Goal: Feedback & Contribution: Contribute content

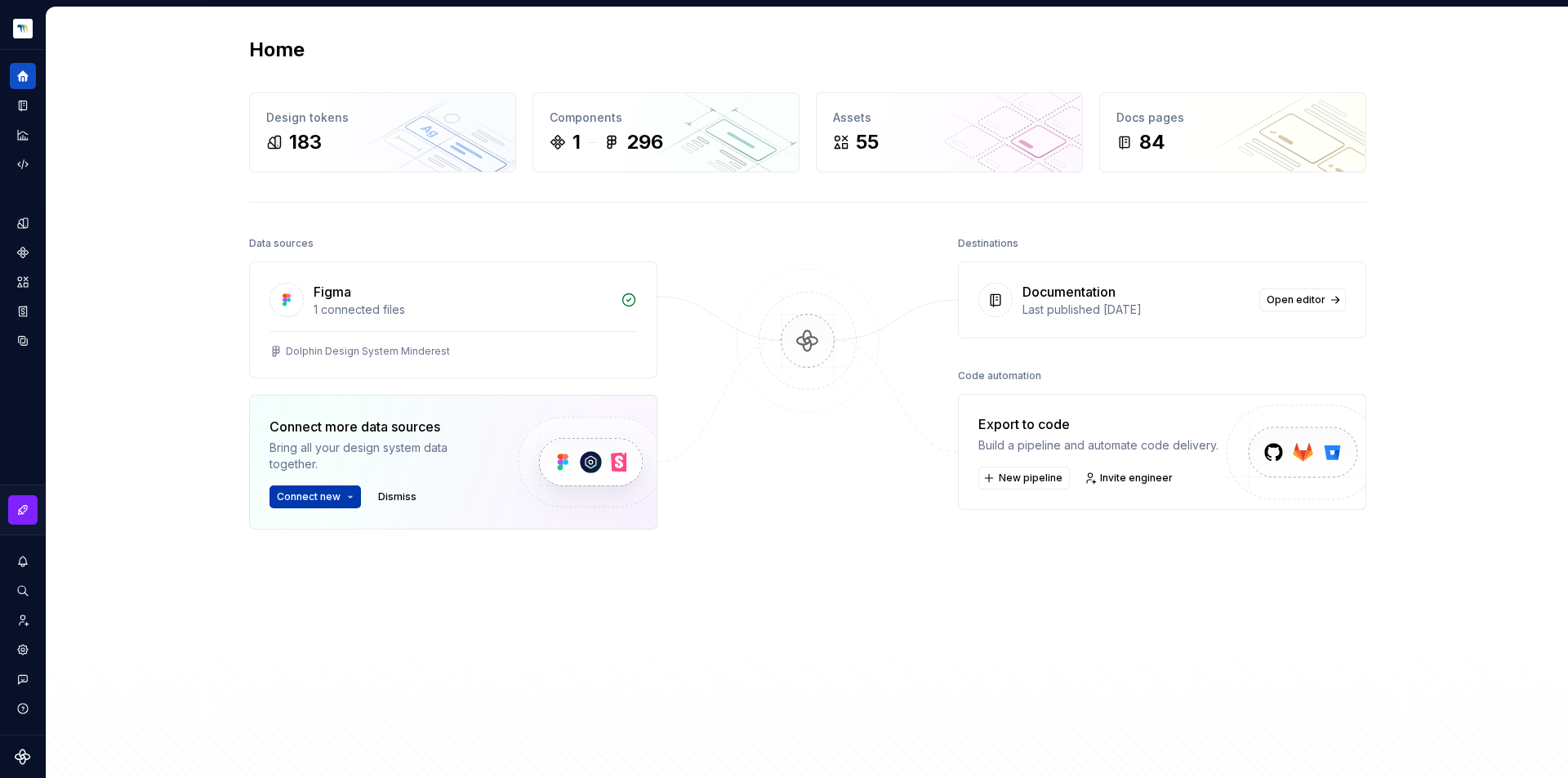
click at [335, 494] on html "Dolphin Design System PT Design system data Home Design tokens 183 Components 1…" at bounding box center [784, 389] width 1568 height 778
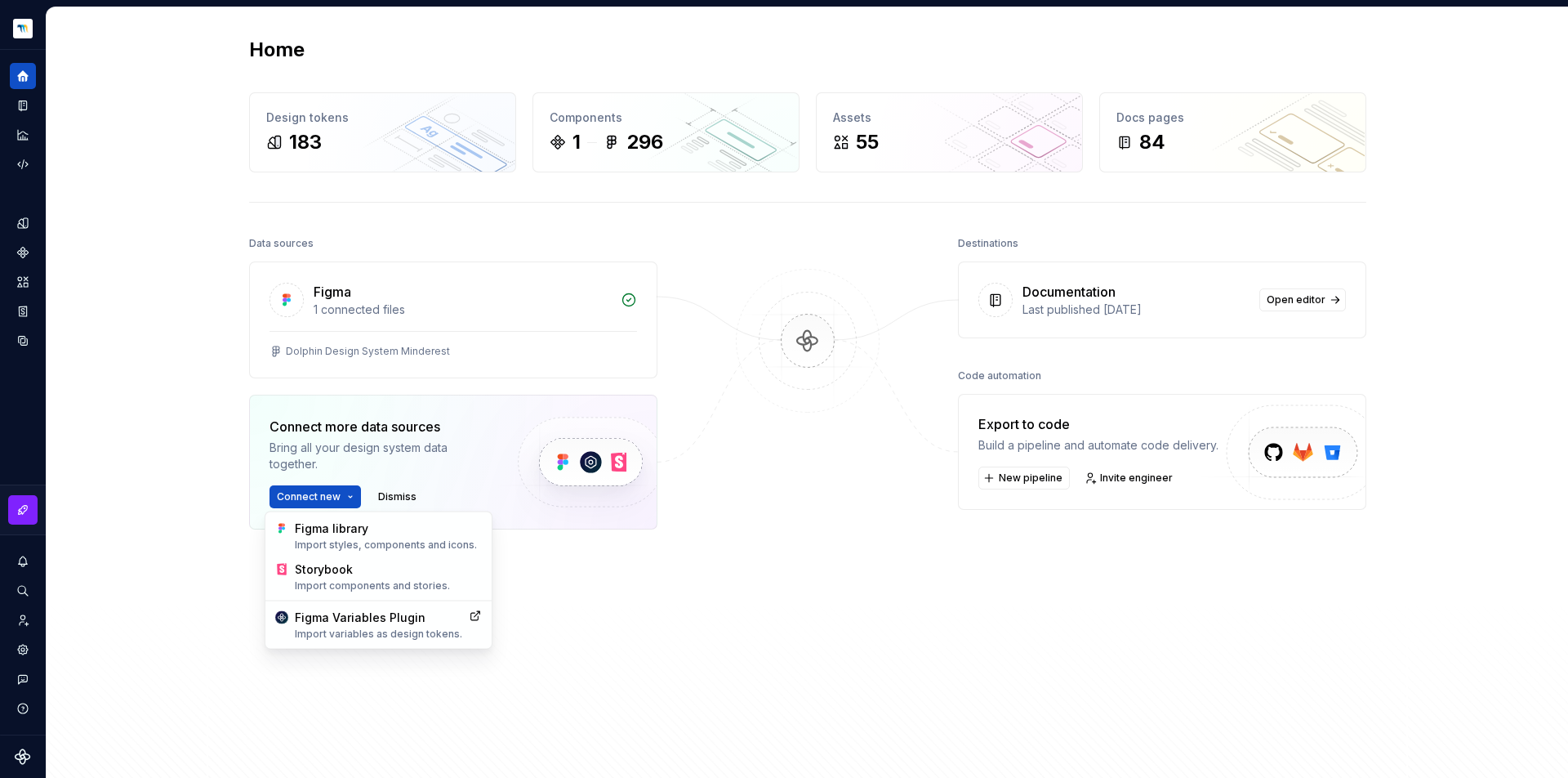
click at [737, 471] on html "Dolphin Design System PT Design system data Home Design tokens 183 Components 1…" at bounding box center [784, 389] width 1568 height 778
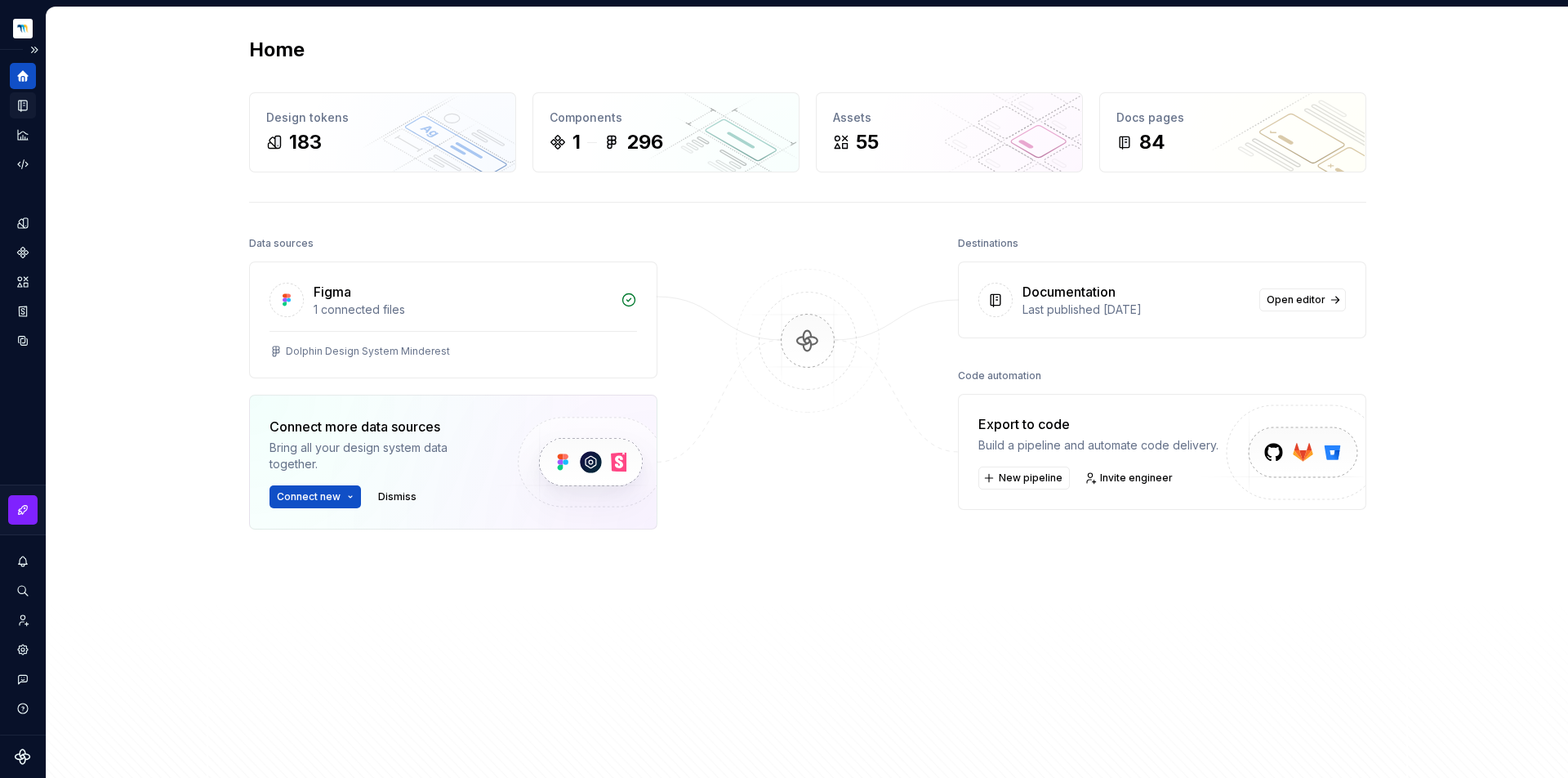
click at [20, 105] on icon "Documentation" at bounding box center [22, 105] width 14 height 14
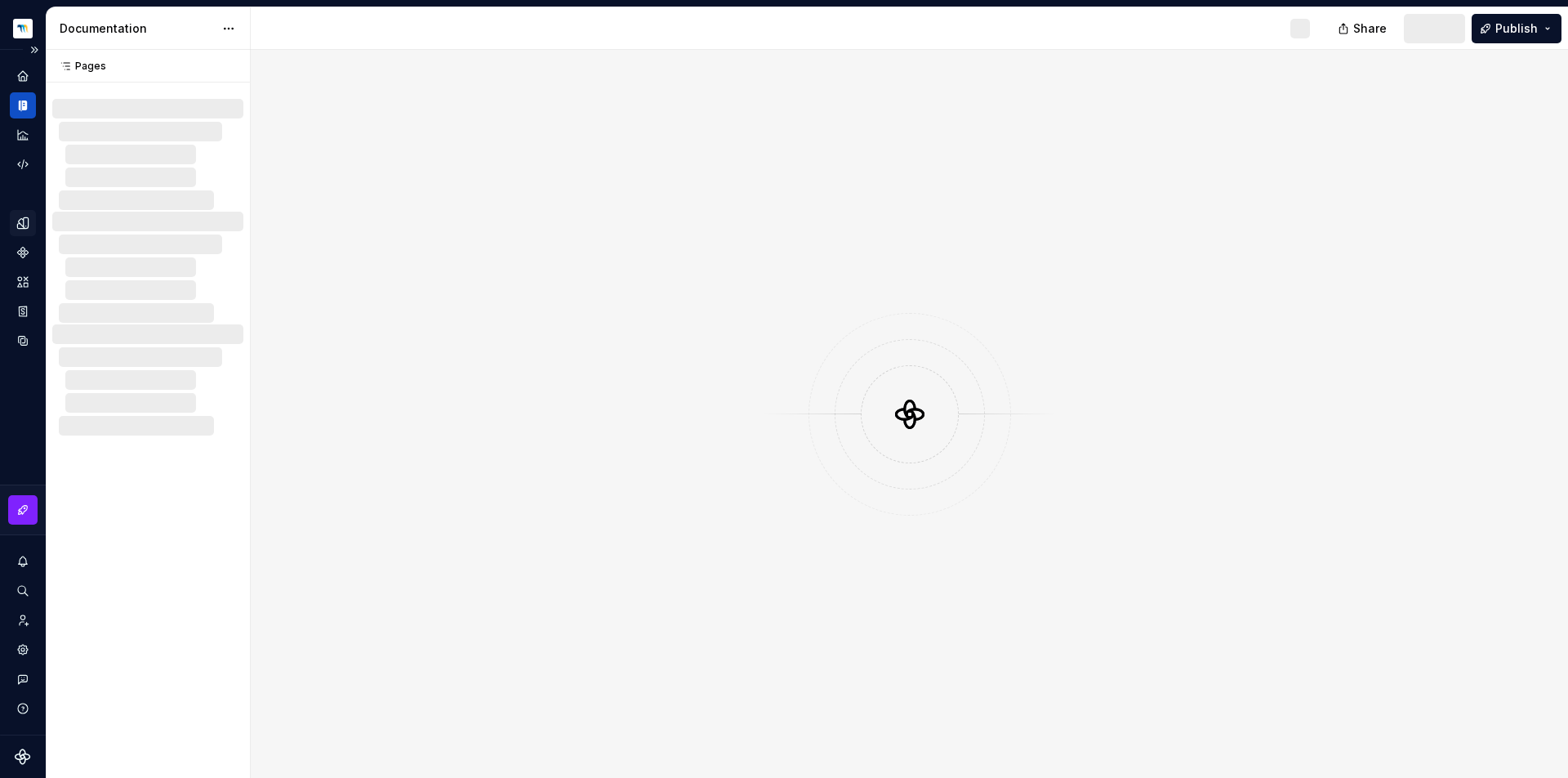
click at [21, 218] on icon "Design tokens" at bounding box center [22, 223] width 14 height 14
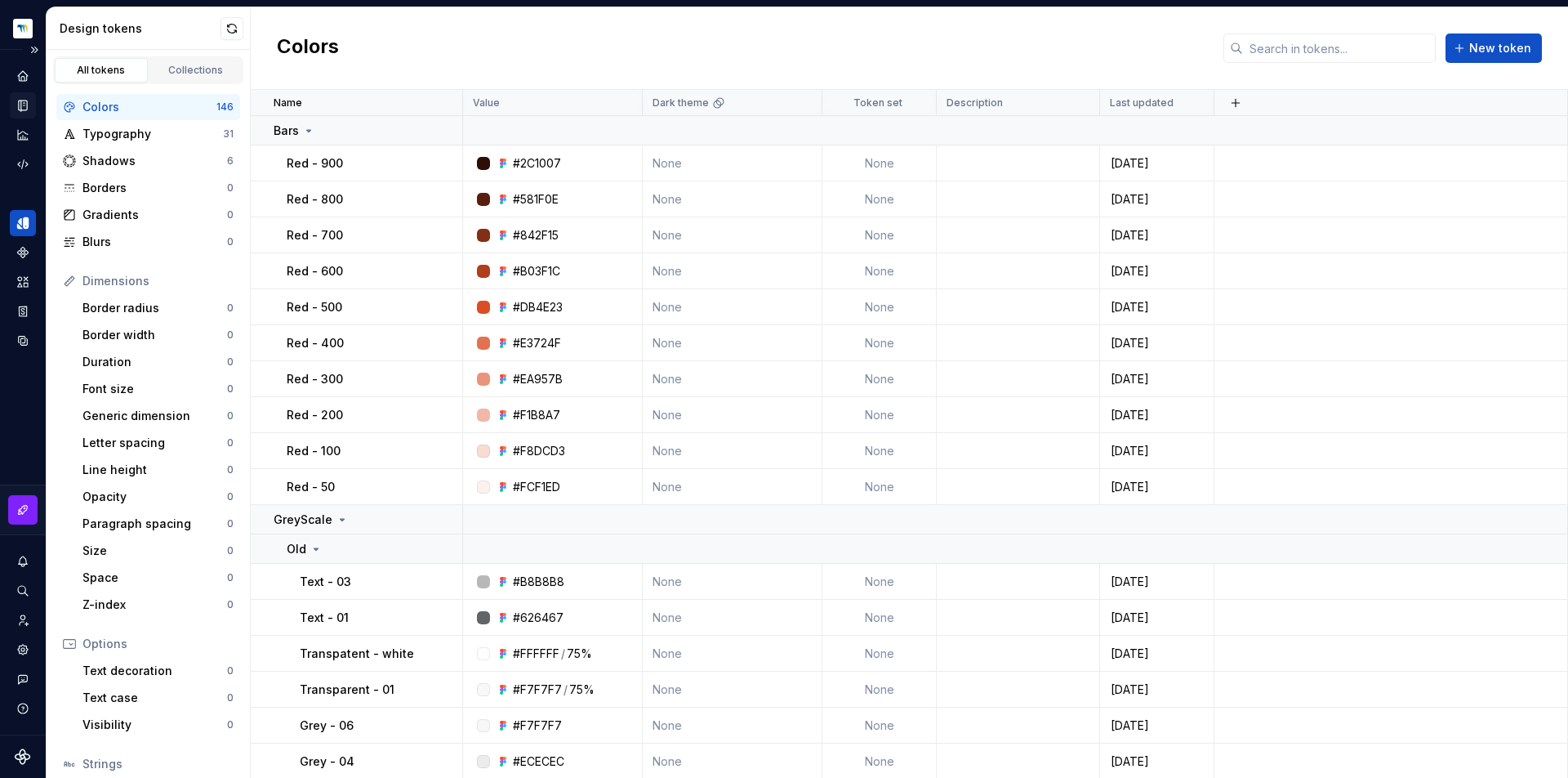
click at [16, 107] on icon "Documentation" at bounding box center [22, 105] width 14 height 14
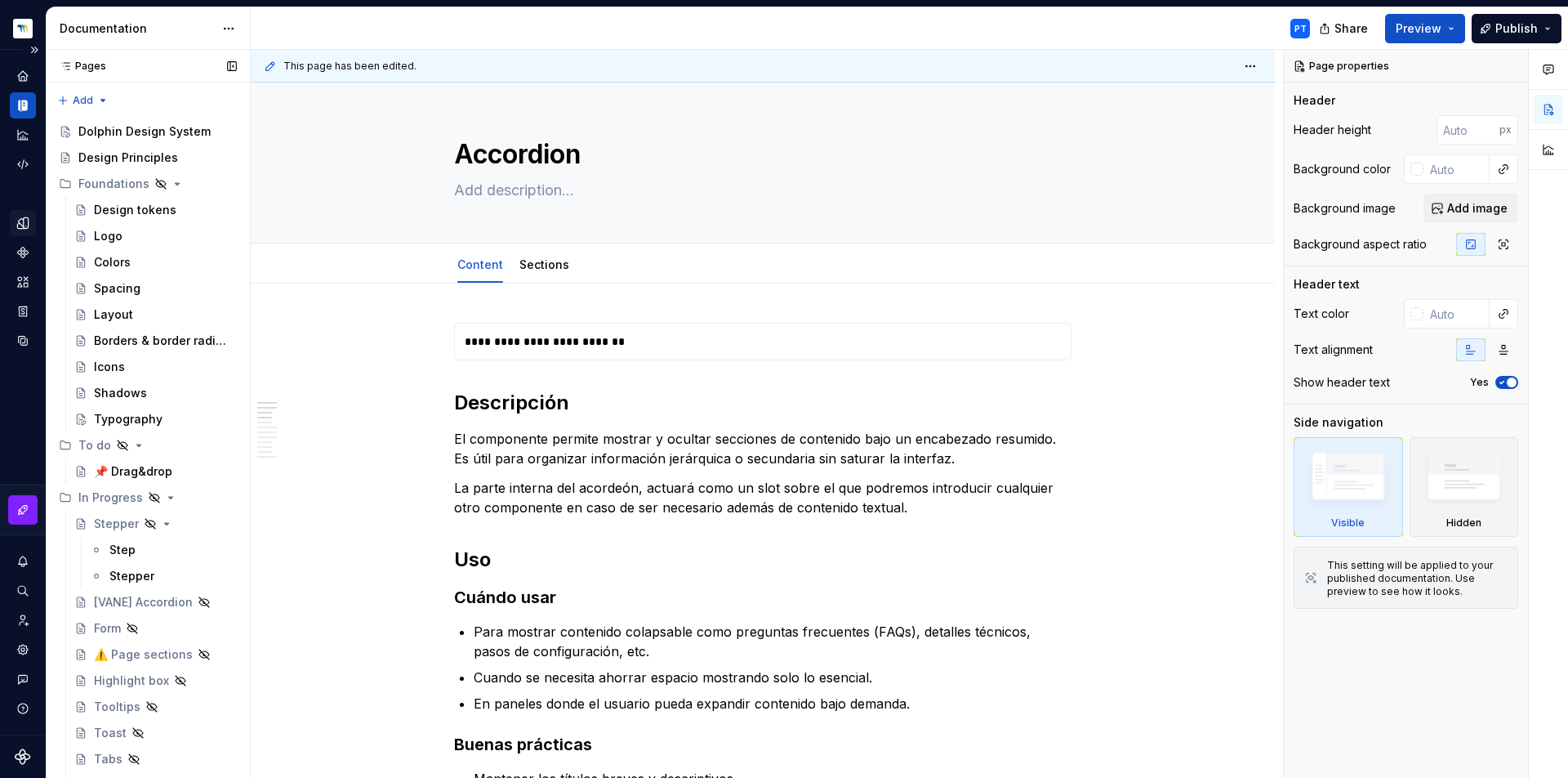
type textarea "*"
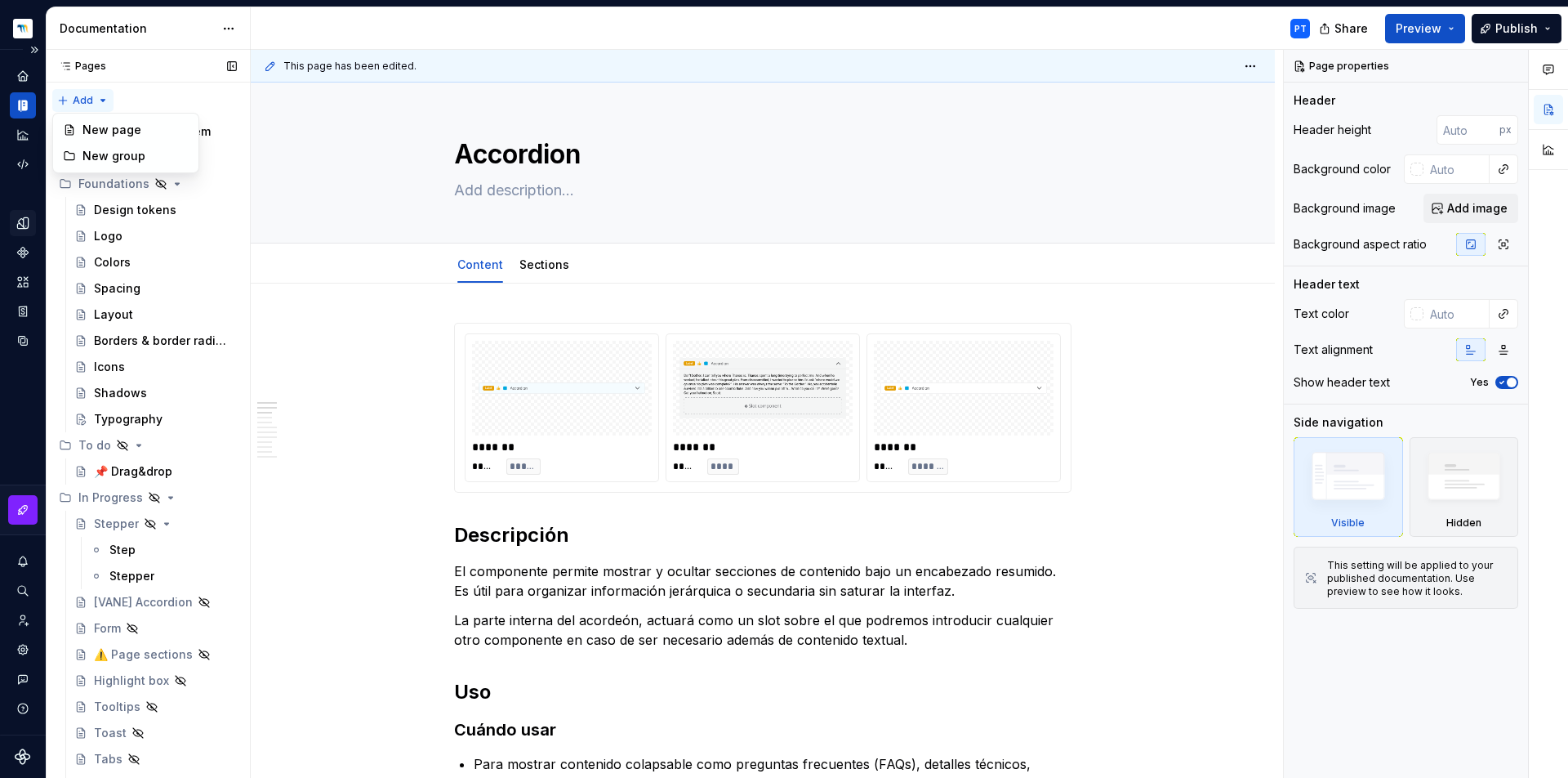
click at [96, 97] on div "Pages Pages Add Accessibility guide for tree Page tree. Navigate the tree with …" at bounding box center [148, 417] width 205 height 735
click at [99, 149] on div "New group" at bounding box center [135, 156] width 106 height 16
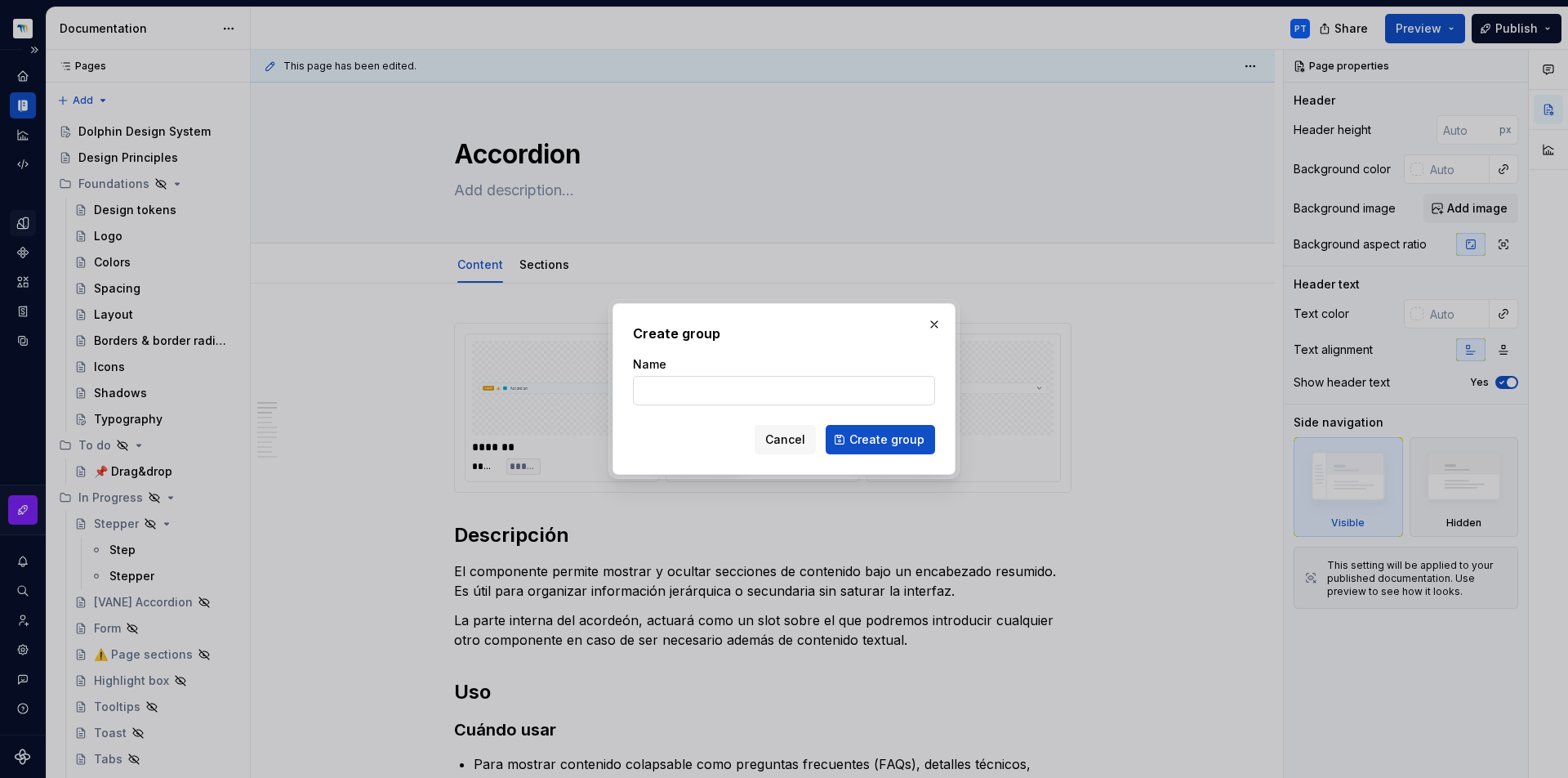
click at [698, 392] on input "Name" at bounding box center [784, 390] width 302 height 30
type input "Data Representation"
click at [882, 440] on button "Create group" at bounding box center [880, 439] width 109 height 30
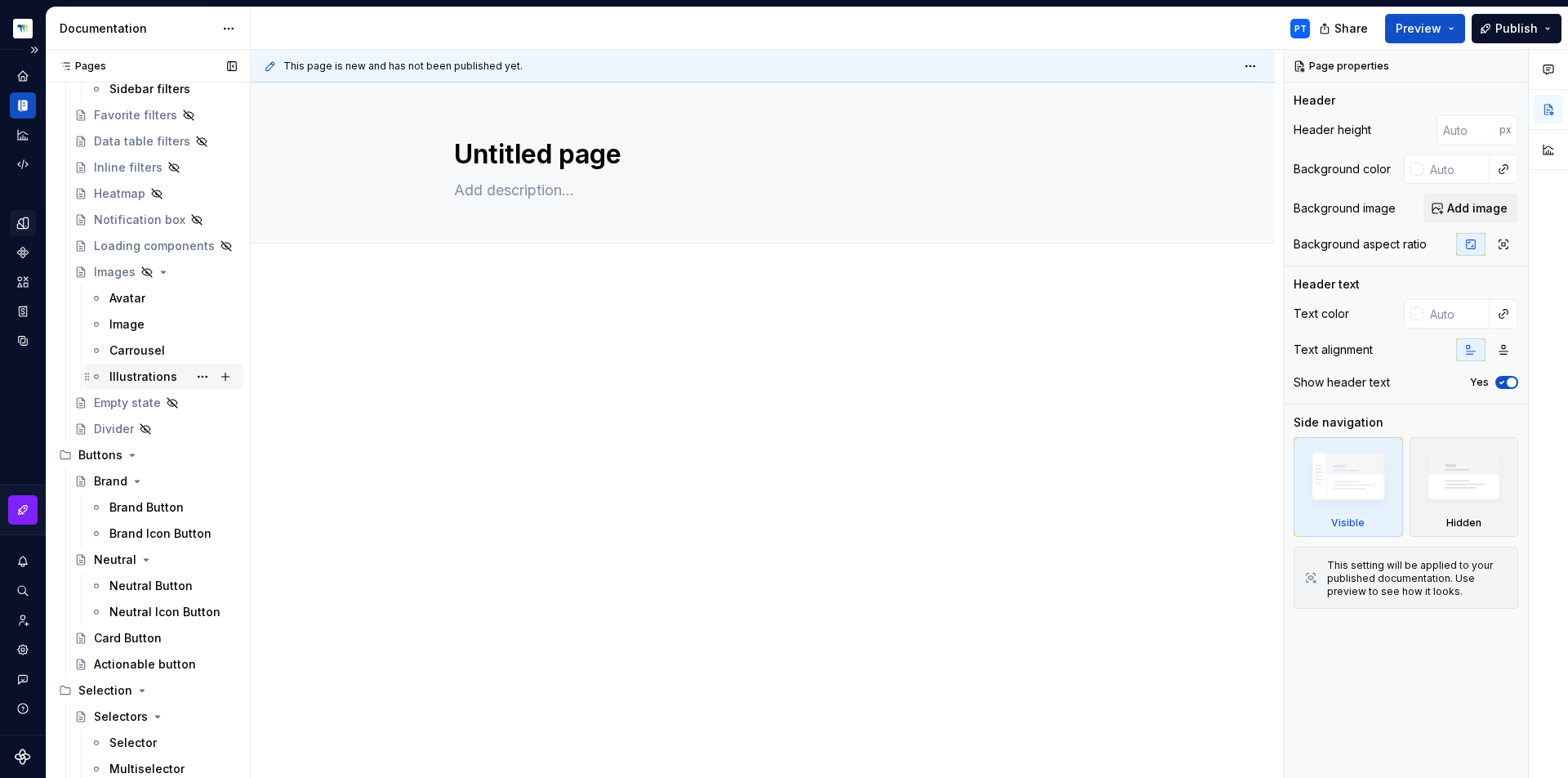
scroll to position [2108, 0]
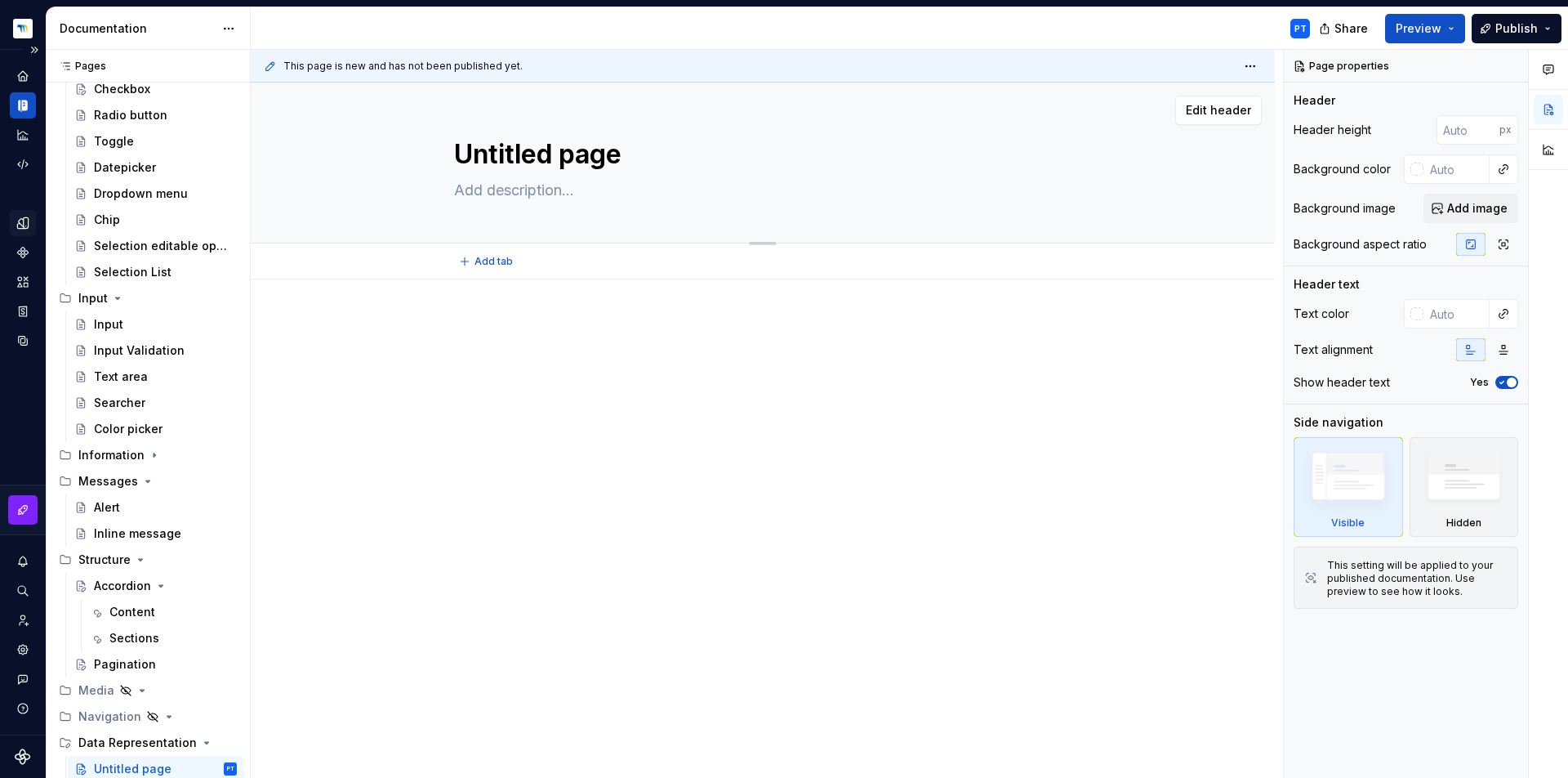
click at [554, 144] on textarea "Untitled page" at bounding box center [760, 154] width 617 height 39
click at [542, 153] on textarea "Untitled page" at bounding box center [760, 154] width 617 height 39
type textarea "*"
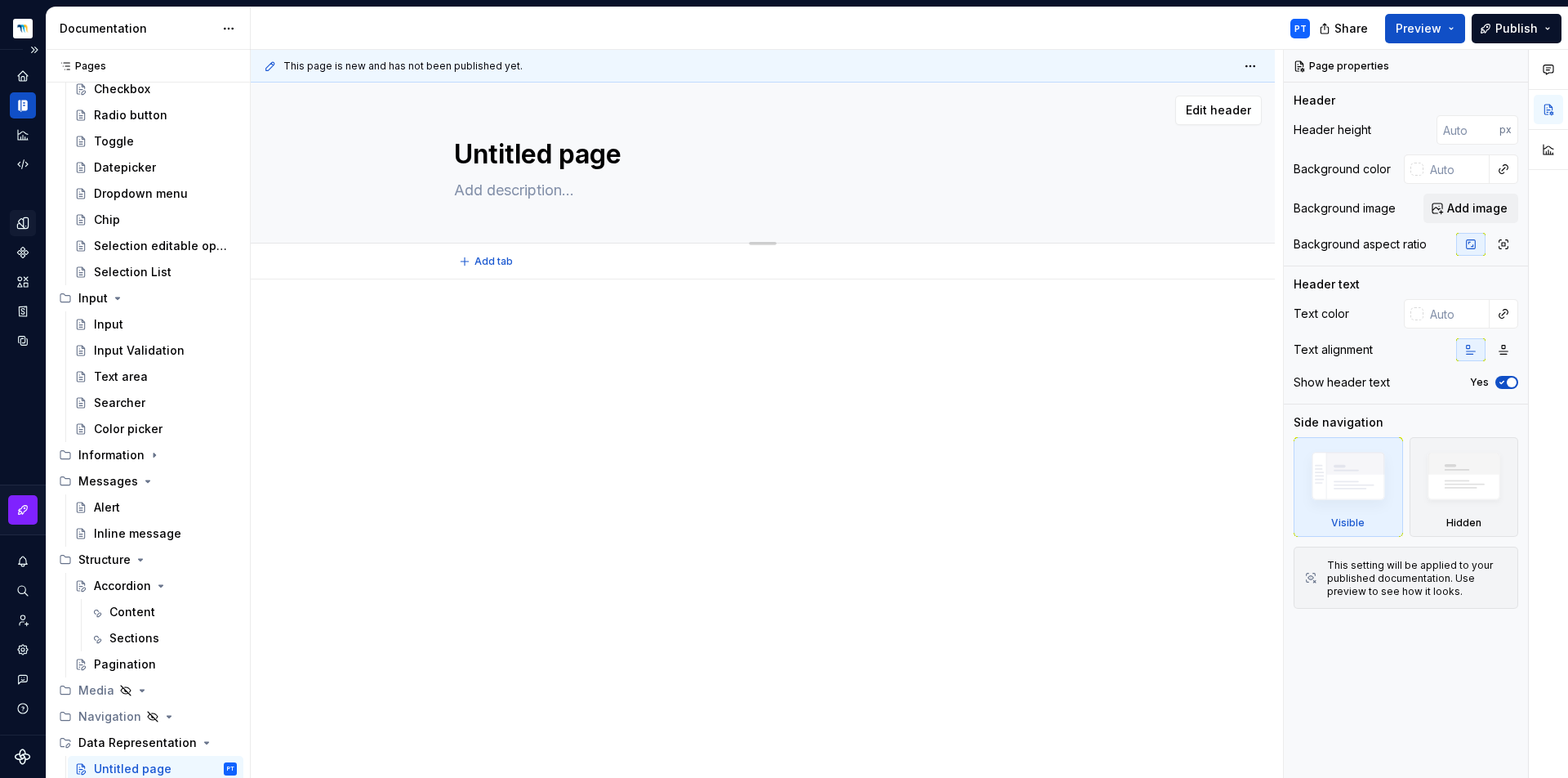
type textarea "D"
type textarea "*"
type textarea "Da"
type textarea "*"
type textarea "Dat"
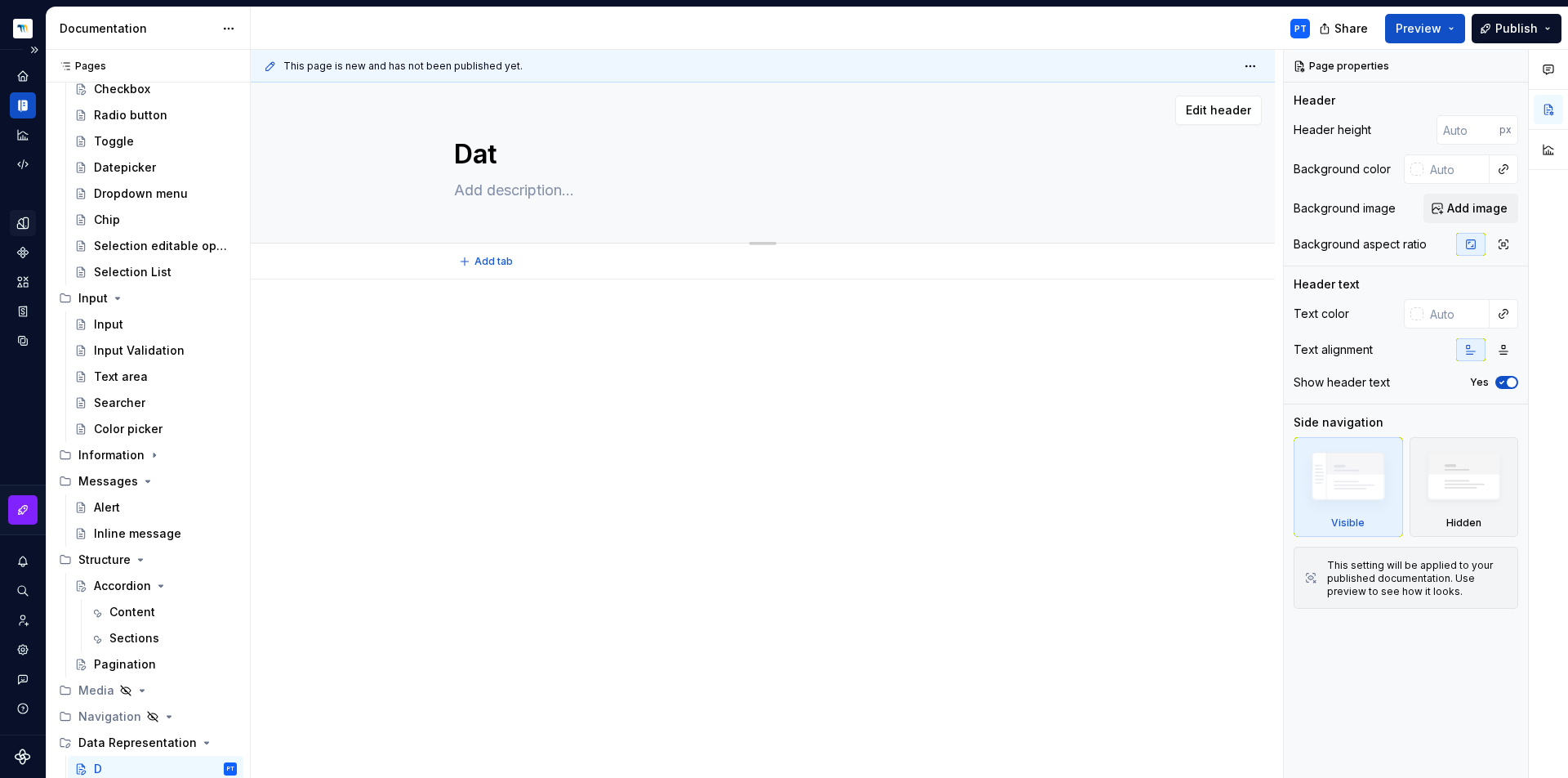
type textarea "*"
type textarea "Data"
type textarea "*"
type textarea "Data"
type textarea "*"
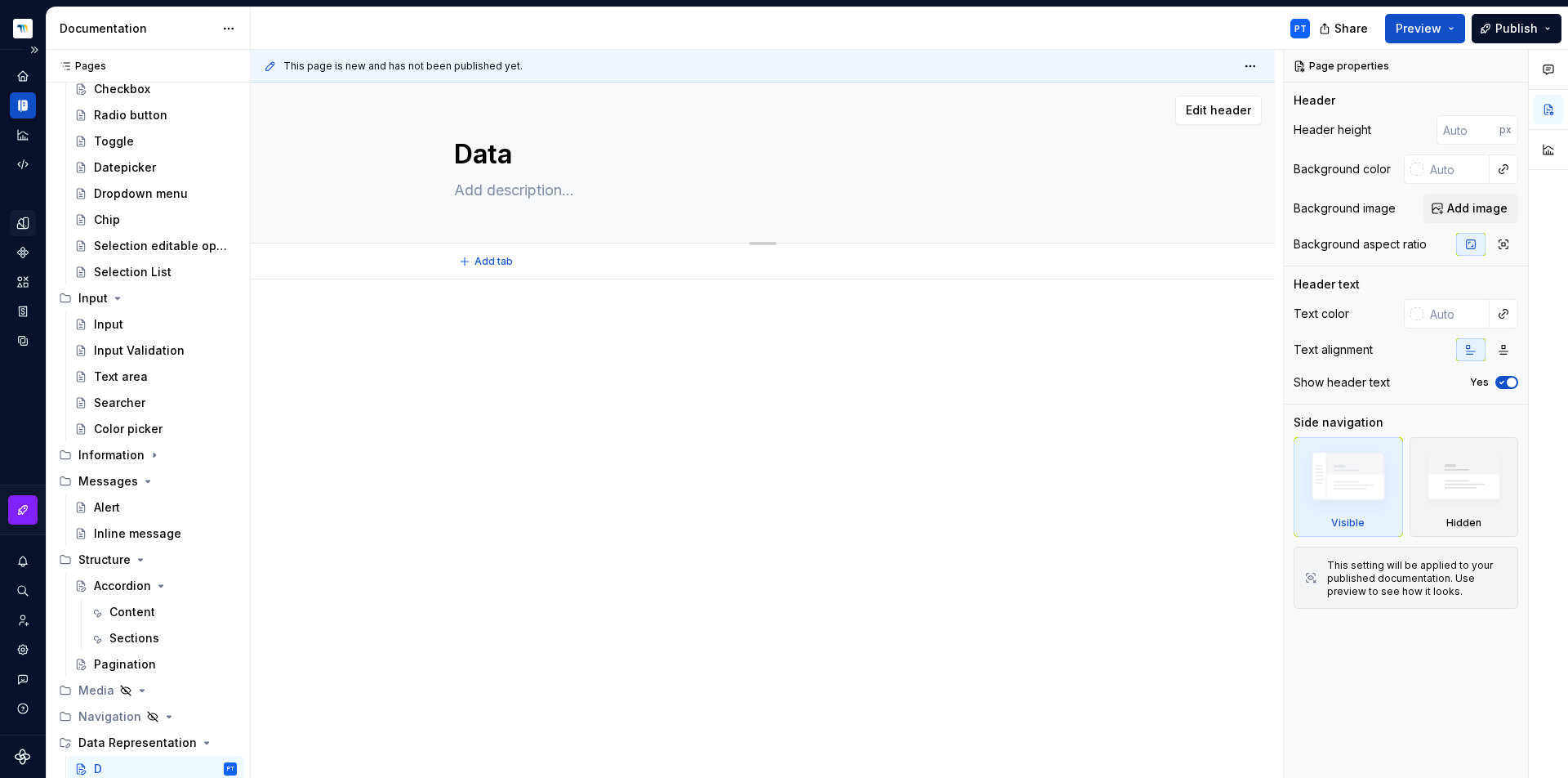
type textarea "Data C"
type textarea "*"
type textarea "Data Ca"
type textarea "*"
type textarea "Data Car"
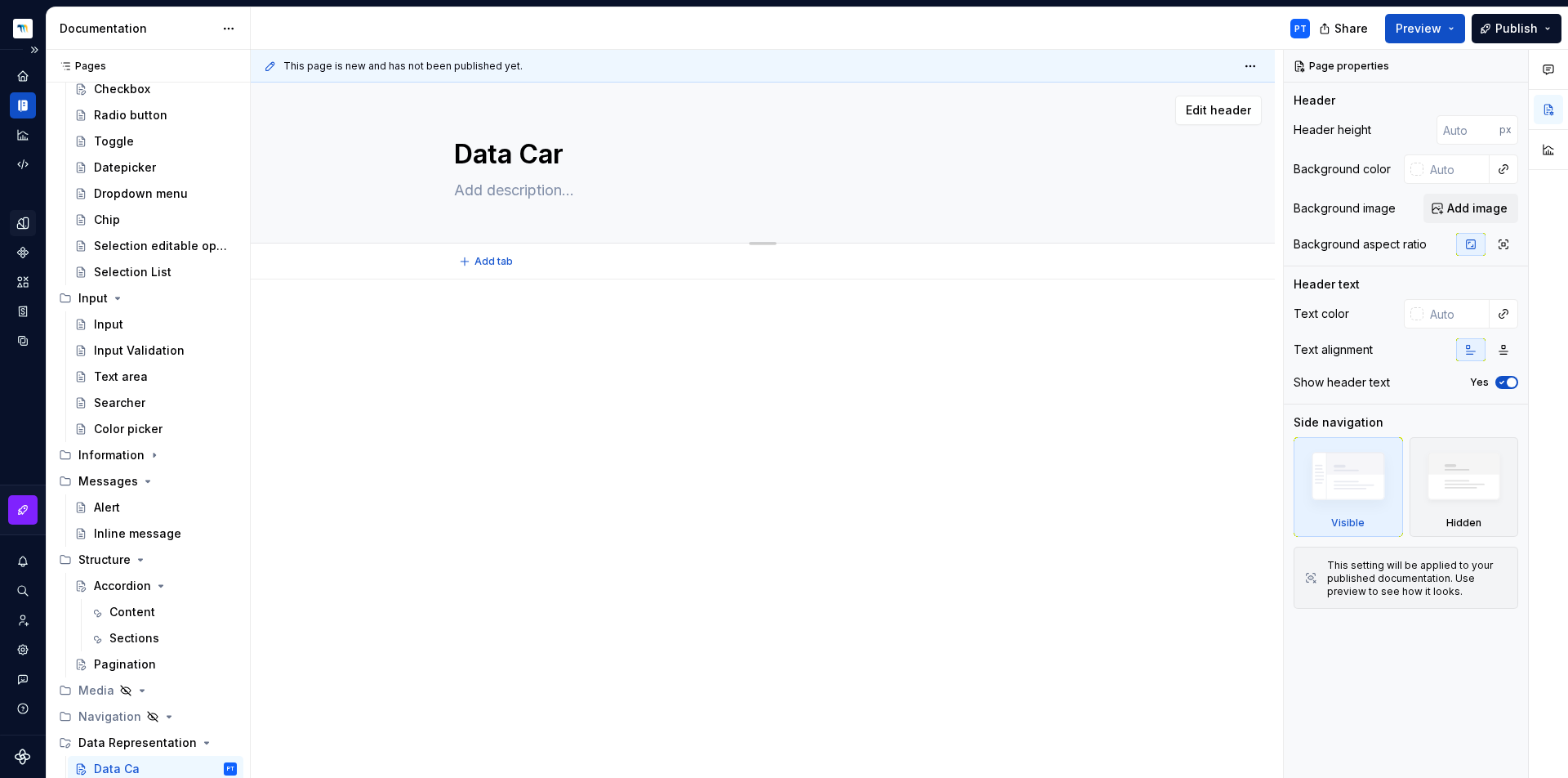
type textarea "*"
type textarea "Data Caro"
type textarea "*"
type textarea "Data Carou"
type textarea "*"
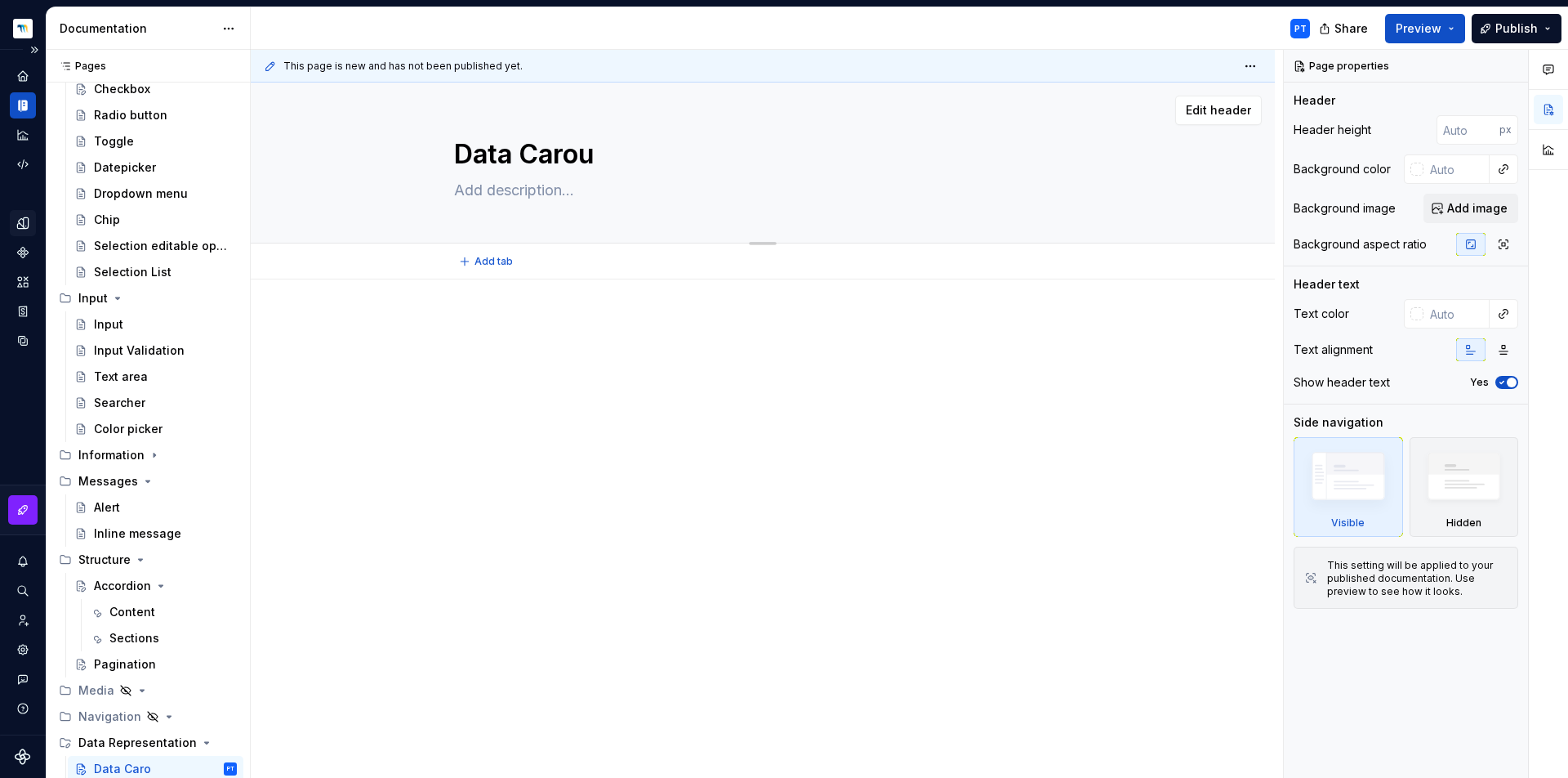
type textarea "Data Carous"
type textarea "*"
type textarea "Data Carouse"
type textarea "*"
type textarea "Data Carousel"
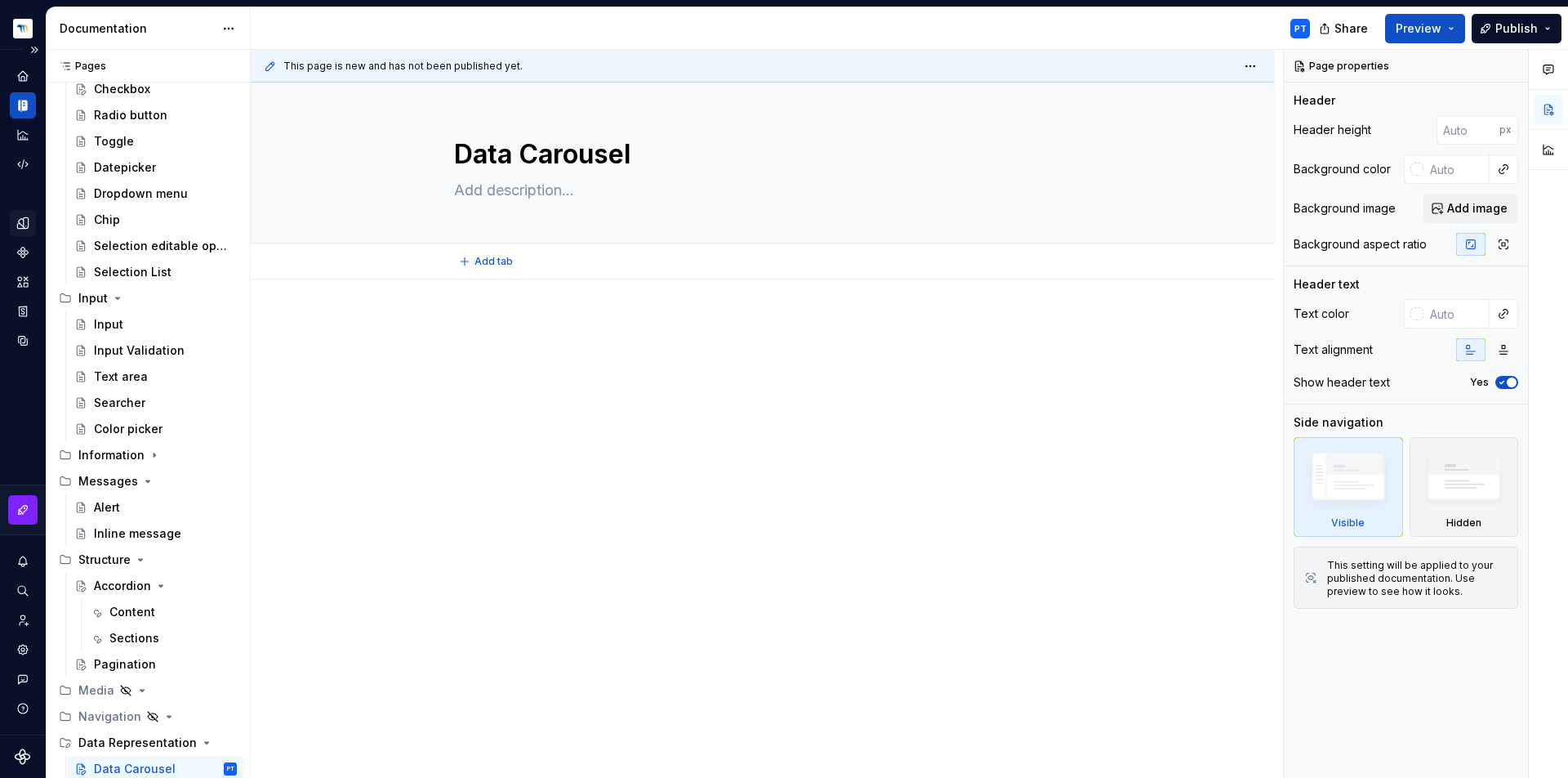
type textarea "*"
type textarea "Data Carousel"
click at [534, 307] on div at bounding box center [763, 456] width 1024 height 354
click at [531, 324] on p at bounding box center [762, 328] width 617 height 20
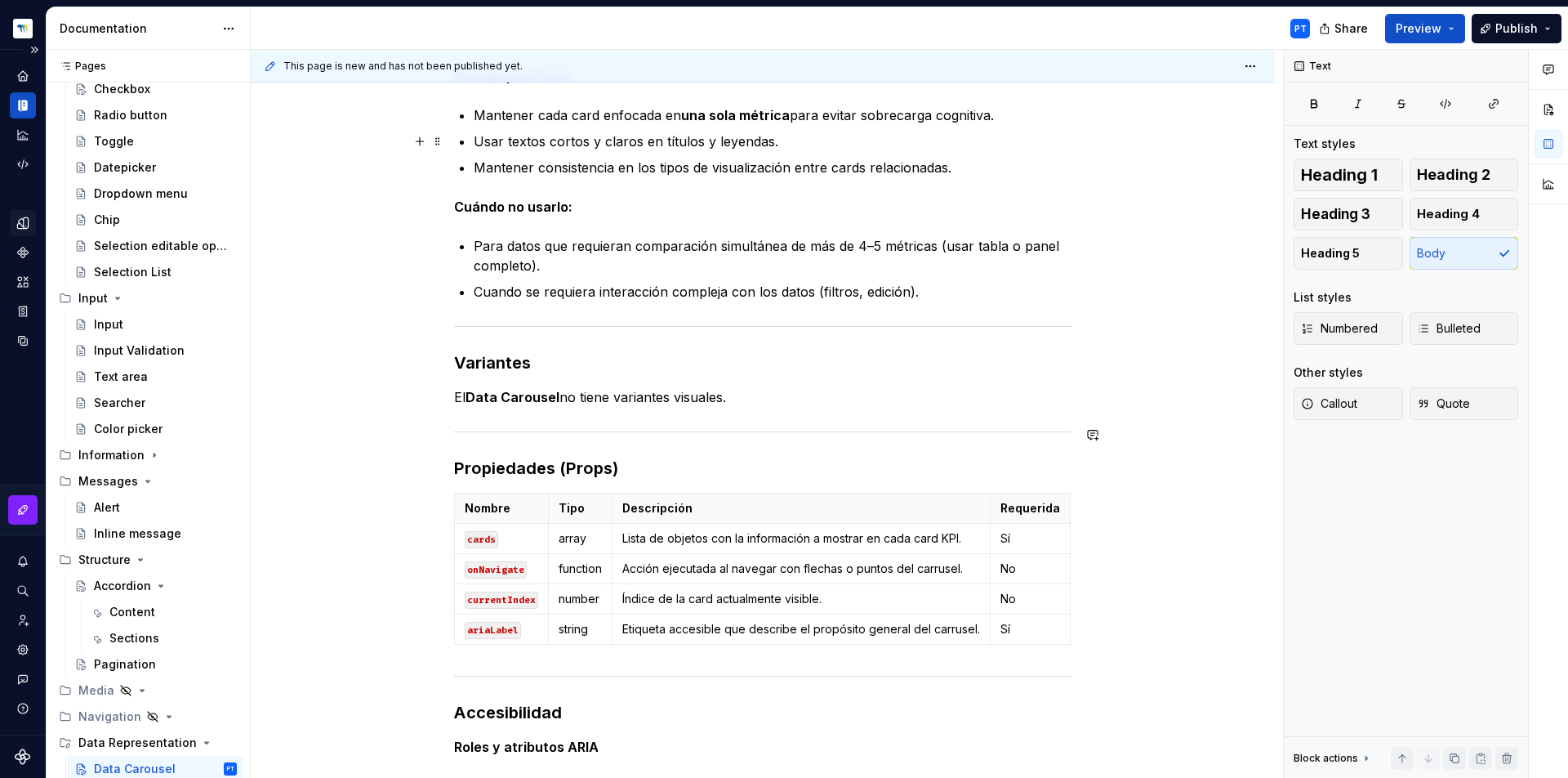
scroll to position [0, 0]
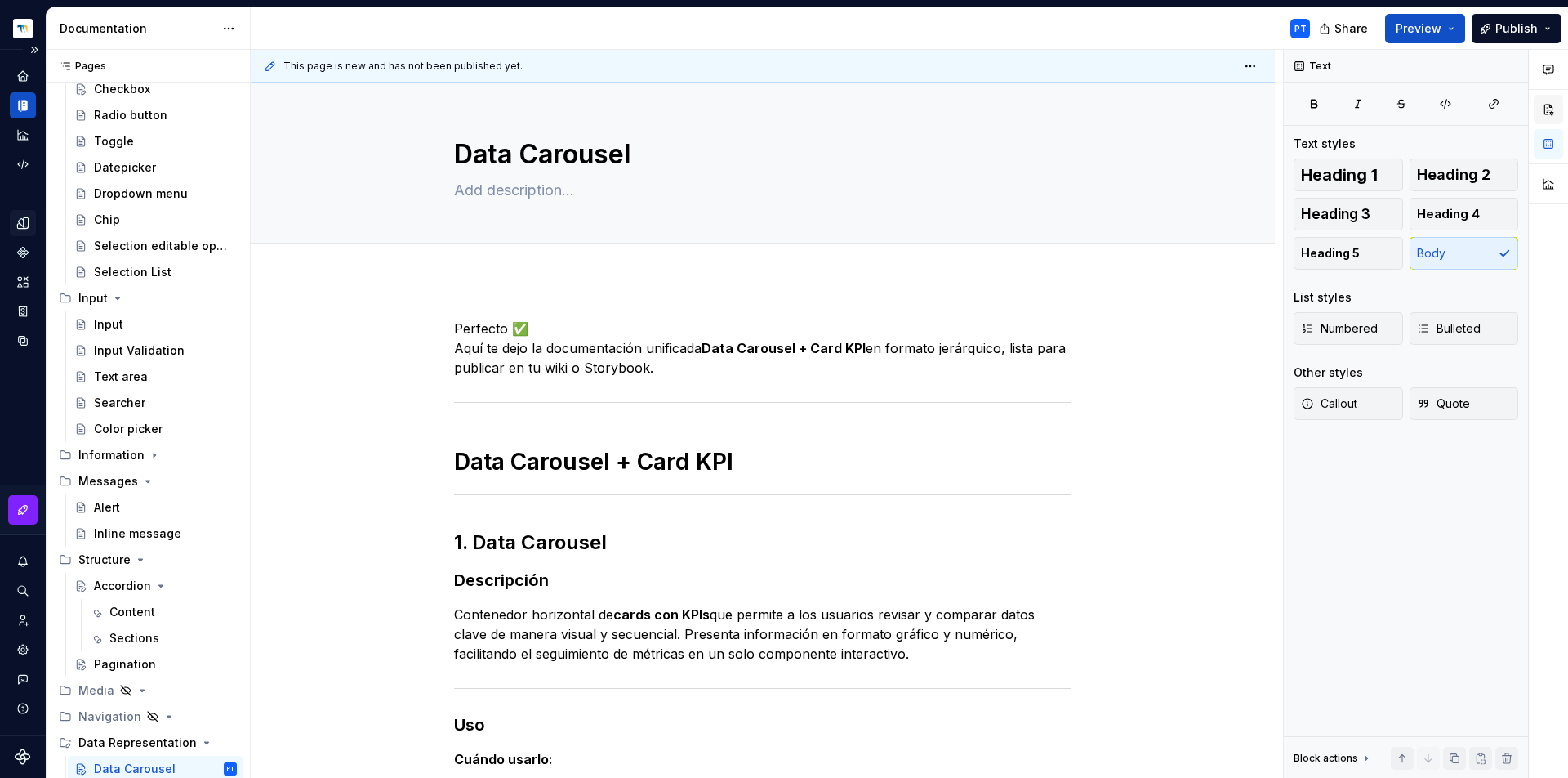
click at [1542, 104] on button "button" at bounding box center [1548, 109] width 30 height 30
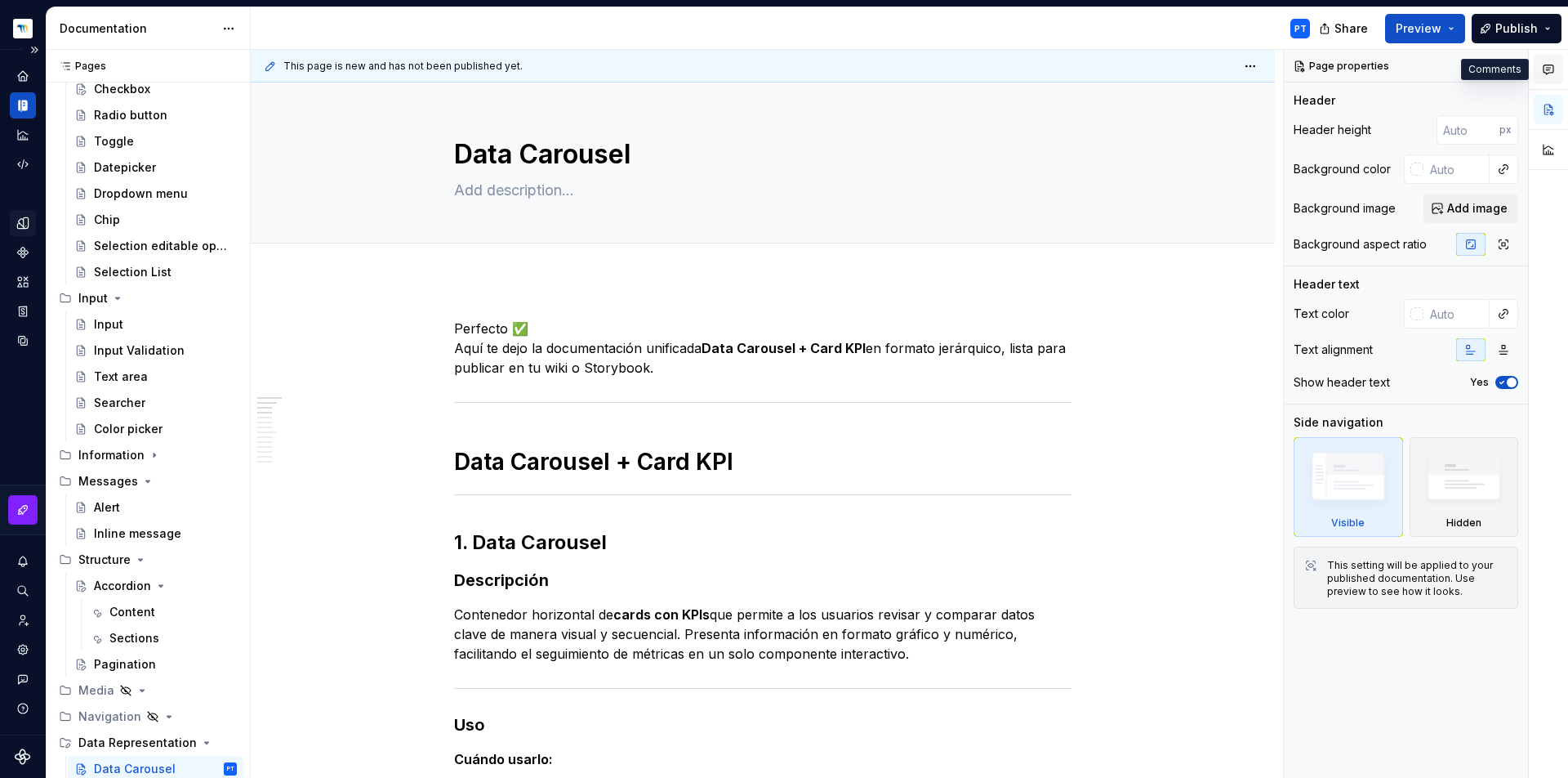
click at [1547, 71] on icon "button" at bounding box center [1548, 69] width 13 height 13
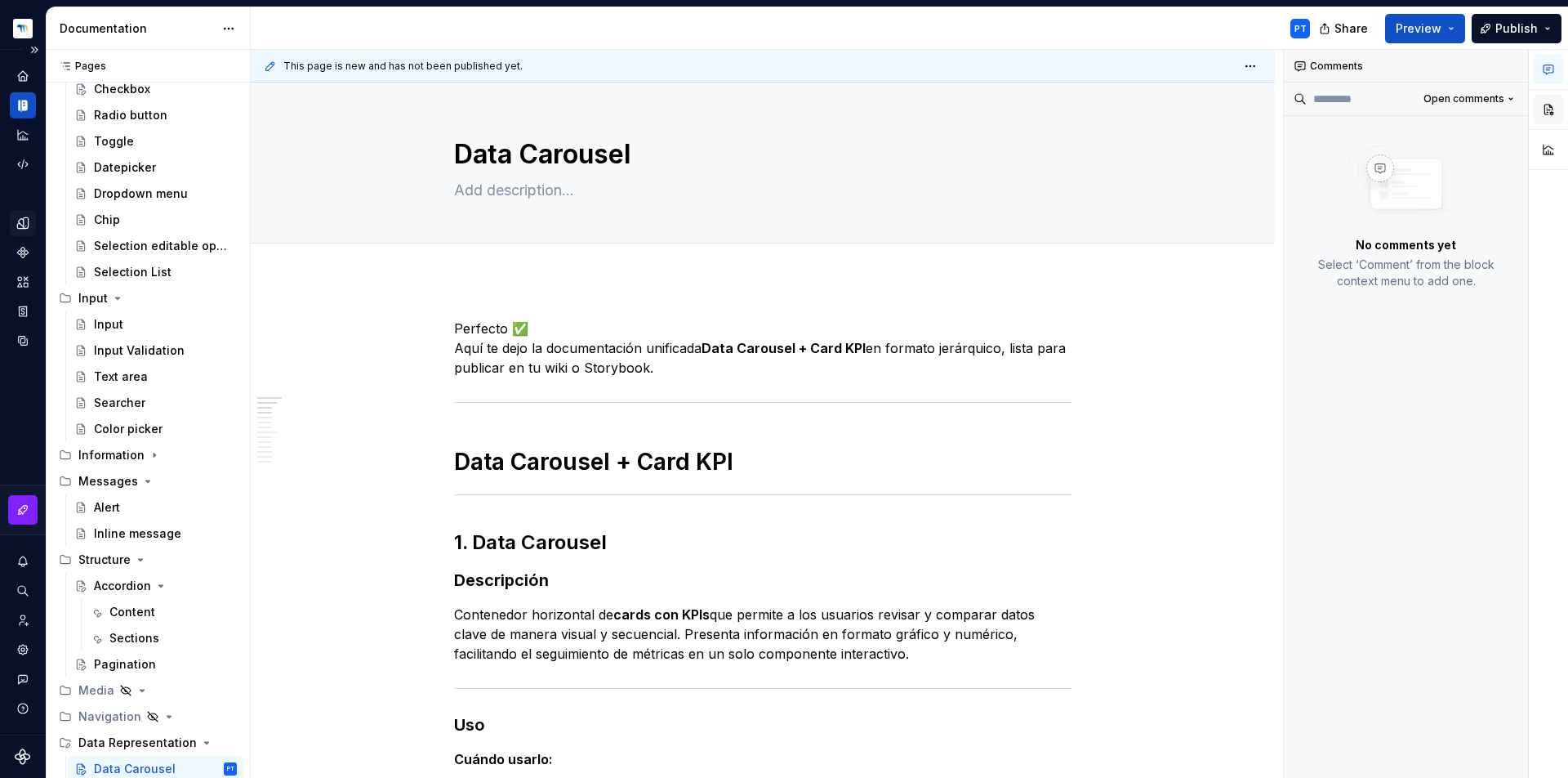
click at [1550, 118] on button "button" at bounding box center [1548, 109] width 30 height 30
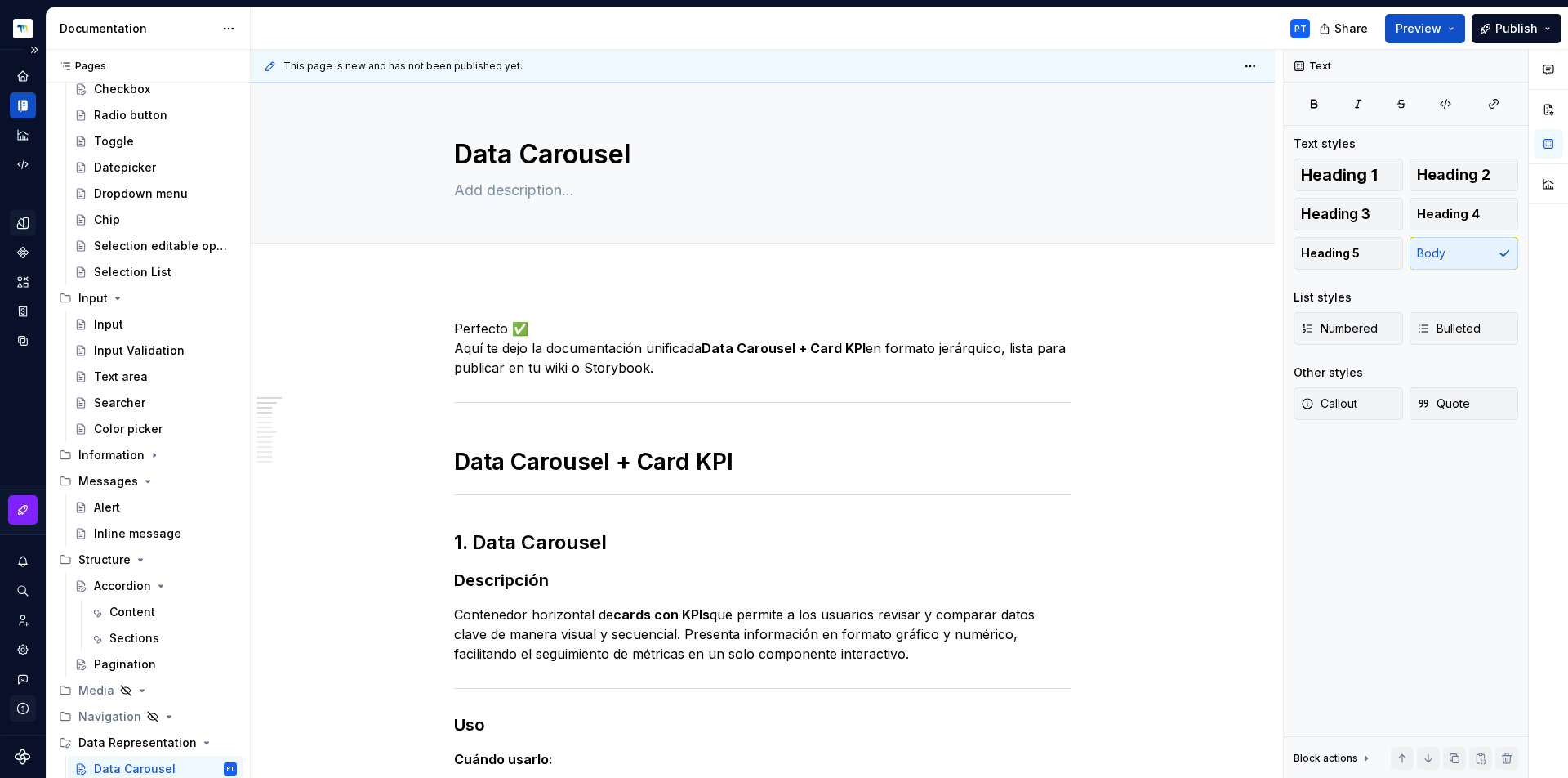
click at [23, 711] on icon "button" at bounding box center [22, 708] width 14 height 14
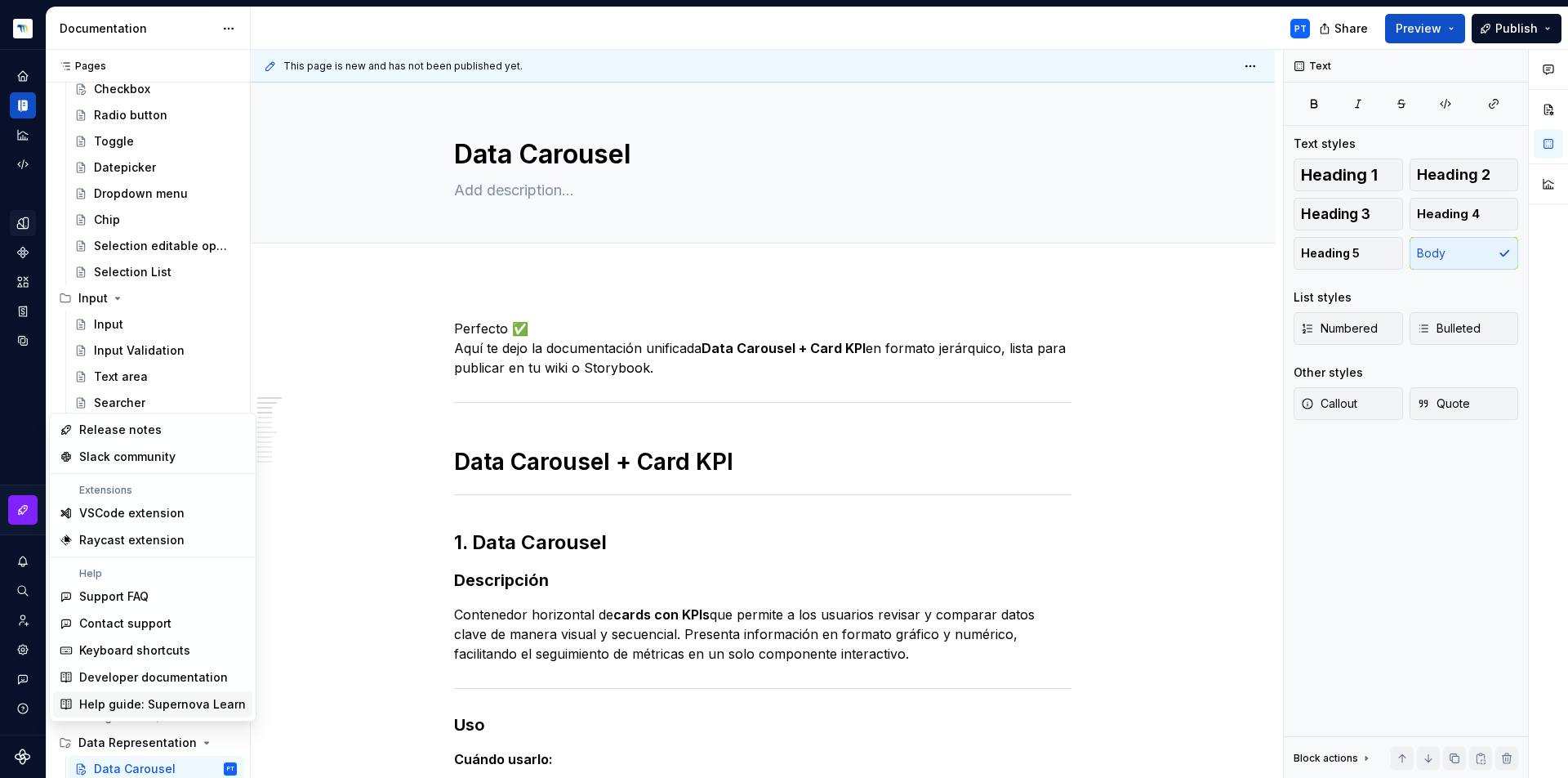
click at [135, 701] on div "Help guide: Supernova Learn" at bounding box center [162, 704] width 167 height 16
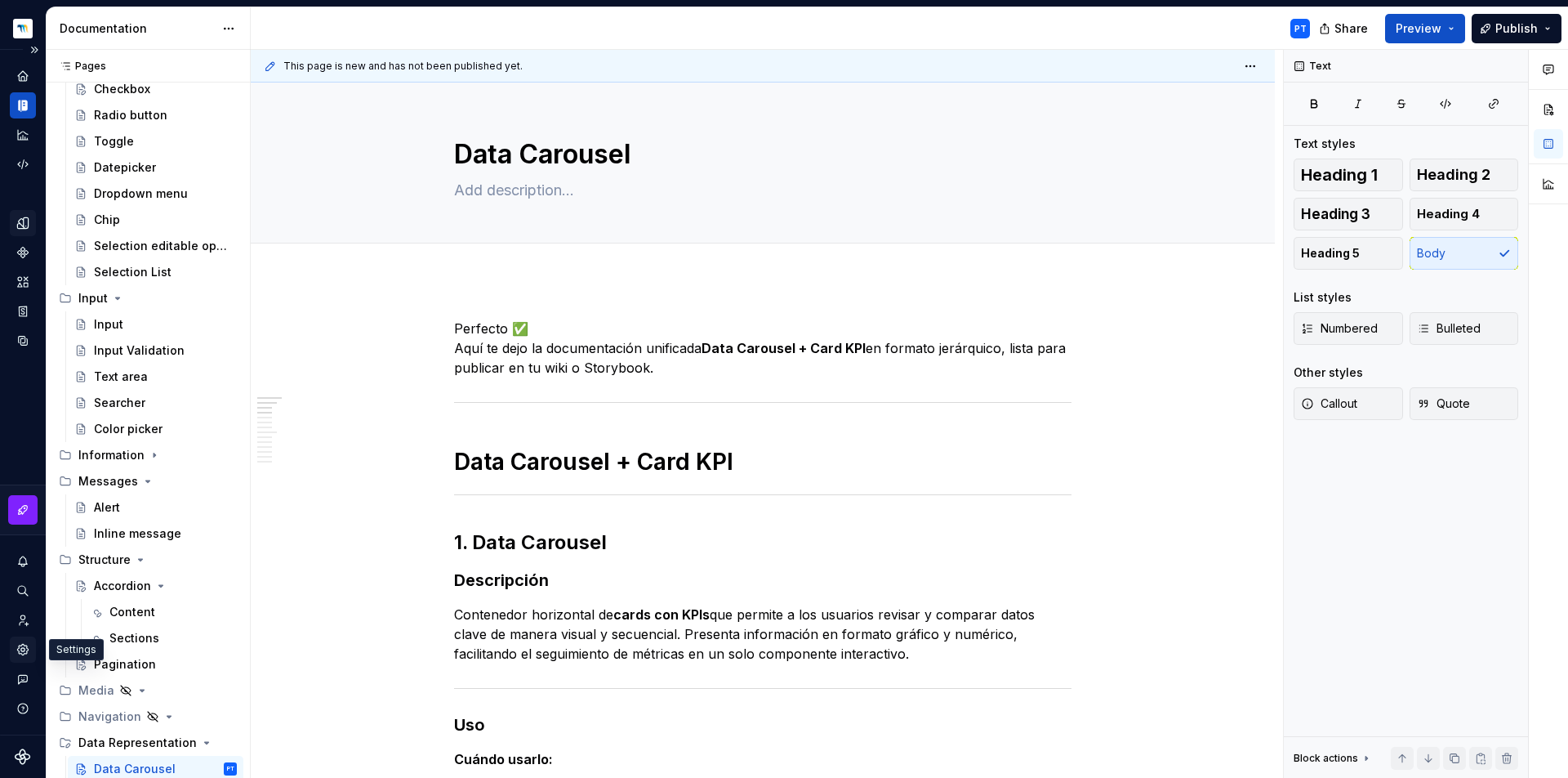
click at [23, 641] on div "Settings" at bounding box center [22, 649] width 26 height 26
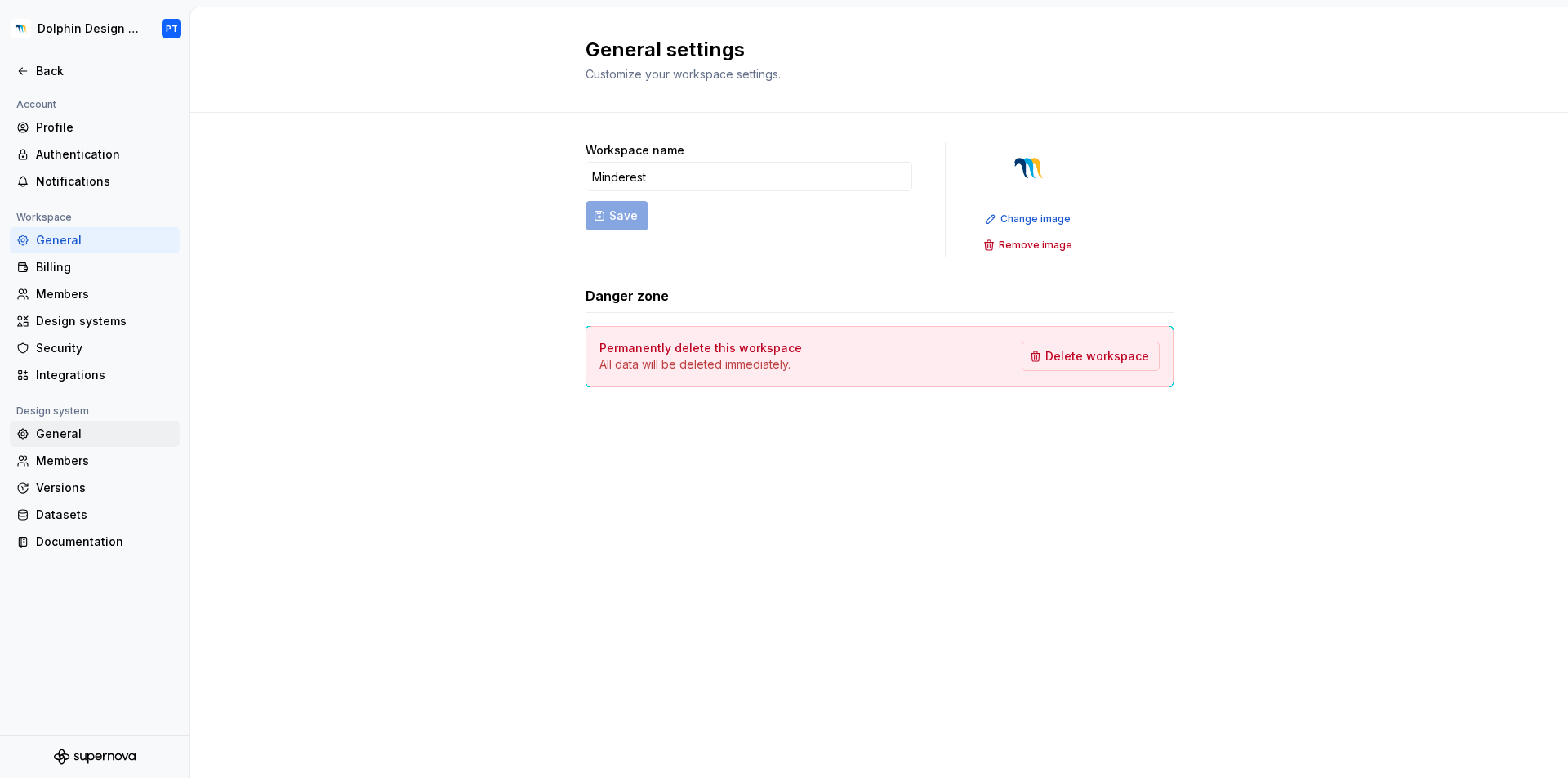
click at [87, 442] on div "General" at bounding box center [104, 433] width 137 height 16
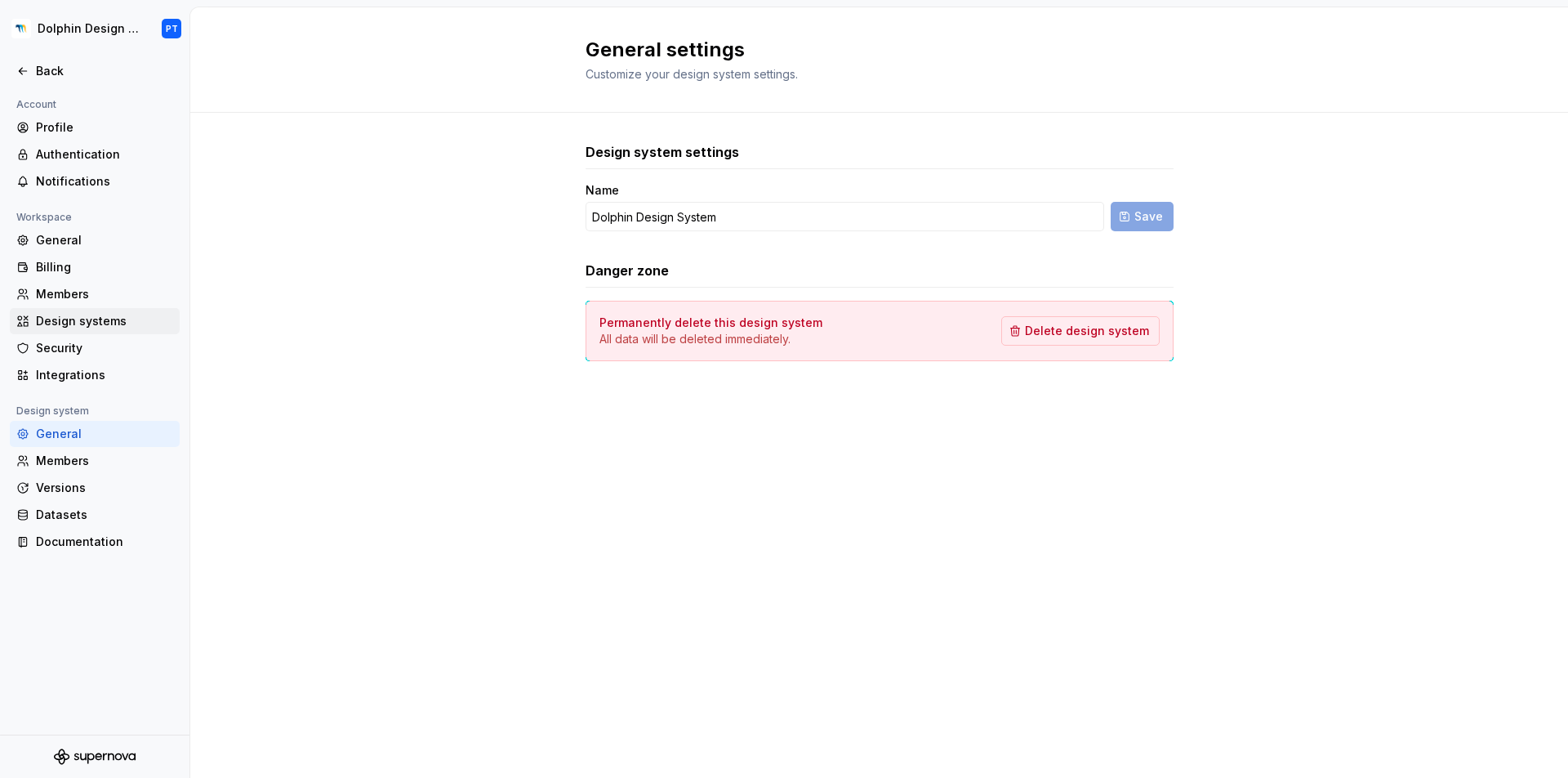
click at [76, 324] on div "Design systems" at bounding box center [104, 321] width 137 height 16
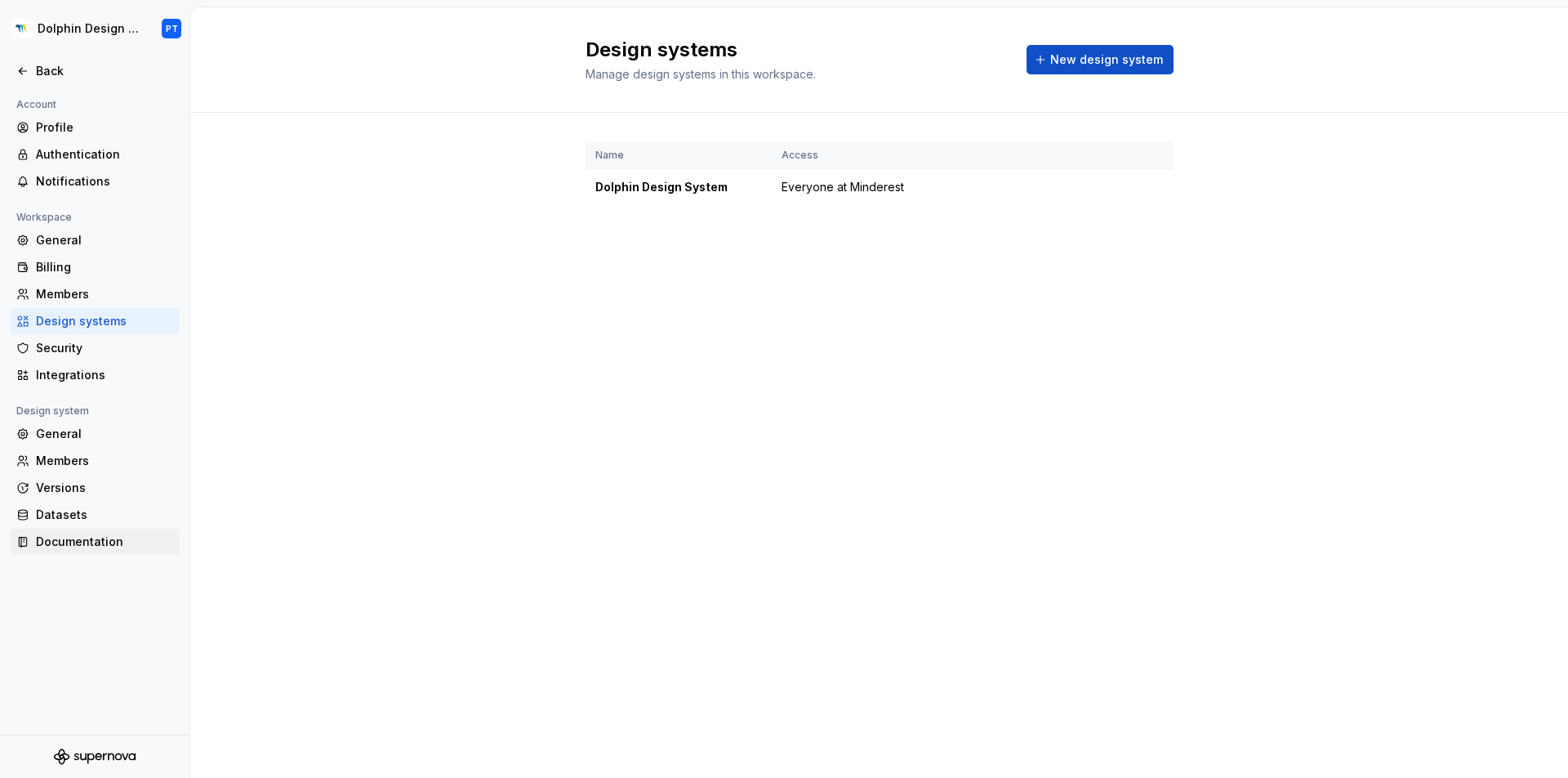
click at [78, 546] on div "Documentation" at bounding box center [104, 542] width 137 height 16
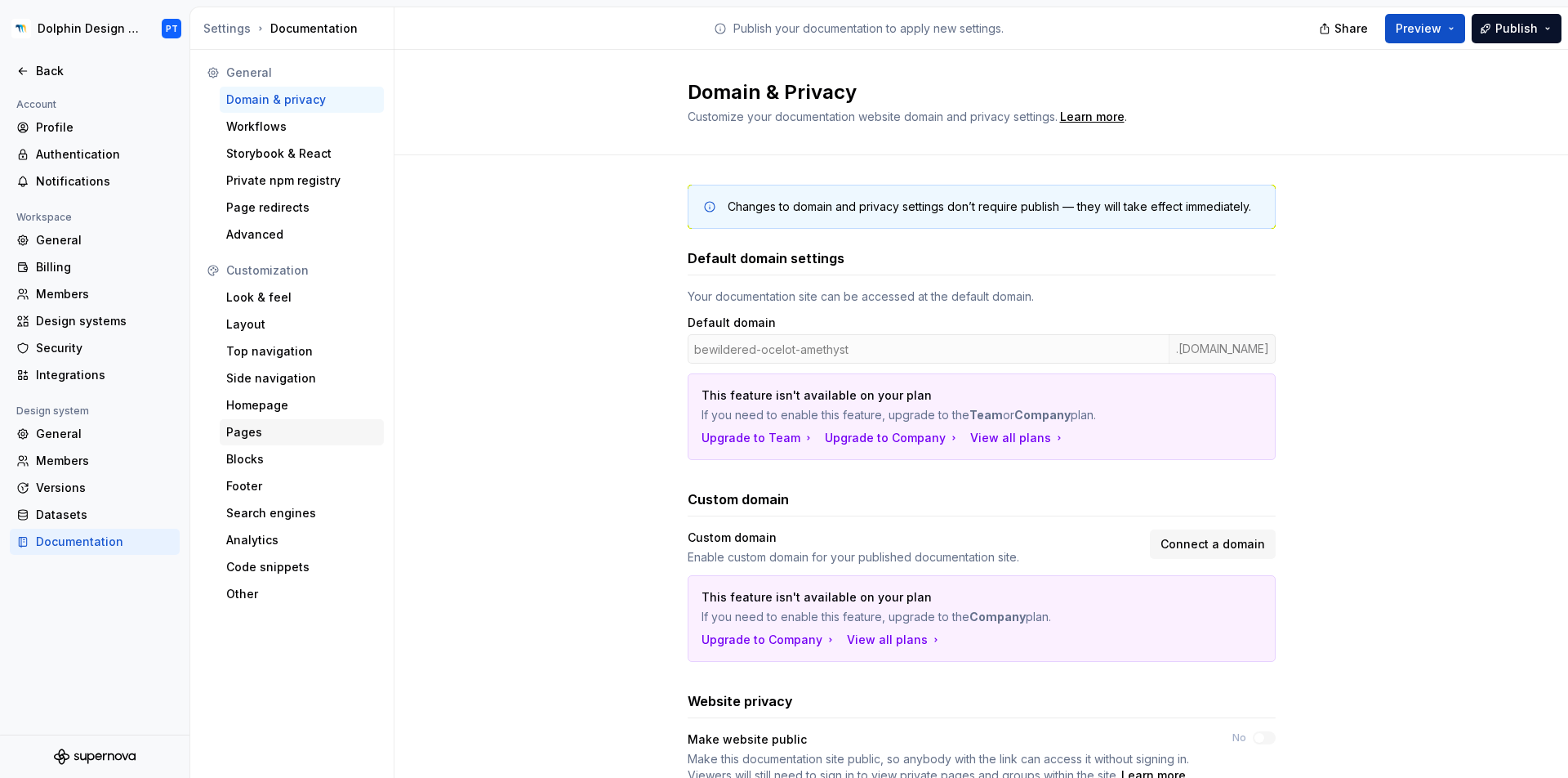
click at [248, 431] on div "Pages" at bounding box center [301, 433] width 151 height 16
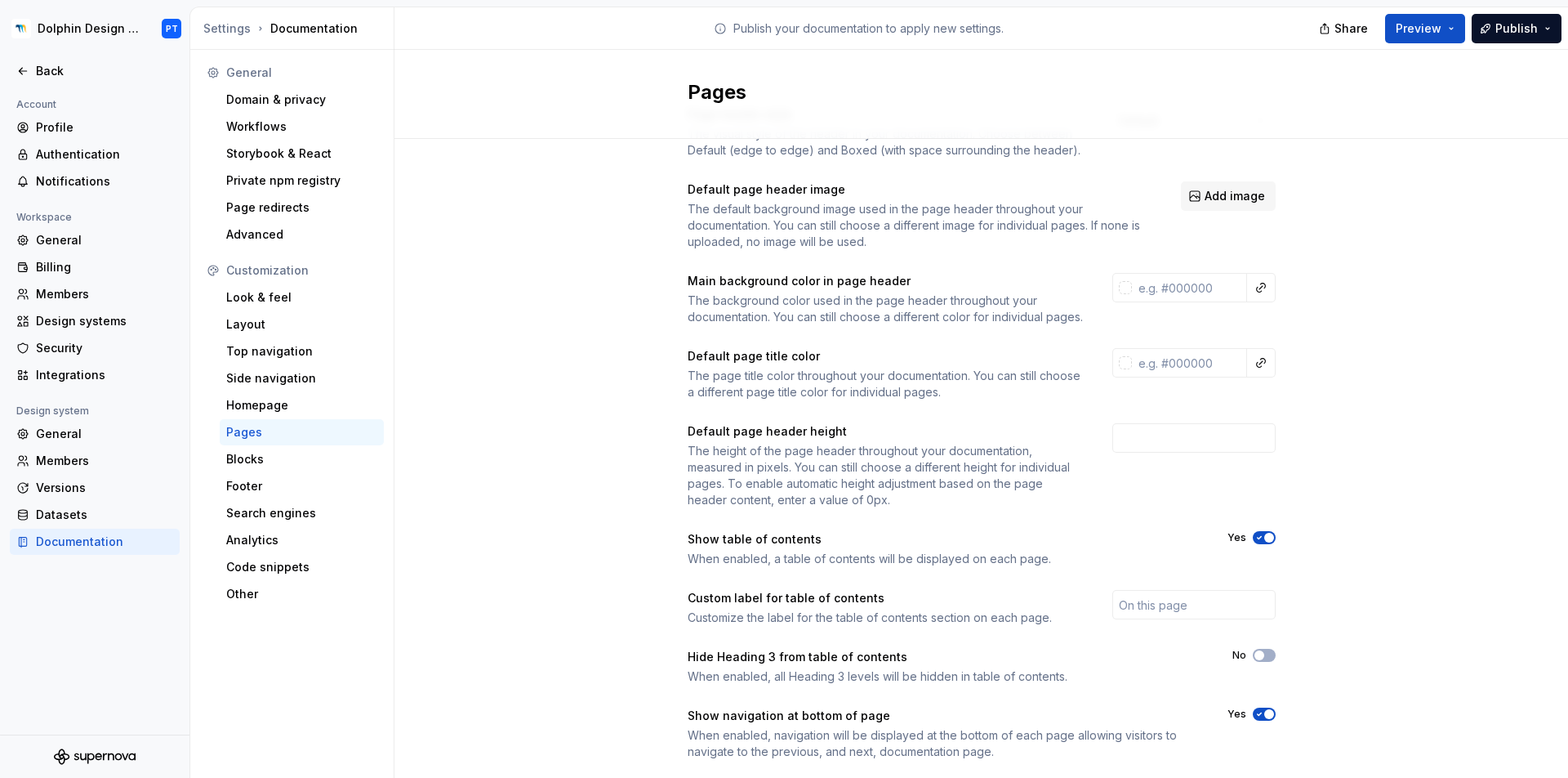
scroll to position [115, 0]
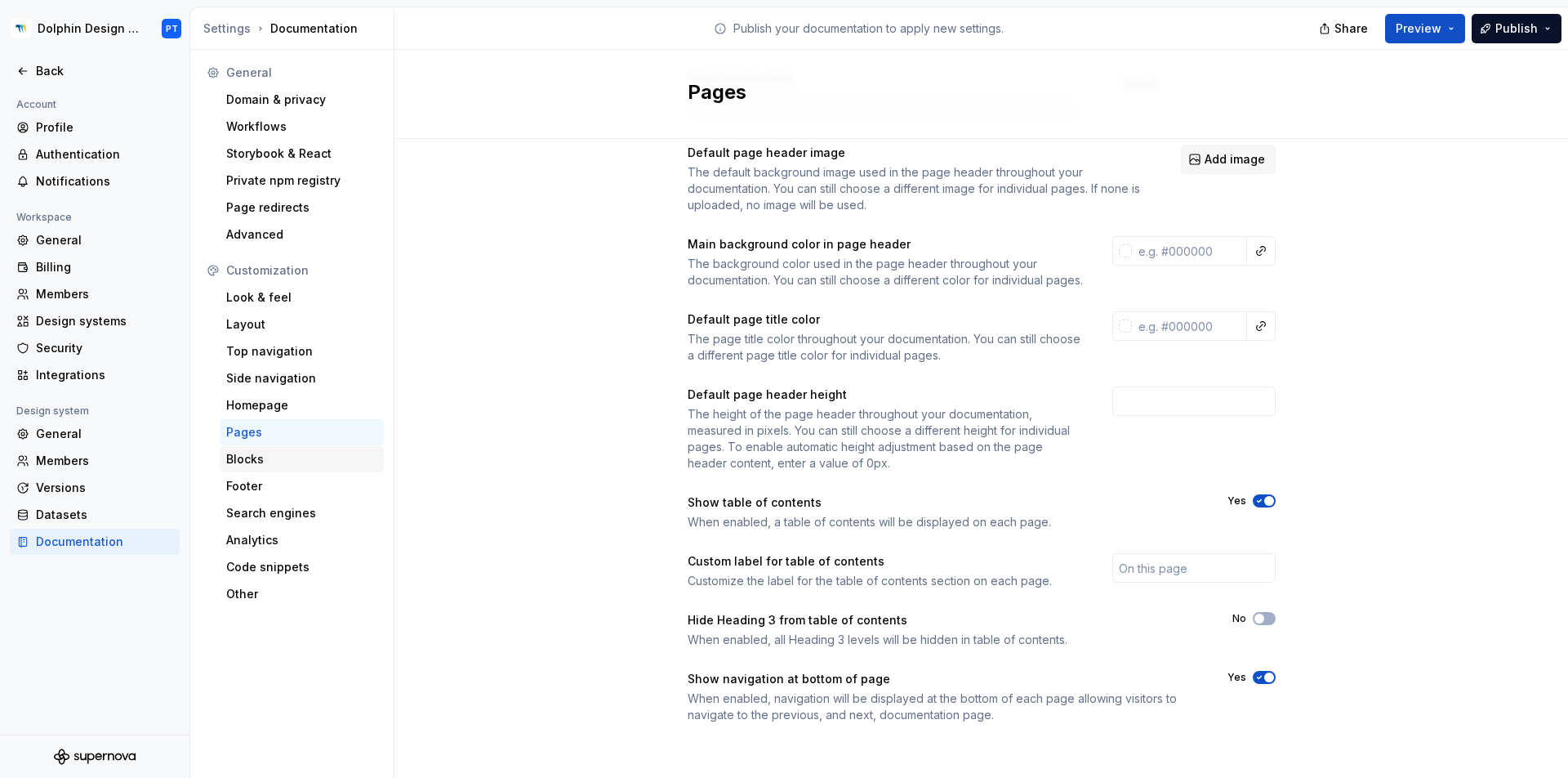
click at [244, 461] on div "Blocks" at bounding box center [301, 459] width 151 height 16
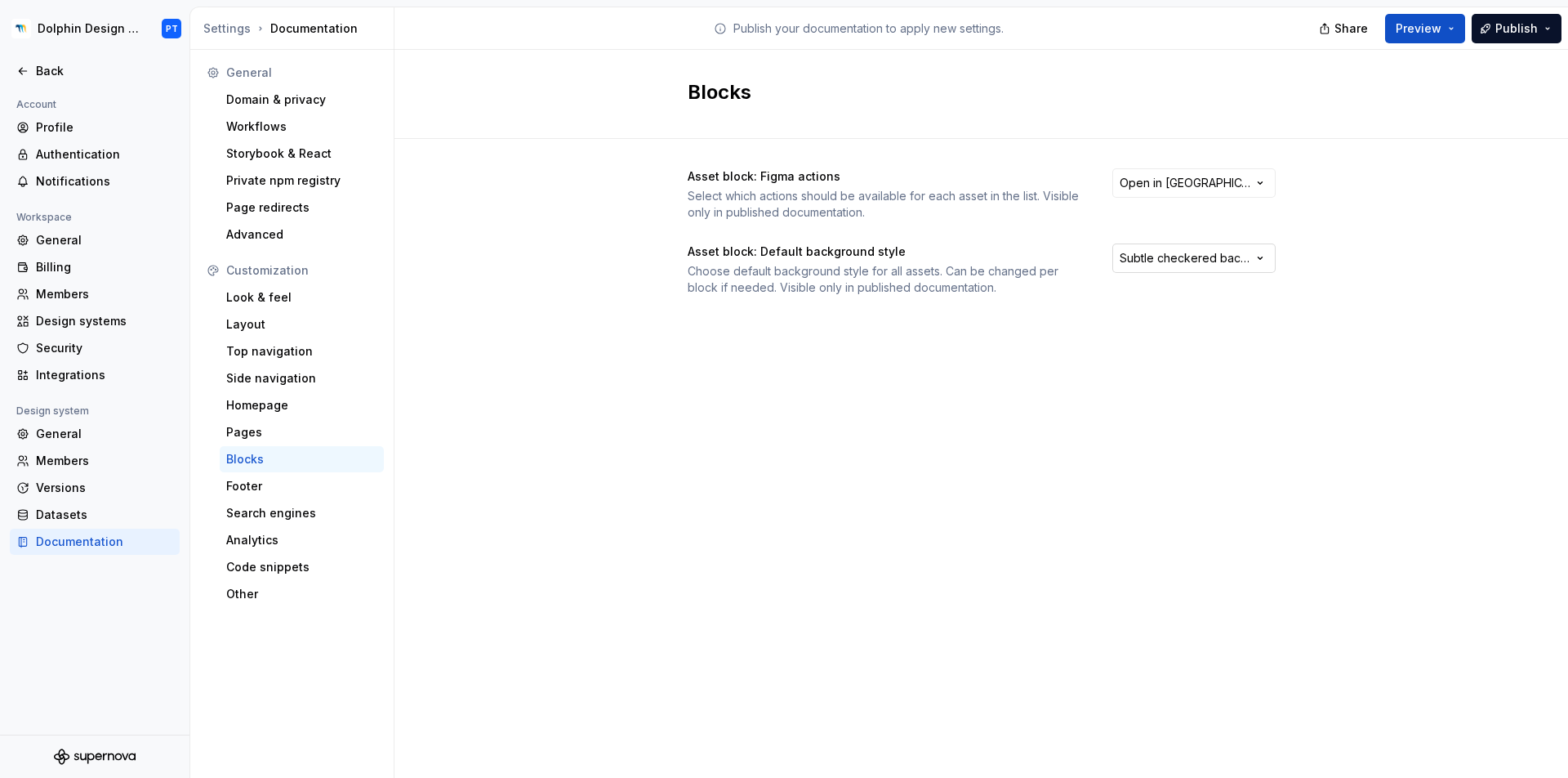
click at [1233, 258] on html "Dolphin Design System PT Back Account Profile Authentication Notifications Work…" at bounding box center [784, 389] width 1568 height 778
click at [1309, 241] on html "Dolphin Design System PT Back Account Profile Authentication Notifications Work…" at bounding box center [784, 389] width 1568 height 778
click at [240, 480] on div "Footer" at bounding box center [301, 486] width 151 height 16
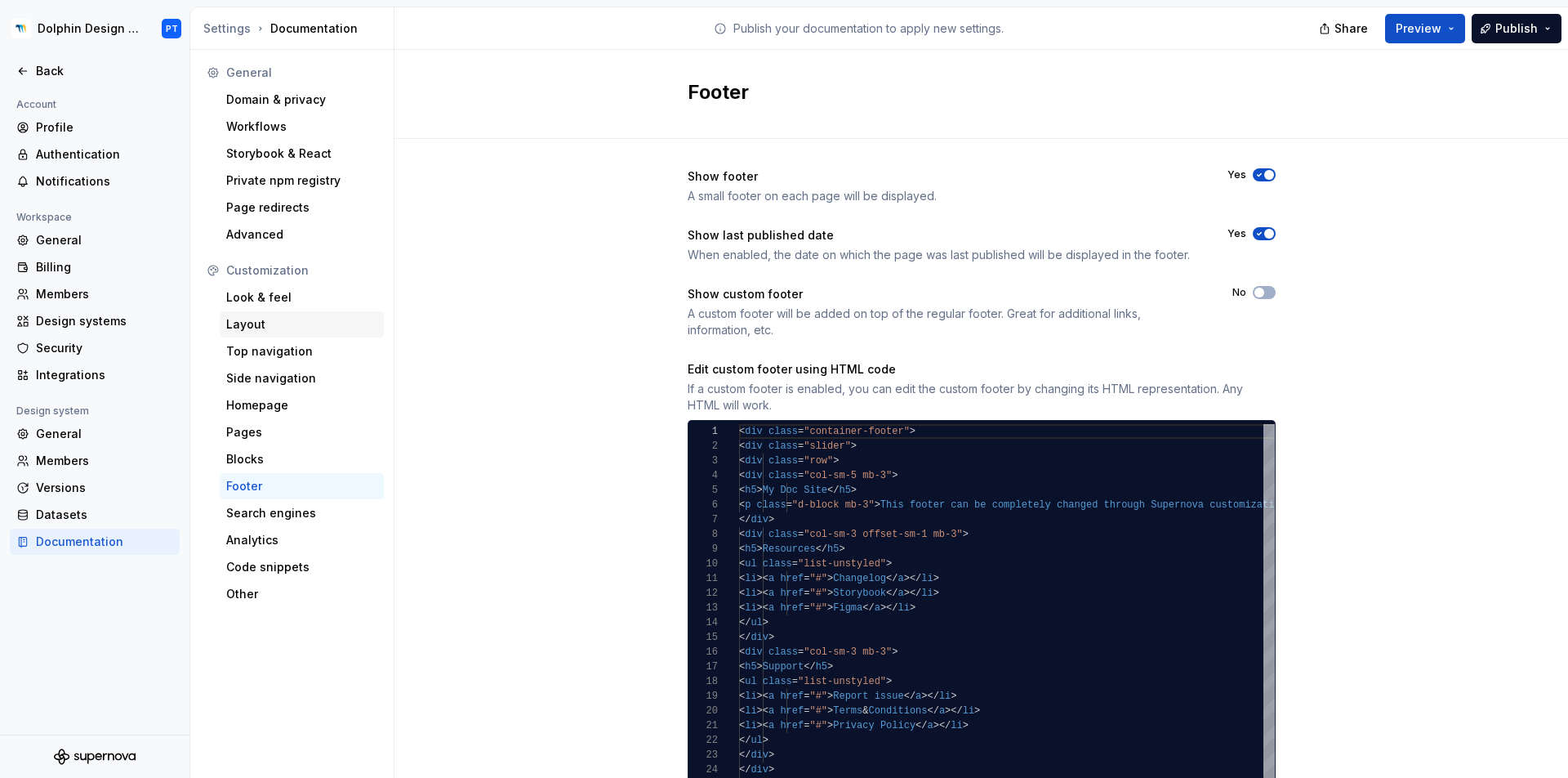
click at [296, 328] on div "Layout" at bounding box center [301, 324] width 151 height 16
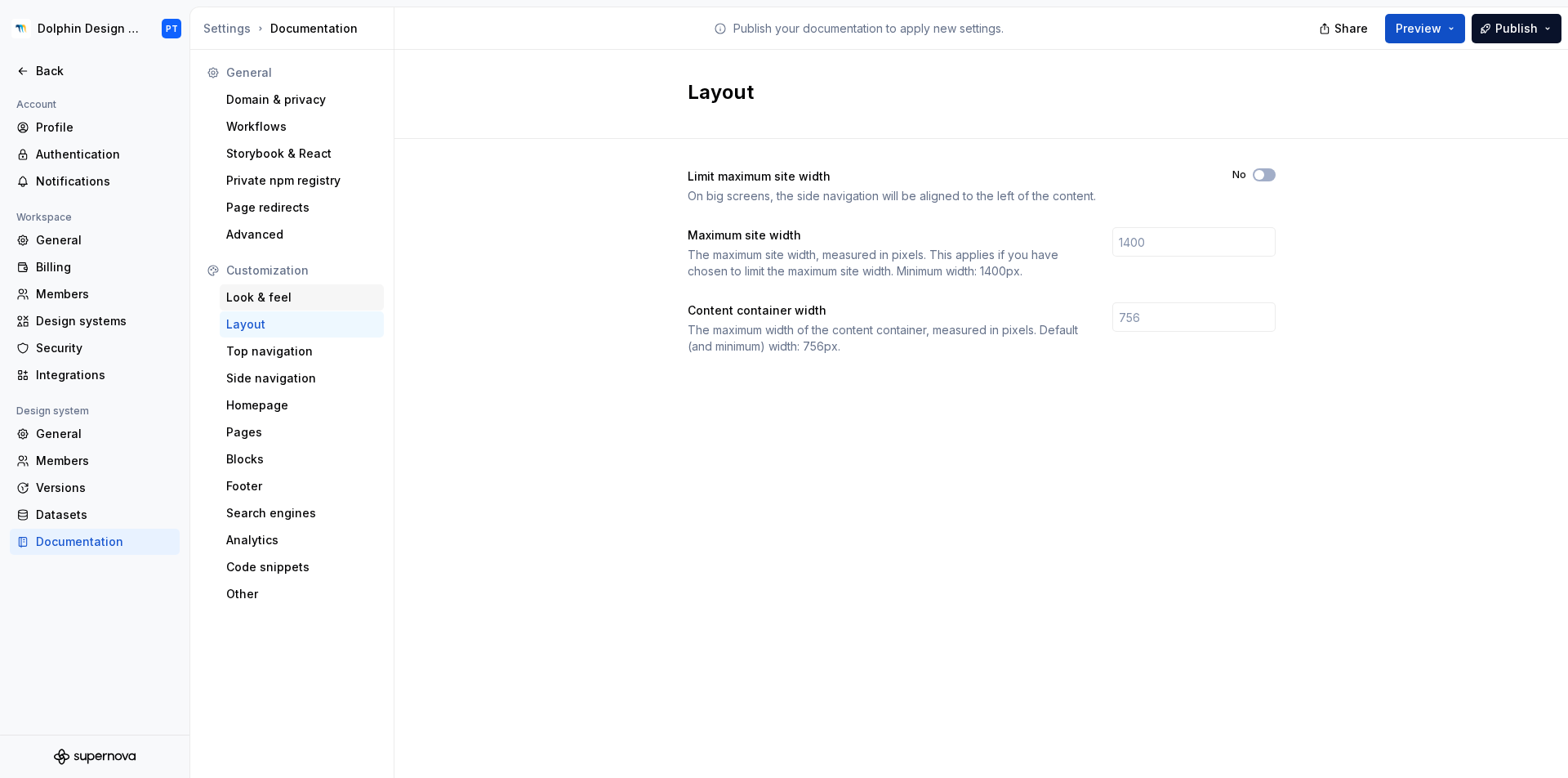
click at [306, 297] on div "Look & feel" at bounding box center [301, 297] width 151 height 16
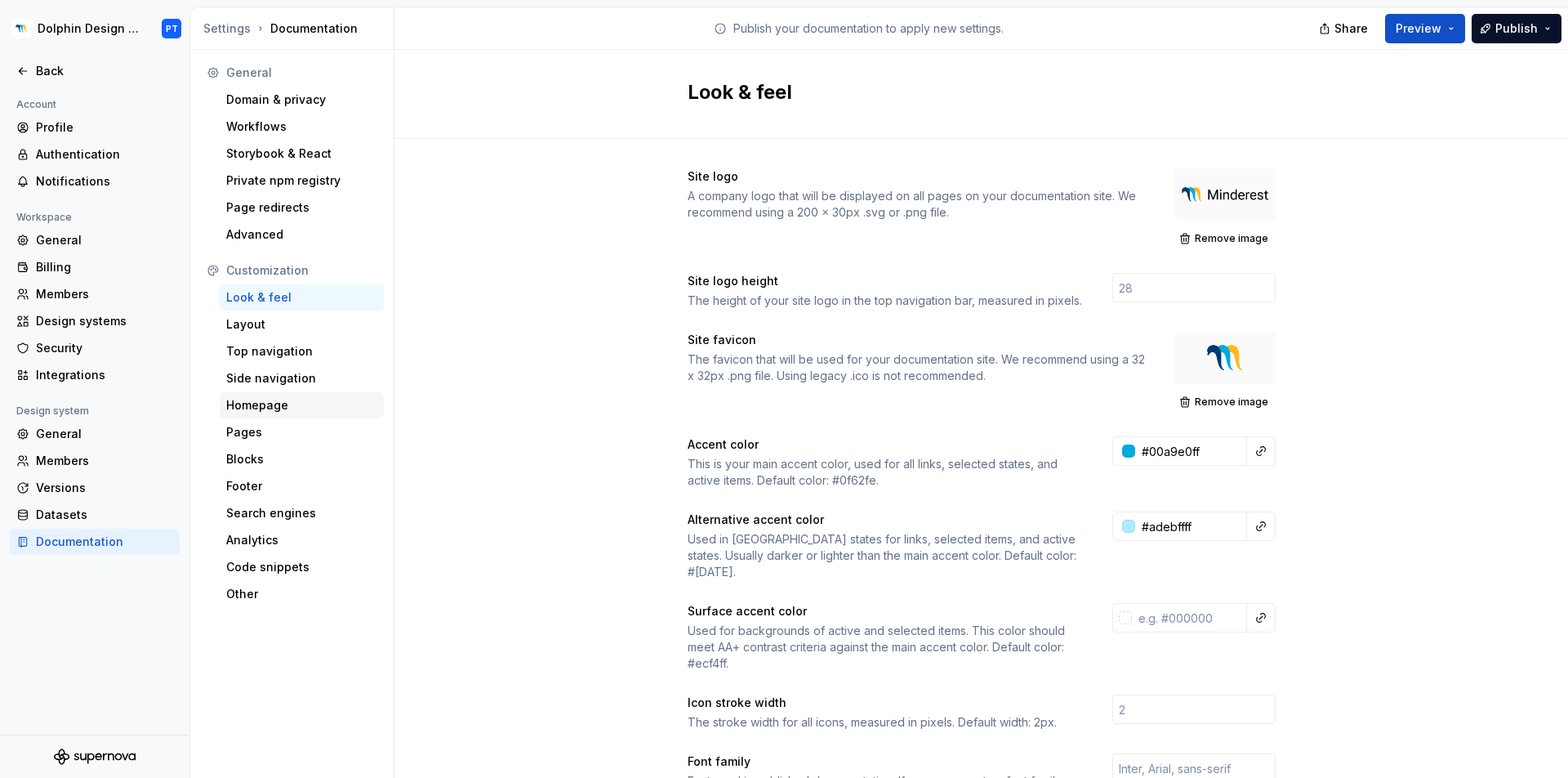
click at [292, 412] on div "Homepage" at bounding box center [301, 405] width 151 height 16
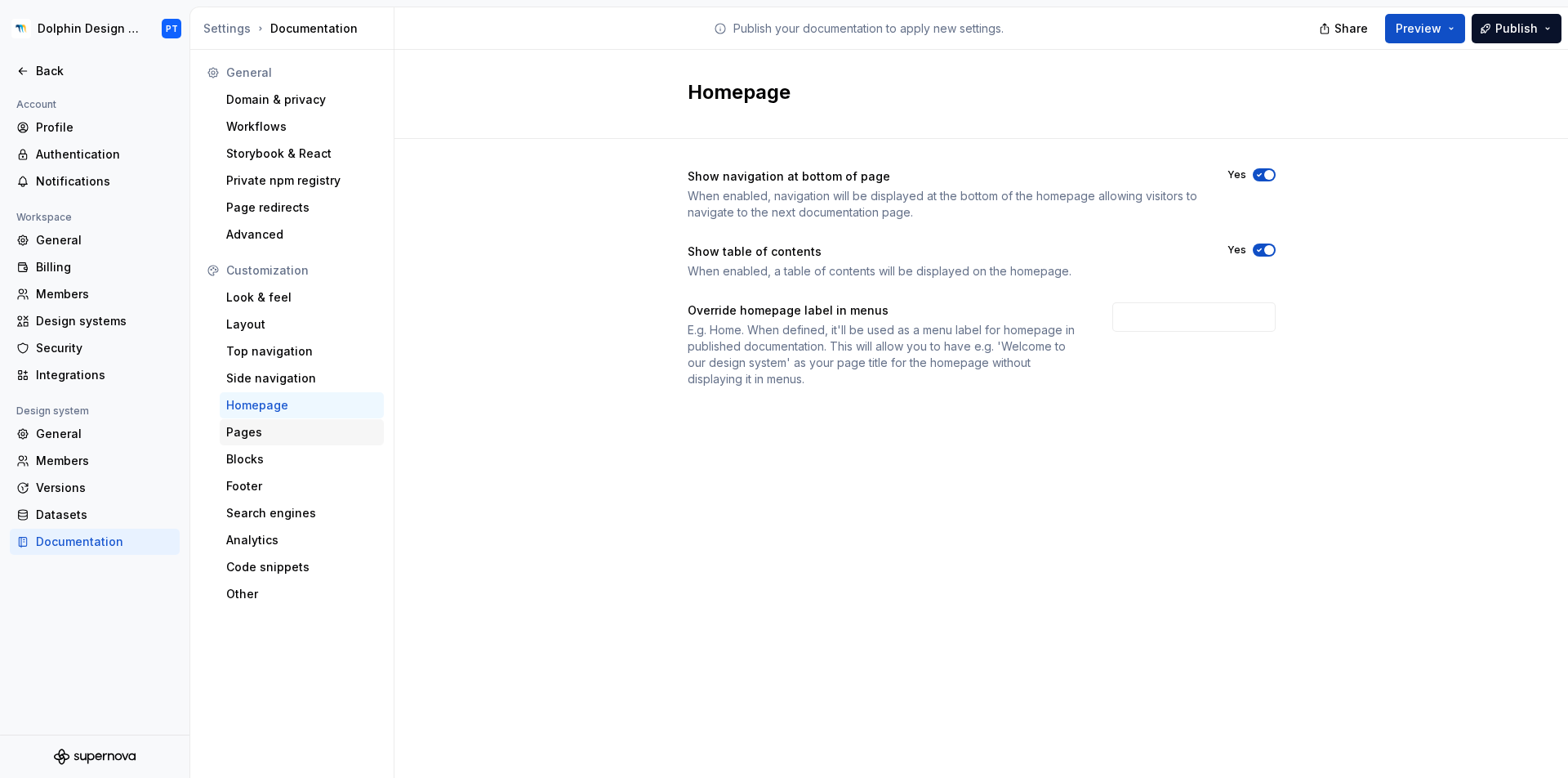
click at [282, 437] on div "Pages" at bounding box center [301, 433] width 151 height 16
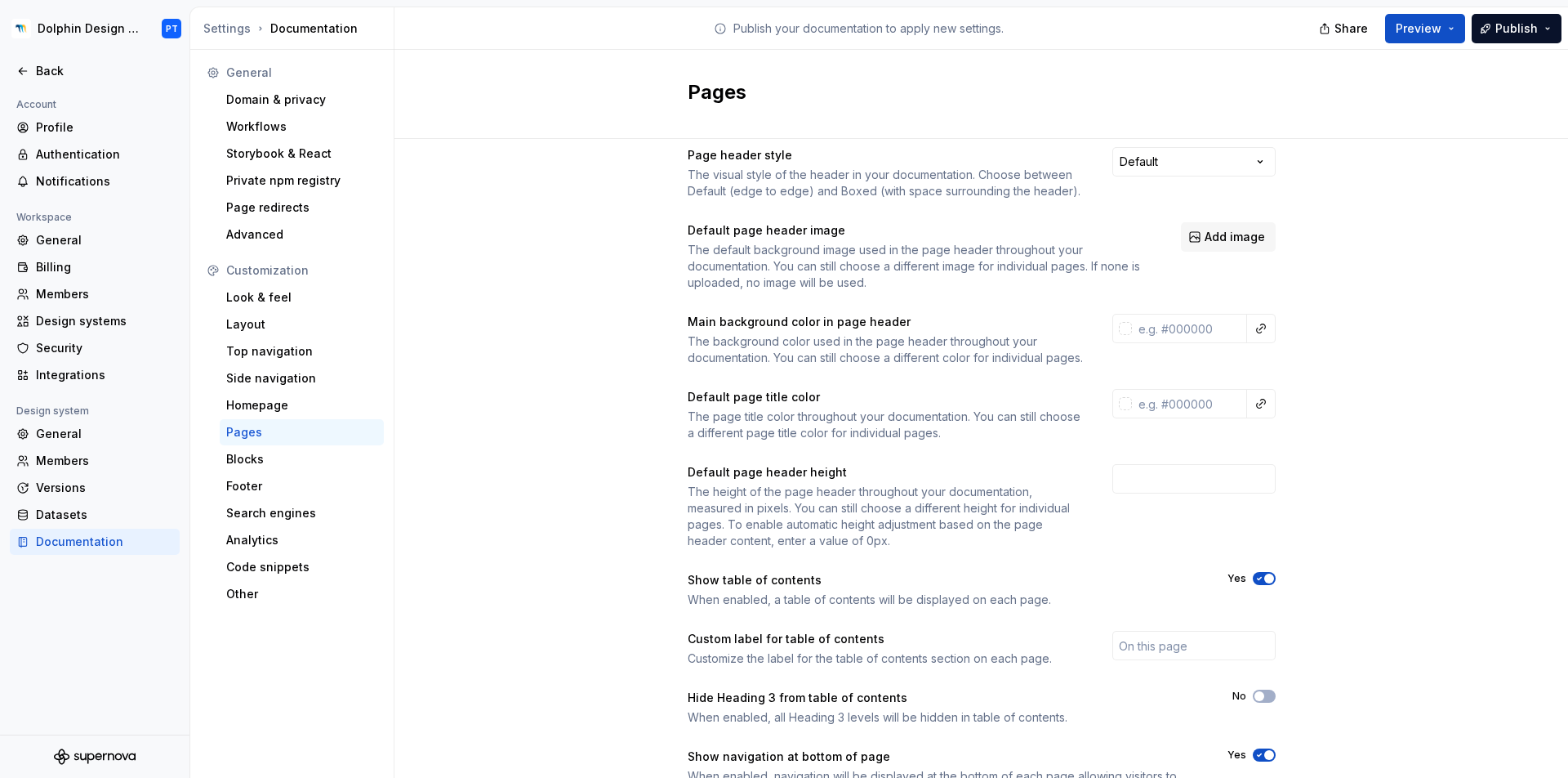
scroll to position [115, 0]
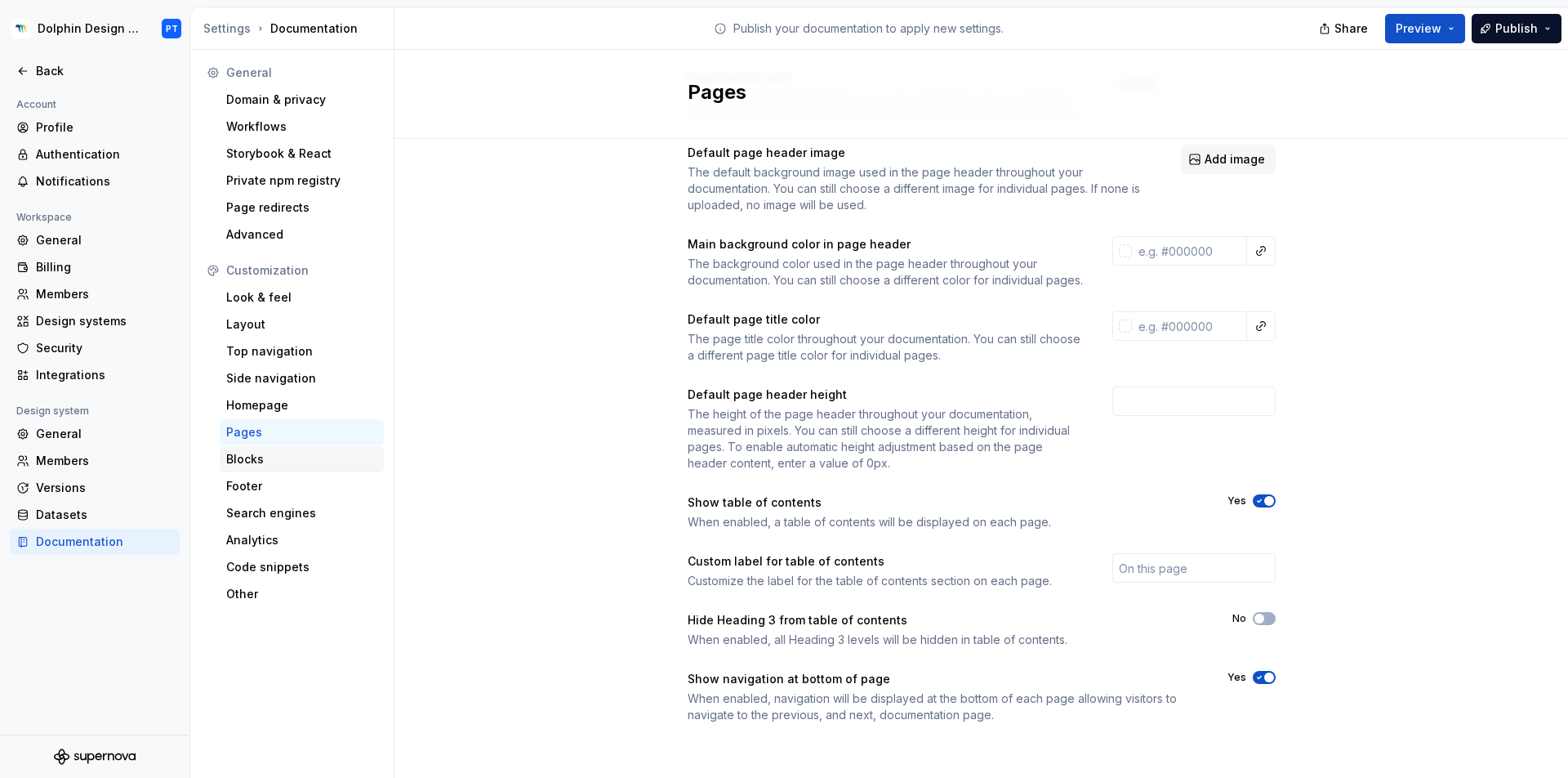
click at [255, 462] on div "Blocks" at bounding box center [301, 459] width 151 height 16
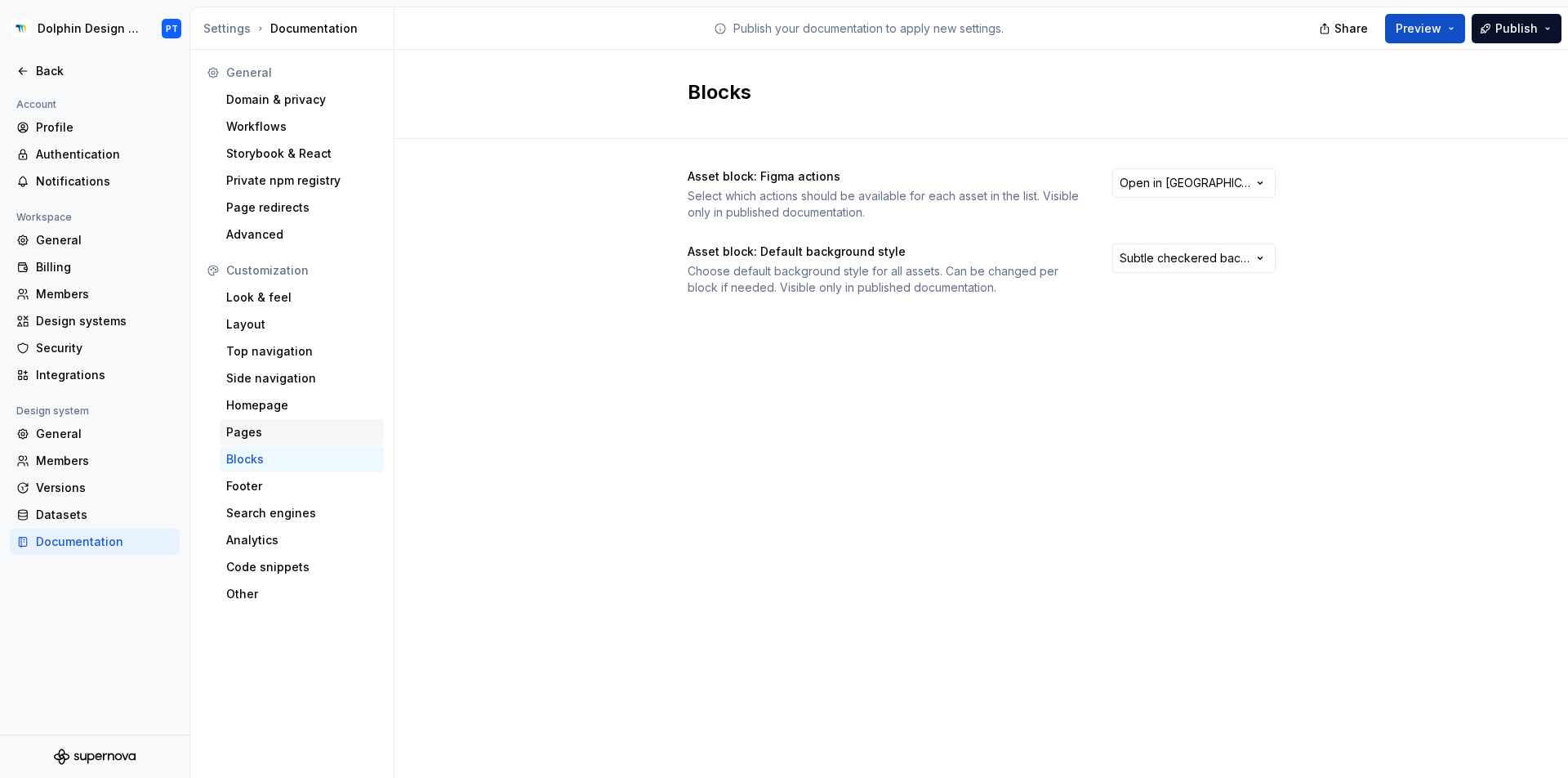
click at [313, 432] on div "Pages" at bounding box center [301, 433] width 151 height 16
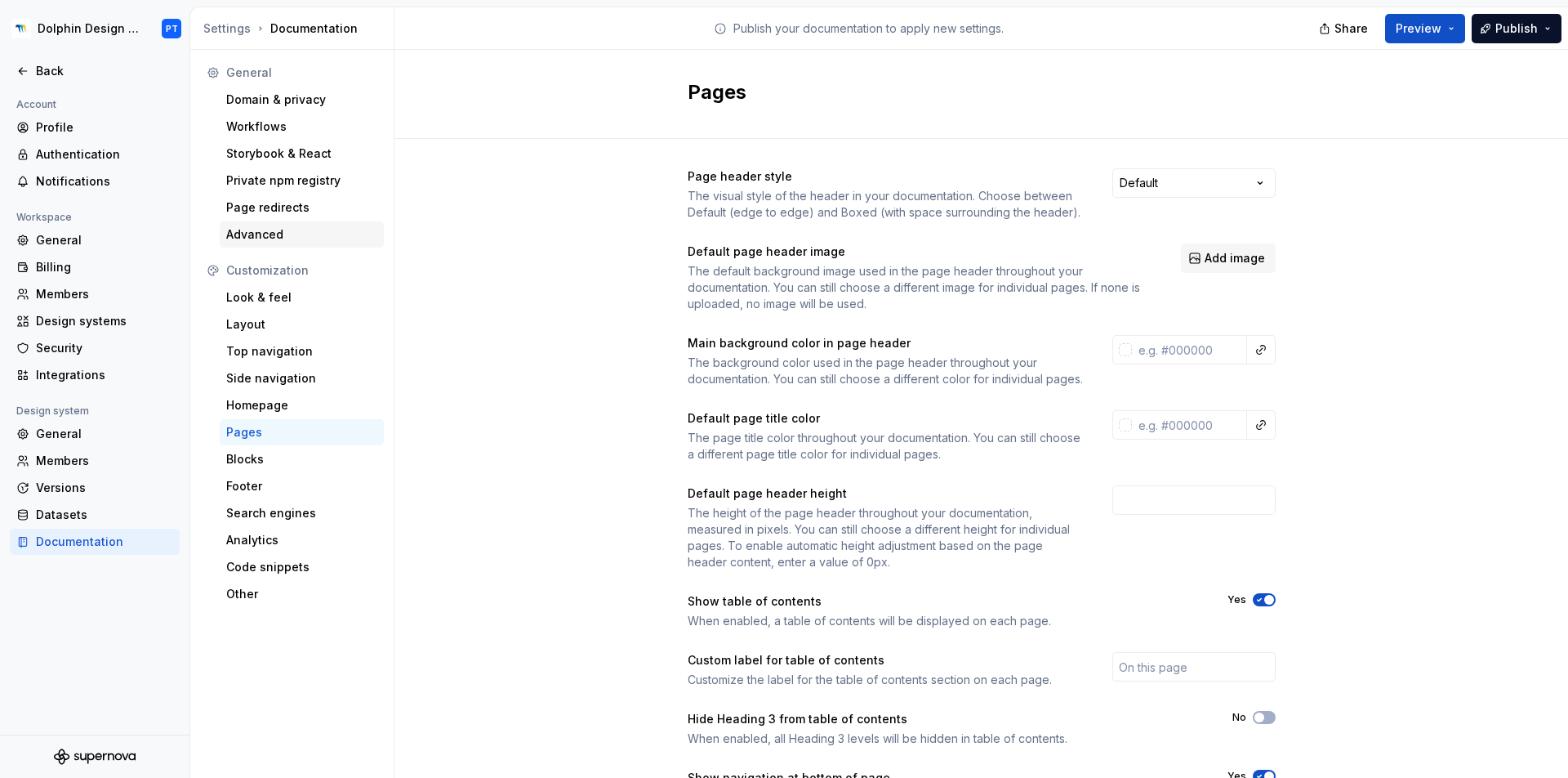
click at [295, 238] on div "Advanced" at bounding box center [301, 234] width 151 height 16
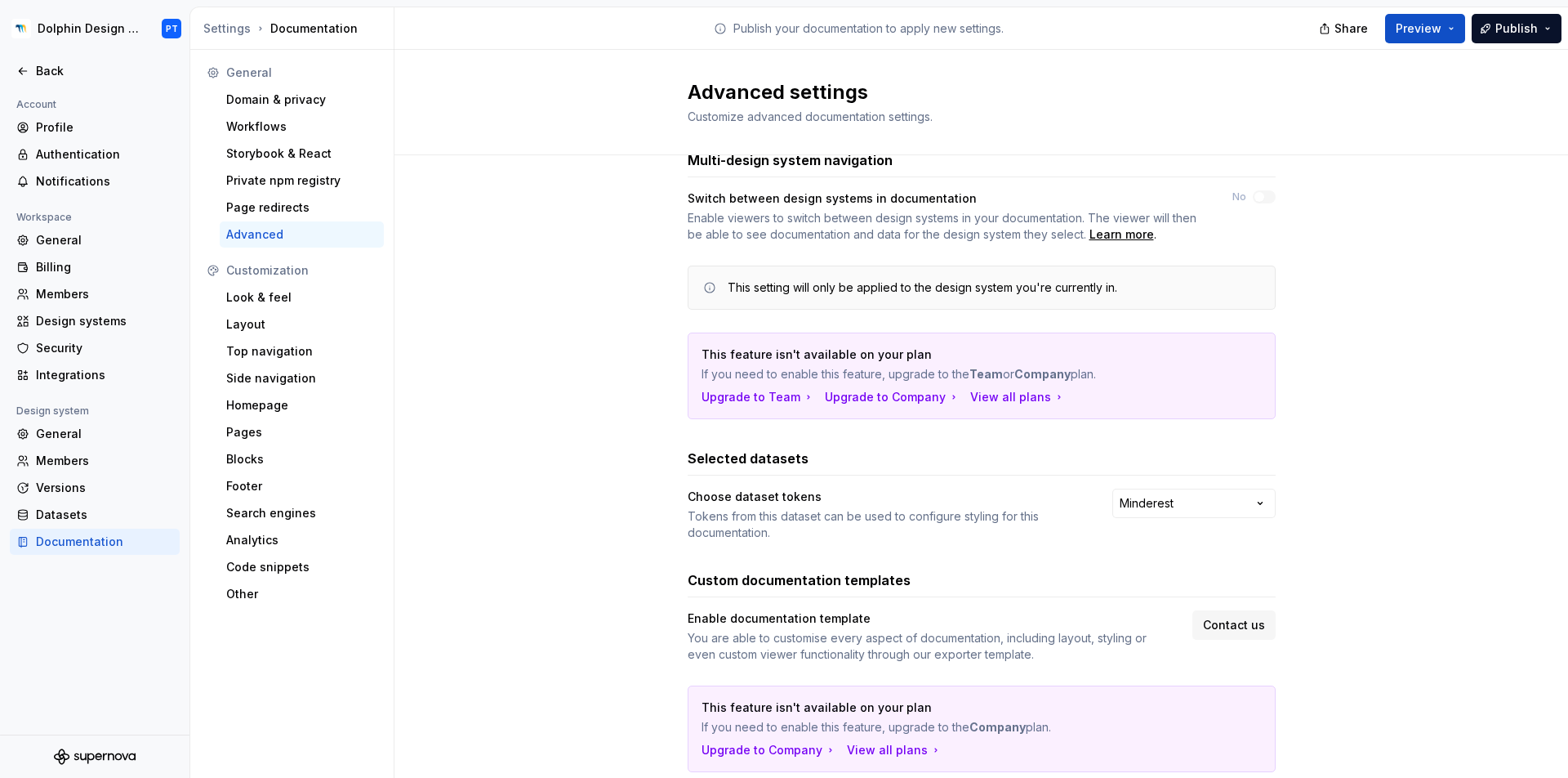
scroll to position [83, 0]
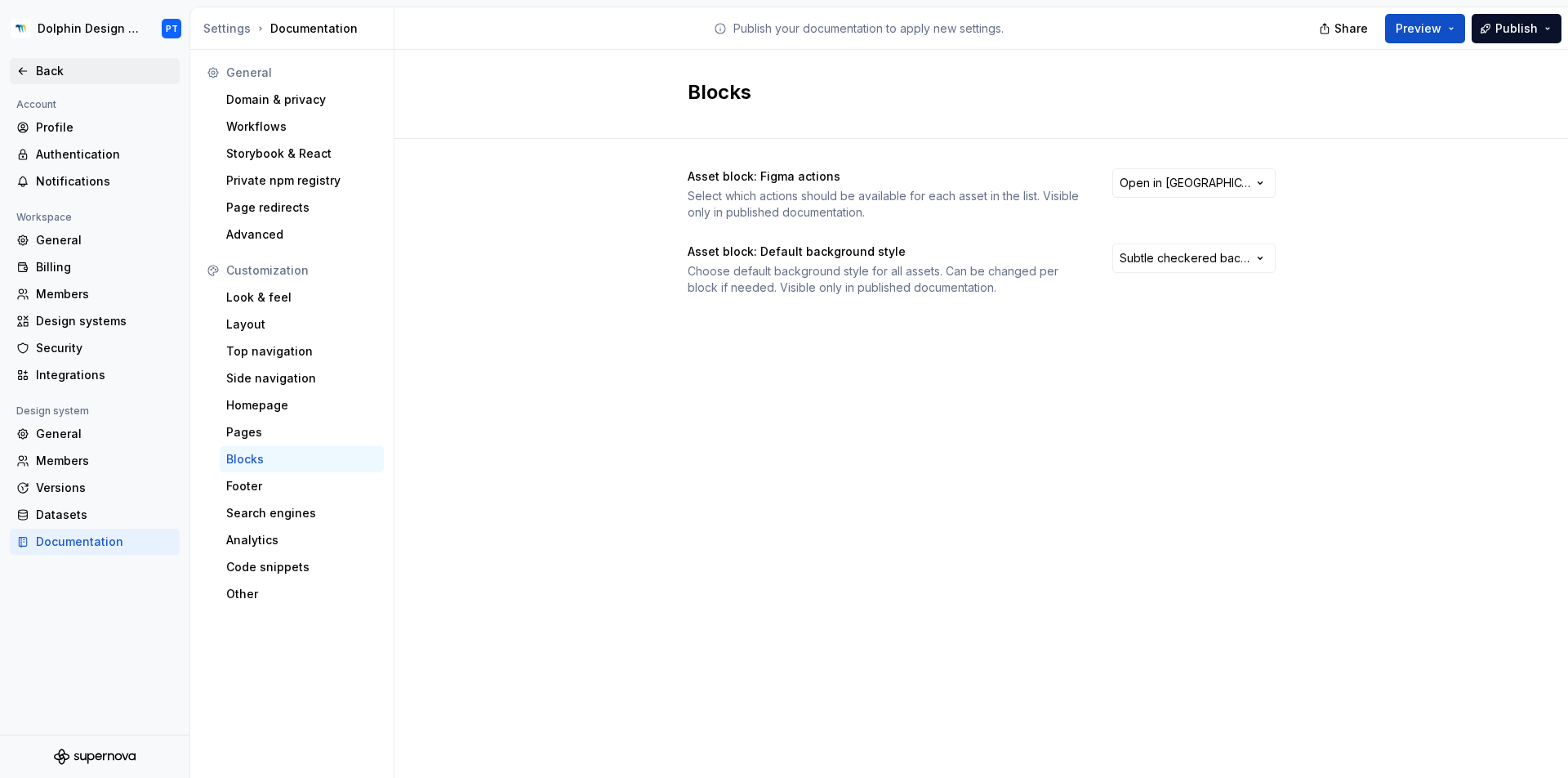
click at [59, 69] on div "Back" at bounding box center [104, 71] width 137 height 16
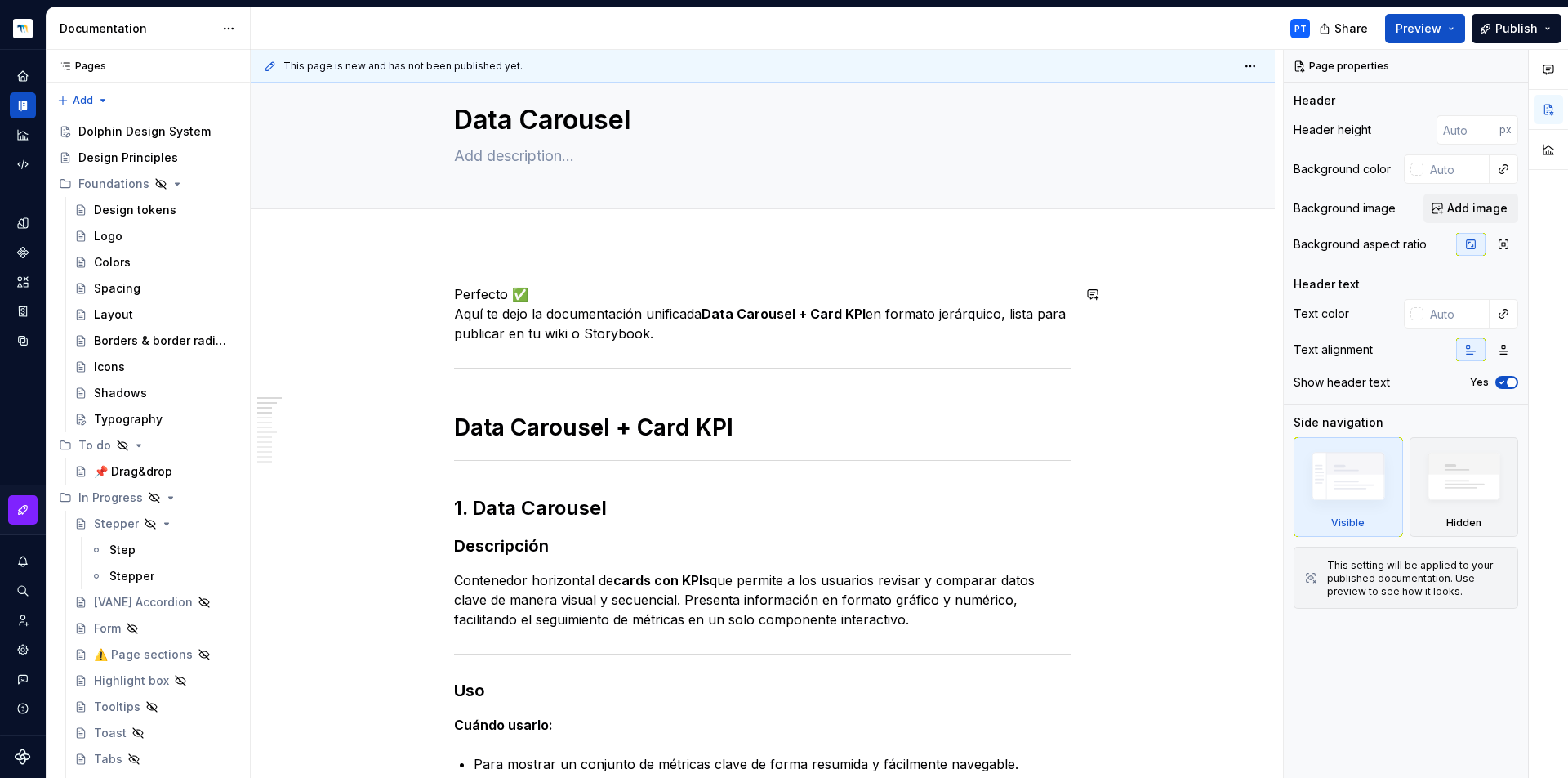
scroll to position [38, 0]
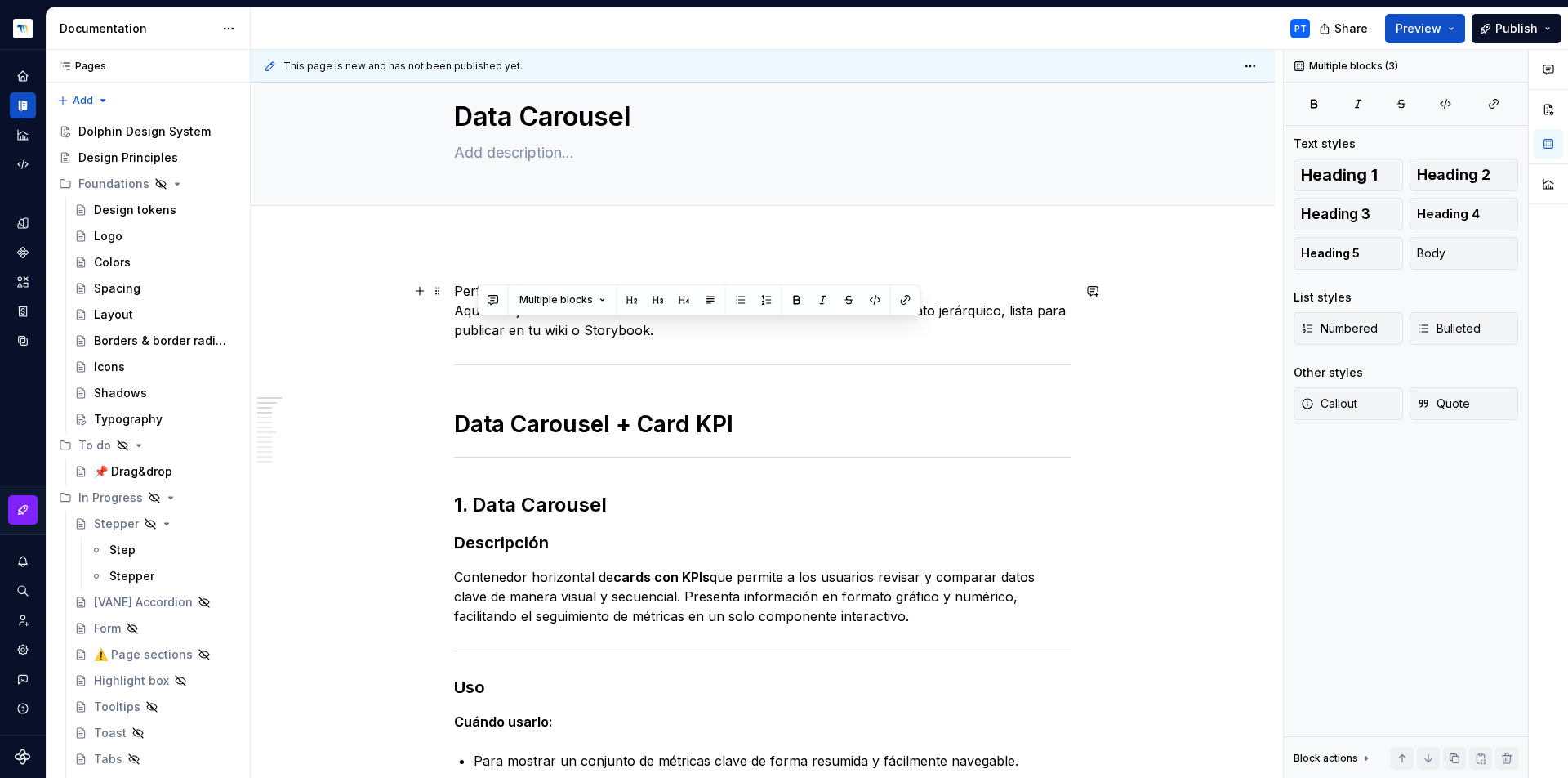
drag, startPoint x: 622, startPoint y: 459, endPoint x: 477, endPoint y: 337, distance: 189.5
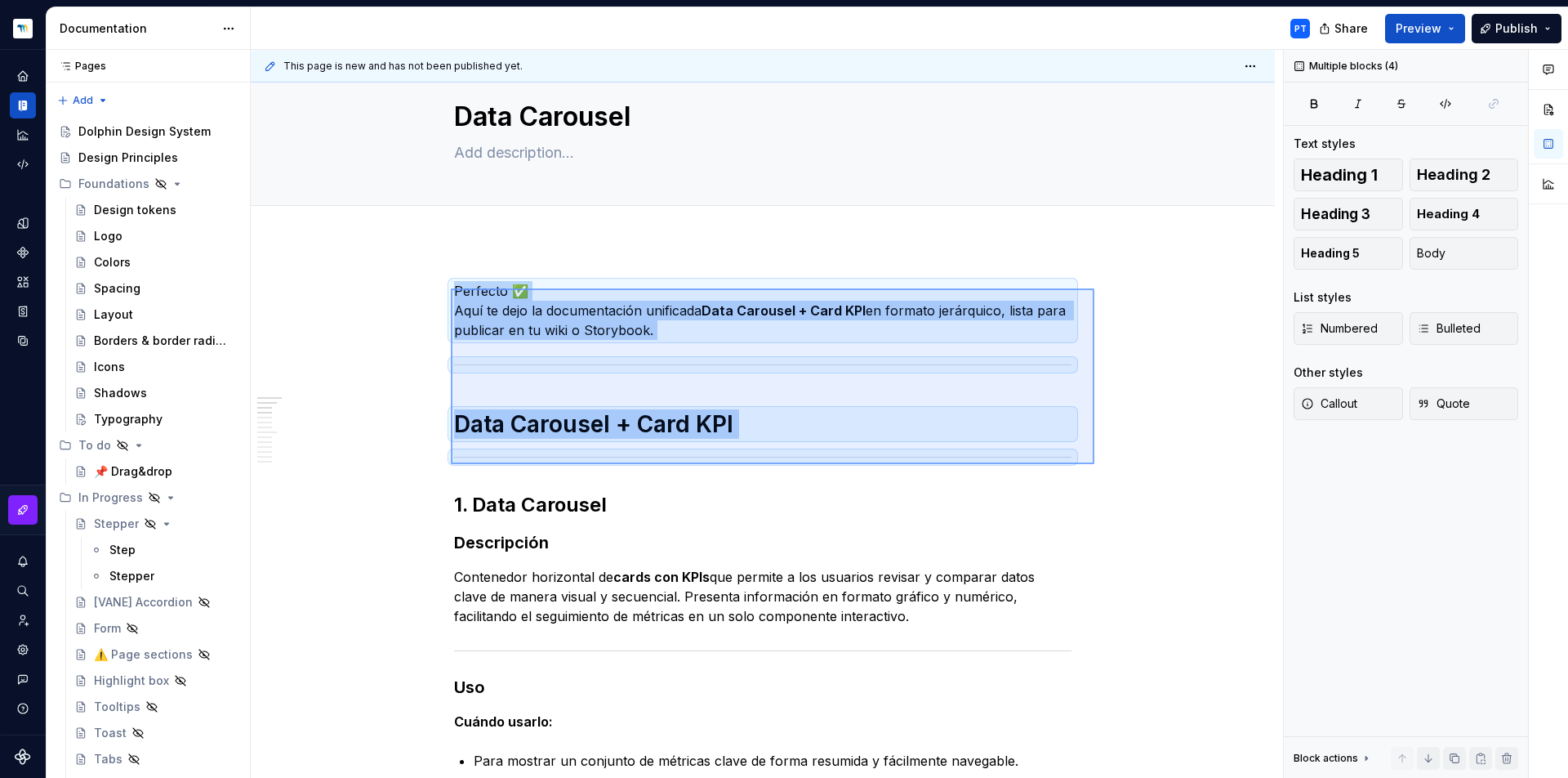
drag, startPoint x: 451, startPoint y: 288, endPoint x: 1094, endPoint y: 464, distance: 666.7
click at [1094, 464] on div "This page is new and has not been published yet. Data Carousel Edit header Data…" at bounding box center [767, 415] width 1032 height 729
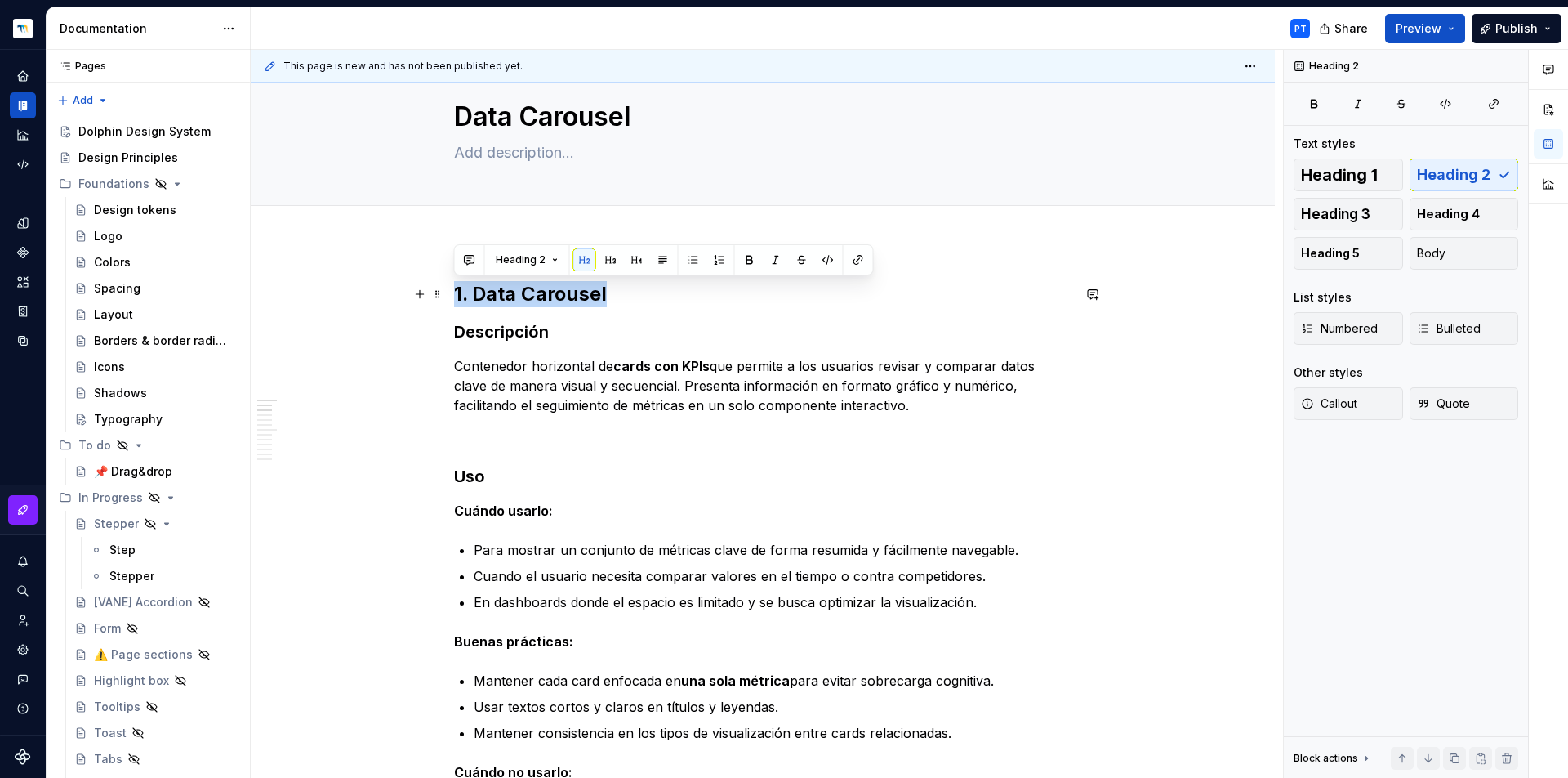
drag, startPoint x: 649, startPoint y: 300, endPoint x: 446, endPoint y: 300, distance: 203.0
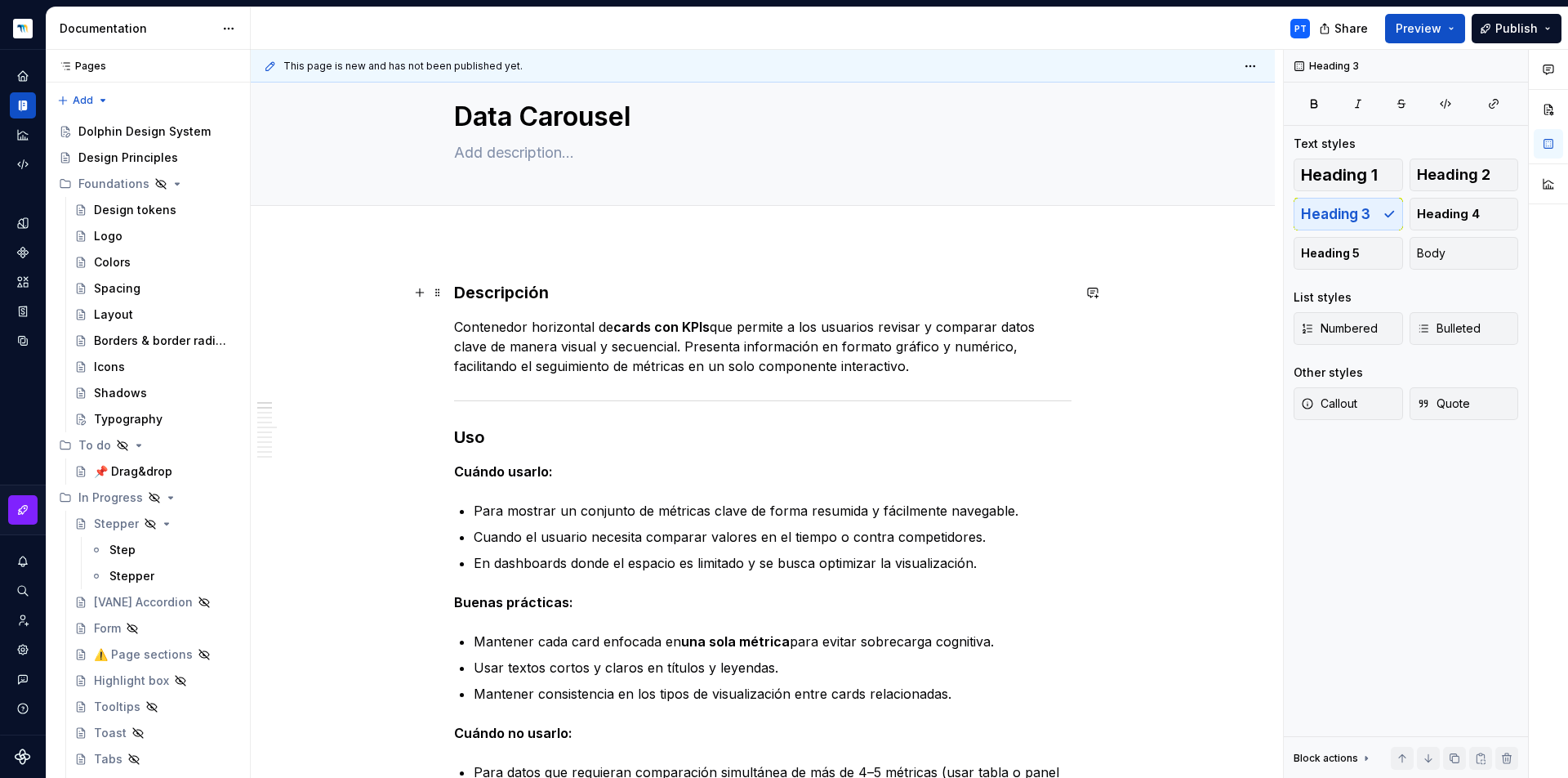
click at [483, 294] on h3 "Descripción" at bounding box center [762, 292] width 617 height 22
click at [548, 266] on button "Heading 3" at bounding box center [527, 260] width 77 height 22
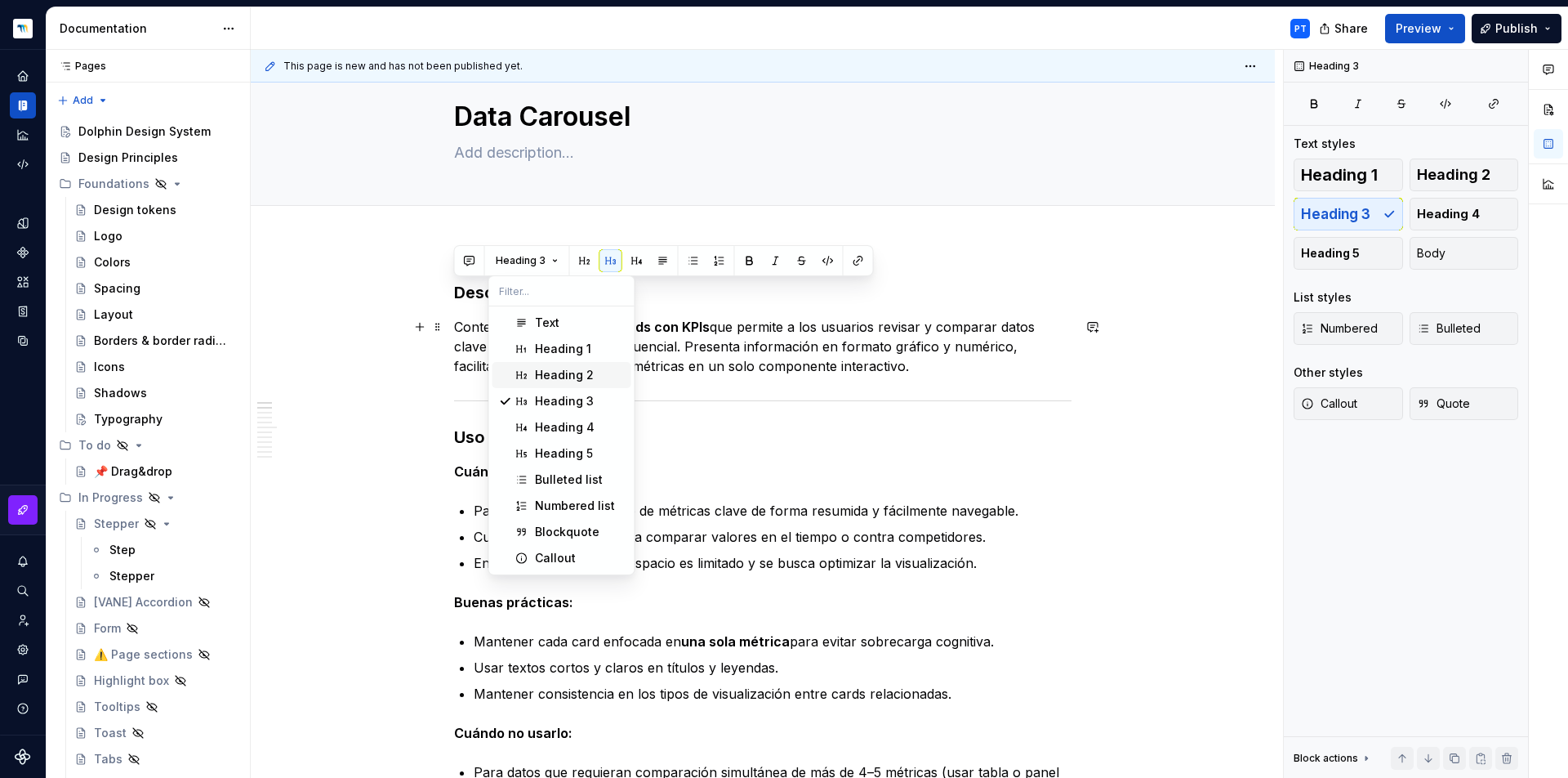
click at [527, 370] on div "Suggestions" at bounding box center [522, 375] width 13 height 13
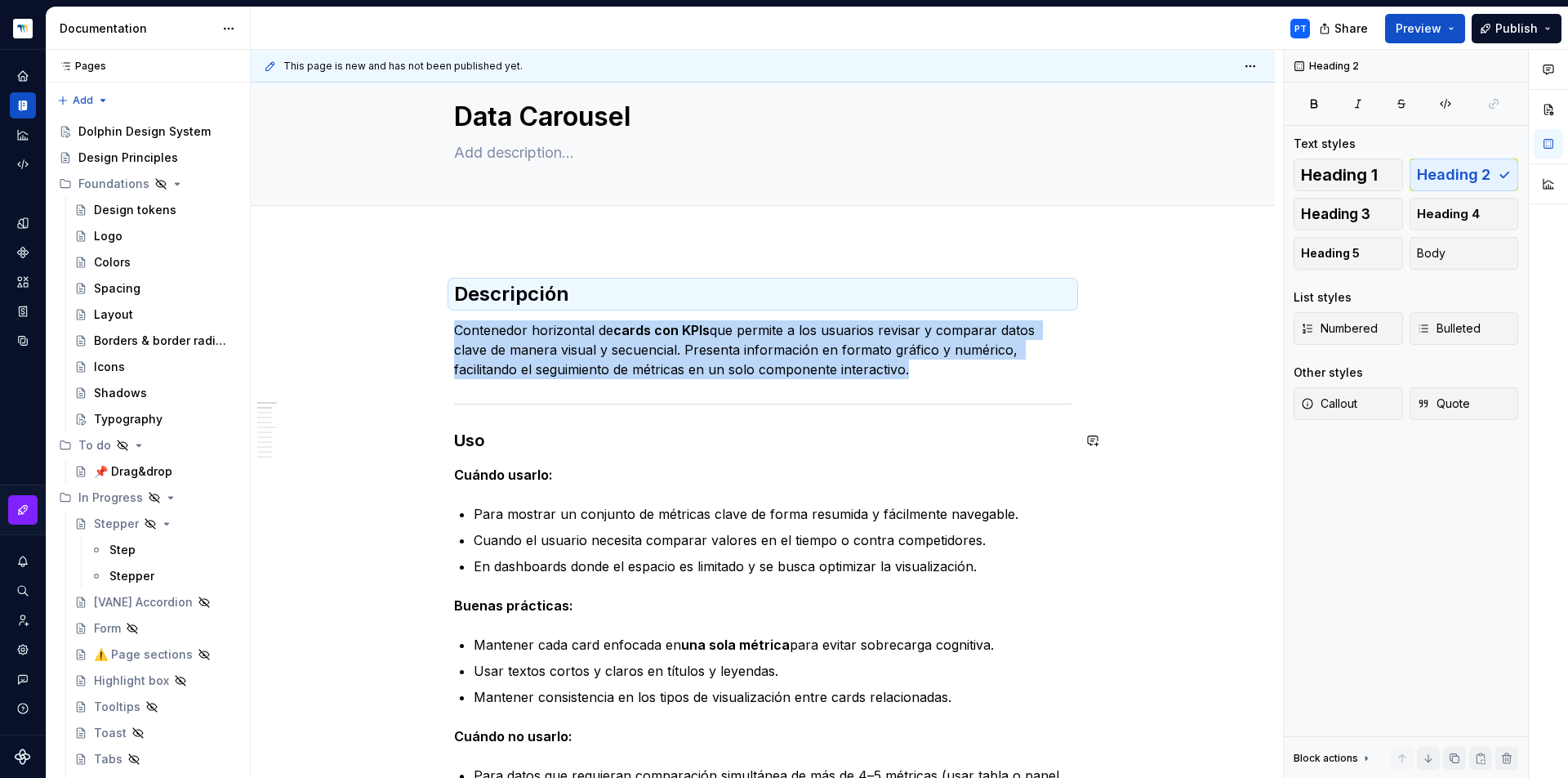
click at [466, 403] on div at bounding box center [762, 404] width 617 height 11
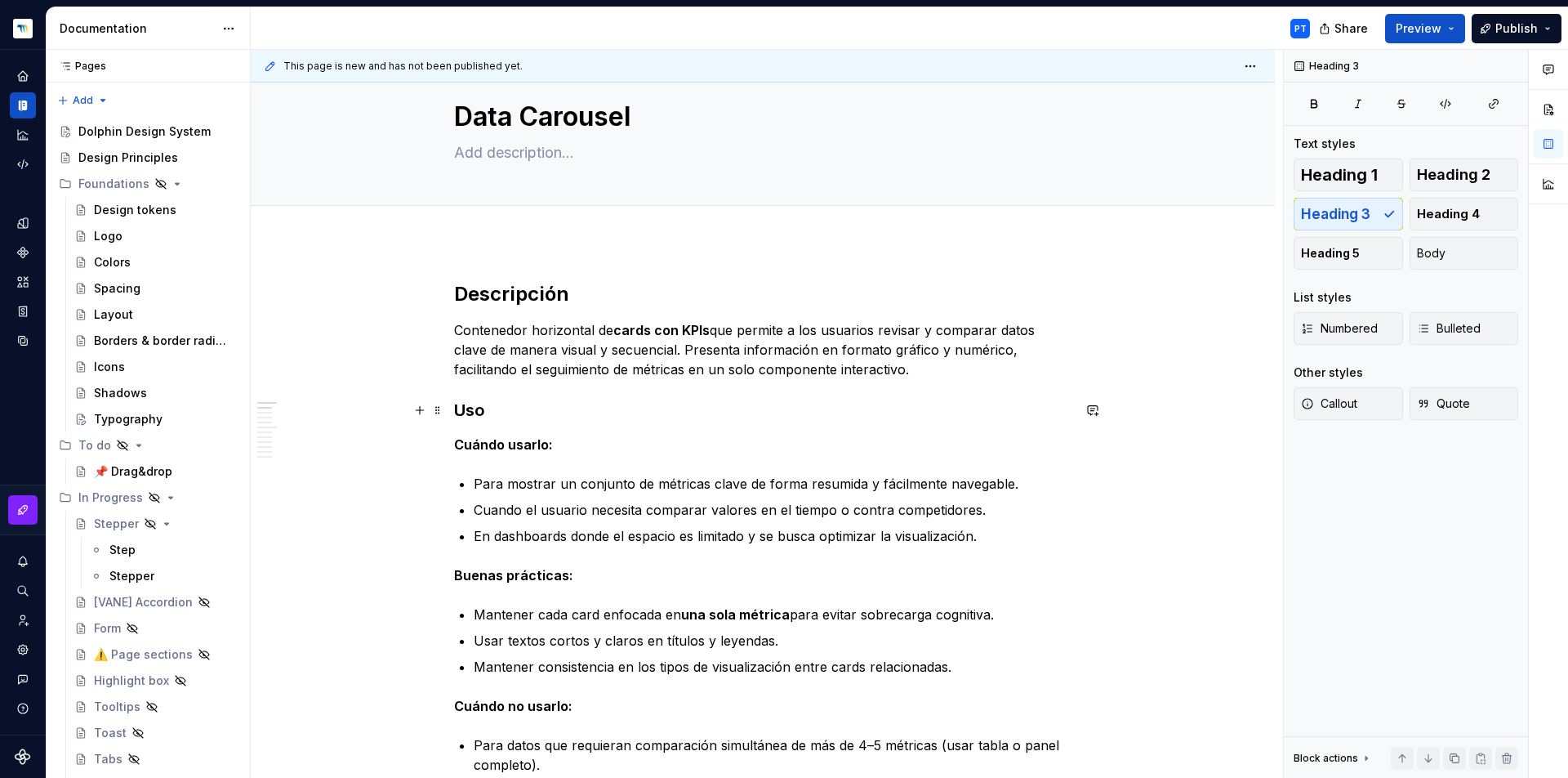
click at [468, 412] on h3 "Uso" at bounding box center [762, 409] width 617 height 22
click at [514, 370] on button "Heading 3" at bounding box center [527, 378] width 77 height 22
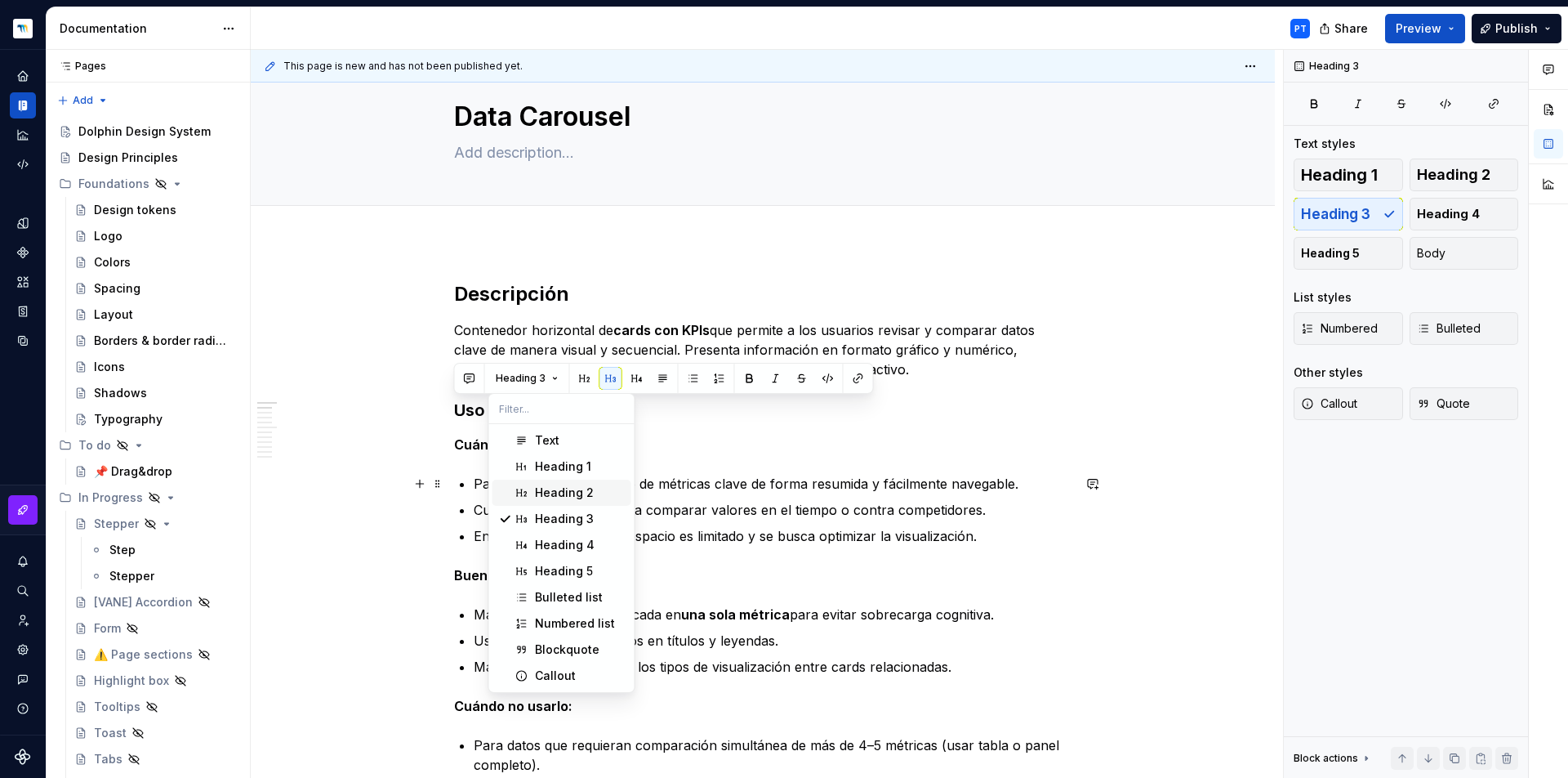
click at [550, 493] on div "Heading 2" at bounding box center [564, 493] width 59 height 16
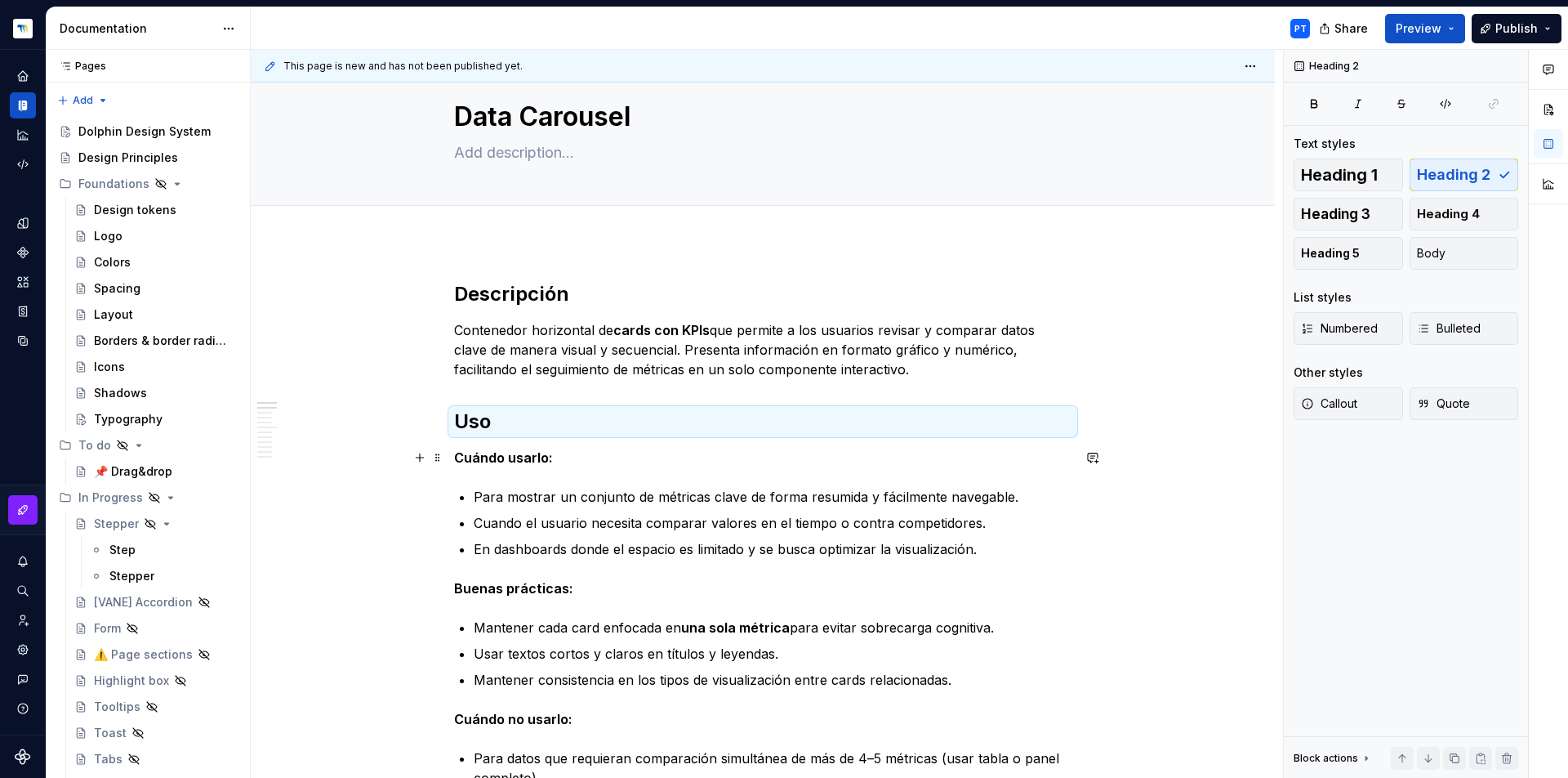
click at [577, 453] on p "Cuándo usarlo:" at bounding box center [762, 458] width 617 height 20
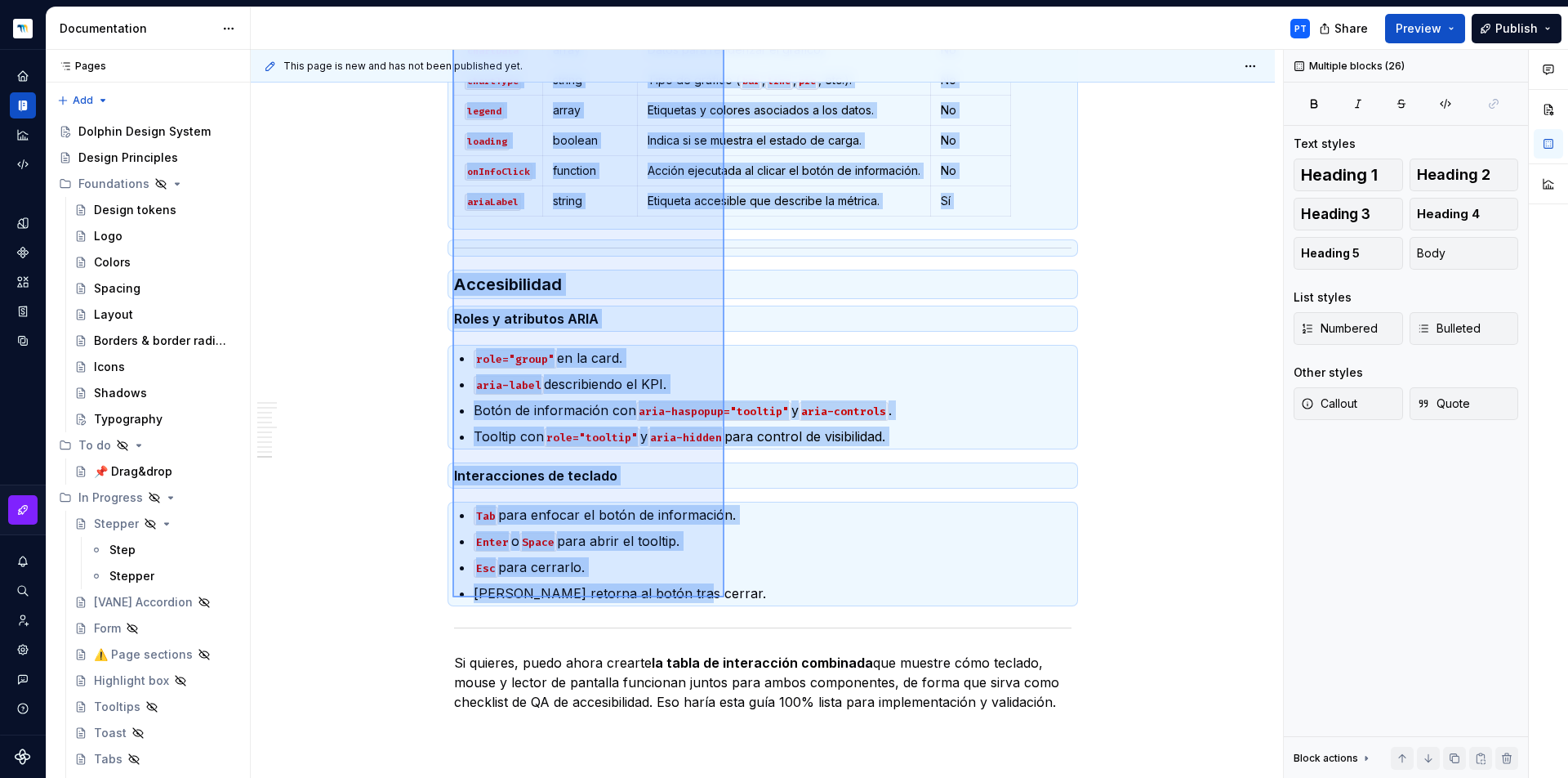
scroll to position [2698, 0]
drag, startPoint x: 452, startPoint y: 412, endPoint x: 737, endPoint y: 602, distance: 342.5
click at [737, 602] on div "This page is new and has not been published yet. Data Carousel Edit header Desc…" at bounding box center [767, 415] width 1032 height 729
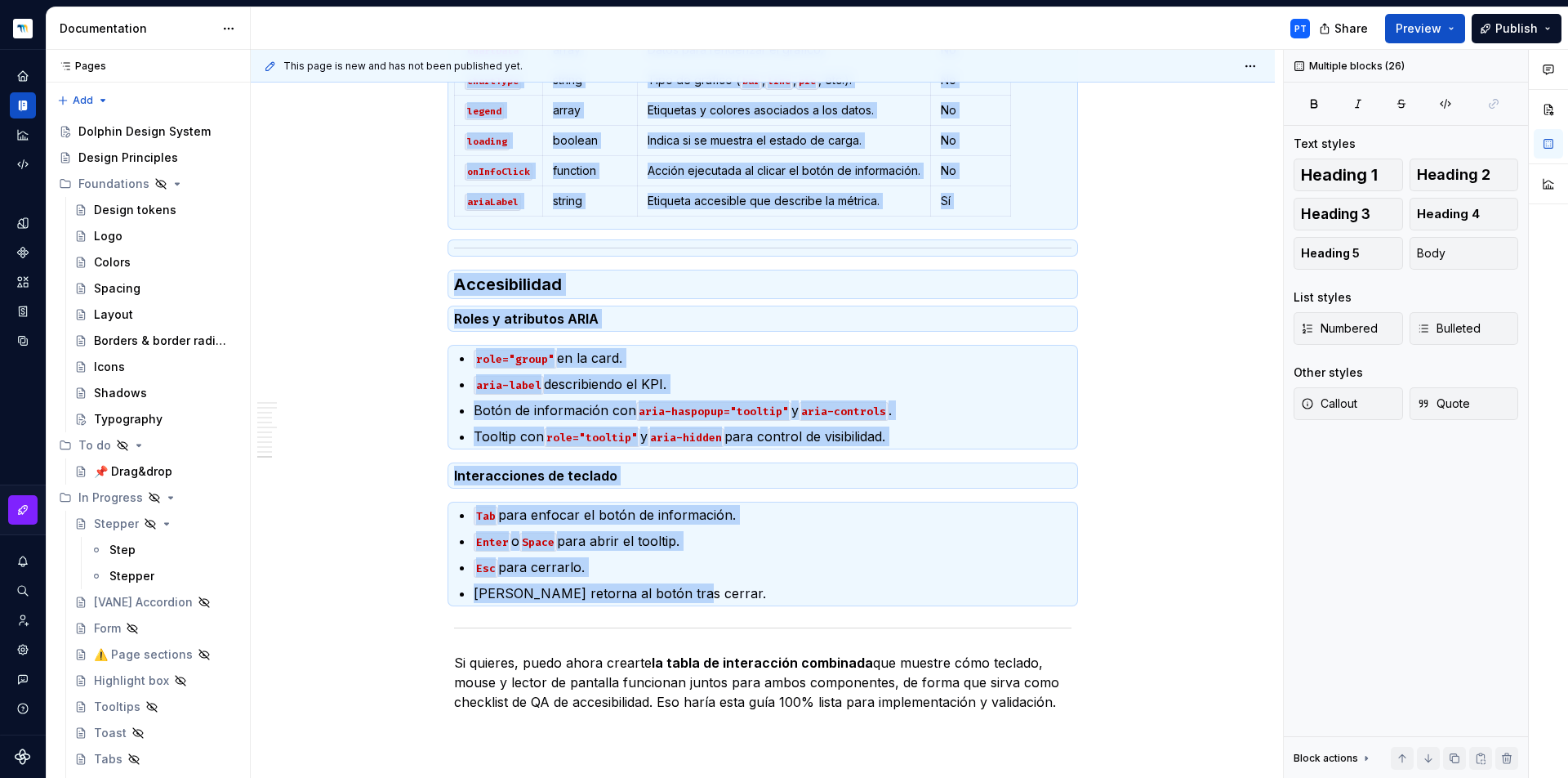
copy div "2. Card KPI Descripción Elemento individual dentro del Data Carousel que presen…"
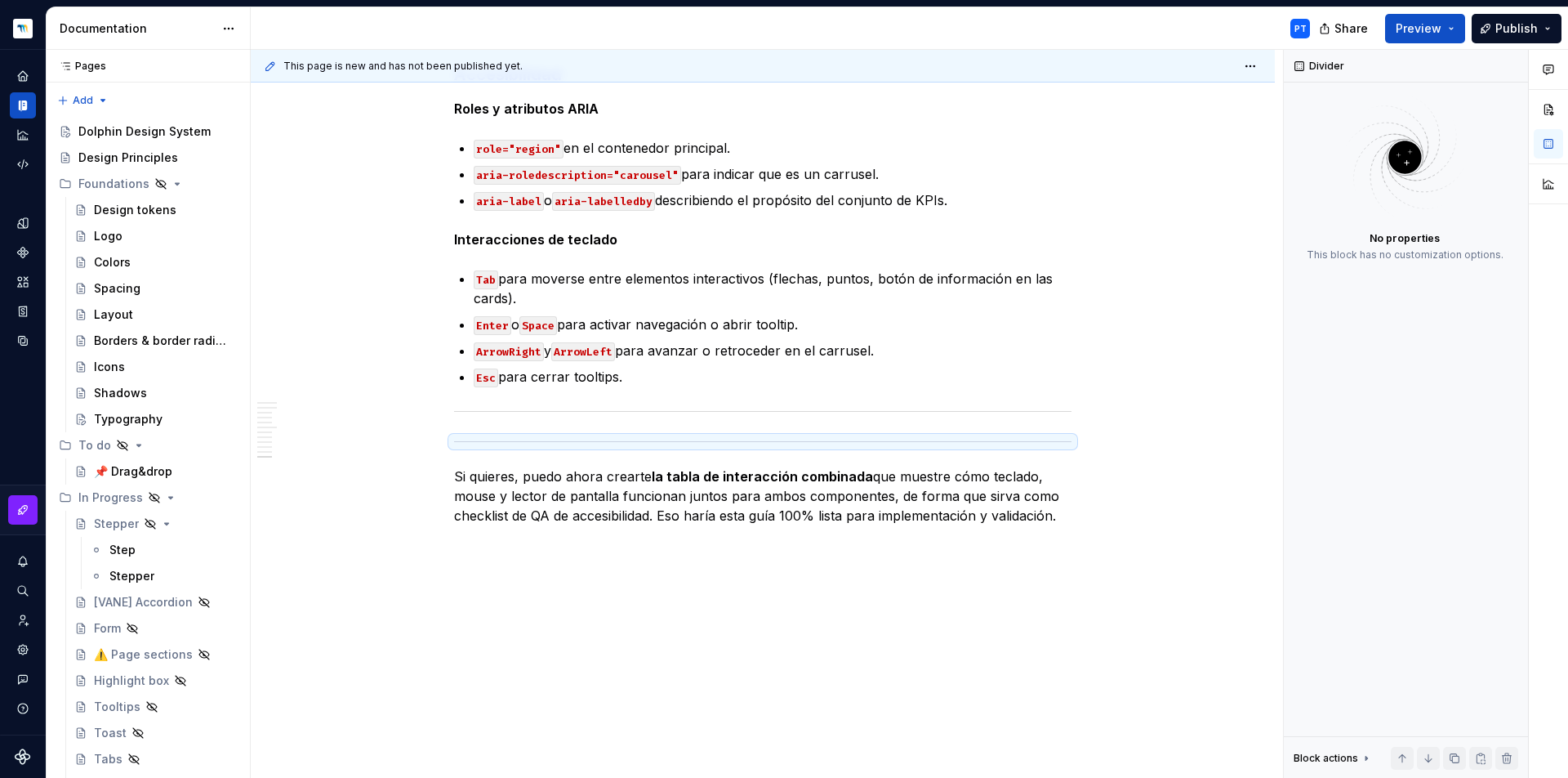
scroll to position [1158, 0]
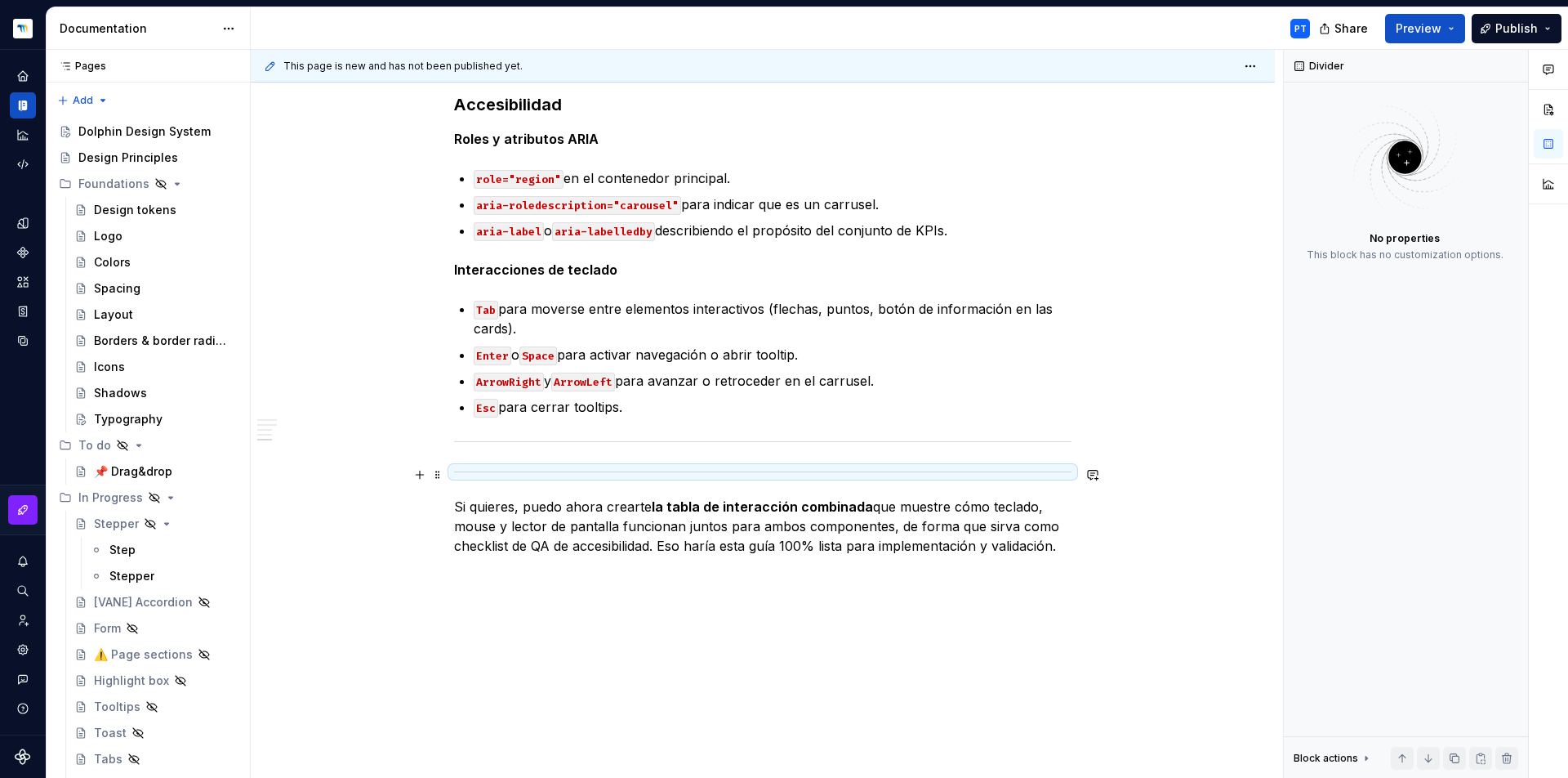
click at [688, 470] on div at bounding box center [762, 472] width 617 height 11
click at [701, 441] on hr at bounding box center [762, 441] width 617 height 1
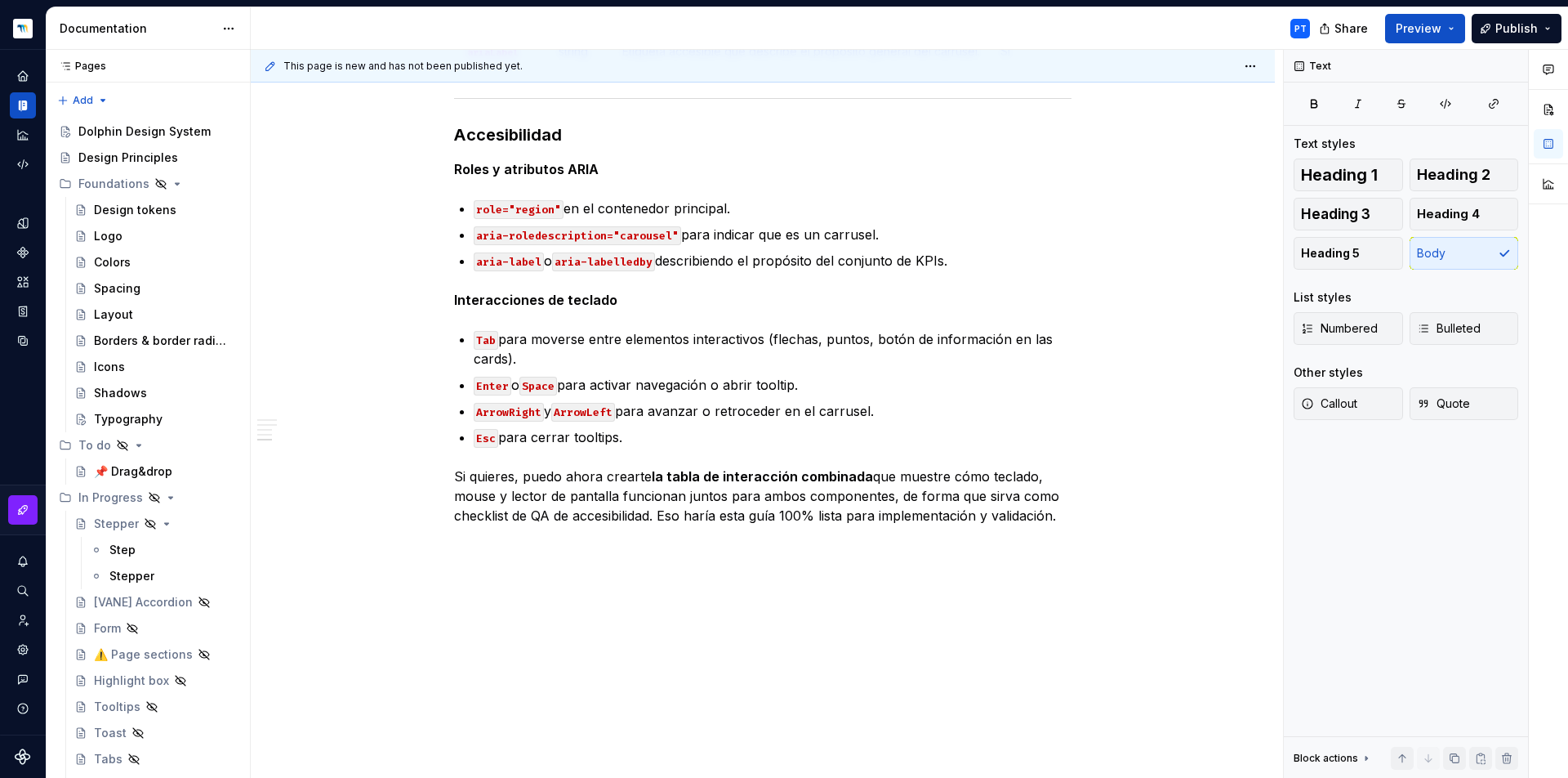
scroll to position [1127, 0]
drag, startPoint x: 456, startPoint y: 473, endPoint x: 1133, endPoint y: 526, distance: 679.1
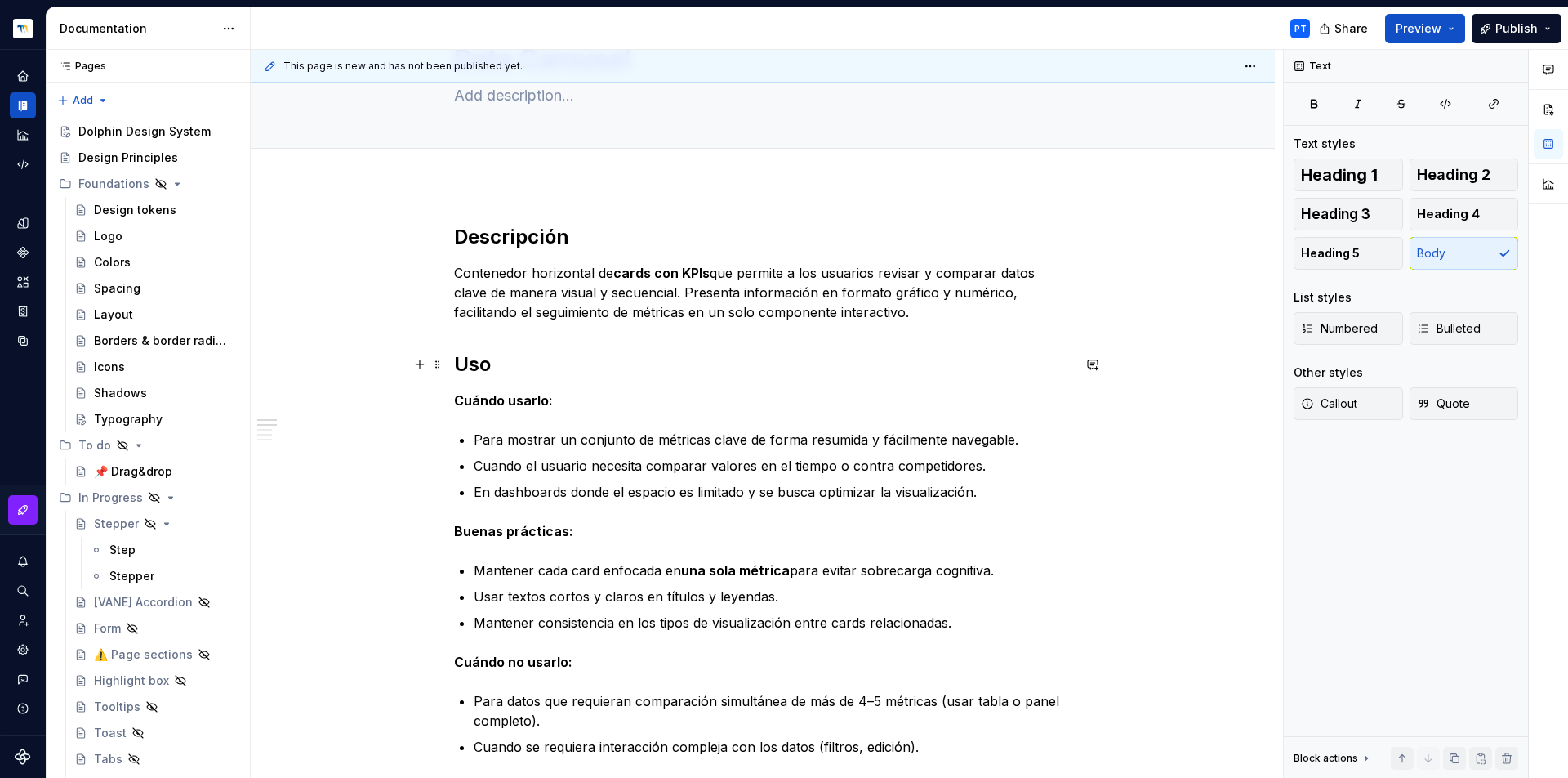
scroll to position [0, 0]
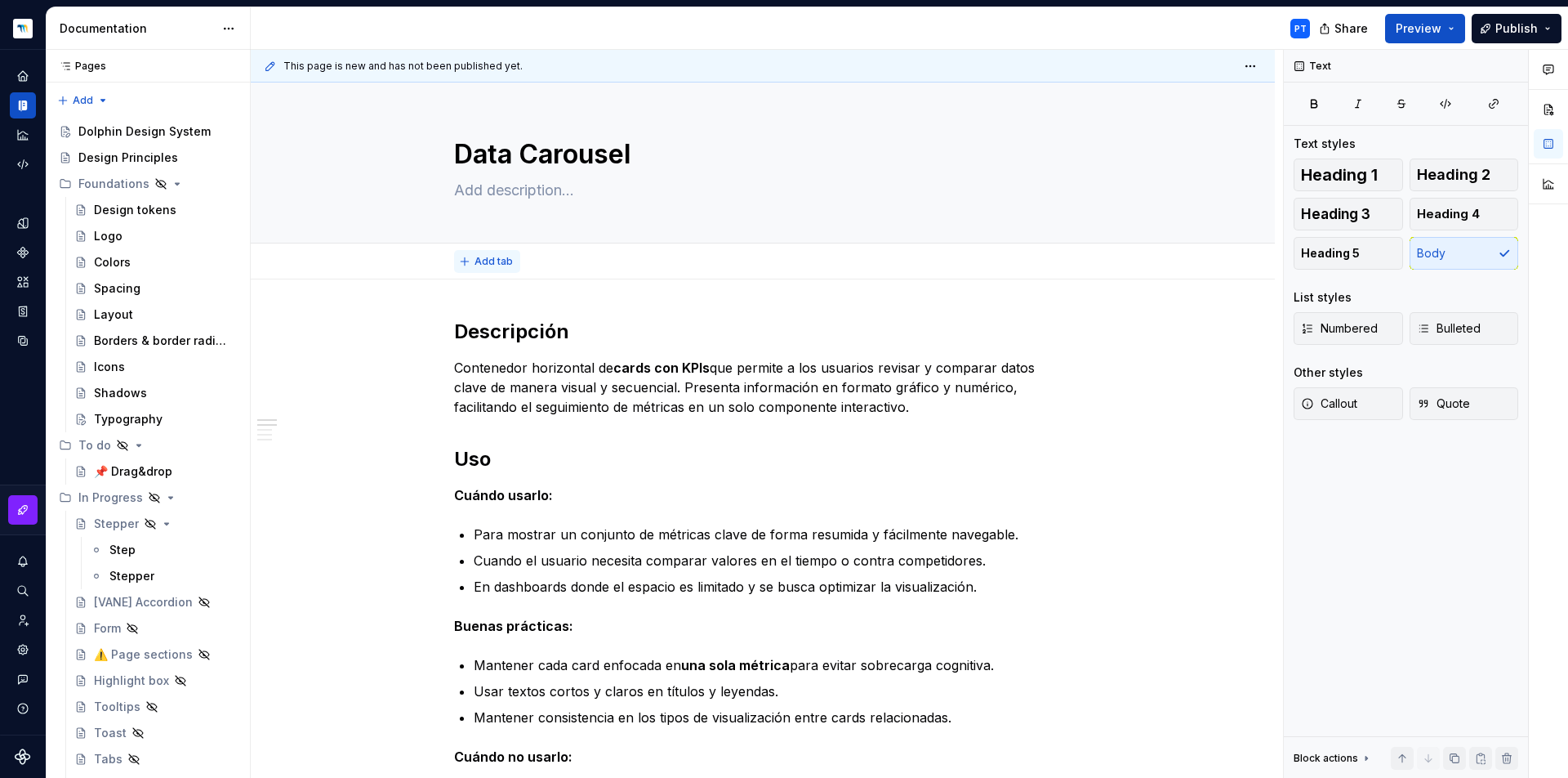
click at [505, 262] on span "Add tab" at bounding box center [493, 261] width 39 height 13
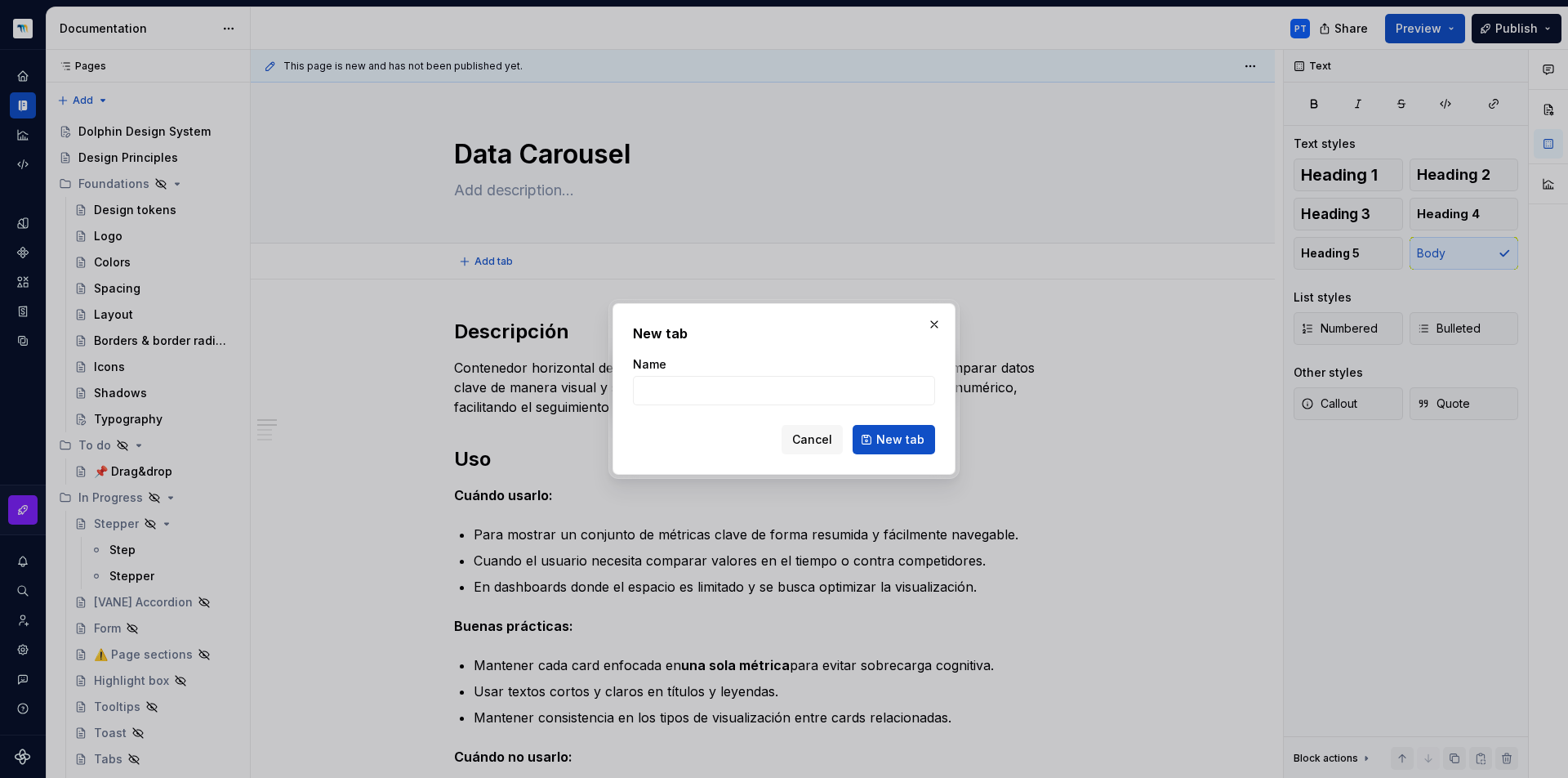
type textarea "*"
type input "Data Carousel"
click at [895, 440] on button "New tab" at bounding box center [894, 439] width 83 height 30
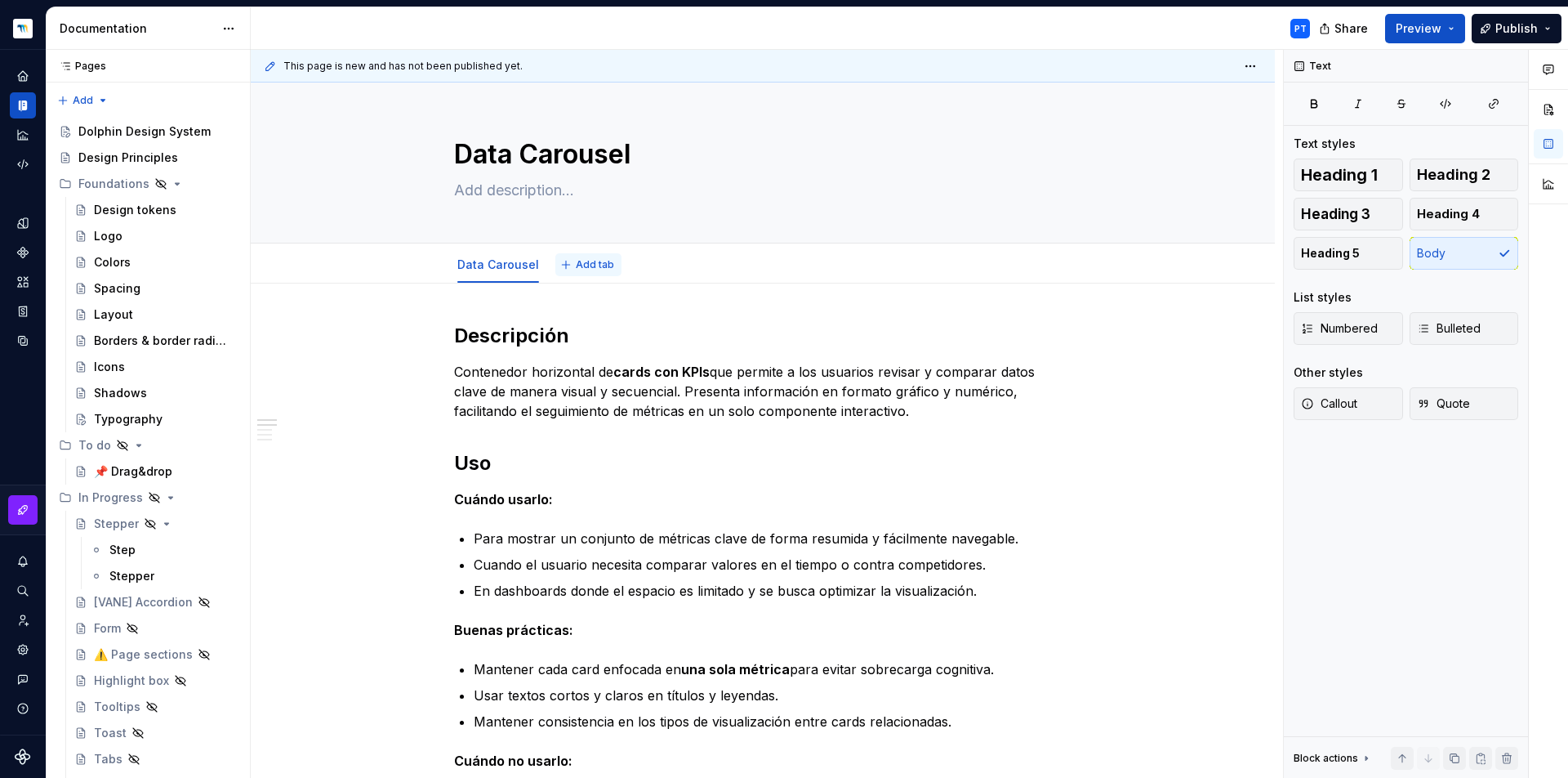
type textarea "*"
click at [603, 271] on button "Add tab" at bounding box center [588, 264] width 66 height 22
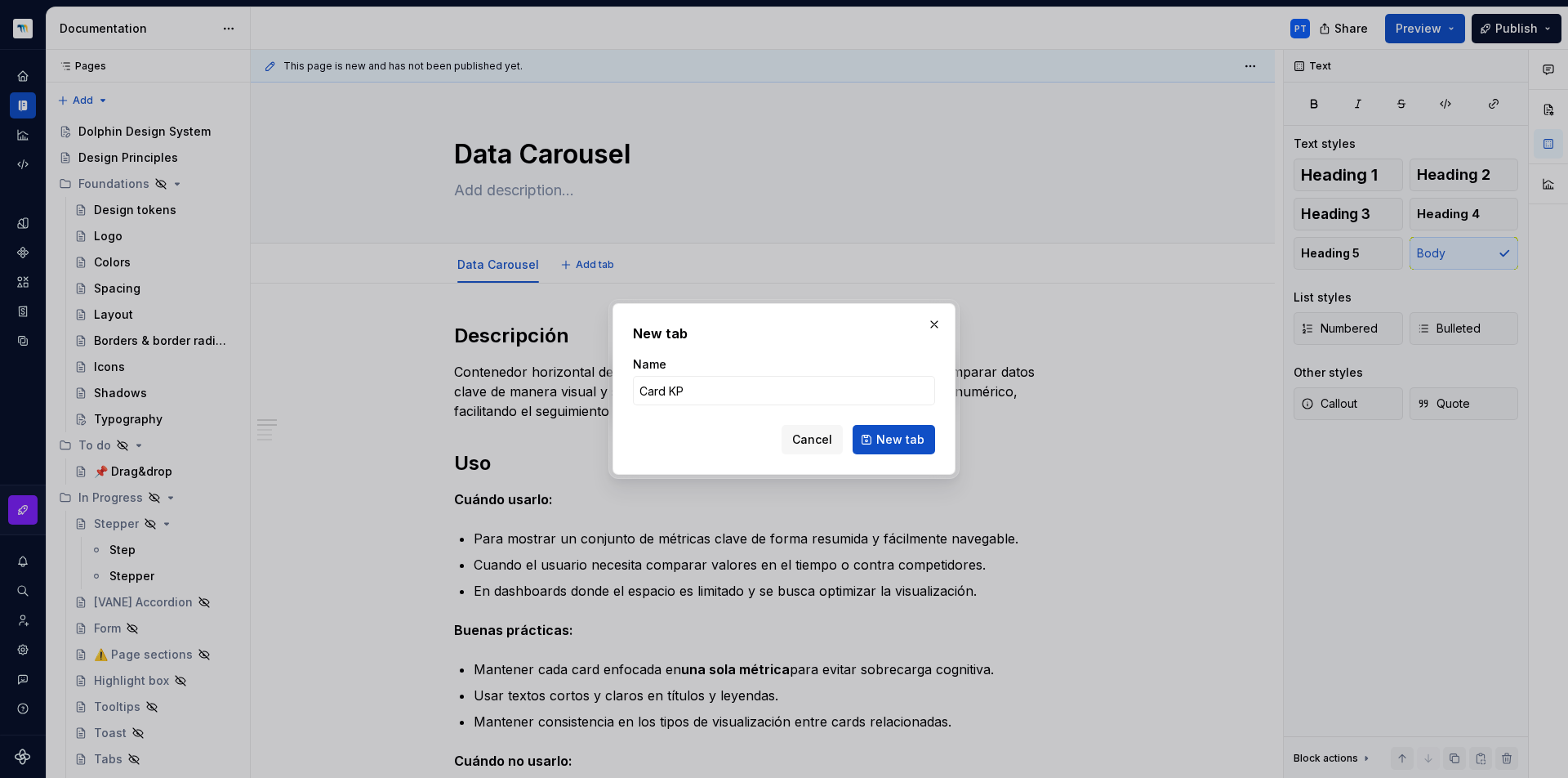
type input "Card KPI"
click at [895, 440] on button "New tab" at bounding box center [894, 439] width 83 height 30
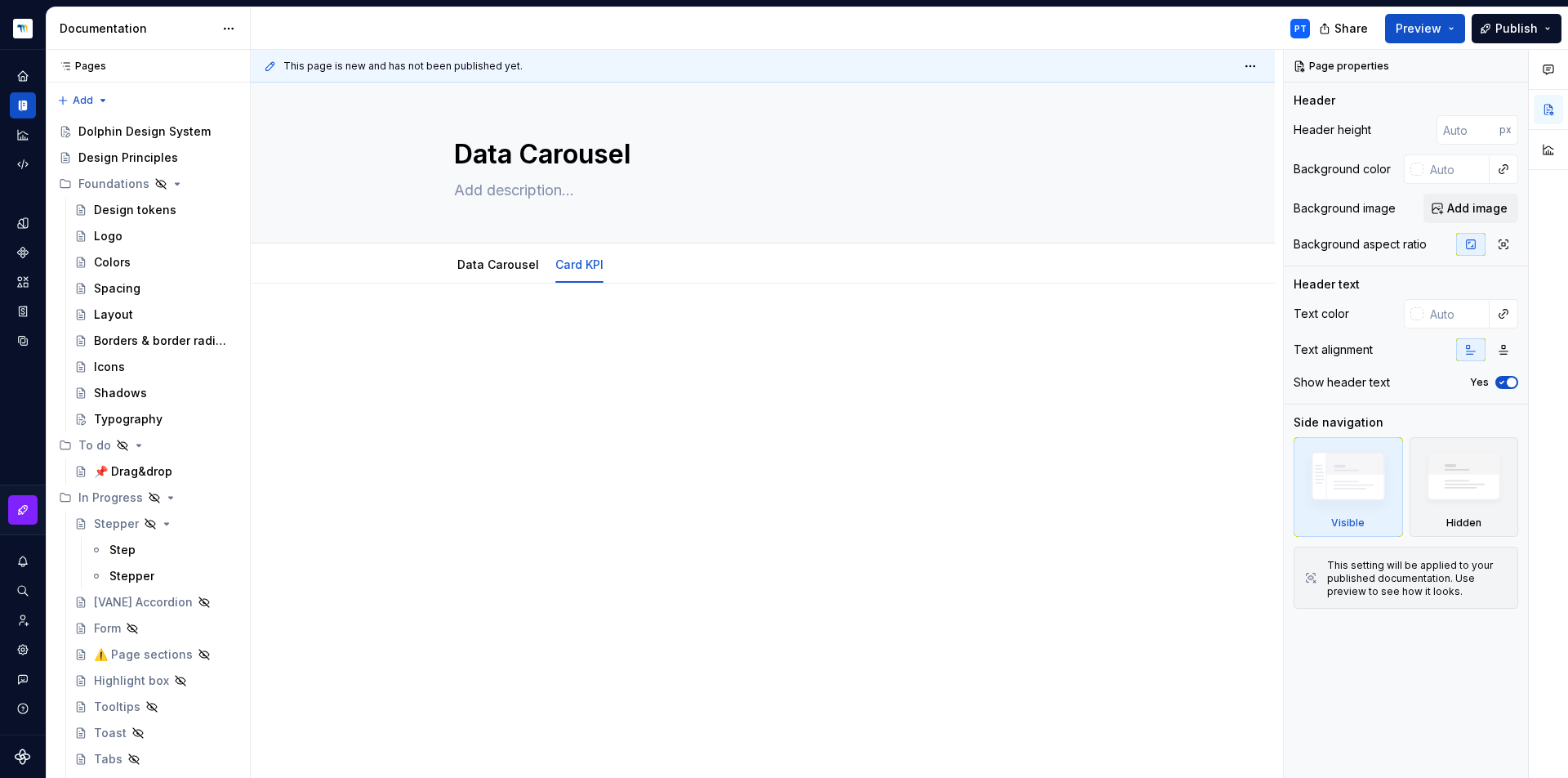
click at [482, 328] on p at bounding box center [762, 333] width 617 height 20
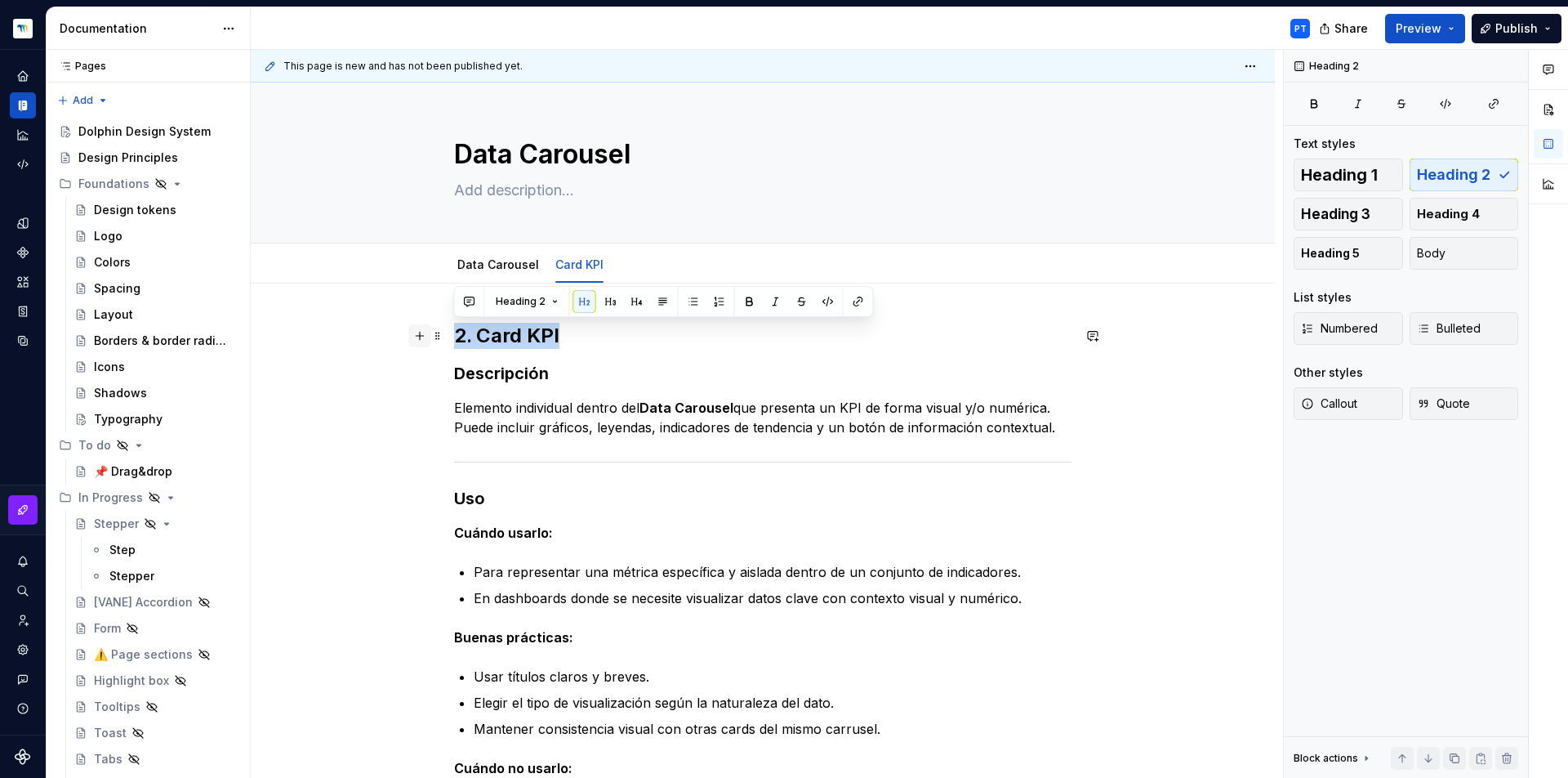
drag, startPoint x: 564, startPoint y: 347, endPoint x: 414, endPoint y: 331, distance: 150.9
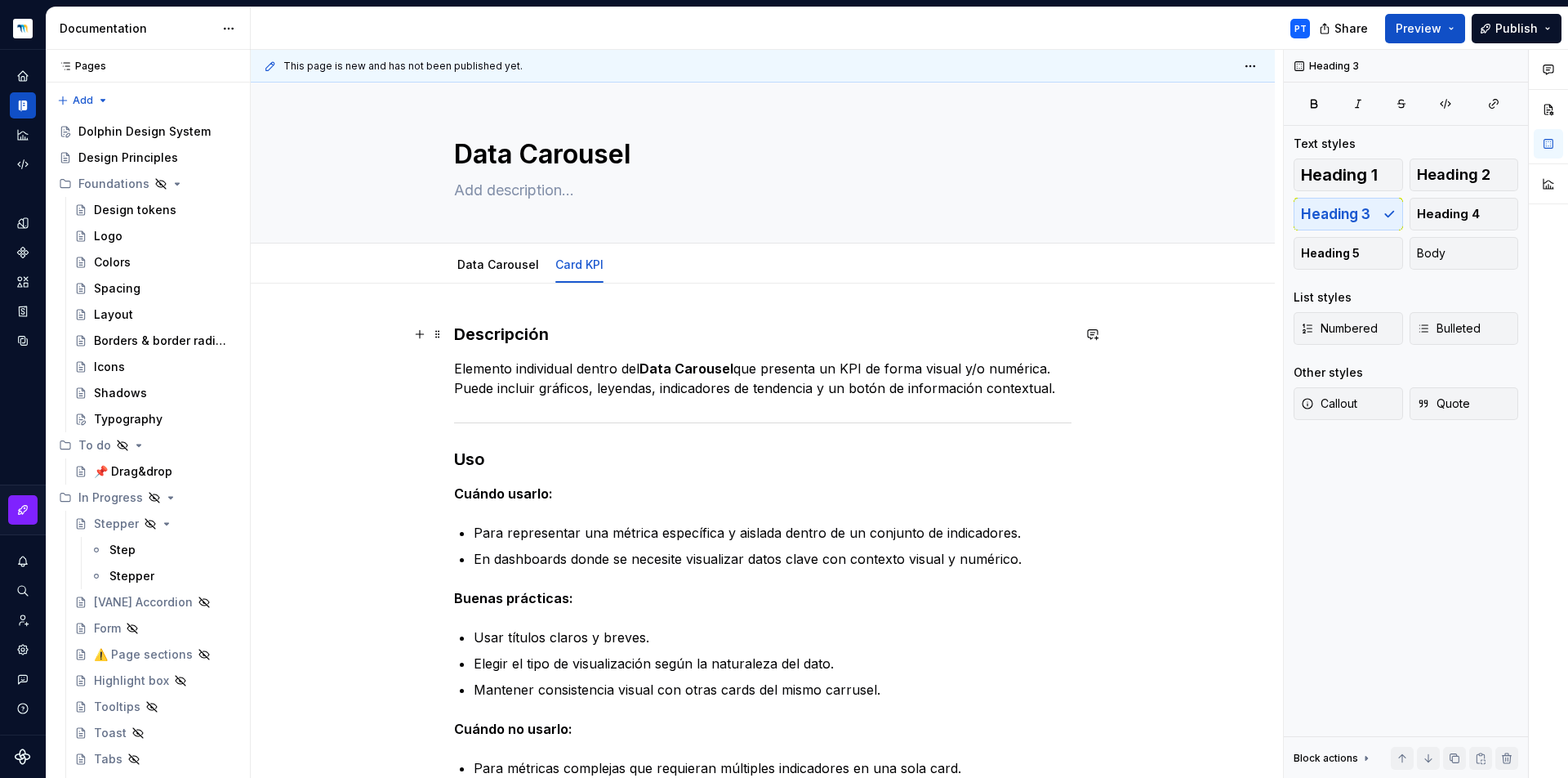
click at [488, 330] on h3 "Descripción" at bounding box center [762, 334] width 617 height 22
click at [526, 302] on span "Heading 3" at bounding box center [521, 302] width 50 height 13
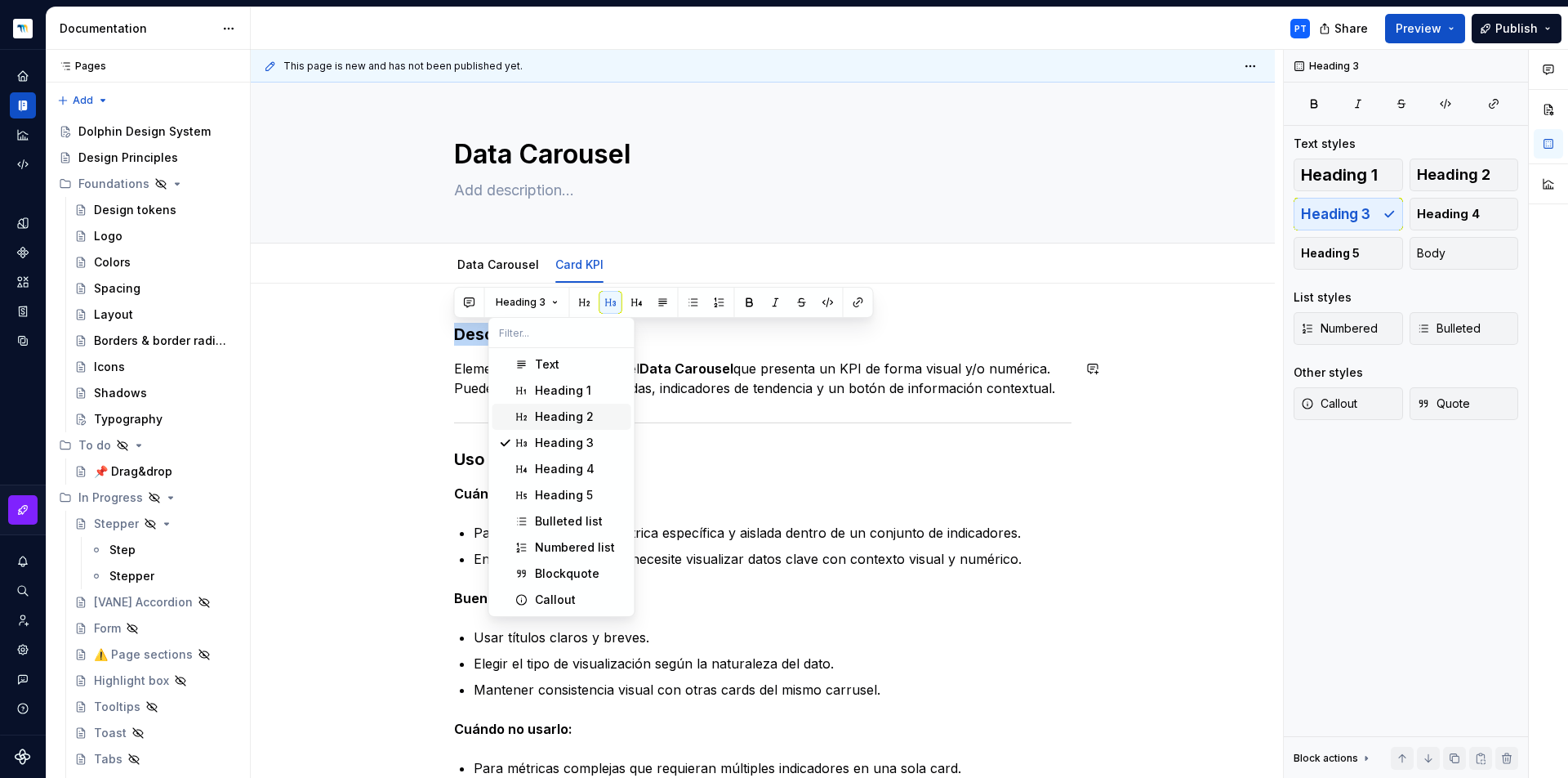
click at [542, 413] on div "Heading 2" at bounding box center [564, 416] width 59 height 16
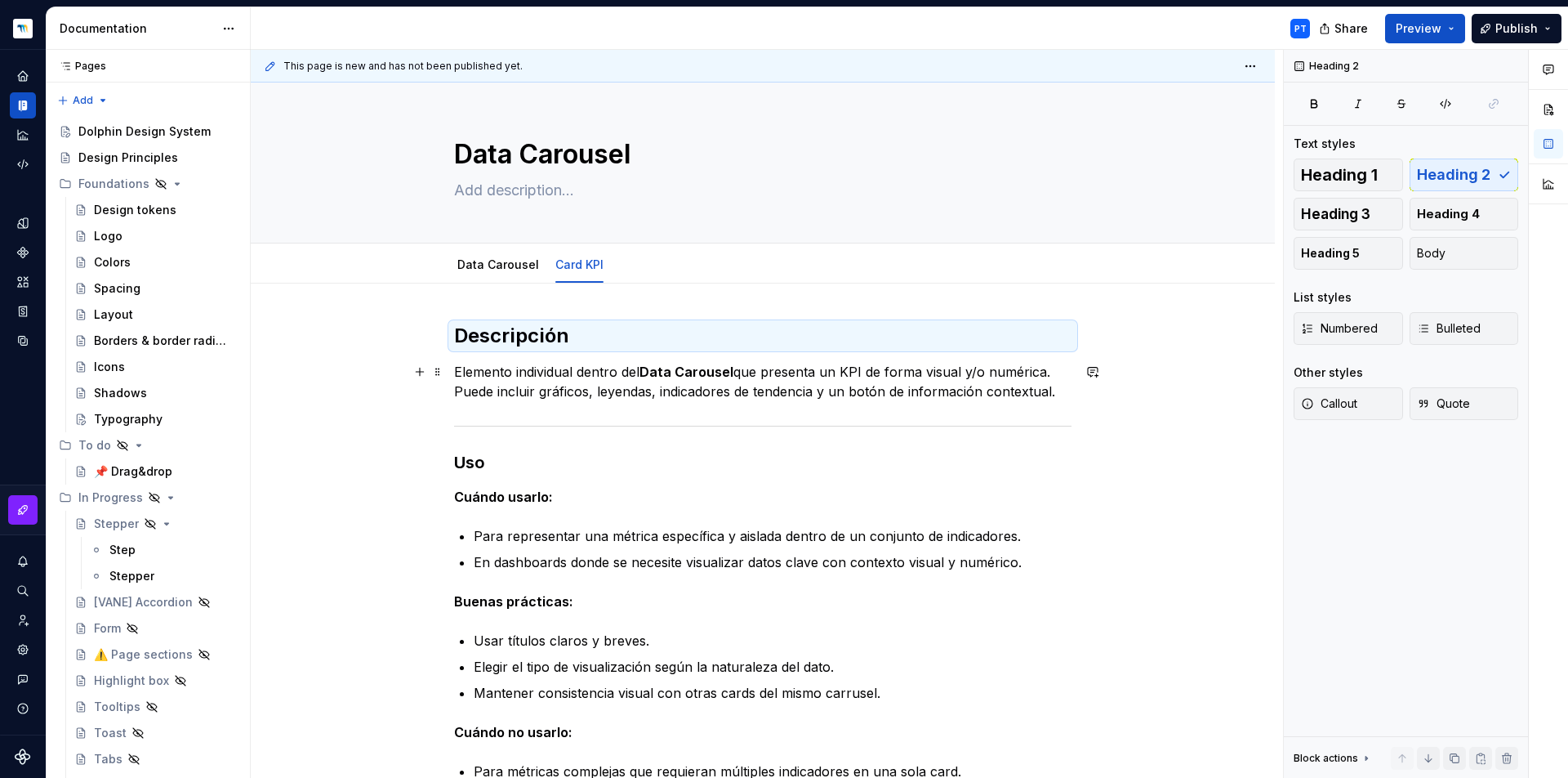
click at [794, 377] on p "Elemento individual dentro del Data Carousel que presenta un KPI de forma visua…" at bounding box center [762, 381] width 617 height 39
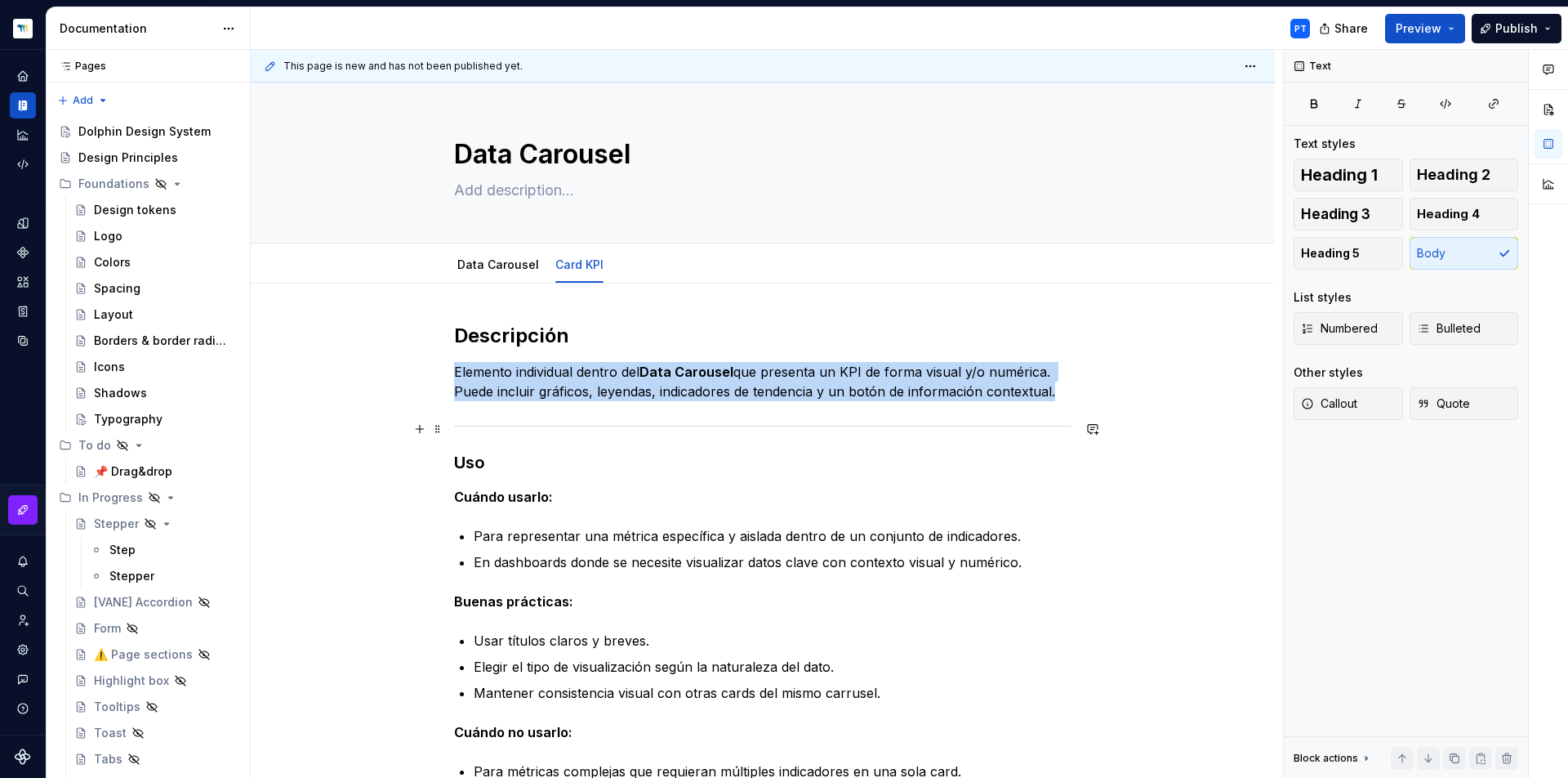
click at [479, 424] on div at bounding box center [762, 426] width 617 height 11
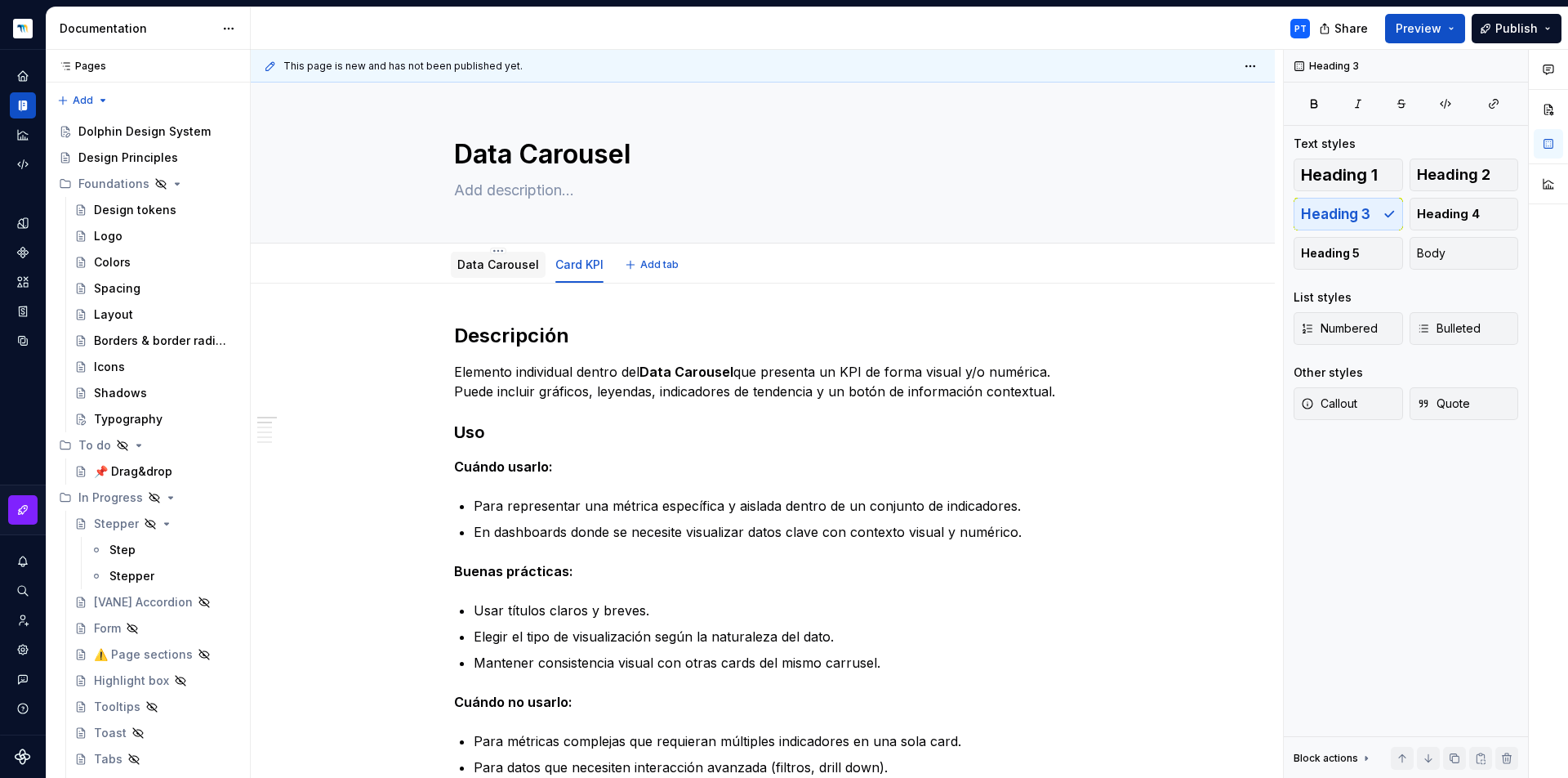
click at [503, 274] on div "Data Carousel" at bounding box center [498, 265] width 82 height 20
click at [504, 266] on link "Data Carousel" at bounding box center [498, 264] width 82 height 13
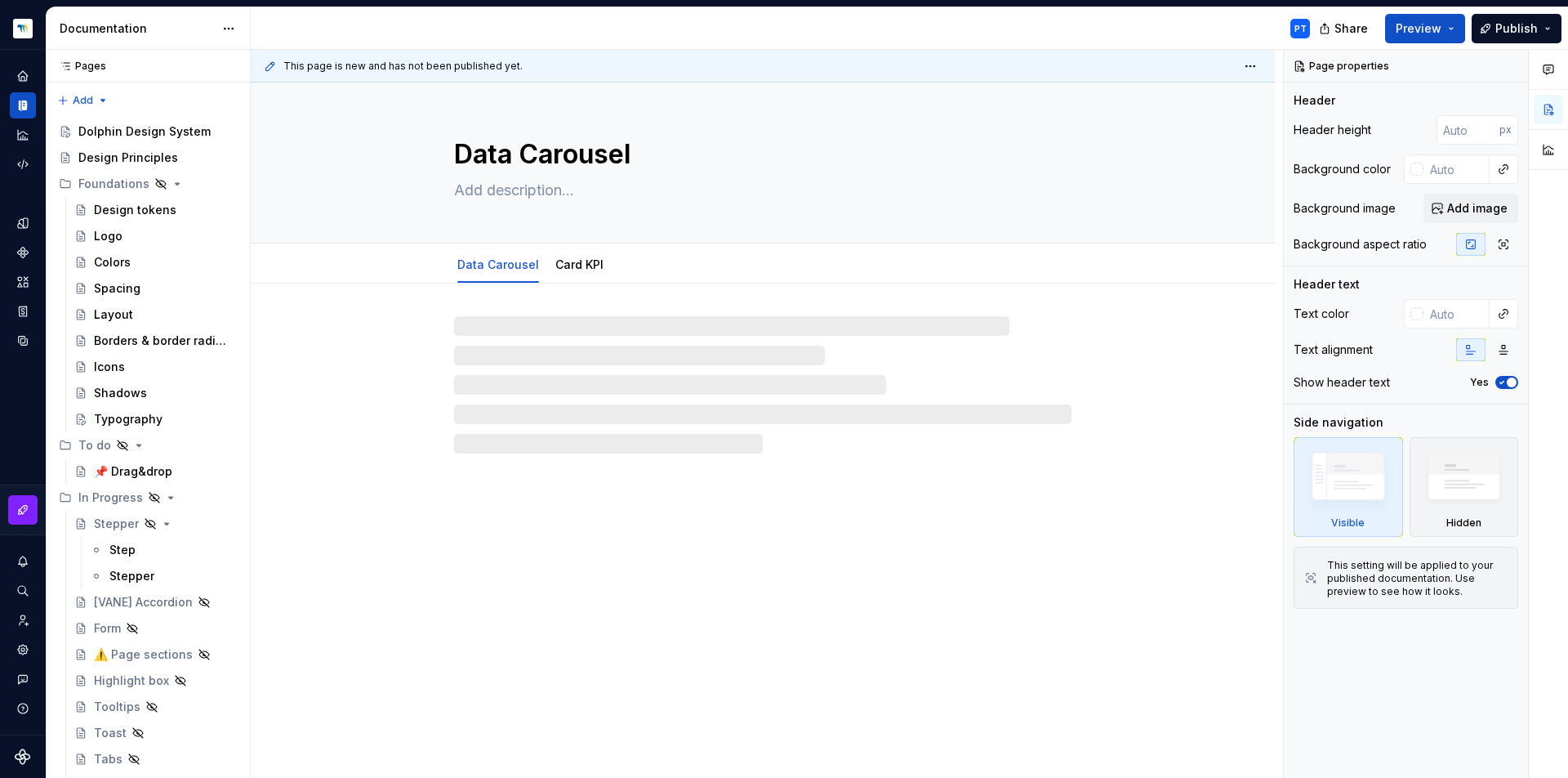
type textarea "*"
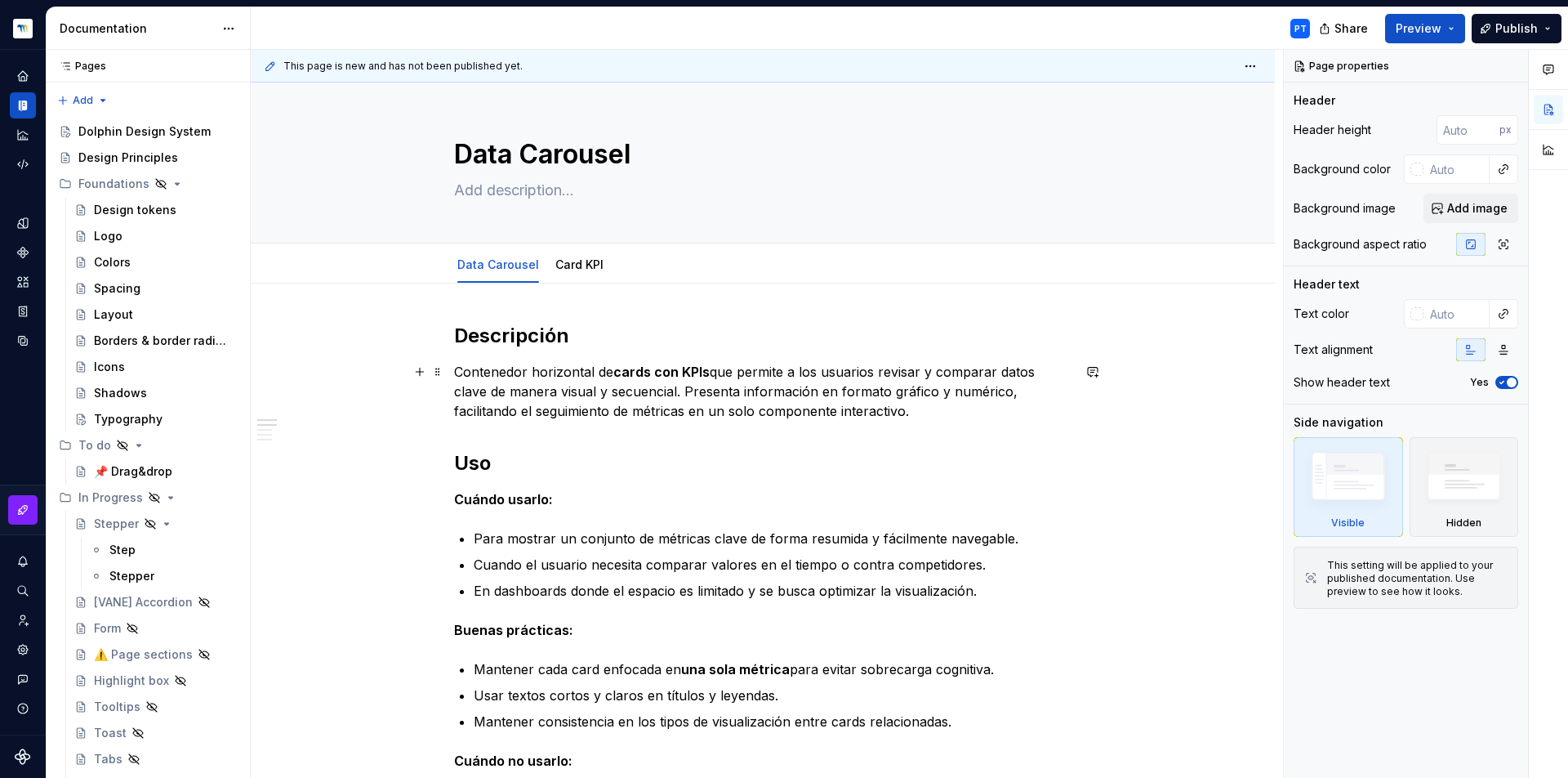
scroll to position [197, 0]
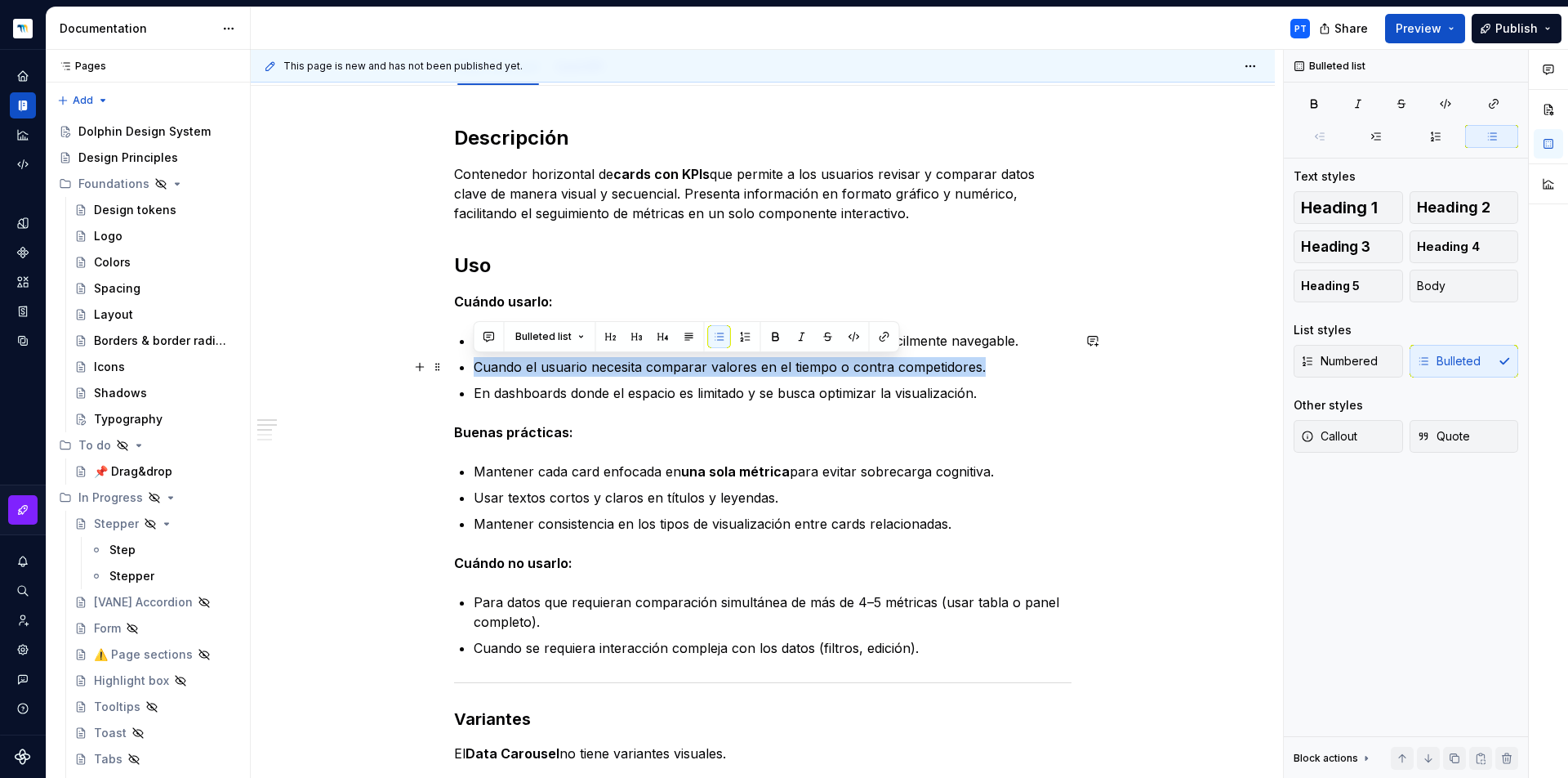
drag, startPoint x: 1009, startPoint y: 375, endPoint x: 458, endPoint y: 365, distance: 551.1
click at [474, 365] on p "Cuando el usuario necesita comparar valores en el tiempo o contra competidores." at bounding box center [772, 367] width 597 height 20
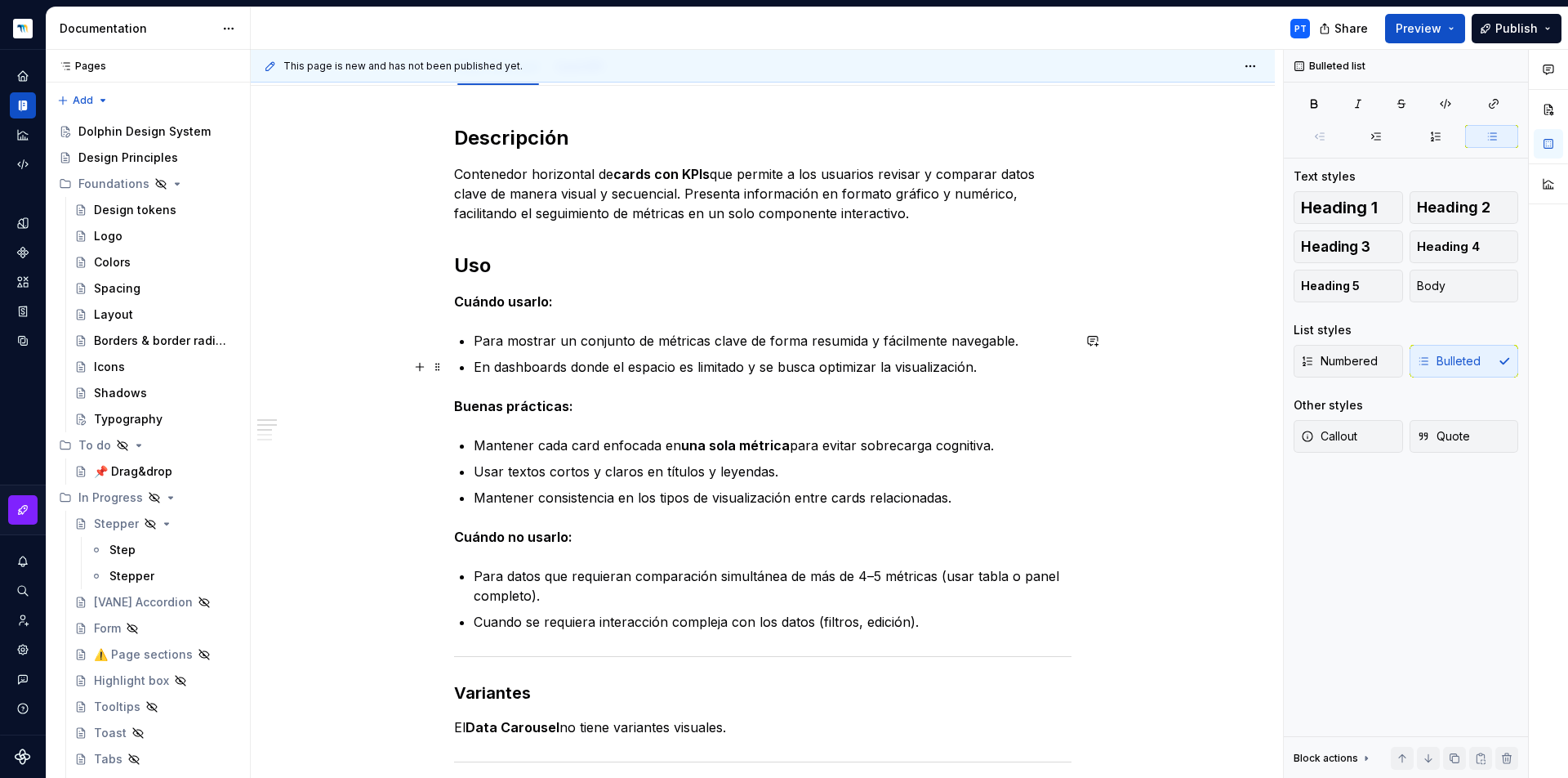
click at [533, 368] on p "En dashboards donde el espacio es limitado y se busca optimizar la visualizació…" at bounding box center [772, 367] width 597 height 20
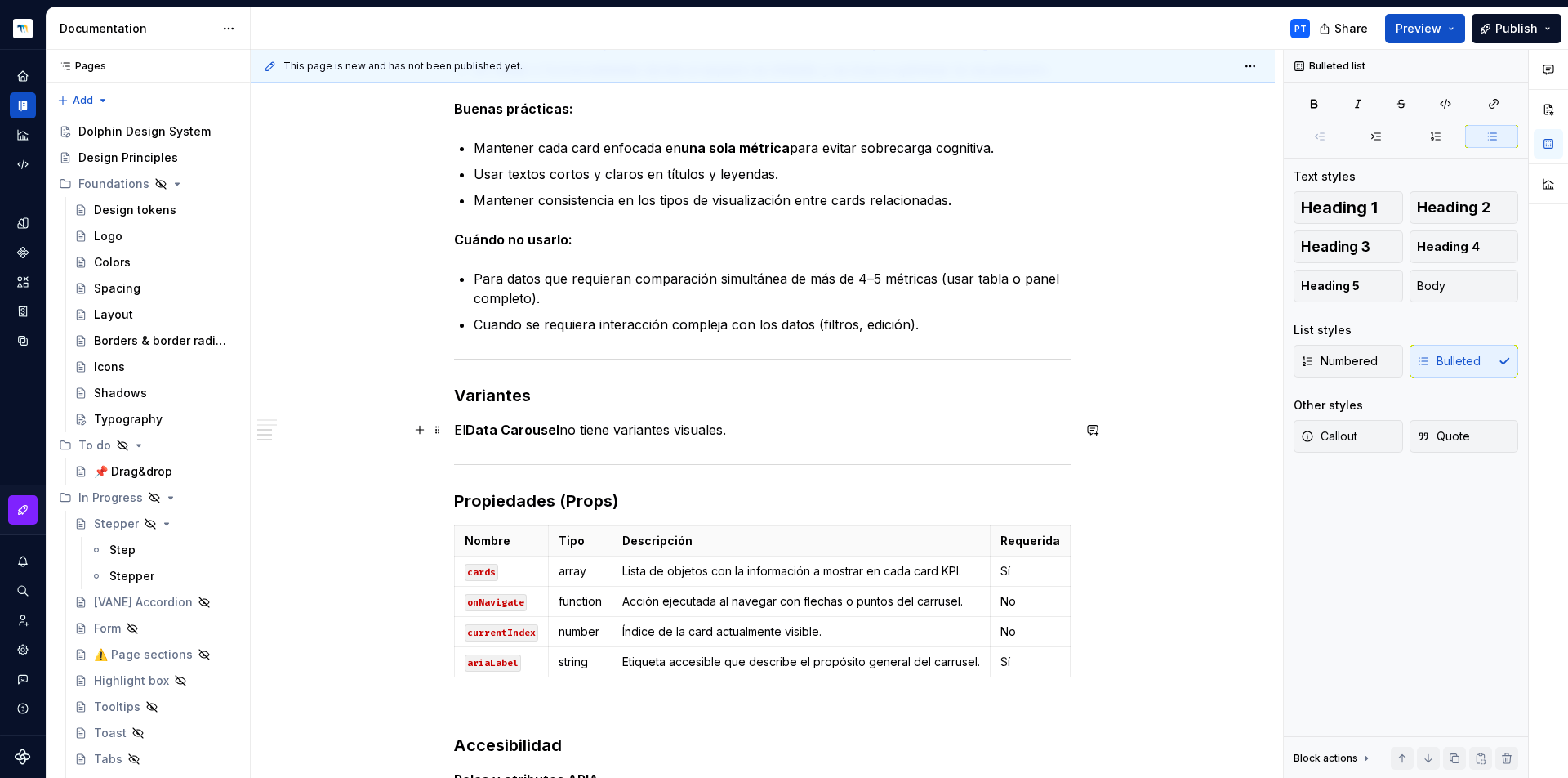
scroll to position [498, 0]
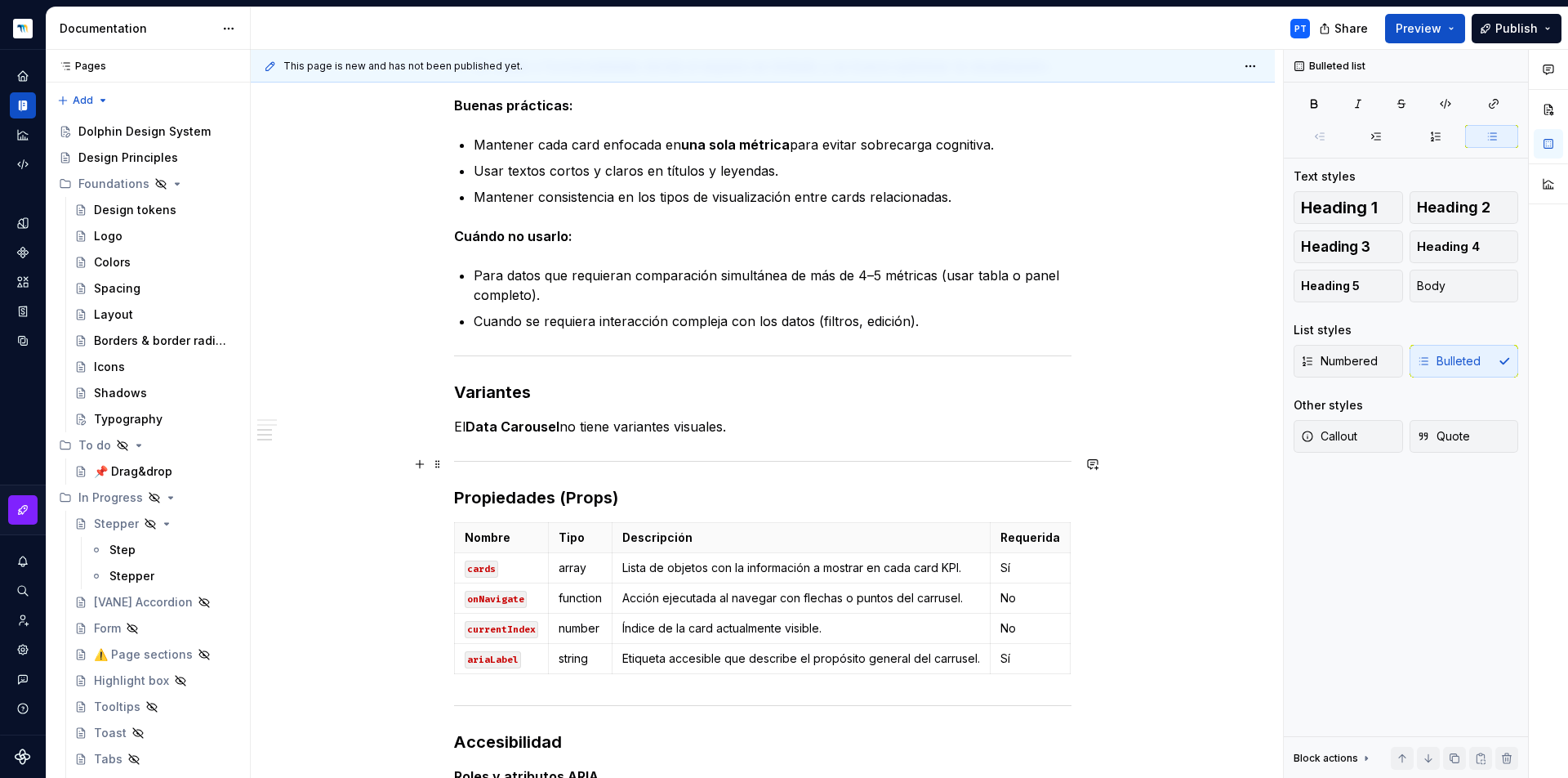
click at [727, 463] on div at bounding box center [762, 461] width 617 height 11
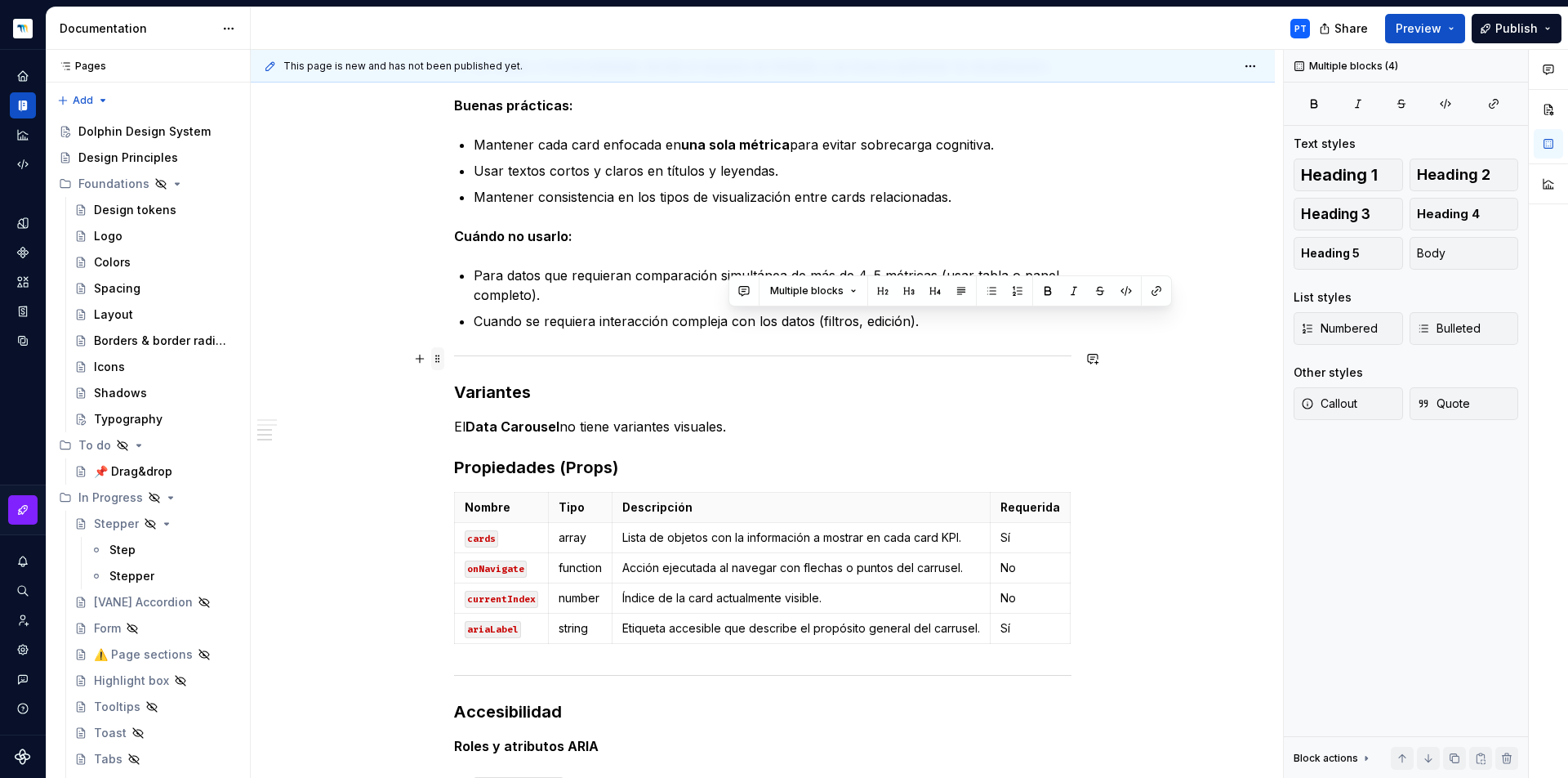
drag, startPoint x: 753, startPoint y: 431, endPoint x: 442, endPoint y: 350, distance: 321.4
click at [442, 350] on div "Descripción Contenedor horizontal de cards con KPIs que permite a los usuarios …" at bounding box center [763, 551] width 1024 height 1531
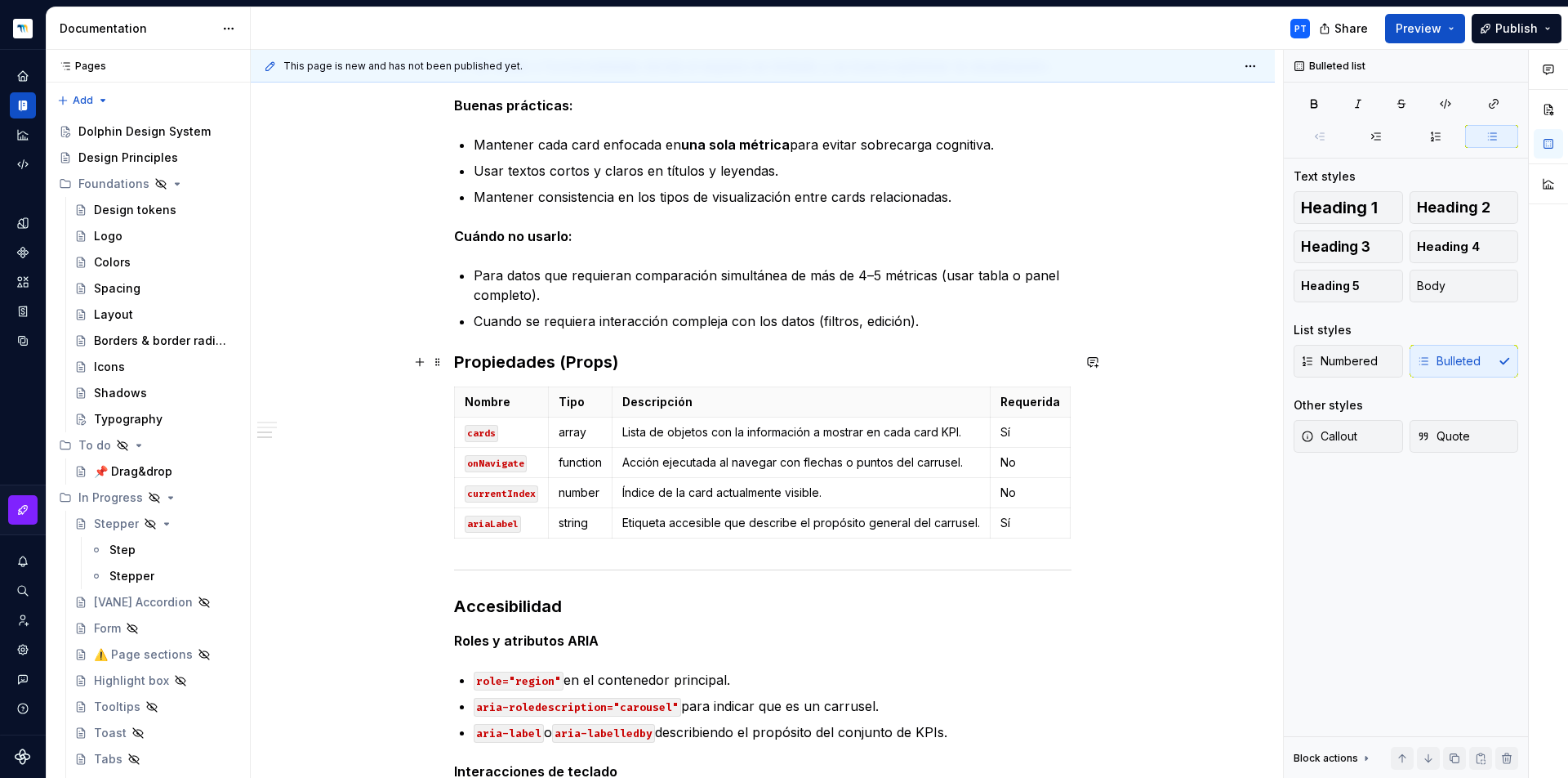
click at [677, 368] on h3 "Propiedades (Props)" at bounding box center [762, 362] width 617 height 22
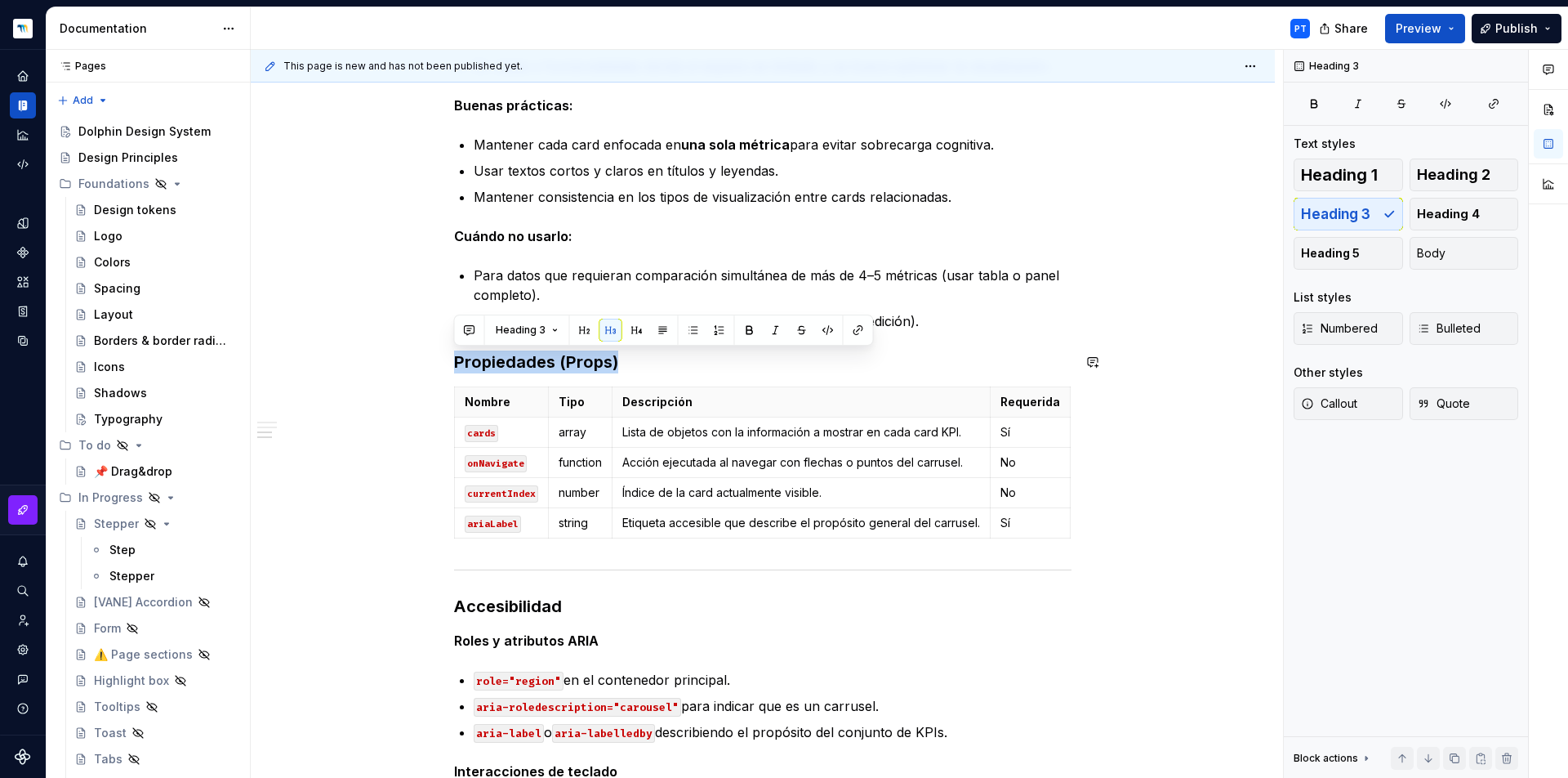
drag, startPoint x: 630, startPoint y: 360, endPoint x: 454, endPoint y: 349, distance: 176.3
click at [454, 349] on div "Descripción Contenedor horizontal de cards con KPIs que permite a los usuarios …" at bounding box center [762, 390] width 617 height 1133
click at [471, 388] on th "Nombre" at bounding box center [501, 403] width 94 height 31
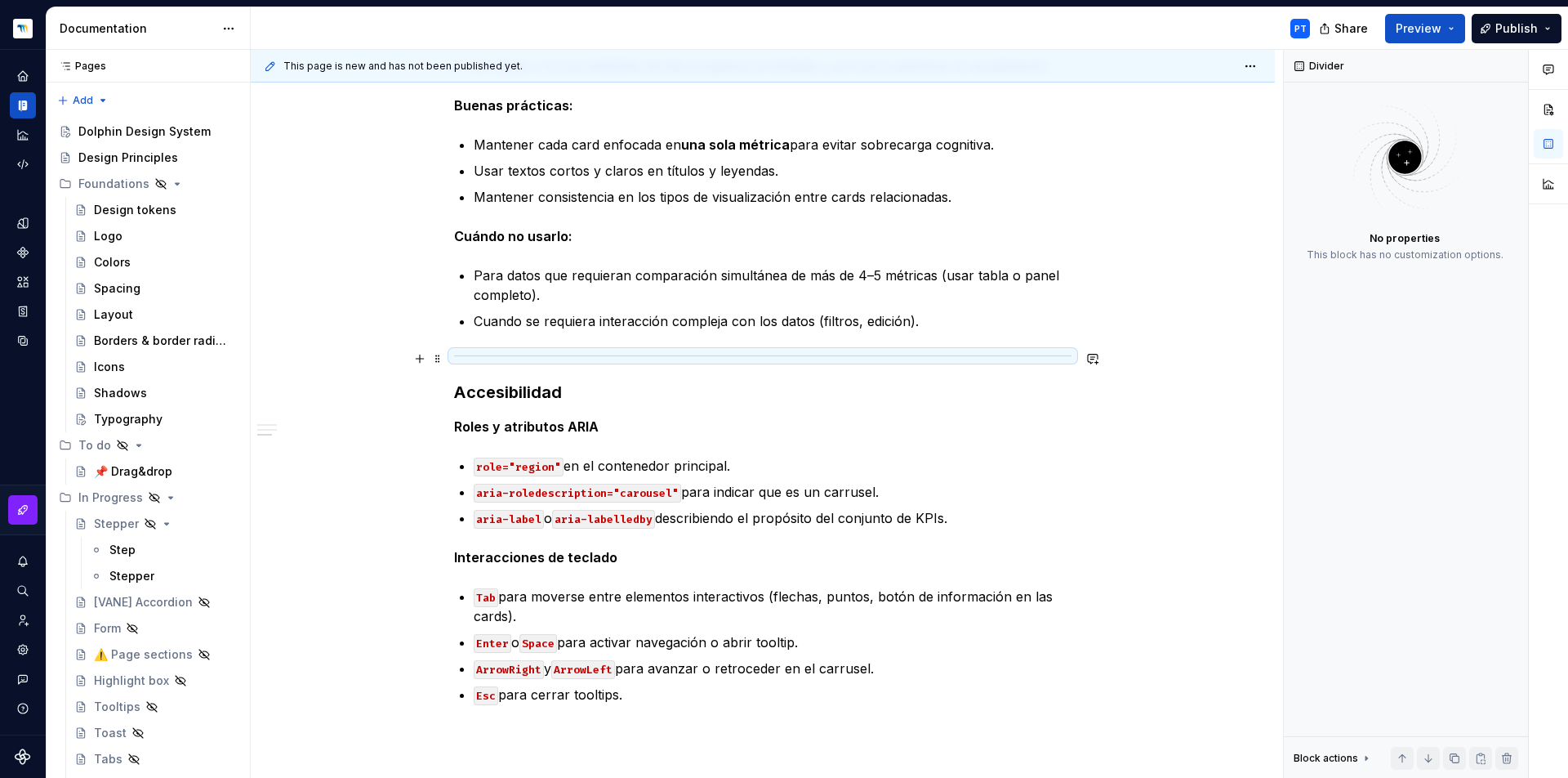
click at [514, 361] on div at bounding box center [762, 356] width 617 height 11
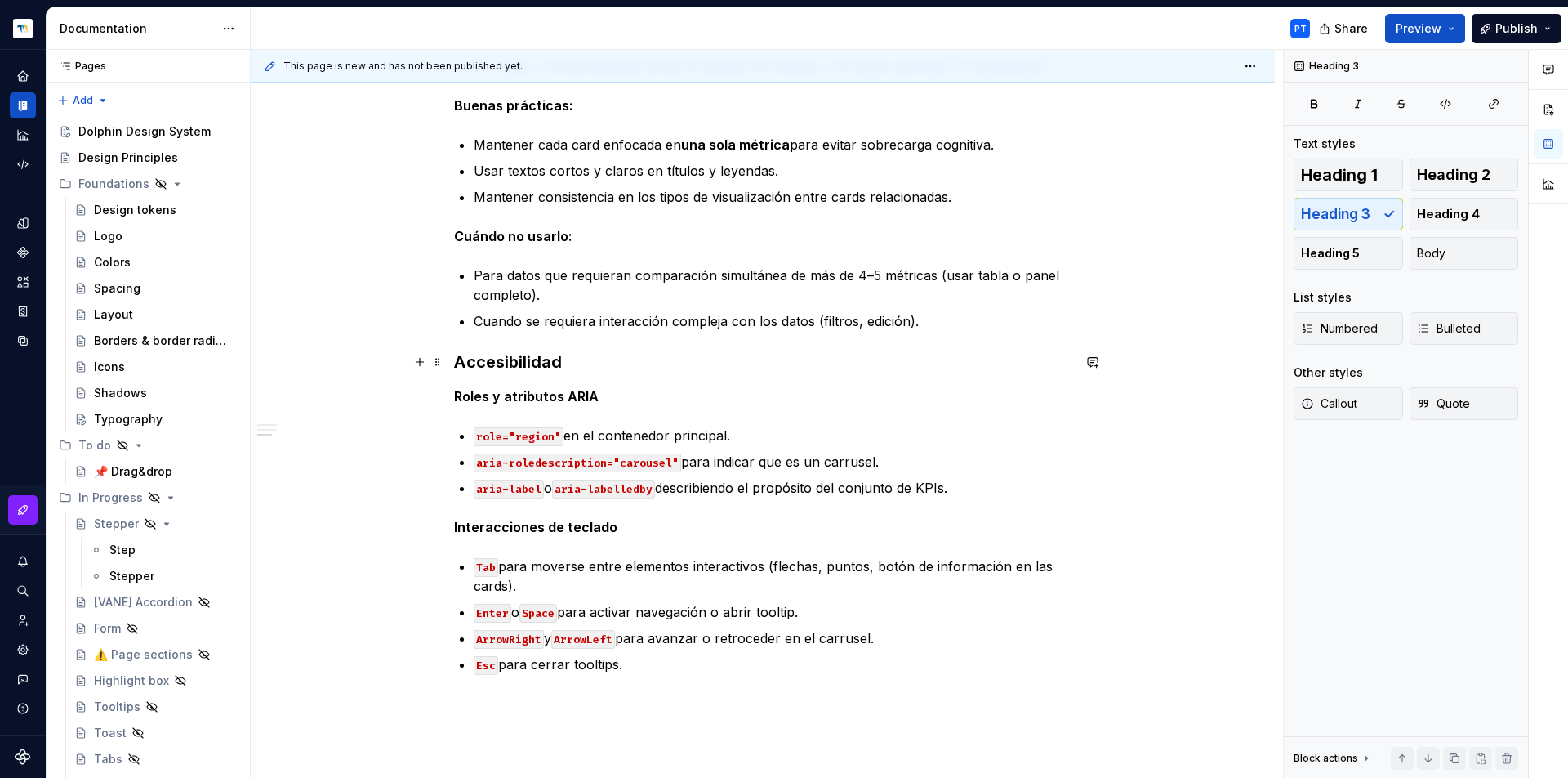
click at [507, 361] on h3 "Accesibilidad" at bounding box center [762, 362] width 617 height 22
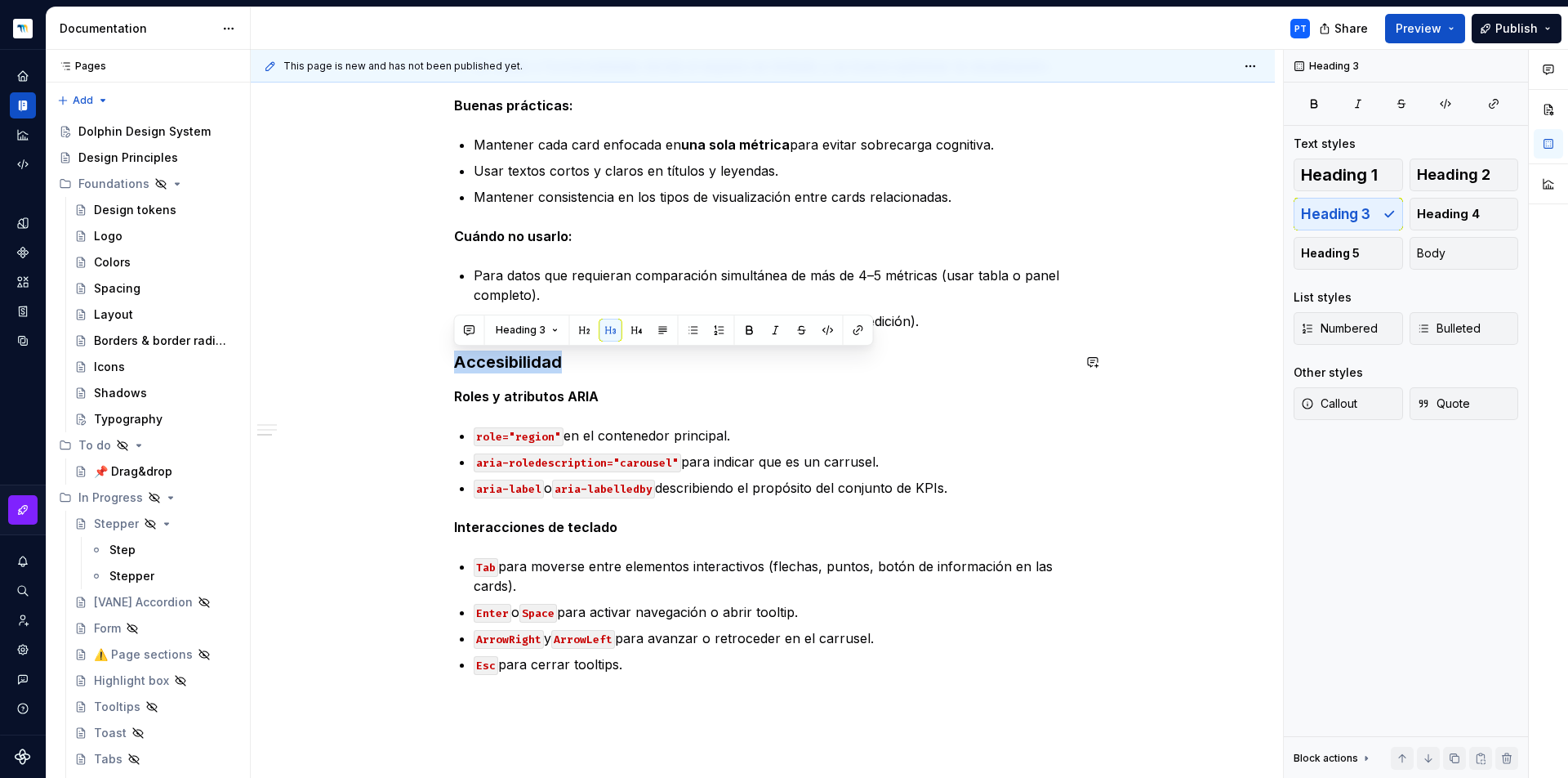
copy h3 "Accesibilidad"
click at [869, 376] on div "Descripción Contenedor horizontal de cards con KPIs que permite a los usuarios …" at bounding box center [762, 268] width 617 height 889
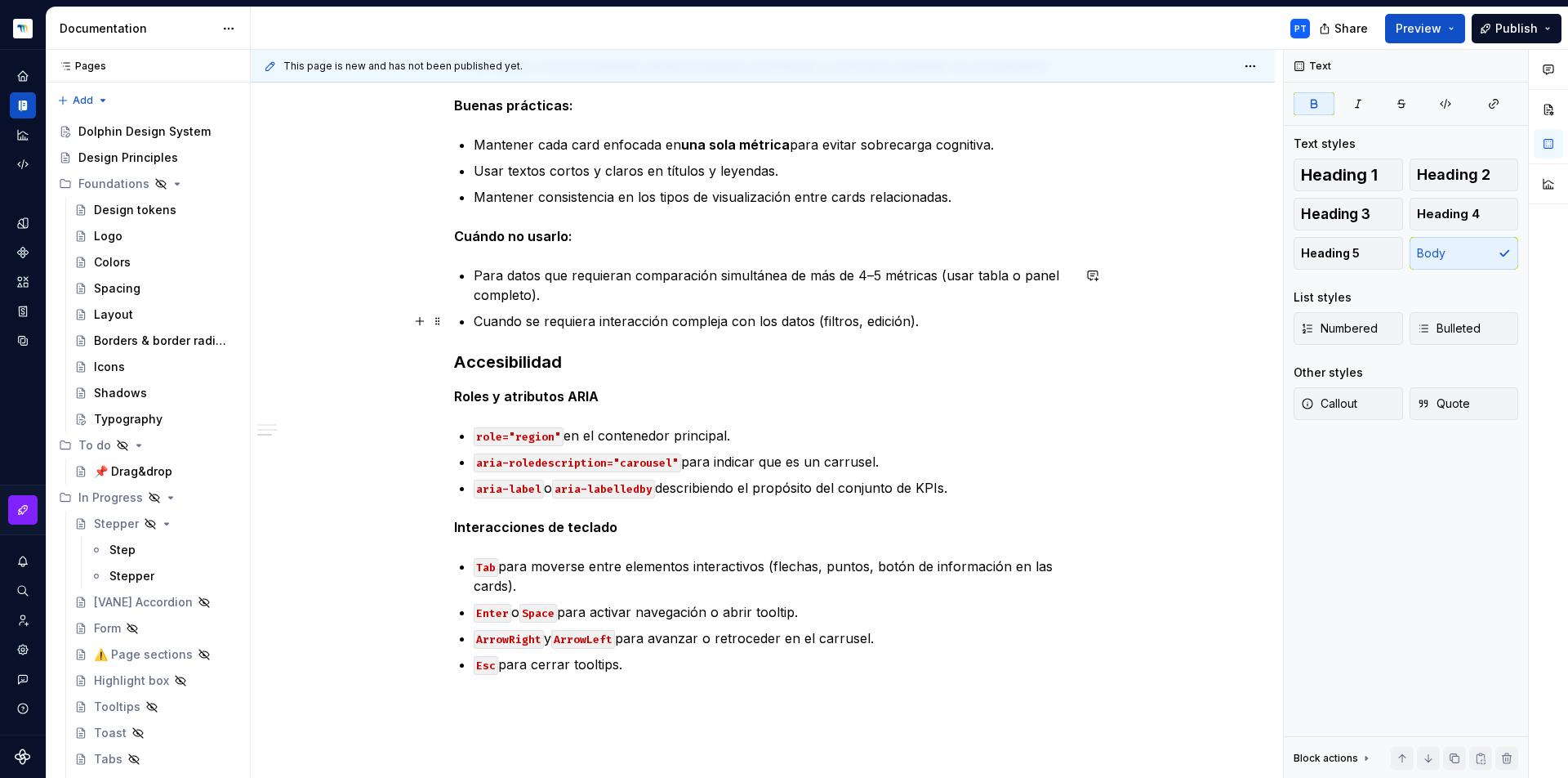
click at [945, 326] on p "Cuando se requiera interacción compleja con los datos (filtros, edición)." at bounding box center [772, 321] width 597 height 20
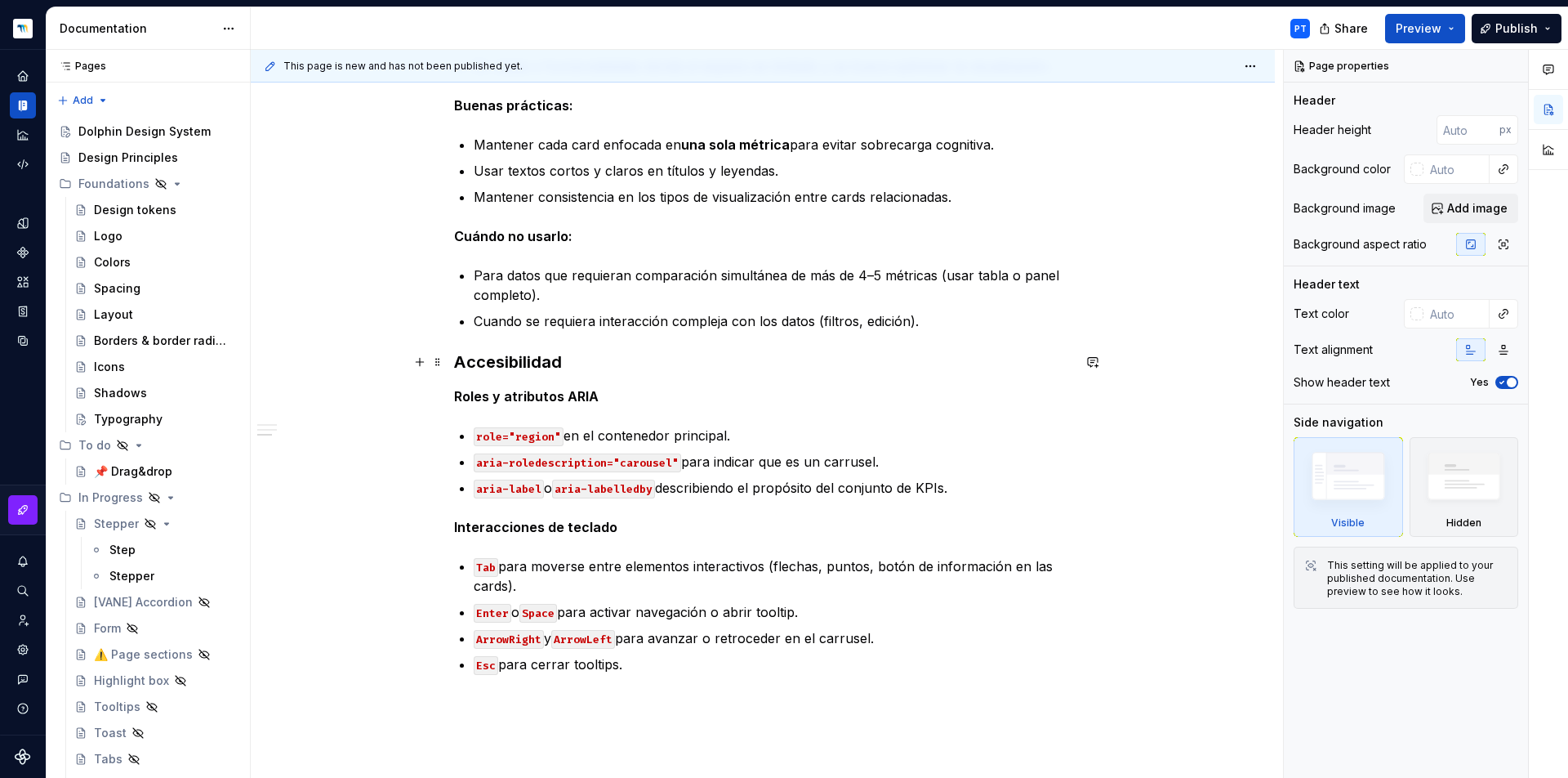
click at [458, 363] on h3 "Accesibilidad" at bounding box center [762, 362] width 617 height 22
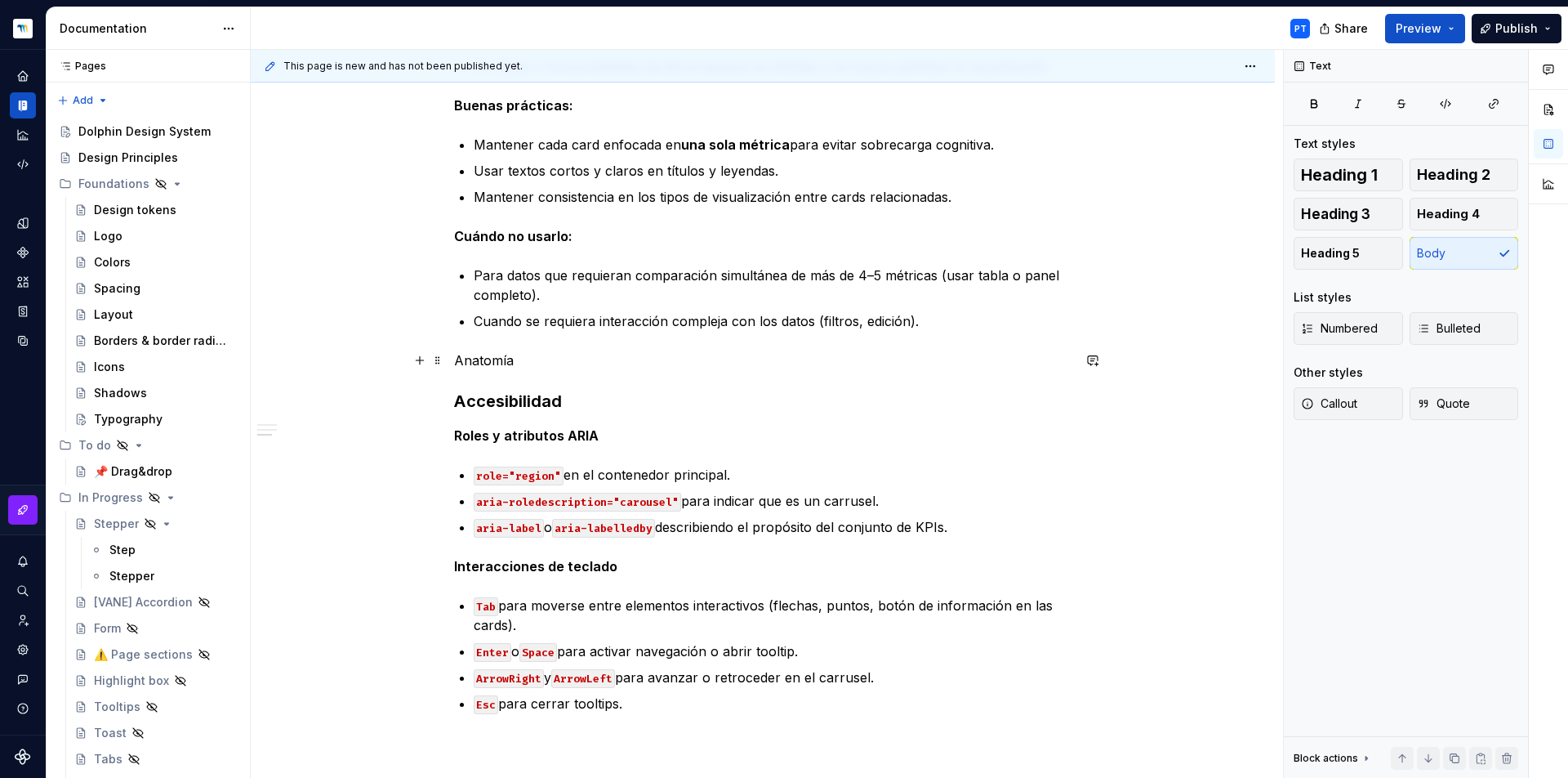
click at [491, 361] on p "Anatomía" at bounding box center [762, 361] width 617 height 20
click at [506, 340] on button "Text" at bounding box center [513, 329] width 50 height 22
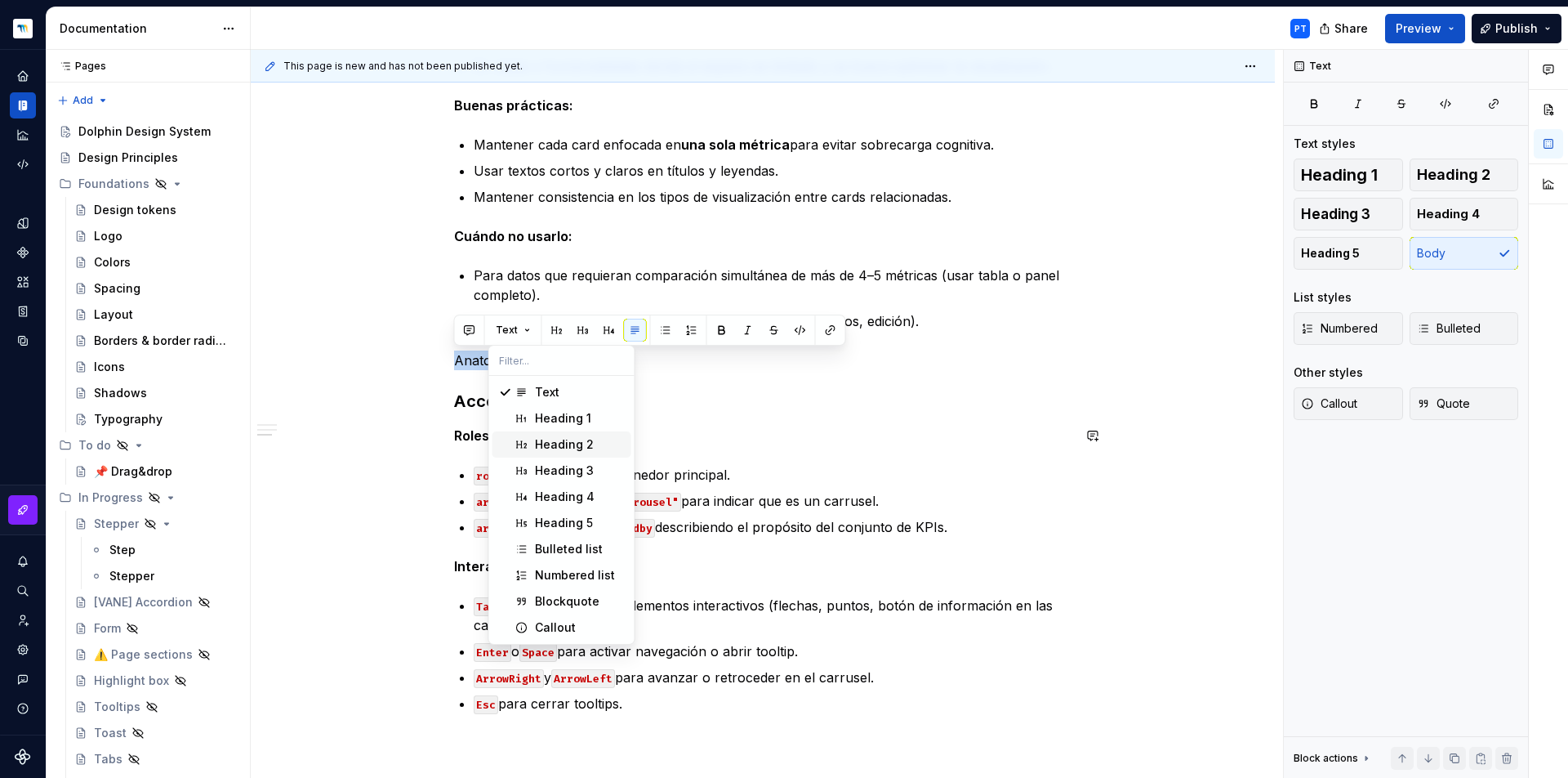
click at [548, 451] on div "Heading 2" at bounding box center [564, 444] width 59 height 16
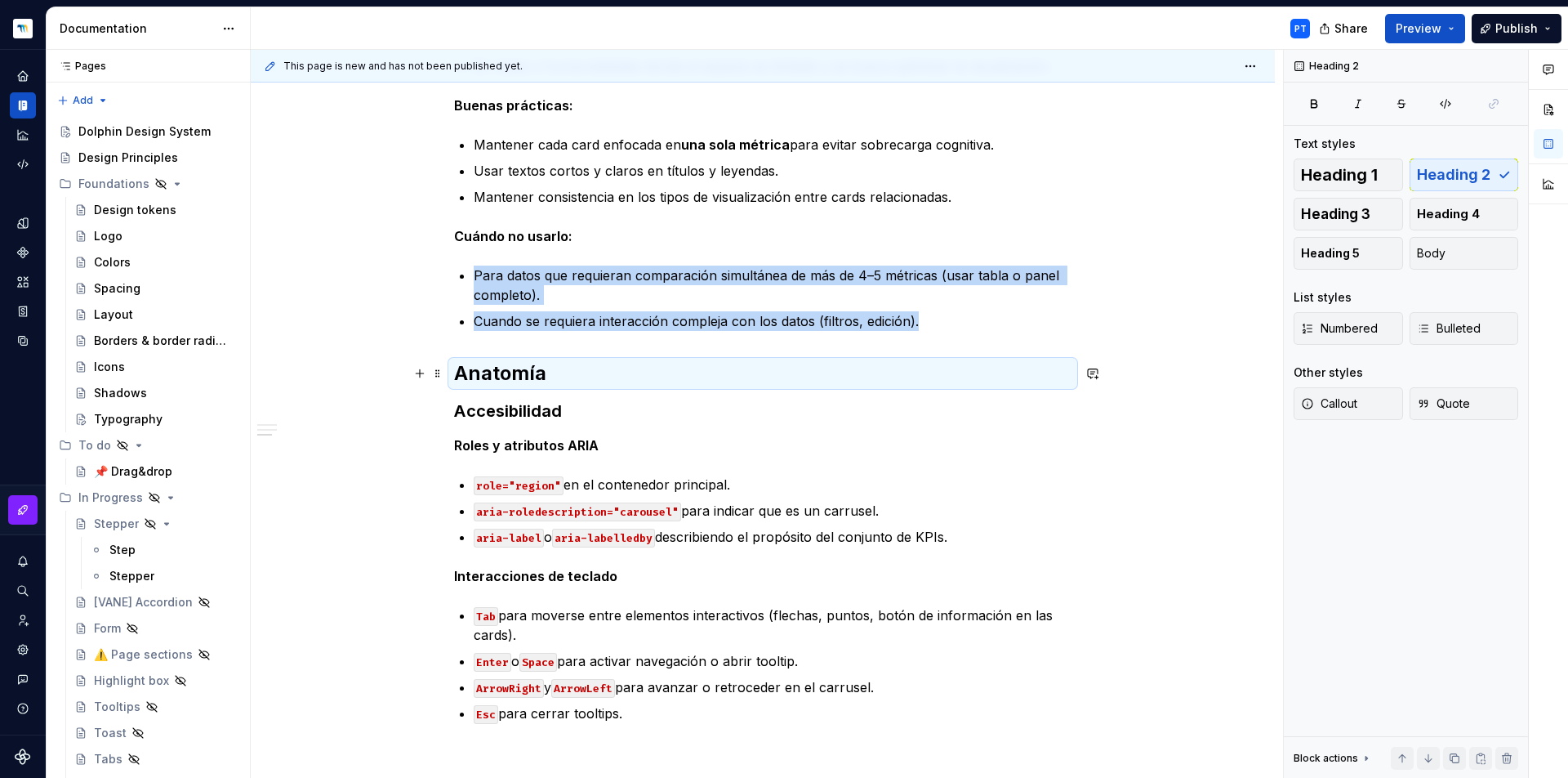
click at [580, 379] on h2 "Anatomía" at bounding box center [762, 373] width 617 height 26
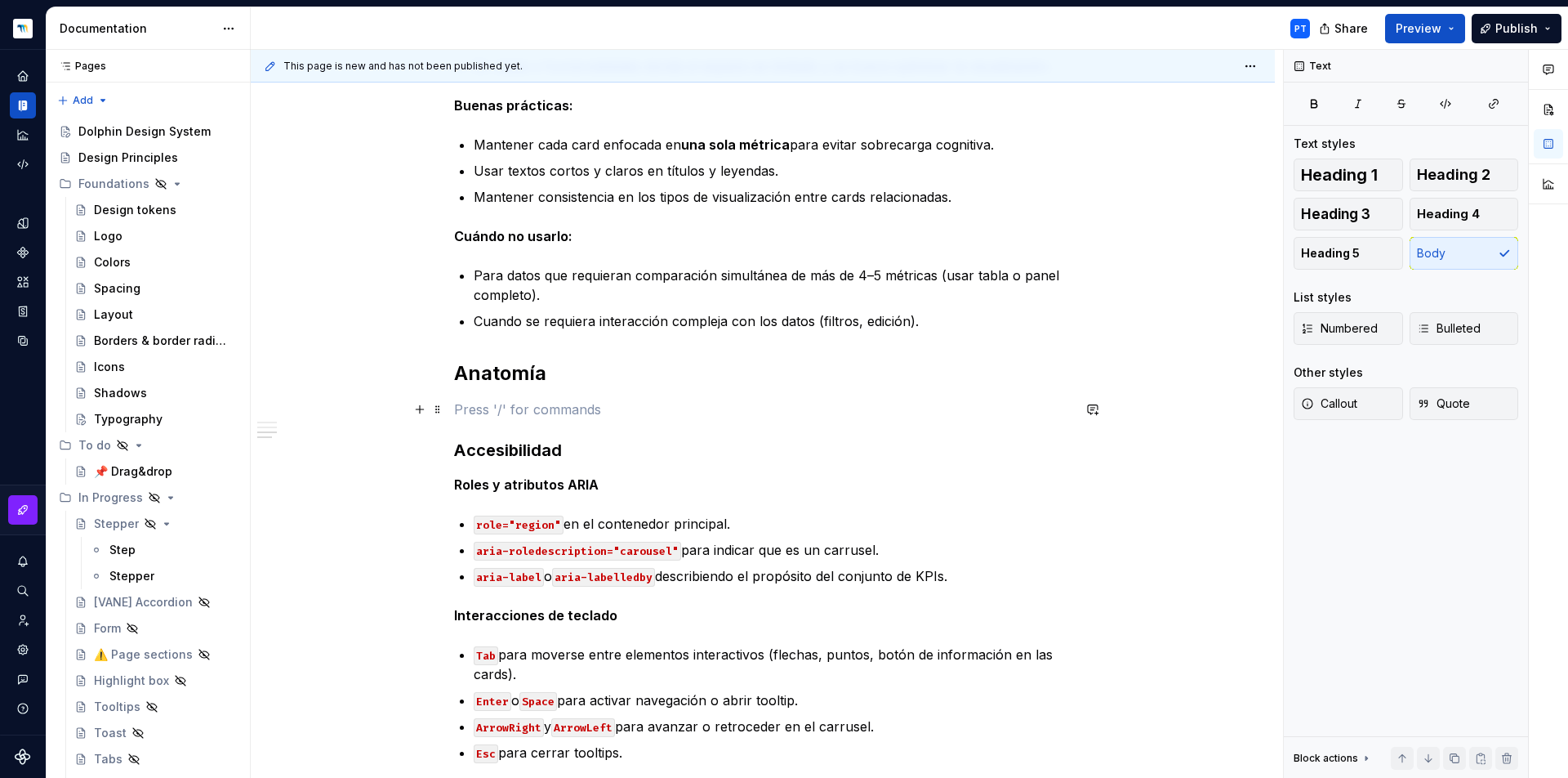
click at [488, 409] on p at bounding box center [762, 409] width 617 height 20
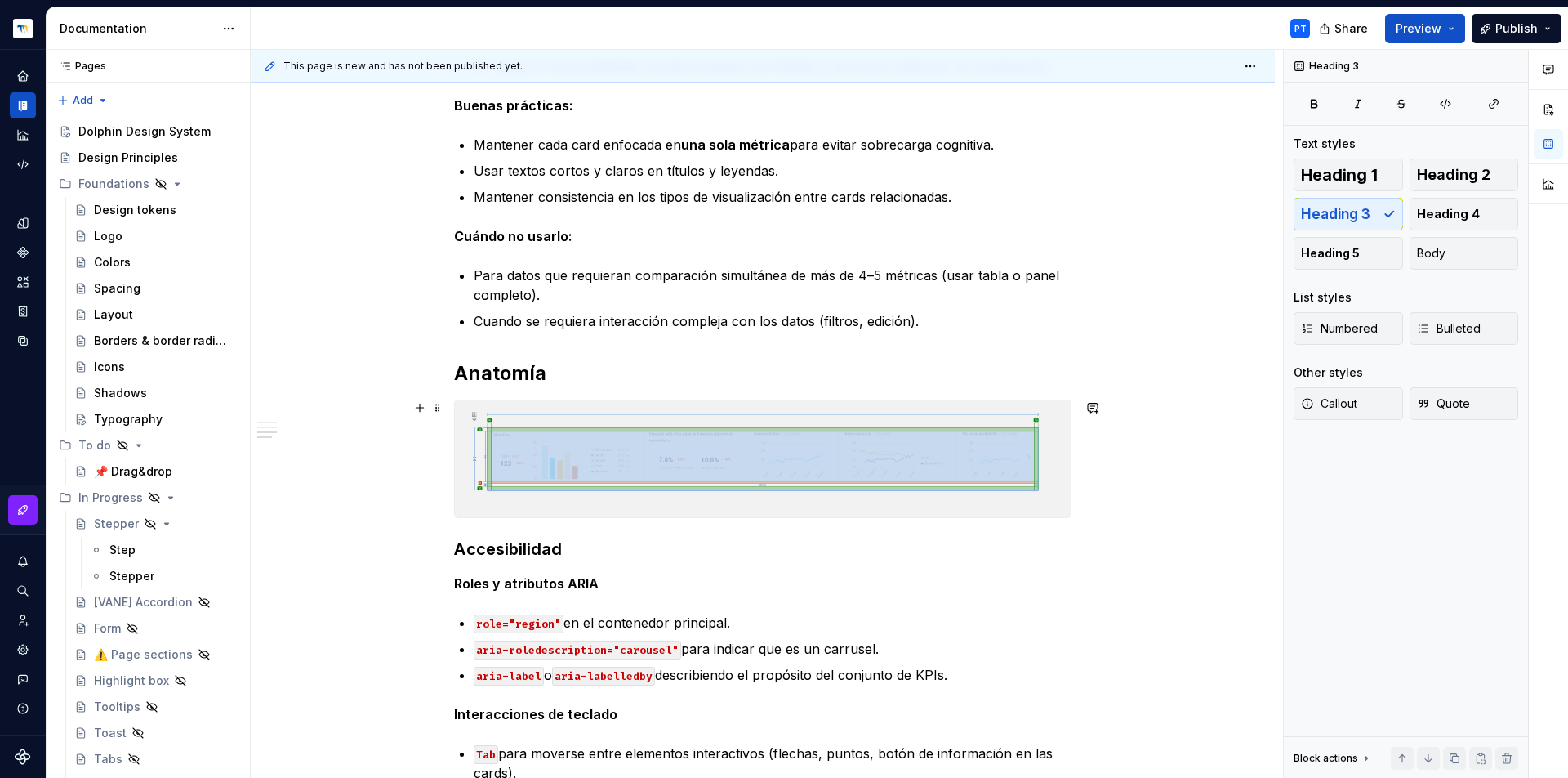
click at [888, 475] on img at bounding box center [762, 459] width 616 height 117
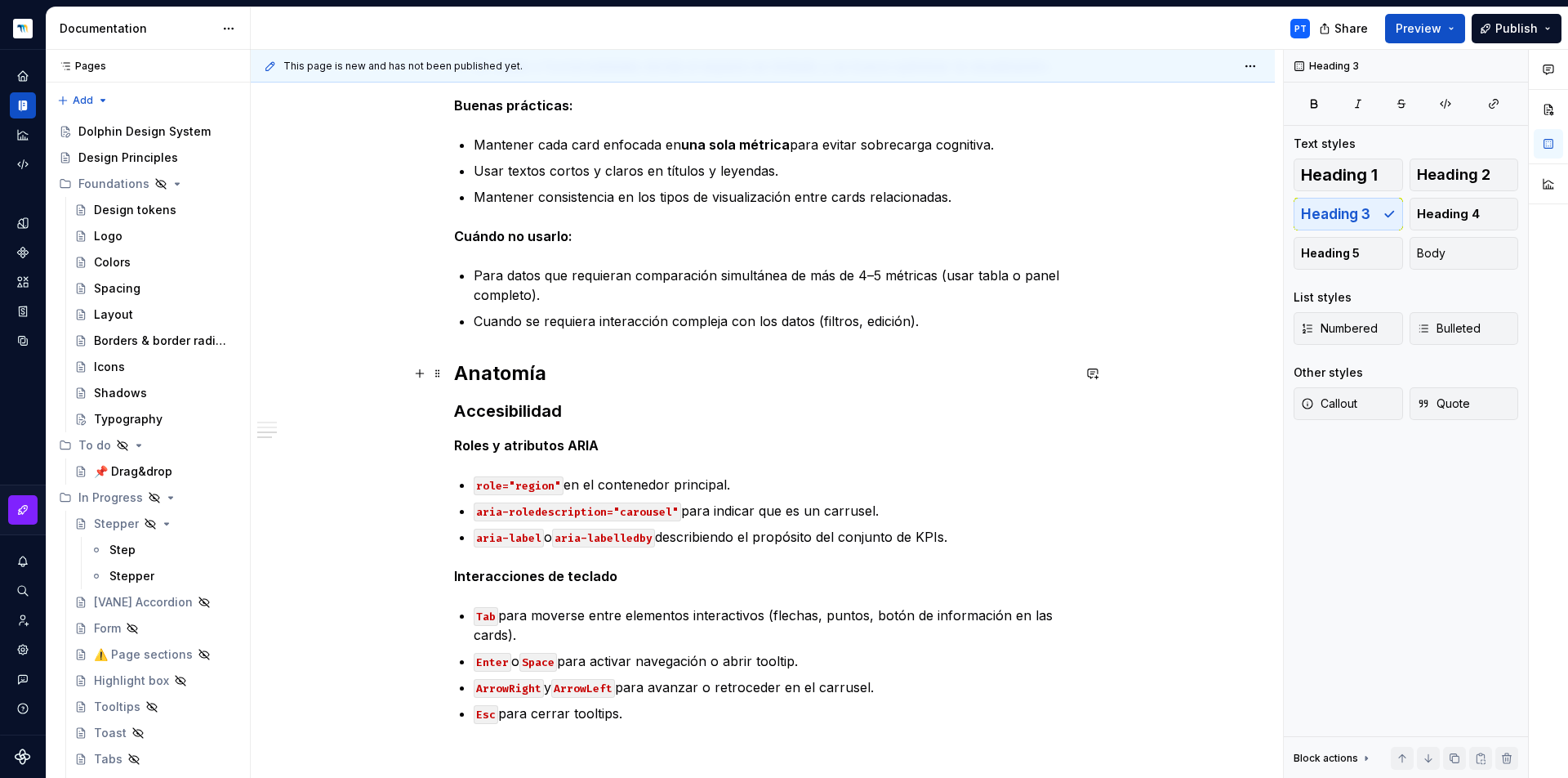
click at [561, 370] on h2 "Anatomía" at bounding box center [762, 373] width 617 height 26
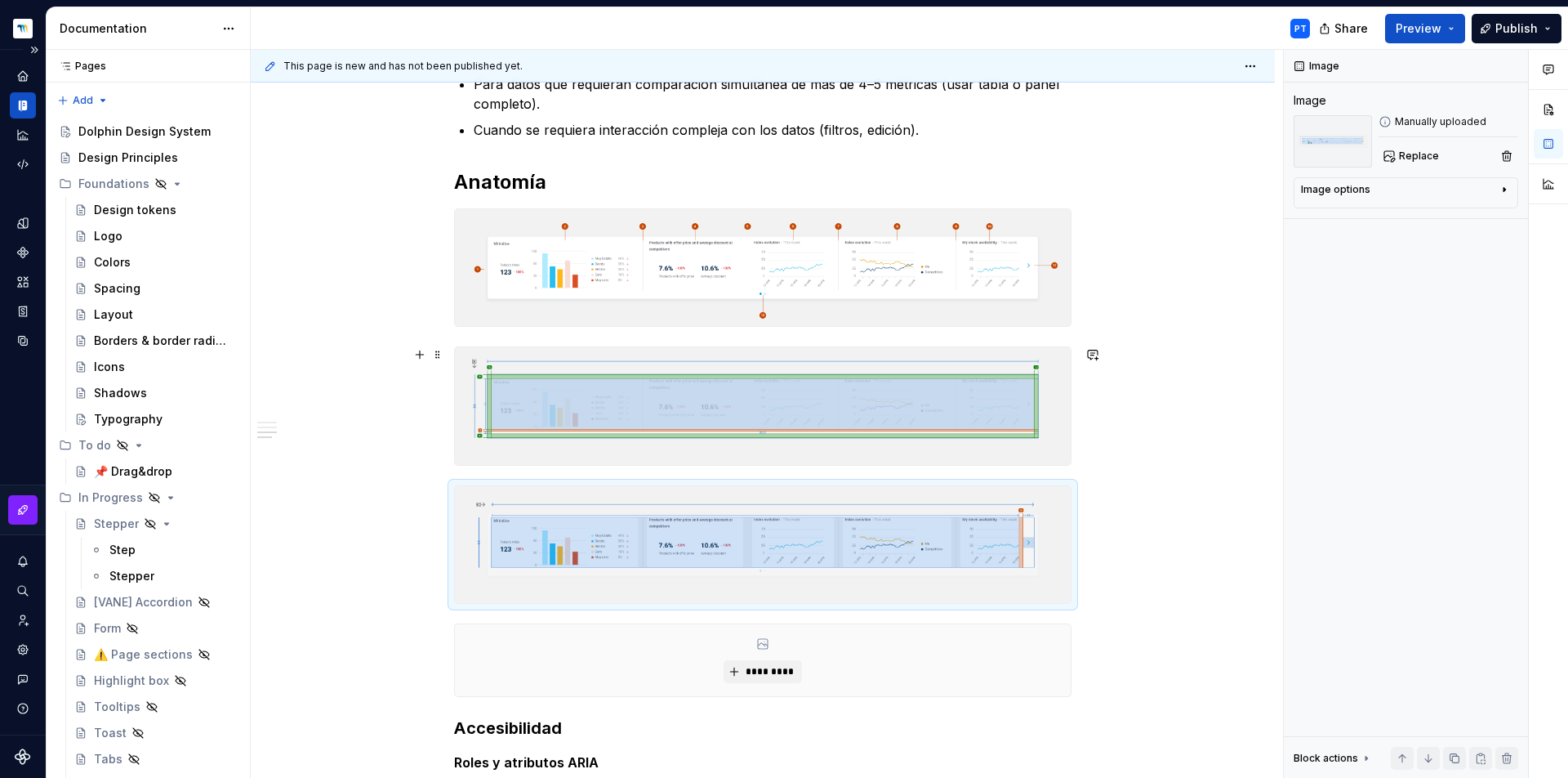
scroll to position [798, 0]
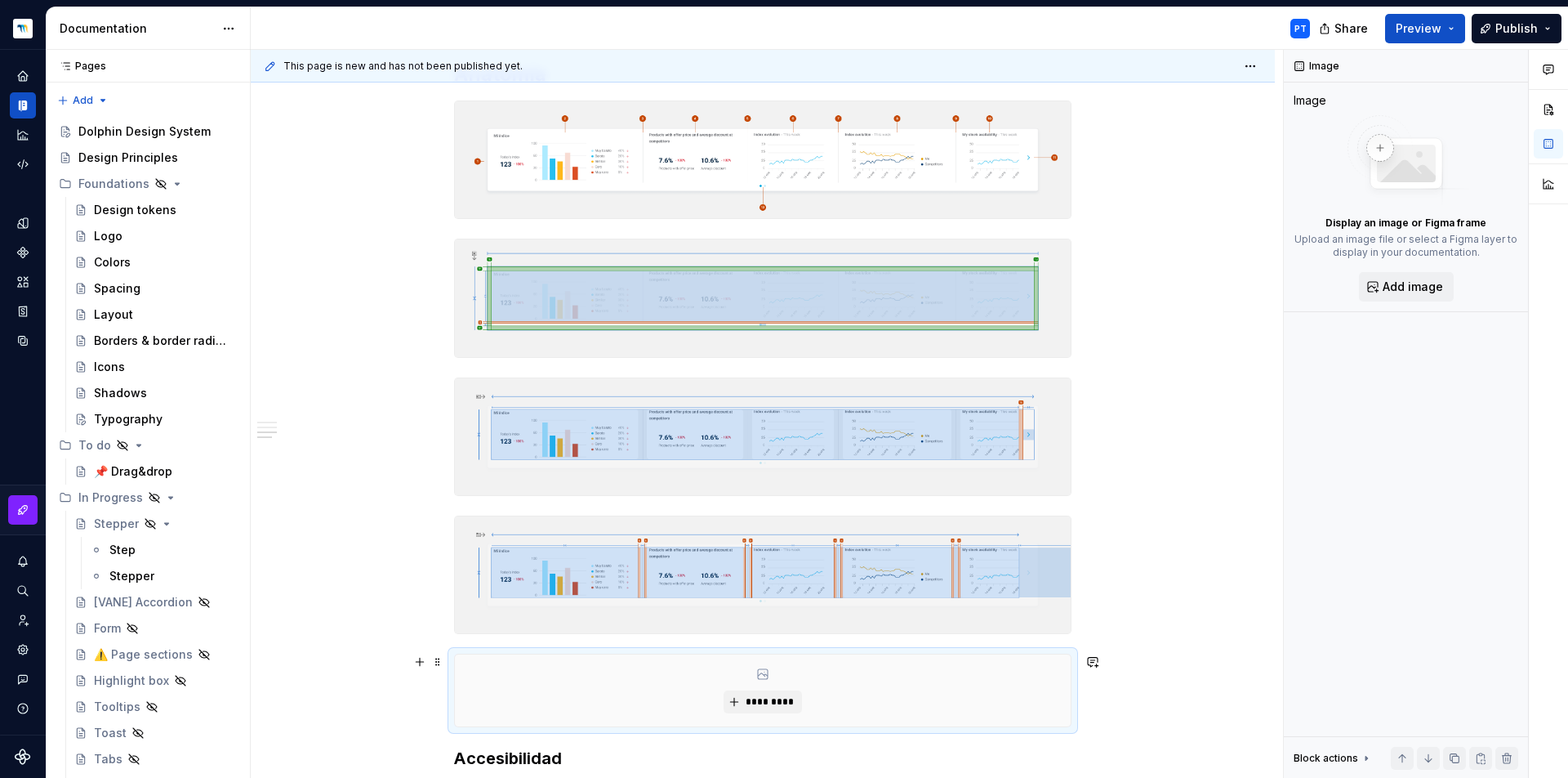
click at [987, 679] on div "*********" at bounding box center [762, 690] width 616 height 72
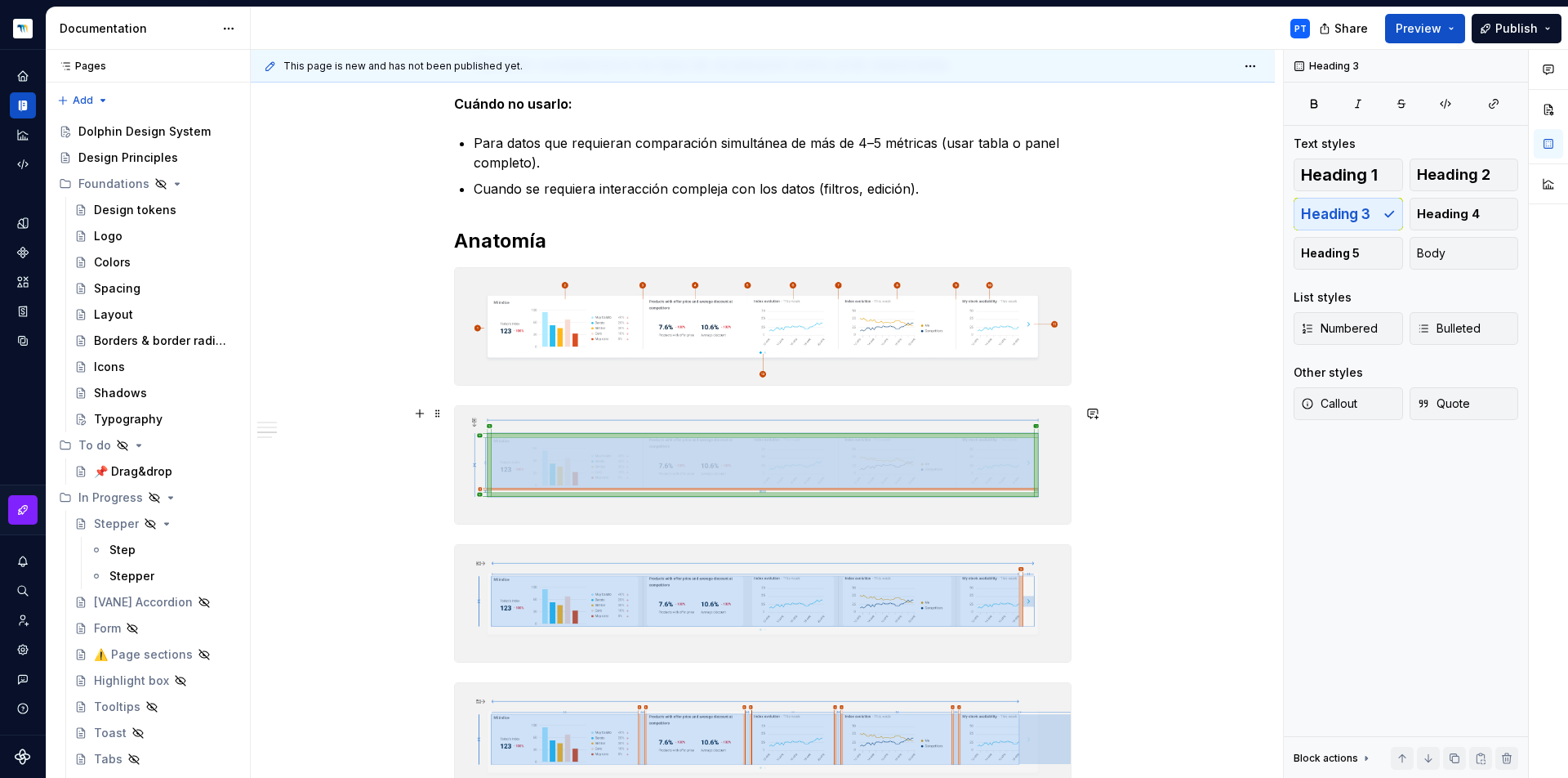
scroll to position [627, 0]
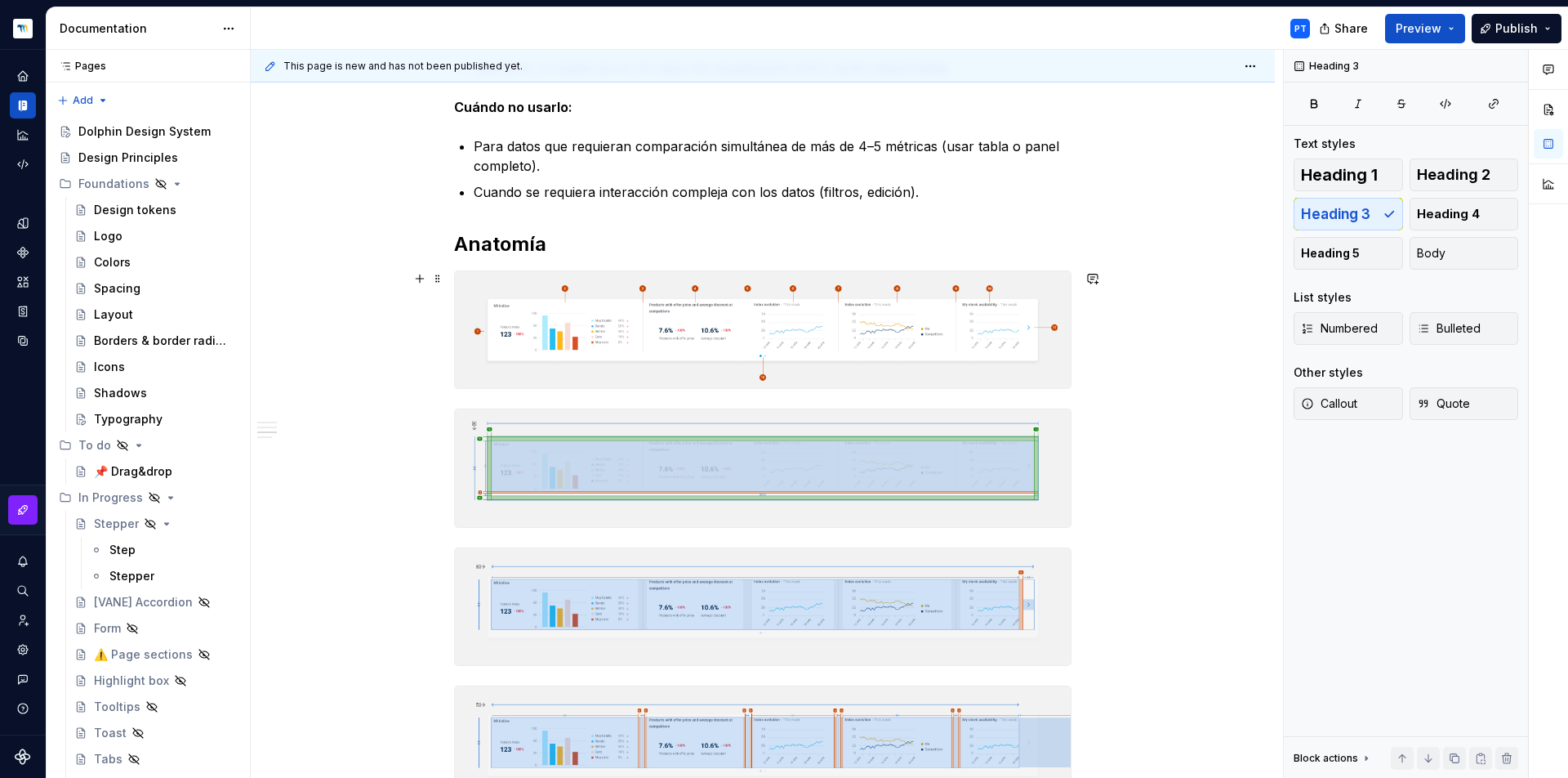
click at [1137, 344] on div "Descripción Contenedor horizontal de cards con KPIs que permite a los usuarios …" at bounding box center [763, 548] width 1024 height 1784
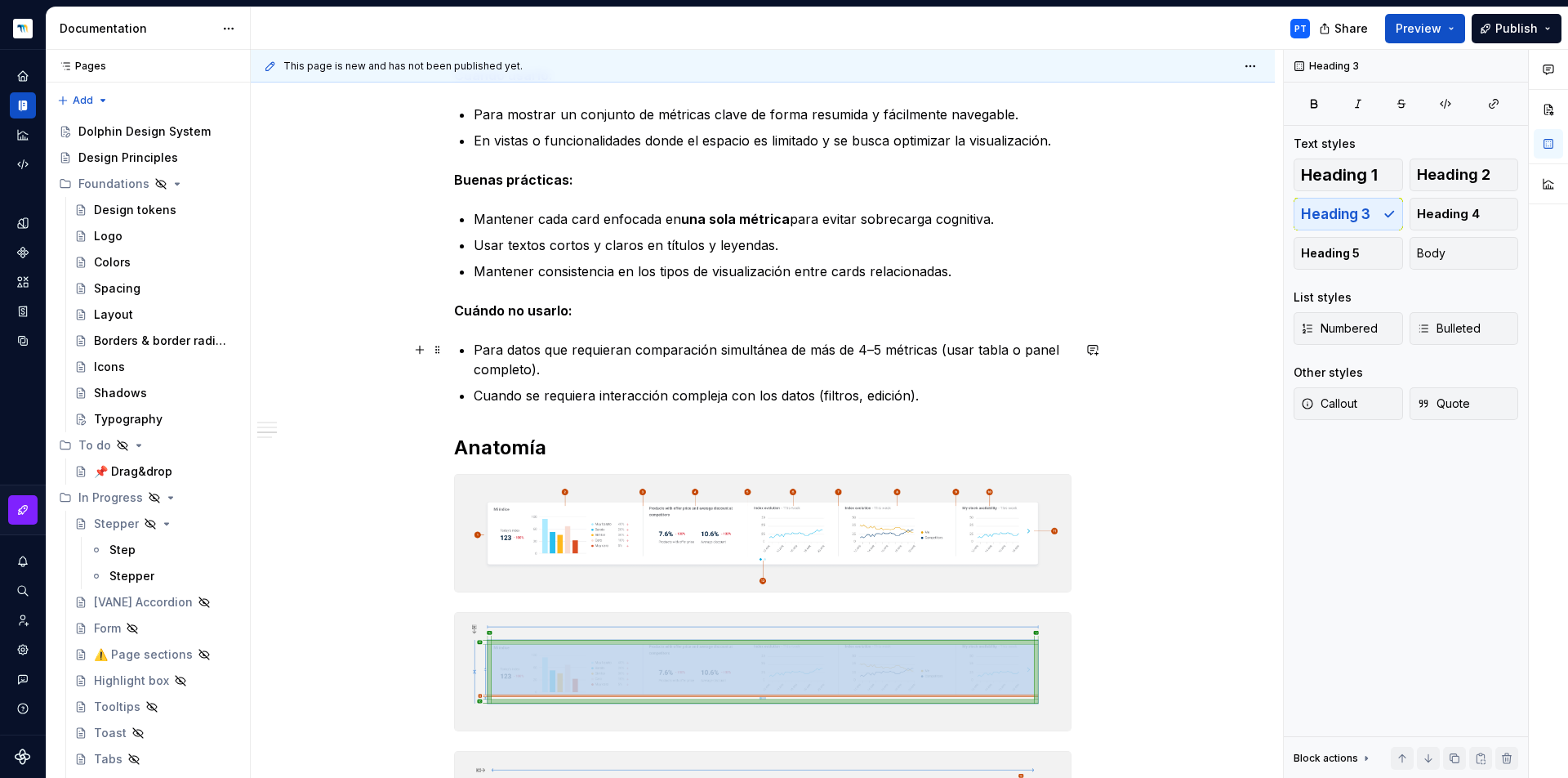
scroll to position [0, 0]
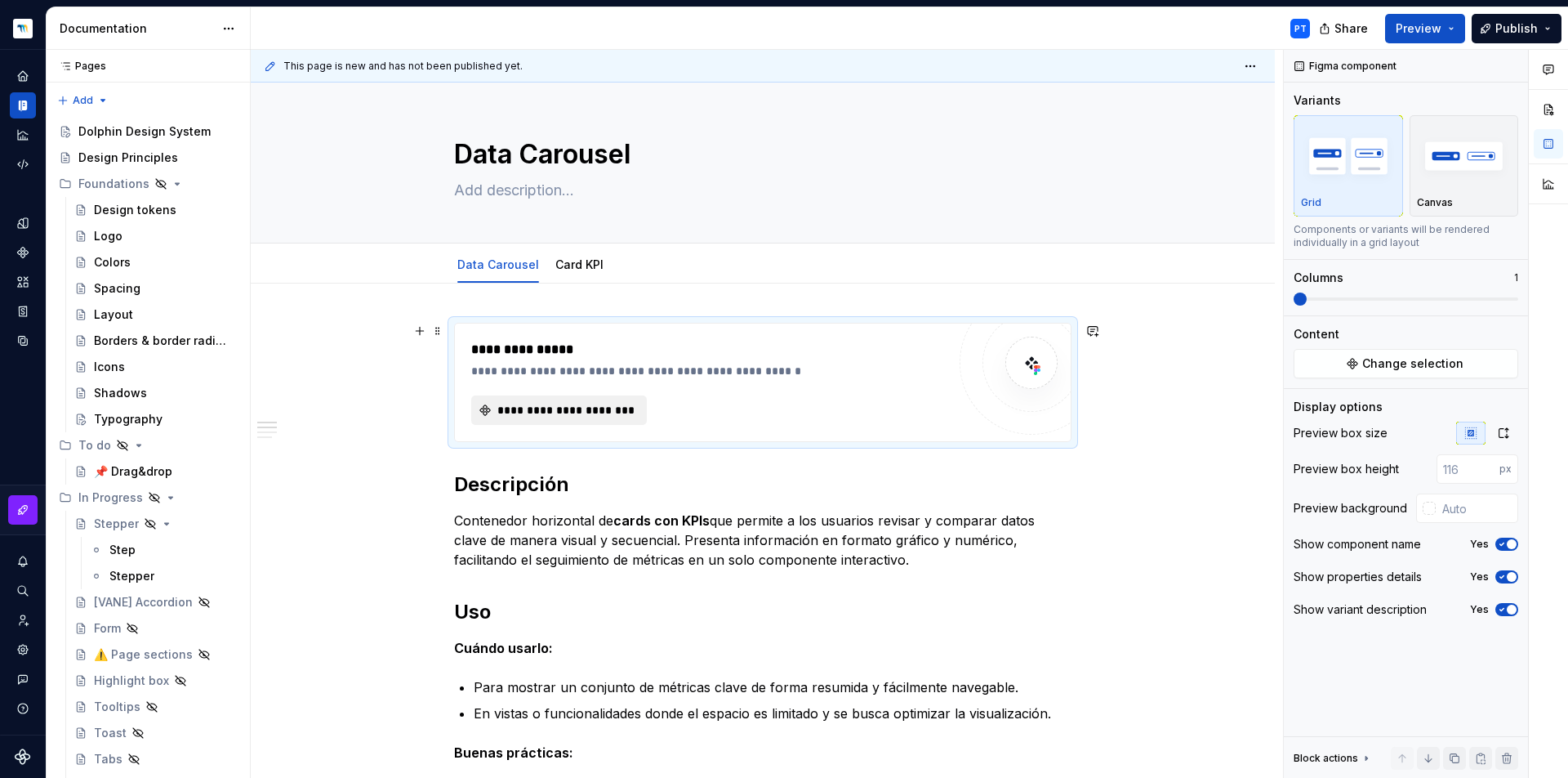
click at [568, 407] on span "**********" at bounding box center [566, 410] width 142 height 16
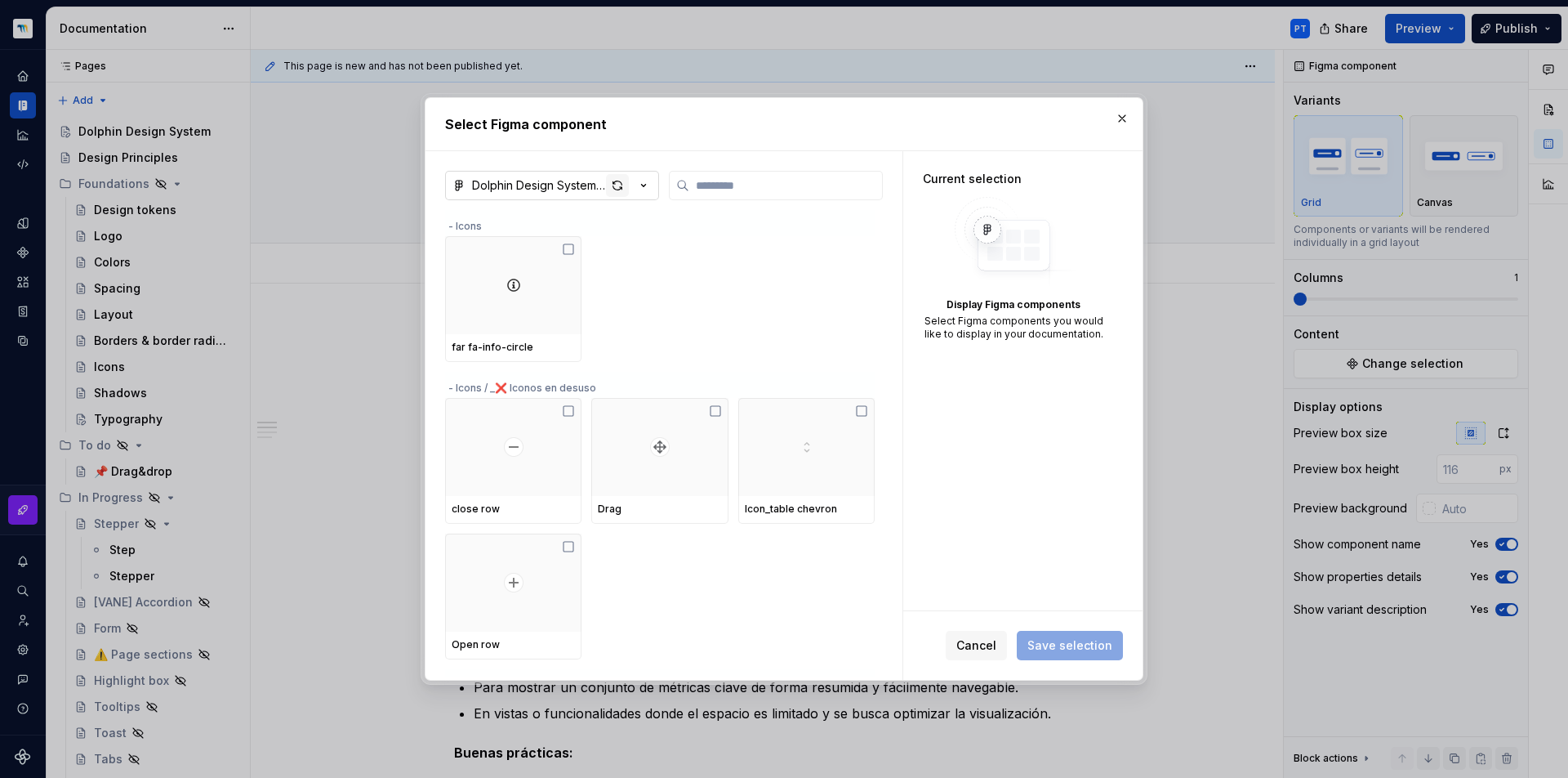
click at [615, 188] on div "button" at bounding box center [617, 185] width 22 height 22
type textarea "*"
click at [730, 183] on input "search" at bounding box center [785, 186] width 193 height 16
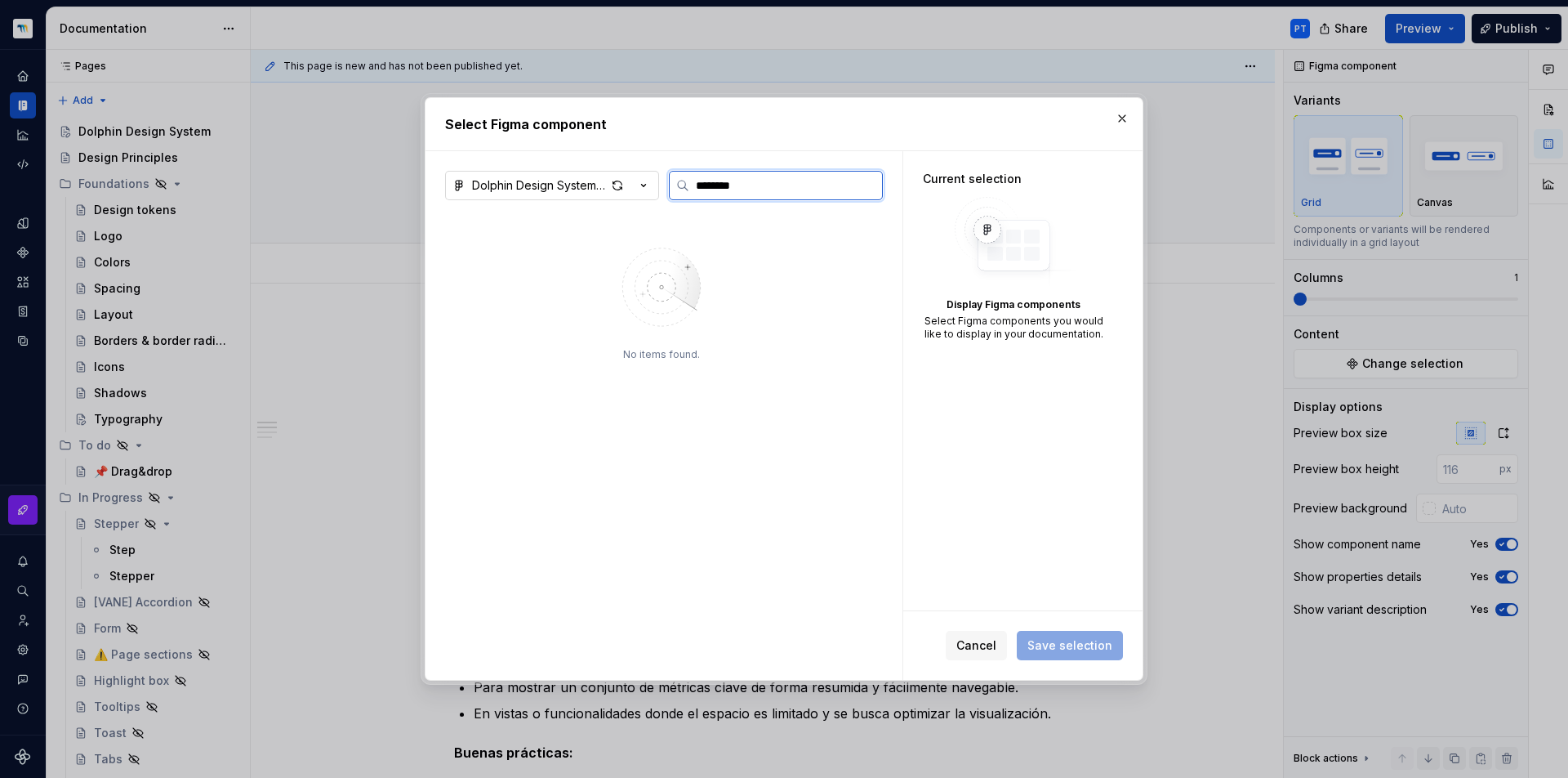
type input "*******"
click at [623, 188] on div "button" at bounding box center [617, 185] width 22 height 22
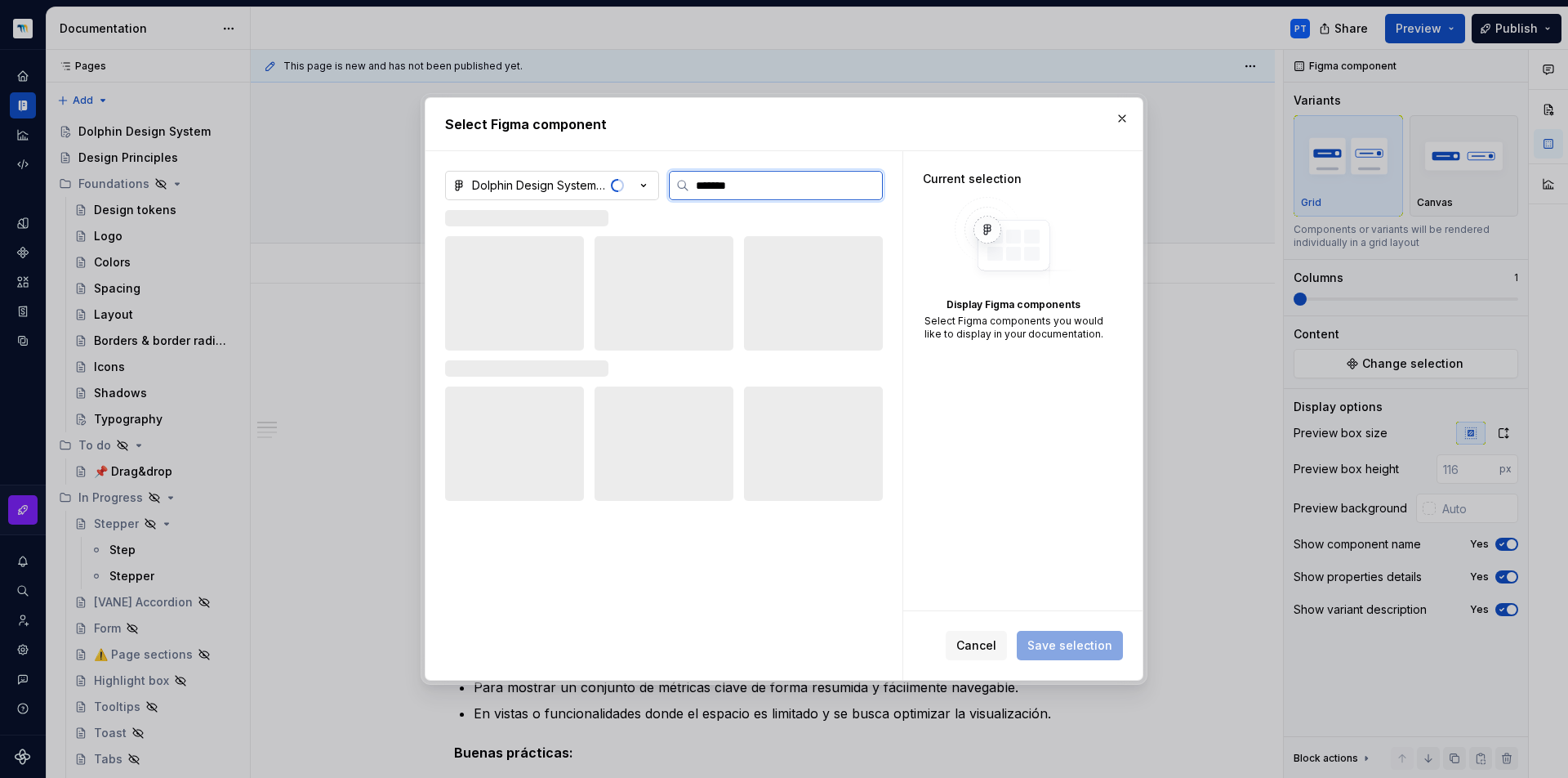
click at [789, 193] on input "*******" at bounding box center [785, 186] width 193 height 16
drag, startPoint x: 858, startPoint y: 187, endPoint x: 719, endPoint y: 178, distance: 139.3
click at [719, 178] on input "*******" at bounding box center [785, 186] width 193 height 16
type textarea "*"
type input "**********"
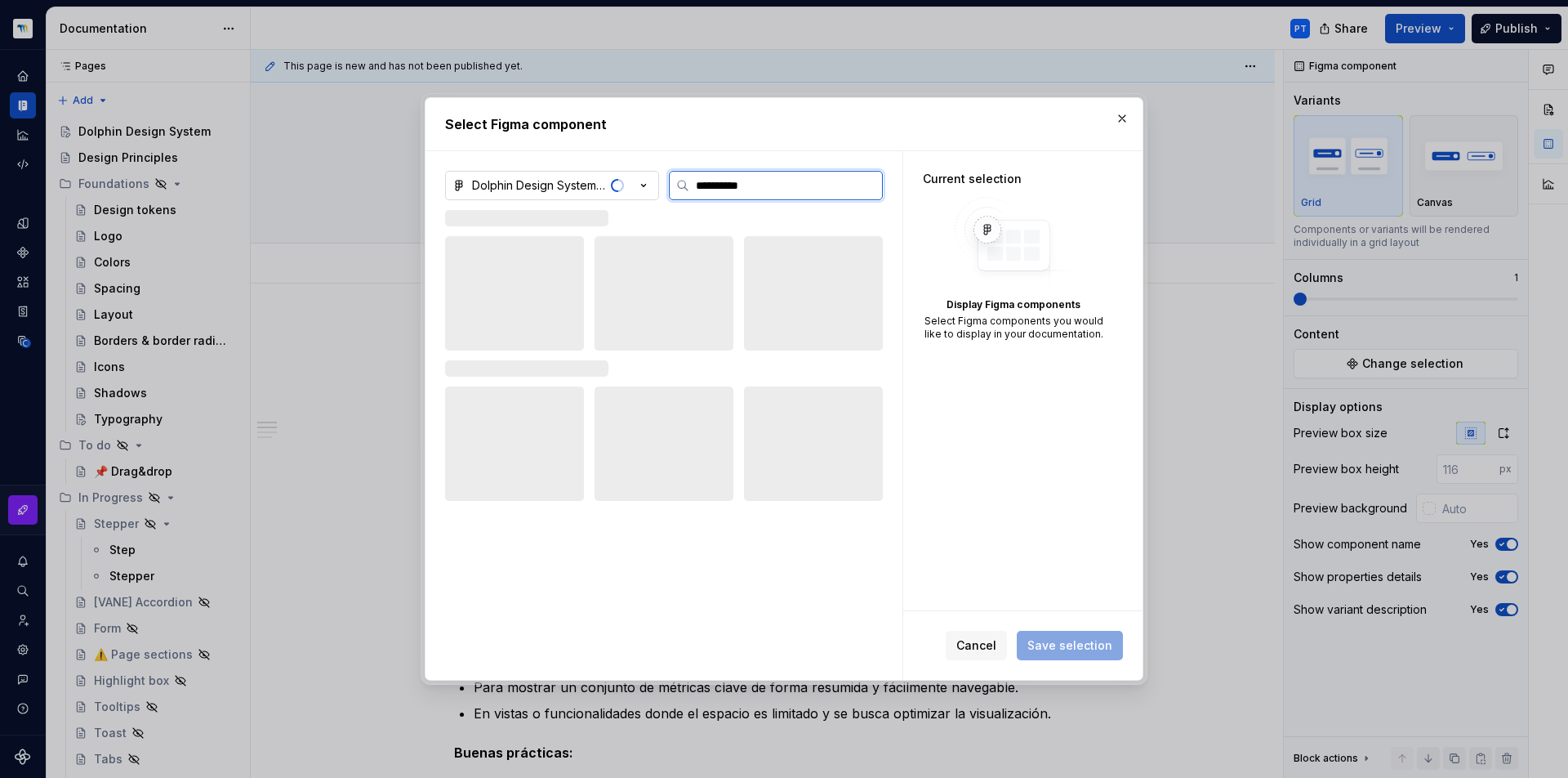
drag, startPoint x: 738, startPoint y: 183, endPoint x: 799, endPoint y: 179, distance: 61.1
click at [799, 179] on input "**********" at bounding box center [785, 186] width 193 height 16
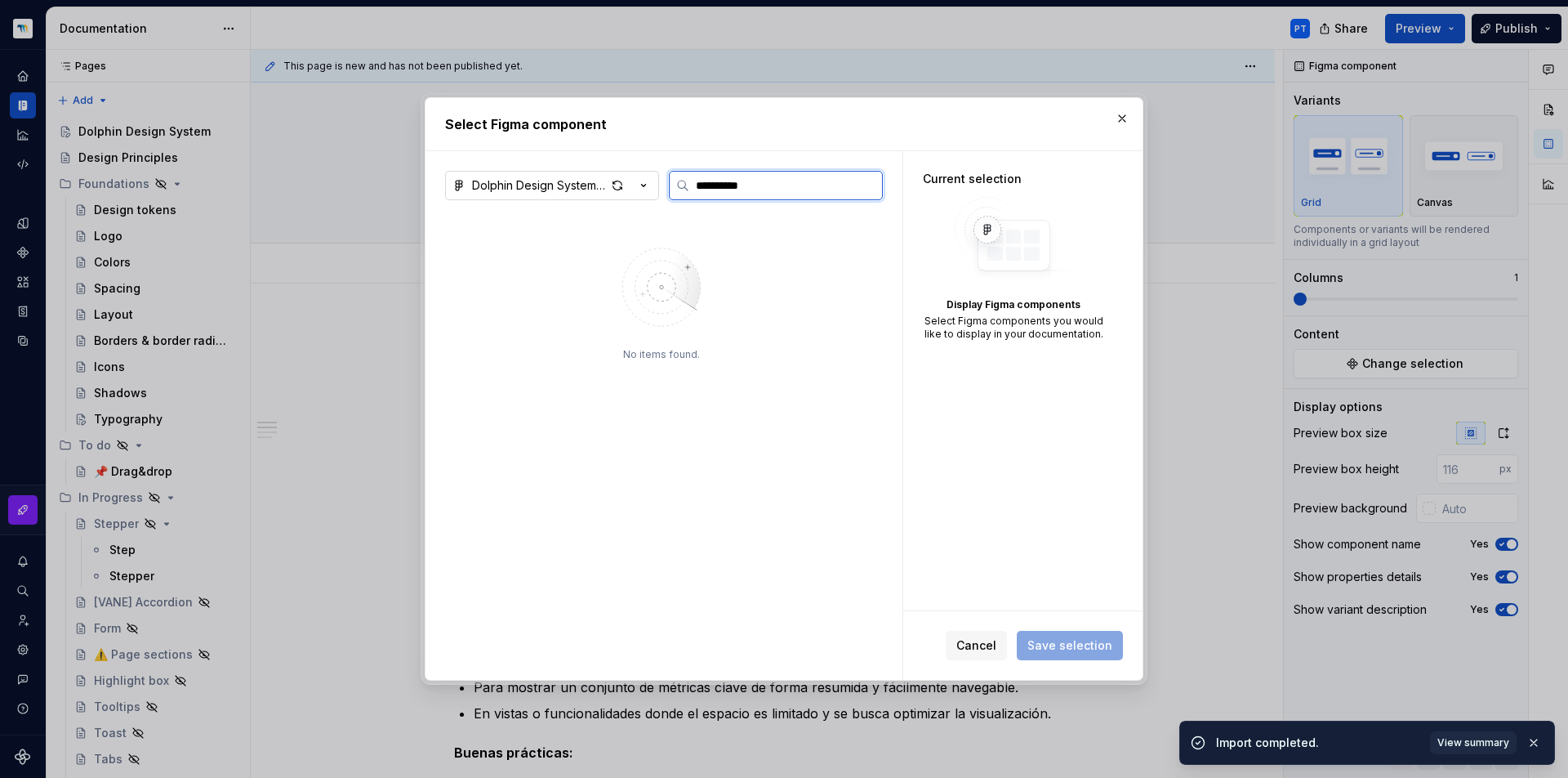
type textarea "*"
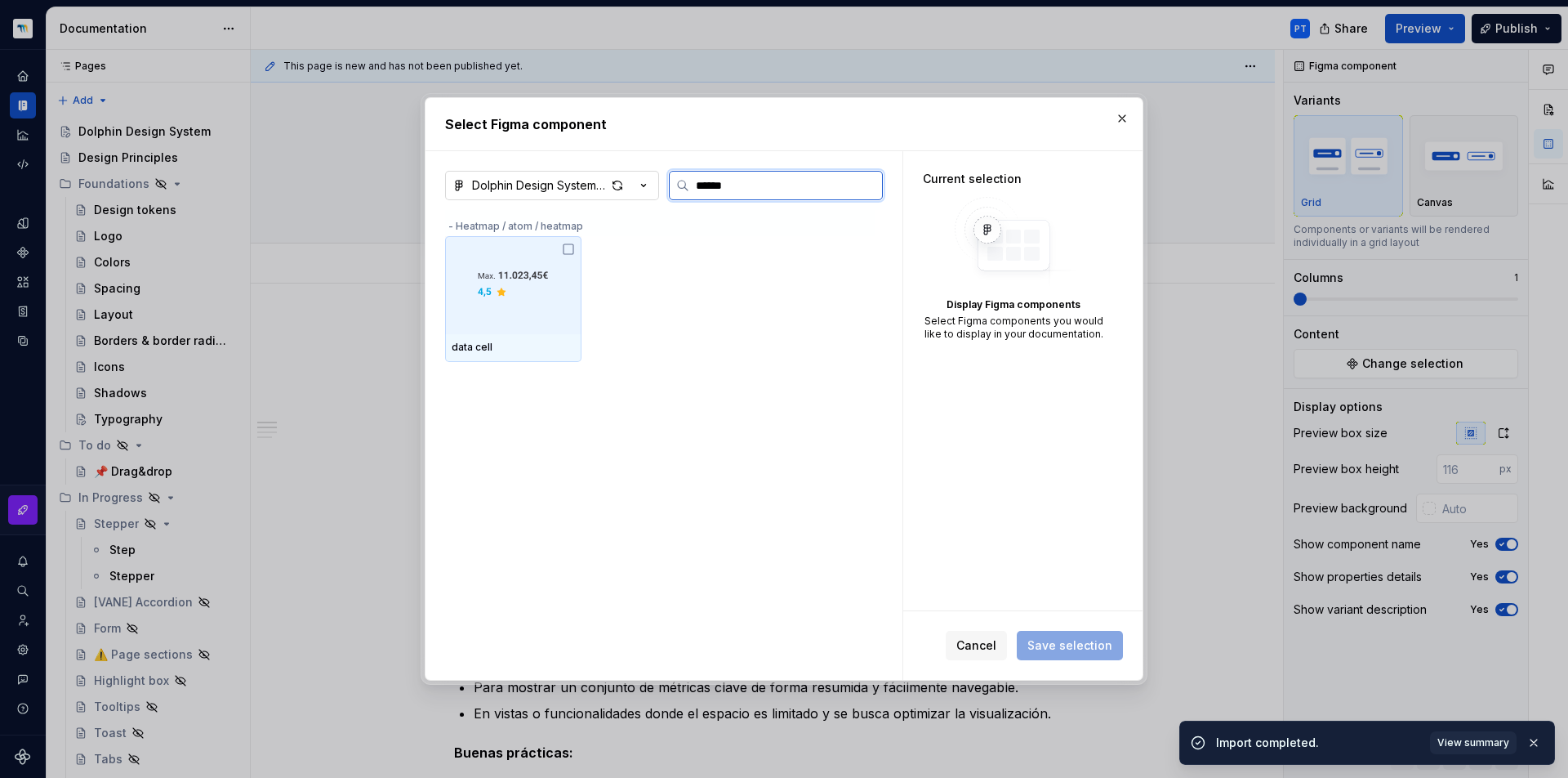
type input "****"
type textarea "*"
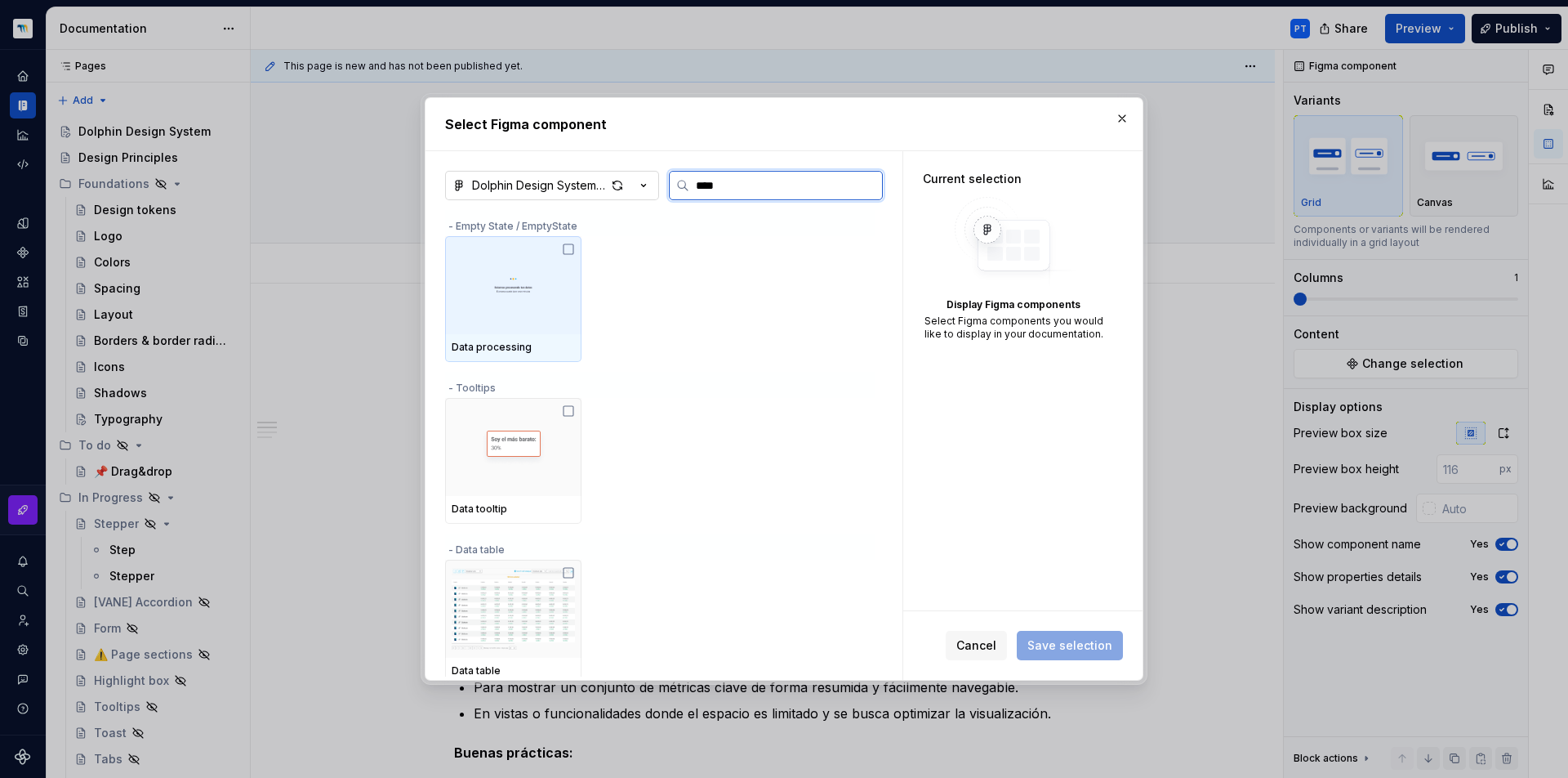
type input "***"
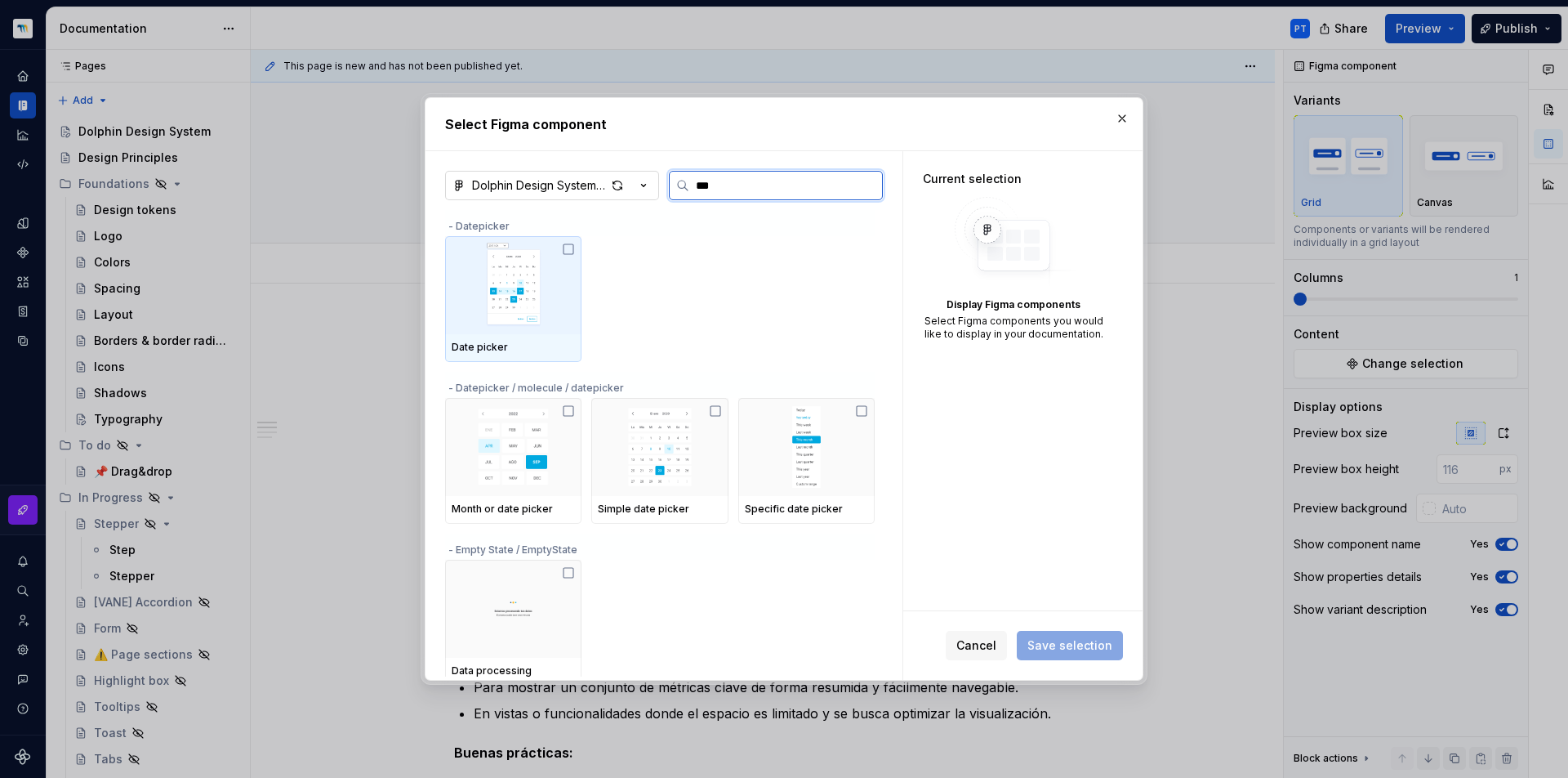
type textarea "*"
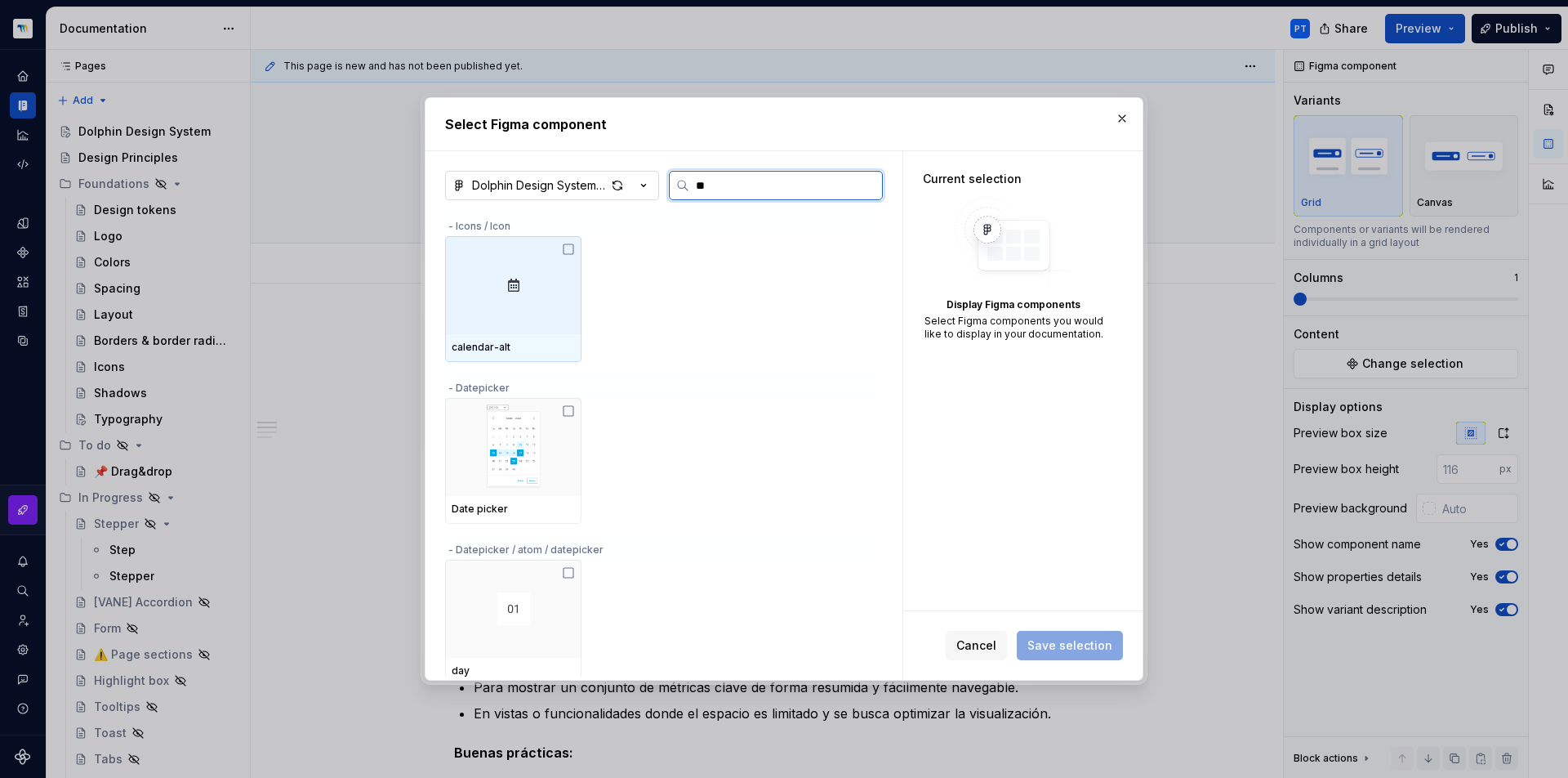
type input "*"
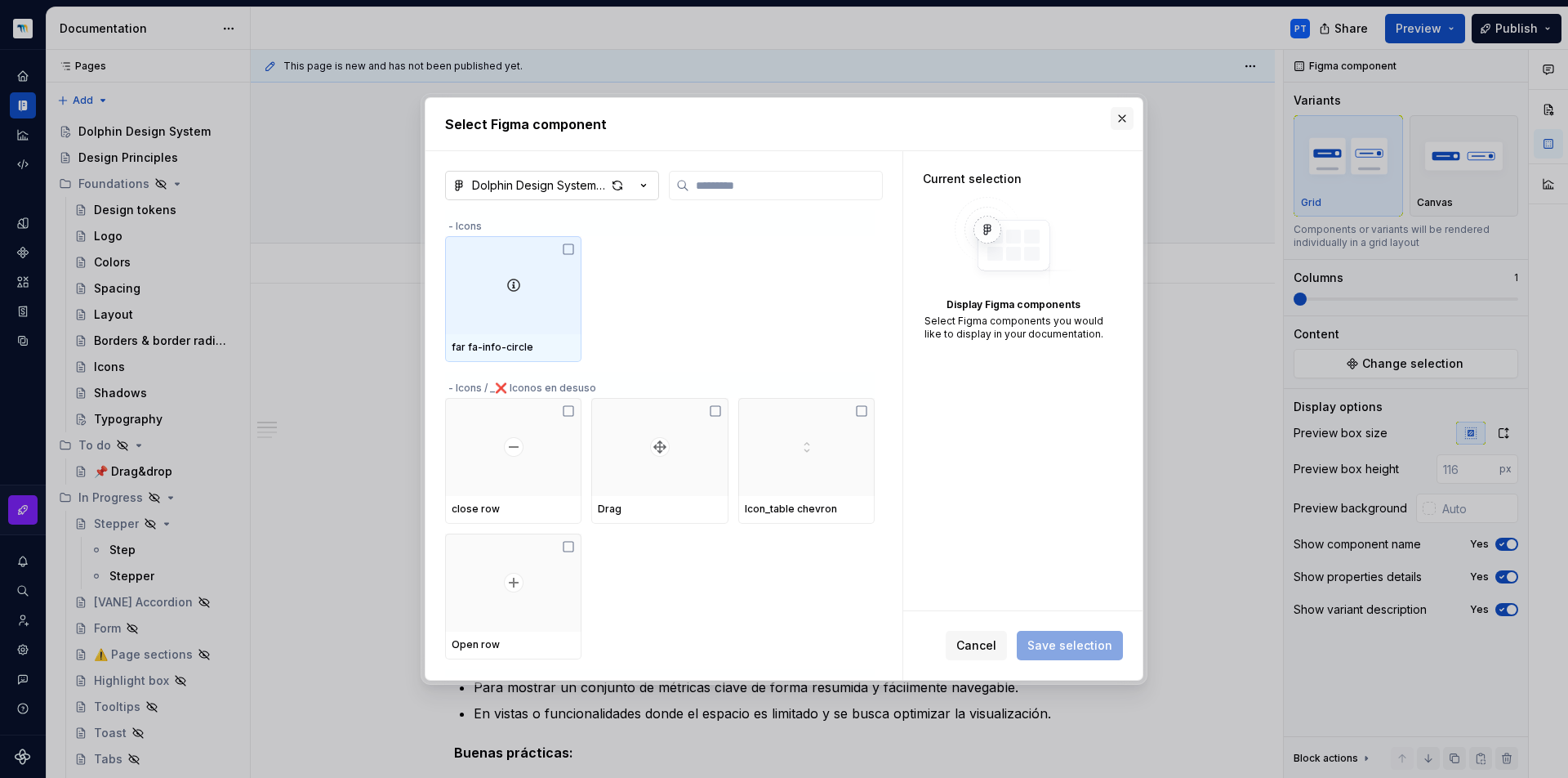
click at [1114, 120] on button "button" at bounding box center [1121, 118] width 22 height 22
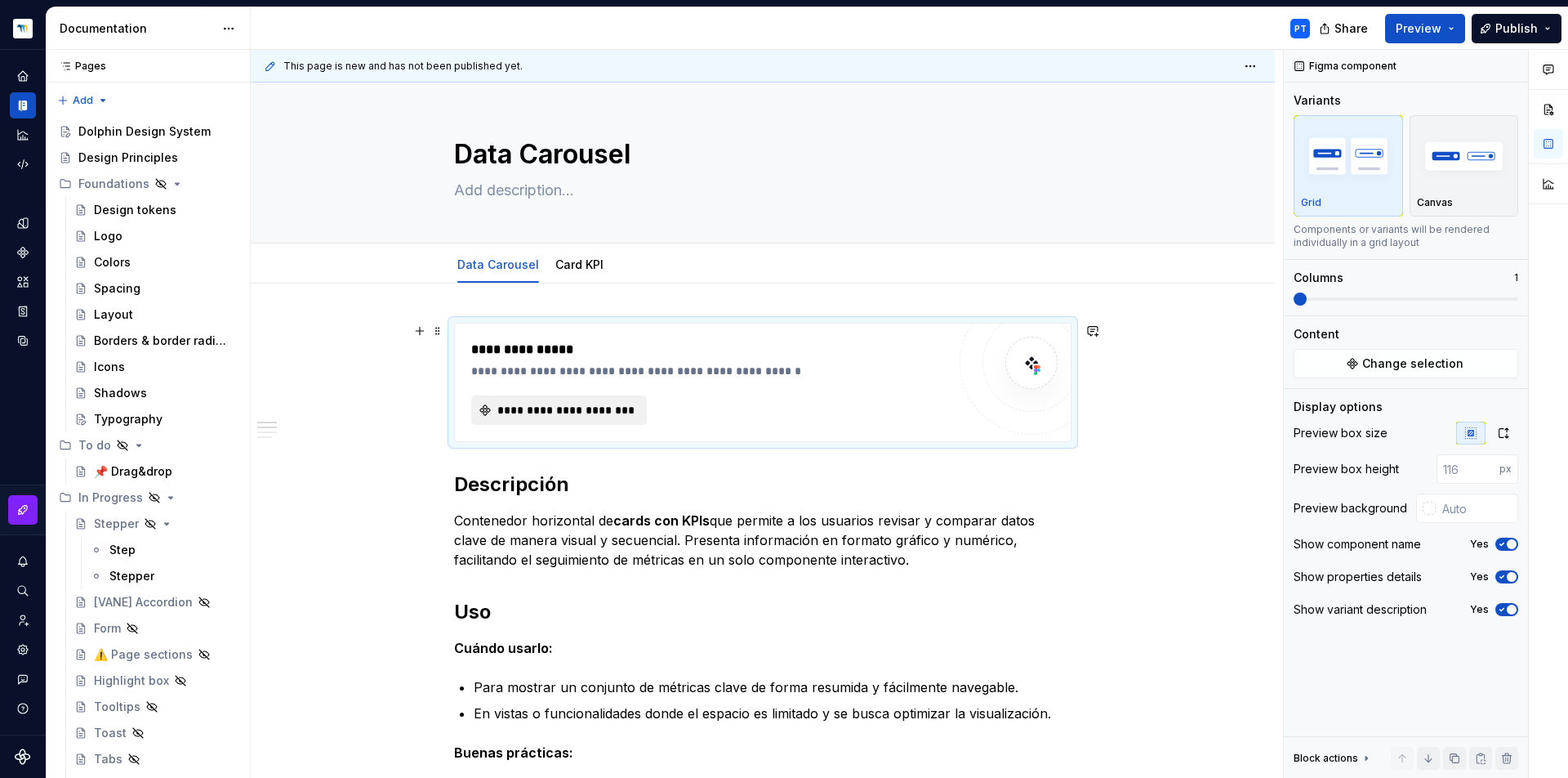
click at [587, 415] on span "**********" at bounding box center [566, 410] width 142 height 16
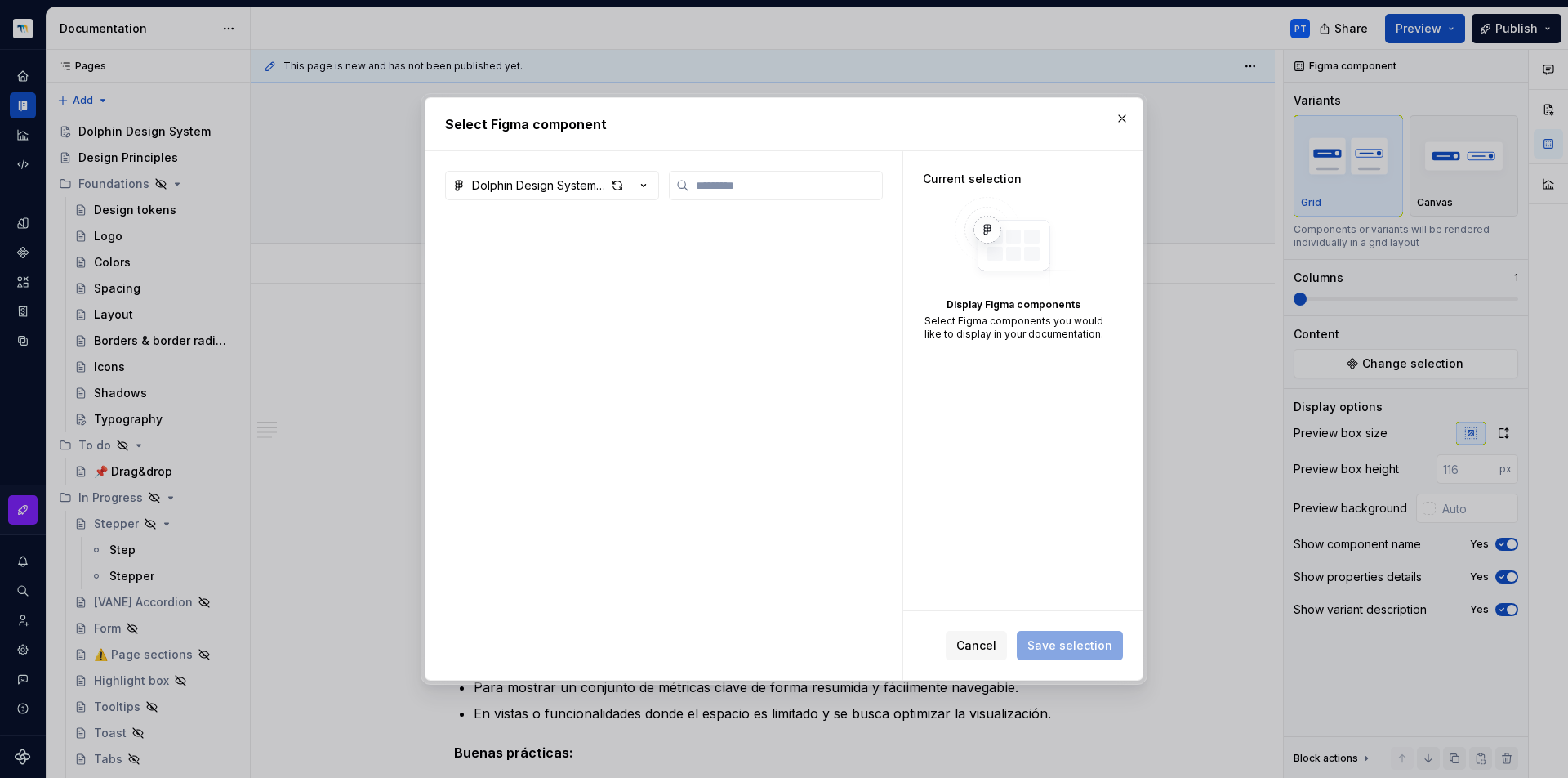
type textarea "*"
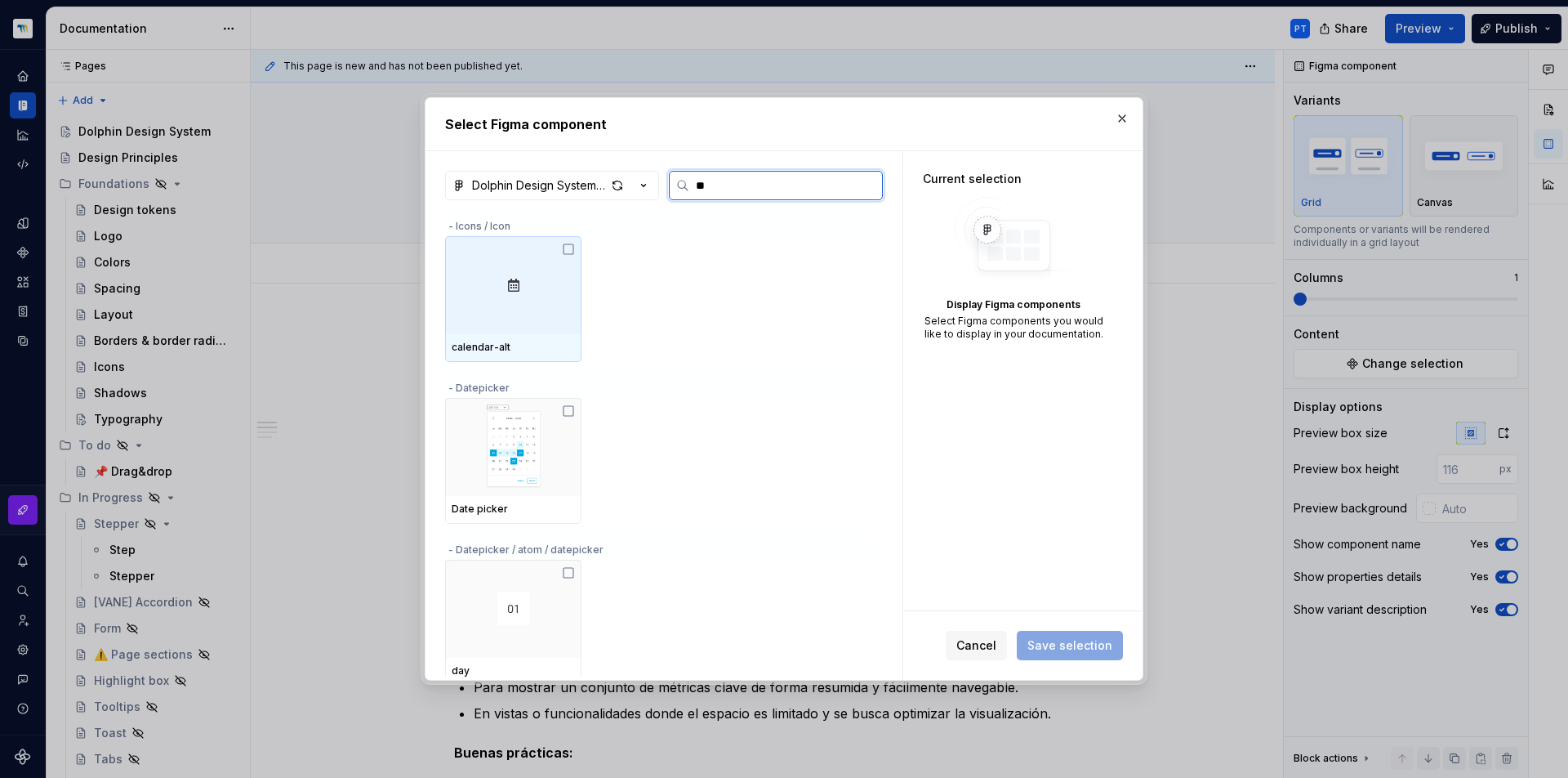
type input "*"
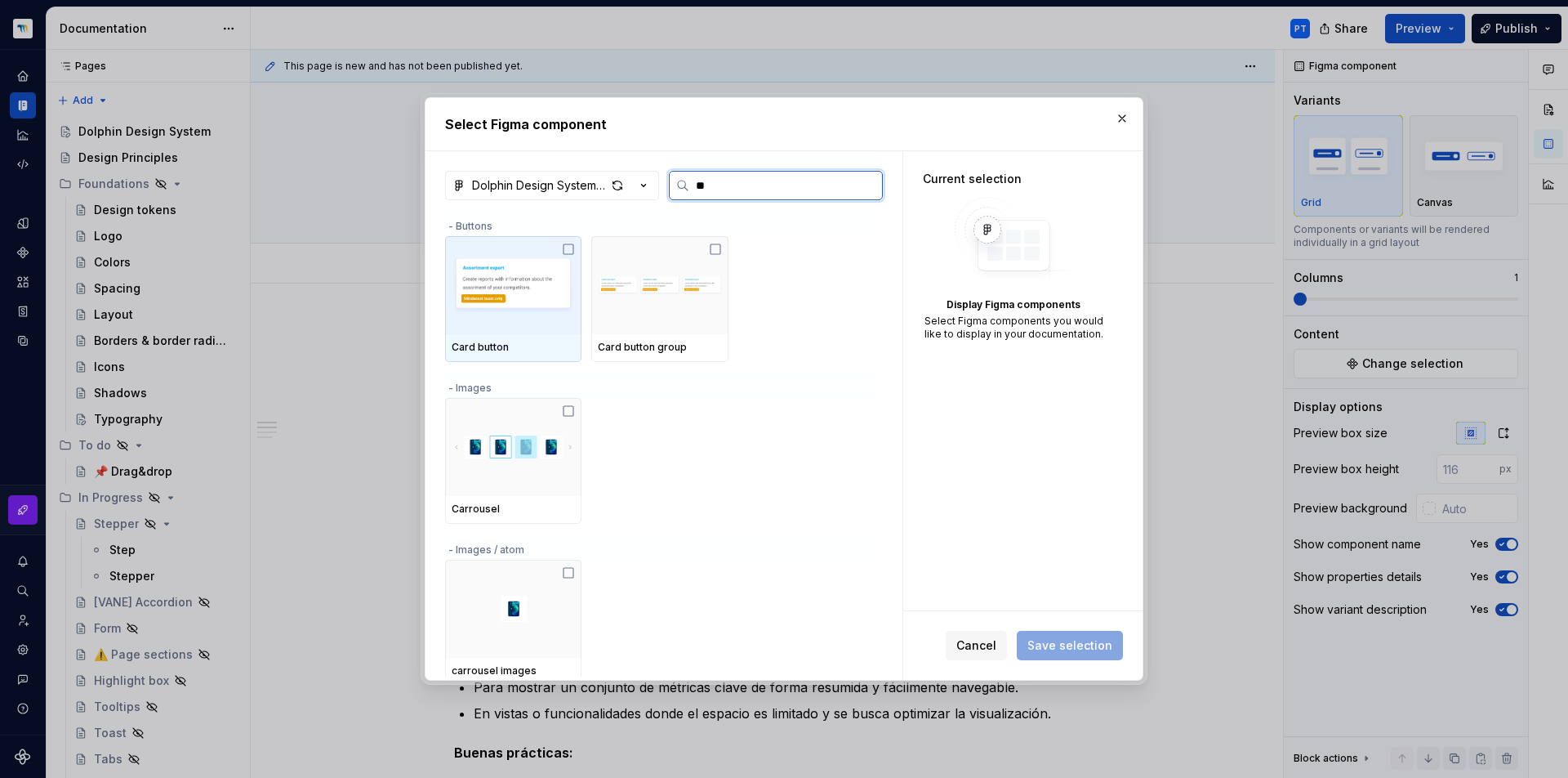
type input "*"
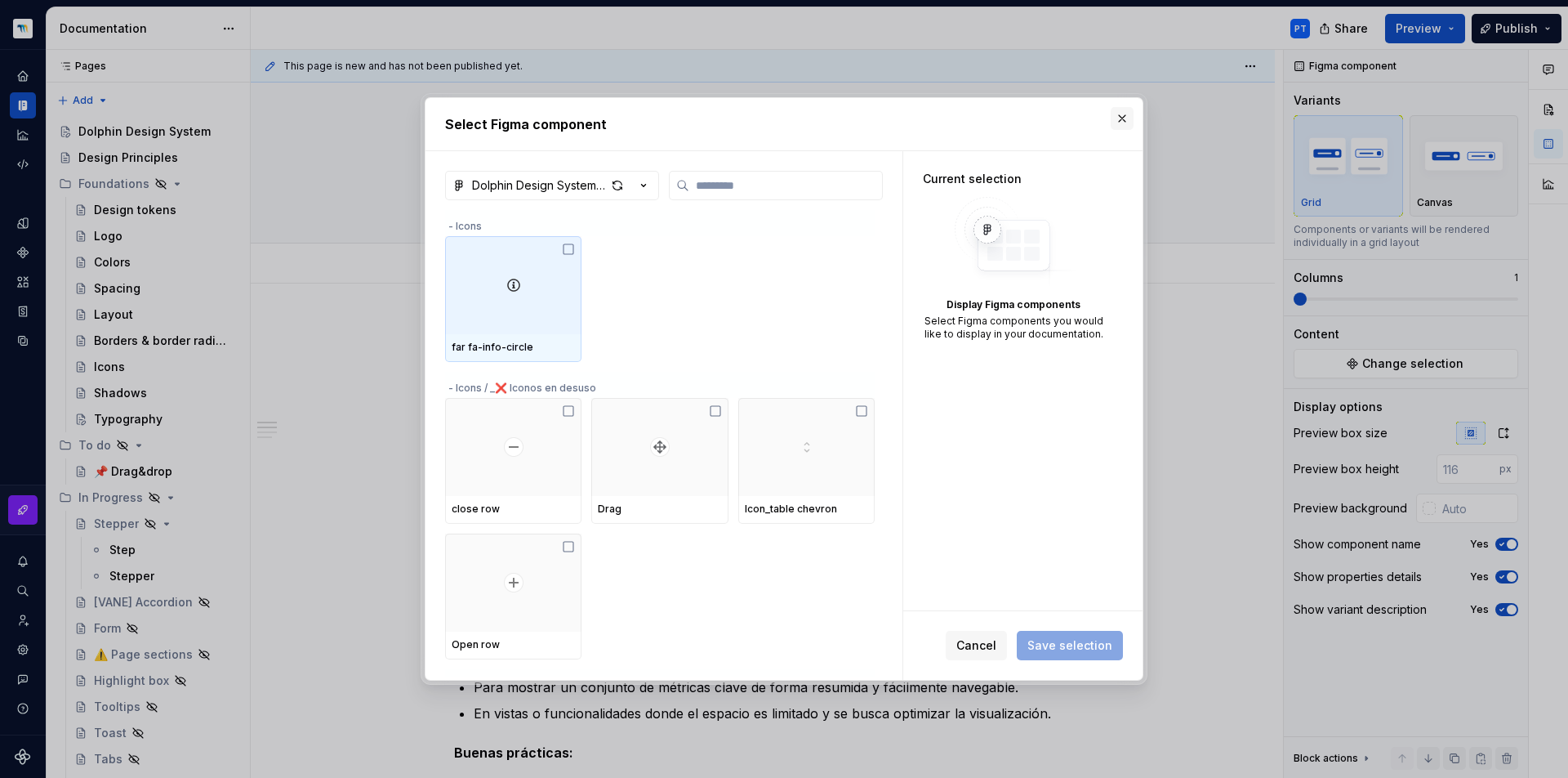
click at [1118, 114] on button "button" at bounding box center [1121, 118] width 22 height 22
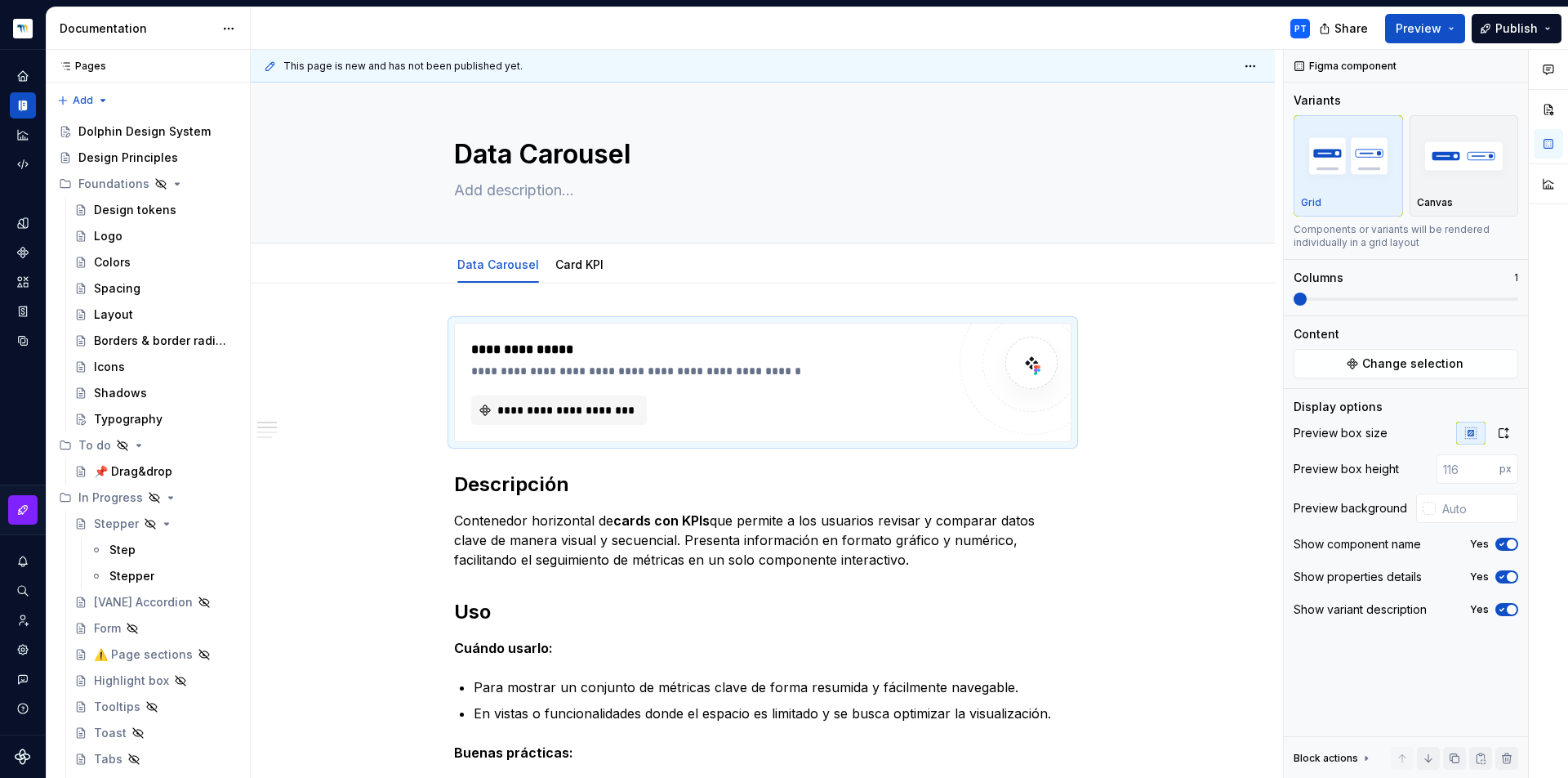
type textarea "*"
click at [623, 414] on span "**********" at bounding box center [566, 410] width 142 height 16
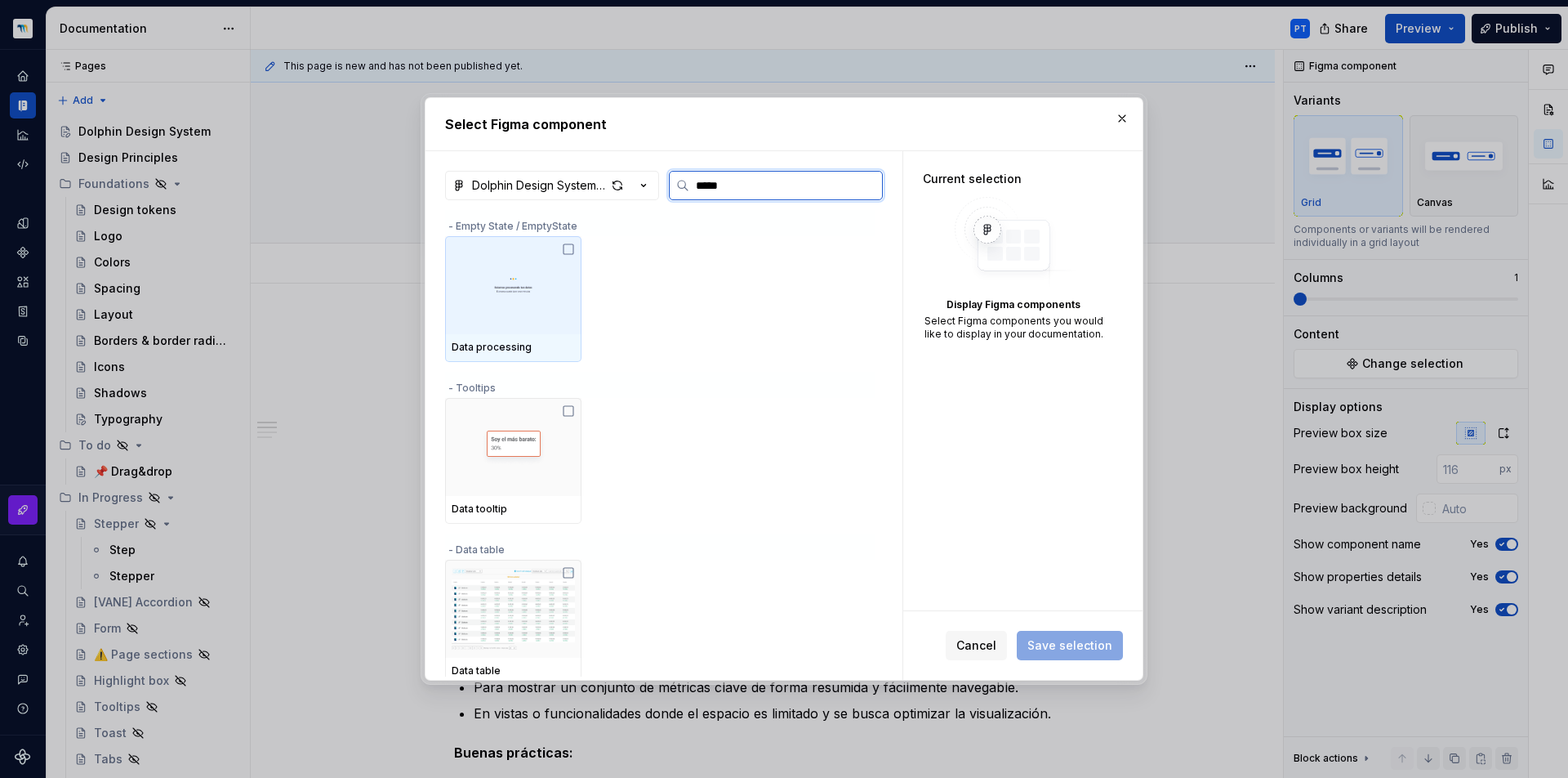
type input "******"
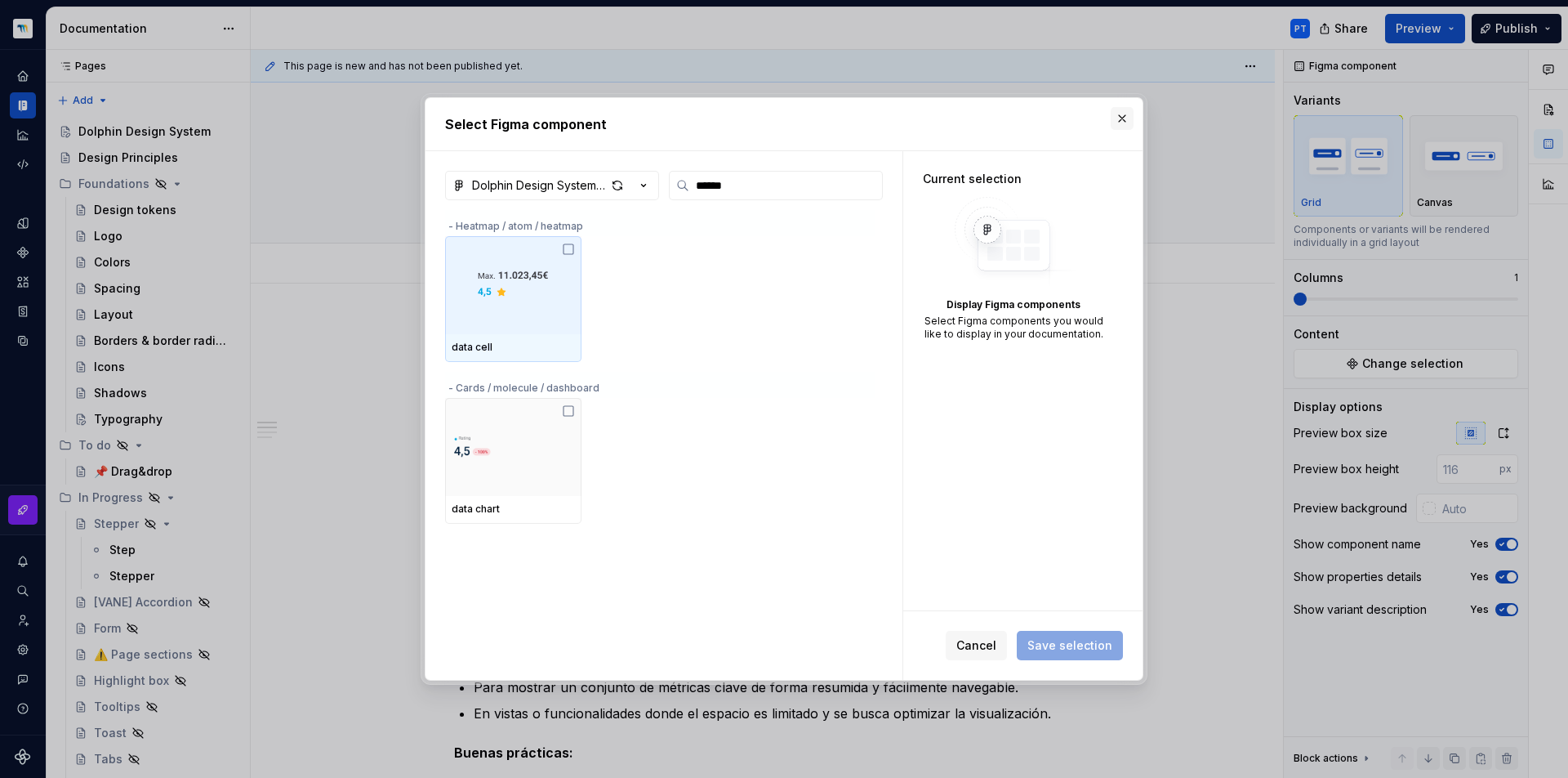
click at [1125, 109] on button "button" at bounding box center [1121, 118] width 22 height 22
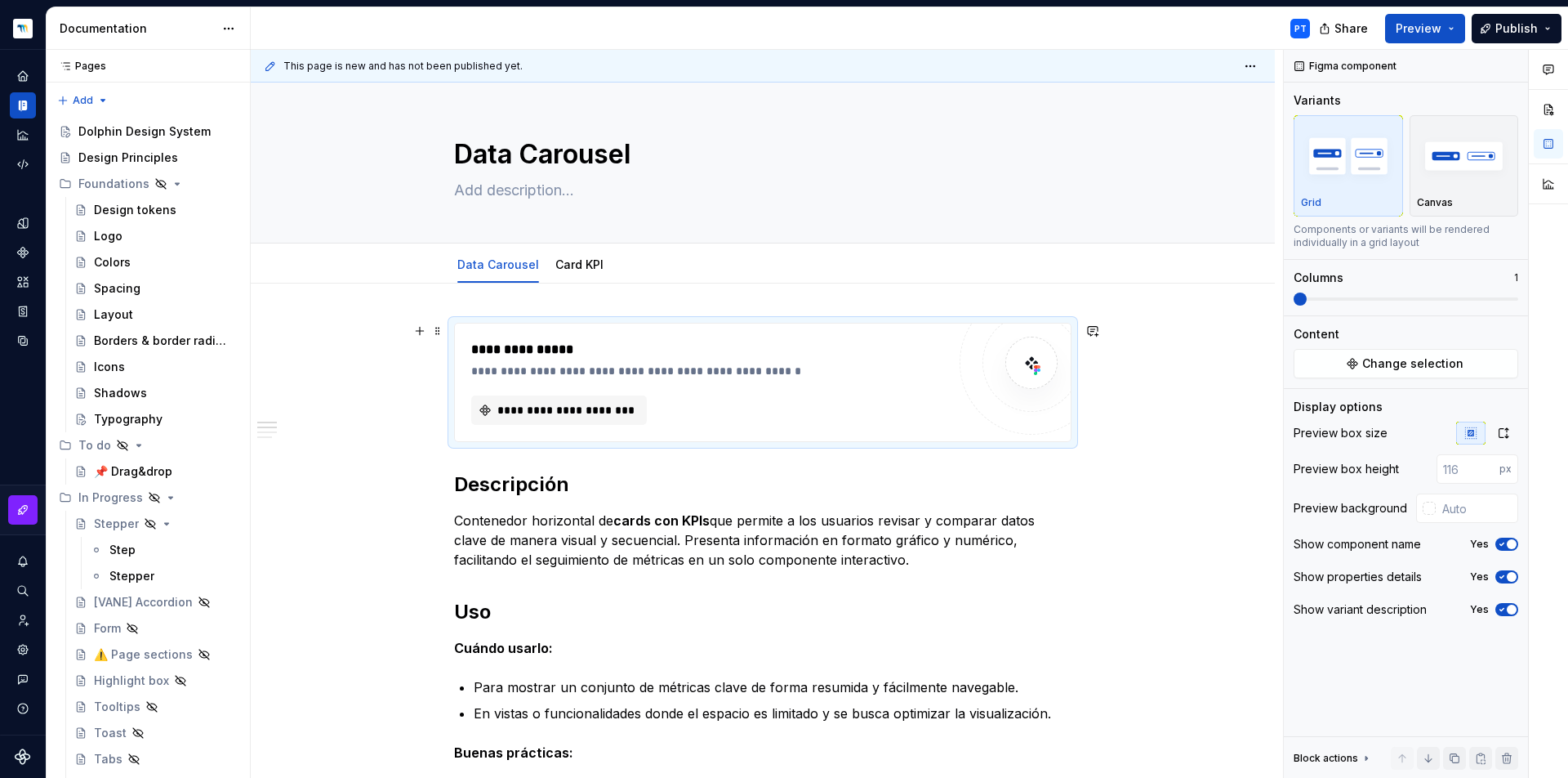
type textarea "*"
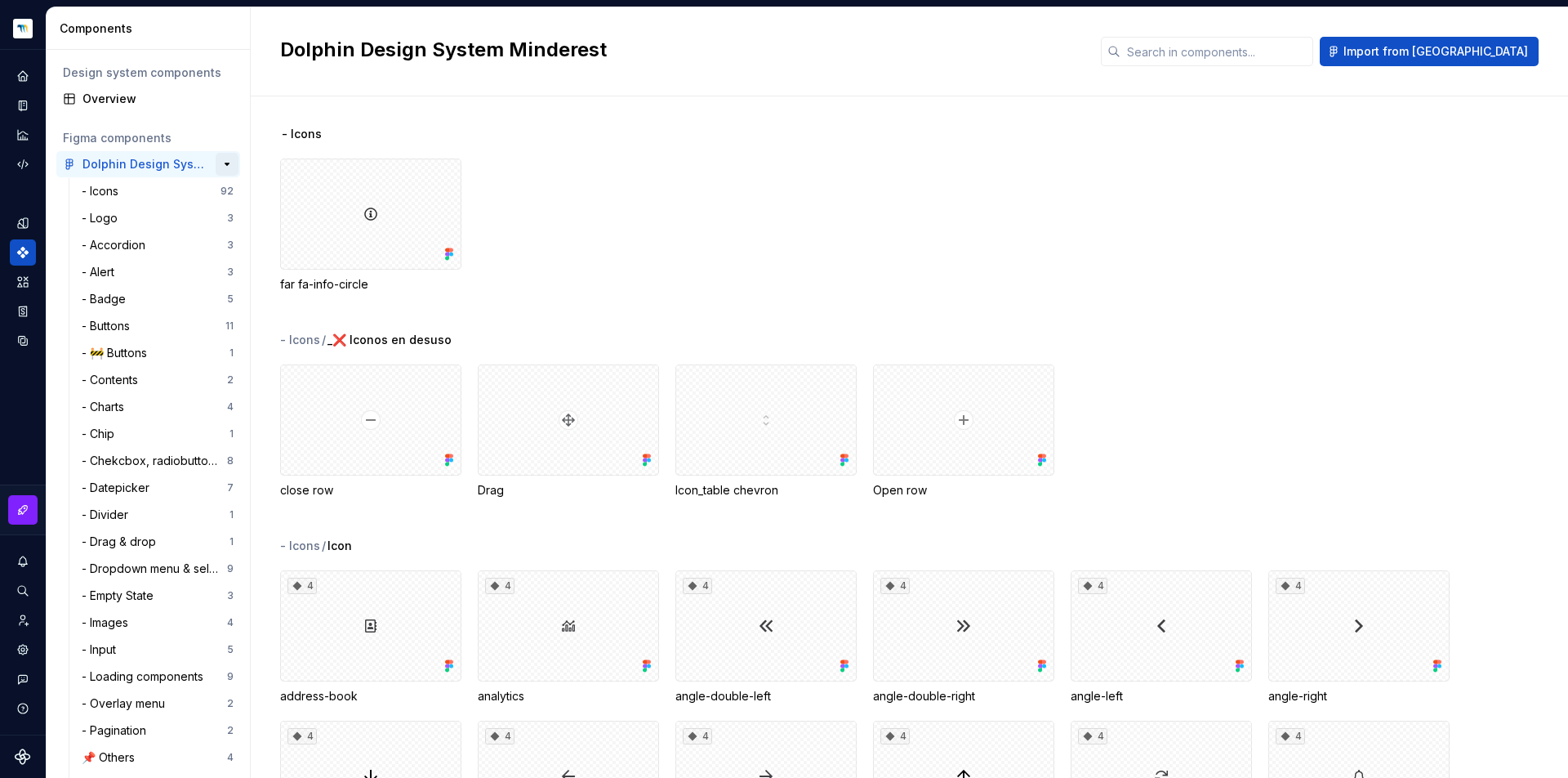
click at [221, 164] on button "button" at bounding box center [226, 163] width 22 height 22
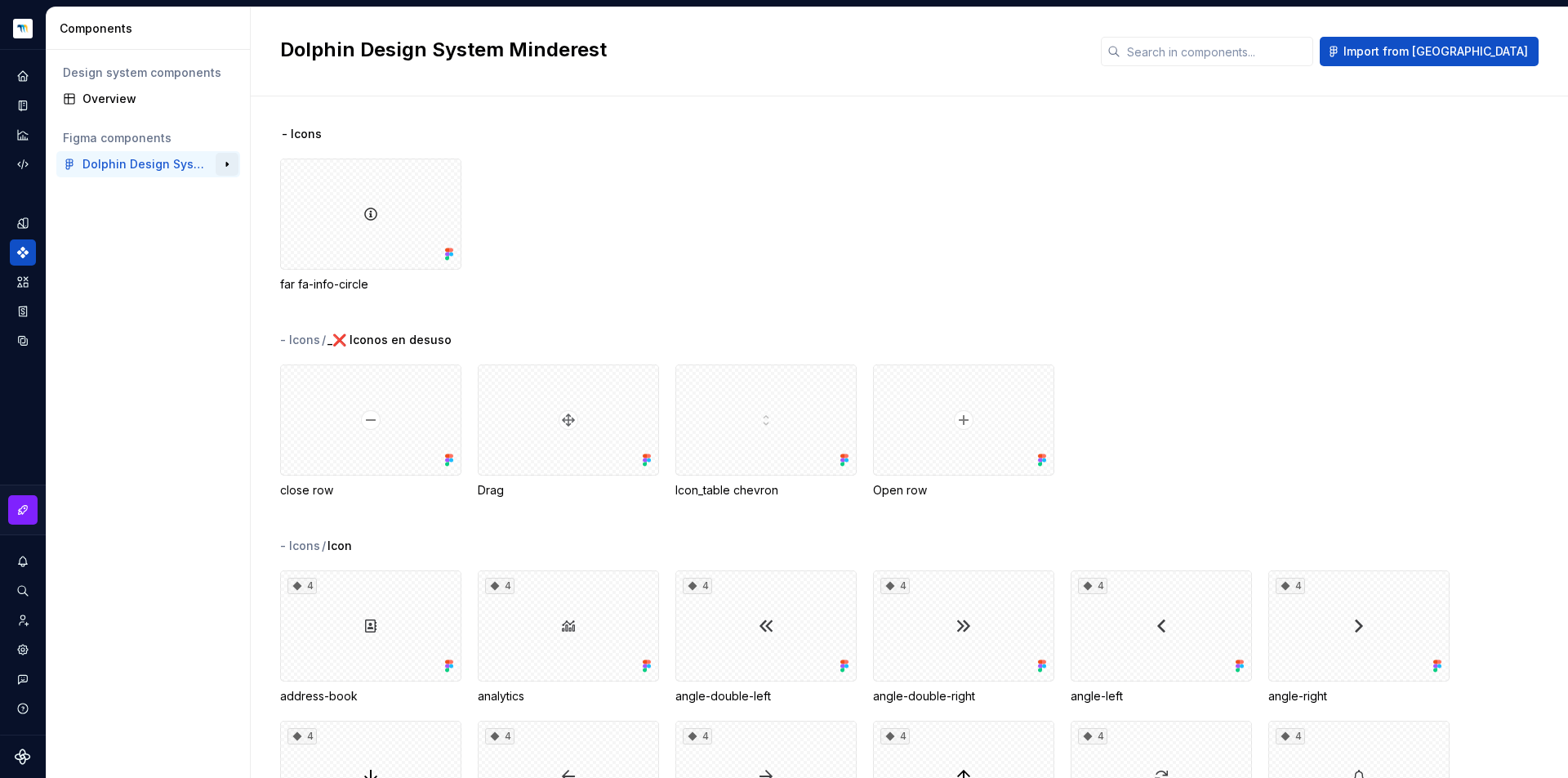
click at [221, 164] on button "button" at bounding box center [226, 163] width 22 height 22
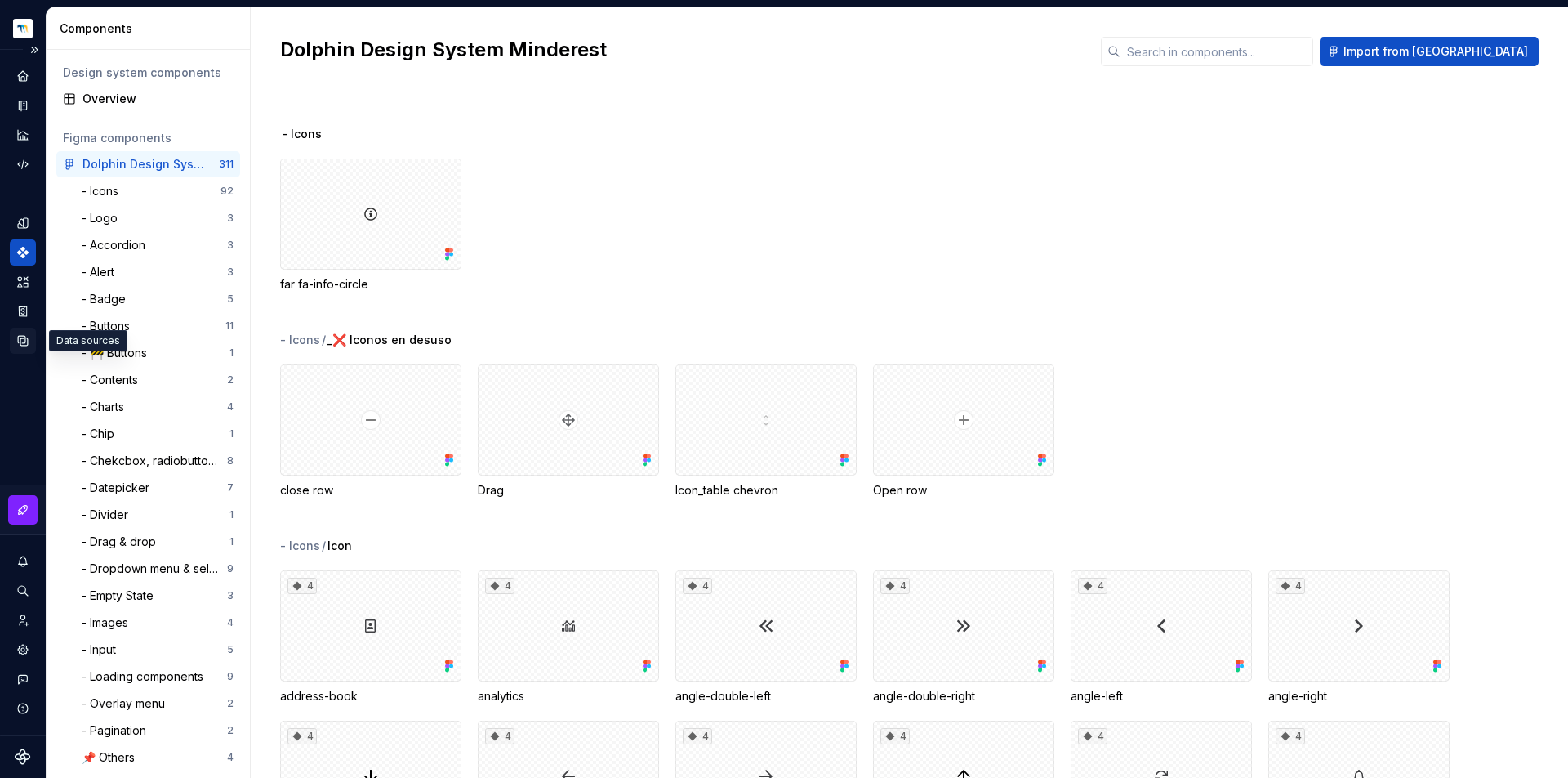
click at [17, 344] on icon "Data sources" at bounding box center [22, 340] width 14 height 14
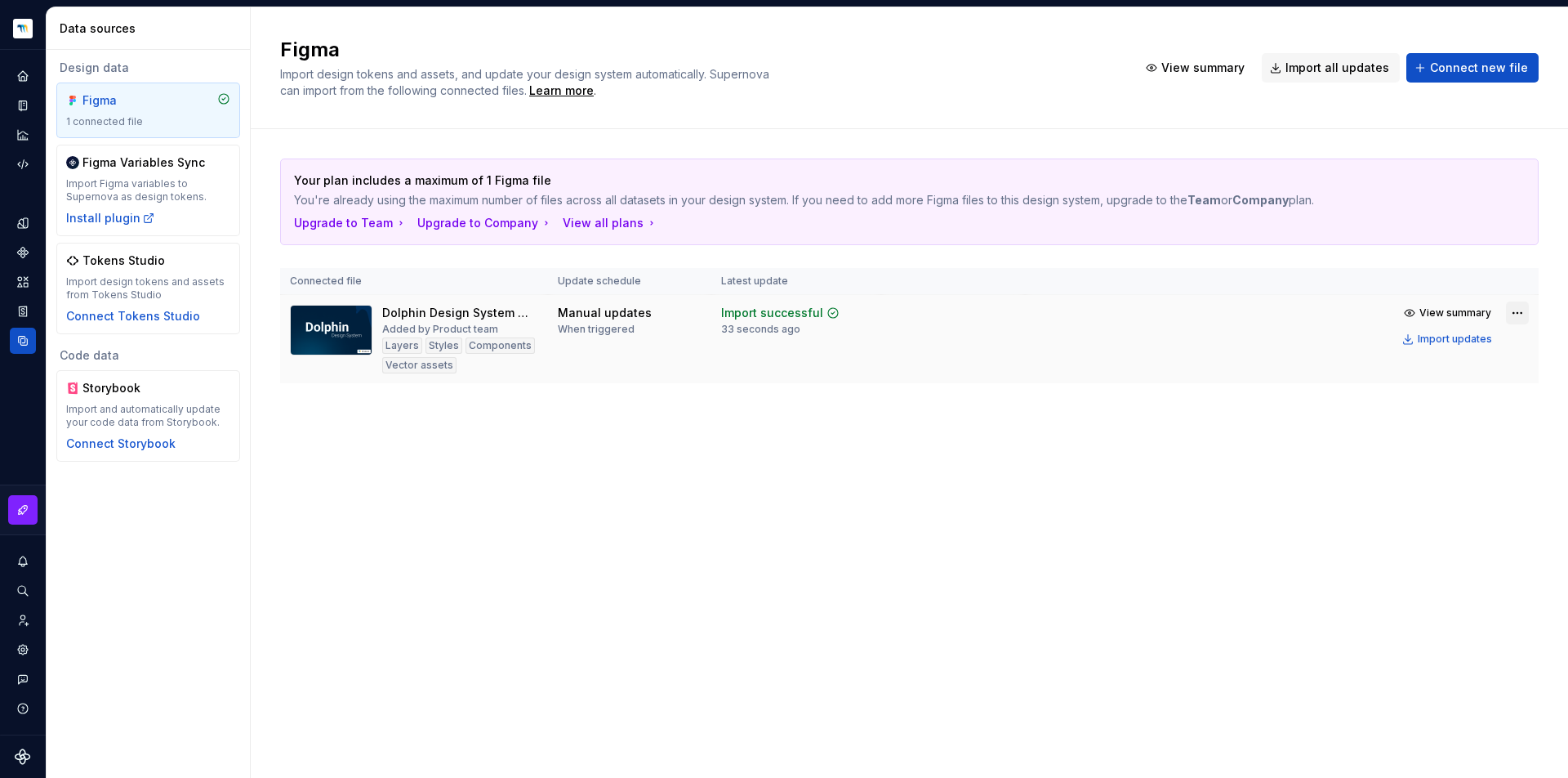
click at [1523, 313] on html "Dolphin Design System PT Design system data Data sources Design data Figma 1 co…" at bounding box center [784, 389] width 1568 height 778
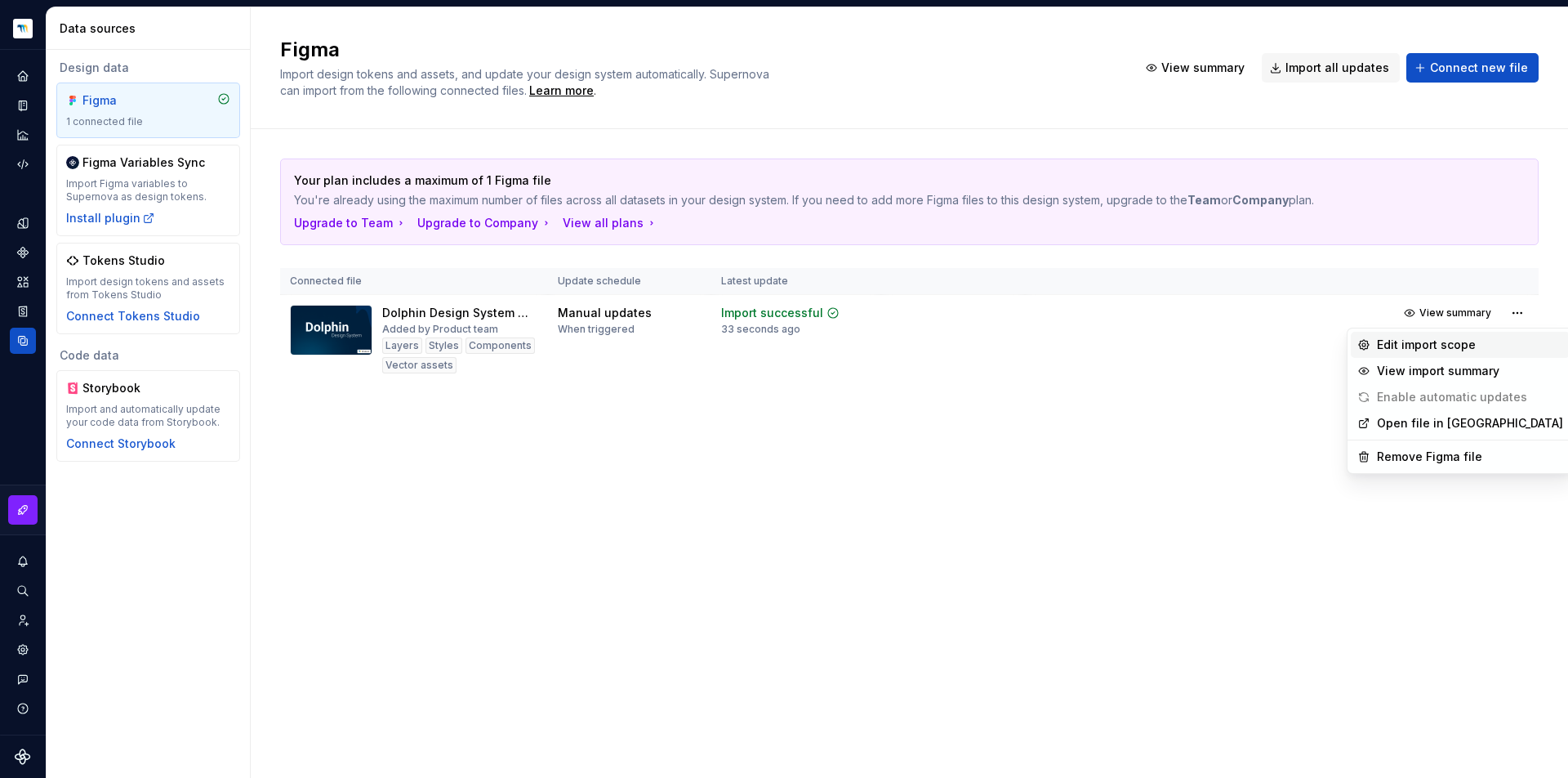
click at [1423, 350] on div "Edit import scope" at bounding box center [1470, 345] width 187 height 16
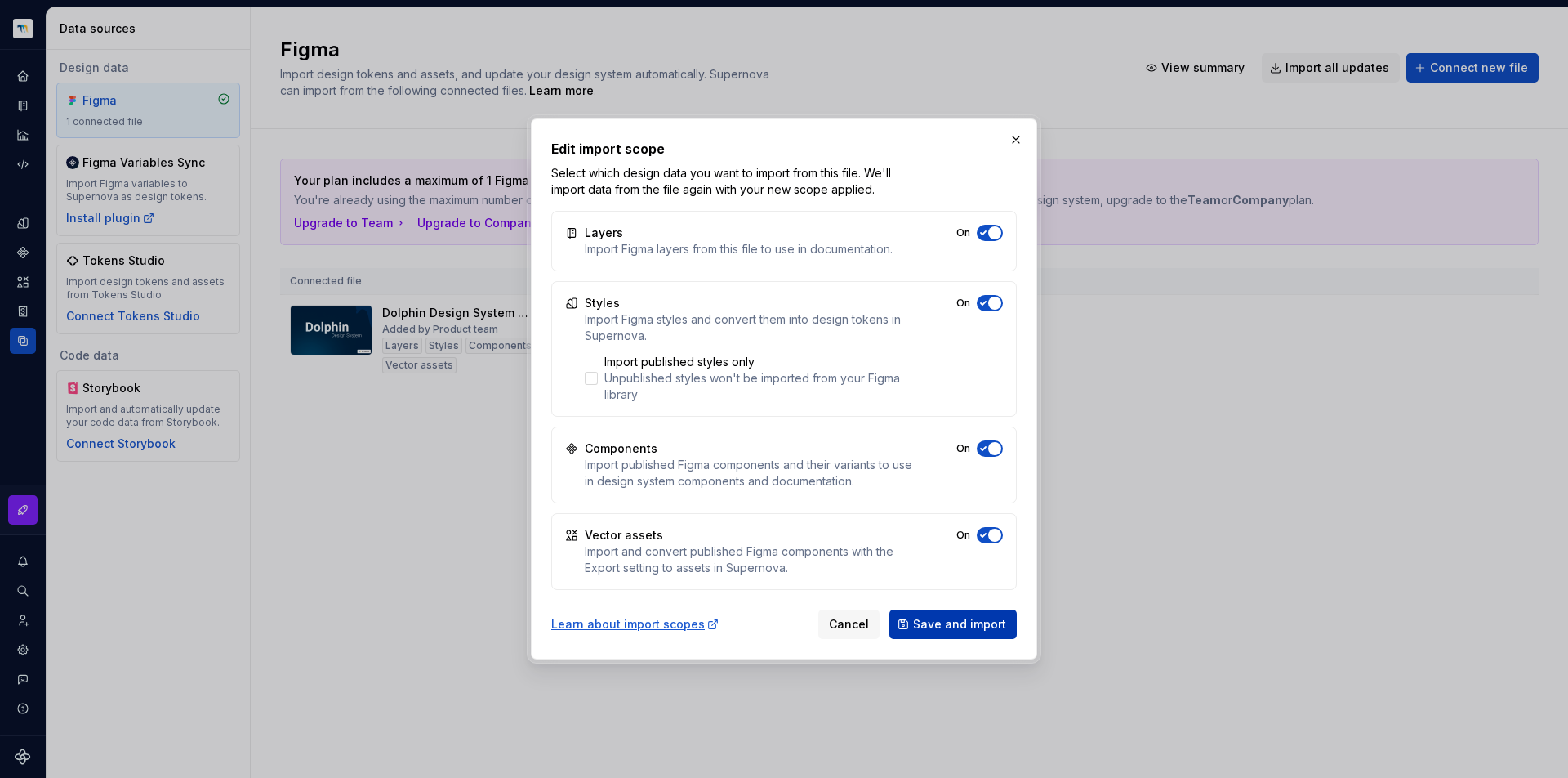
click at [921, 625] on span "Save and import" at bounding box center [960, 625] width 93 height 16
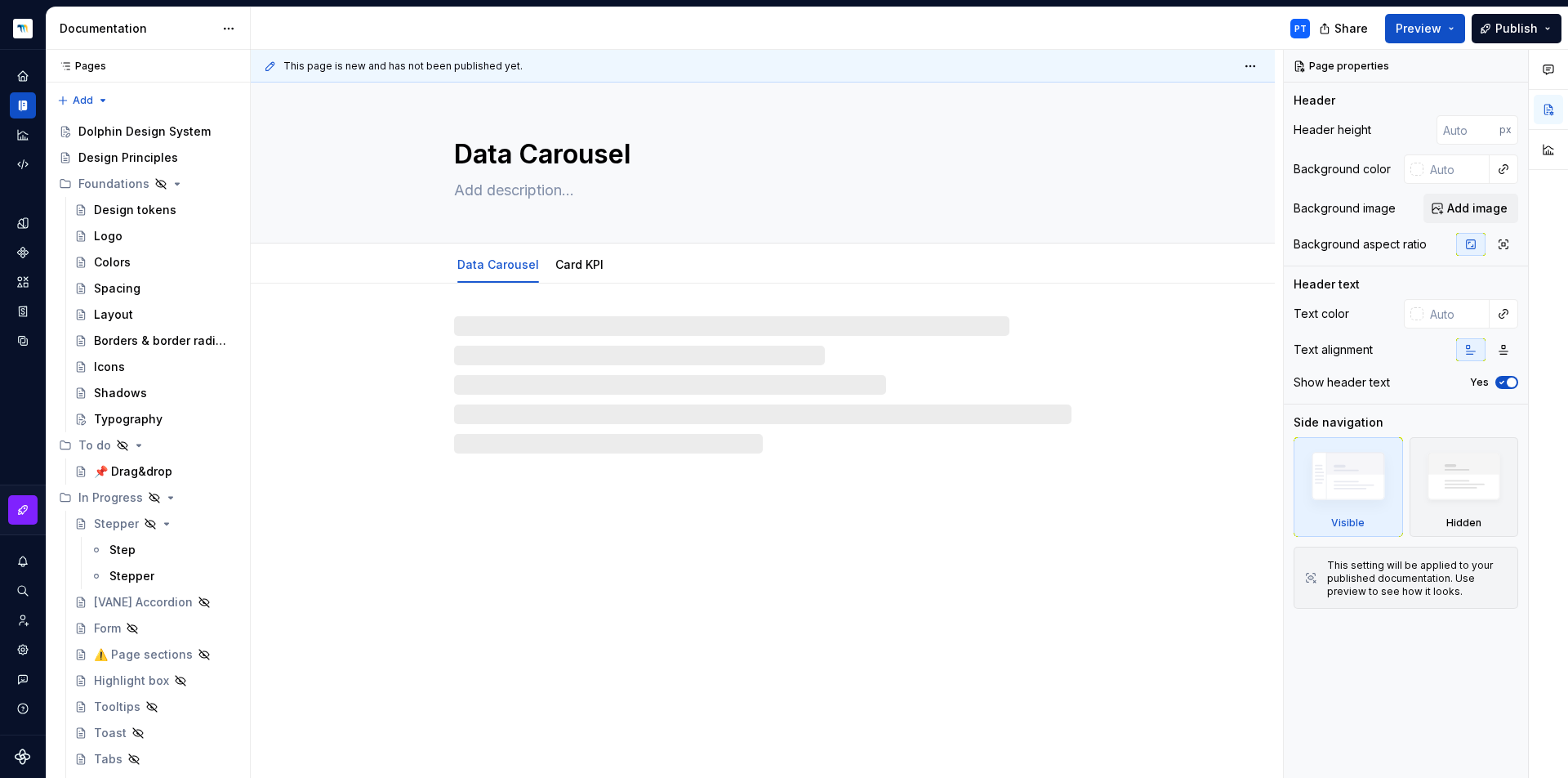
type textarea "*"
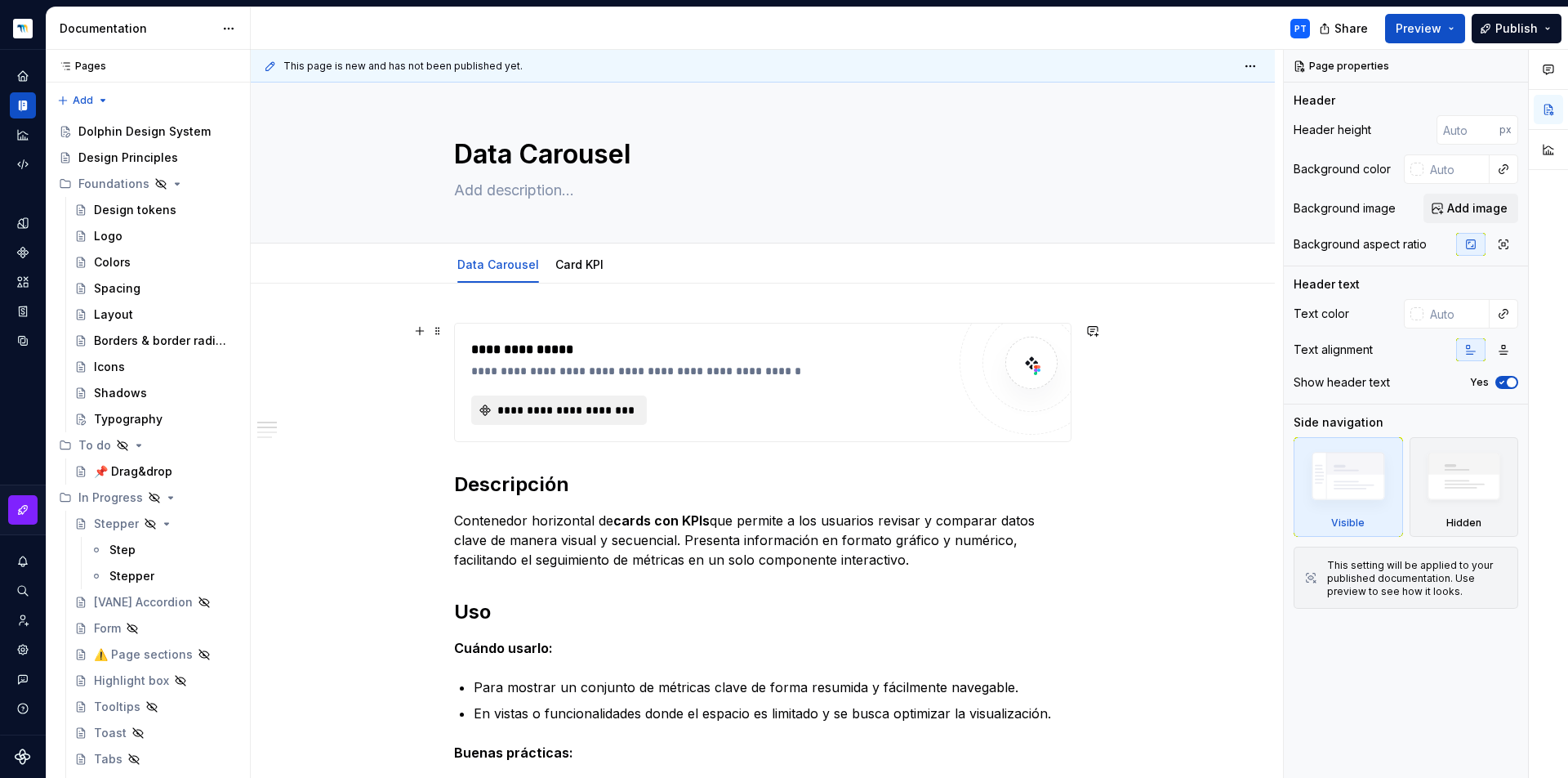
click at [576, 412] on span "**********" at bounding box center [566, 410] width 142 height 16
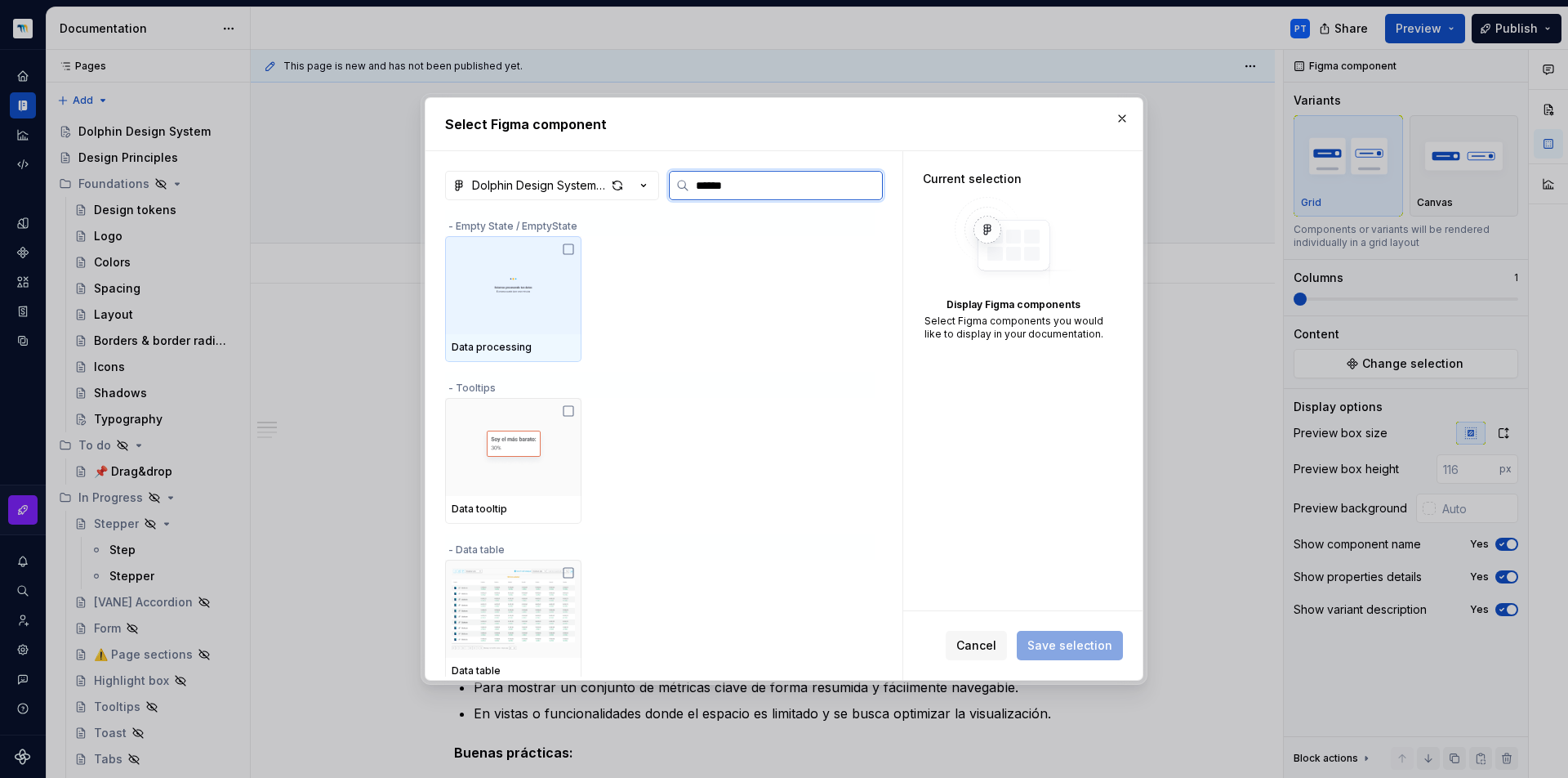
type input "*******"
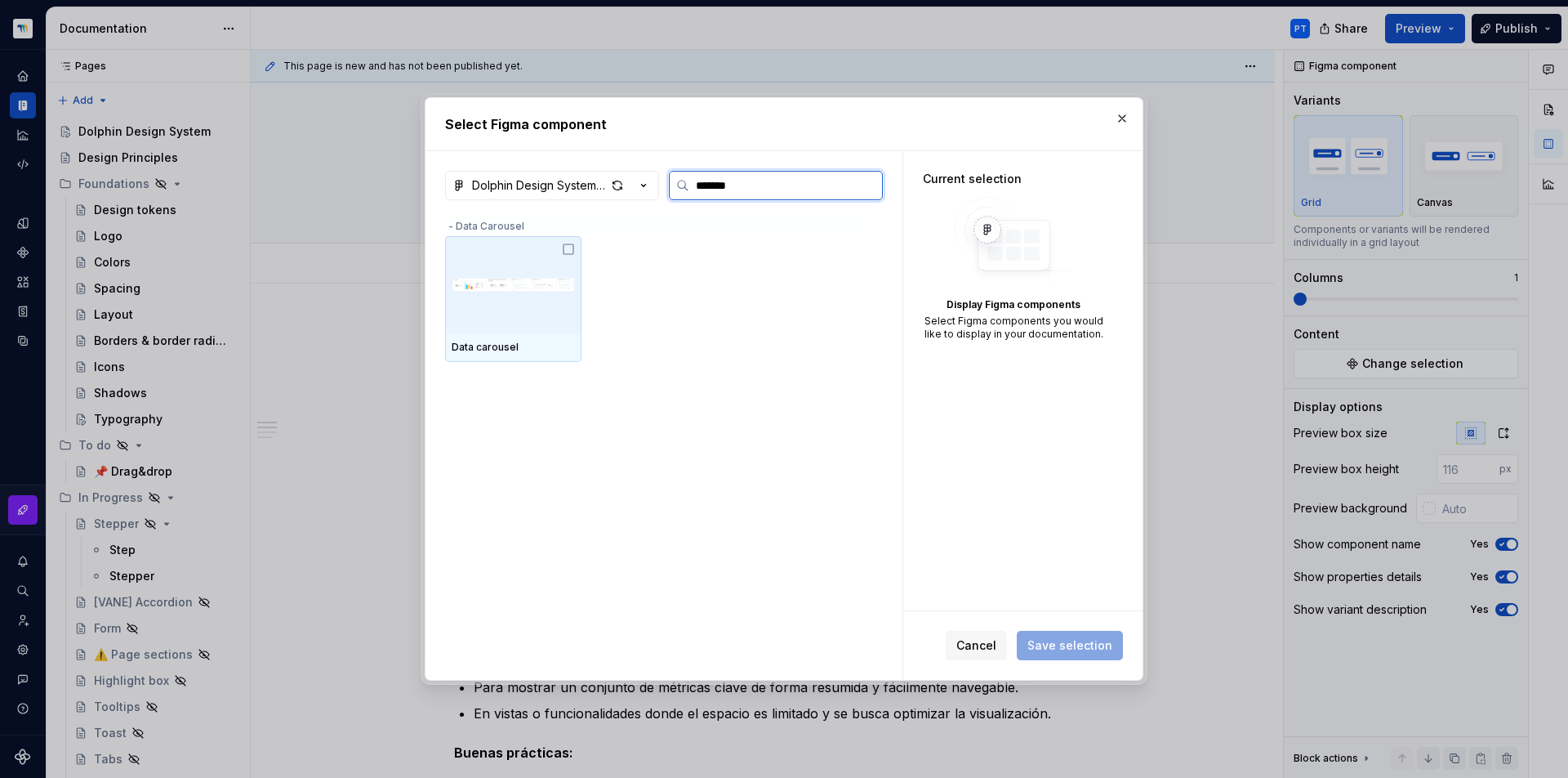
click at [534, 264] on img at bounding box center [512, 284] width 123 height 85
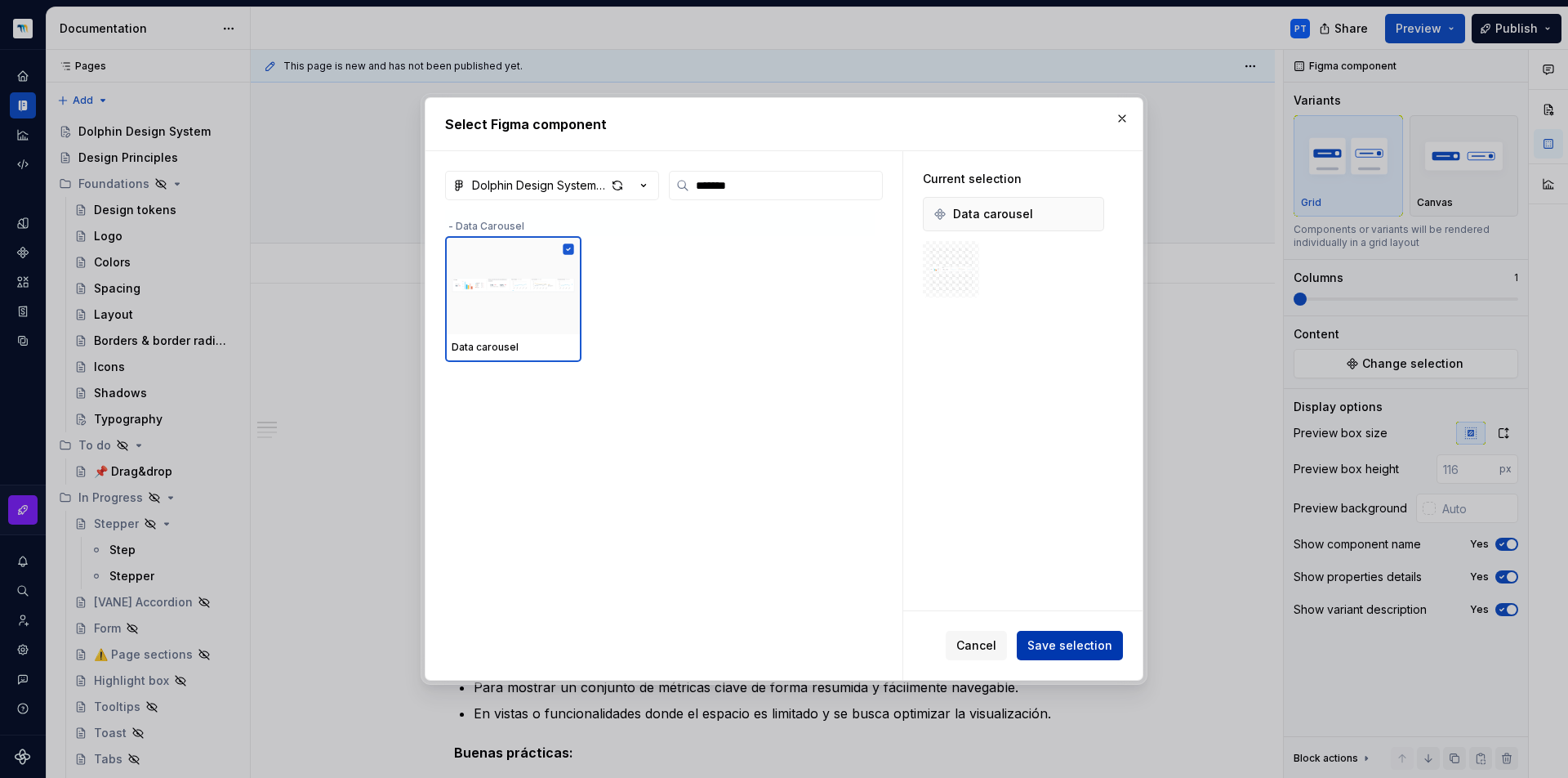
click at [1067, 640] on span "Save selection" at bounding box center [1069, 645] width 85 height 16
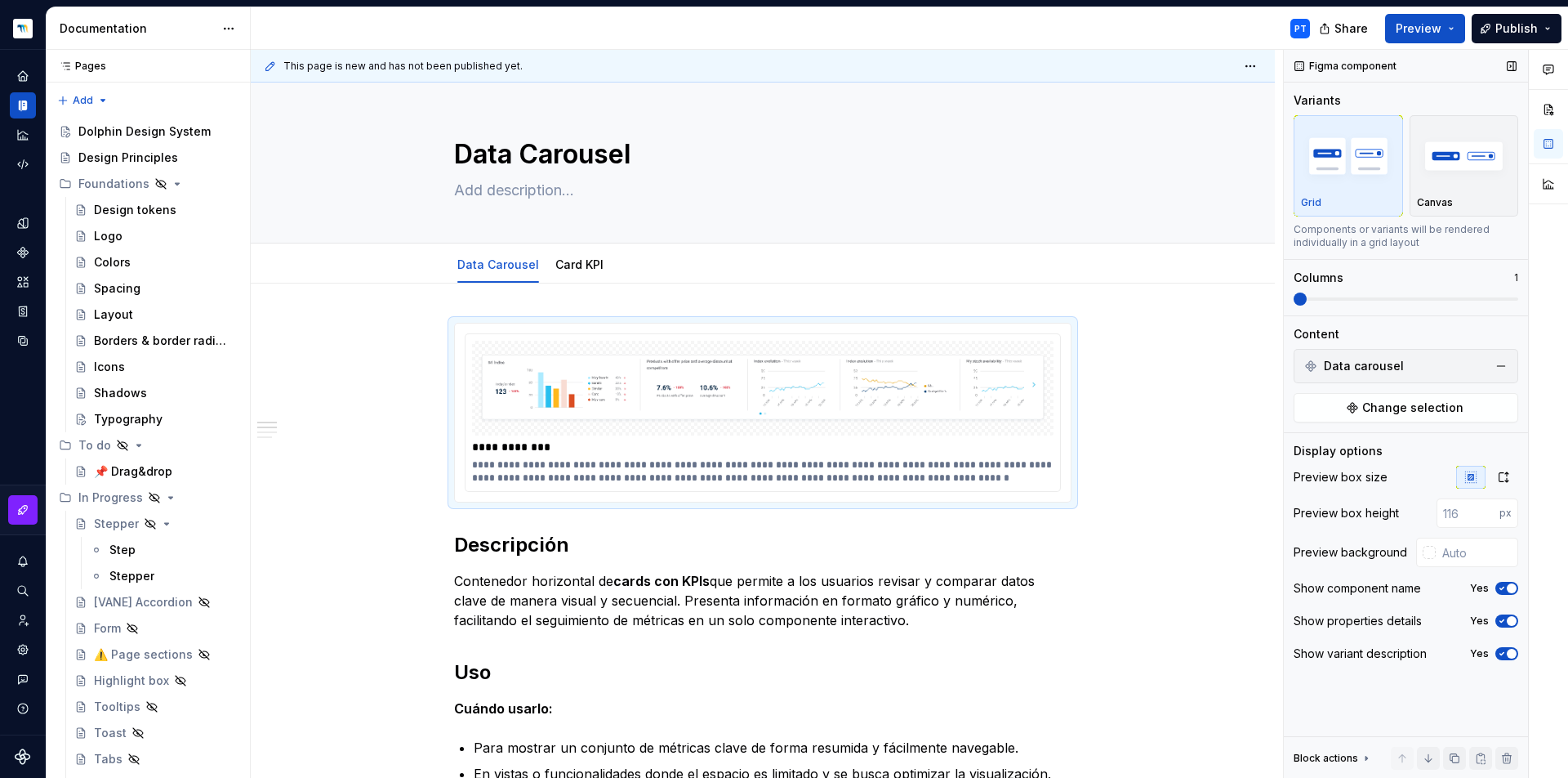
click at [1508, 625] on icon "button" at bounding box center [1502, 621] width 13 height 10
click at [1504, 656] on icon "button" at bounding box center [1502, 653] width 13 height 10
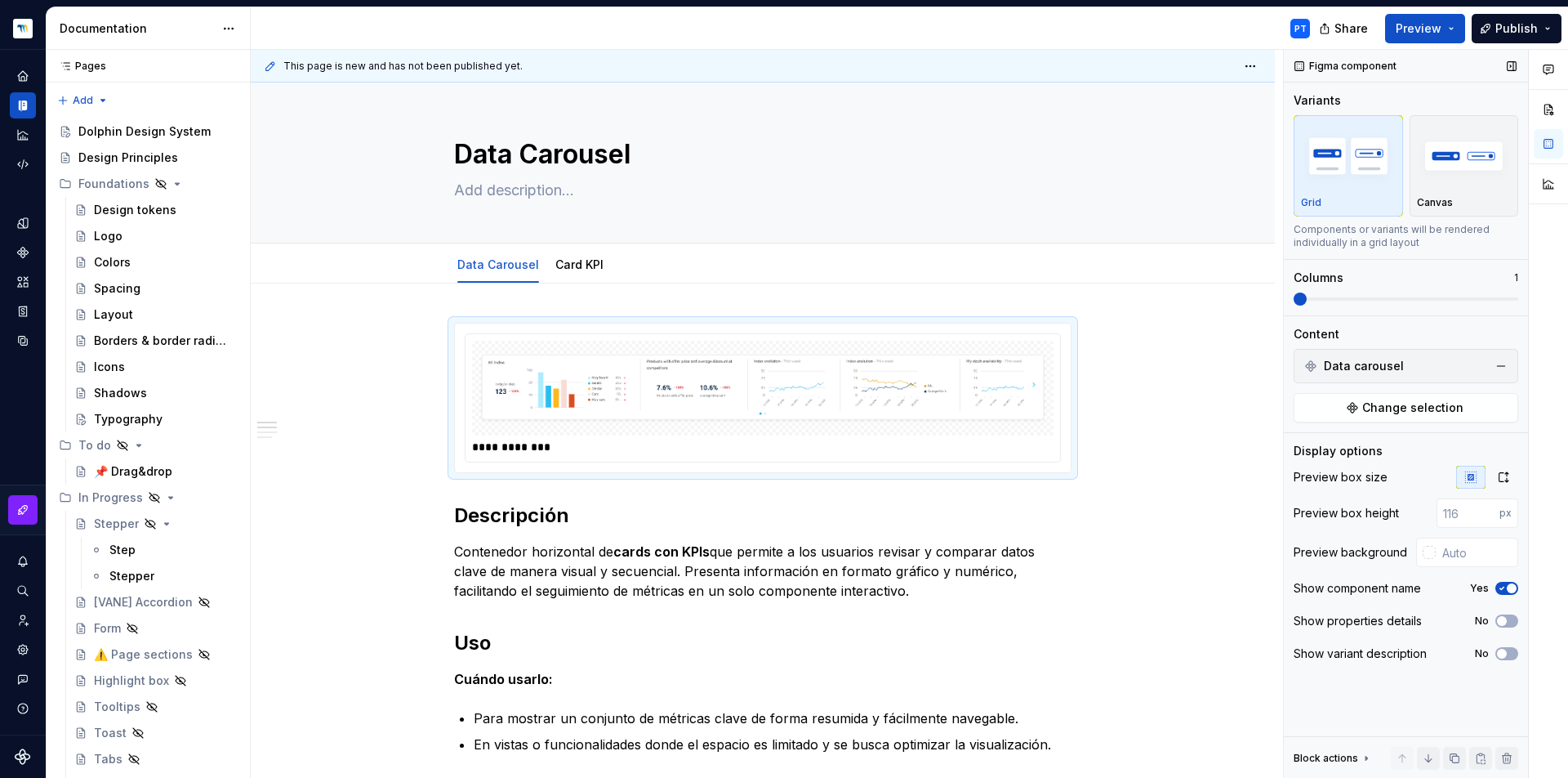
click at [1501, 593] on button "Yes" at bounding box center [1506, 588] width 22 height 13
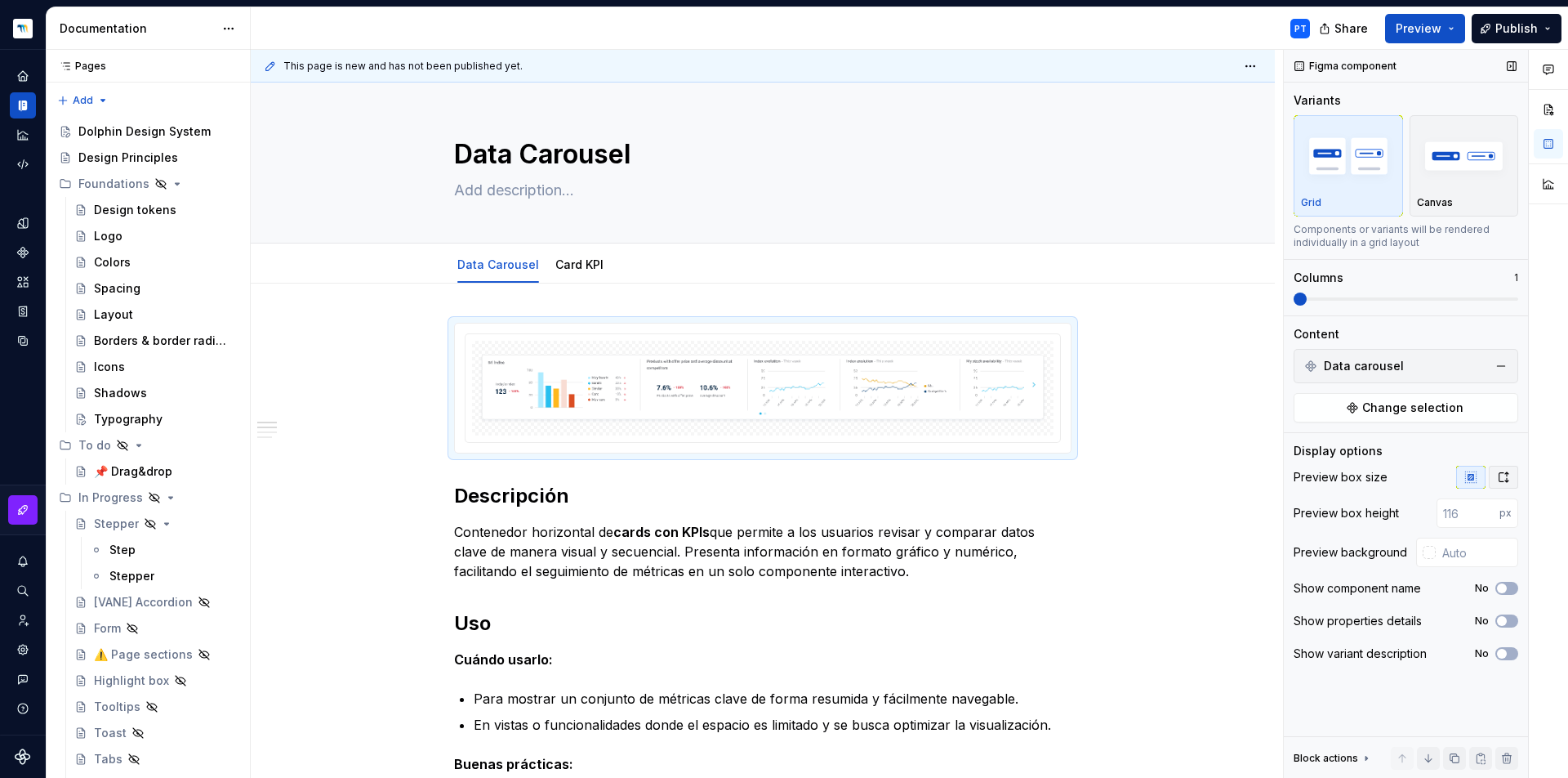
click at [1501, 472] on icon "button" at bounding box center [1503, 476] width 13 height 13
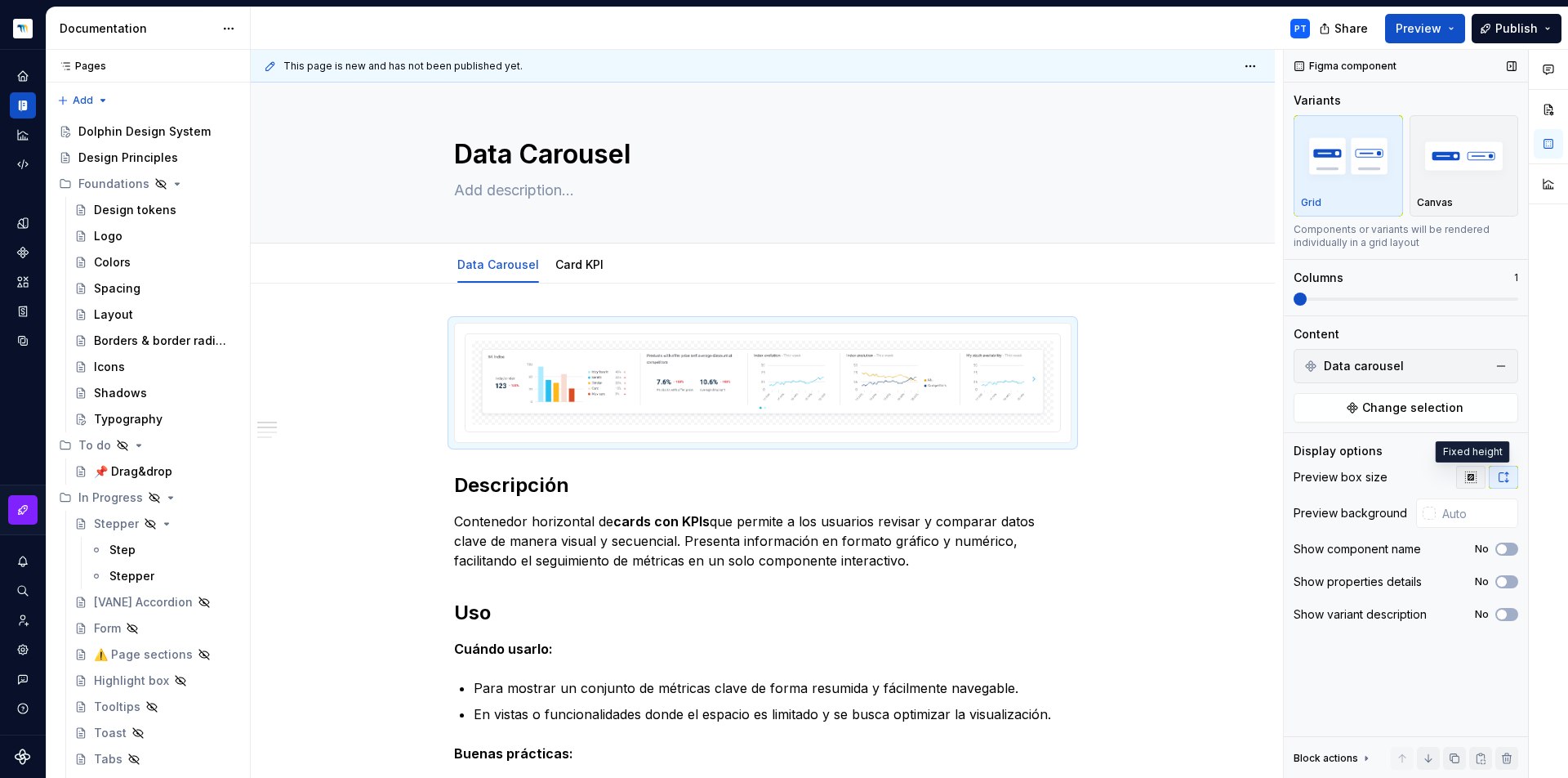
click at [1476, 478] on icon "button" at bounding box center [1470, 476] width 11 height 11
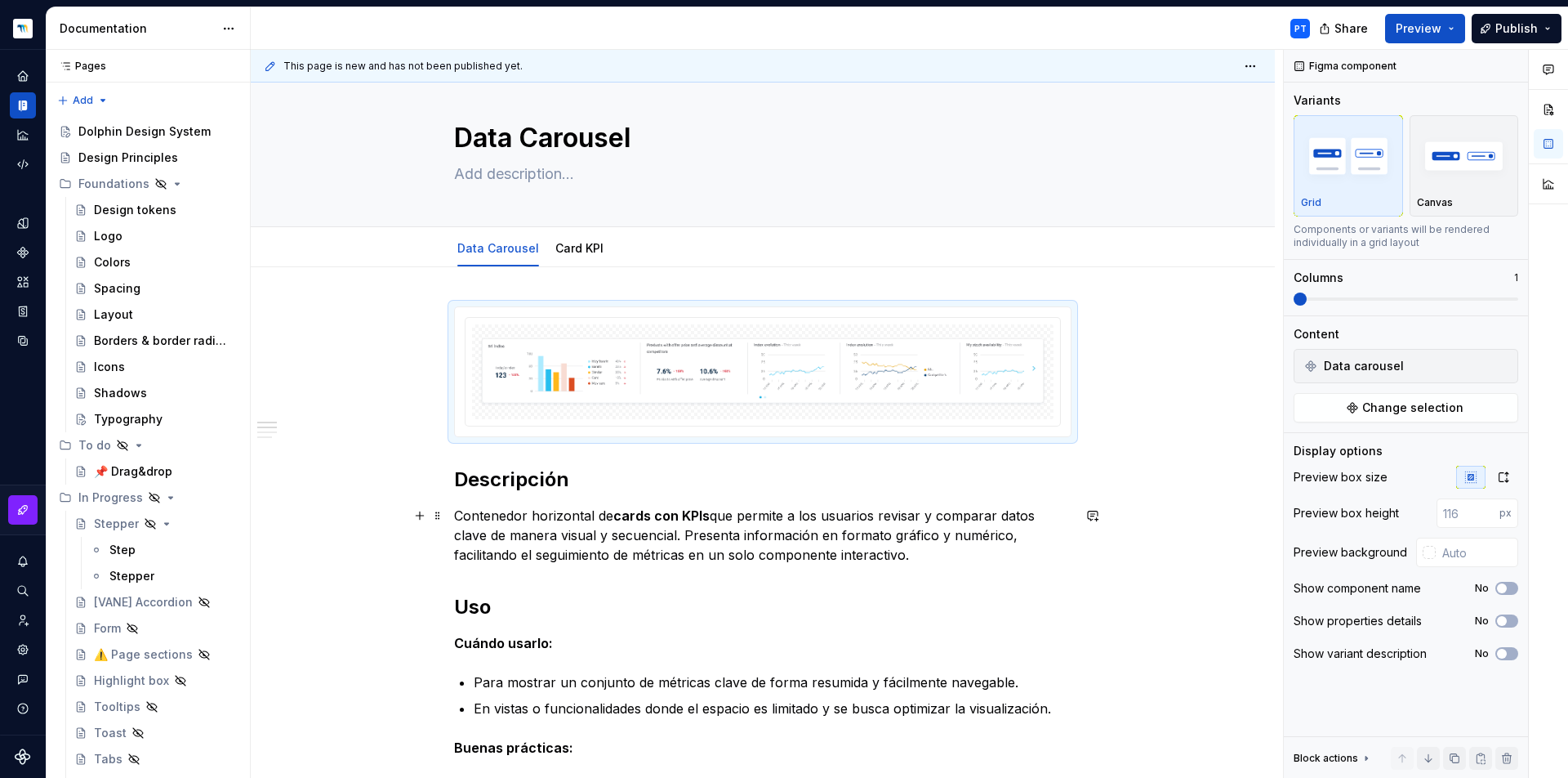
scroll to position [66, 0]
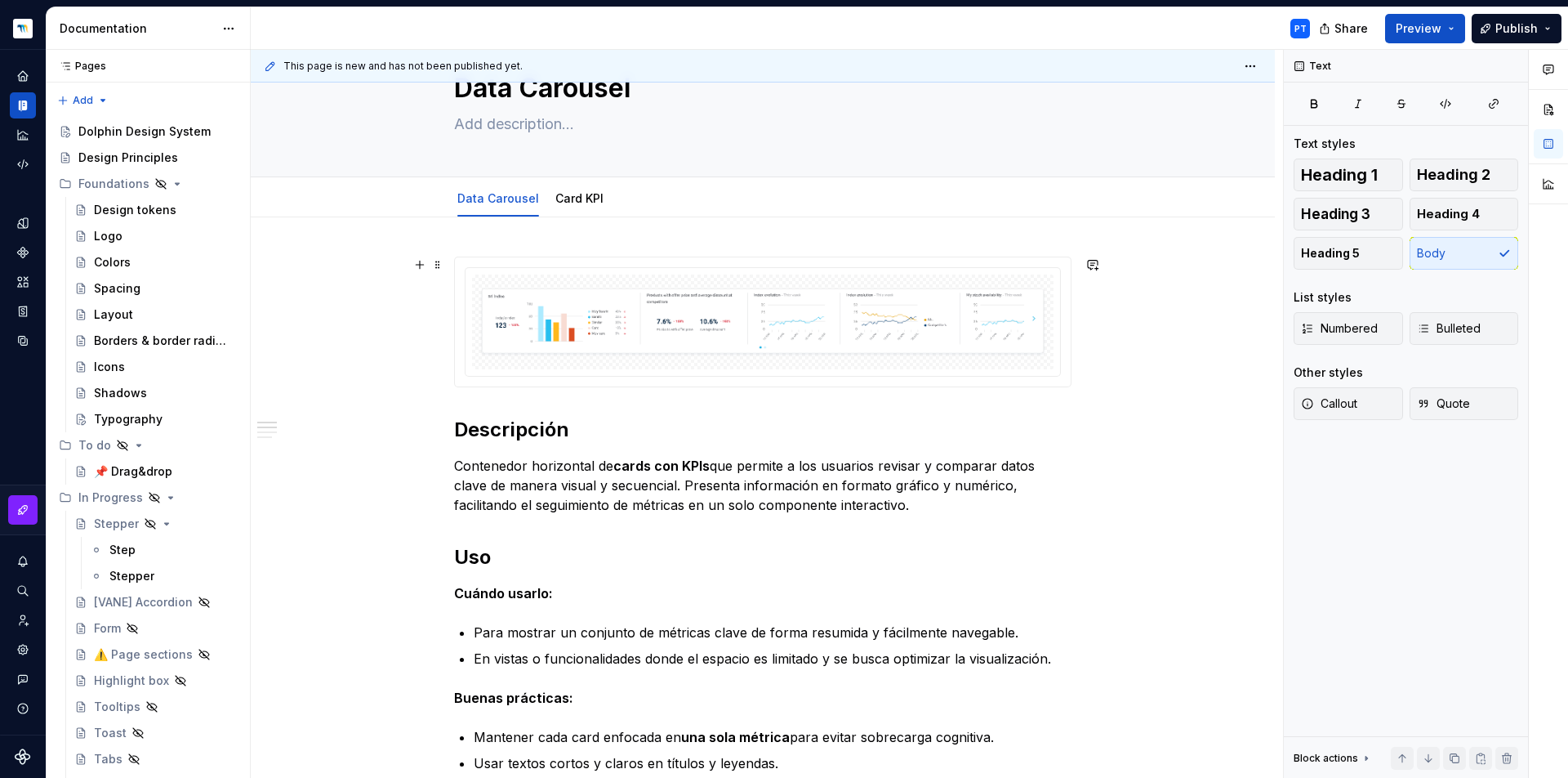
click at [657, 333] on img at bounding box center [763, 321] width 569 height 82
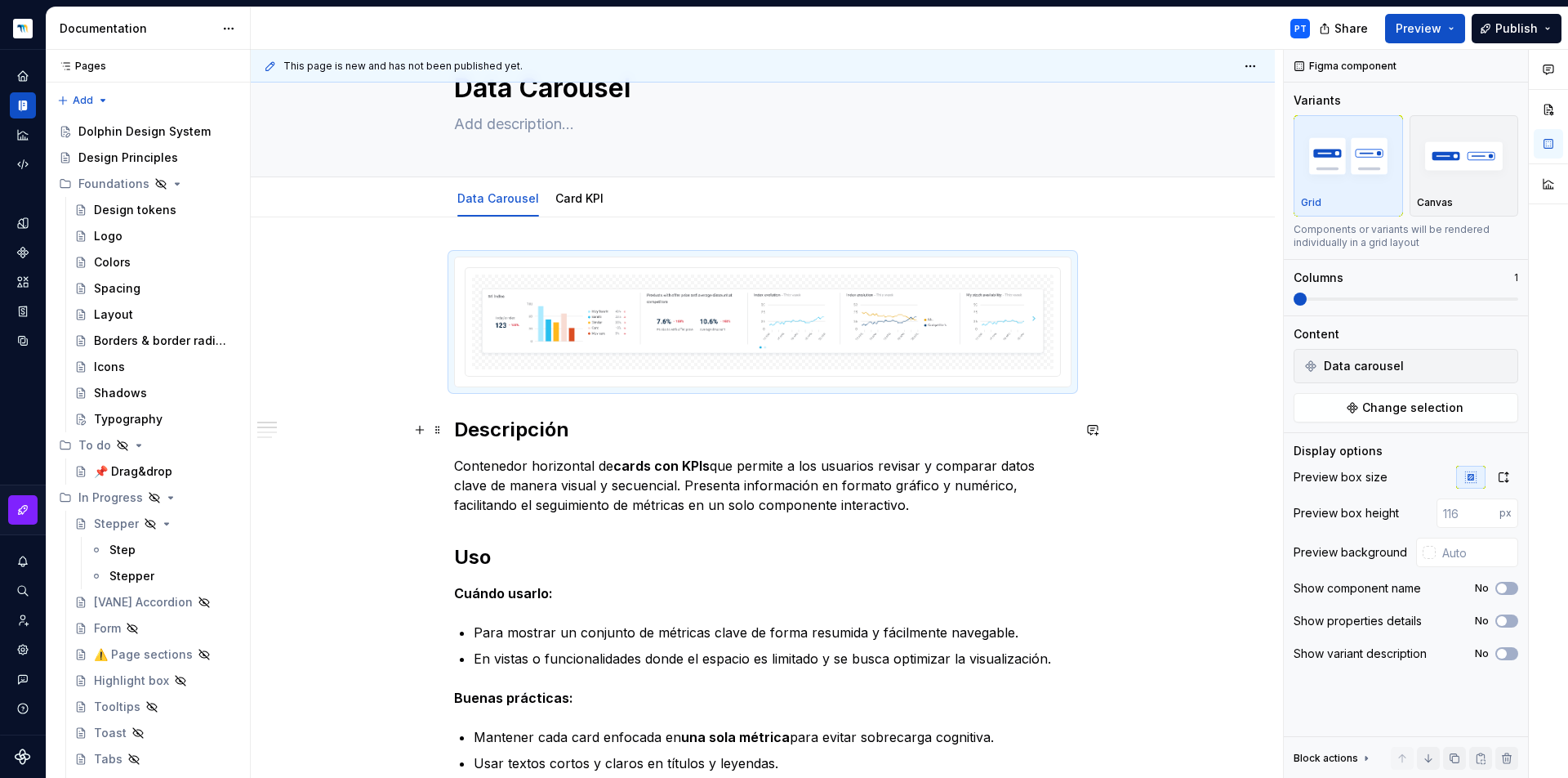
click at [740, 432] on h2 "Descripción" at bounding box center [762, 429] width 617 height 26
click at [581, 332] on img at bounding box center [763, 321] width 569 height 82
click at [1458, 173] on img "button" at bounding box center [1465, 155] width 95 height 59
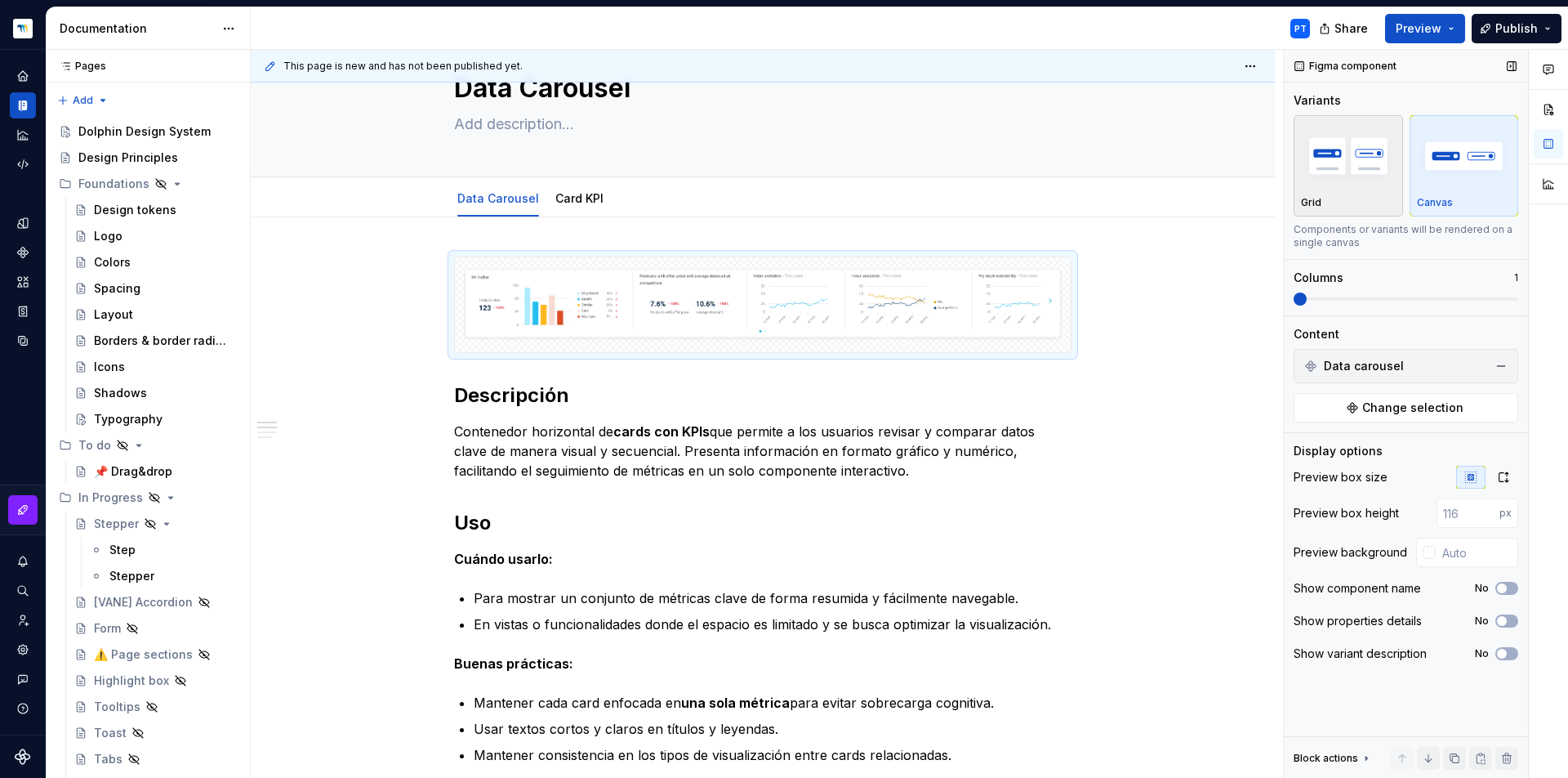
click at [1331, 185] on img "button" at bounding box center [1348, 155] width 95 height 59
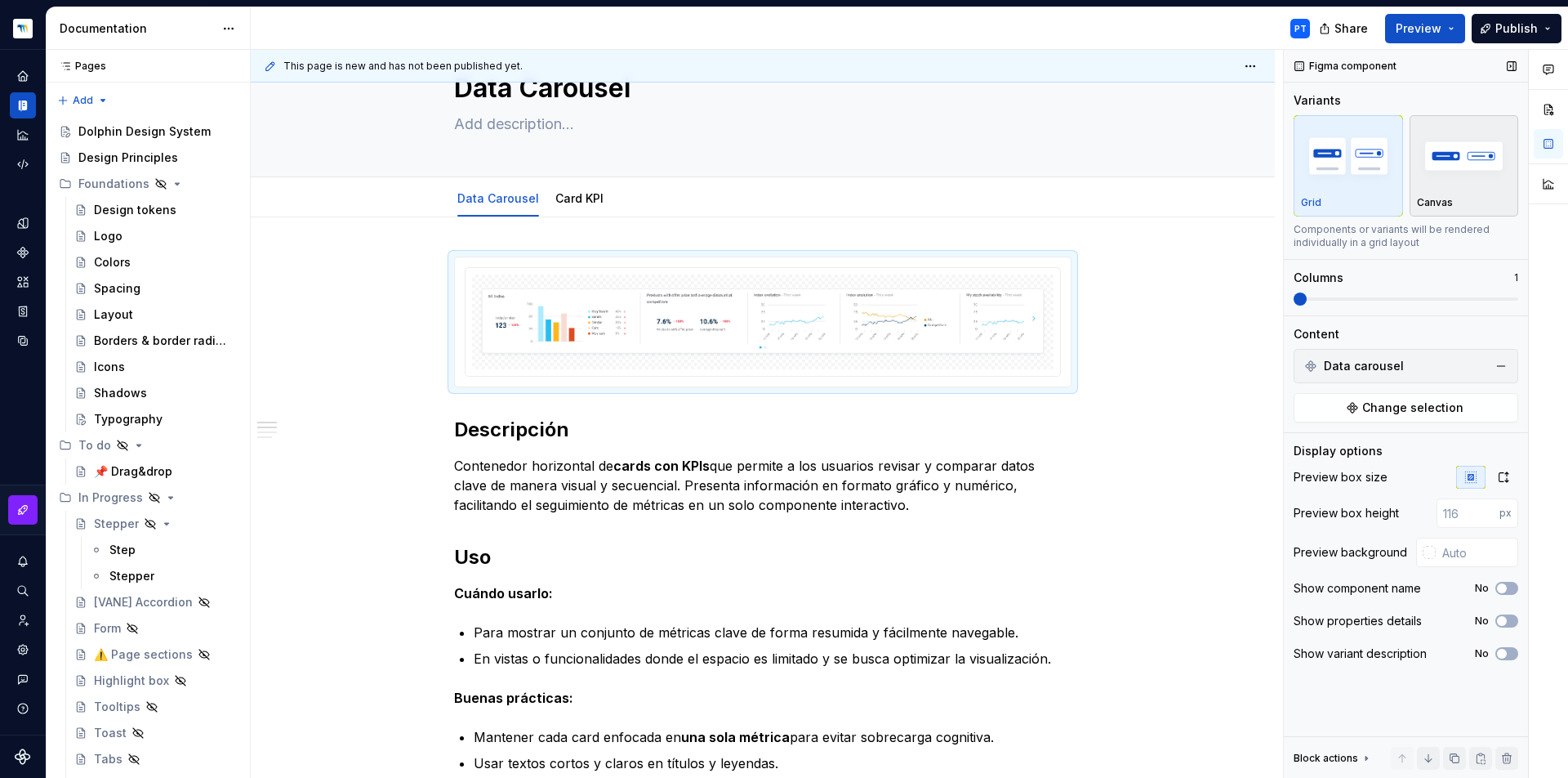
click at [1445, 185] on img "button" at bounding box center [1465, 155] width 95 height 59
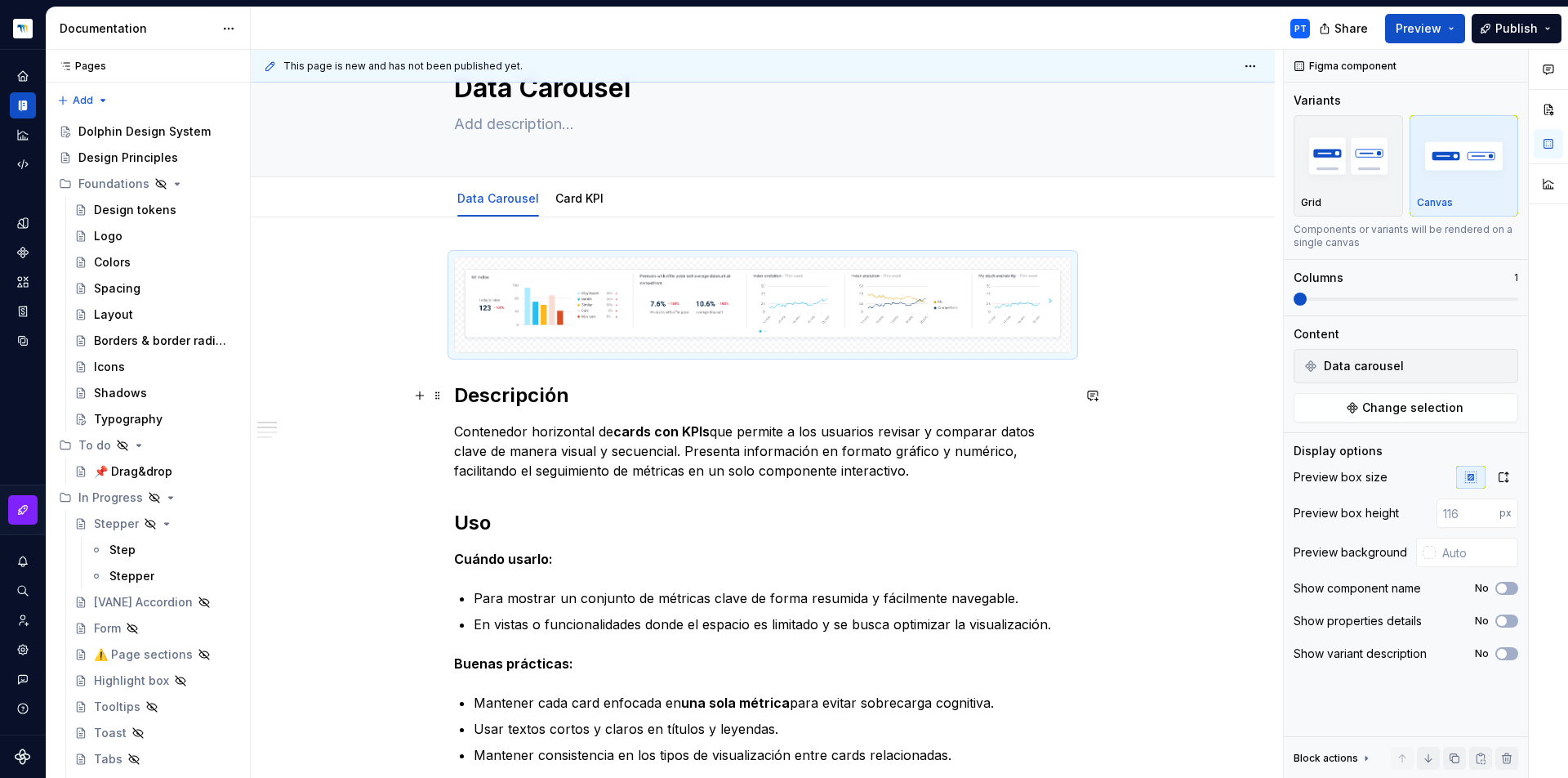
click at [947, 388] on h2 "Descripción" at bounding box center [762, 395] width 617 height 26
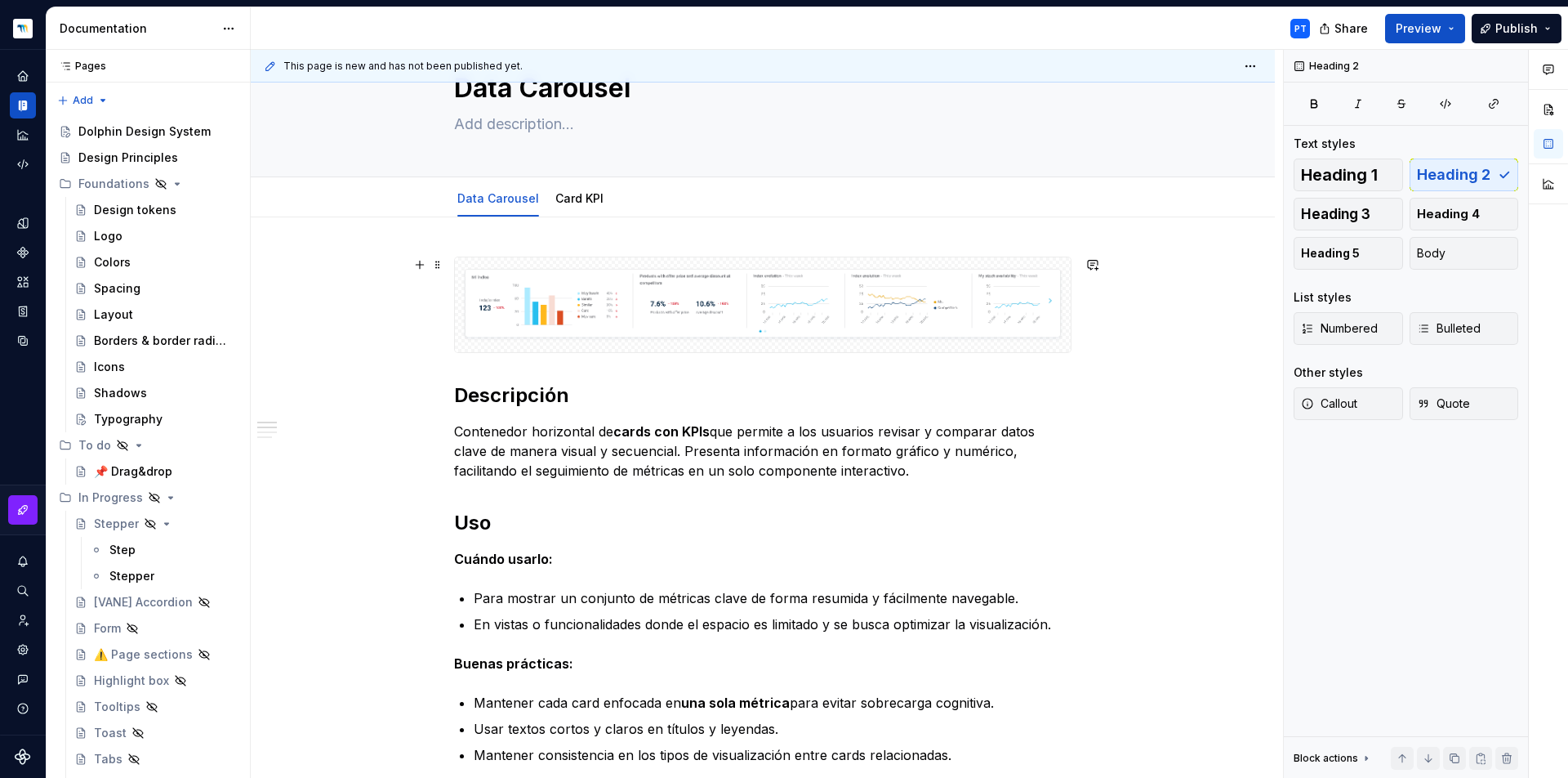
click at [963, 315] on img at bounding box center [762, 304] width 603 height 82
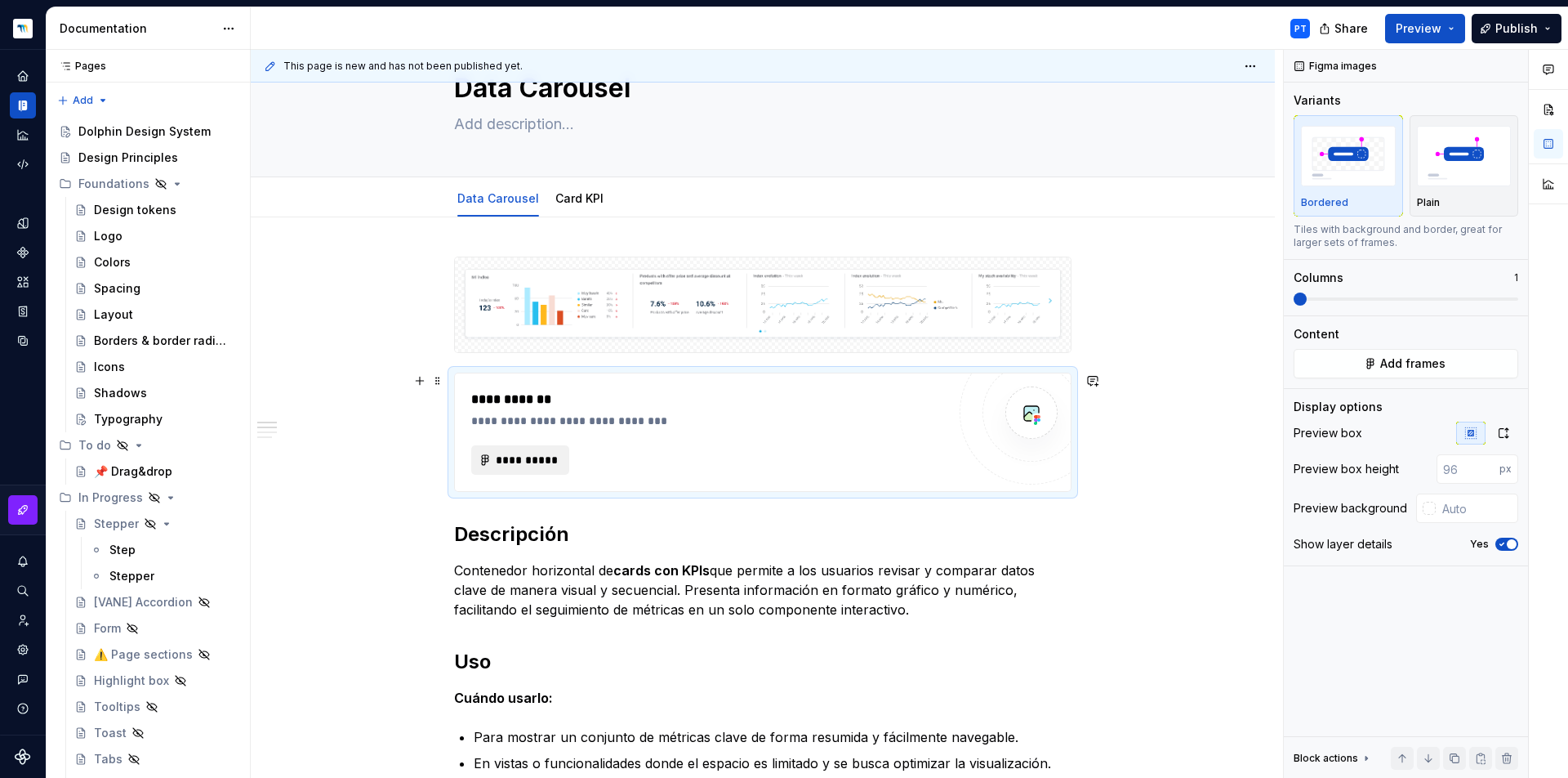
click at [533, 461] on span "**********" at bounding box center [527, 459] width 64 height 16
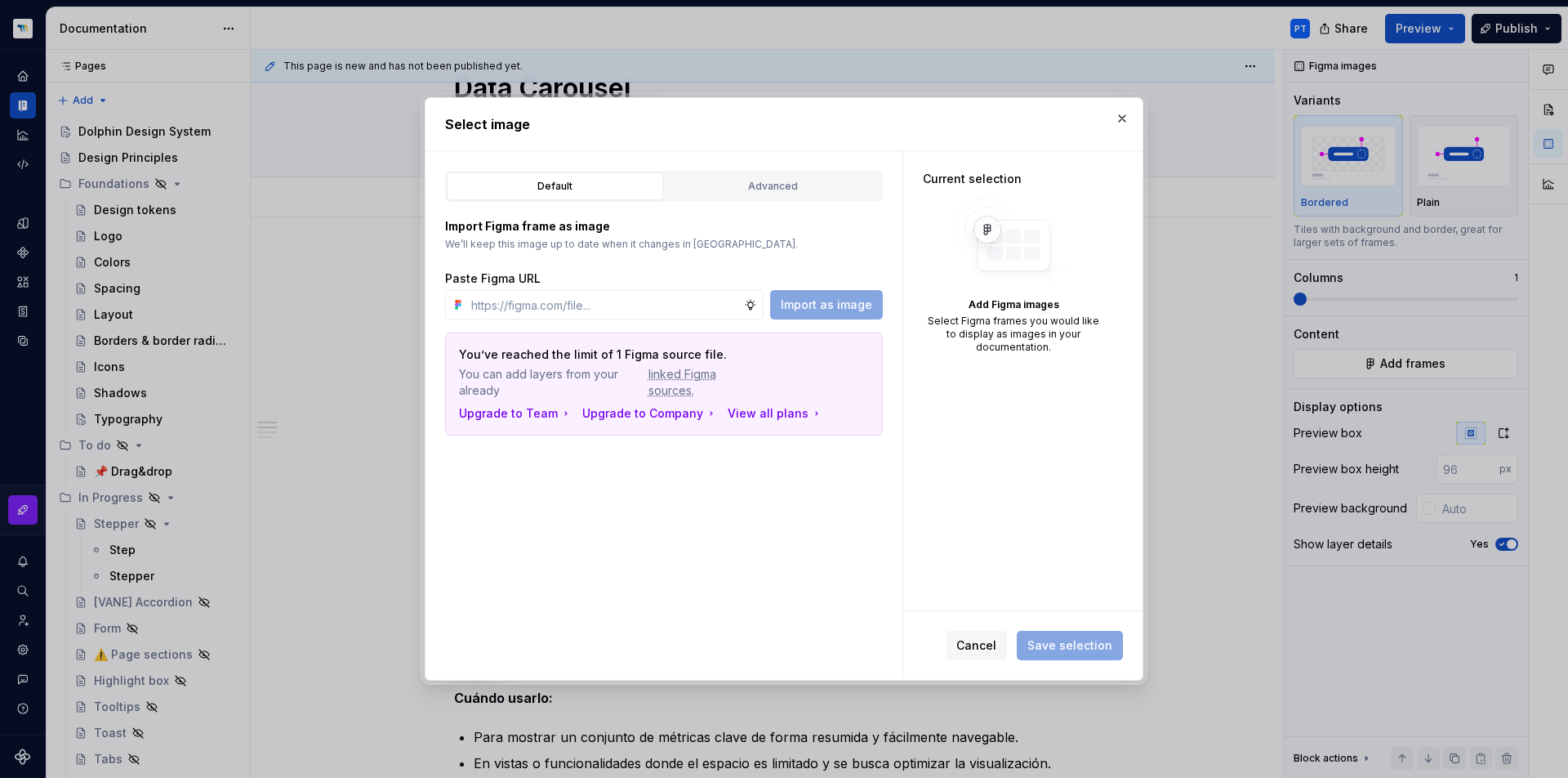
type textarea "*"
click at [519, 308] on input "text" at bounding box center [604, 304] width 279 height 30
paste input "https://www.figma.com/design/L3bWxkziPEXNLxjmGT2Jus/Dolphin-Design-System-Minde…"
type input "https://www.figma.com/design/L3bWxkziPEXNLxjmGT2Jus/Dolphin-Design-System-Minde…"
click at [823, 297] on button "Import as image" at bounding box center [827, 304] width 113 height 30
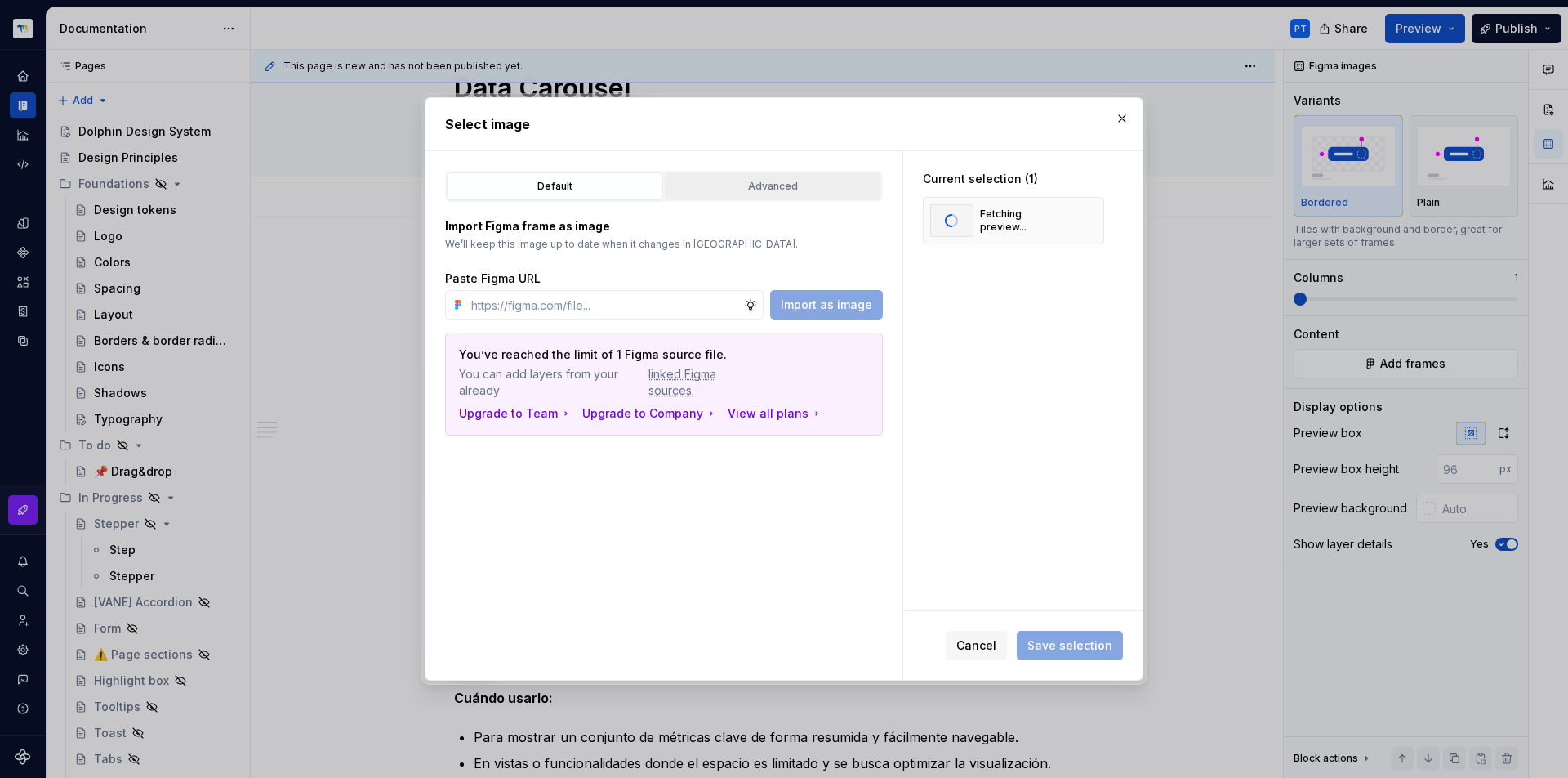
click at [746, 178] on div "Advanced" at bounding box center [773, 186] width 205 height 16
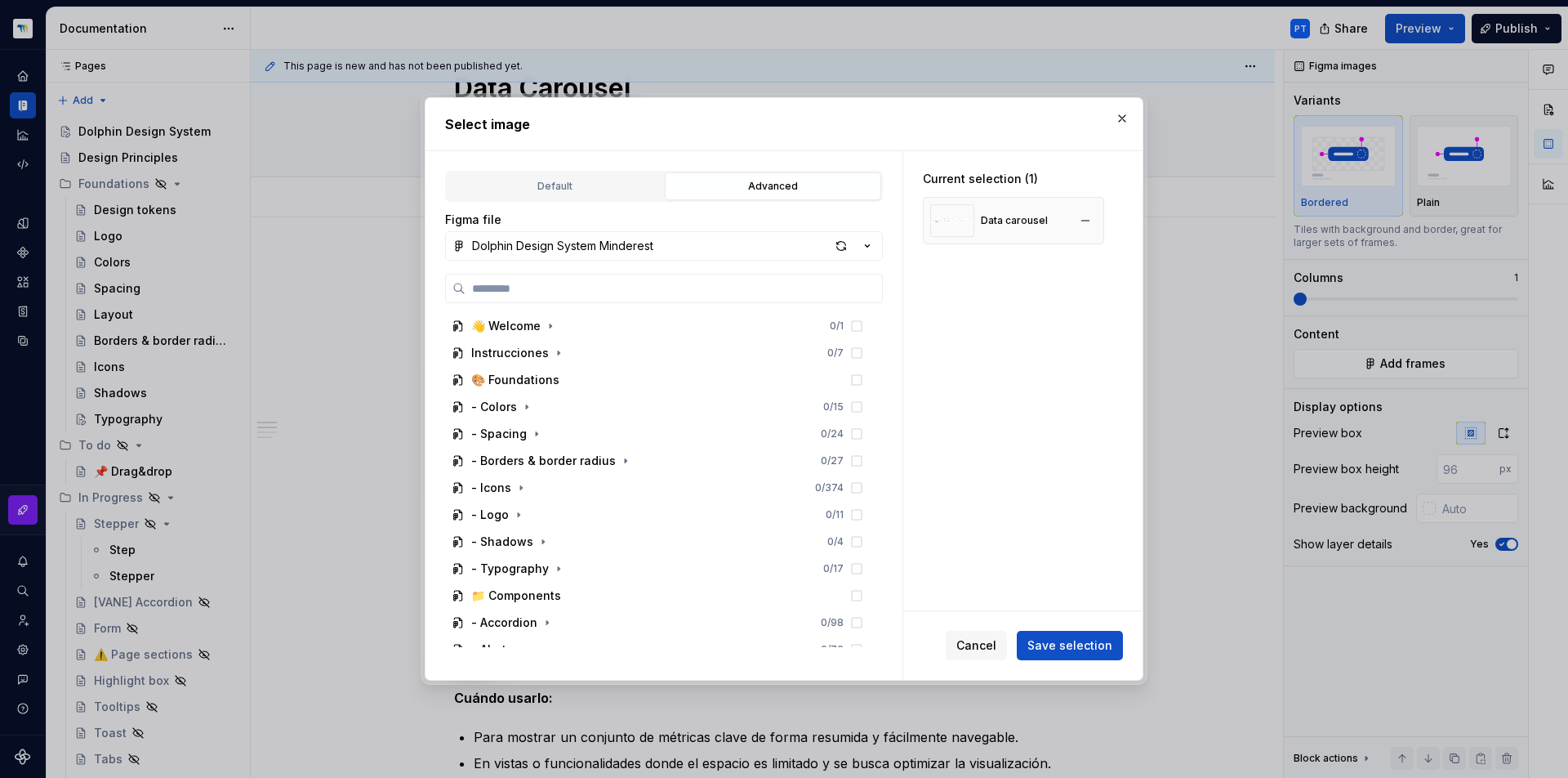
click at [1055, 232] on div "Data carousel" at bounding box center [1014, 220] width 181 height 48
click at [544, 188] on div "Default" at bounding box center [554, 186] width 205 height 16
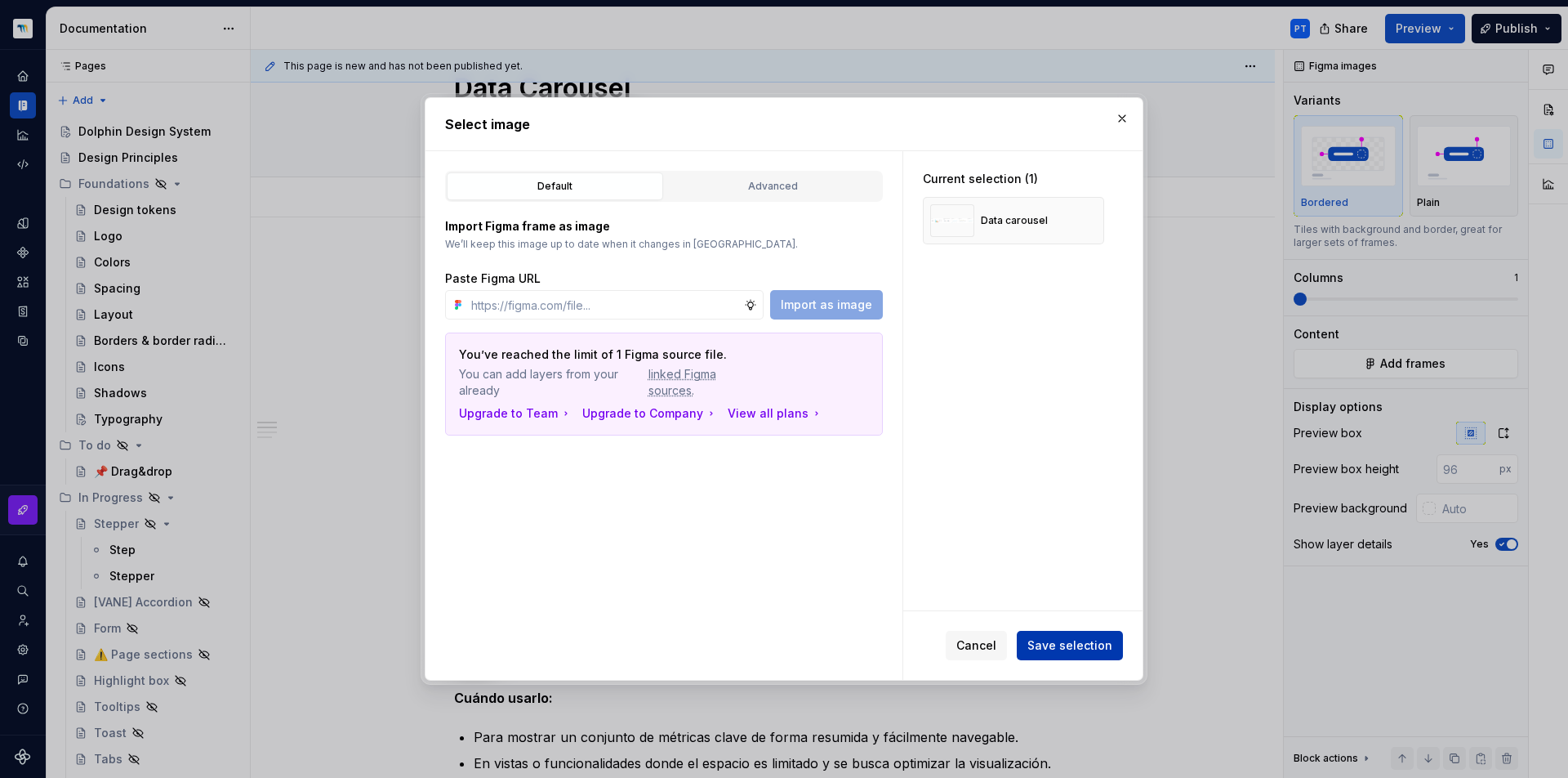
click at [1068, 640] on span "Save selection" at bounding box center [1069, 645] width 85 height 16
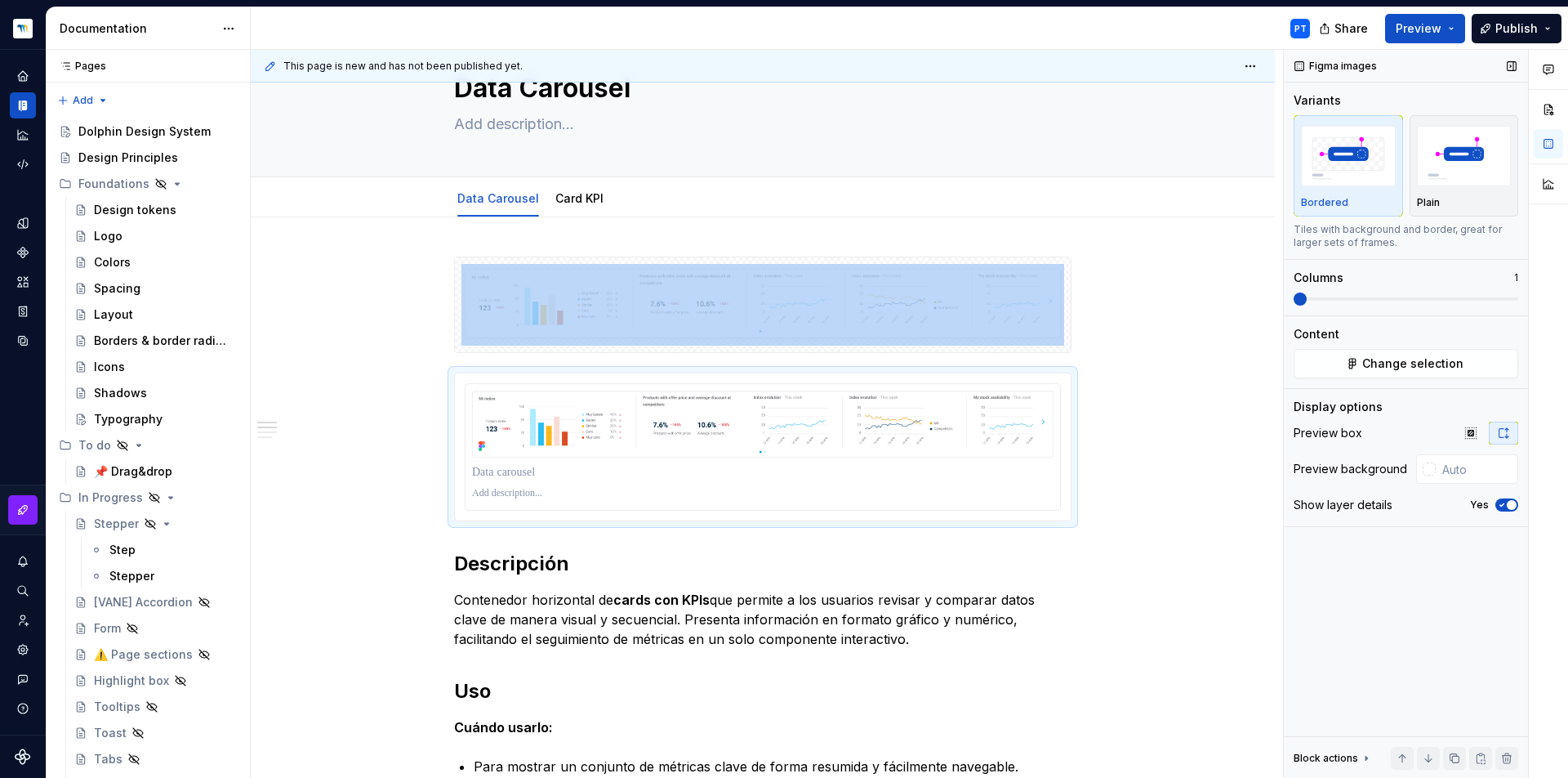
click at [1501, 507] on icon "button" at bounding box center [1502, 504] width 13 height 10
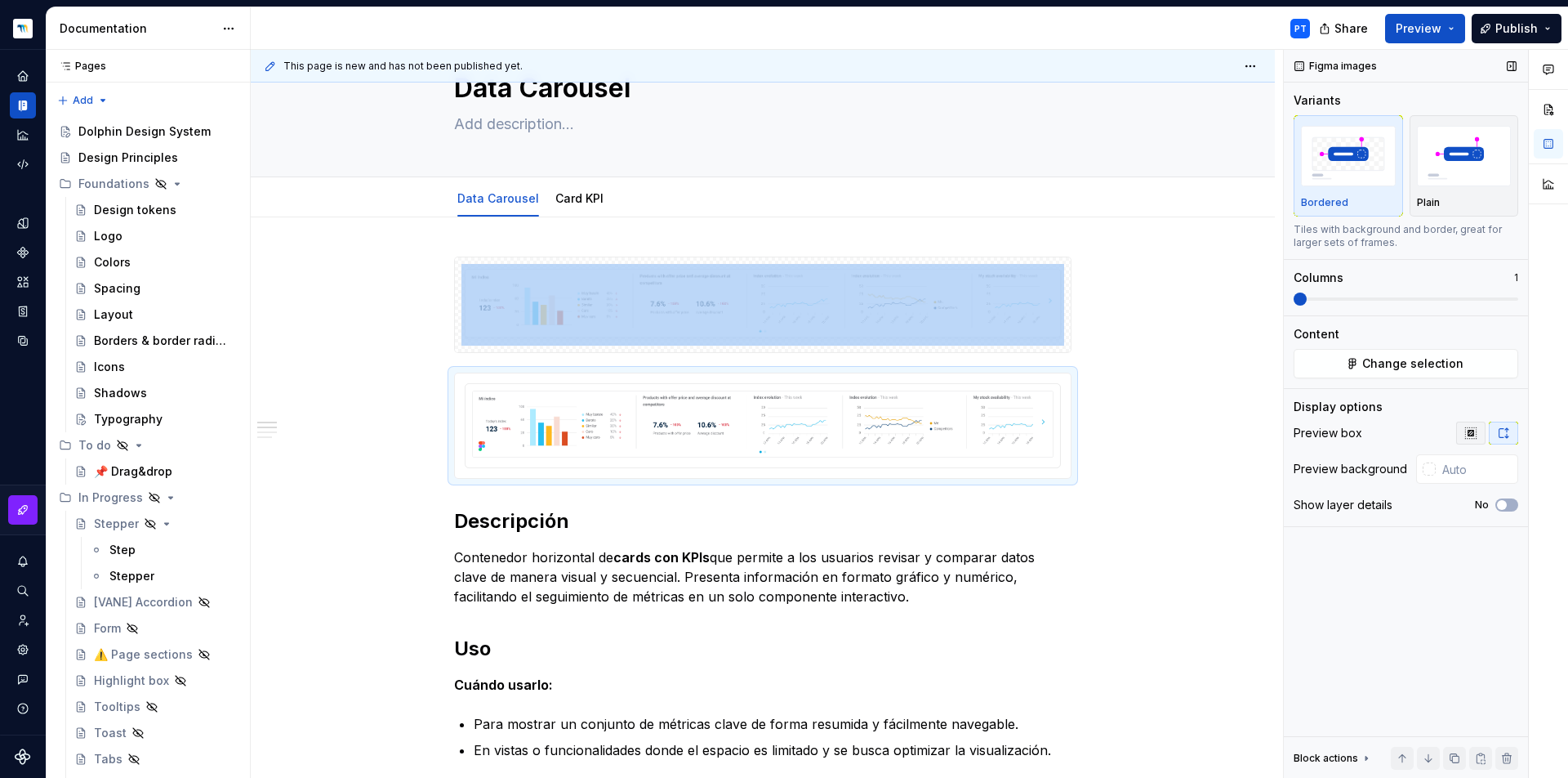
click at [1478, 433] on button "button" at bounding box center [1470, 433] width 30 height 22
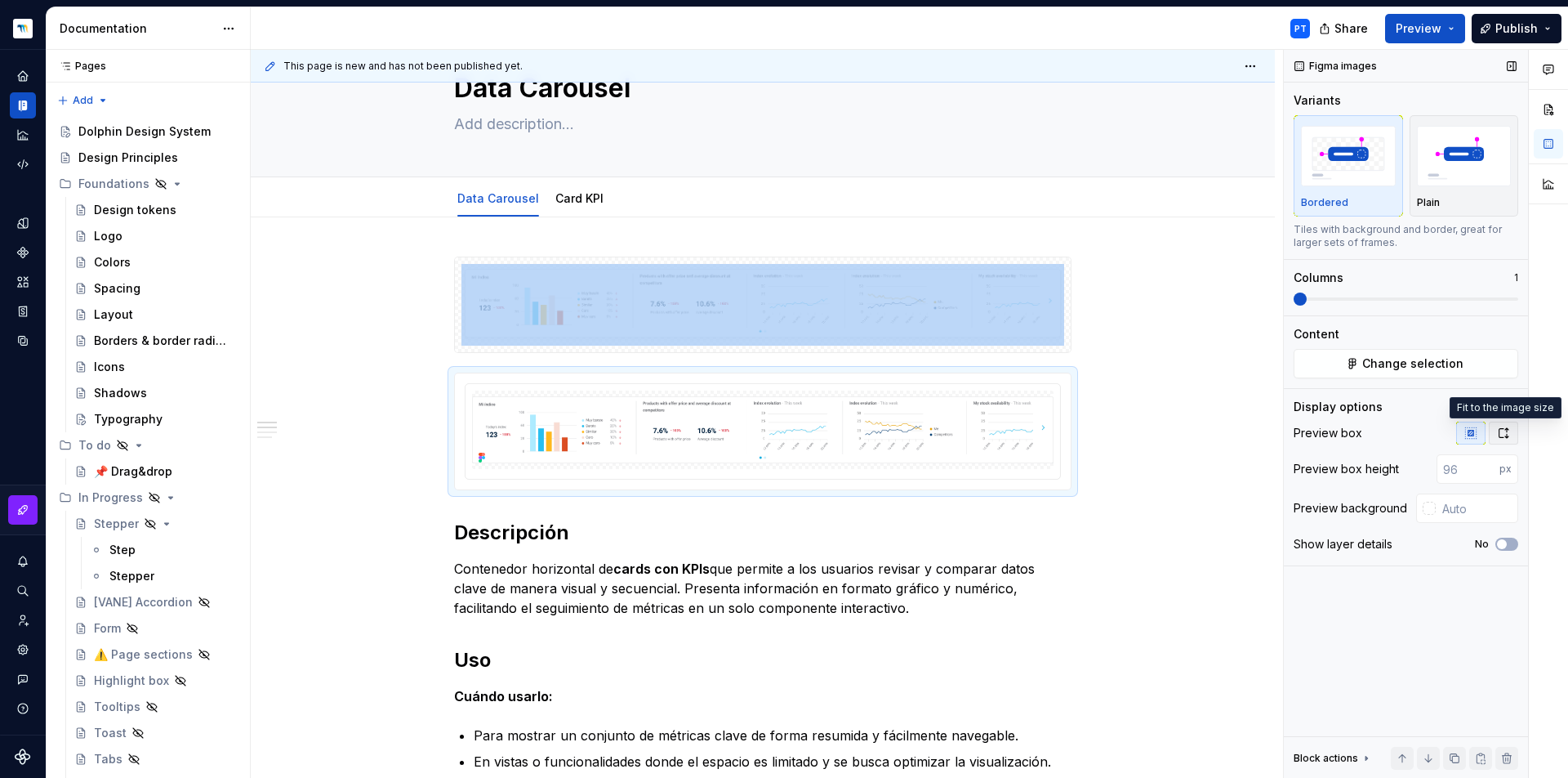
click at [1498, 433] on icon "button" at bounding box center [1503, 433] width 13 height 13
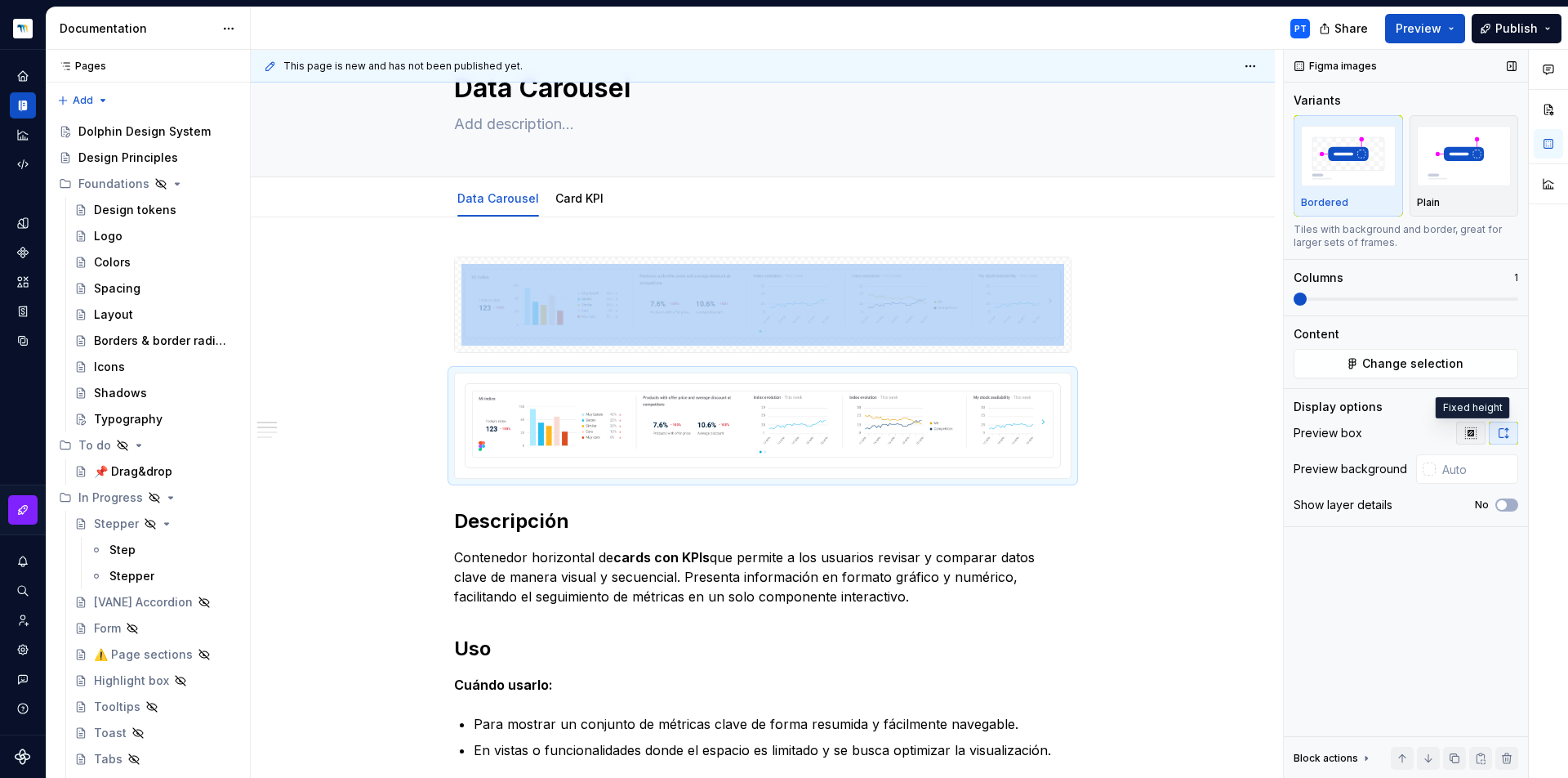
click at [1464, 436] on icon "button" at bounding box center [1470, 433] width 13 height 13
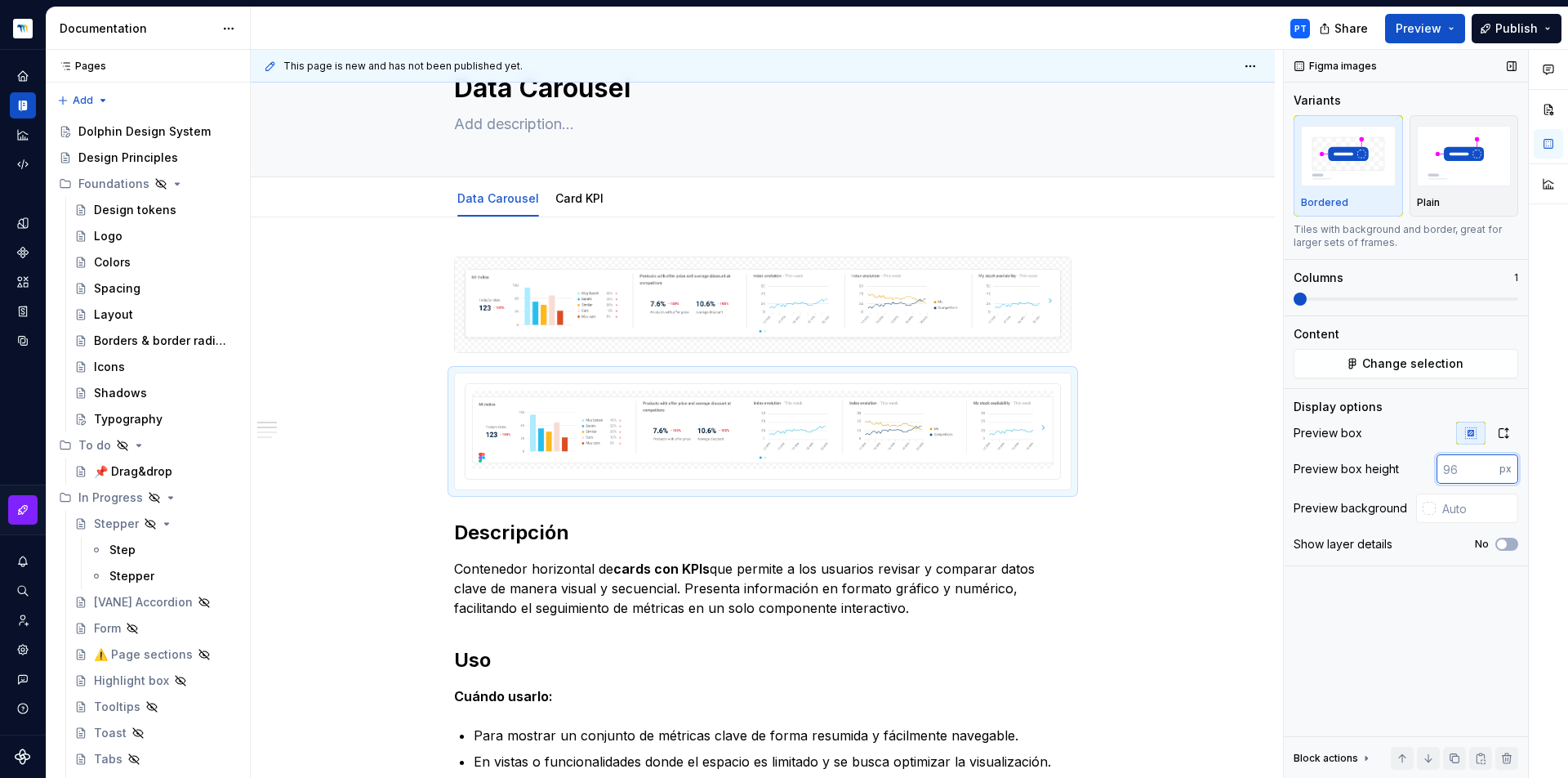
drag, startPoint x: 1467, startPoint y: 476, endPoint x: 1436, endPoint y: 473, distance: 31.1
click at [1436, 473] on div "Preview box height px" at bounding box center [1406, 468] width 224 height 30
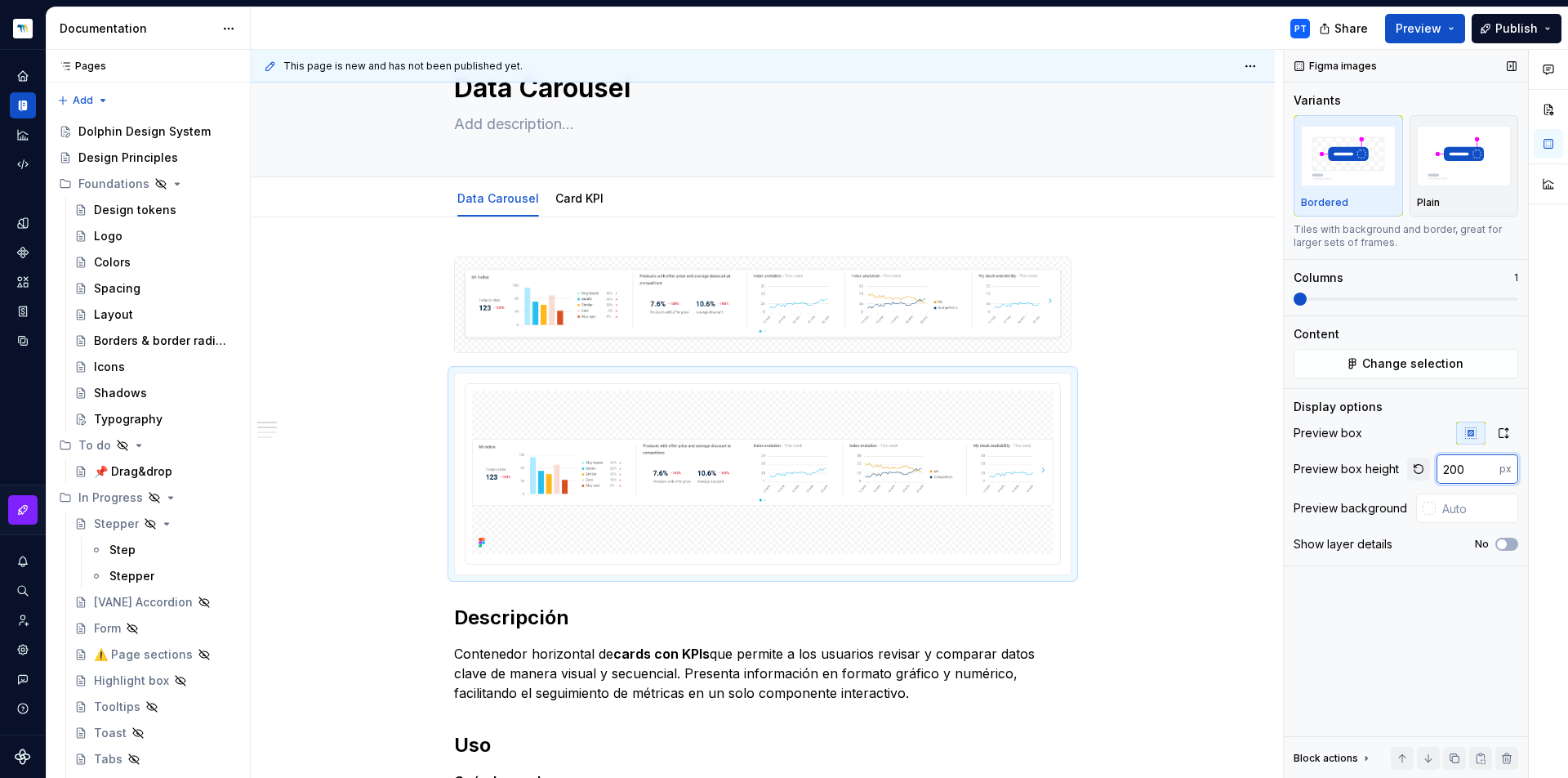
drag, startPoint x: 1466, startPoint y: 470, endPoint x: 1428, endPoint y: 470, distance: 38.0
click at [1428, 470] on div "200 px" at bounding box center [1463, 468] width 111 height 30
type input "117"
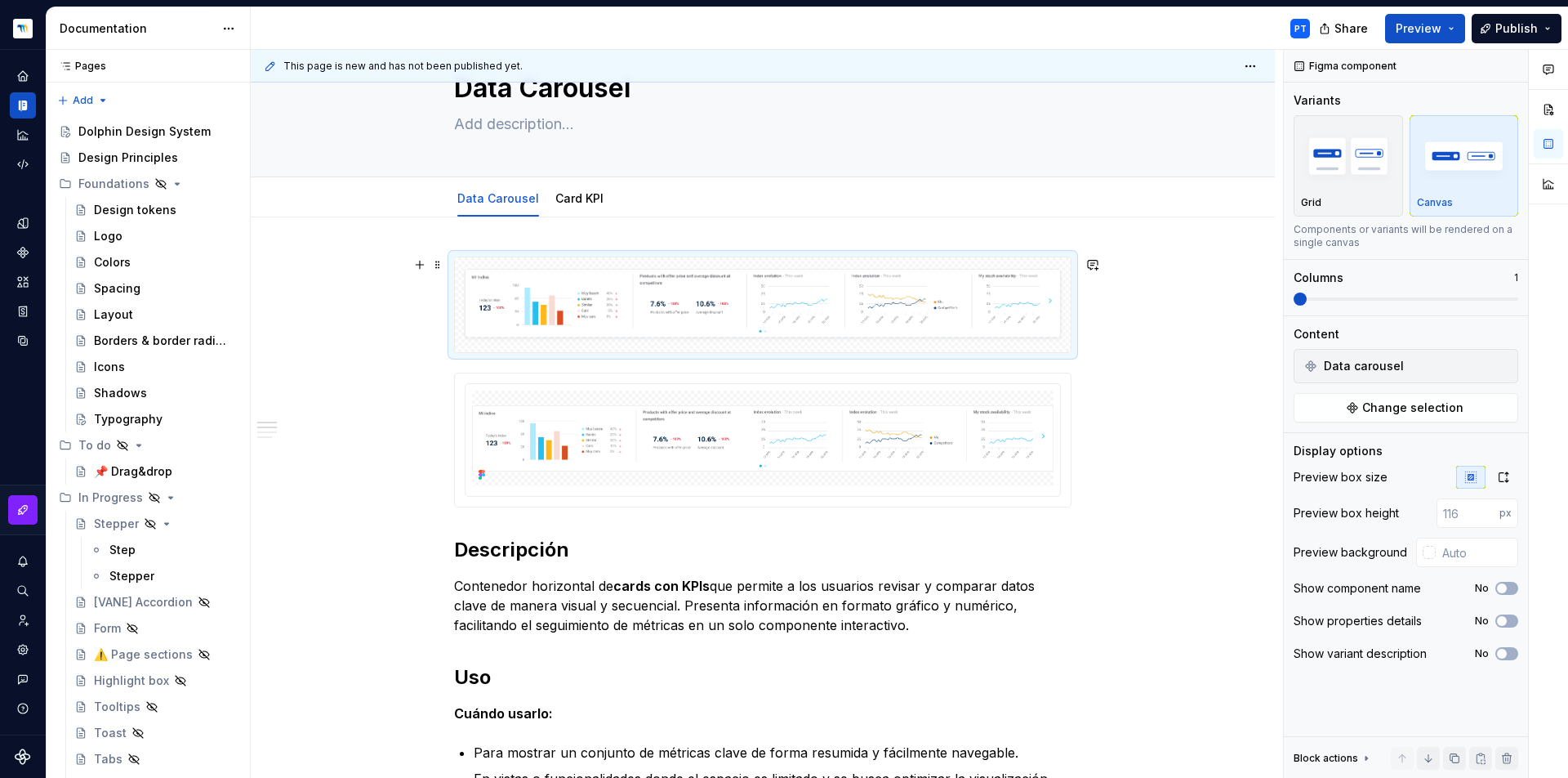
click at [617, 308] on img at bounding box center [762, 304] width 603 height 82
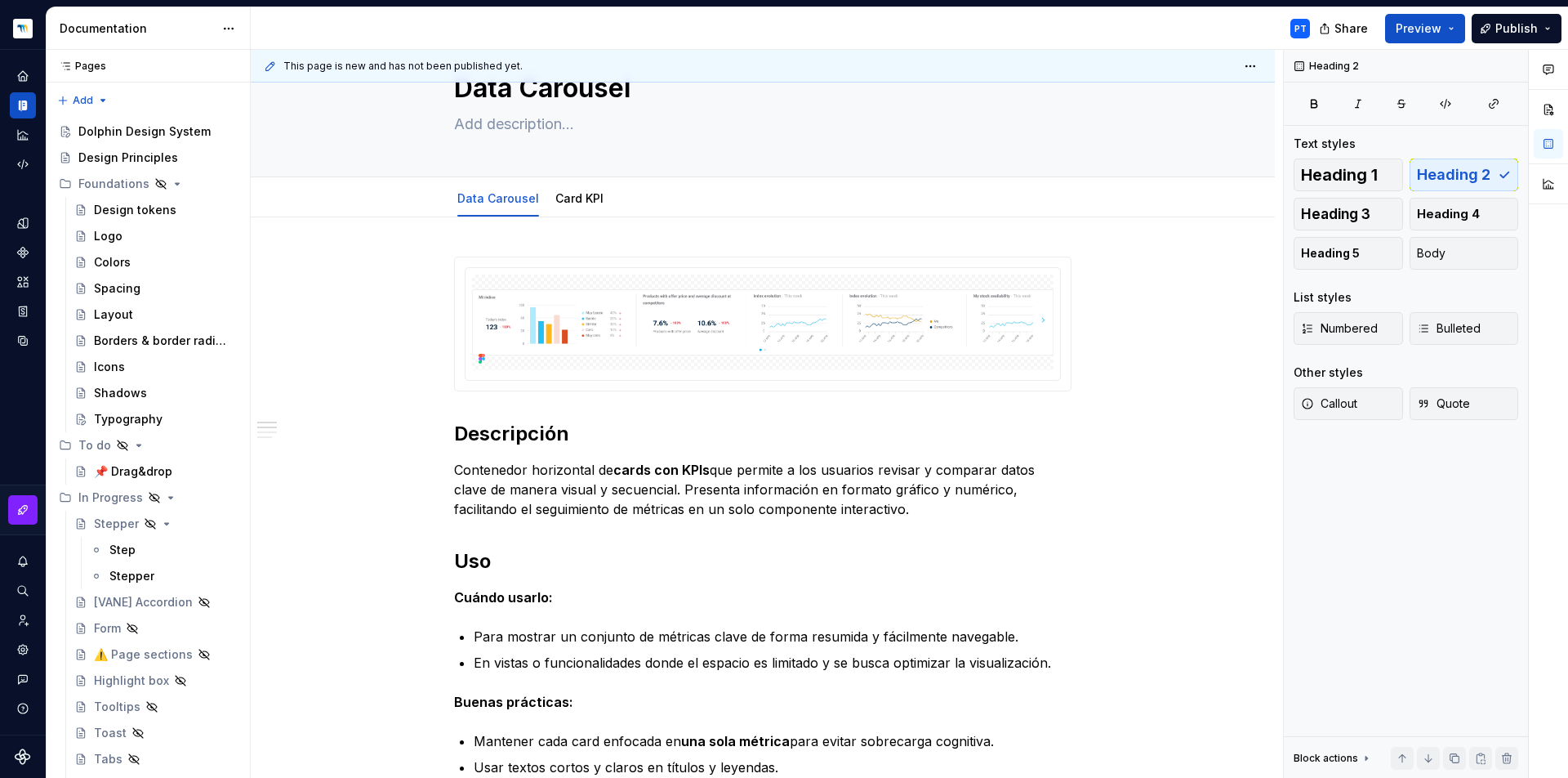
type textarea "*"
click at [726, 321] on img at bounding box center [762, 322] width 581 height 67
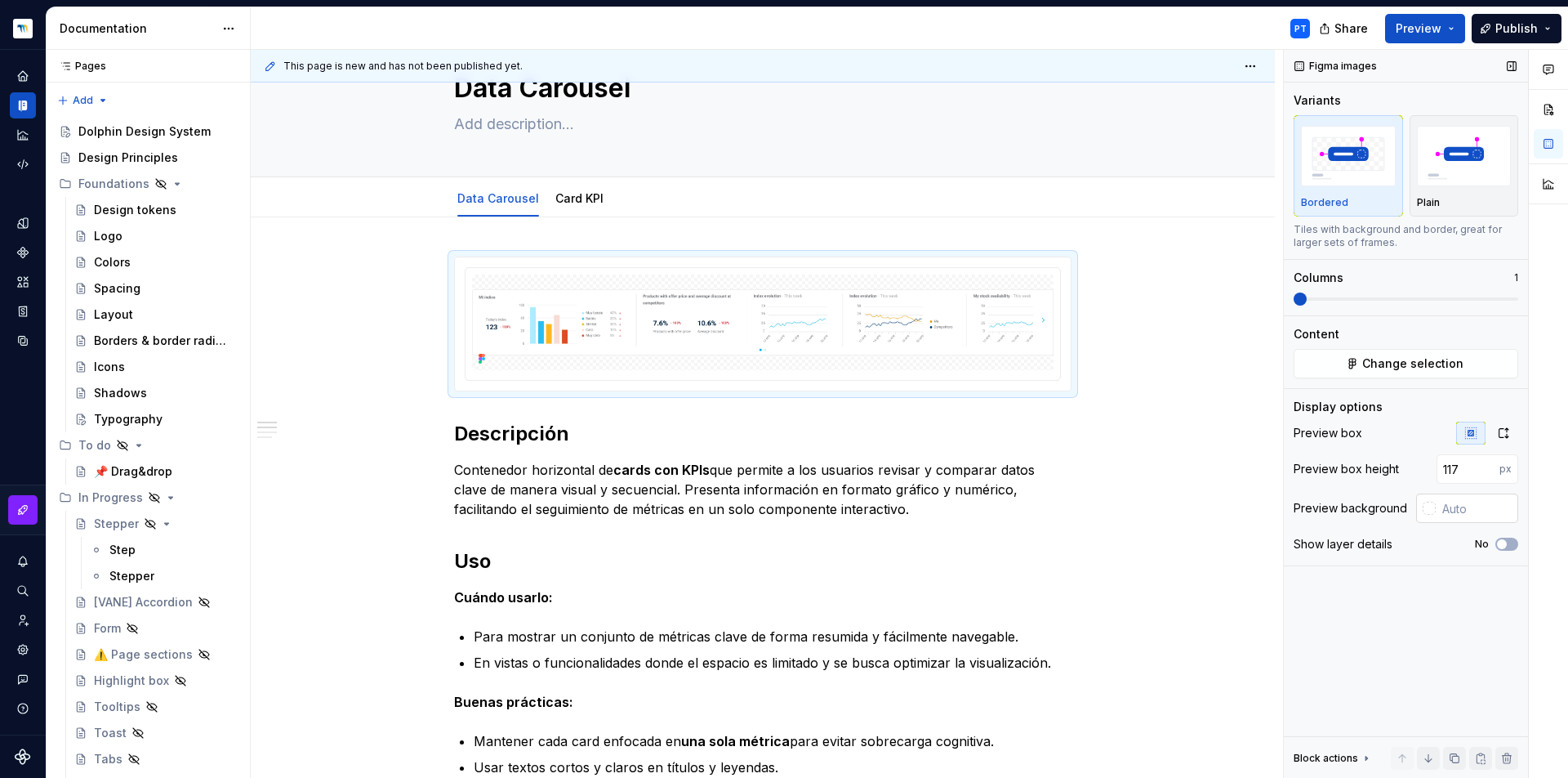
click at [1433, 511] on div at bounding box center [1429, 508] width 13 height 13
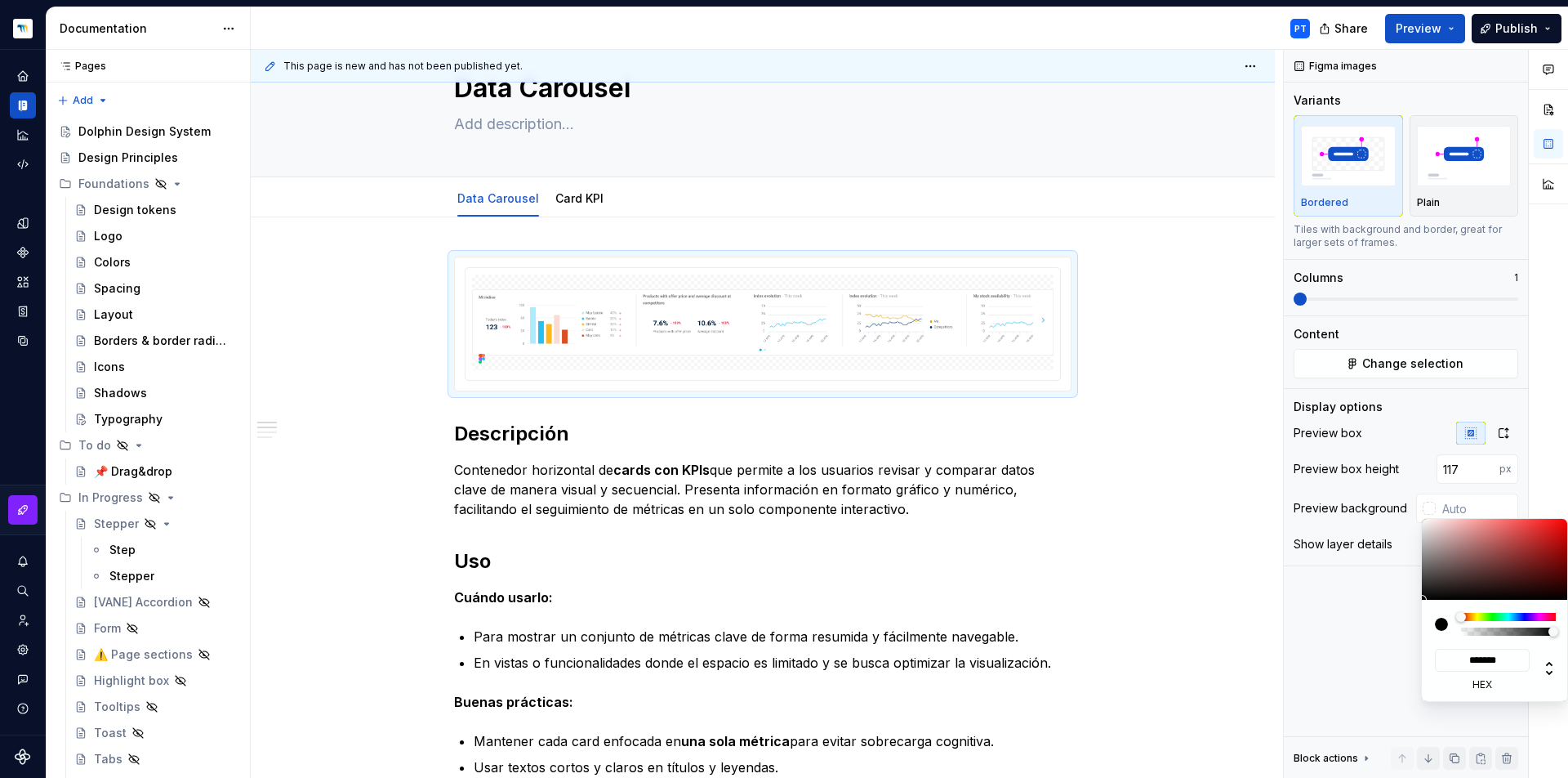
type input "#745656"
type input "*******"
type input "#B7A2A2"
type input "*******"
type input "#FAF8F8"
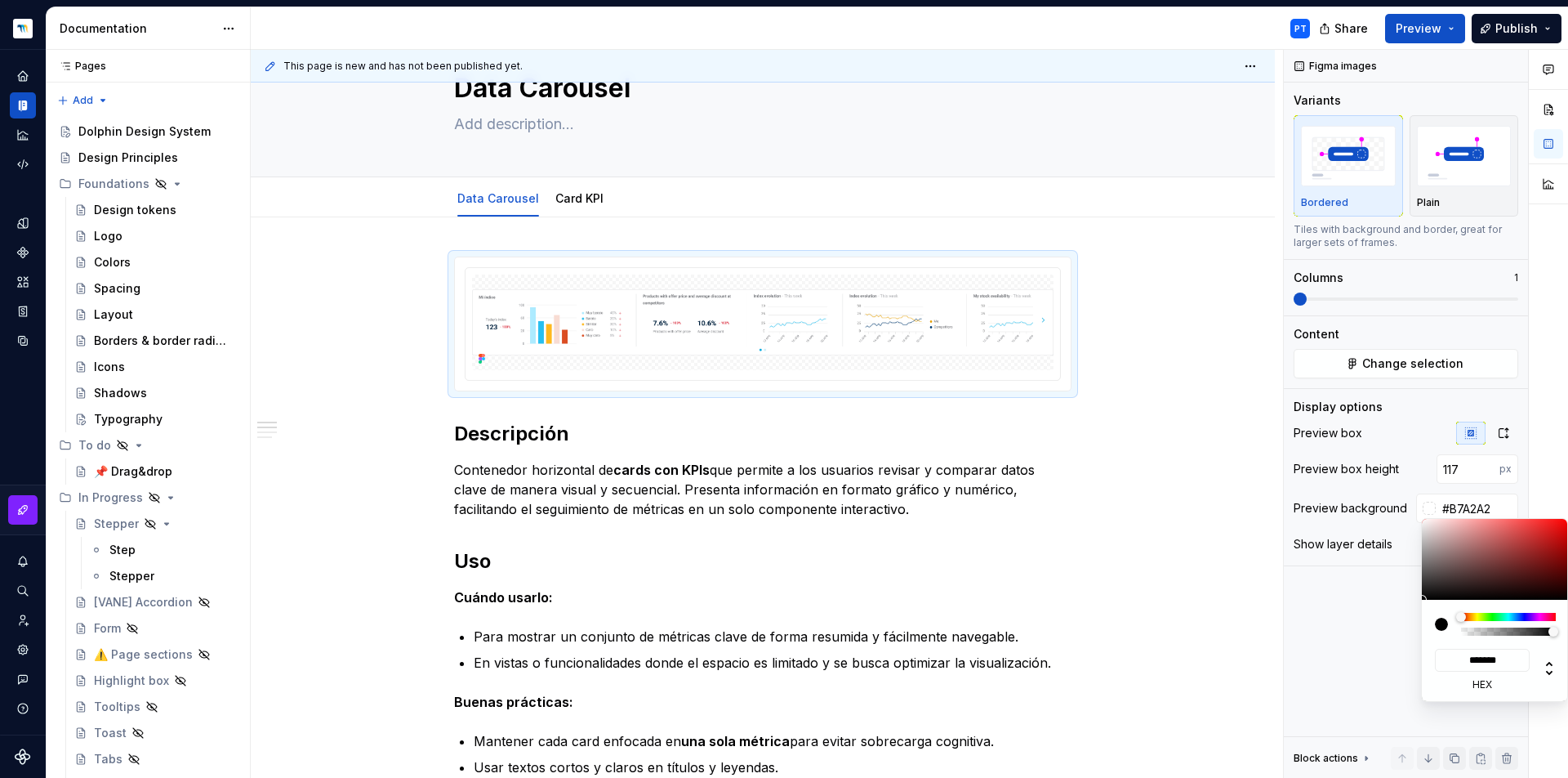
type input "*******"
type input "#FFFFFF"
type input "*******"
drag, startPoint x: 1433, startPoint y: 534, endPoint x: 1404, endPoint y: 503, distance: 42.4
click at [1404, 503] on body "Dolphin Design System PT Design system data Documentation PT Share Preview Publ…" at bounding box center [784, 389] width 1568 height 778
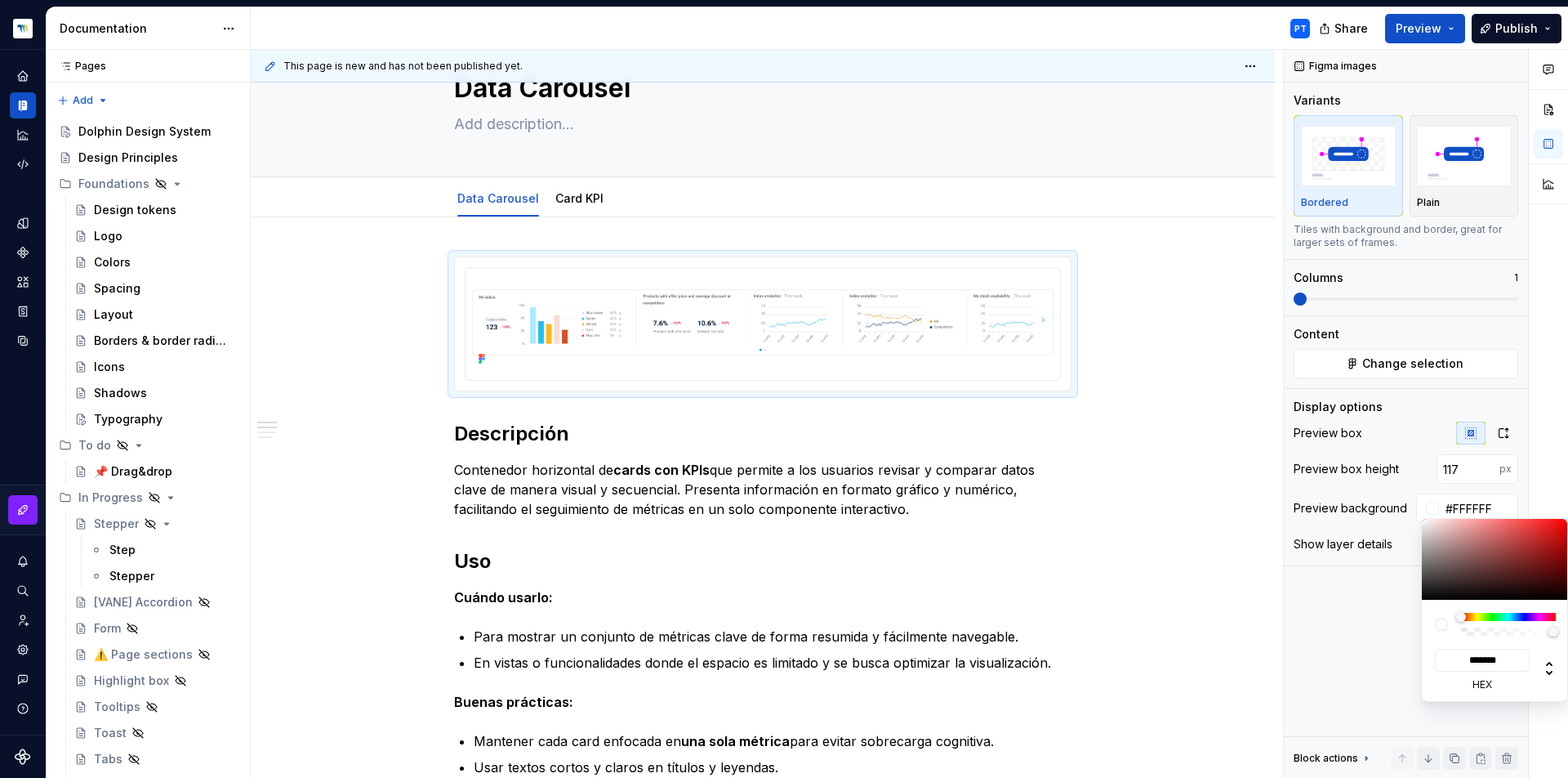
click at [1227, 342] on html "Dolphin Design System PT Design system data Documentation PT Share Preview Publ…" at bounding box center [784, 389] width 1568 height 778
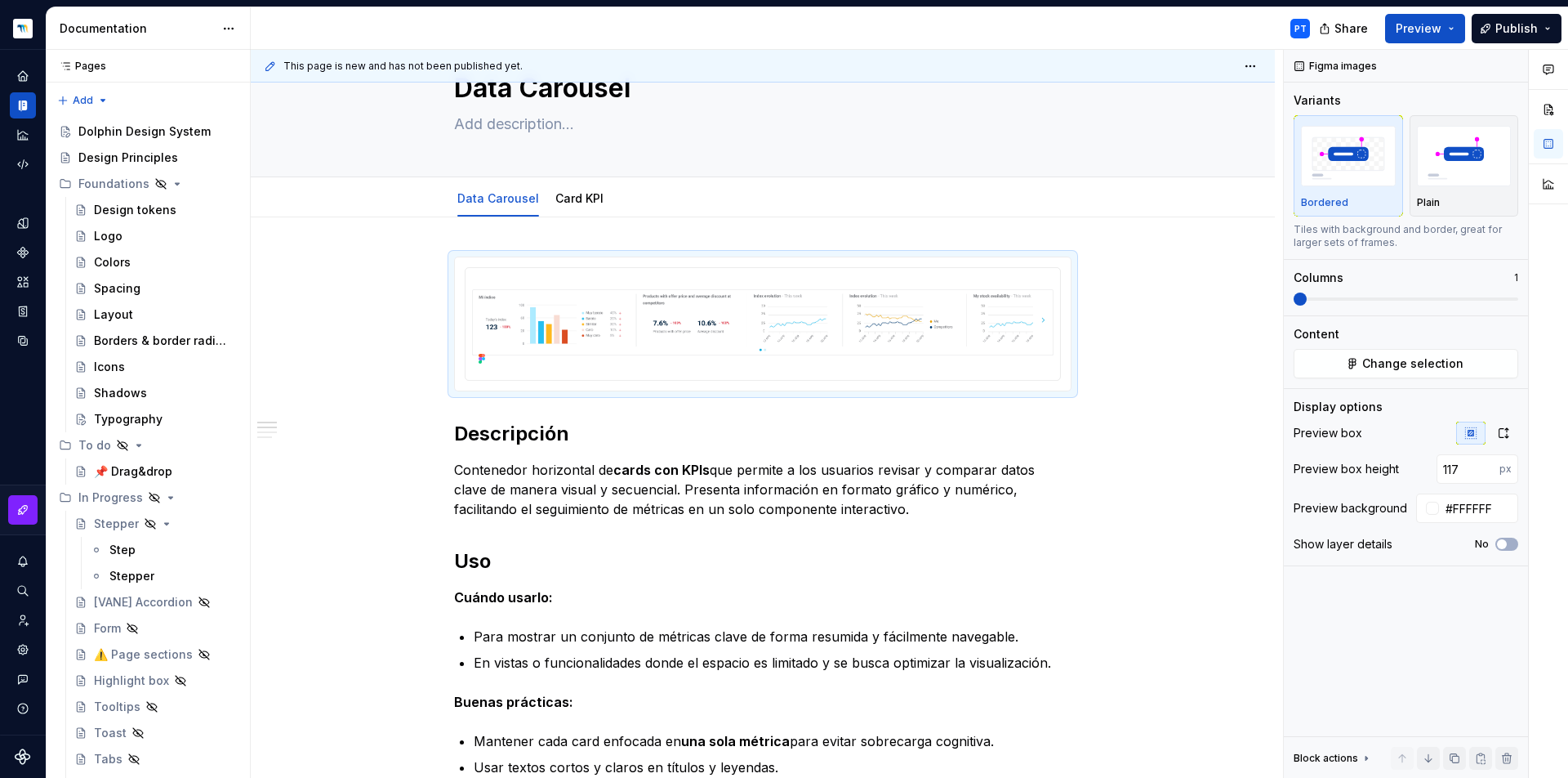
click at [1146, 357] on html "Dolphin Design System PT Design system data Documentation PT Share Preview Publ…" at bounding box center [784, 389] width 1568 height 778
click at [1503, 429] on icon "button" at bounding box center [1504, 433] width 9 height 10
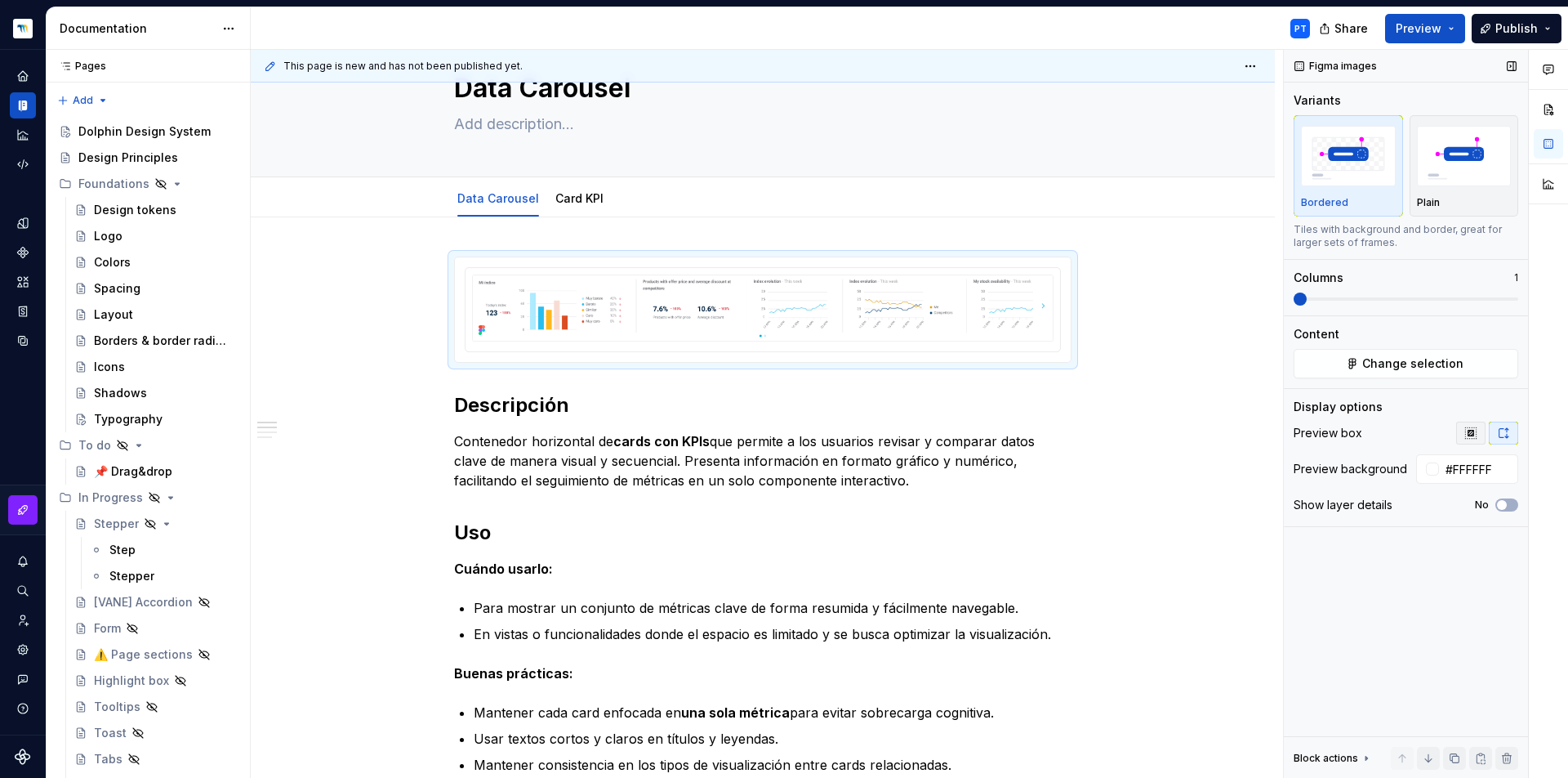
click at [1468, 434] on icon "button" at bounding box center [1470, 433] width 11 height 11
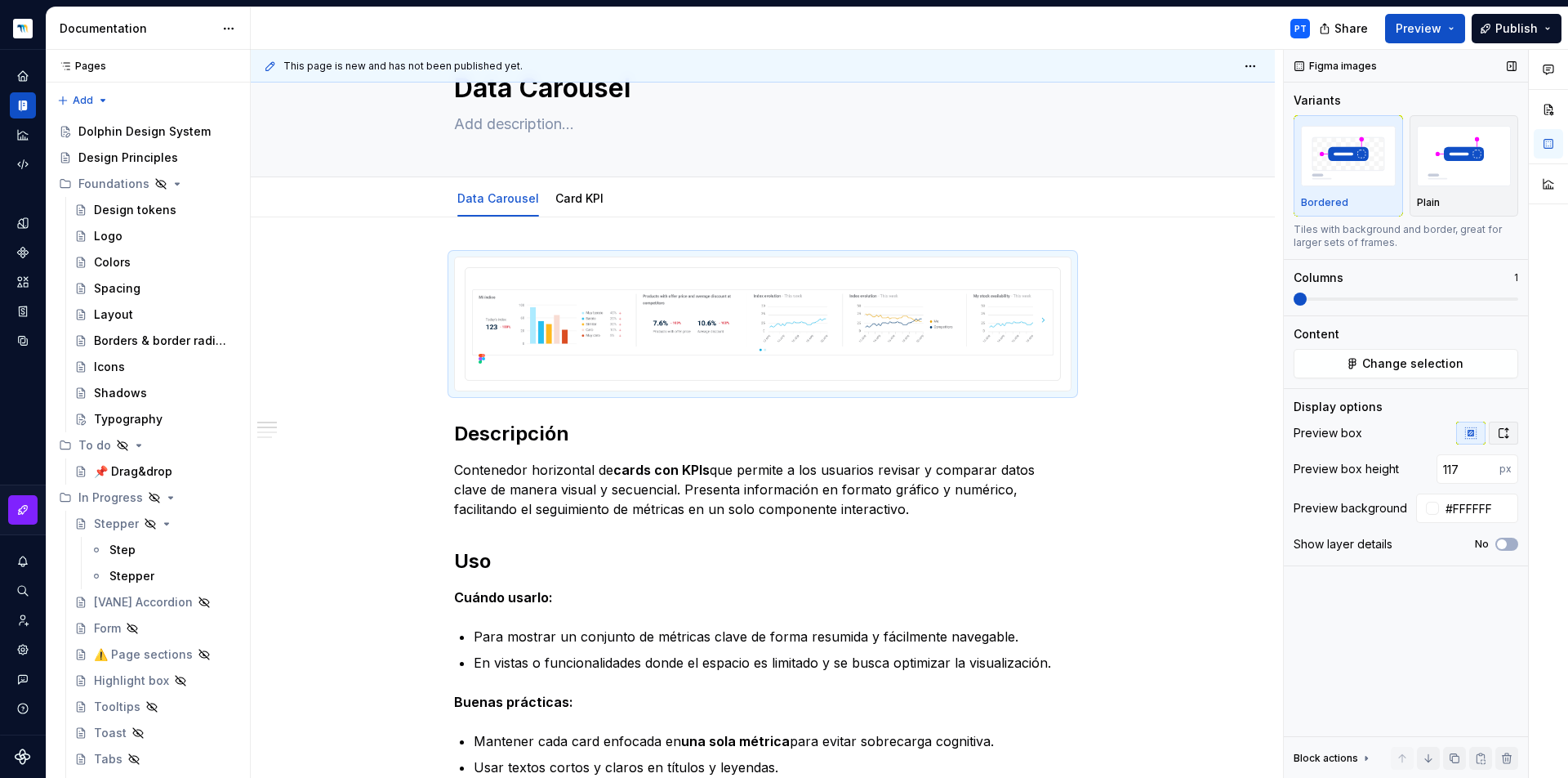
click at [1504, 430] on icon "button" at bounding box center [1503, 433] width 13 height 13
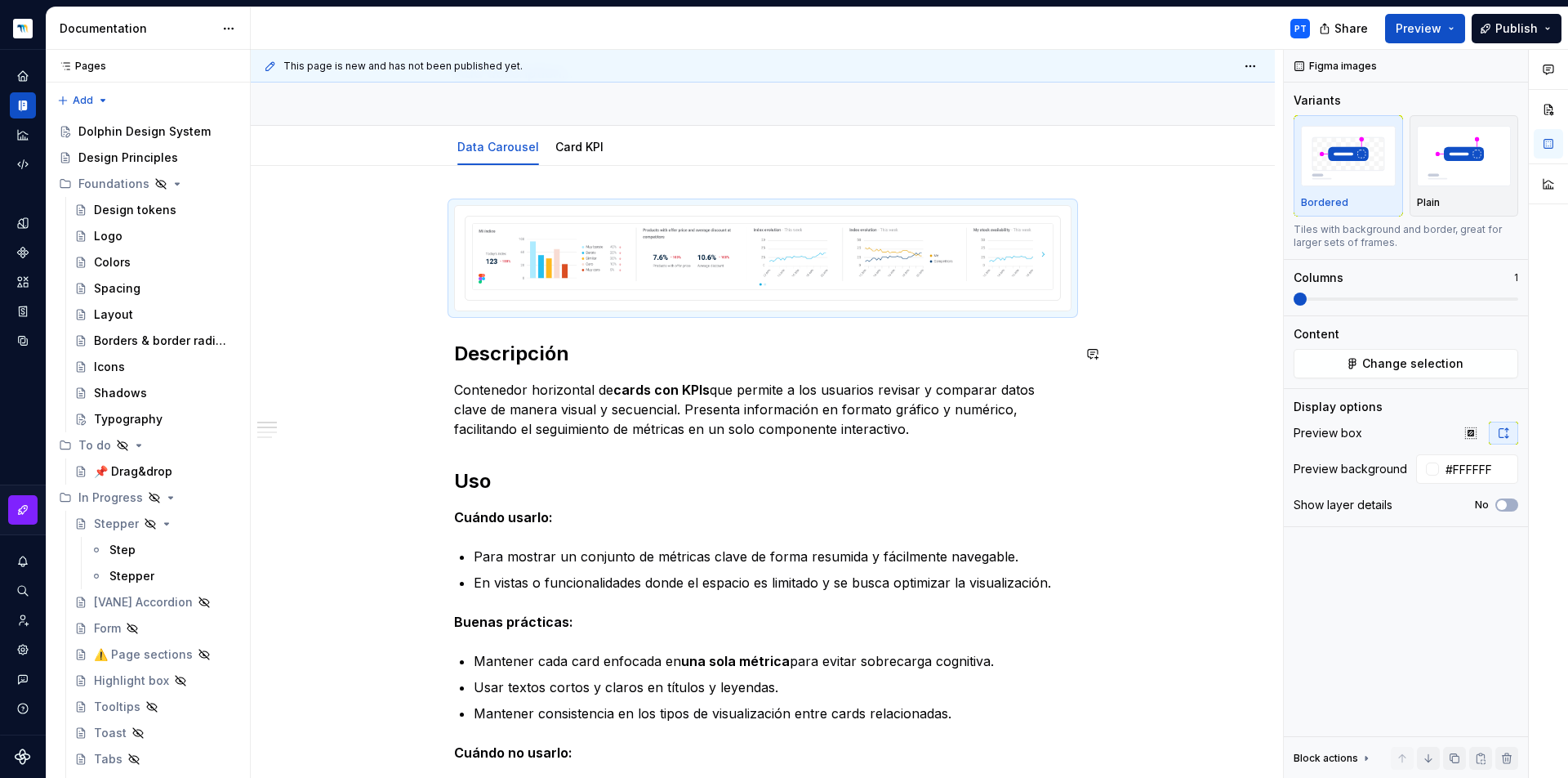
scroll to position [76, 0]
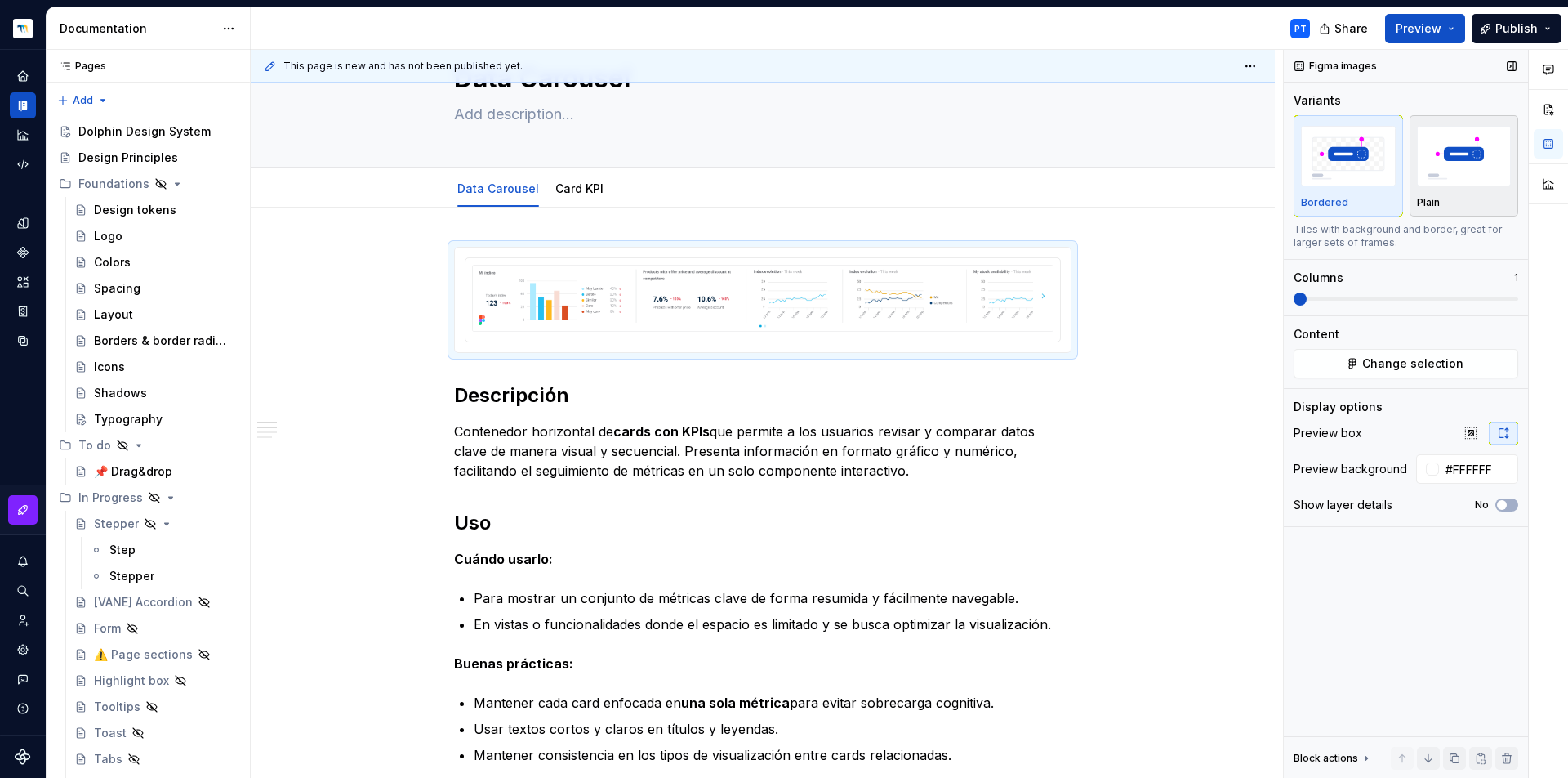
click at [1459, 179] on img "button" at bounding box center [1465, 155] width 95 height 59
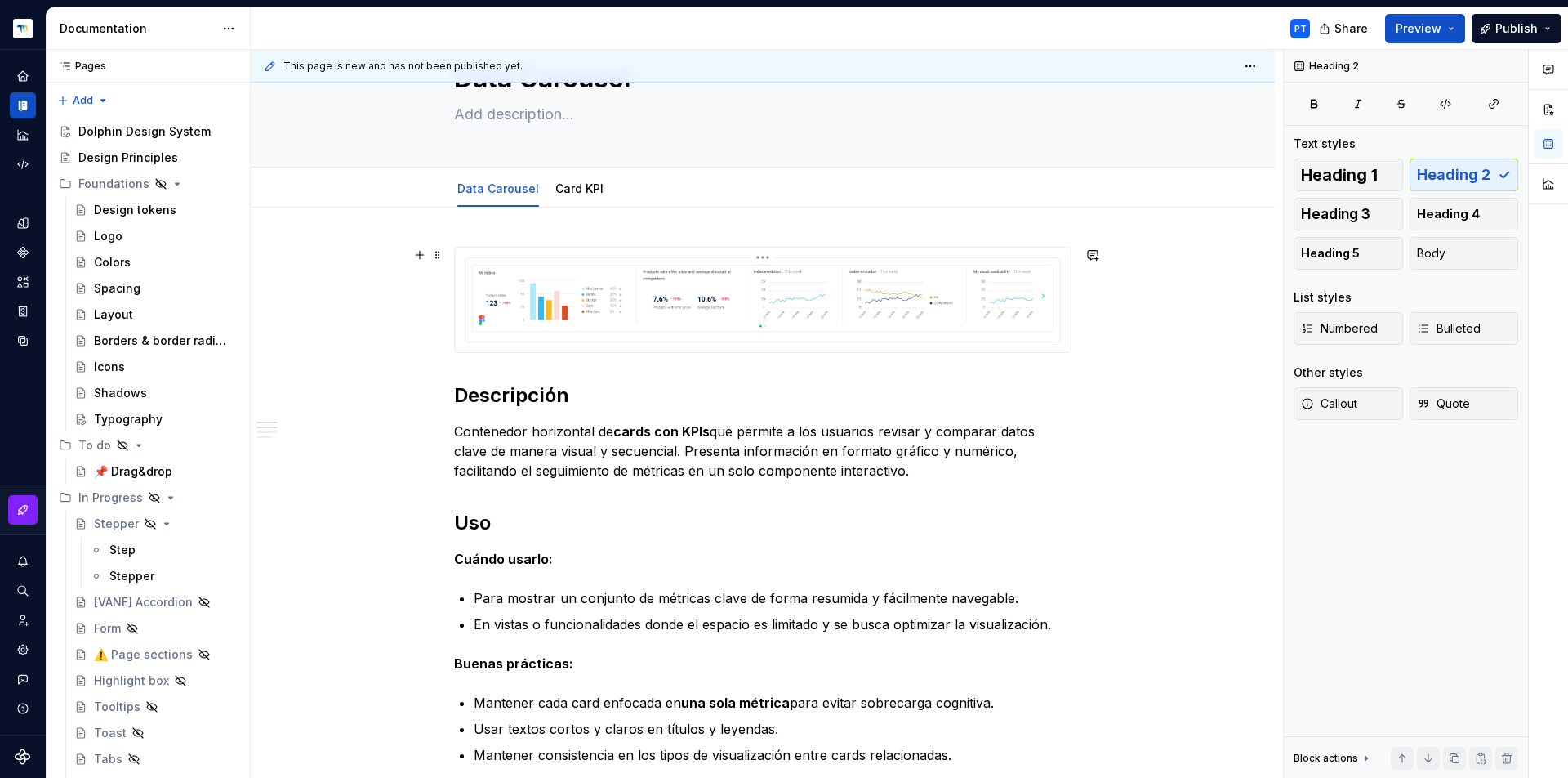
click at [809, 285] on img at bounding box center [762, 298] width 581 height 67
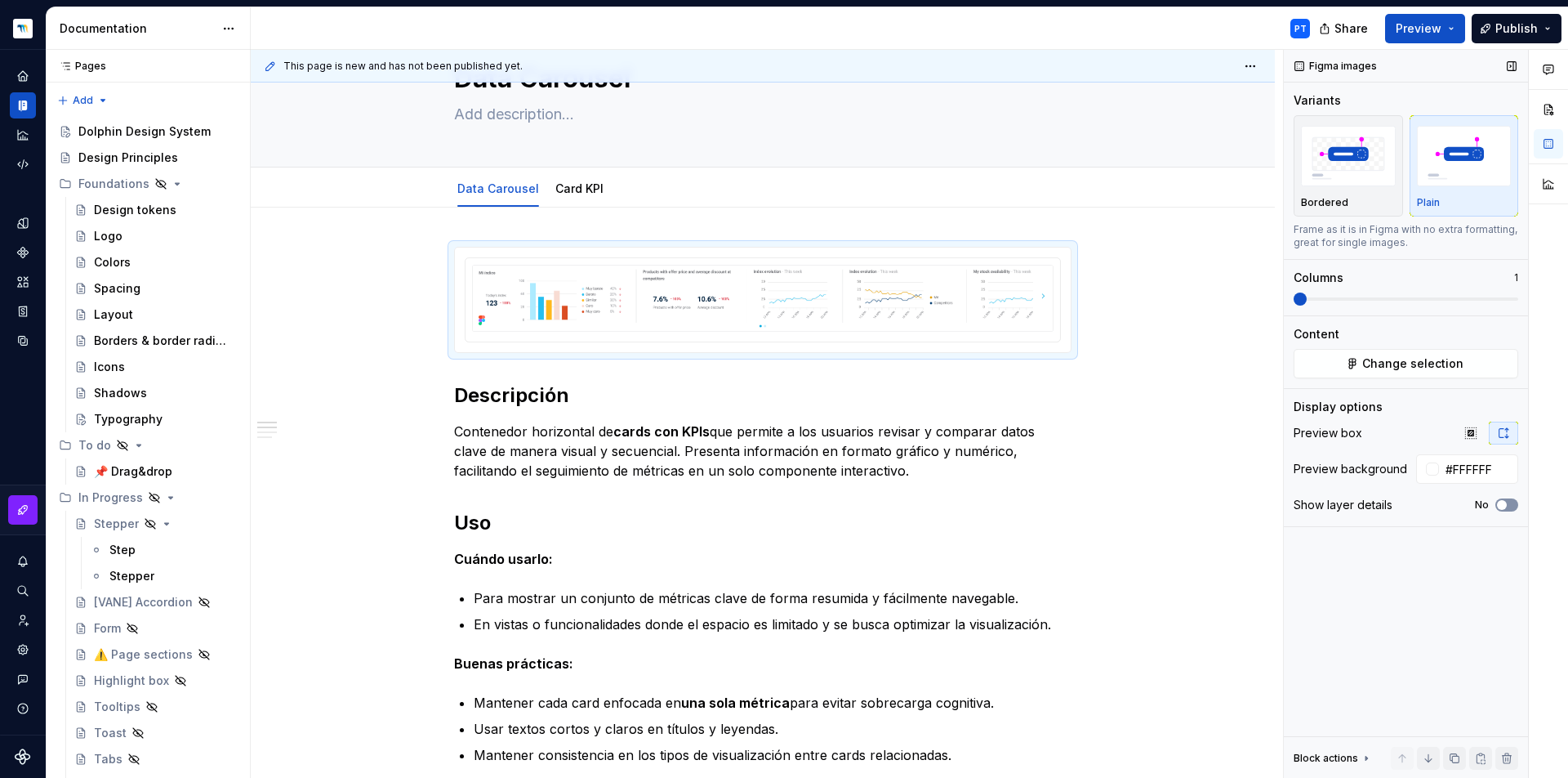
click at [1512, 500] on button "No" at bounding box center [1506, 504] width 22 height 13
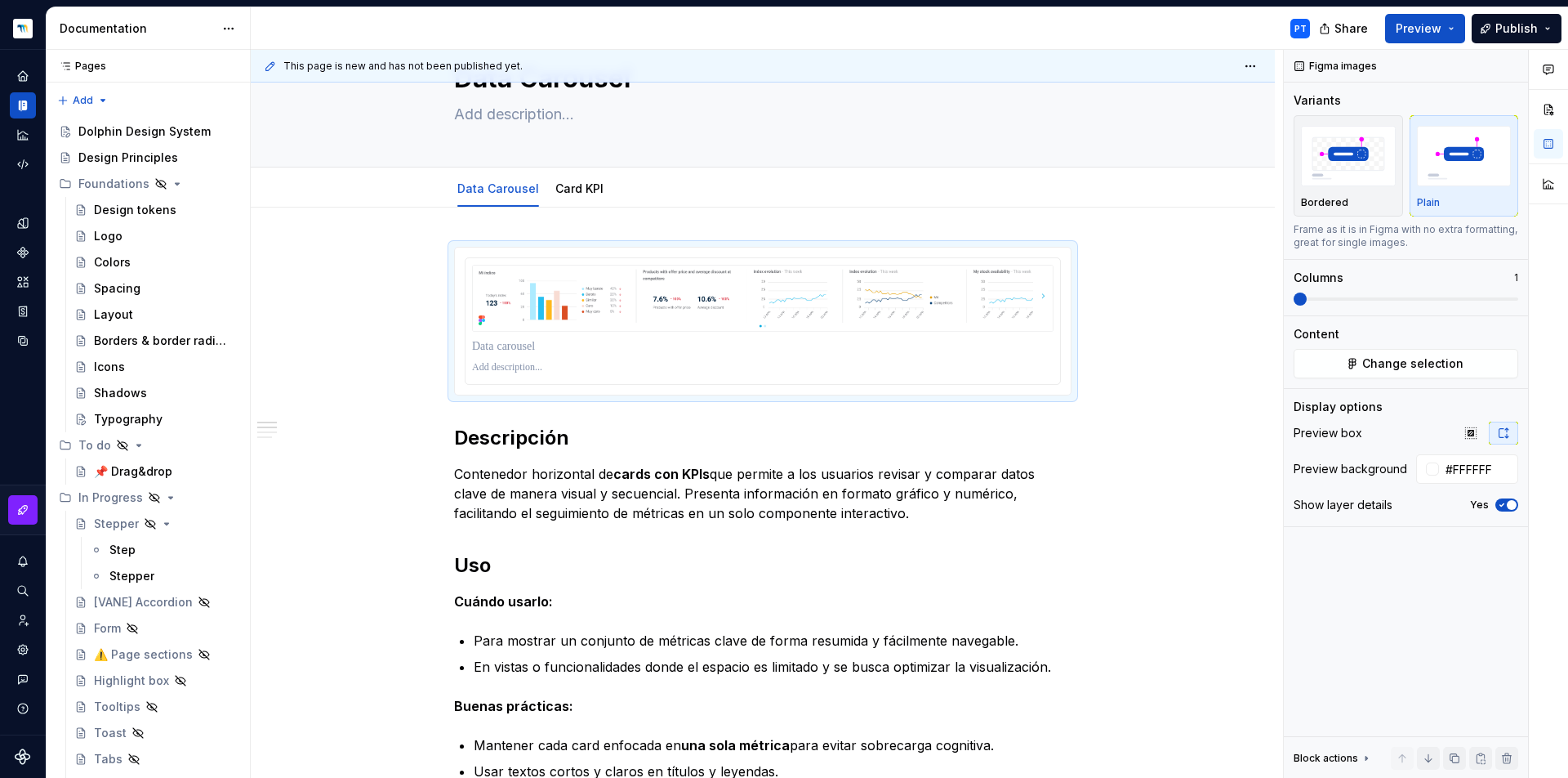
click at [1043, 490] on p "Contenedor horizontal de cards con KPIs que permite a los usuarios revisar y co…" at bounding box center [762, 494] width 617 height 59
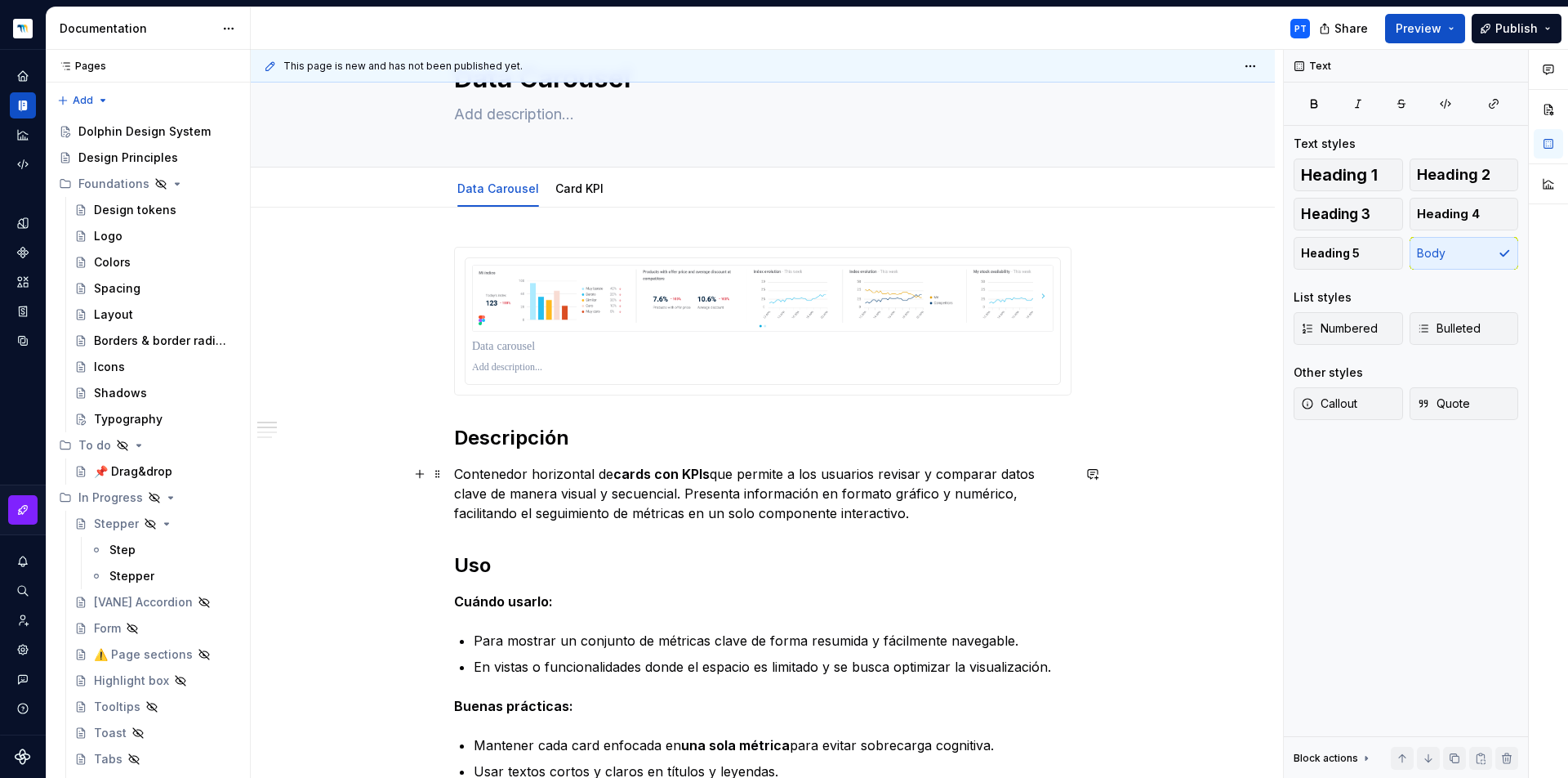
click at [879, 475] on p "Contenedor horizontal de cards con KPIs que permite a los usuarios revisar y co…" at bounding box center [762, 494] width 617 height 59
click at [701, 361] on p at bounding box center [762, 367] width 581 height 13
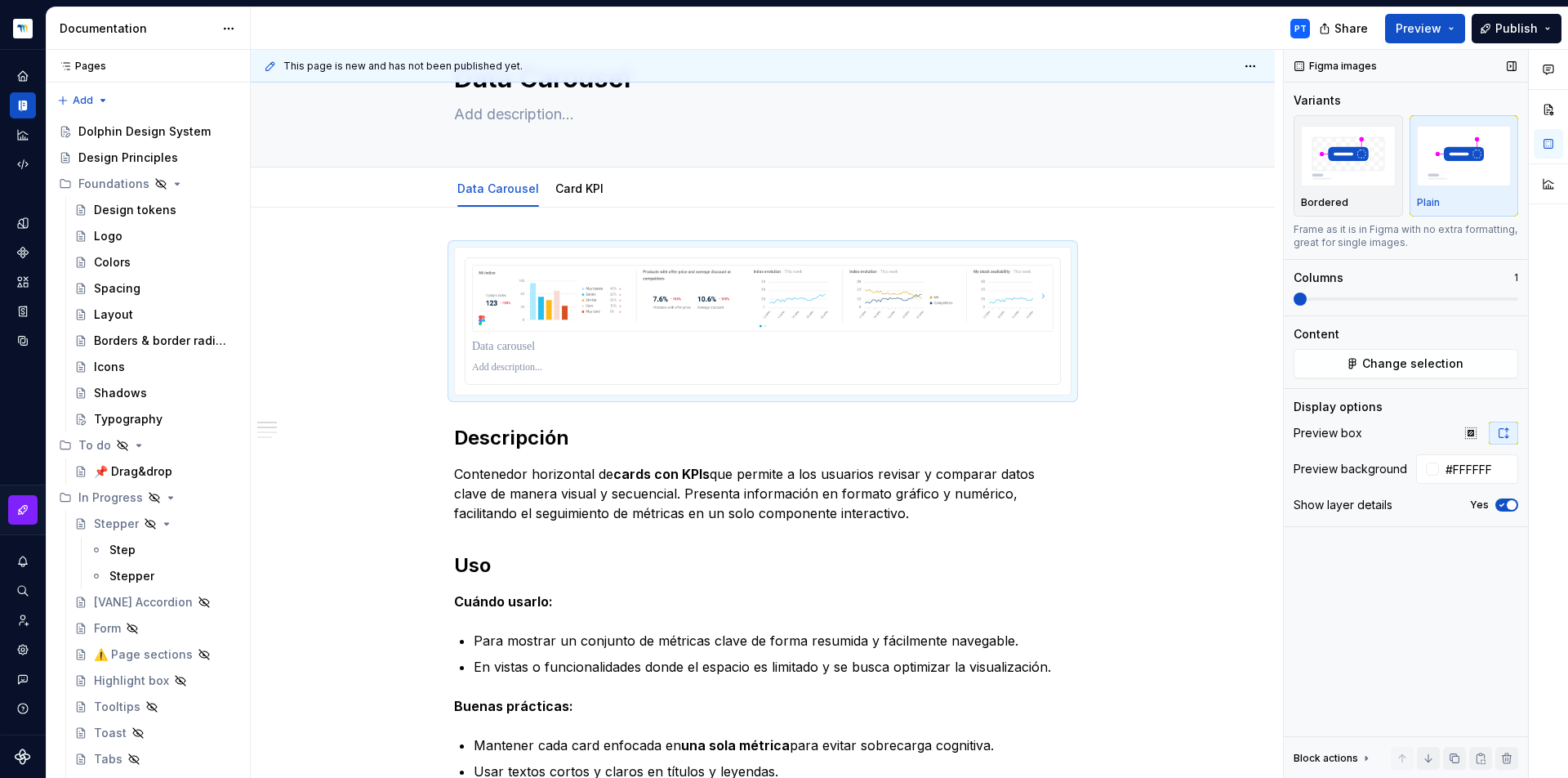
click at [1503, 501] on icon "button" at bounding box center [1502, 504] width 13 height 10
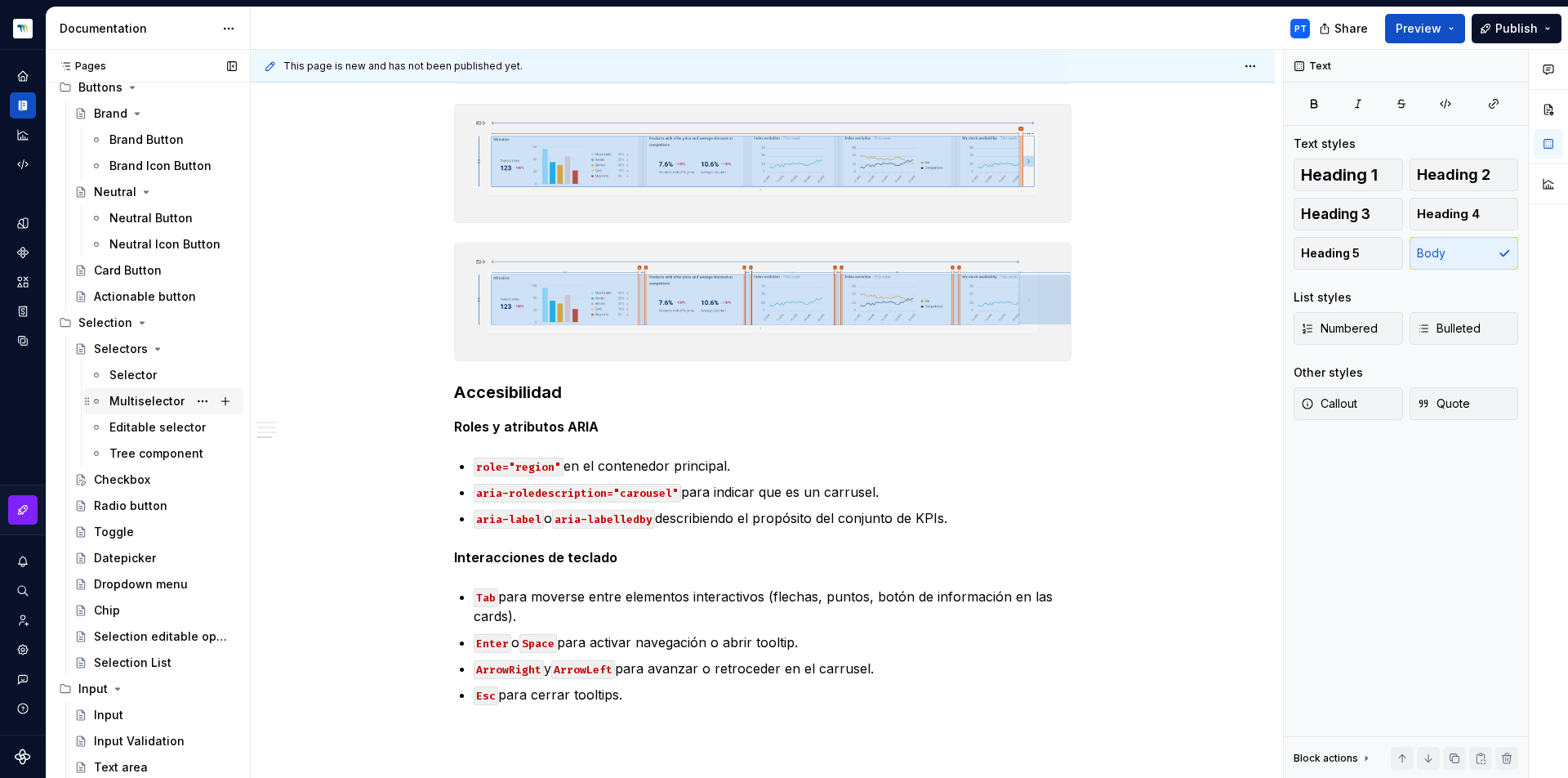
scroll to position [1720, 0]
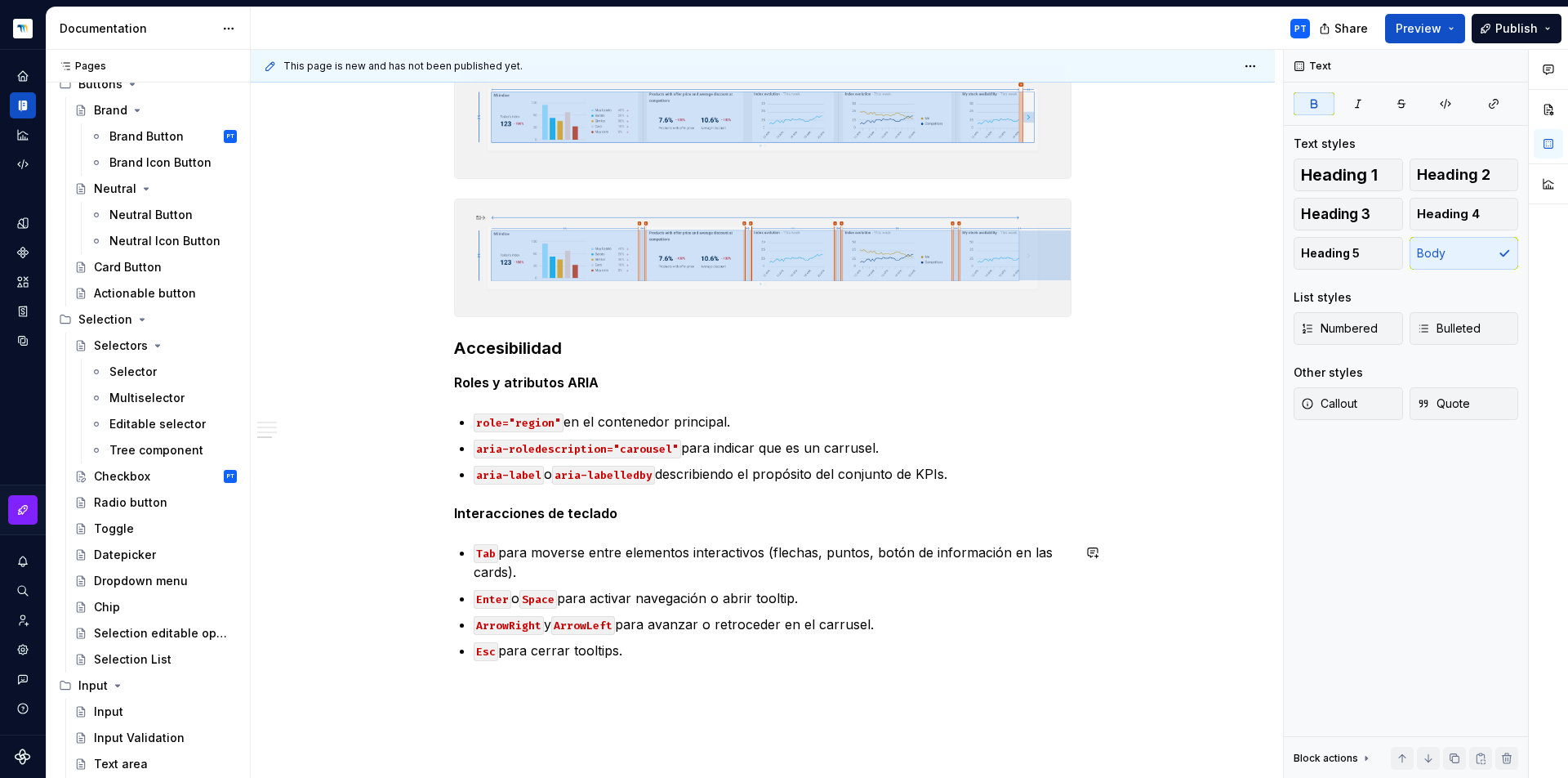
scroll to position [1250, 0]
click at [487, 342] on h3 "Accesibilidad" at bounding box center [762, 347] width 617 height 22
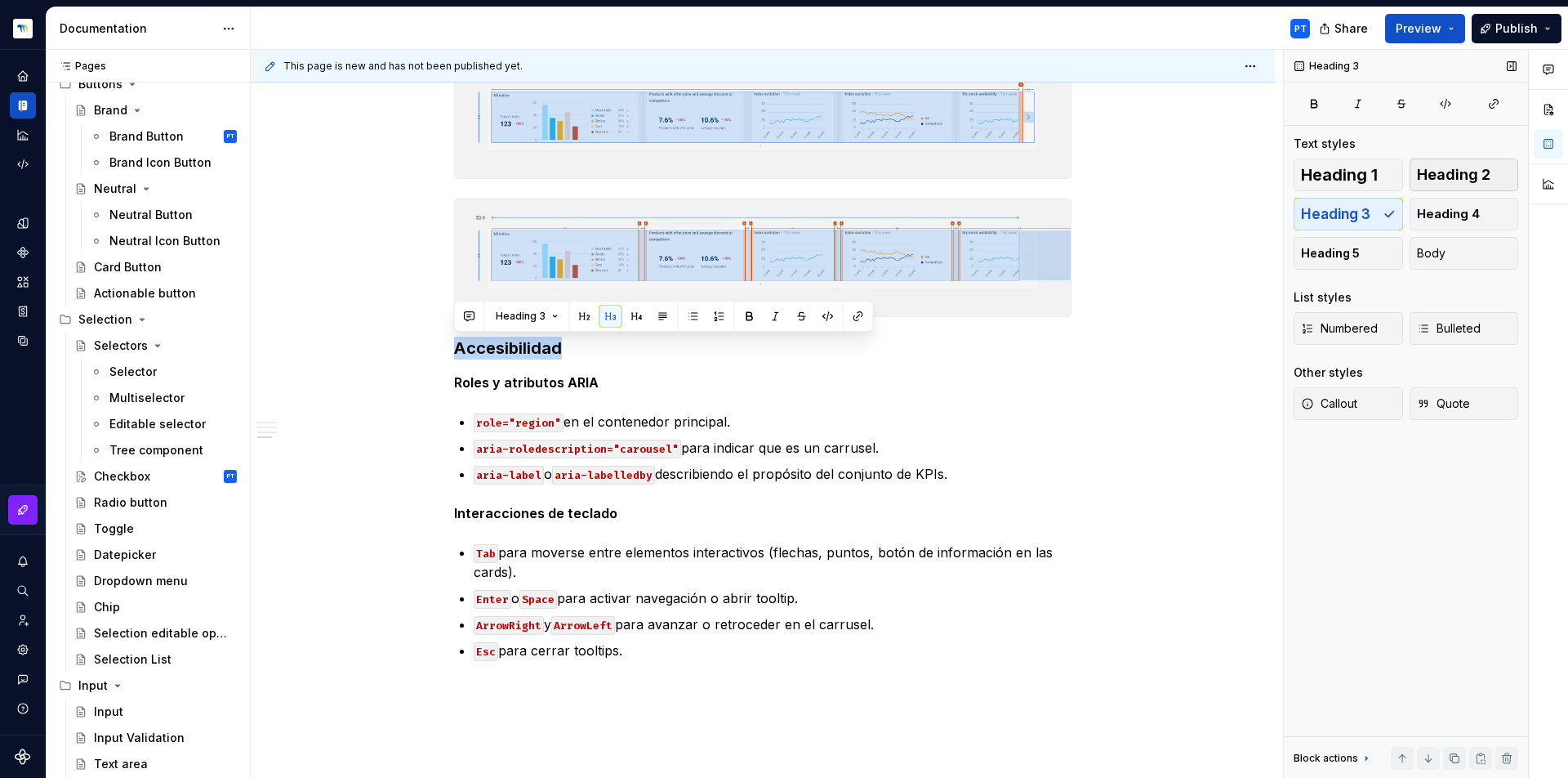
click at [1430, 167] on span "Heading 2" at bounding box center [1454, 175] width 74 height 16
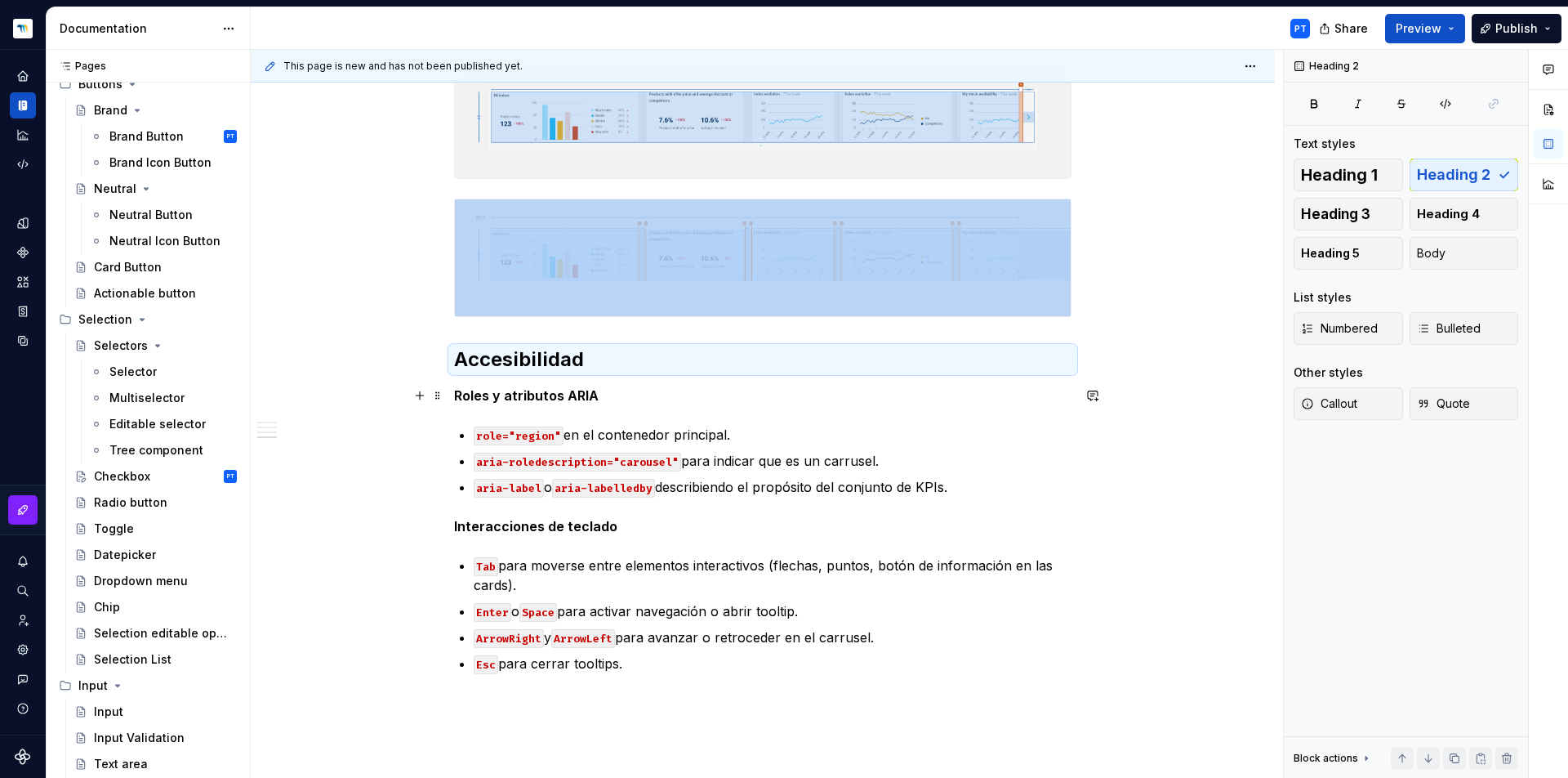
click at [546, 395] on strong "Roles y atributos ARIA" at bounding box center [526, 396] width 144 height 16
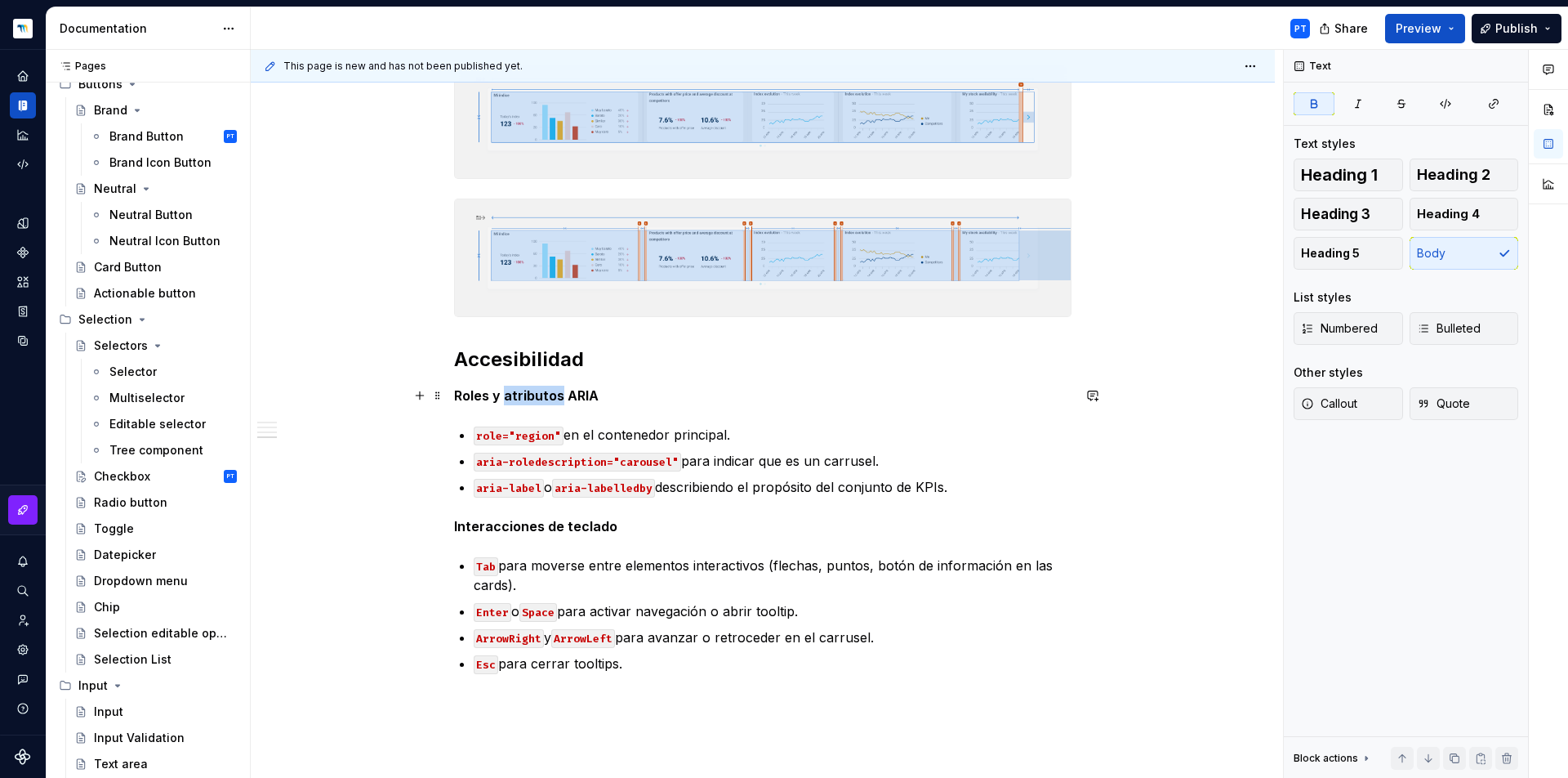
click at [546, 395] on strong "Roles y atributos ARIA" at bounding box center [526, 396] width 144 height 16
click at [1346, 218] on span "Heading 3" at bounding box center [1335, 214] width 69 height 16
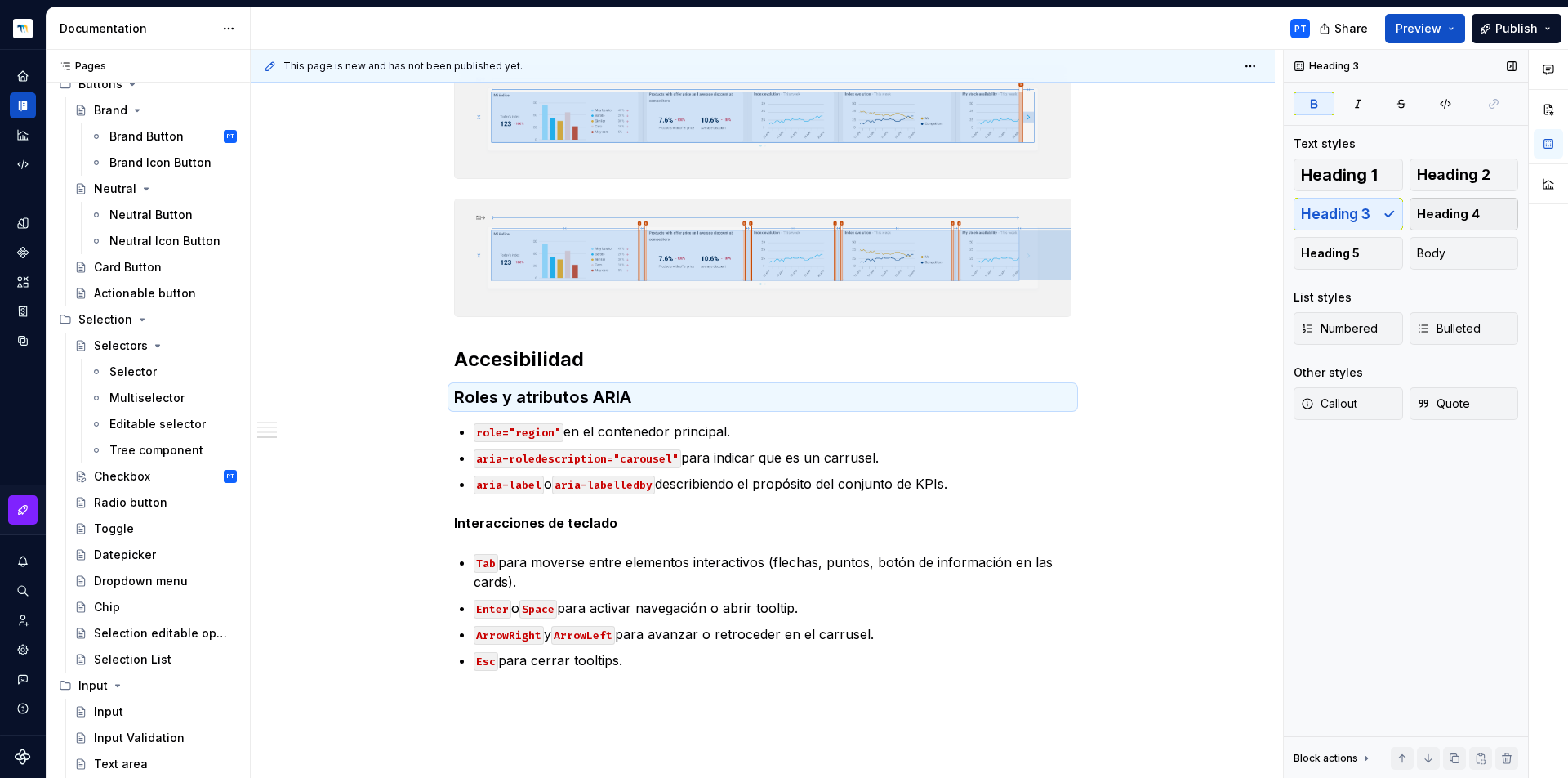
click at [1460, 209] on span "Heading 4" at bounding box center [1449, 214] width 63 height 16
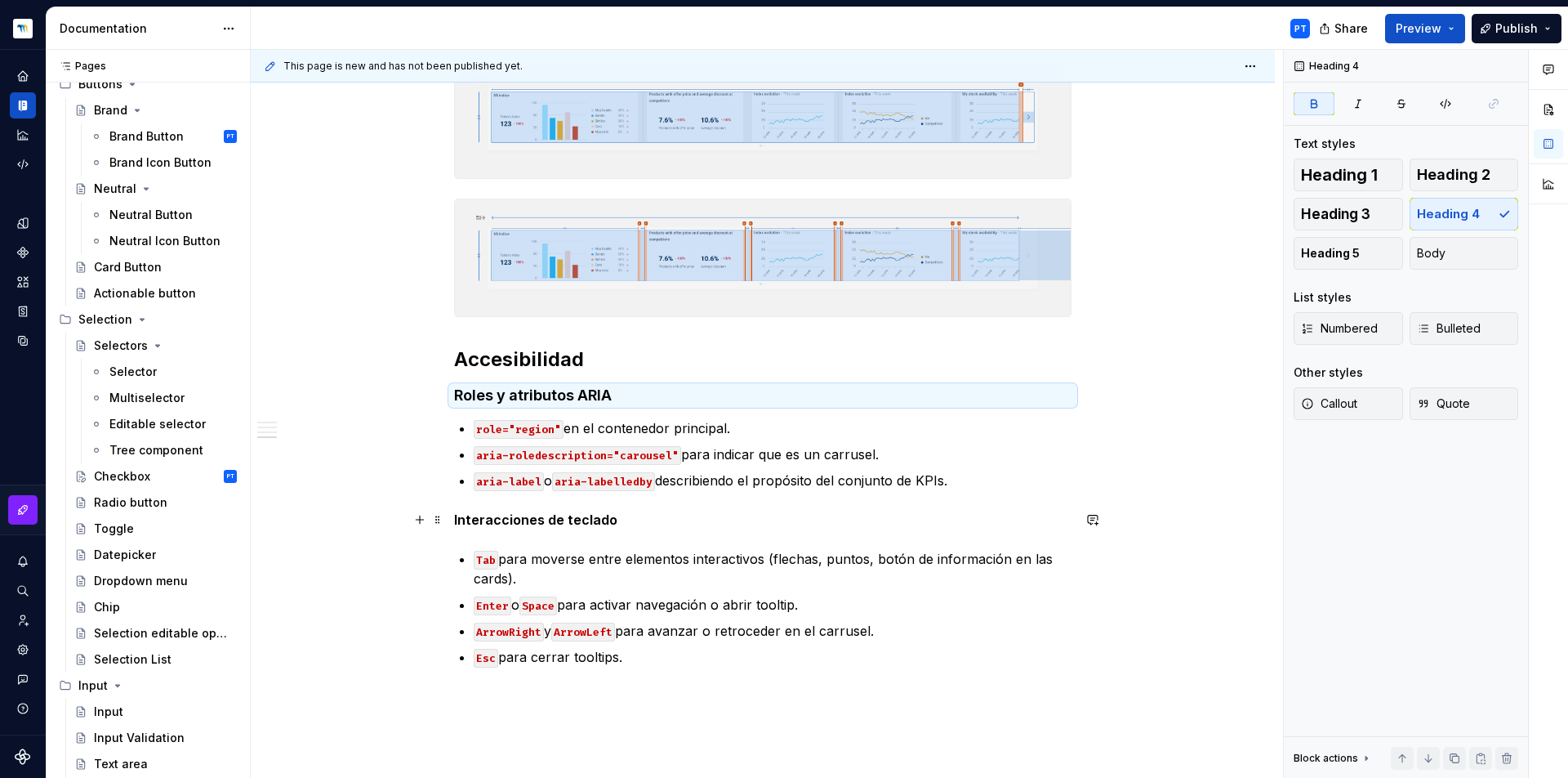
click at [529, 513] on strong "Interacciones de teclado" at bounding box center [536, 520] width 163 height 16
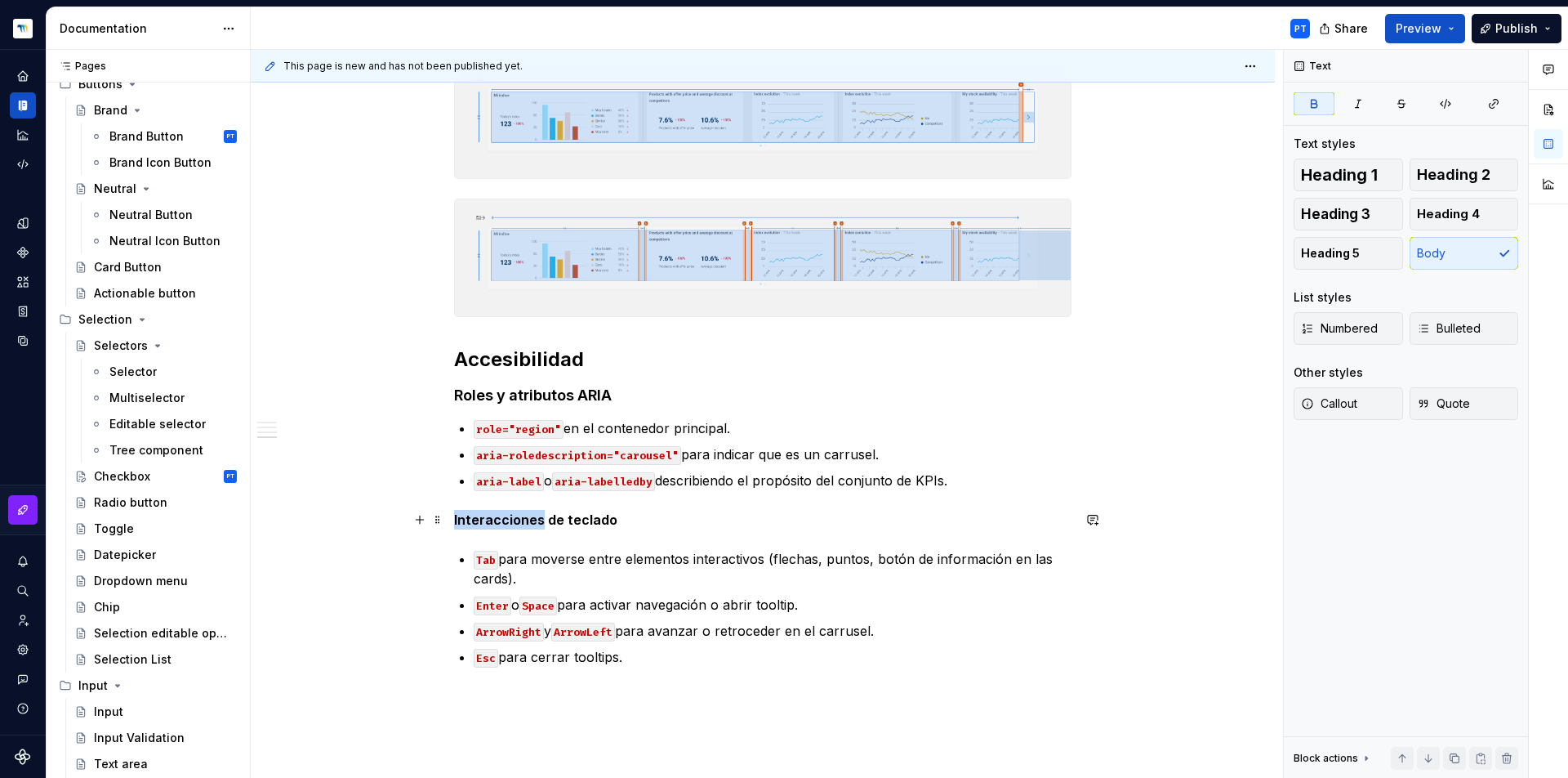
click at [529, 513] on strong "Interacciones de teclado" at bounding box center [536, 520] width 163 height 16
click at [1453, 203] on button "Heading 4" at bounding box center [1464, 214] width 109 height 32
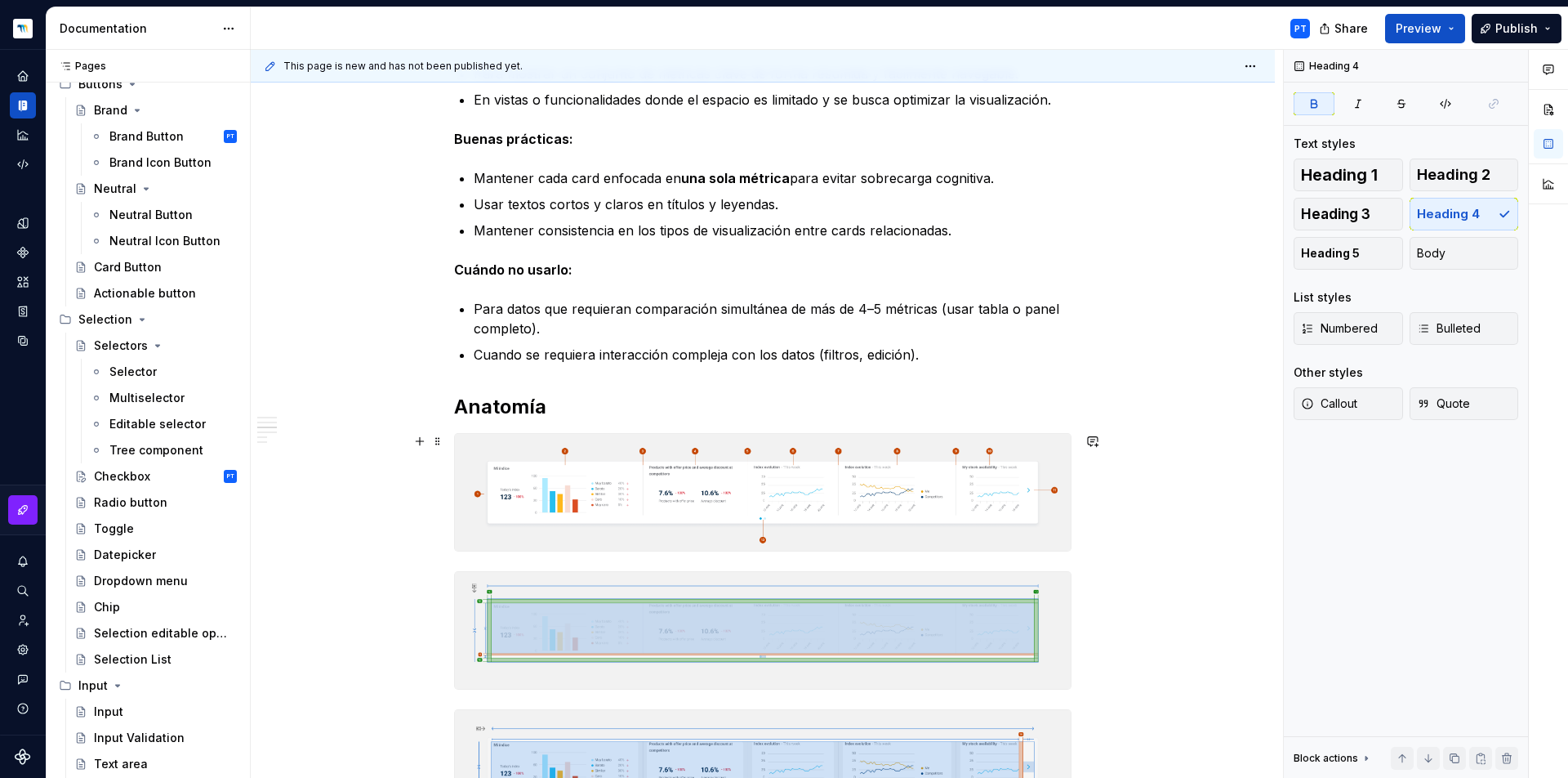
scroll to position [508, 0]
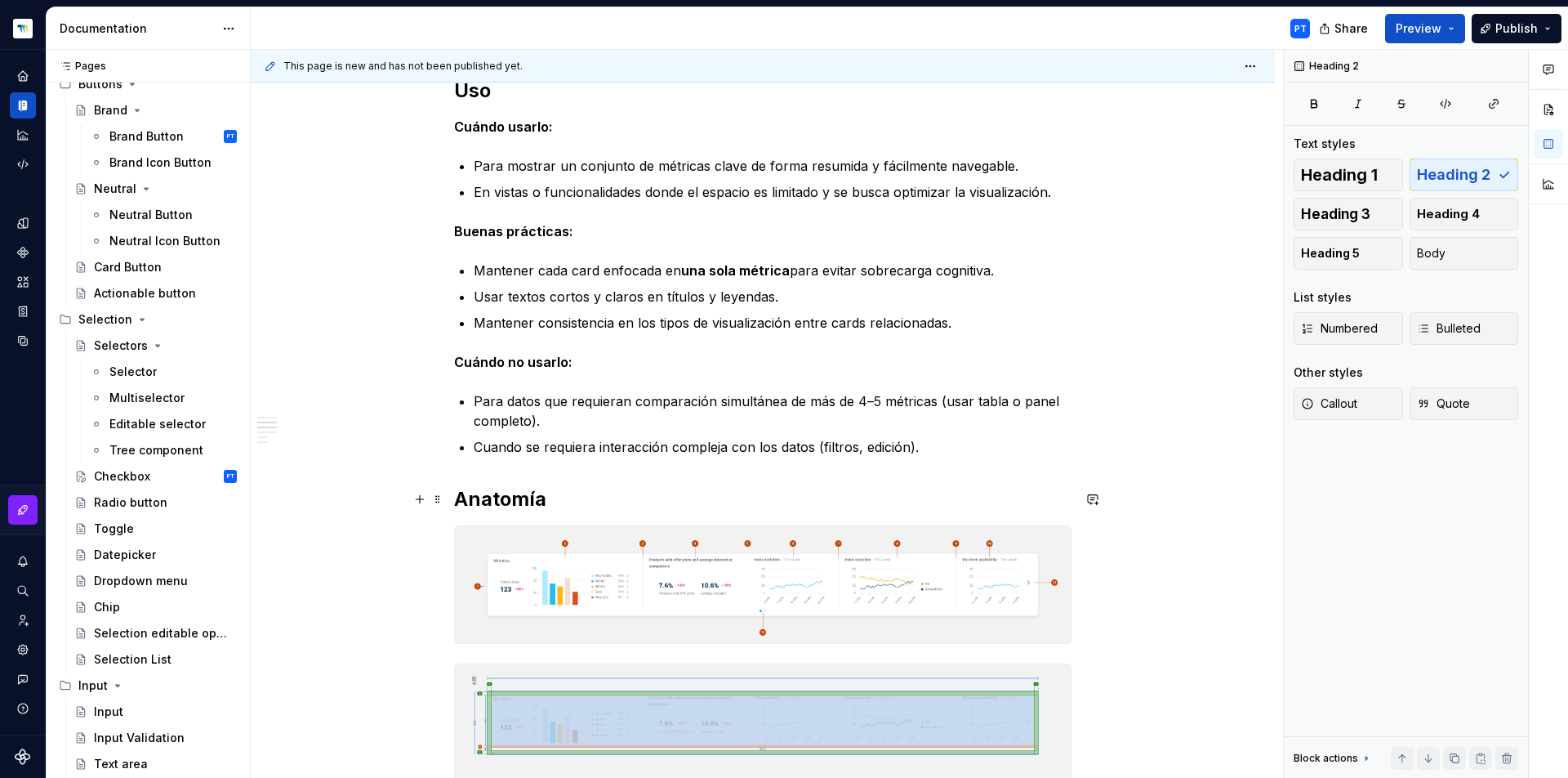
click at [525, 491] on h2 "Anatomía" at bounding box center [762, 499] width 617 height 26
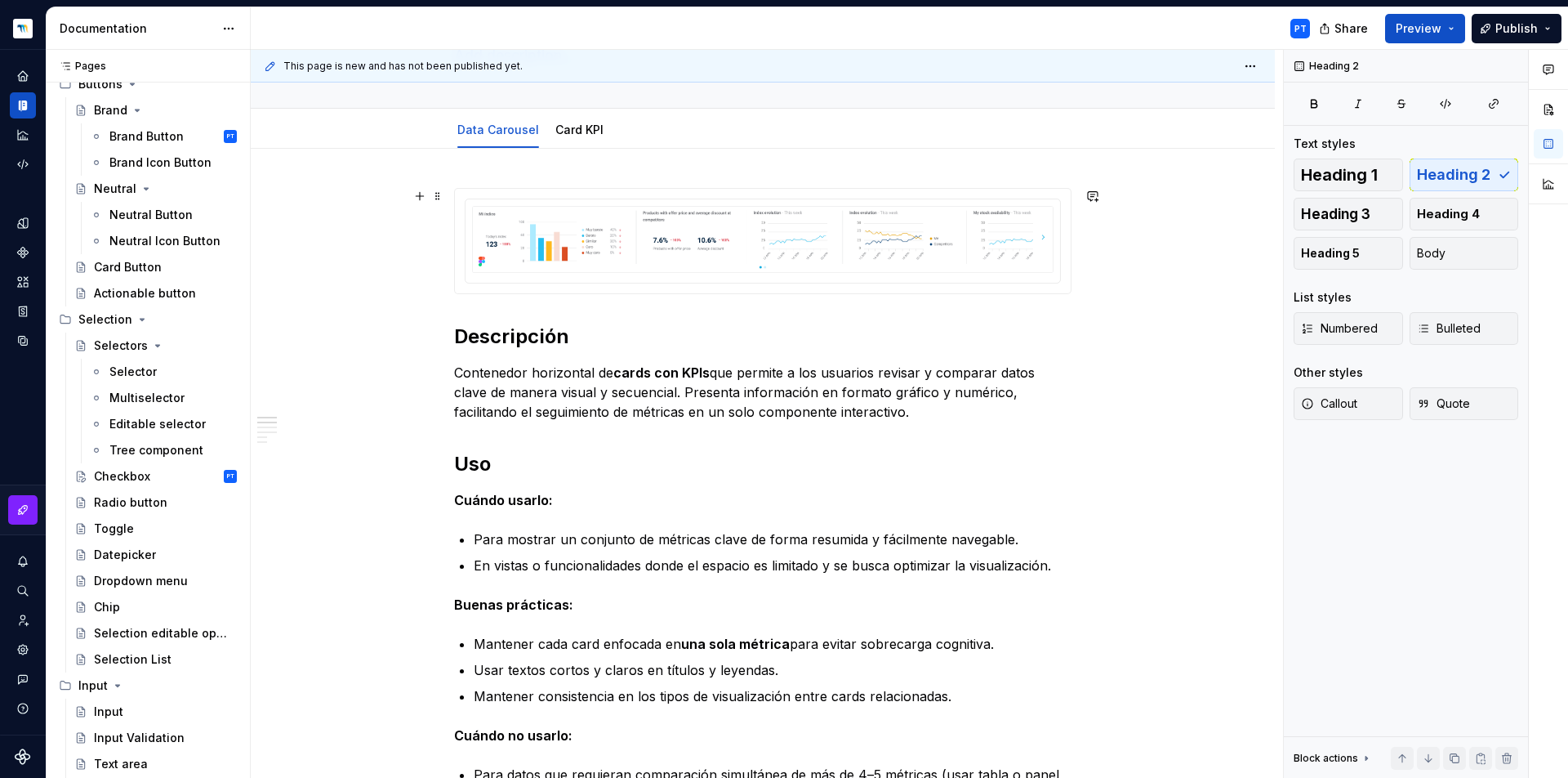
scroll to position [0, 0]
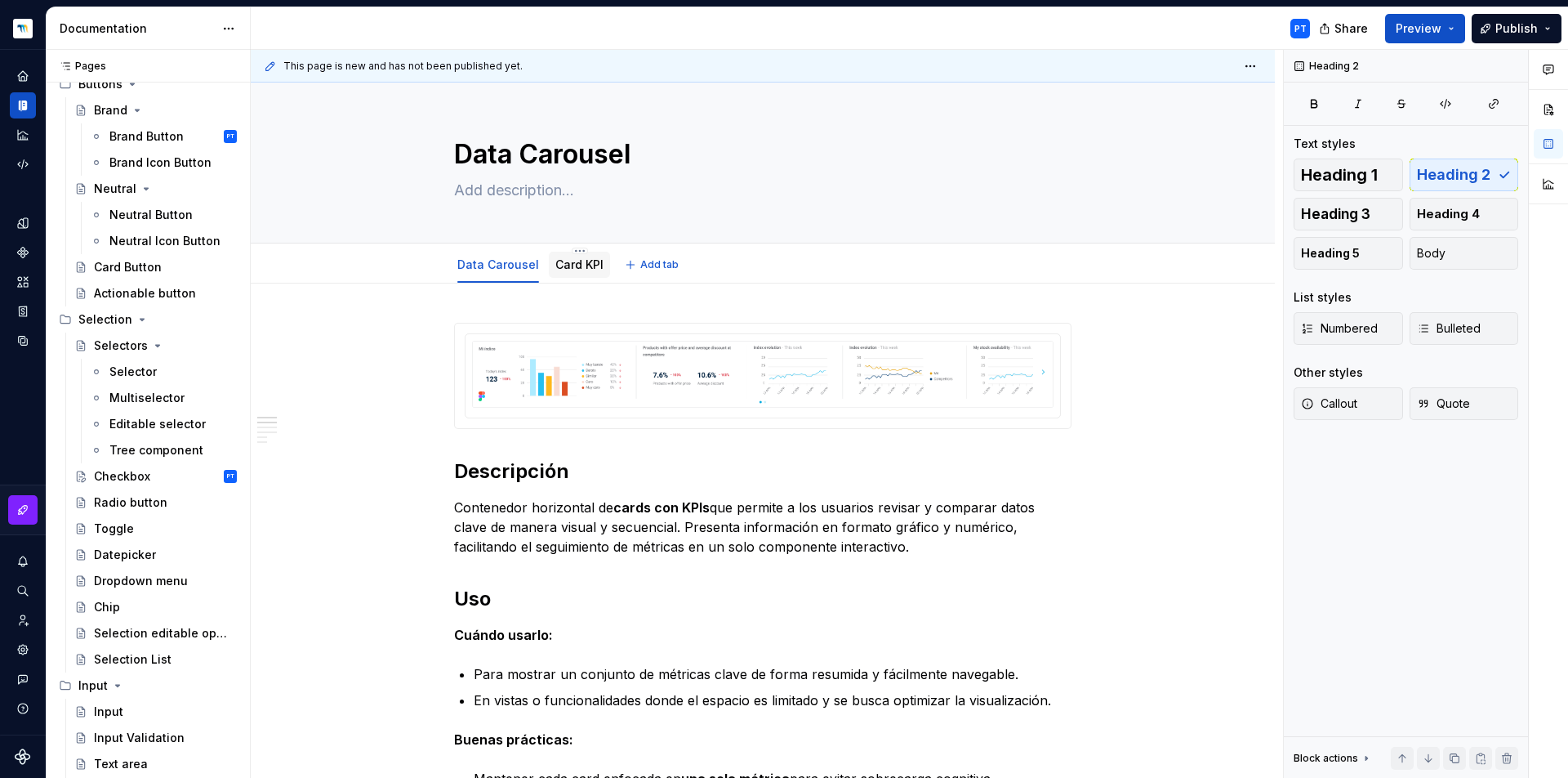
click at [576, 260] on link "Card KPI" at bounding box center [579, 264] width 48 height 13
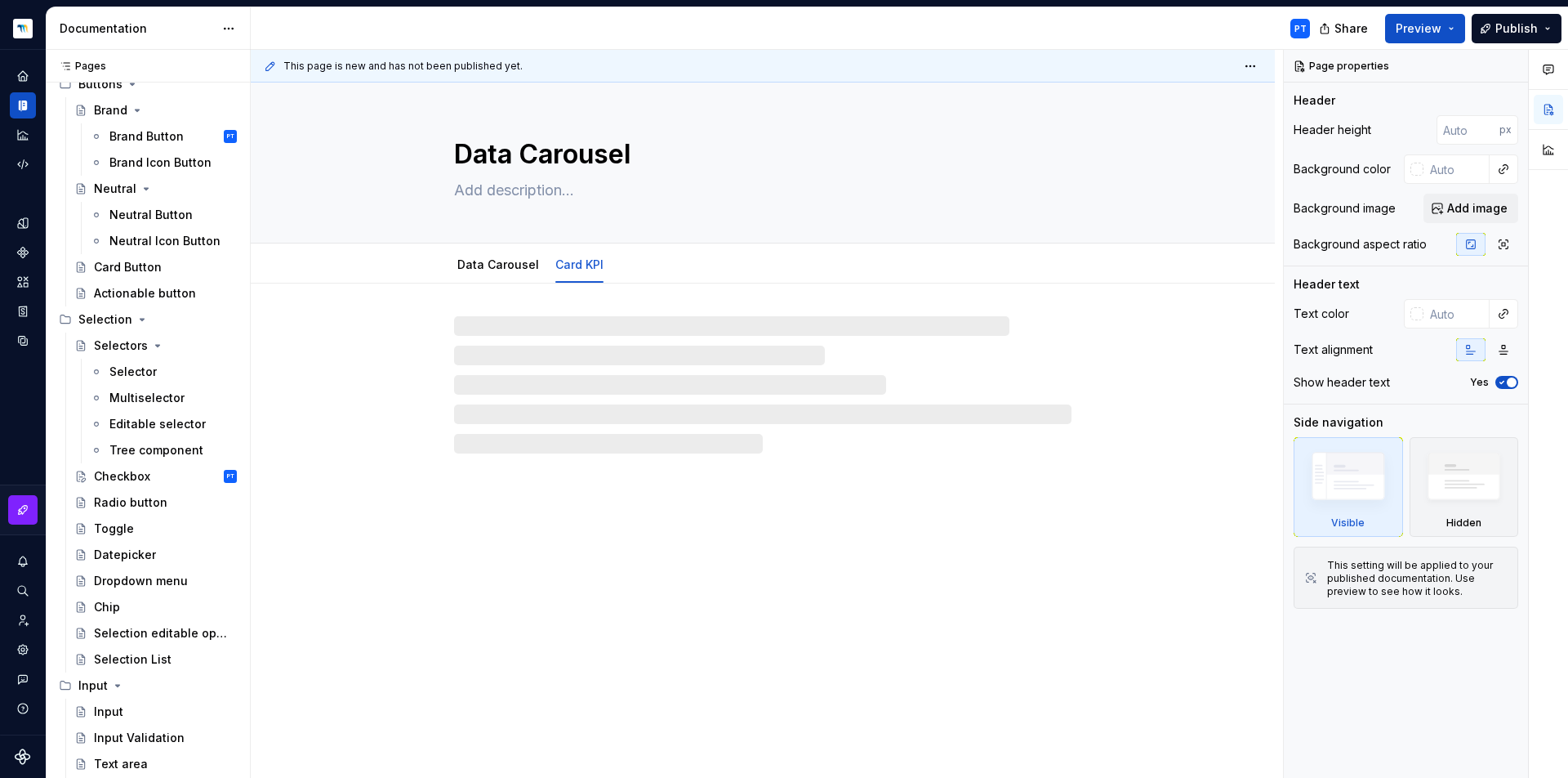
type textarea "*"
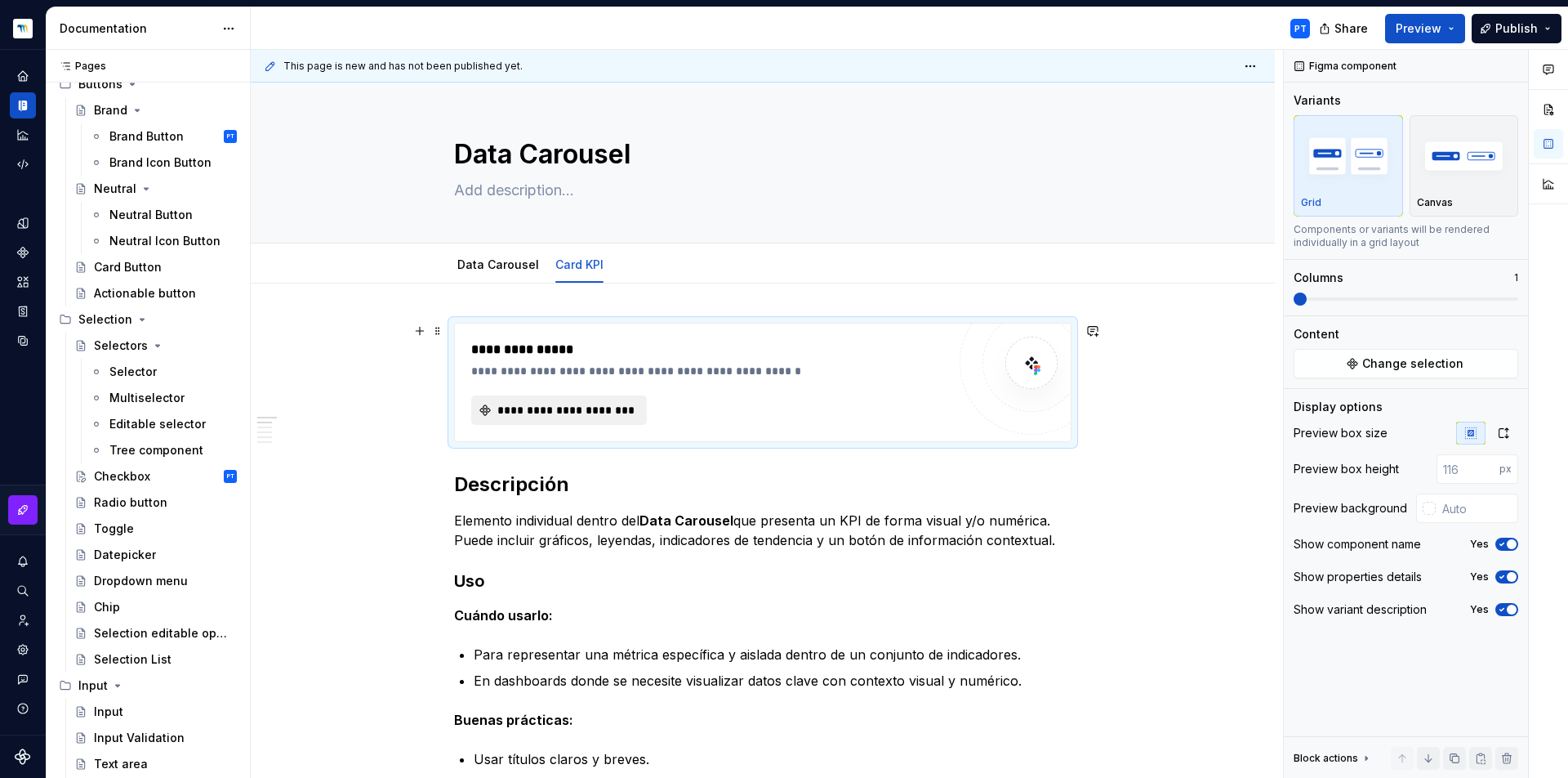
click at [599, 402] on button "**********" at bounding box center [559, 410] width 176 height 30
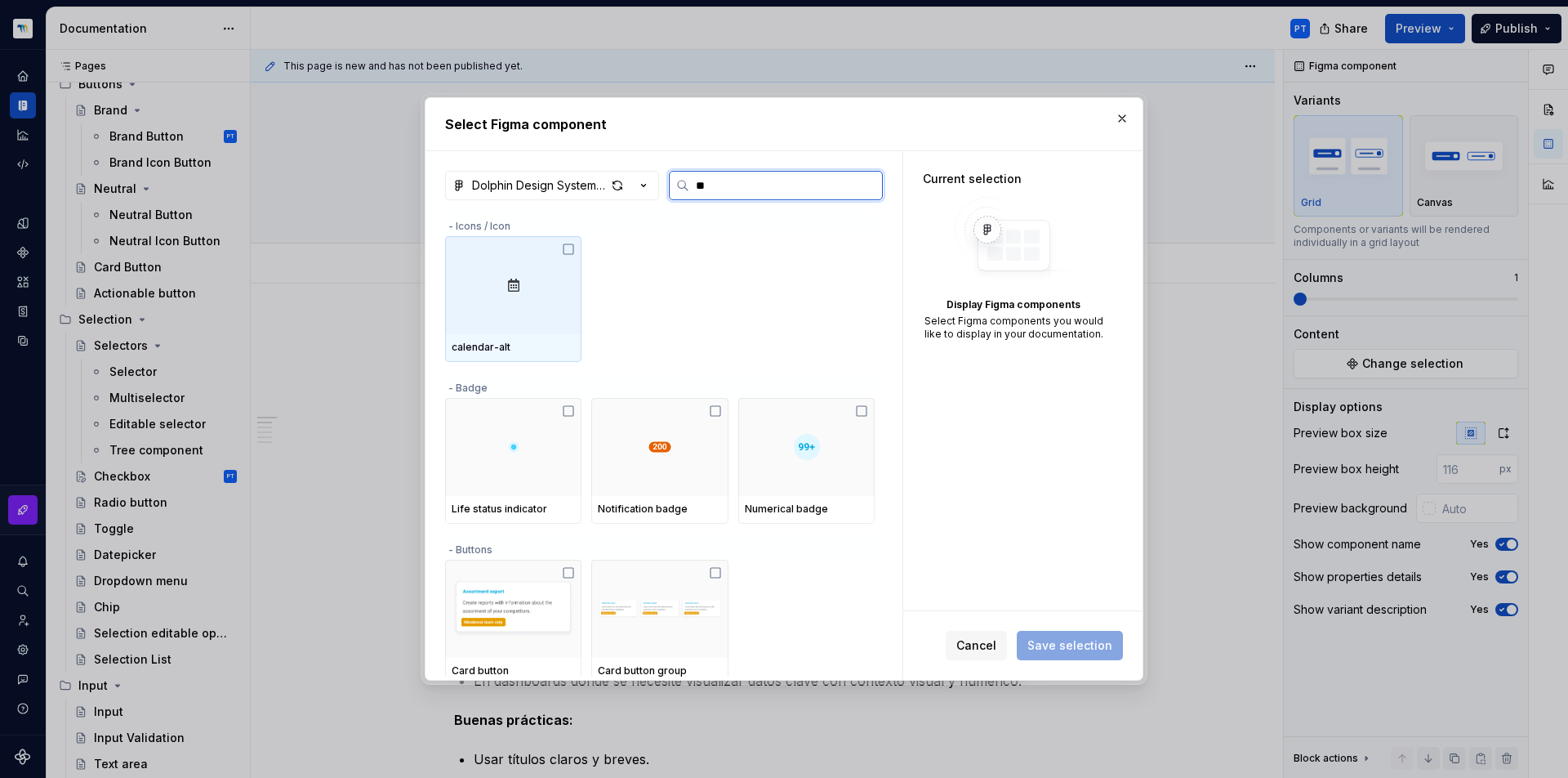
type input "*"
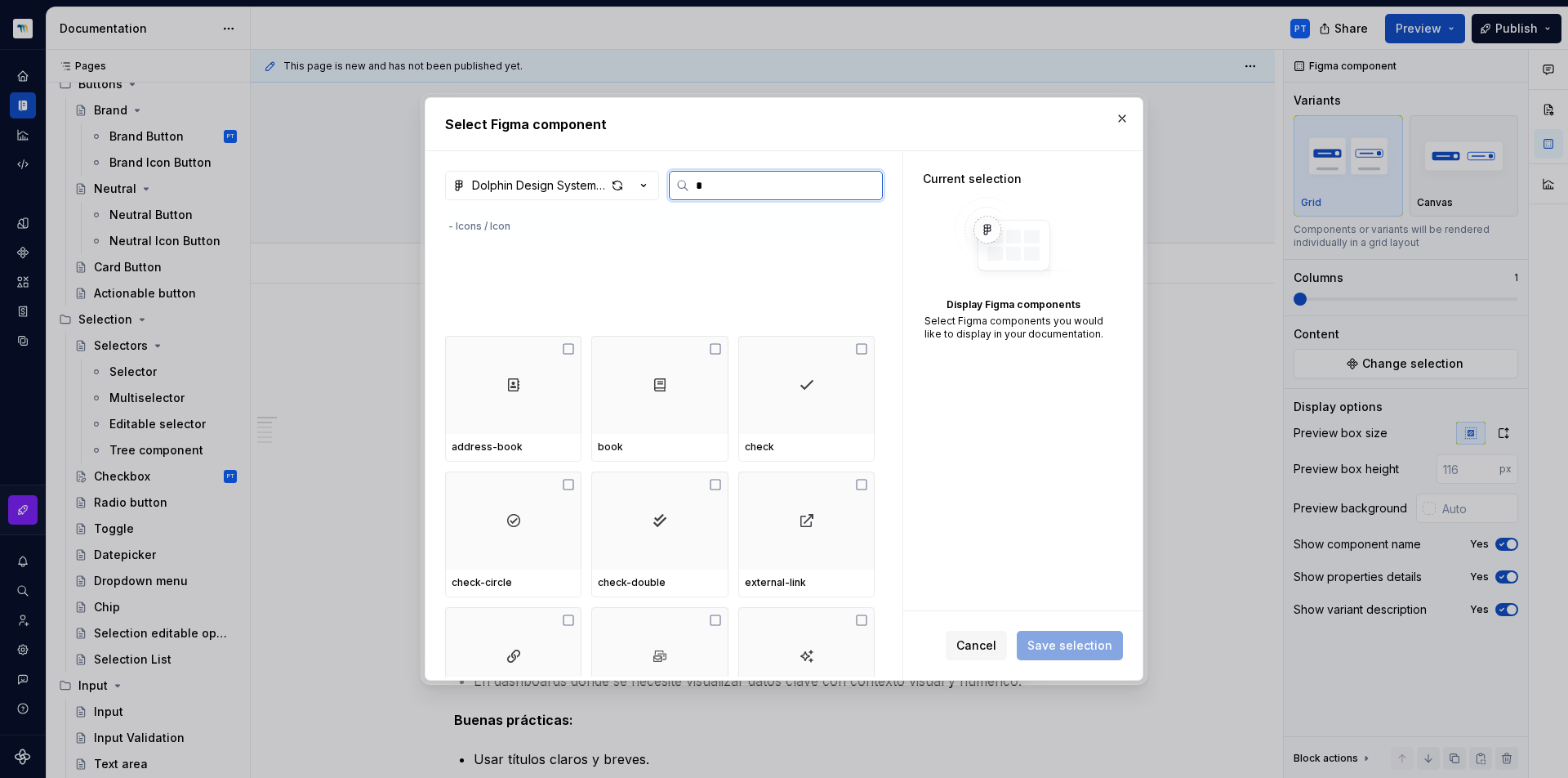
type input "*"
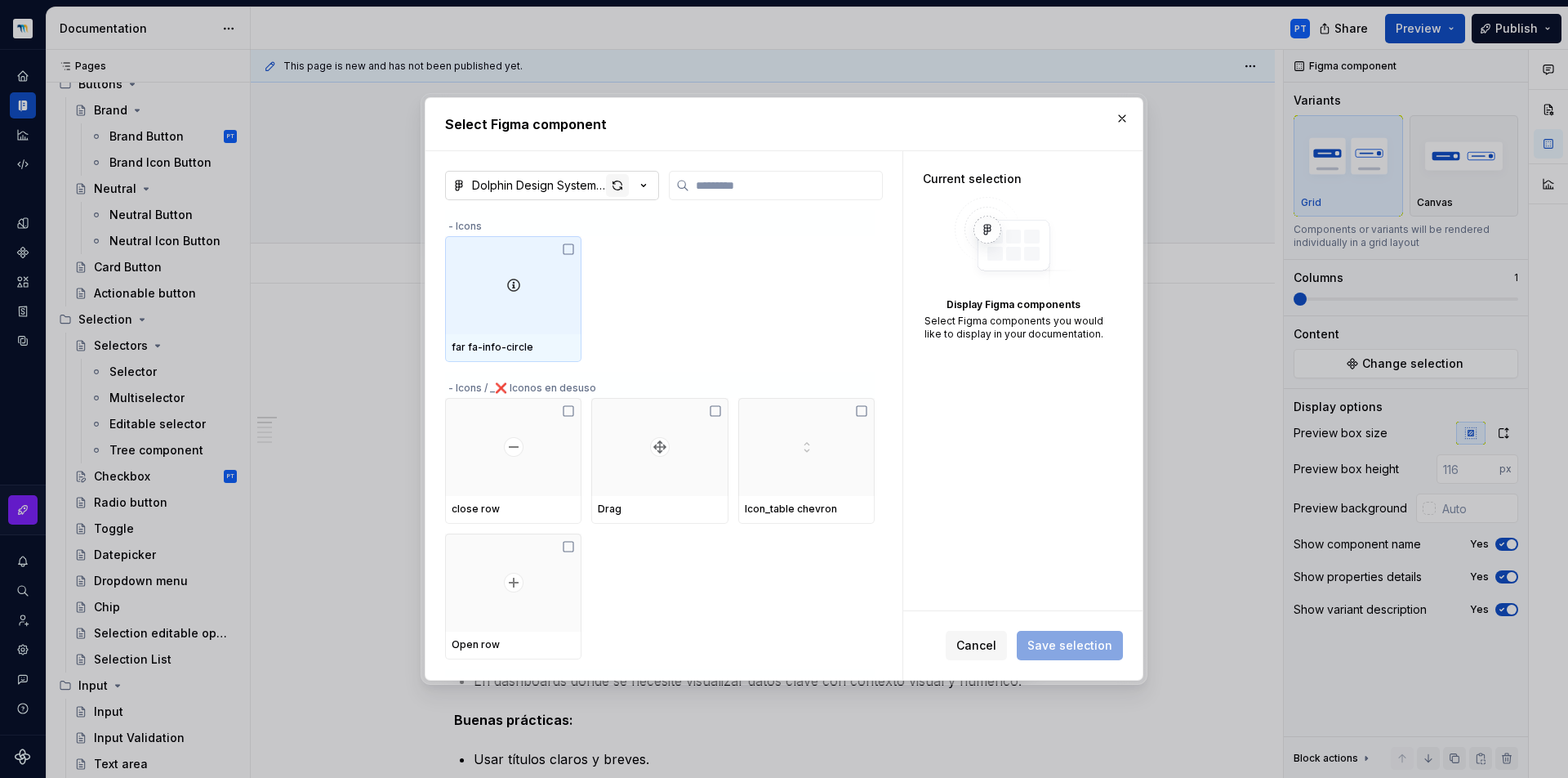
click at [615, 183] on div "button" at bounding box center [617, 185] width 22 height 22
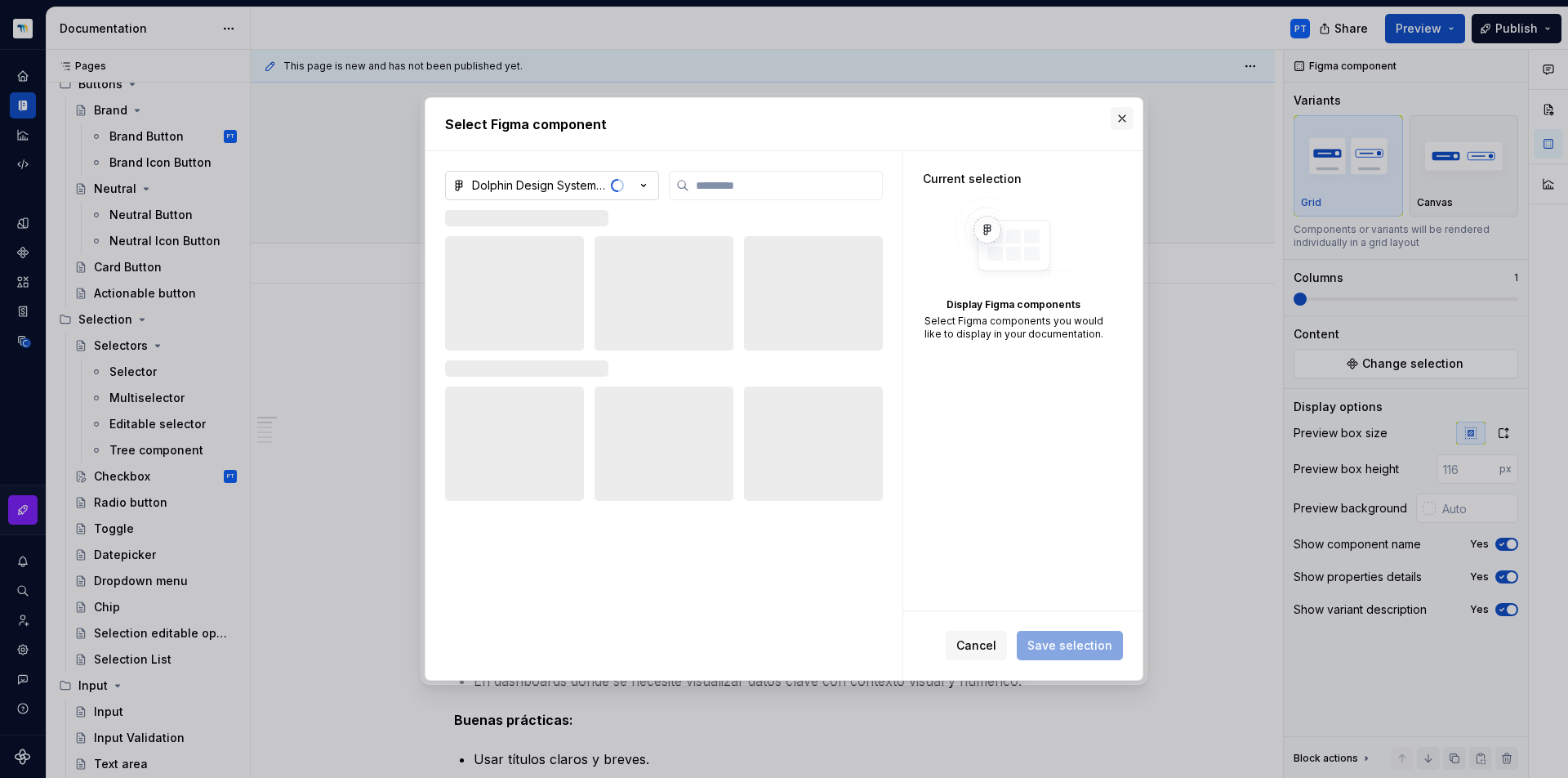
click at [1127, 121] on button "button" at bounding box center [1121, 118] width 22 height 22
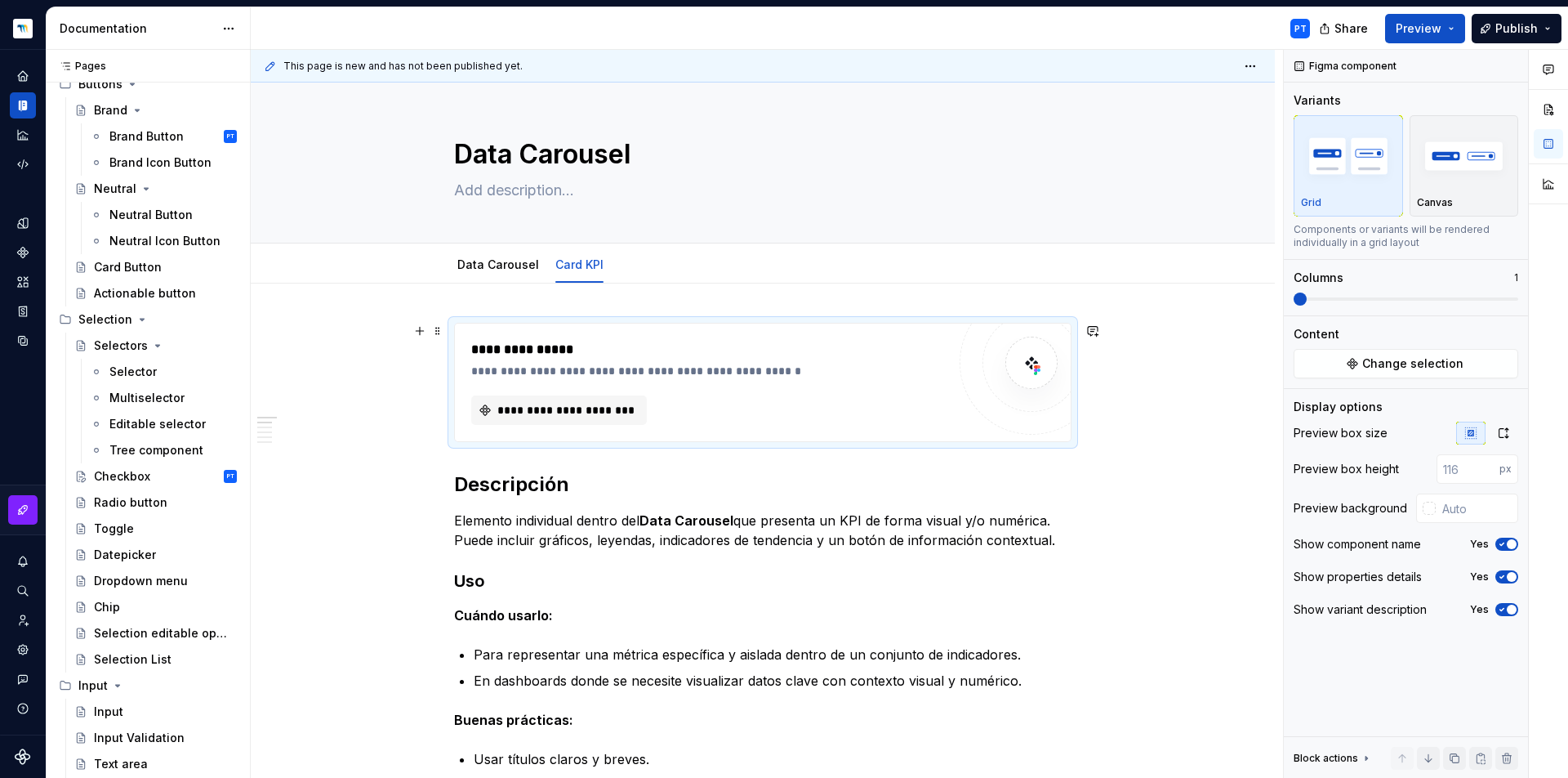
click at [862, 404] on div "**********" at bounding box center [709, 410] width 475 height 30
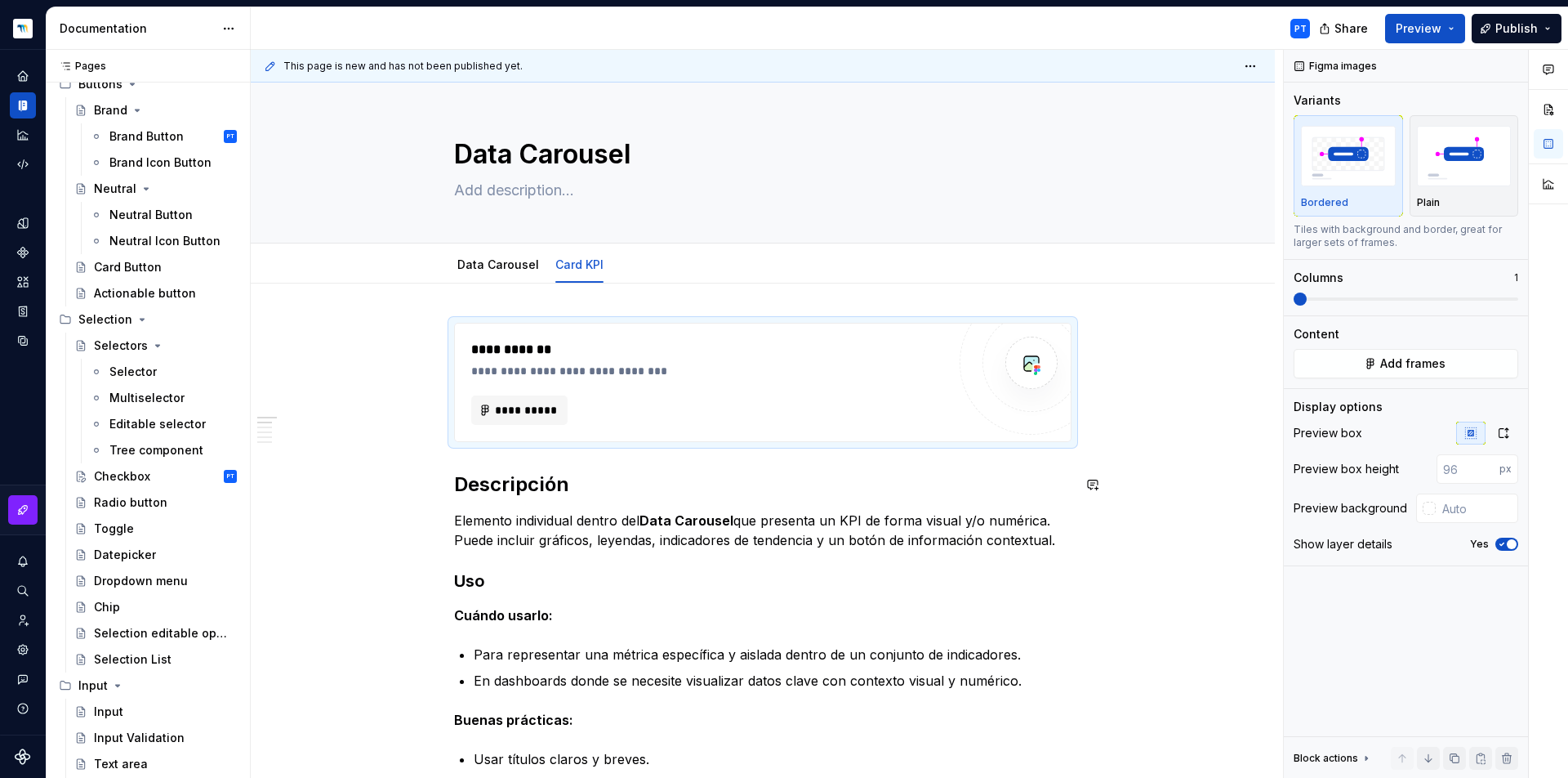
type textarea "*"
click at [501, 415] on span "**********" at bounding box center [527, 410] width 64 height 16
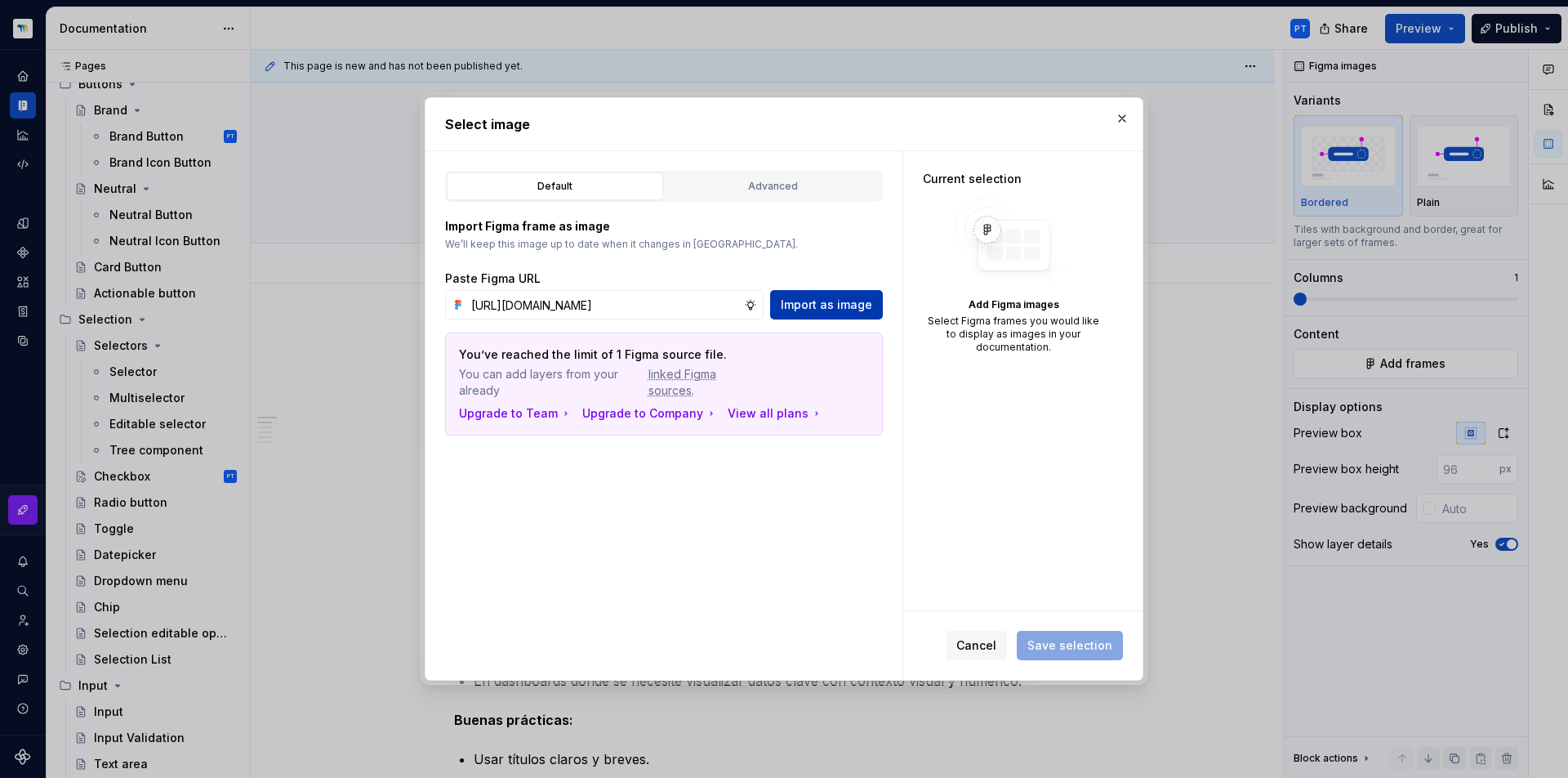
type input "https://www.figma.com/design/L3bWxkziPEXNLxjmGT2Jus/Dolphin-Design-System-Minde…"
click at [862, 310] on span "Import as image" at bounding box center [826, 305] width 91 height 16
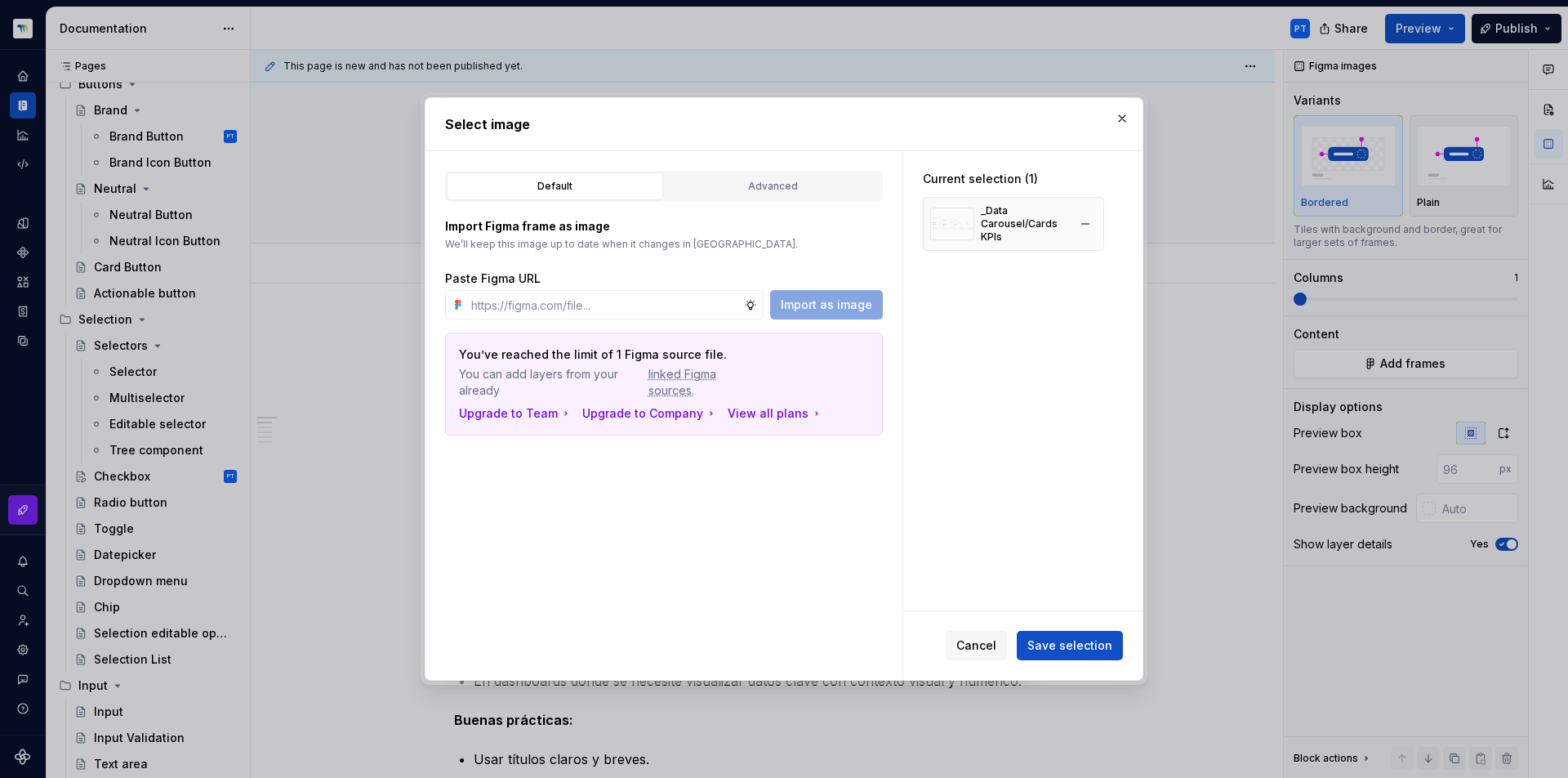
click at [1035, 210] on div "_Data Carousel/Cards KPIs" at bounding box center [1024, 224] width 87 height 39
click at [1076, 652] on span "Save selection" at bounding box center [1069, 645] width 85 height 16
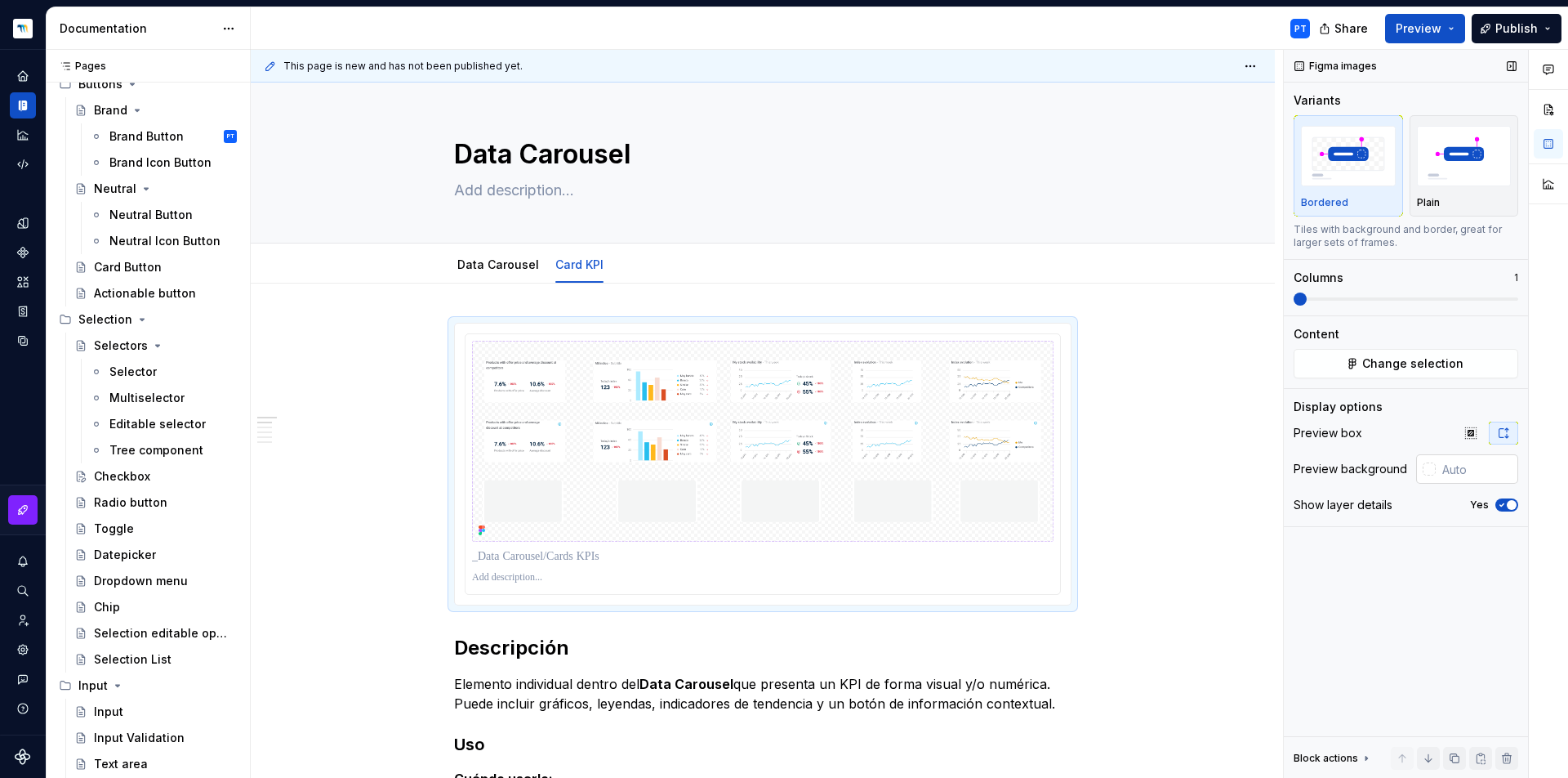
click at [1434, 475] on div at bounding box center [1429, 468] width 13 height 13
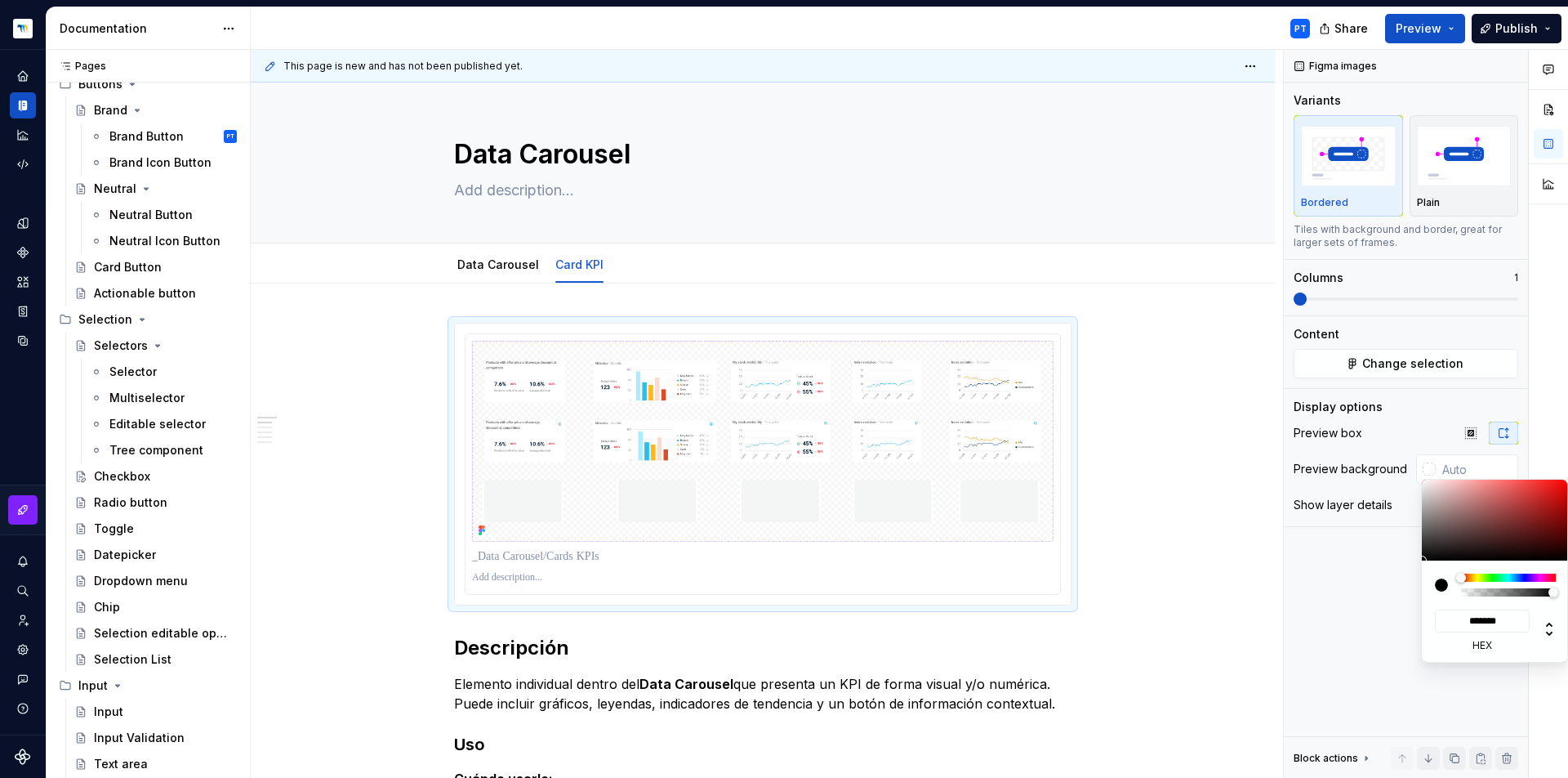
type input "#746060"
type input "*******"
type input "#837171"
type input "*******"
type input "#B9B7B7"
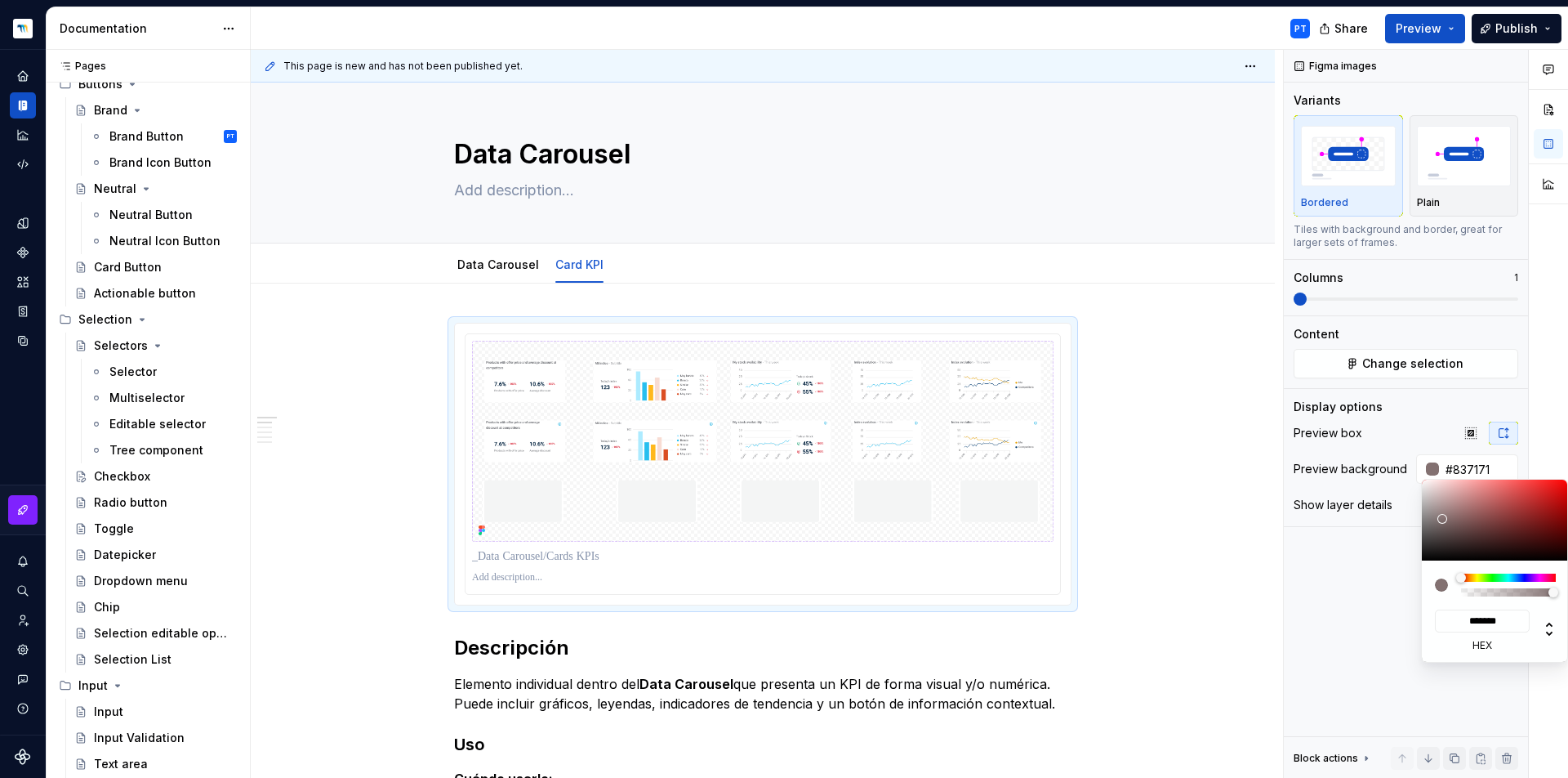
type input "*******"
type input "#DDDDDD"
type input "*******"
type input "#E8E8E8"
type input "*******"
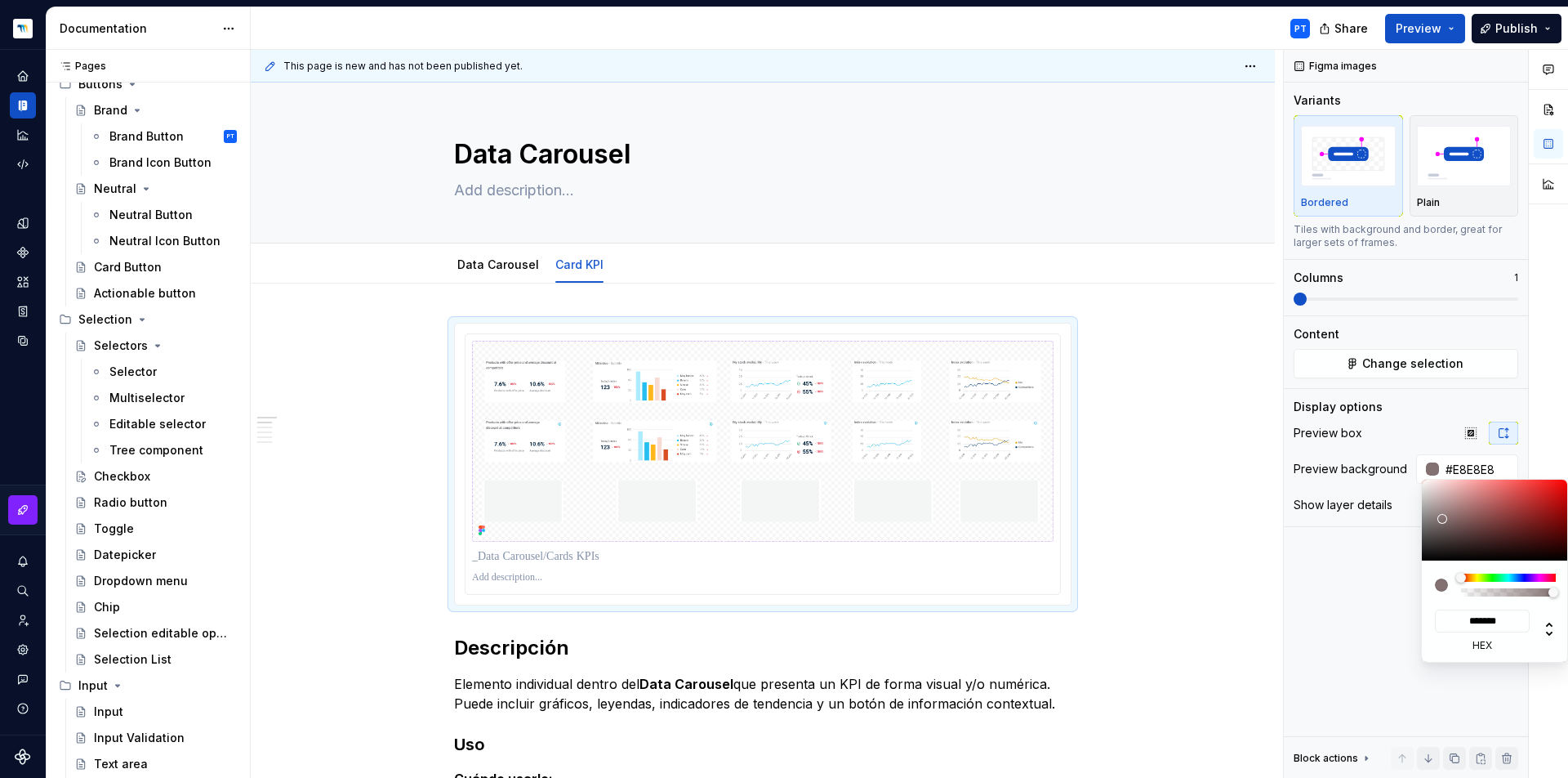
type input "#EAEAEA"
type input "*******"
type input "#F2F2F2"
type input "*******"
type input "#F7F7F7"
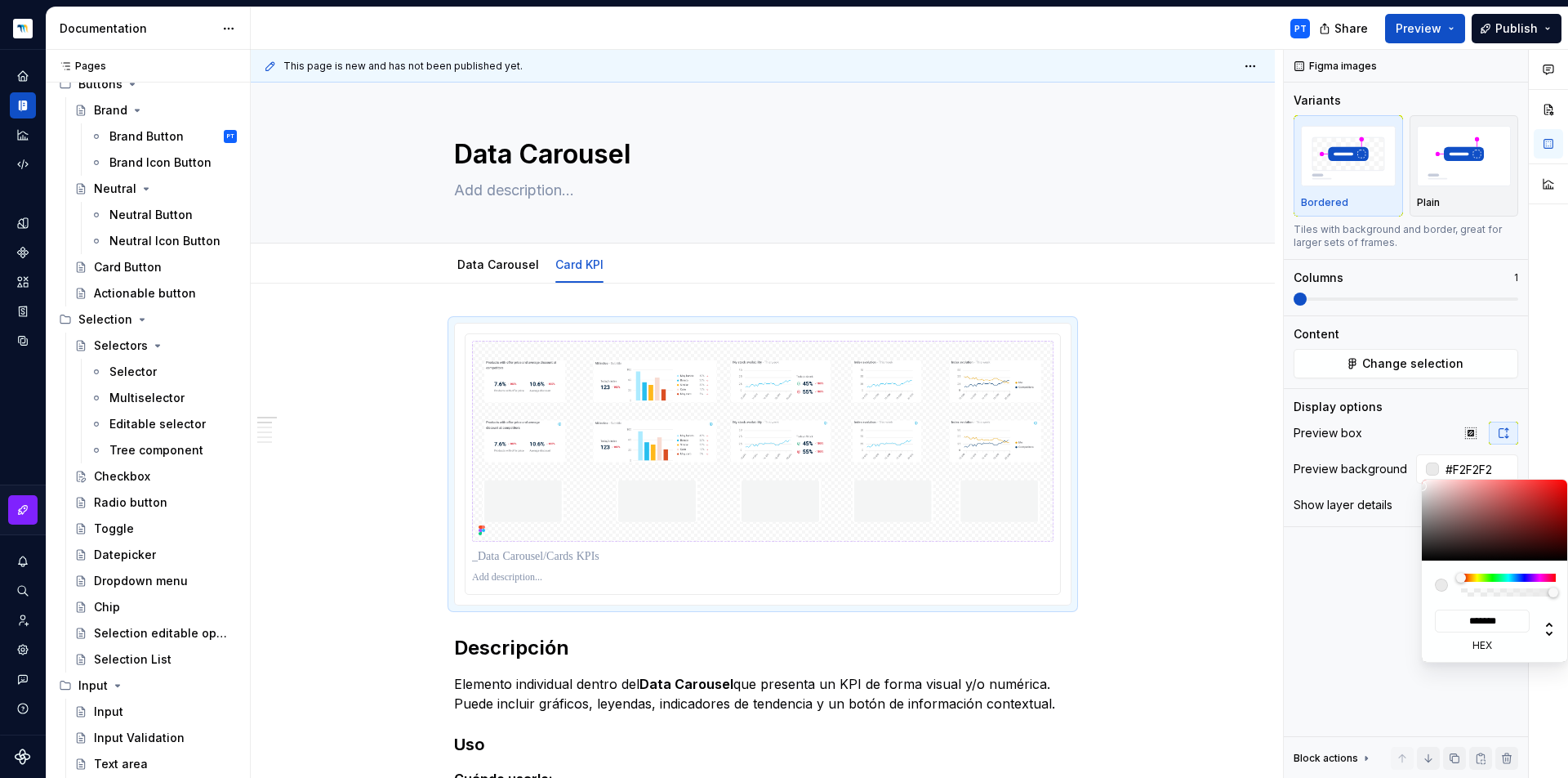
type input "*******"
type input "#FCFCFC"
type input "*******"
type input "#FFFFFF"
type input "*******"
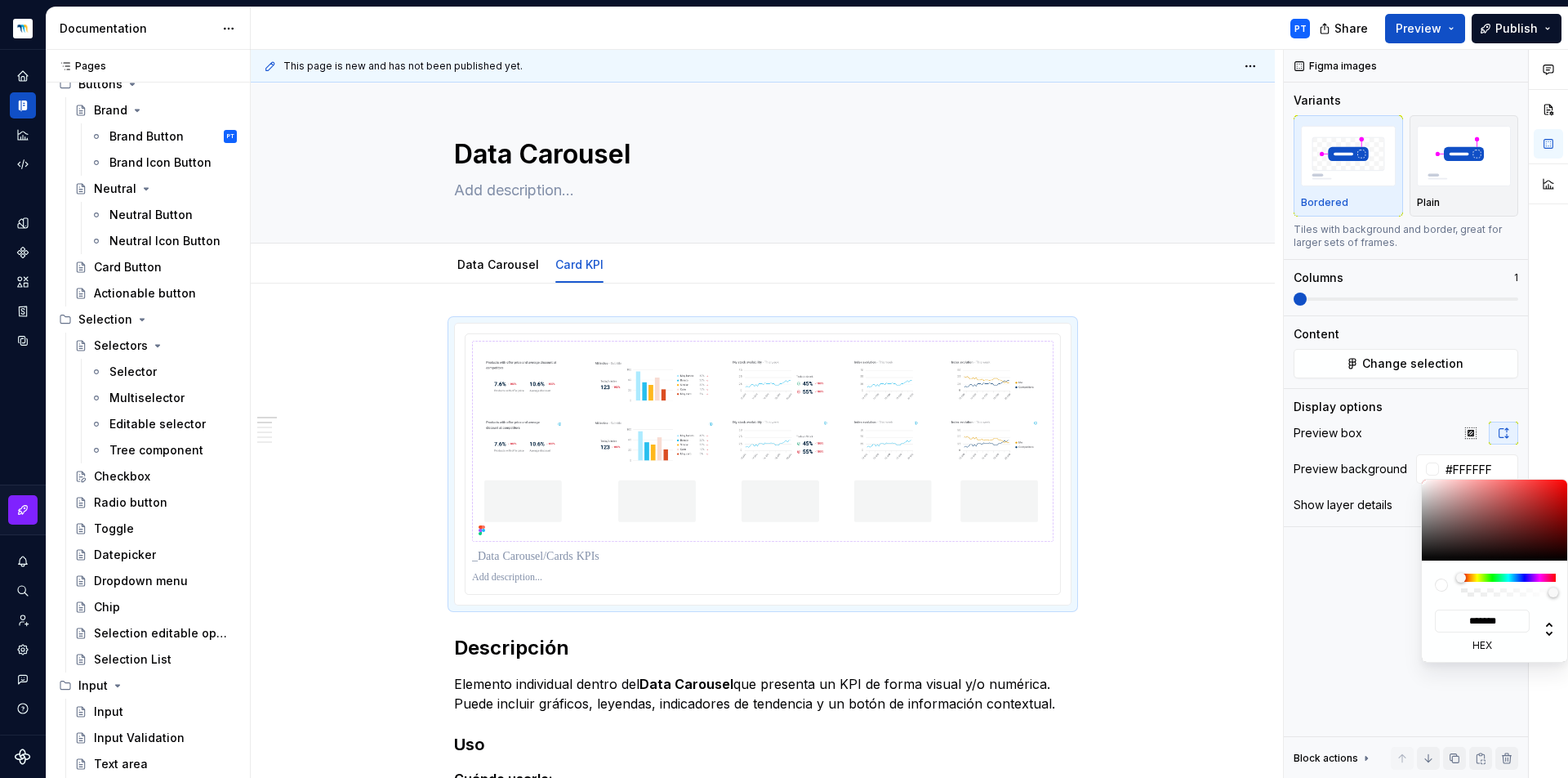
drag, startPoint x: 1447, startPoint y: 524, endPoint x: 1407, endPoint y: 474, distance: 64.0
click at [1407, 474] on body "Dolphin Design System PT Design system data Documentation PT Share Preview Publ…" at bounding box center [784, 389] width 1568 height 778
click at [1233, 529] on html "Dolphin Design System PT Design system data Documentation PT Share Preview Publ…" at bounding box center [784, 389] width 1568 height 778
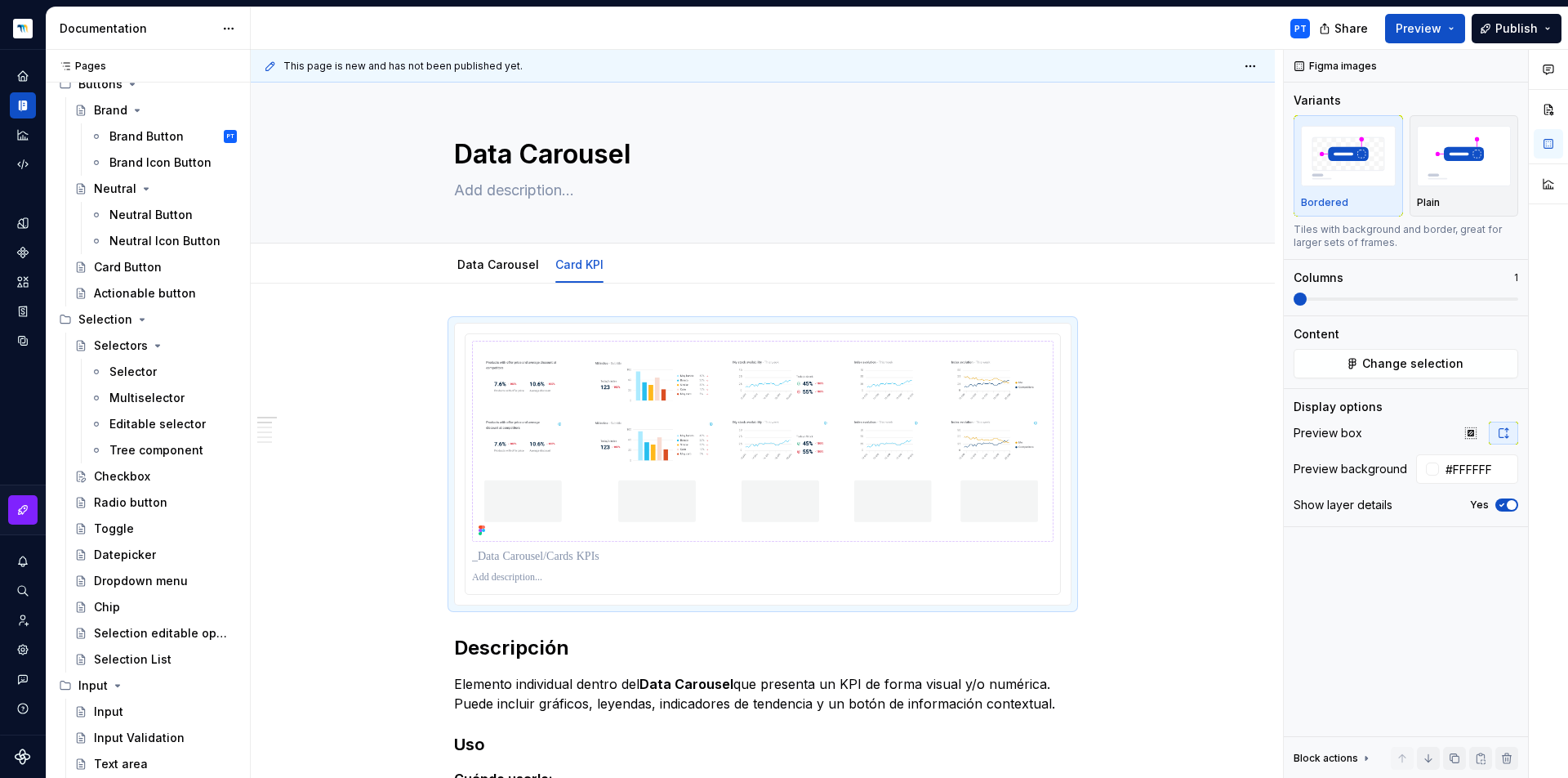
click at [1301, 600] on div "Comments Open comments No comments yet Select ‘Comment’ from the block context …" at bounding box center [1425, 415] width 284 height 729
click at [1033, 497] on img at bounding box center [762, 441] width 581 height 201
click at [1064, 482] on div at bounding box center [762, 464] width 616 height 281
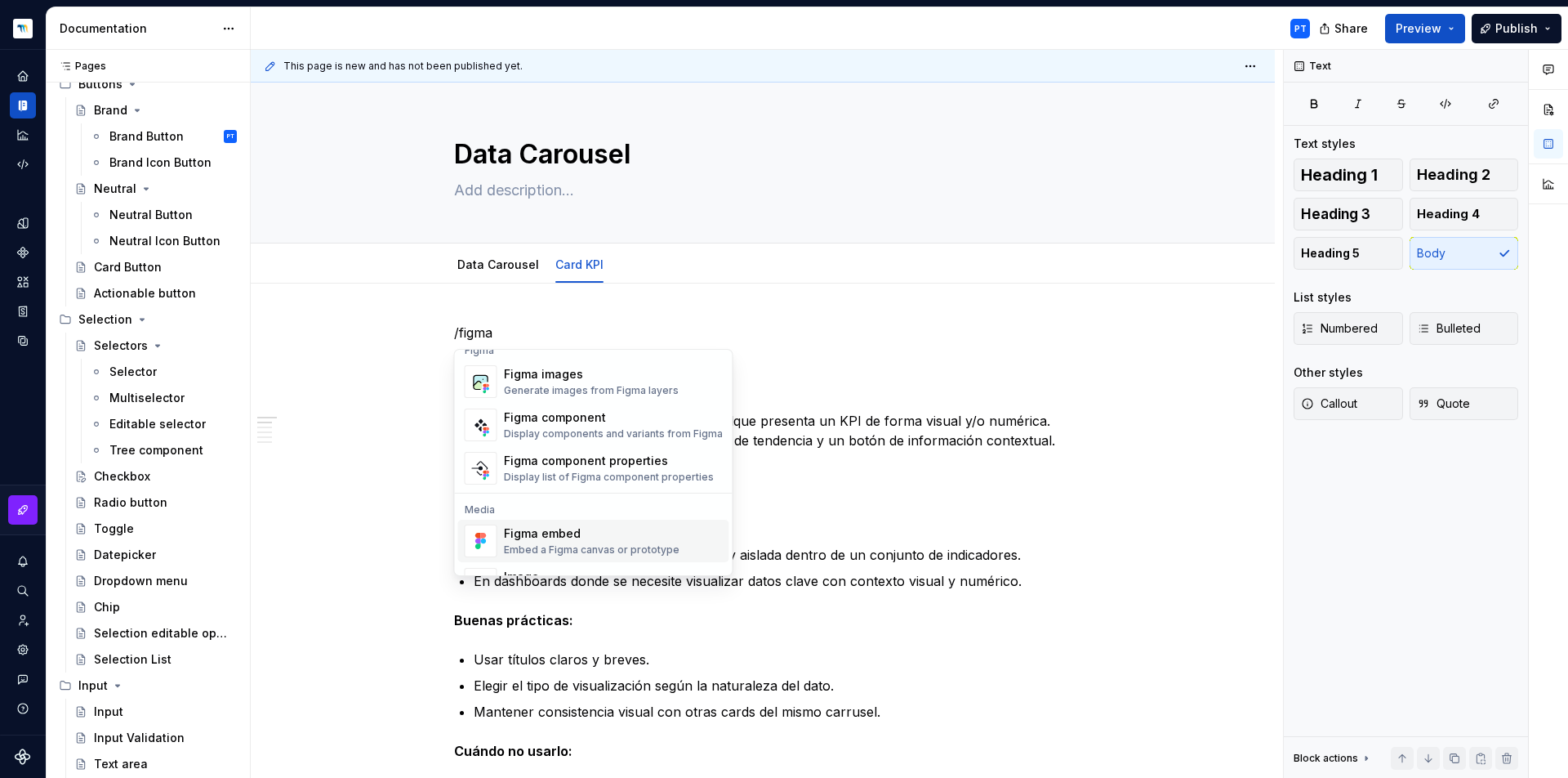
scroll to position [49, 0]
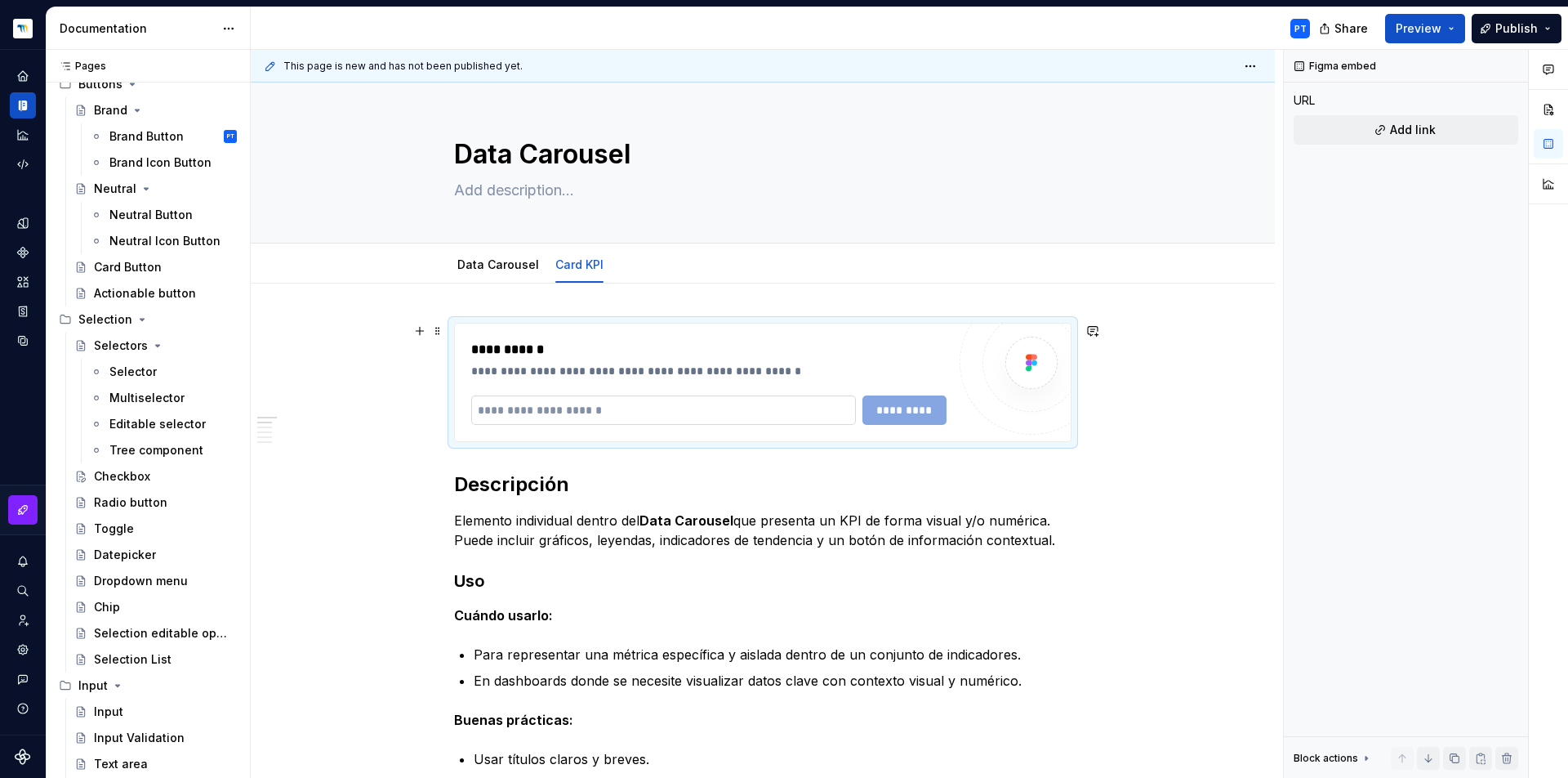
click at [675, 401] on input "text" at bounding box center [663, 410] width 385 height 30
paste input "**********"
type input "**********"
click at [887, 413] on span "*********" at bounding box center [904, 410] width 64 height 16
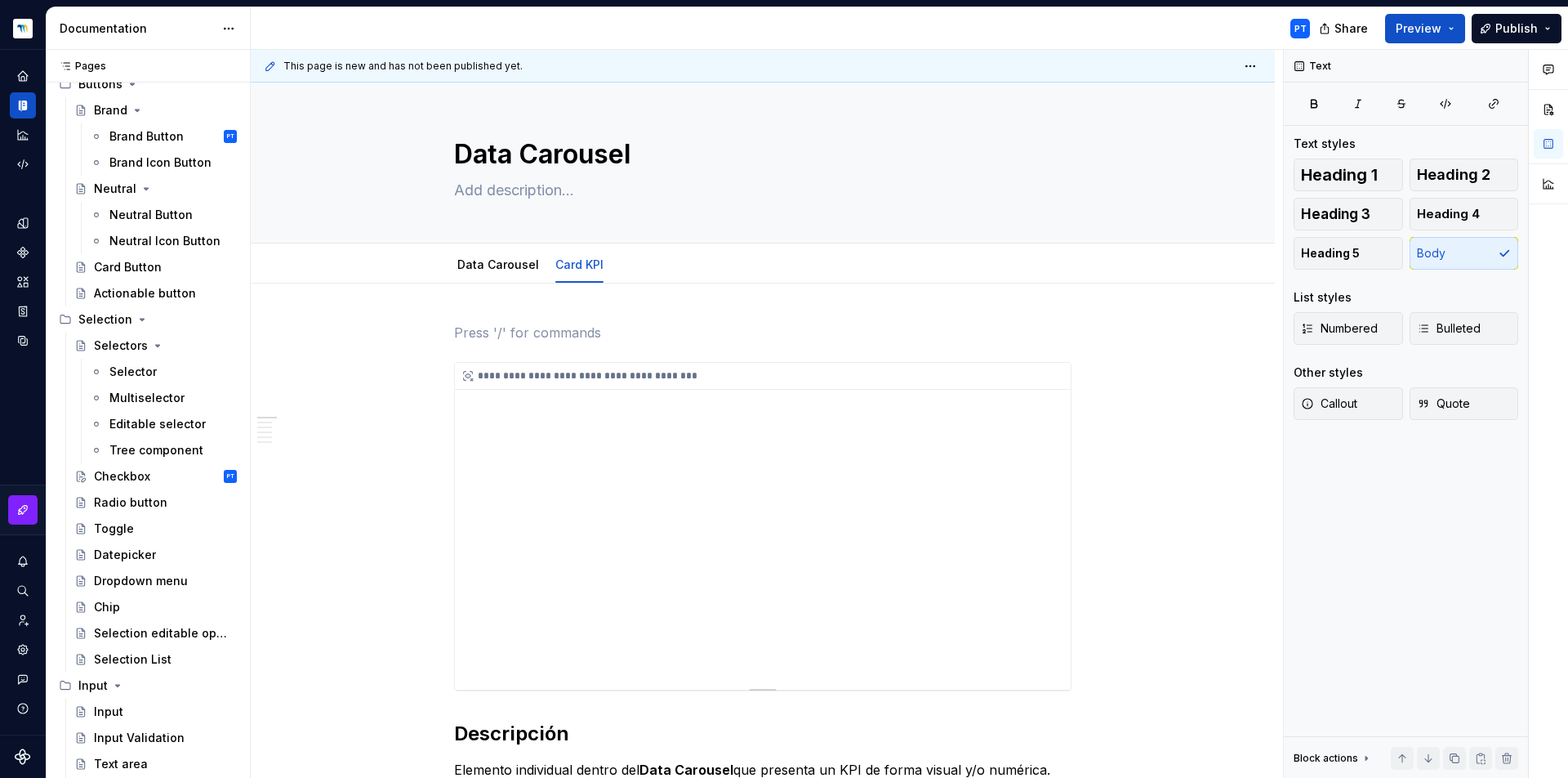
scroll to position [7, 0]
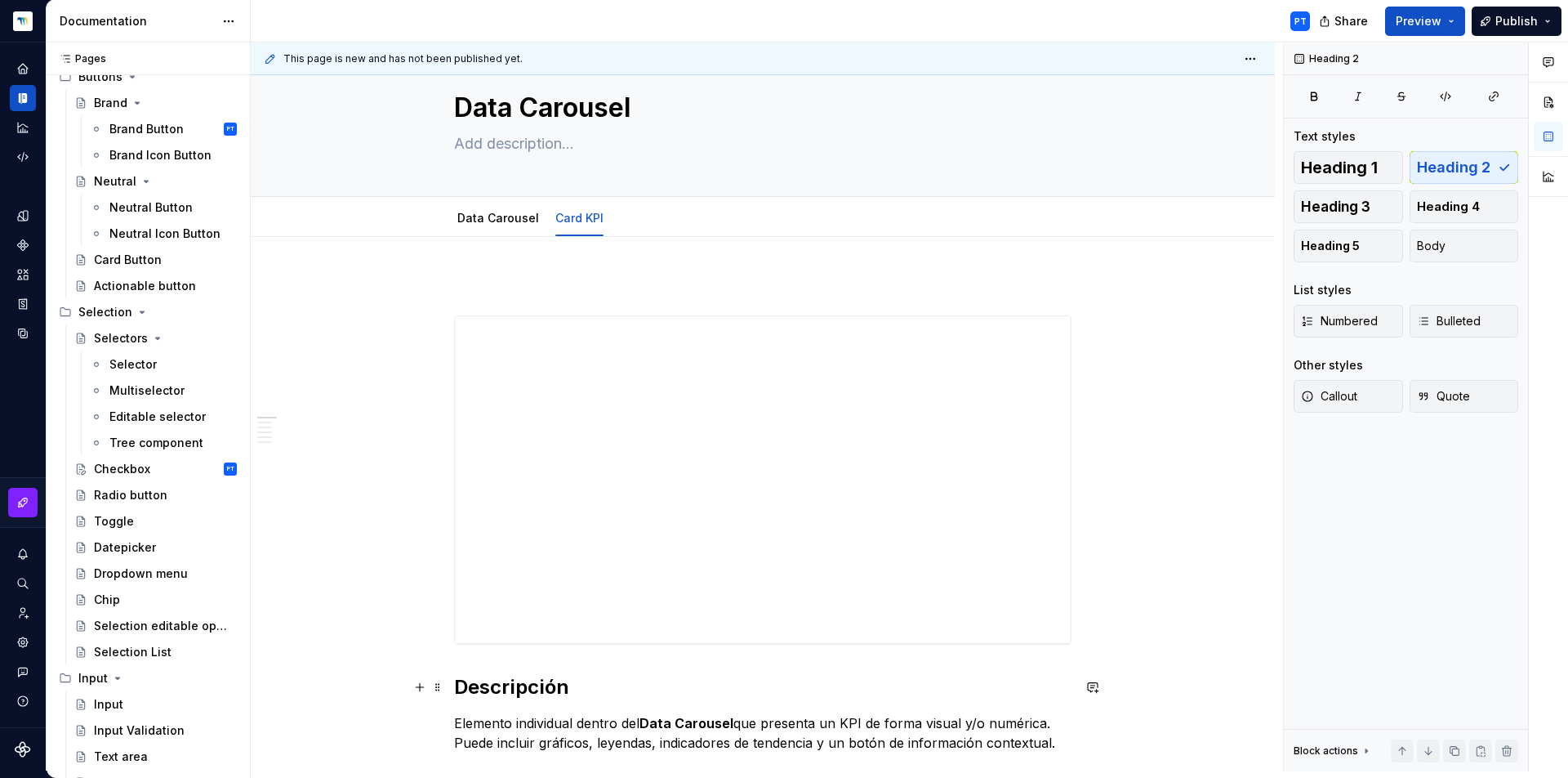
click at [454, 686] on h2 "Descripción" at bounding box center [762, 686] width 617 height 26
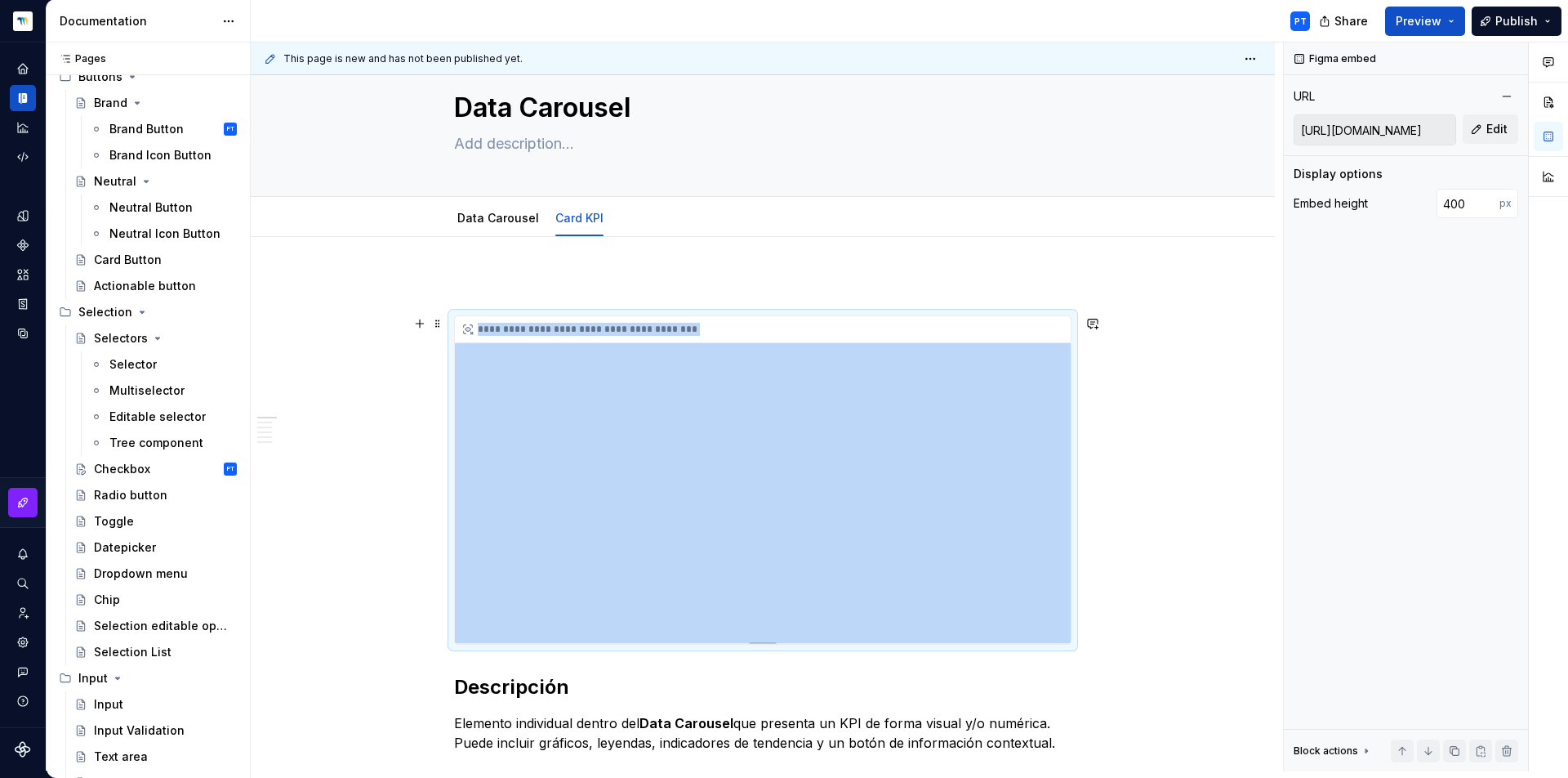
click at [766, 523] on div "**********" at bounding box center [762, 479] width 616 height 327
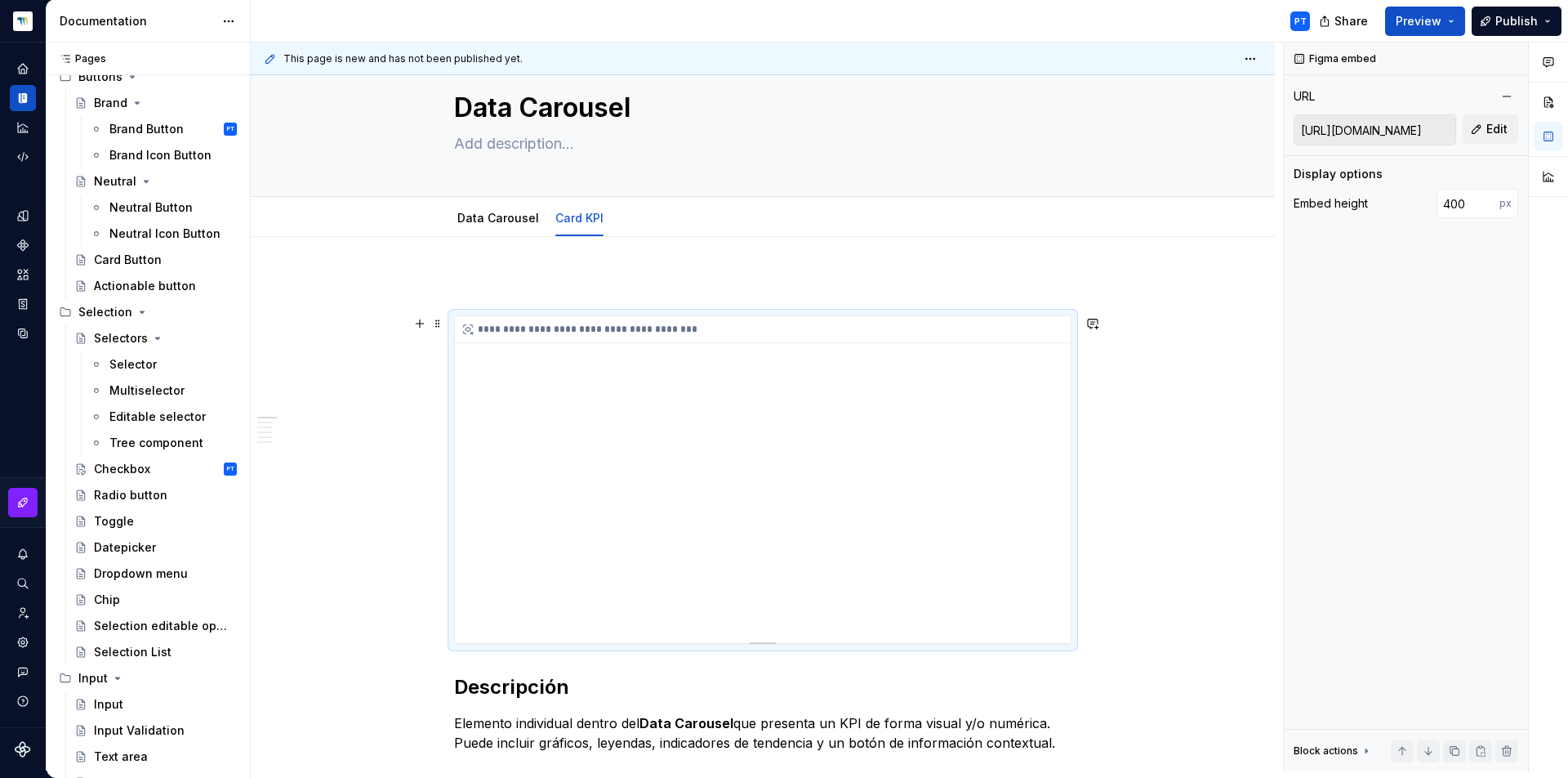
click at [752, 524] on div "**********" at bounding box center [762, 479] width 616 height 327
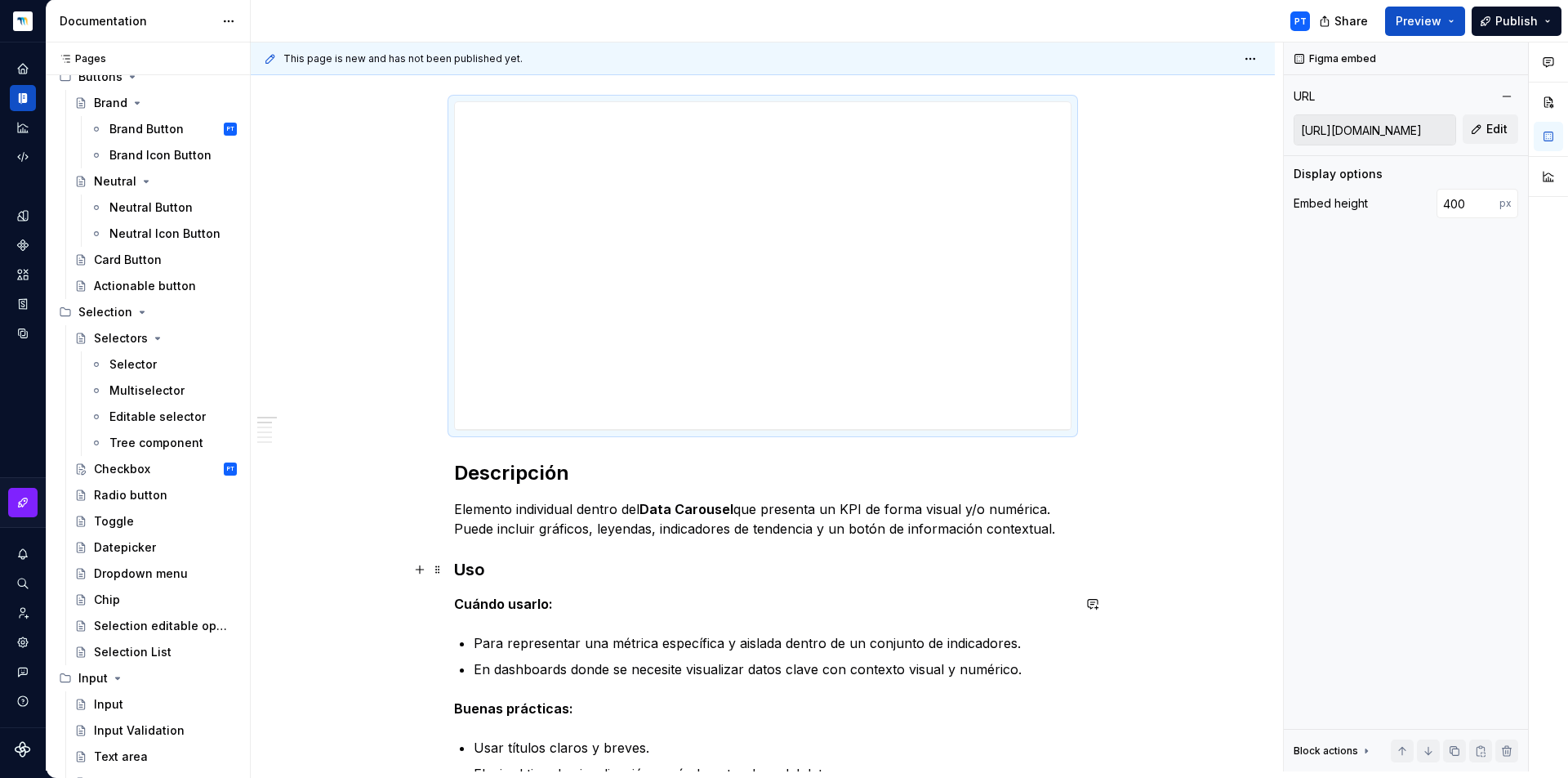
scroll to position [85, 0]
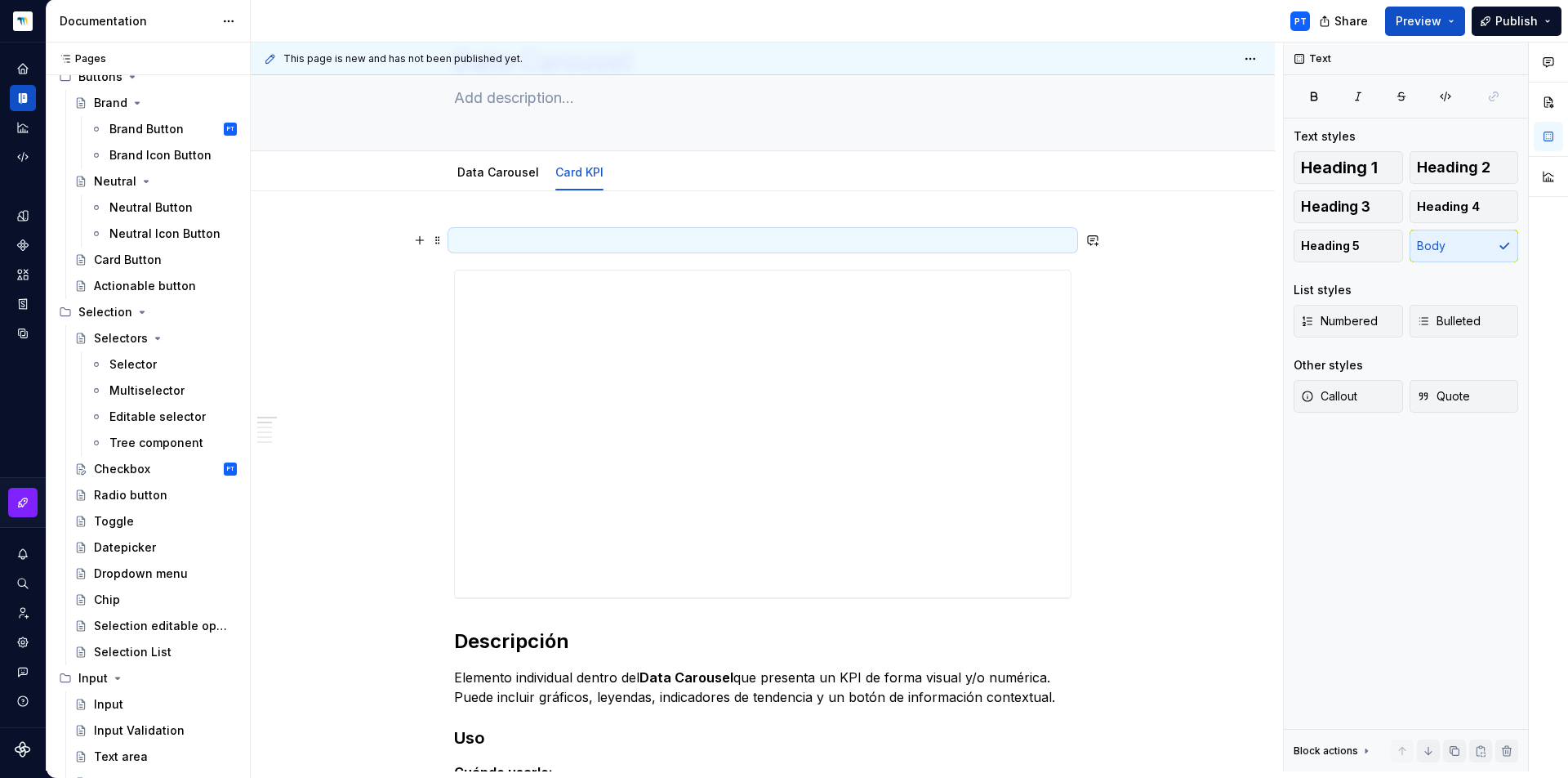
click at [507, 237] on p at bounding box center [762, 240] width 617 height 20
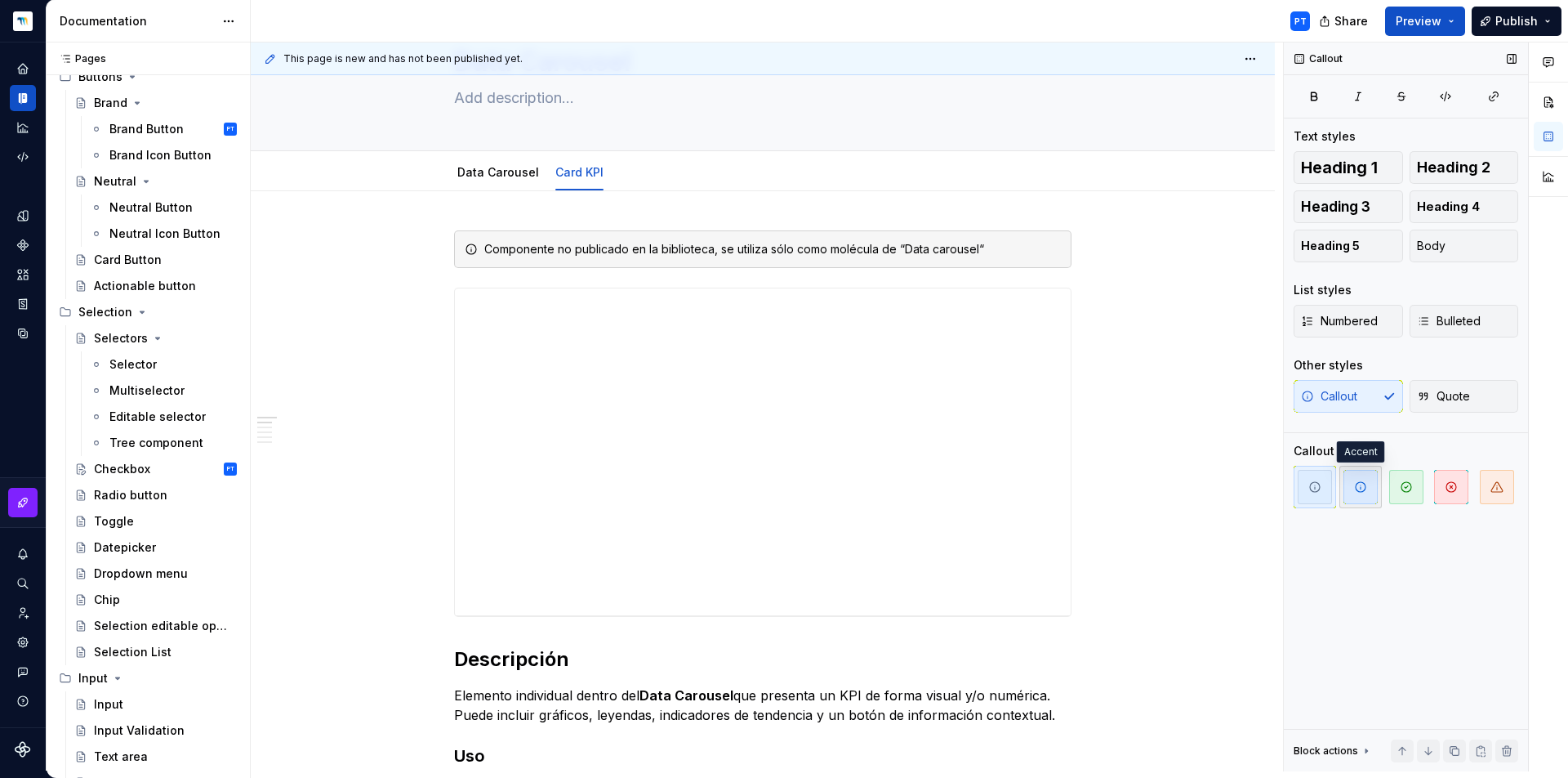
click at [1359, 490] on icon "button" at bounding box center [1361, 486] width 13 height 13
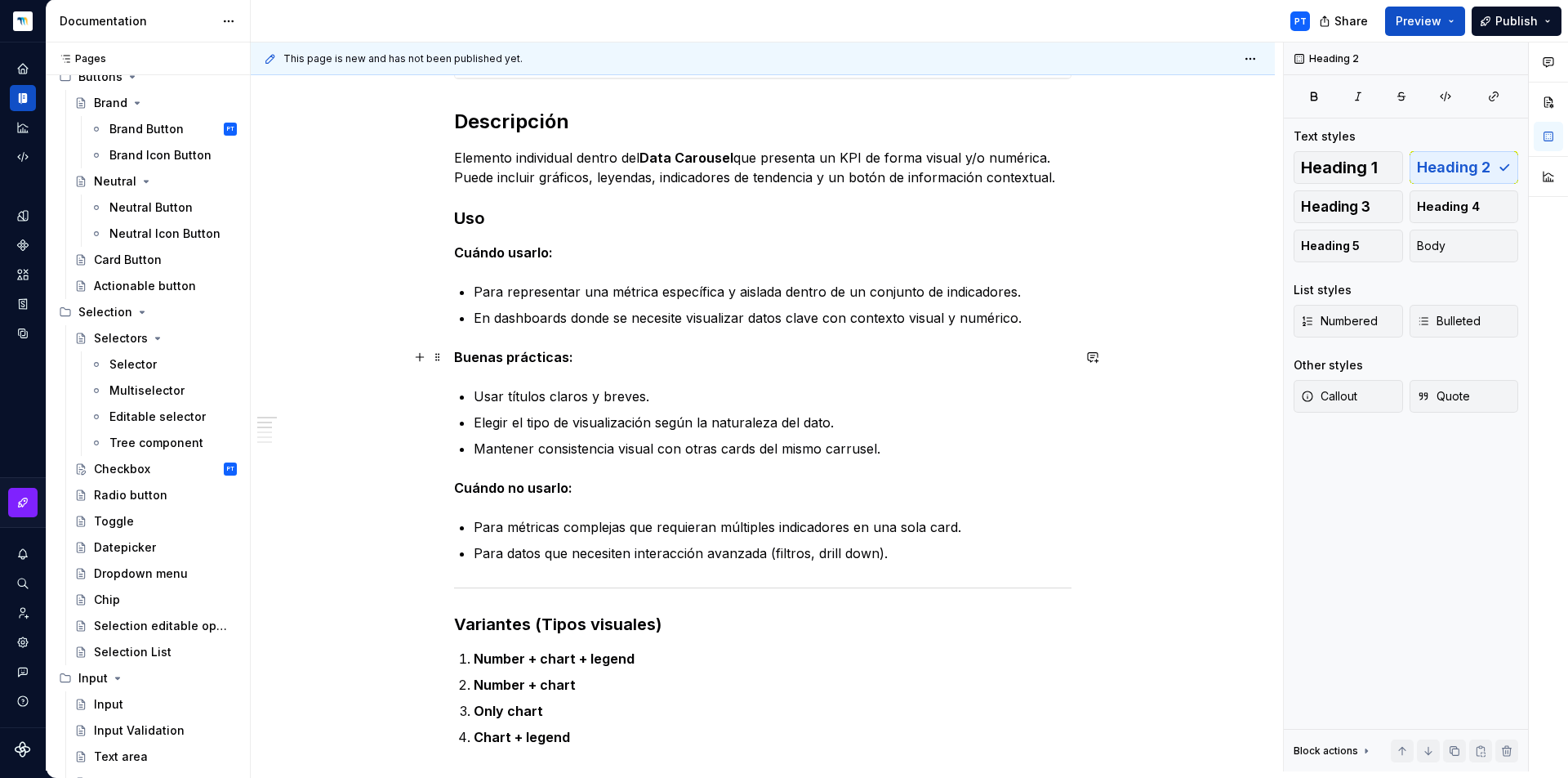
scroll to position [650, 0]
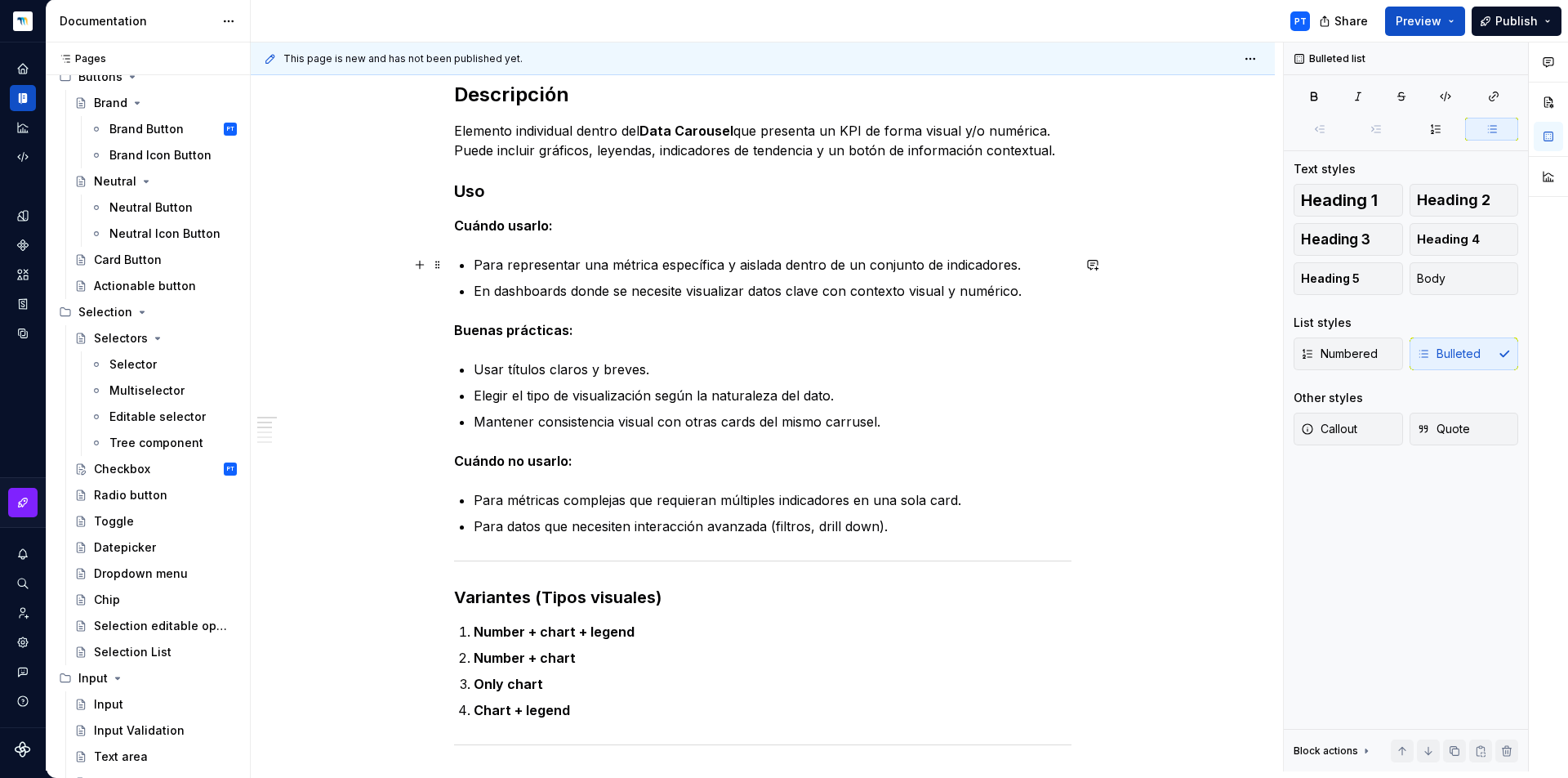
click at [472, 262] on div "**********" at bounding box center [762, 675] width 617 height 2017
click at [1024, 292] on p "En dashboards donde se necesite visualizar datos clave con contexto visual y nu…" at bounding box center [772, 291] width 597 height 20
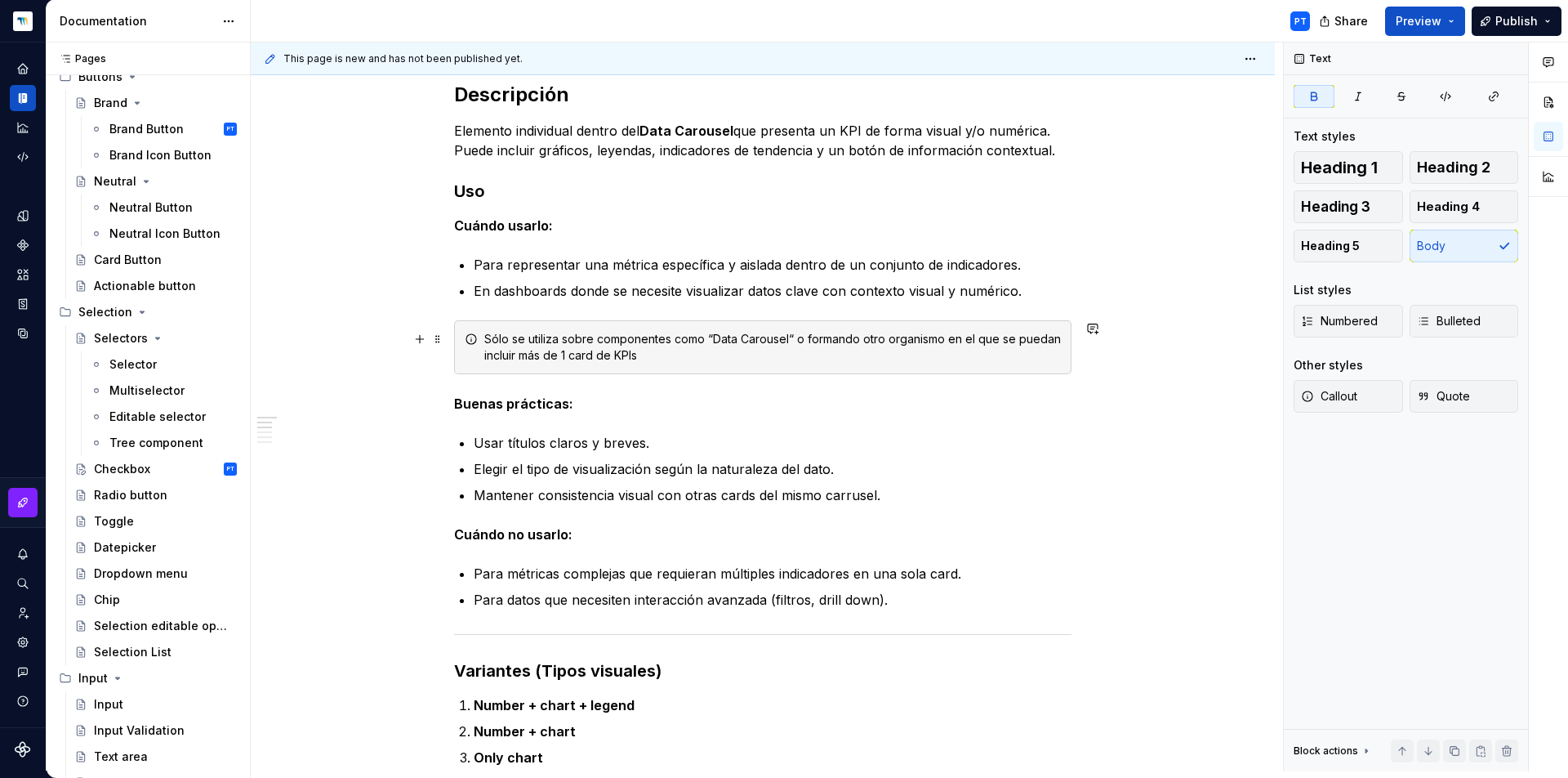
click at [1034, 367] on div "Sólo se utiliza sobre componentes como “Data Carousel“ o formando otro organism…" at bounding box center [762, 347] width 617 height 54
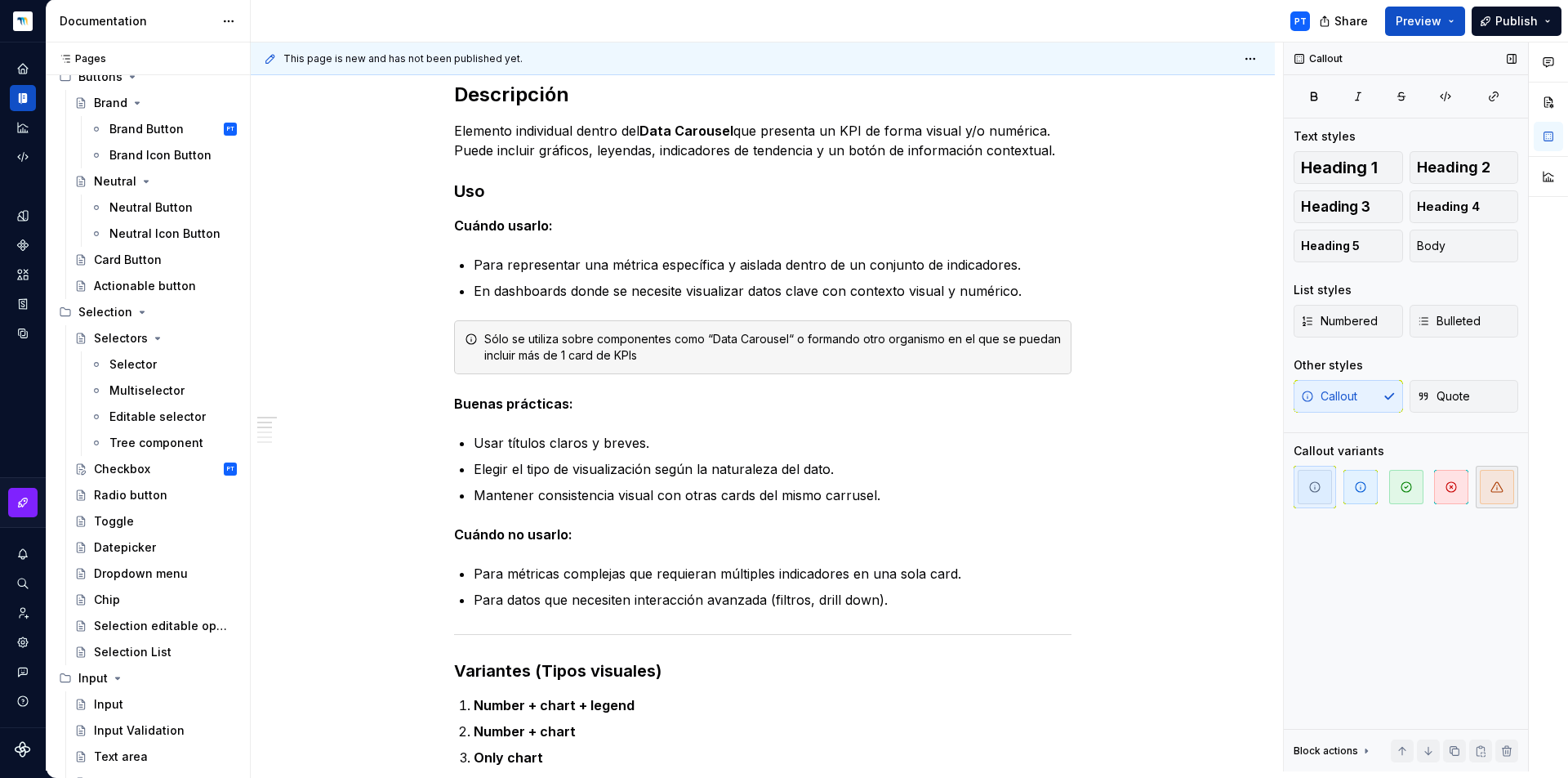
click at [1486, 486] on span "button" at bounding box center [1497, 487] width 34 height 34
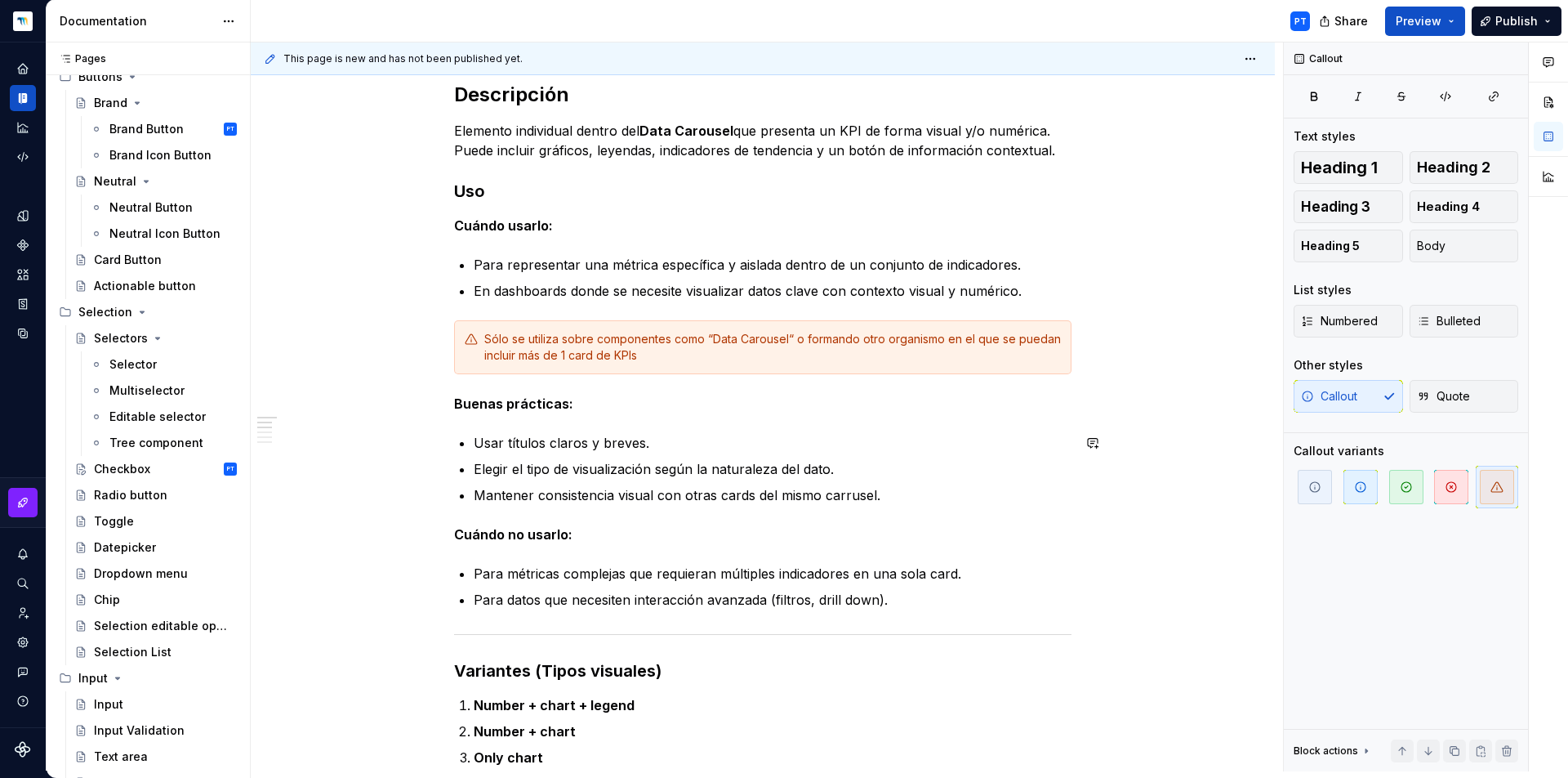
click at [1029, 412] on p "Buenas prácticas:" at bounding box center [762, 404] width 617 height 20
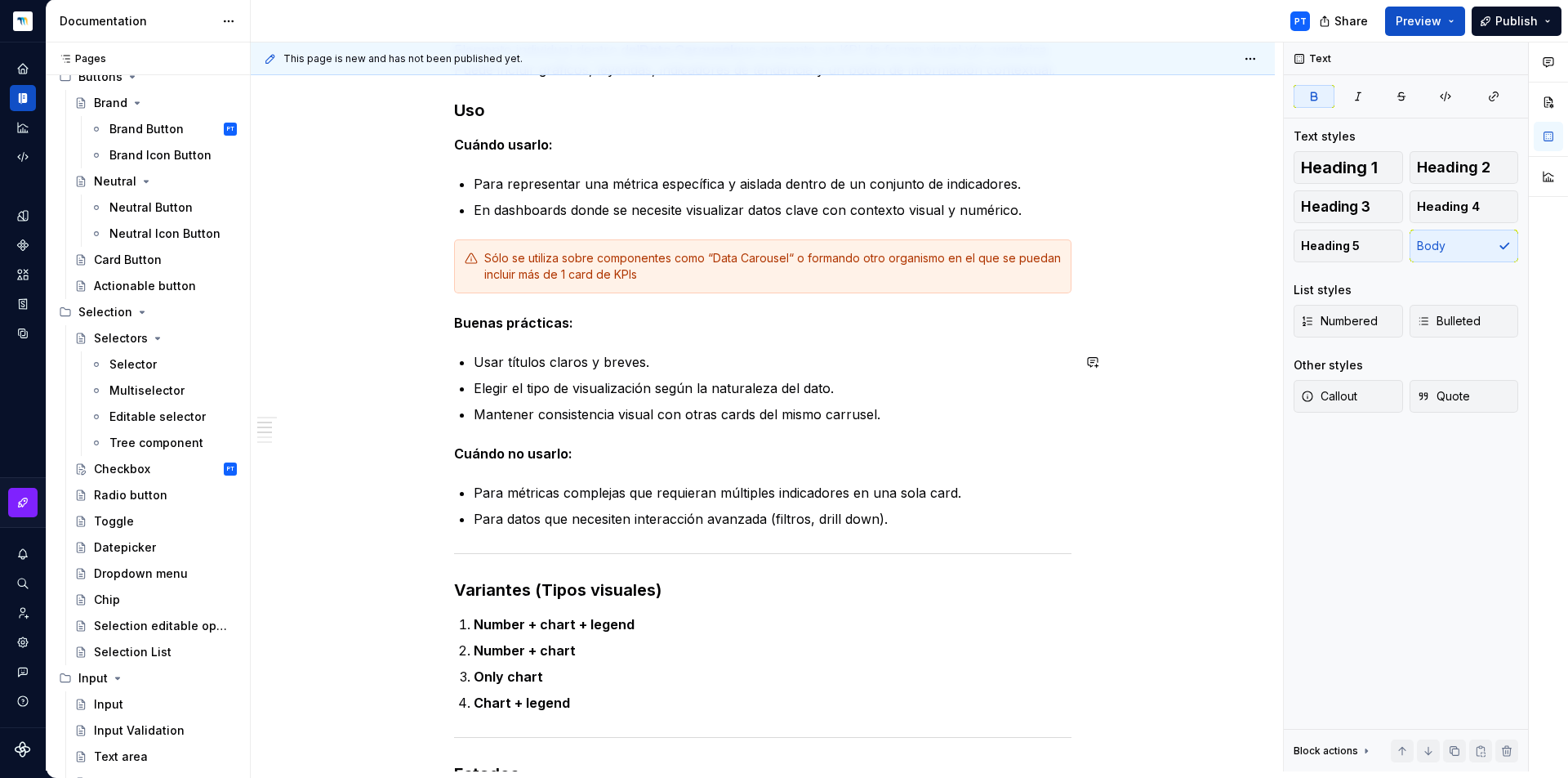
scroll to position [734, 0]
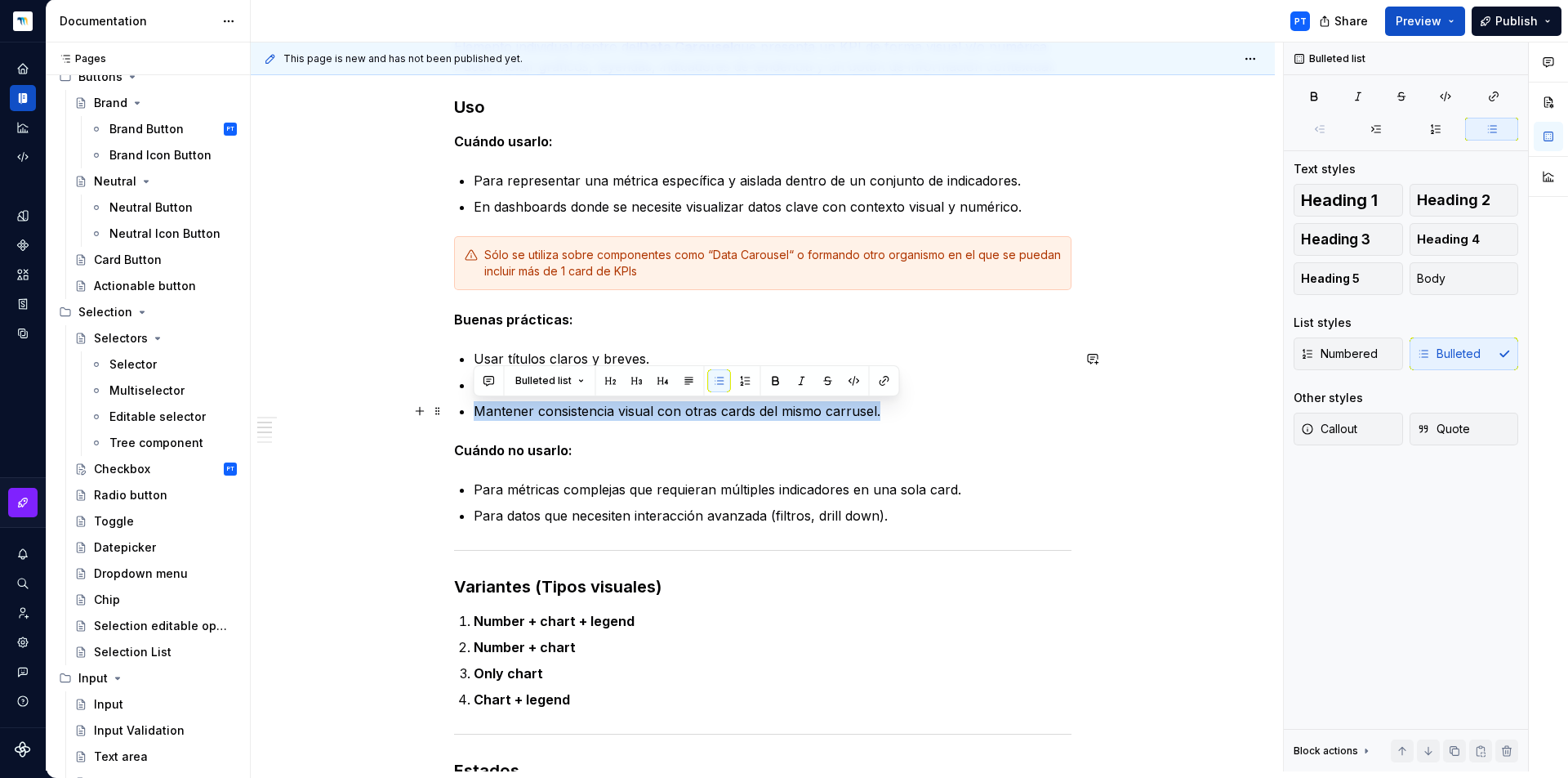
drag, startPoint x: 921, startPoint y: 420, endPoint x: 449, endPoint y: 415, distance: 472.0
click at [449, 415] on div "**********" at bounding box center [763, 734] width 1024 height 2383
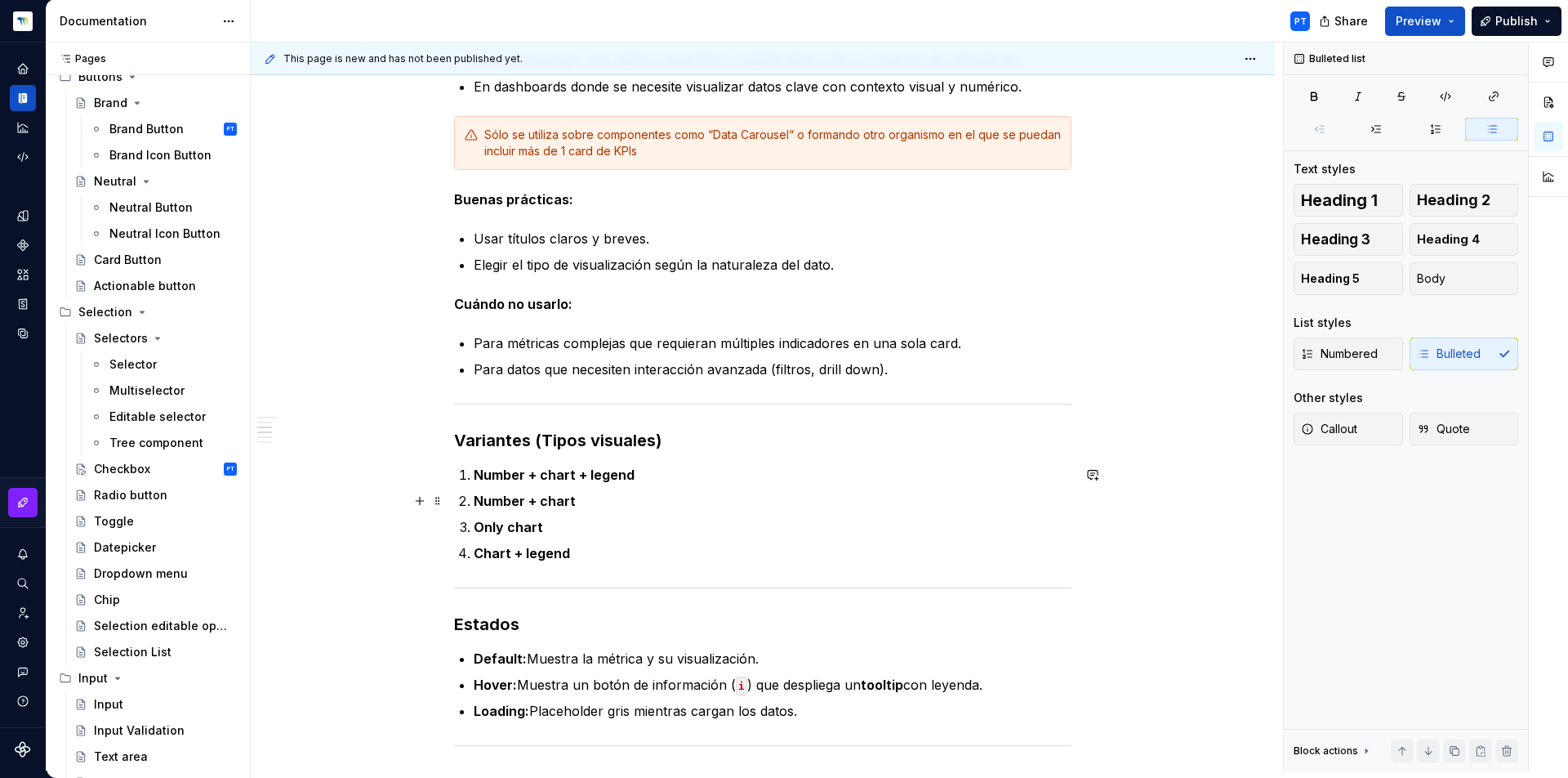
scroll to position [861, 0]
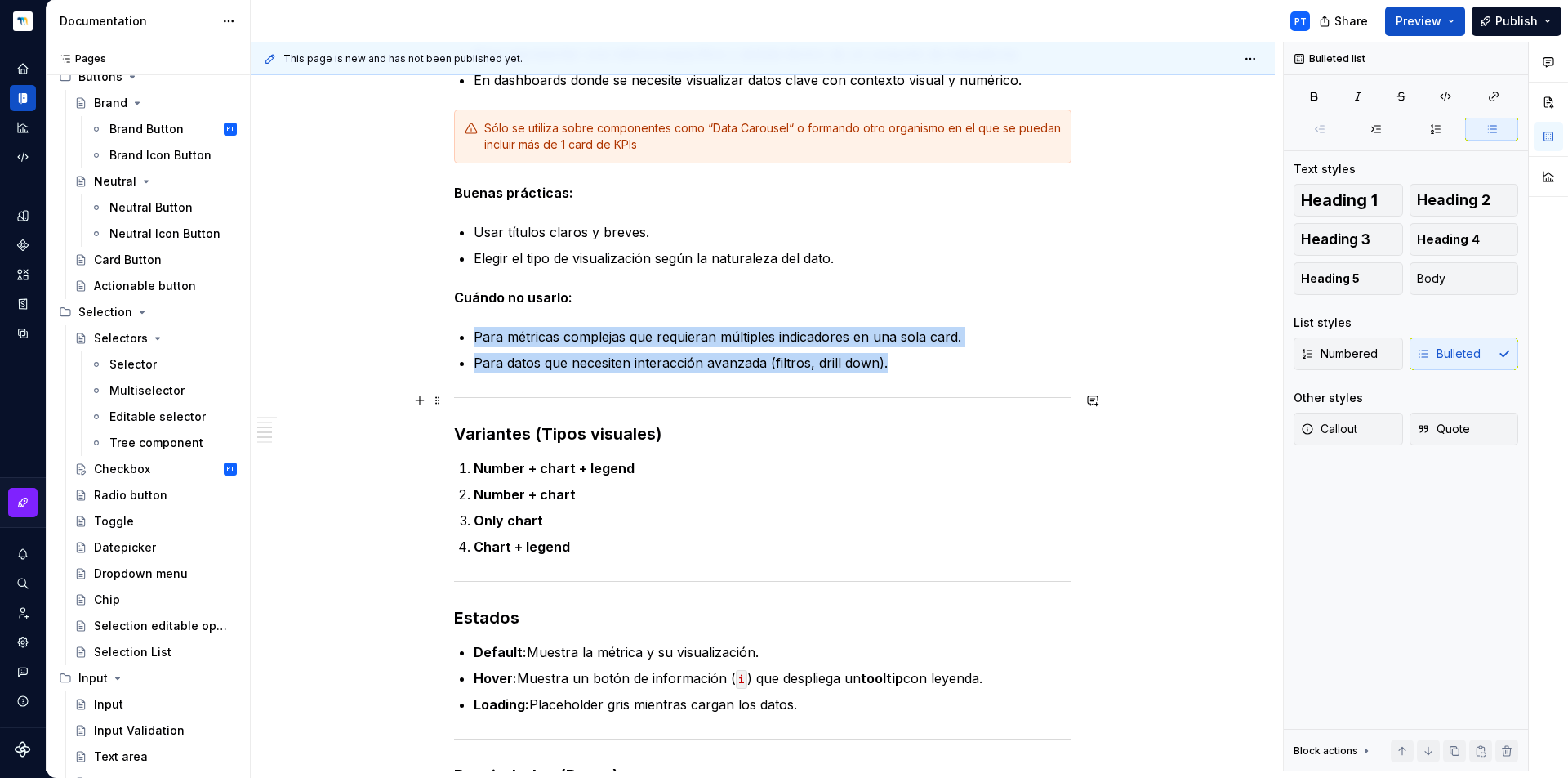
click at [602, 397] on hr at bounding box center [762, 397] width 617 height 1
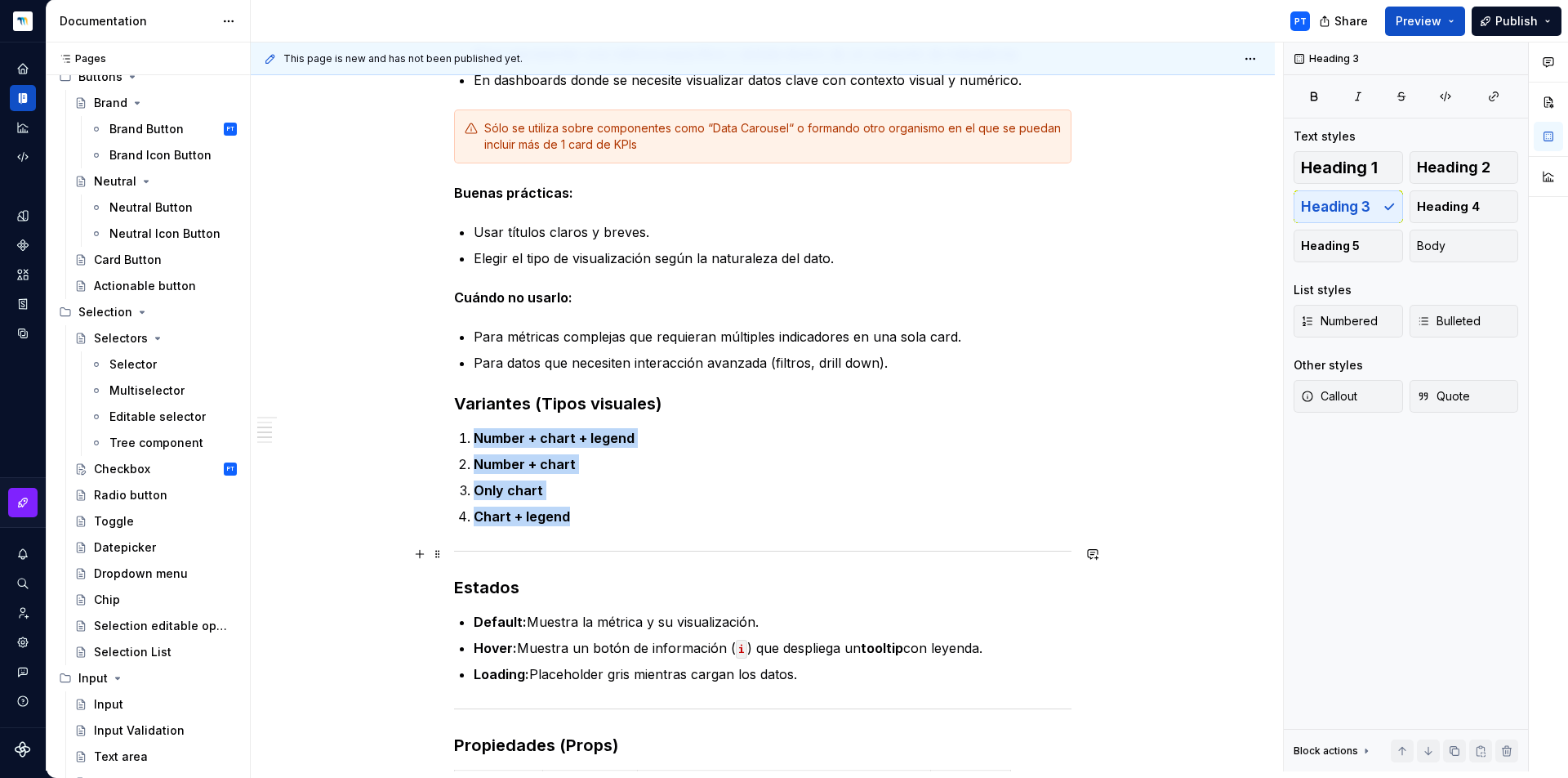
click at [589, 547] on div at bounding box center [762, 551] width 617 height 11
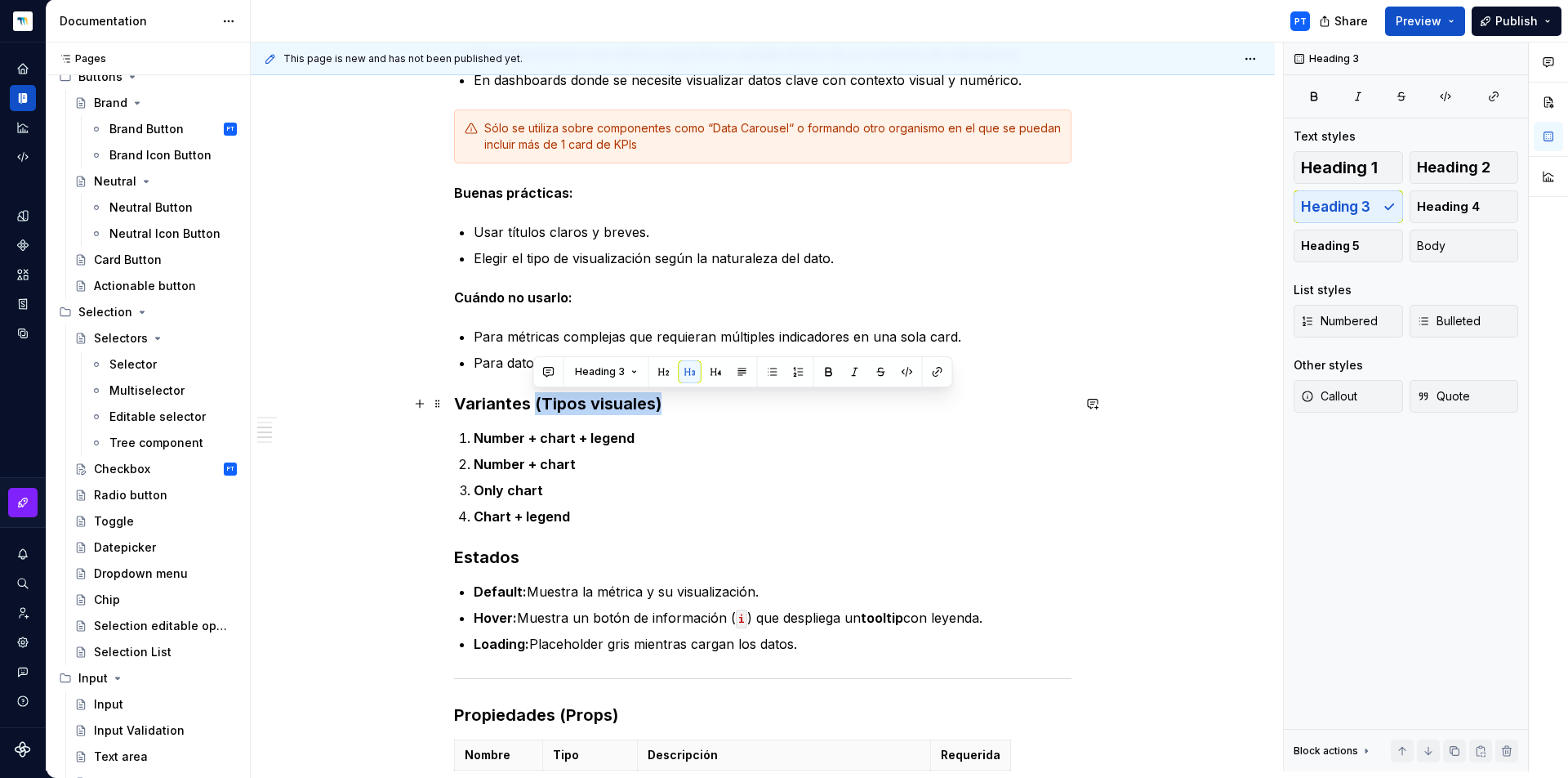
drag, startPoint x: 691, startPoint y: 412, endPoint x: 534, endPoint y: 409, distance: 157.0
click at [534, 409] on h3 "Variantes (Tipos visuales)" at bounding box center [762, 403] width 617 height 22
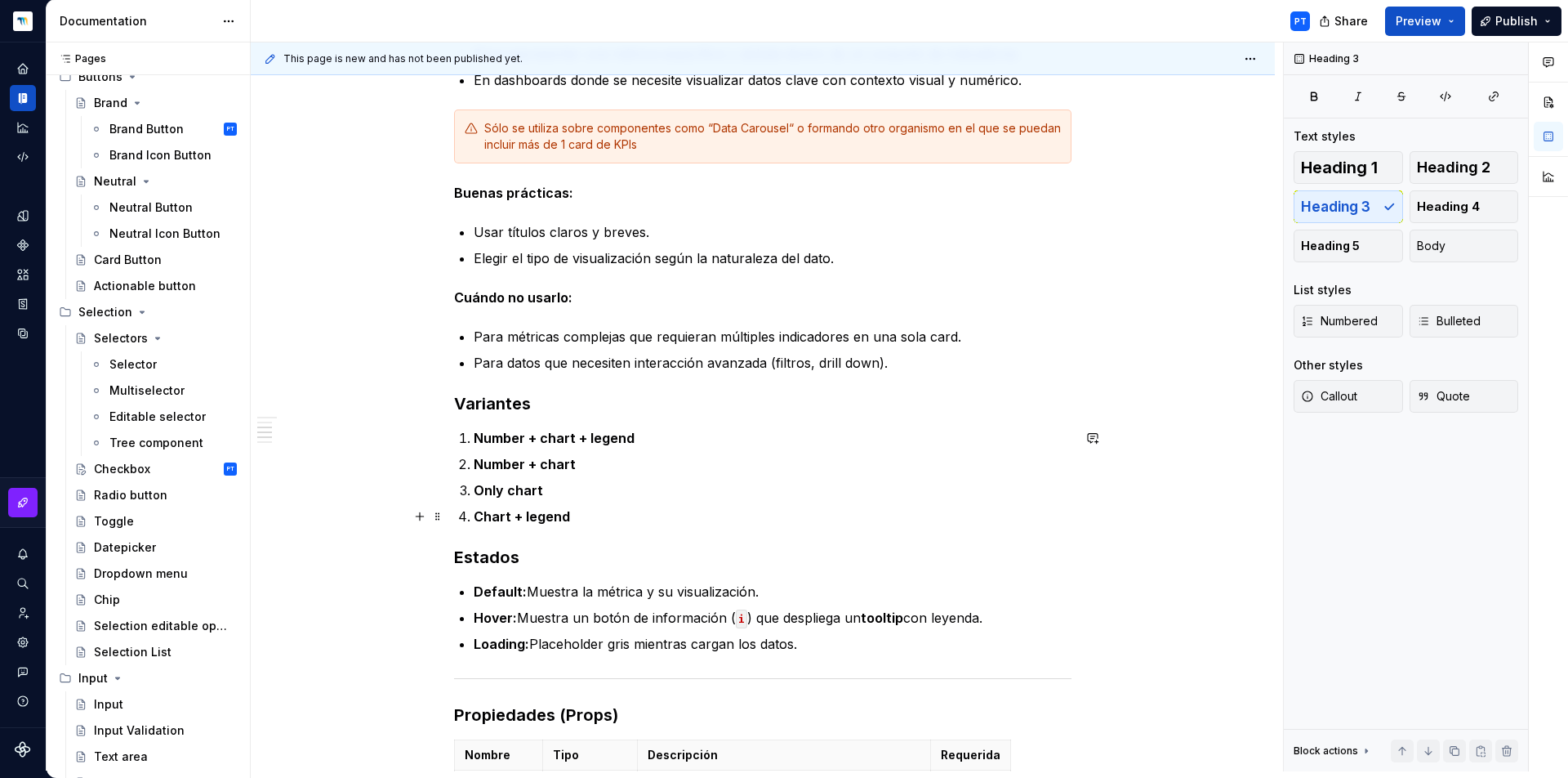
click at [613, 523] on p "Chart + legend" at bounding box center [772, 516] width 597 height 20
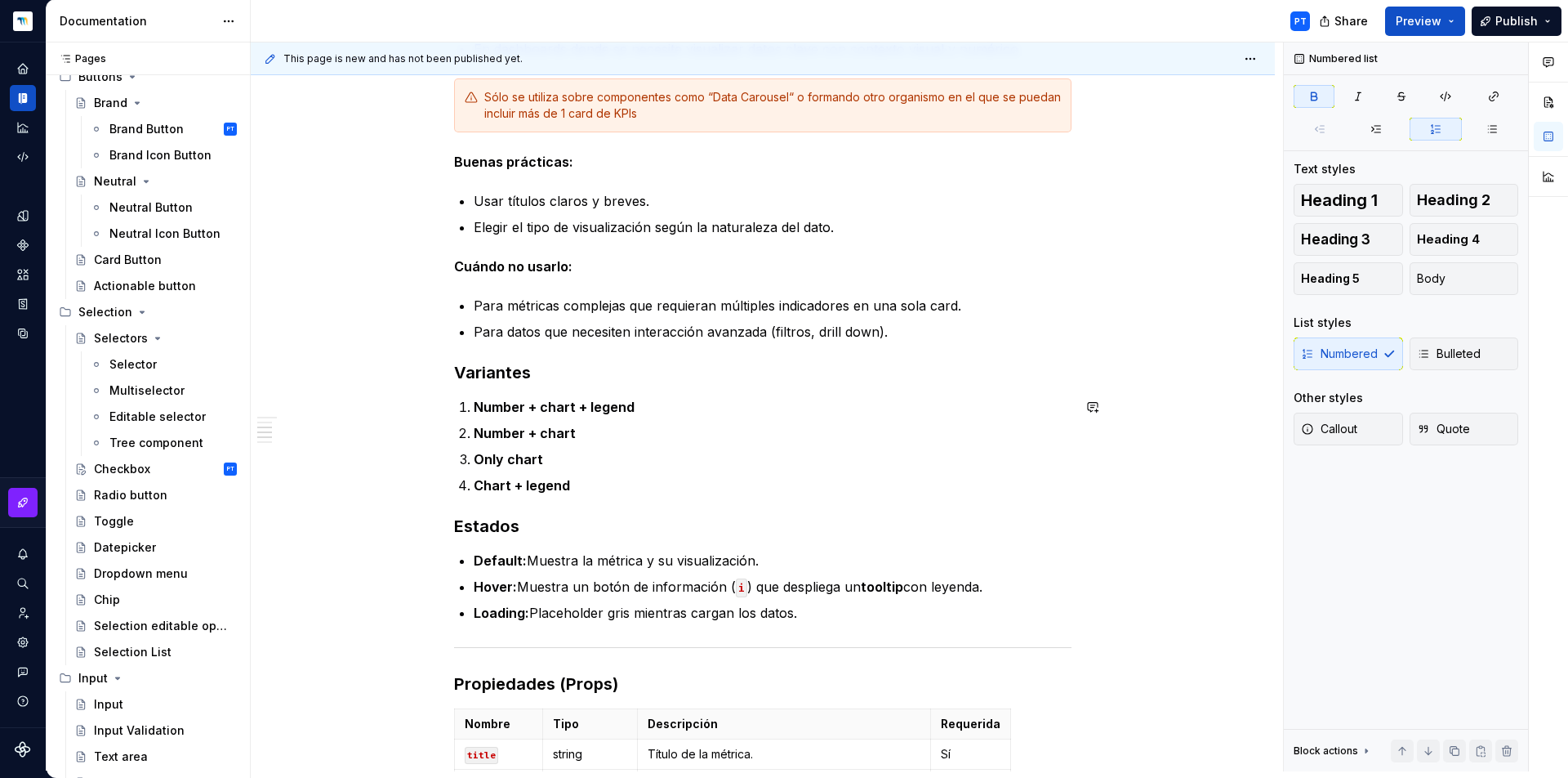
scroll to position [926, 0]
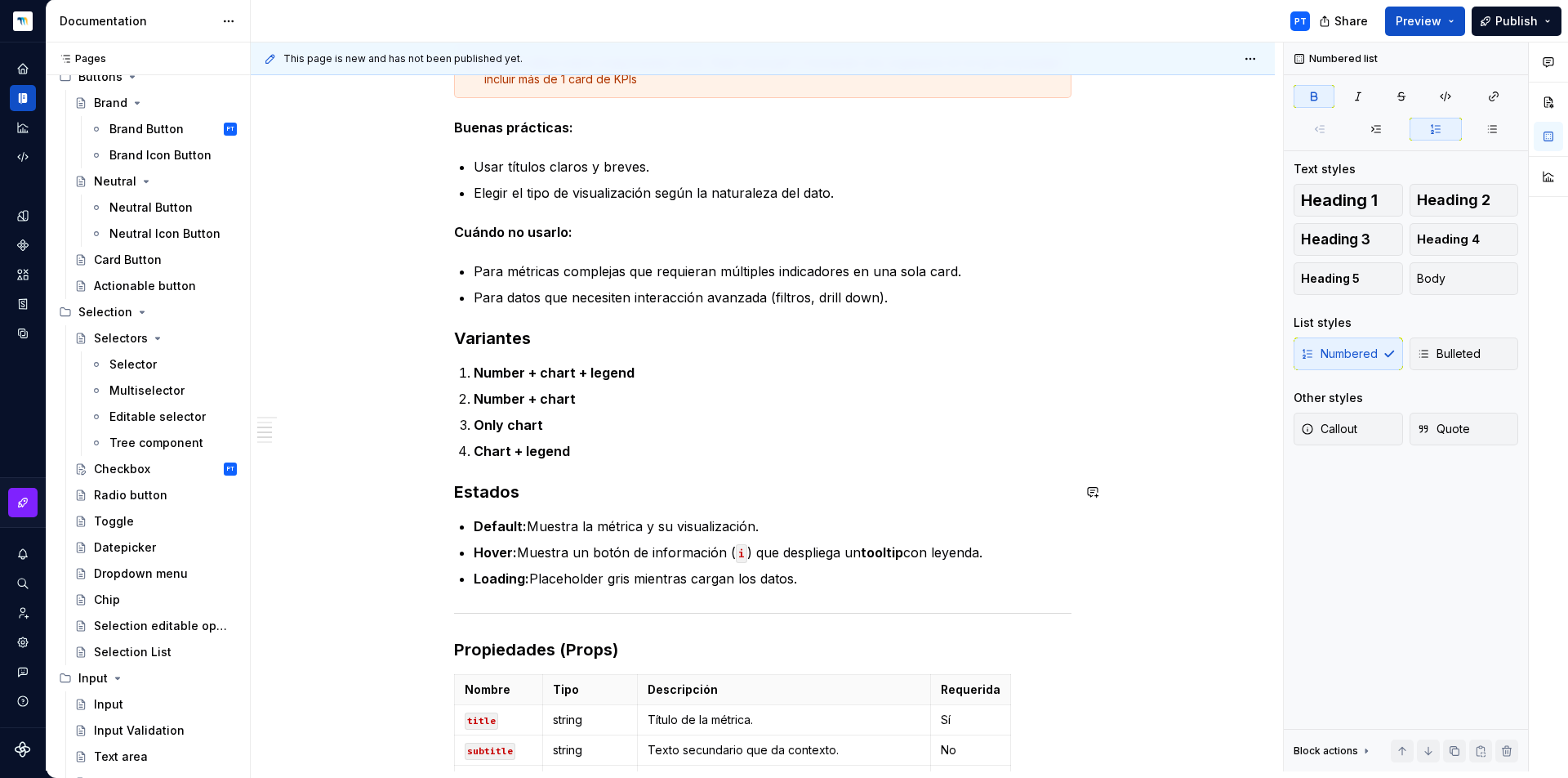
click at [543, 508] on div "**********" at bounding box center [762, 391] width 617 height 2004
click at [578, 489] on h3 "Estados" at bounding box center [762, 491] width 617 height 22
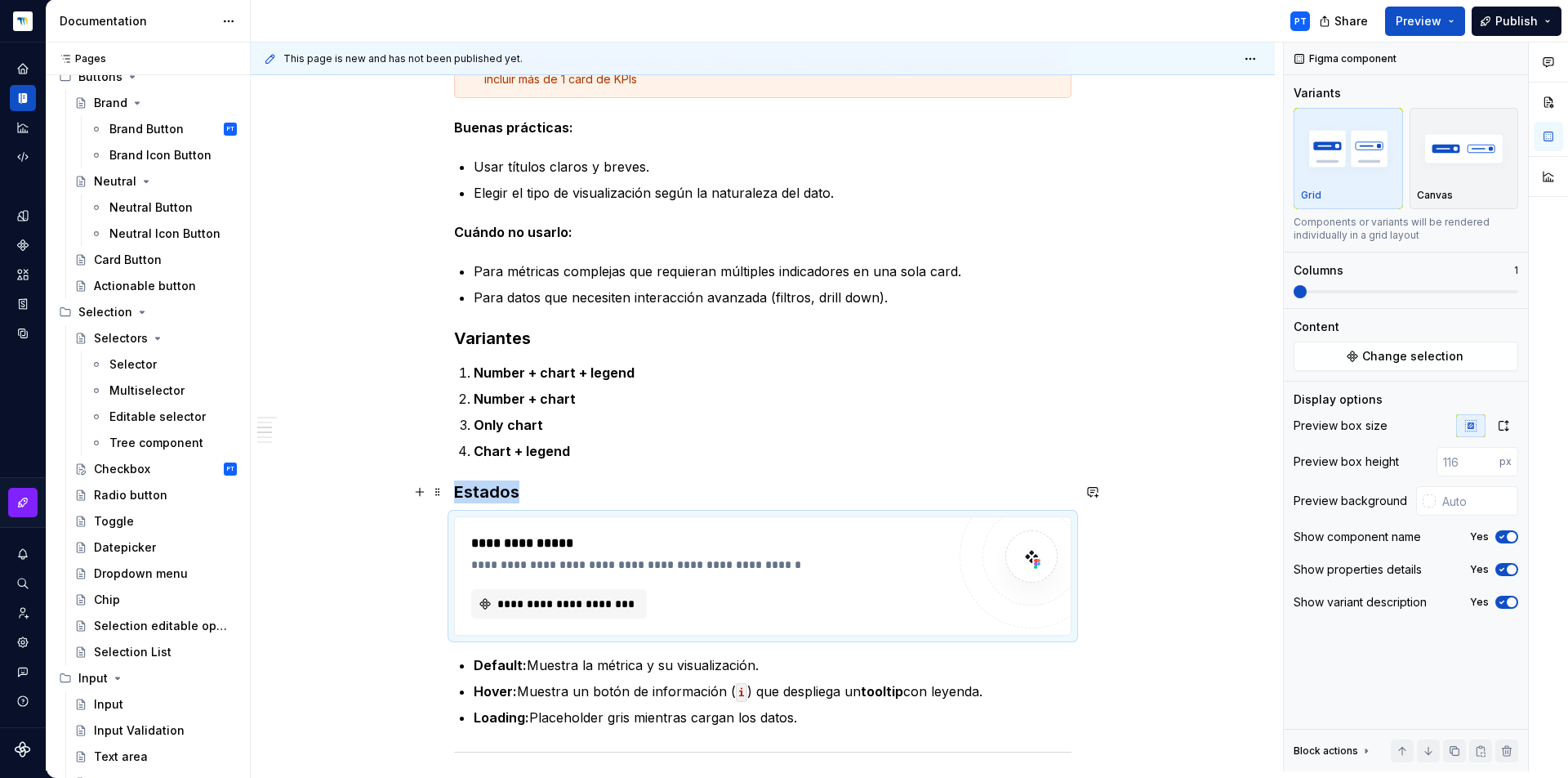
type textarea "*"
click at [571, 604] on span "**********" at bounding box center [566, 604] width 142 height 16
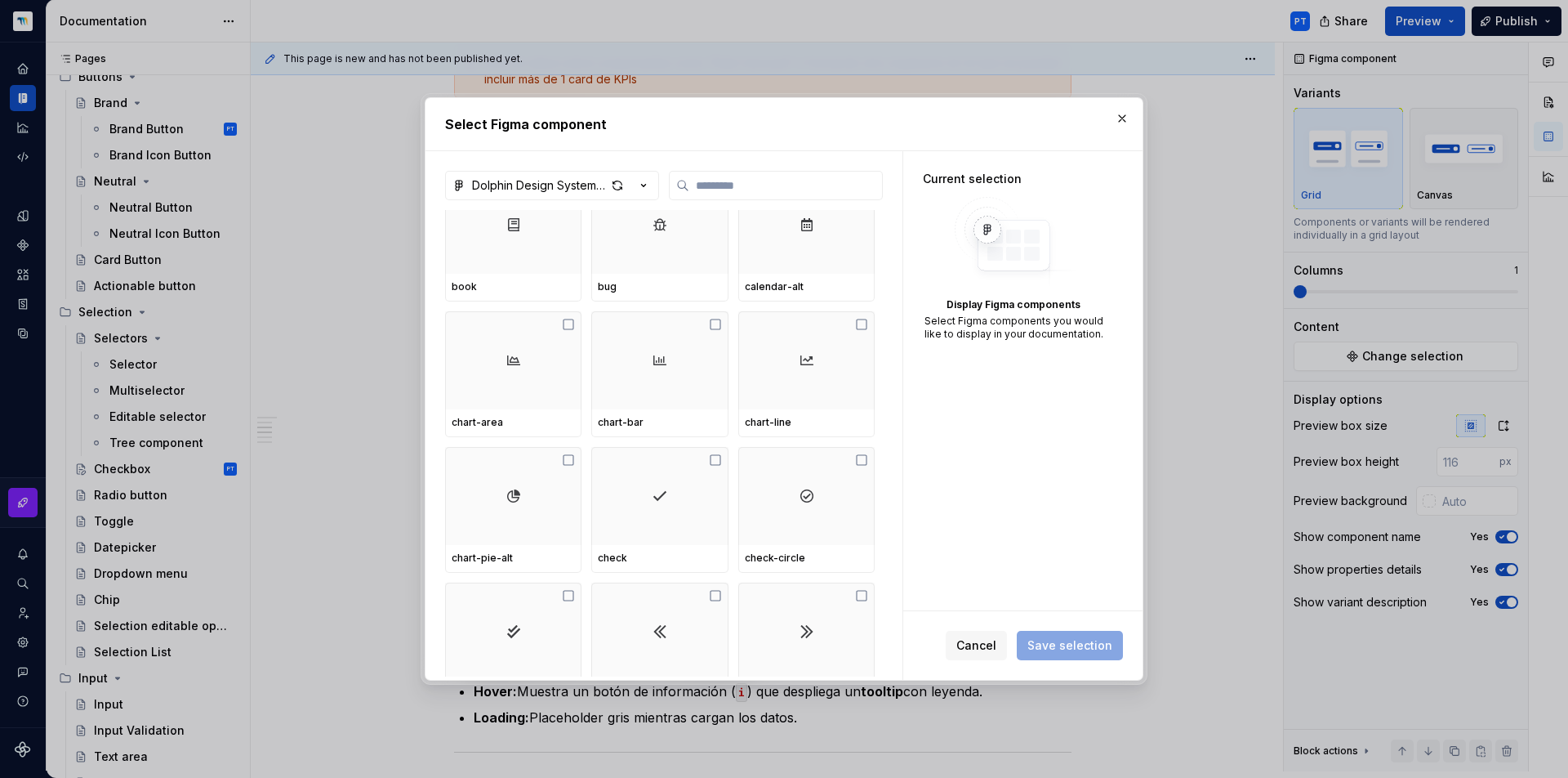
scroll to position [0, 0]
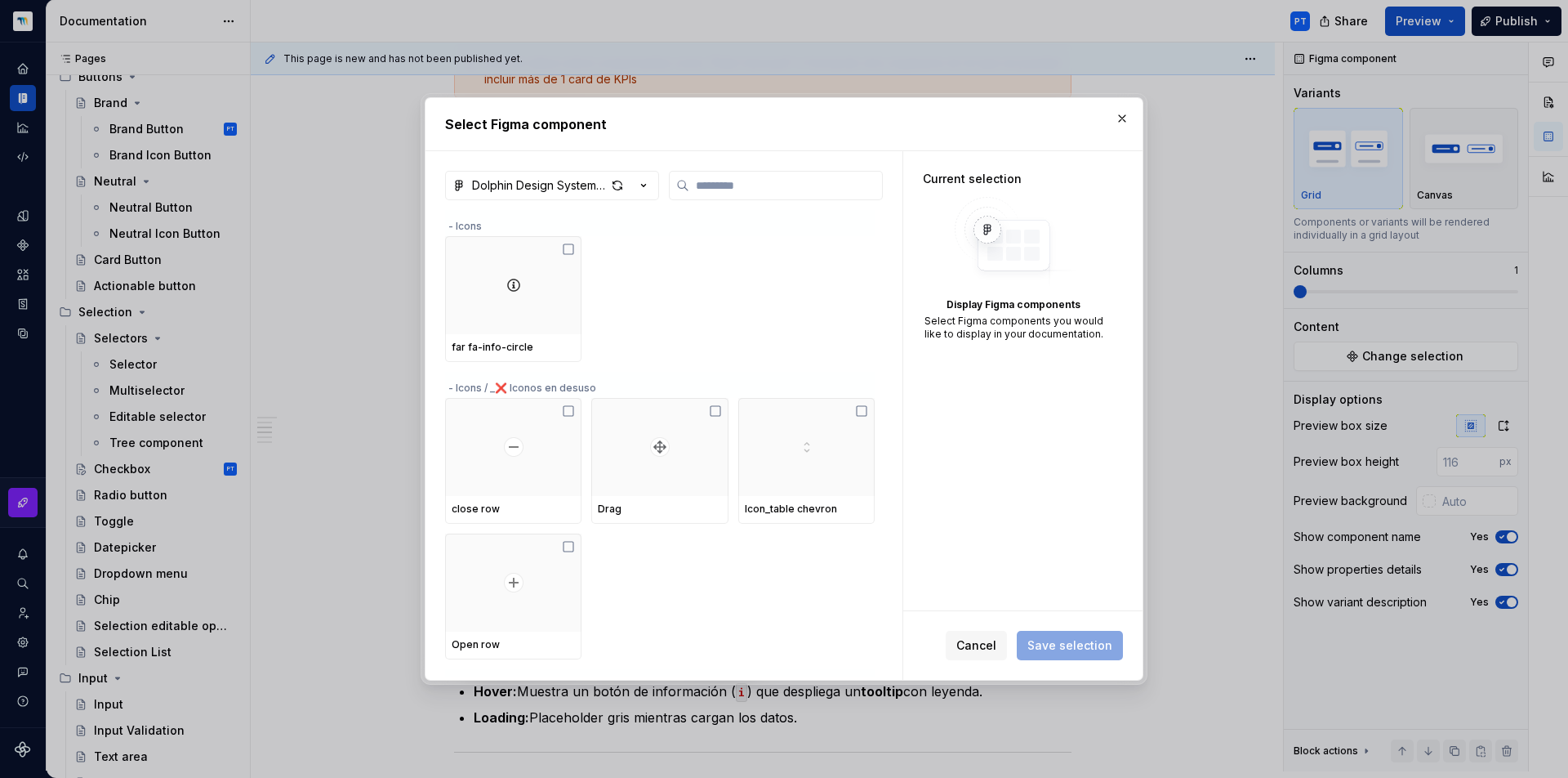
type input "*"
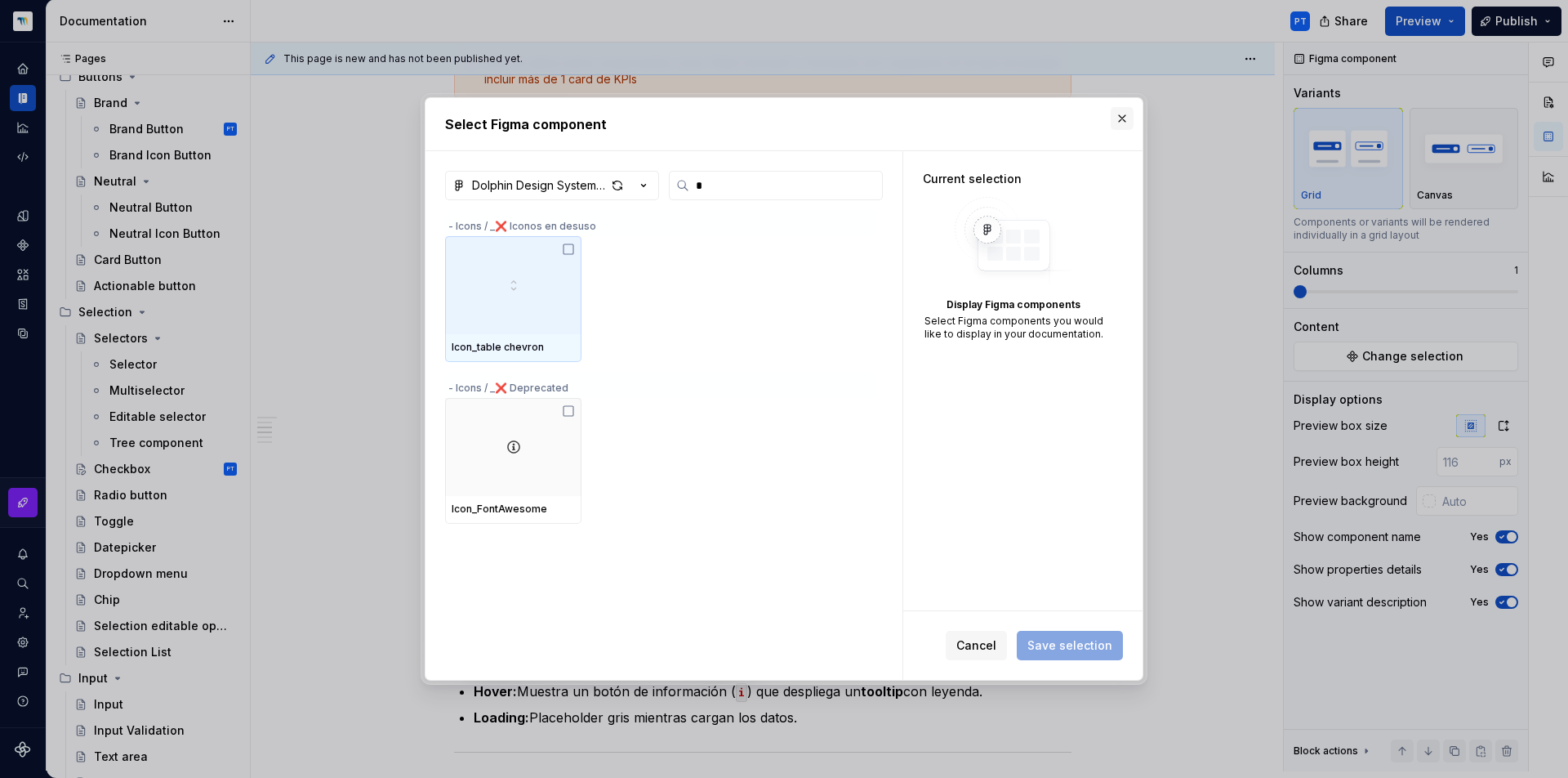
click at [1124, 110] on button "button" at bounding box center [1121, 118] width 22 height 22
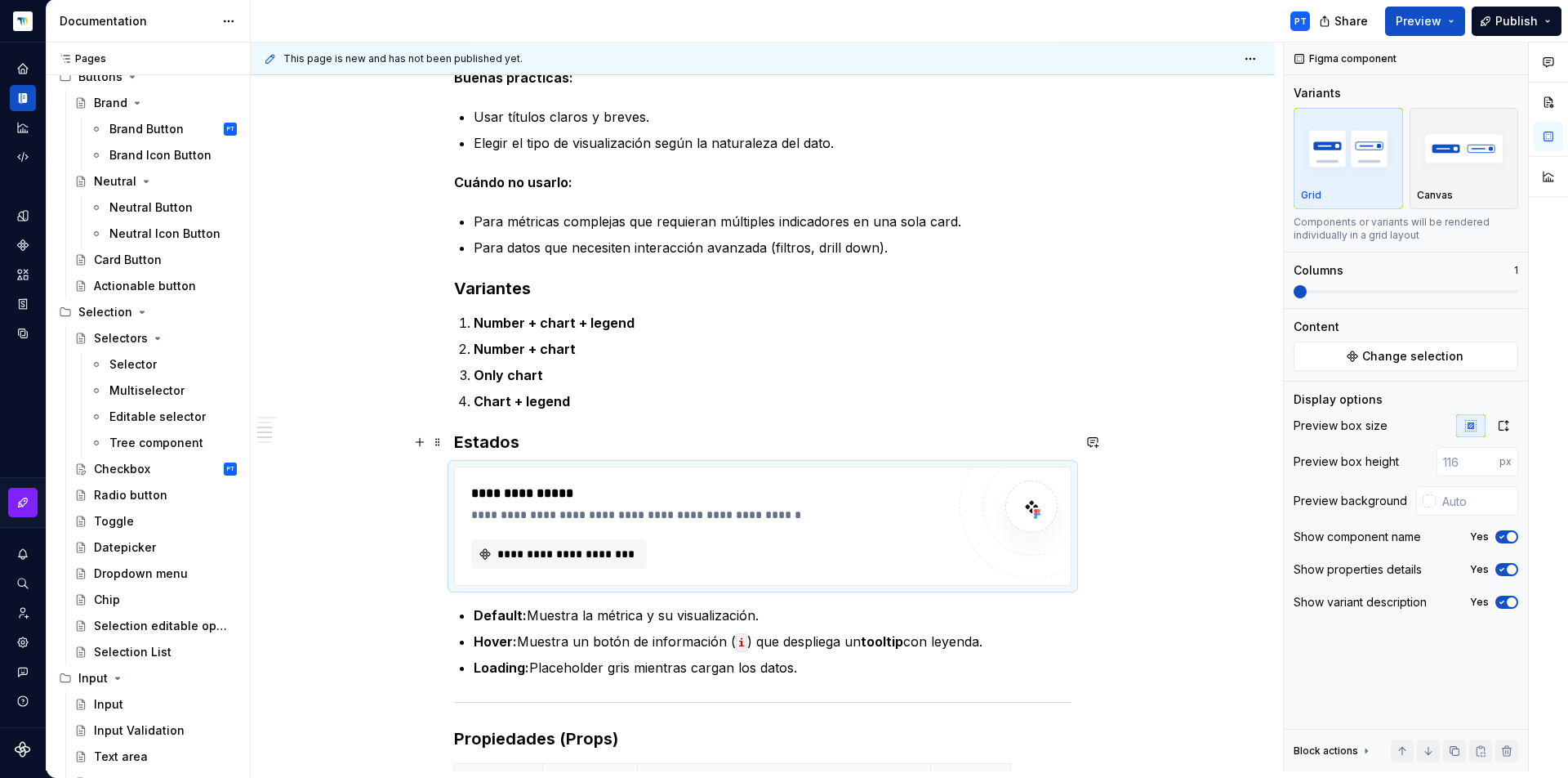
scroll to position [1010, 0]
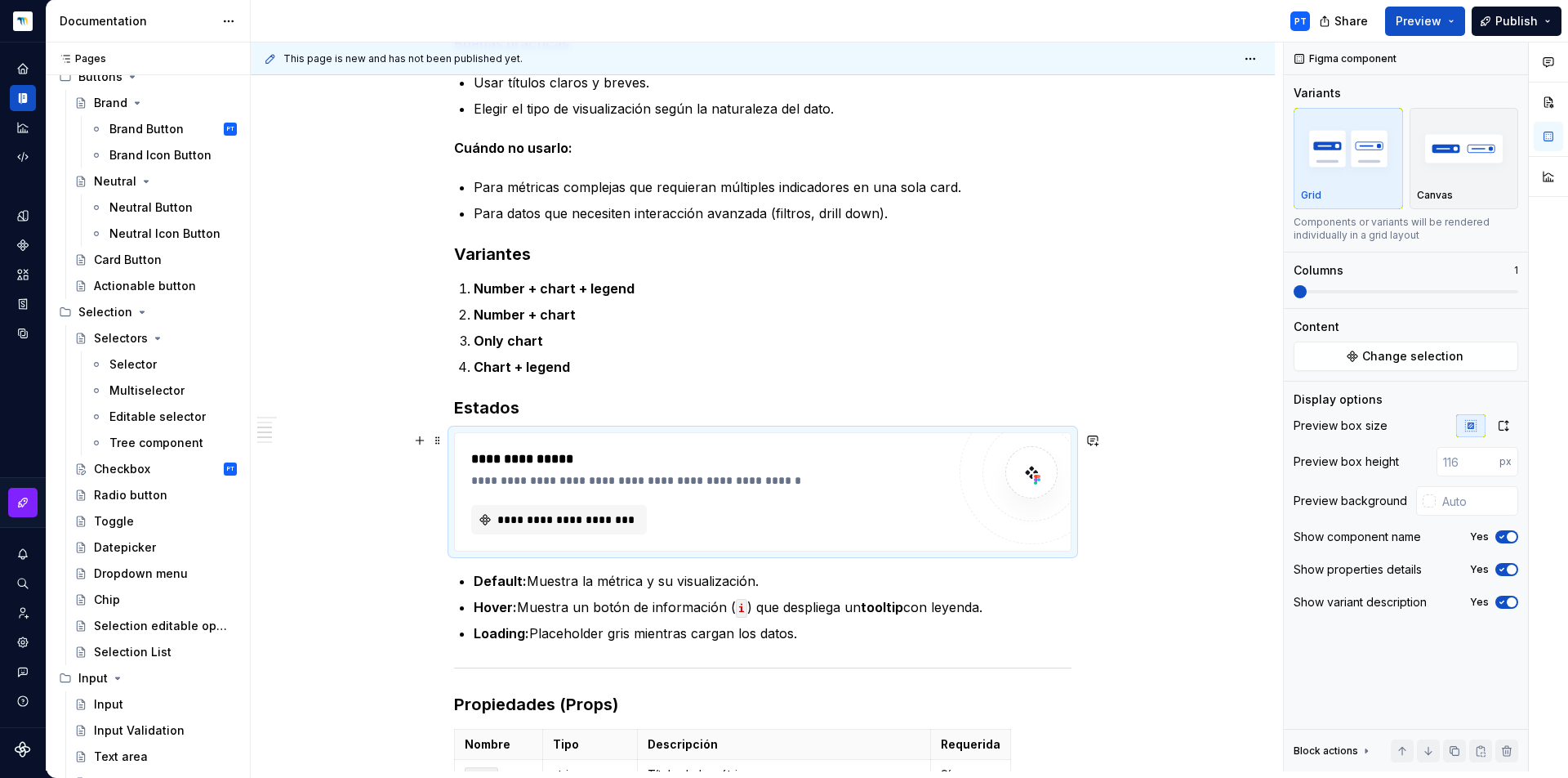
click at [632, 433] on div "**********" at bounding box center [762, 492] width 616 height 118
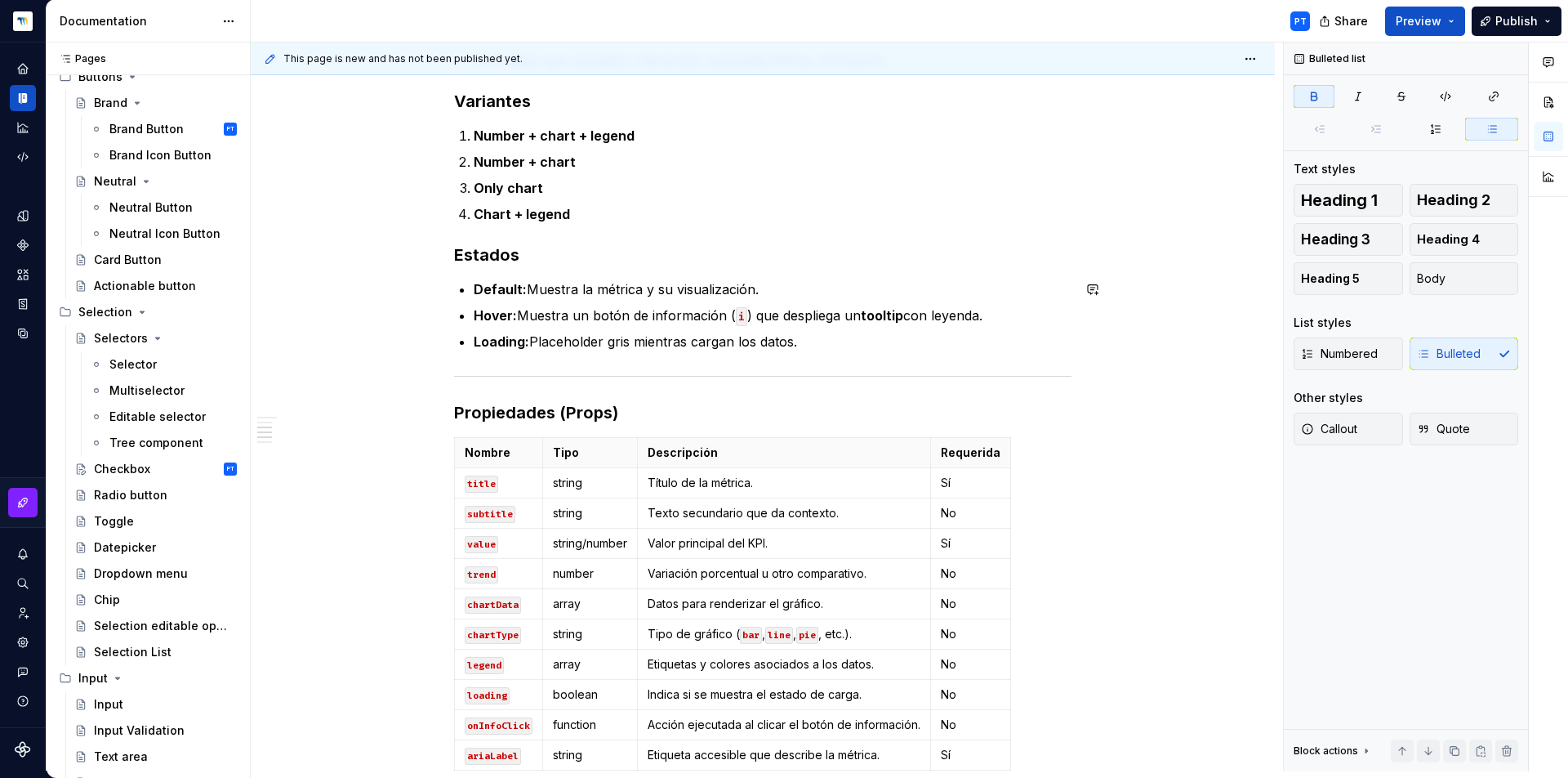
scroll to position [1193, 0]
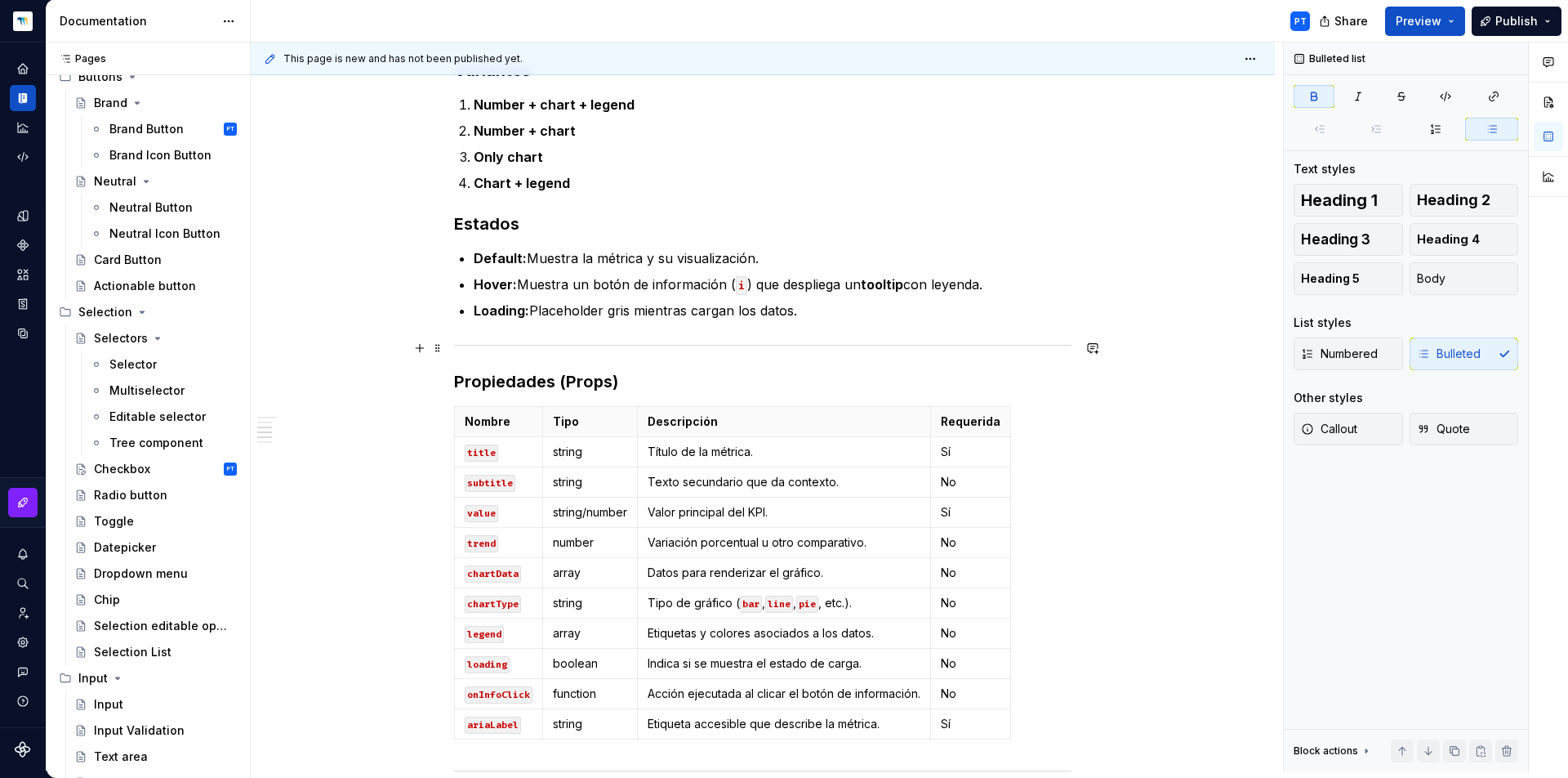
click at [476, 343] on div at bounding box center [762, 345] width 617 height 11
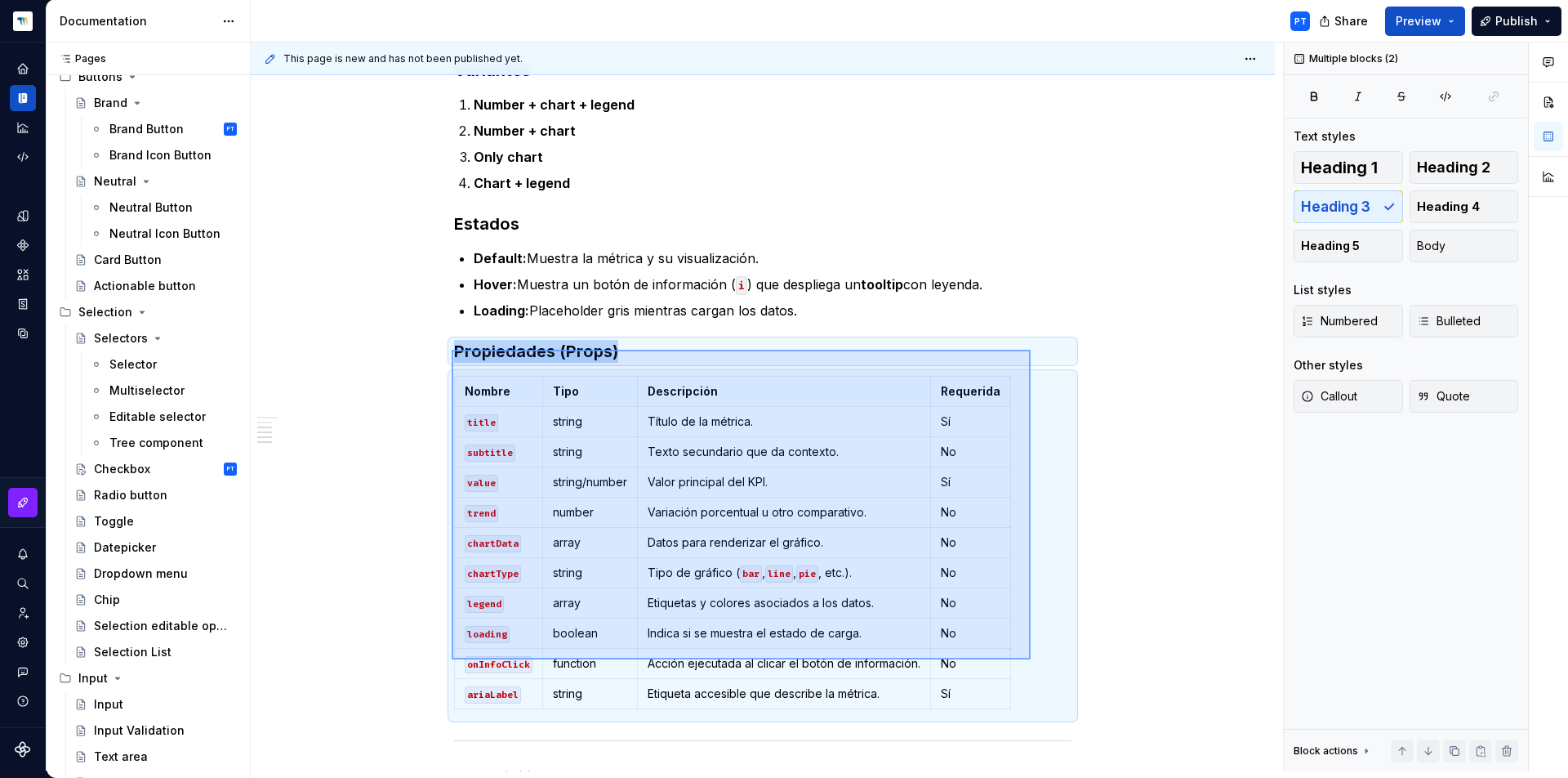
drag, startPoint x: 451, startPoint y: 350, endPoint x: 1031, endPoint y: 660, distance: 657.6
click at [1031, 660] on div "**********" at bounding box center [767, 406] width 1032 height 729
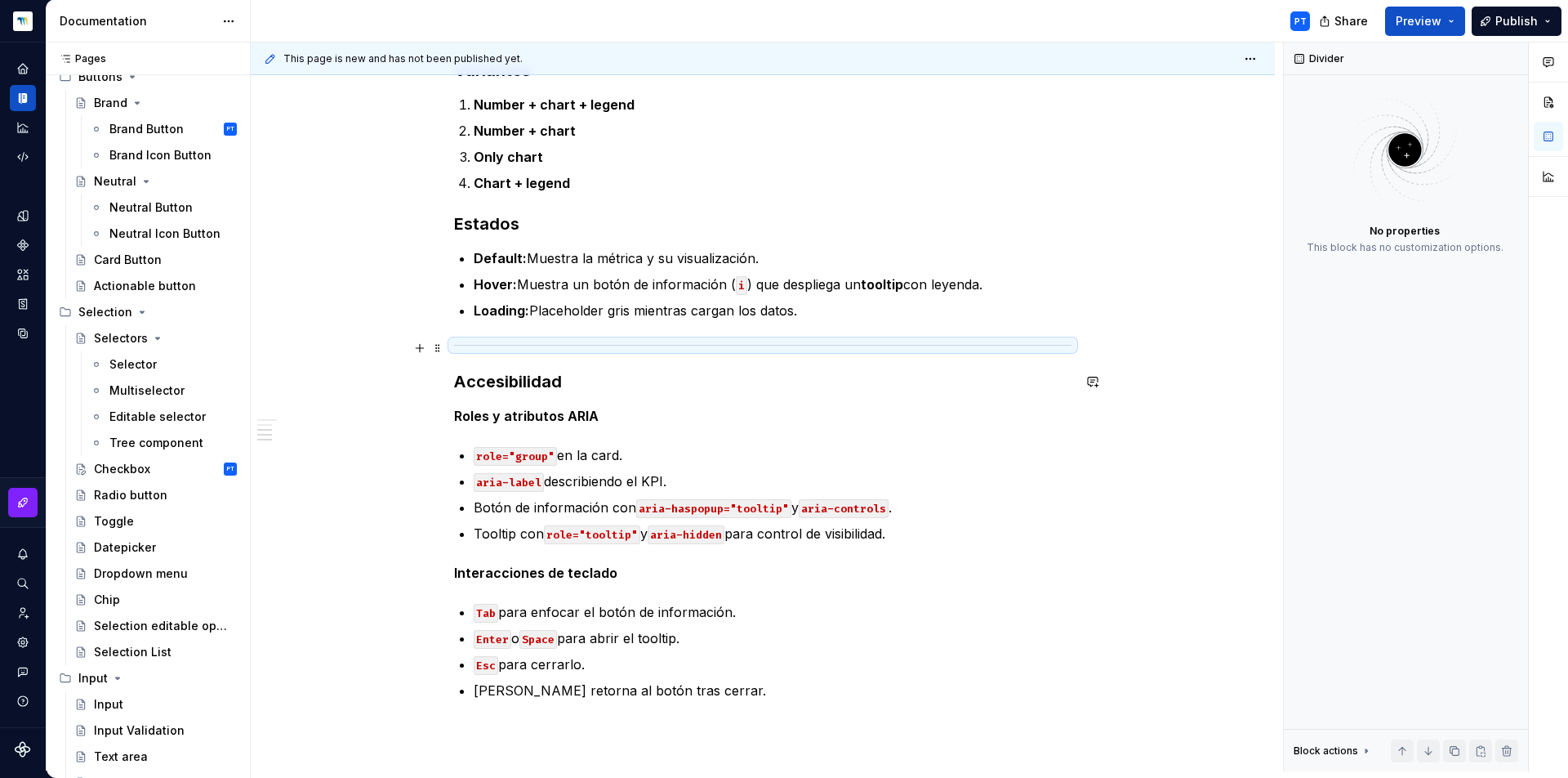
click at [567, 351] on div at bounding box center [762, 345] width 617 height 11
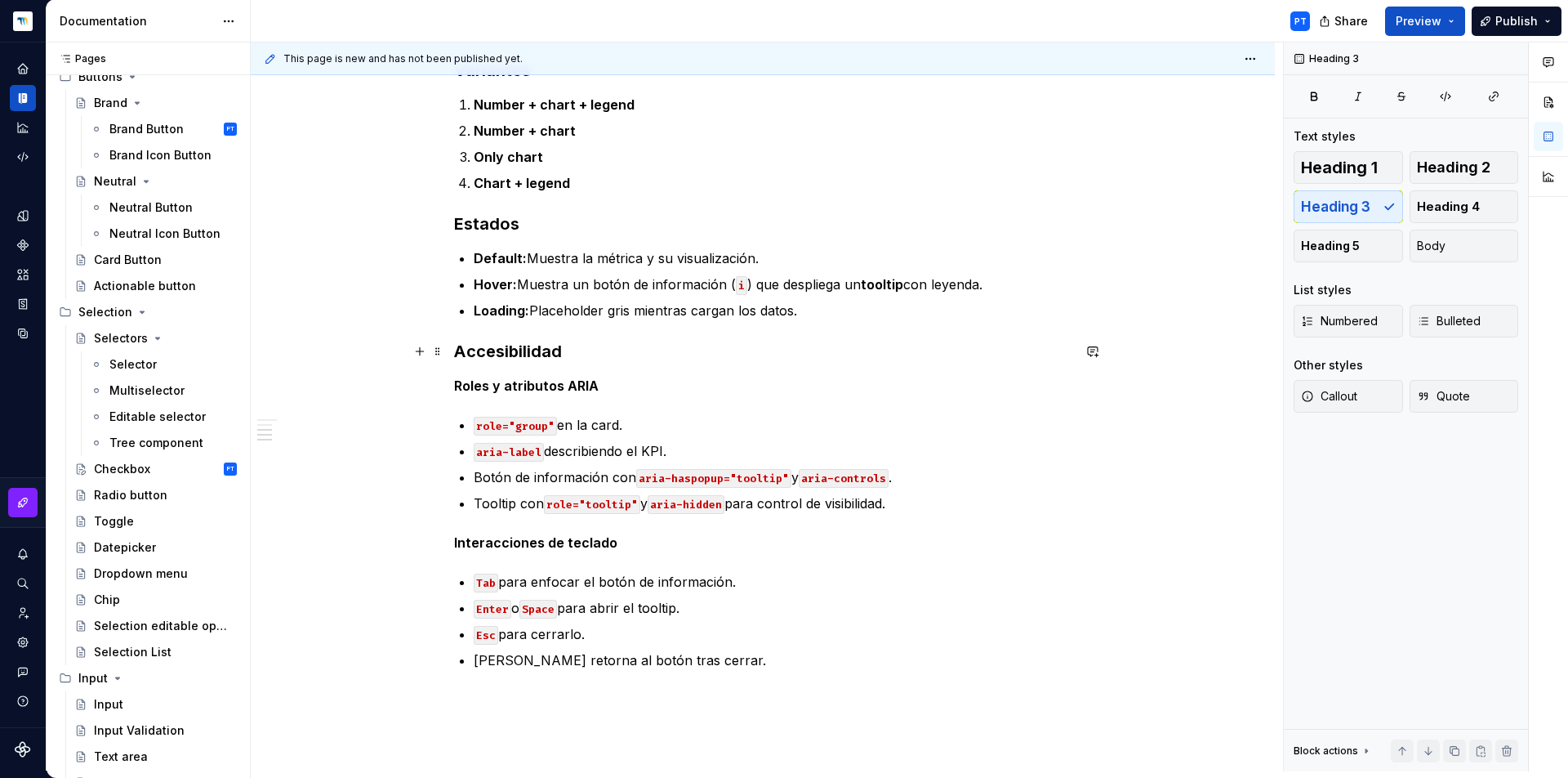
click at [497, 355] on h3 "Accesibilidad" at bounding box center [762, 351] width 617 height 22
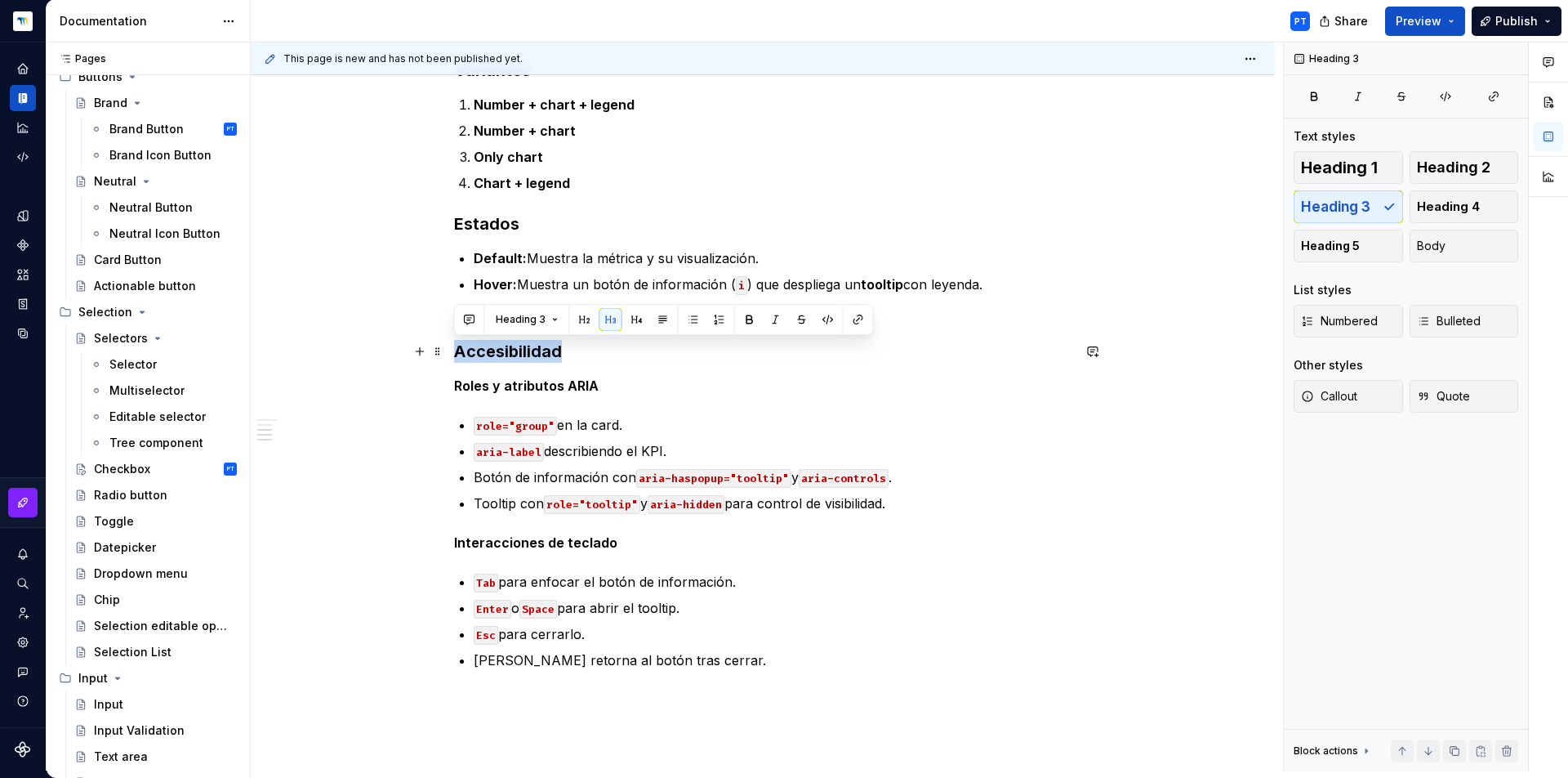
click at [497, 355] on h3 "Accesibilidad" at bounding box center [762, 351] width 617 height 22
click at [531, 322] on span "Heading 3" at bounding box center [521, 319] width 50 height 13
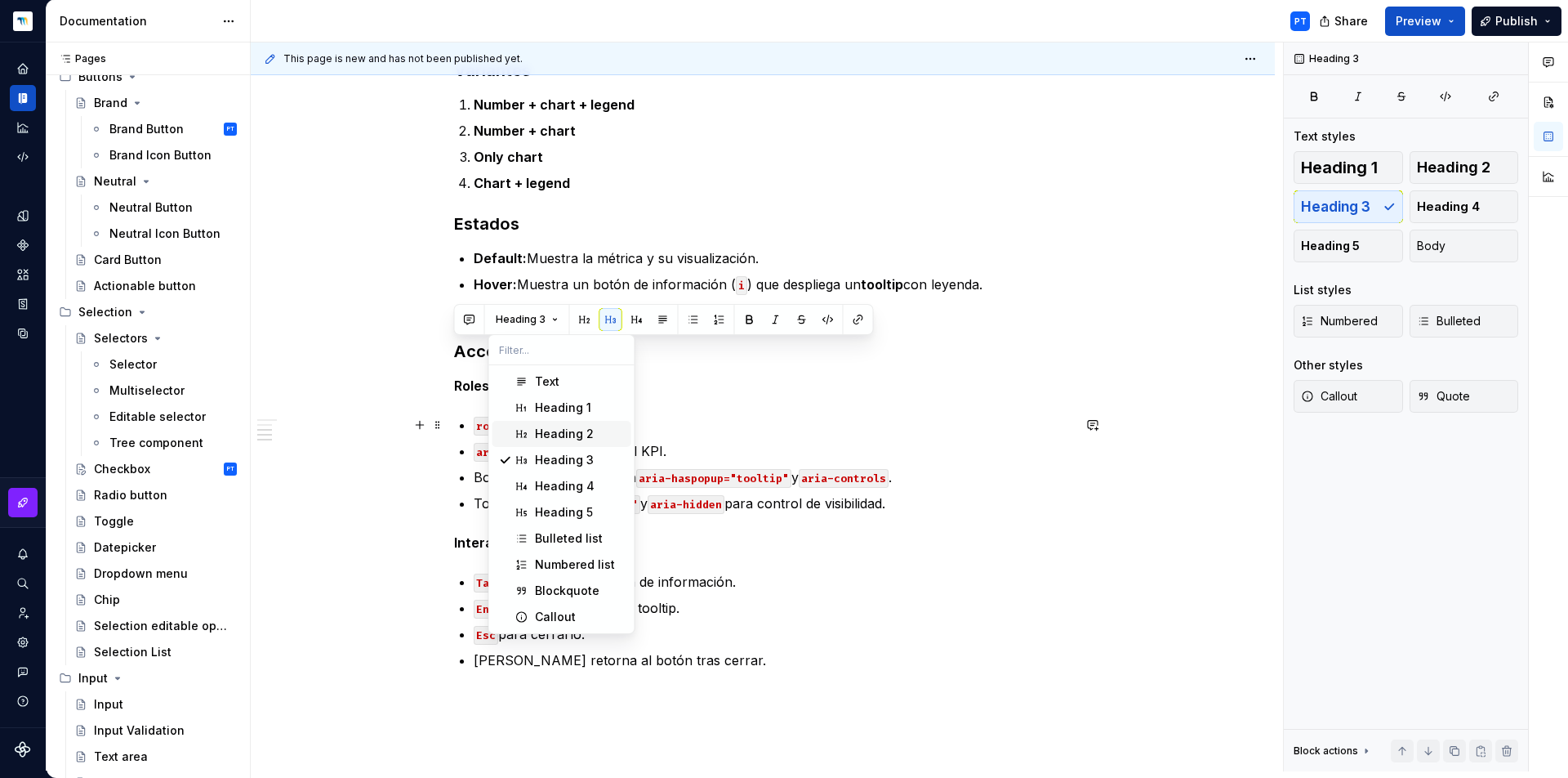
click at [537, 430] on div "Heading 2" at bounding box center [564, 433] width 59 height 16
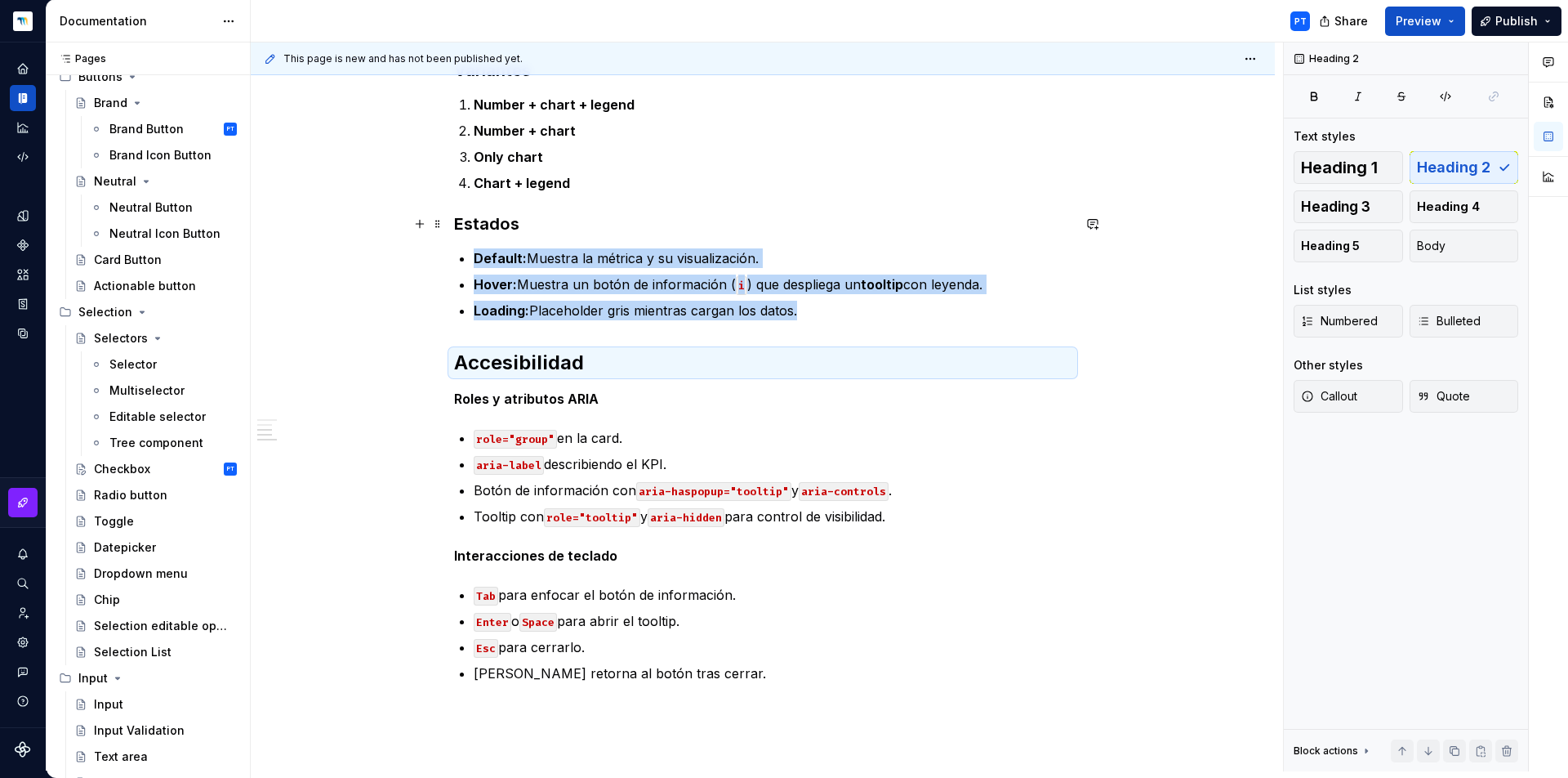
click at [492, 227] on h3 "Estados" at bounding box center [762, 223] width 617 height 22
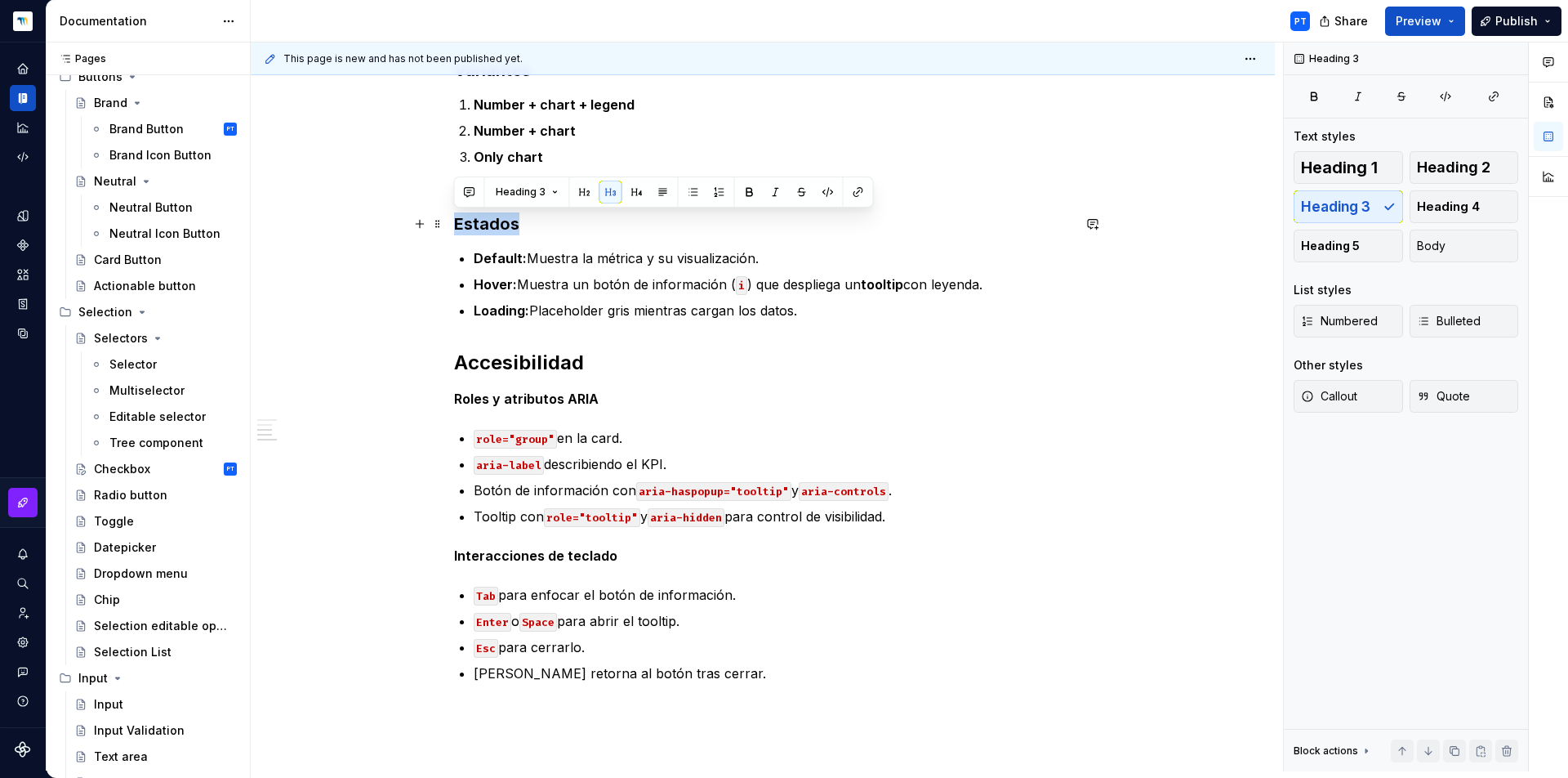
click at [492, 227] on h3 "Estados" at bounding box center [762, 223] width 617 height 22
click at [521, 191] on span "Heading 3" at bounding box center [521, 192] width 50 height 13
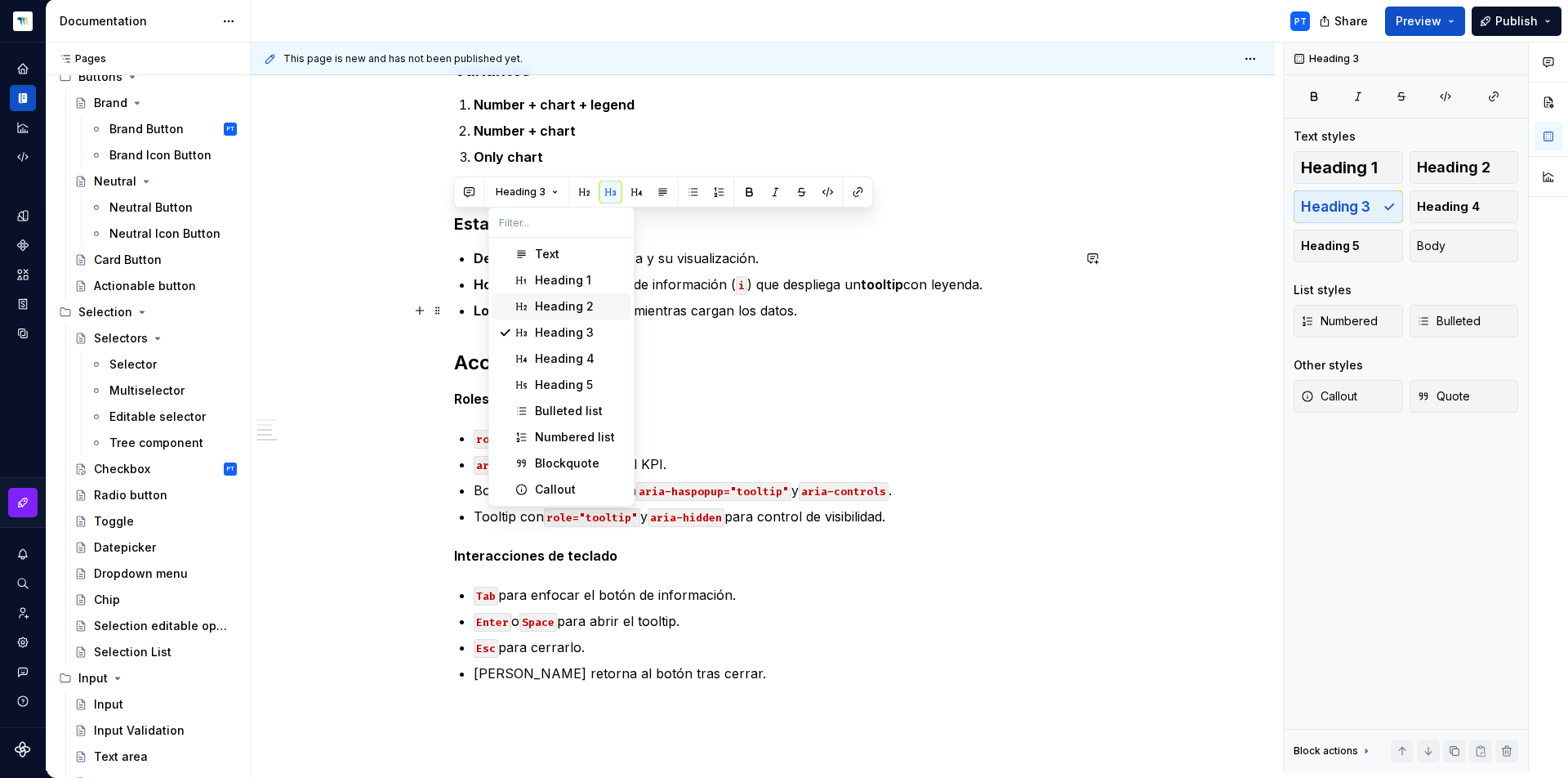
click at [530, 305] on span "Heading 2" at bounding box center [562, 306] width 139 height 26
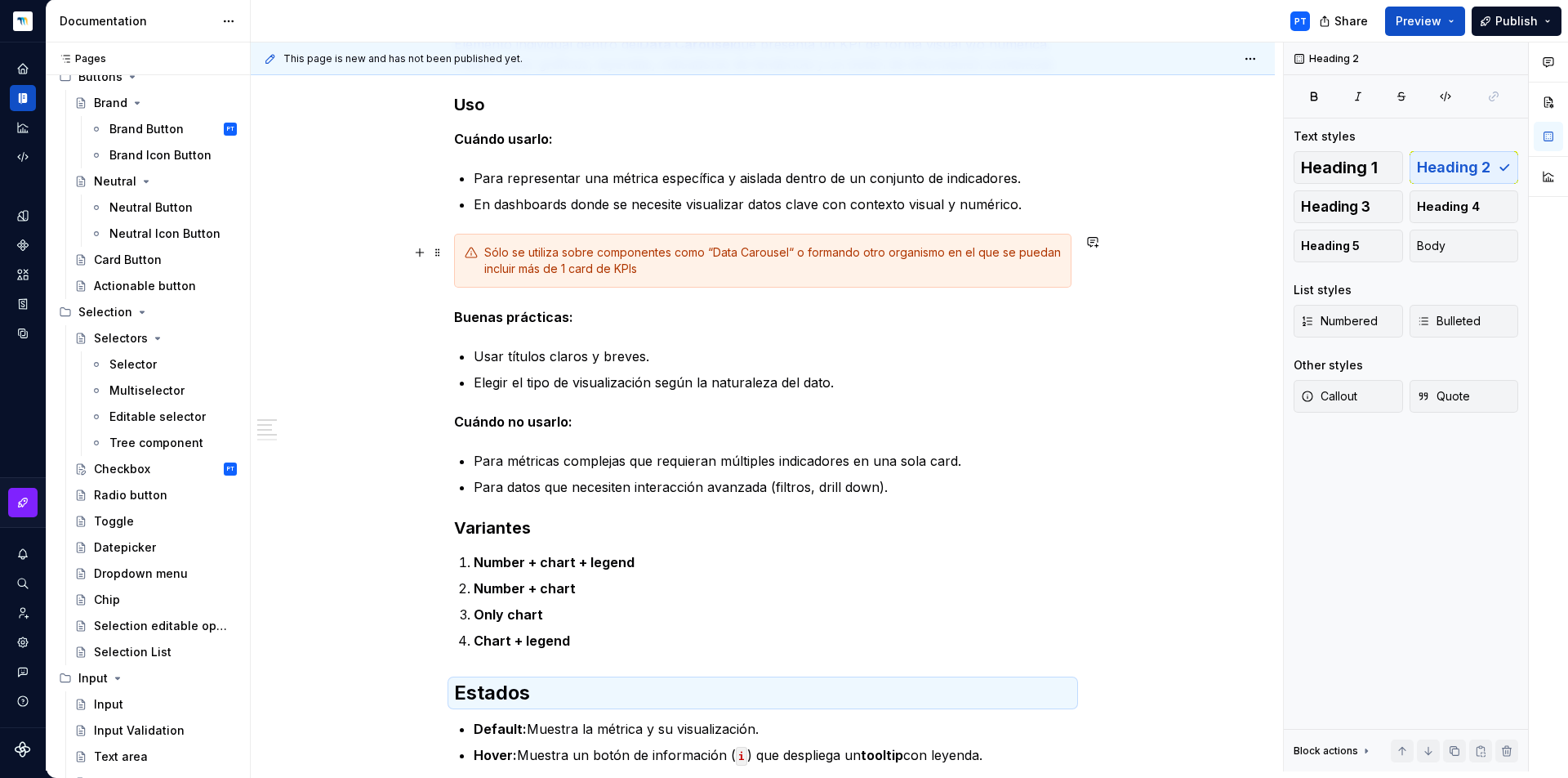
scroll to position [517, 0]
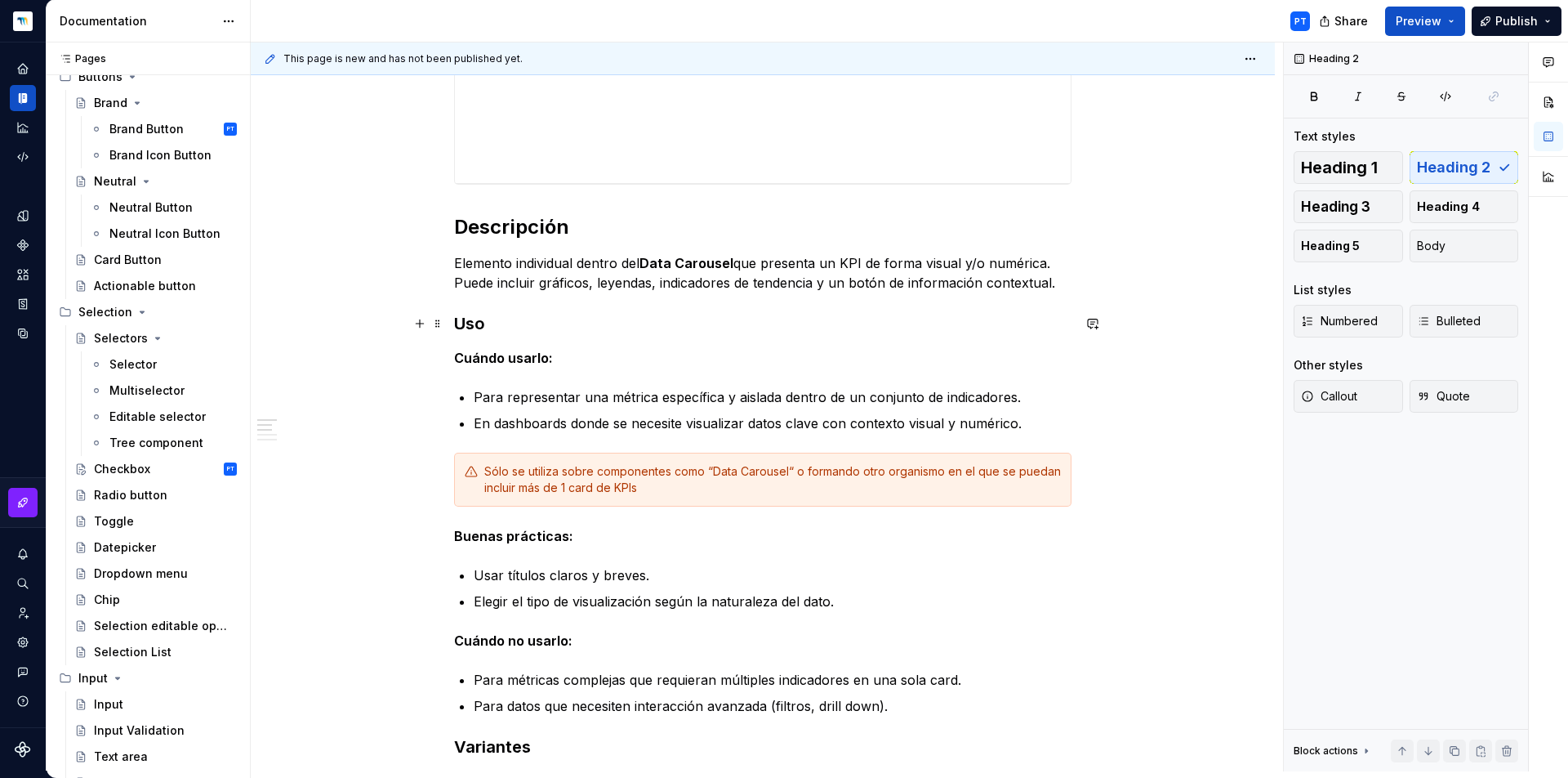
click at [479, 318] on h3 "Uso" at bounding box center [762, 323] width 617 height 22
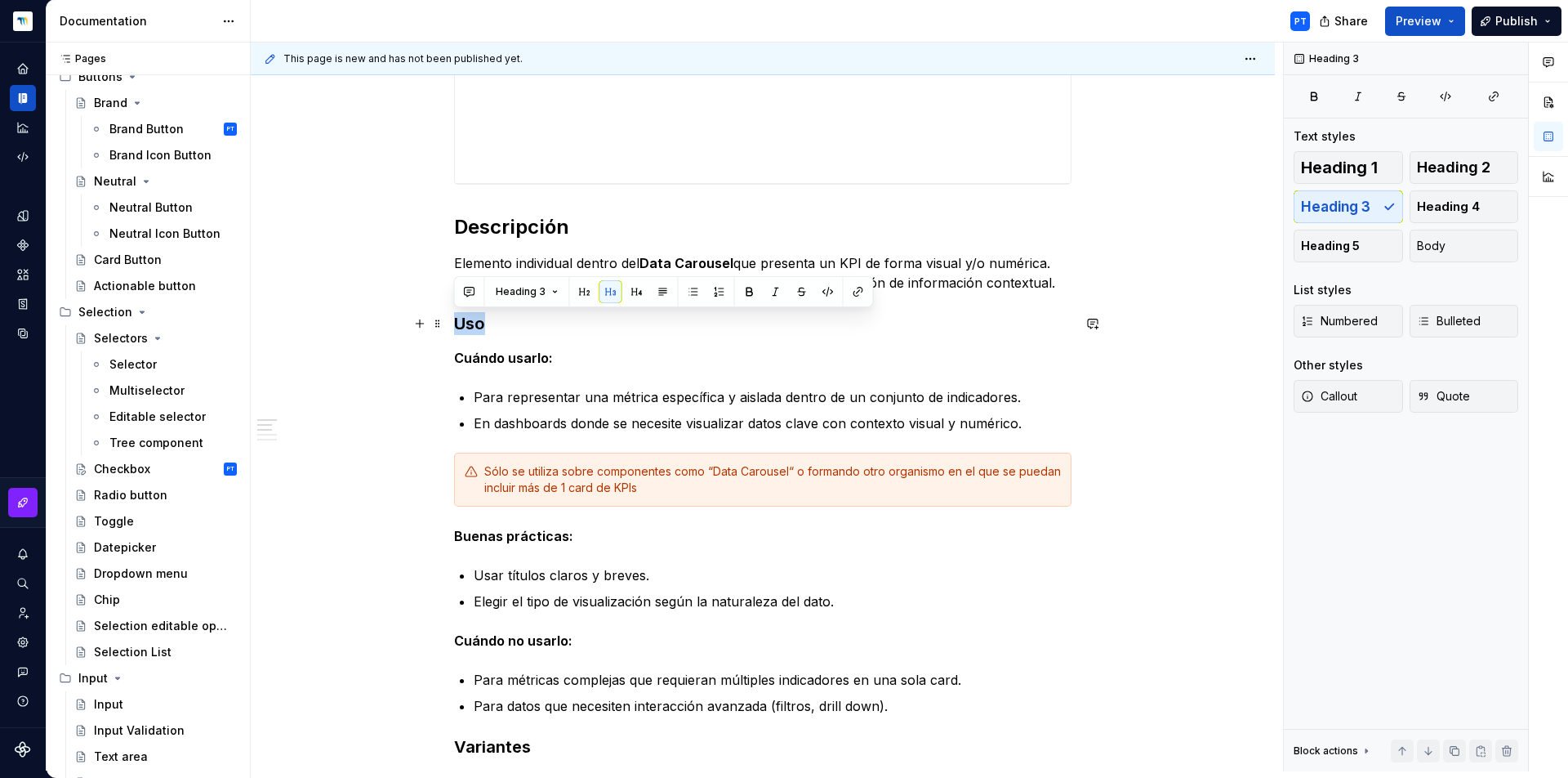
click at [479, 318] on h3 "Uso" at bounding box center [762, 323] width 617 height 22
click at [507, 291] on span "Heading 3" at bounding box center [521, 292] width 50 height 13
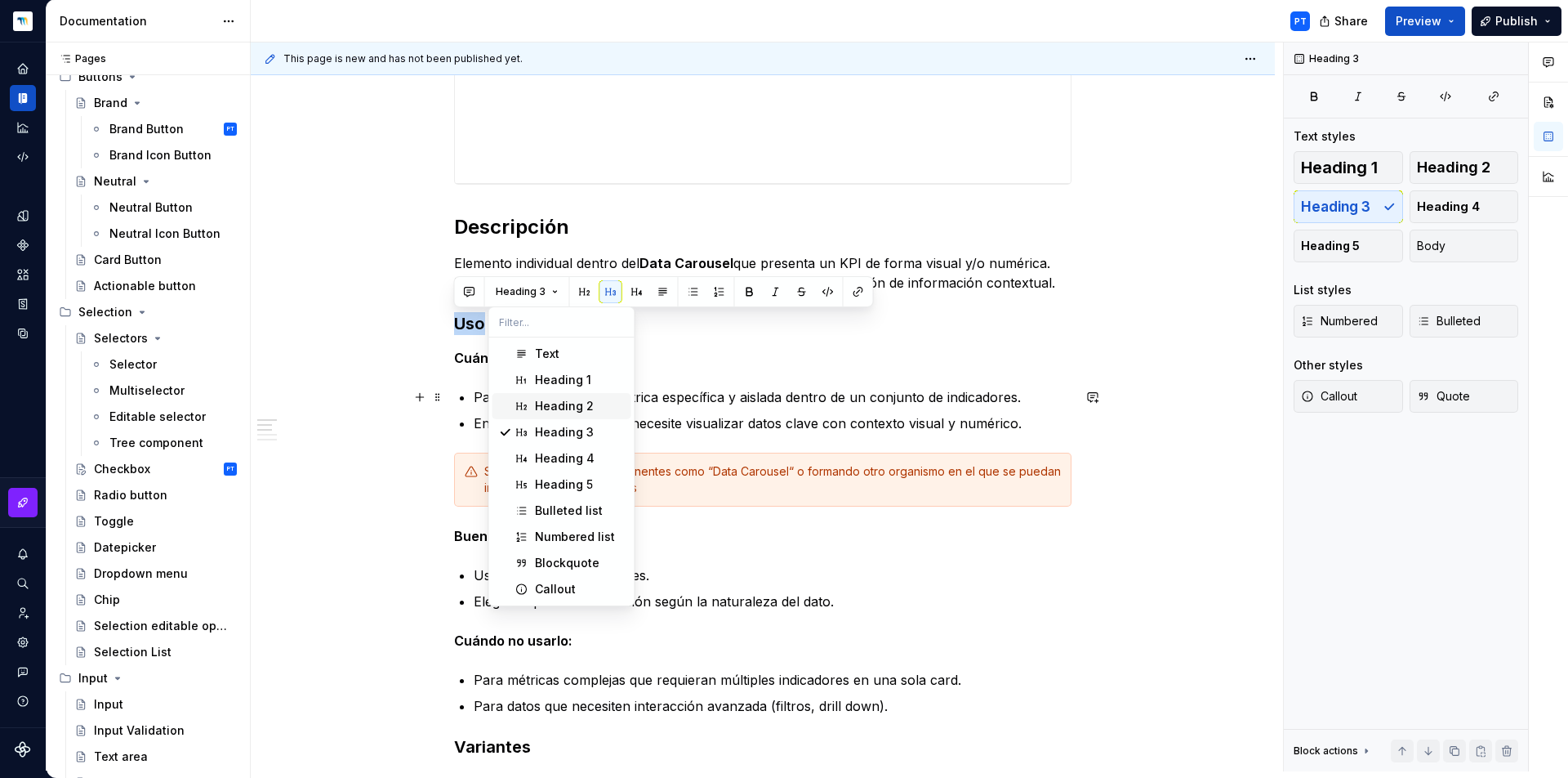
click at [533, 399] on span "Heading 2" at bounding box center [562, 406] width 139 height 26
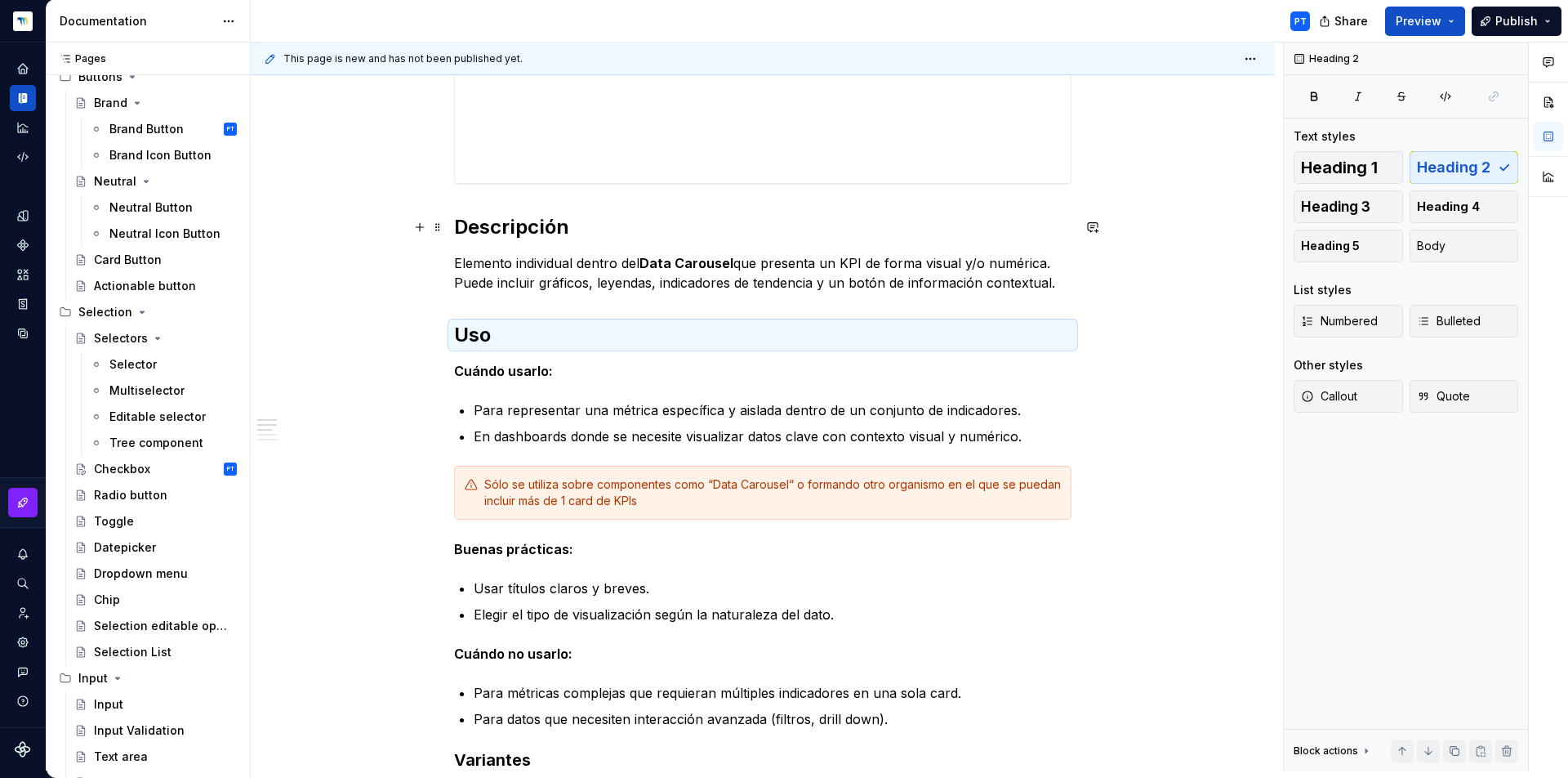
click at [500, 231] on h2 "Descripción" at bounding box center [762, 227] width 617 height 26
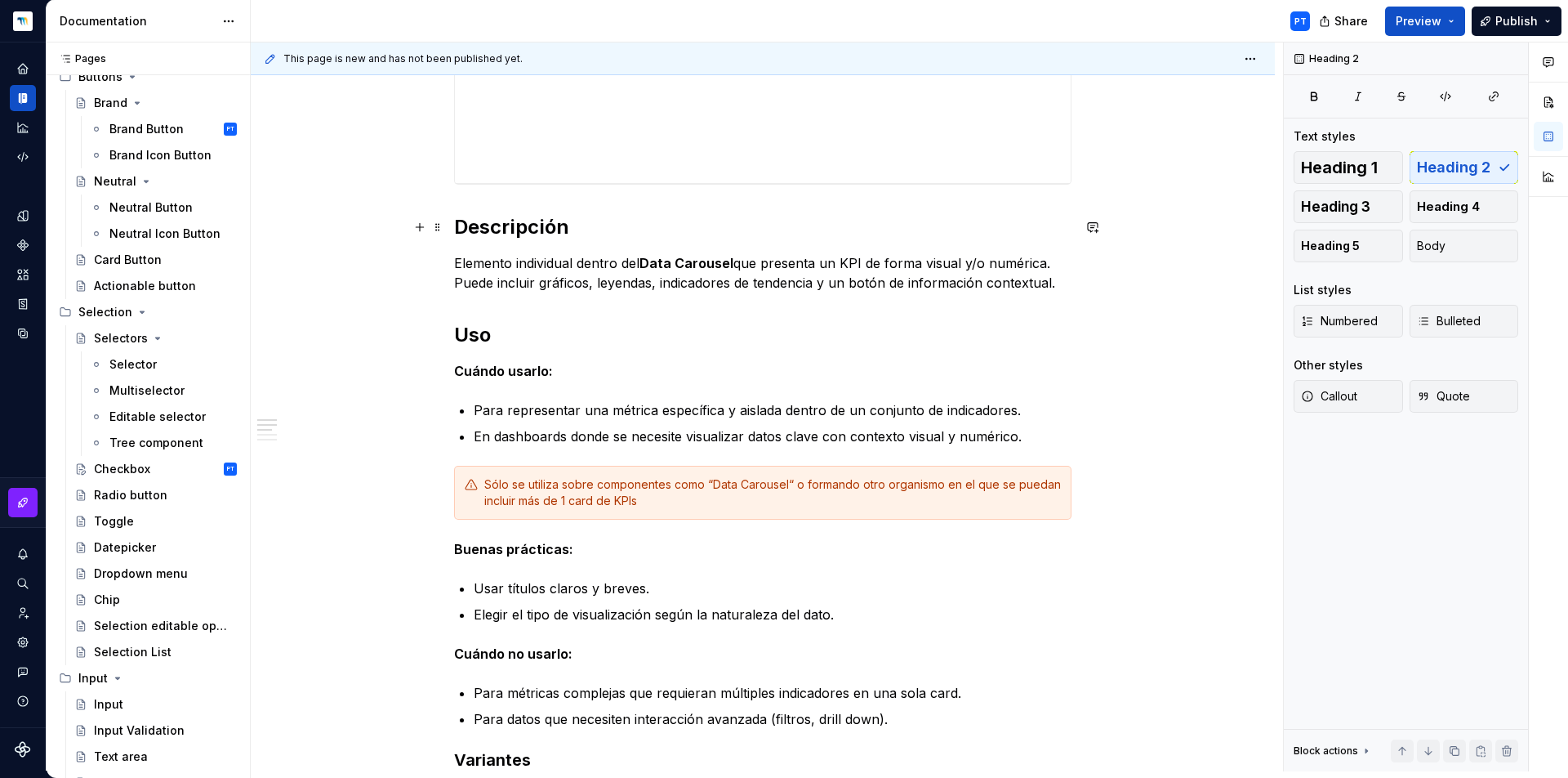
click at [502, 228] on h2 "Descripción" at bounding box center [762, 227] width 617 height 26
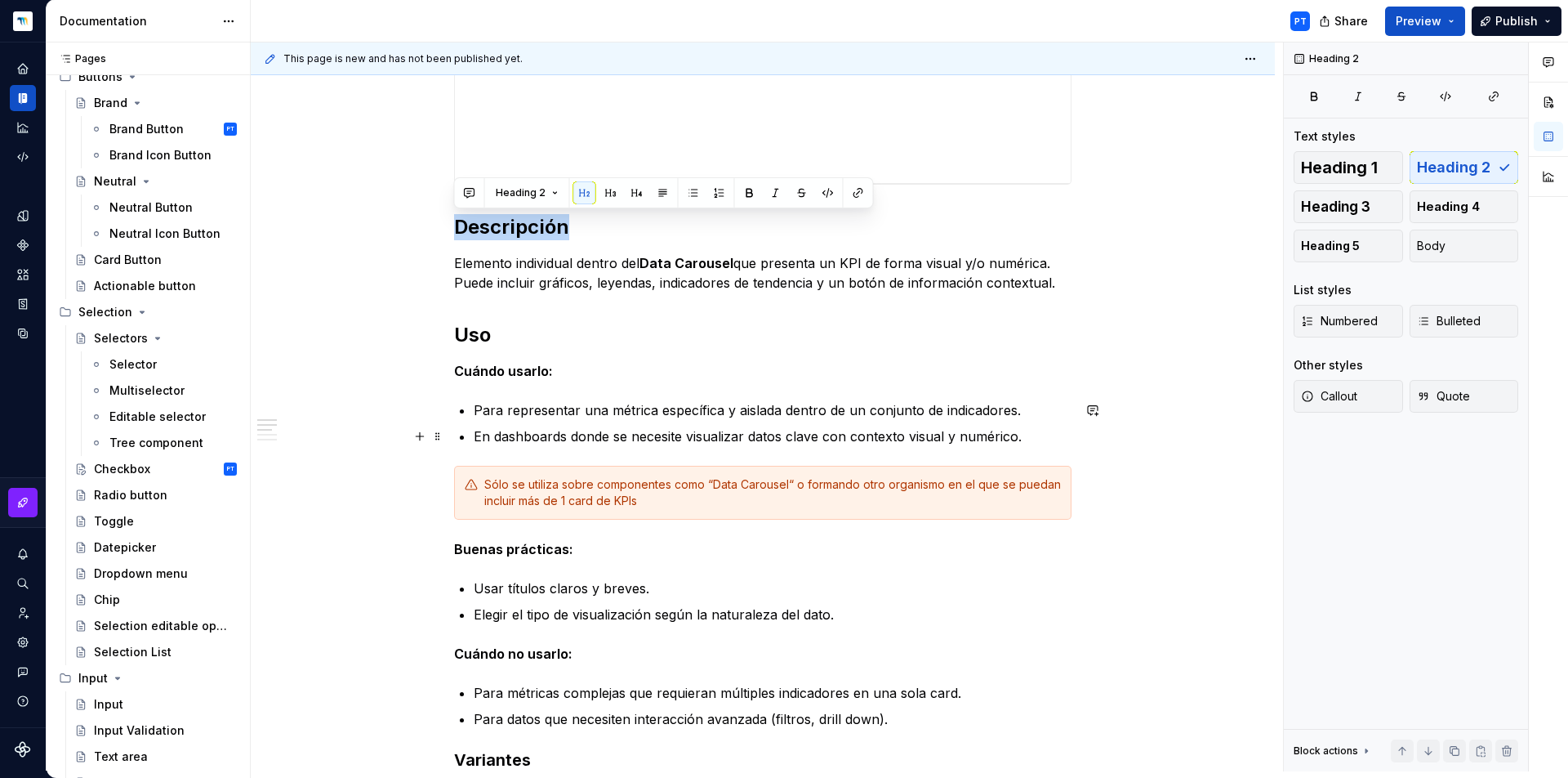
scroll to position [1385, 0]
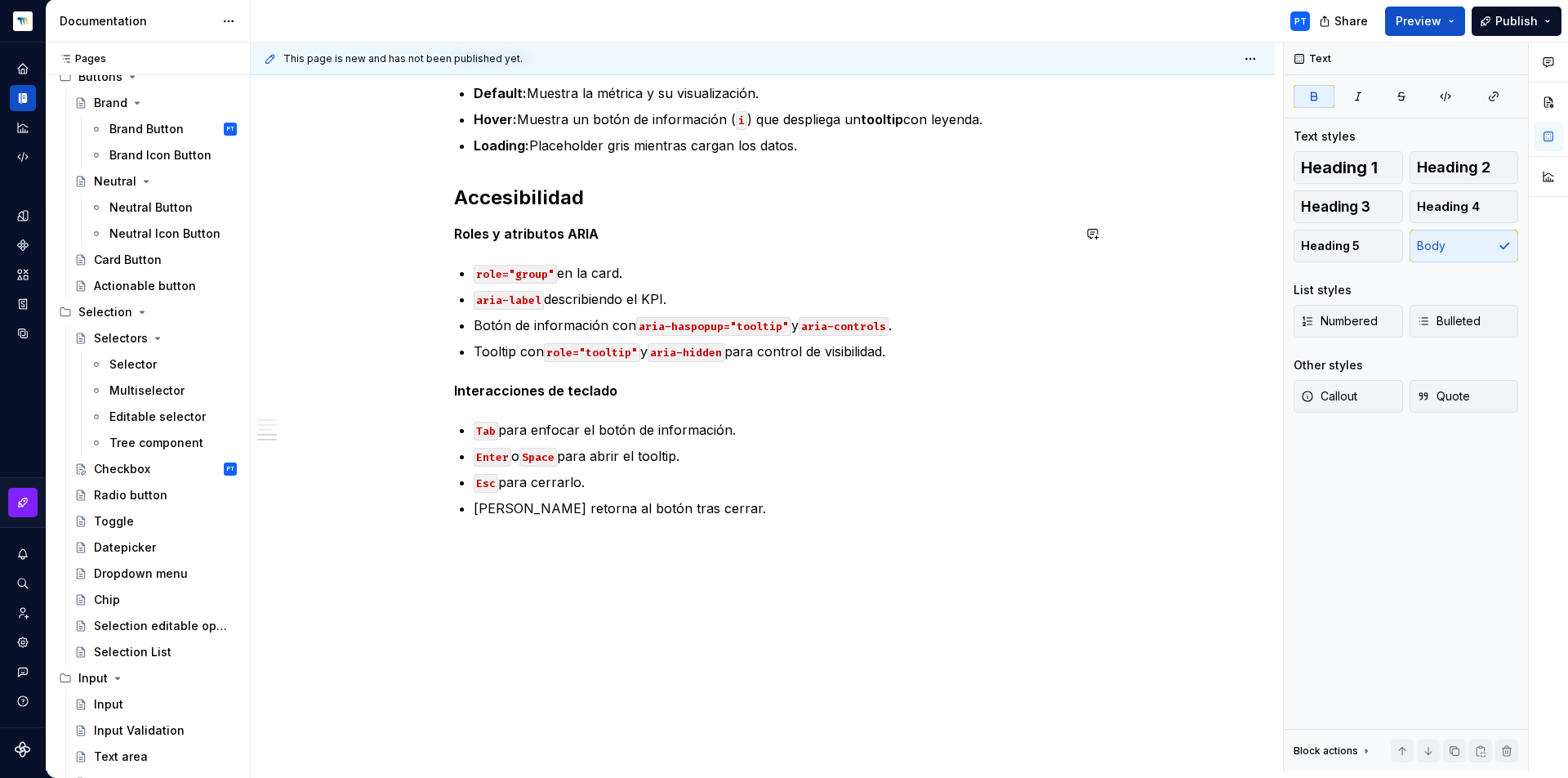
click at [492, 240] on strong "Roles y atributos ARIA" at bounding box center [526, 233] width 144 height 16
click at [491, 240] on strong "Roles y atributos ARIA" at bounding box center [526, 233] width 144 height 16
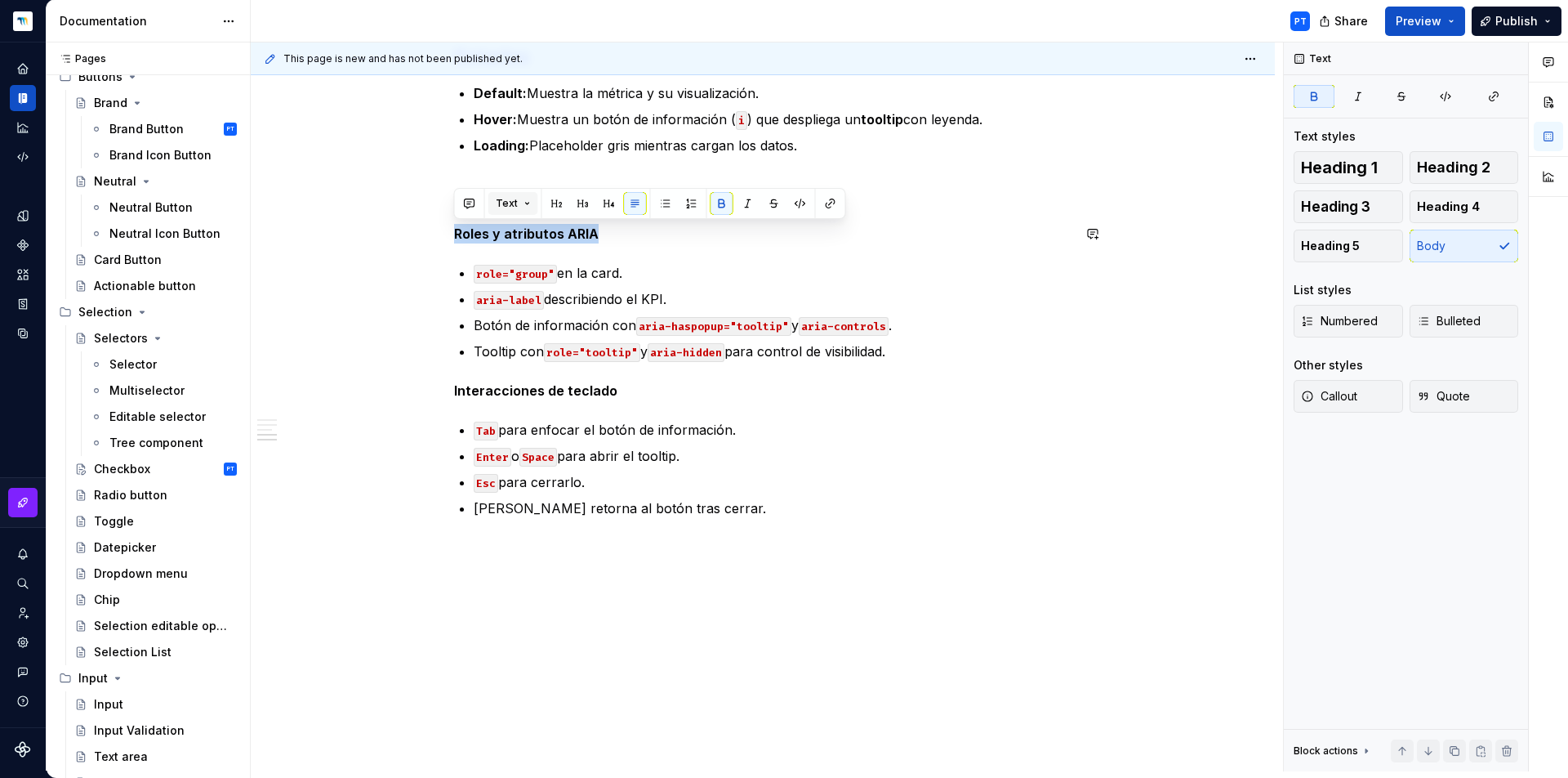
click at [516, 207] on span "Text" at bounding box center [507, 203] width 22 height 13
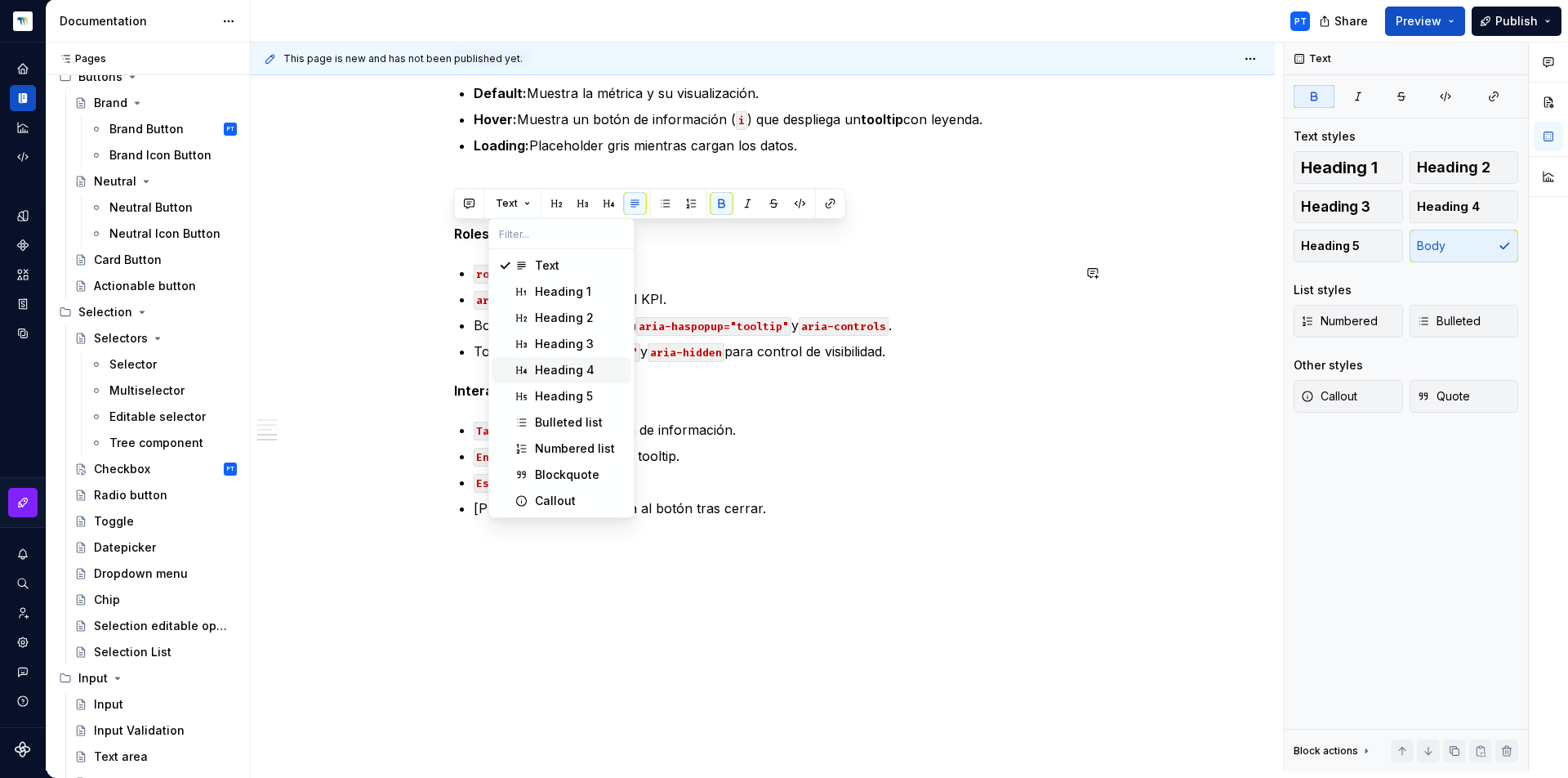
click at [535, 378] on div "Heading 4" at bounding box center [564, 370] width 59 height 16
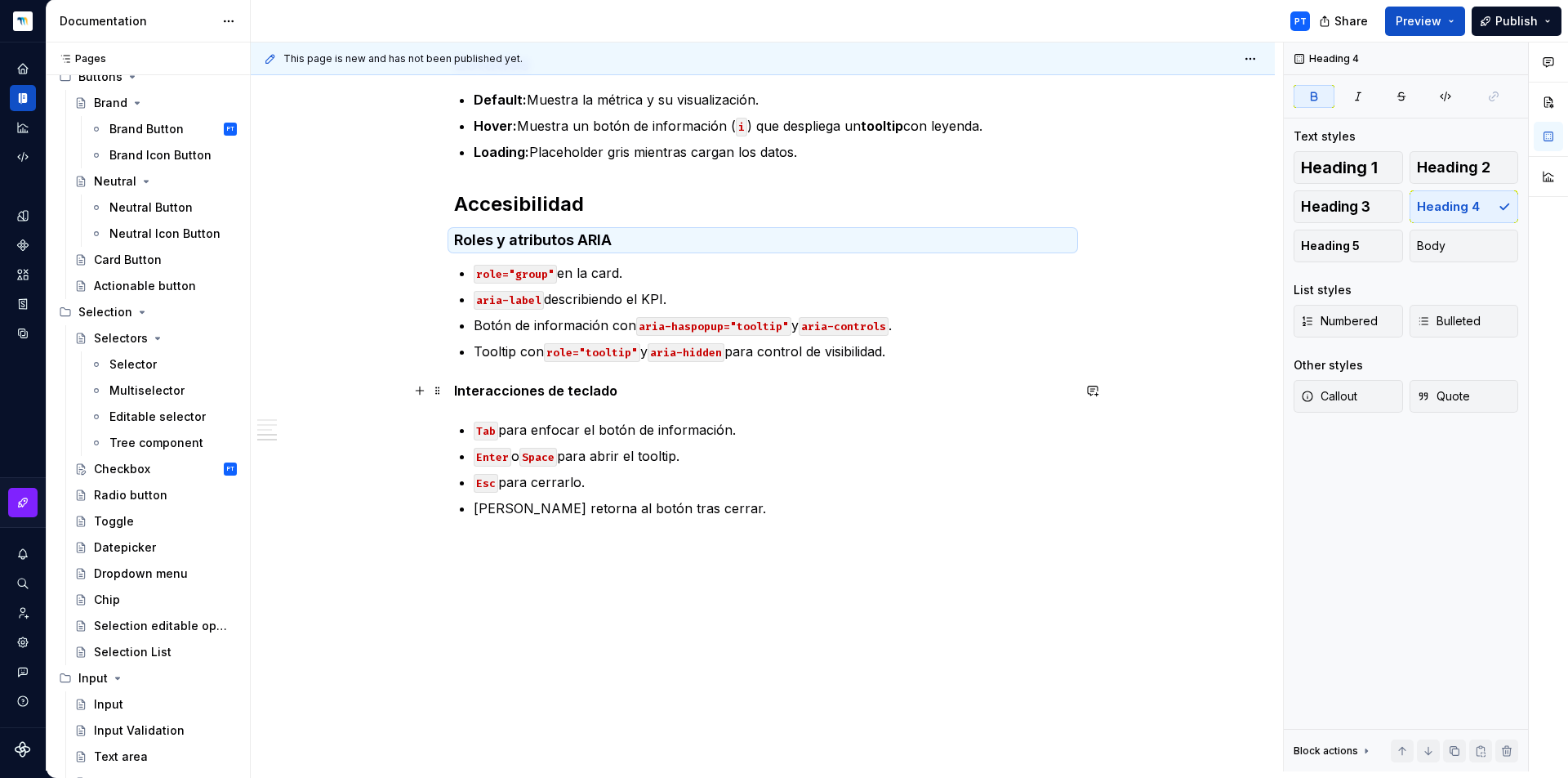
click at [526, 387] on strong "Interacciones de teclado" at bounding box center [536, 390] width 163 height 16
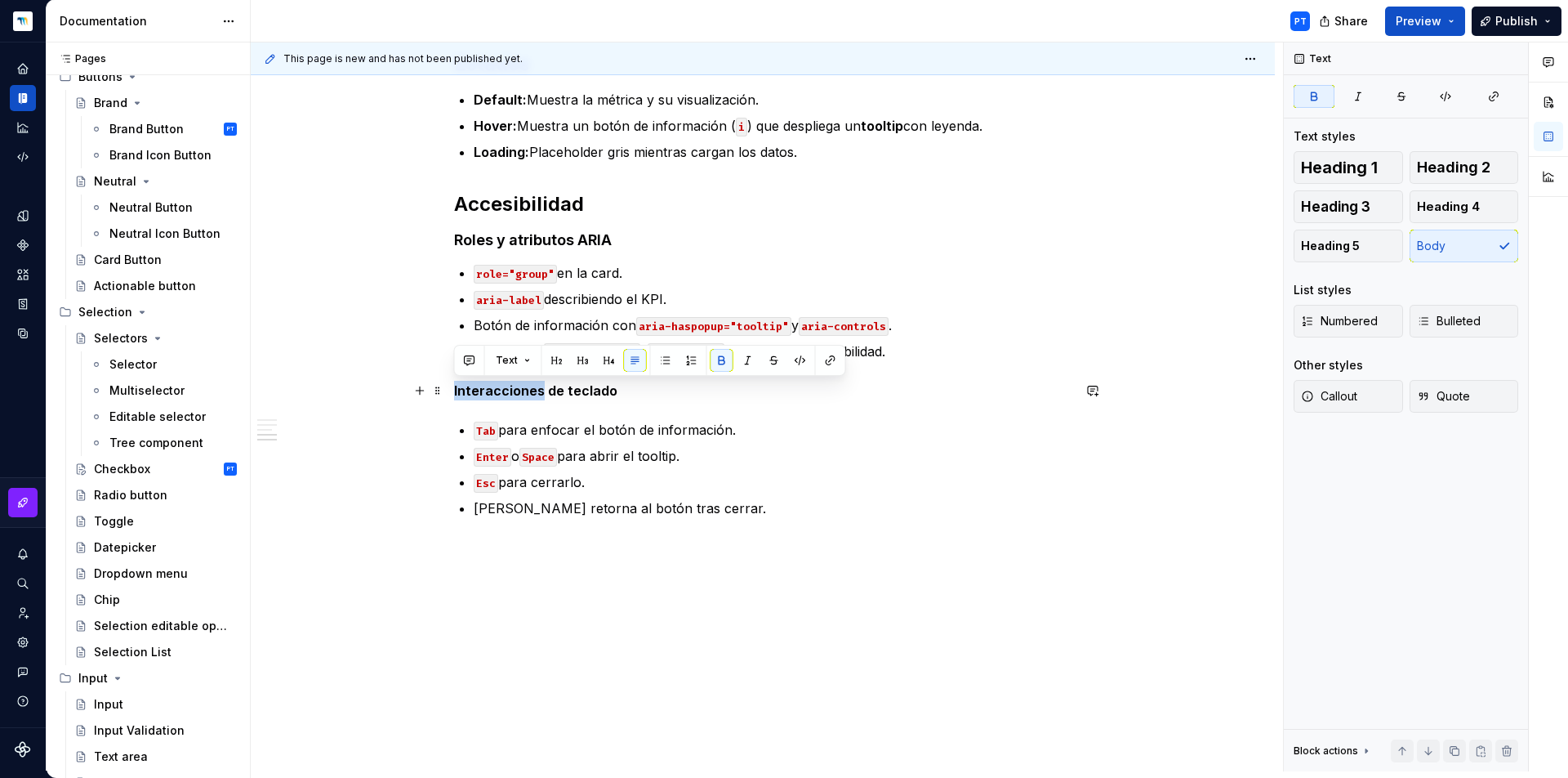
click at [526, 387] on strong "Interacciones de teclado" at bounding box center [536, 390] width 163 height 16
click at [524, 361] on button "Text" at bounding box center [513, 360] width 50 height 22
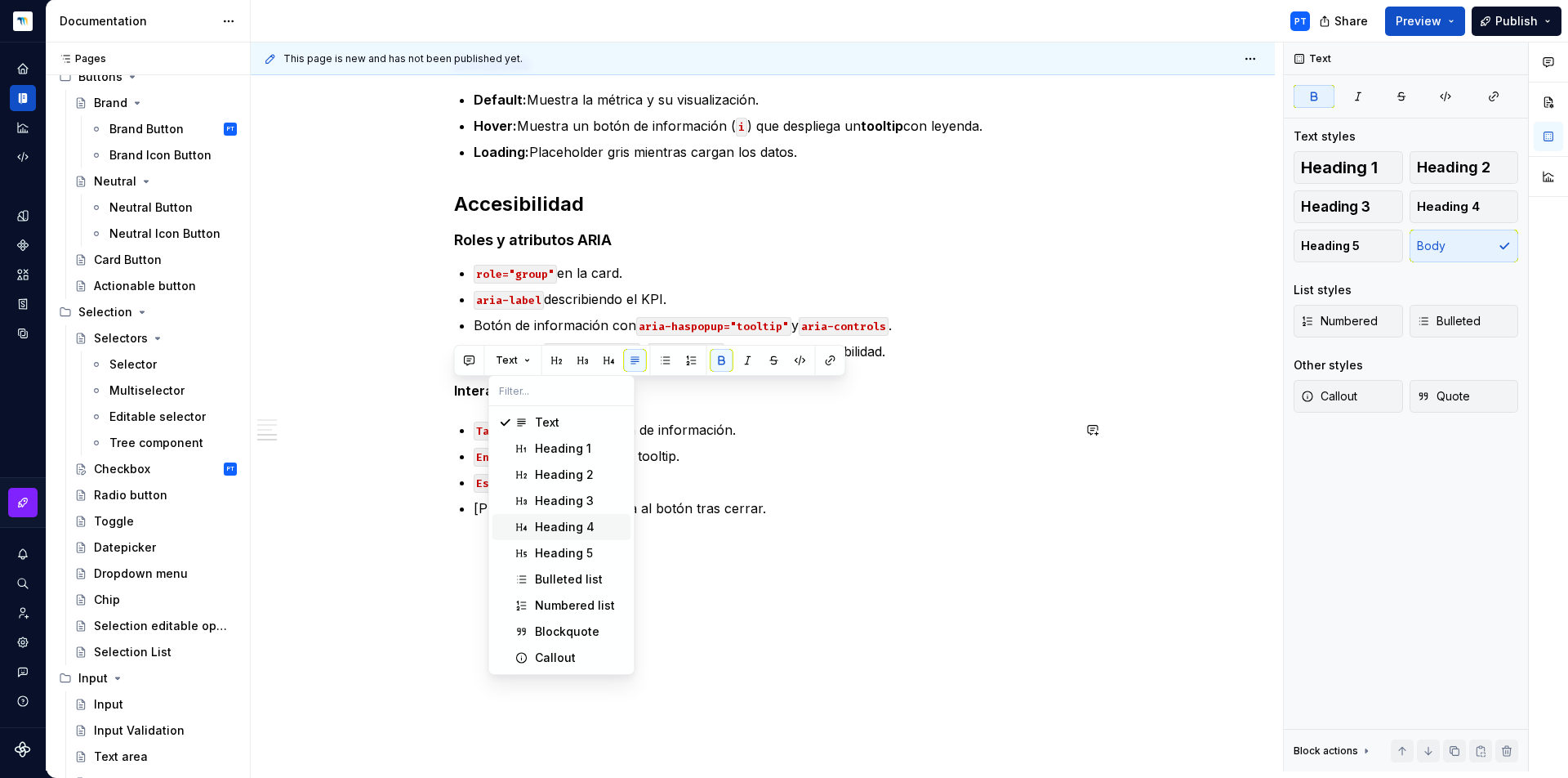
click at [565, 527] on div "Heading 4" at bounding box center [564, 527] width 59 height 16
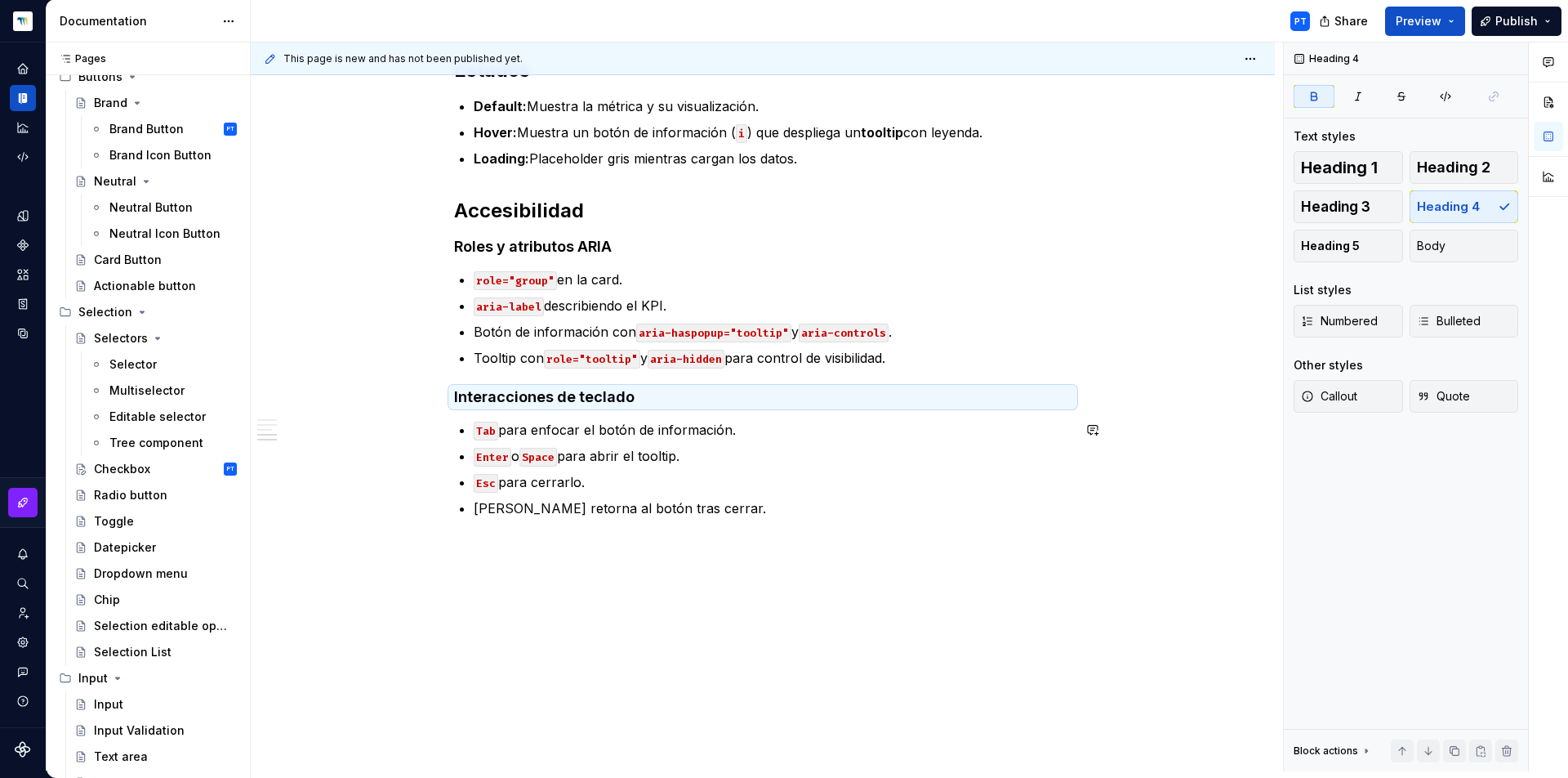
scroll to position [1372, 0]
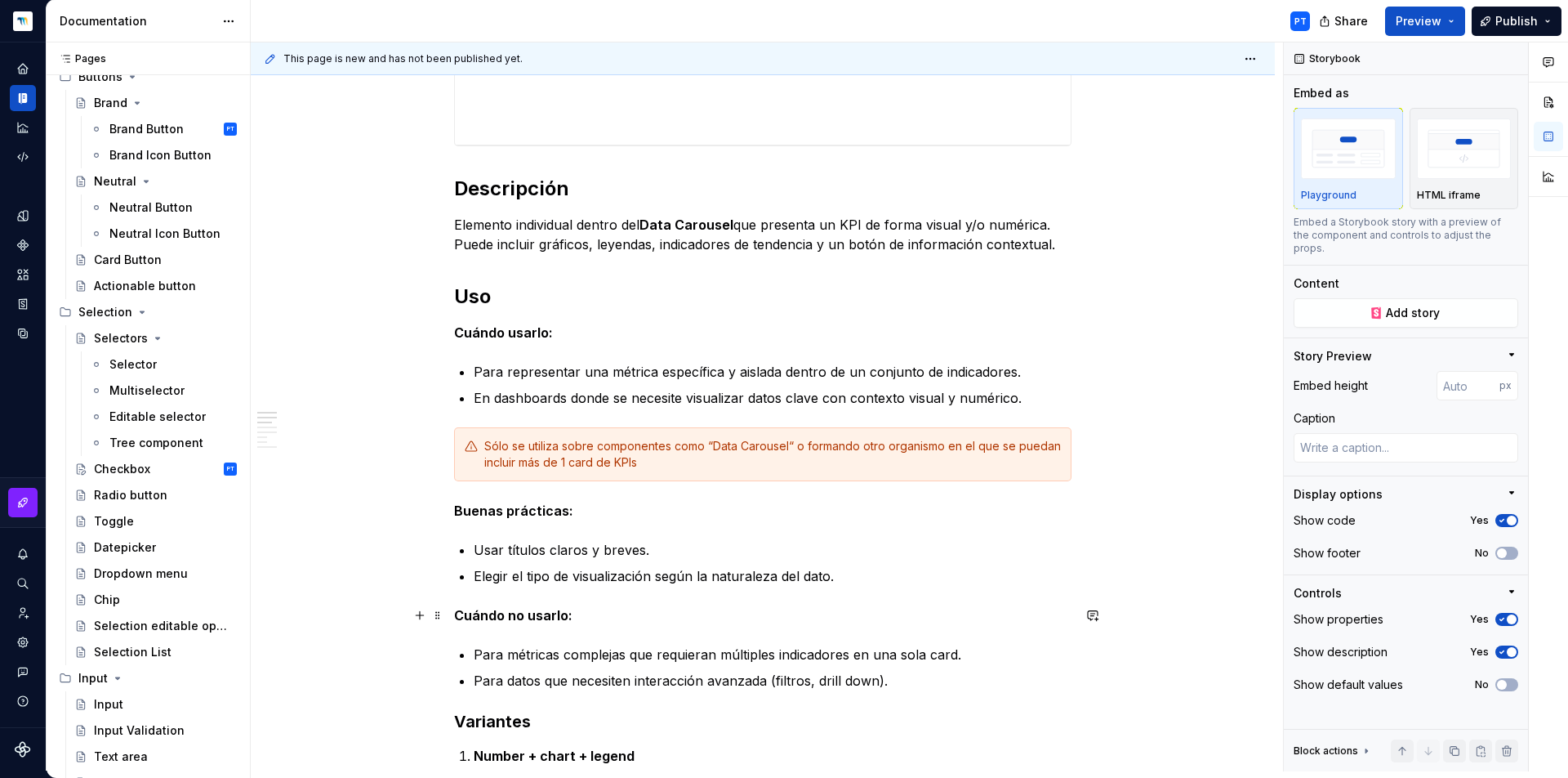
scroll to position [1560, 0]
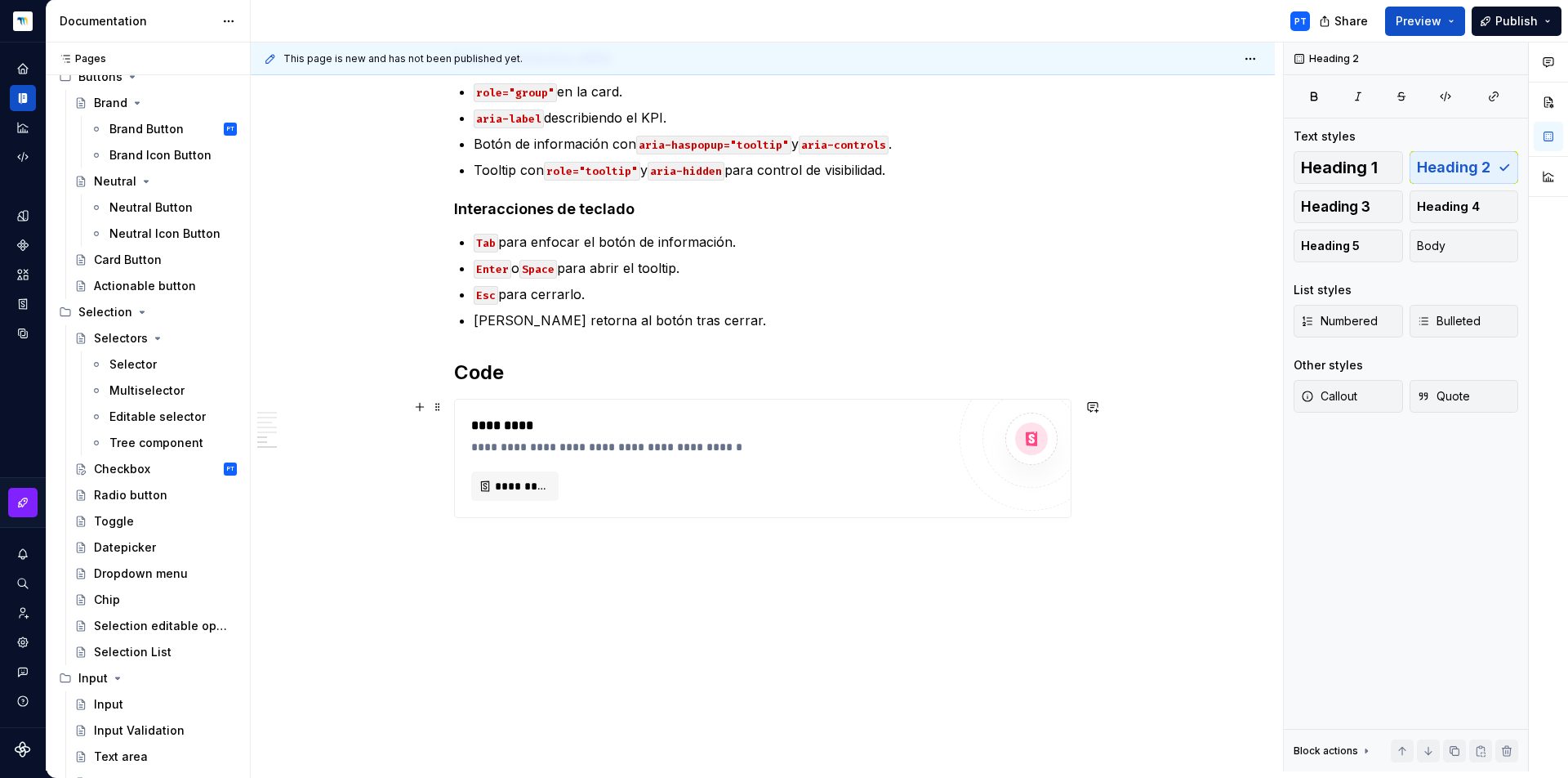
drag, startPoint x: 454, startPoint y: 370, endPoint x: 637, endPoint y: 522, distance: 237.9
drag, startPoint x: 455, startPoint y: 370, endPoint x: 582, endPoint y: 413, distance: 134.1
click at [440, 406] on span at bounding box center [438, 406] width 13 height 22
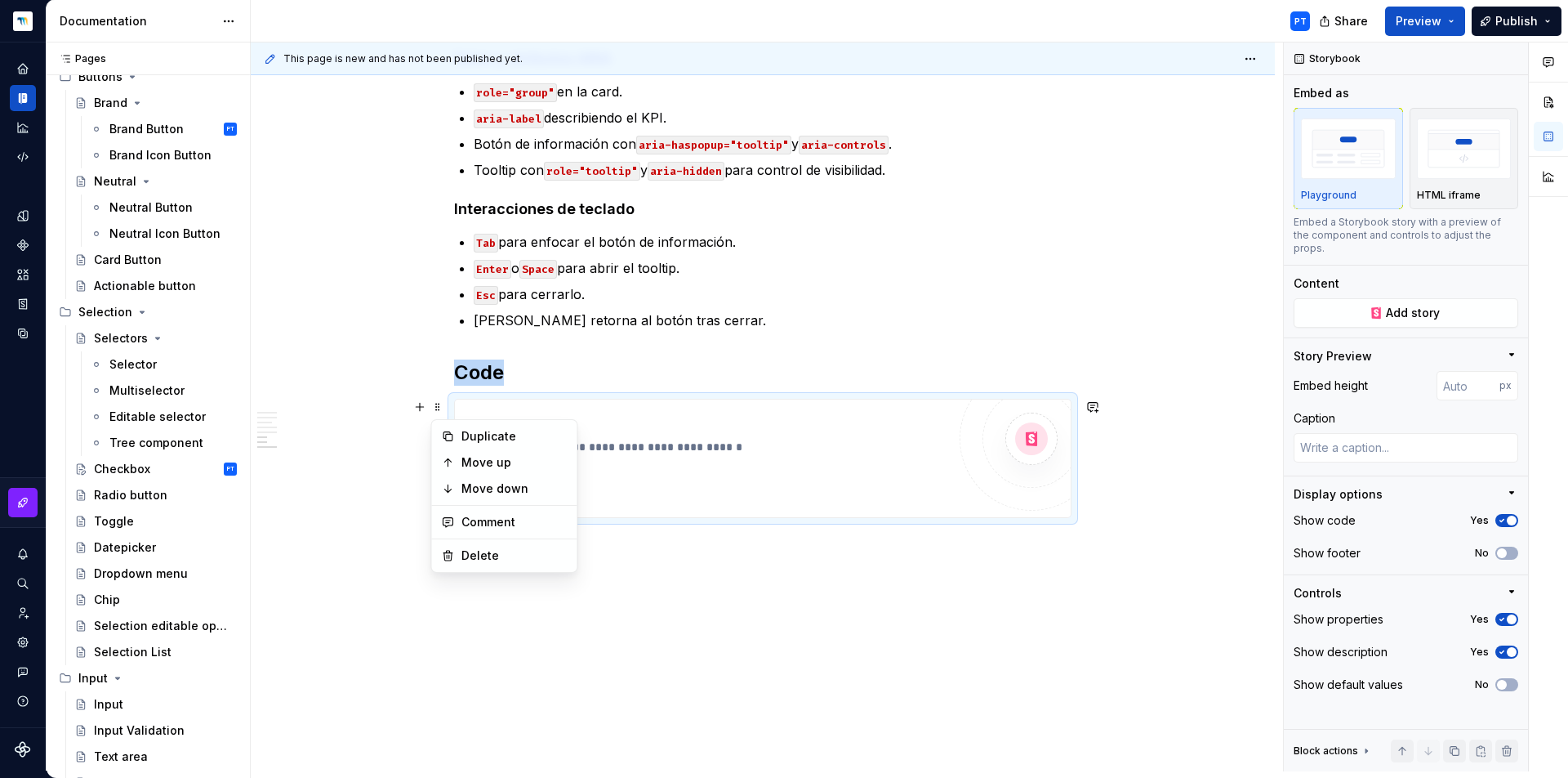
click at [554, 384] on h2 "Code" at bounding box center [762, 372] width 617 height 26
drag, startPoint x: 457, startPoint y: 372, endPoint x: 601, endPoint y: 456, distance: 166.7
click at [464, 372] on h2 "Code" at bounding box center [762, 372] width 617 height 26
drag, startPoint x: 454, startPoint y: 370, endPoint x: 571, endPoint y: 421, distance: 127.6
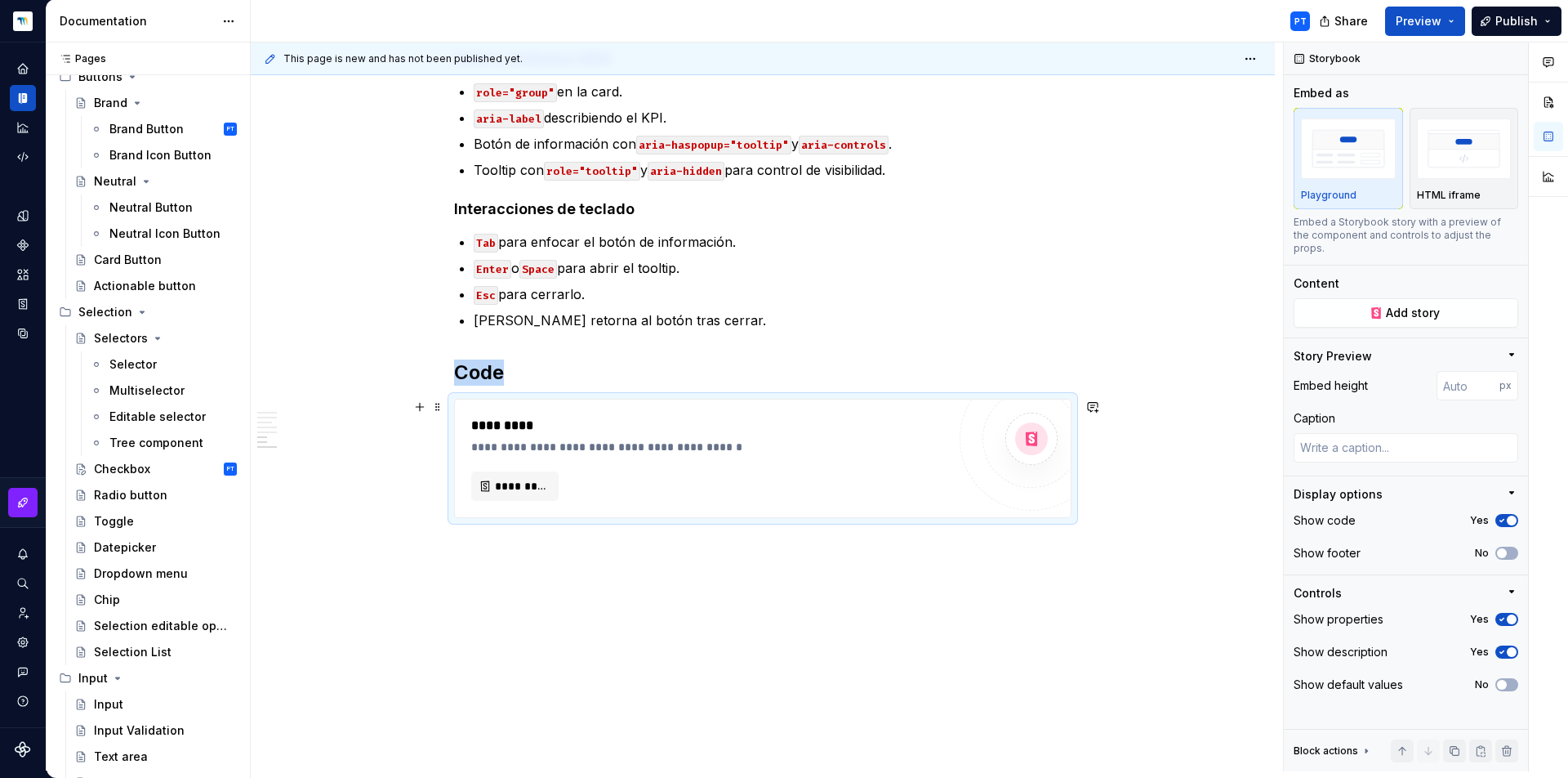
click at [531, 370] on h2 "Code" at bounding box center [762, 372] width 617 height 26
drag, startPoint x: 579, startPoint y: 380, endPoint x: 420, endPoint y: 371, distance: 159.3
click at [466, 372] on h2 "Code" at bounding box center [762, 372] width 617 height 26
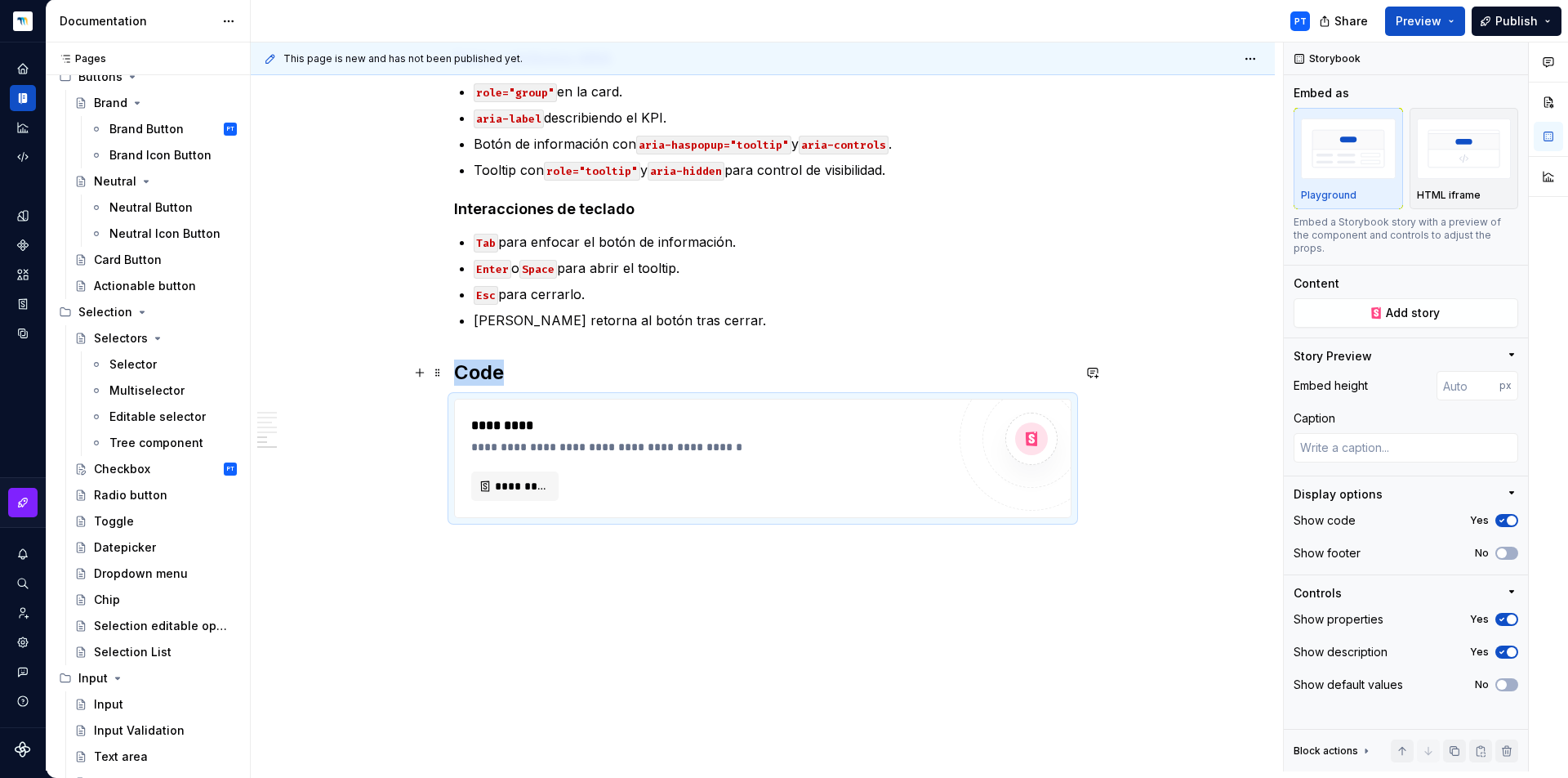
click at [466, 372] on h2 "Code" at bounding box center [762, 372] width 617 height 26
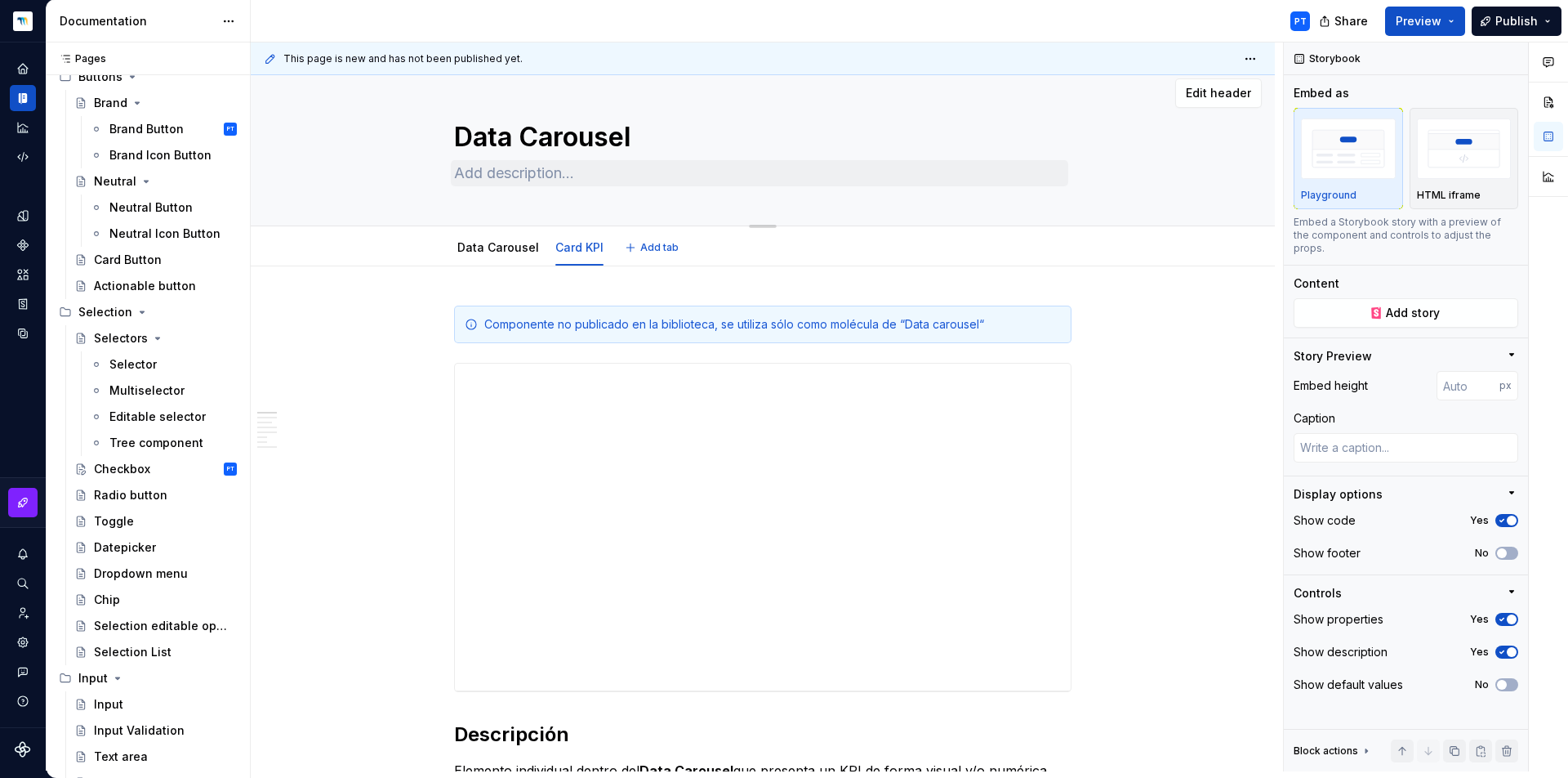
scroll to position [0, 0]
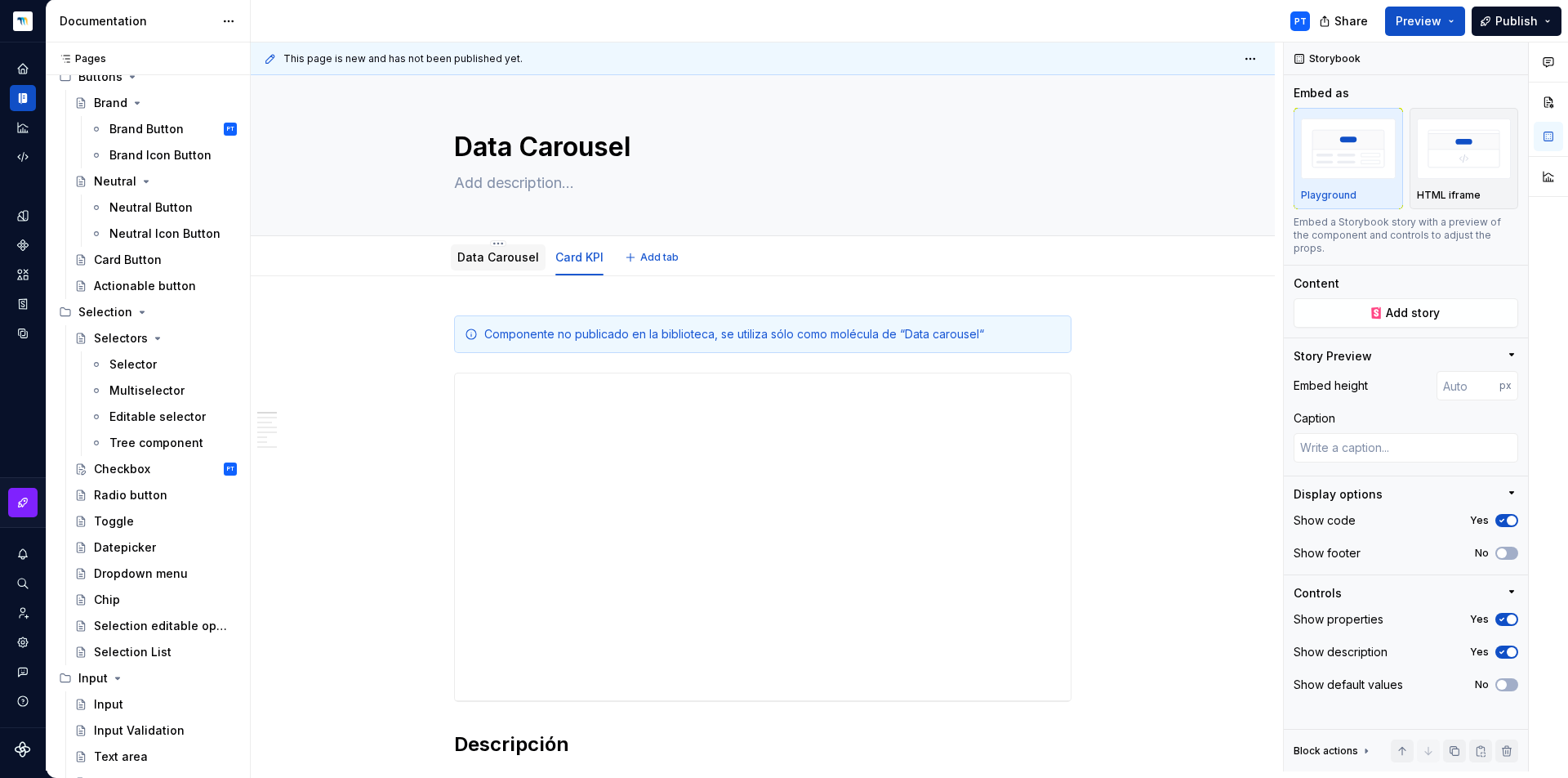
click at [498, 272] on div at bounding box center [499, 273] width 95 height 2
click at [498, 254] on link "Data Carousel" at bounding box center [498, 257] width 82 height 13
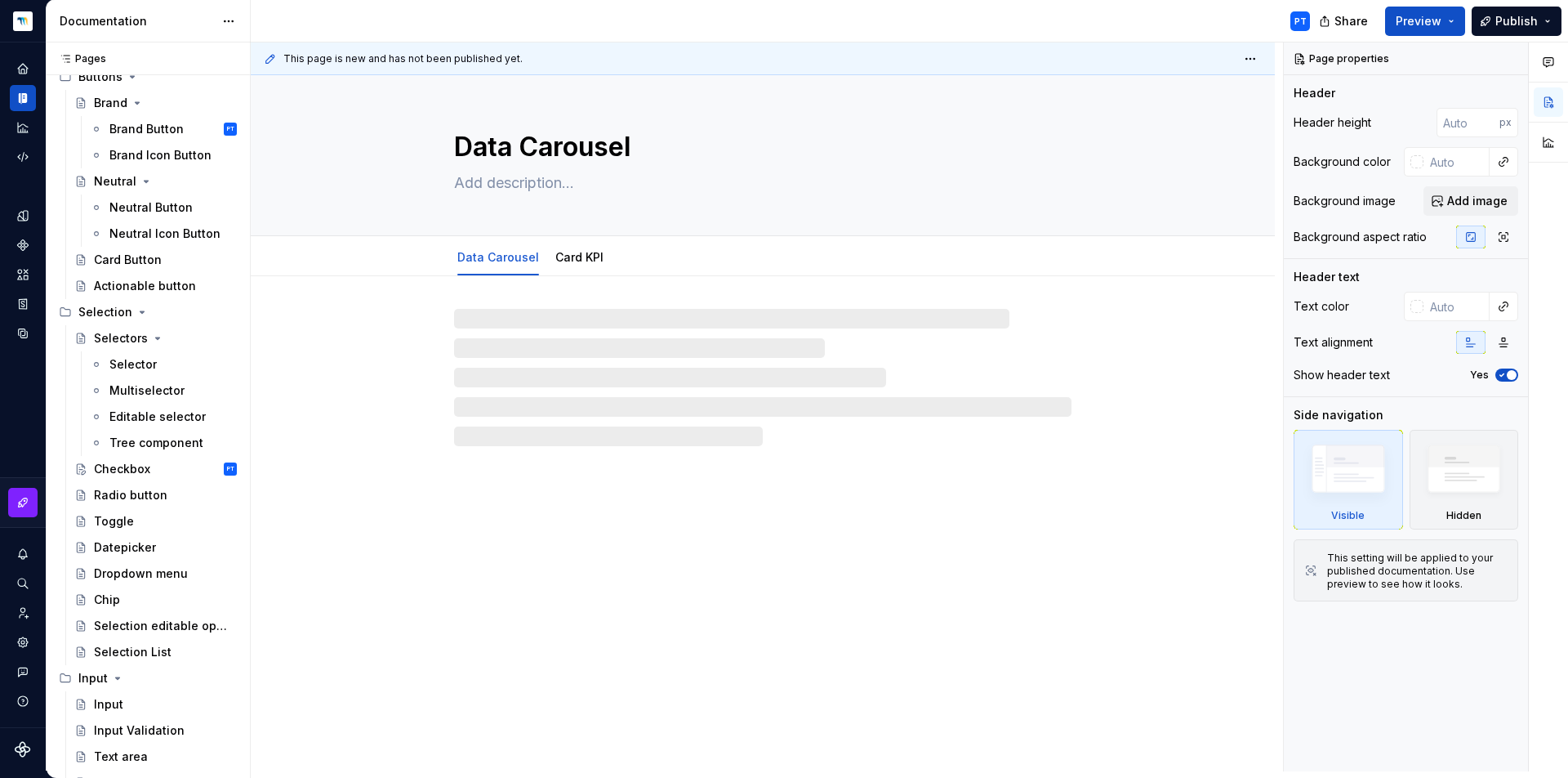
type textarea "*"
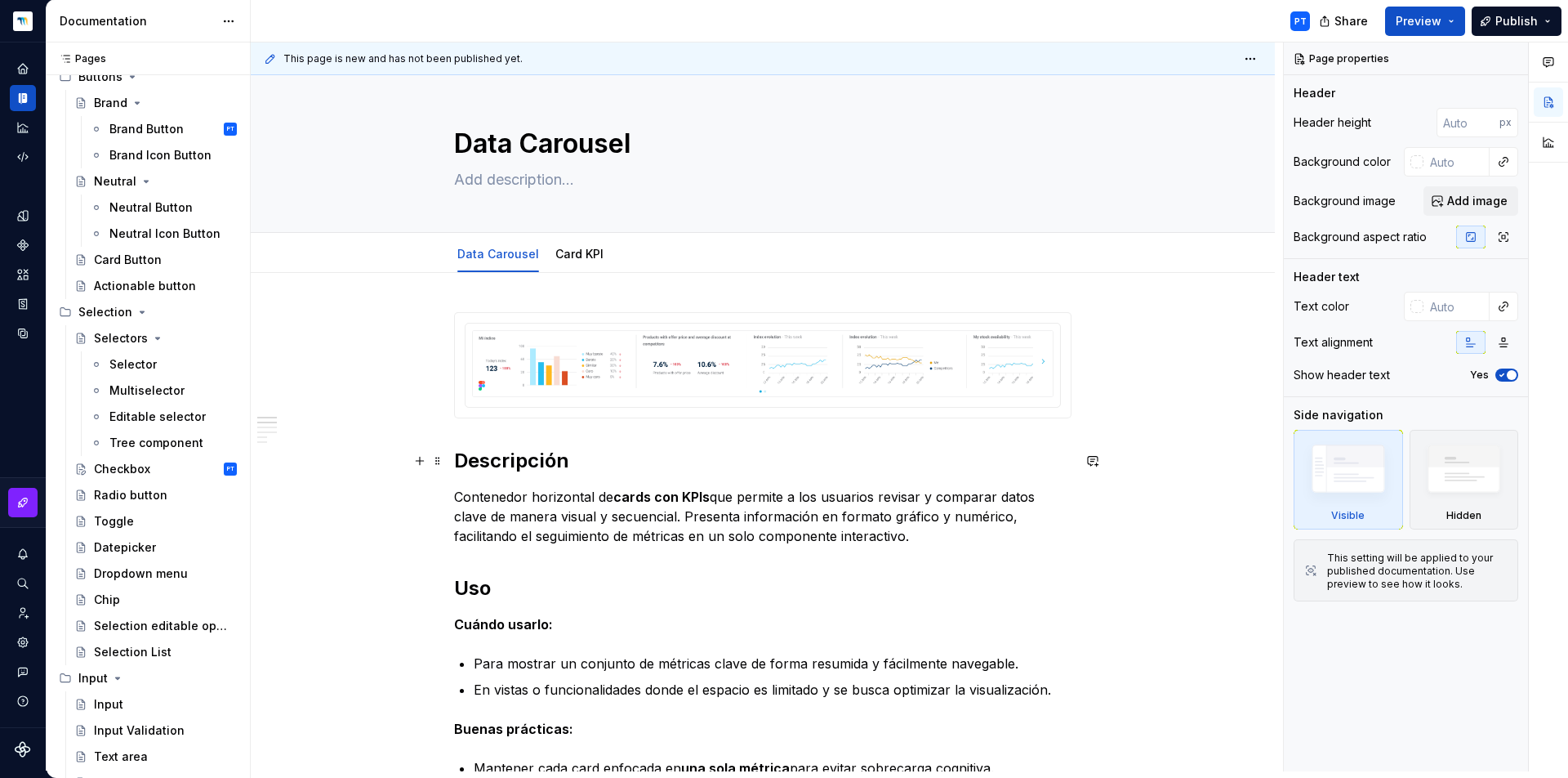
scroll to position [1423, 0]
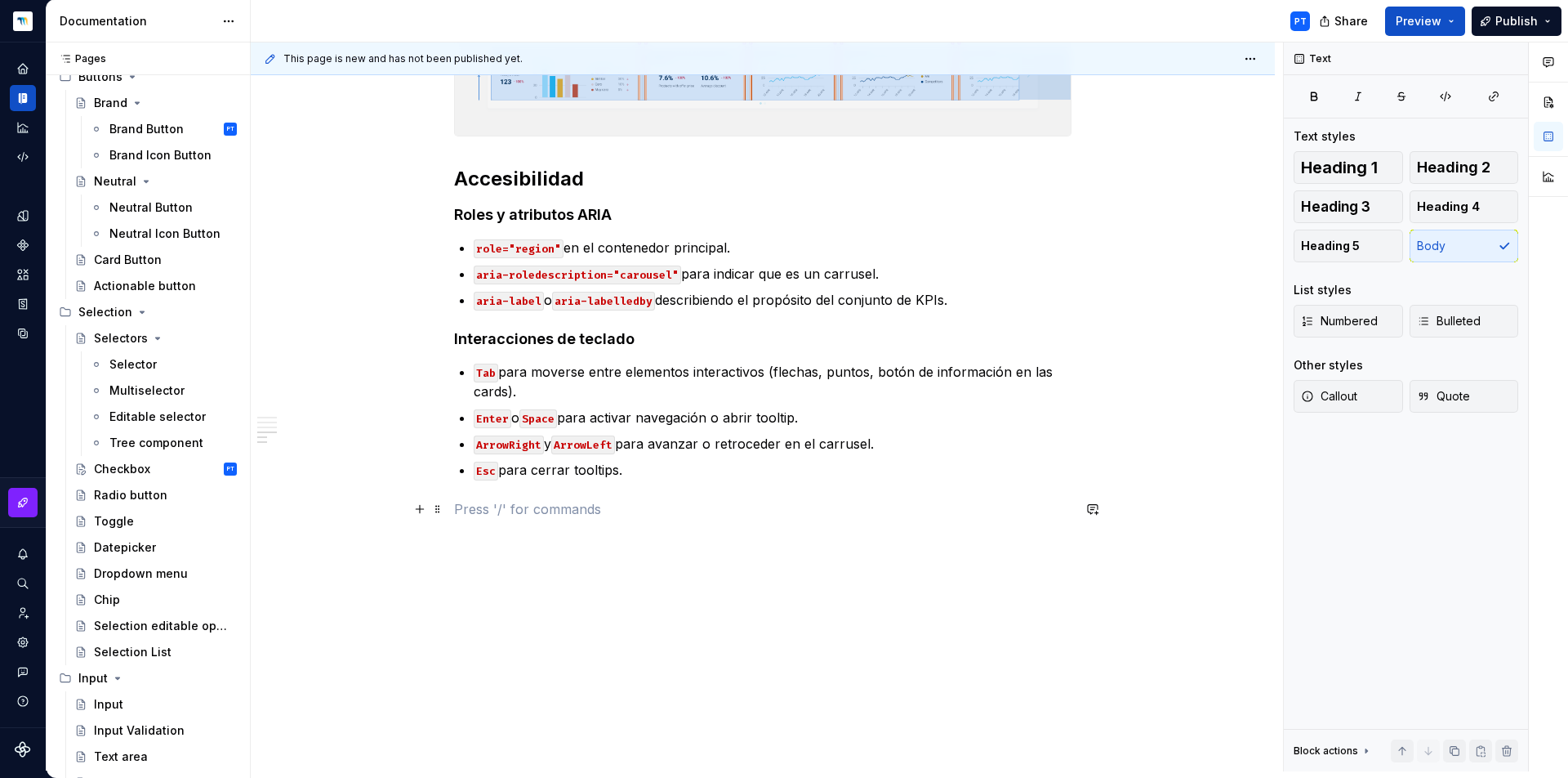
click at [482, 500] on p at bounding box center [762, 509] width 617 height 20
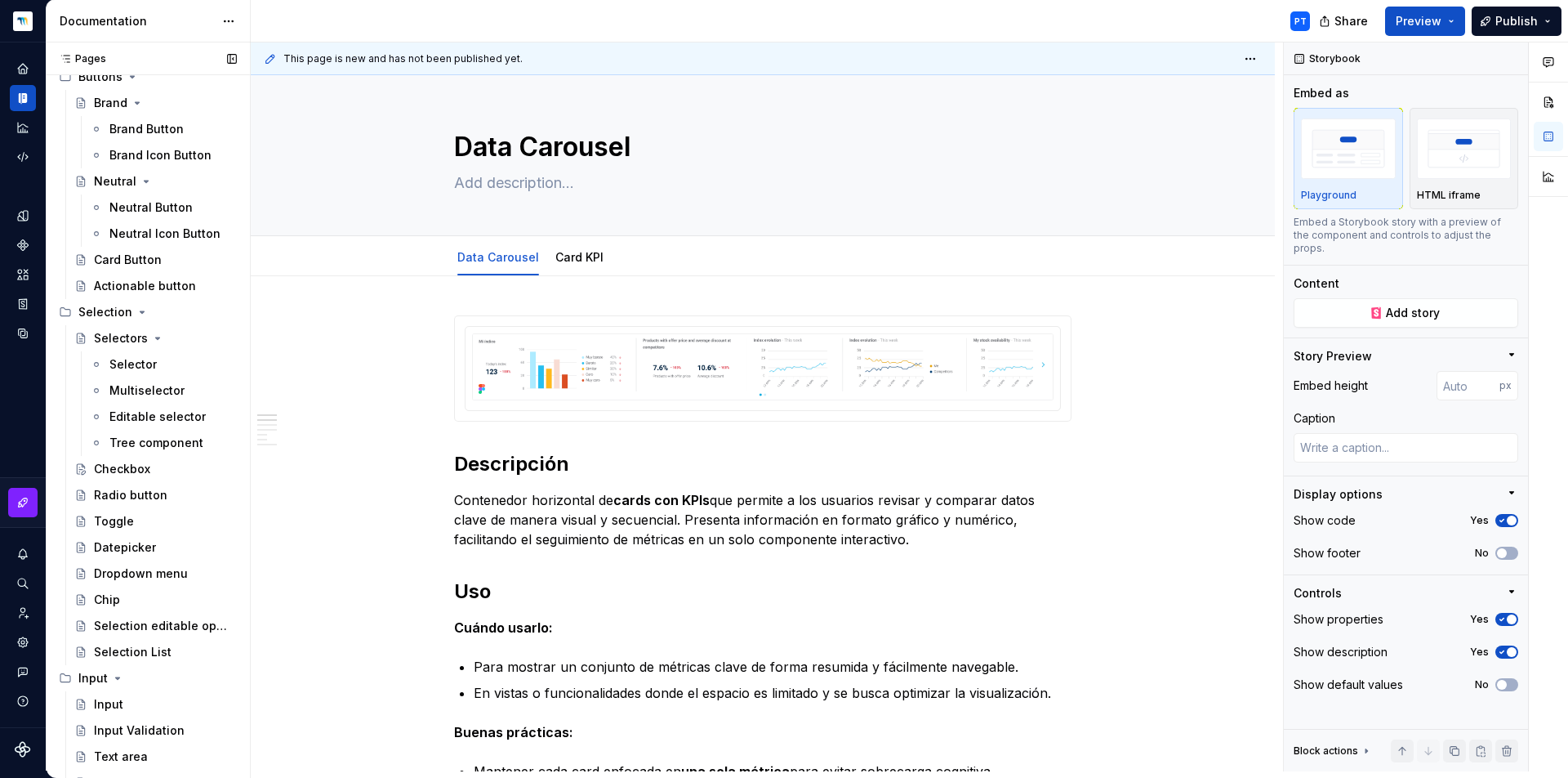
scroll to position [2160, 0]
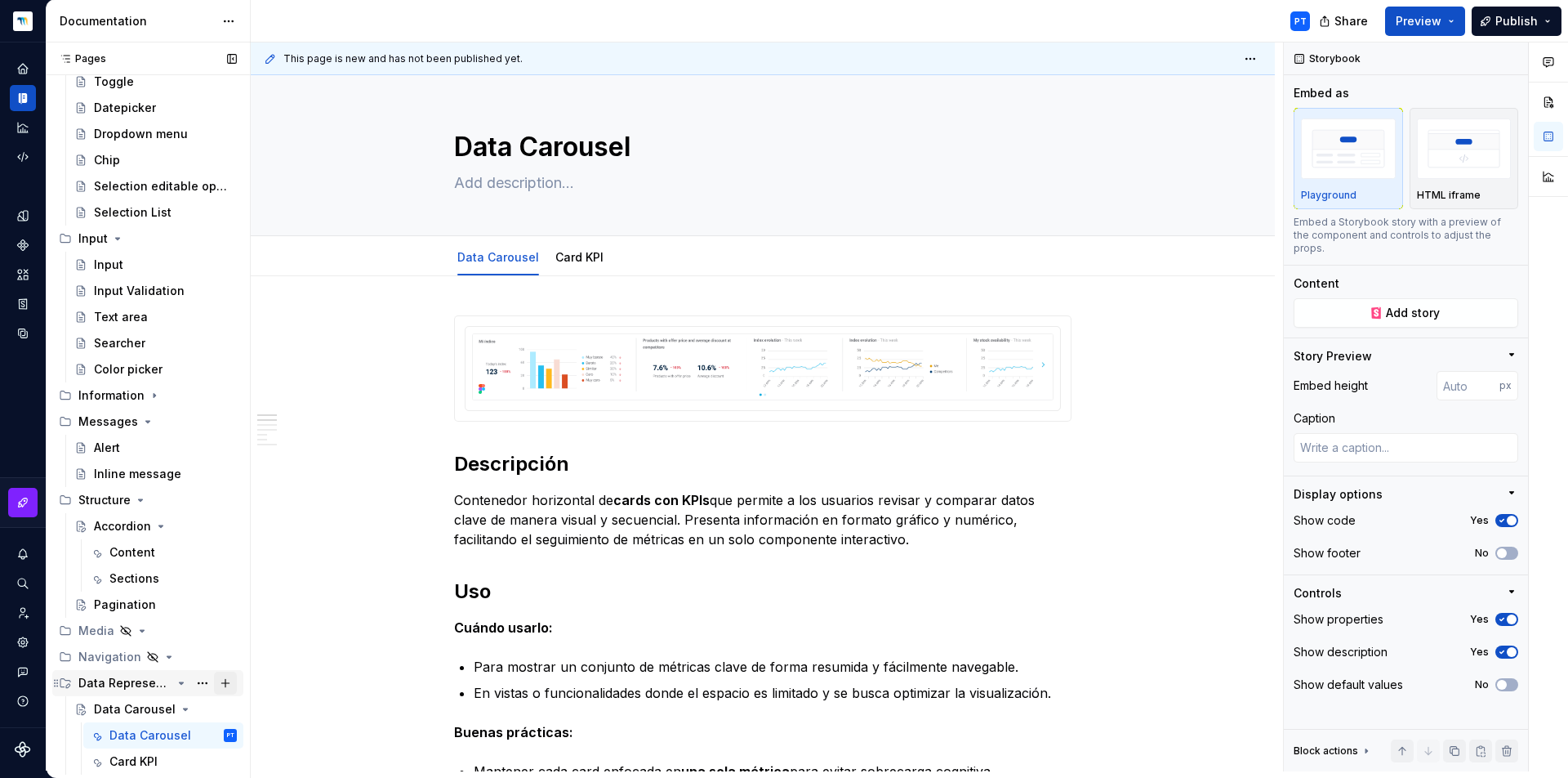
click at [219, 681] on button "Page tree" at bounding box center [225, 682] width 22 height 22
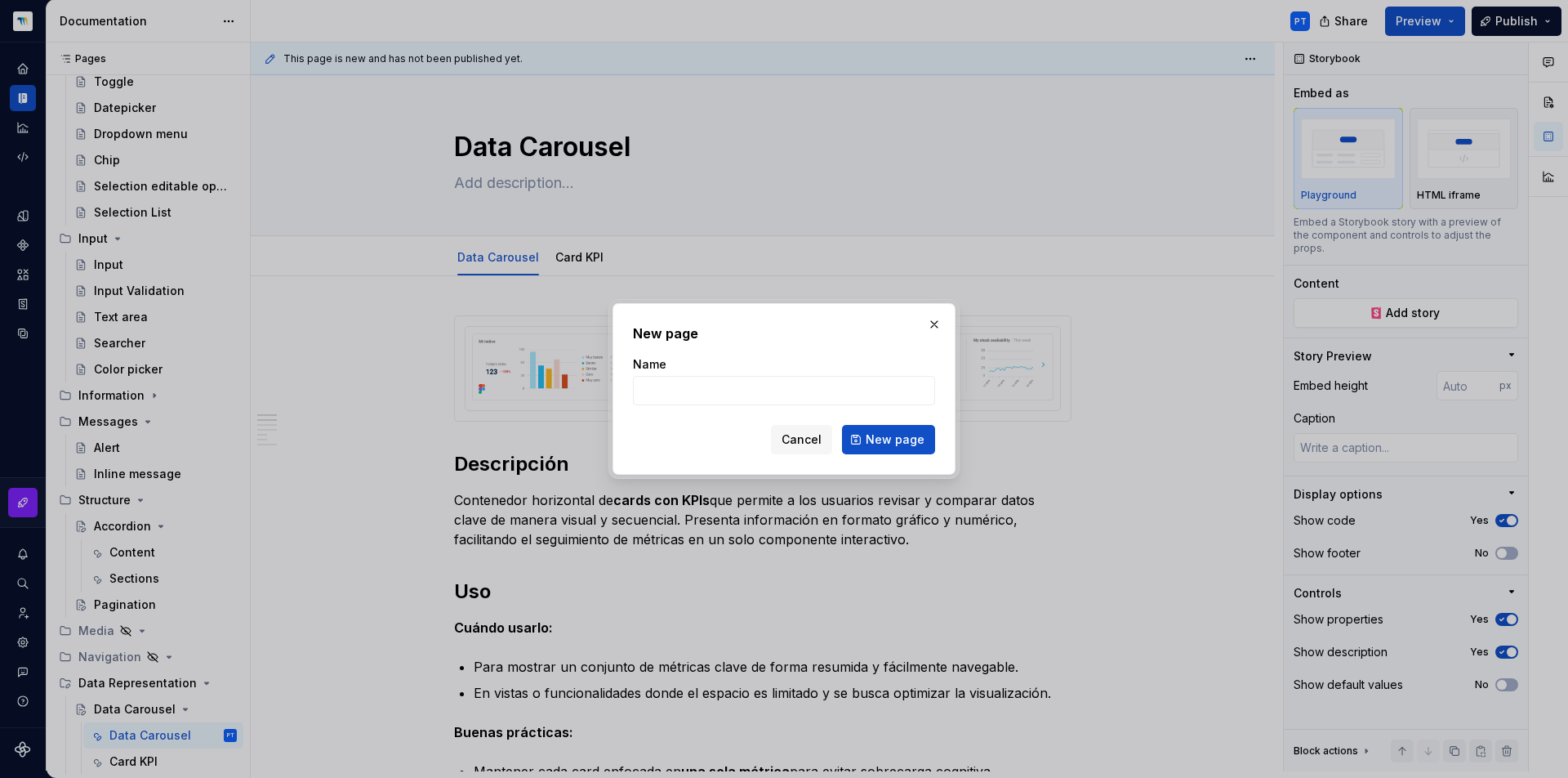
type textarea "*"
type input "Charts"
click at [890, 440] on button "New page" at bounding box center [889, 439] width 93 height 30
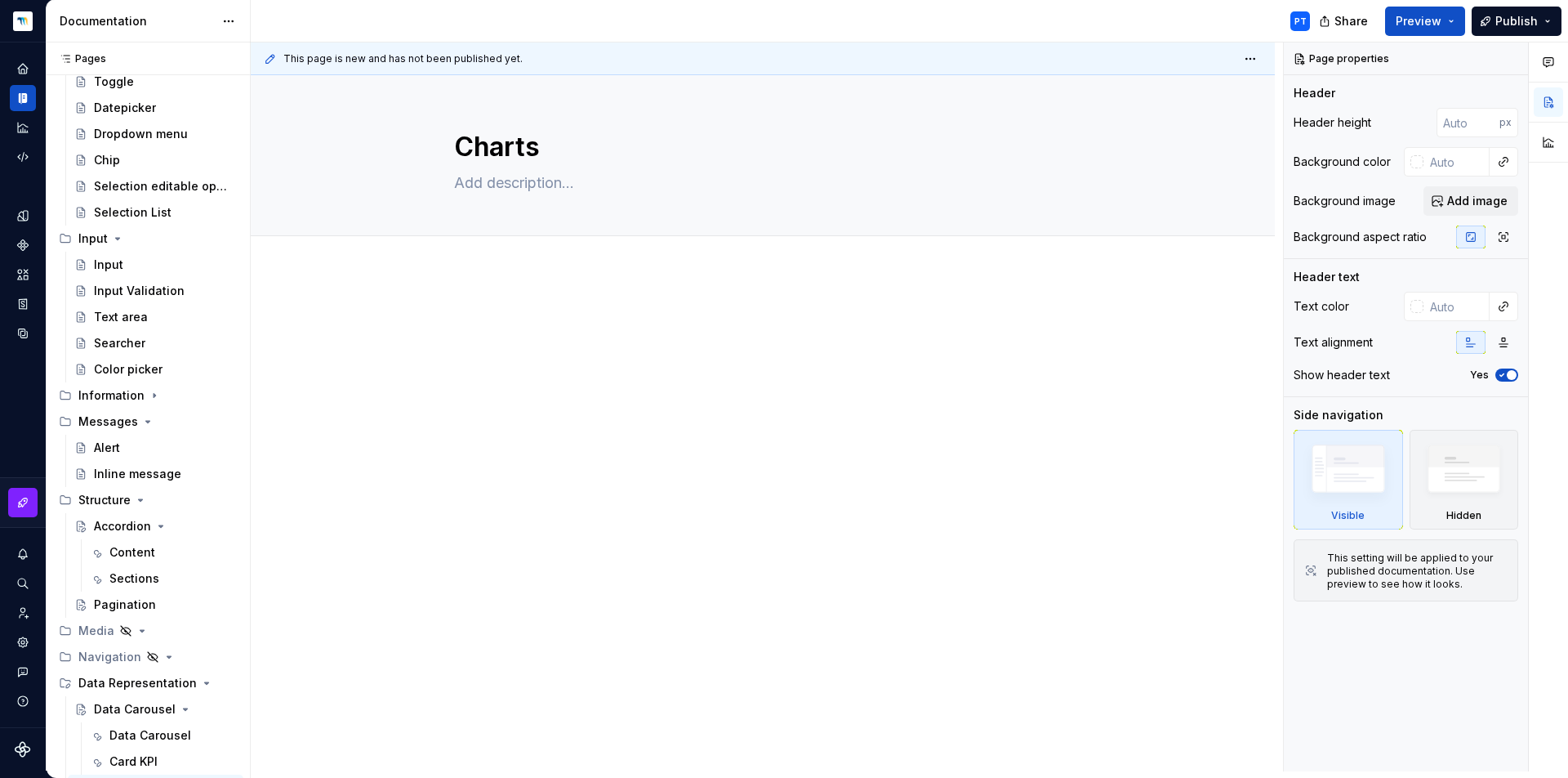
type textarea "*"
click at [490, 317] on p at bounding box center [762, 321] width 617 height 20
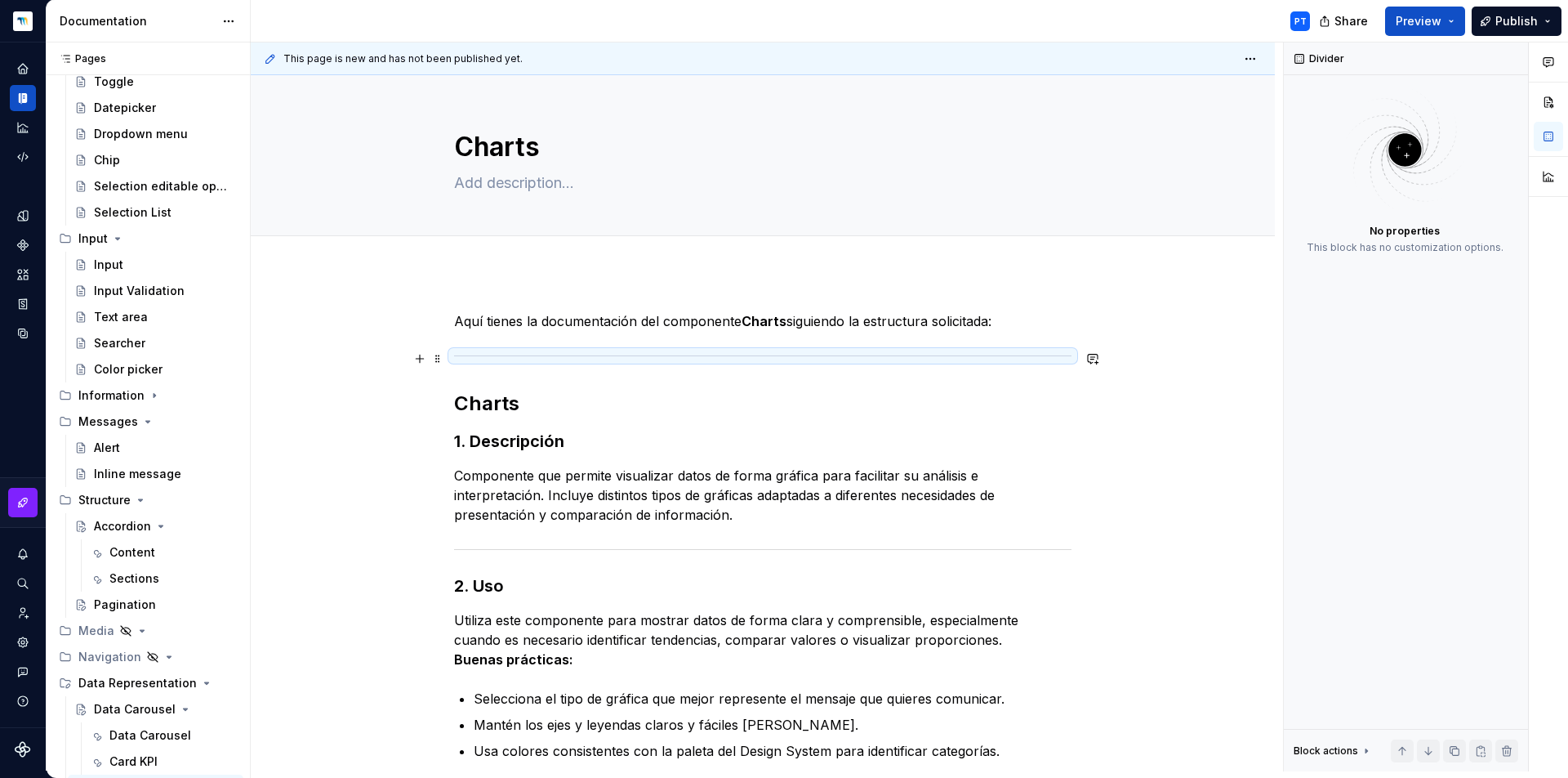
click at [646, 354] on div at bounding box center [762, 356] width 617 height 11
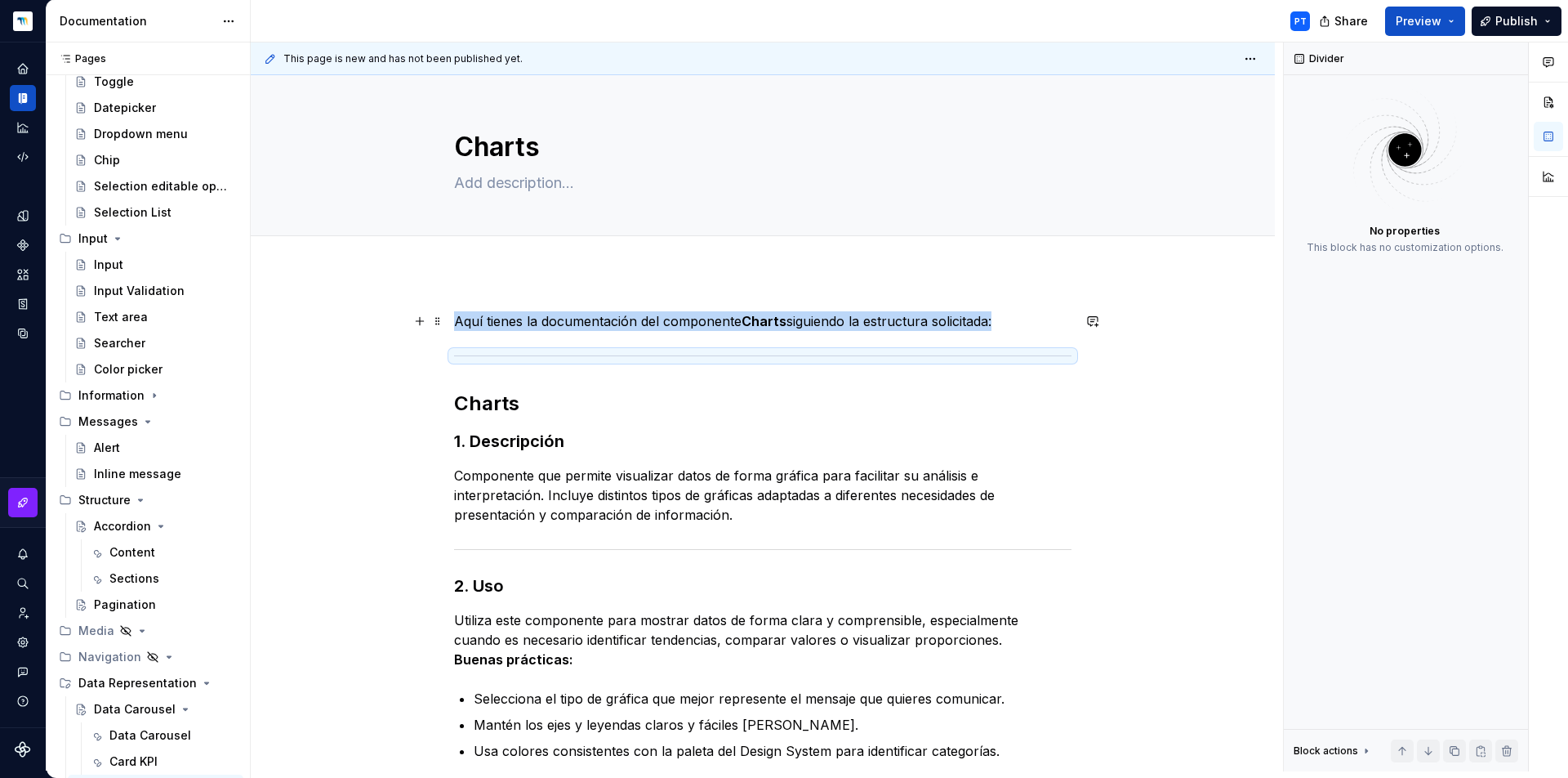
click at [589, 316] on p "Aquí tienes la documentación del componente Charts siguiendo la estructura soli…" at bounding box center [762, 321] width 617 height 20
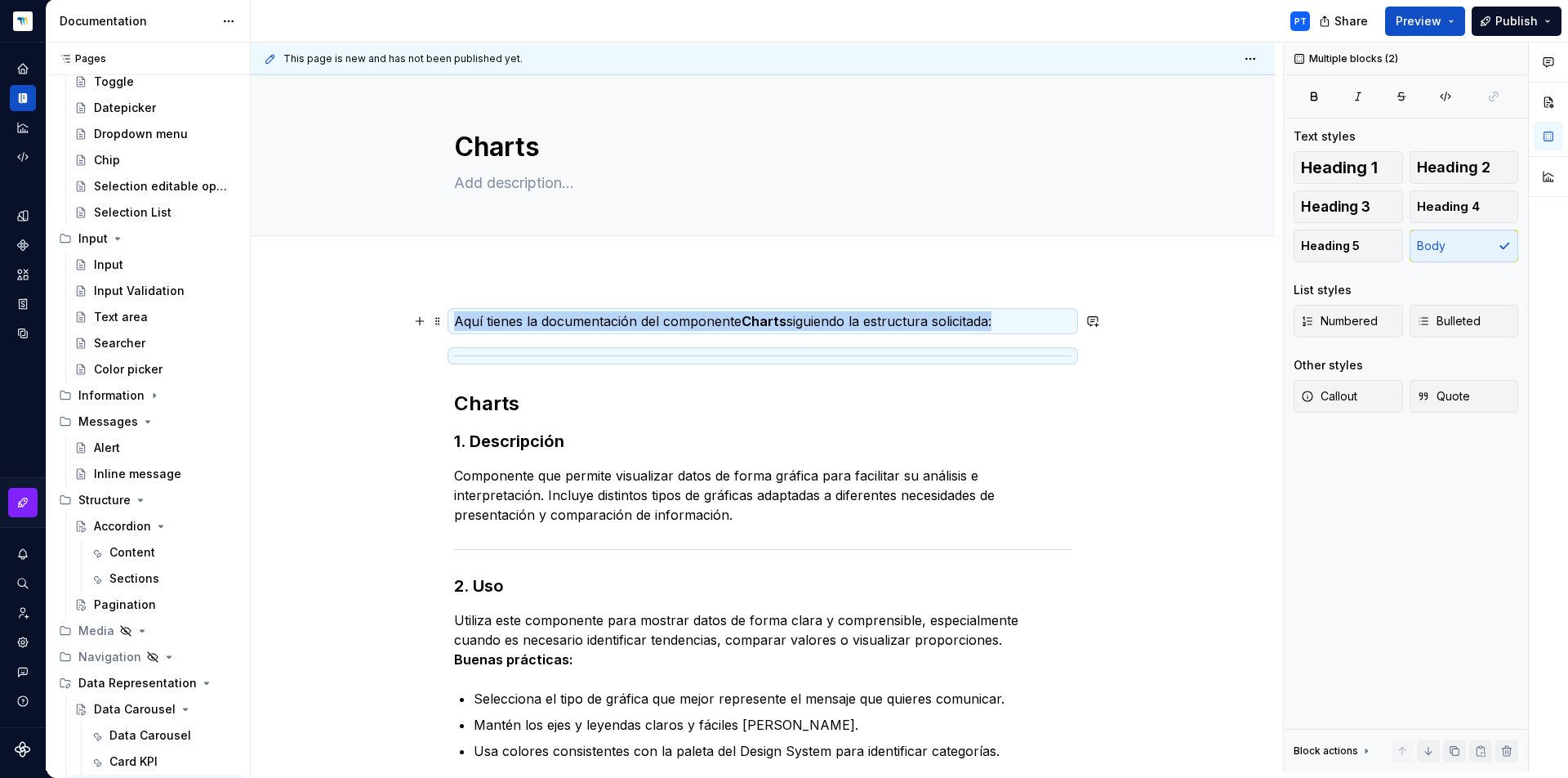
click at [589, 316] on p "Aquí tienes la documentación del componente Charts siguiendo la estructura soli…" at bounding box center [762, 321] width 617 height 20
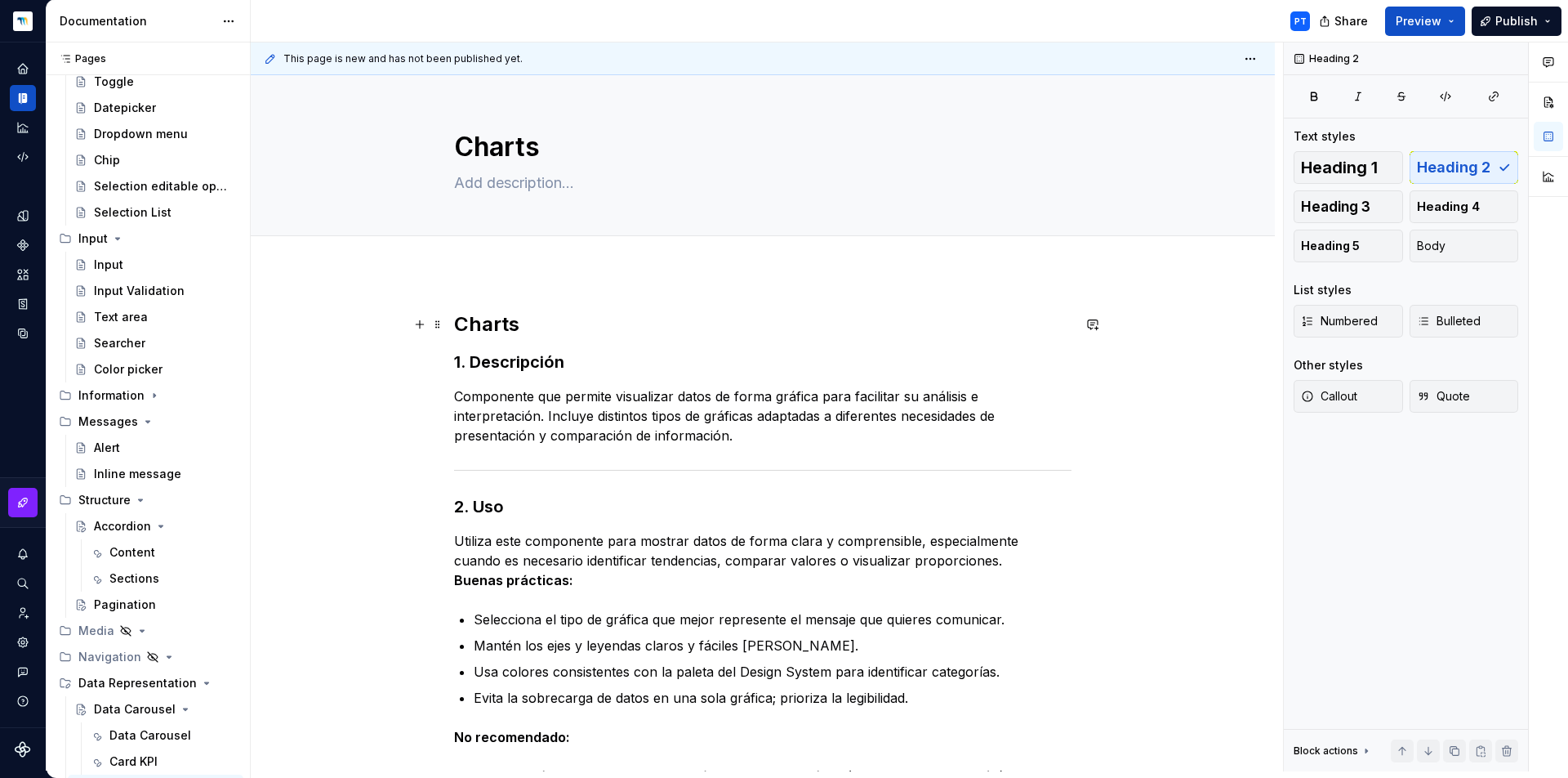
click at [469, 329] on h2 "Charts" at bounding box center [762, 324] width 617 height 26
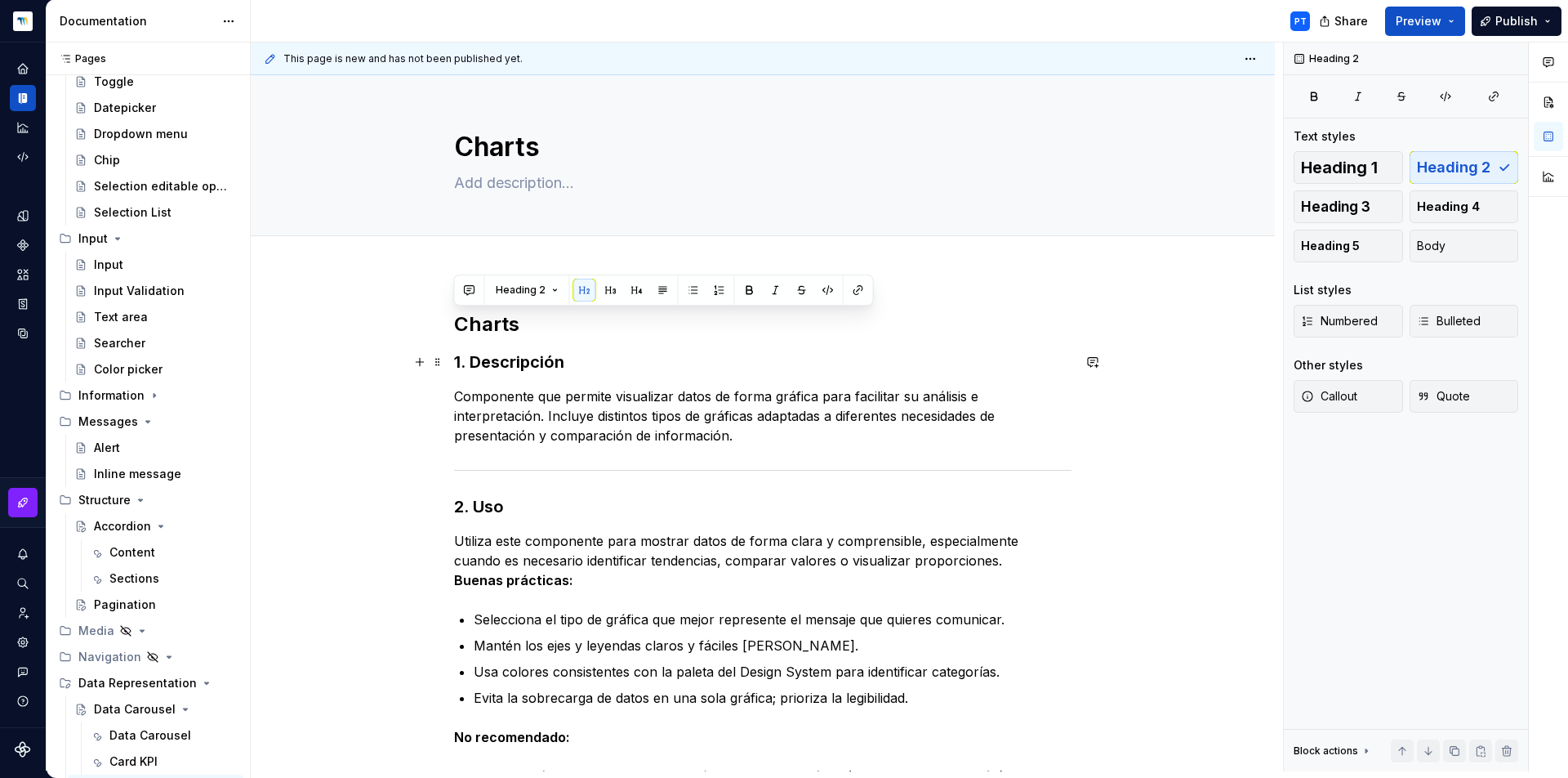
click at [525, 367] on h3 "1. Descripción" at bounding box center [762, 362] width 617 height 22
drag, startPoint x: 468, startPoint y: 361, endPoint x: 445, endPoint y: 322, distance: 45.3
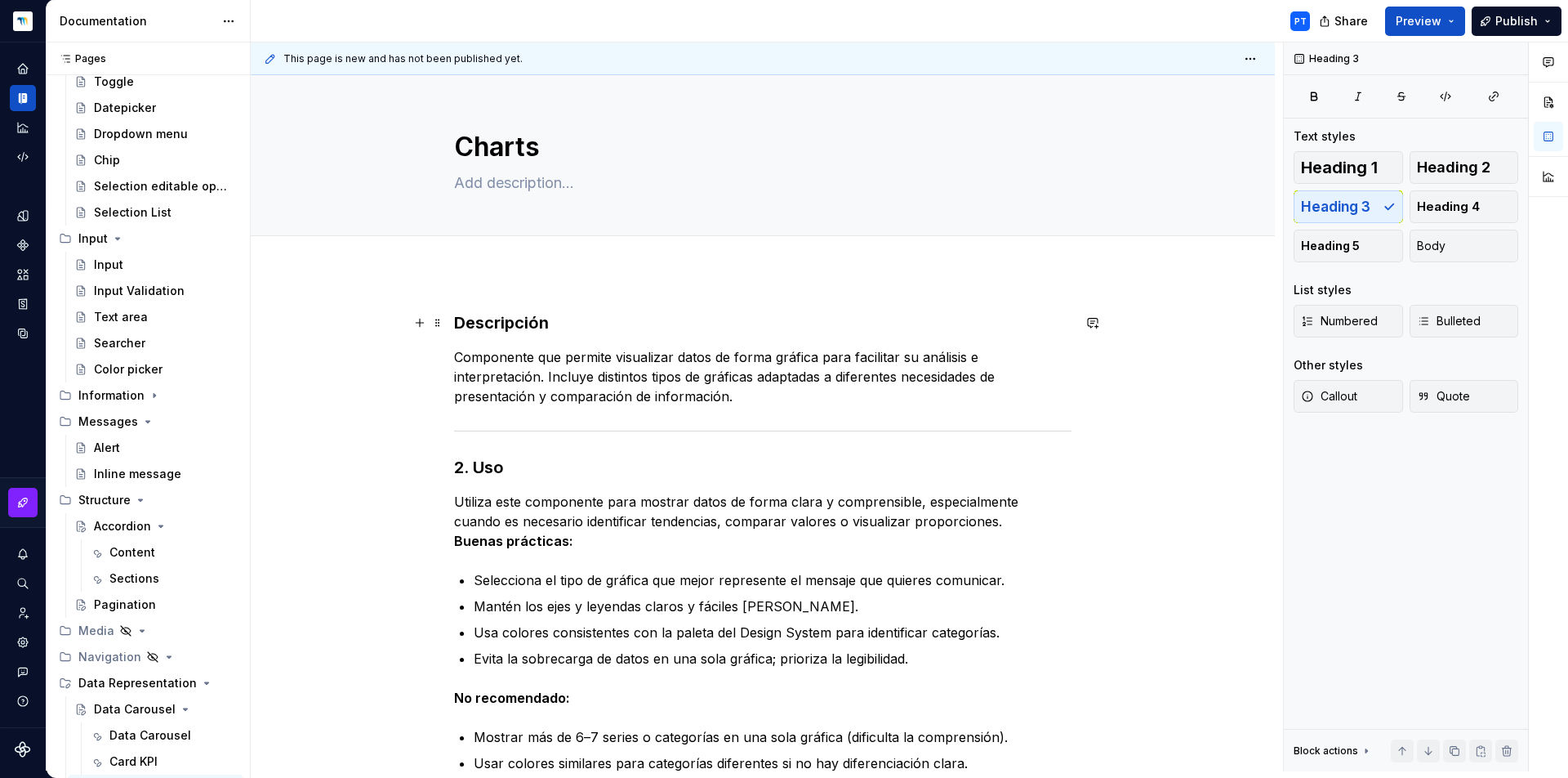
click at [501, 320] on h3 "Descripción" at bounding box center [762, 322] width 617 height 22
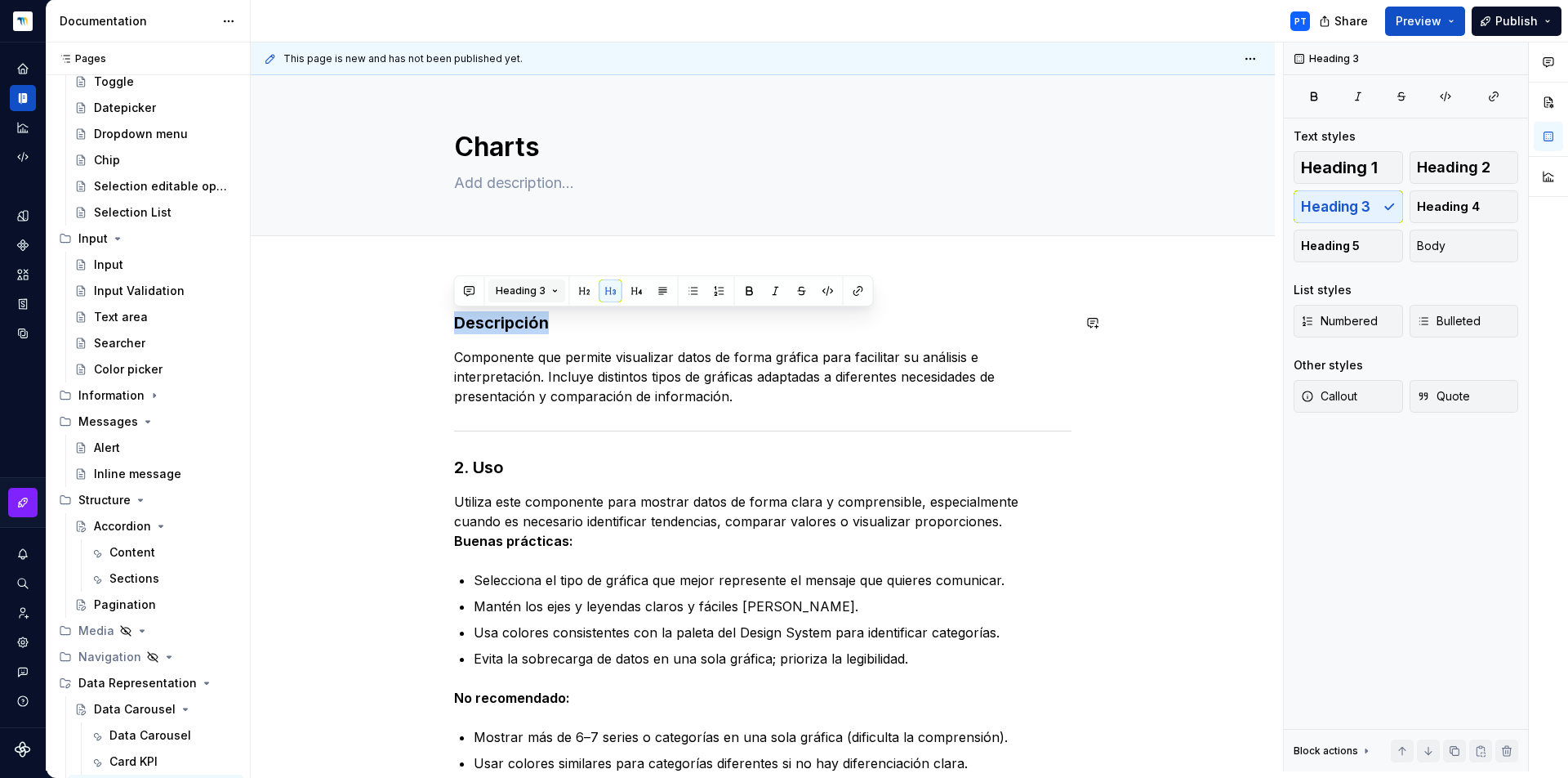
click at [516, 293] on span "Heading 3" at bounding box center [521, 291] width 50 height 13
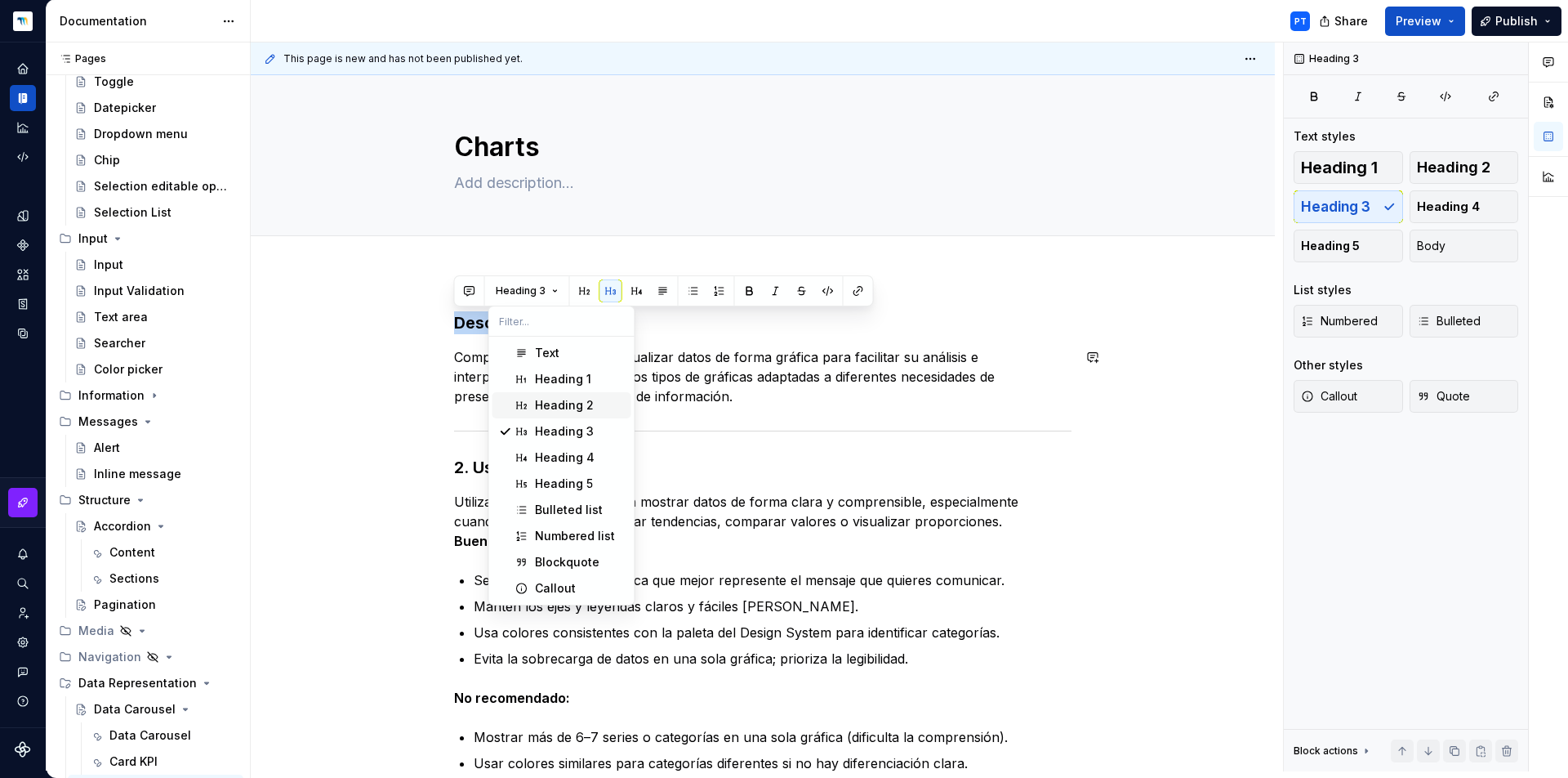
click at [541, 406] on div "Heading 2" at bounding box center [564, 405] width 59 height 16
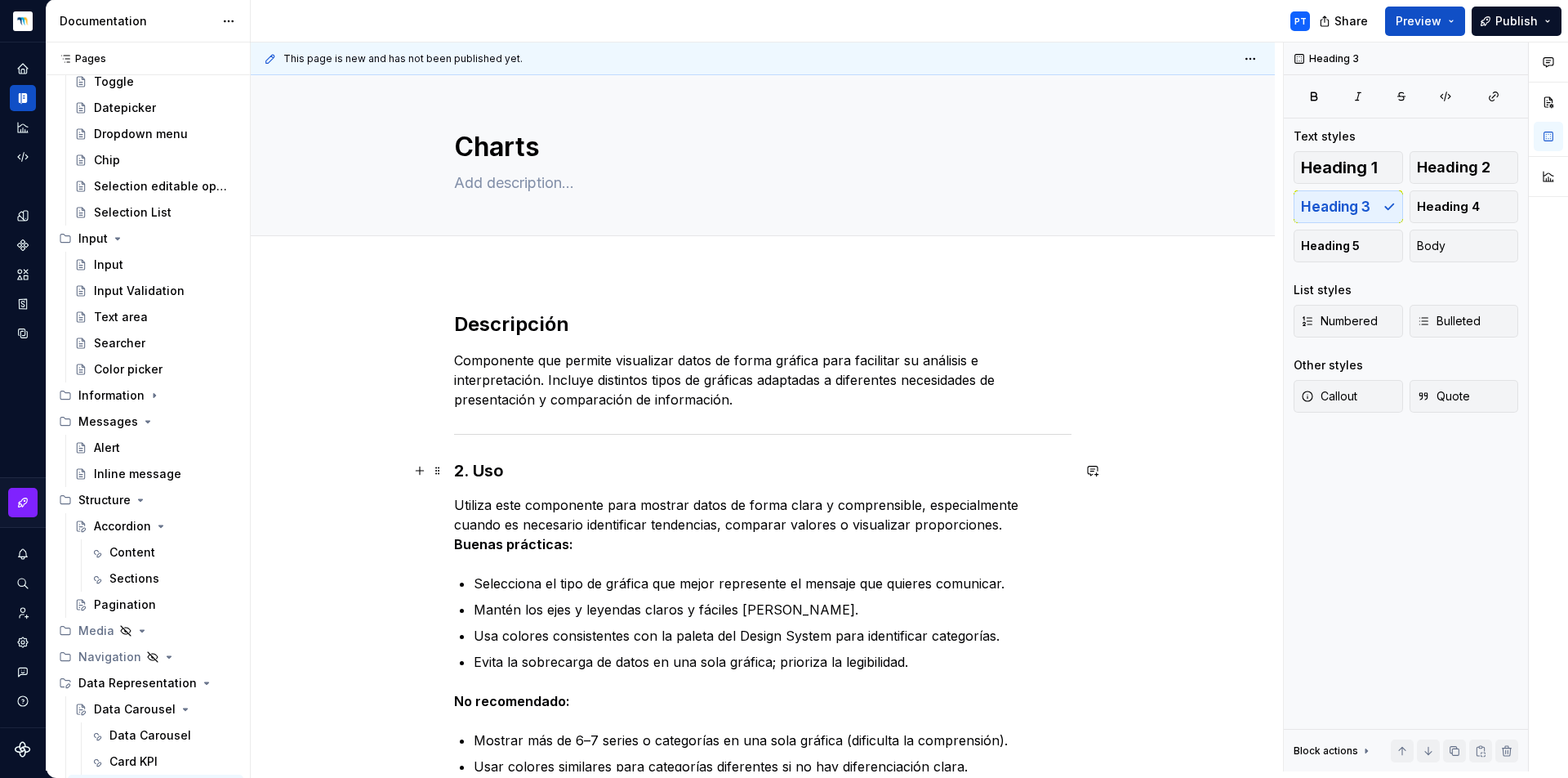
click at [471, 472] on h3 "2. Uso" at bounding box center [762, 470] width 617 height 22
click at [464, 469] on h3 "Uso" at bounding box center [762, 470] width 617 height 22
click at [543, 442] on span "Heading 3" at bounding box center [521, 439] width 50 height 13
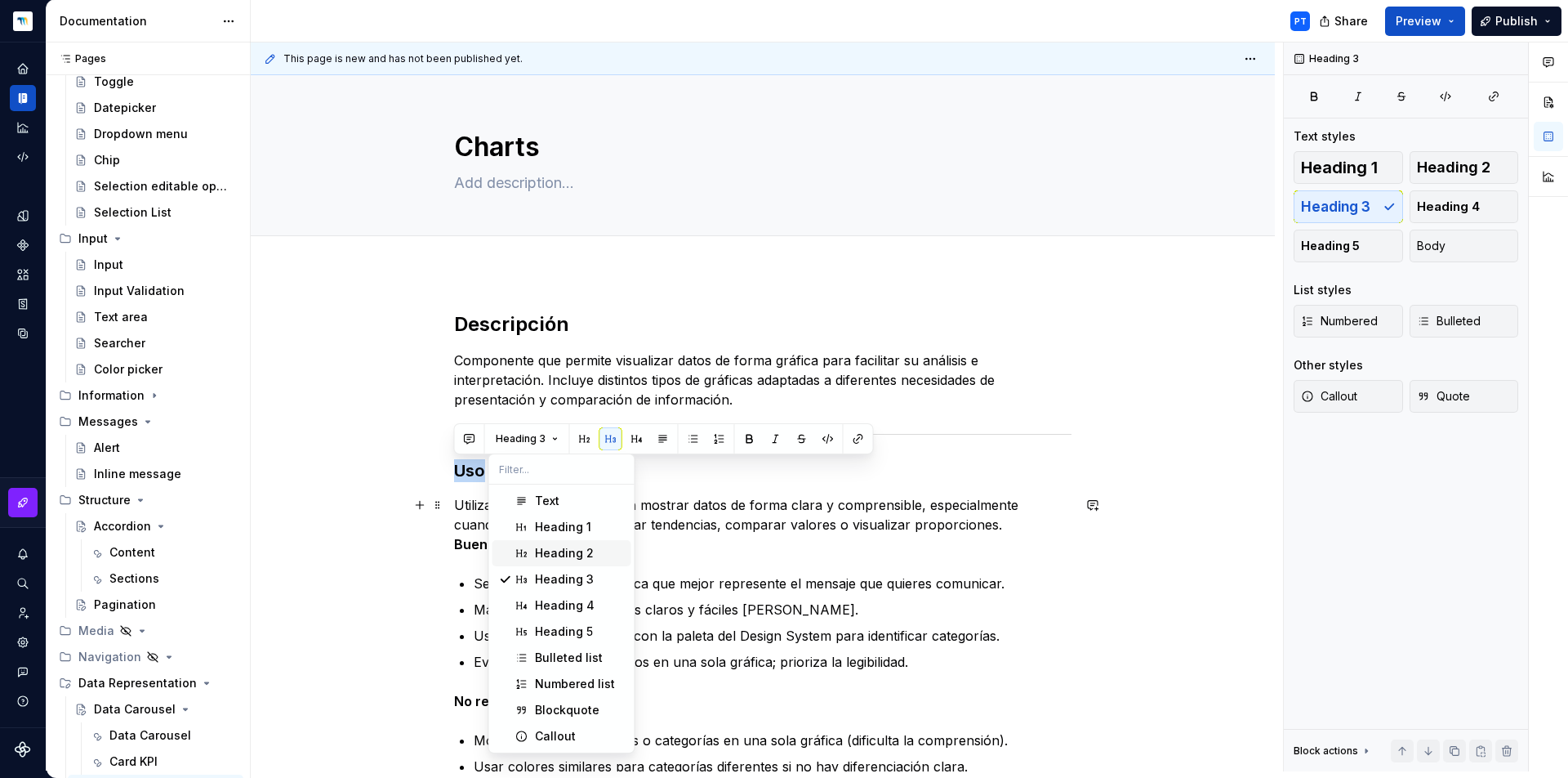
click at [543, 549] on div "Heading 2" at bounding box center [564, 553] width 59 height 16
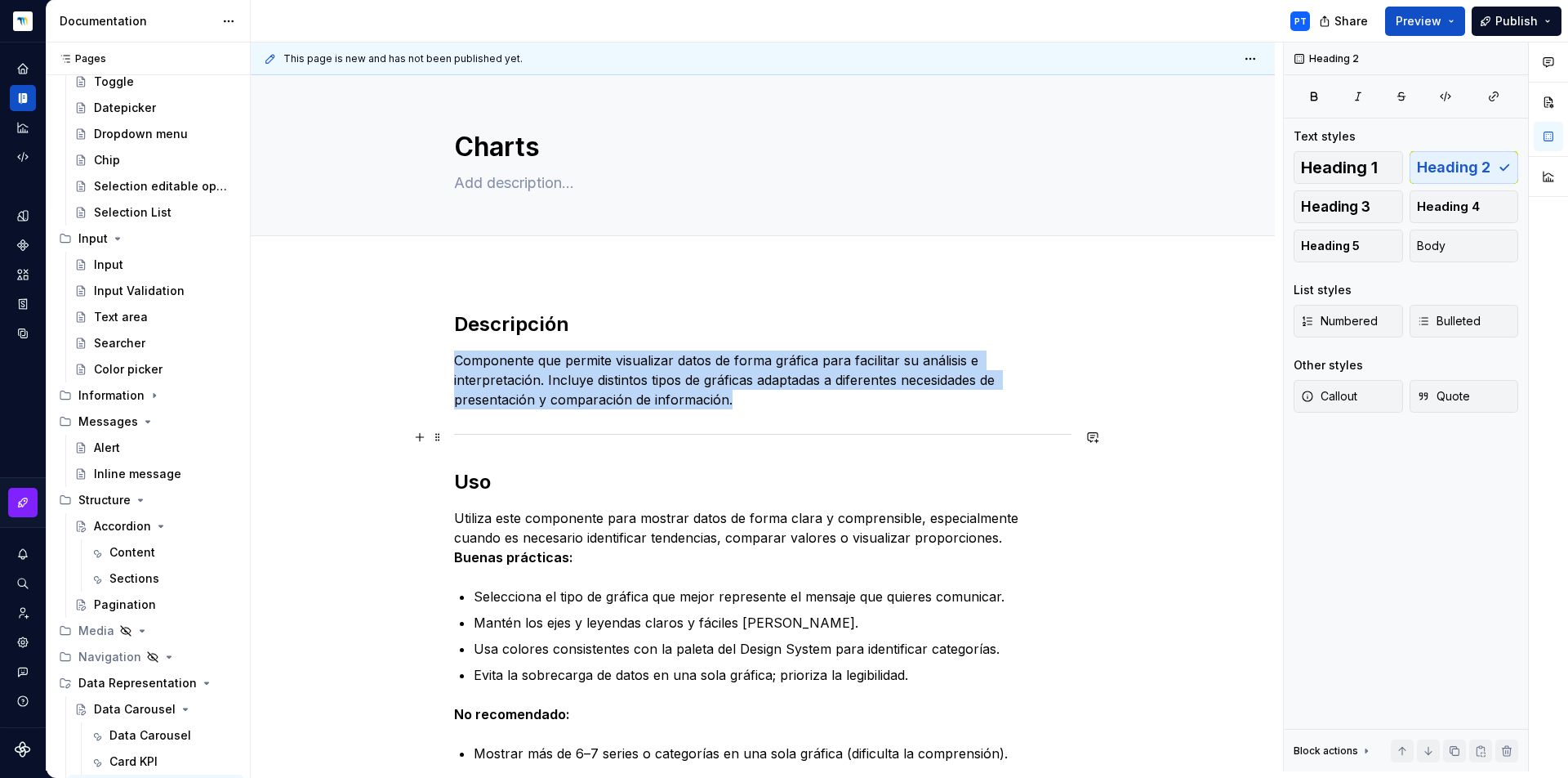
click at [474, 437] on div at bounding box center [762, 434] width 617 height 11
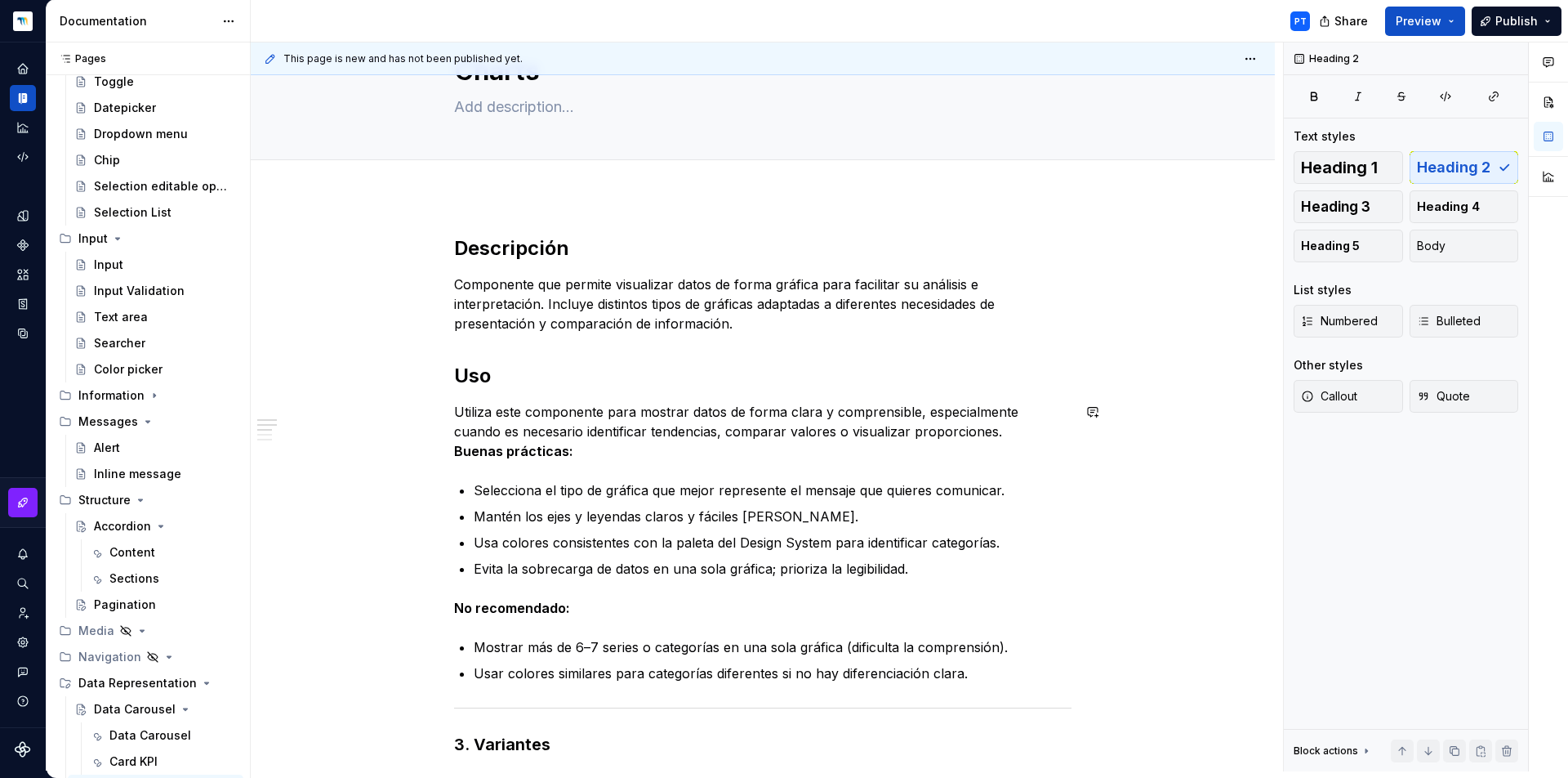
scroll to position [79, 0]
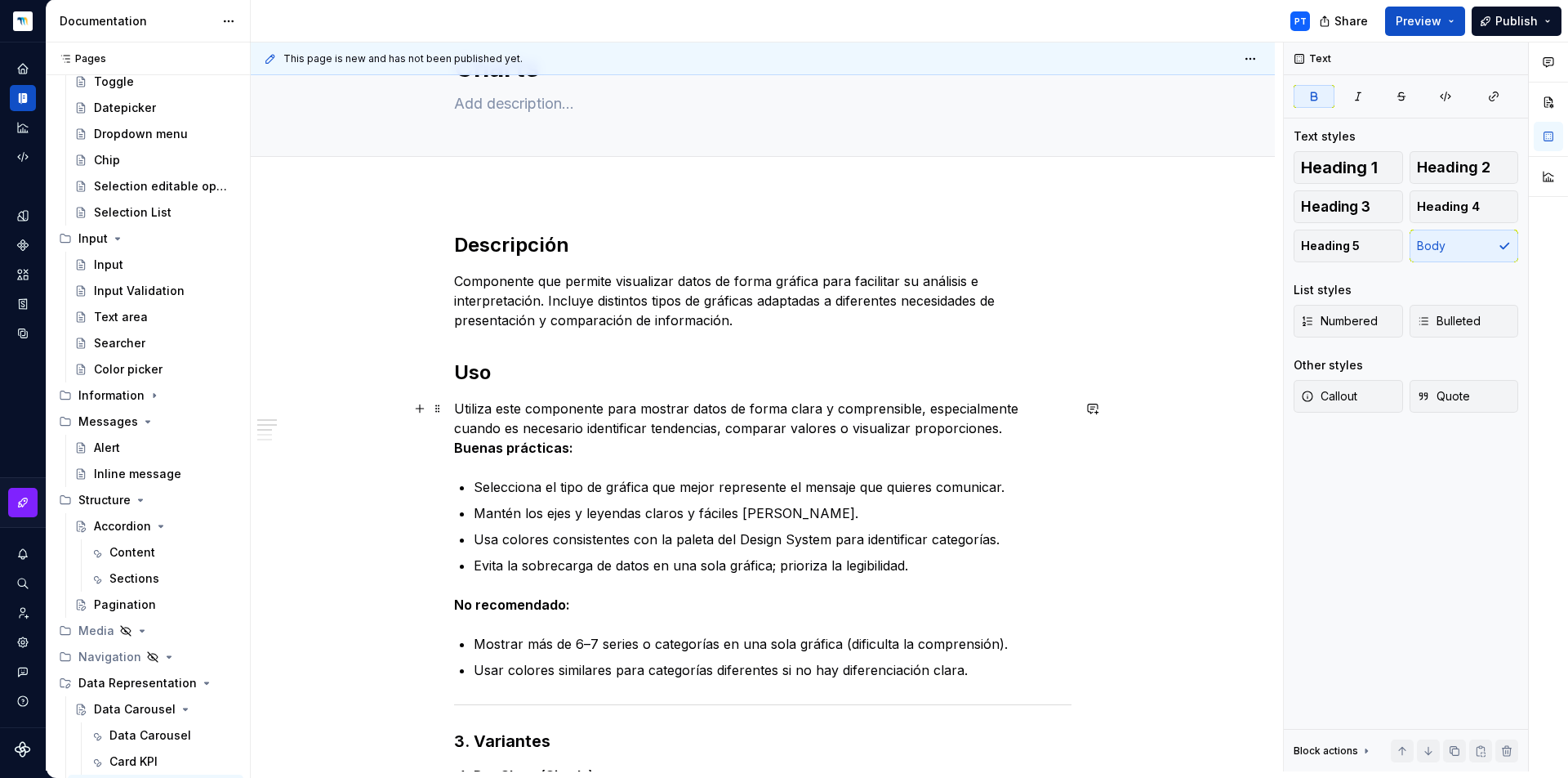
click at [607, 450] on p "Utiliza este componente para mostrar datos de forma clara y comprensible, espec…" at bounding box center [762, 428] width 617 height 59
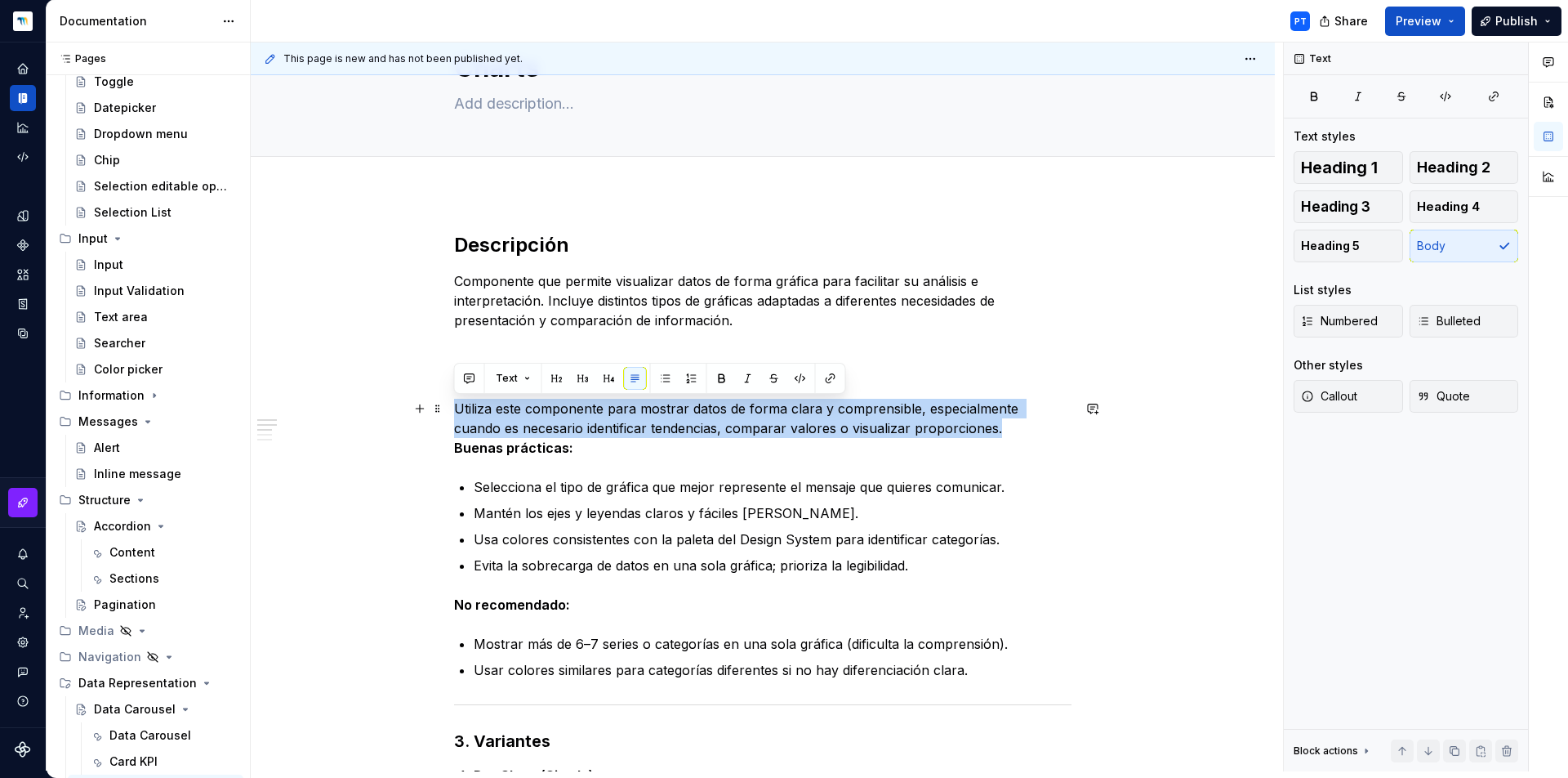
drag, startPoint x: 1017, startPoint y: 427, endPoint x: 451, endPoint y: 409, distance: 566.3
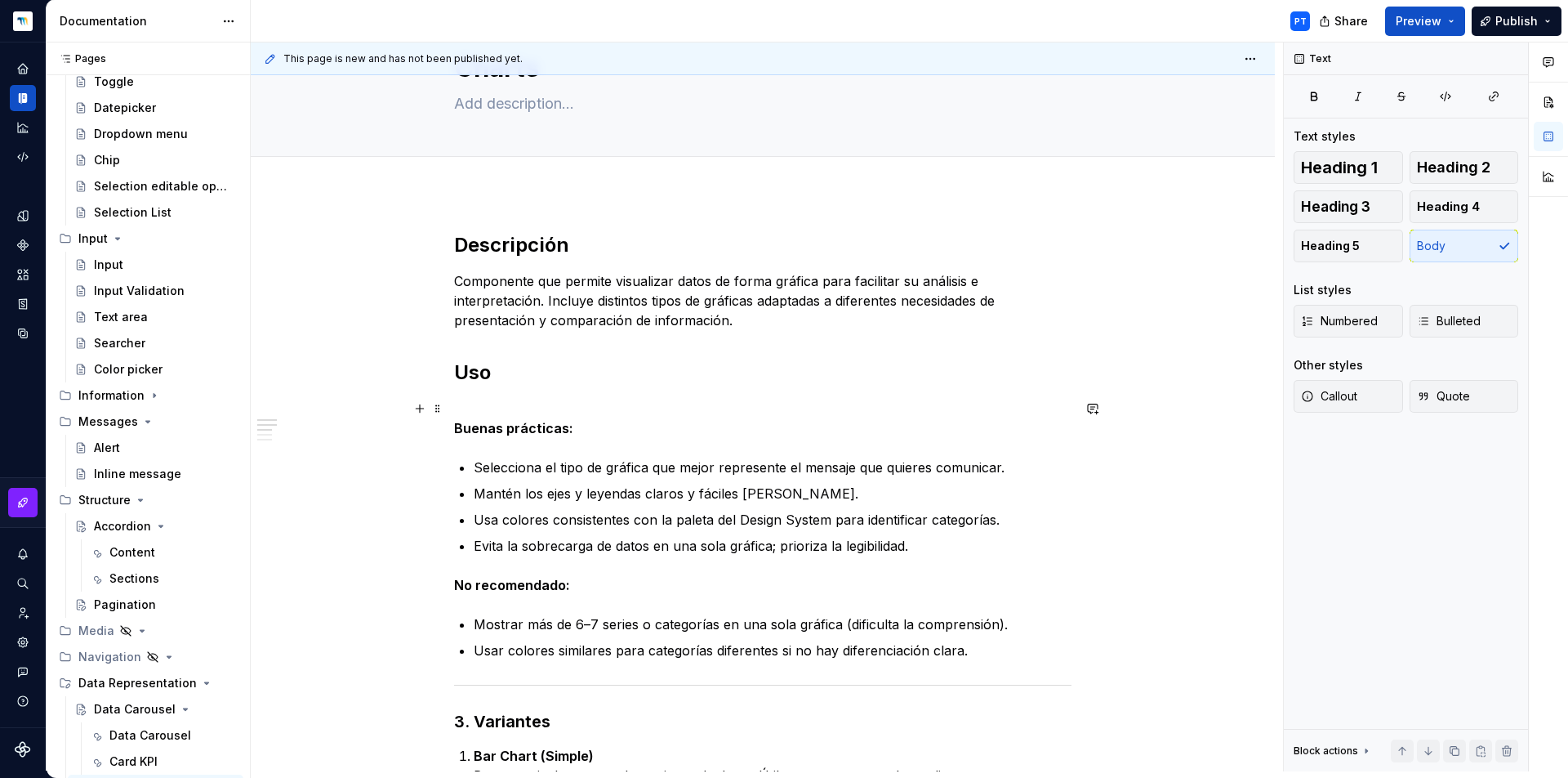
click at [468, 406] on p "Buenas prácticas:" at bounding box center [762, 418] width 617 height 39
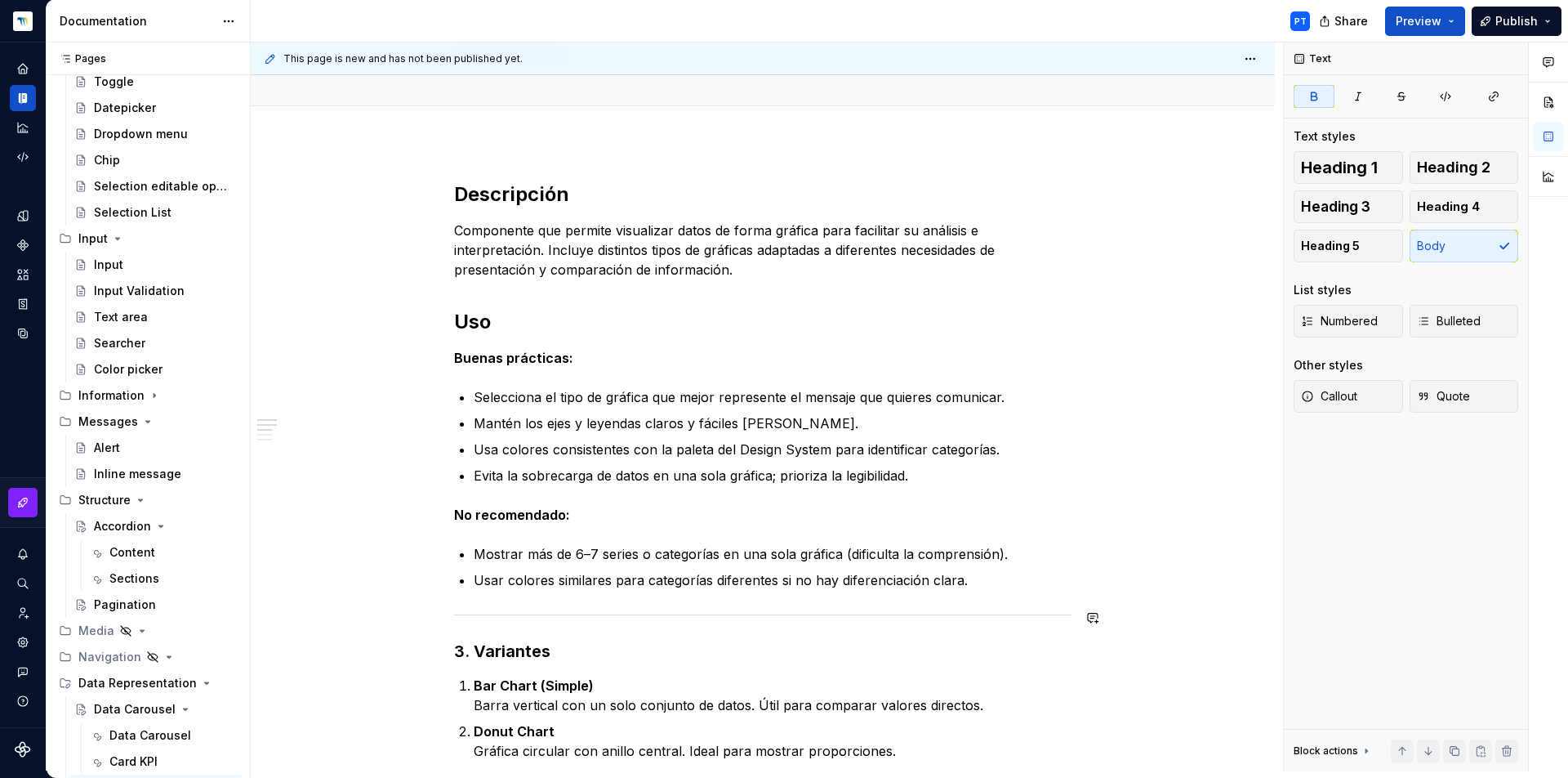
scroll to position [180, 0]
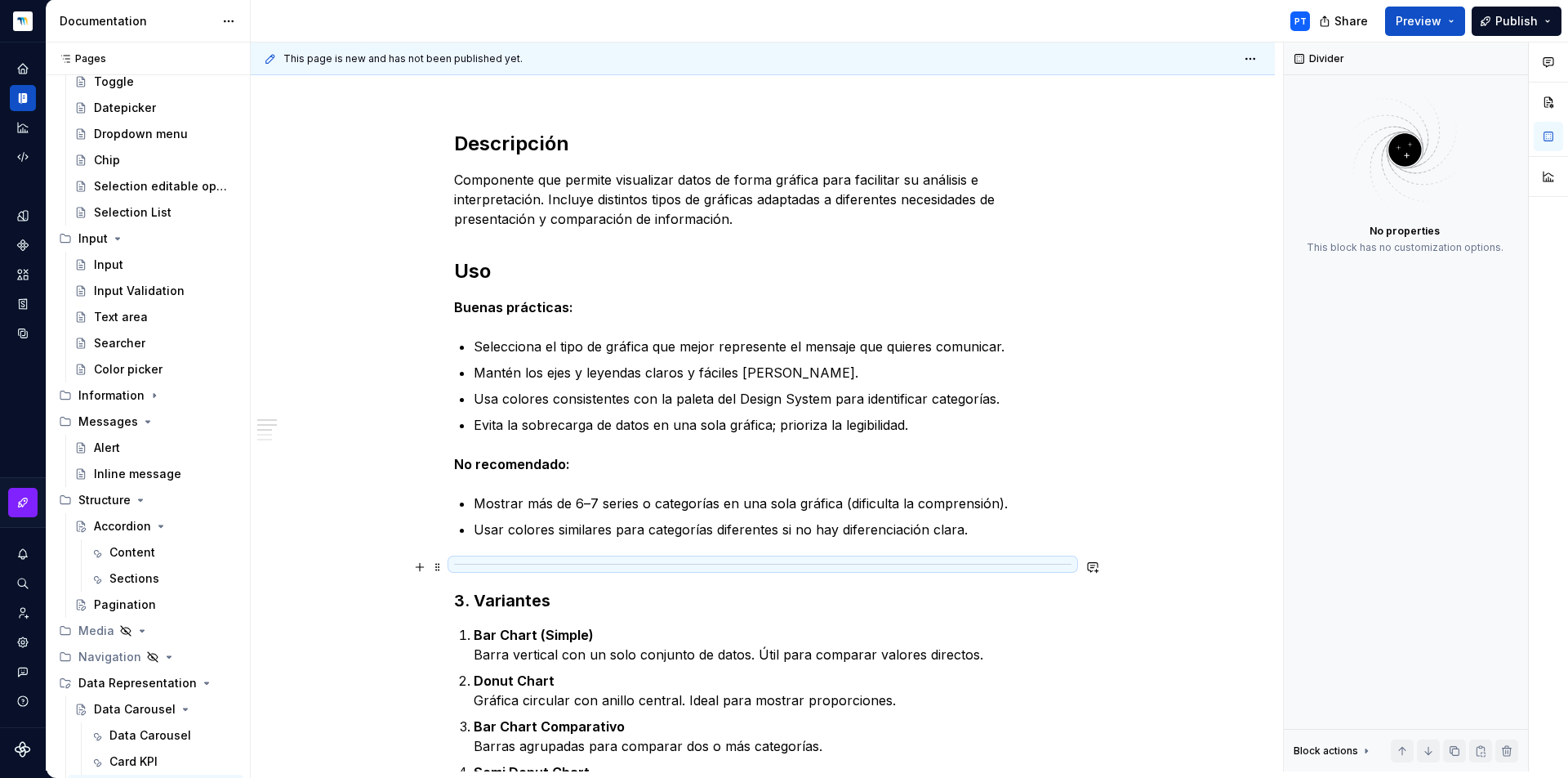
click at [619, 564] on div at bounding box center [762, 564] width 617 height 11
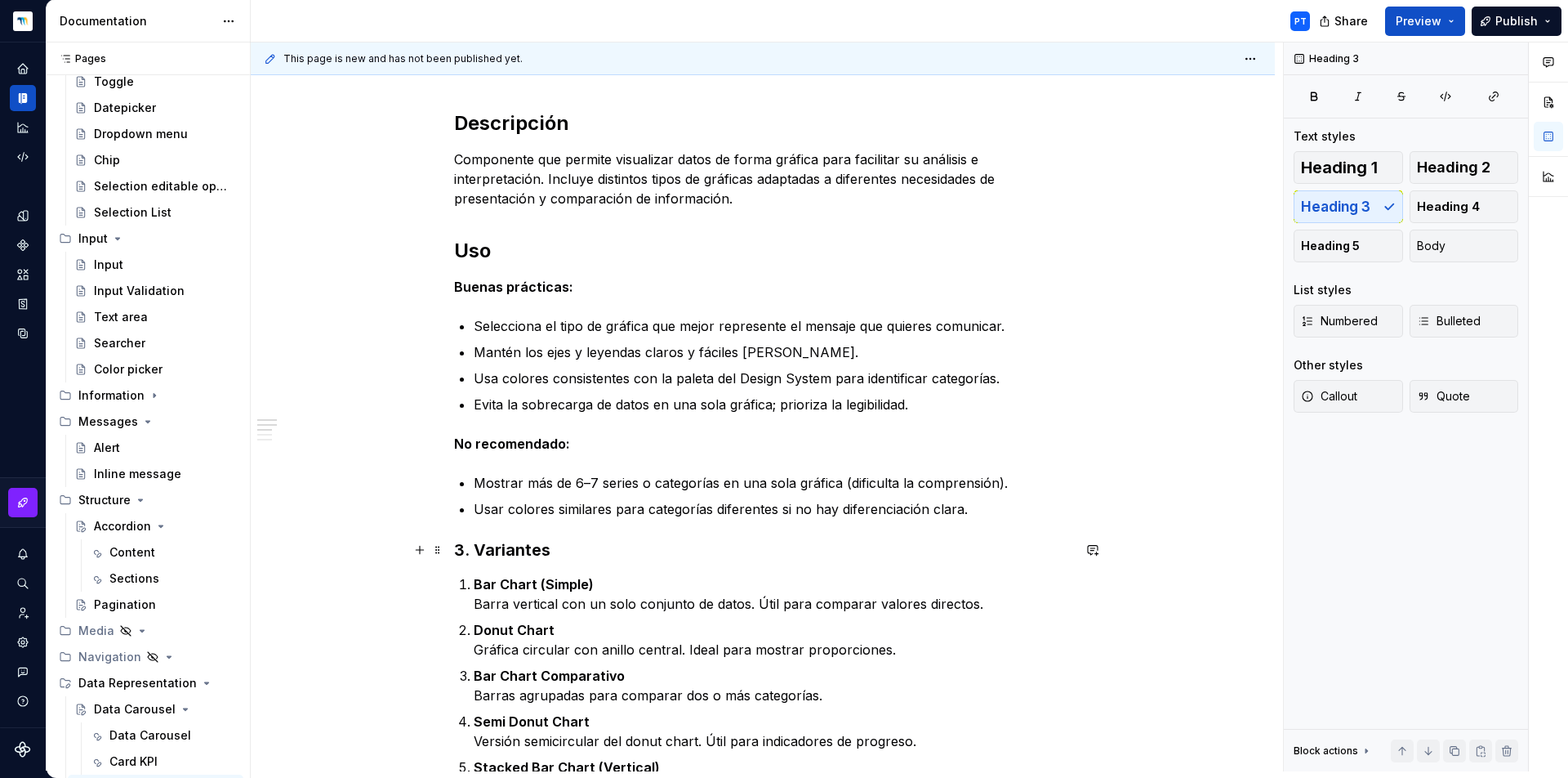
scroll to position [205, 0]
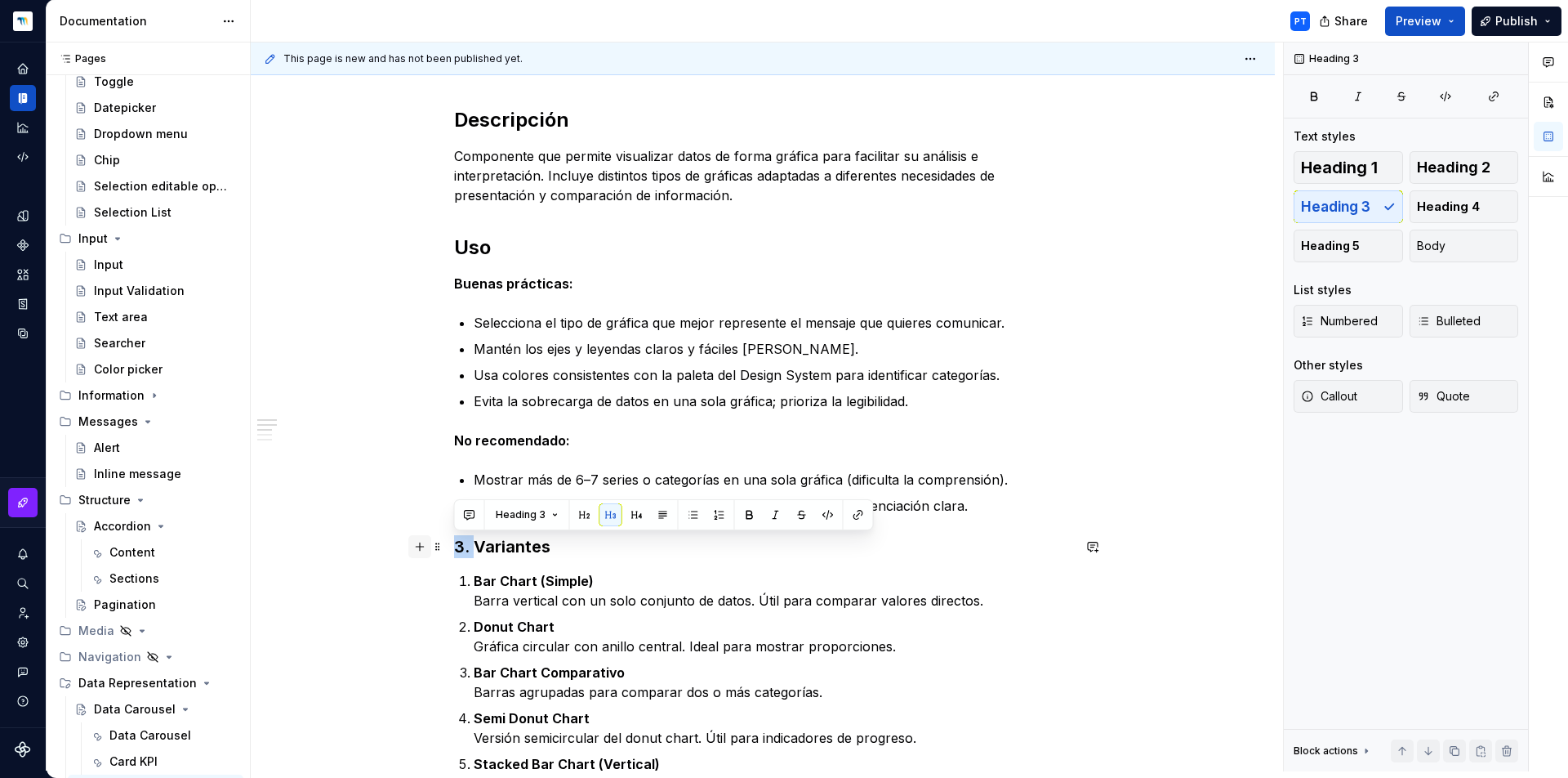
drag, startPoint x: 475, startPoint y: 546, endPoint x: 414, endPoint y: 544, distance: 61.0
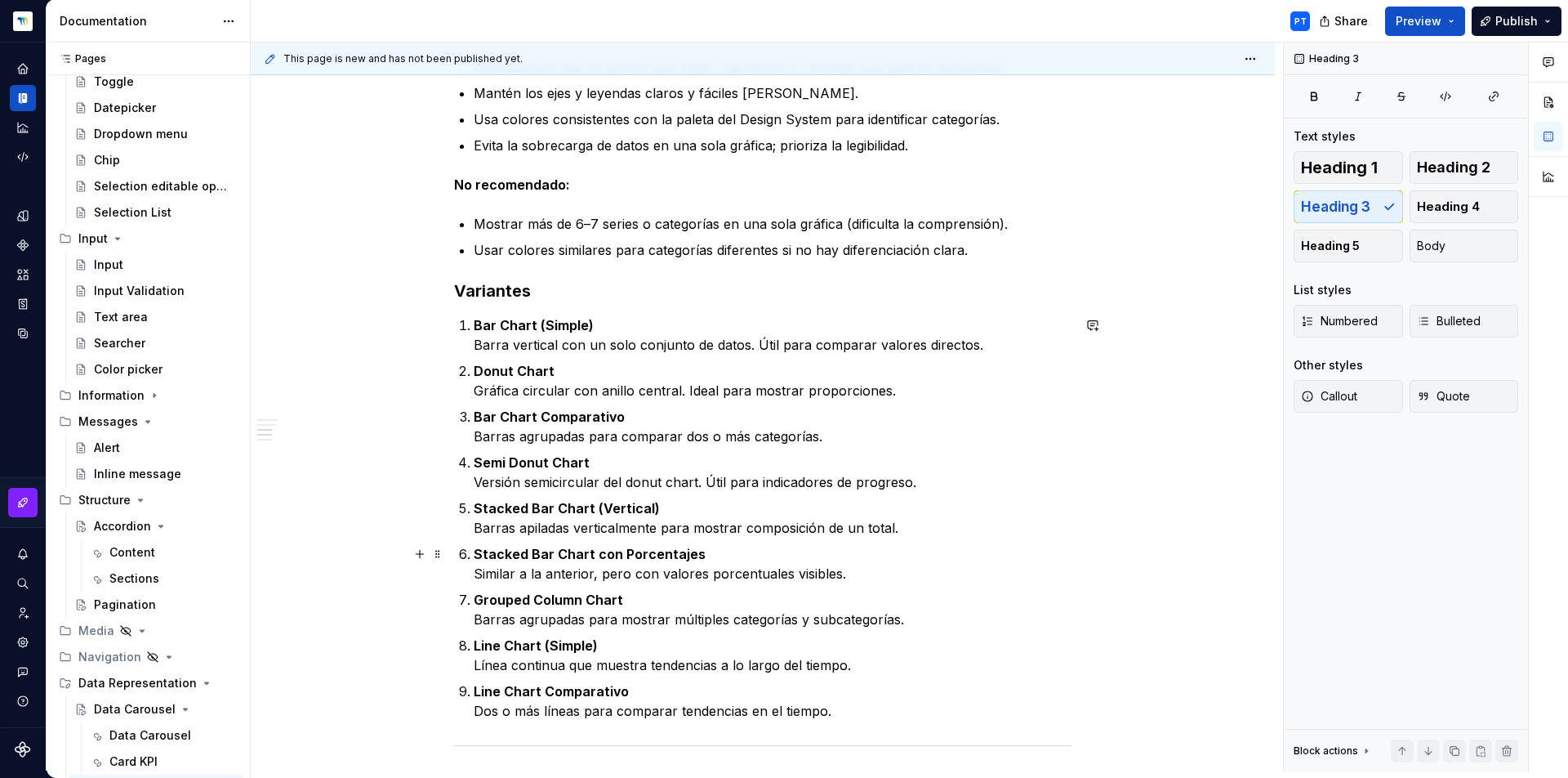
scroll to position [494, 0]
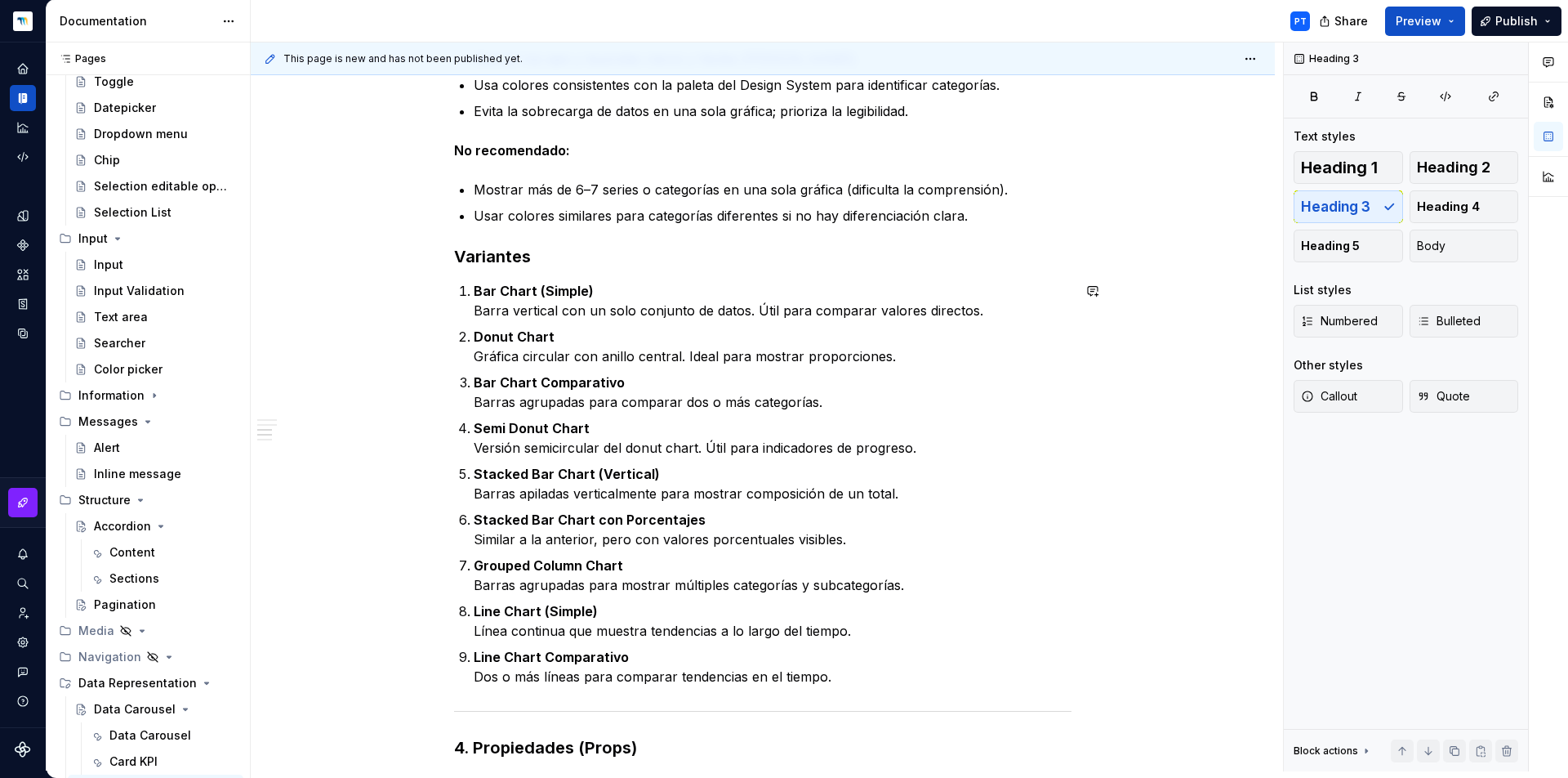
click at [798, 707] on div at bounding box center [762, 712] width 617 height 11
click at [635, 625] on p "Line Chart (Simple) Línea continua que muestra tendencias a lo largo del tiempo." at bounding box center [772, 621] width 597 height 39
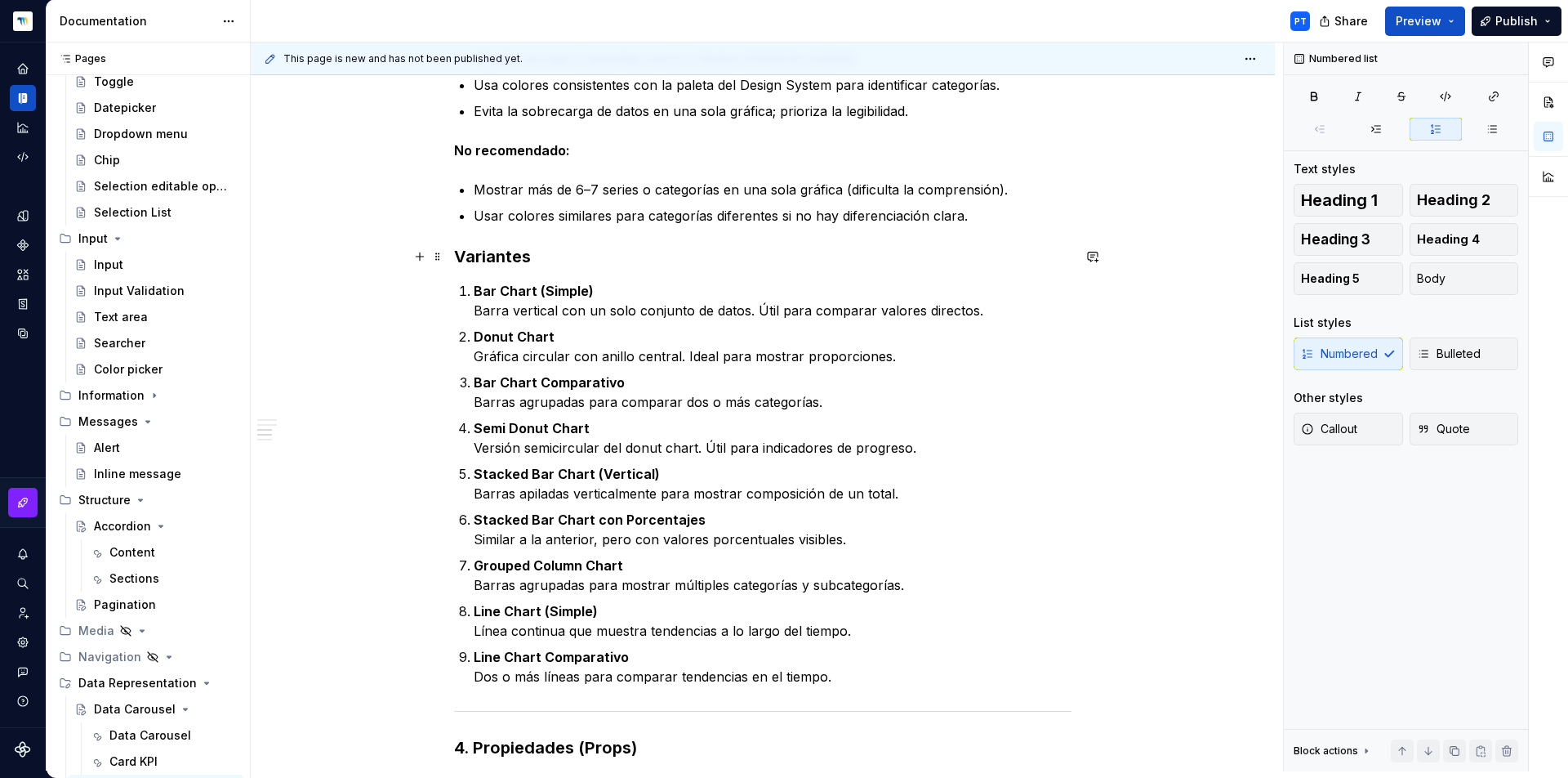
click at [542, 258] on h3 "Variantes" at bounding box center [762, 256] width 617 height 22
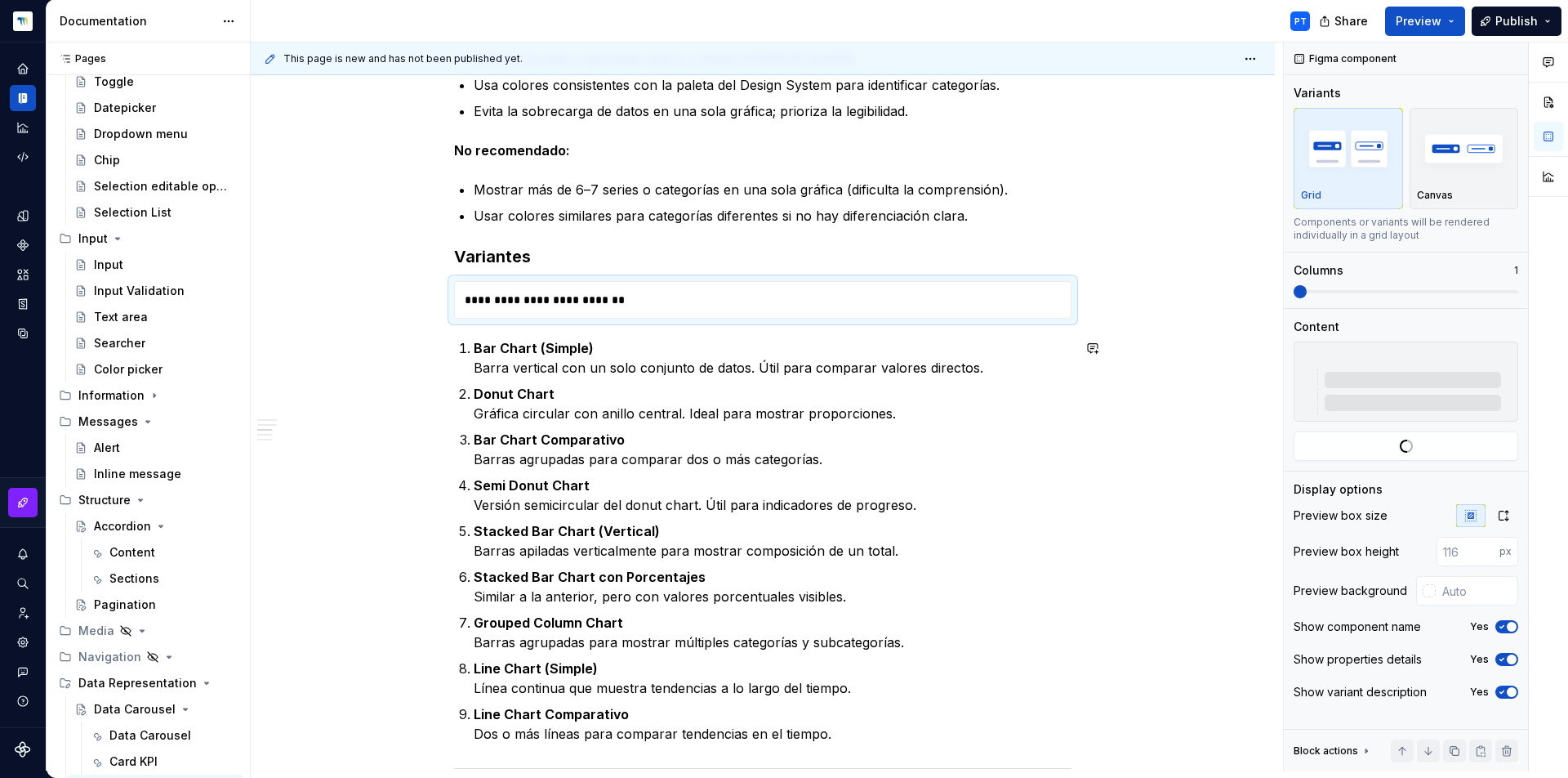
type textarea "*"
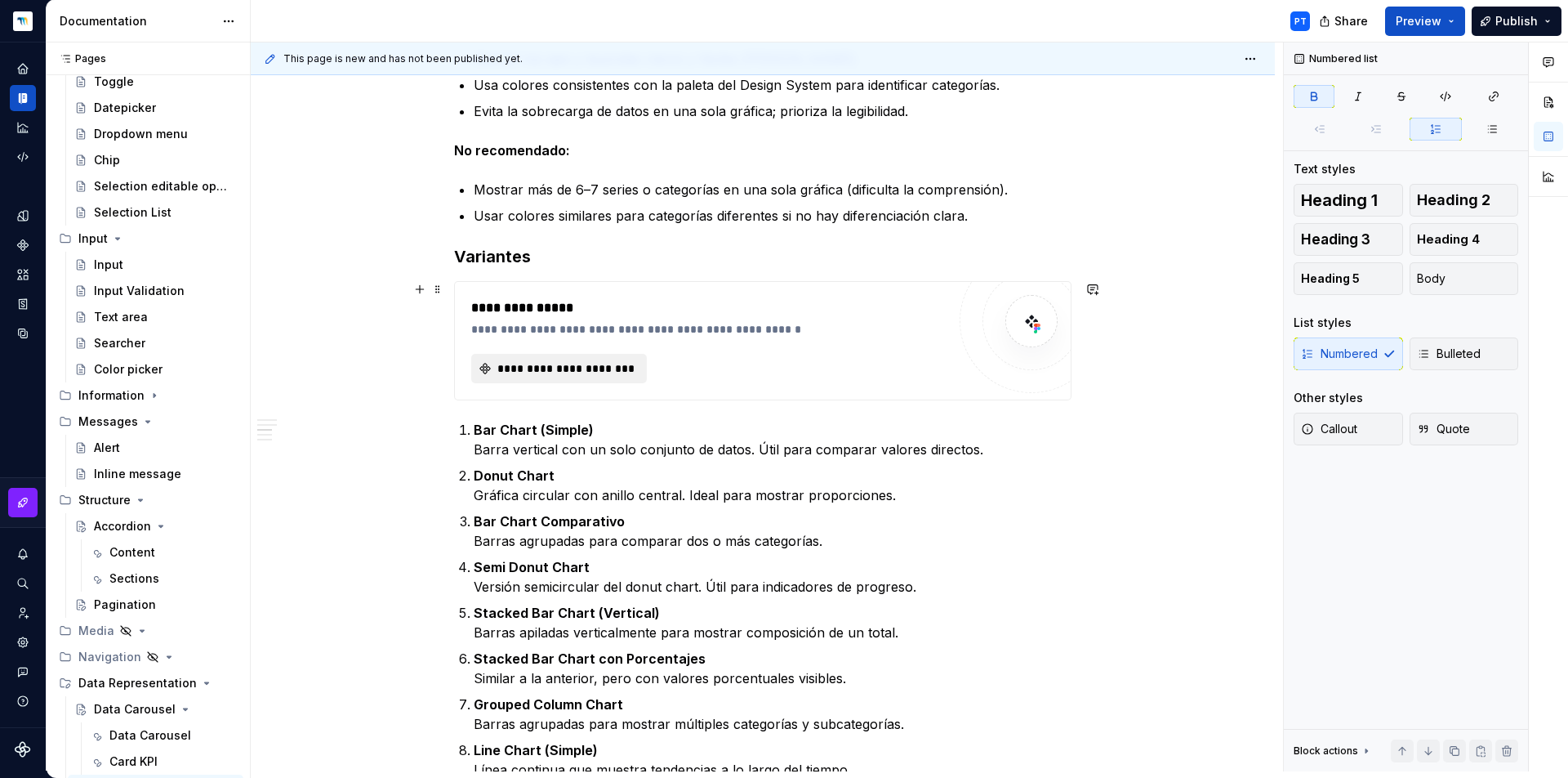
click at [564, 366] on span "**********" at bounding box center [566, 369] width 142 height 16
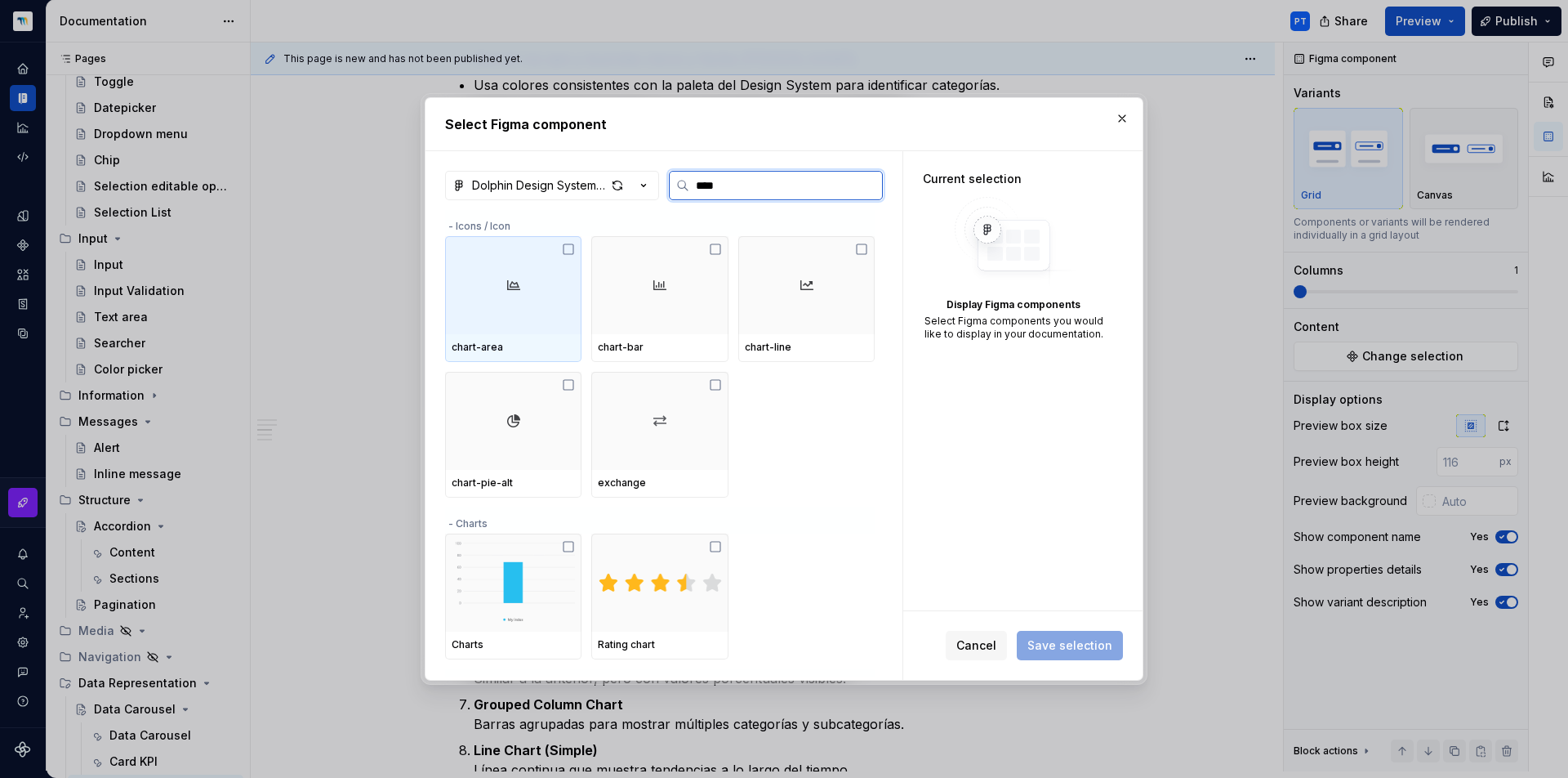
type input "*****"
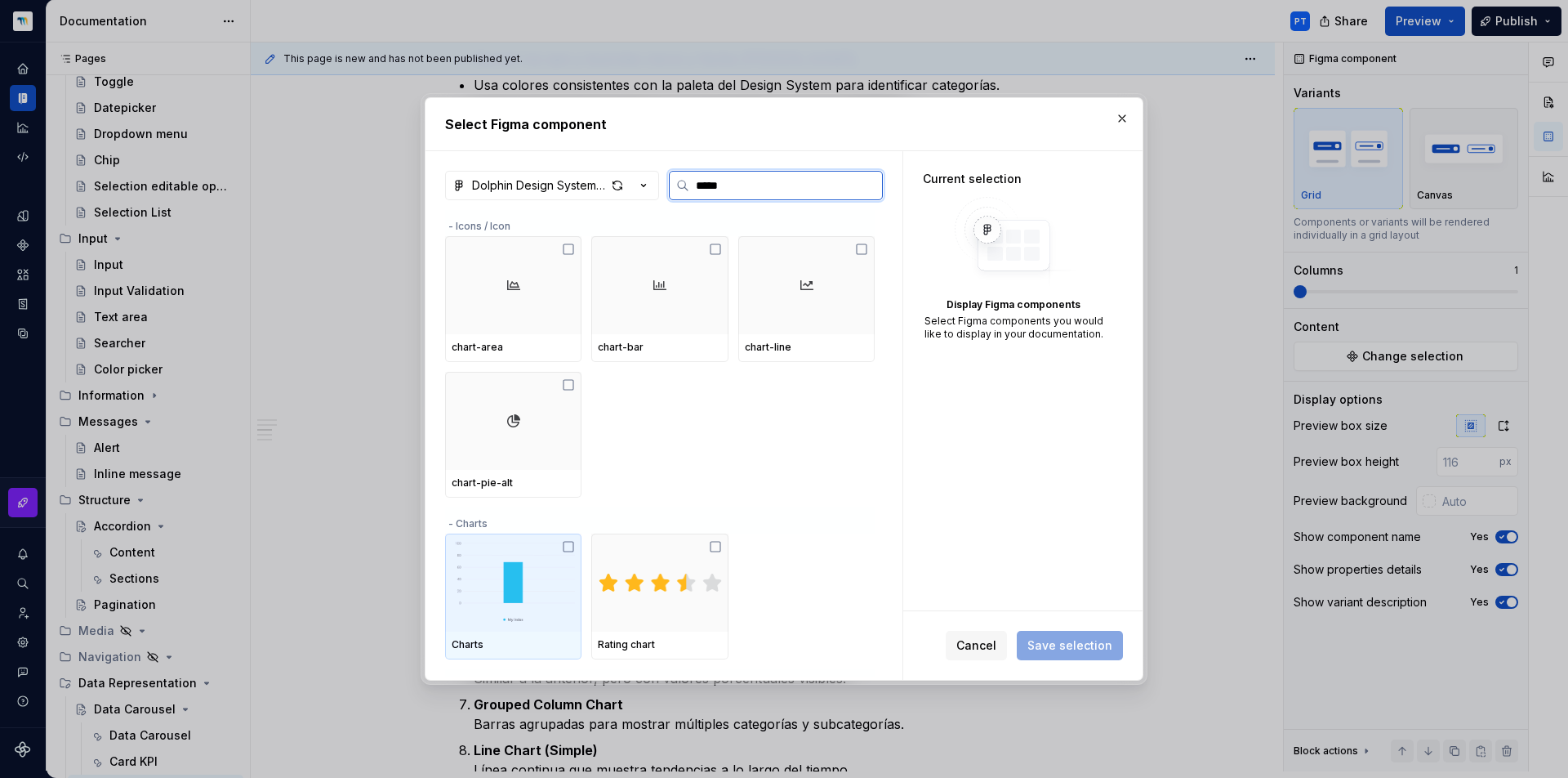
click at [535, 556] on img at bounding box center [512, 582] width 123 height 85
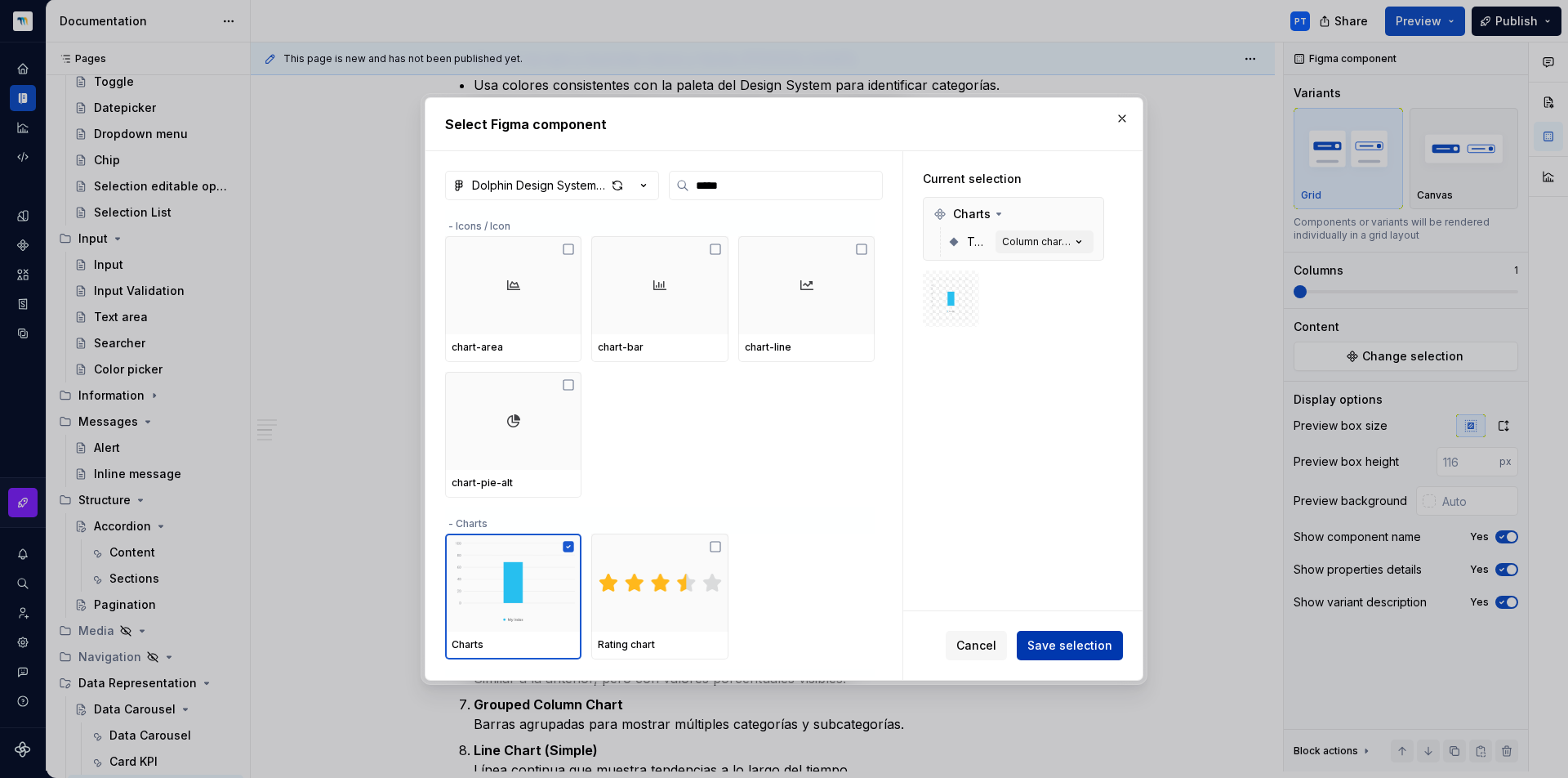
click at [1074, 643] on span "Save selection" at bounding box center [1069, 645] width 85 height 16
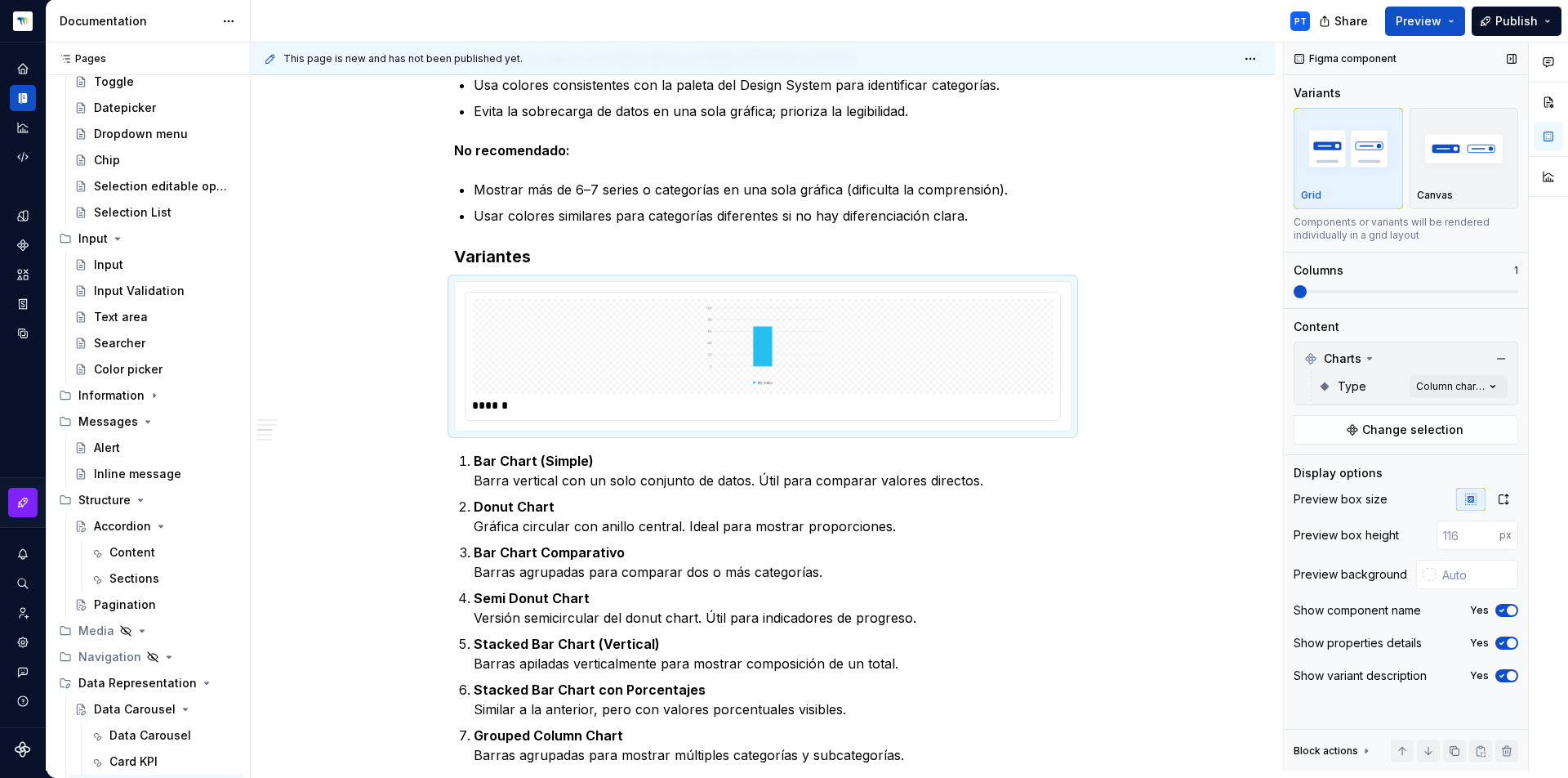
click at [1513, 290] on span at bounding box center [1406, 292] width 224 height 13
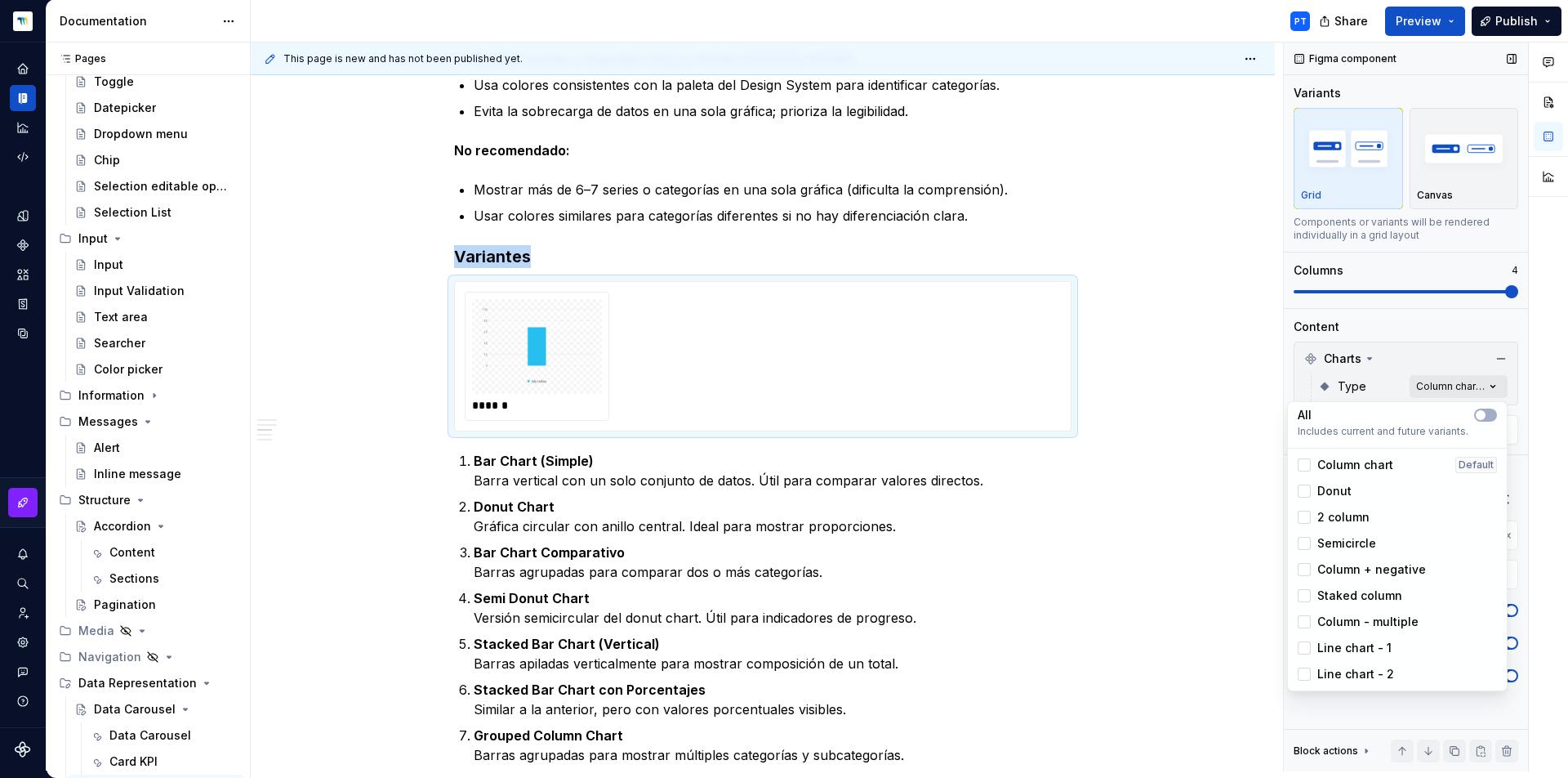
click at [1483, 383] on div "Comments Open comments No comments yet Select ‘Comment’ from the block context …" at bounding box center [1425, 406] width 284 height 729
click at [1486, 417] on icon "button" at bounding box center [1480, 415] width 13 height 10
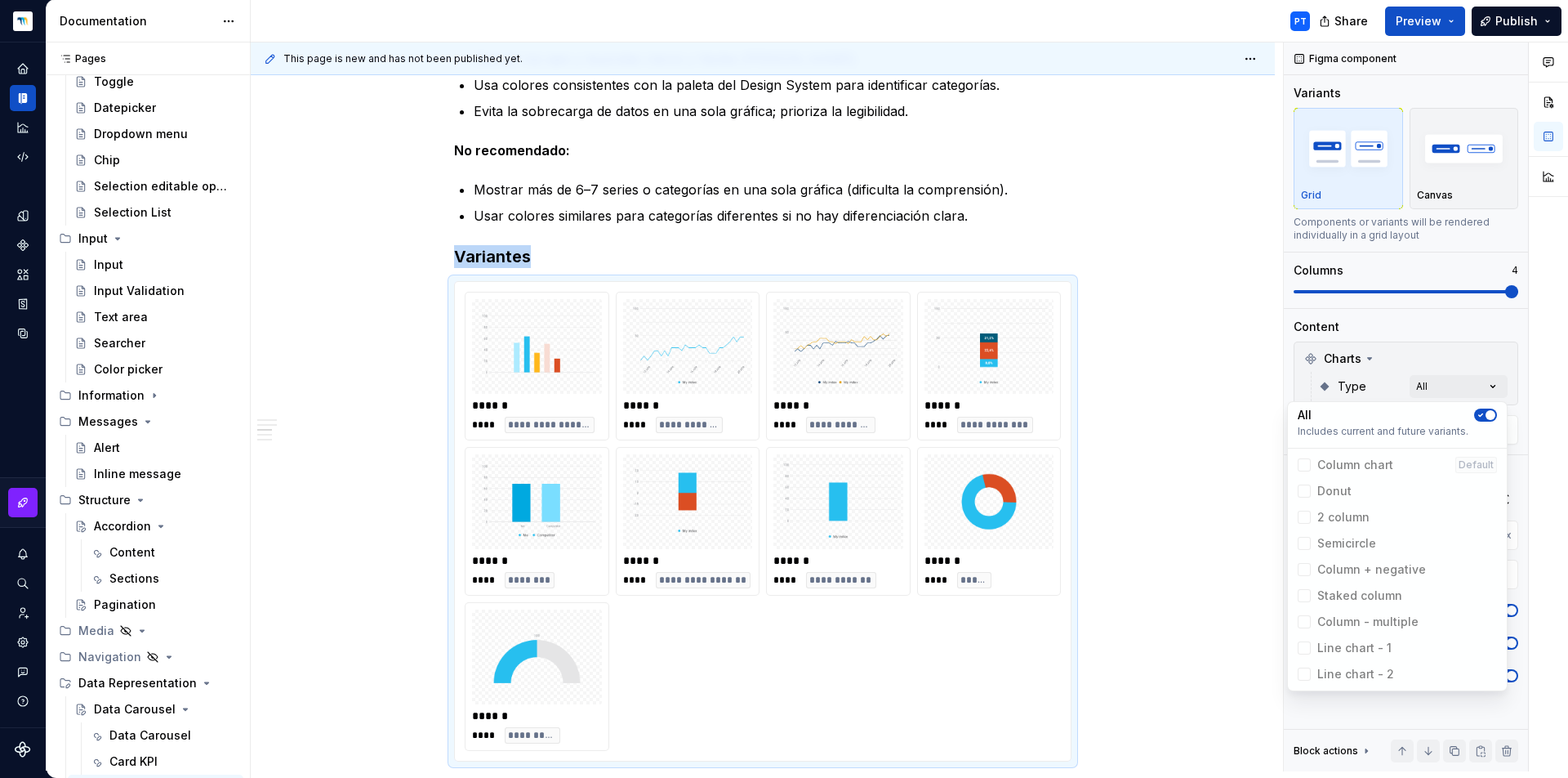
click at [1132, 441] on html "Dolphin Design System PT Design system data Documentation PT Share Preview Publ…" at bounding box center [784, 389] width 1568 height 778
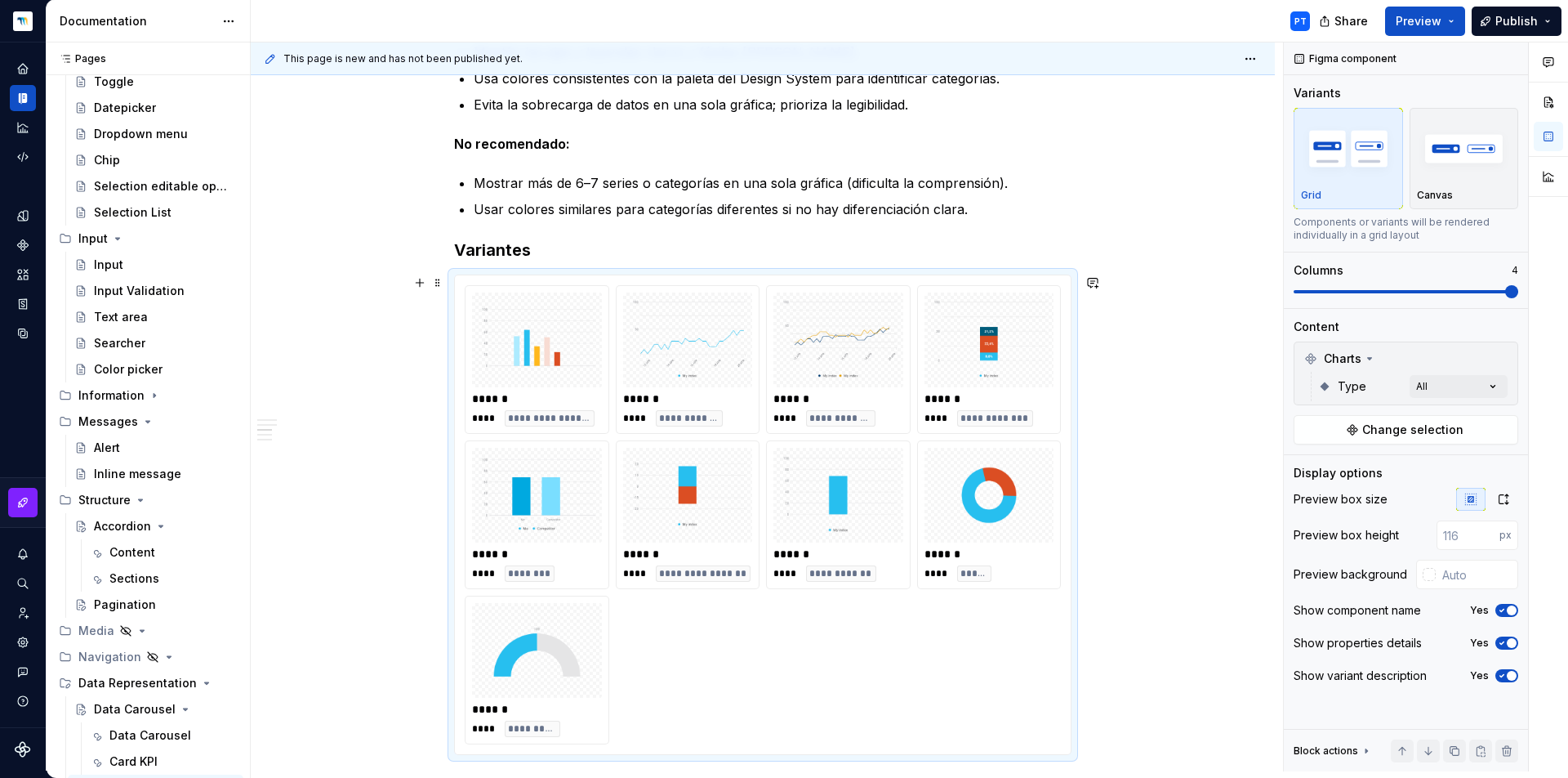
scroll to position [613, 0]
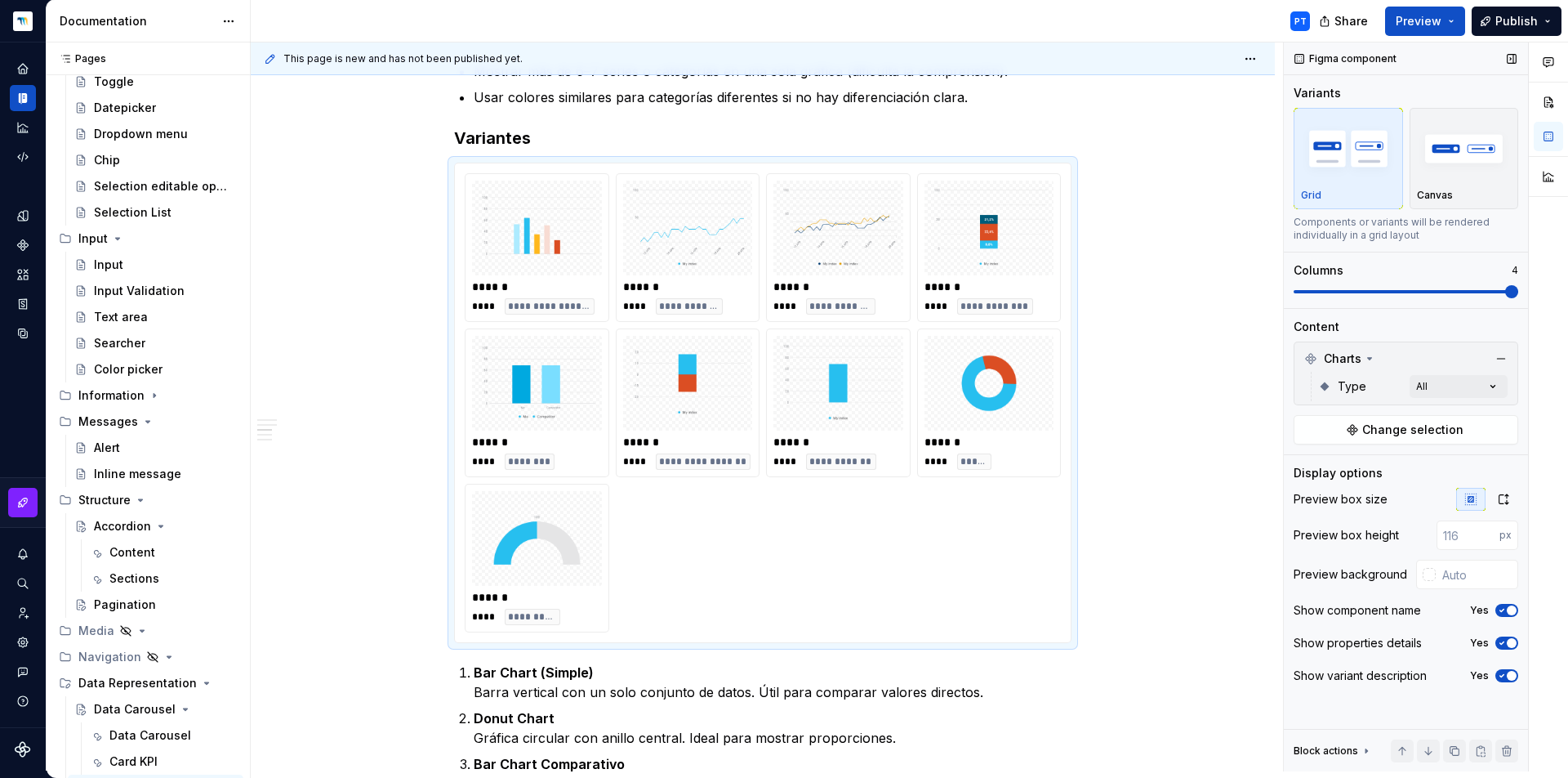
click at [1444, 291] on span at bounding box center [1406, 292] width 224 height 13
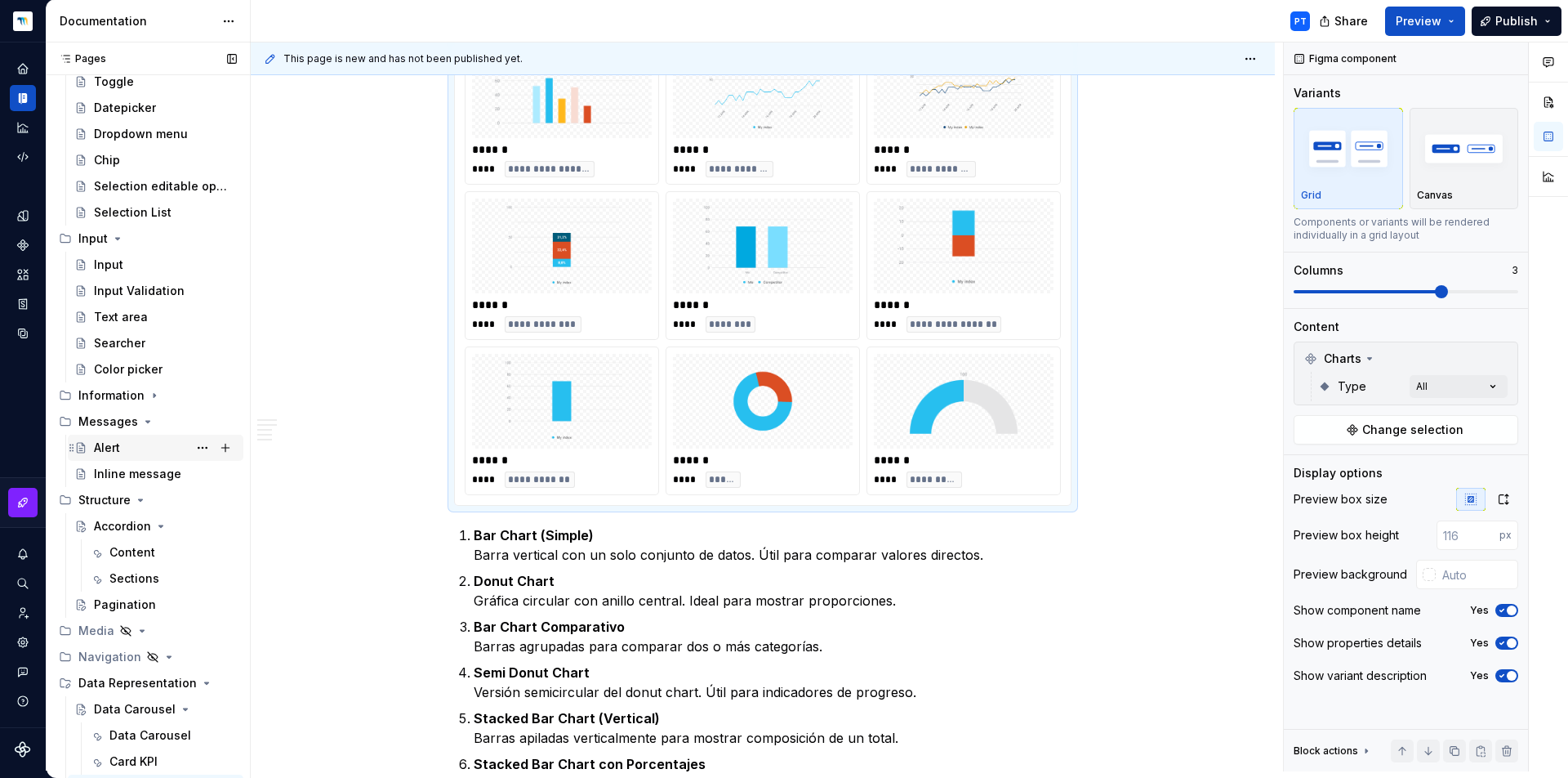
scroll to position [747, 0]
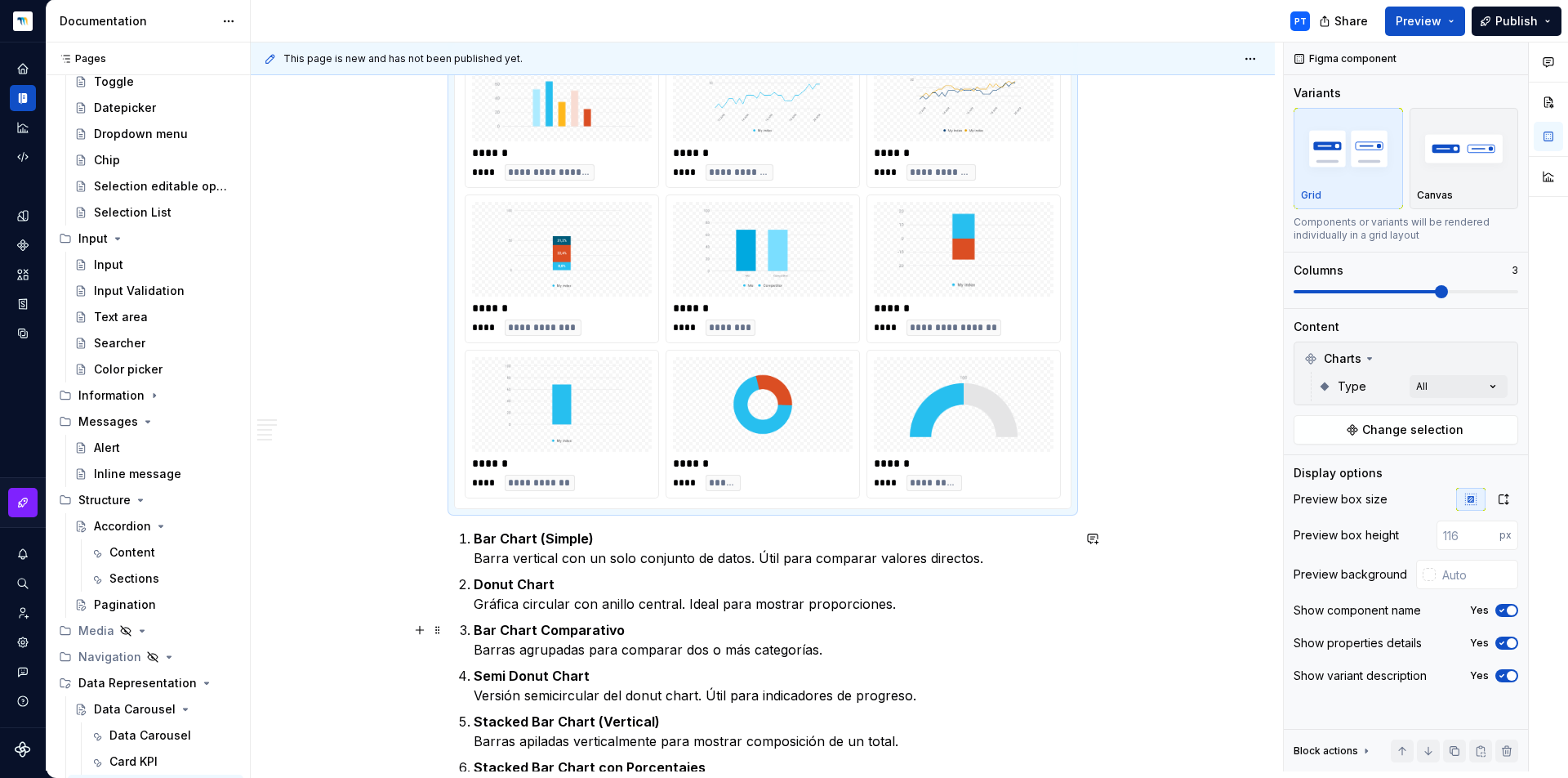
click at [595, 634] on strong "Bar Chart Comparativo" at bounding box center [549, 630] width 151 height 16
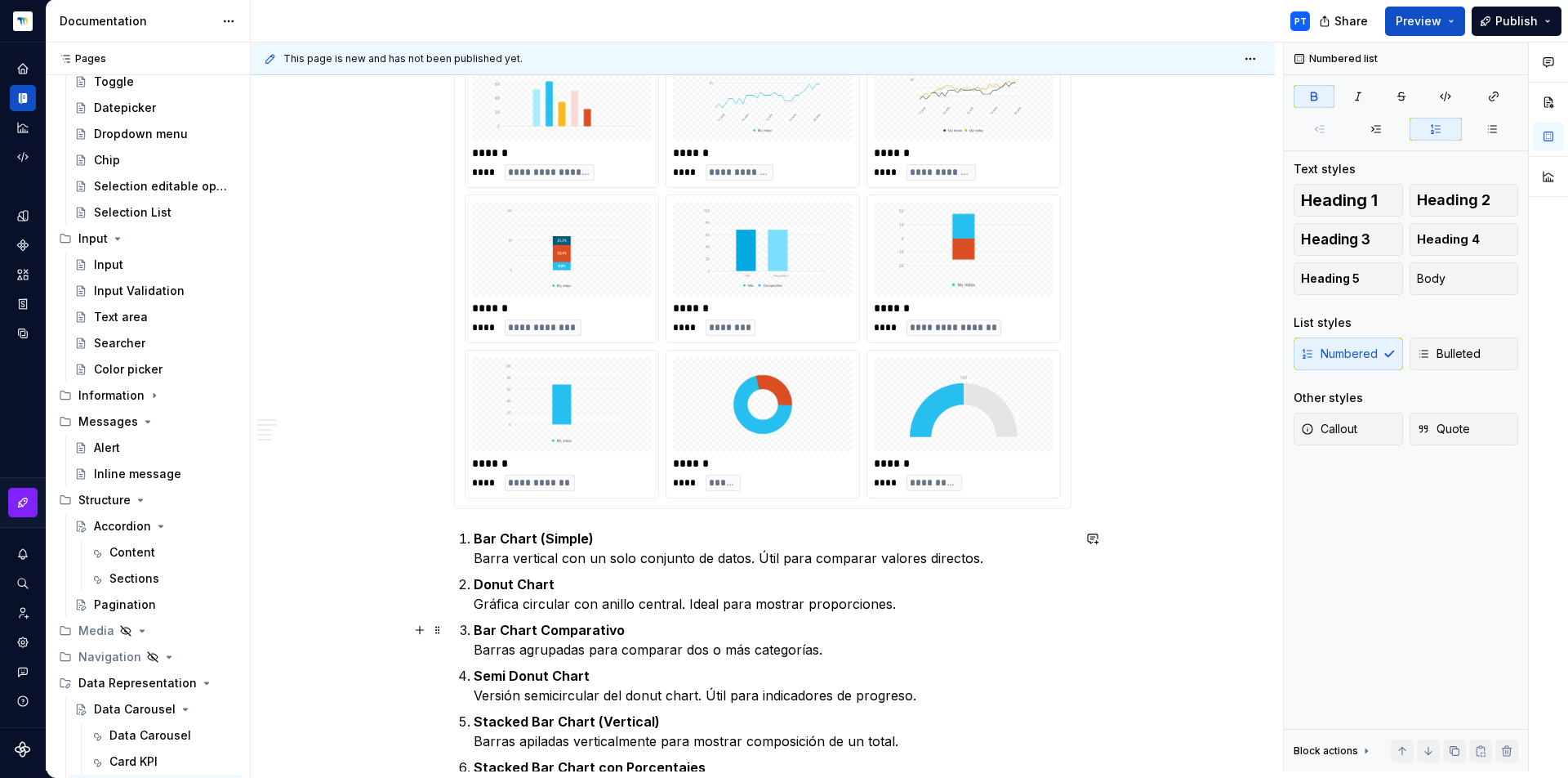
click at [581, 634] on strong "Bar Chart Comparativo" at bounding box center [549, 630] width 151 height 16
drag, startPoint x: 607, startPoint y: 539, endPoint x: 537, endPoint y: 537, distance: 70.0
click at [537, 537] on p "Bar Chart (Simple) Barra vertical con un solo conjunto de datos. Útil para comp…" at bounding box center [772, 548] width 597 height 39
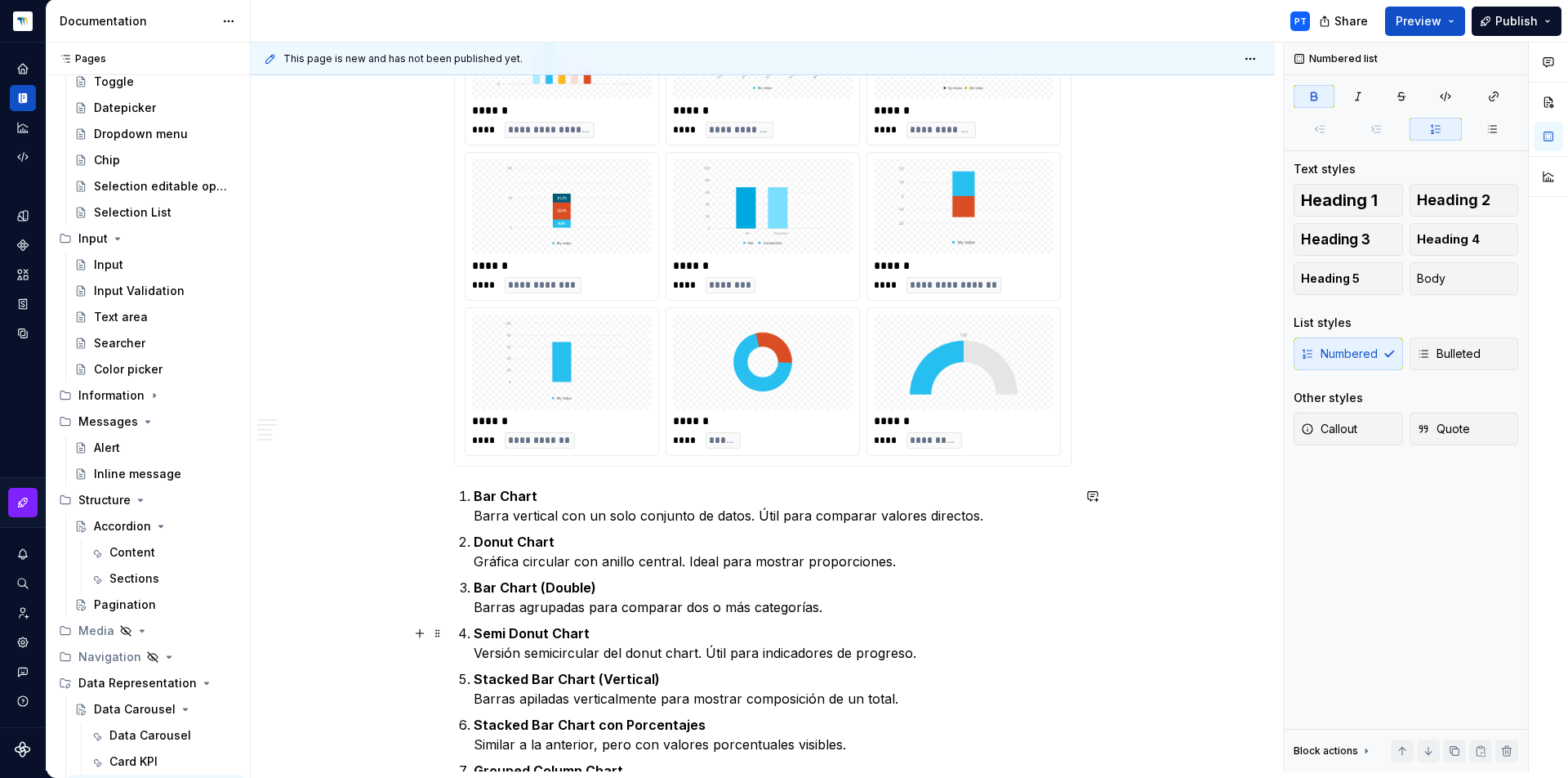
click at [533, 636] on strong "Semi Donut Chart" at bounding box center [531, 634] width 116 height 16
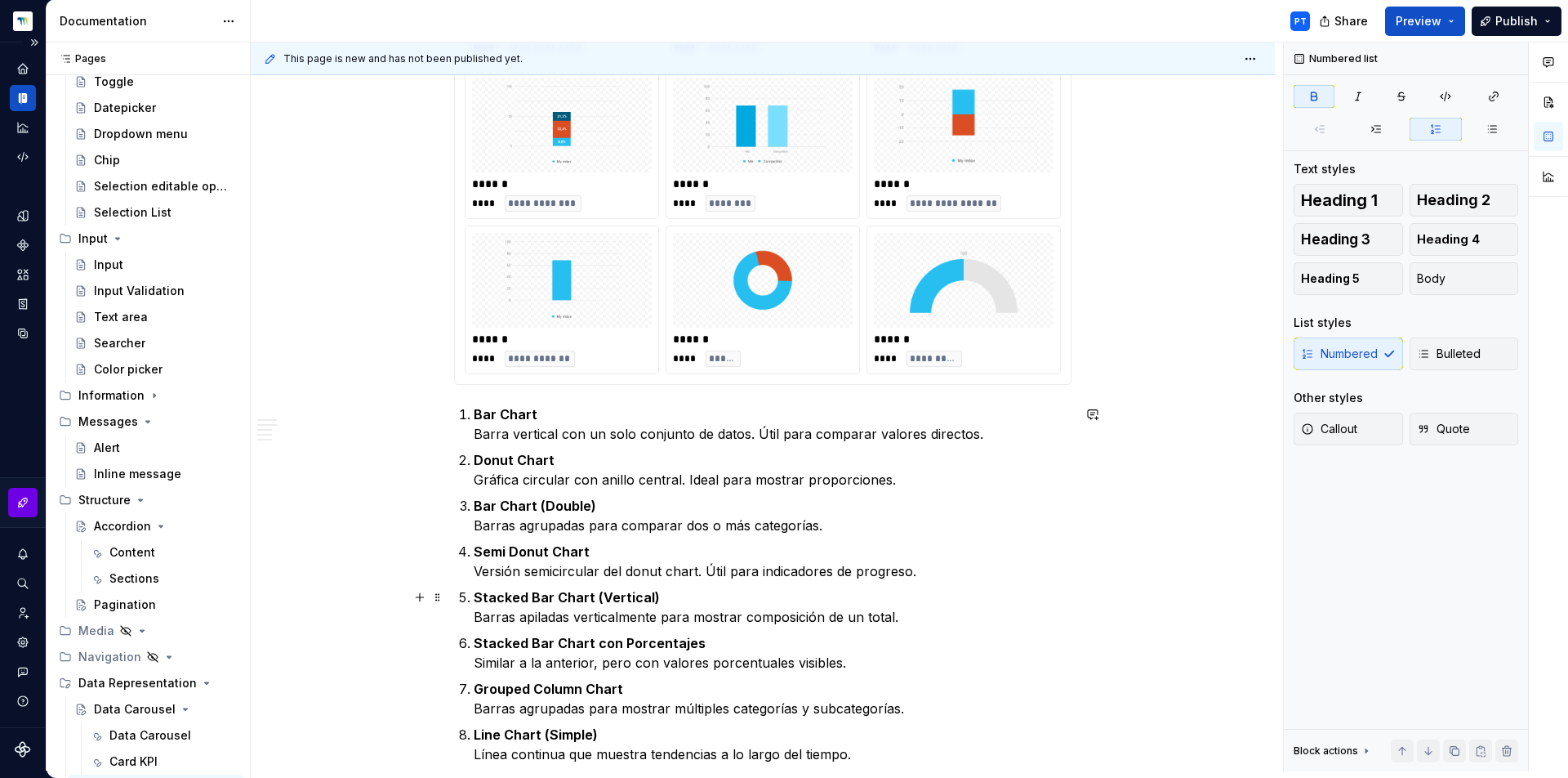
scroll to position [874, 0]
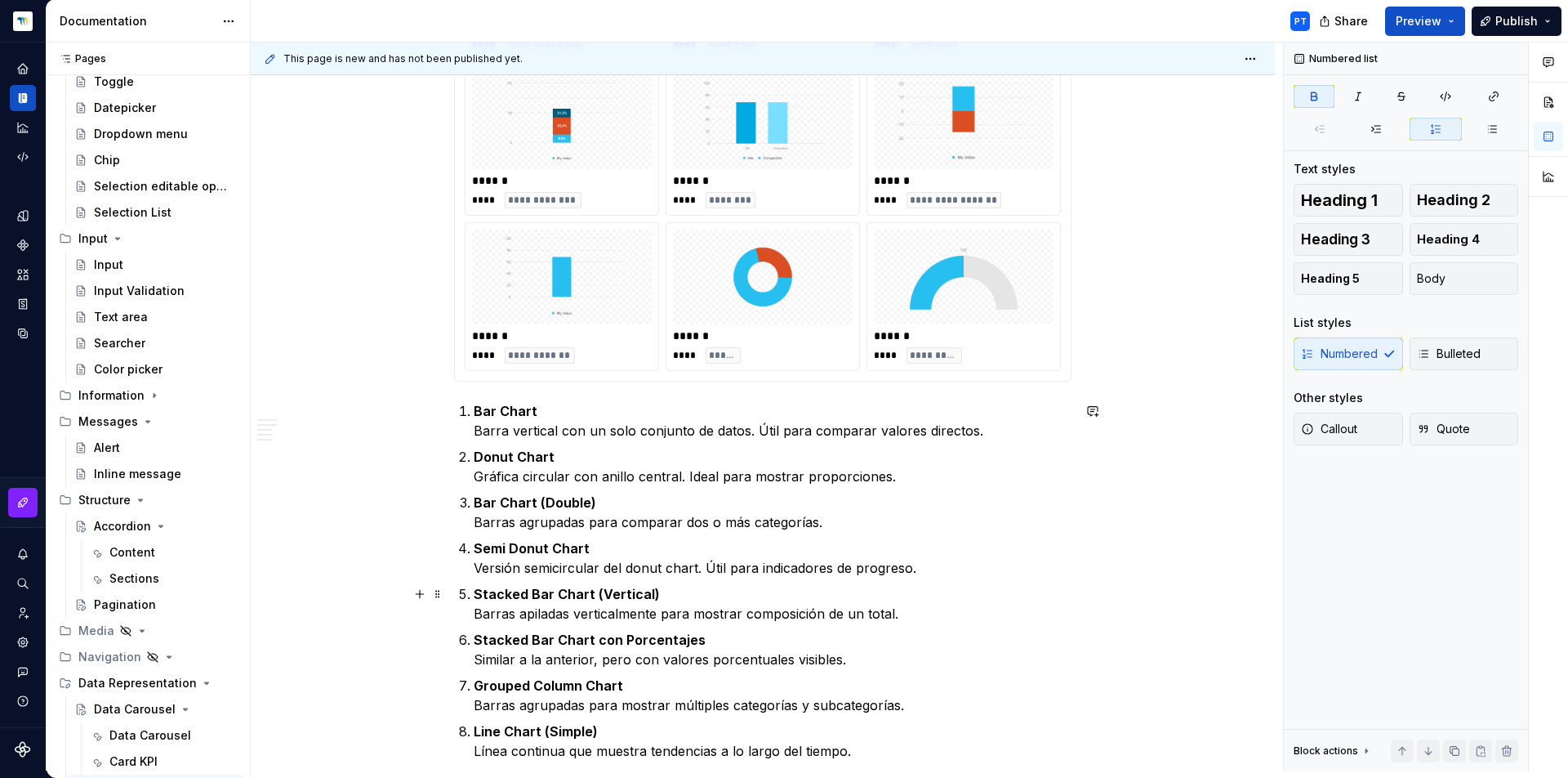
click at [564, 599] on strong "Stacked Bar Chart (Vertical)" at bounding box center [567, 594] width 187 height 16
drag, startPoint x: 552, startPoint y: 597, endPoint x: 592, endPoint y: 595, distance: 40.0
click at [592, 595] on strong "Stacked Bar Chart (Vertical)" at bounding box center [567, 594] width 187 height 16
click at [586, 590] on strong "Stacked Bar (Vertical)" at bounding box center [546, 594] width 145 height 16
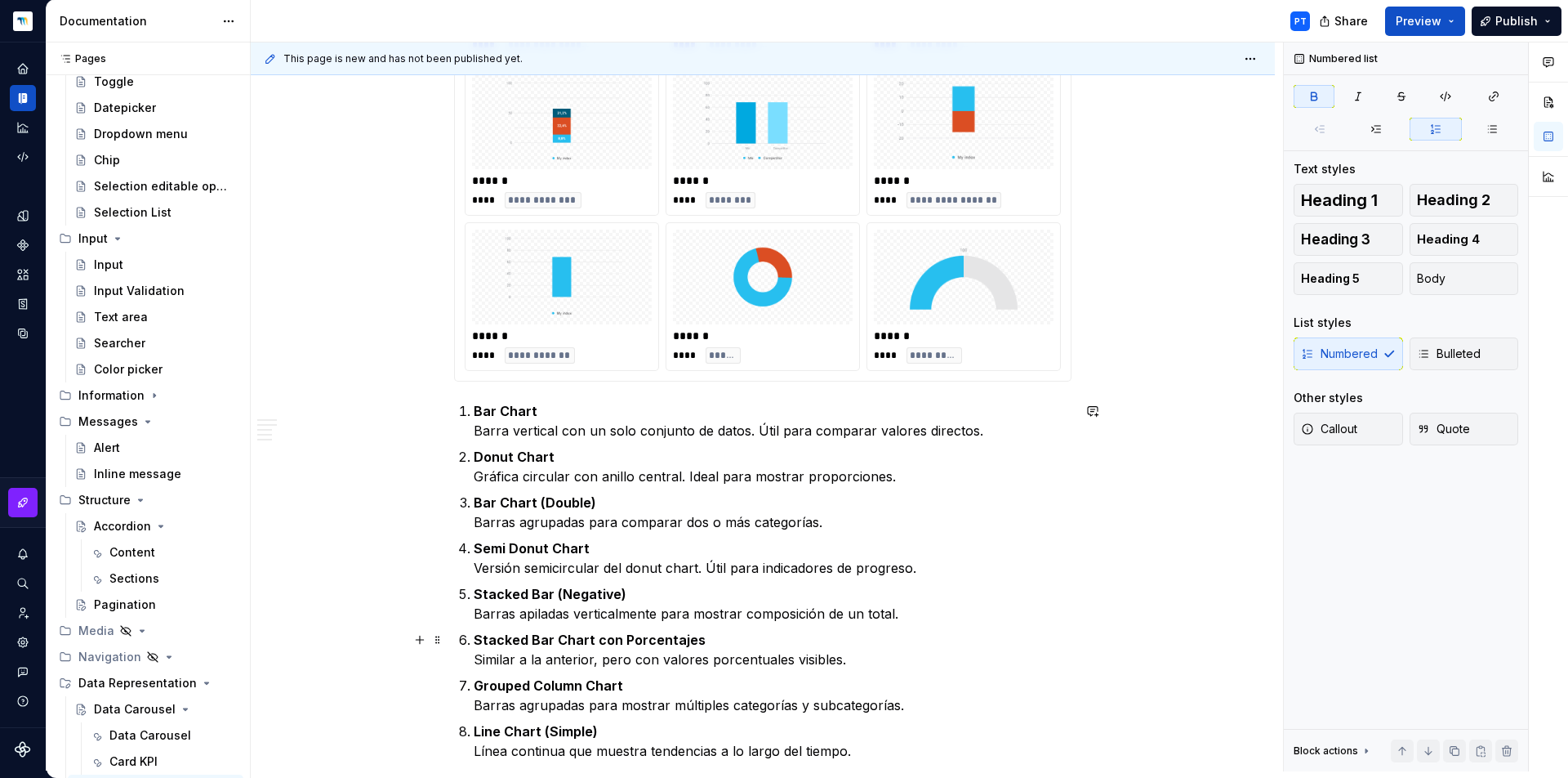
click at [624, 638] on strong "Stacked Bar Chart con Porcentajes" at bounding box center [589, 640] width 232 height 16
drag, startPoint x: 716, startPoint y: 637, endPoint x: 553, endPoint y: 642, distance: 163.1
click at [553, 642] on p "Stacked Bar Chart con Porcentajes Similar a la anterior, pero con valores porce…" at bounding box center [772, 650] width 597 height 39
click at [546, 683] on strong "Grouped Column Chart" at bounding box center [548, 686] width 150 height 16
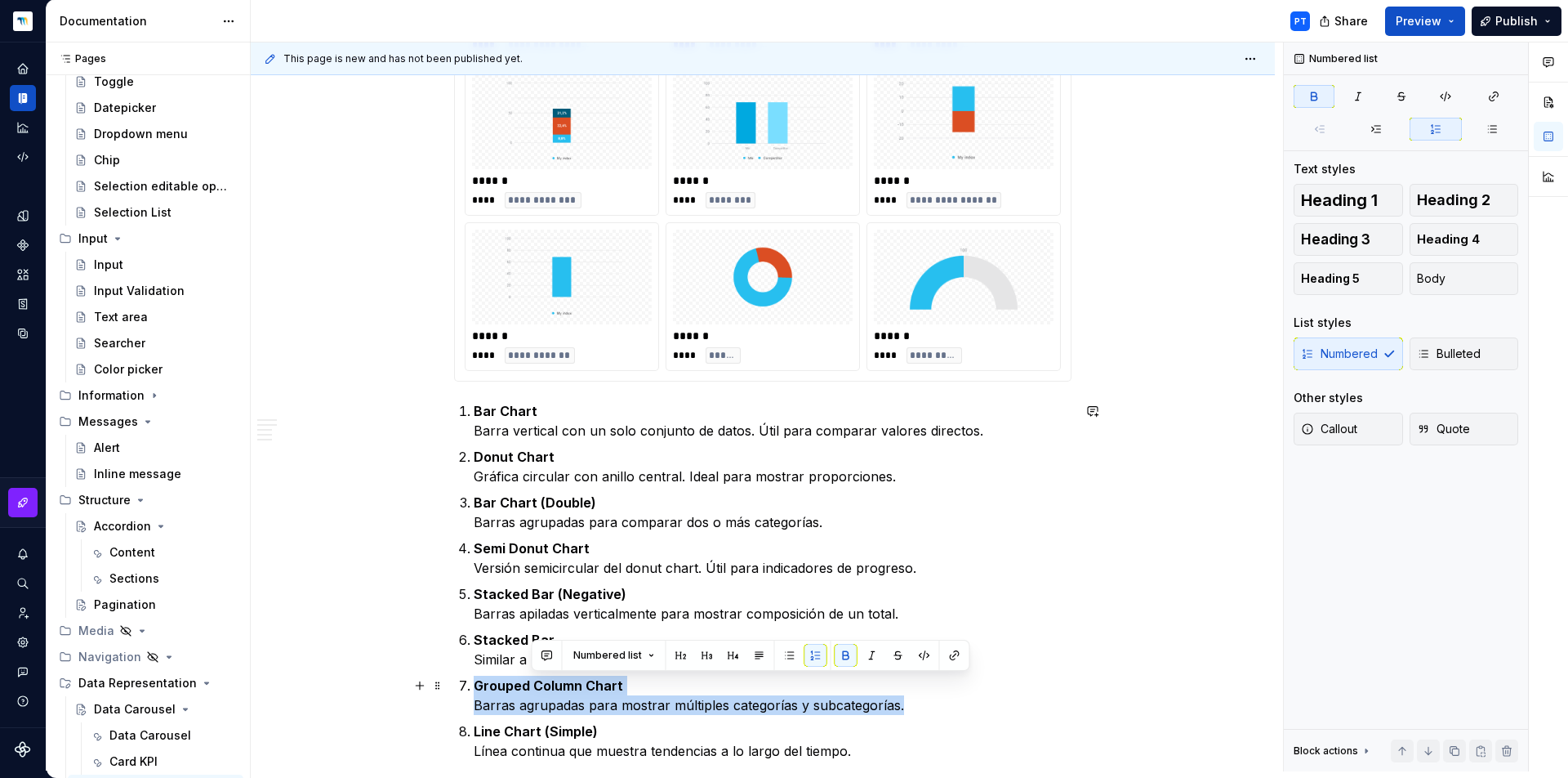
click at [546, 683] on strong "Grouped Column Chart" at bounding box center [548, 686] width 150 height 16
click at [539, 686] on strong "Grouped Column Chart" at bounding box center [548, 686] width 150 height 16
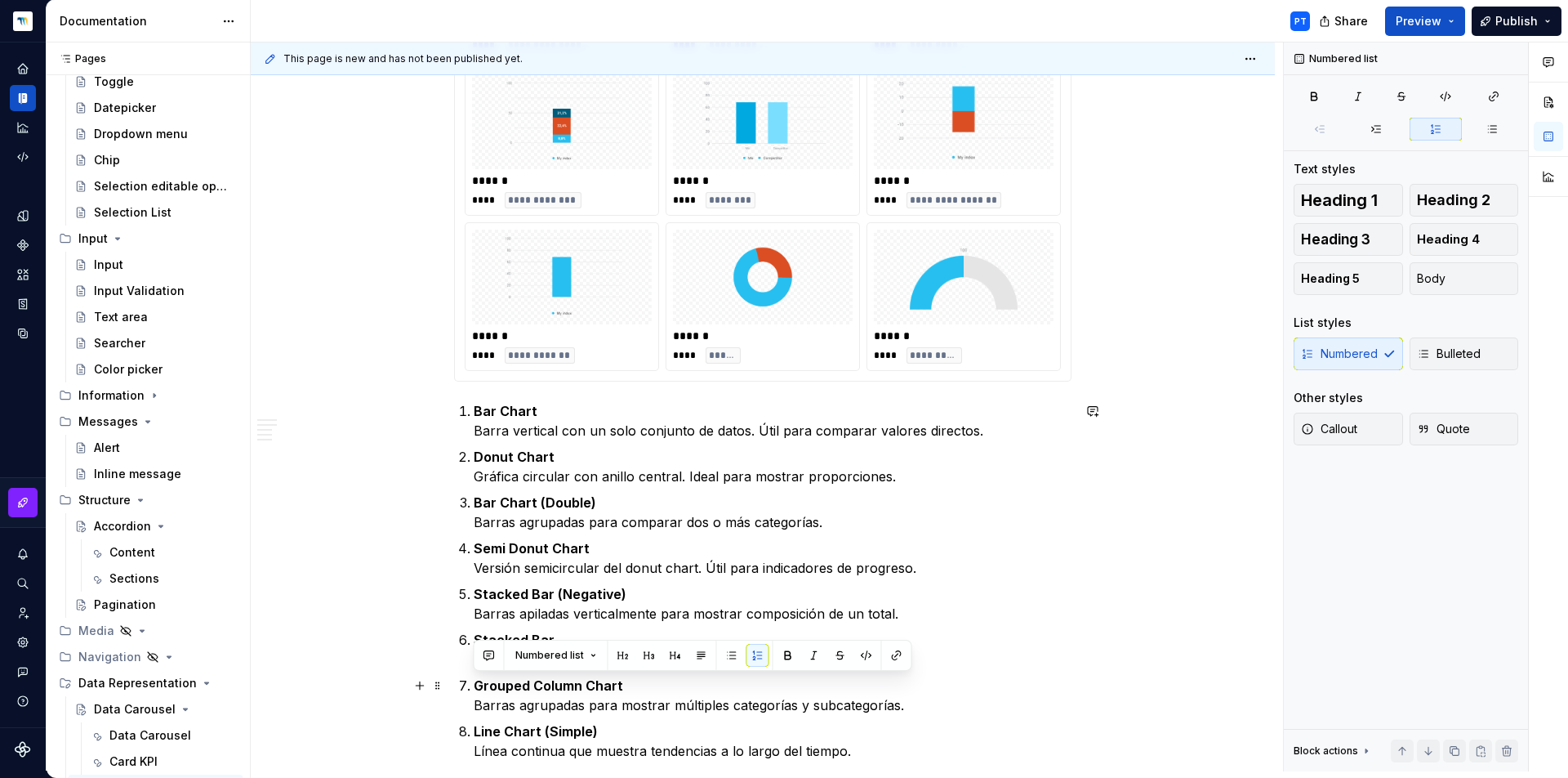
scroll to position [879, 0]
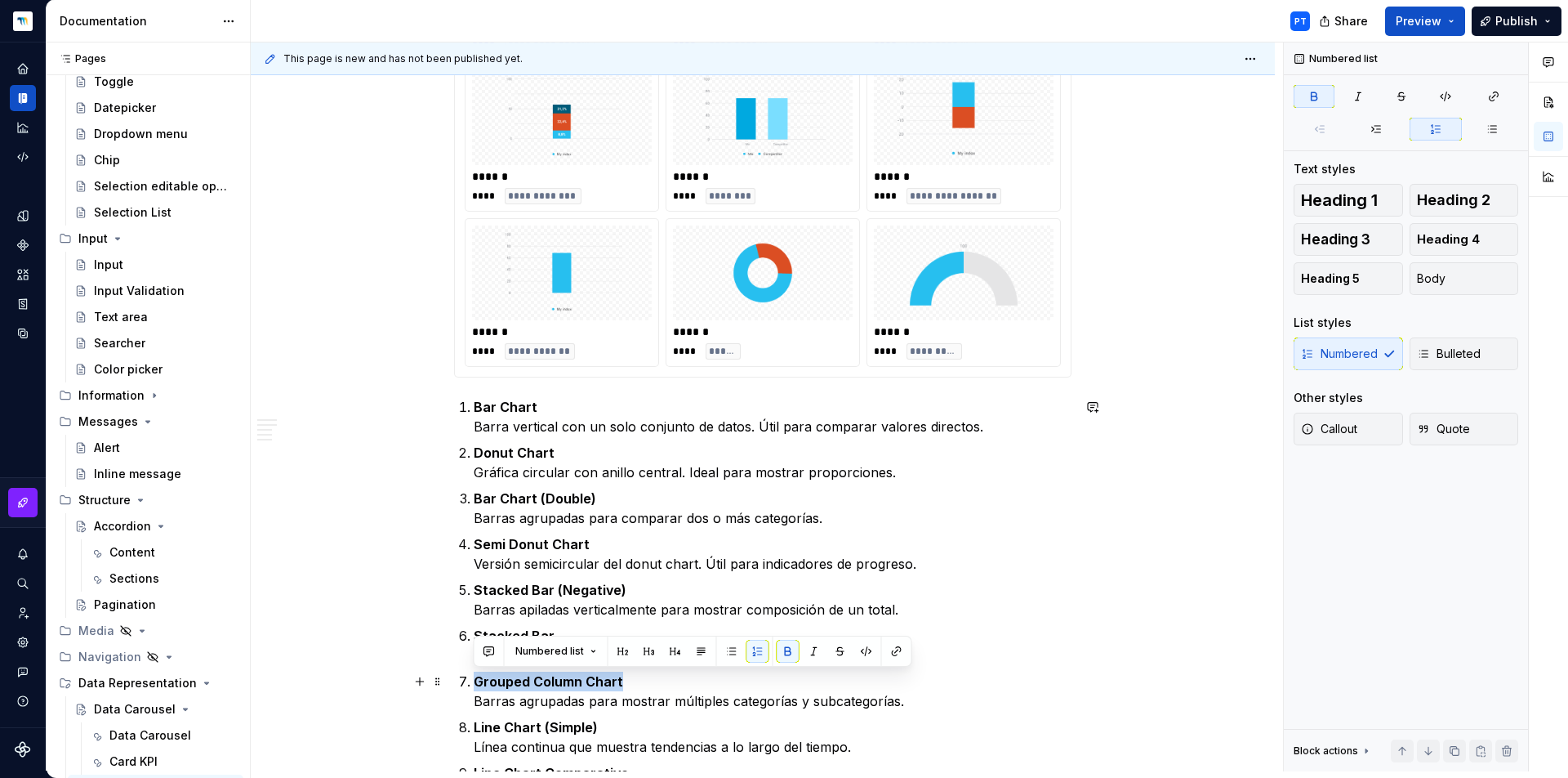
drag, startPoint x: 643, startPoint y: 684, endPoint x: 474, endPoint y: 677, distance: 169.1
click at [474, 677] on p "Grouped Column Chart Barras agrupadas para mostrar múltiples categorías y subca…" at bounding box center [772, 691] width 597 height 39
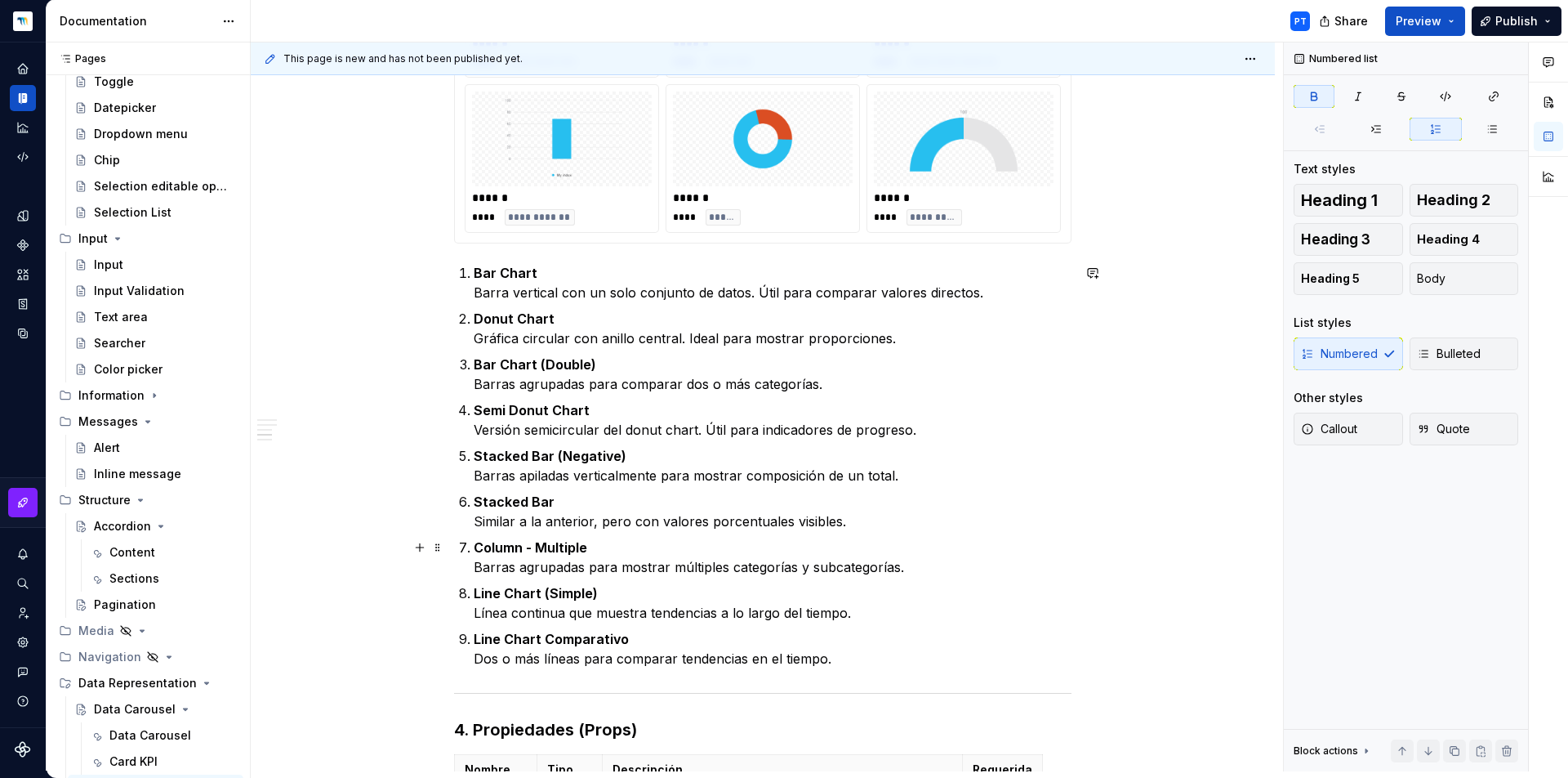
scroll to position [1016, 0]
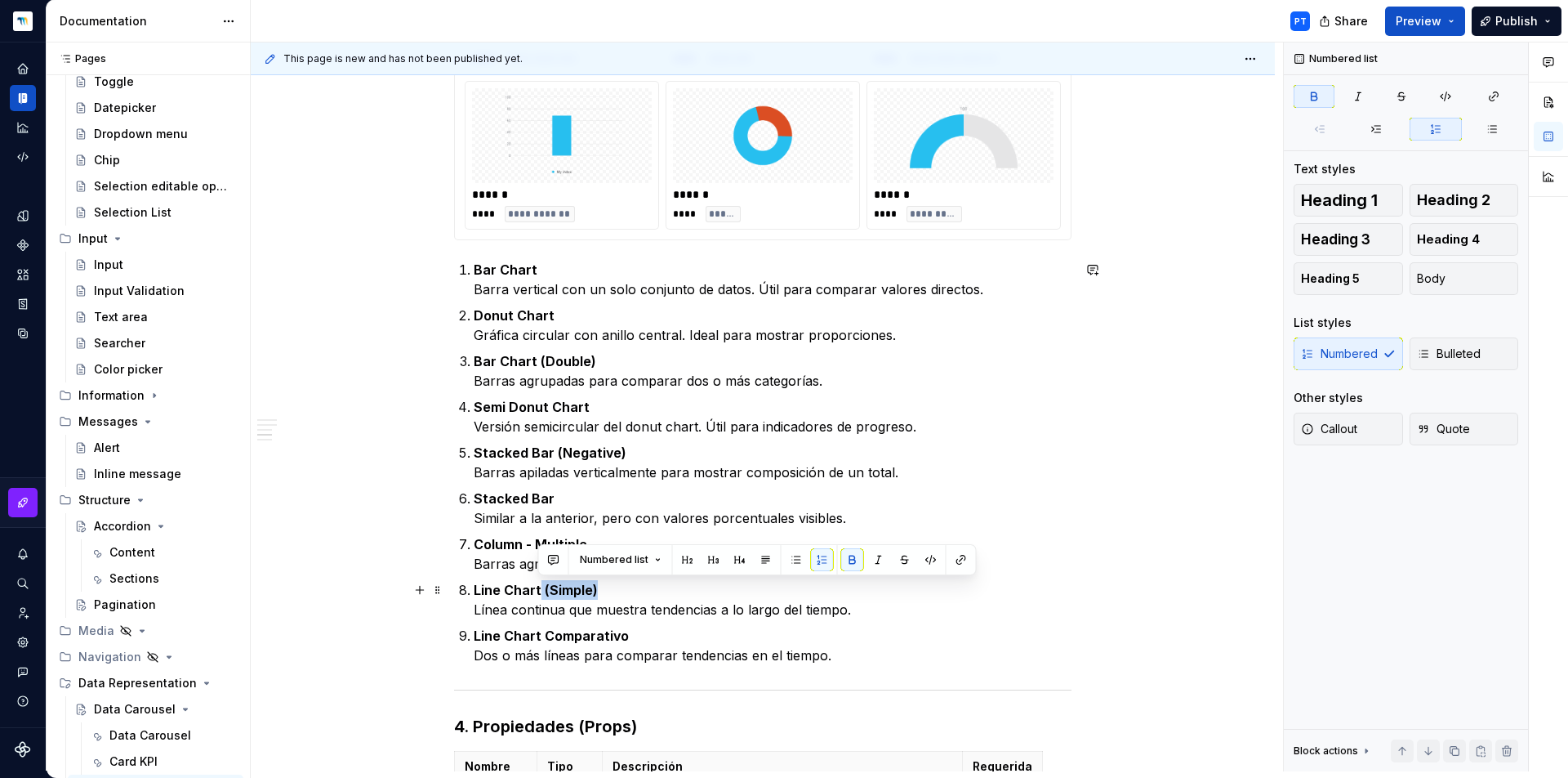
drag, startPoint x: 539, startPoint y: 589, endPoint x: 614, endPoint y: 595, distance: 75.2
click at [614, 595] on p "Line Chart (Simple) Línea continua que muestra tendencias a lo largo del tiempo." at bounding box center [772, 599] width 597 height 39
click at [575, 591] on p "Line Chart Línea continua que muestra tendencias a lo largo del tiempo." at bounding box center [772, 599] width 597 height 39
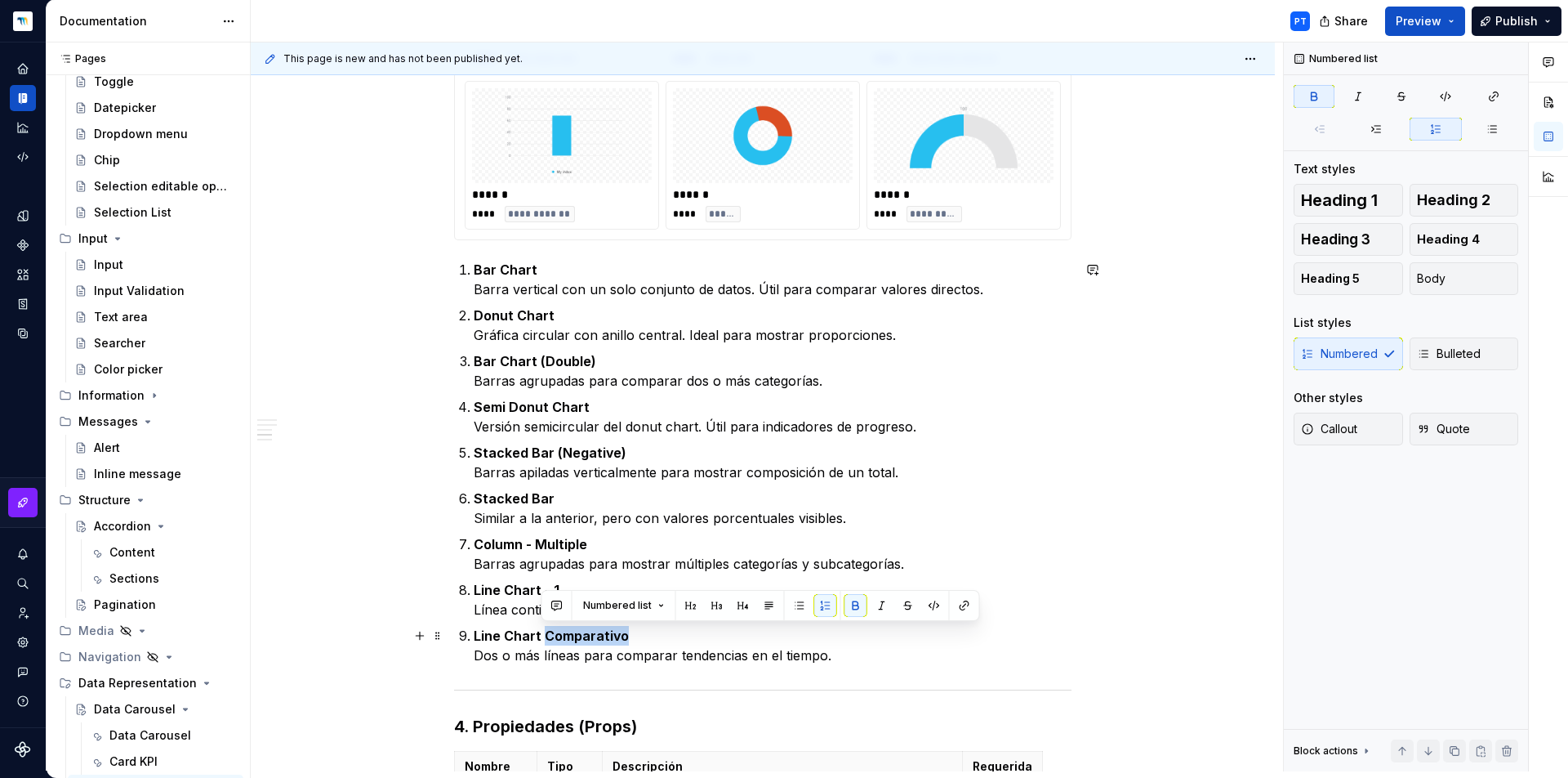
drag, startPoint x: 642, startPoint y: 643, endPoint x: 545, endPoint y: 640, distance: 97.0
click at [545, 640] on p "Line Chart Comparativo Dos o más líneas para comparar tendencias en el tiempo." at bounding box center [772, 645] width 597 height 39
click at [881, 623] on ol "Bar Chart Barra vertical con un solo conjunto de datos. Útil para comparar valo…" at bounding box center [772, 463] width 597 height 406
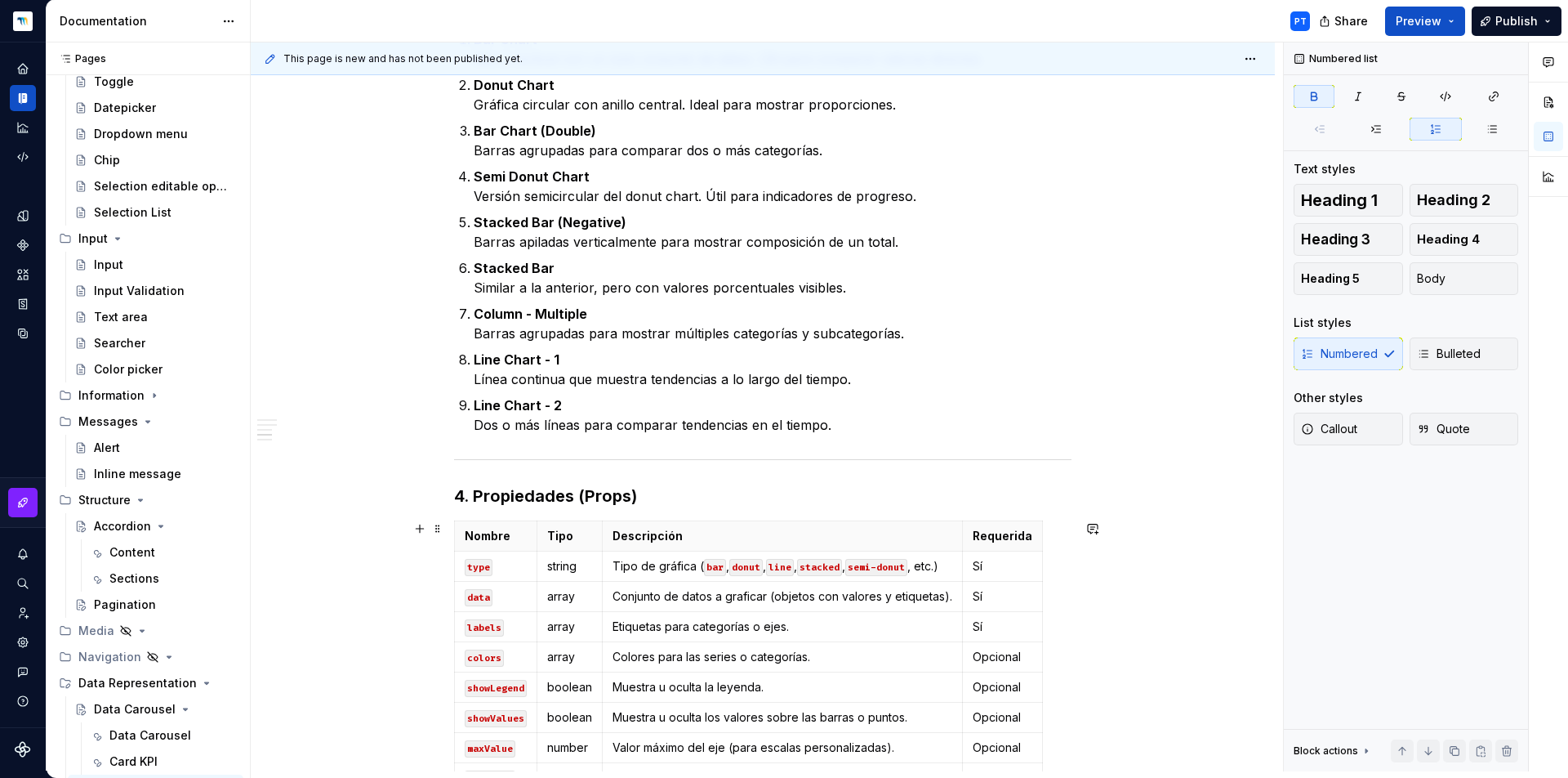
scroll to position [1524, 0]
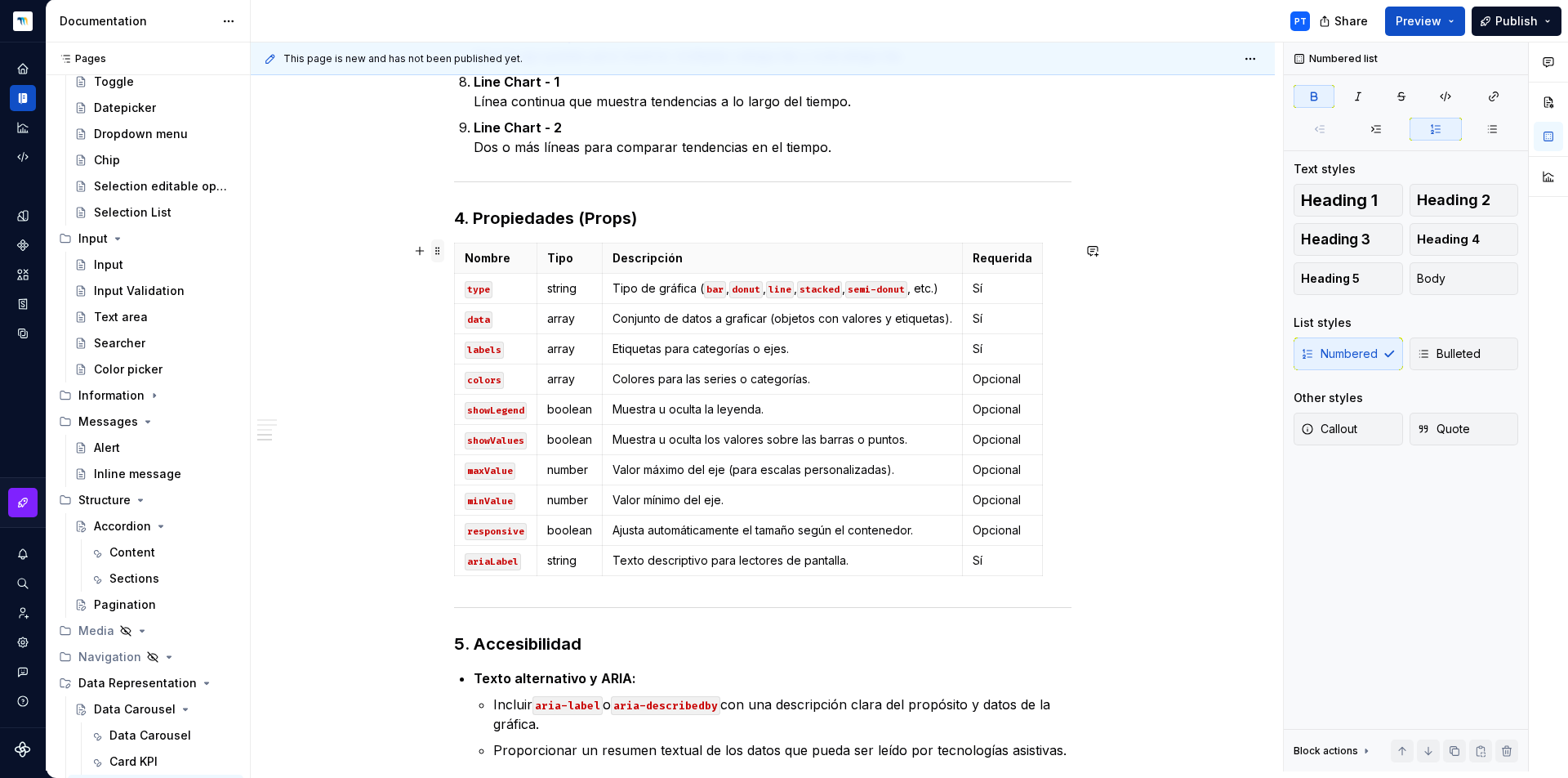
click at [436, 249] on span at bounding box center [438, 250] width 13 height 22
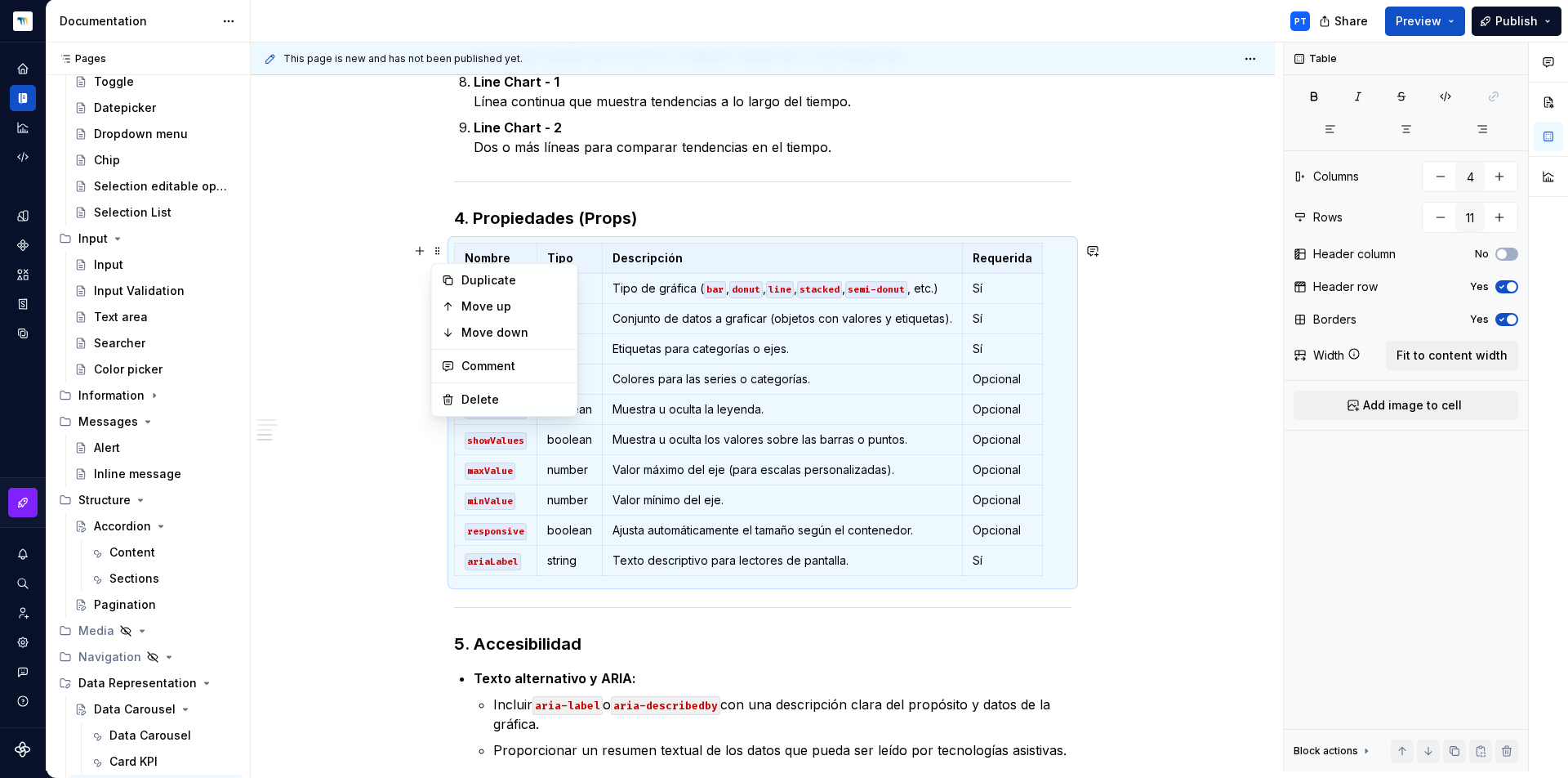
click at [640, 182] on div at bounding box center [762, 182] width 617 height 11
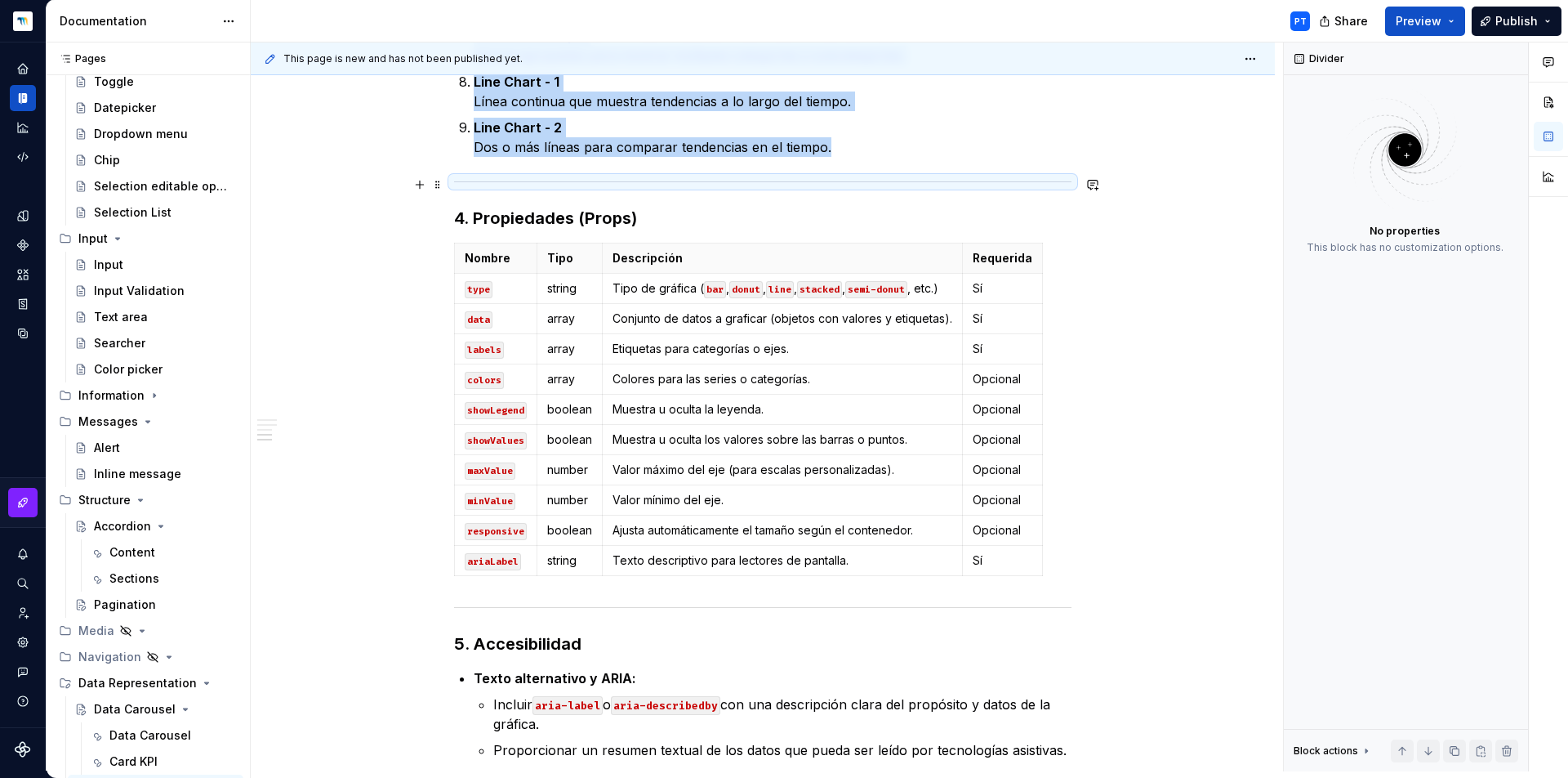
click at [379, 188] on div "**********" at bounding box center [763, 75] width 1024 height 2654
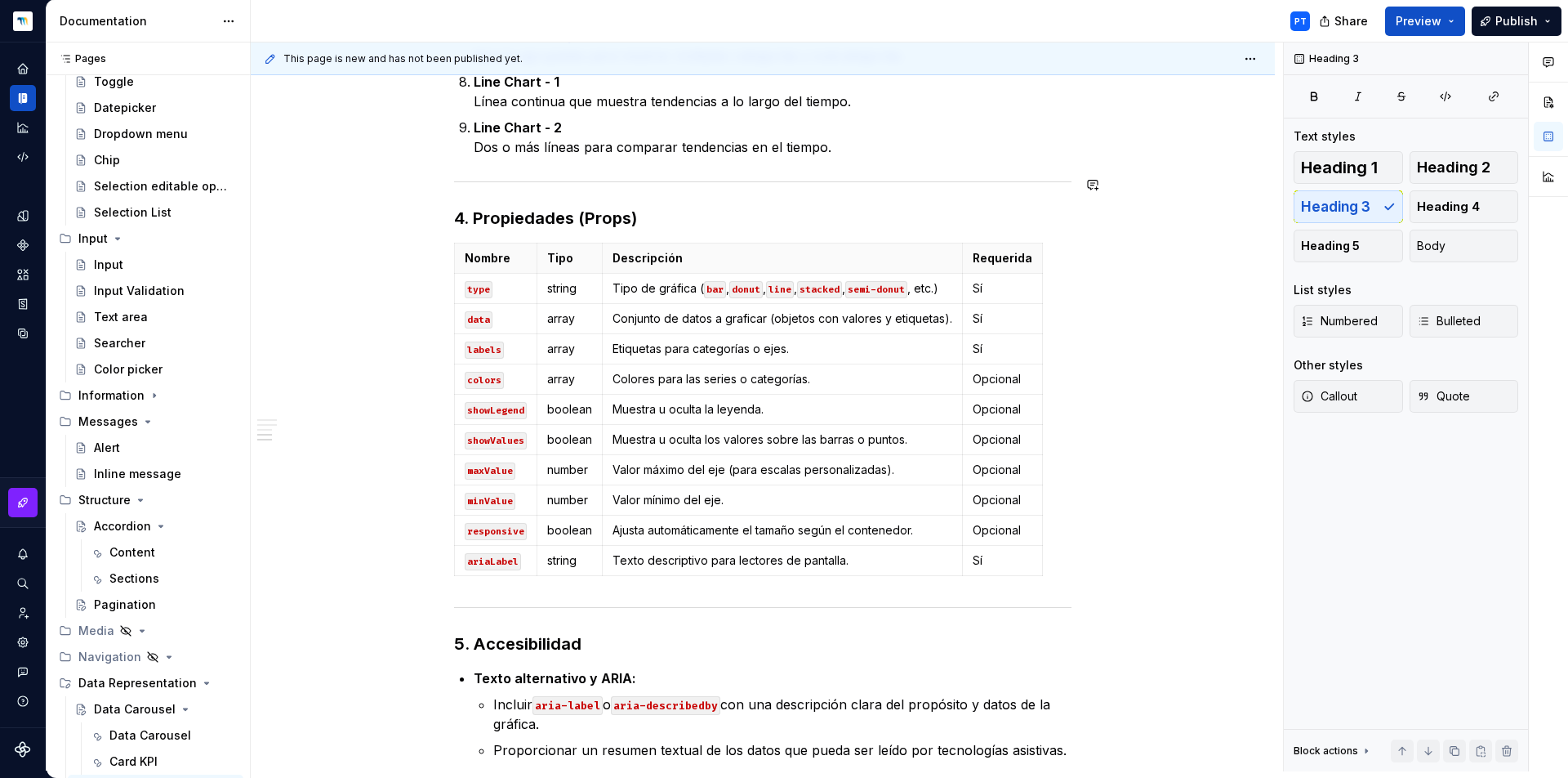
click at [401, 204] on div "**********" at bounding box center [763, 75] width 1024 height 2654
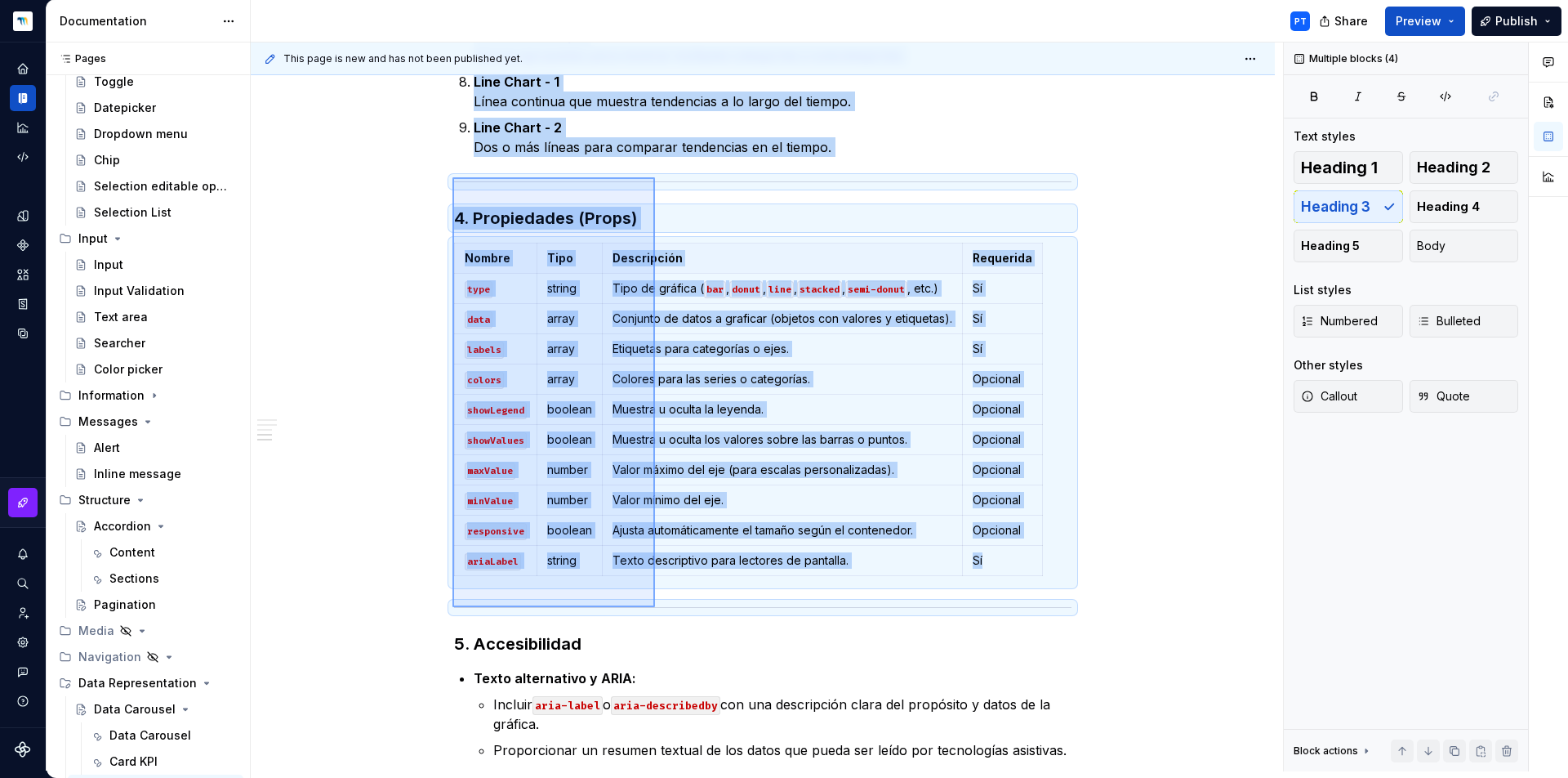
drag, startPoint x: 452, startPoint y: 178, endPoint x: 655, endPoint y: 611, distance: 478.2
click at [655, 611] on div "**********" at bounding box center [767, 406] width 1032 height 729
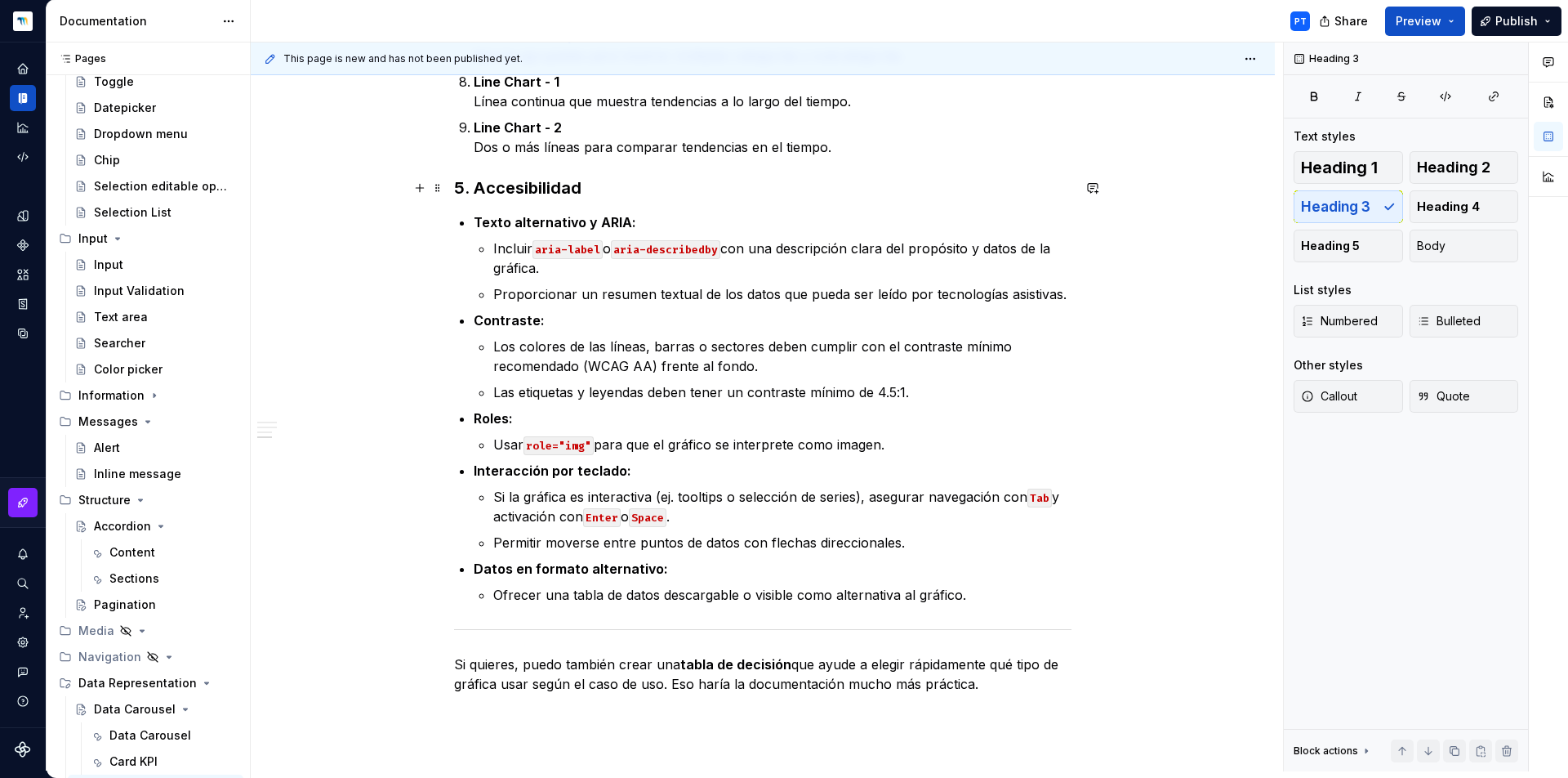
click at [472, 189] on h3 "5. Accesibilidad" at bounding box center [762, 188] width 617 height 22
click at [481, 187] on h3 "Accesibilidad" at bounding box center [762, 188] width 617 height 22
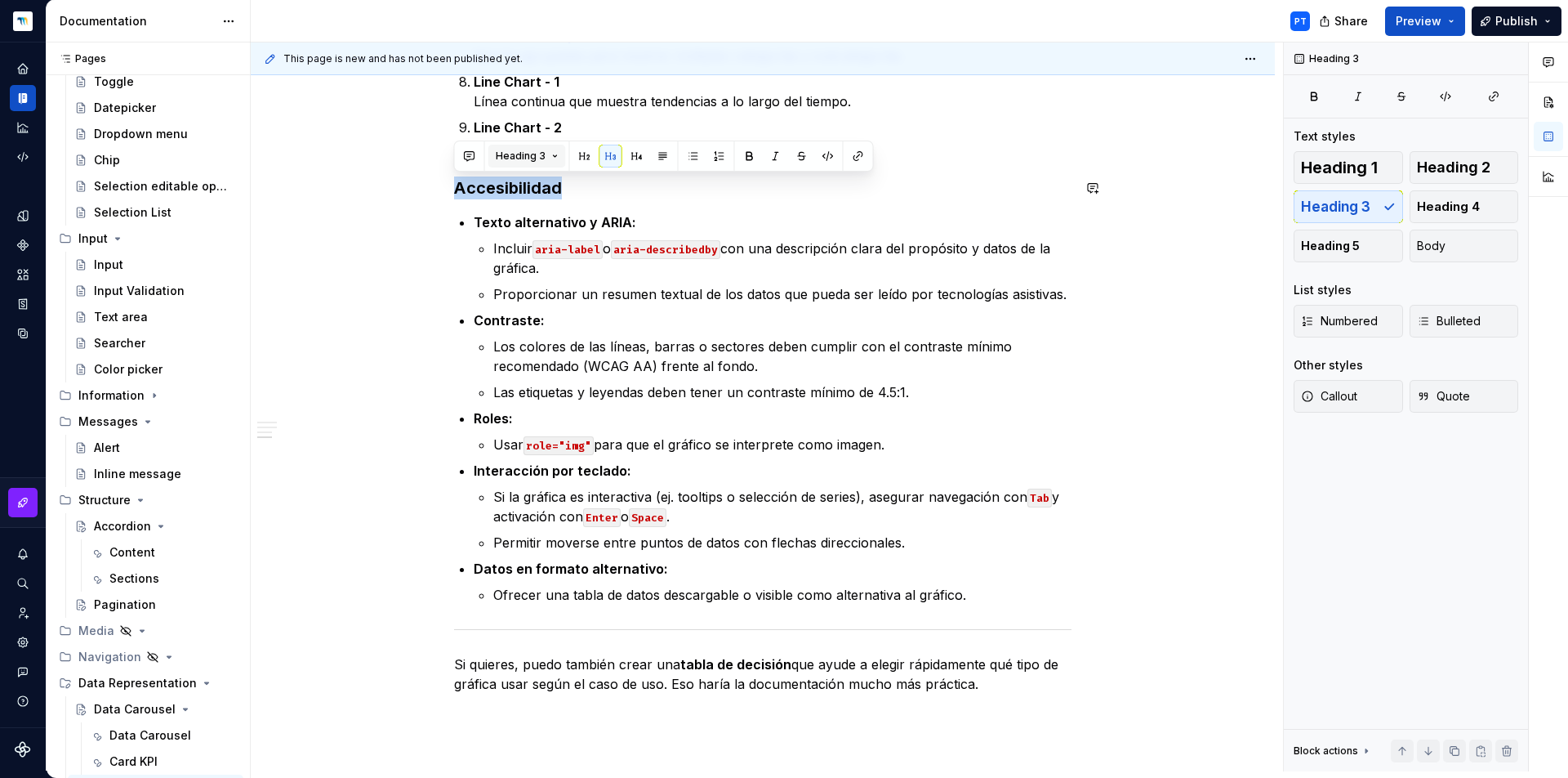
click at [543, 162] on span "Heading 3" at bounding box center [521, 156] width 50 height 13
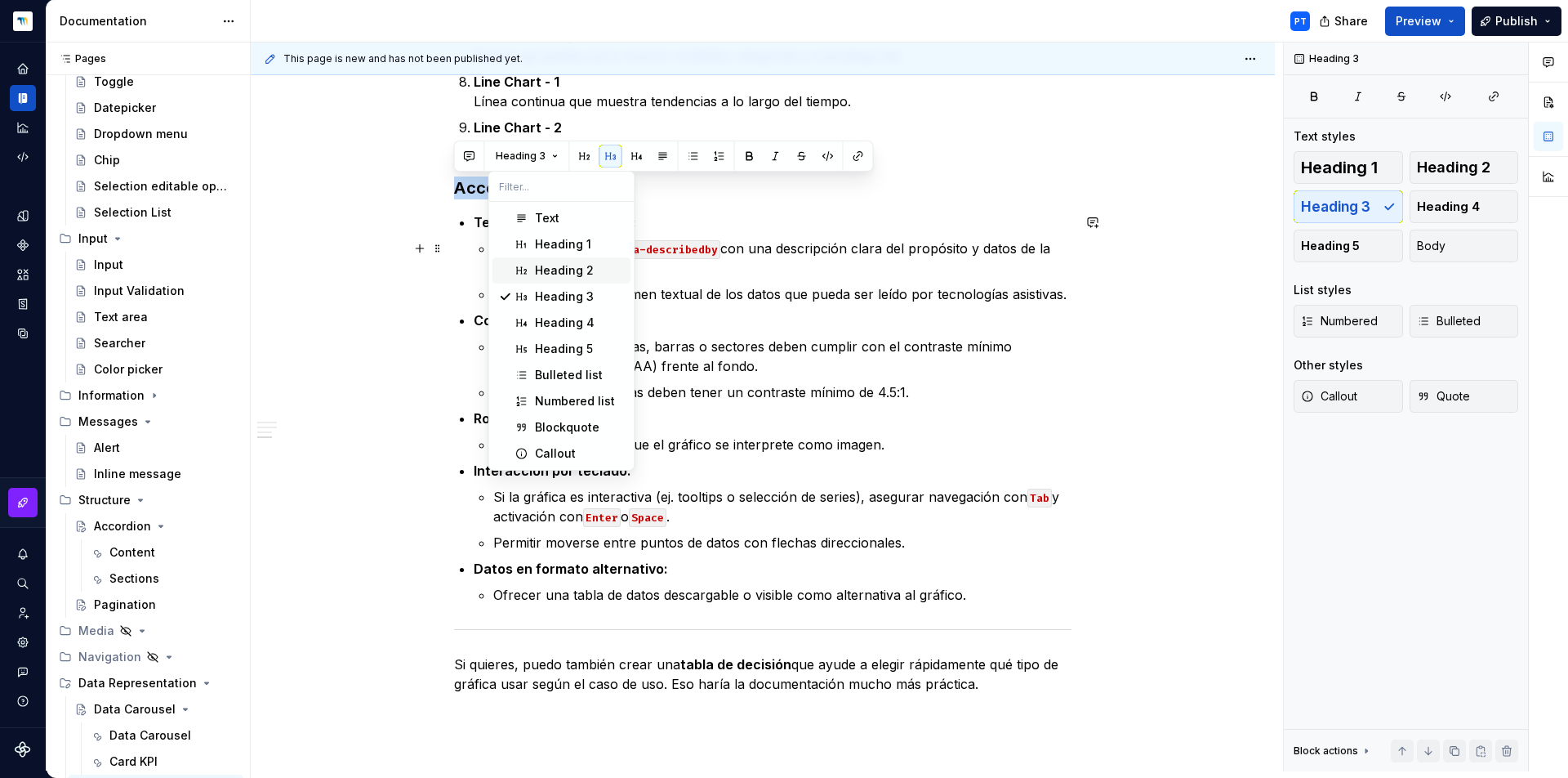
click at [566, 275] on div "Heading 2" at bounding box center [564, 270] width 59 height 16
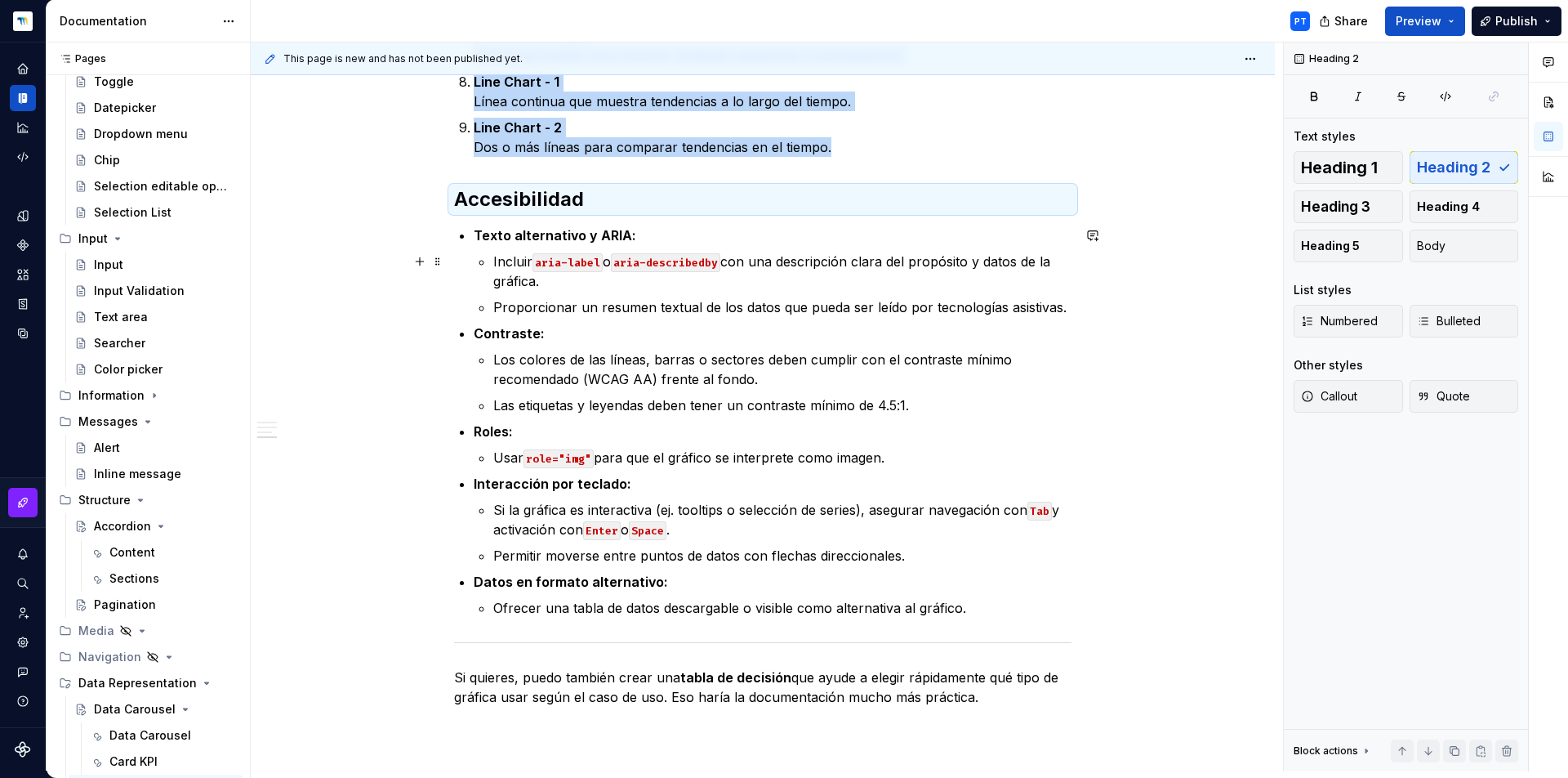
click at [506, 275] on p "Incluir aria-label o aria-describedby con una descripción clara del propósito y…" at bounding box center [782, 271] width 579 height 39
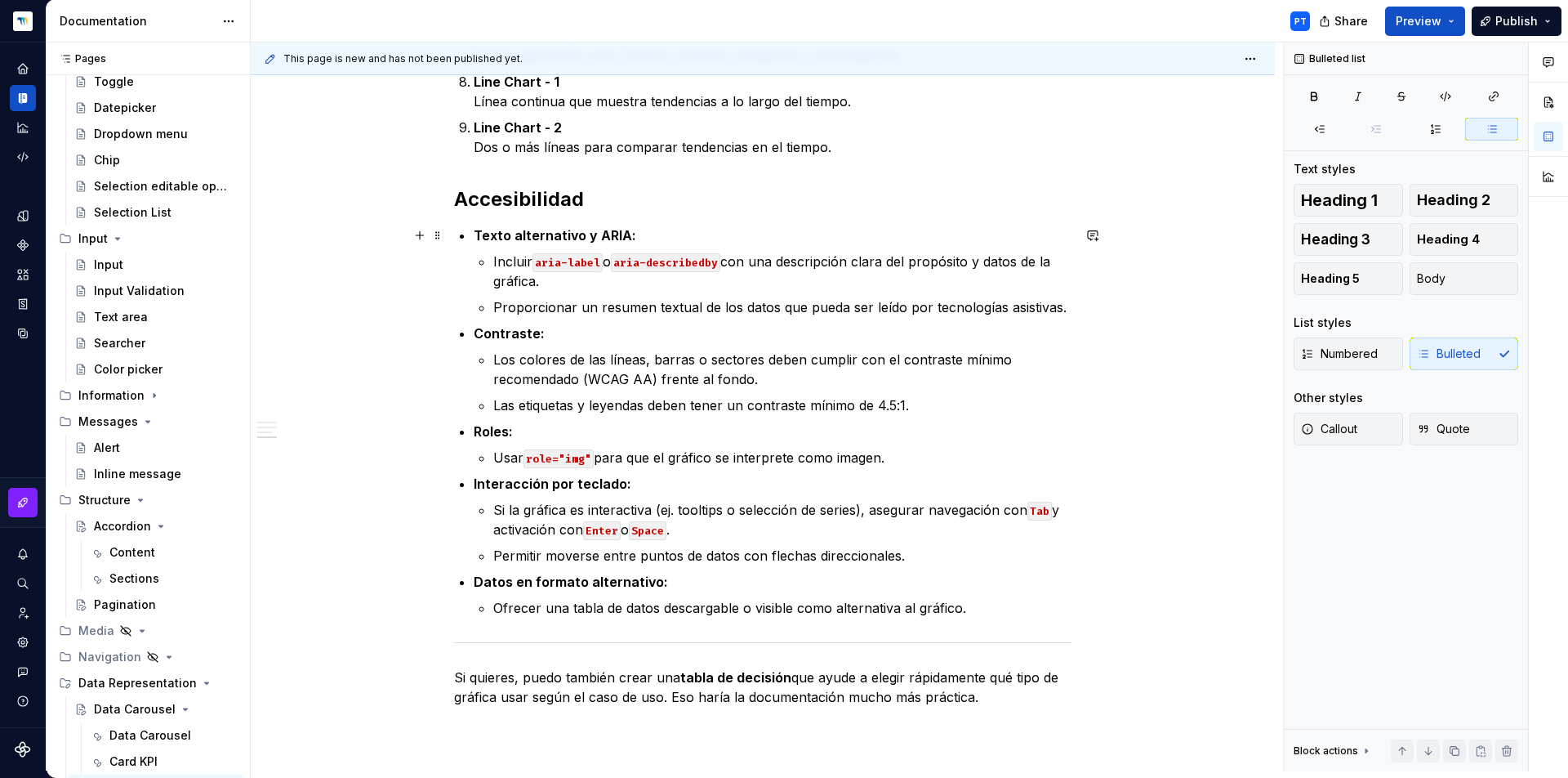
click at [677, 232] on p "Texto alternativo y ARIA:" at bounding box center [772, 235] width 597 height 20
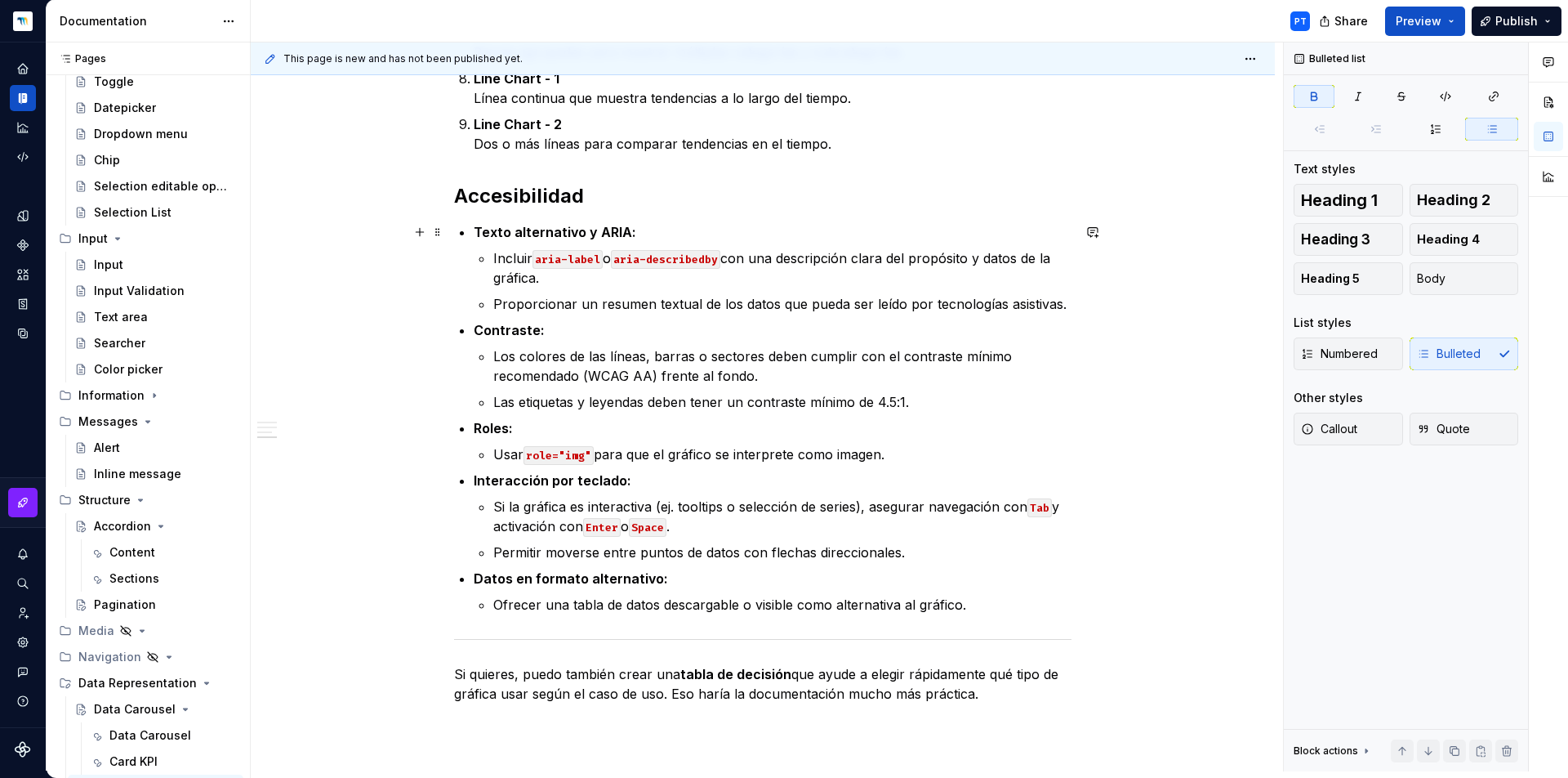
click at [475, 232] on strong "Texto alternativo y ARIA:" at bounding box center [554, 232] width 162 height 16
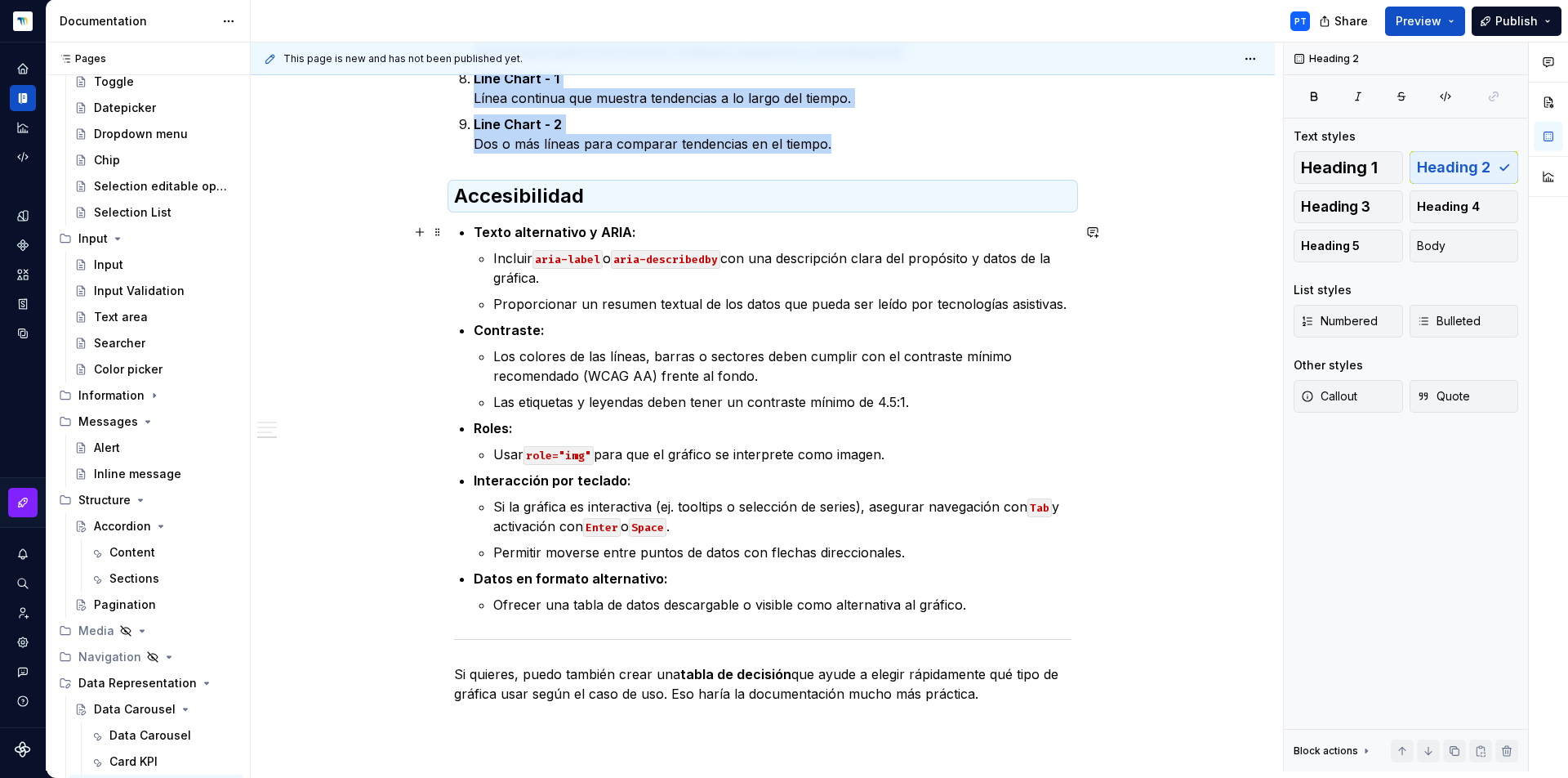
click at [478, 232] on strong "Texto alternativo y ARIA:" at bounding box center [554, 232] width 162 height 16
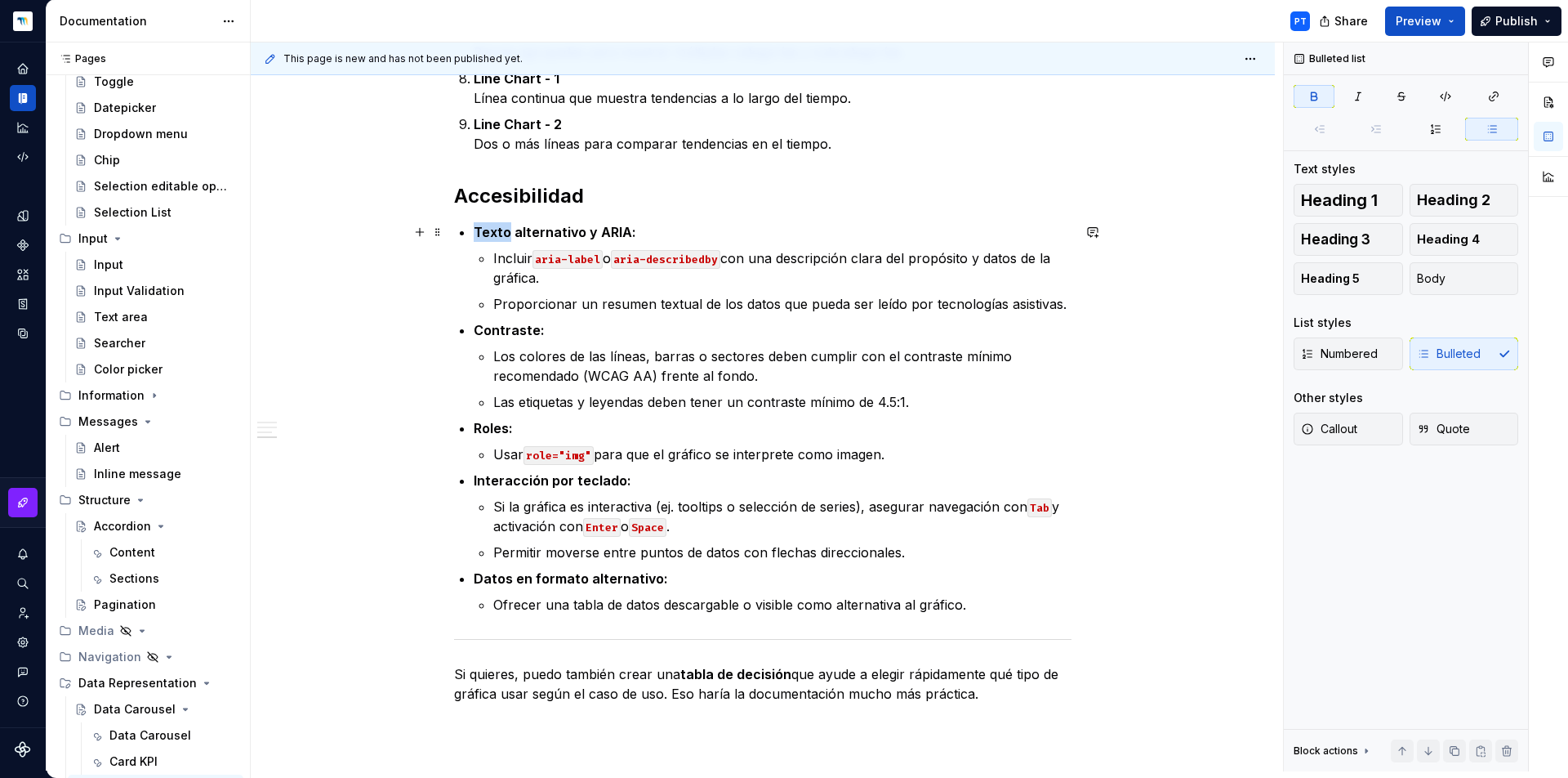
click at [478, 232] on strong "Texto alternativo y ARIA:" at bounding box center [554, 232] width 162 height 16
click at [474, 237] on strong "Texto alternativo y ARIA:" at bounding box center [554, 232] width 162 height 16
click at [1455, 363] on div "Numbered Bulleted" at bounding box center [1406, 354] width 224 height 32
click at [1463, 356] on div "Numbered Bulleted" at bounding box center [1406, 354] width 224 height 32
click at [1472, 338] on div "Numbered Bulleted" at bounding box center [1406, 354] width 224 height 32
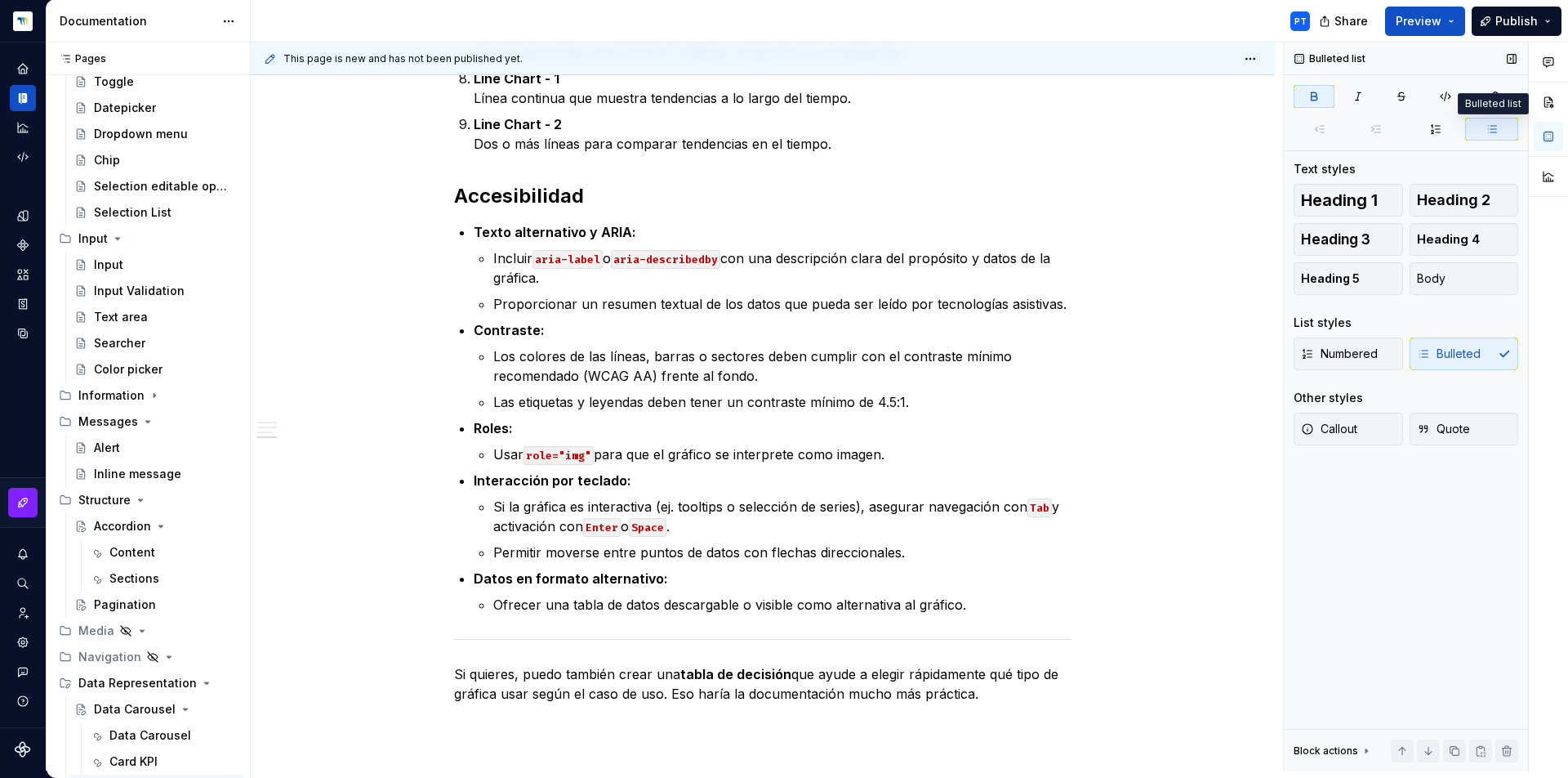
click at [1488, 135] on button "button" at bounding box center [1491, 128] width 53 height 22
click at [1488, 128] on icon "button" at bounding box center [1492, 129] width 13 height 13
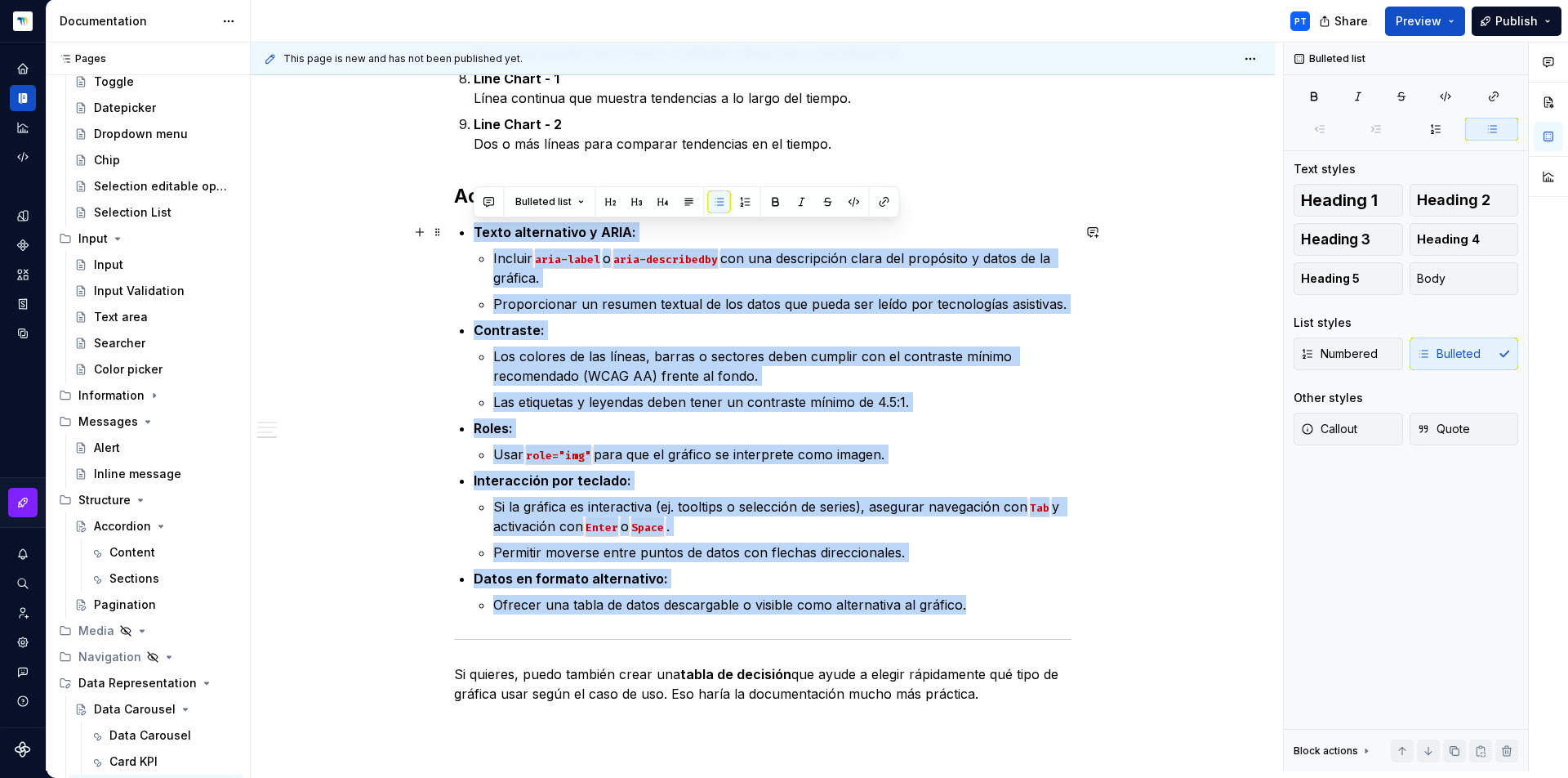
drag, startPoint x: 995, startPoint y: 606, endPoint x: 467, endPoint y: 230, distance: 648.2
click at [553, 191] on button "Bulleted list" at bounding box center [550, 201] width 84 height 22
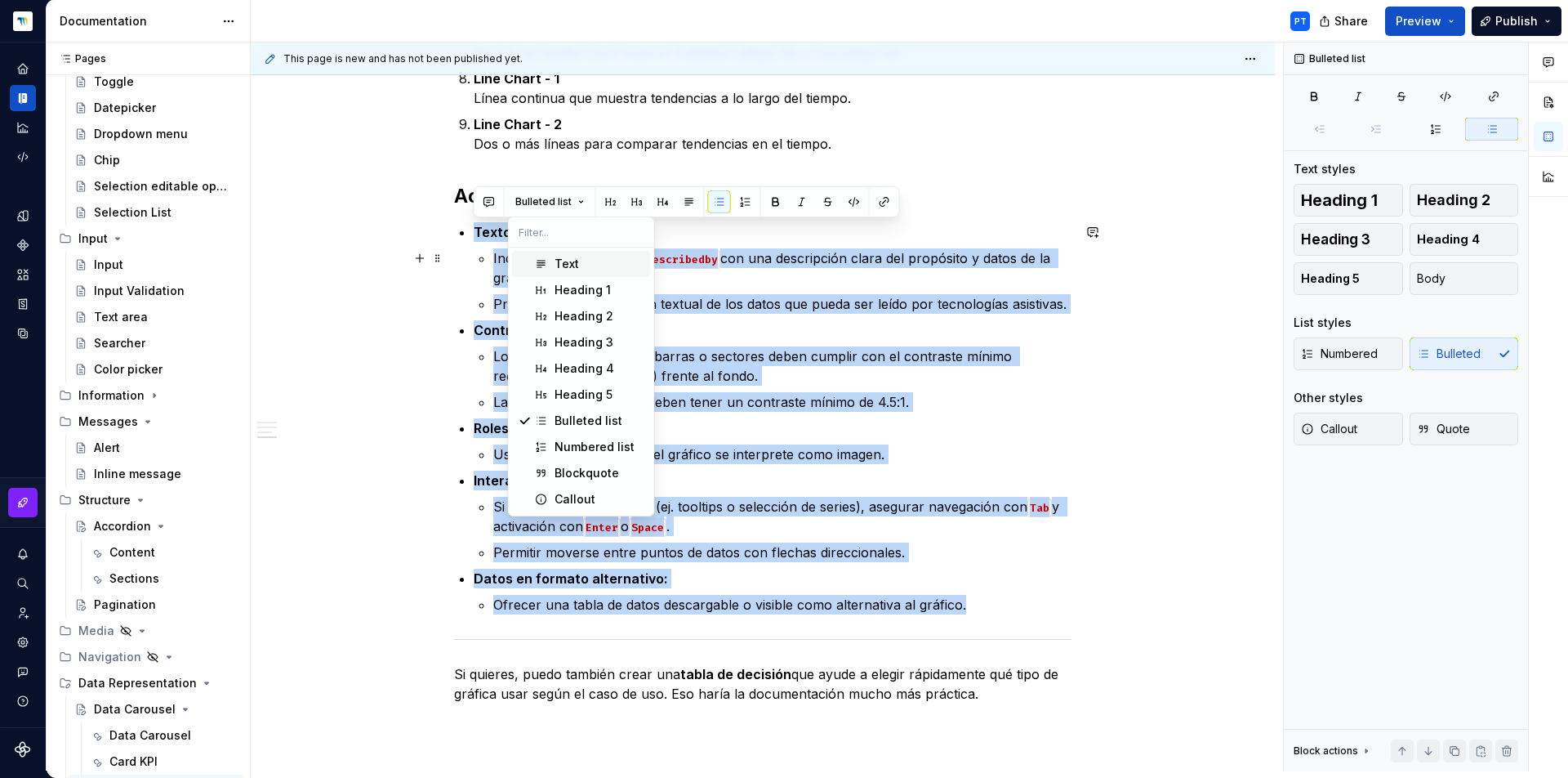
click at [564, 266] on div "Text" at bounding box center [566, 264] width 24 height 16
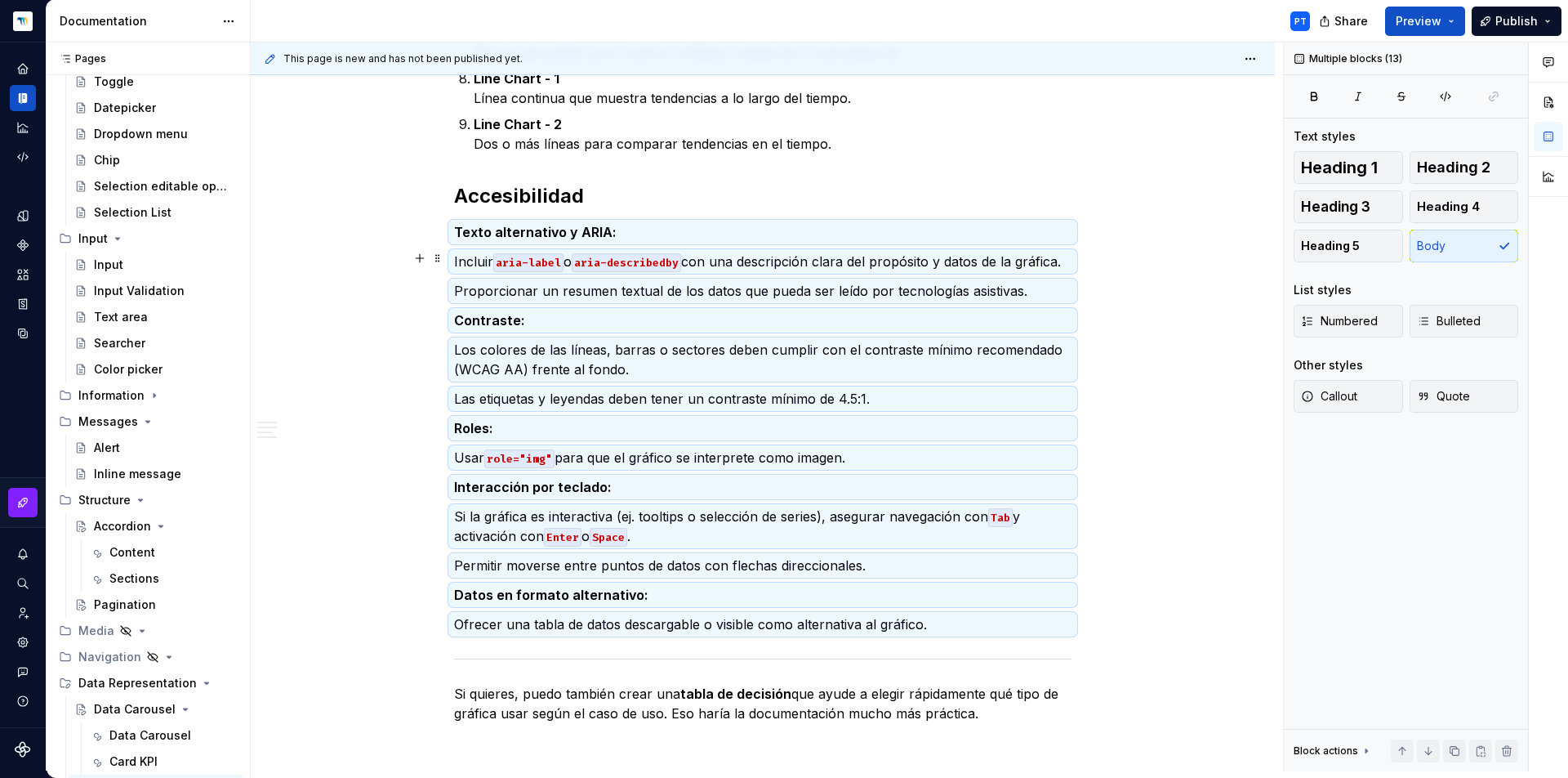
scroll to position [1732, 0]
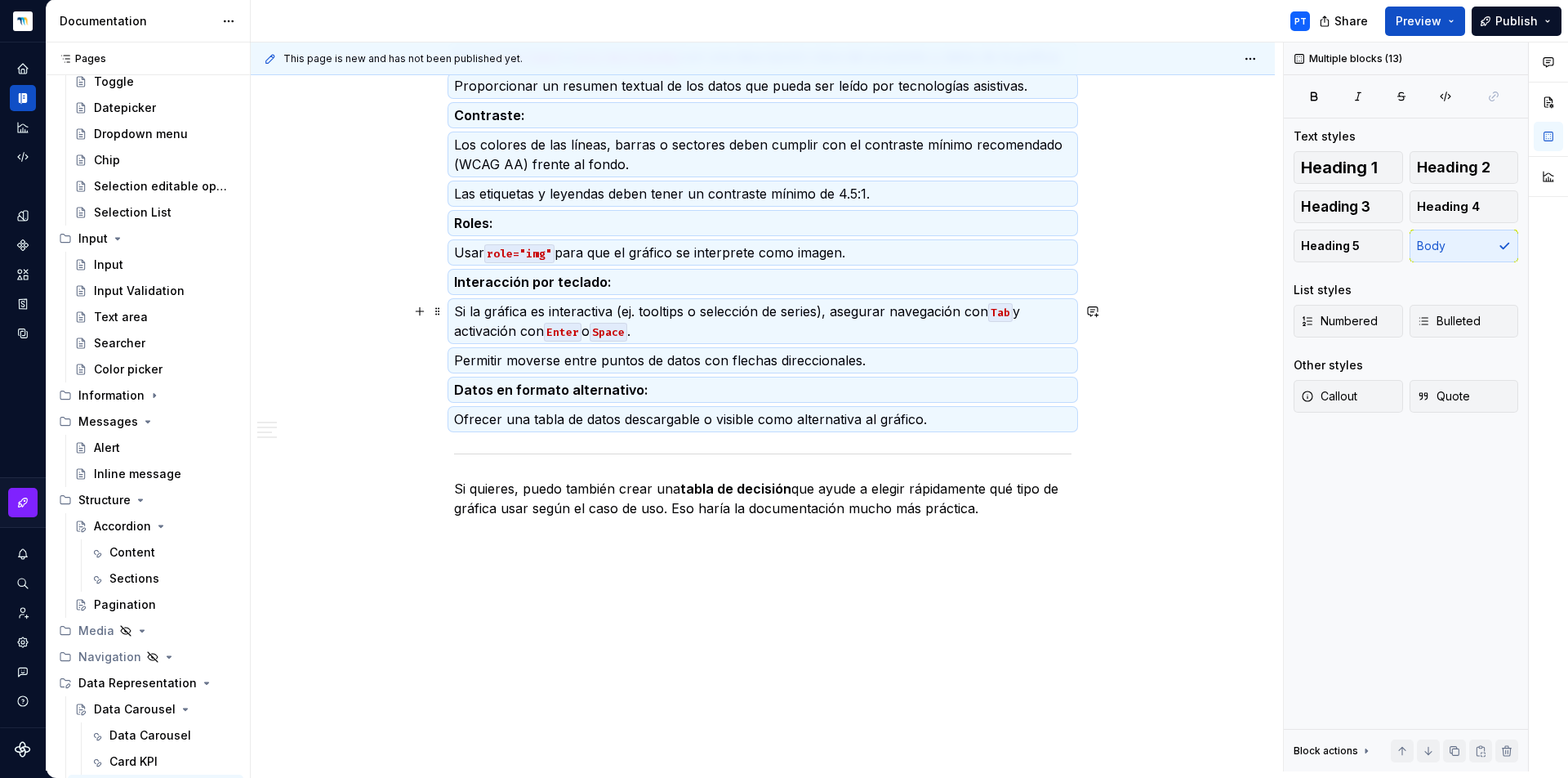
click at [532, 306] on p "Si la gráfica es interactiva (ej. tooltips o selección de series), asegurar nav…" at bounding box center [762, 321] width 617 height 39
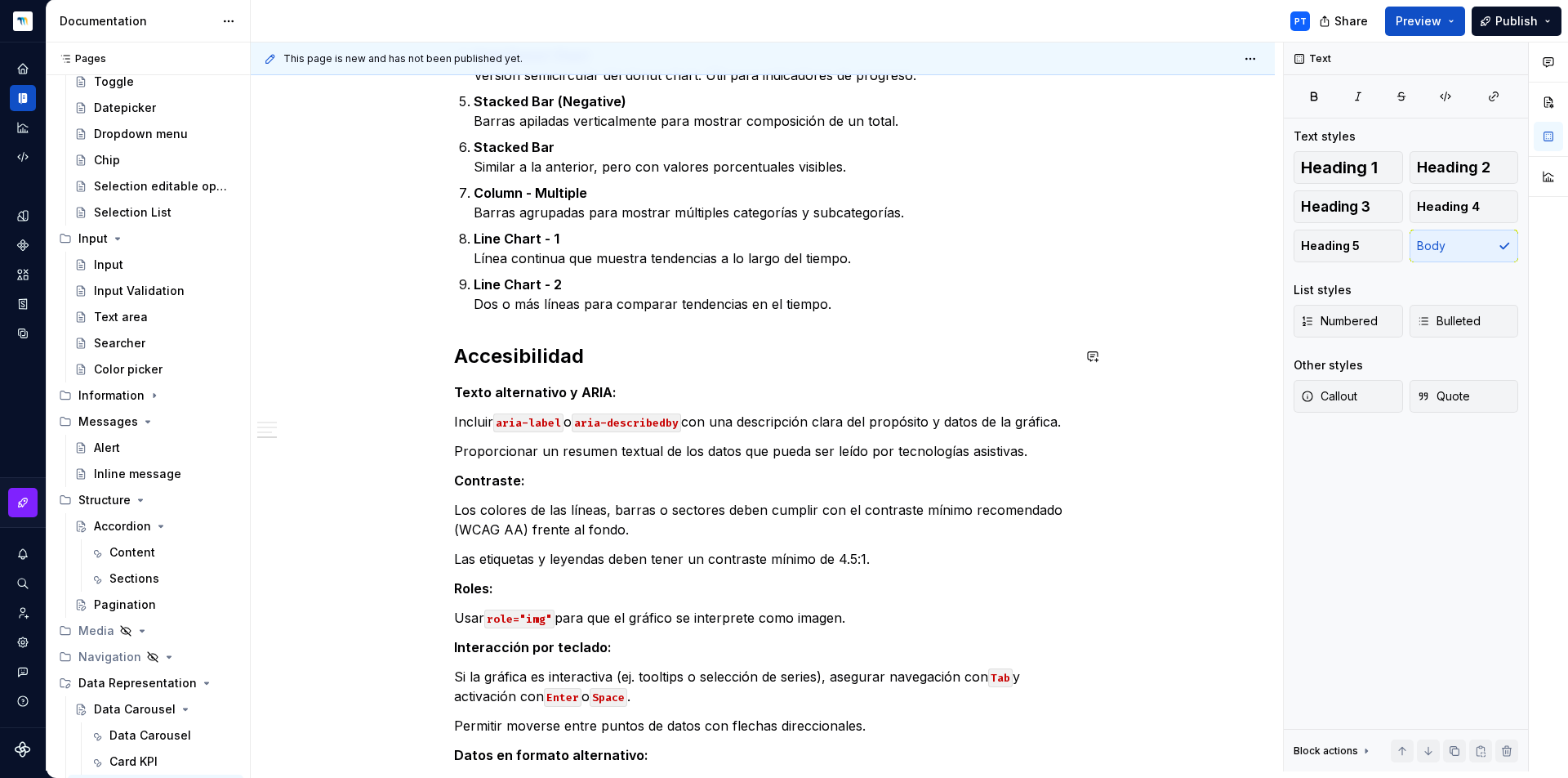
scroll to position [1394, 0]
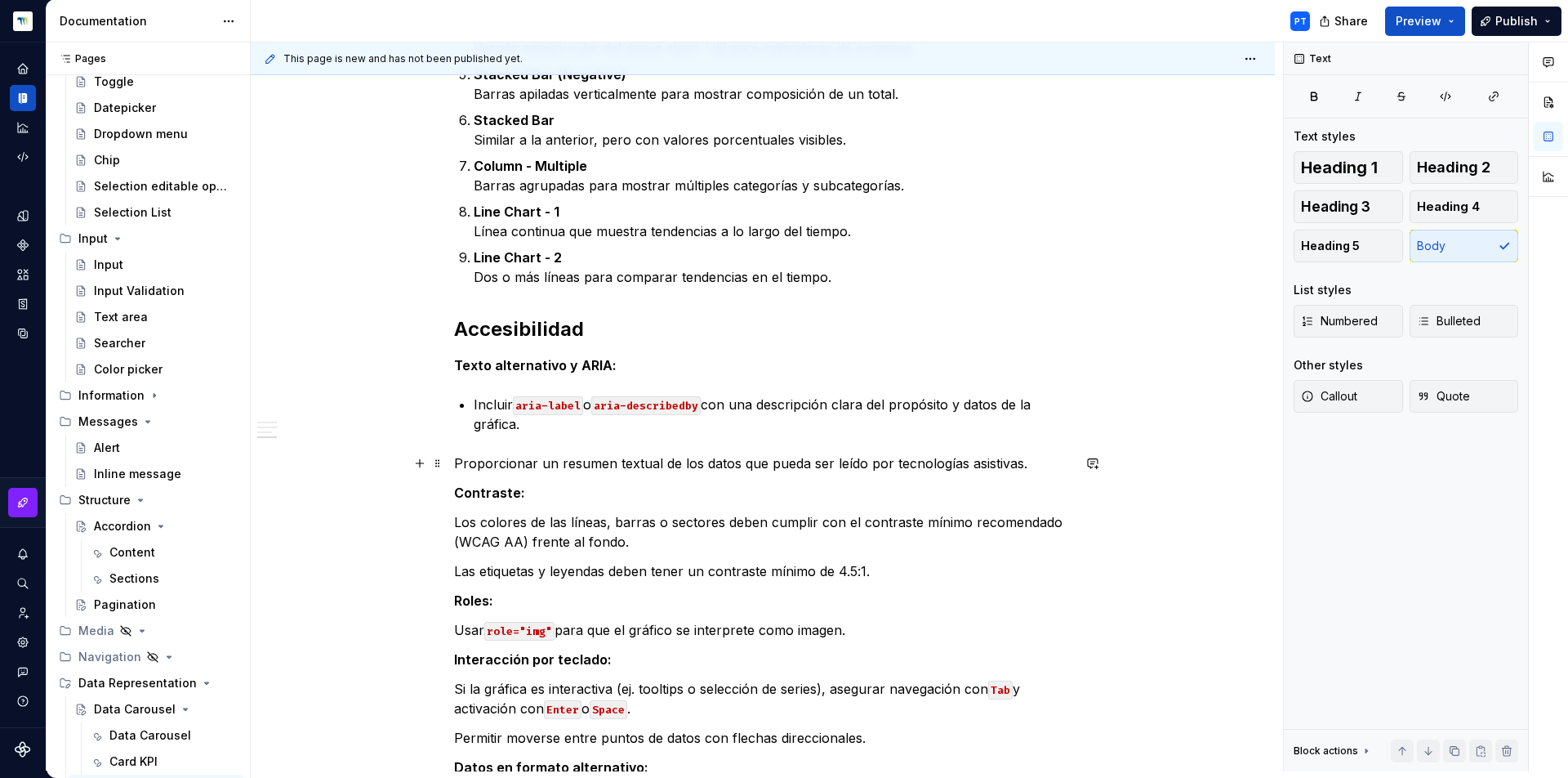
click at [464, 461] on p "Proporcionar un resumen textual de los datos que pueda ser leído por tecnología…" at bounding box center [762, 463] width 617 height 20
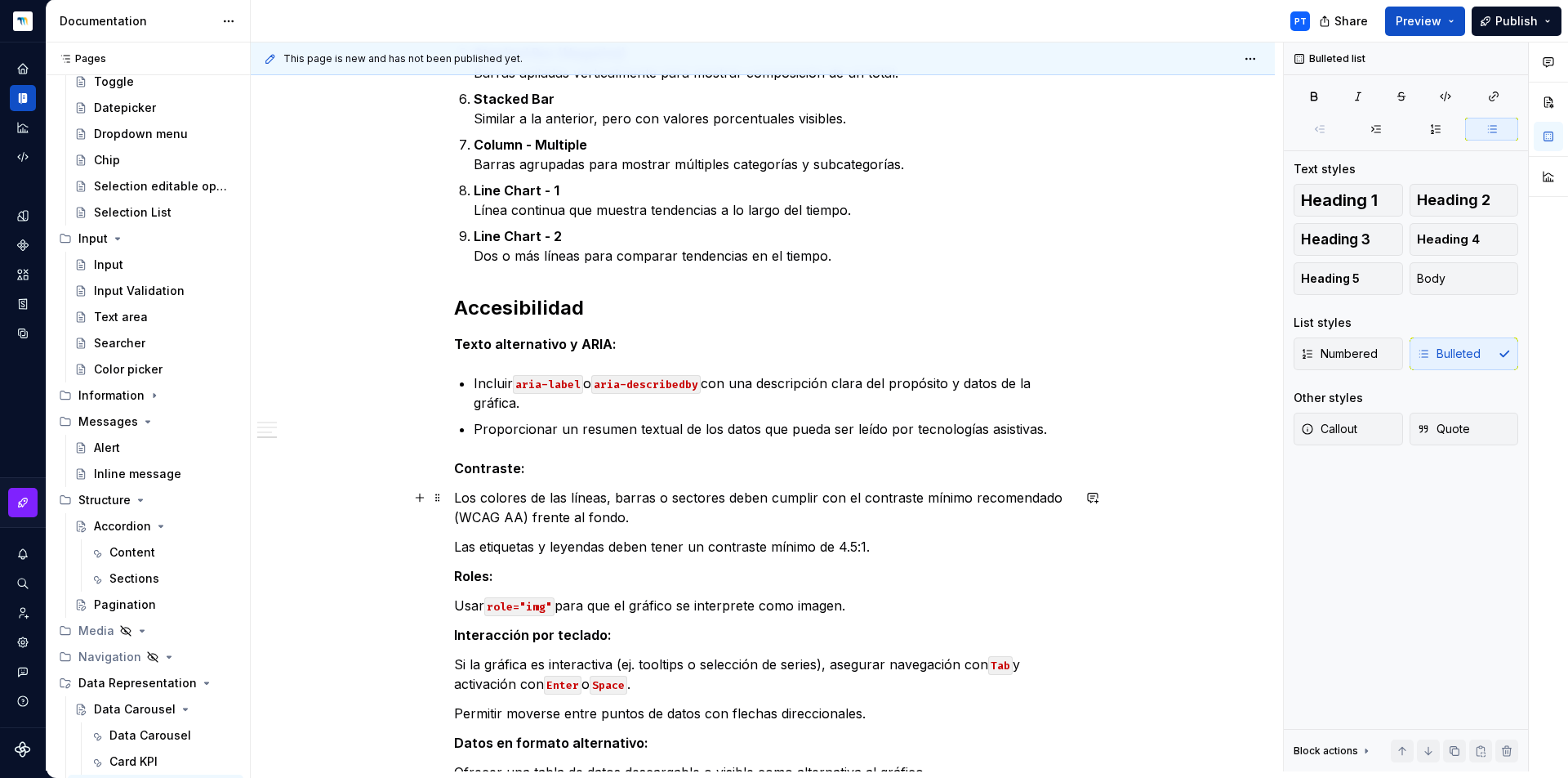
scroll to position [1419, 0]
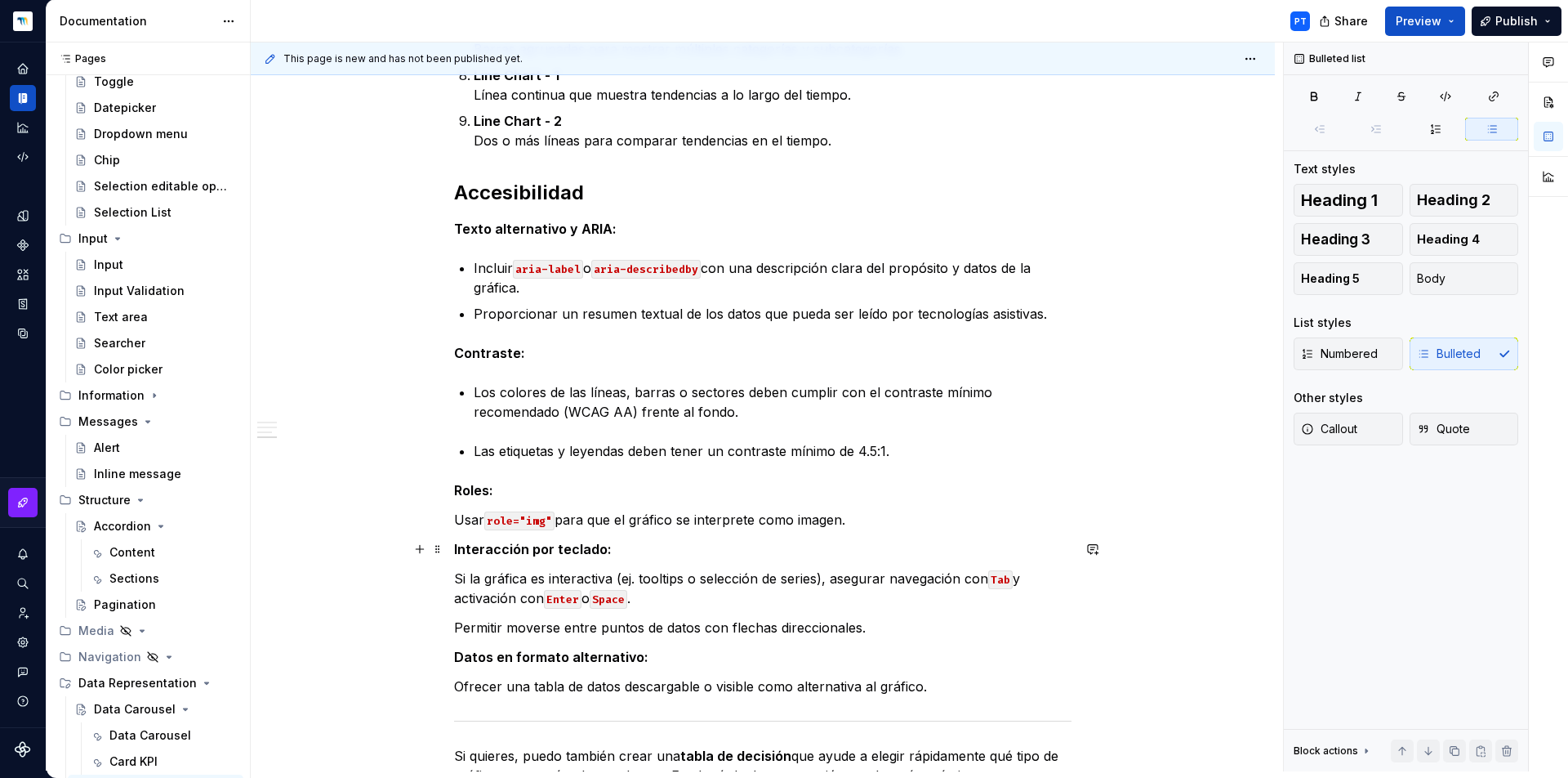
scroll to position [1530, 0]
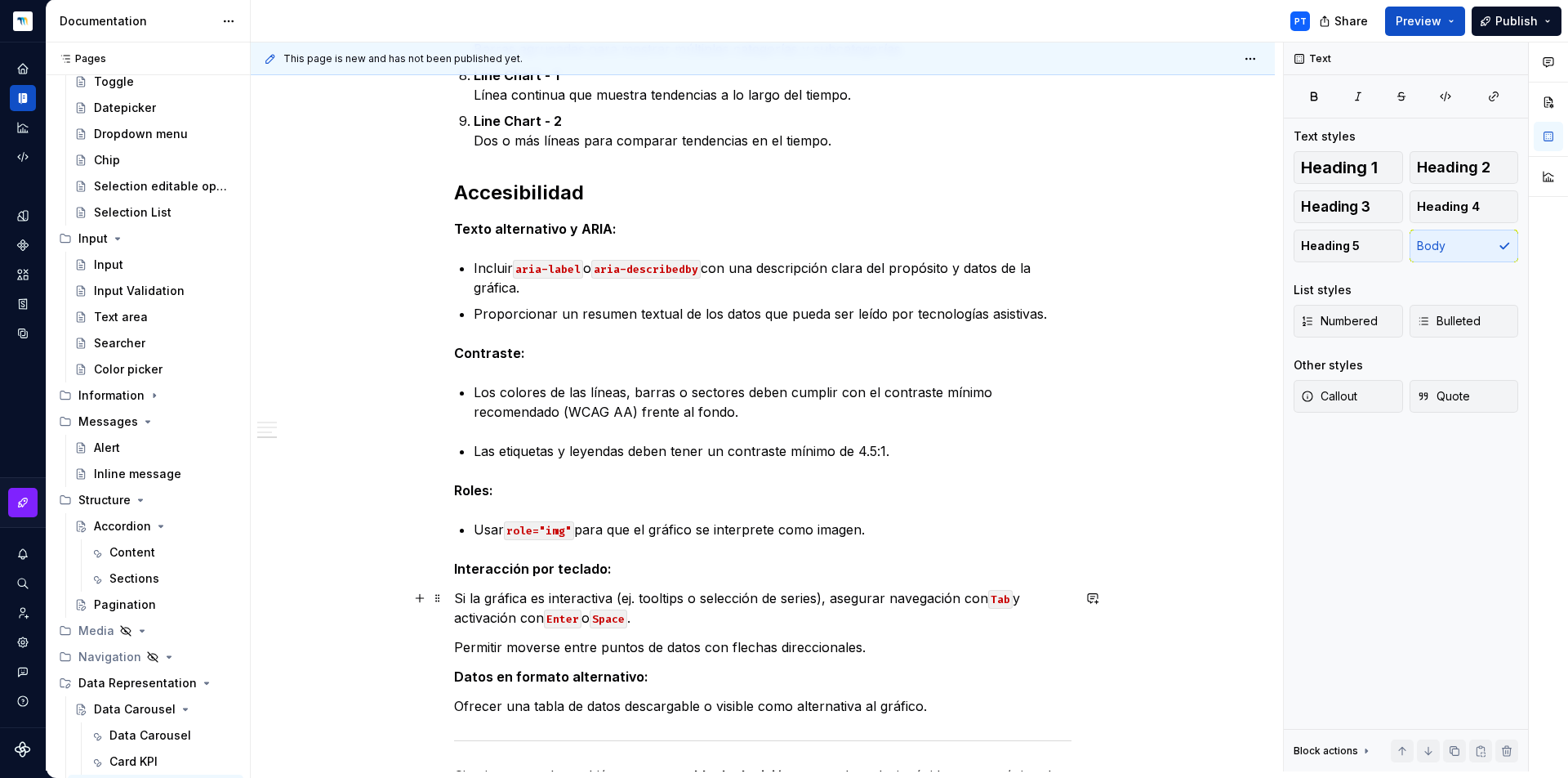
click at [454, 599] on p "Si la gráfica es interactiva (ej. tooltips o selección de series), asegurar nav…" at bounding box center [762, 608] width 617 height 39
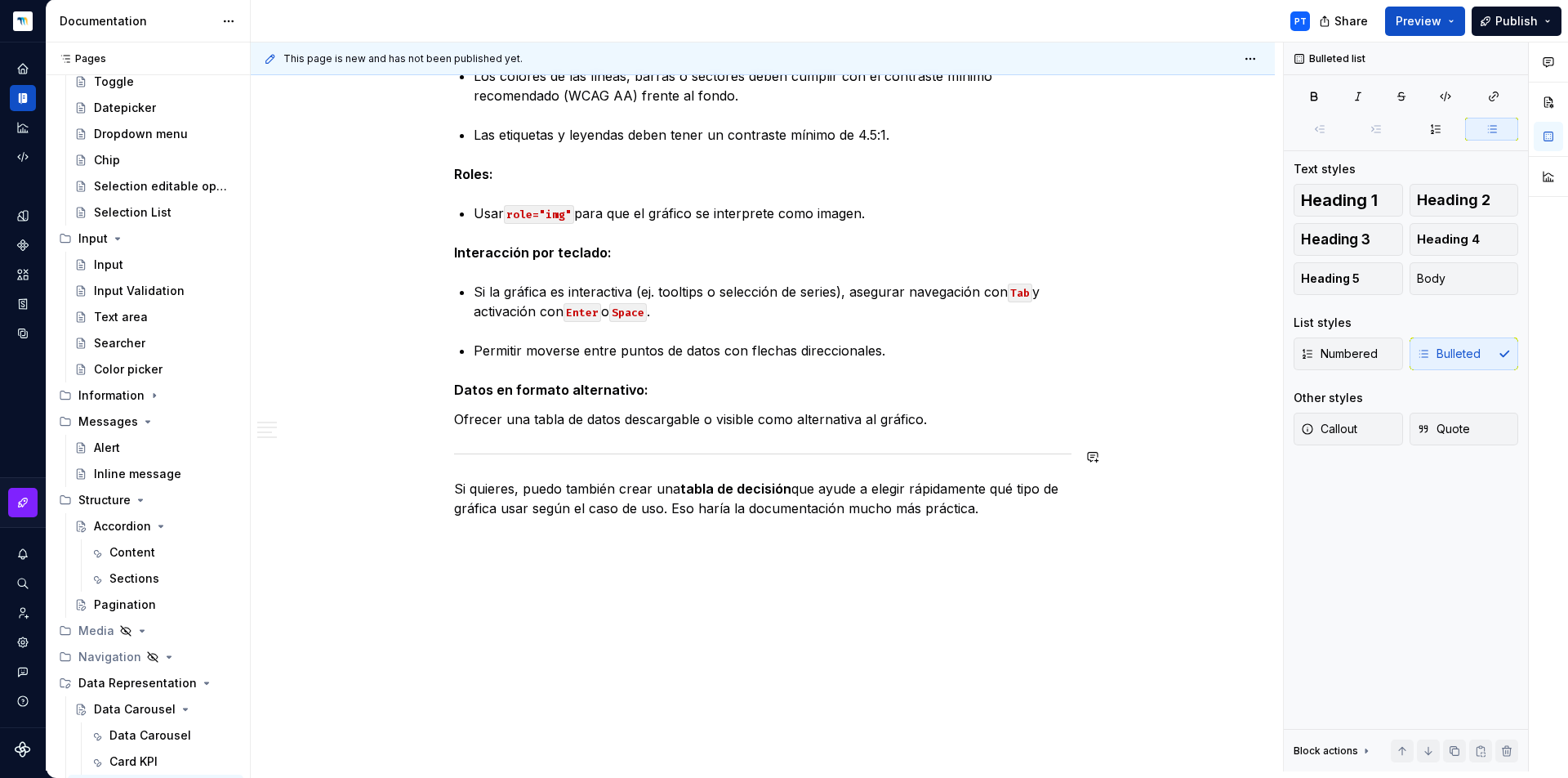
scroll to position [1843, 0]
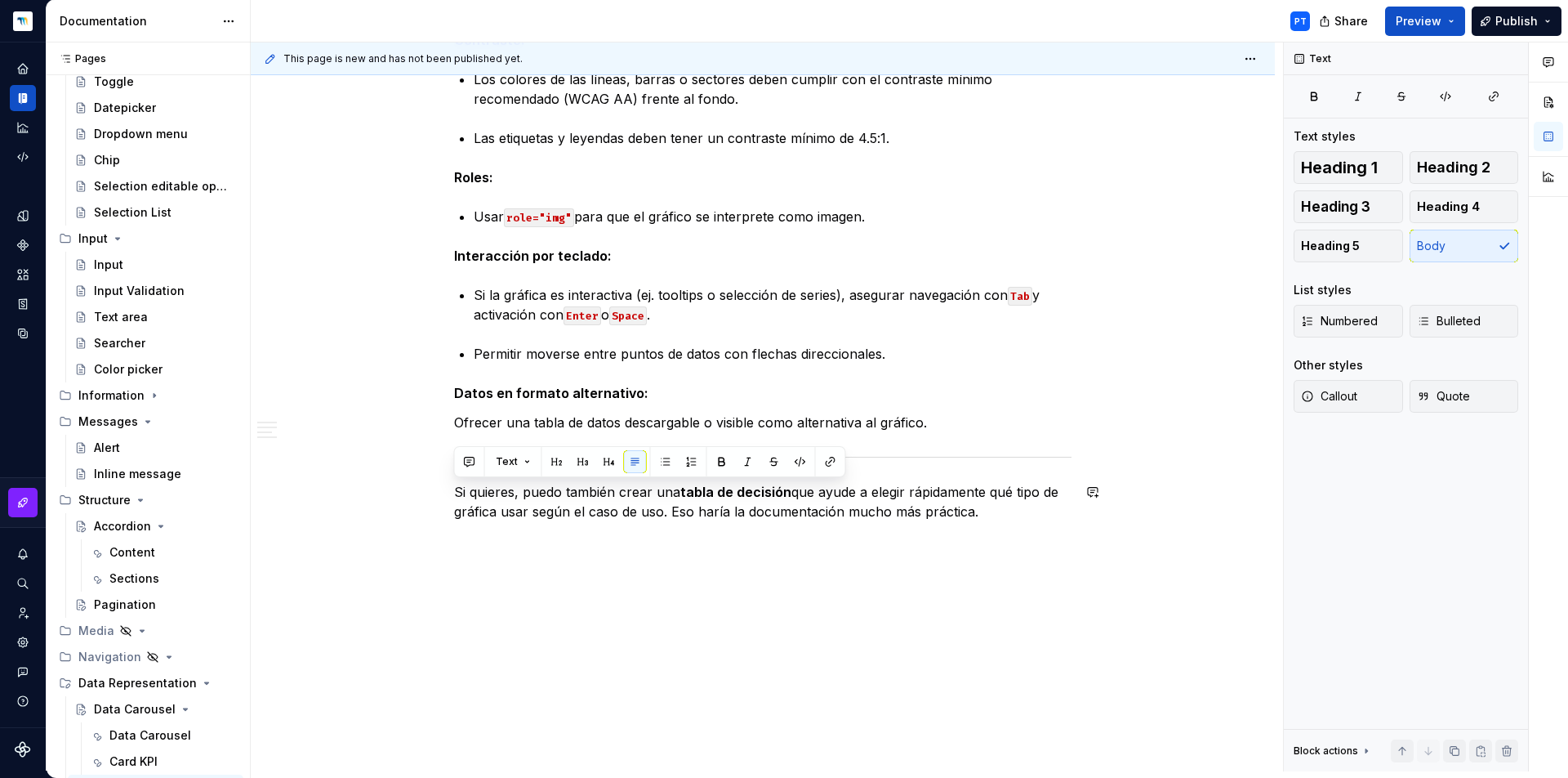
drag, startPoint x: 1006, startPoint y: 511, endPoint x: 455, endPoint y: 480, distance: 551.9
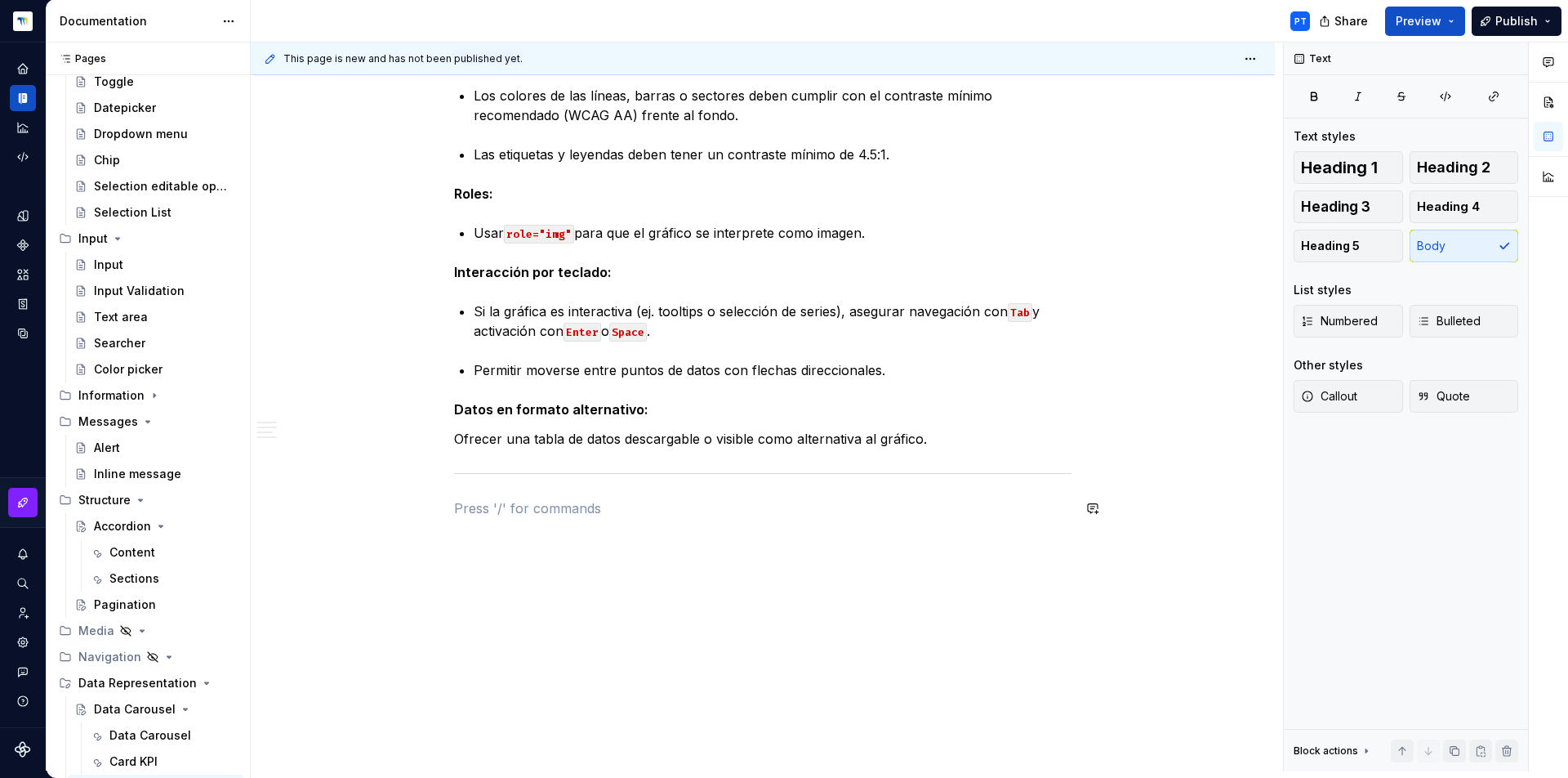
scroll to position [1807, 0]
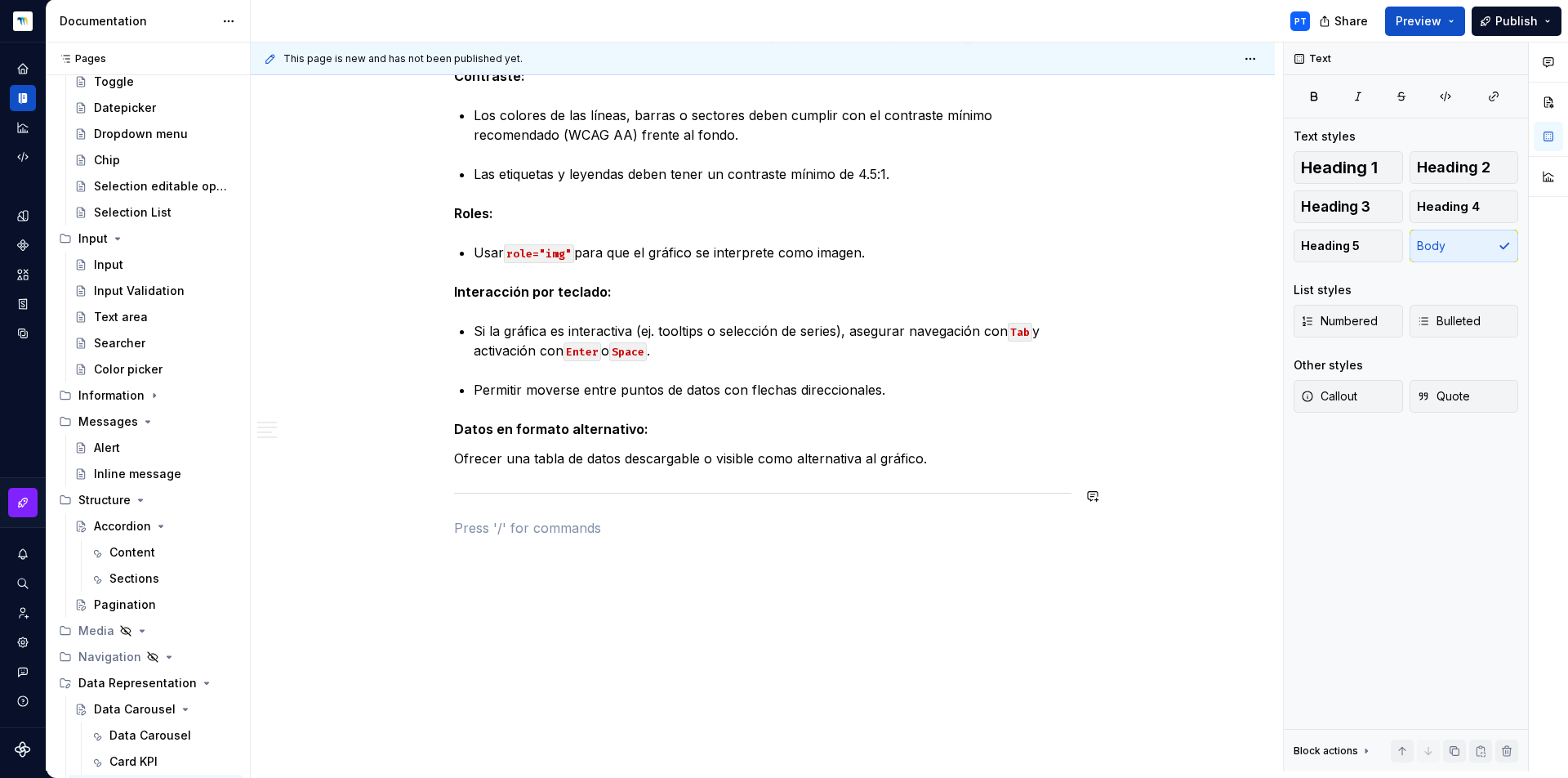
click at [560, 494] on div at bounding box center [762, 494] width 617 height 11
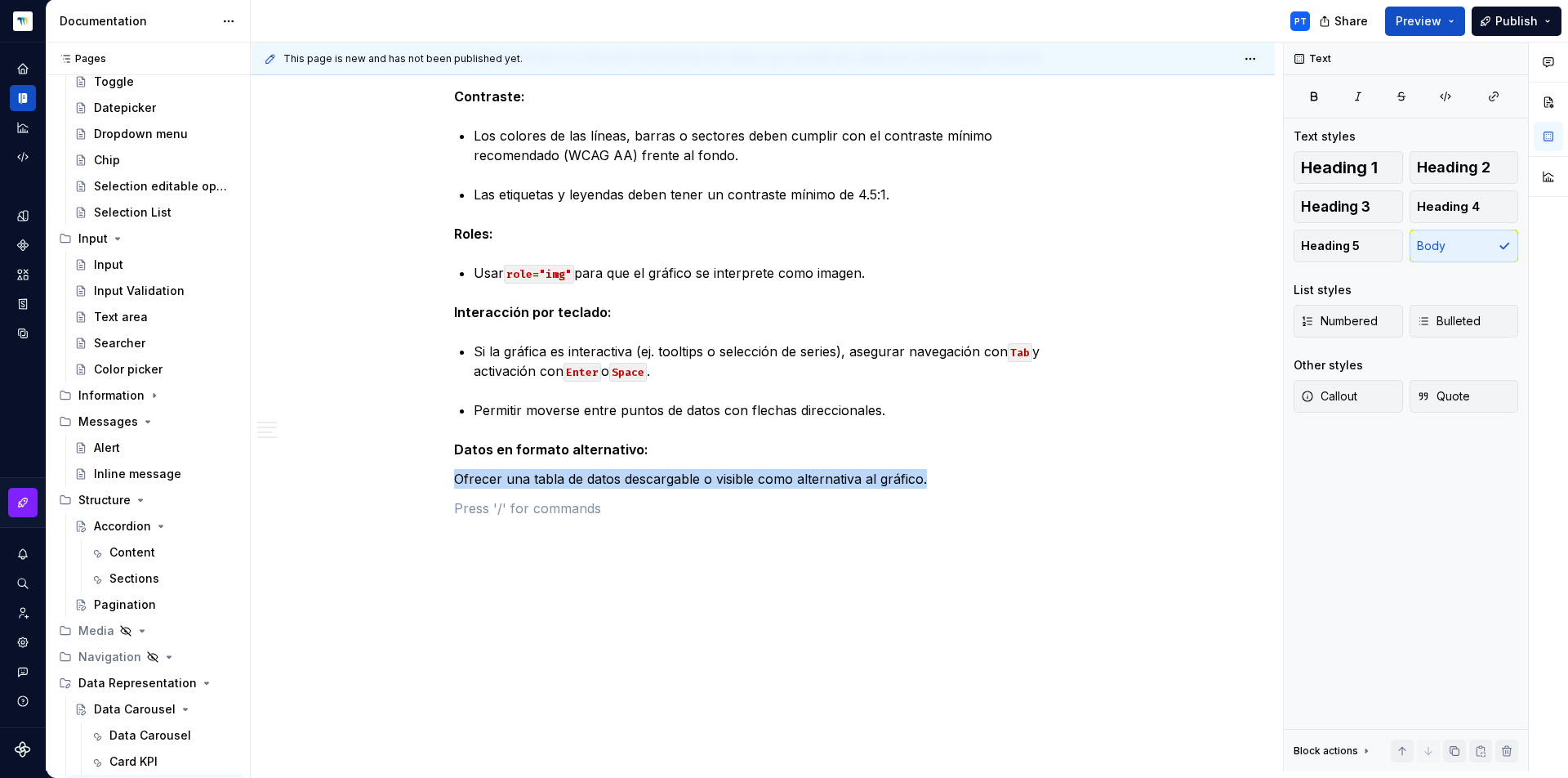
scroll to position [1757, 0]
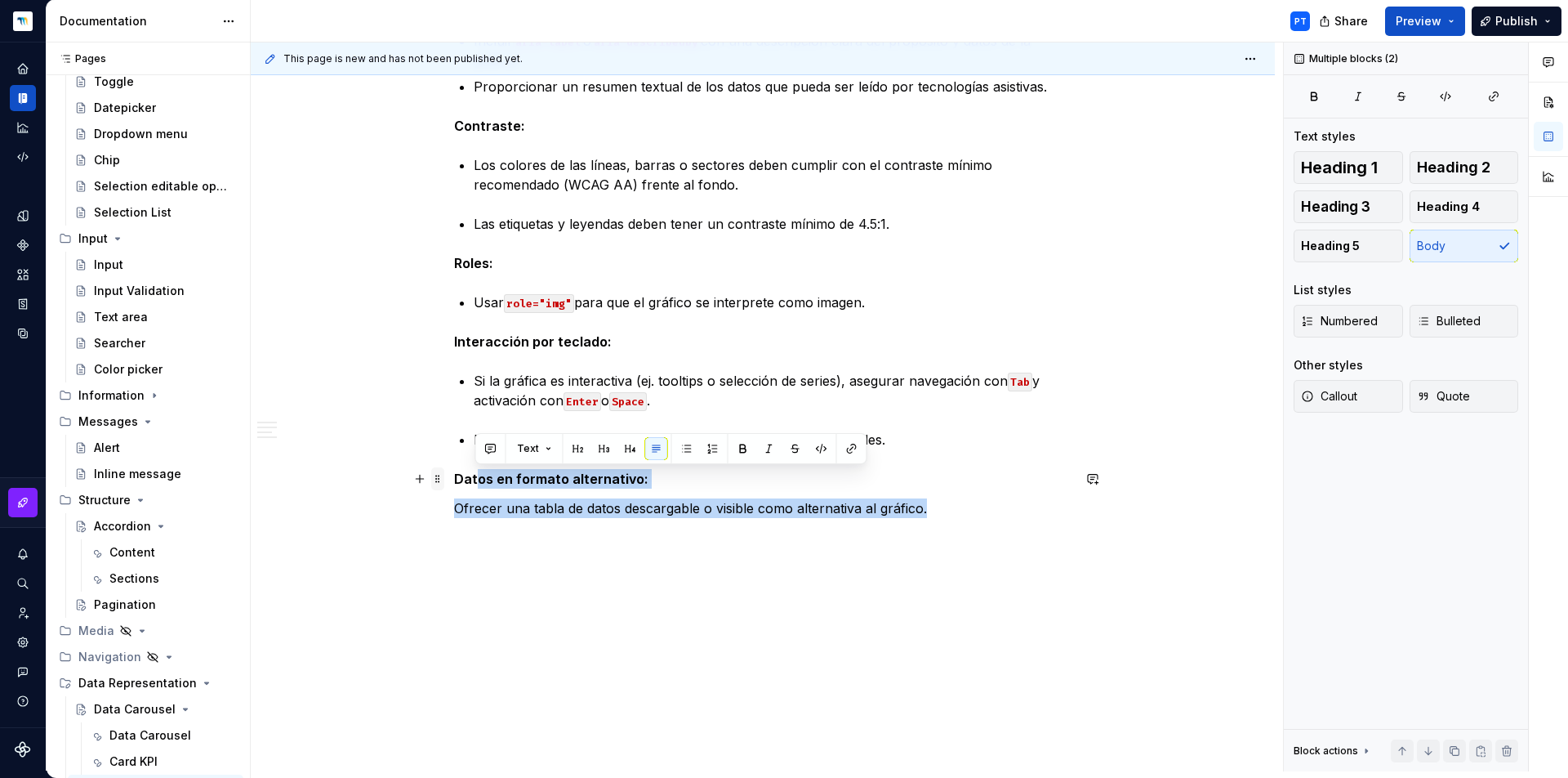
drag, startPoint x: 920, startPoint y: 511, endPoint x: 442, endPoint y: 476, distance: 479.3
click at [442, 476] on span at bounding box center [438, 478] width 13 height 22
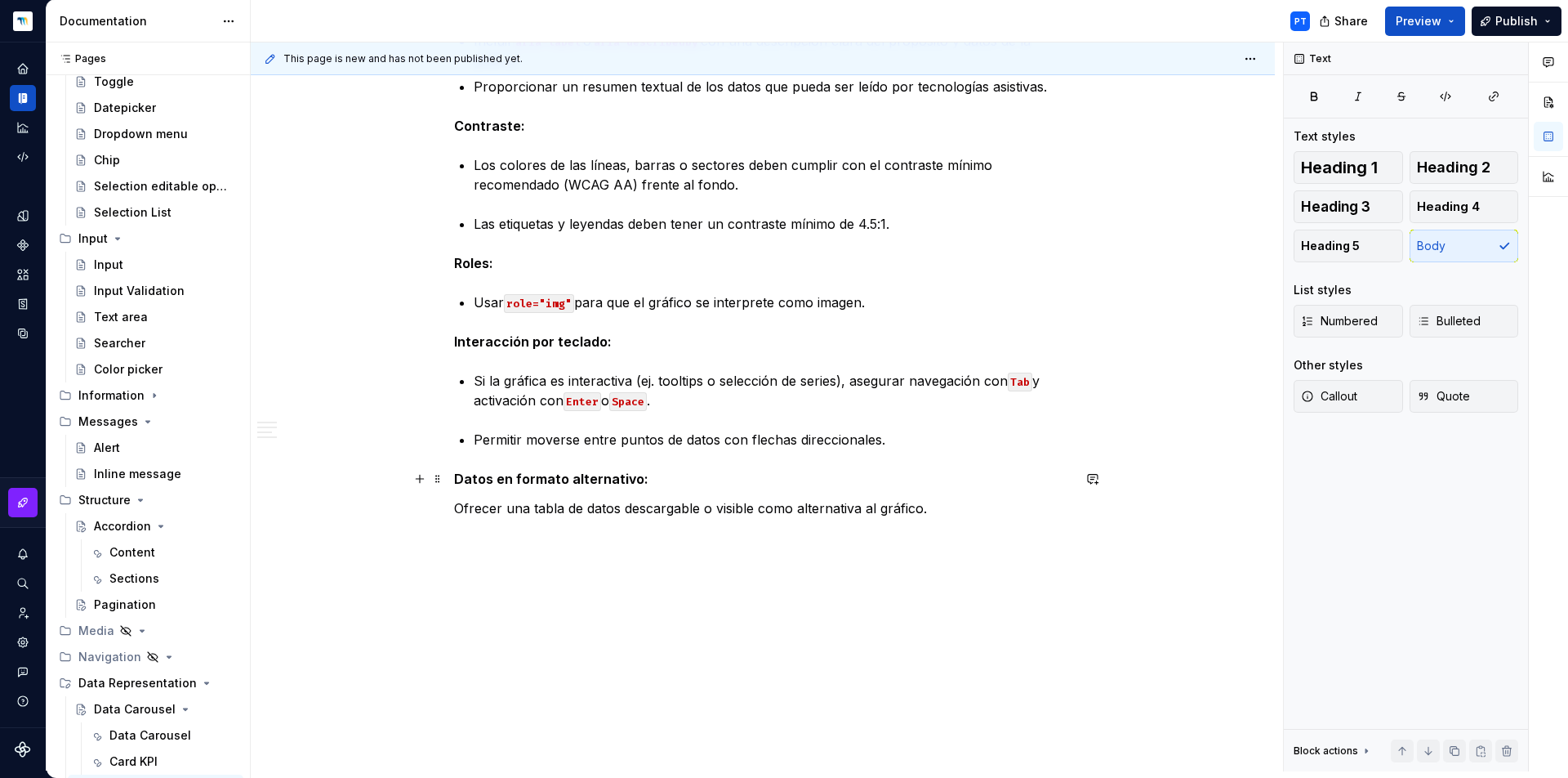
click at [917, 504] on p "Ofrecer una tabla de datos descargable o visible como alternativa al gráfico." at bounding box center [762, 508] width 617 height 20
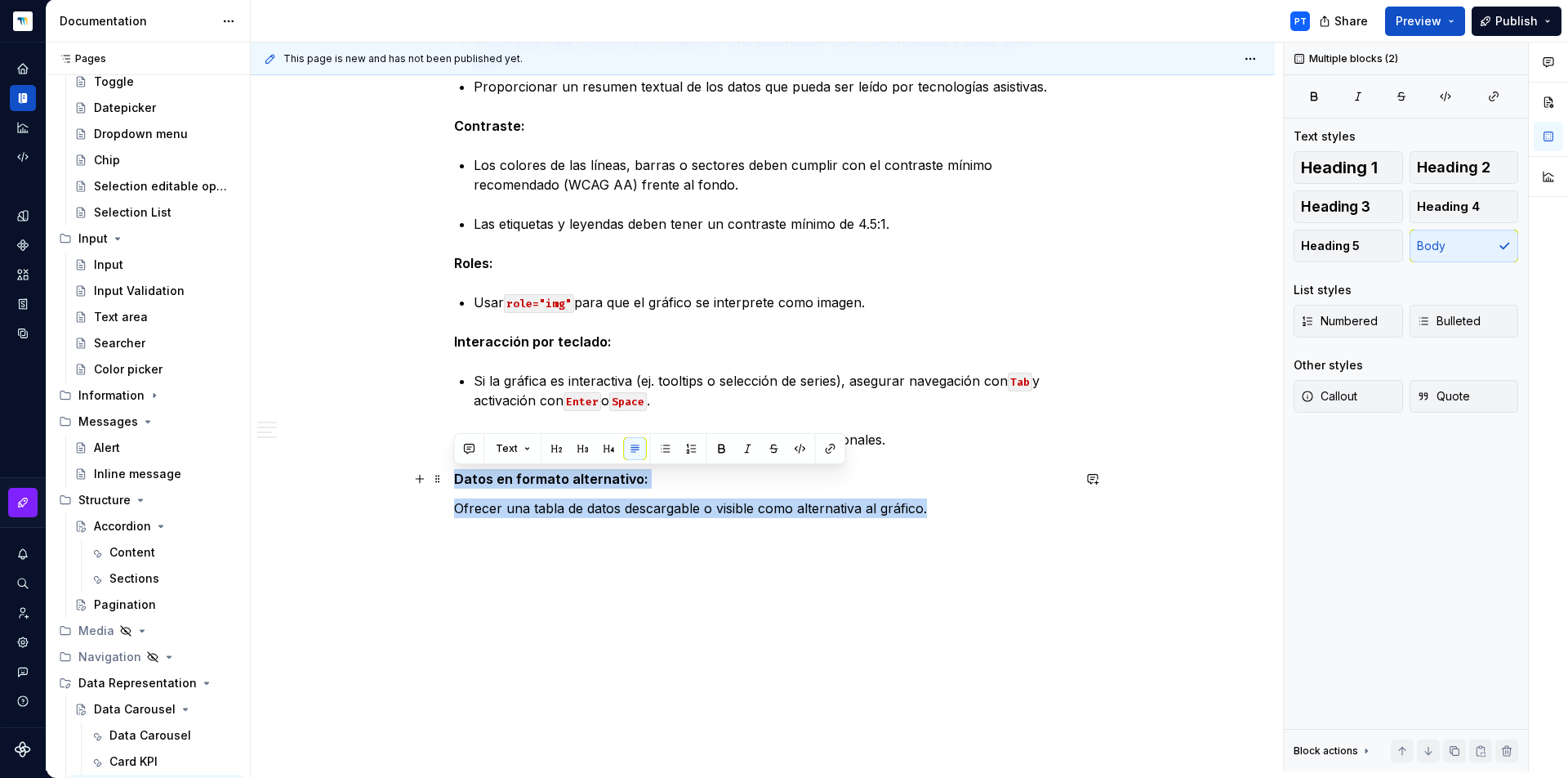
drag, startPoint x: 954, startPoint y: 516, endPoint x: 445, endPoint y: 476, distance: 510.6
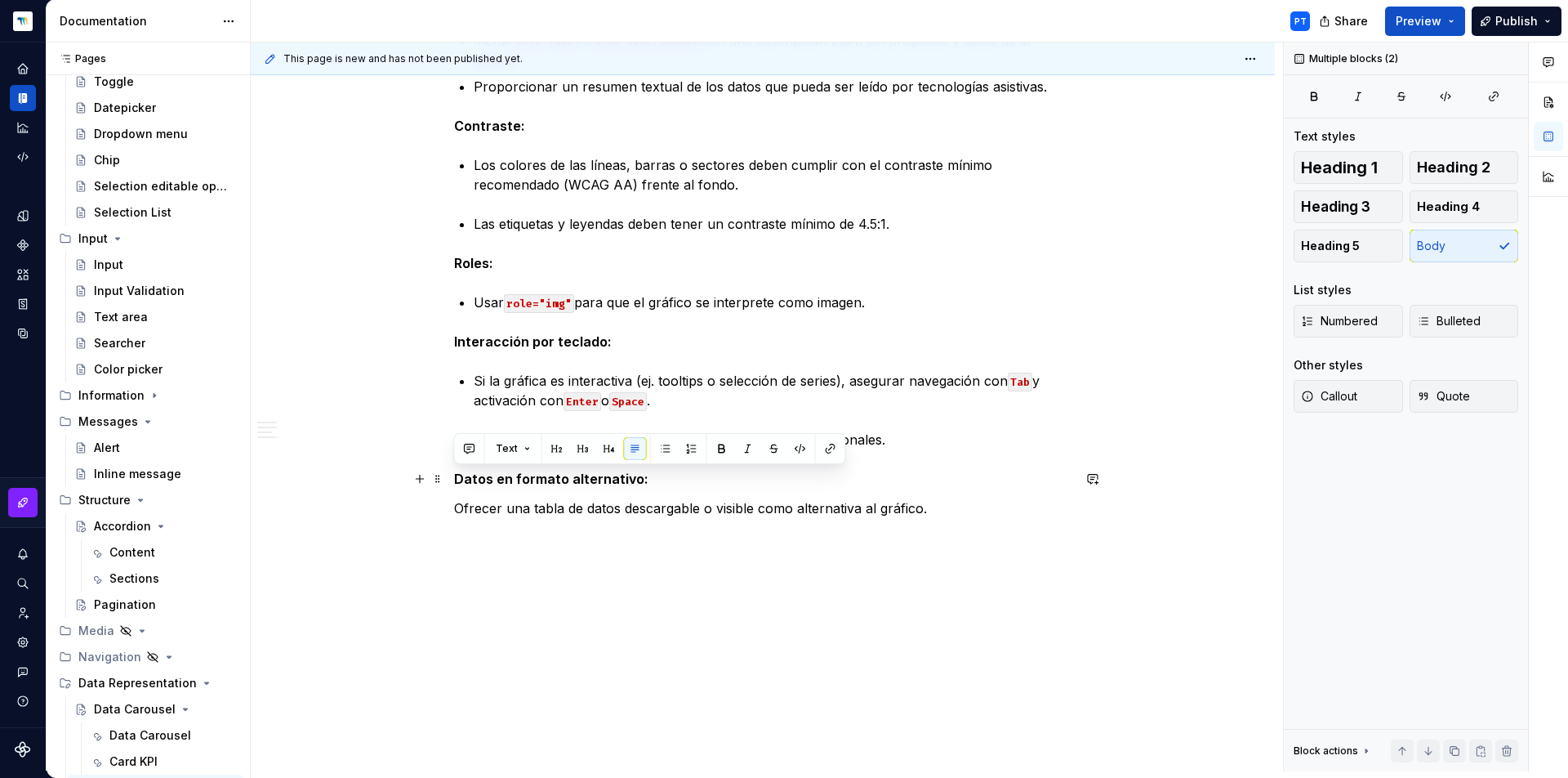
scroll to position [1728, 0]
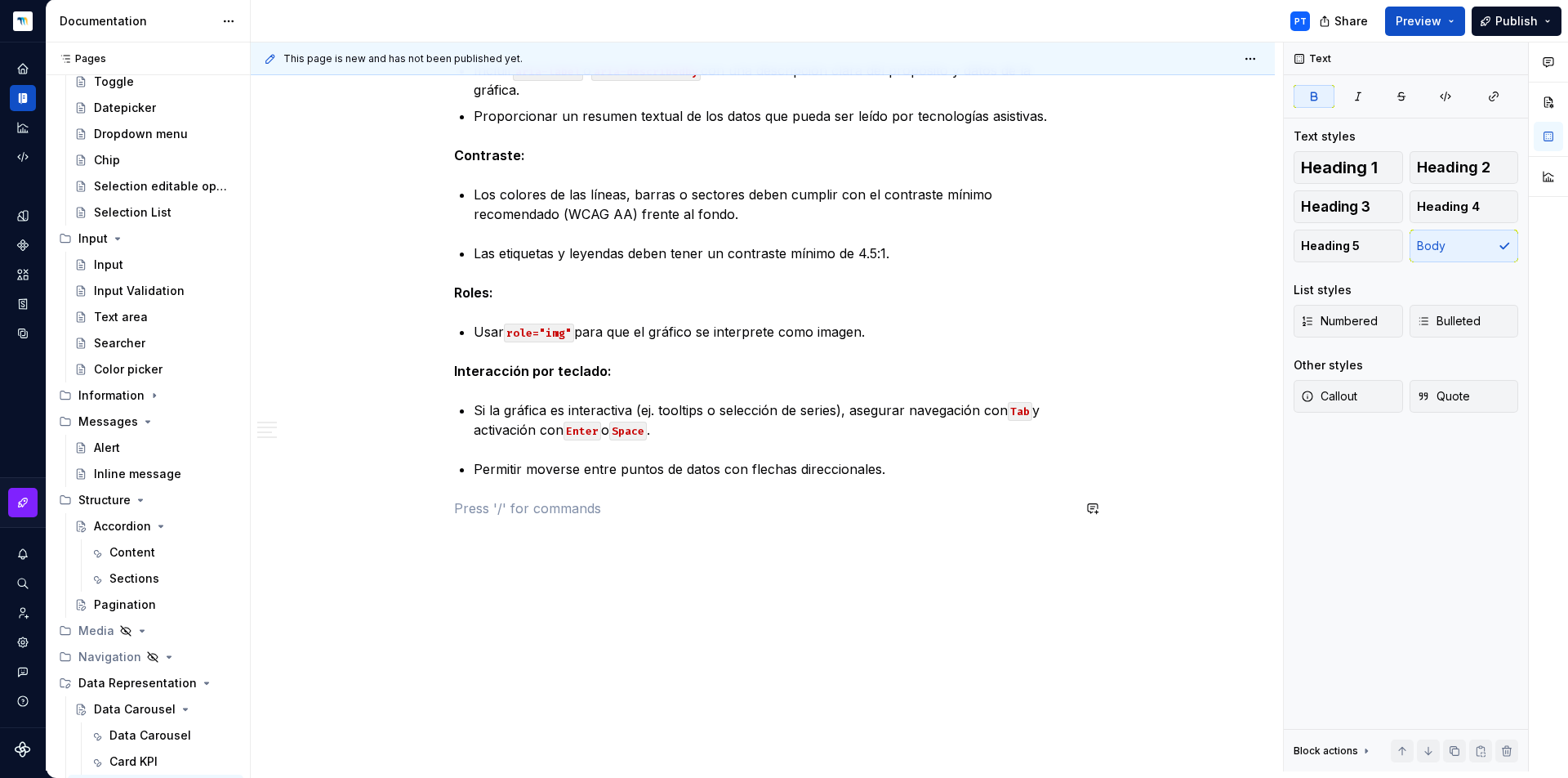
click at [635, 514] on p at bounding box center [762, 508] width 617 height 20
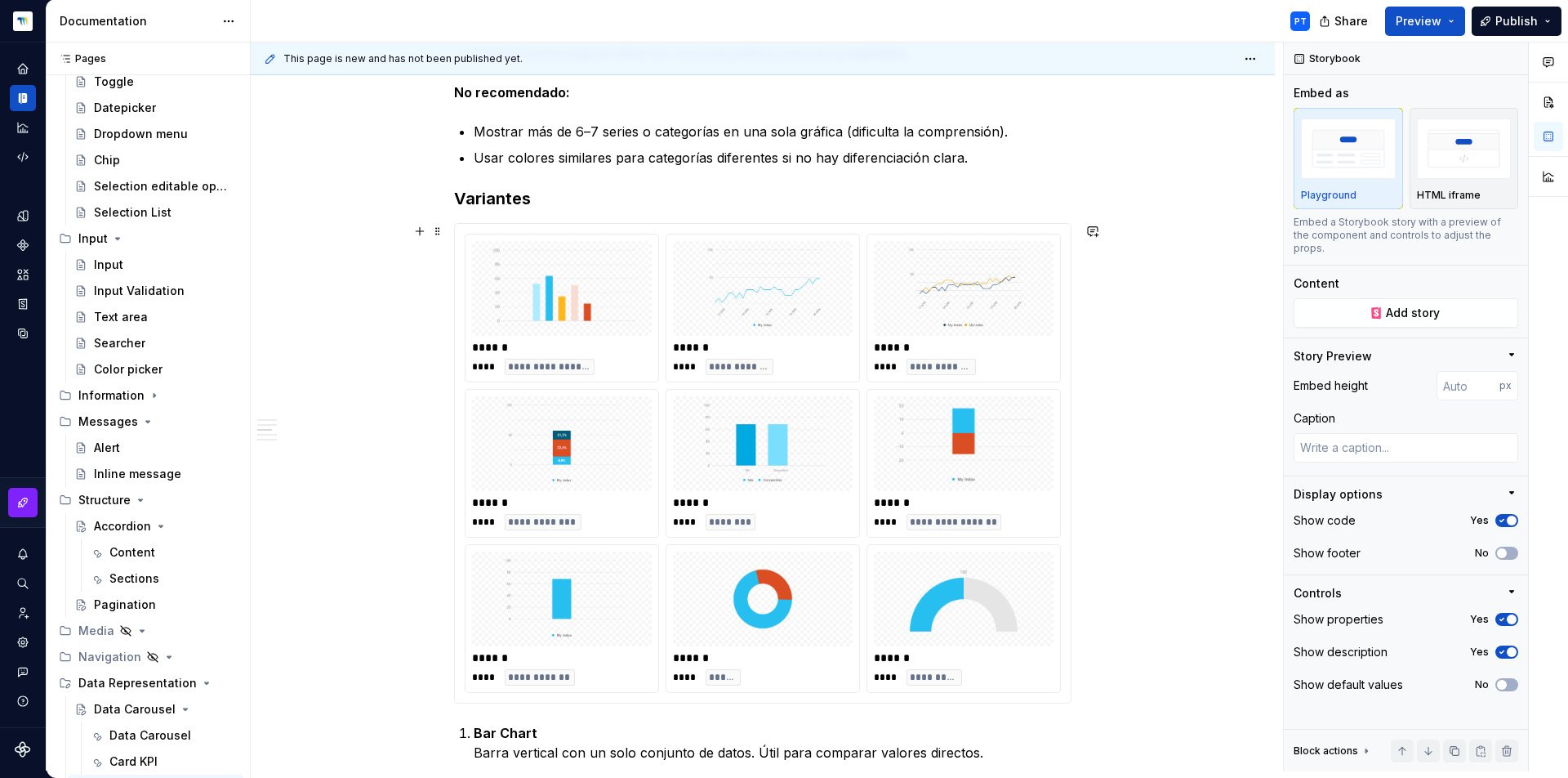
scroll to position [0, 0]
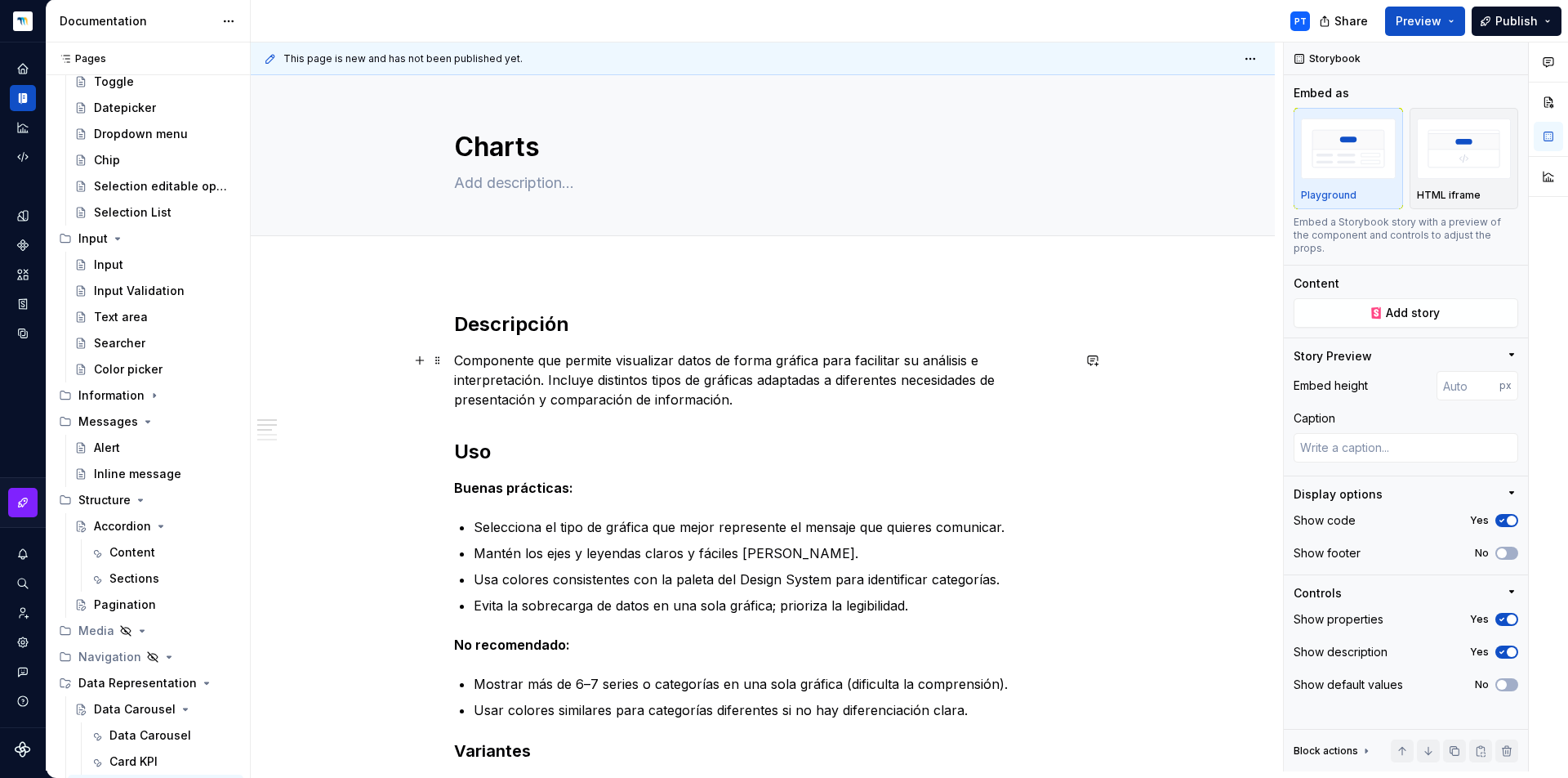
click at [743, 398] on p "Componente que permite visualizar datos de forma gráfica para facilitar su anál…" at bounding box center [762, 380] width 617 height 59
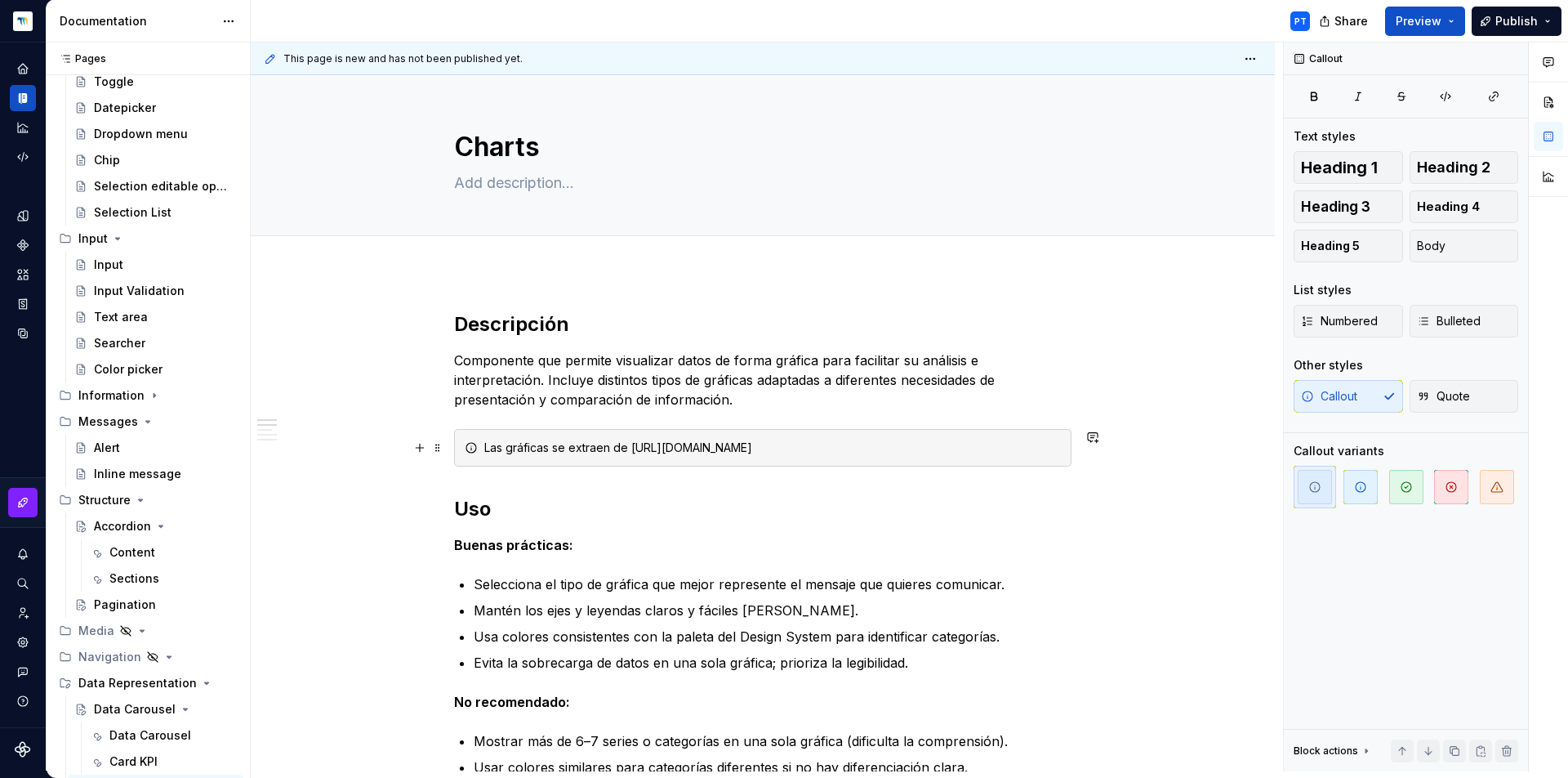
click at [856, 445] on div "Las gráficas se extraen de https://www.highcharts.com" at bounding box center [772, 448] width 577 height 16
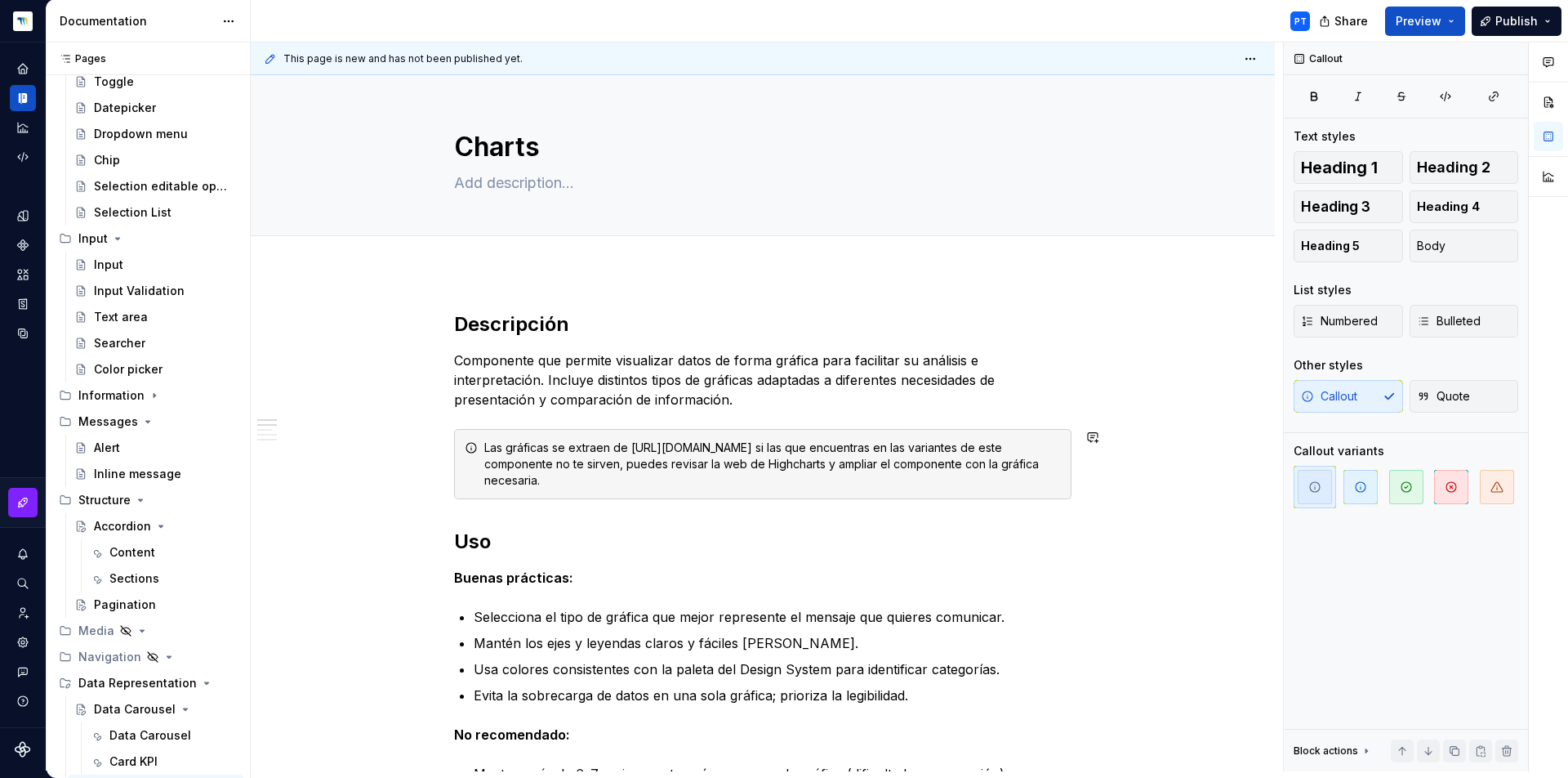
click at [476, 476] on div "Las gráficas se extraen de https://www.highcharts.com si las que encuentras en …" at bounding box center [762, 464] width 617 height 70
click at [1373, 493] on span "button" at bounding box center [1361, 487] width 34 height 34
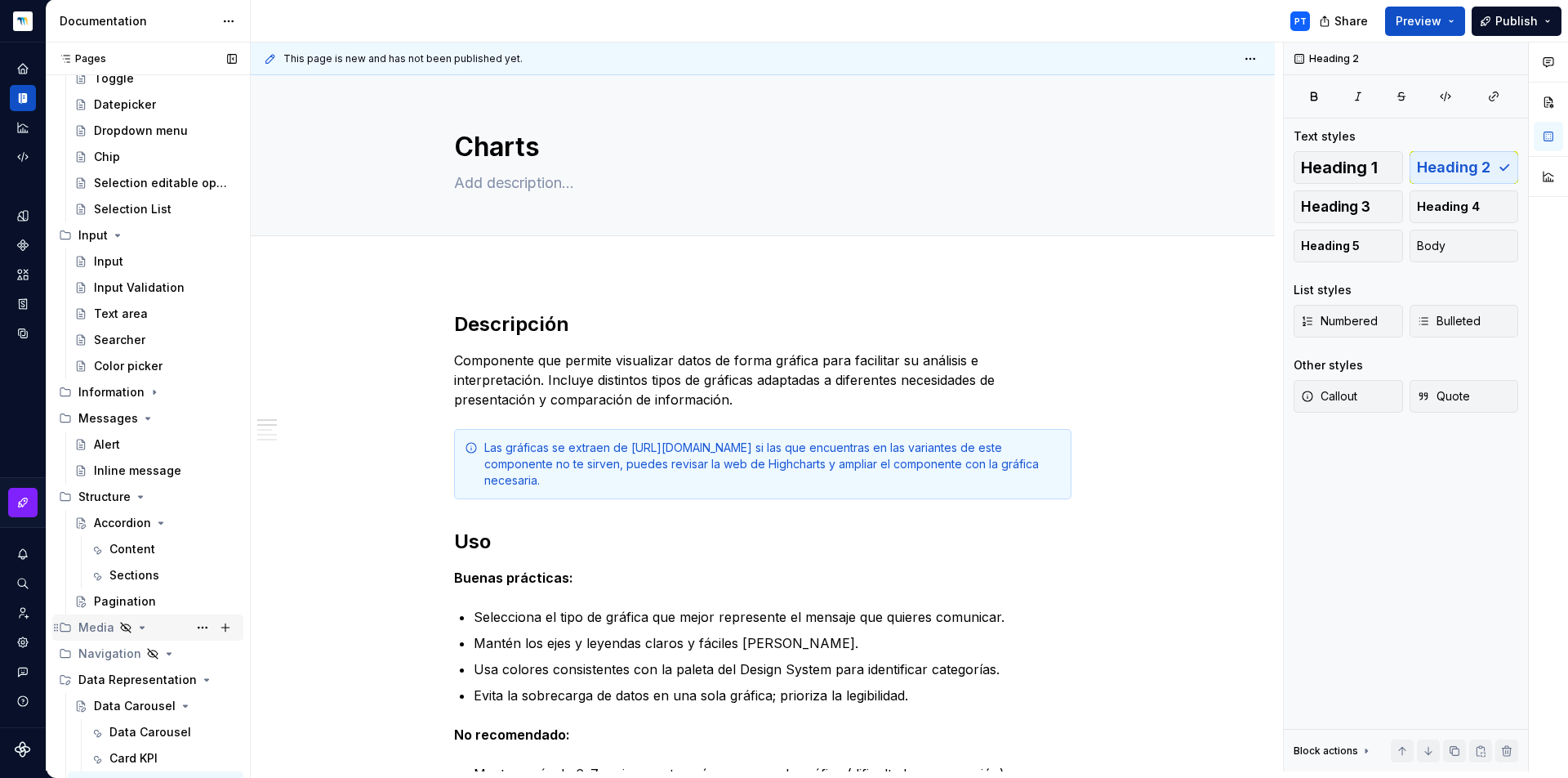
scroll to position [2167, 0]
click at [222, 495] on button "Page tree" at bounding box center [225, 493] width 22 height 22
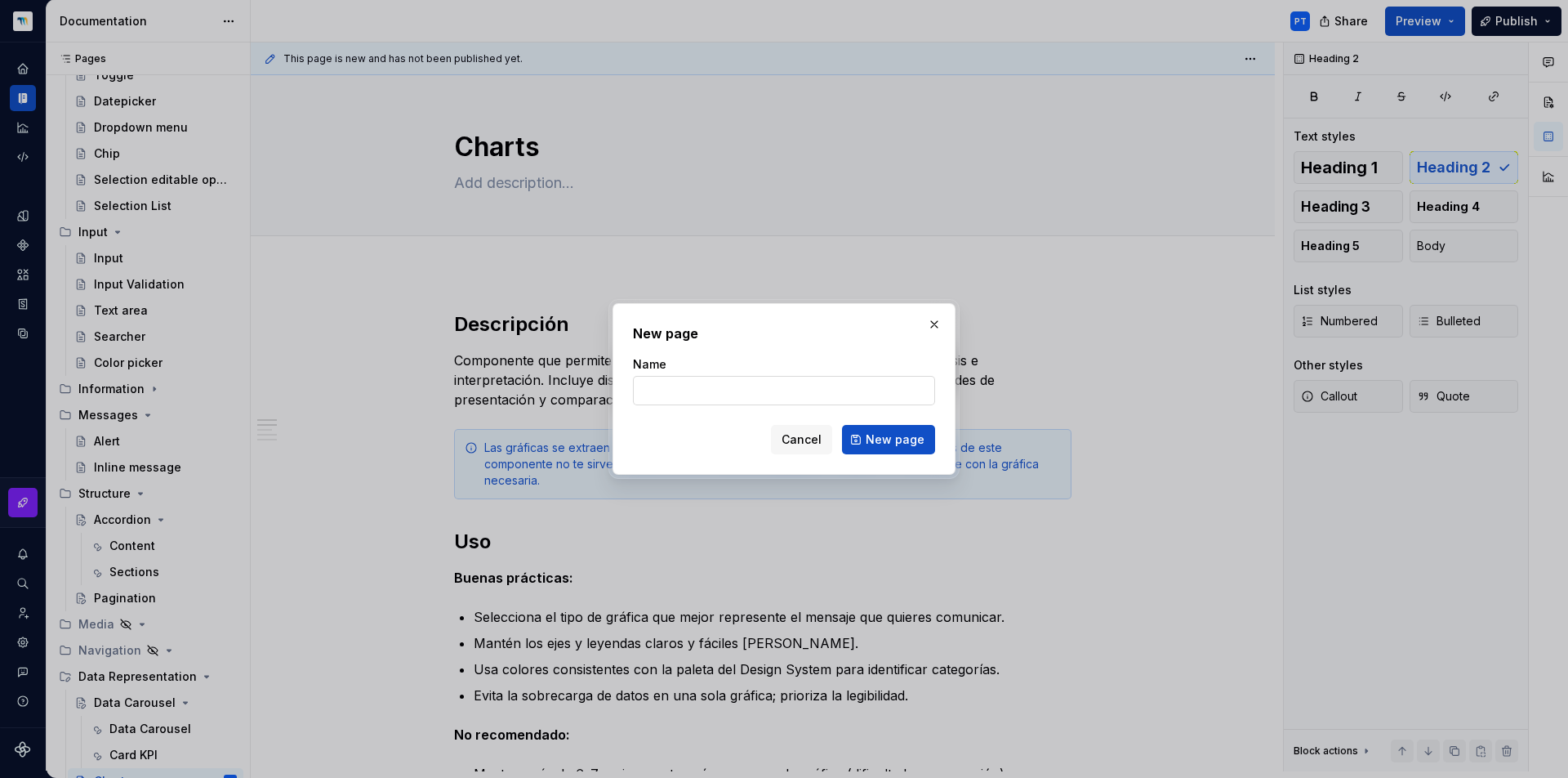
type textarea "*"
type input "Product detail card"
click at [890, 440] on button "New page" at bounding box center [889, 439] width 93 height 30
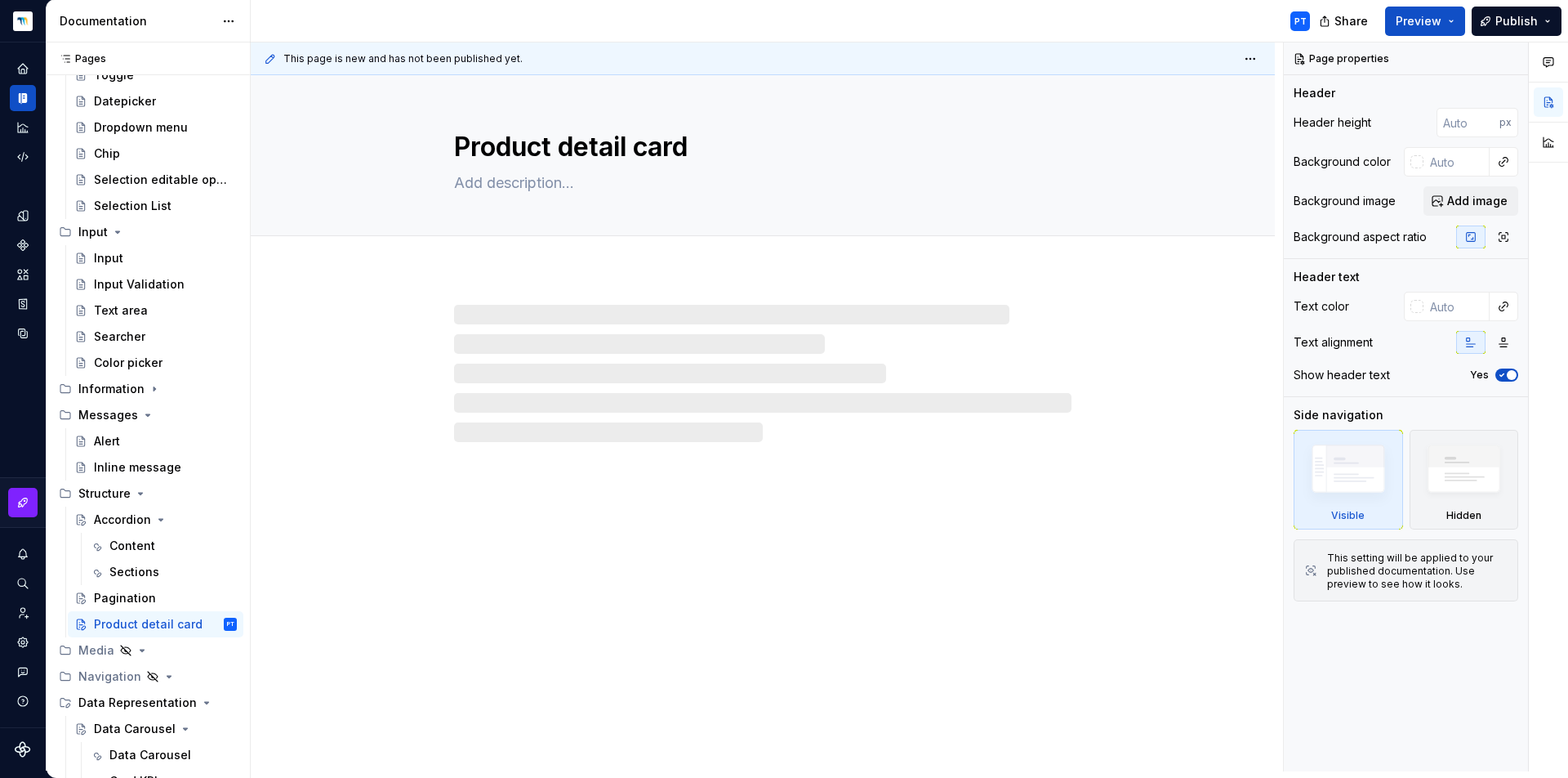
type textarea "*"
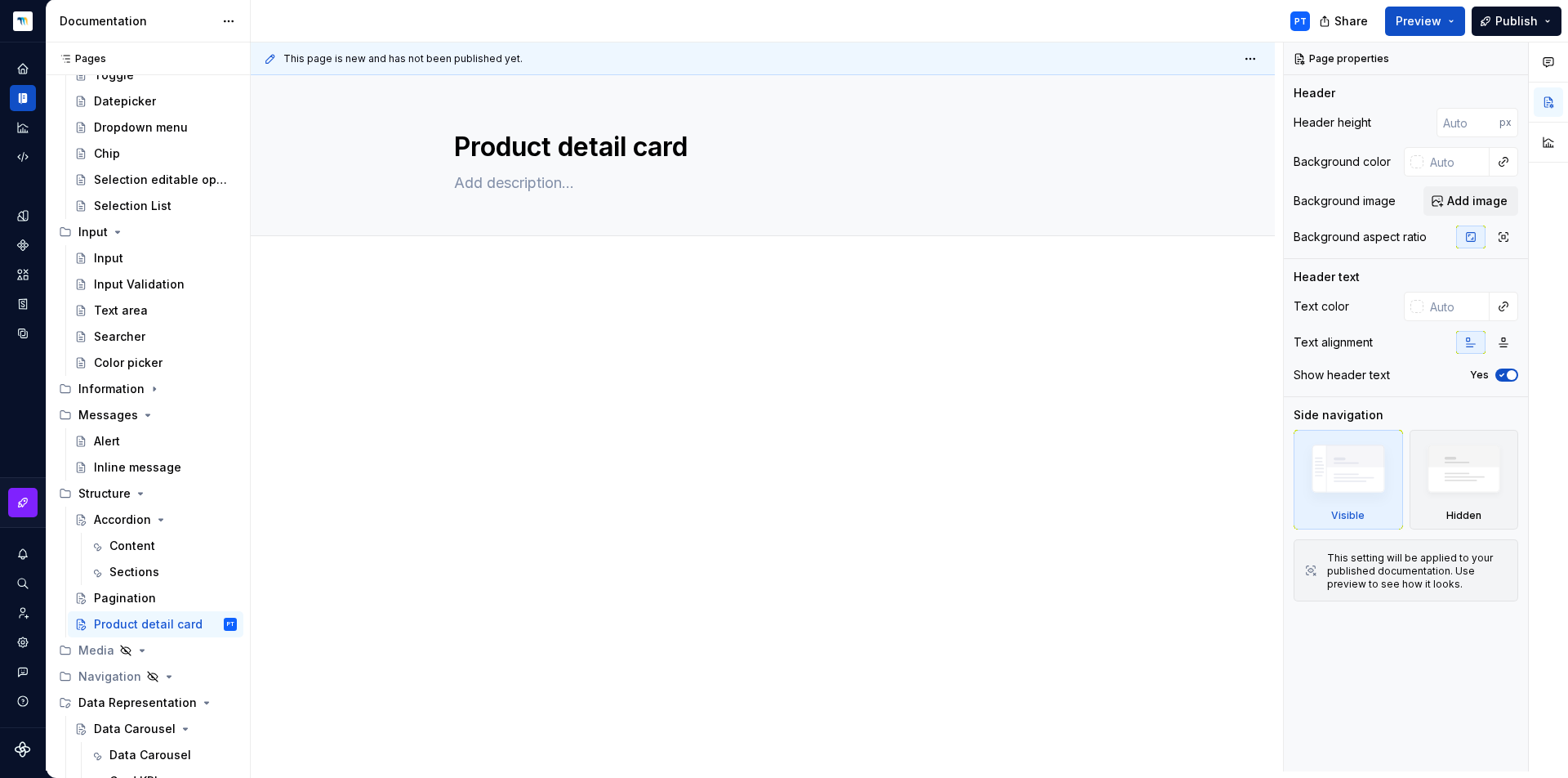
click at [506, 320] on p at bounding box center [762, 321] width 617 height 20
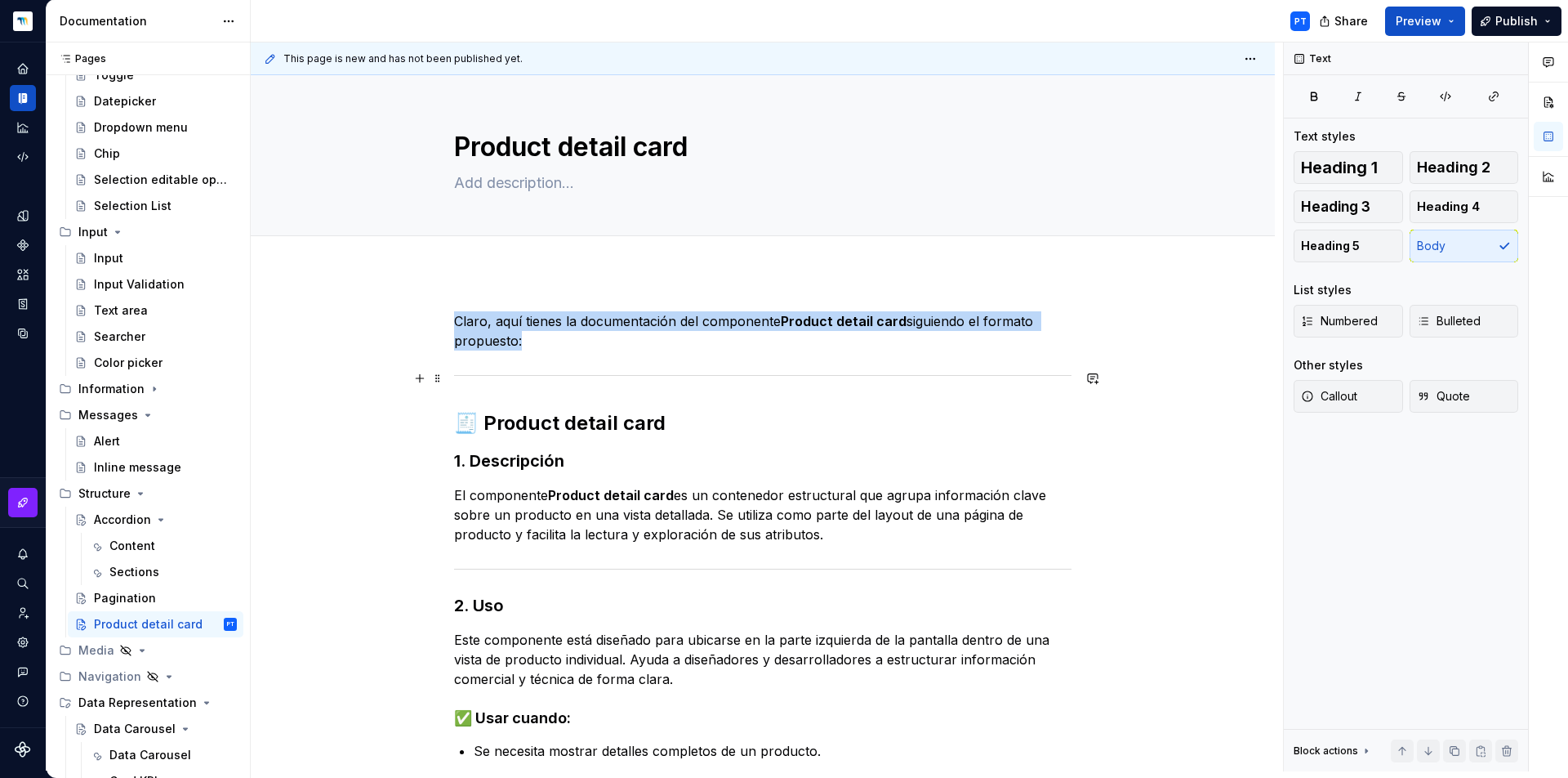
click at [492, 372] on div at bounding box center [762, 375] width 617 height 11
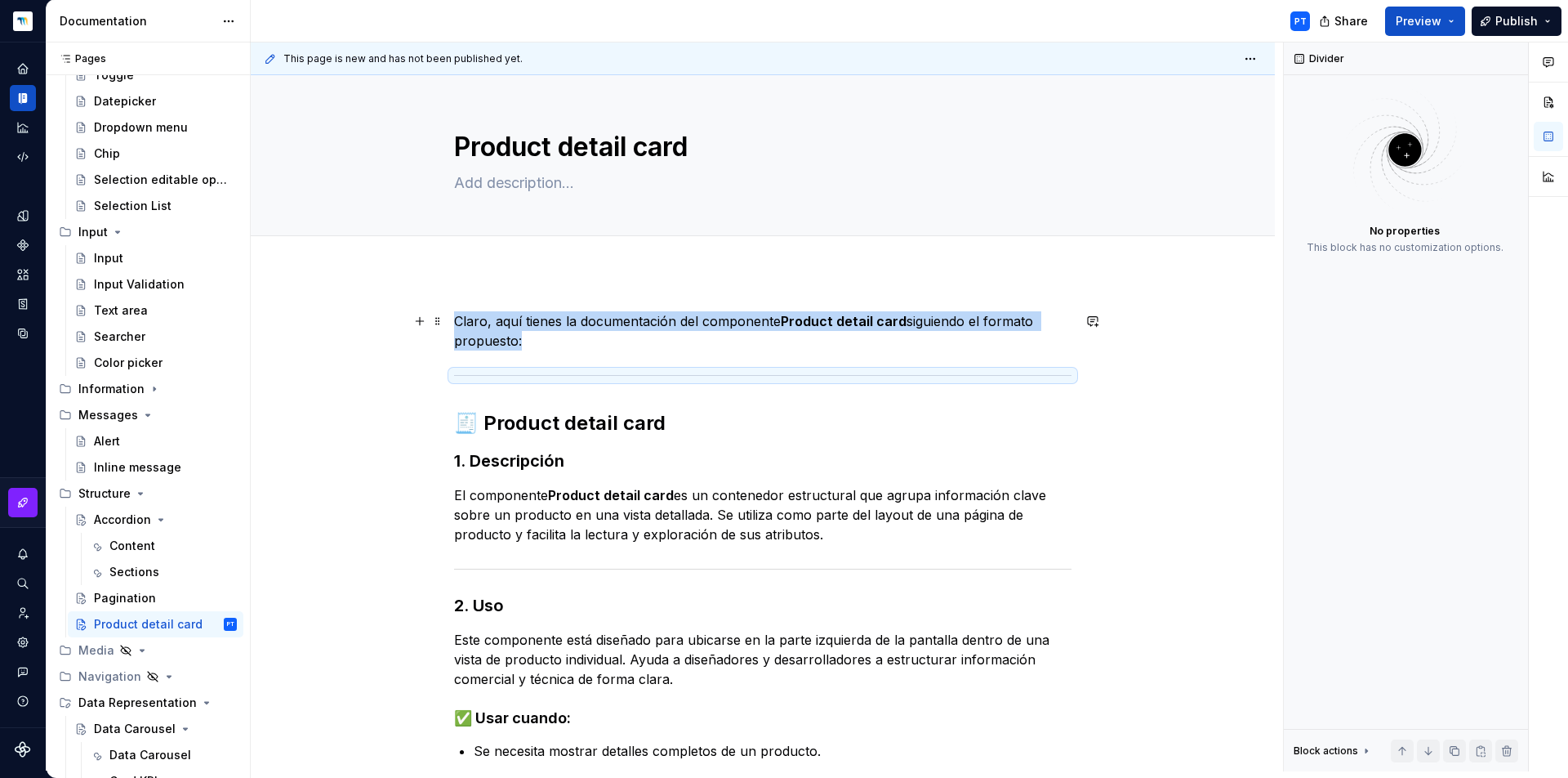
click at [493, 324] on p "Claro, aquí tienes la documentación del componente Product detail card siguiend…" at bounding box center [762, 331] width 617 height 39
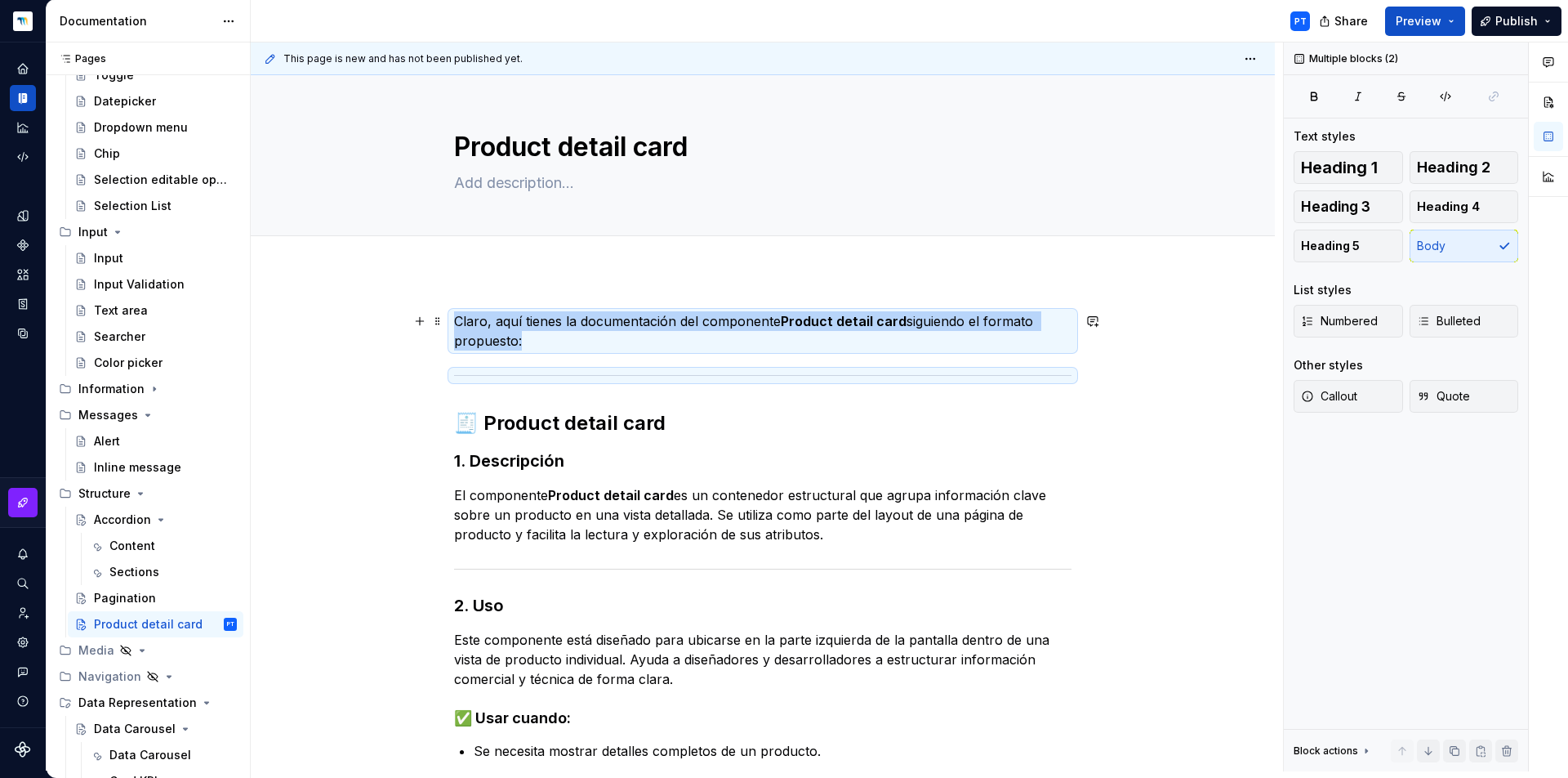
click at [493, 324] on p "Claro, aquí tienes la documentación del componente Product detail card siguiend…" at bounding box center [762, 331] width 617 height 39
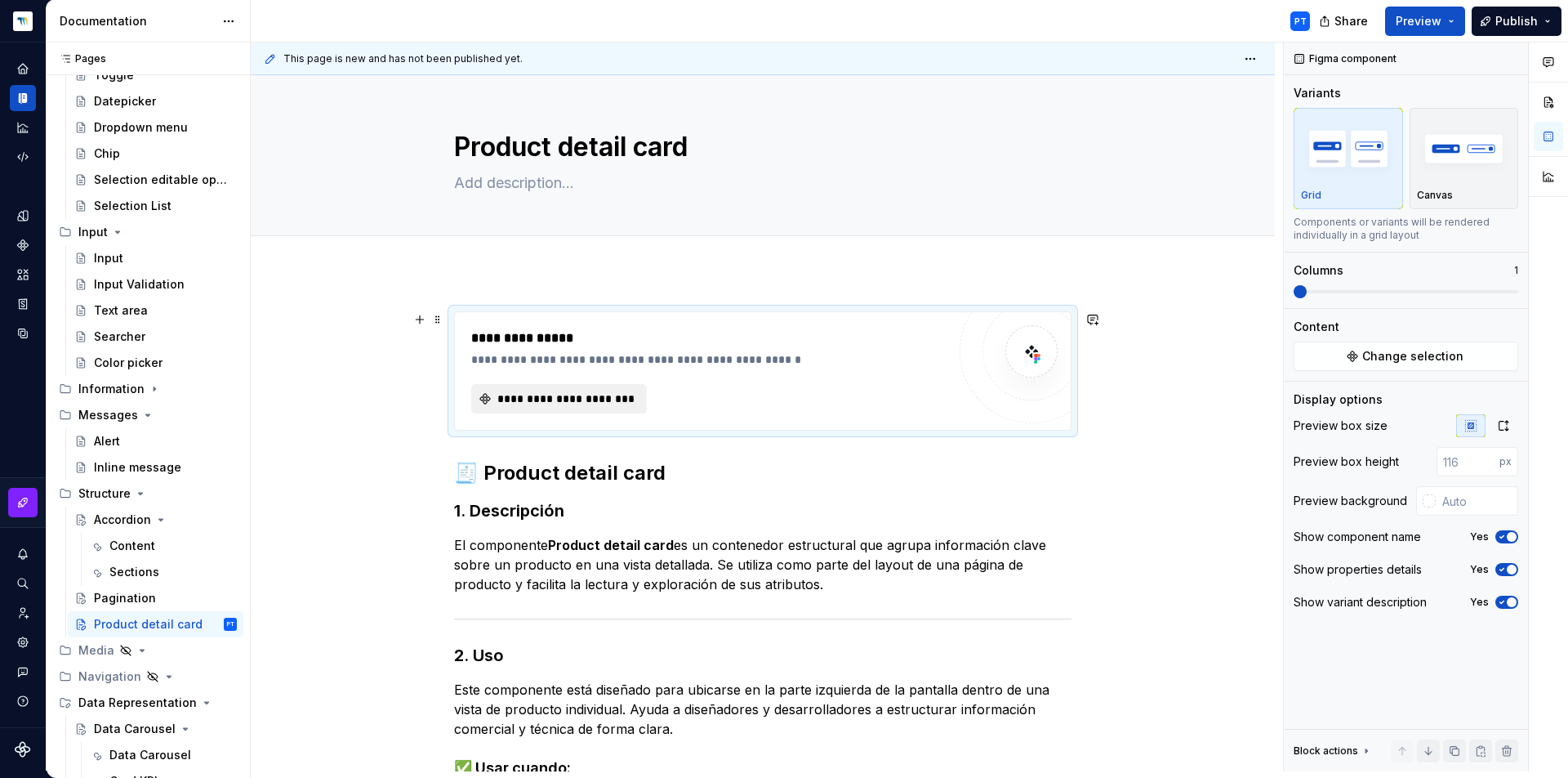
click at [541, 394] on span "**********" at bounding box center [566, 398] width 142 height 16
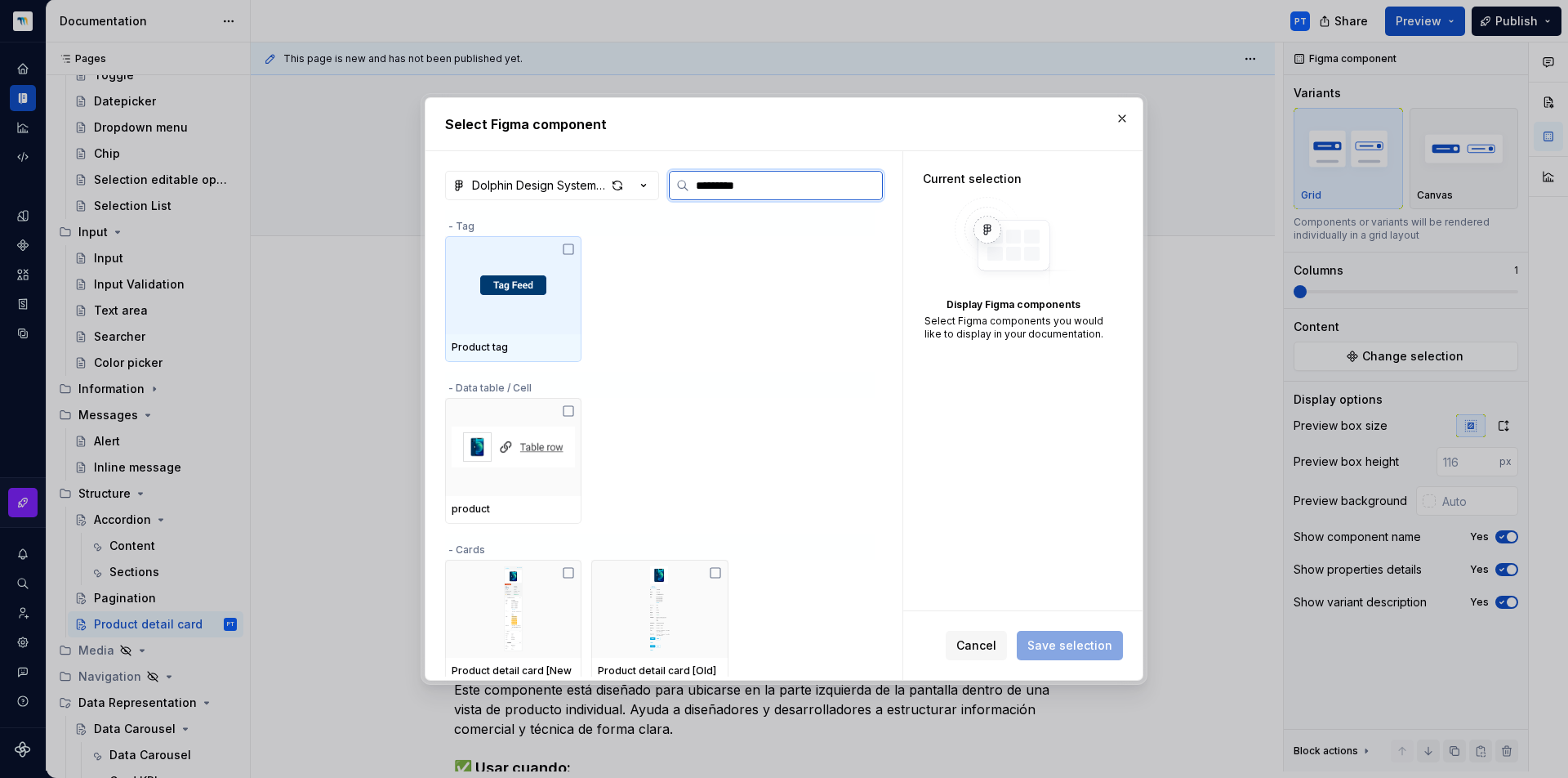
type input "**********"
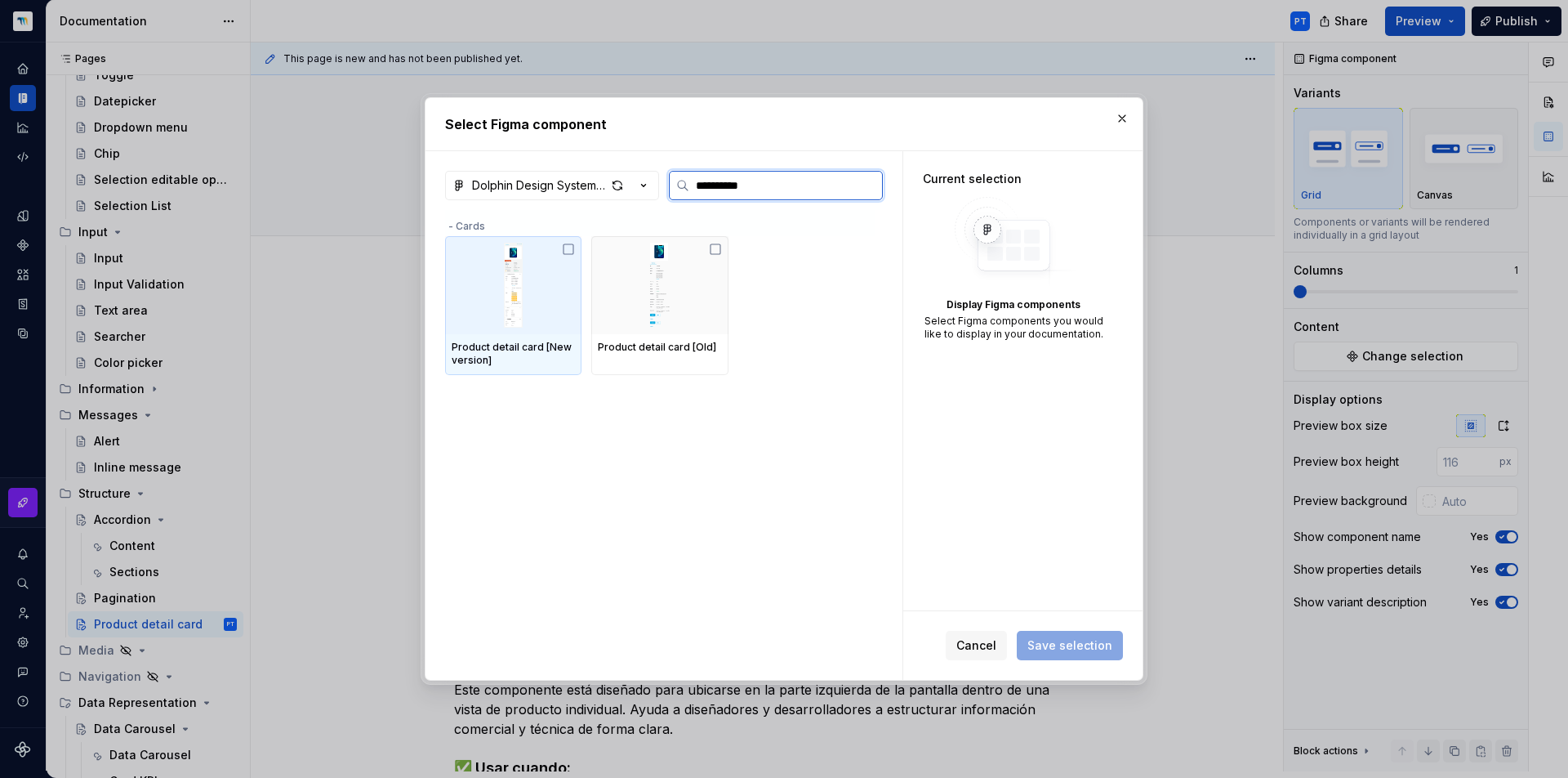
click at [527, 322] on img at bounding box center [512, 284] width 123 height 85
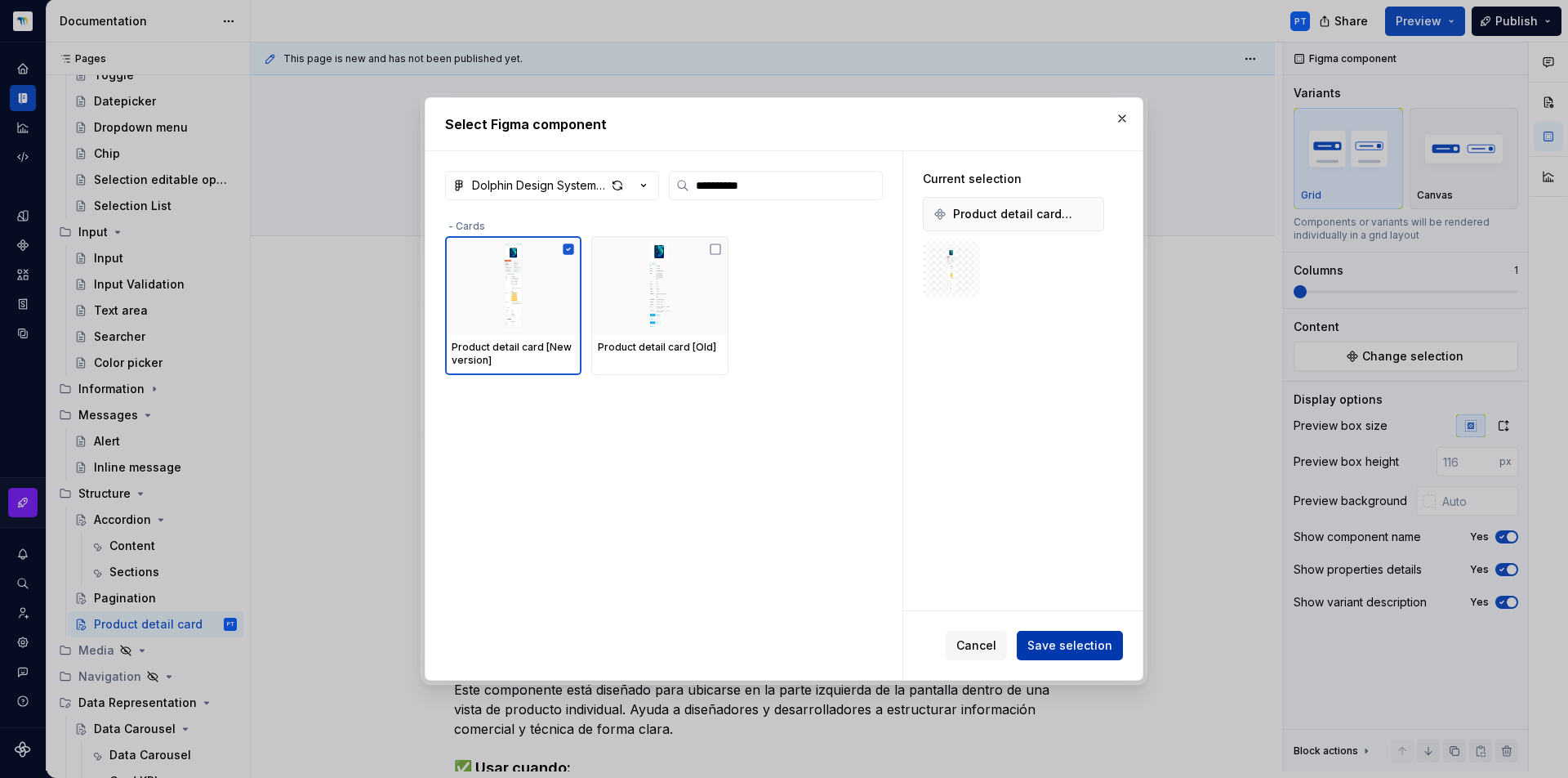
click at [1082, 643] on span "Save selection" at bounding box center [1069, 645] width 85 height 16
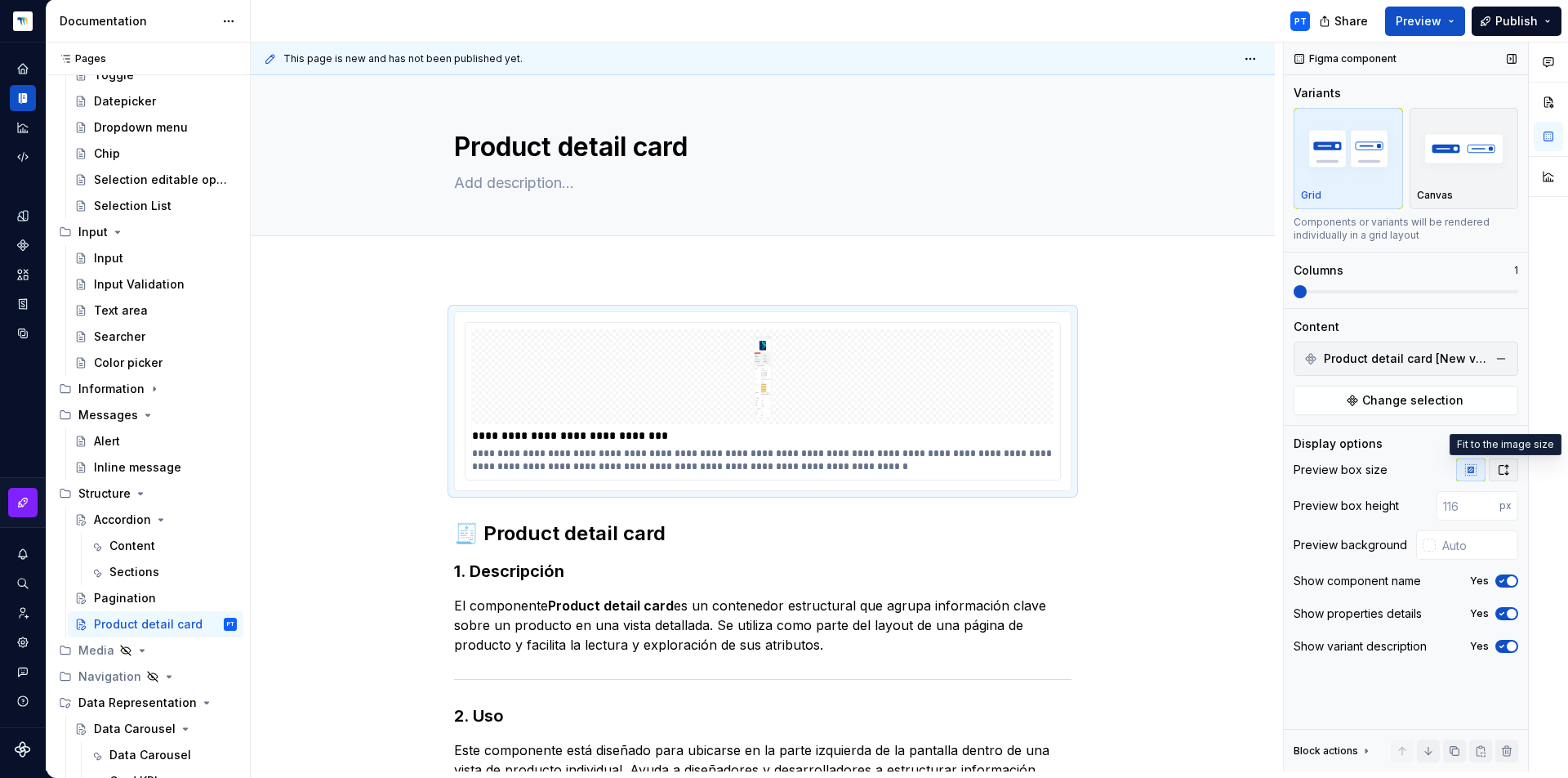
click at [1500, 468] on icon "button" at bounding box center [1504, 469] width 9 height 10
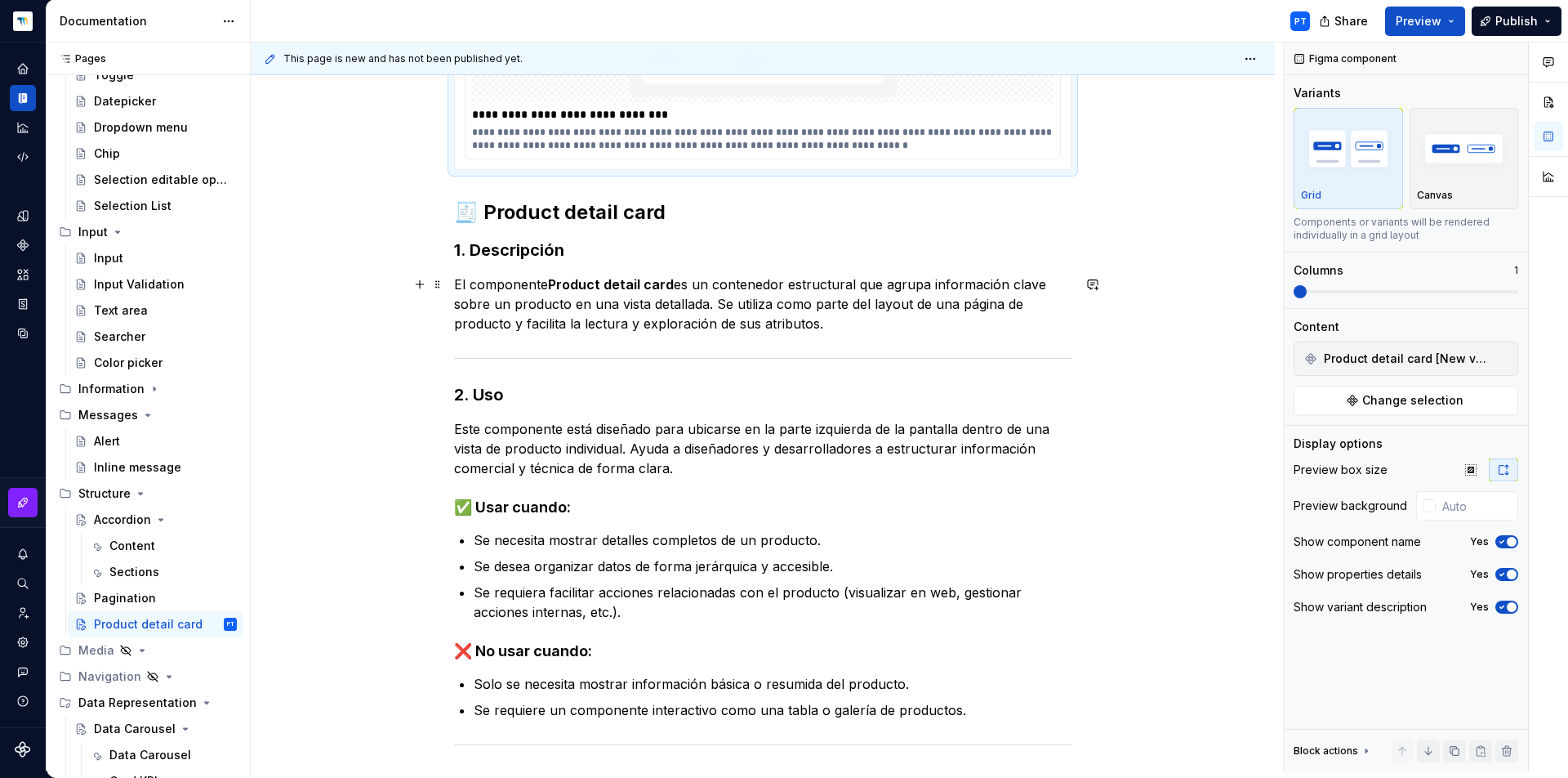
scroll to position [920, 0]
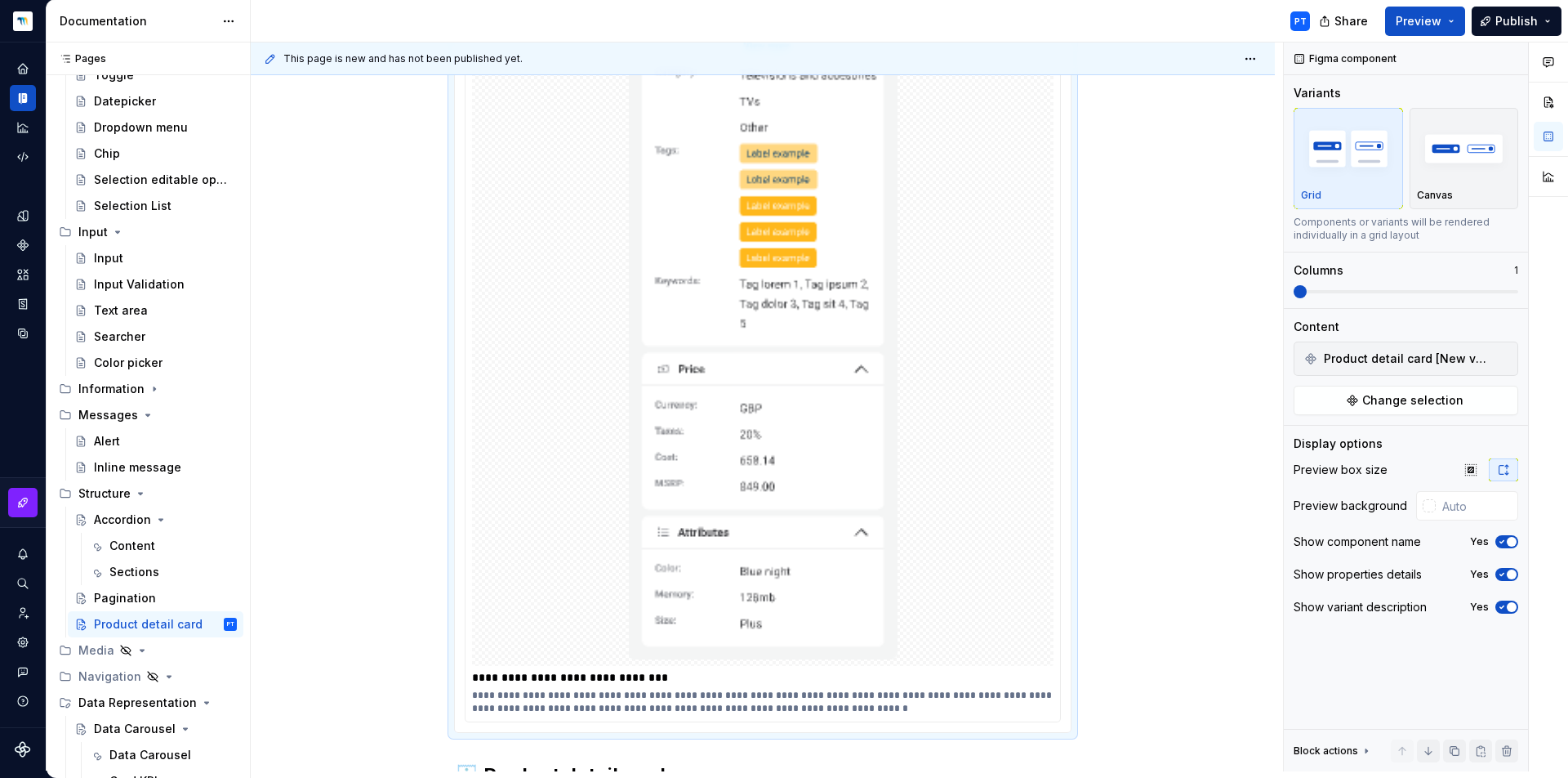
click at [1053, 614] on div at bounding box center [762, 38] width 581 height 1256
click at [1072, 674] on div "**********" at bounding box center [762, 62] width 617 height 1342
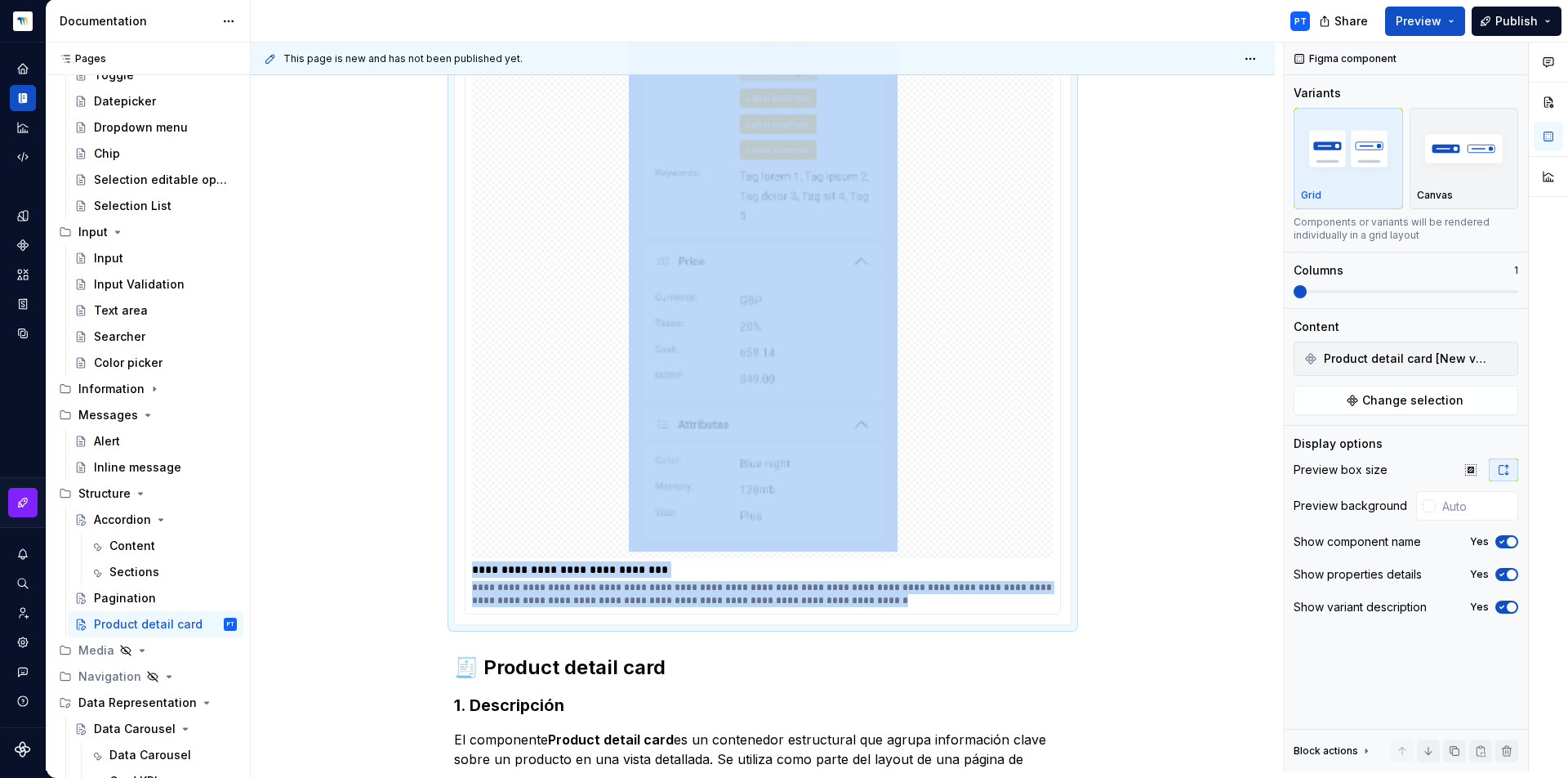
drag, startPoint x: 1075, startPoint y: 733, endPoint x: 954, endPoint y: 394, distance: 359.9
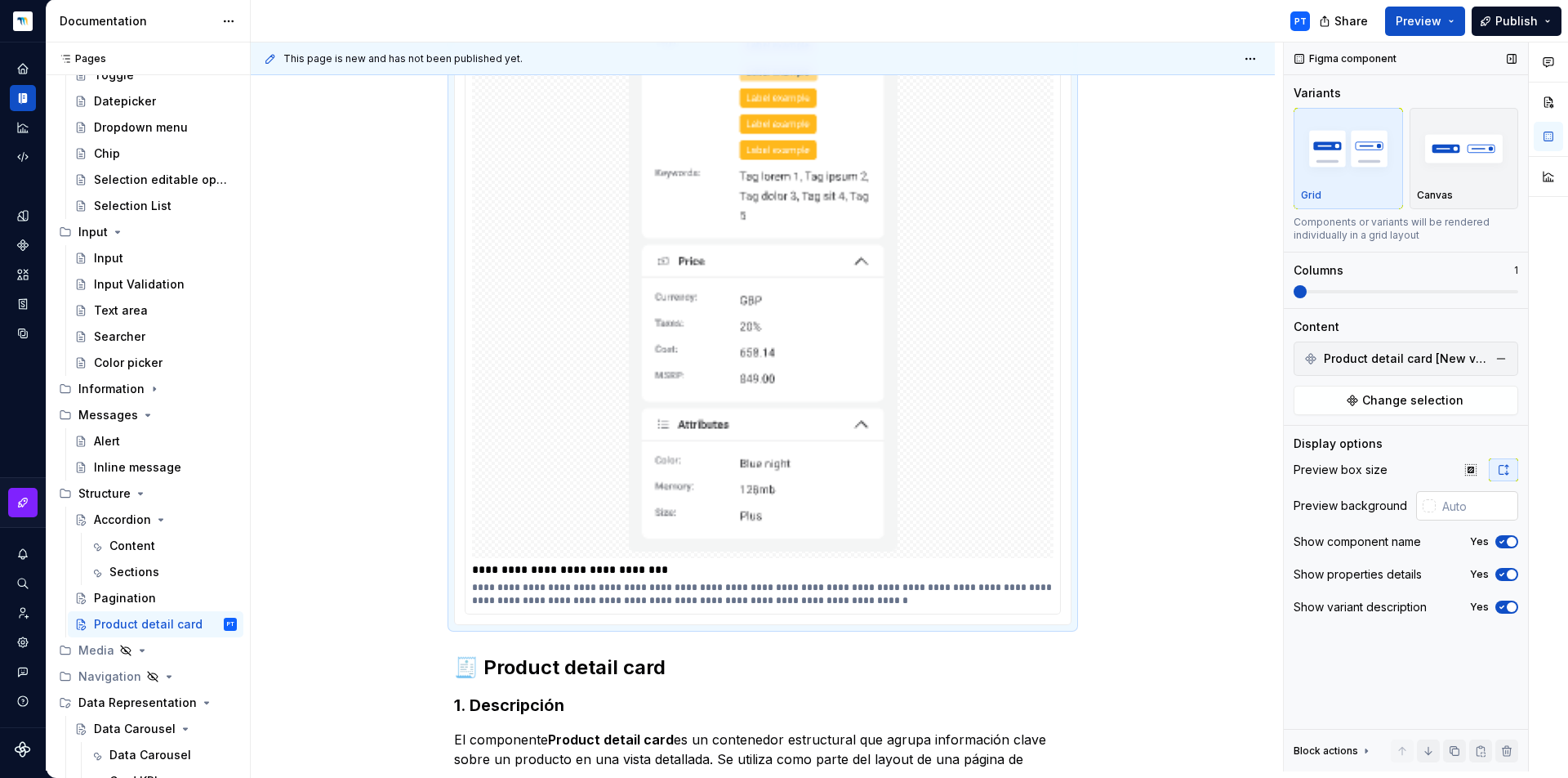
click at [1479, 512] on input "text" at bounding box center [1477, 505] width 83 height 30
click at [1499, 546] on button "Yes" at bounding box center [1506, 541] width 22 height 13
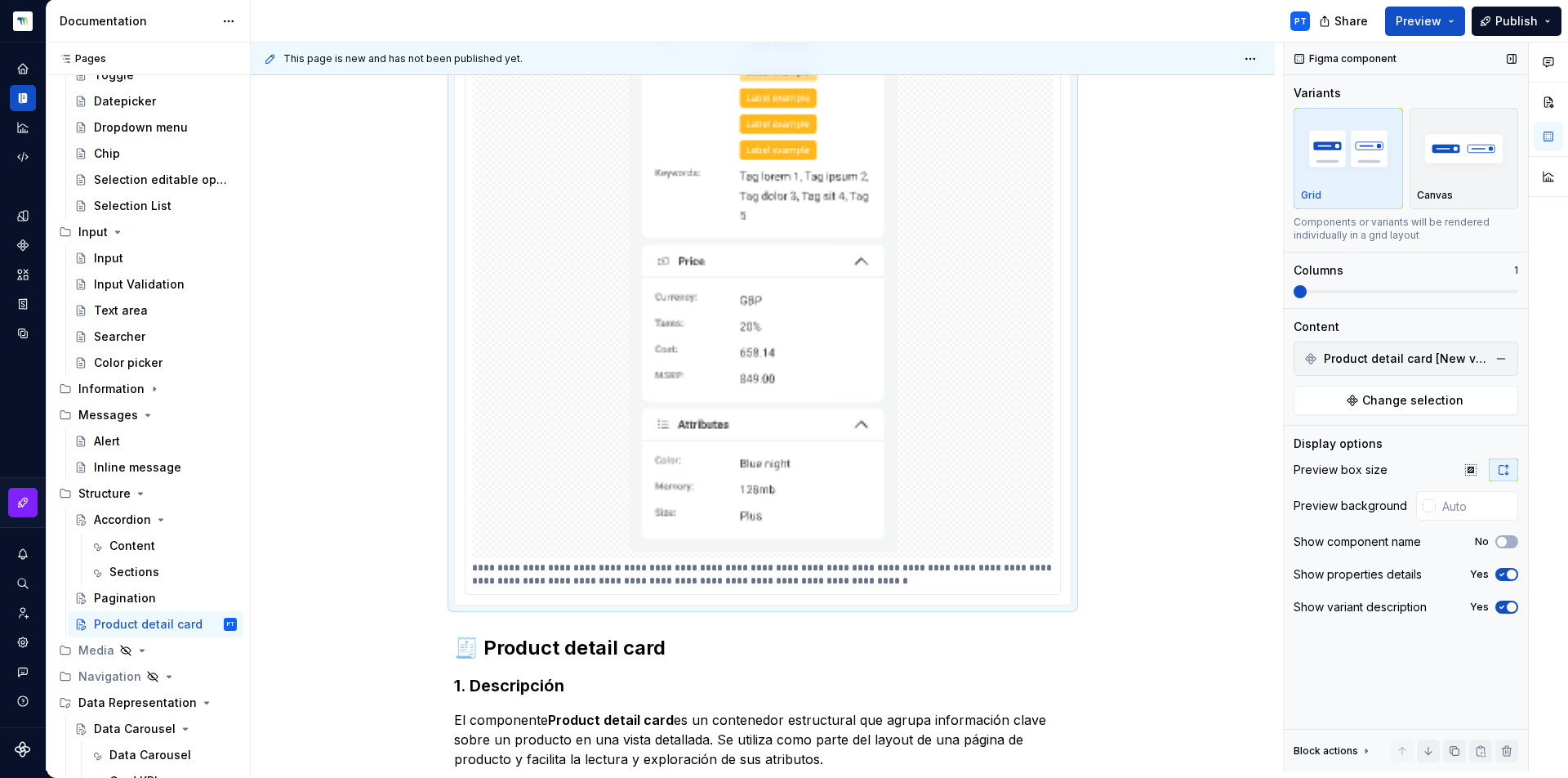
scroll to position [862, 0]
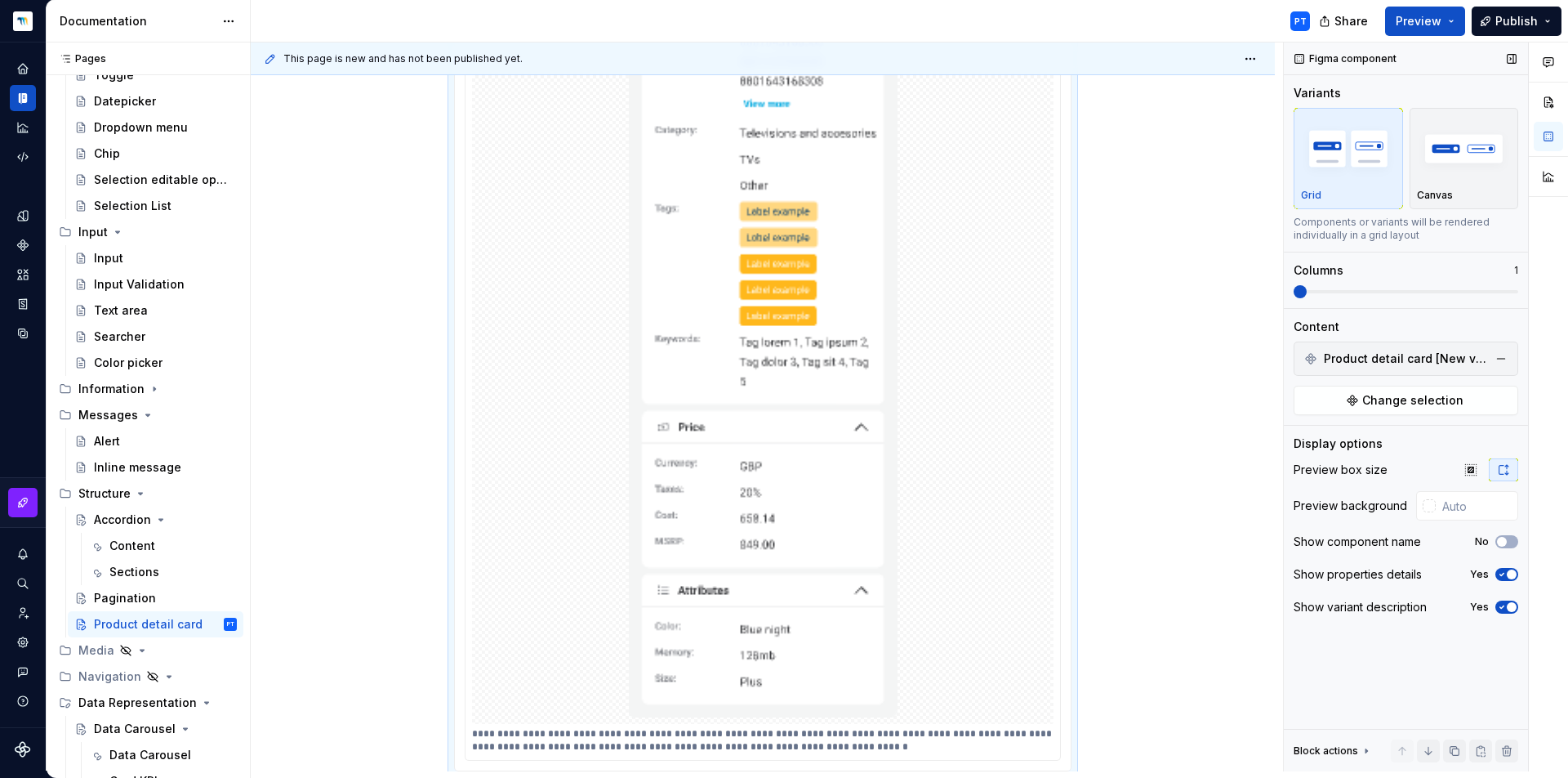
click at [1501, 572] on icon "button" at bounding box center [1502, 574] width 13 height 10
click at [1501, 602] on icon "button" at bounding box center [1502, 607] width 13 height 10
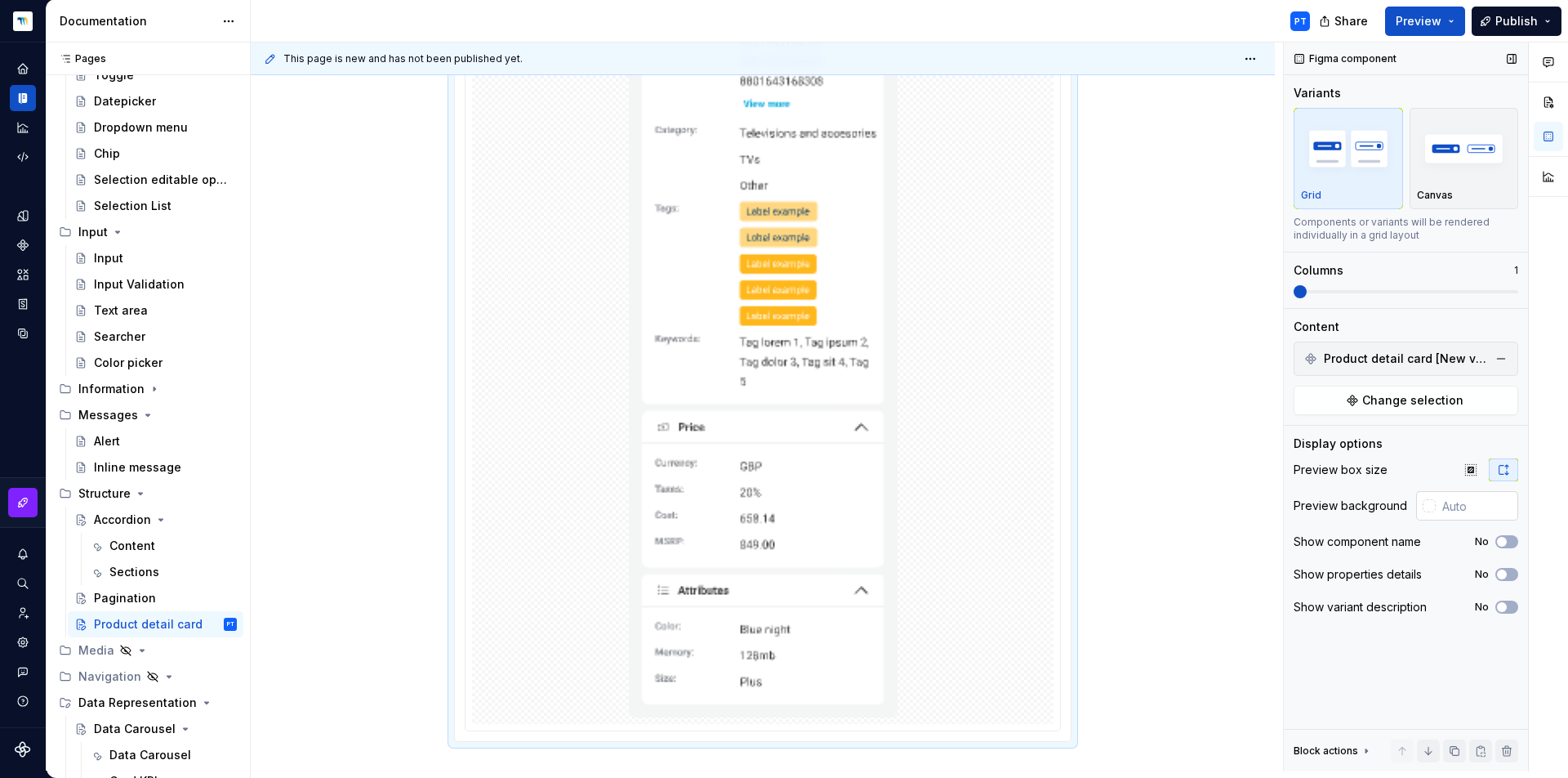
scroll to position [833, 0]
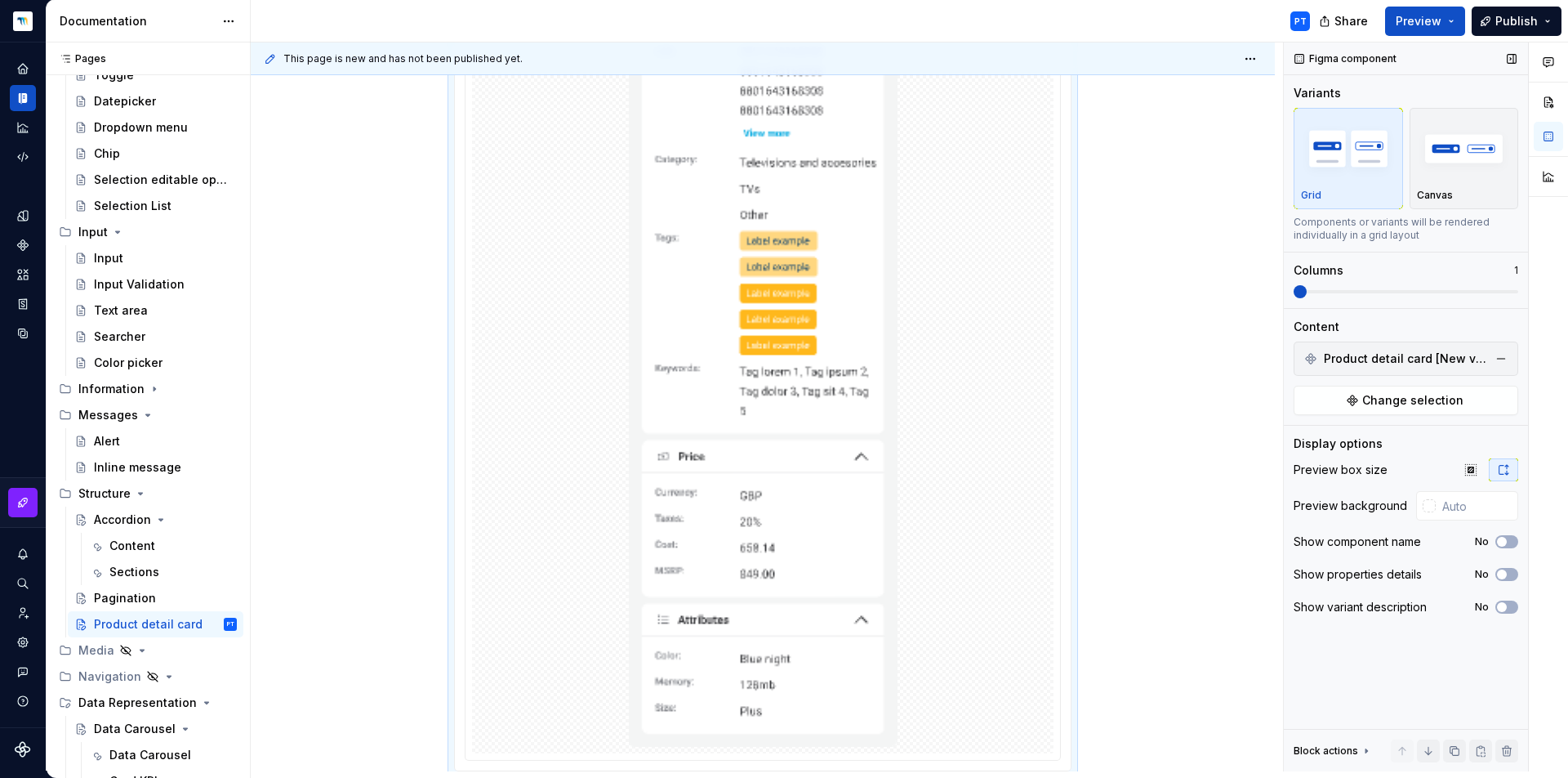
click at [1476, 484] on div "Preview box size Preview background Show component name No Show properties deta…" at bounding box center [1406, 543] width 224 height 170
click at [1467, 468] on icon "button" at bounding box center [1470, 469] width 13 height 13
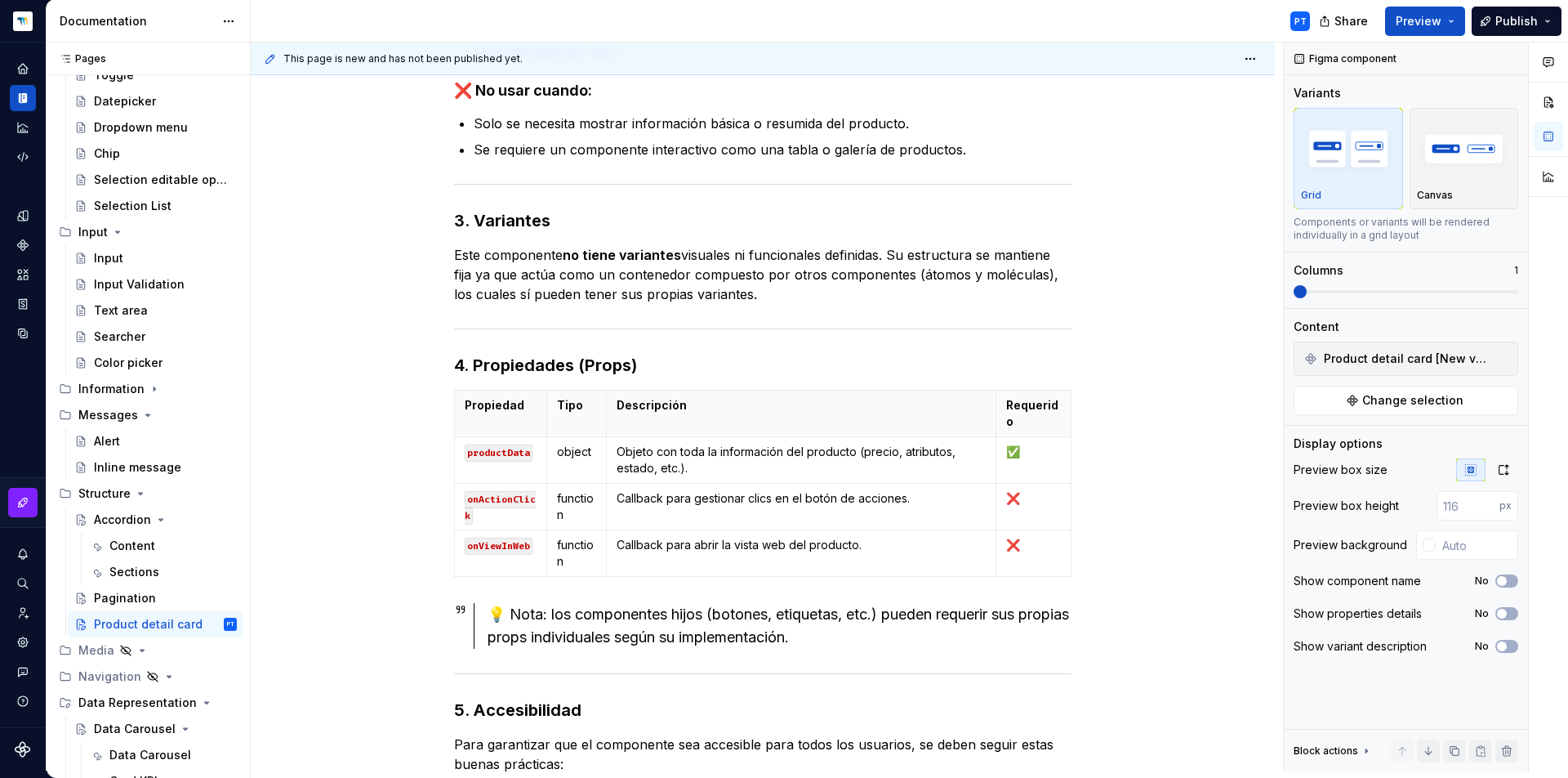
scroll to position [0, 0]
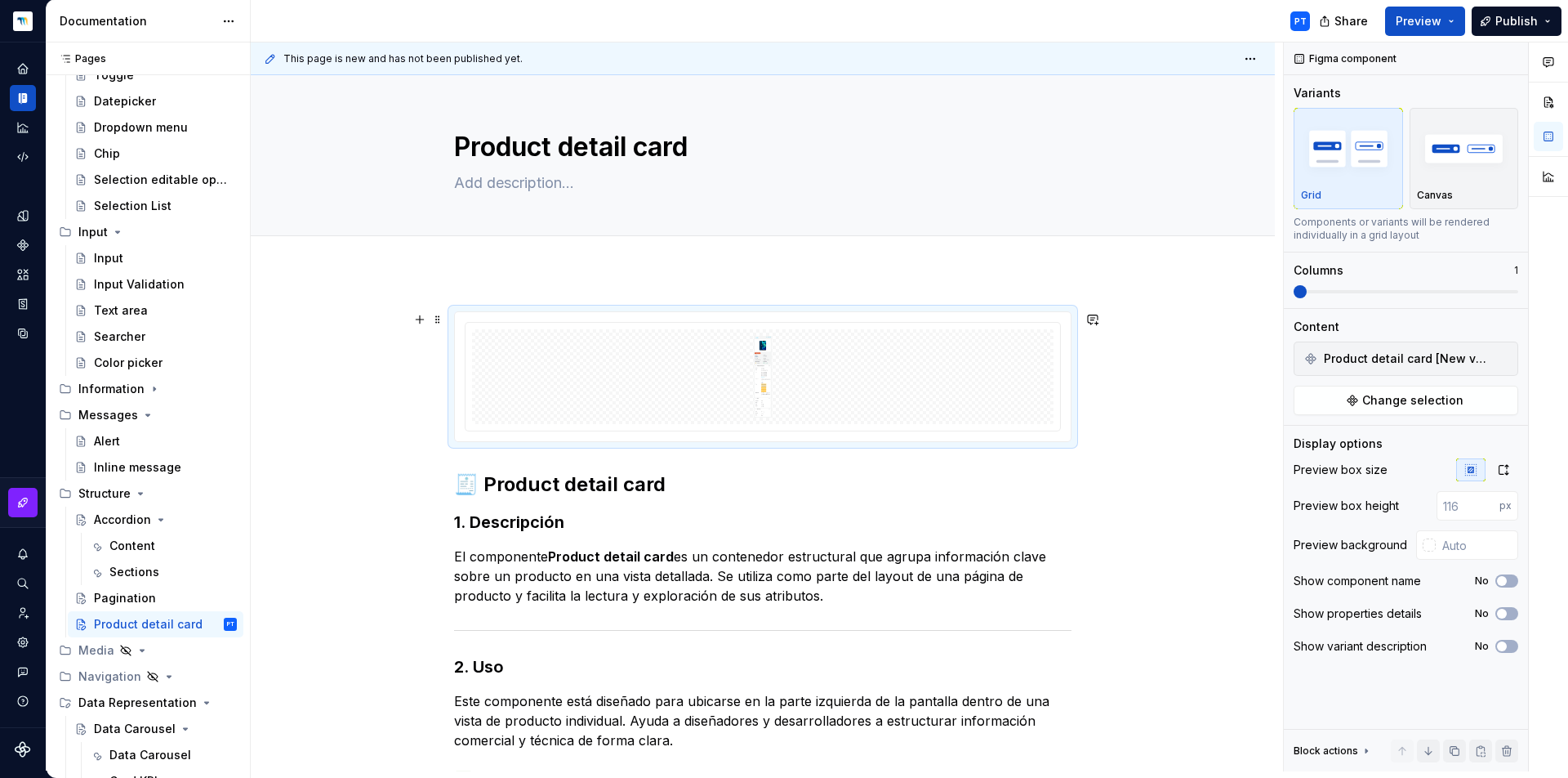
click at [440, 323] on span at bounding box center [438, 319] width 13 height 22
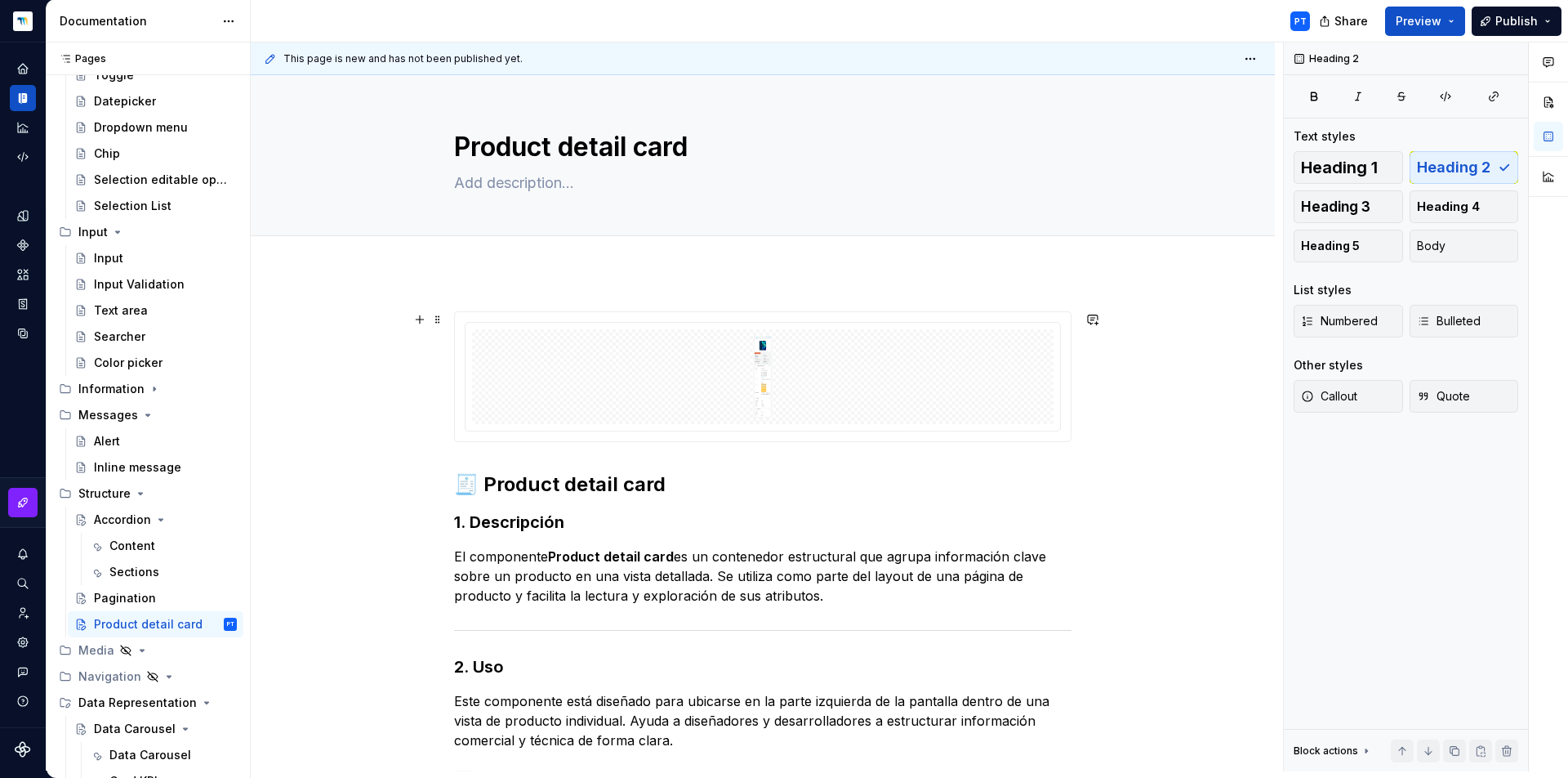
click at [666, 492] on h2 "🧾 Product detail card" at bounding box center [762, 484] width 617 height 26
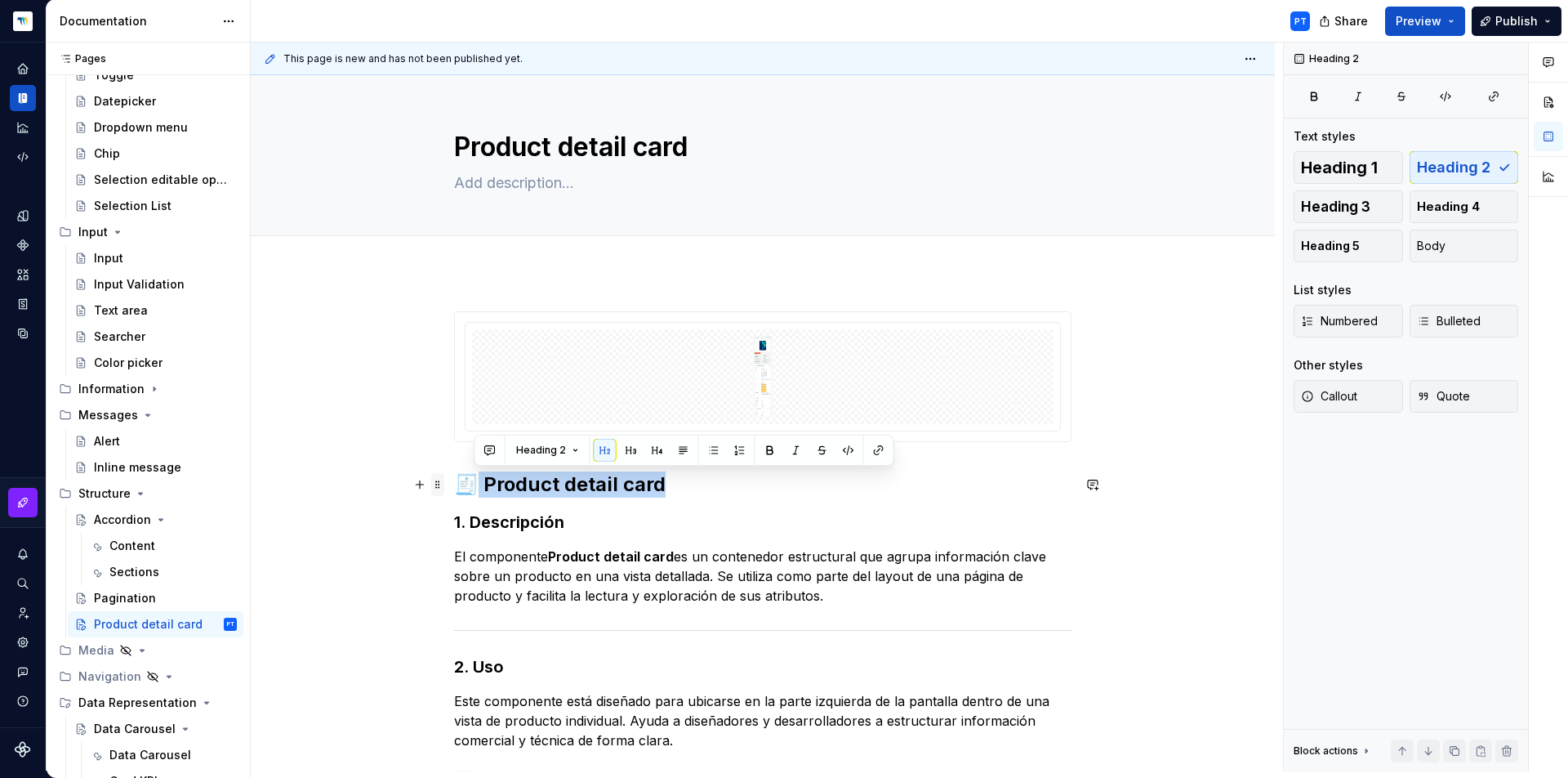
drag, startPoint x: 678, startPoint y: 488, endPoint x: 431, endPoint y: 475, distance: 247.3
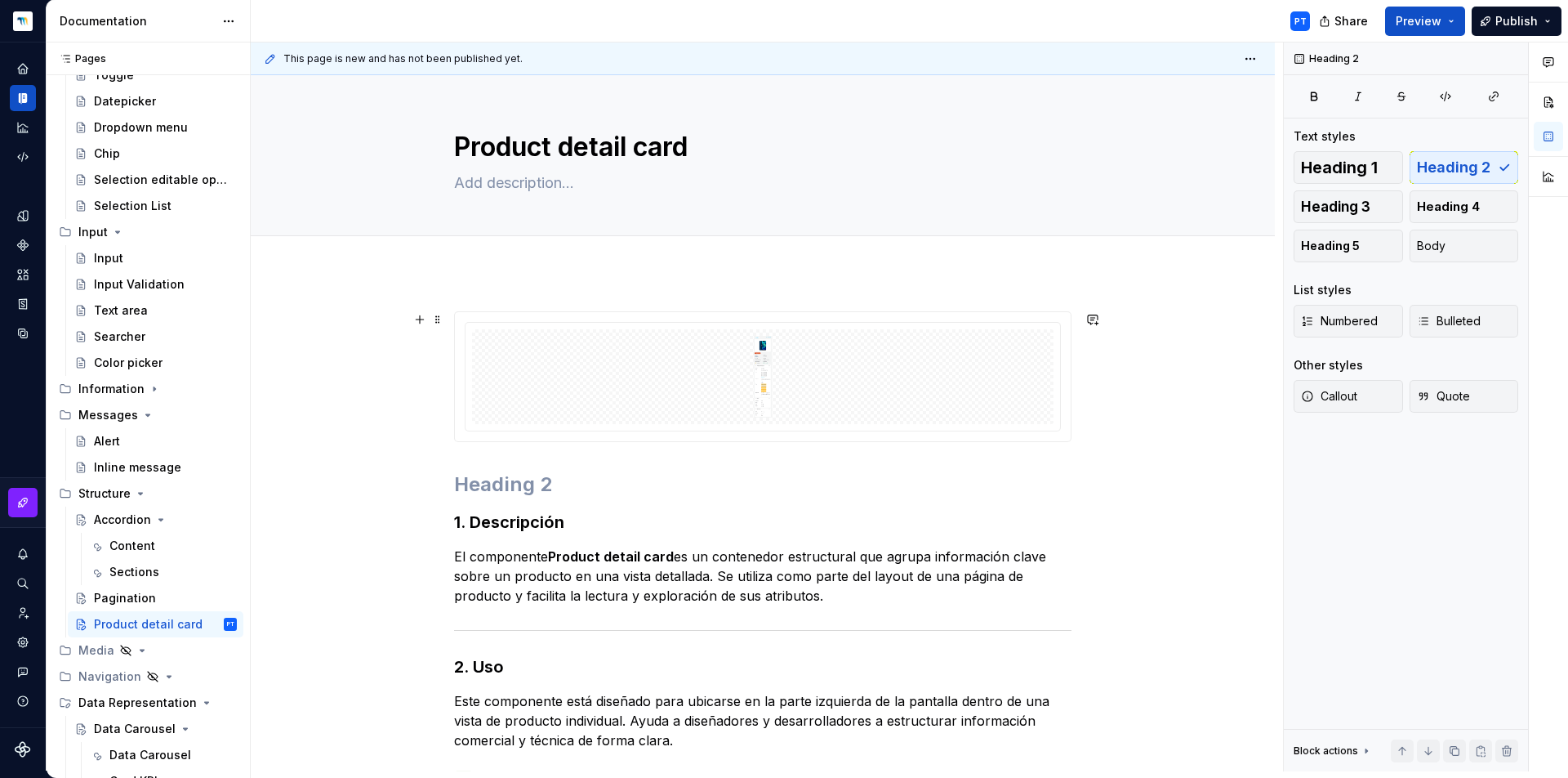
click at [680, 311] on div at bounding box center [762, 377] width 617 height 131
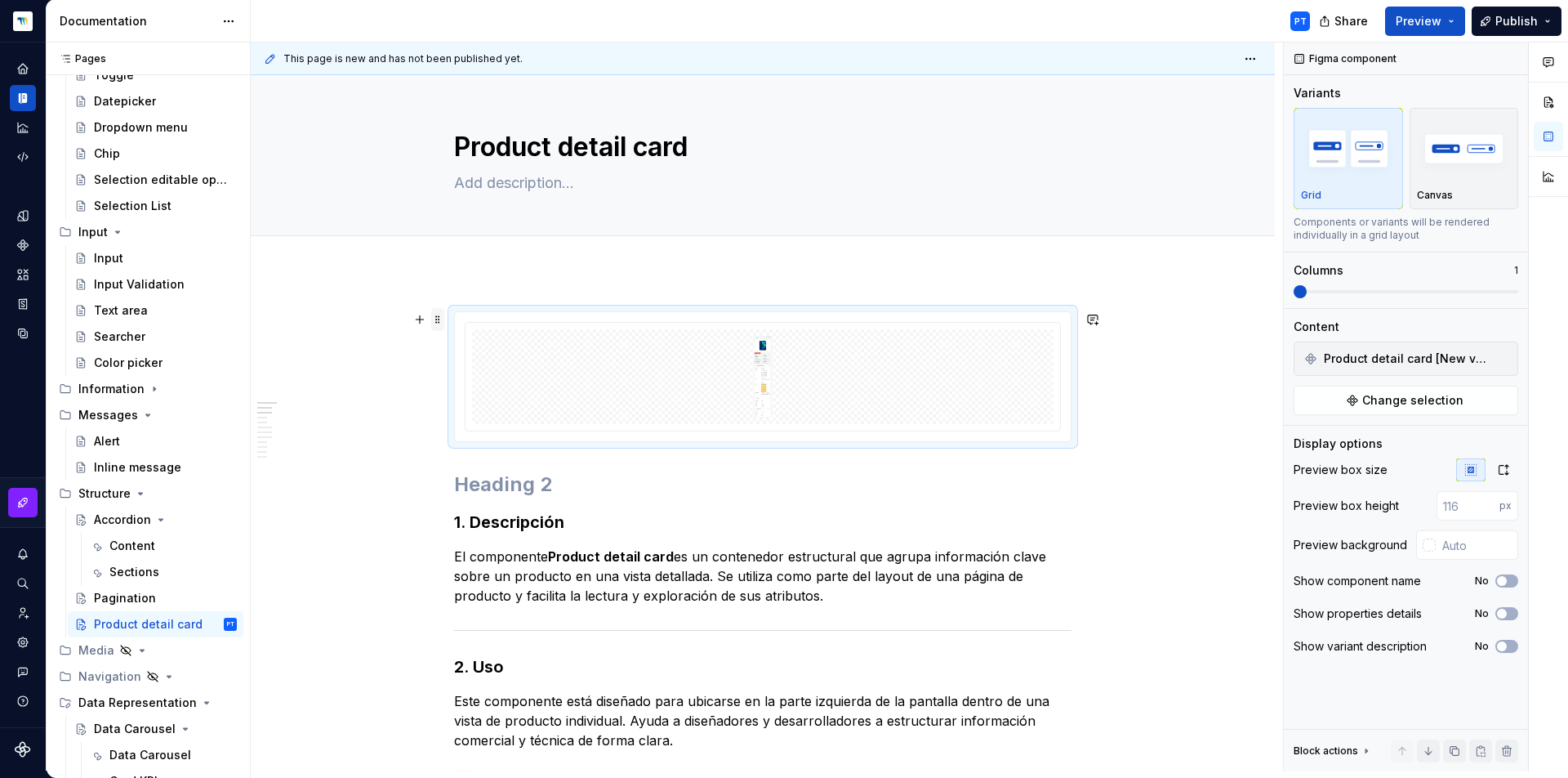
click at [442, 319] on span at bounding box center [438, 319] width 13 height 22
click at [668, 403] on img at bounding box center [763, 376] width 269 height 82
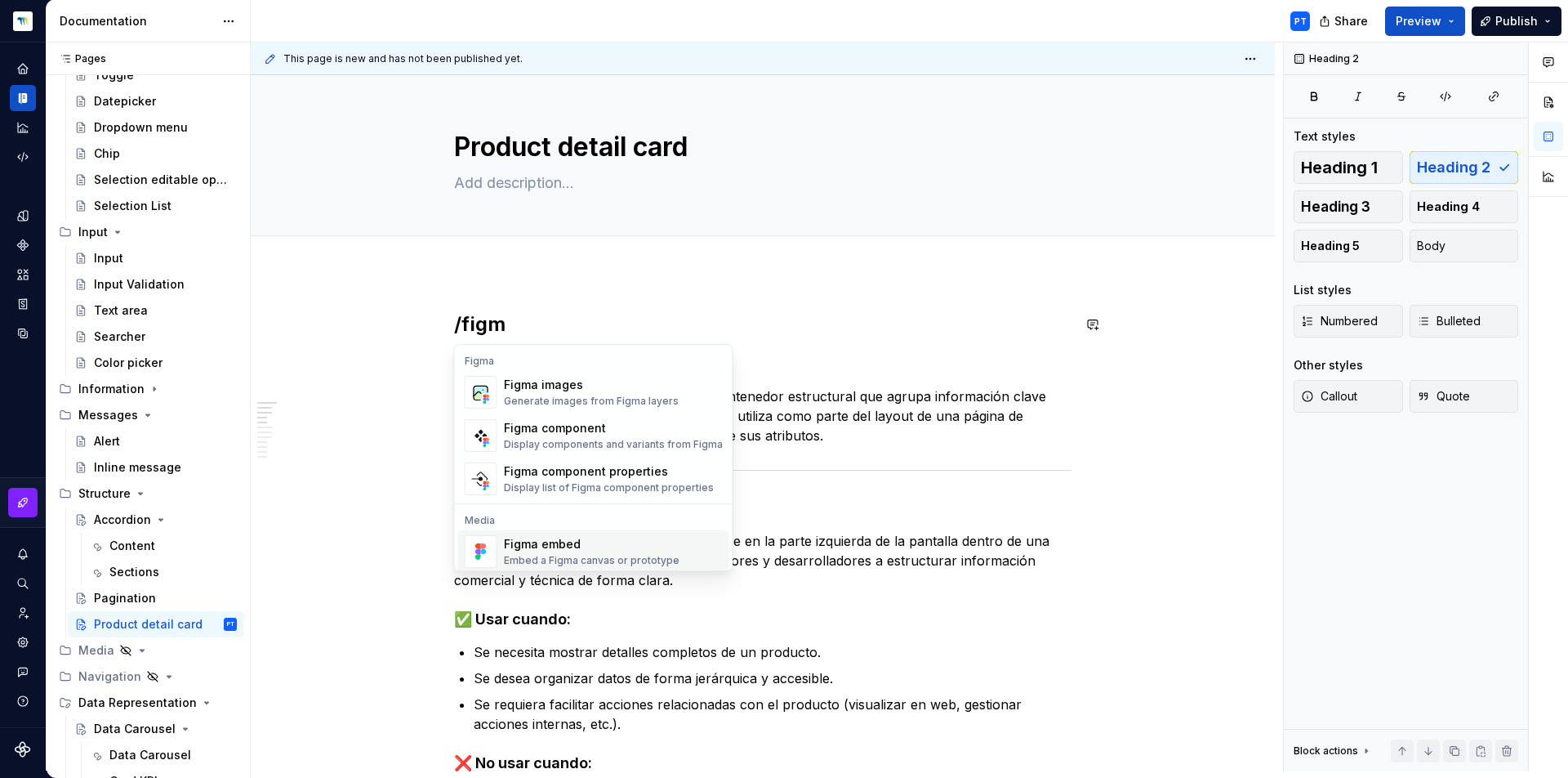
scroll to position [15, 0]
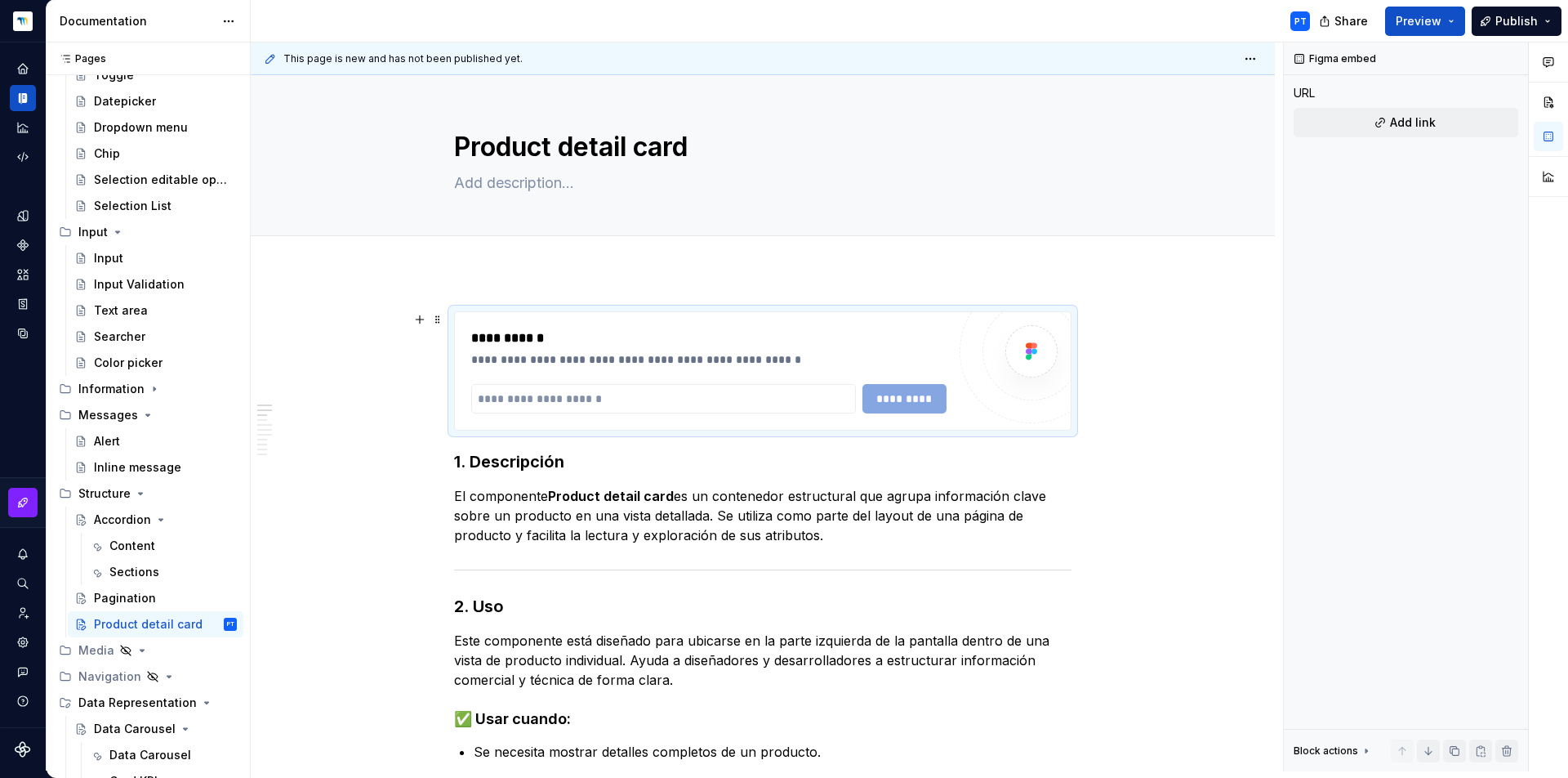
type textarea "*"
click at [538, 408] on input "text" at bounding box center [663, 398] width 385 height 30
click at [544, 404] on input "text" at bounding box center [663, 398] width 385 height 30
paste input "**********"
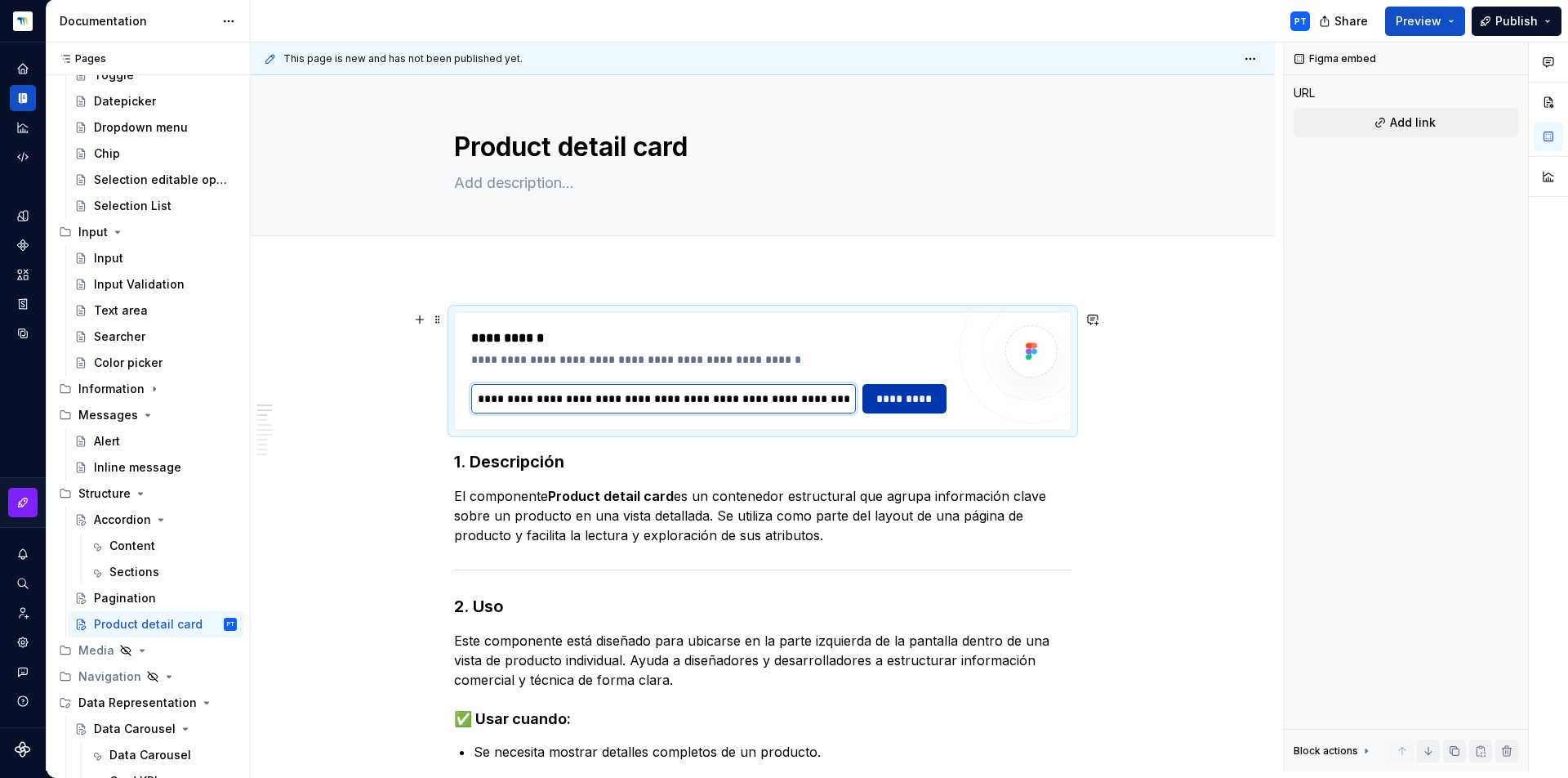
type input "**********"
click at [899, 406] on span "*********" at bounding box center [904, 398] width 64 height 16
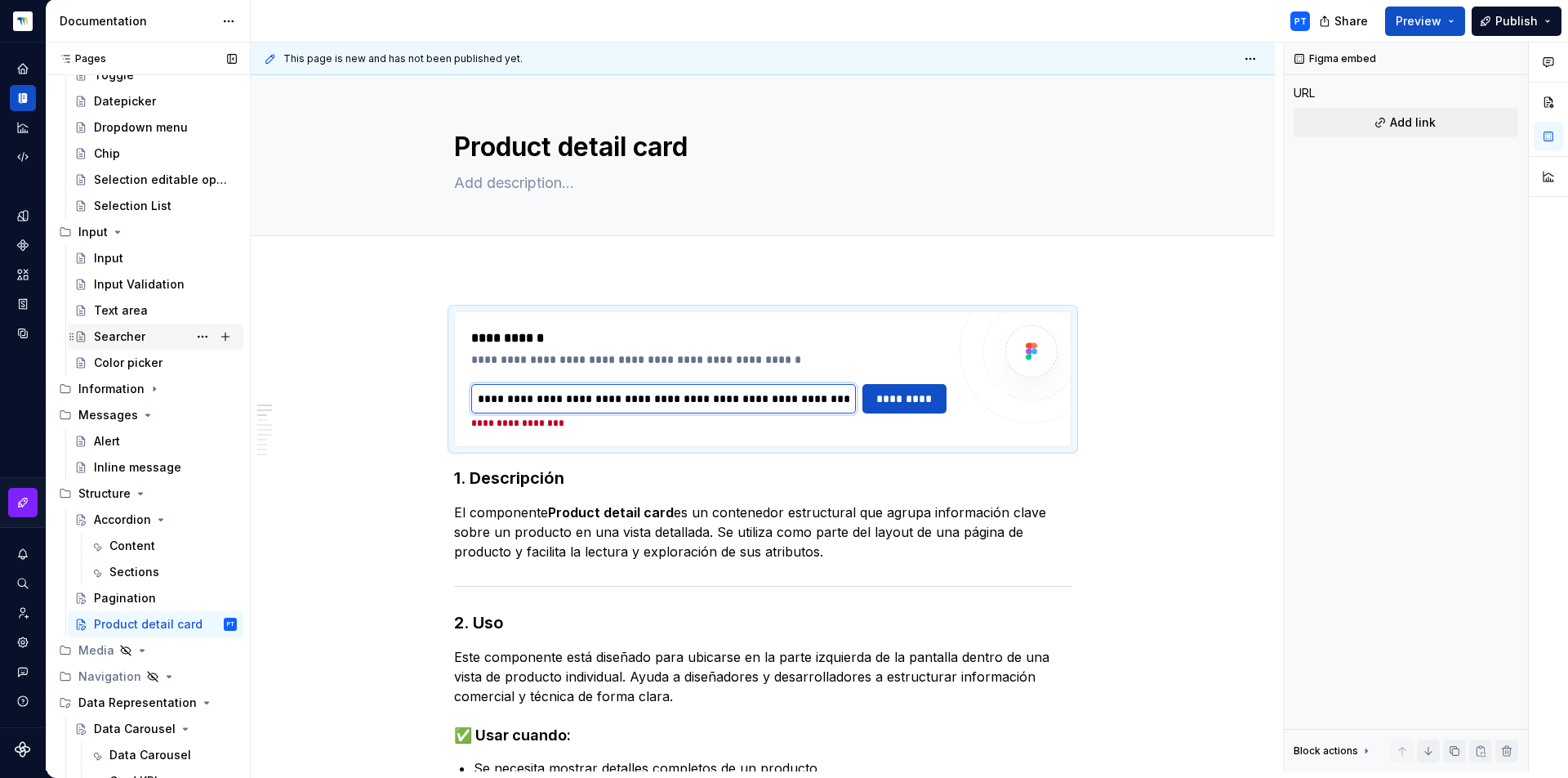
drag, startPoint x: 847, startPoint y: 397, endPoint x: 211, endPoint y: 349, distance: 637.8
click at [211, 349] on div "Pages Pages Add Accessibility guide for tree Page tree. Navigate the tree with …" at bounding box center [807, 409] width 1521 height 735
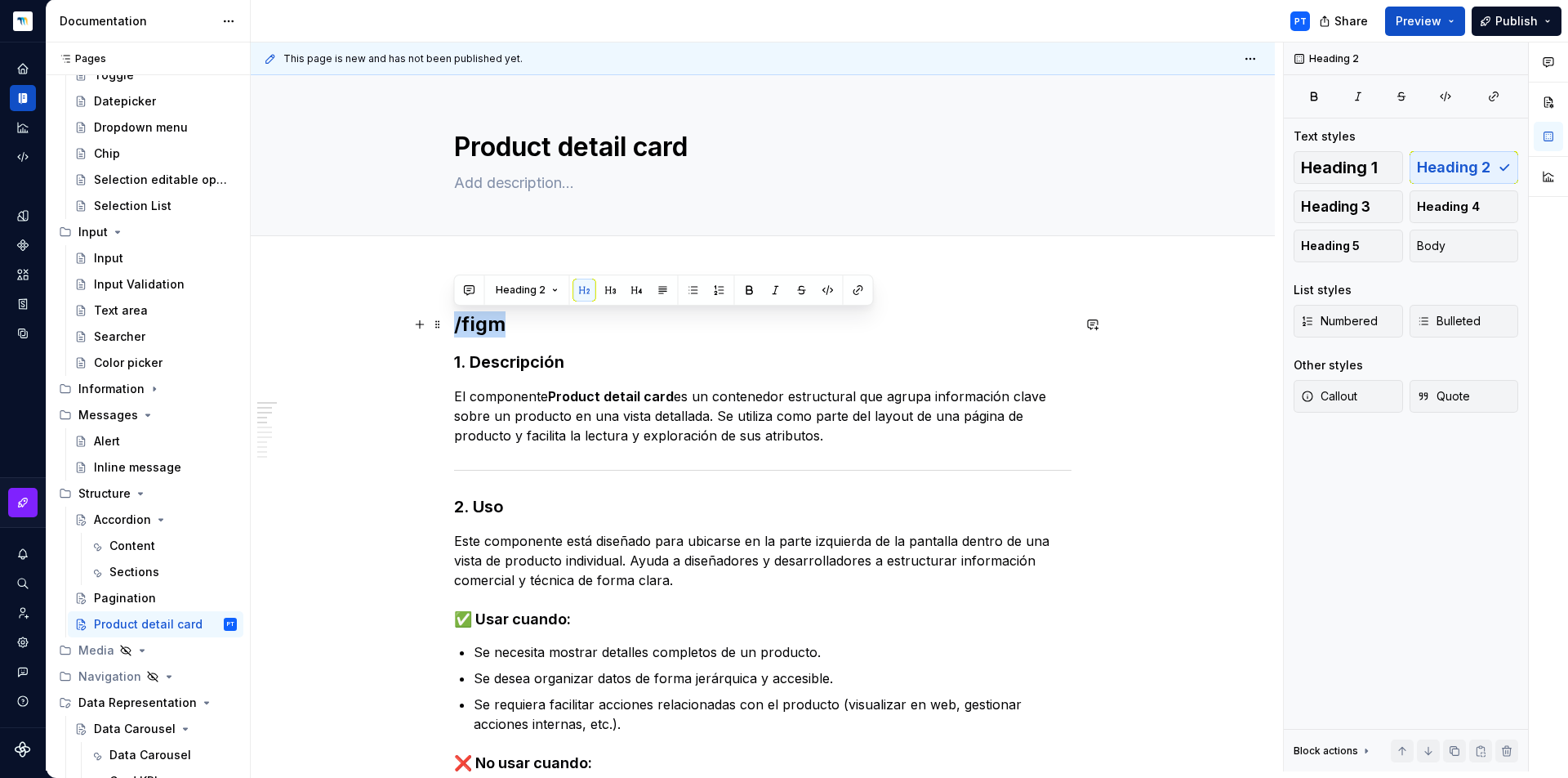
drag, startPoint x: 517, startPoint y: 322, endPoint x: 407, endPoint y: 318, distance: 110.1
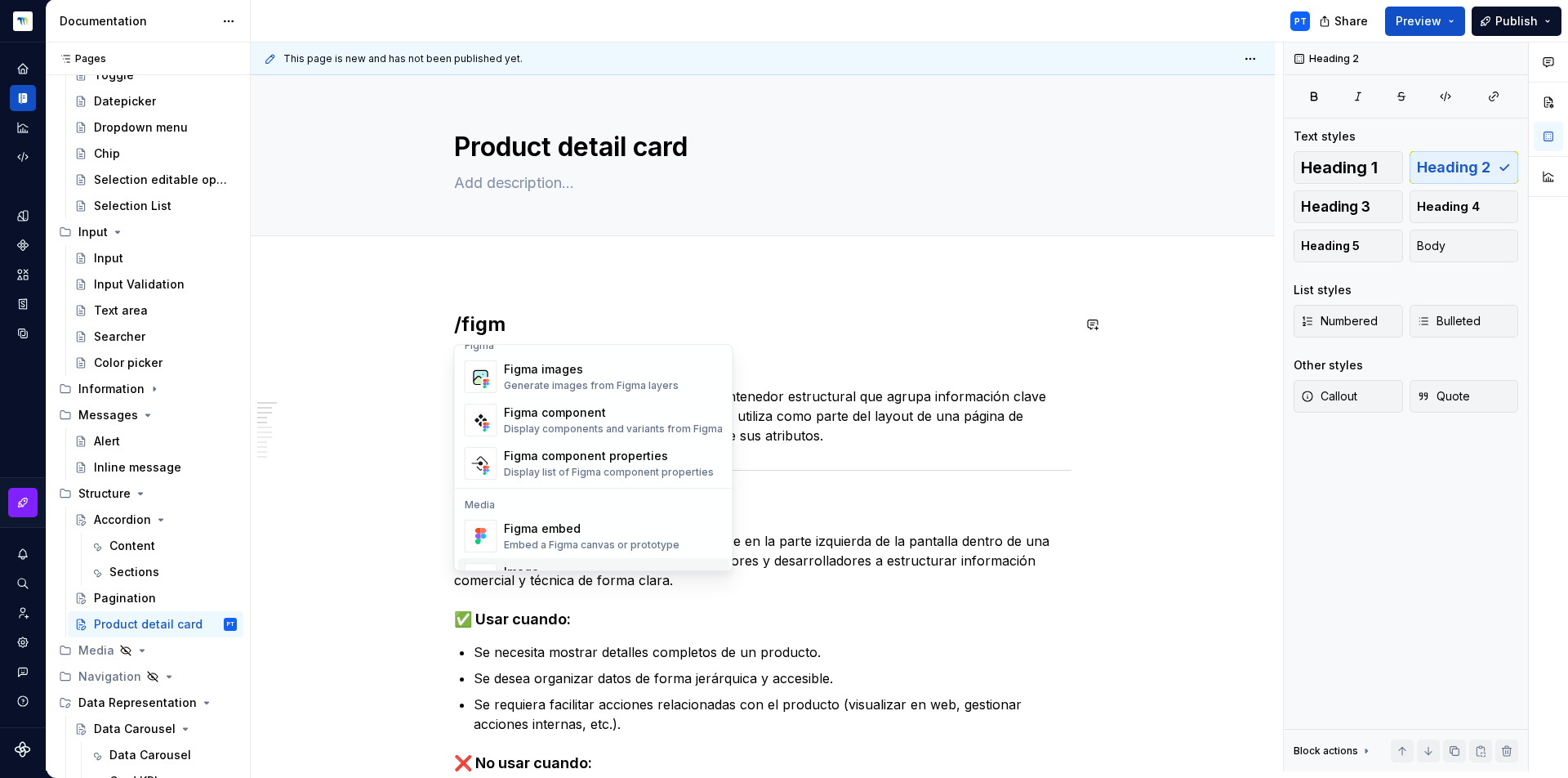
scroll to position [49, 0]
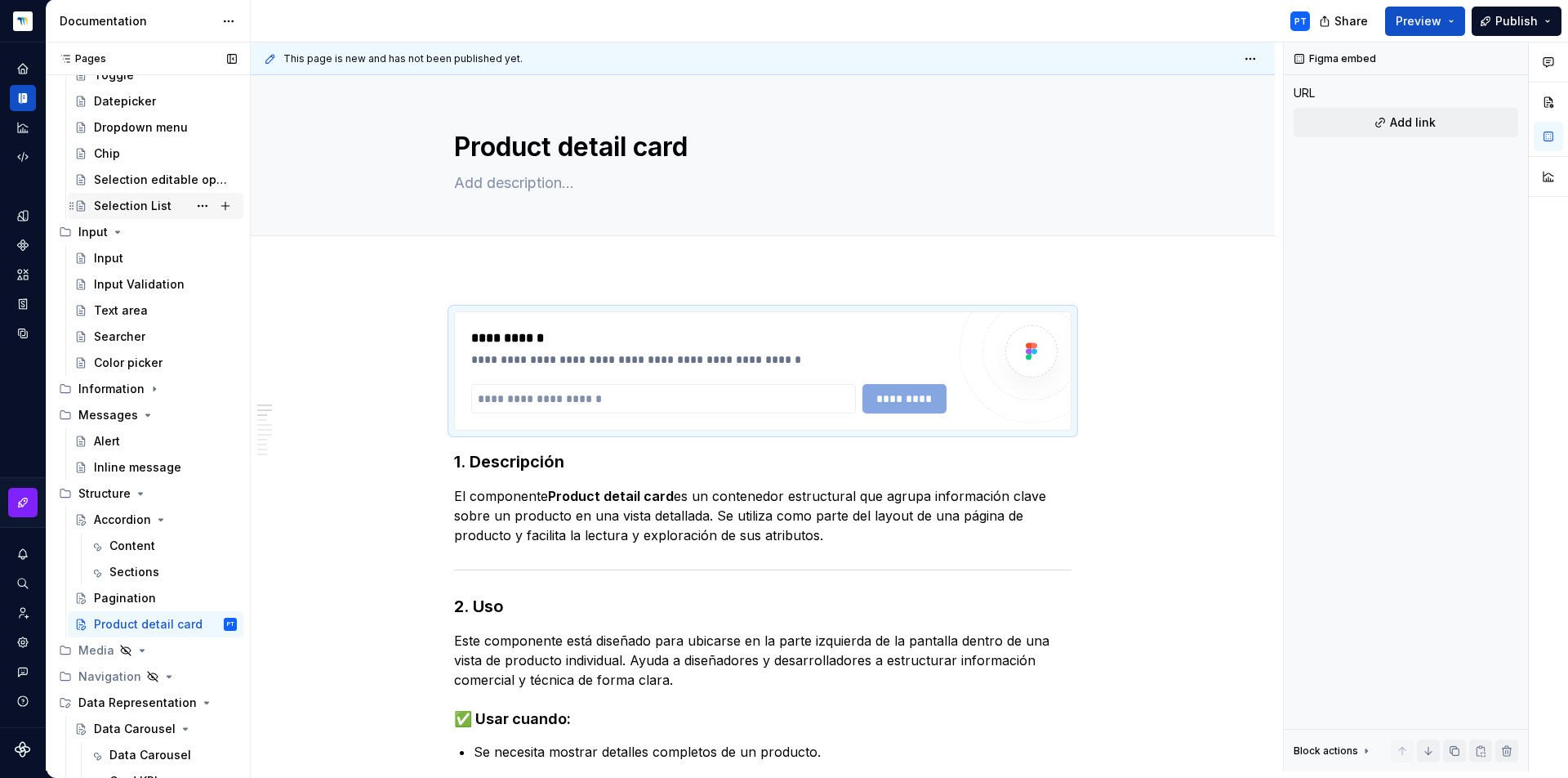
click at [575, 397] on input "text" at bounding box center [663, 398] width 385 height 30
click at [542, 399] on input "text" at bounding box center [663, 398] width 385 height 30
paste input "**********"
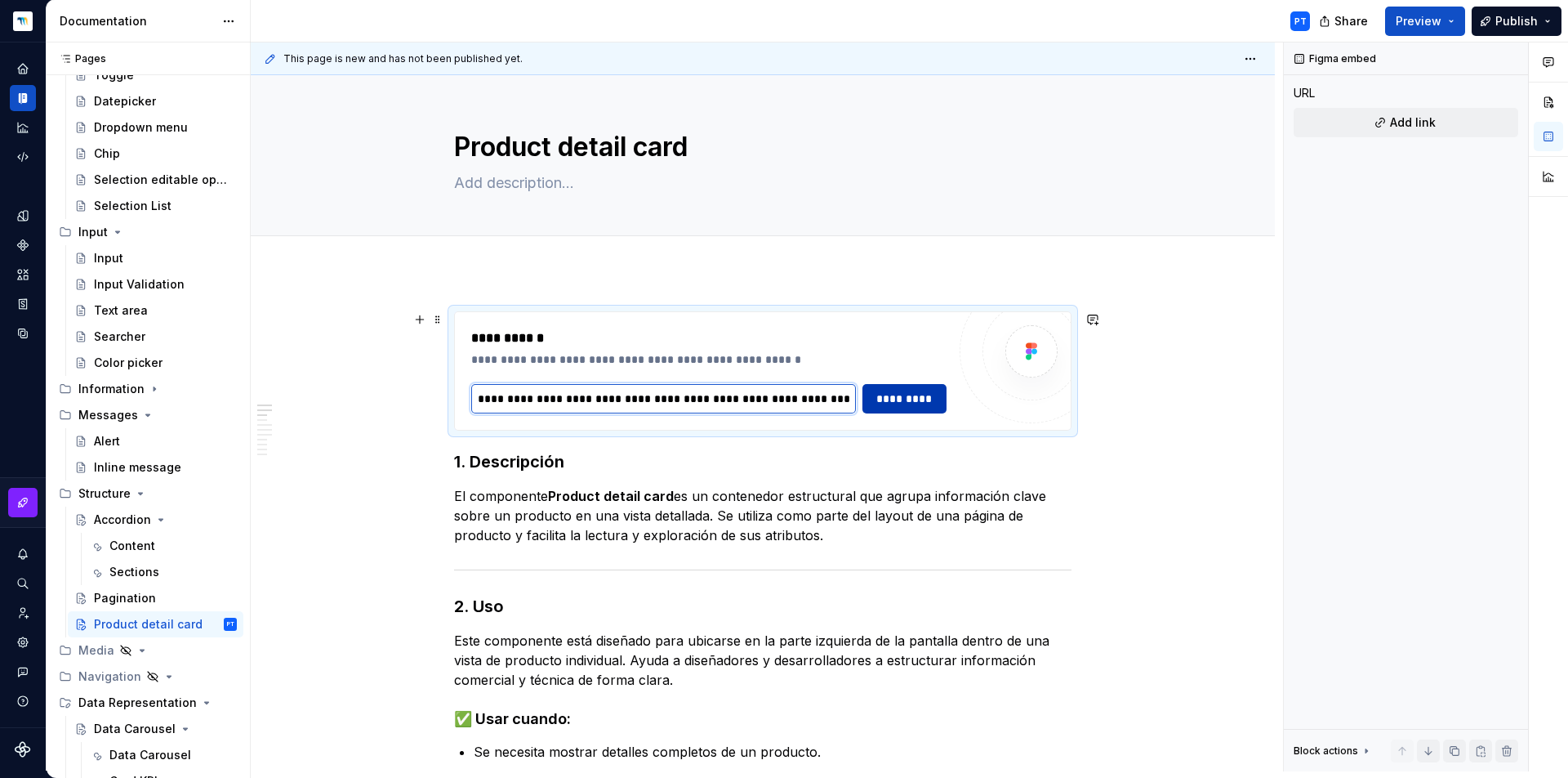
type input "**********"
click at [911, 403] on span "*********" at bounding box center [904, 398] width 64 height 16
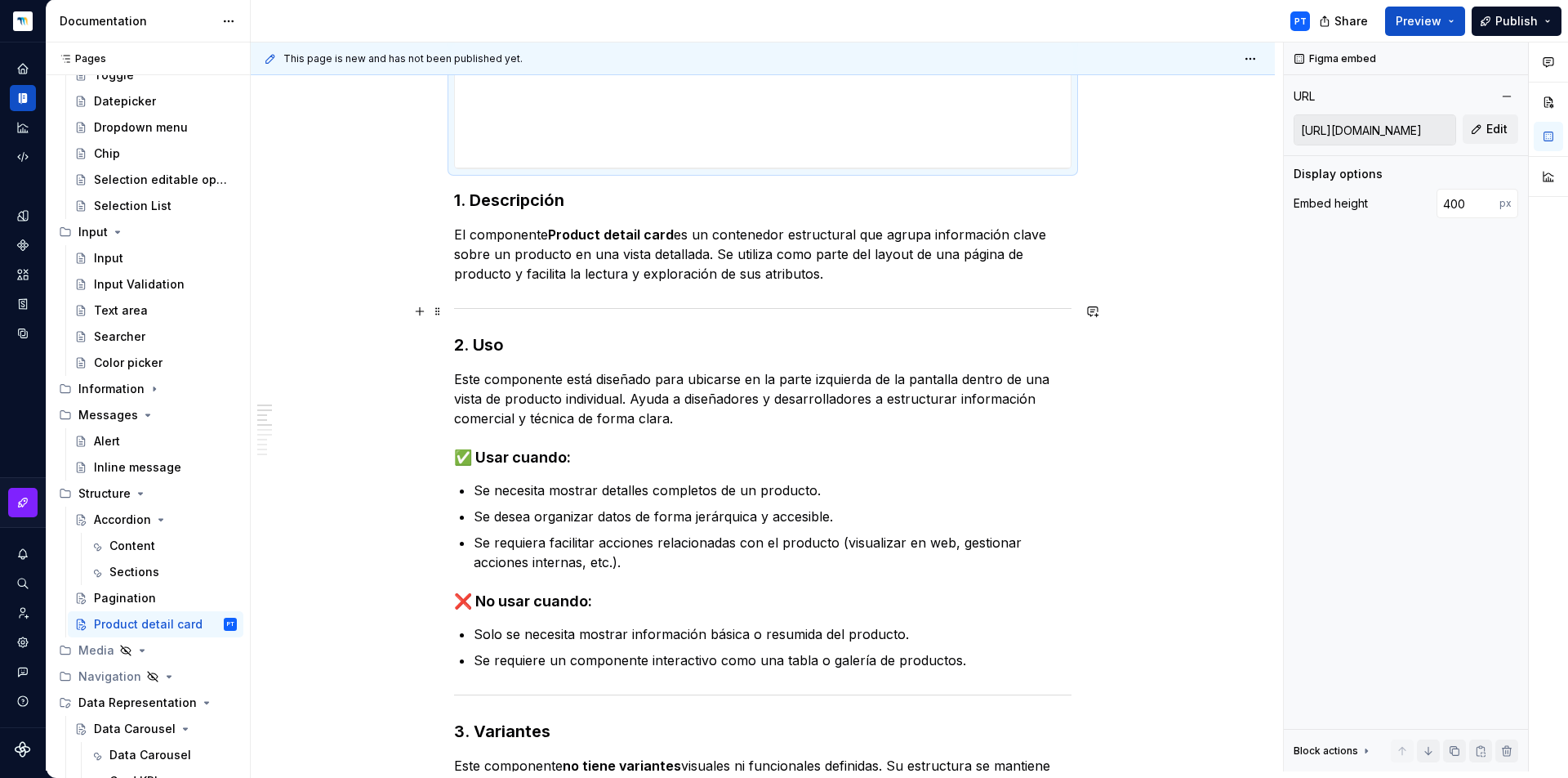
scroll to position [468, 0]
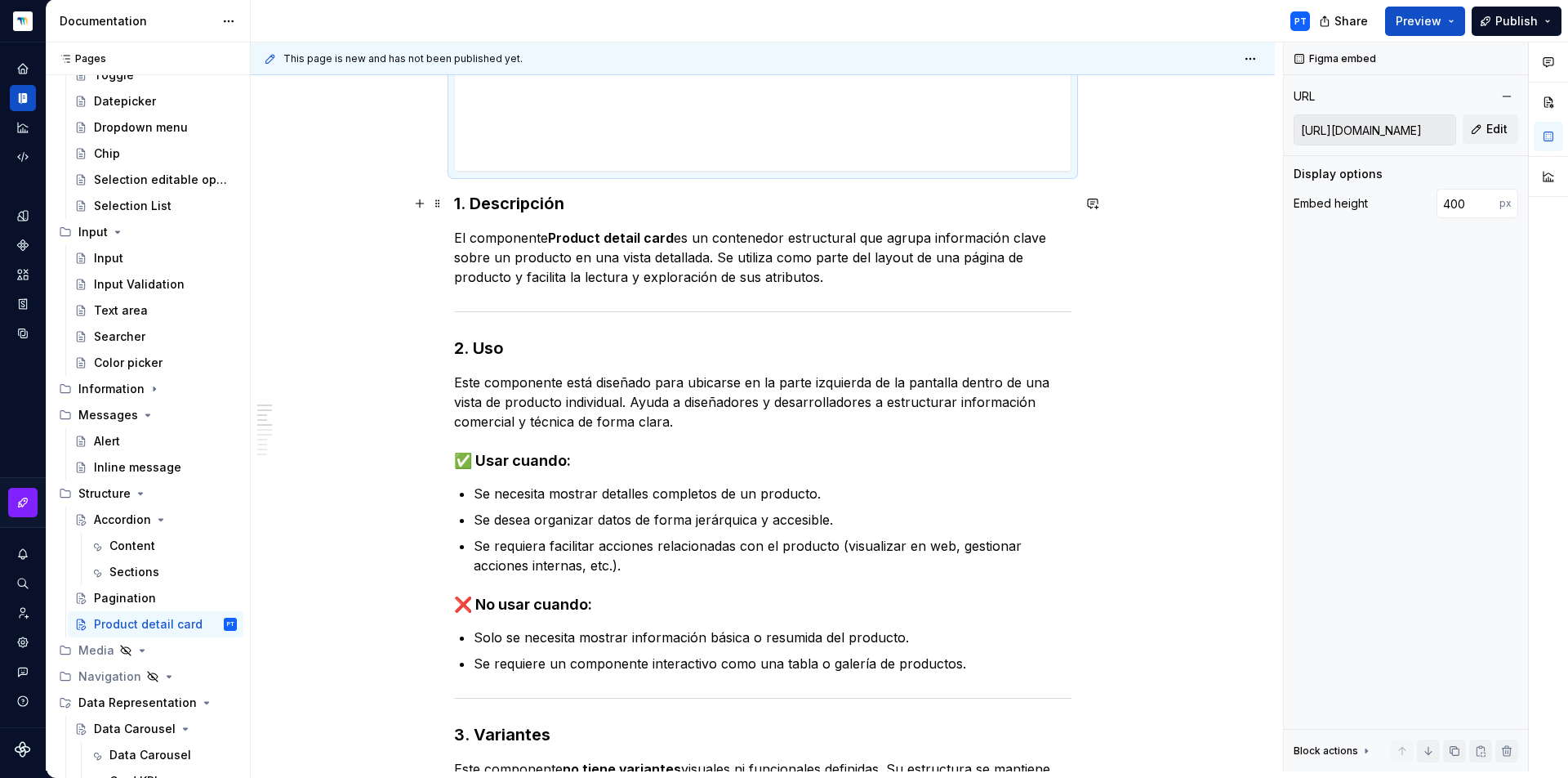
click at [467, 204] on h3 "1. Descripción" at bounding box center [762, 203] width 617 height 22
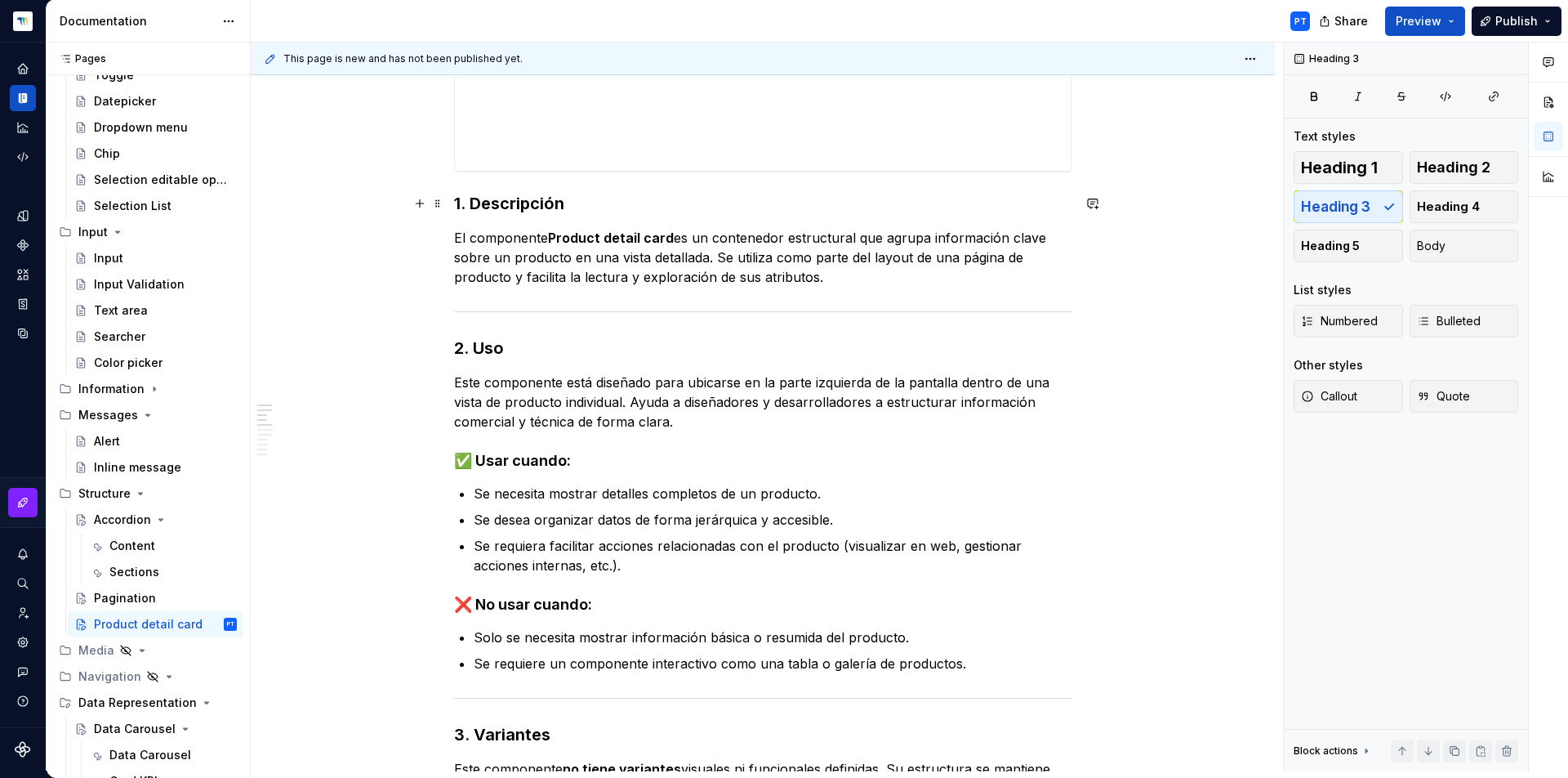
click at [471, 202] on h3 "1. Descripción" at bounding box center [762, 203] width 617 height 22
click at [492, 200] on h3 "Descripción" at bounding box center [762, 203] width 617 height 22
click at [561, 170] on button "Heading 3" at bounding box center [527, 170] width 77 height 22
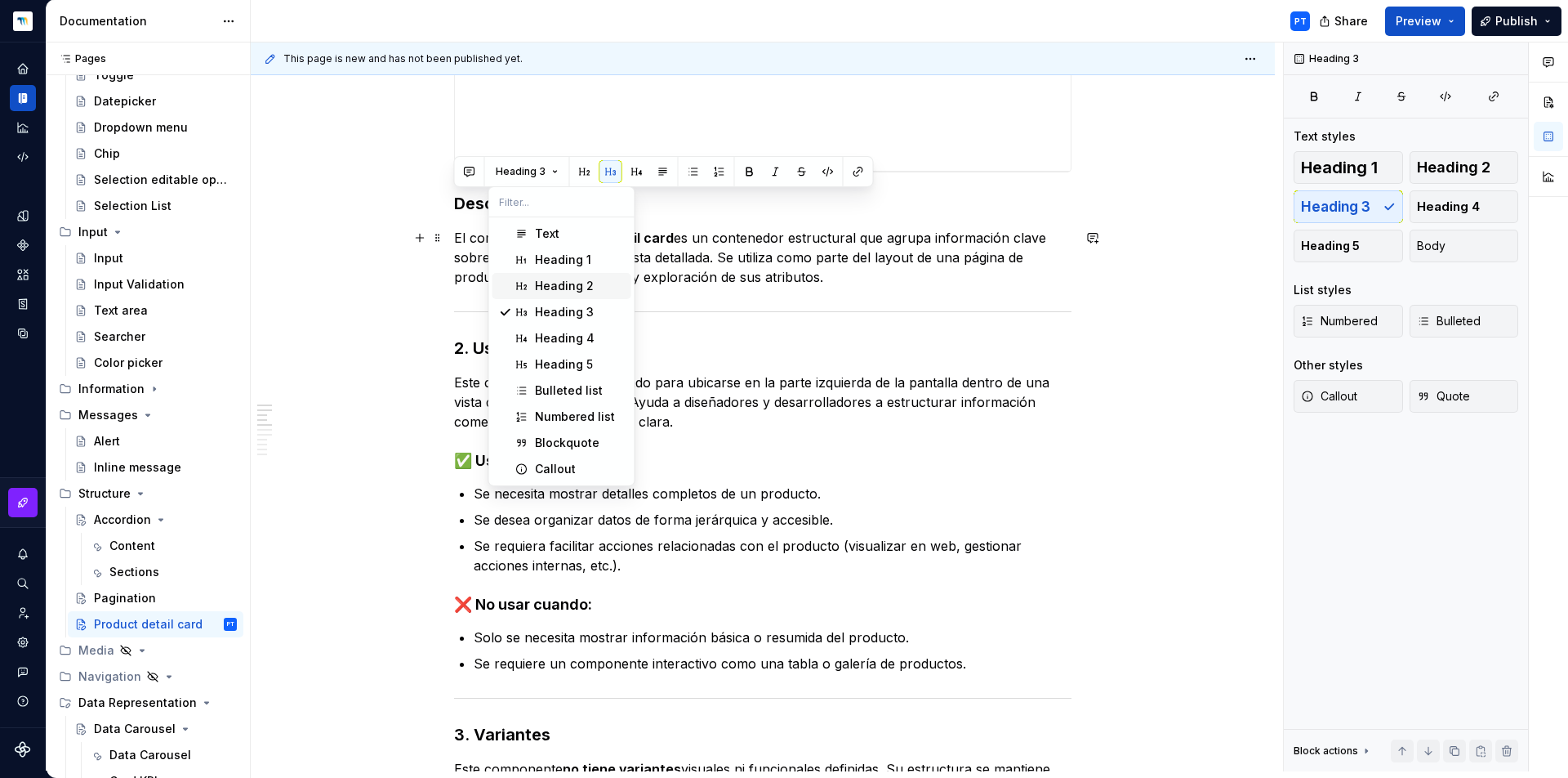
click at [571, 285] on div "Heading 2" at bounding box center [564, 286] width 59 height 16
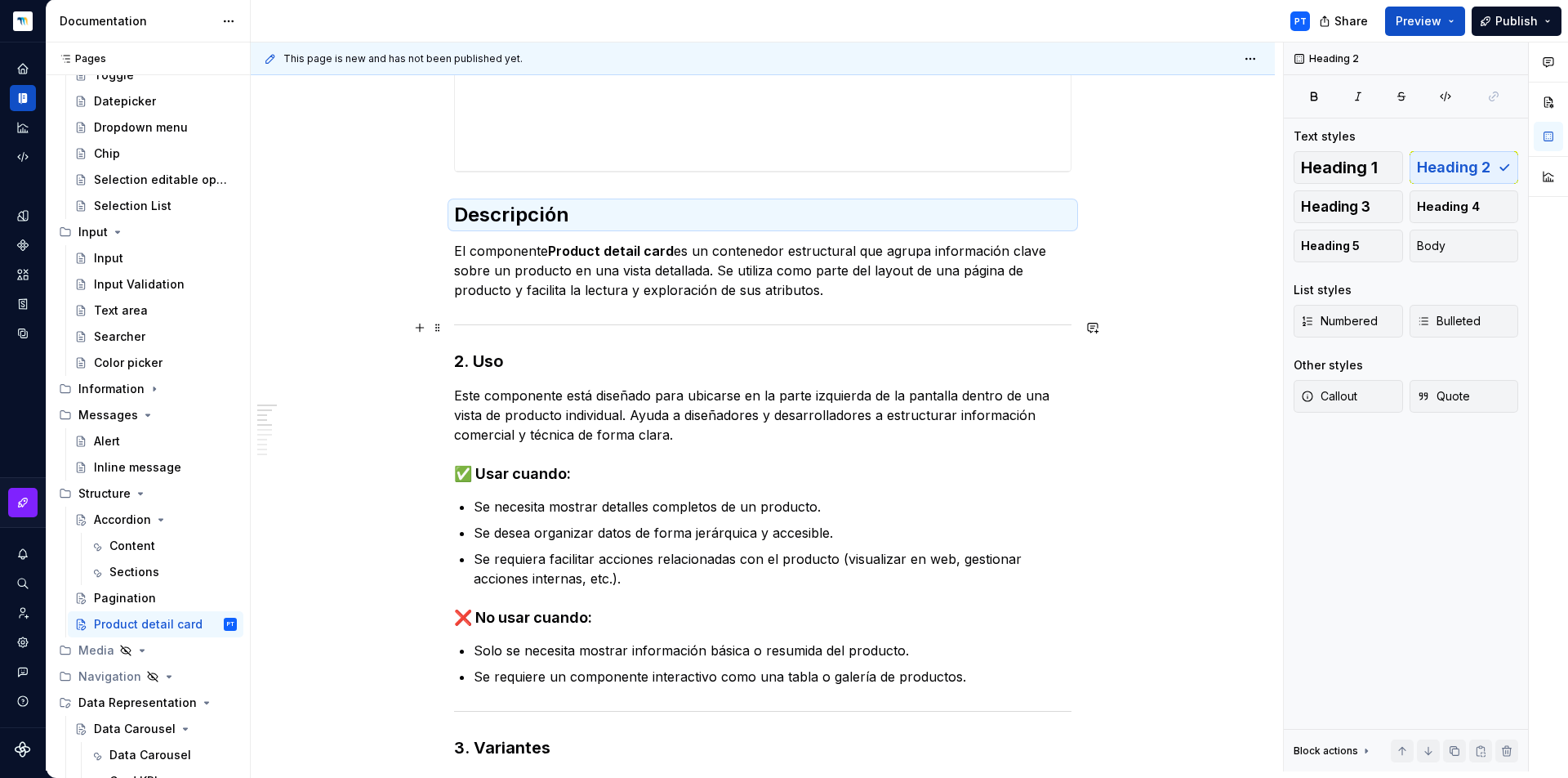
click at [551, 326] on div at bounding box center [762, 325] width 617 height 11
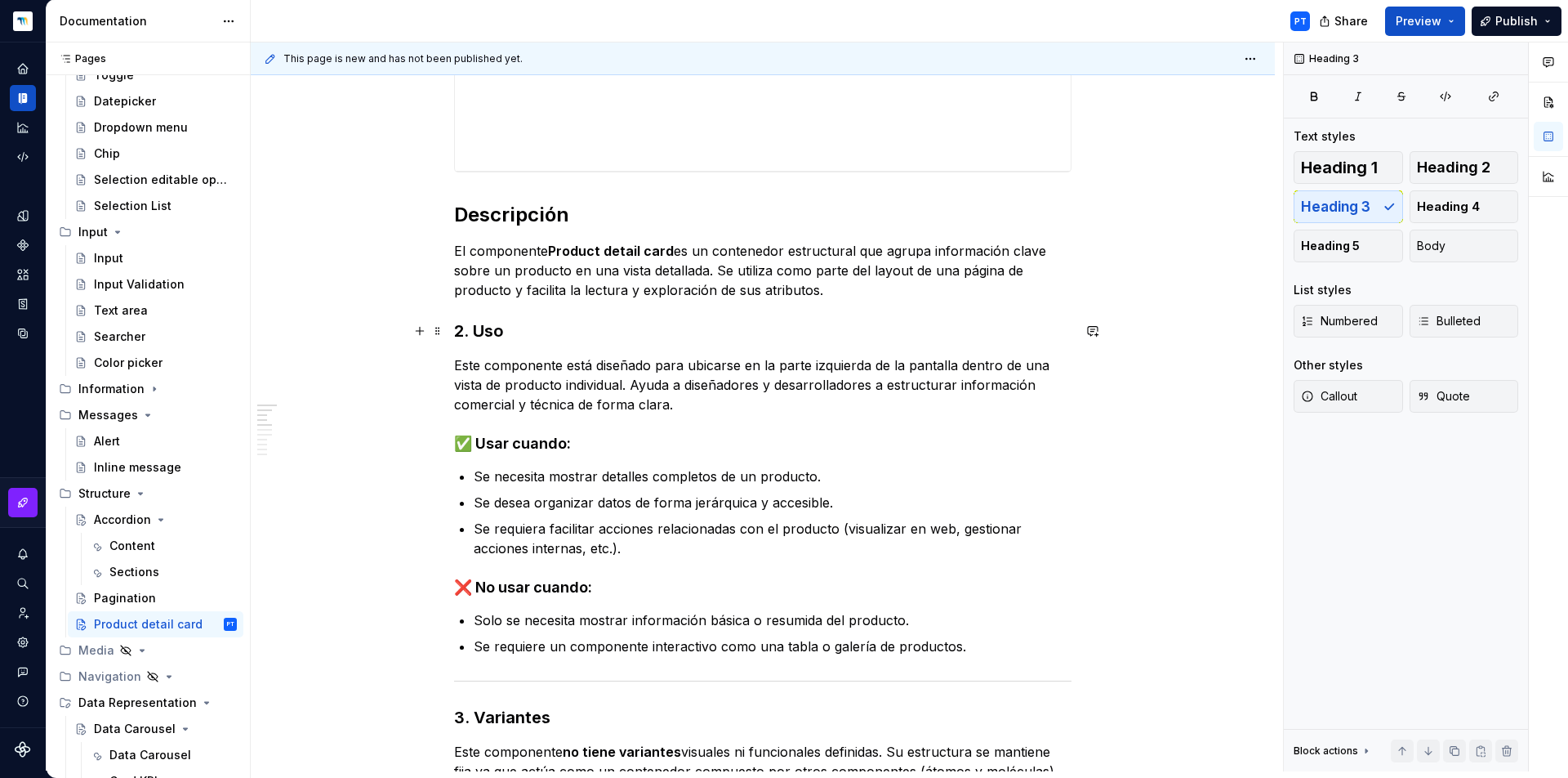
click at [474, 328] on h3 "2. Uso" at bounding box center [762, 330] width 617 height 22
click at [472, 328] on h3 "Uso" at bounding box center [762, 330] width 617 height 22
click at [525, 296] on span "Heading 3" at bounding box center [521, 299] width 50 height 13
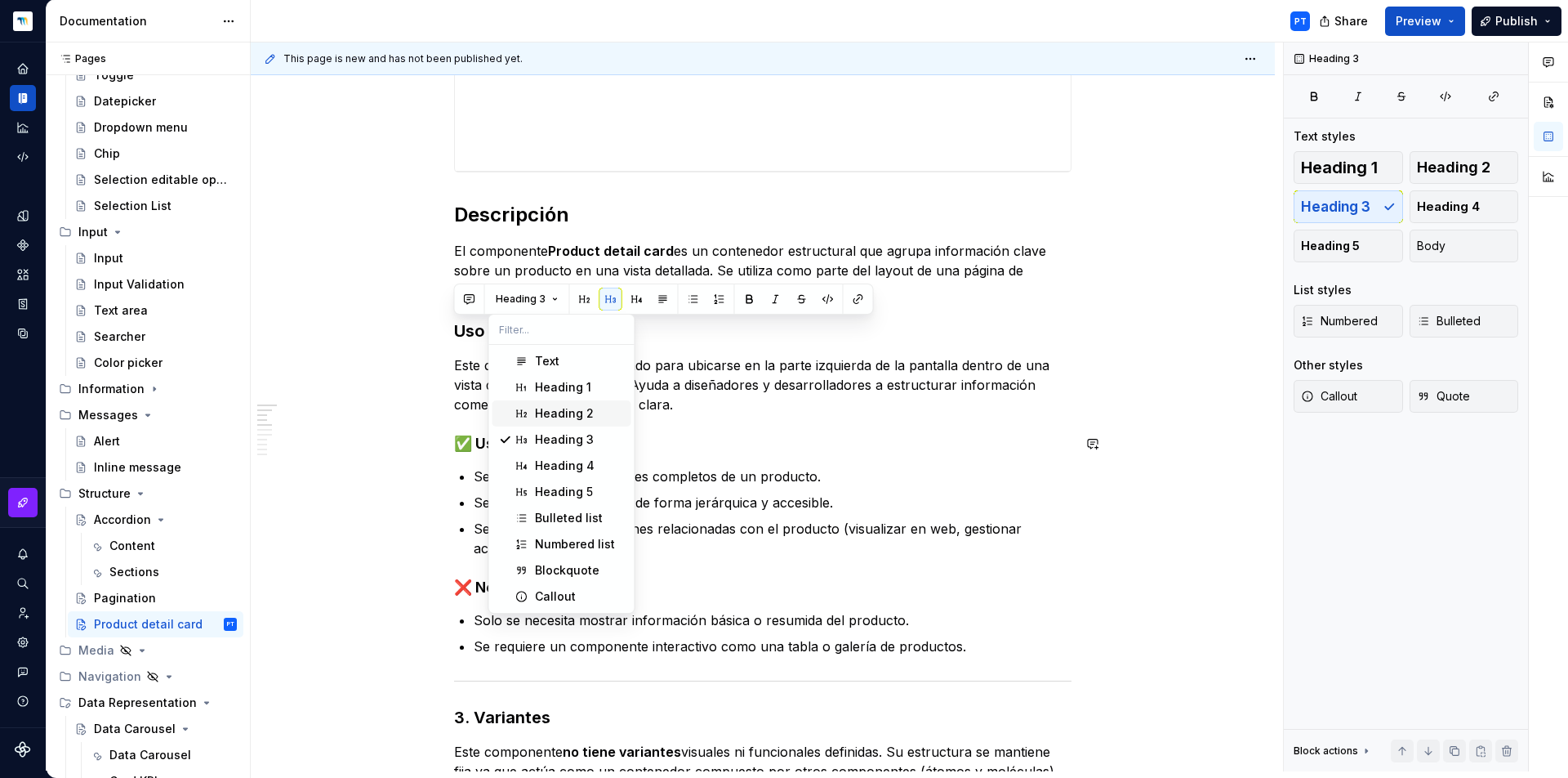
click at [559, 421] on div "Heading 2" at bounding box center [564, 414] width 59 height 16
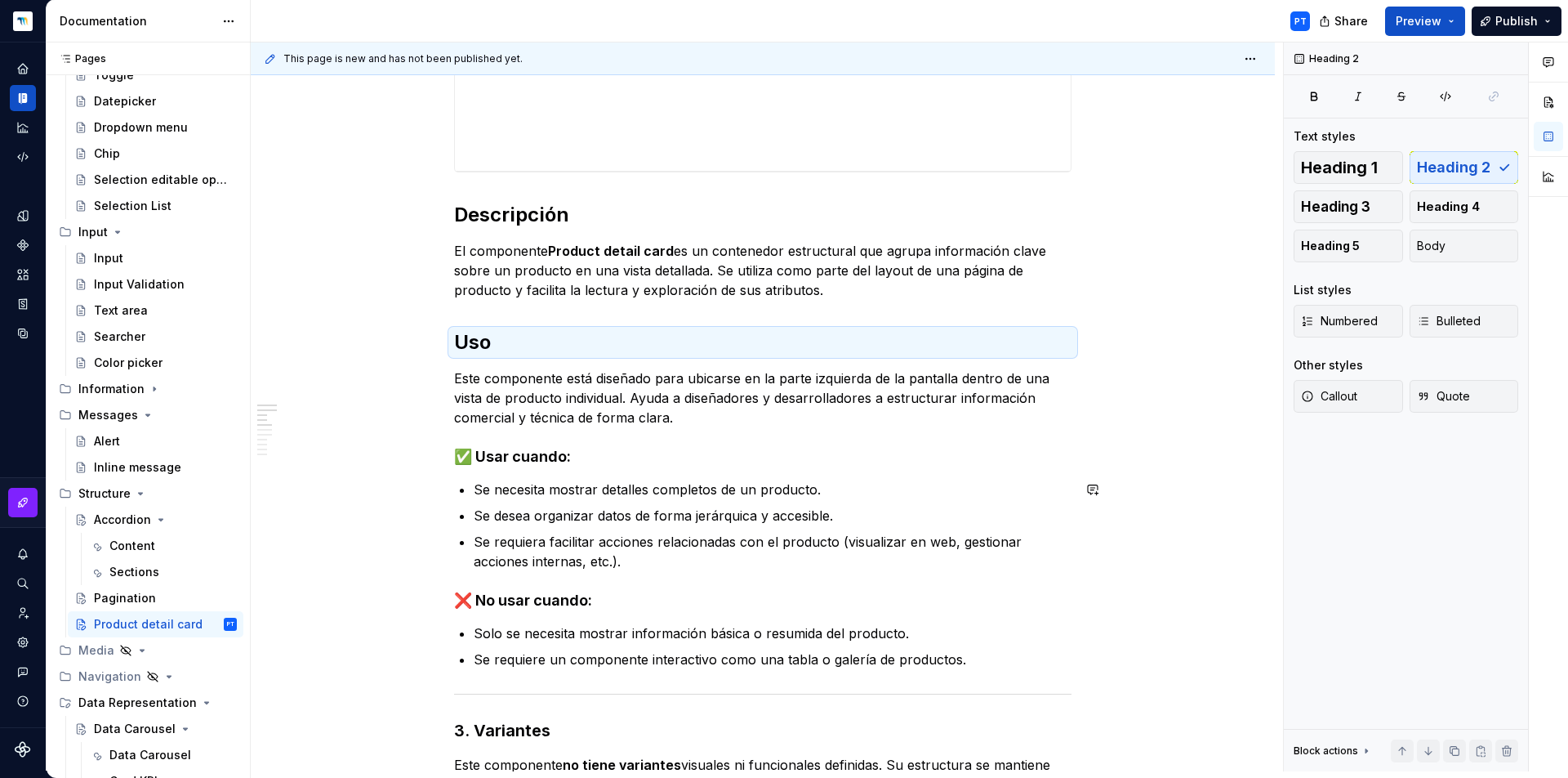
click at [561, 464] on h4 "✅ Usar cuando:" at bounding box center [762, 457] width 617 height 20
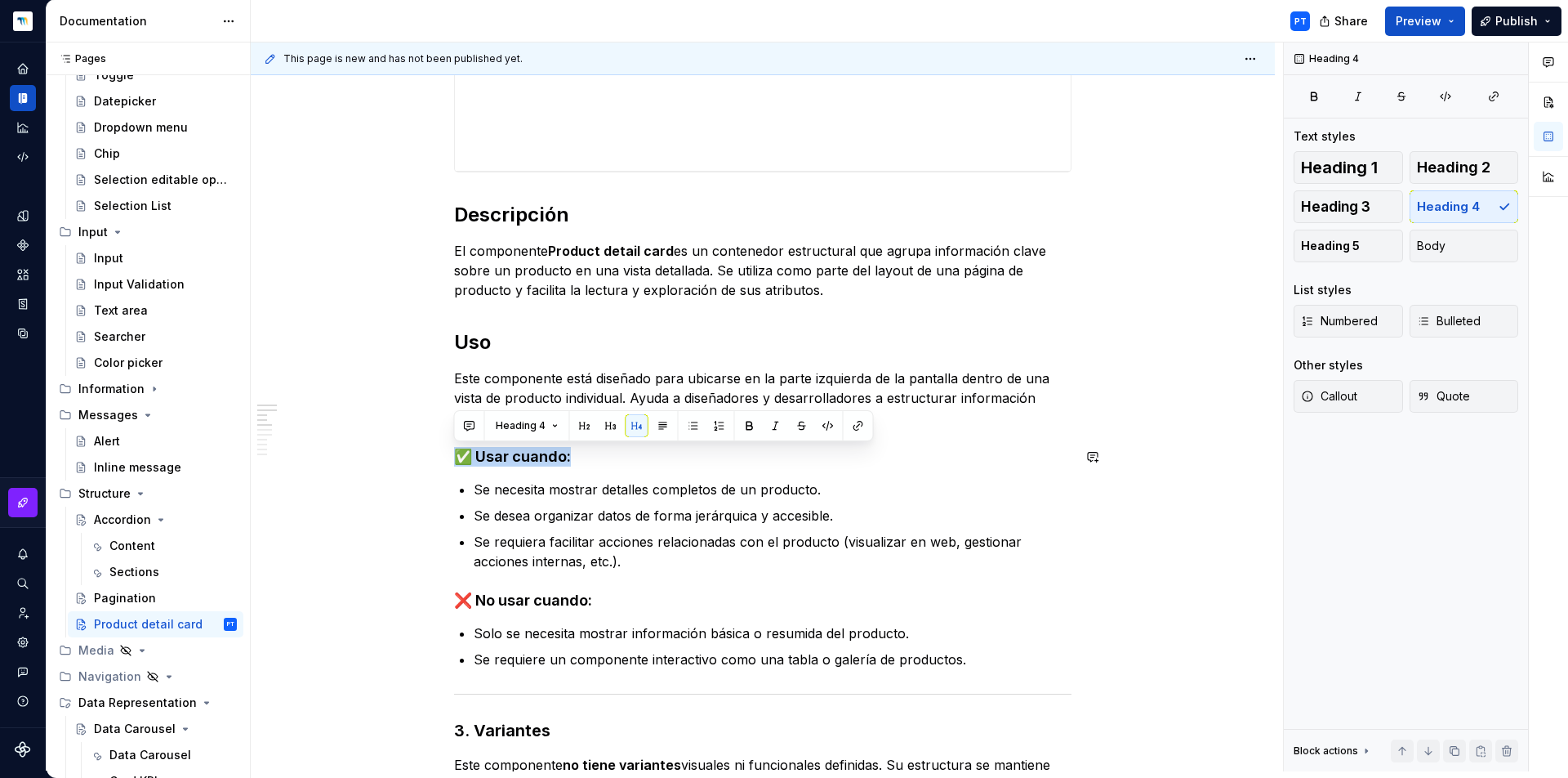
drag, startPoint x: 604, startPoint y: 456, endPoint x: 453, endPoint y: 446, distance: 151.3
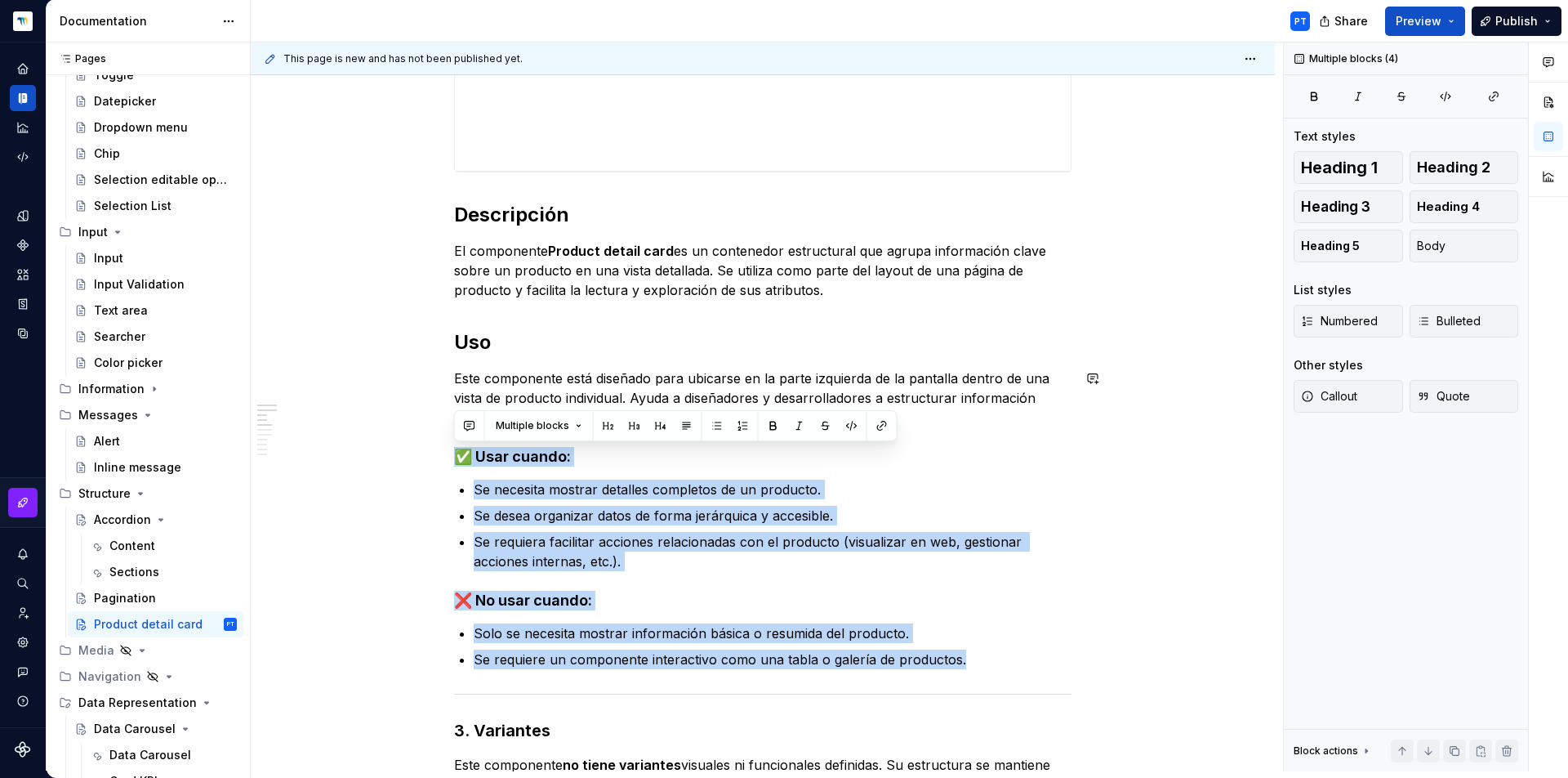
drag, startPoint x: 1000, startPoint y: 665, endPoint x: 408, endPoint y: 440, distance: 633.3
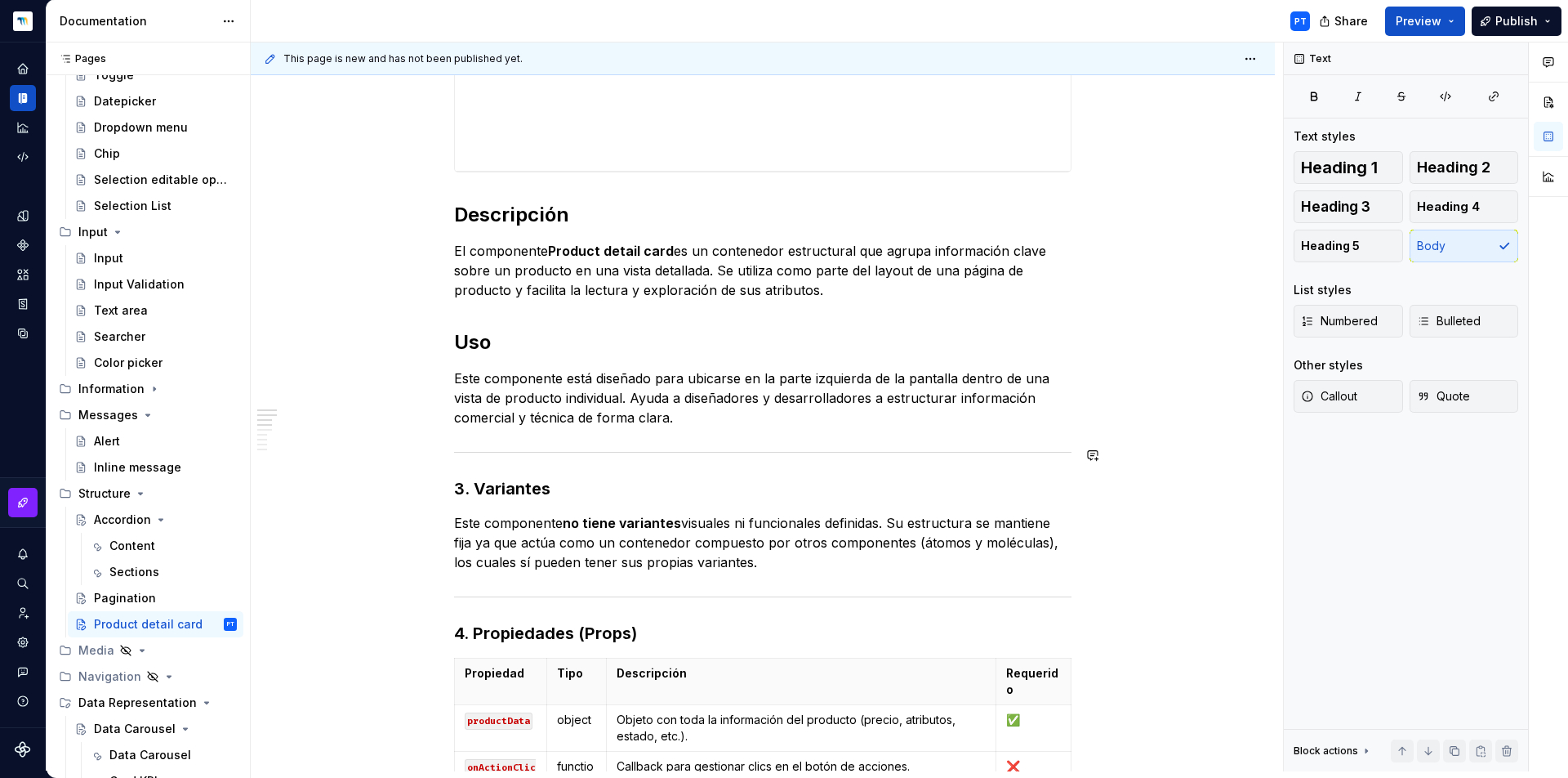
click at [488, 446] on div "**********" at bounding box center [762, 735] width 617 height 1784
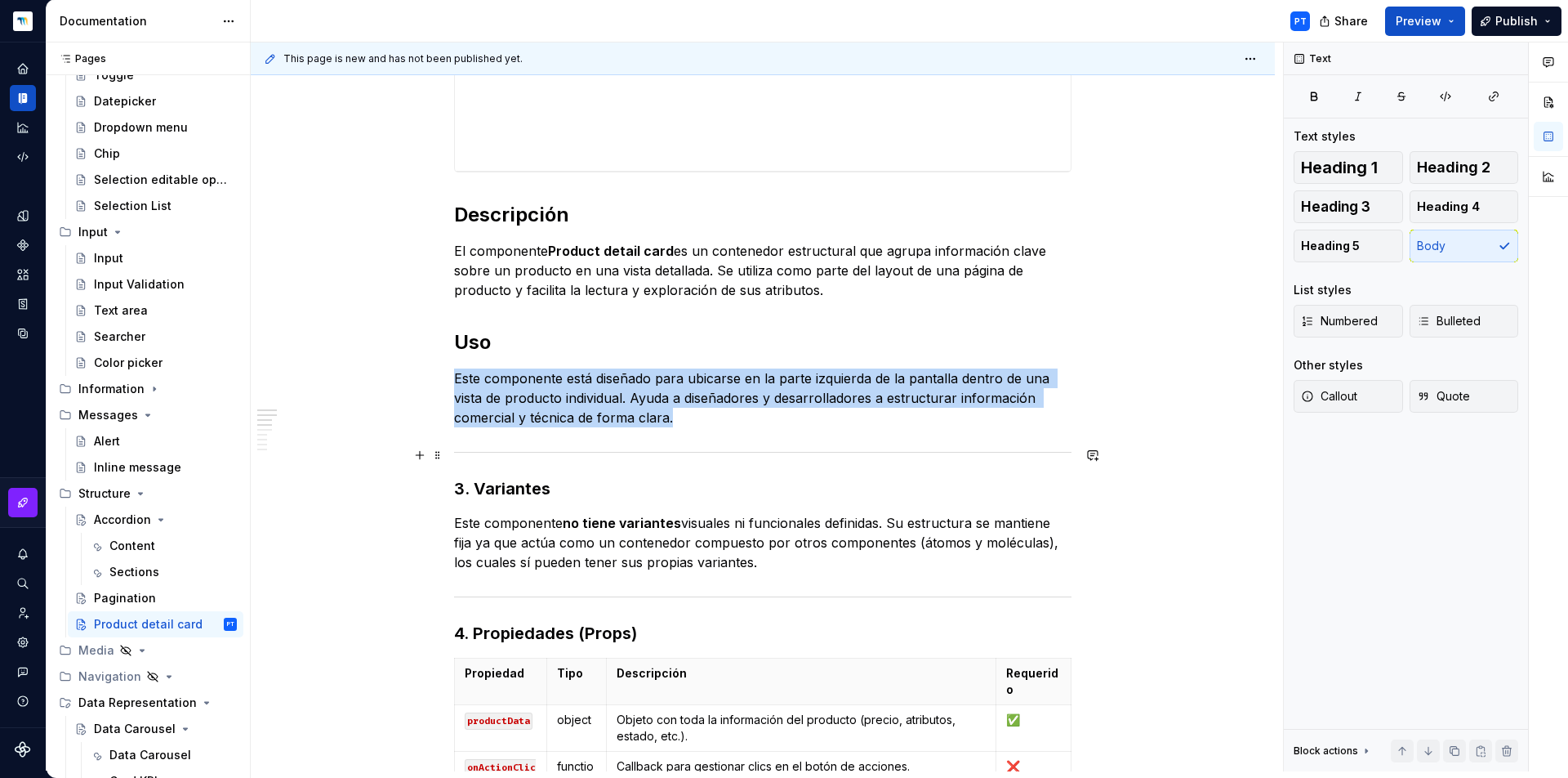
click at [488, 449] on div at bounding box center [762, 452] width 617 height 11
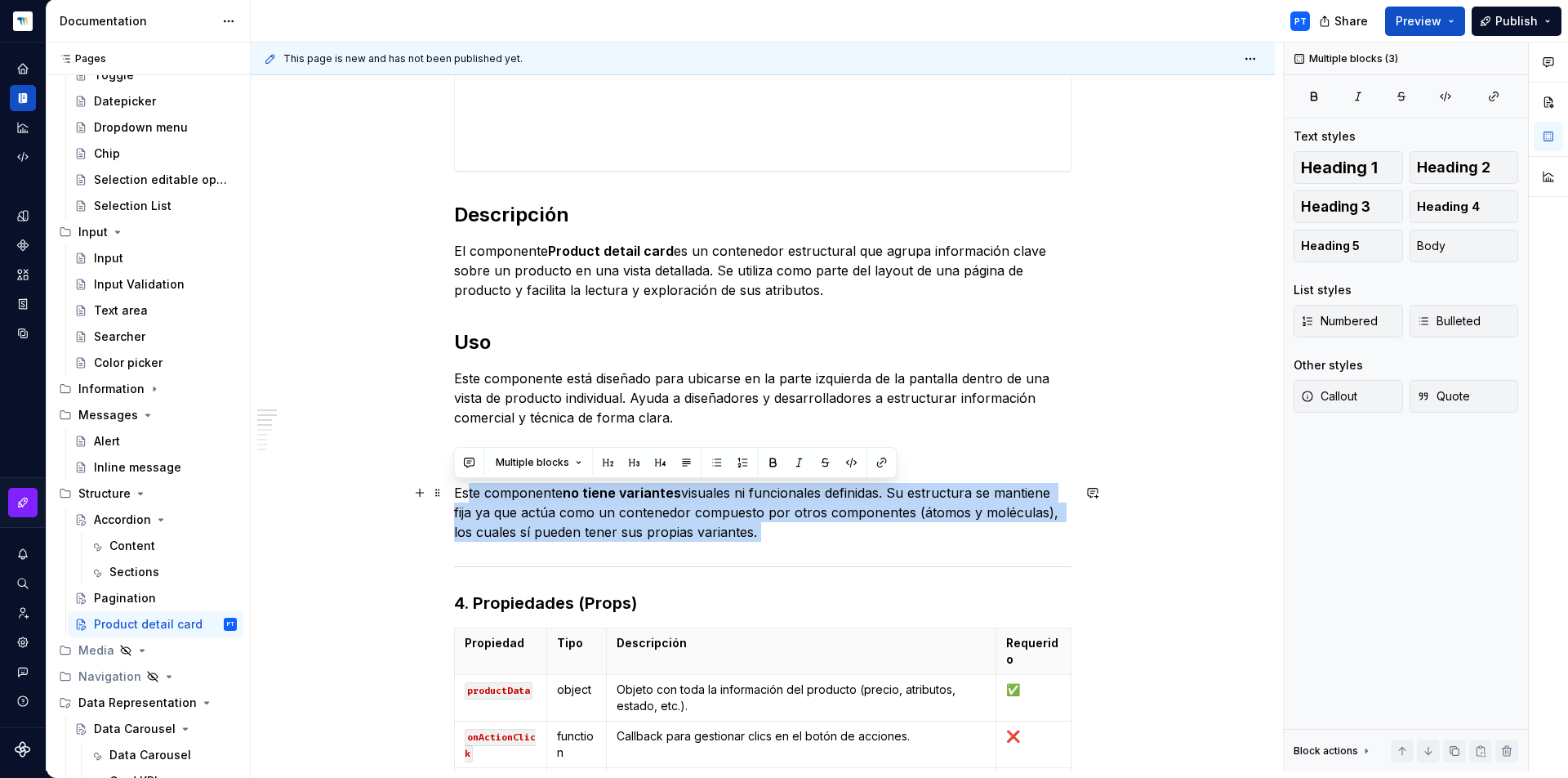
drag, startPoint x: 802, startPoint y: 543, endPoint x: 467, endPoint y: 486, distance: 339.8
click at [467, 486] on div "**********" at bounding box center [762, 720] width 617 height 1754
click at [509, 516] on p "Este componente no tiene variantes visuales ni funcionales definidas. Su estruc…" at bounding box center [762, 512] width 617 height 59
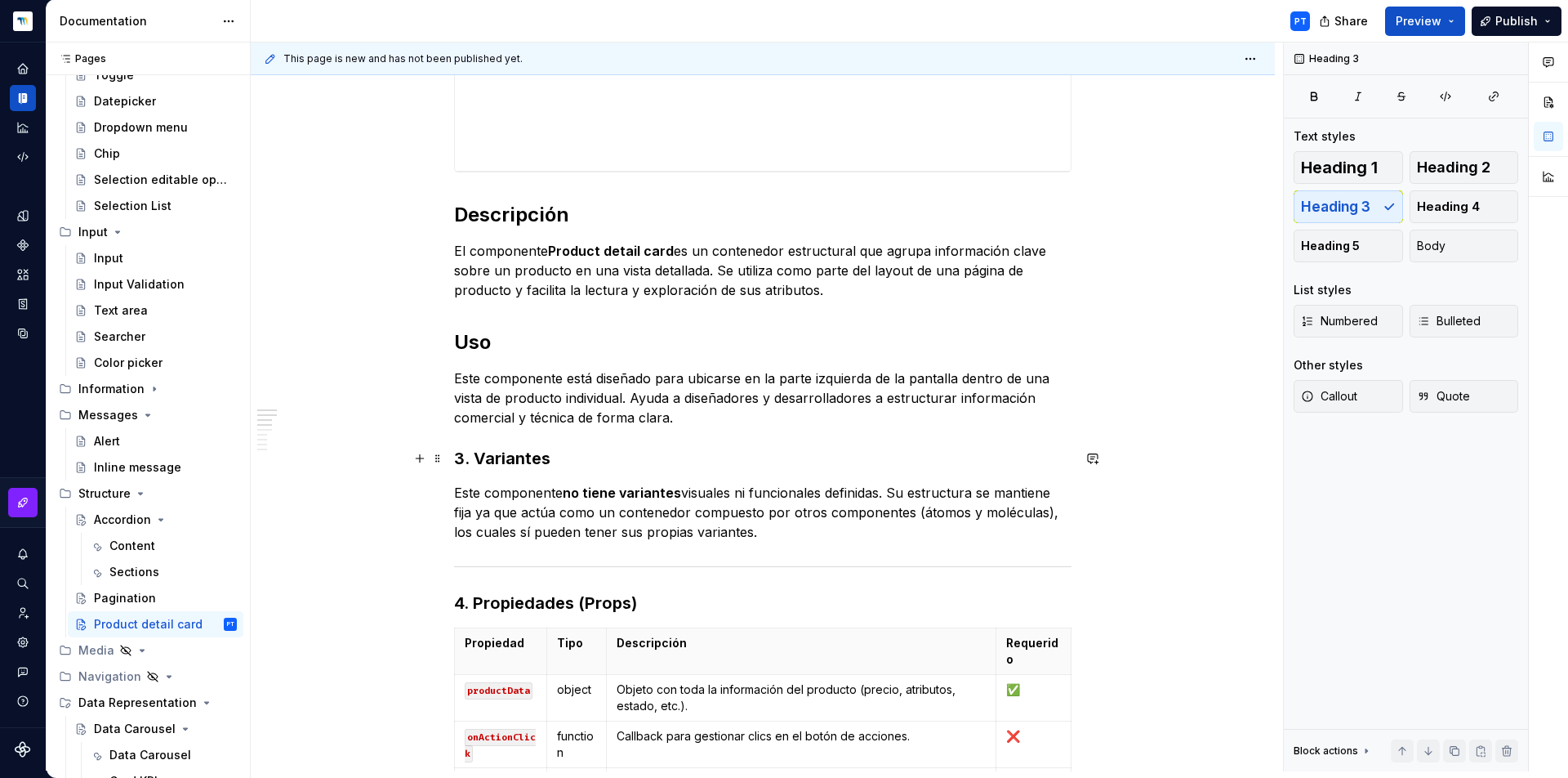
click at [479, 459] on h3 "3. Variantes" at bounding box center [762, 458] width 617 height 22
click at [470, 458] on h3 "3. Variantes" at bounding box center [762, 458] width 617 height 22
click at [475, 458] on h3 "3. Variantes" at bounding box center [762, 458] width 617 height 22
click at [466, 342] on h2 "Uso" at bounding box center [762, 342] width 617 height 26
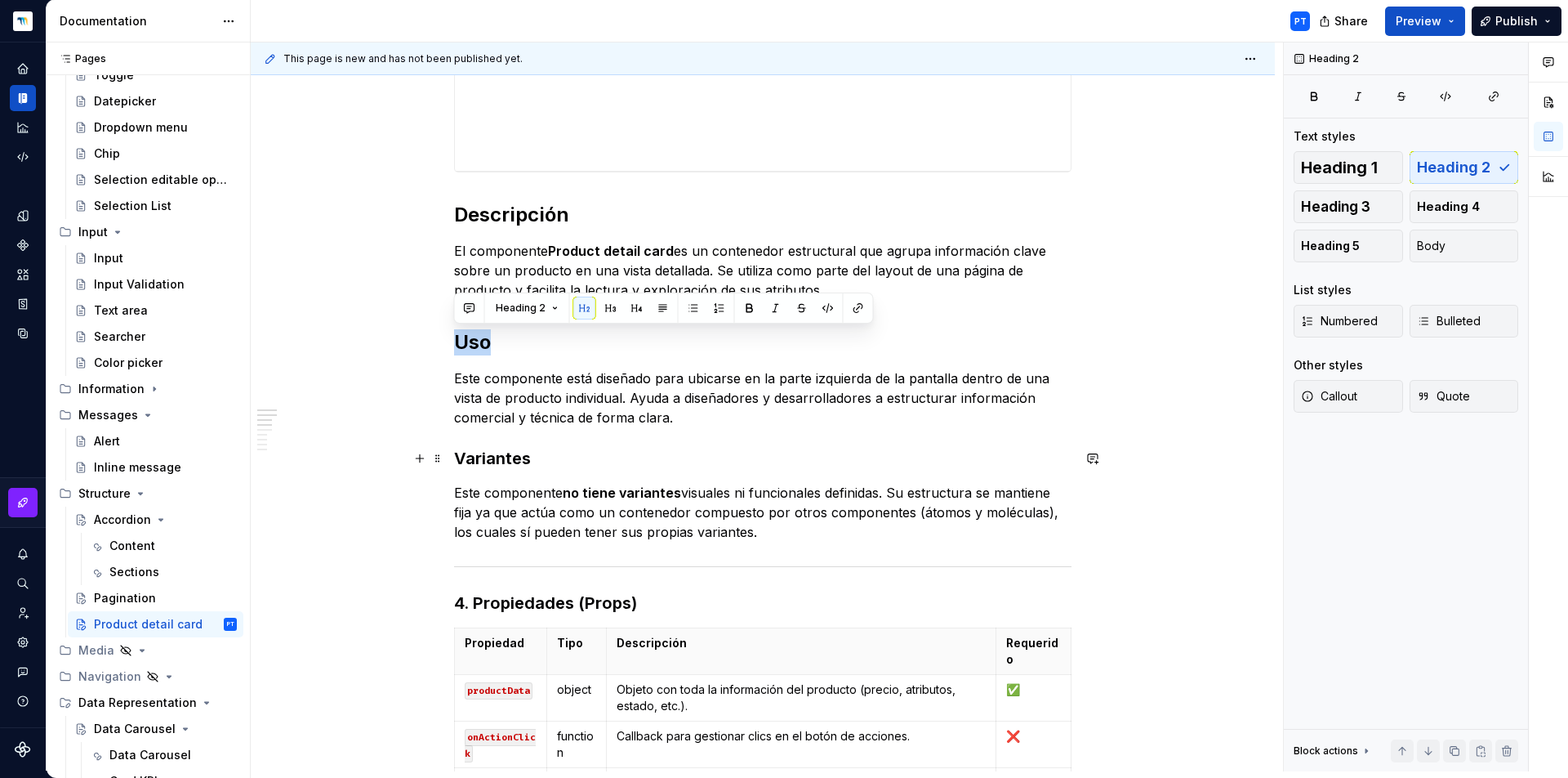
click at [491, 455] on h3 "Variantes" at bounding box center [762, 458] width 617 height 22
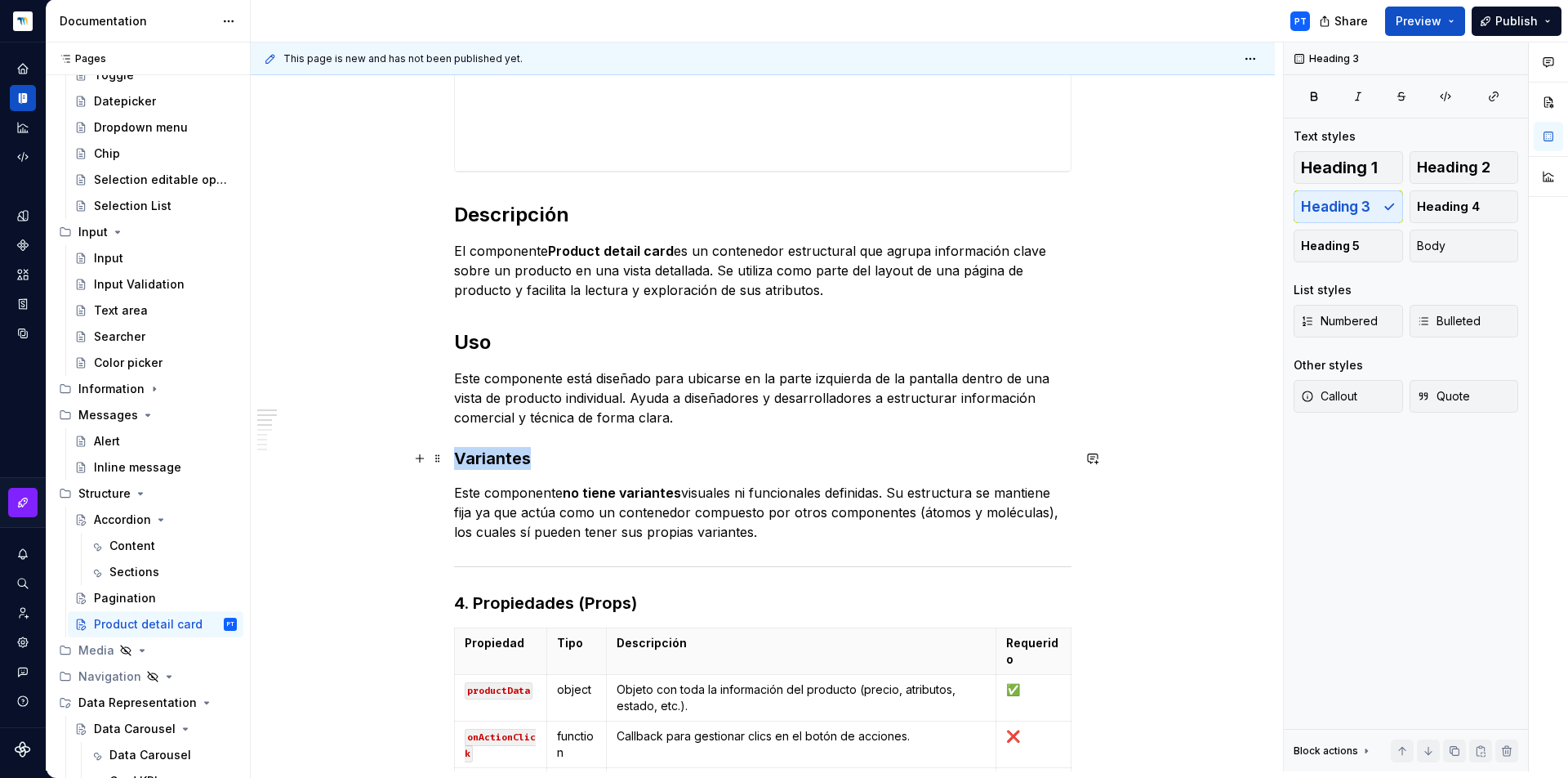
click at [491, 455] on h3 "Variantes" at bounding box center [762, 458] width 617 height 22
click at [638, 499] on strong "no tiene variantes" at bounding box center [622, 493] width 118 height 16
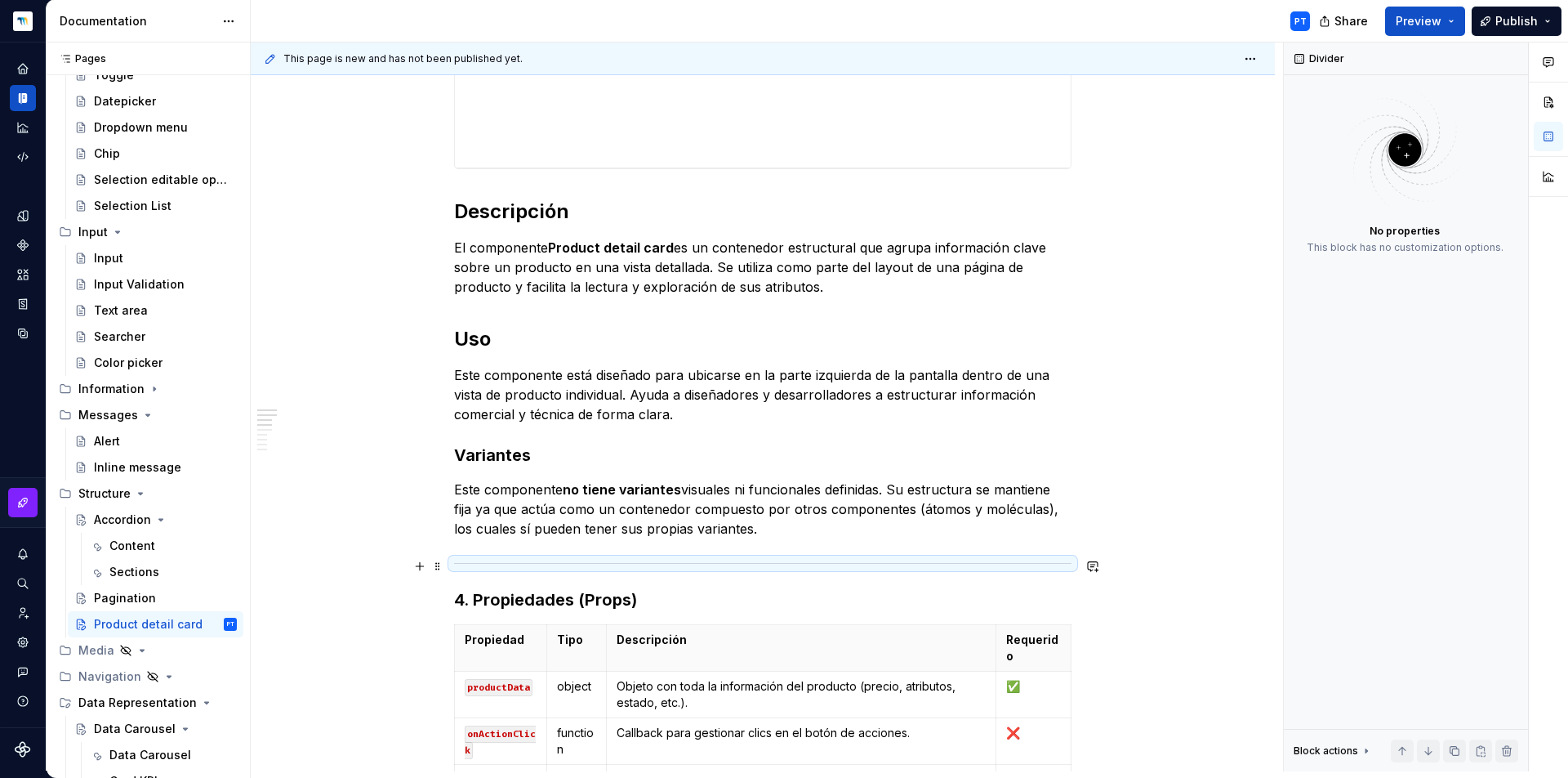
click at [601, 564] on div at bounding box center [762, 564] width 617 height 11
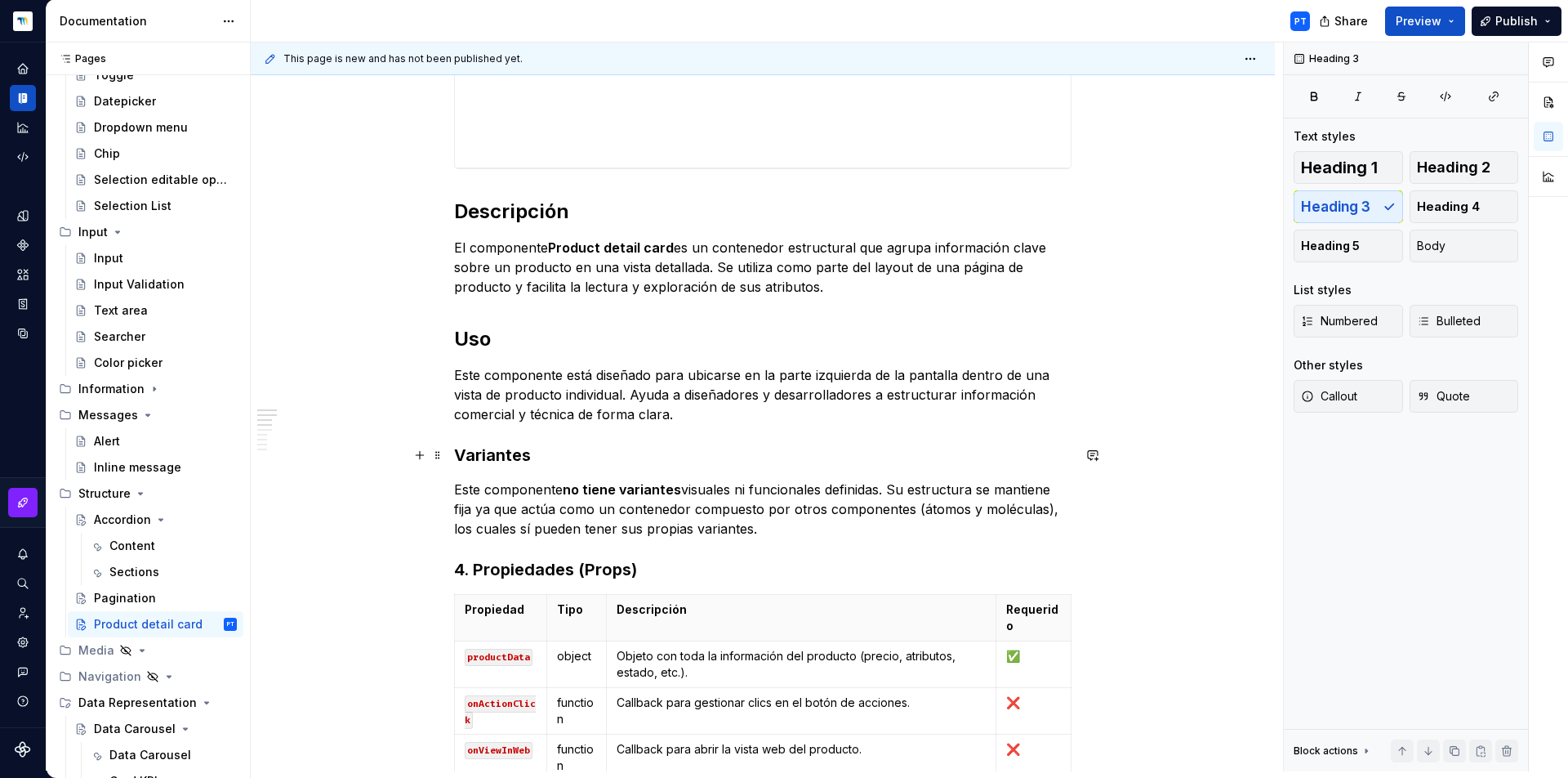
click at [504, 450] on h3 "Variantes" at bounding box center [762, 454] width 617 height 22
click at [522, 421] on span "Heading 3" at bounding box center [521, 423] width 50 height 13
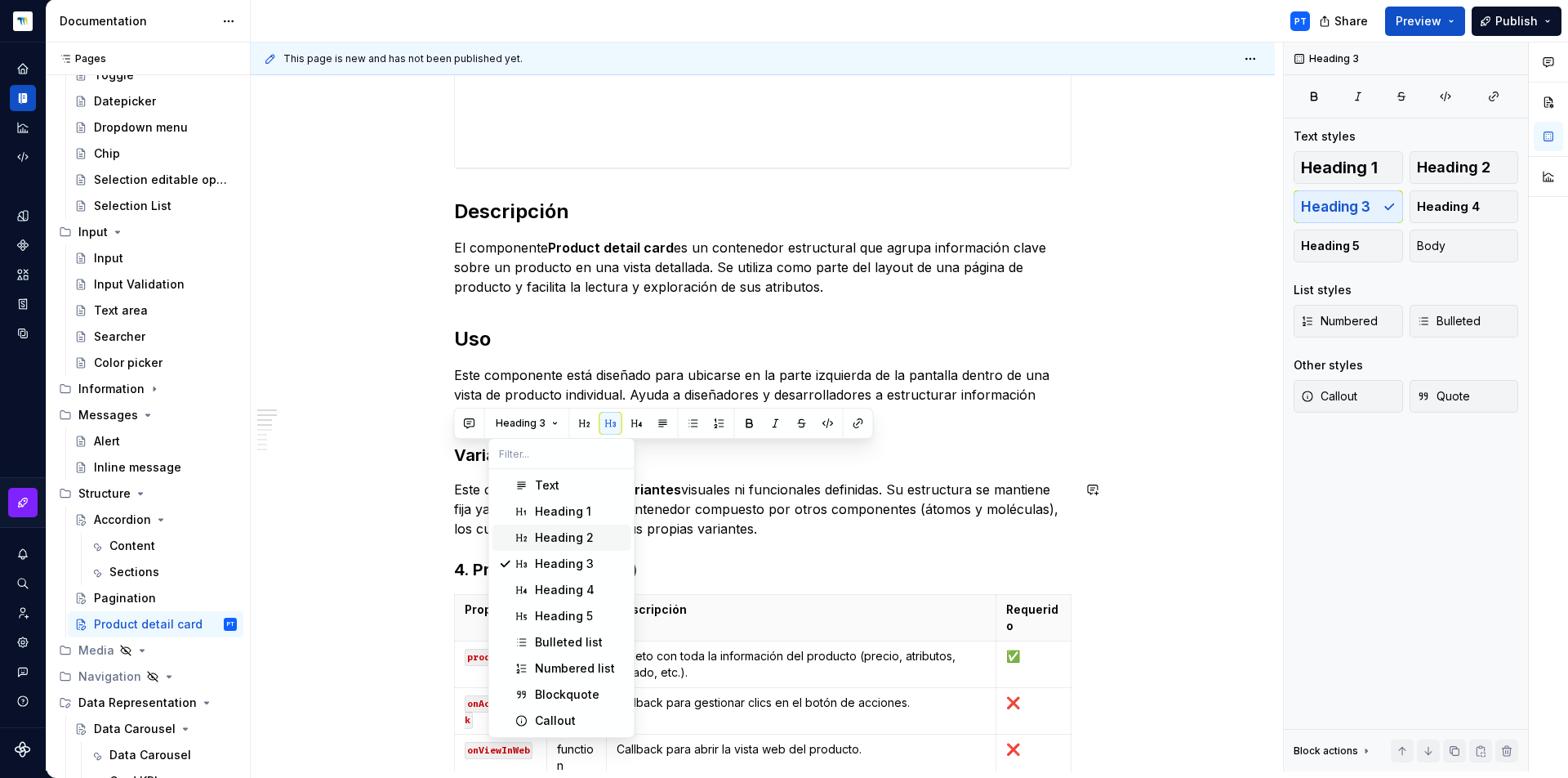
click at [560, 546] on span "Heading 2" at bounding box center [562, 538] width 139 height 26
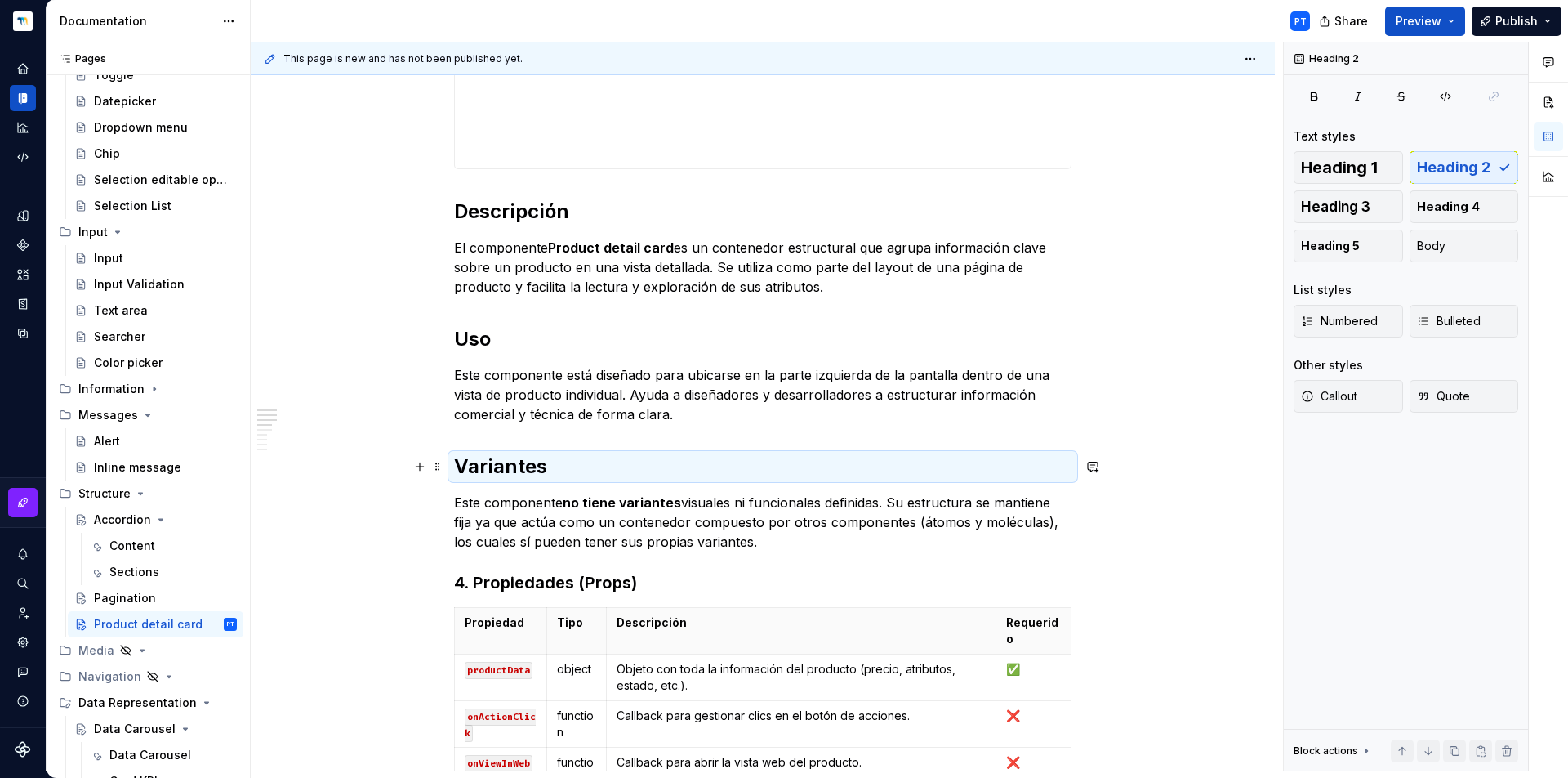
click at [569, 460] on h2 "Variantes" at bounding box center [762, 466] width 617 height 26
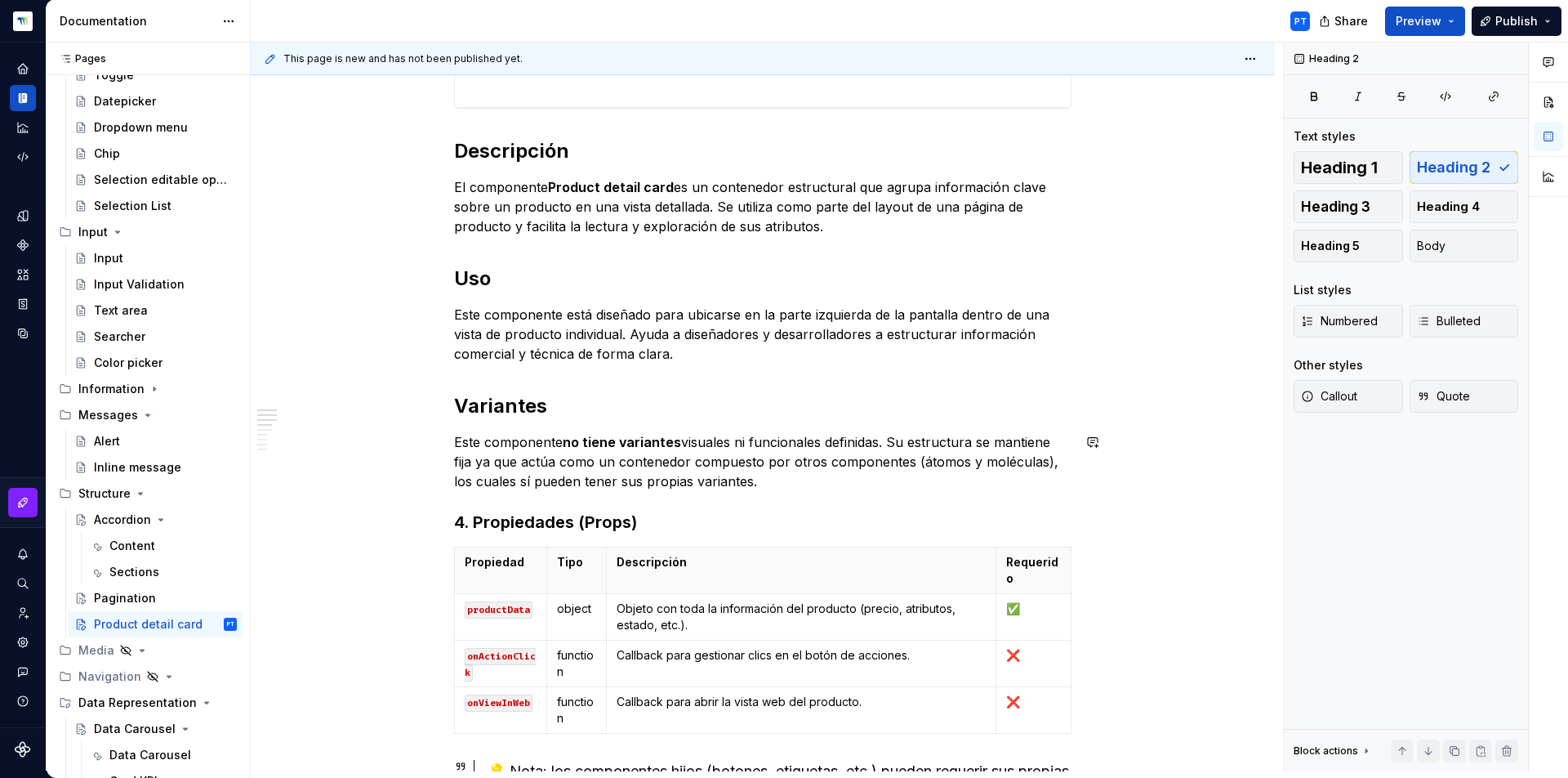
scroll to position [535, 0]
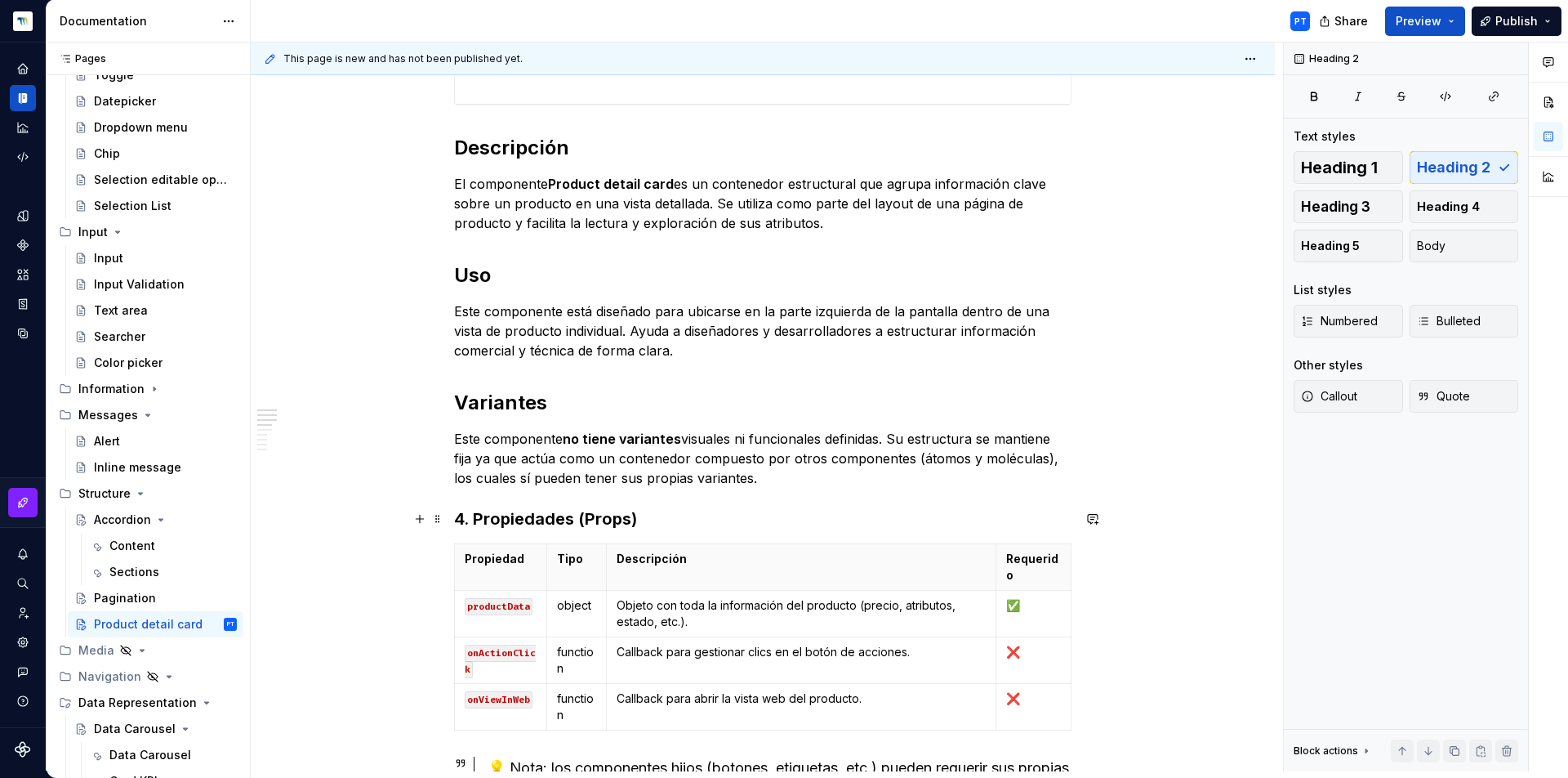
click at [448, 508] on div "**********" at bounding box center [763, 752] width 1024 height 2030
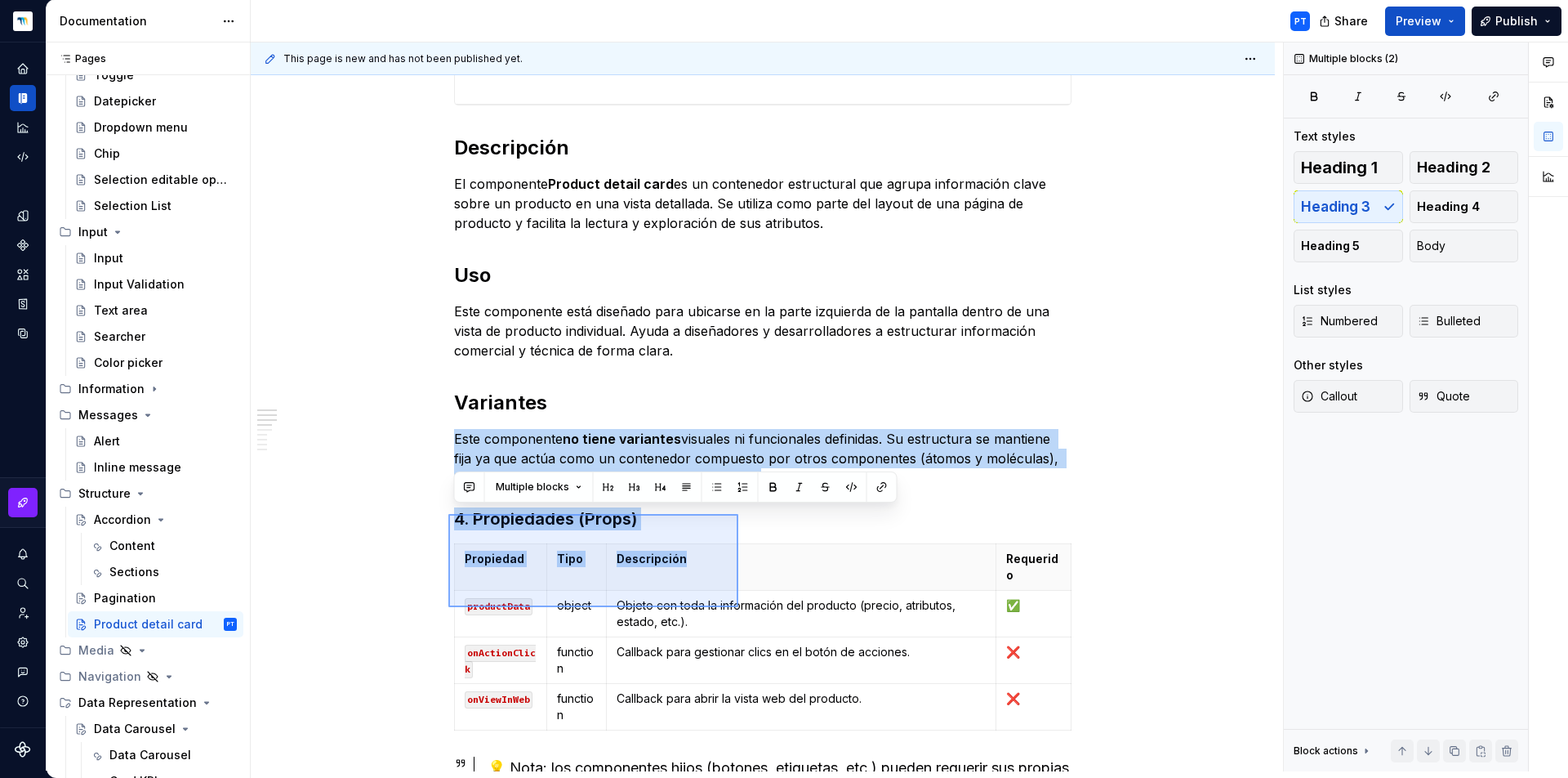
drag, startPoint x: 449, startPoint y: 514, endPoint x: 907, endPoint y: 661, distance: 481.0
click at [907, 661] on div "**********" at bounding box center [767, 406] width 1032 height 729
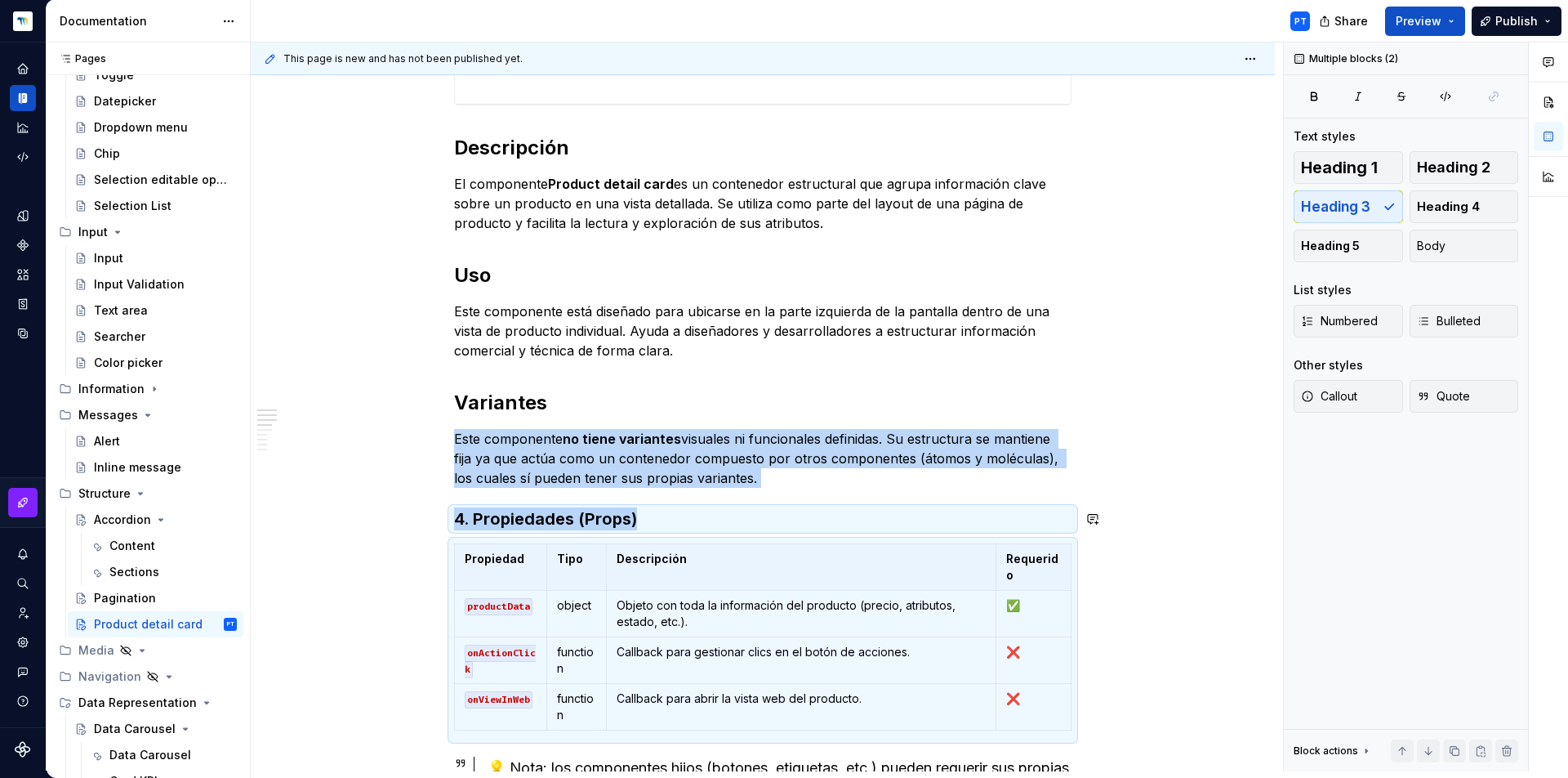
drag, startPoint x: 907, startPoint y: 661, endPoint x: 949, endPoint y: 676, distance: 44.6
click at [947, 675] on td "Callback para gestionar clics en el botón de acciones." at bounding box center [801, 660] width 389 height 47
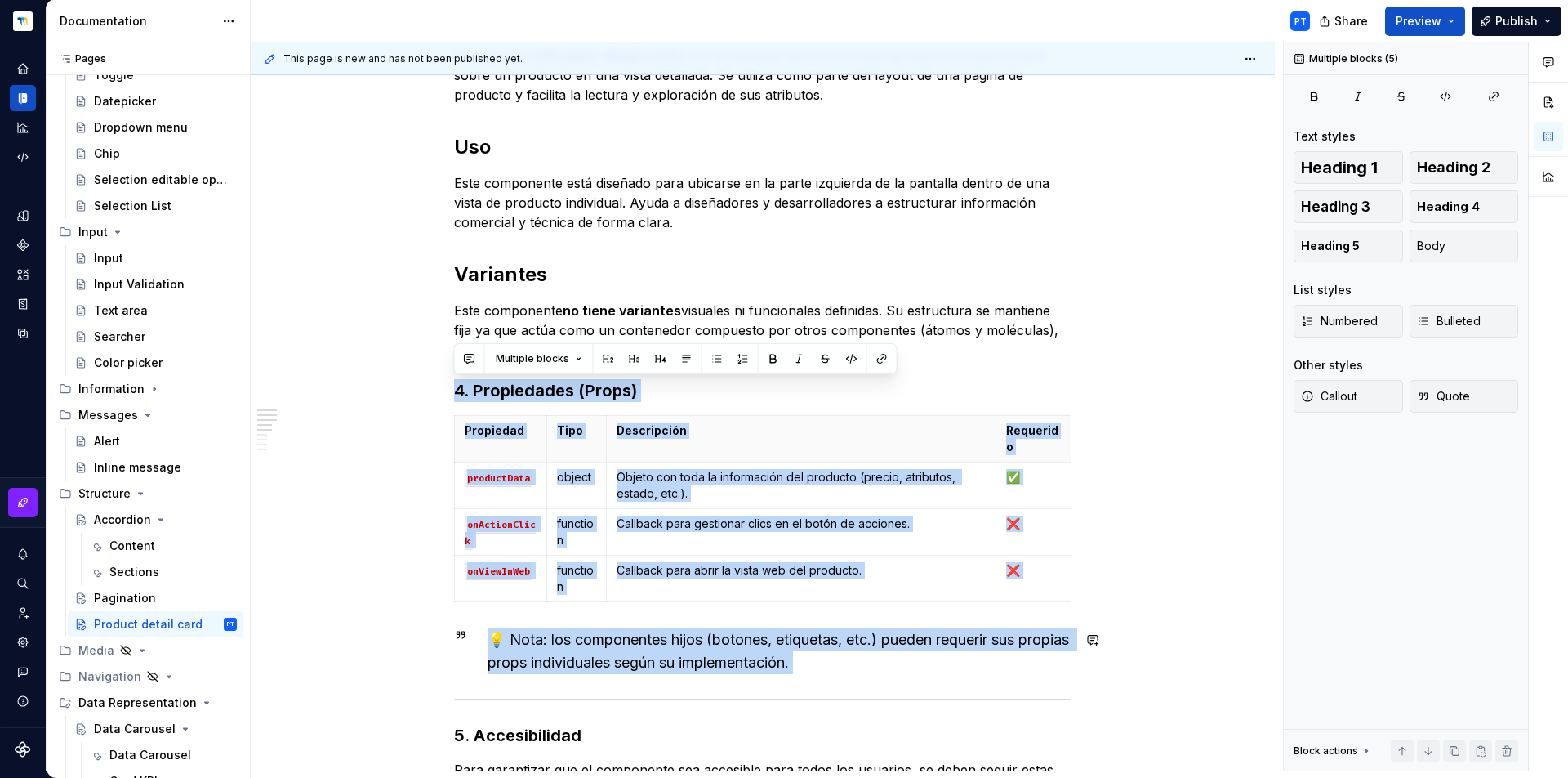
scroll to position [677, 0]
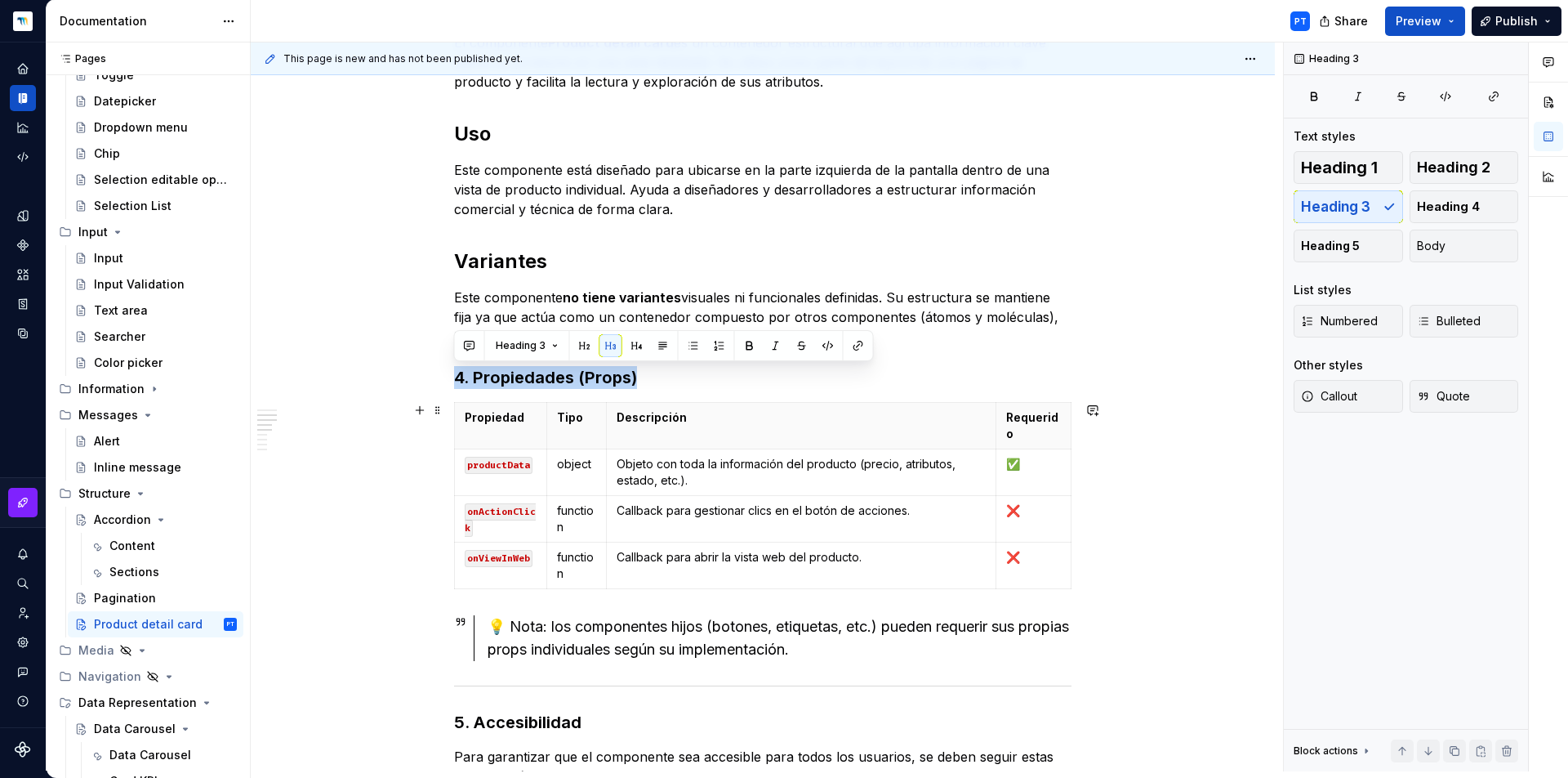
drag, startPoint x: 456, startPoint y: 518, endPoint x: 1100, endPoint y: 581, distance: 647.1
click at [1100, 581] on div "**********" at bounding box center [763, 610] width 1024 height 2030
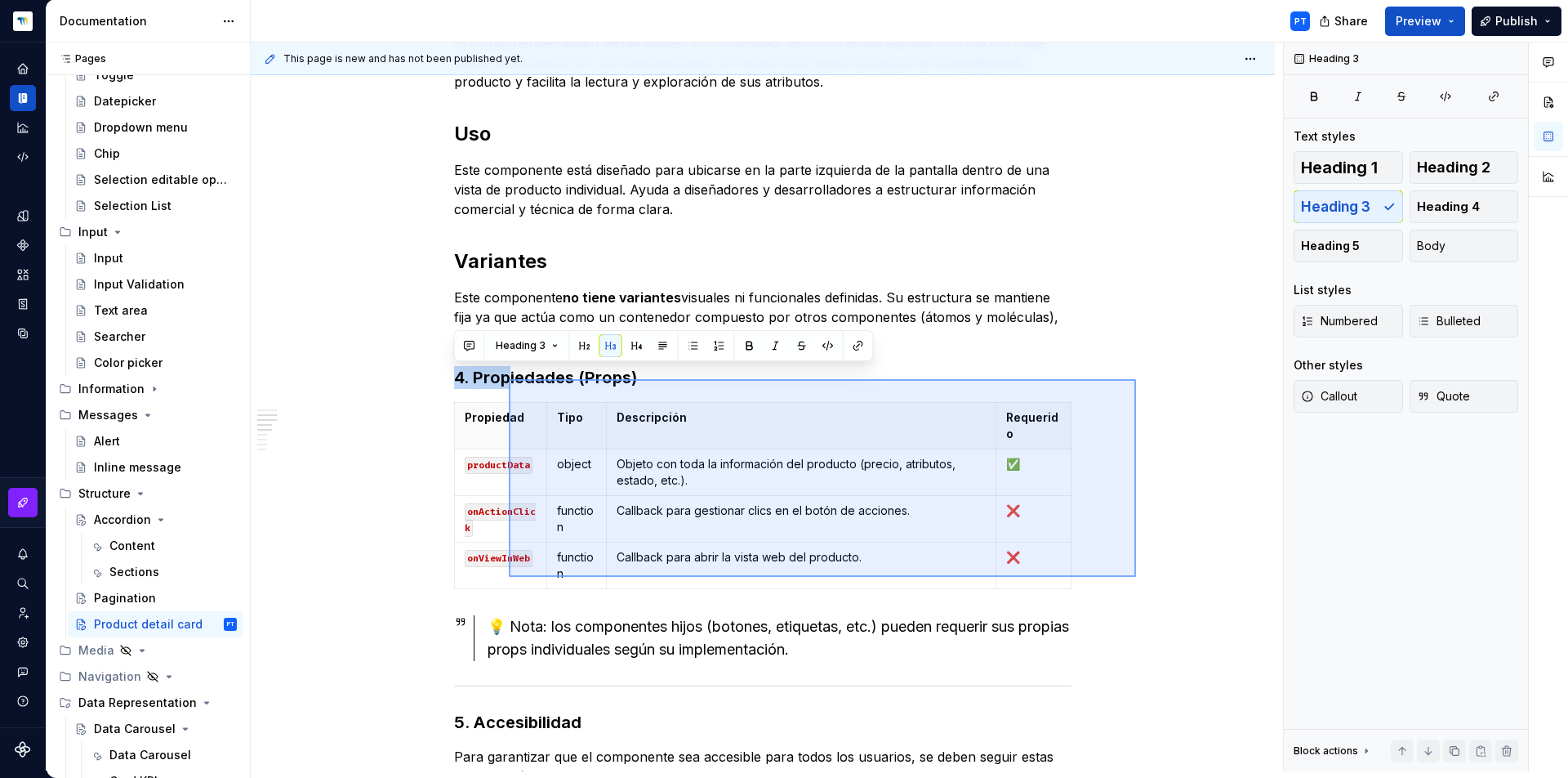
drag, startPoint x: 1136, startPoint y: 577, endPoint x: 509, endPoint y: 379, distance: 657.5
click at [509, 379] on div "**********" at bounding box center [767, 406] width 1032 height 729
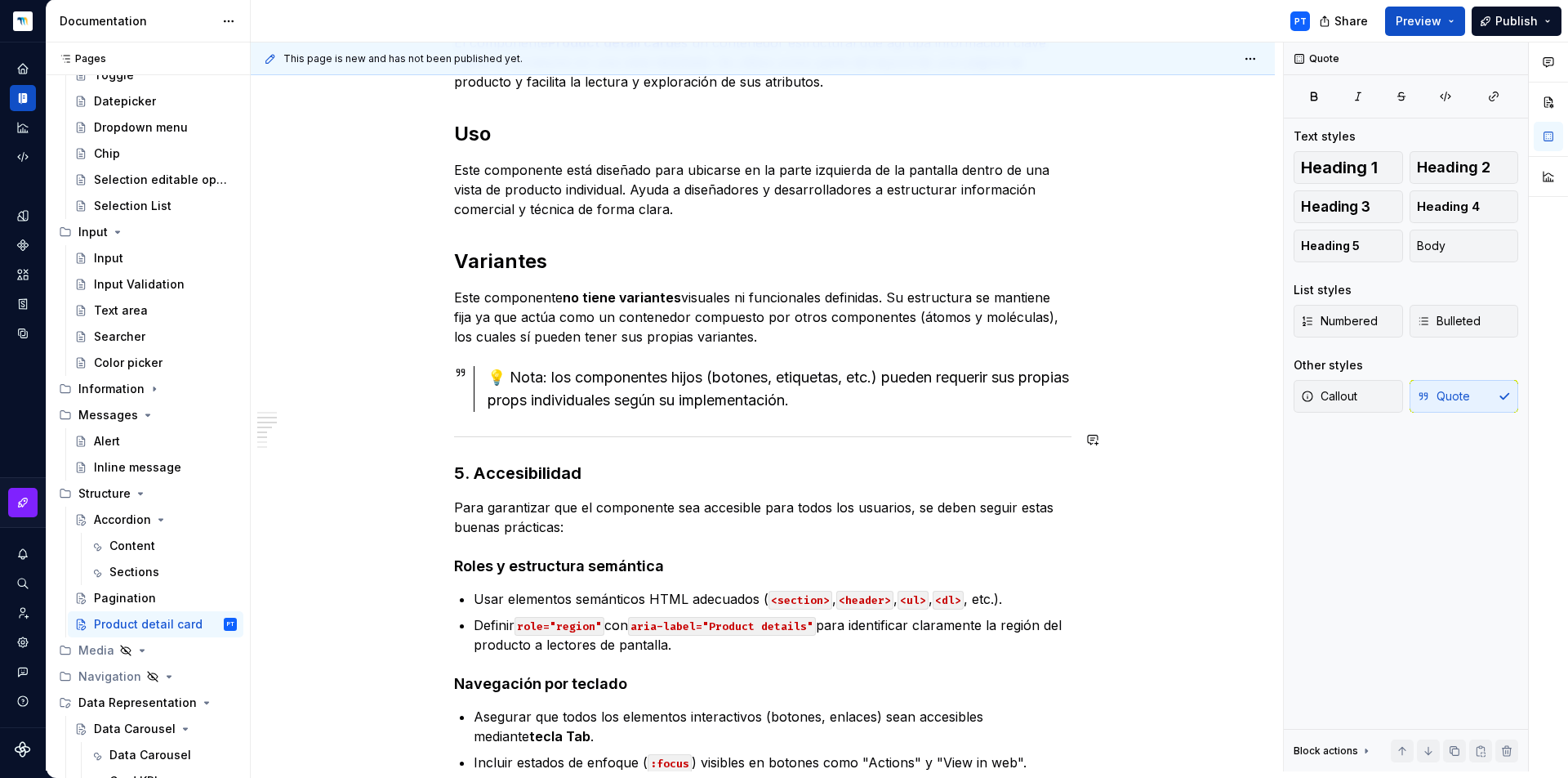
click at [915, 423] on div "**********" at bounding box center [762, 379] width 617 height 1488
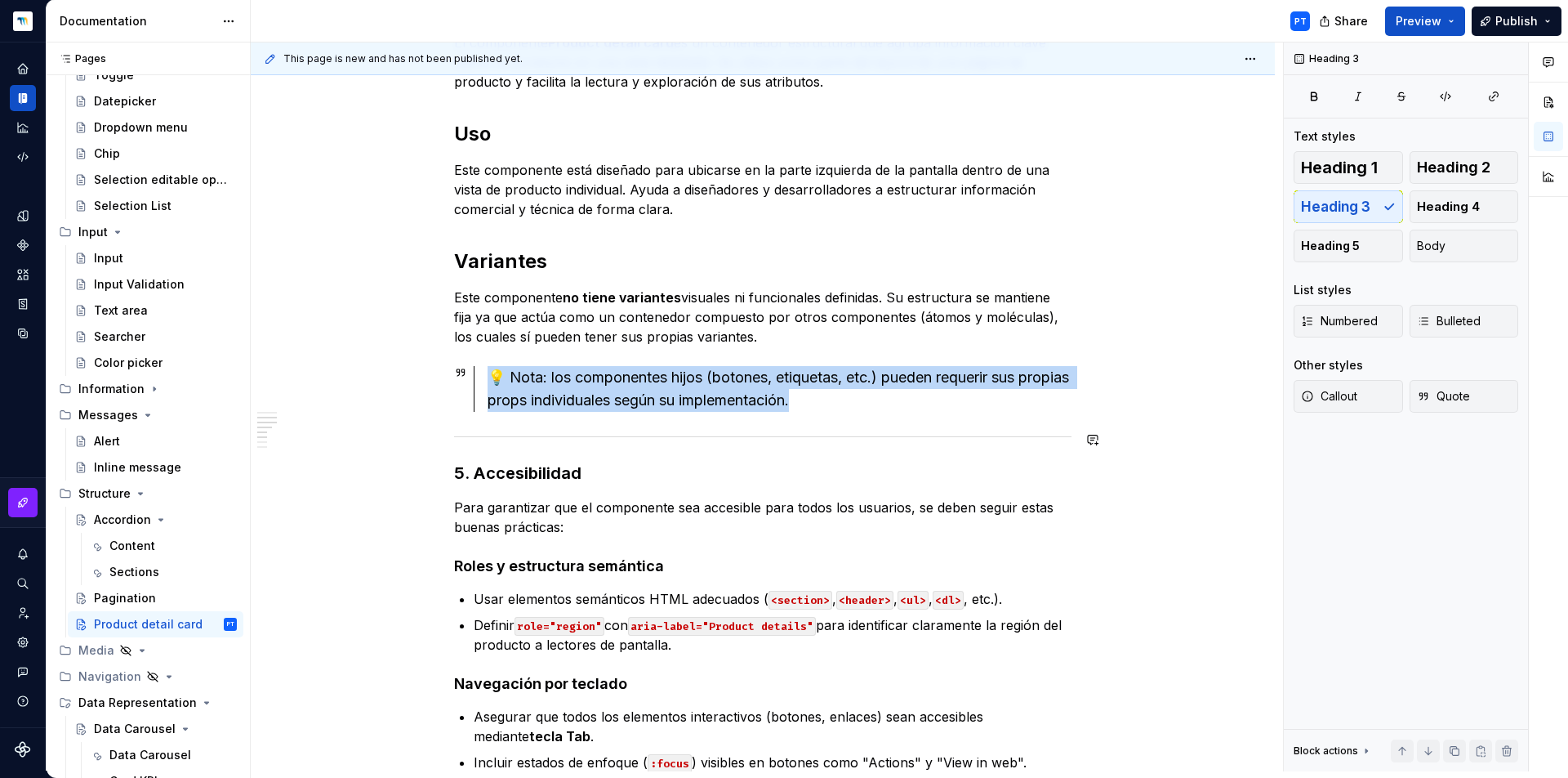
click at [911, 432] on div at bounding box center [762, 437] width 617 height 11
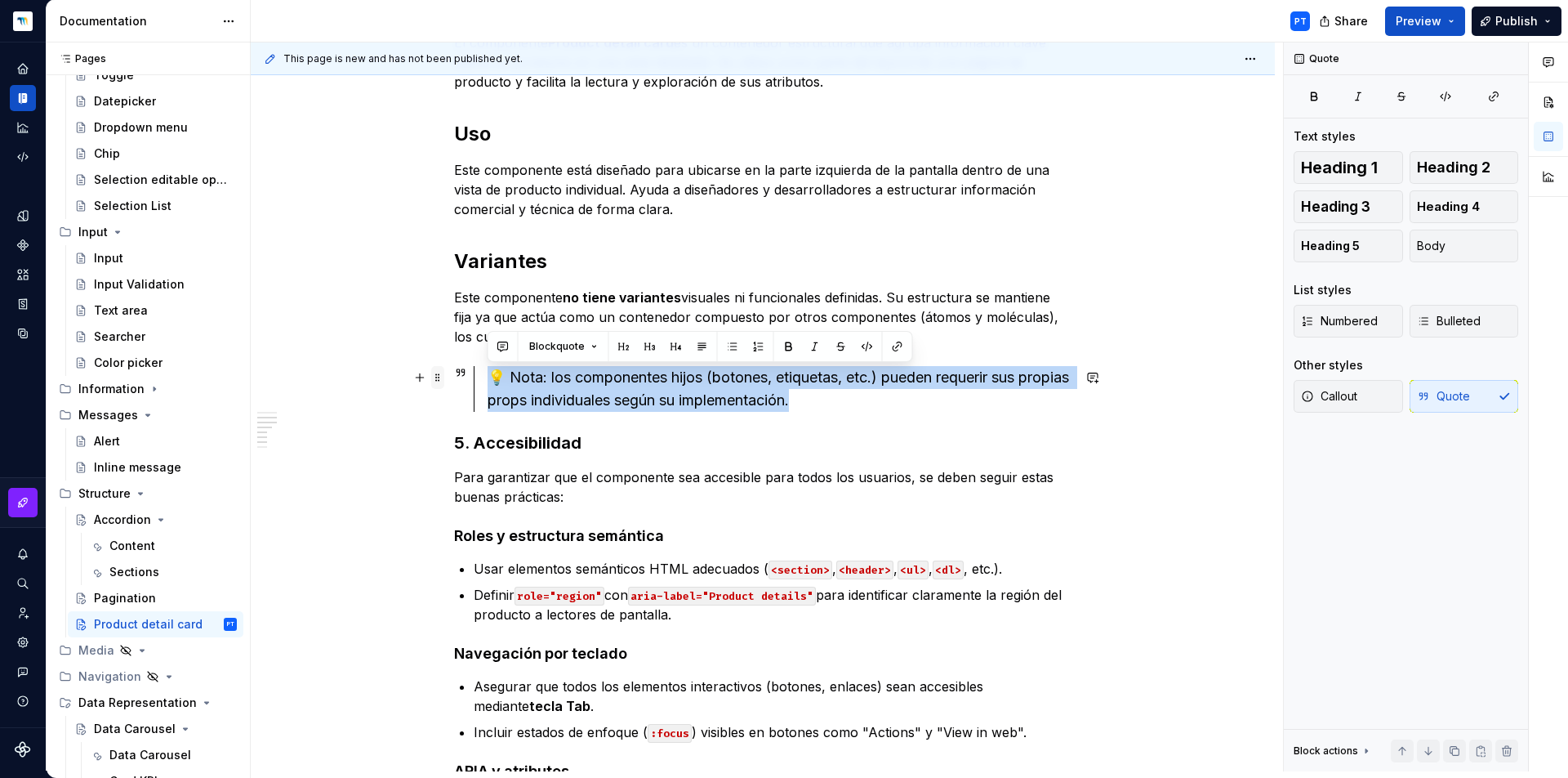
drag, startPoint x: 893, startPoint y: 406, endPoint x: 443, endPoint y: 370, distance: 451.4
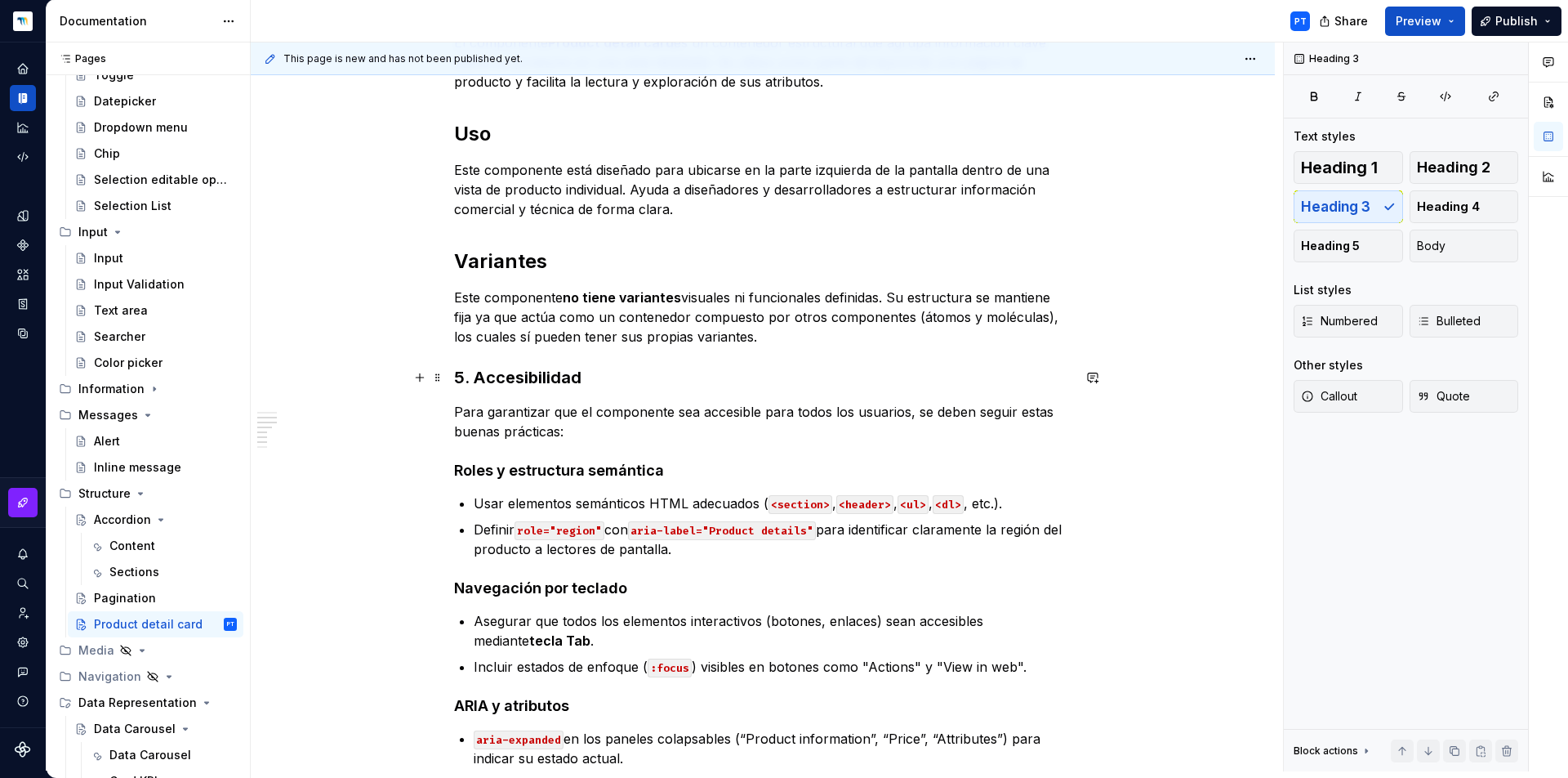
click at [476, 374] on h3 "5. Accesibilidad" at bounding box center [762, 377] width 617 height 22
click at [492, 380] on h3 "Accesibilidad" at bounding box center [762, 377] width 617 height 22
click at [536, 345] on span "Heading 3" at bounding box center [521, 345] width 50 height 13
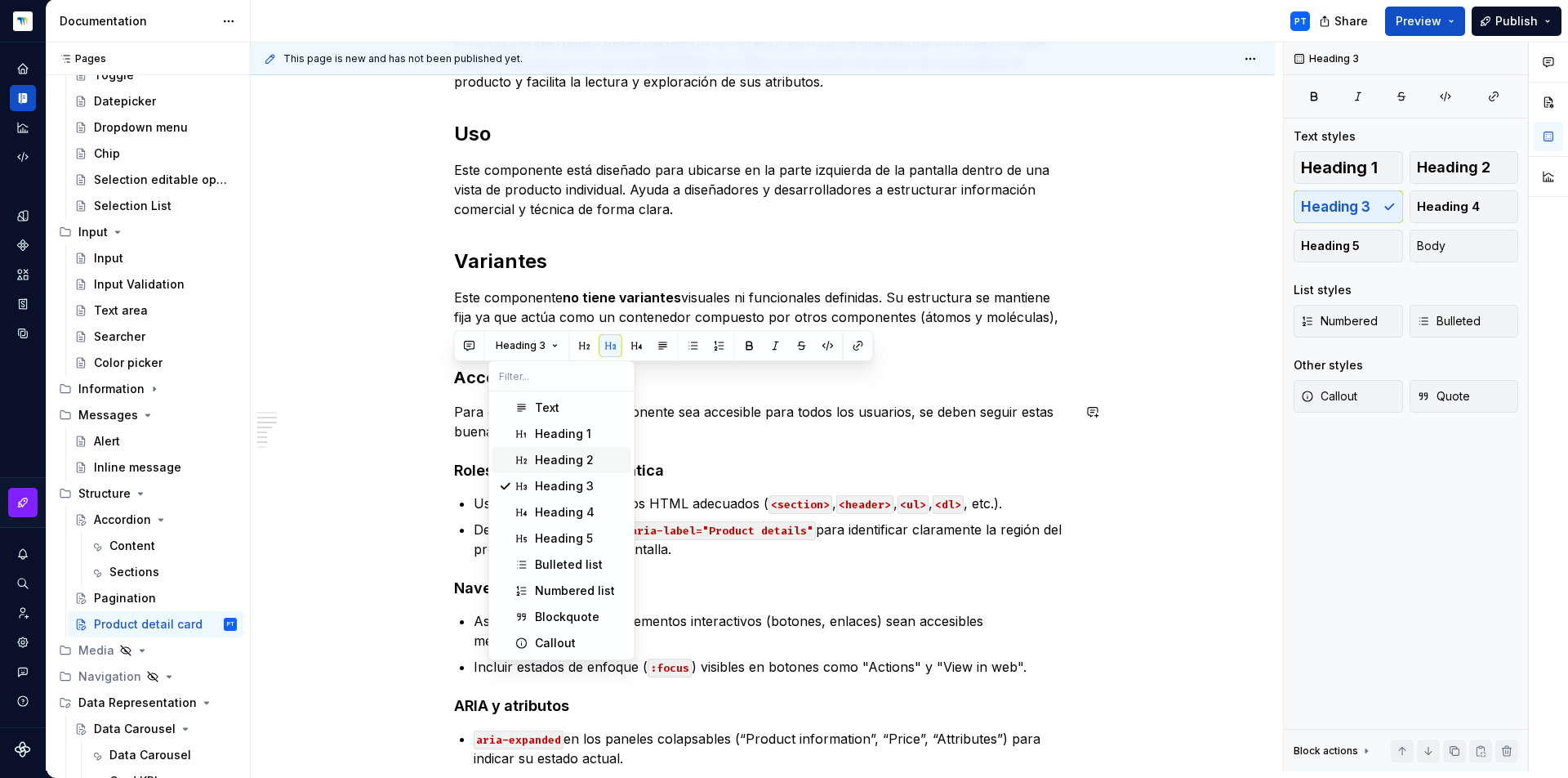
click at [540, 457] on div "Heading 2" at bounding box center [564, 459] width 59 height 16
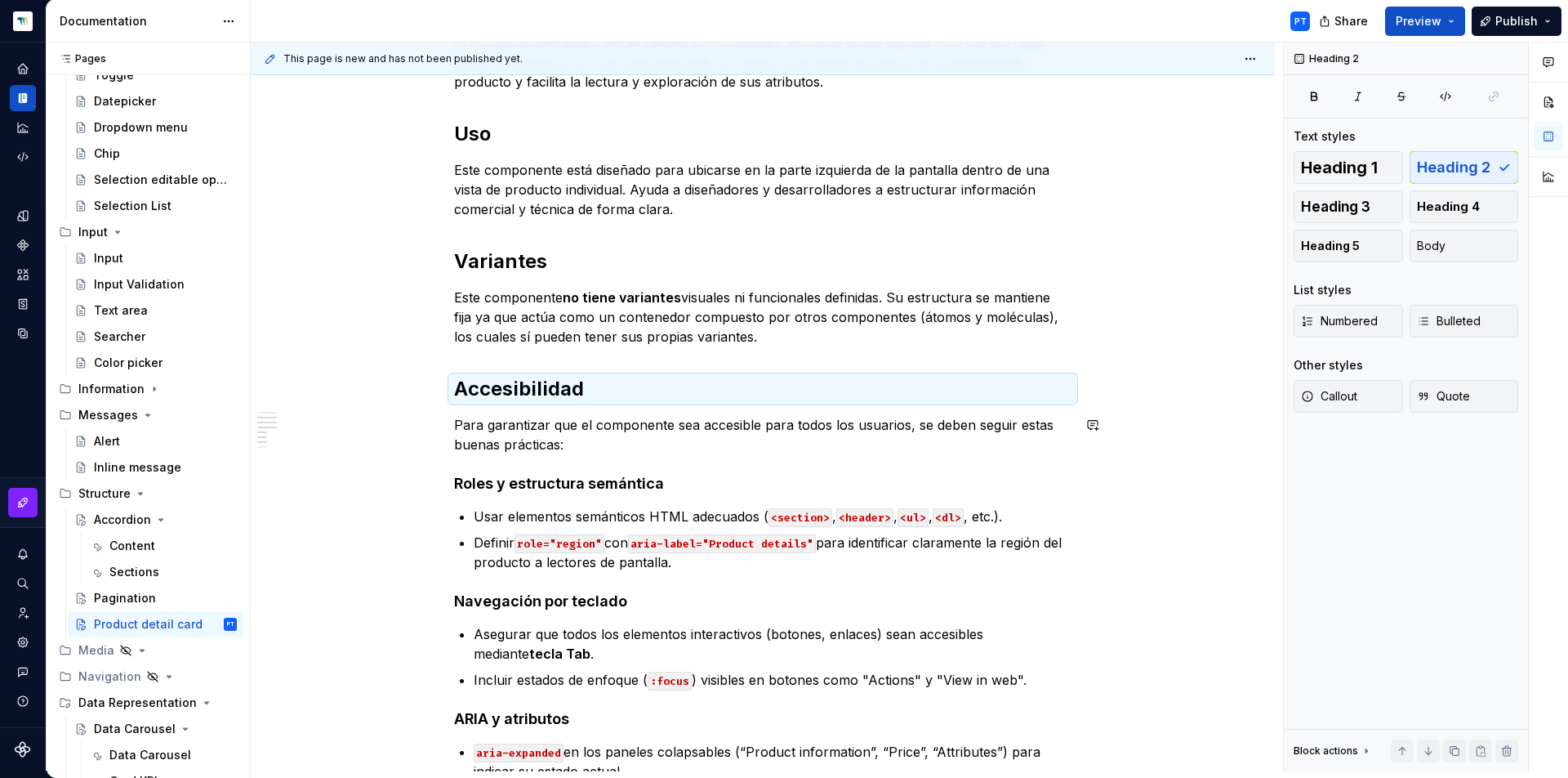
click at [569, 460] on div "**********" at bounding box center [762, 337] width 617 height 1405
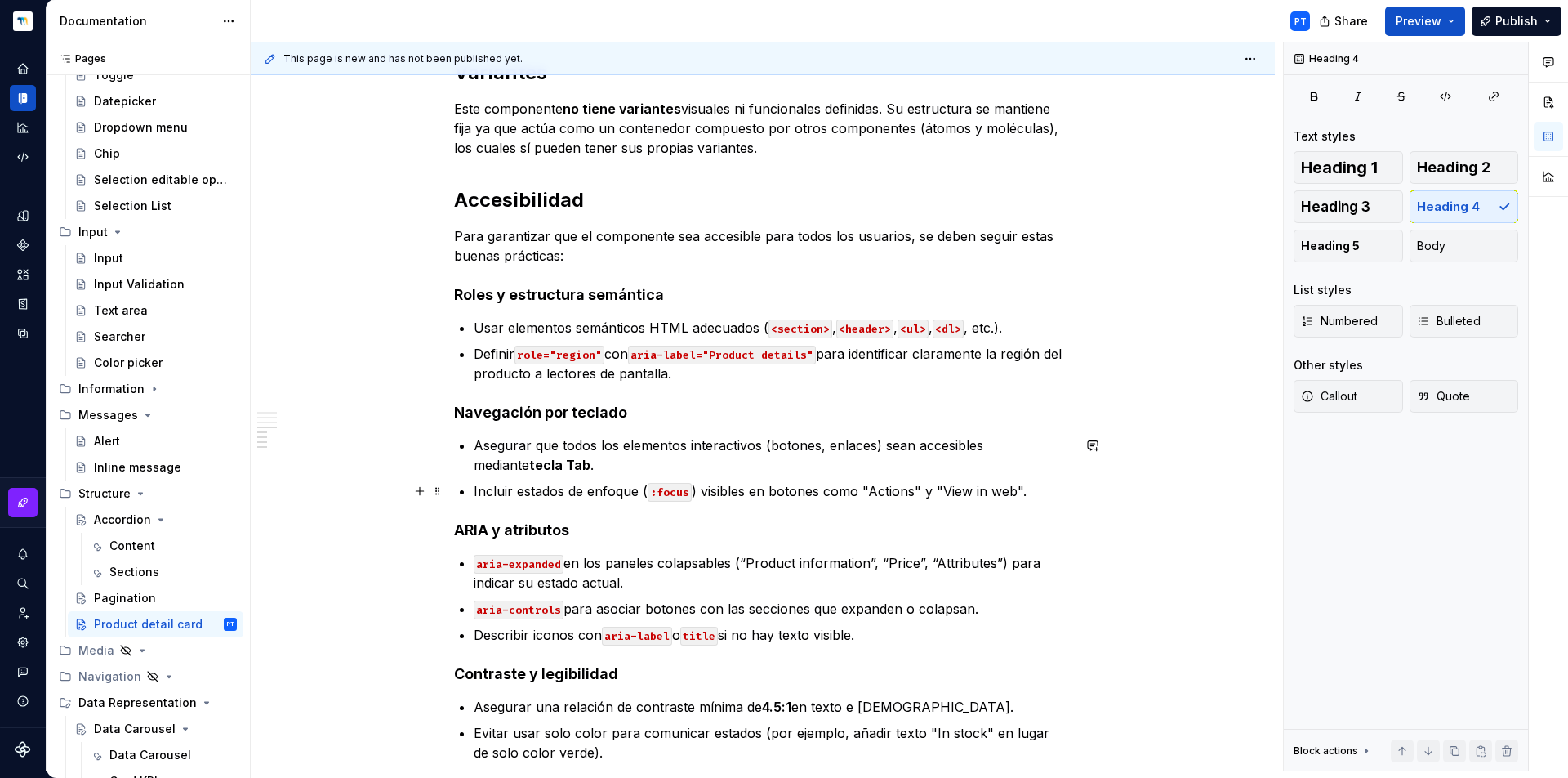
scroll to position [957, 0]
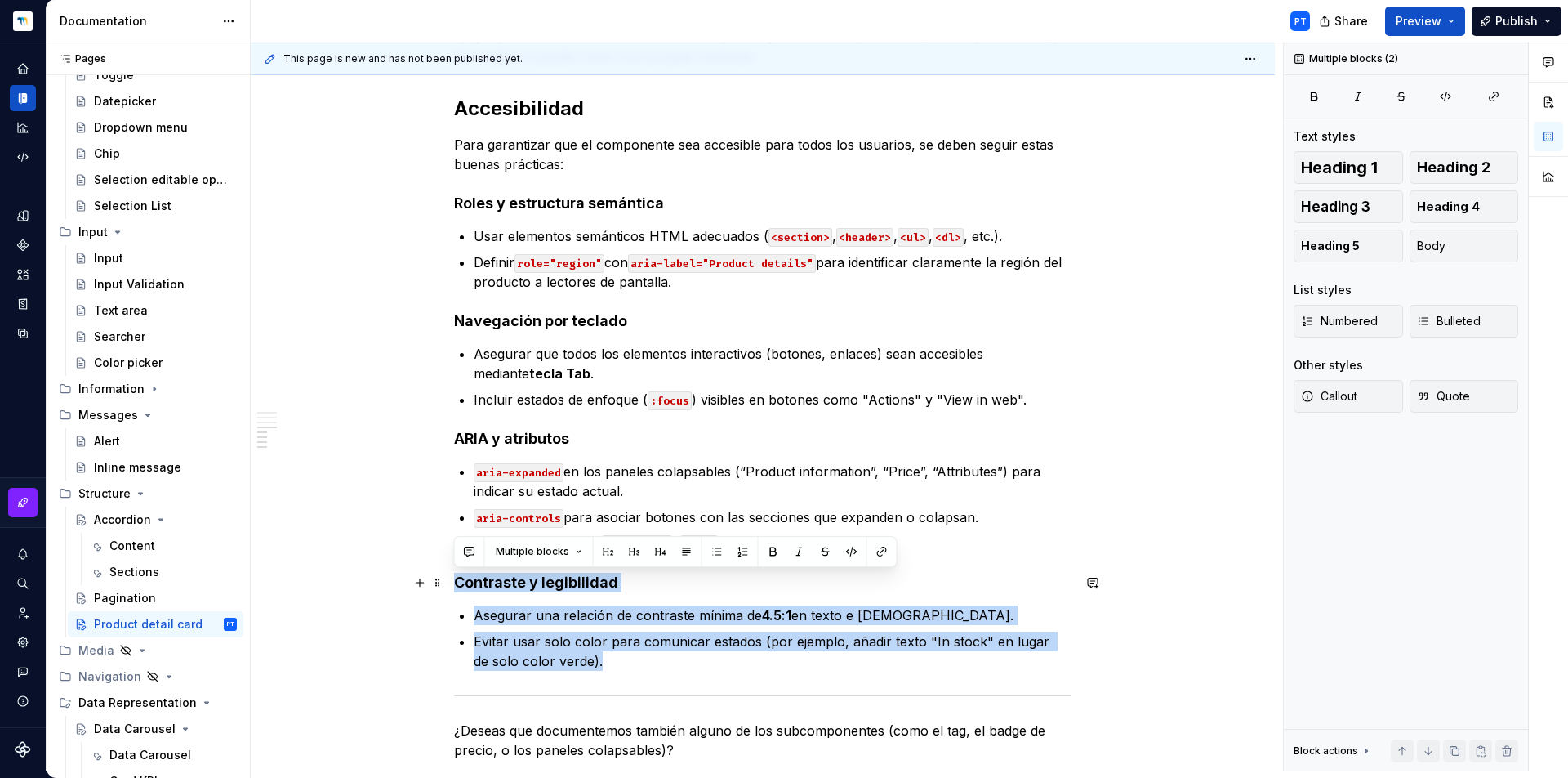
drag, startPoint x: 648, startPoint y: 671, endPoint x: 449, endPoint y: 584, distance: 217.2
click at [449, 584] on div "**********" at bounding box center [763, 164] width 1024 height 1698
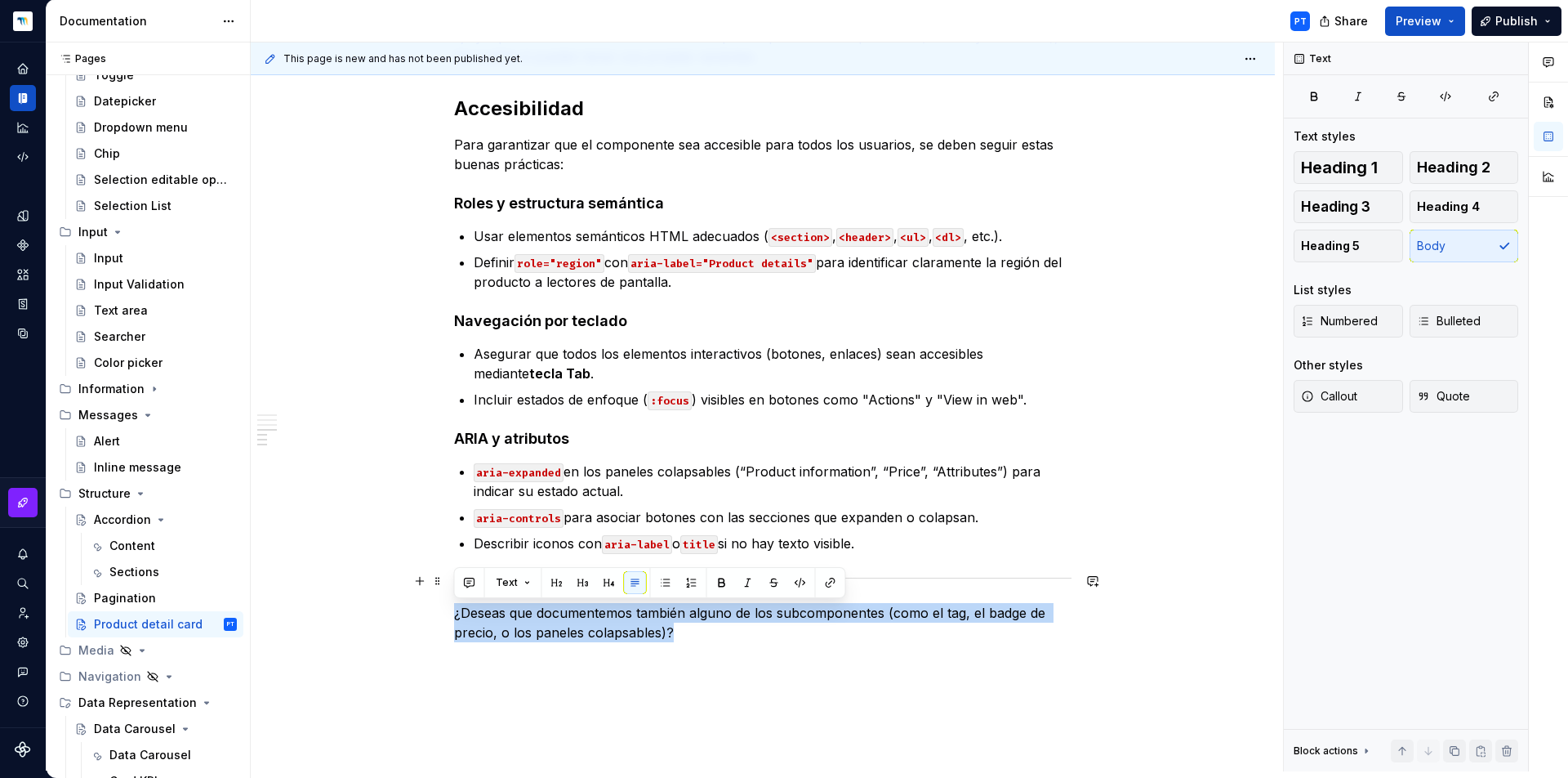
drag, startPoint x: 735, startPoint y: 639, endPoint x: 460, endPoint y: 573, distance: 282.8
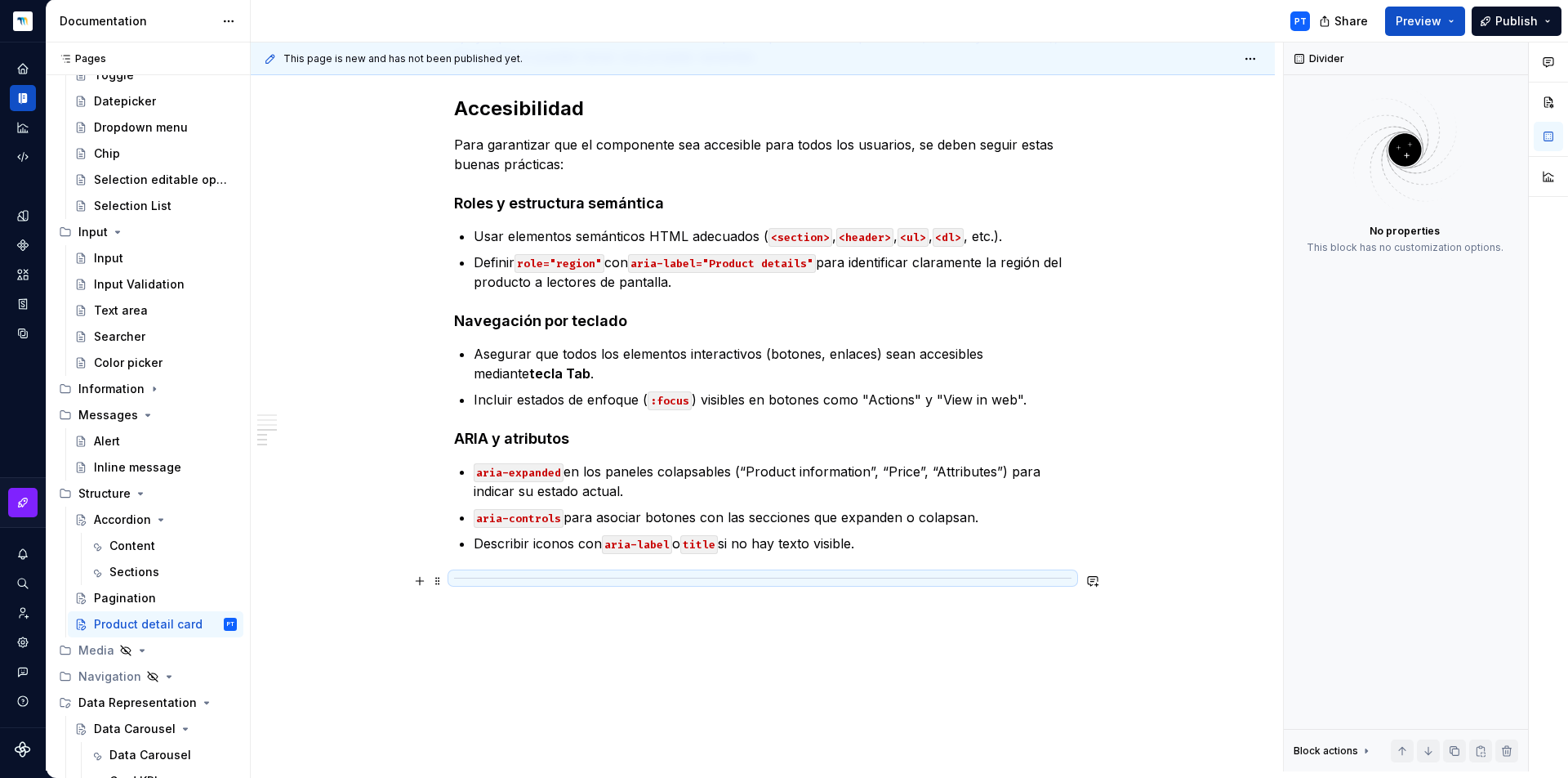
click at [472, 575] on div at bounding box center [762, 578] width 617 height 11
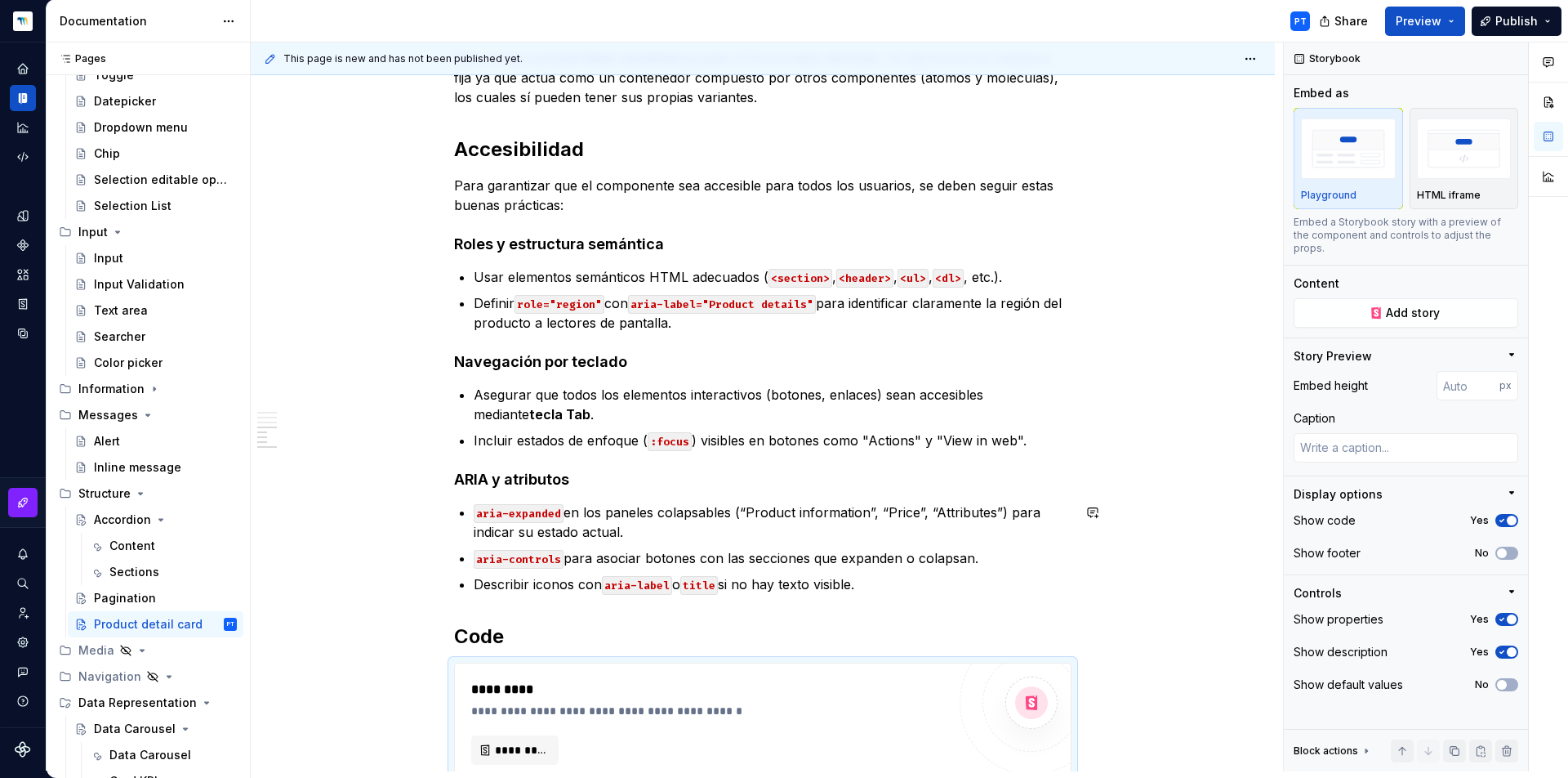
scroll to position [859, 0]
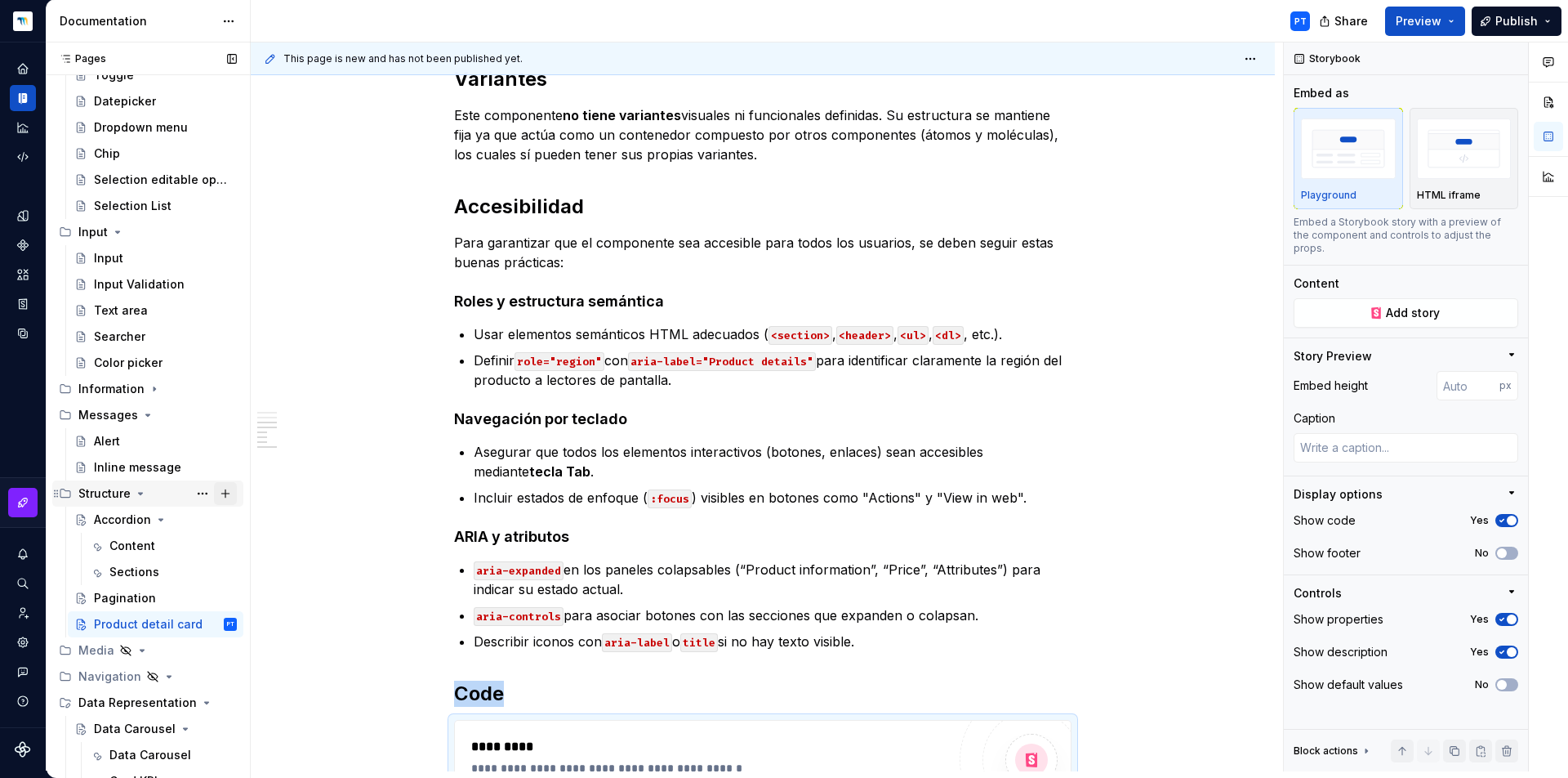
click at [220, 491] on button "Page tree" at bounding box center [225, 493] width 22 height 22
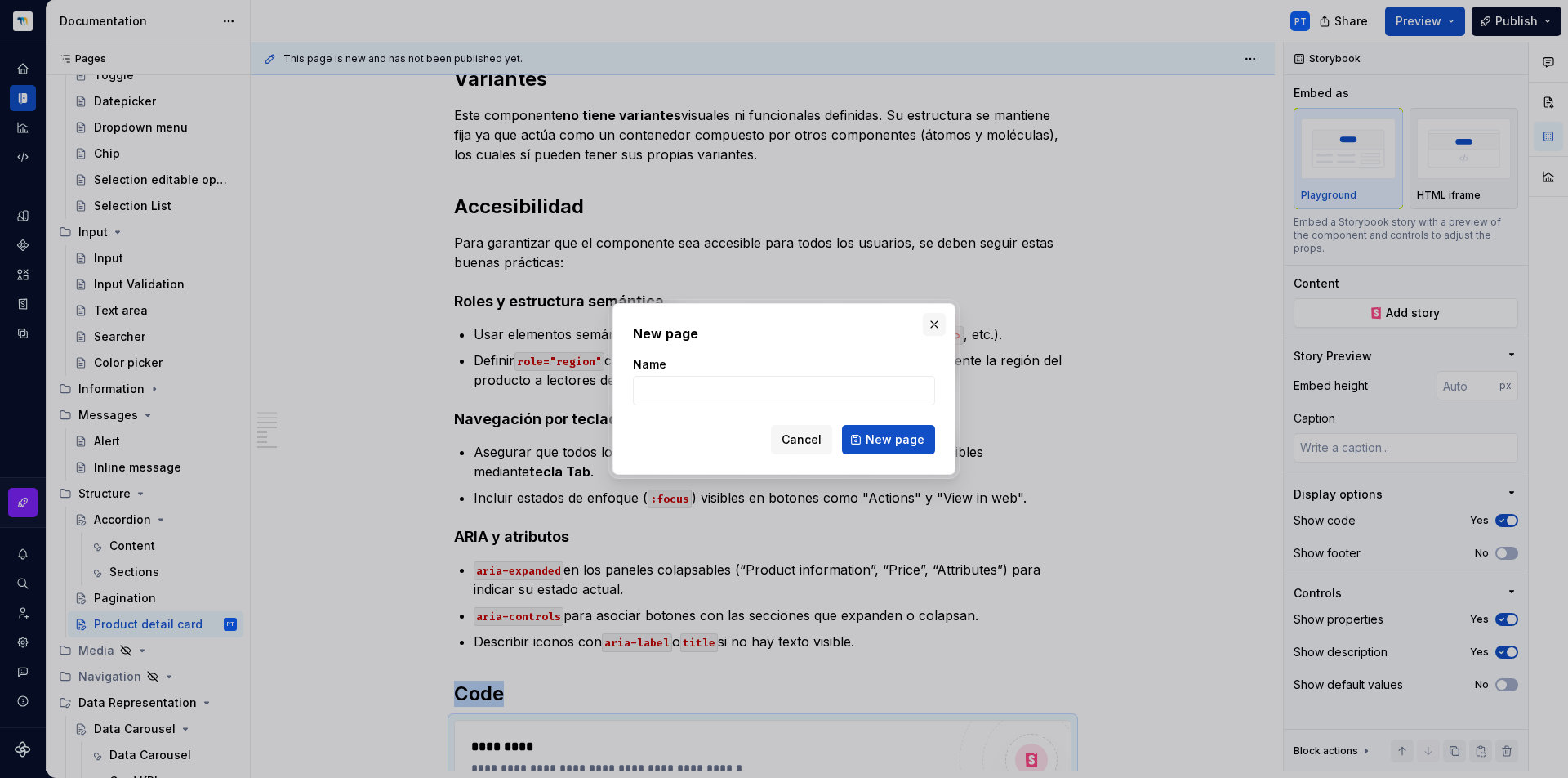
click at [934, 322] on button "button" at bounding box center [934, 324] width 22 height 22
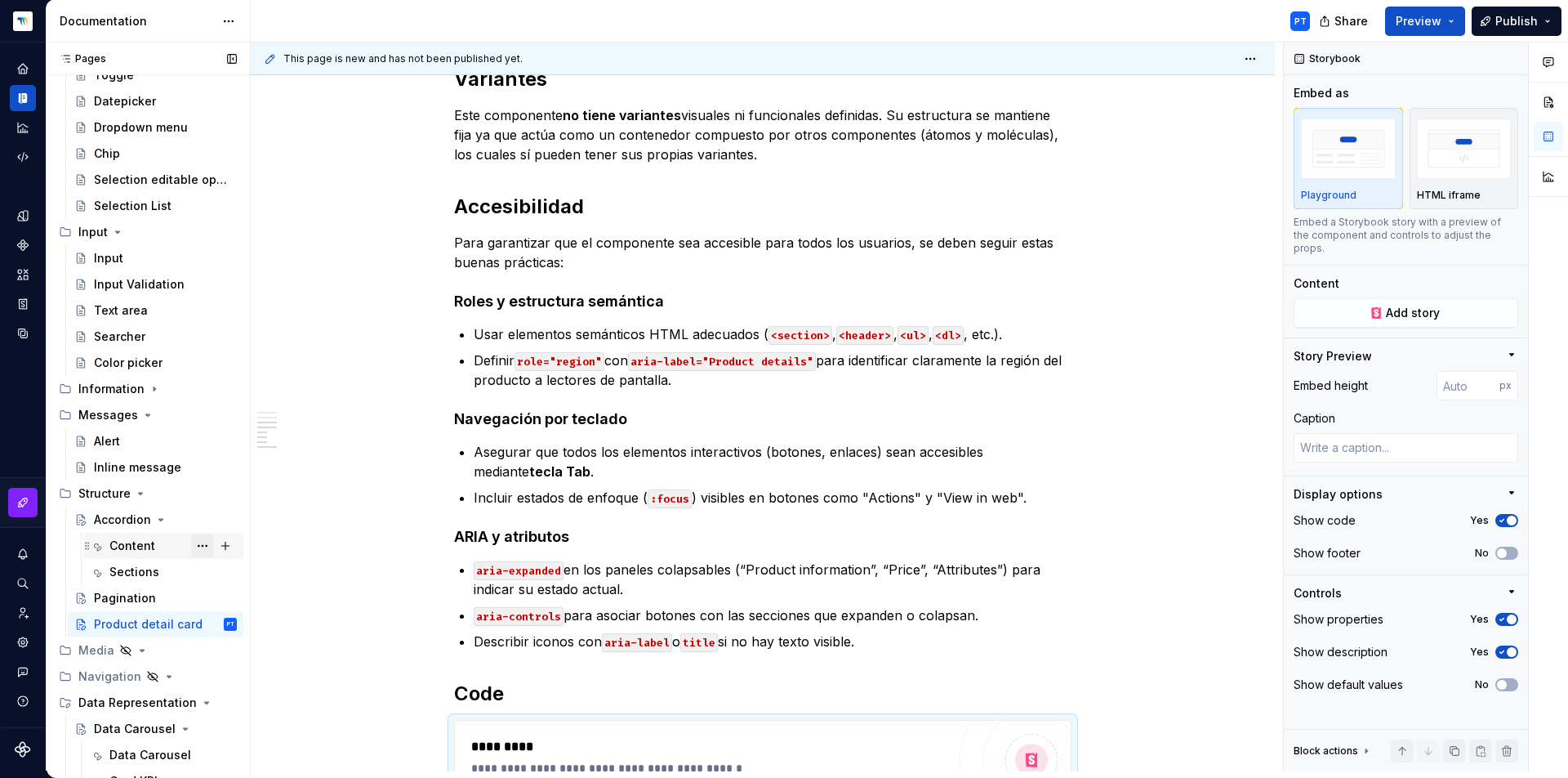
scroll to position [2213, 0]
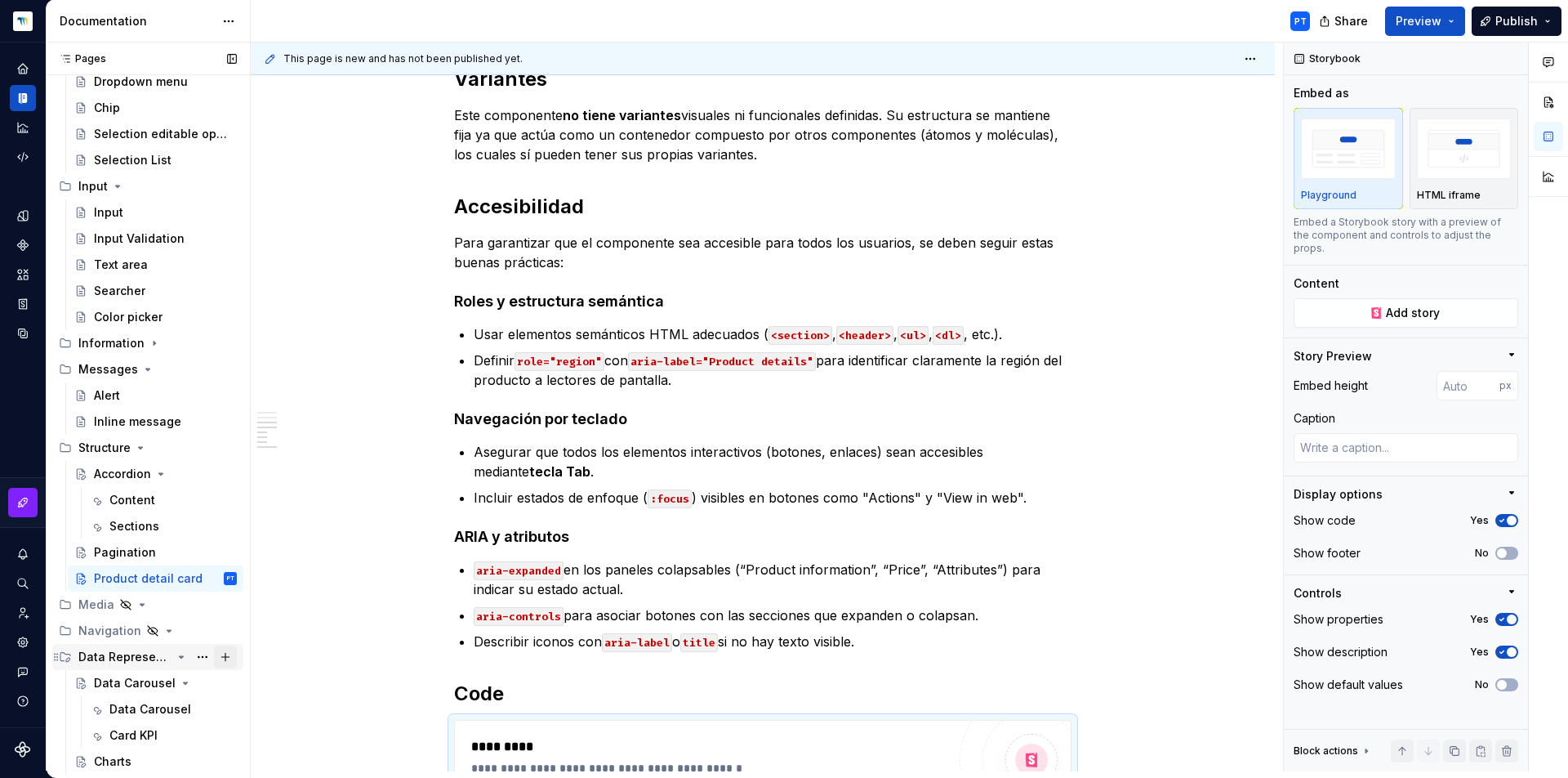
click at [220, 654] on button "Page tree" at bounding box center [225, 656] width 22 height 22
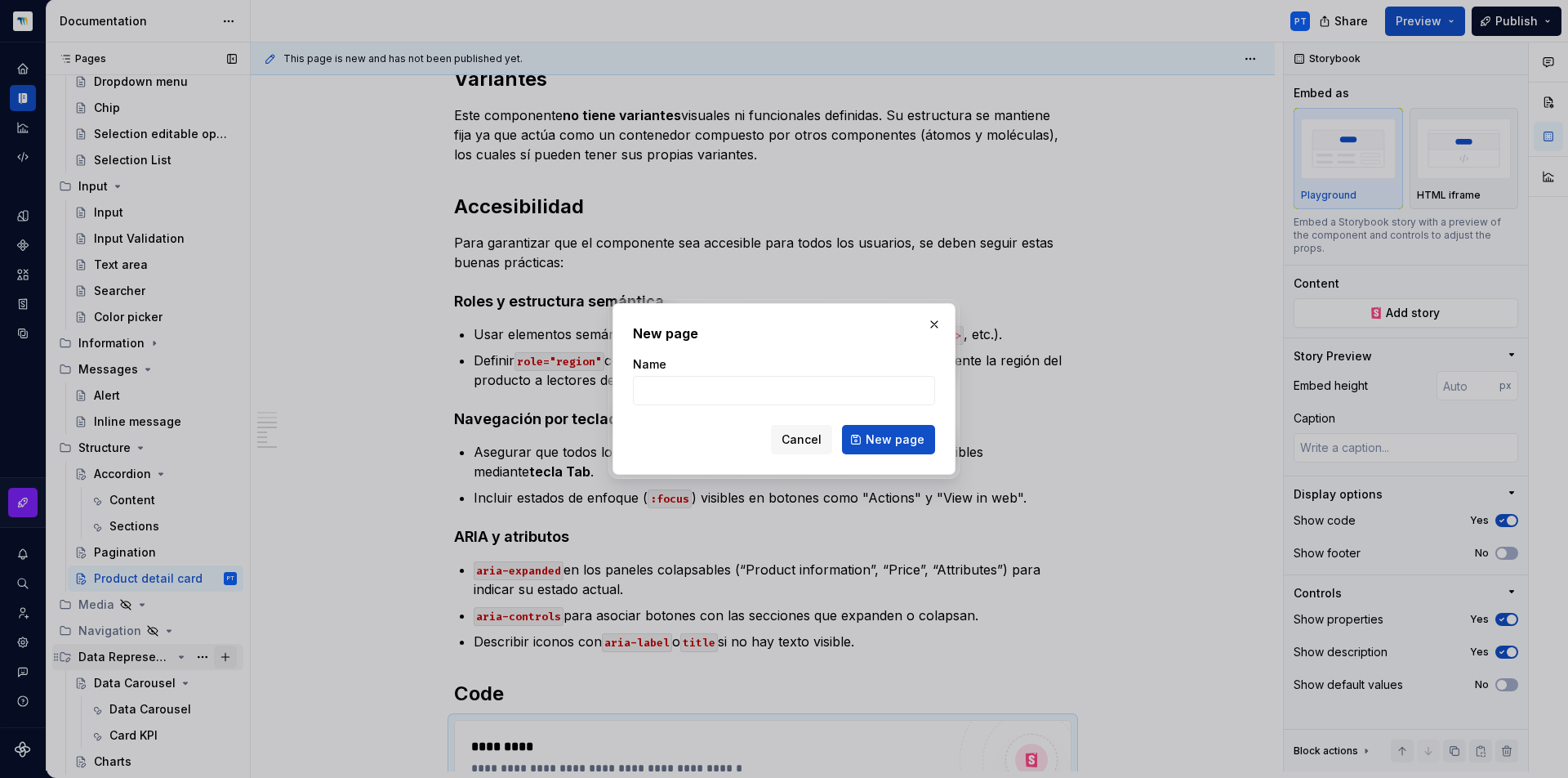
type textarea "*"
type input "Product List"
click at [880, 438] on span "New page" at bounding box center [895, 440] width 59 height 16
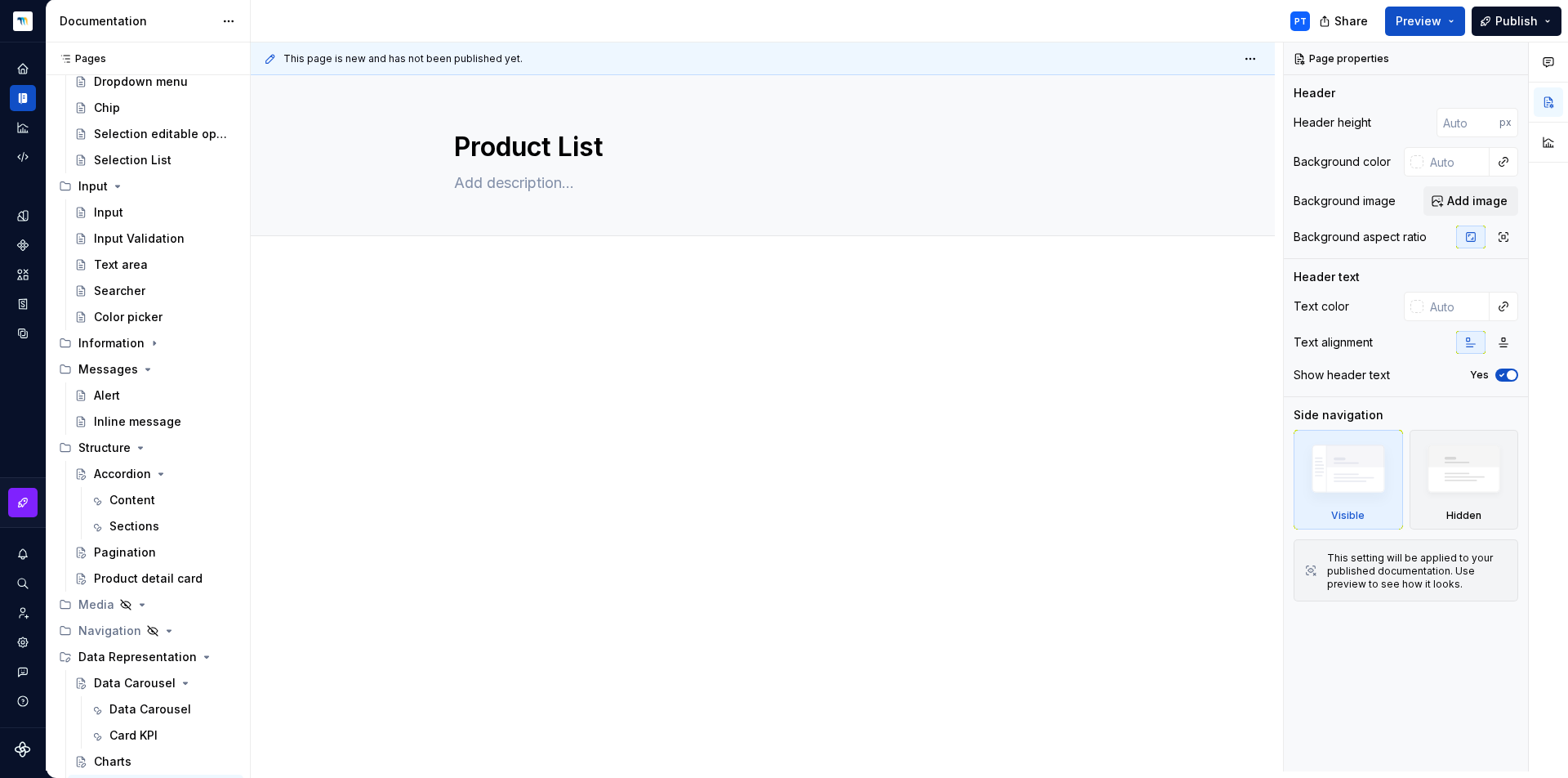
type textarea "*"
click at [497, 328] on p at bounding box center [762, 321] width 617 height 20
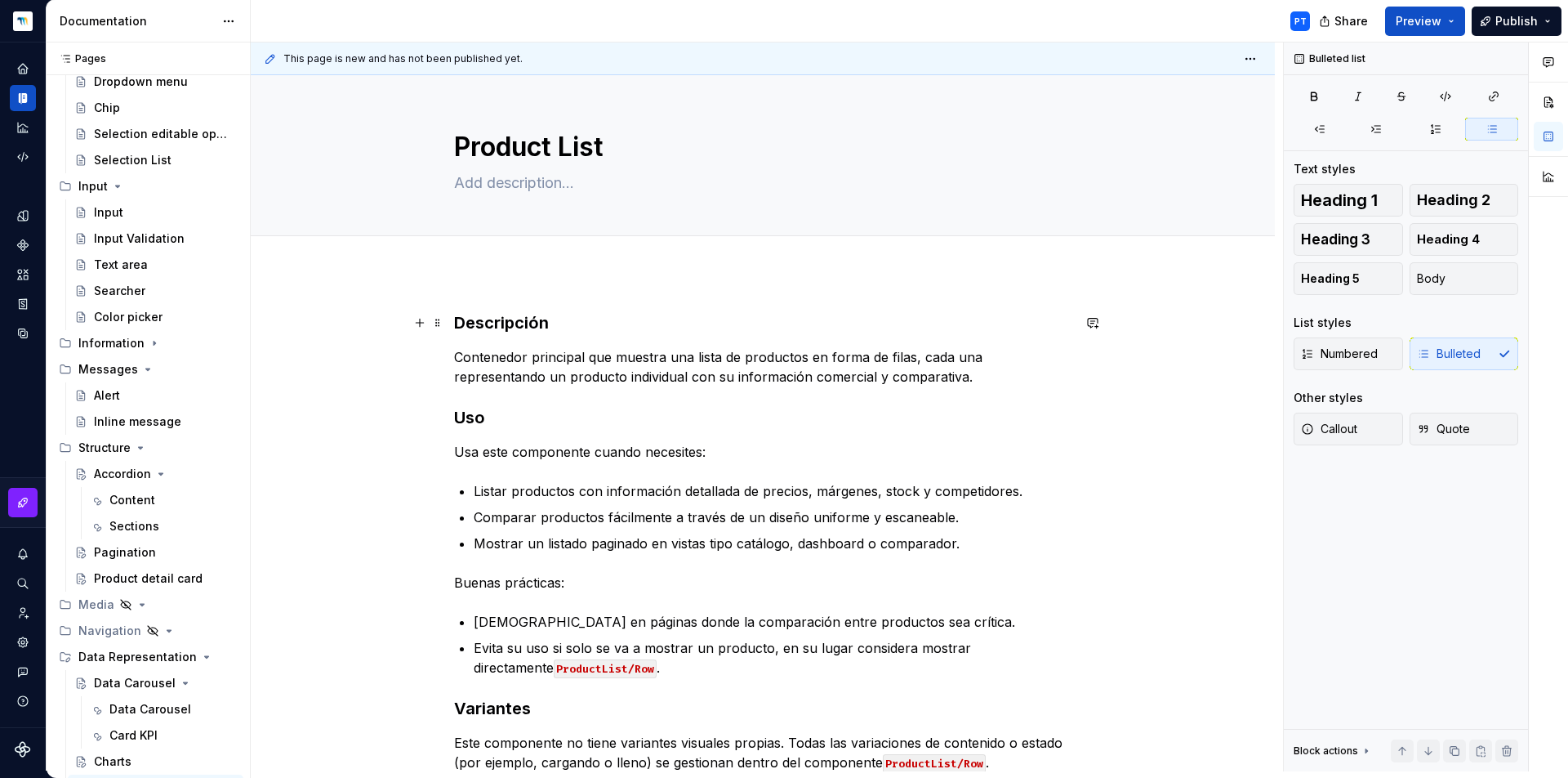
click at [527, 321] on h3 "Descripción" at bounding box center [762, 322] width 617 height 22
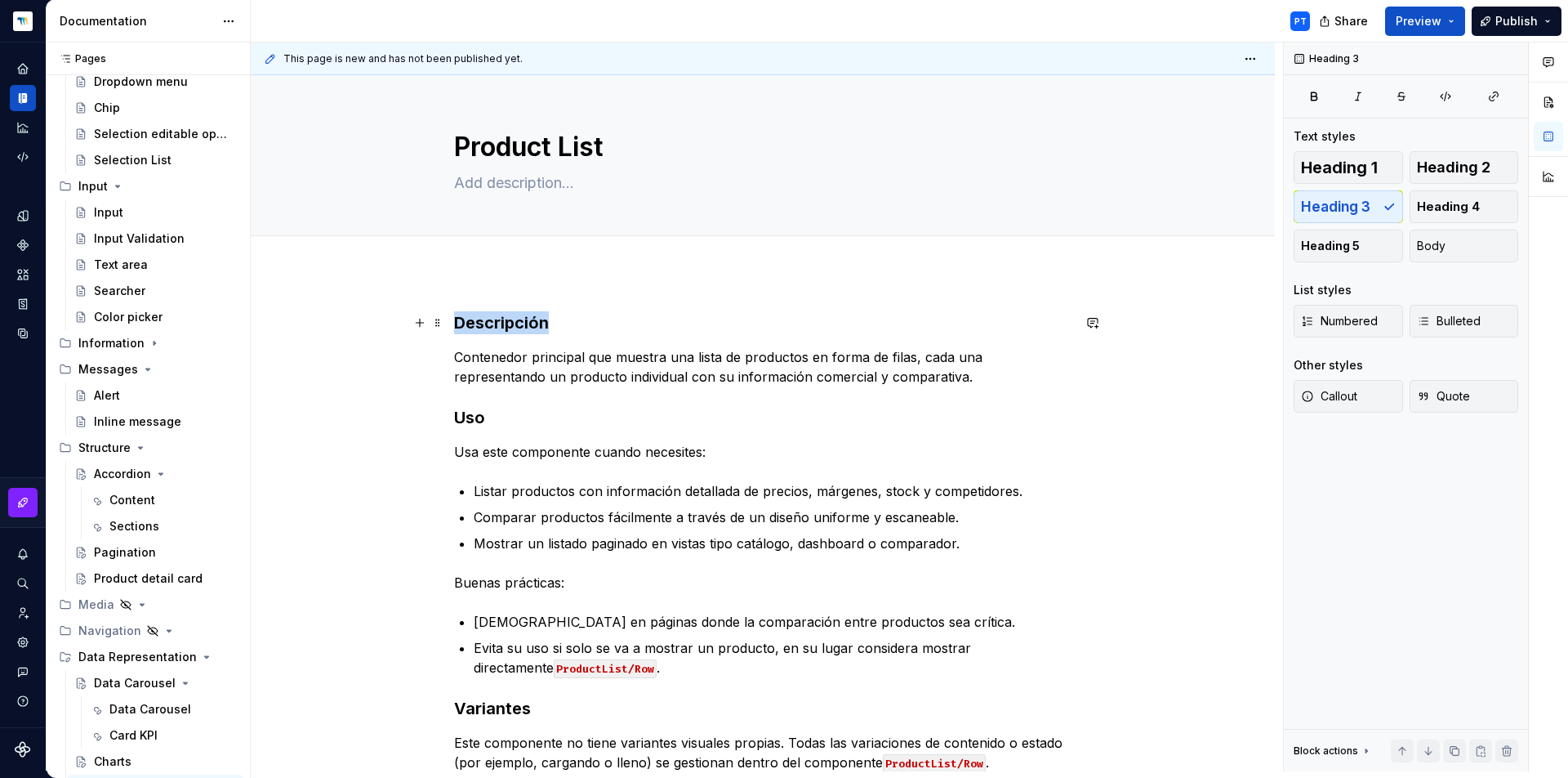
click at [527, 321] on h3 "Descripción" at bounding box center [762, 322] width 617 height 22
click at [519, 296] on span "Heading 3" at bounding box center [521, 291] width 50 height 13
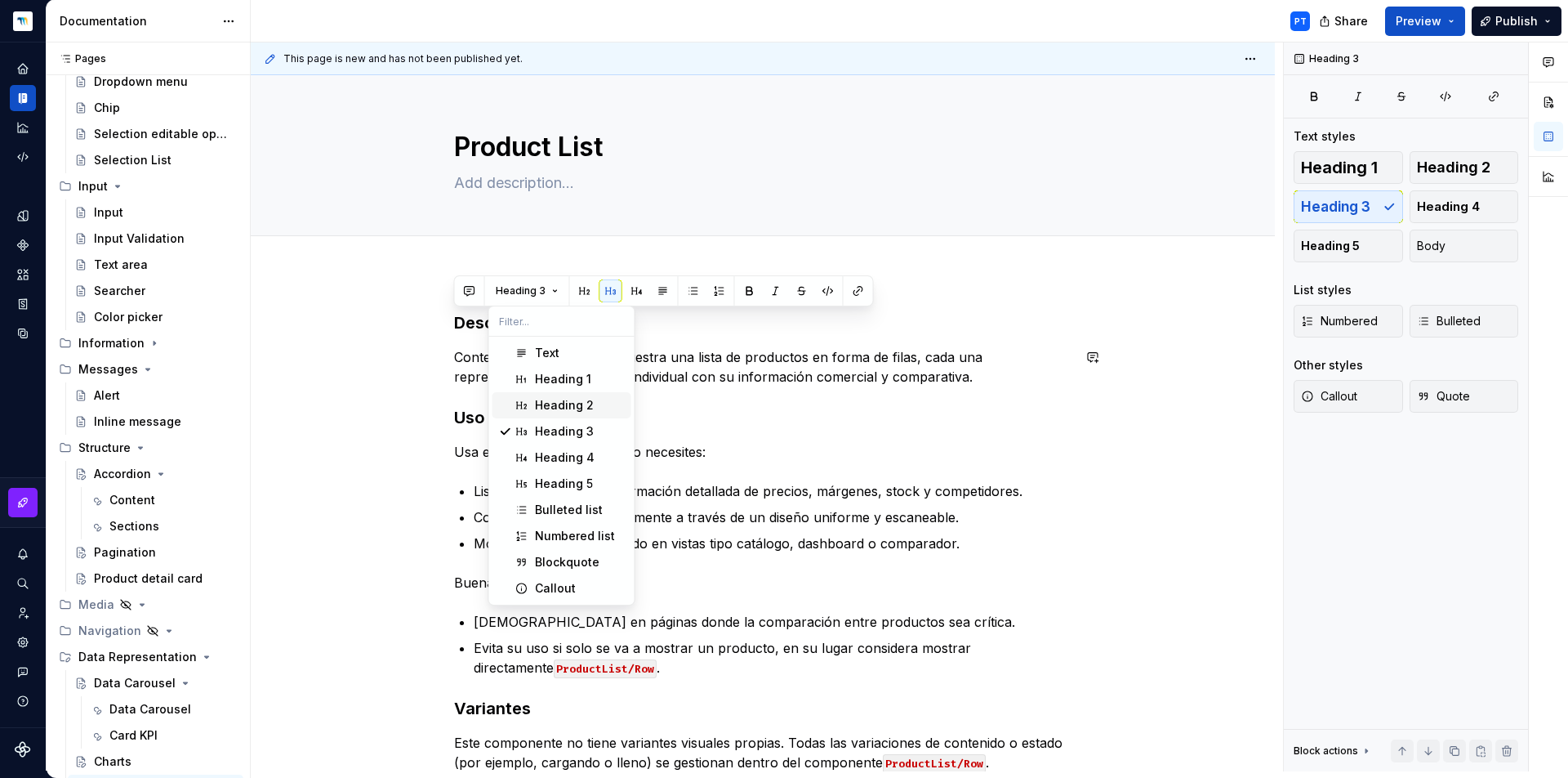
click at [539, 395] on span "Heading 2" at bounding box center [562, 405] width 139 height 26
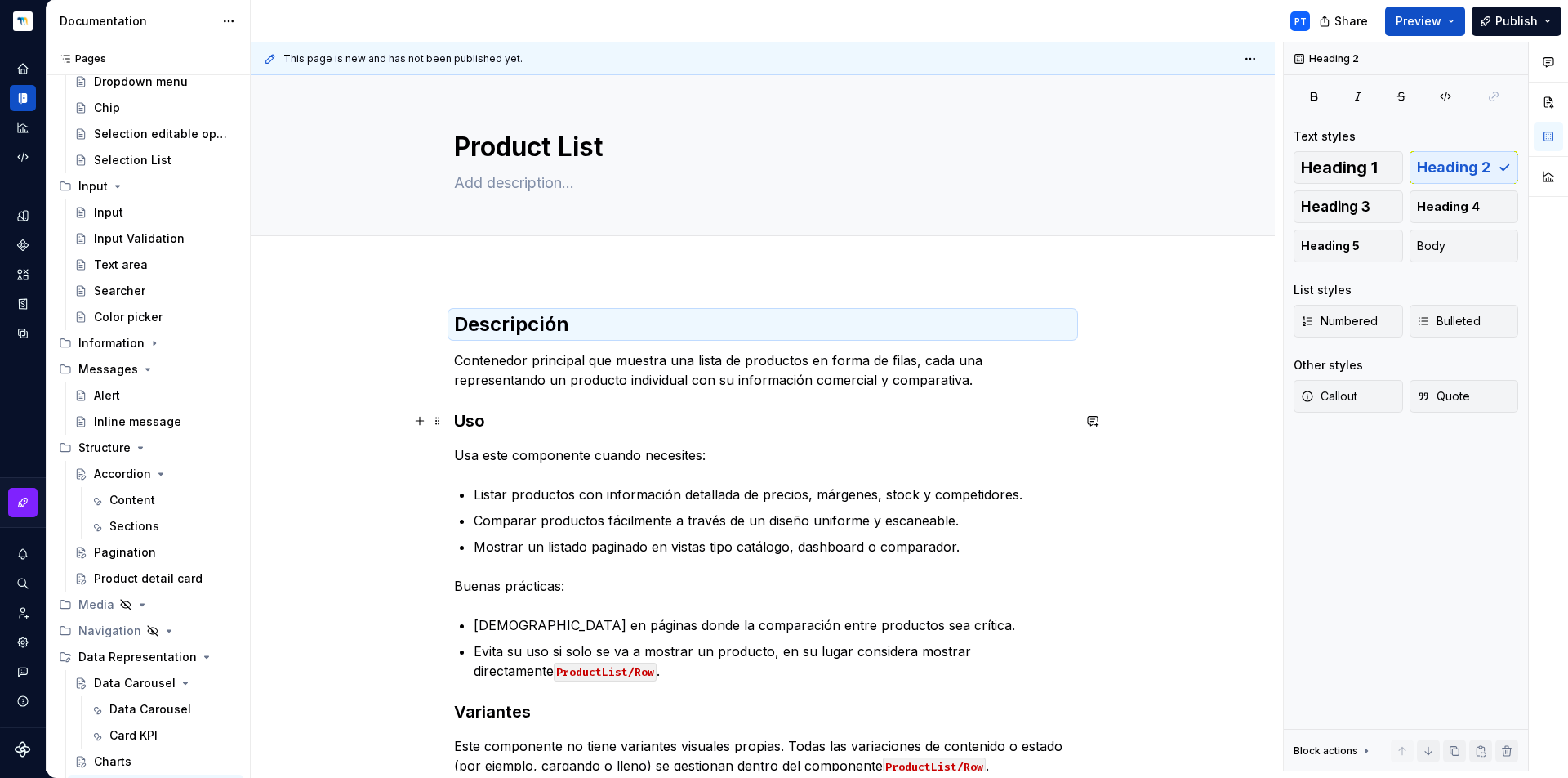
click at [466, 418] on h3 "Uso" at bounding box center [762, 420] width 617 height 22
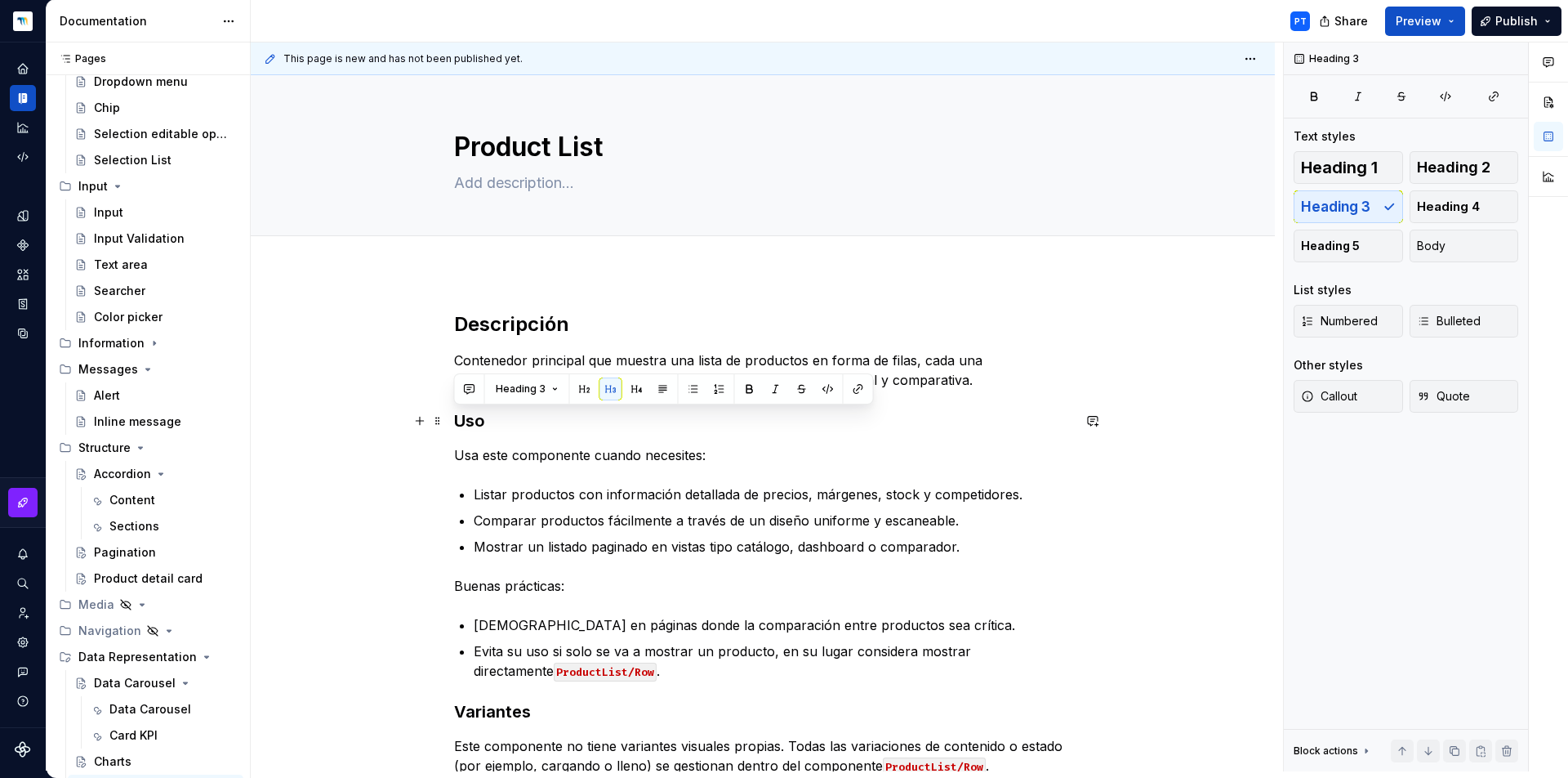
click at [466, 418] on h3 "Uso" at bounding box center [762, 420] width 617 height 22
click at [510, 382] on button "Heading 3" at bounding box center [527, 389] width 77 height 22
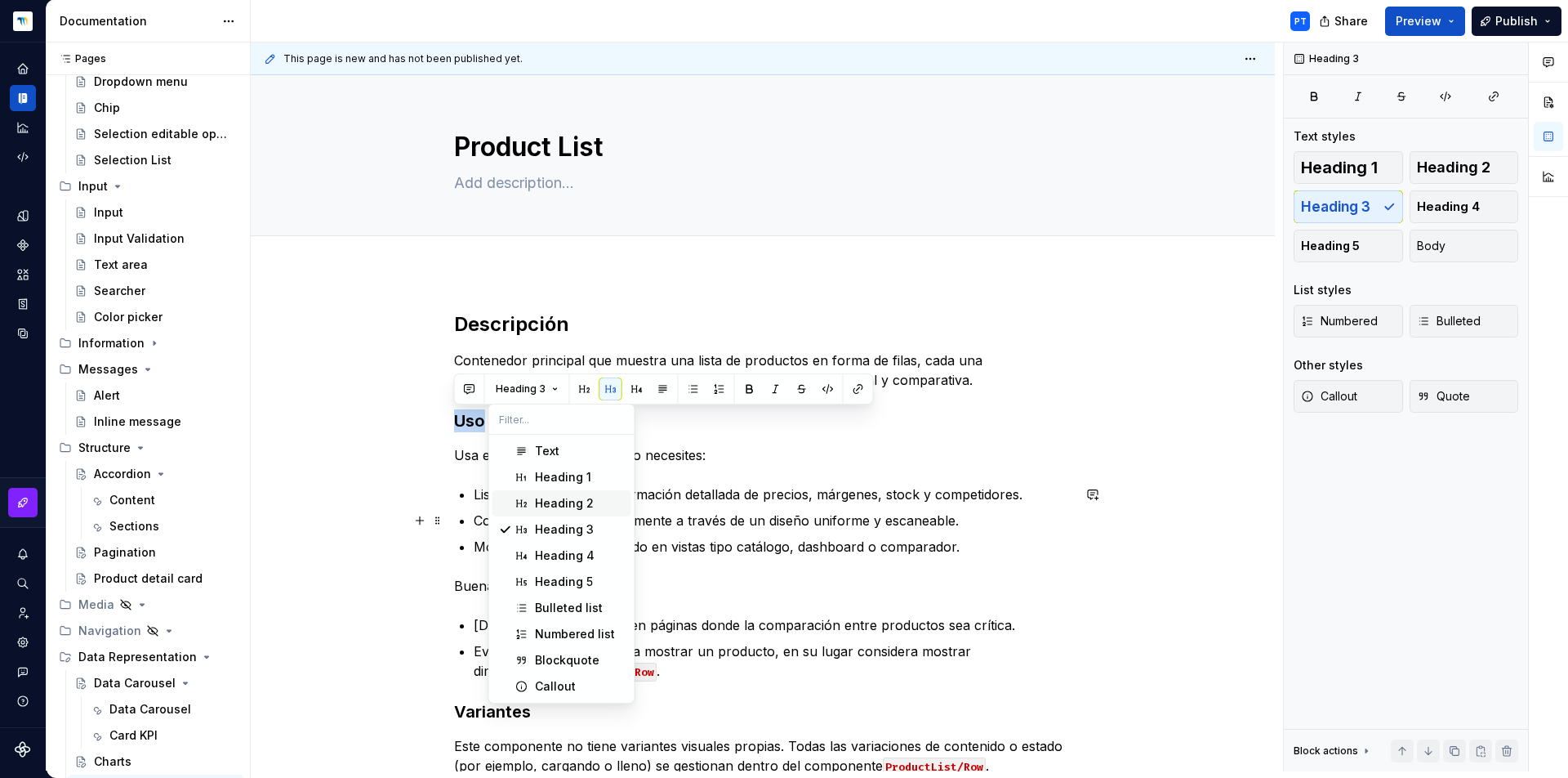
click at [550, 508] on div "Heading 2" at bounding box center [564, 503] width 59 height 16
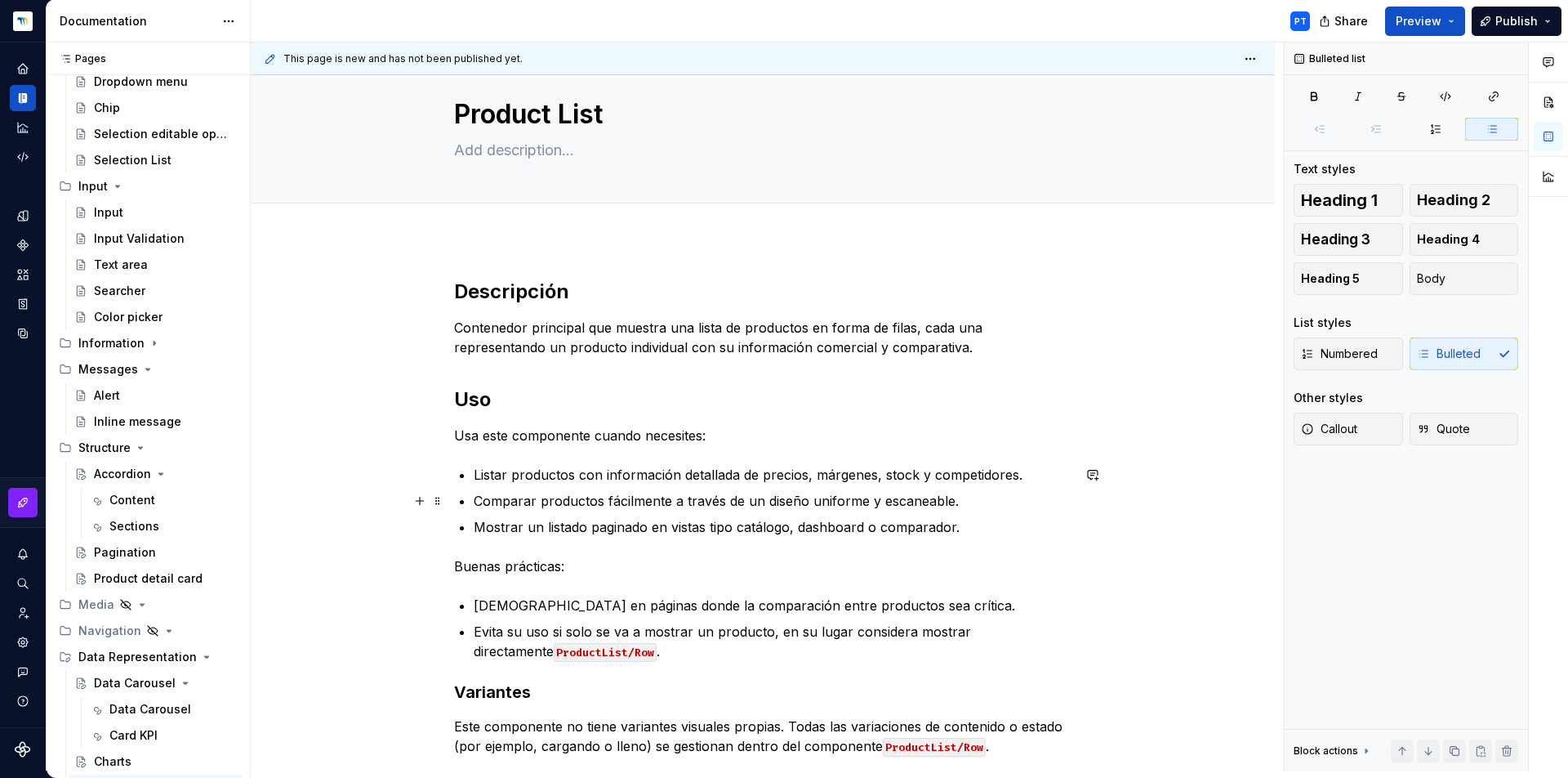
scroll to position [156, 0]
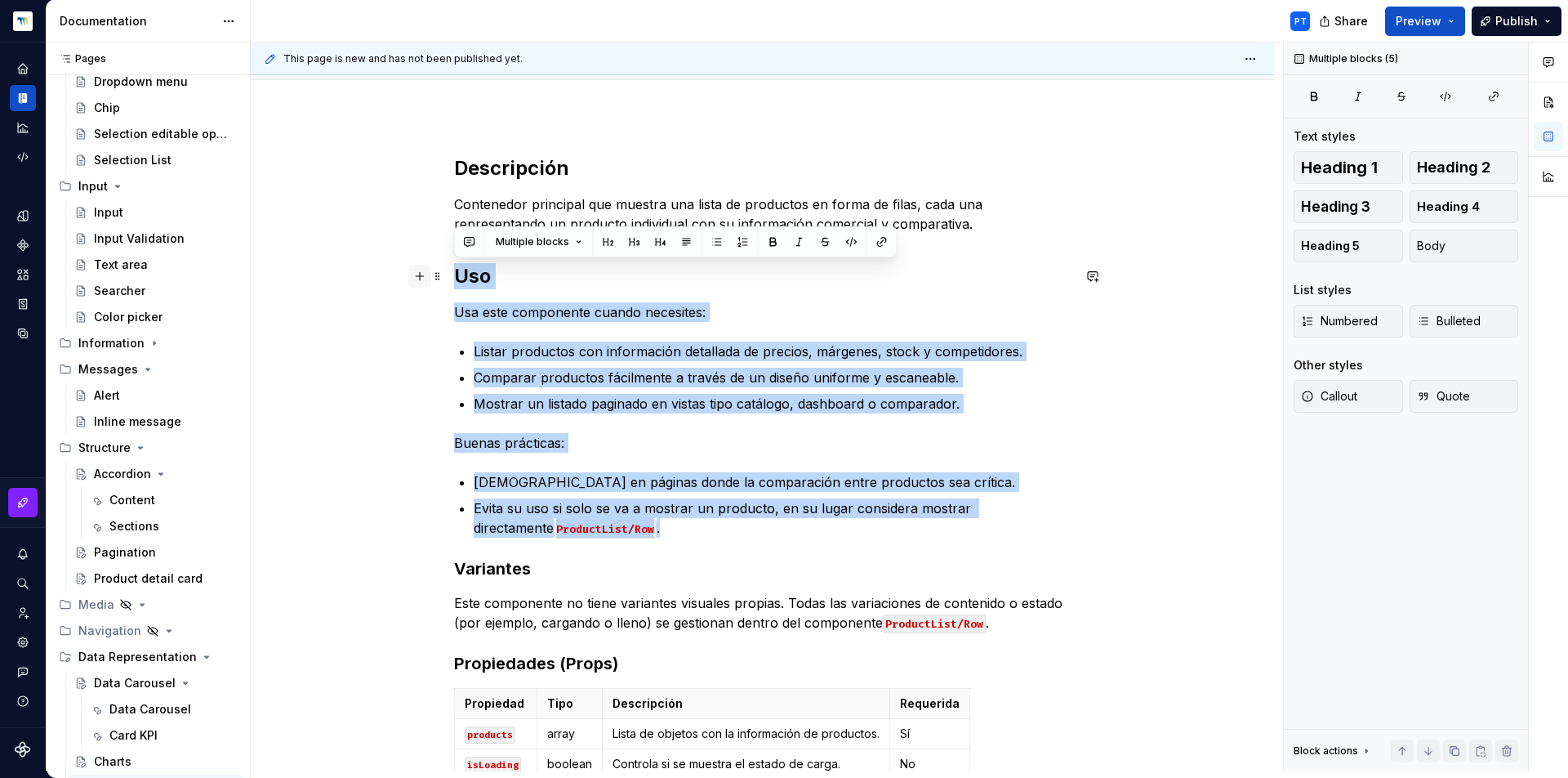
drag, startPoint x: 616, startPoint y: 529, endPoint x: 422, endPoint y: 274, distance: 320.4
click at [454, 274] on div "Descripción Contenedor principal que muestra una lista de productos en forma de…" at bounding box center [762, 660] width 617 height 1009
drag, startPoint x: 592, startPoint y: 525, endPoint x: 449, endPoint y: 258, distance: 302.9
click at [449, 258] on div "Descripción Contenedor principal que muestra una lista de productos en forma de…" at bounding box center [763, 756] width 1024 height 1281
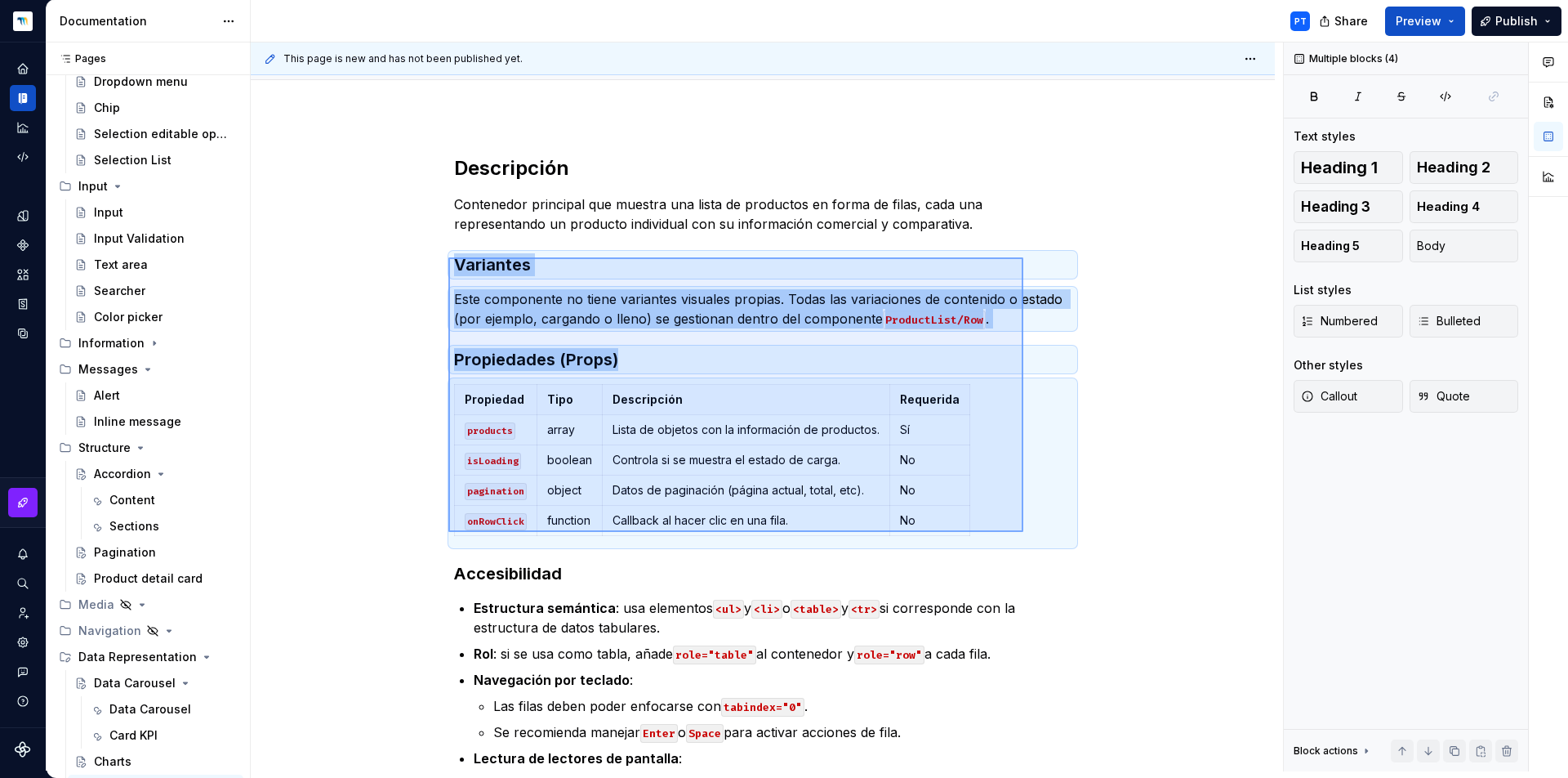
drag, startPoint x: 449, startPoint y: 258, endPoint x: 1024, endPoint y: 532, distance: 636.9
click at [1024, 532] on div "This page is new and has not been published yet. Product List Edit header Descr…" at bounding box center [767, 406] width 1032 height 729
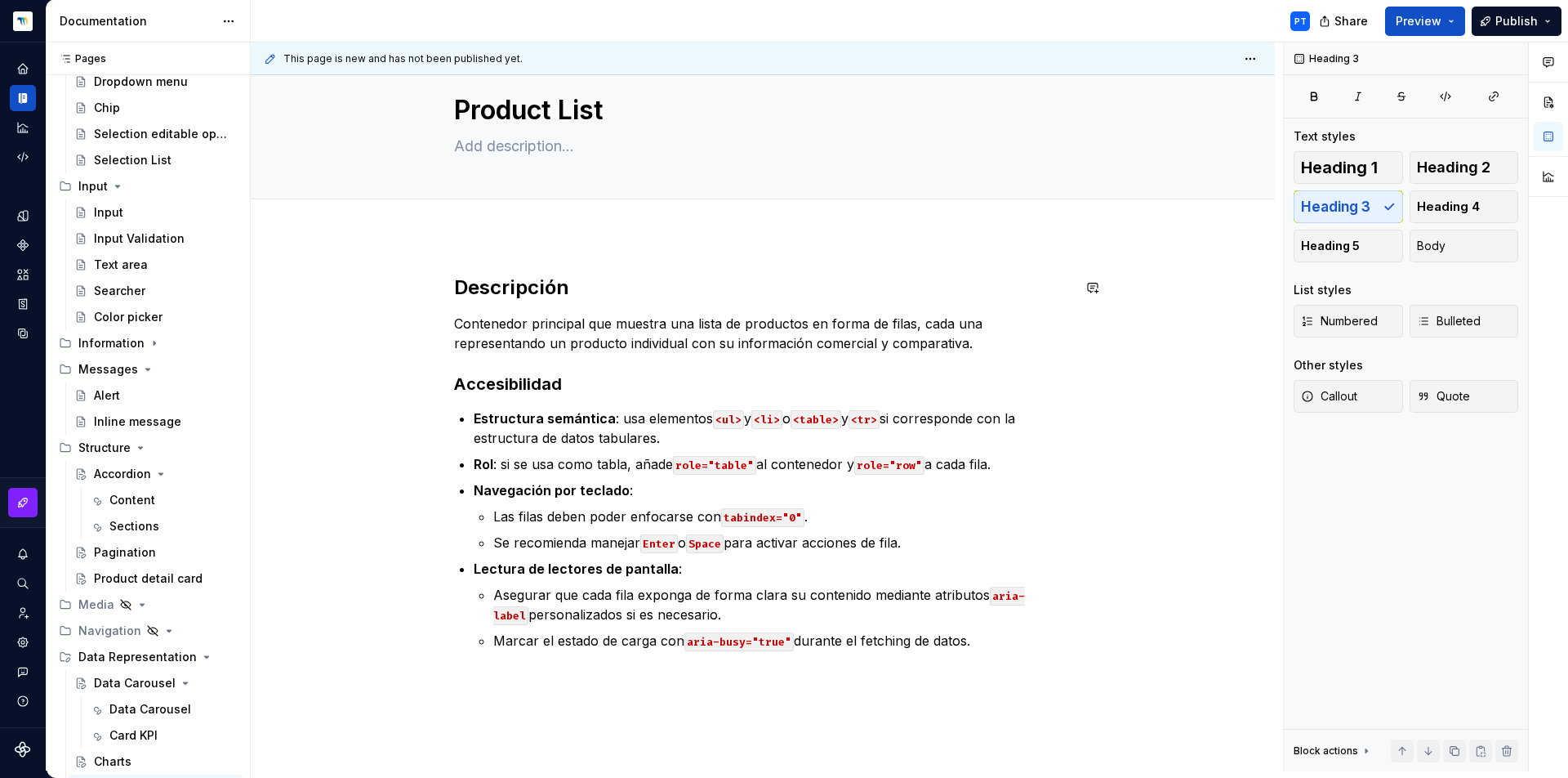
scroll to position [33, 0]
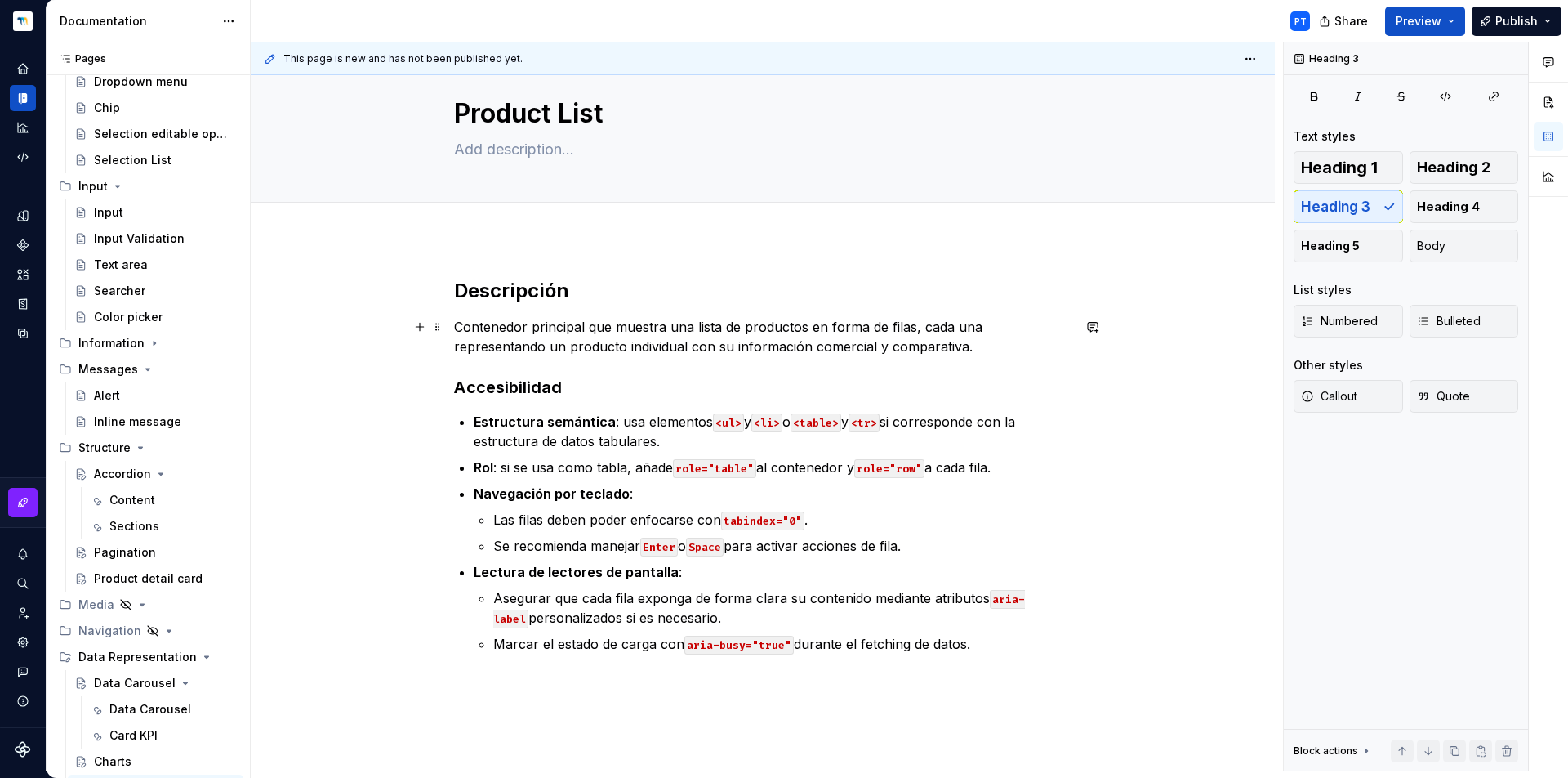
click at [984, 345] on p "Contenedor principal que muestra una lista de productos en forma de filas, cada…" at bounding box center [762, 337] width 617 height 39
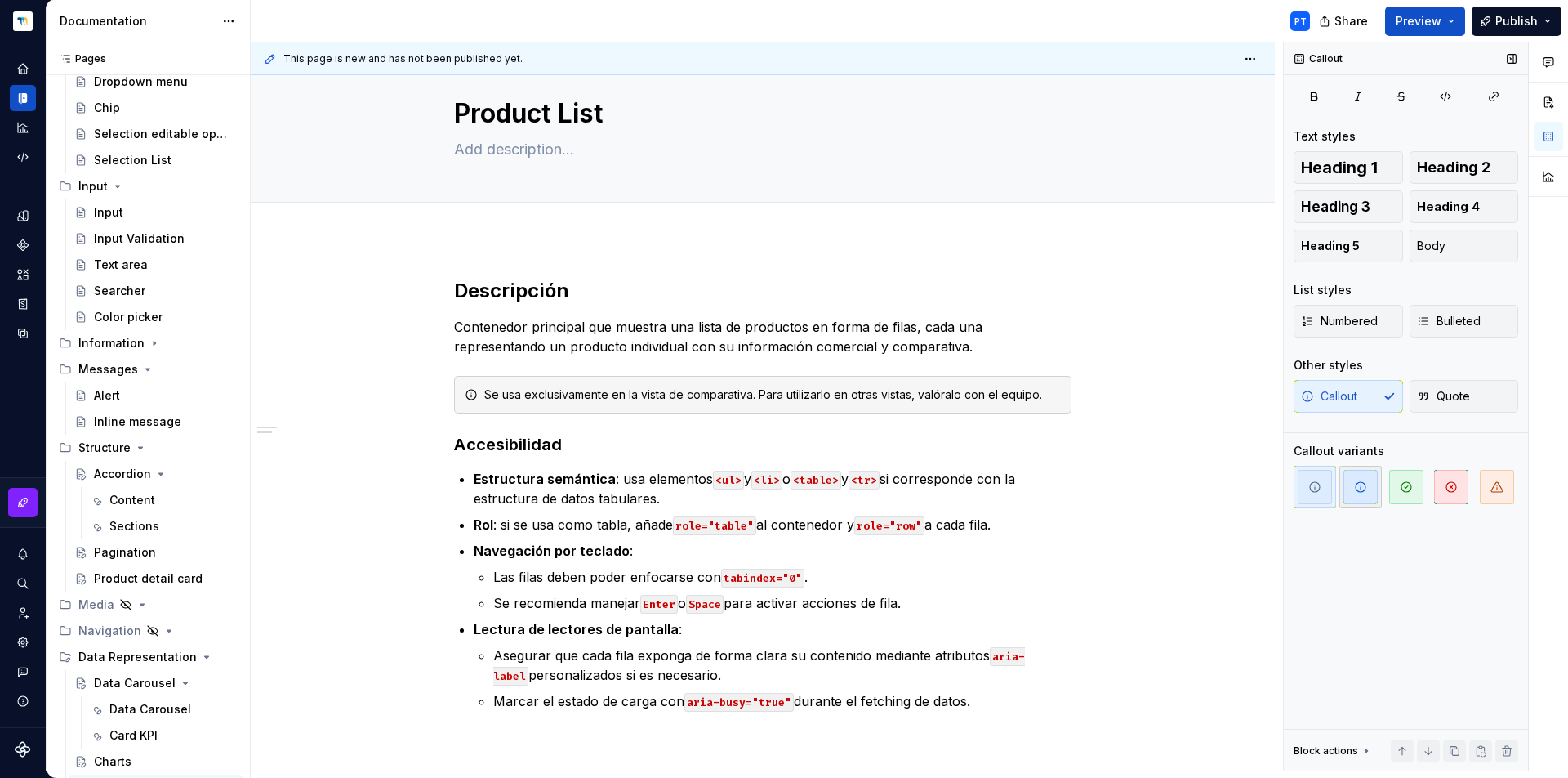
click at [1362, 495] on span "button" at bounding box center [1361, 487] width 34 height 34
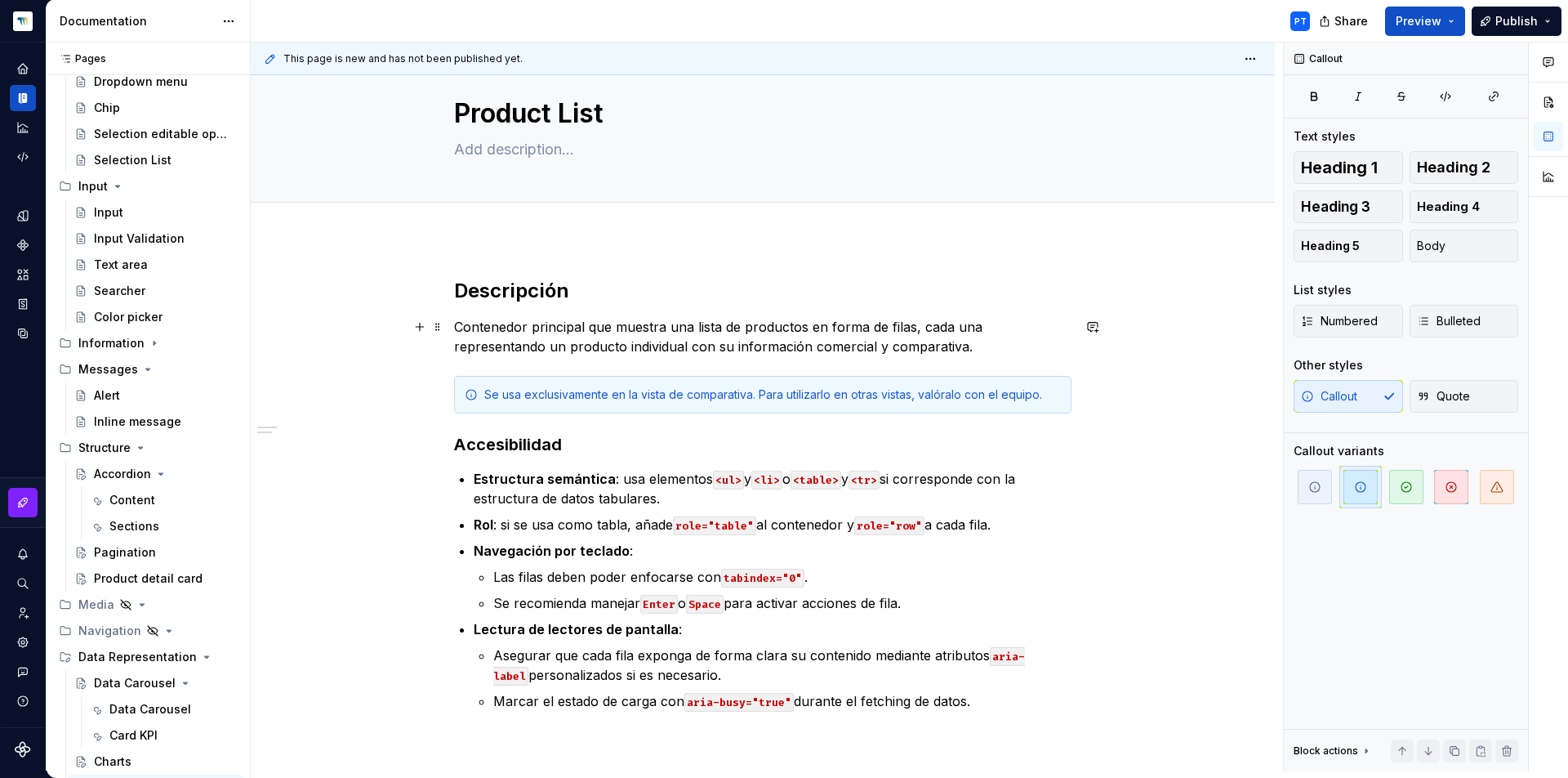
click at [1006, 345] on p "Contenedor principal que muestra una lista de productos en forma de filas, cada…" at bounding box center [762, 337] width 617 height 39
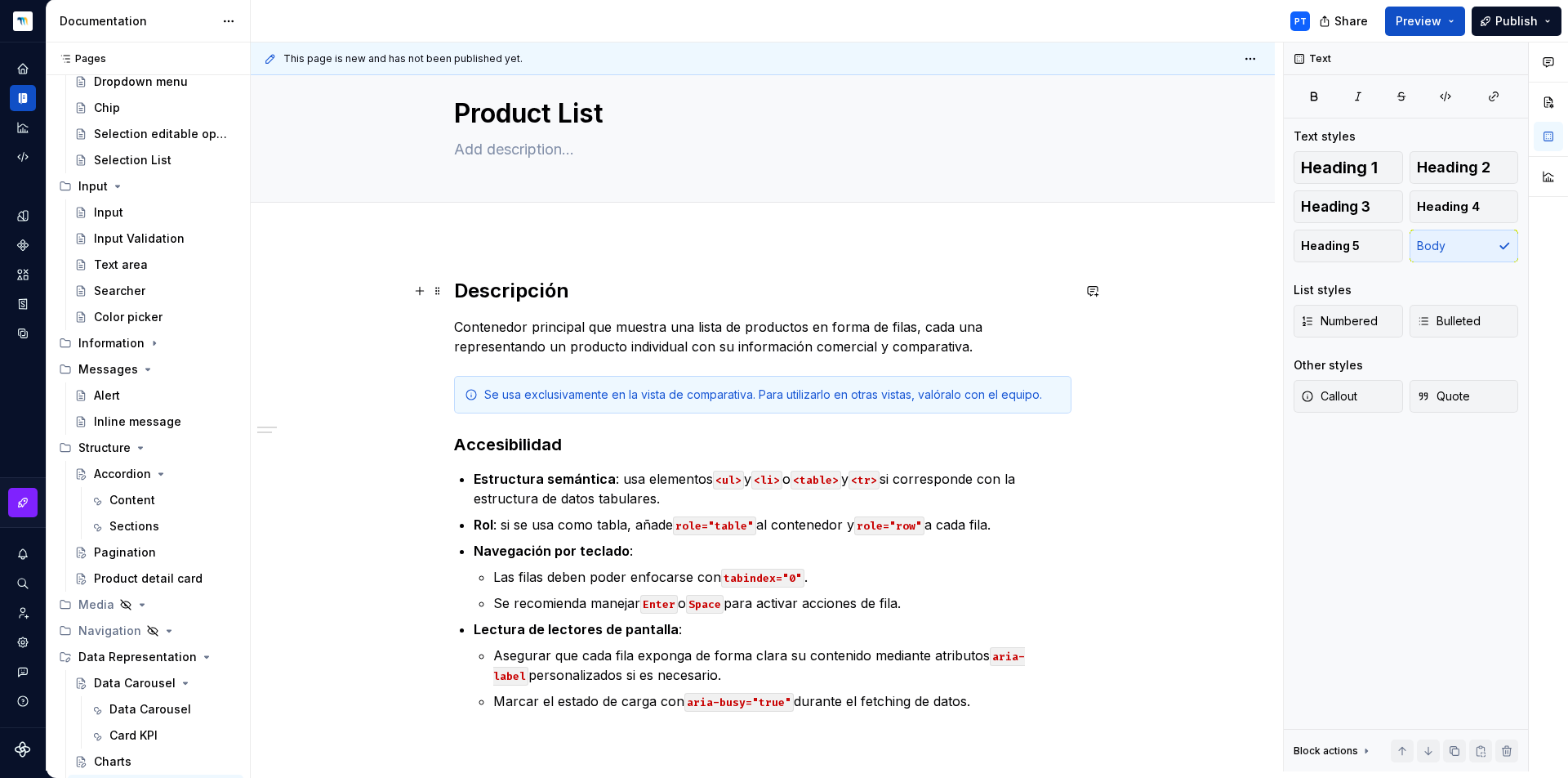
click at [457, 290] on h2 "Descripción" at bounding box center [762, 291] width 617 height 26
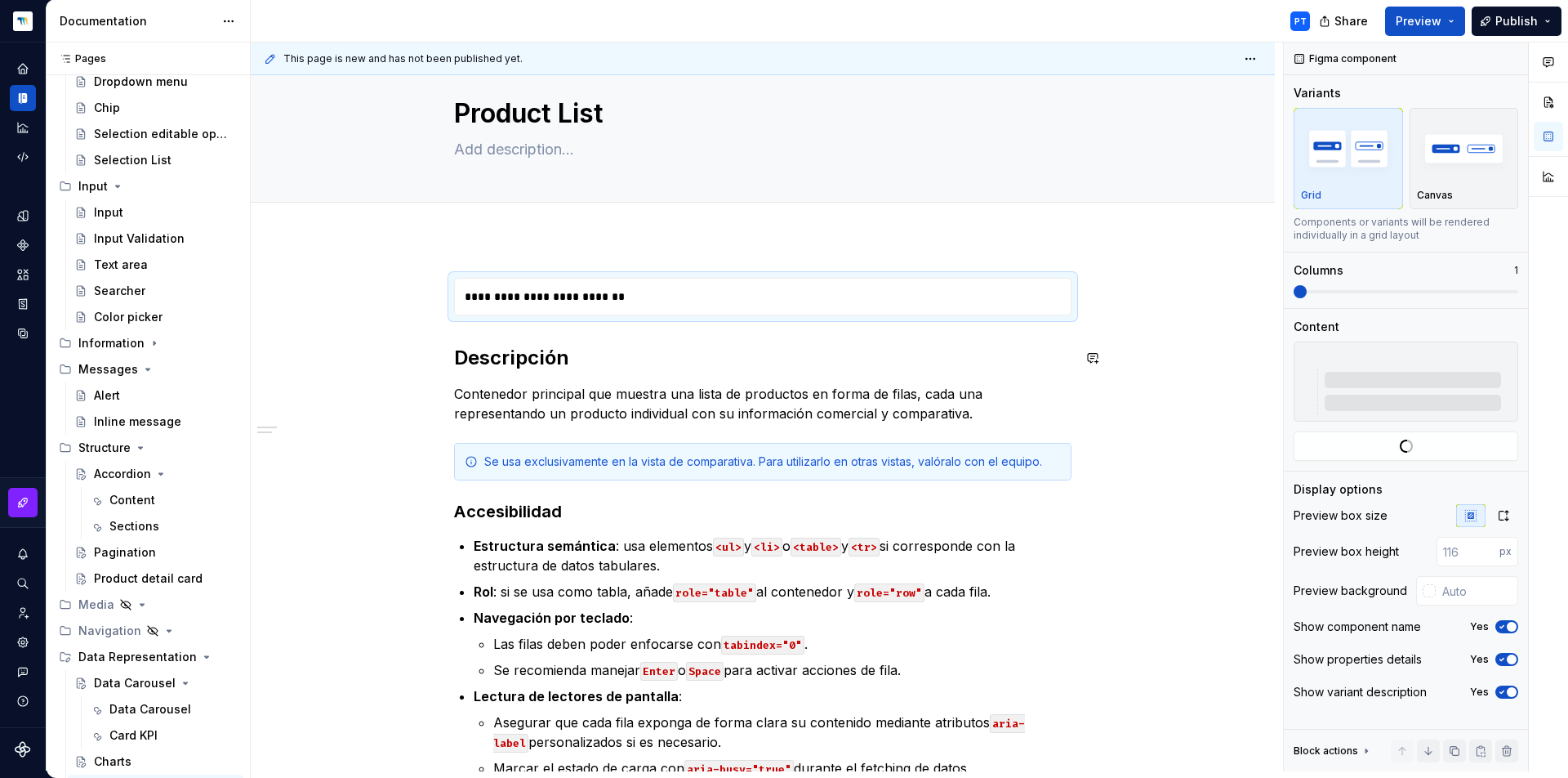
type textarea "*"
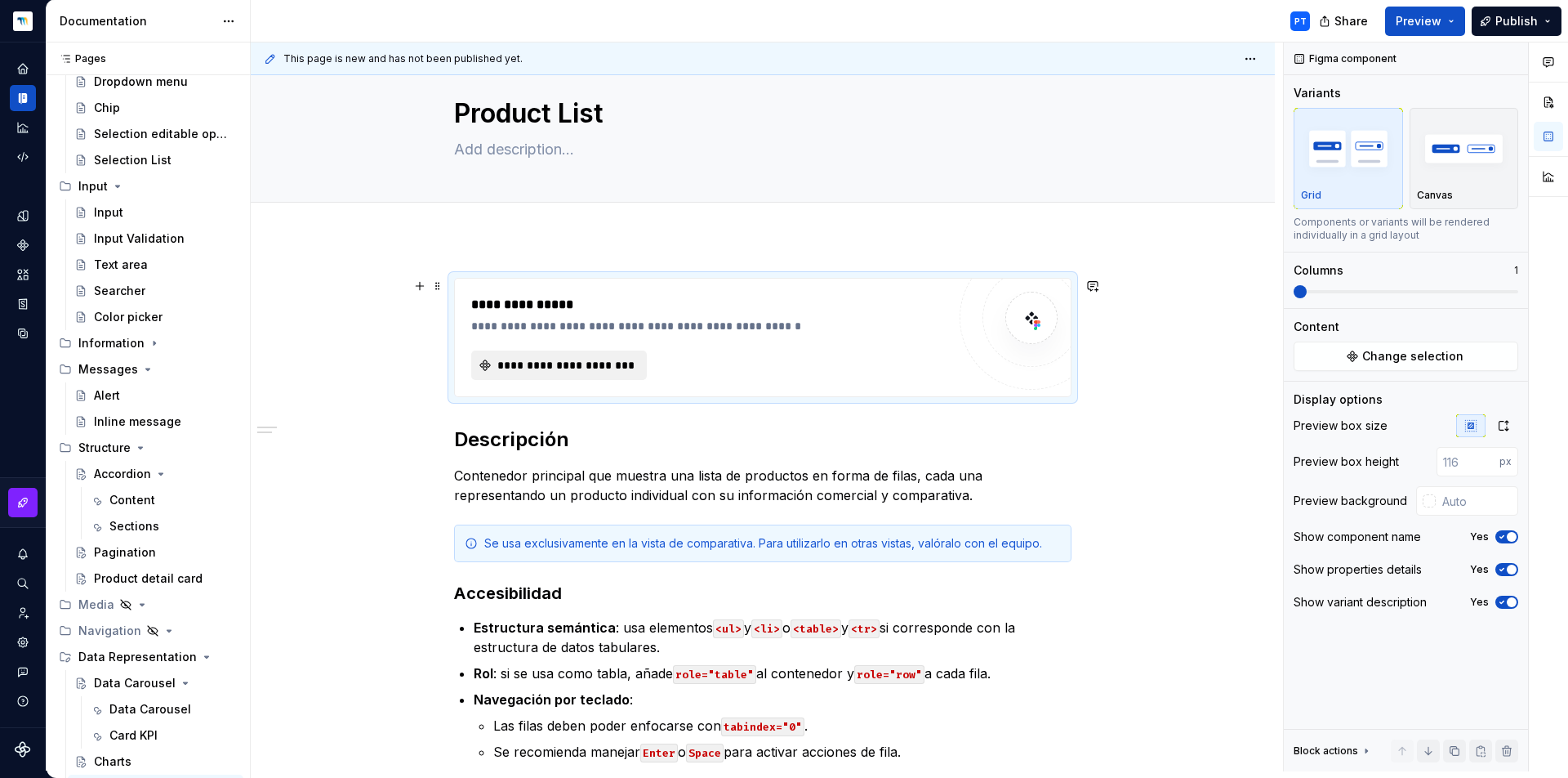
click at [573, 366] on span "**********" at bounding box center [566, 365] width 142 height 16
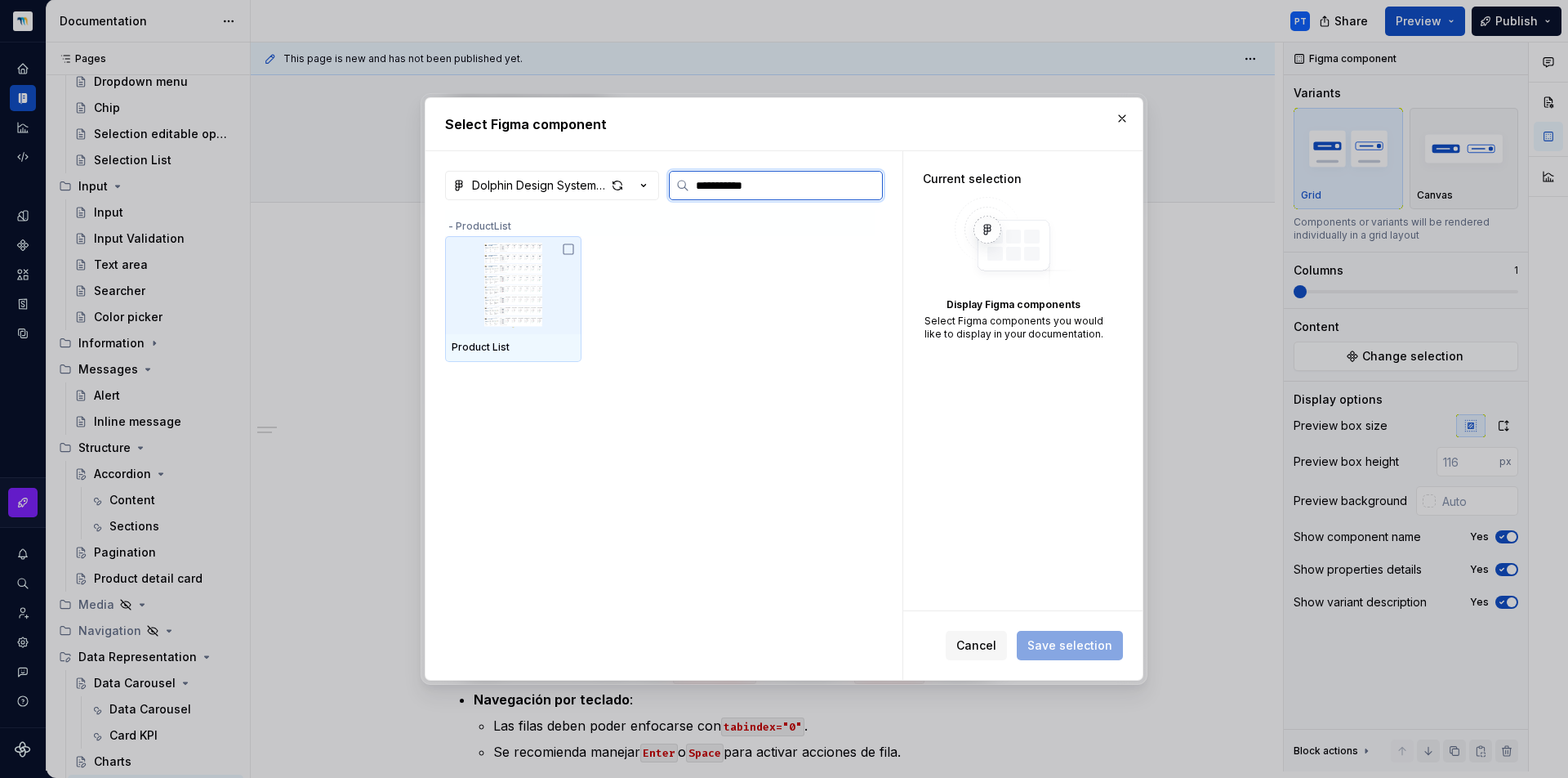
type input "**********"
click at [540, 293] on img at bounding box center [512, 284] width 123 height 85
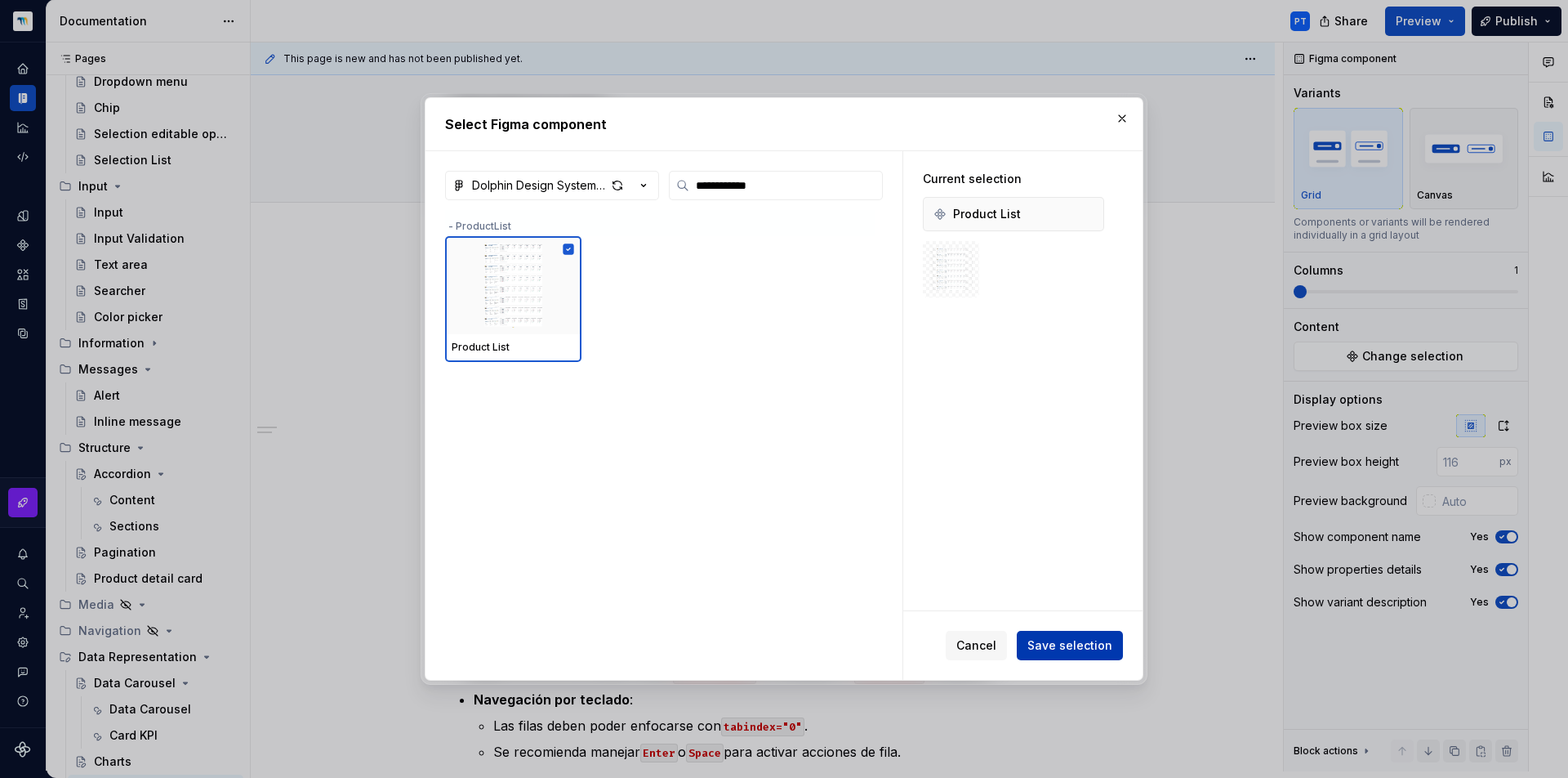
click at [1071, 653] on button "Save selection" at bounding box center [1070, 645] width 106 height 30
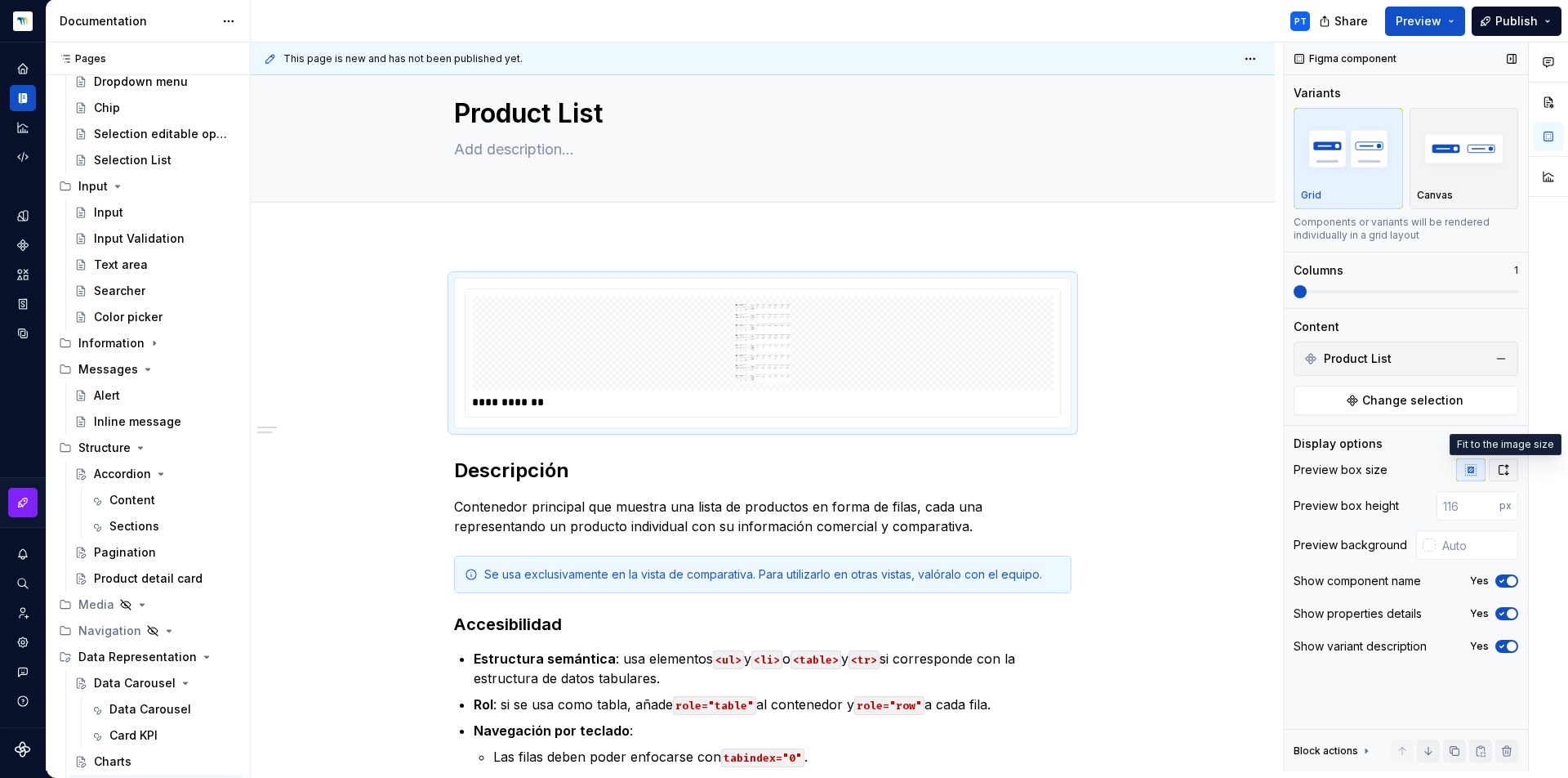
click at [1504, 471] on icon "button" at bounding box center [1503, 469] width 13 height 13
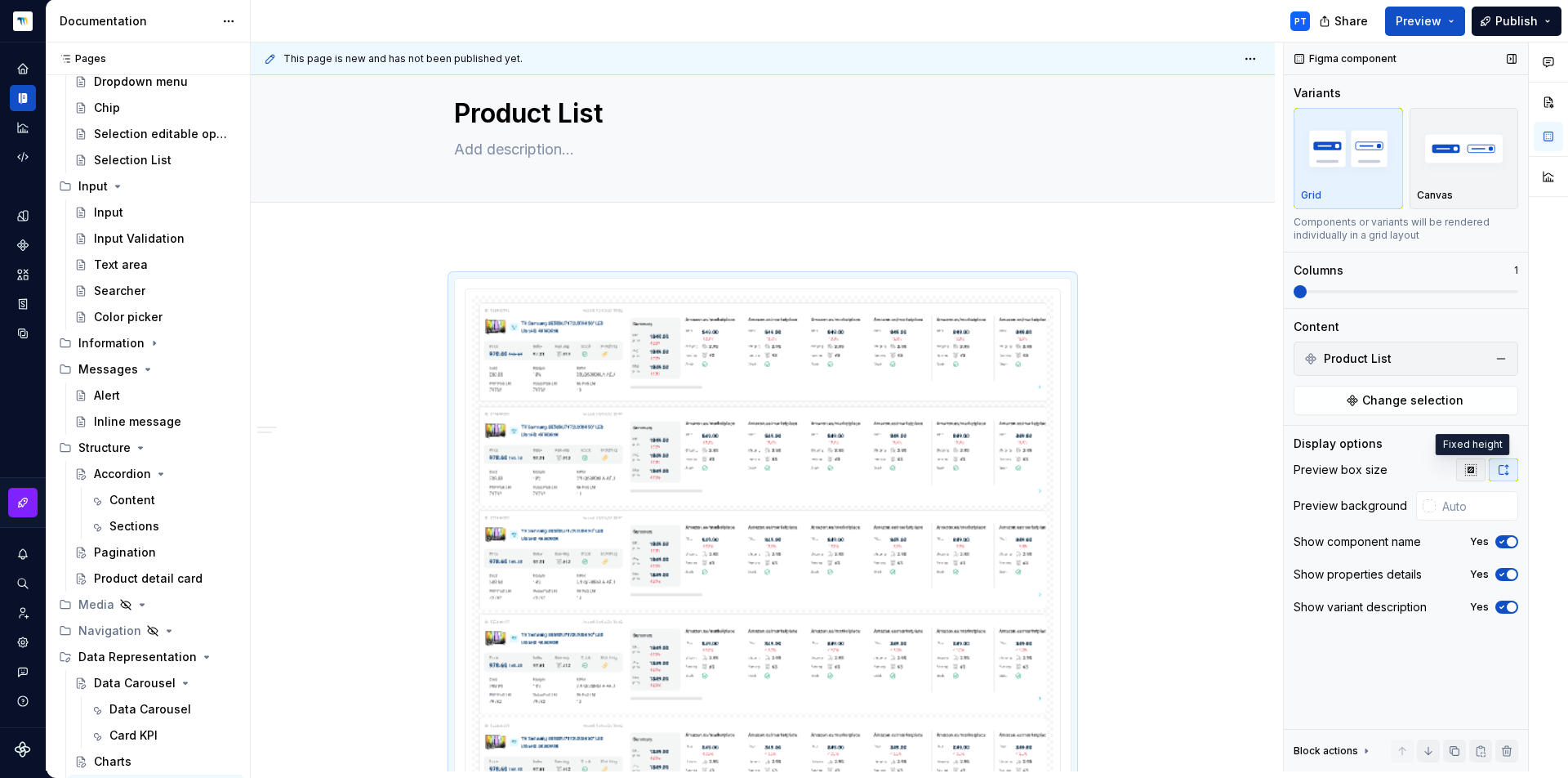
click at [1478, 470] on button "button" at bounding box center [1470, 469] width 30 height 22
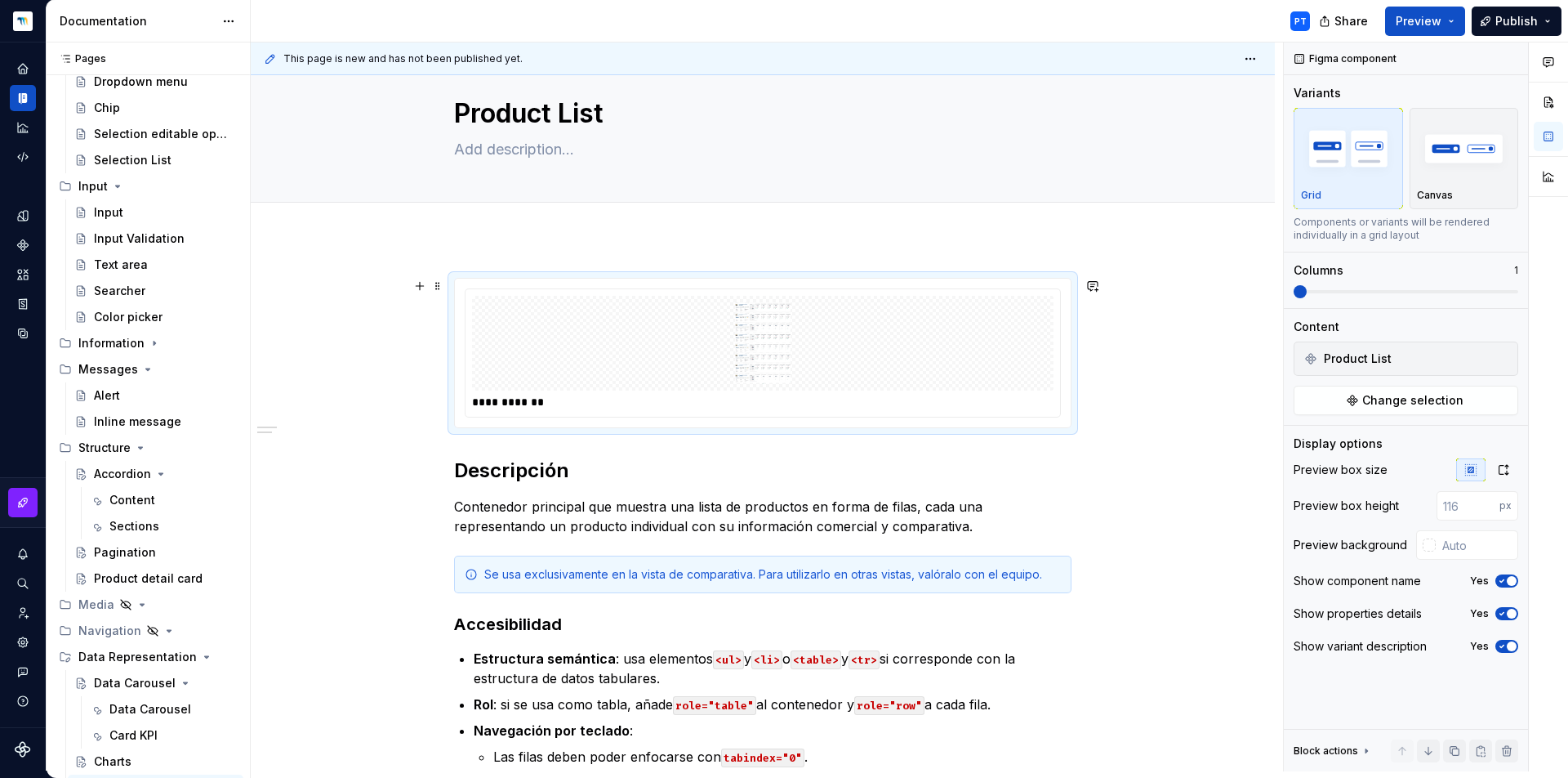
click at [801, 417] on div "**********" at bounding box center [762, 353] width 616 height 149
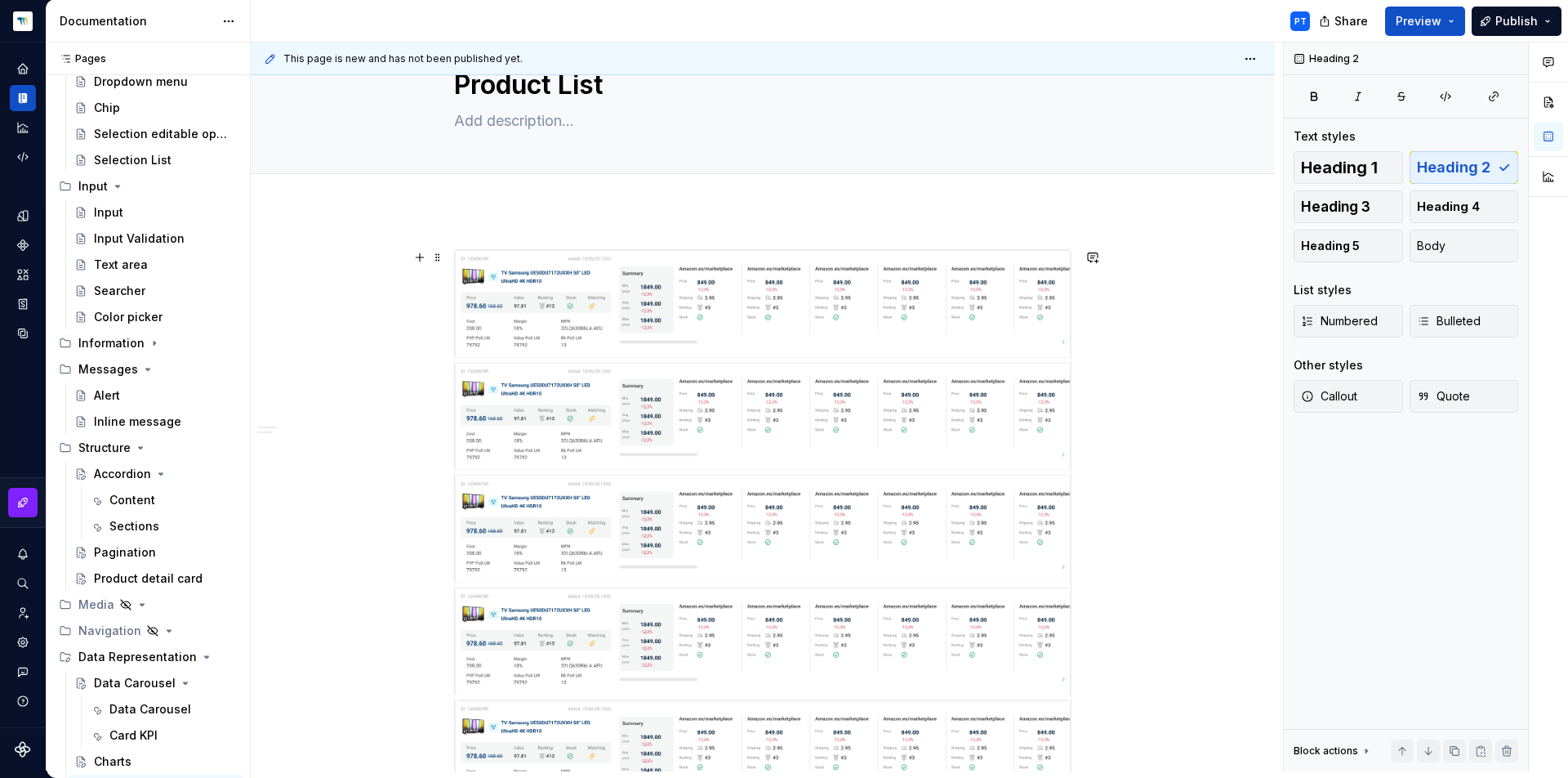
scroll to position [59, 0]
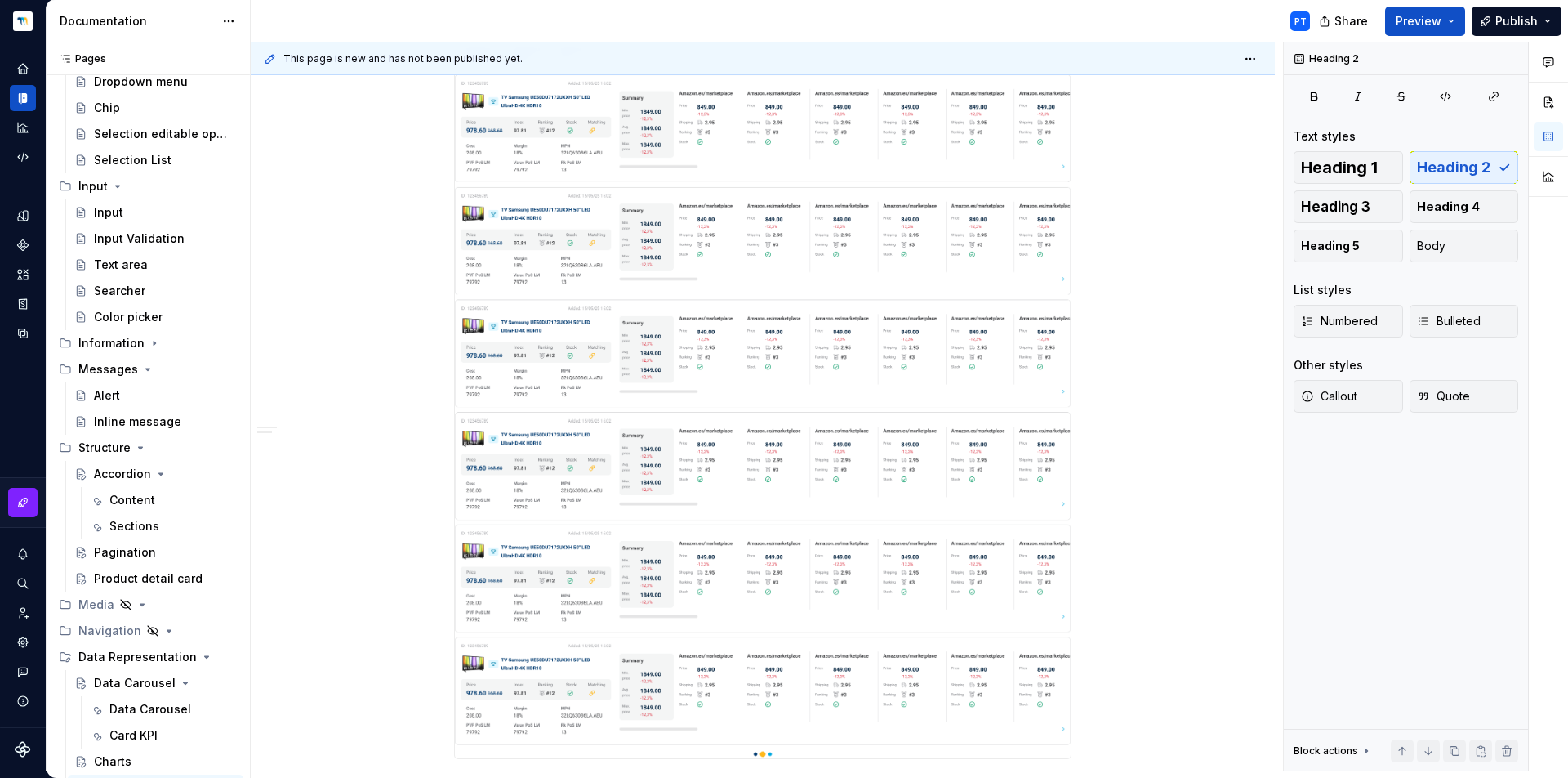
scroll to position [601, 0]
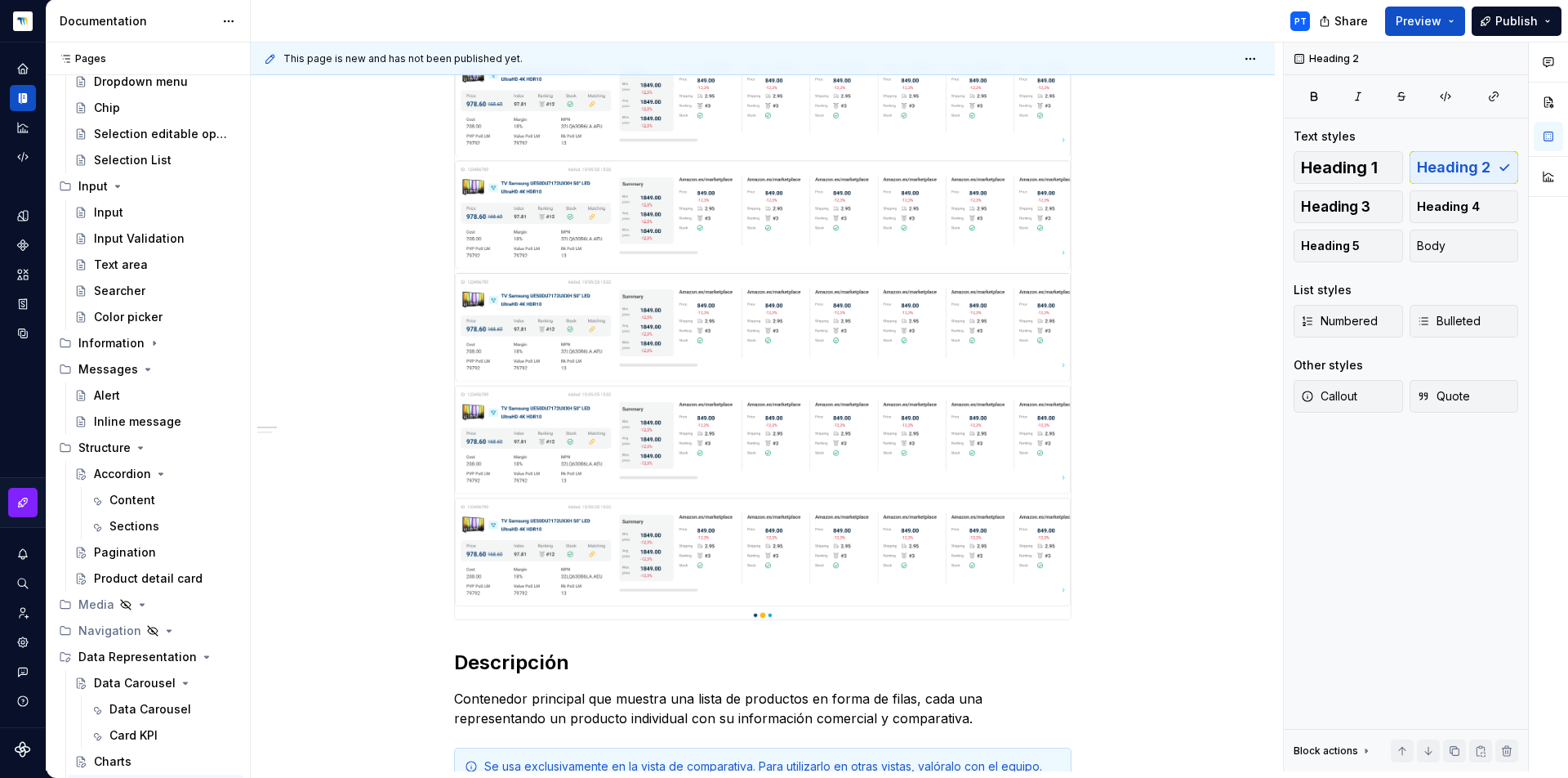
click at [1009, 530] on img at bounding box center [762, 165] width 616 height 908
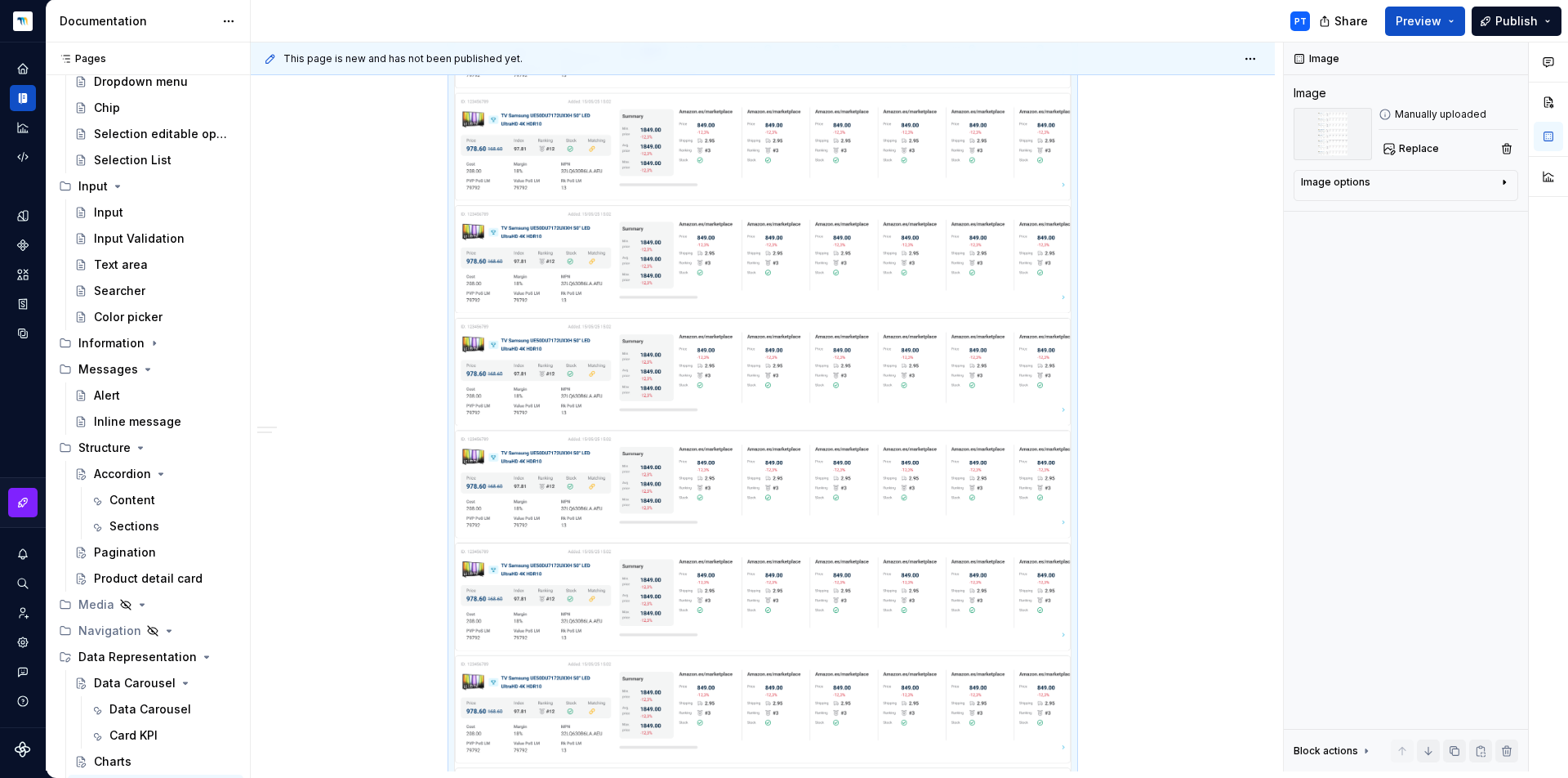
scroll to position [162, 0]
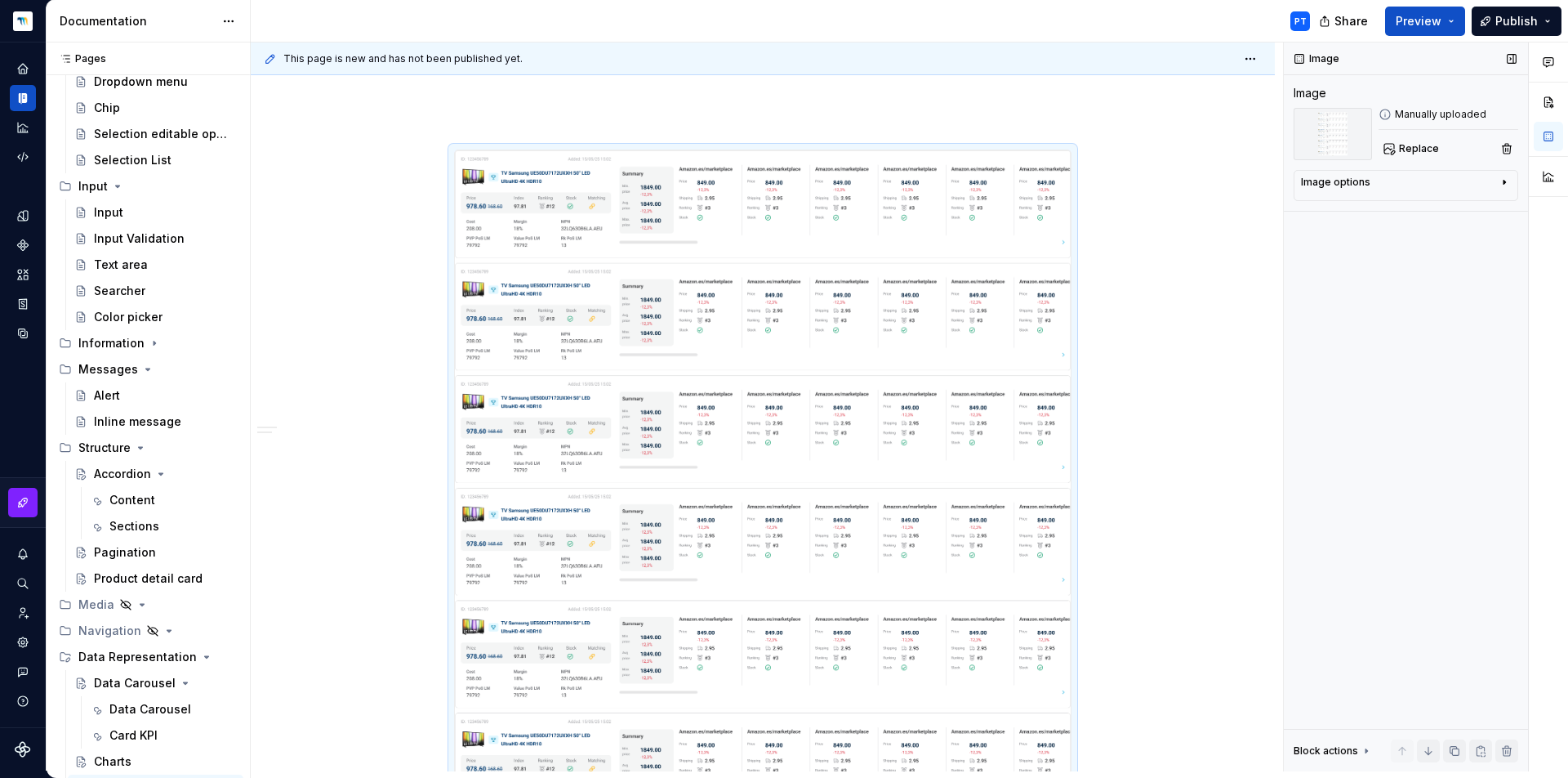
click at [1505, 182] on icon "button" at bounding box center [1504, 182] width 2 height 4
click at [1503, 179] on icon "button" at bounding box center [1504, 182] width 13 height 13
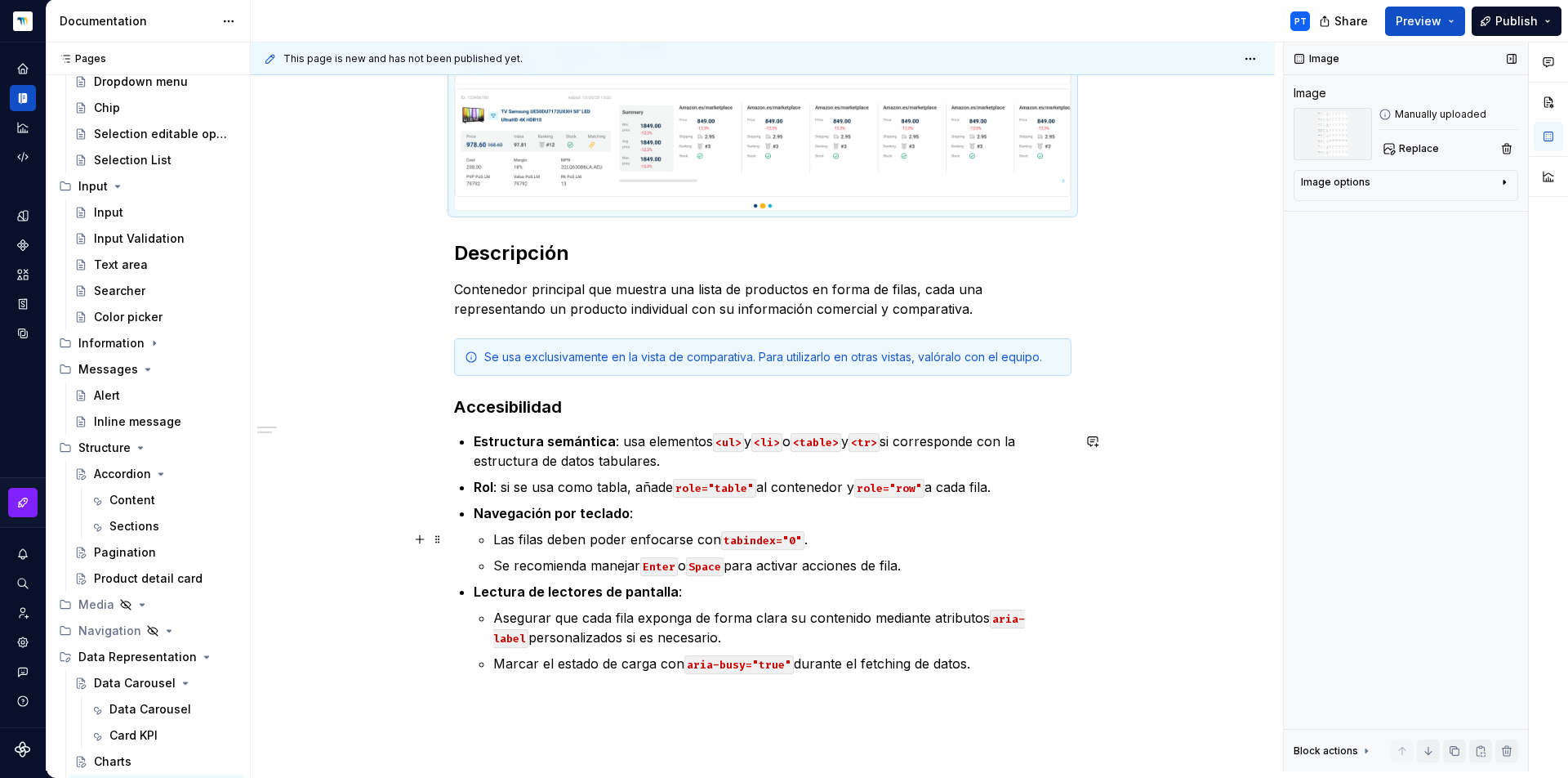
scroll to position [1166, 0]
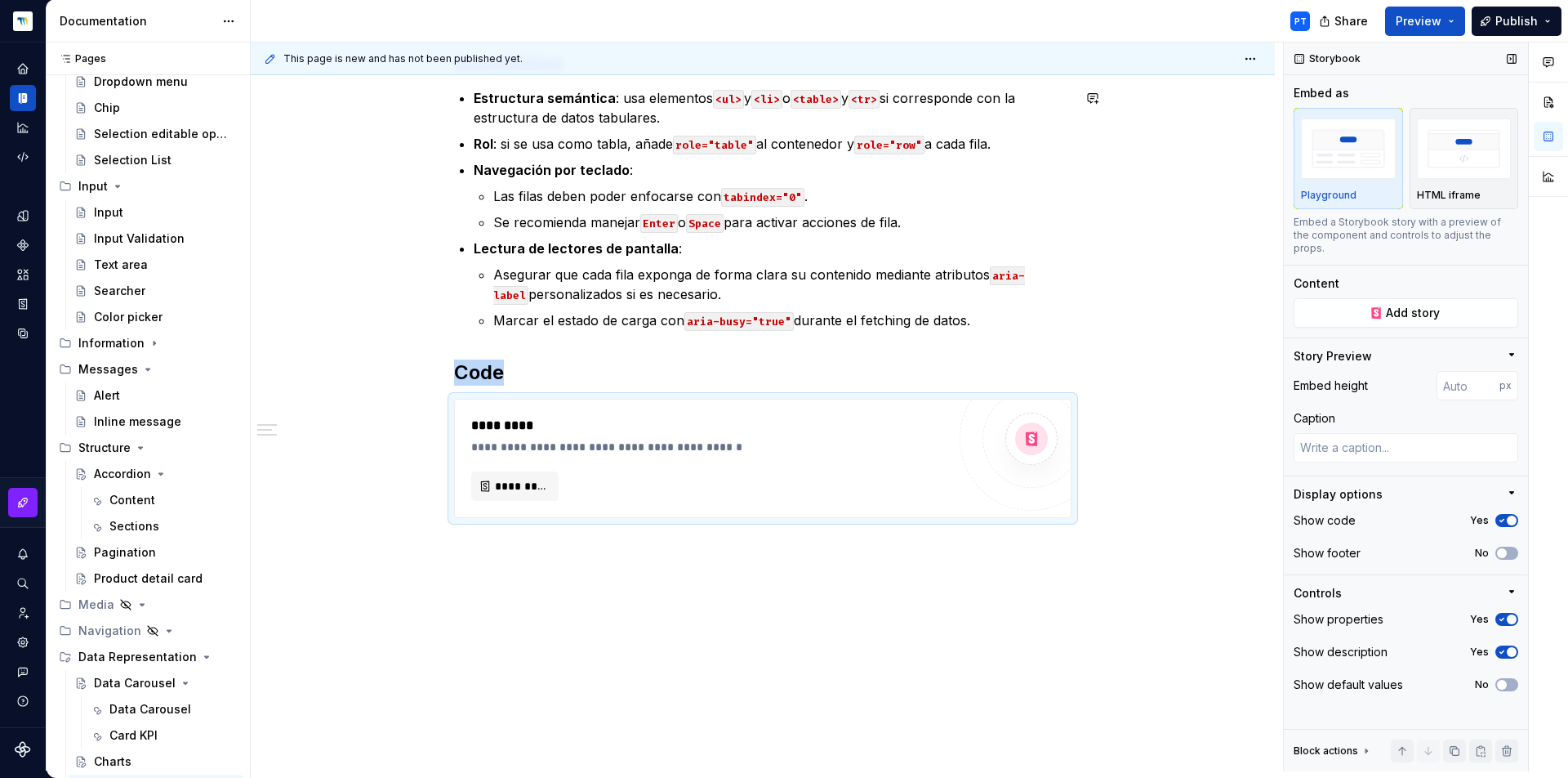
scroll to position [0, 0]
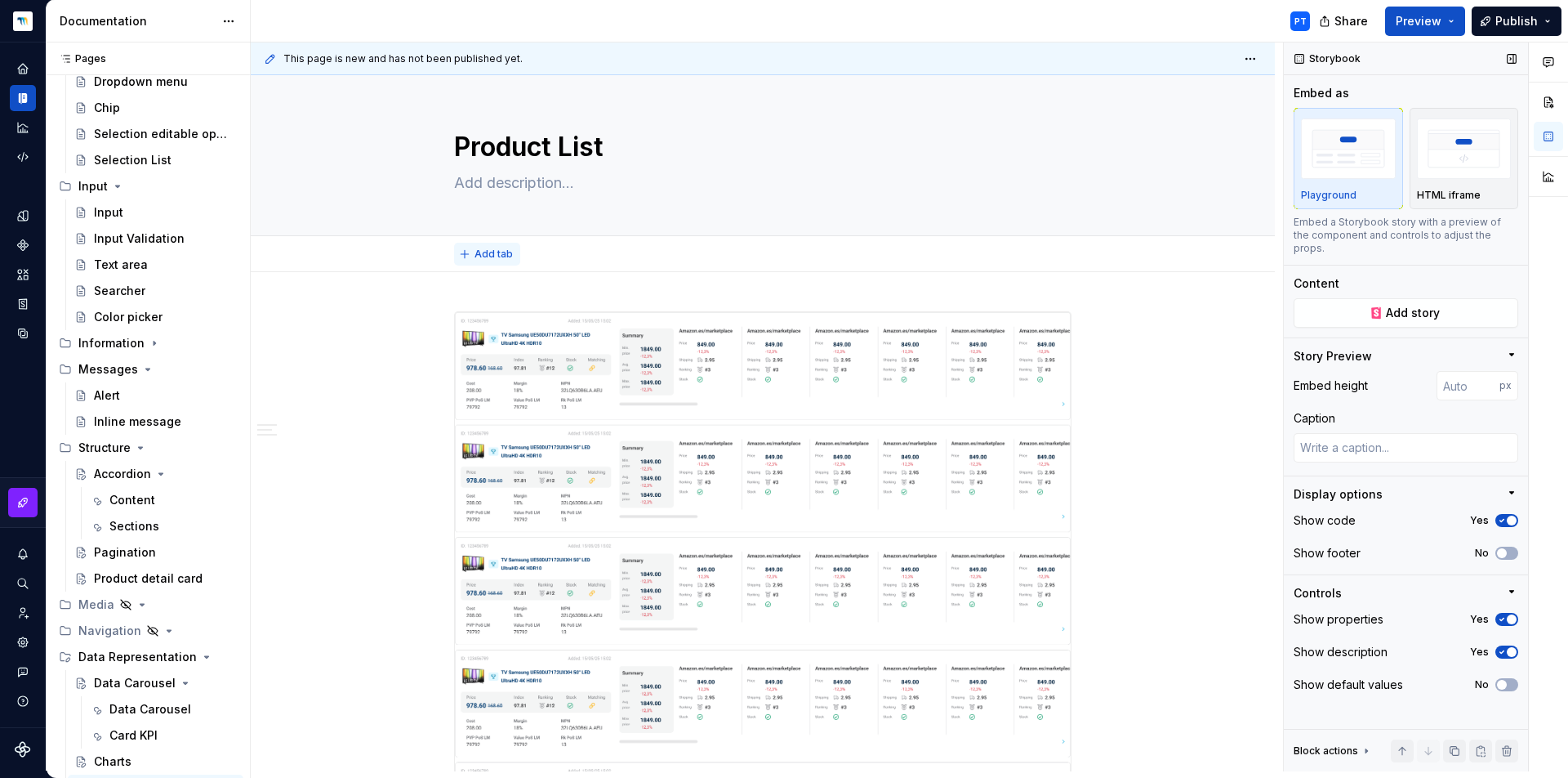
click at [483, 251] on span "Add tab" at bounding box center [493, 254] width 39 height 13
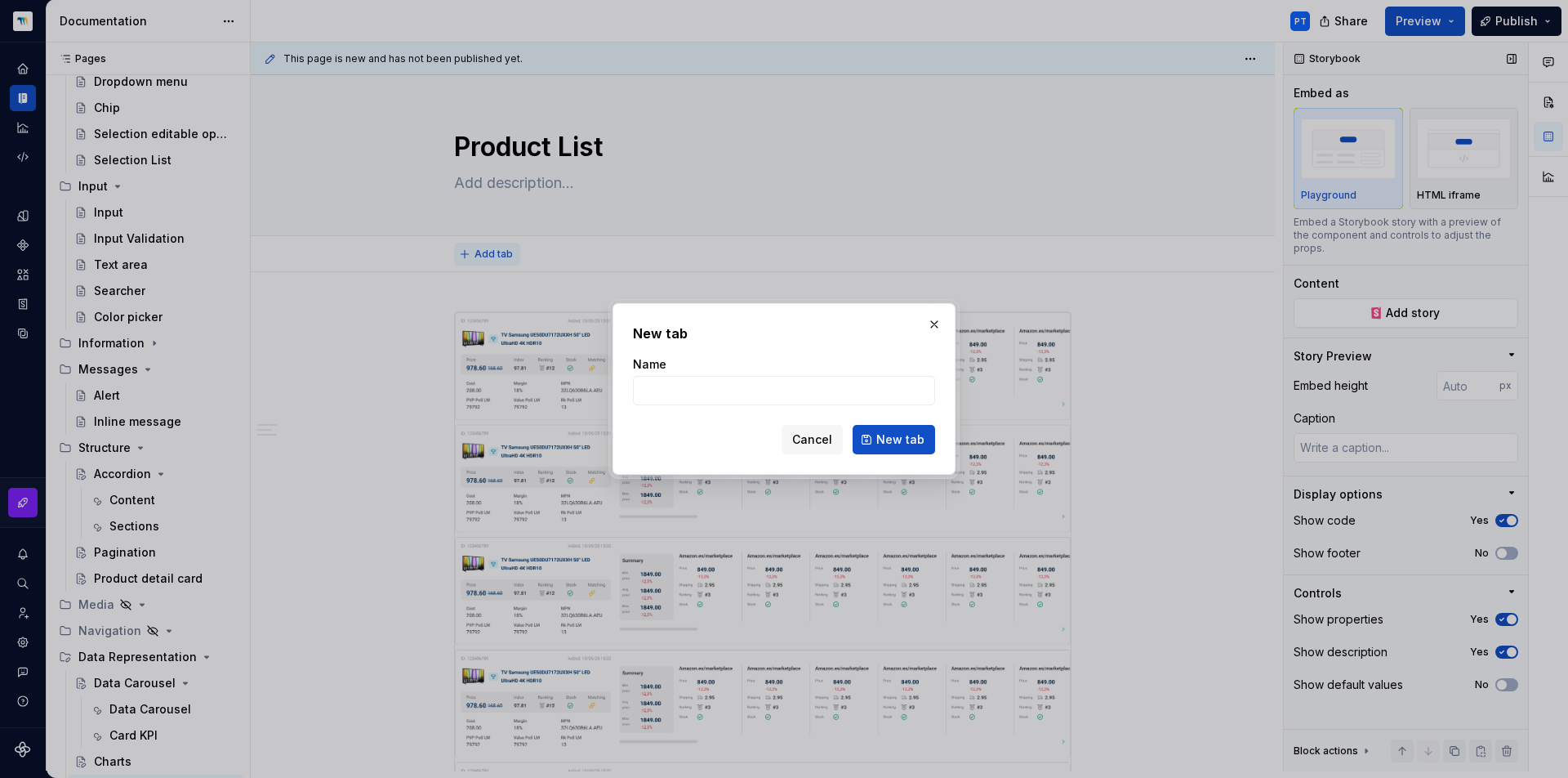
type textarea "*"
type input "Product List"
click at [895, 440] on button "New tab" at bounding box center [894, 439] width 83 height 30
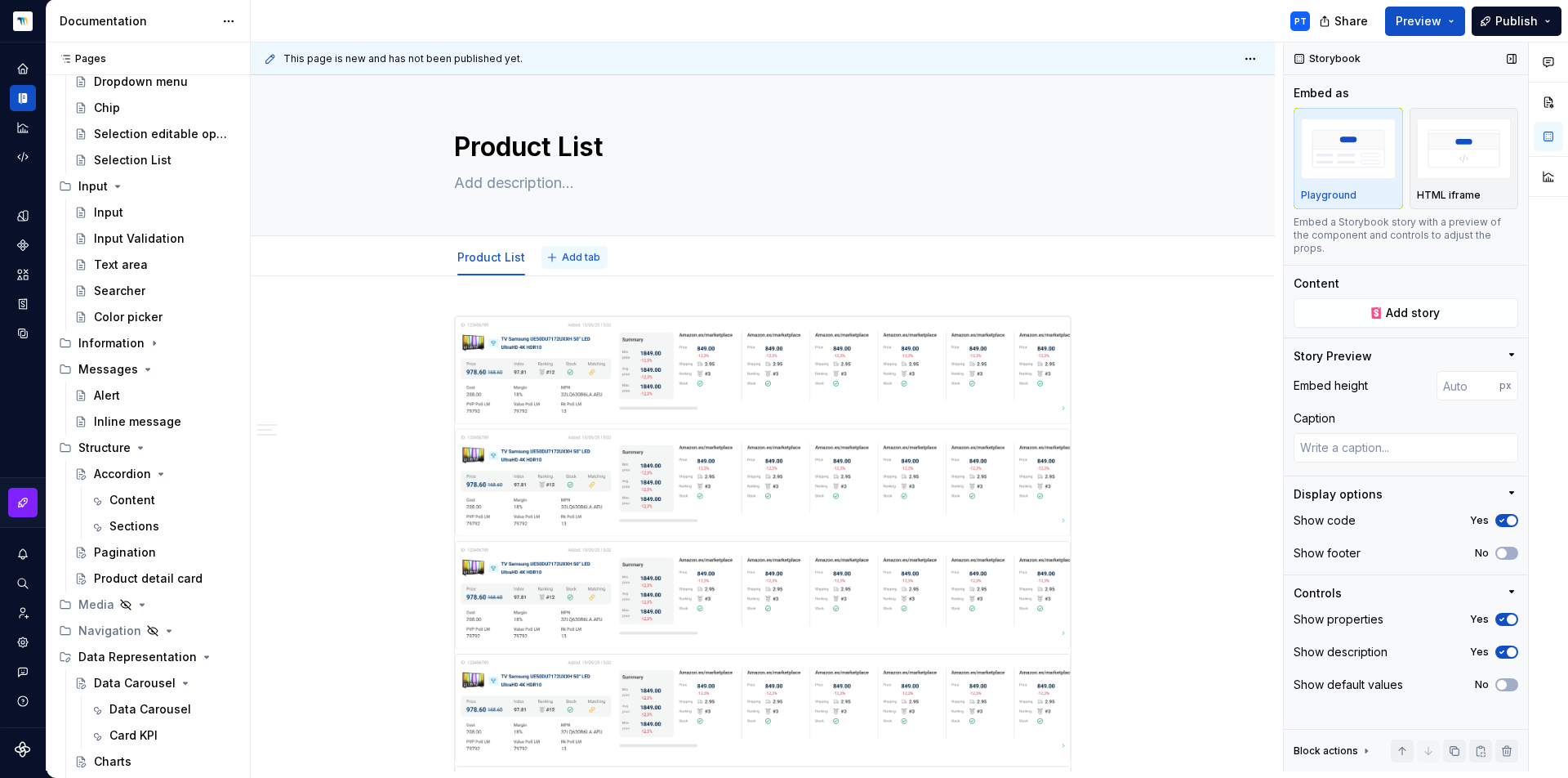
click at [554, 260] on button "Add tab" at bounding box center [575, 257] width 66 height 22
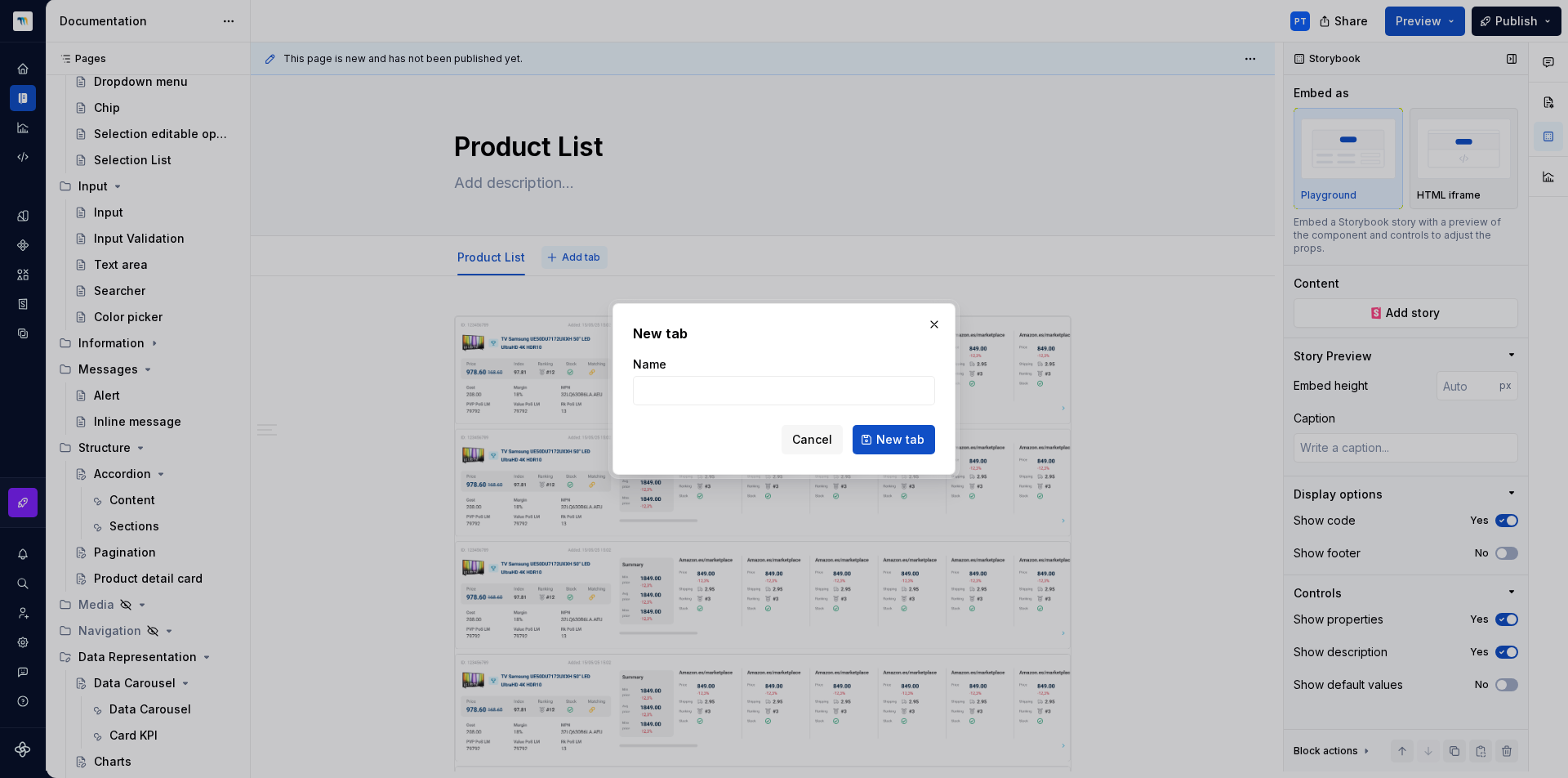
type textarea "*"
type input "L"
type input "ProductList/Row"
click at [895, 440] on button "New tab" at bounding box center [894, 439] width 83 height 30
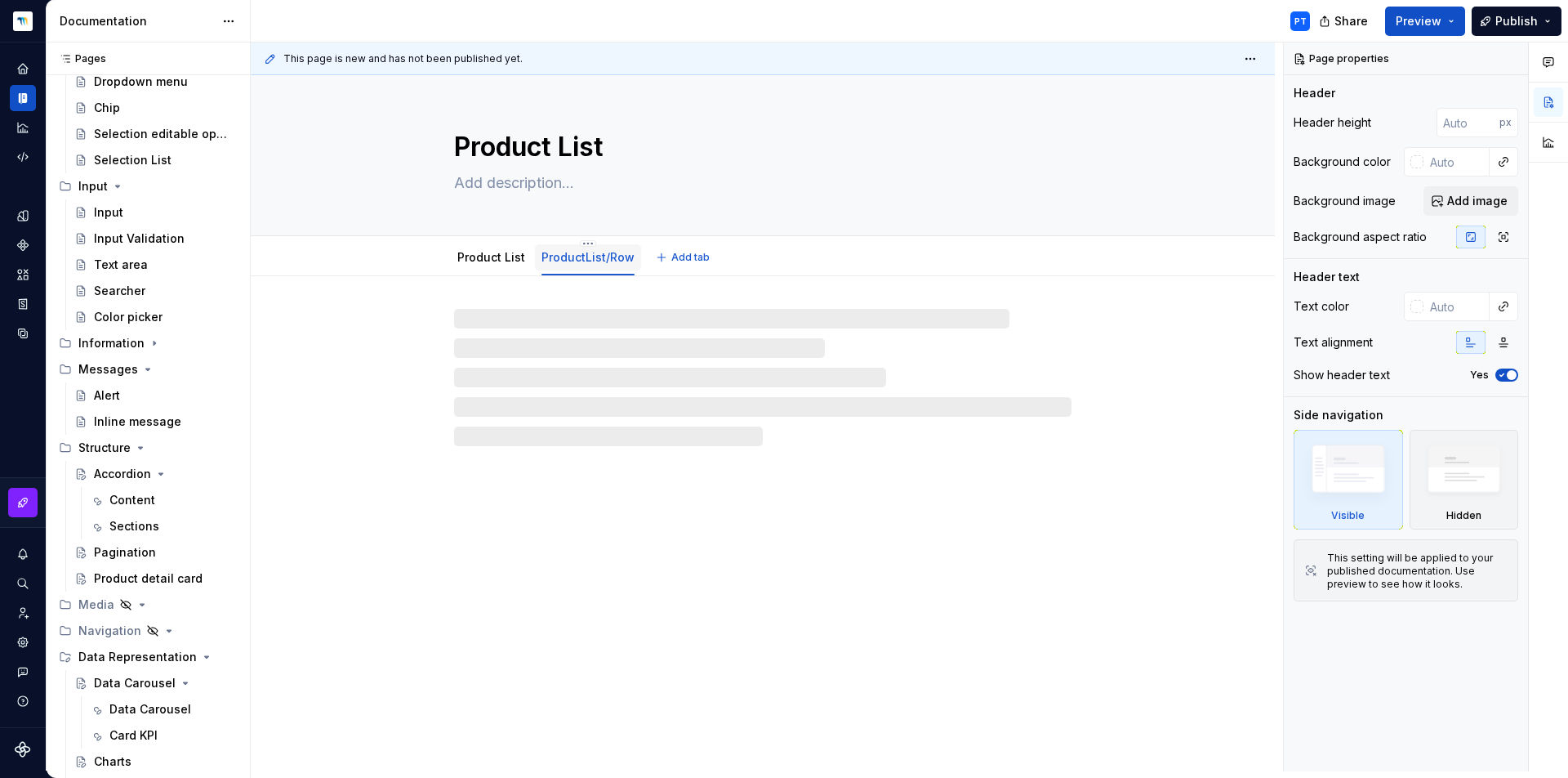
click at [567, 274] on div at bounding box center [588, 275] width 93 height 2
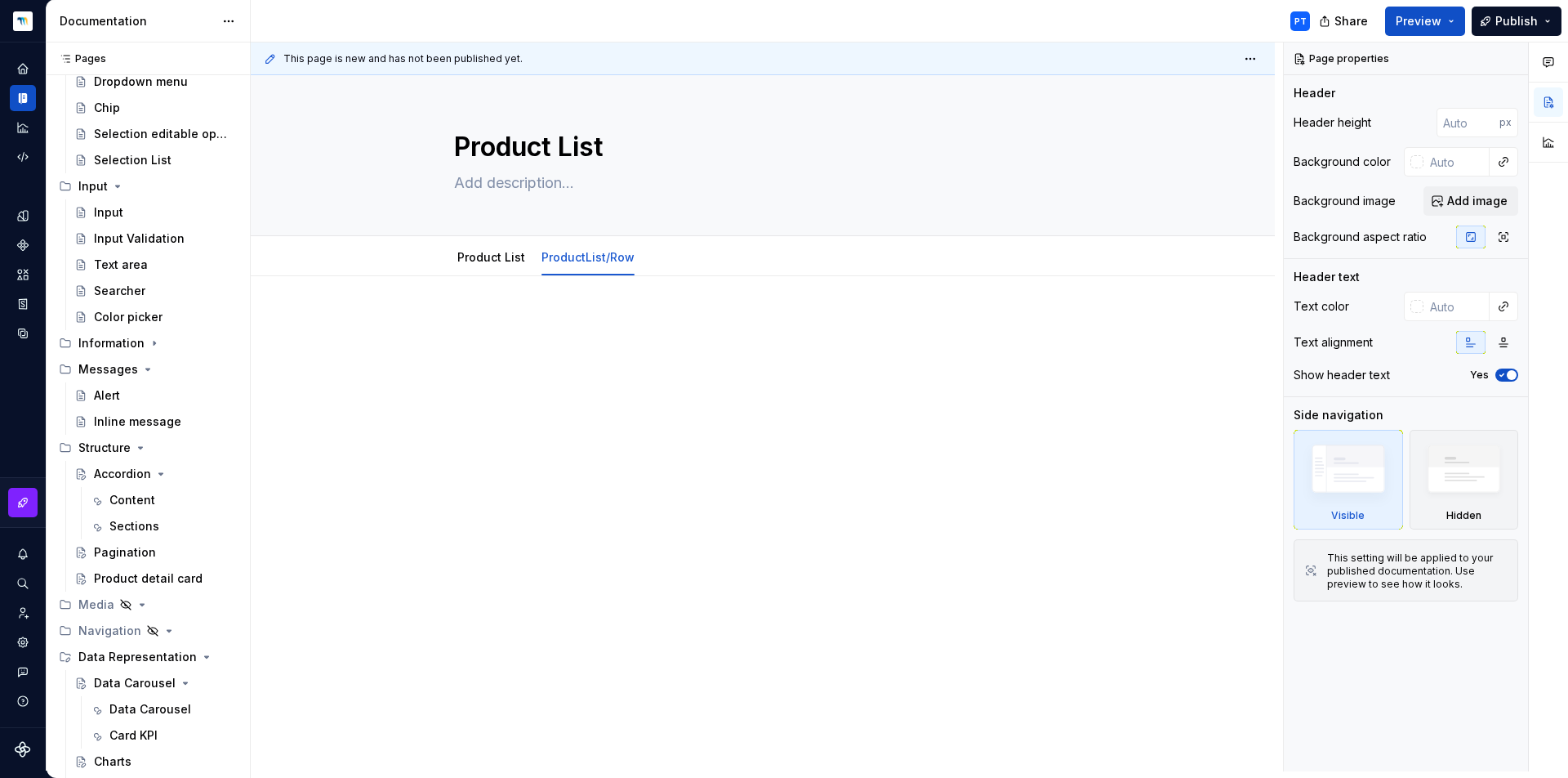
type textarea "*"
click at [470, 362] on div at bounding box center [762, 345] width 617 height 62
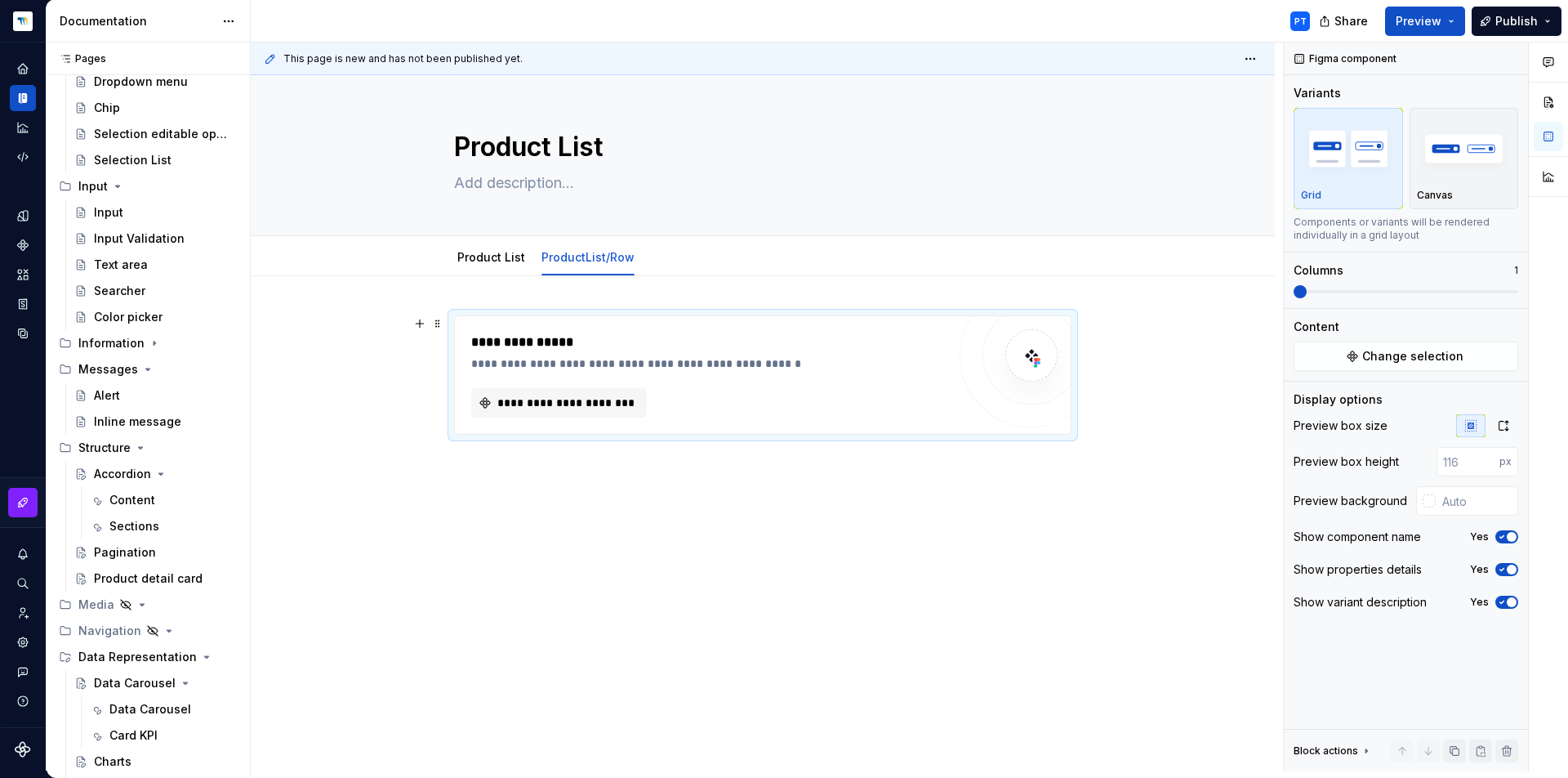
type textarea "*"
click at [528, 398] on span "**********" at bounding box center [566, 403] width 142 height 16
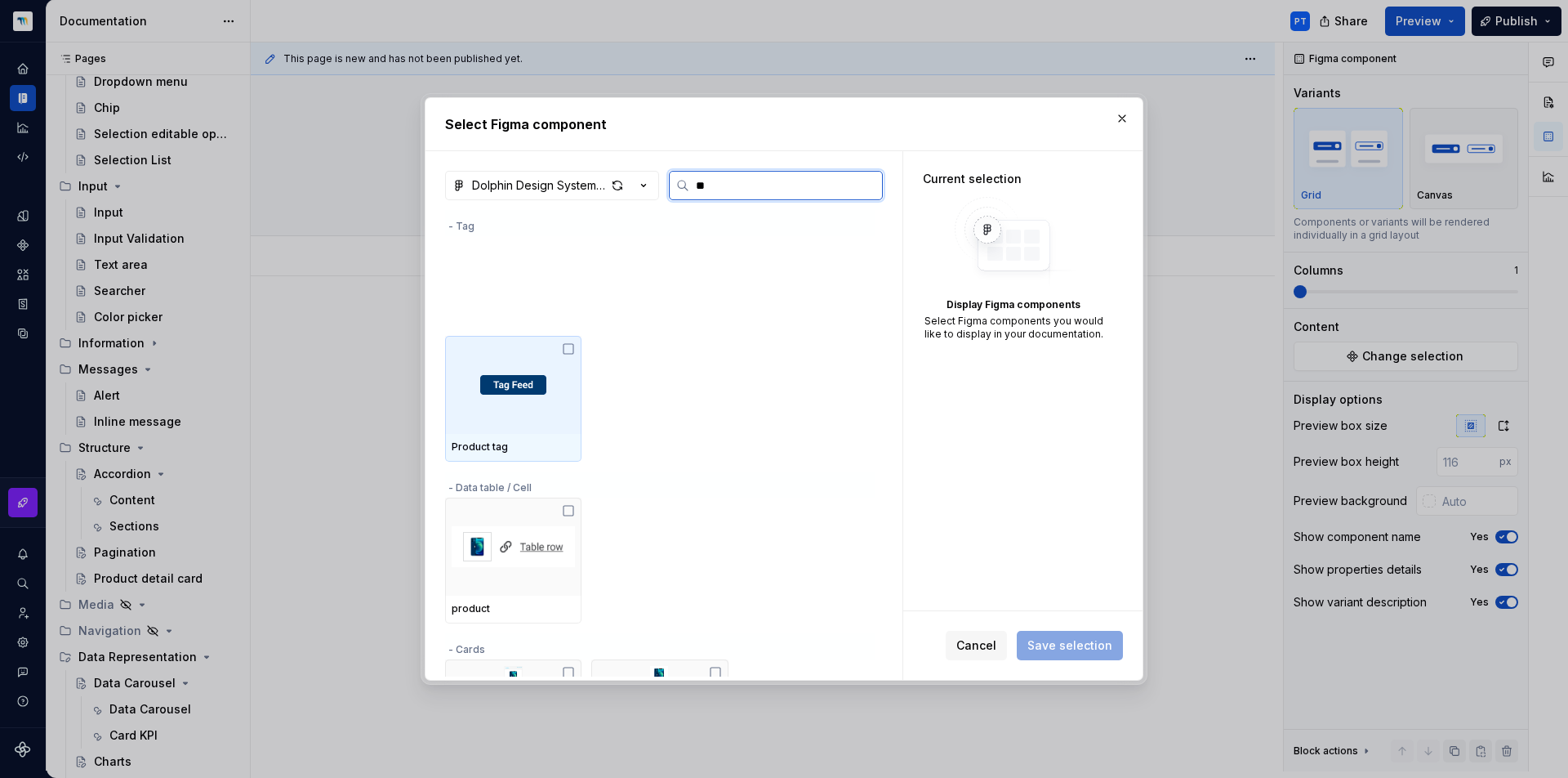
type input "*"
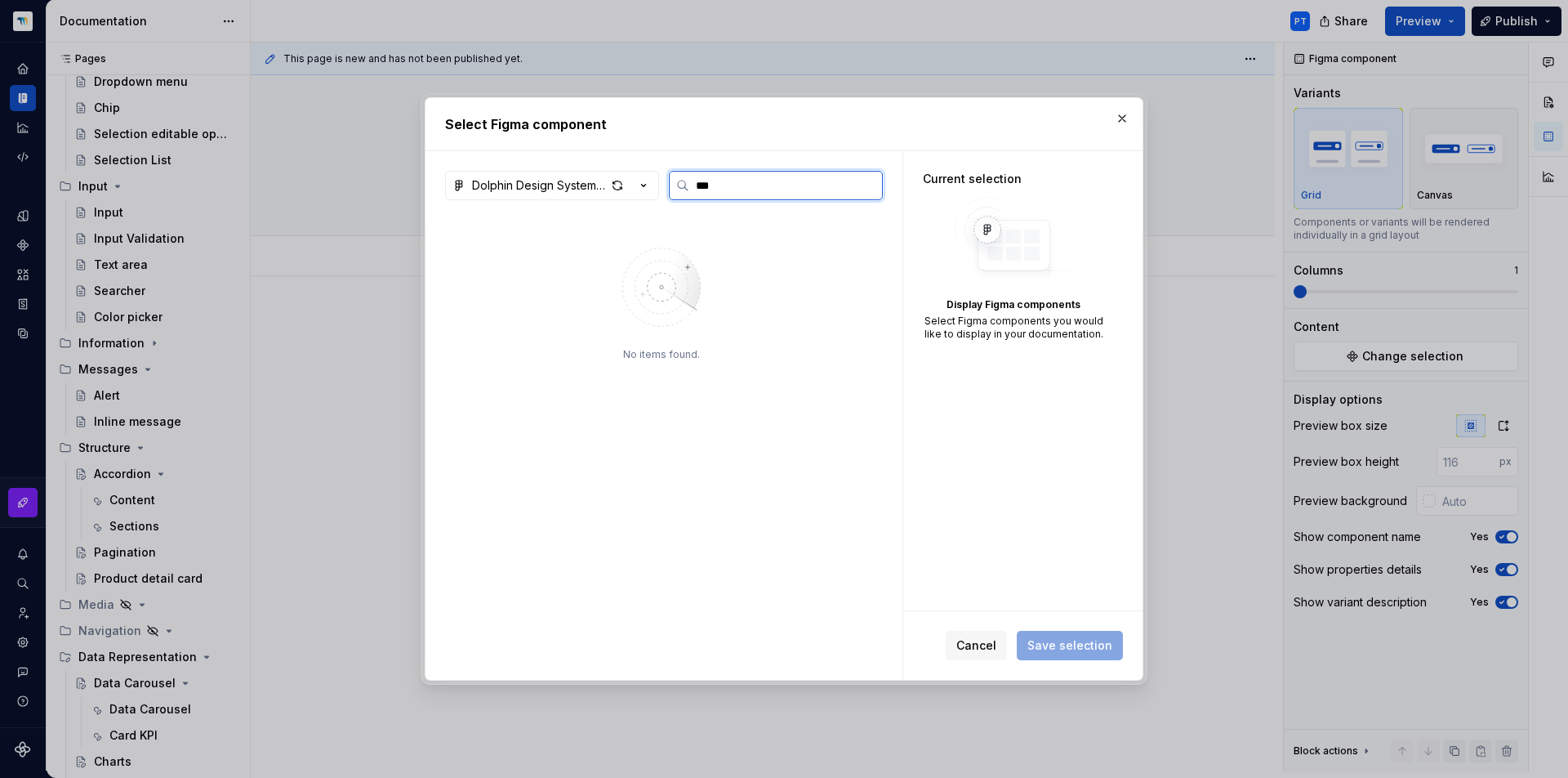
type input "***"
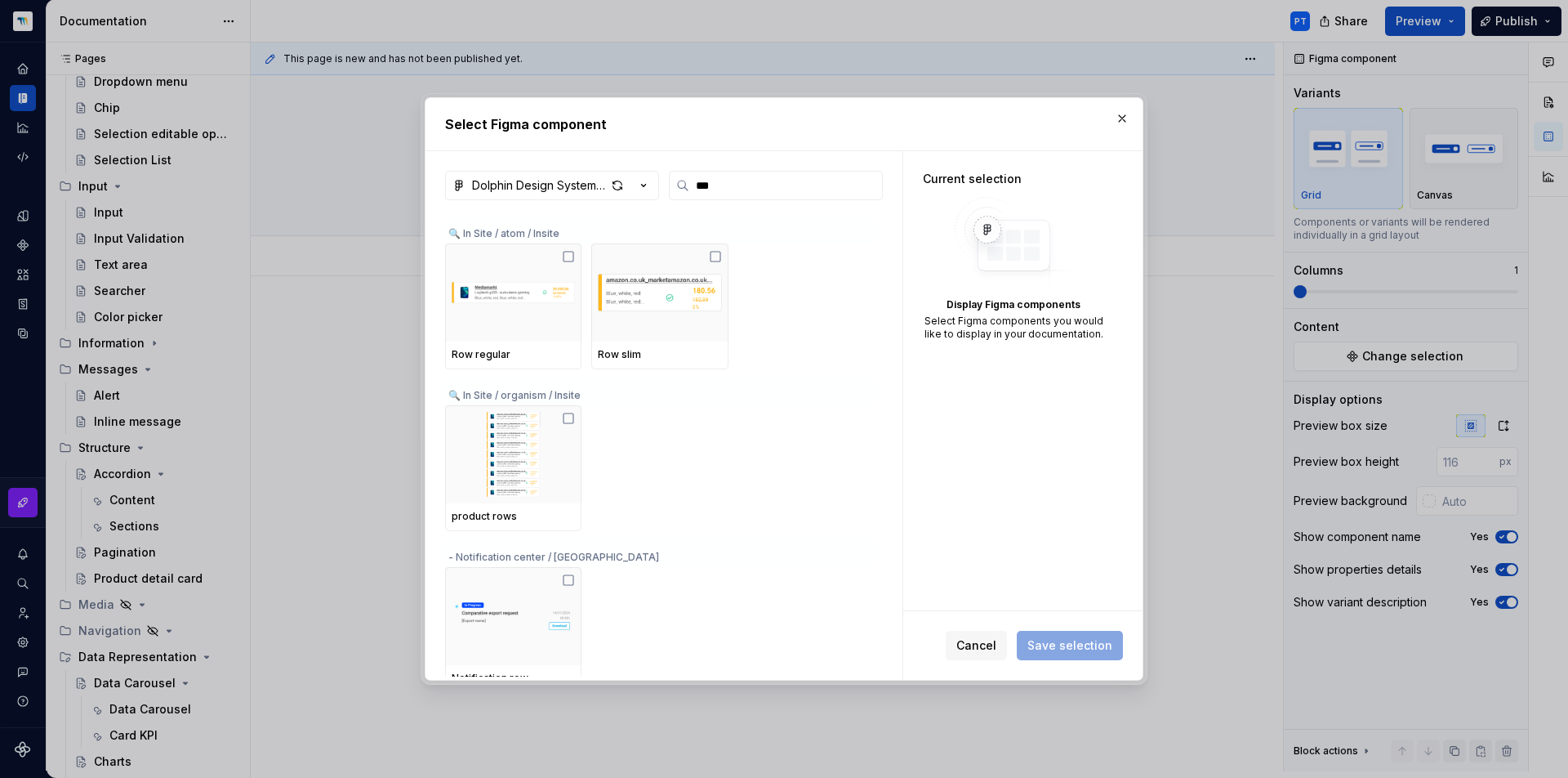
scroll to position [895, 0]
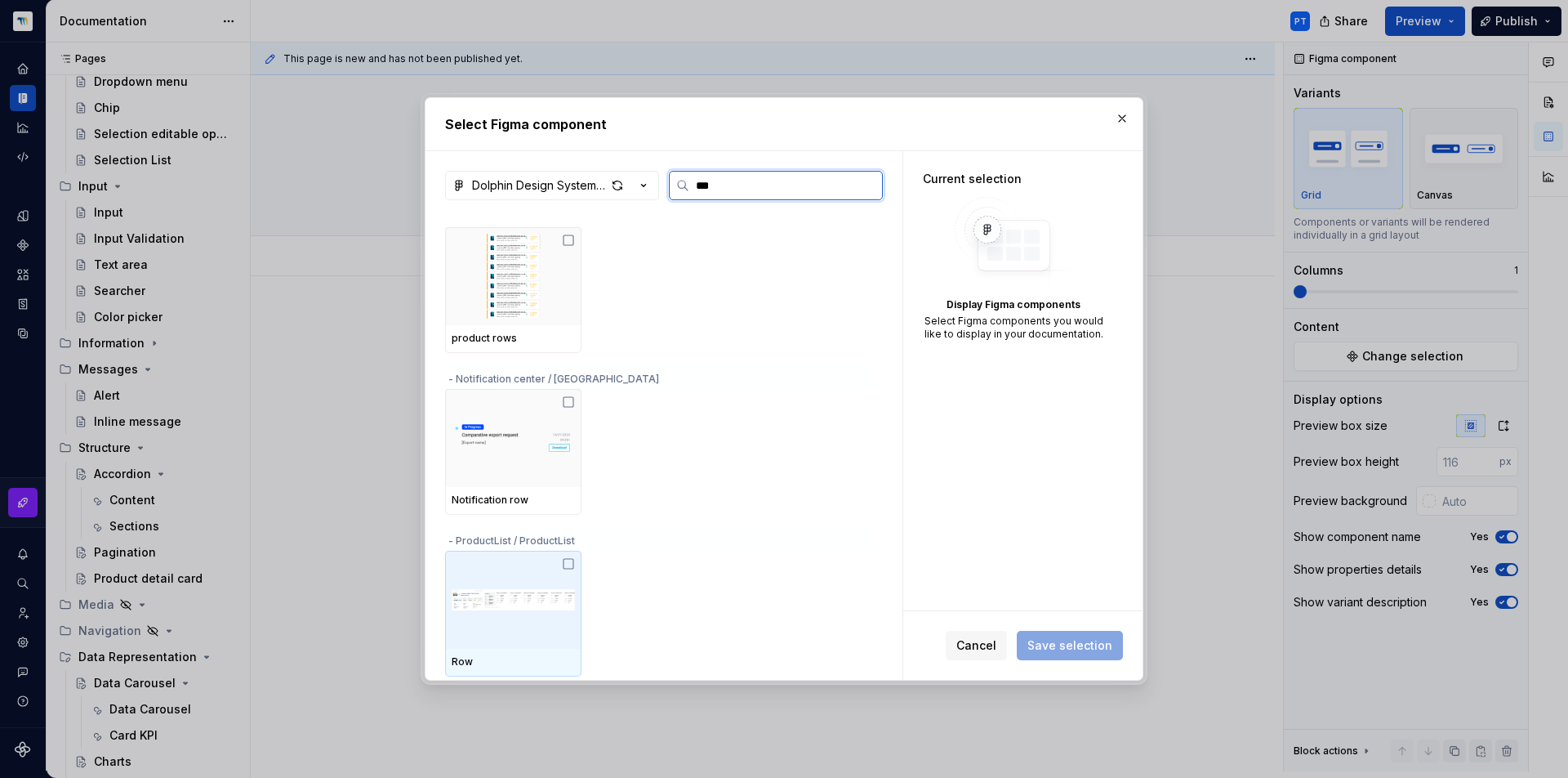
click at [550, 564] on img at bounding box center [512, 599] width 123 height 85
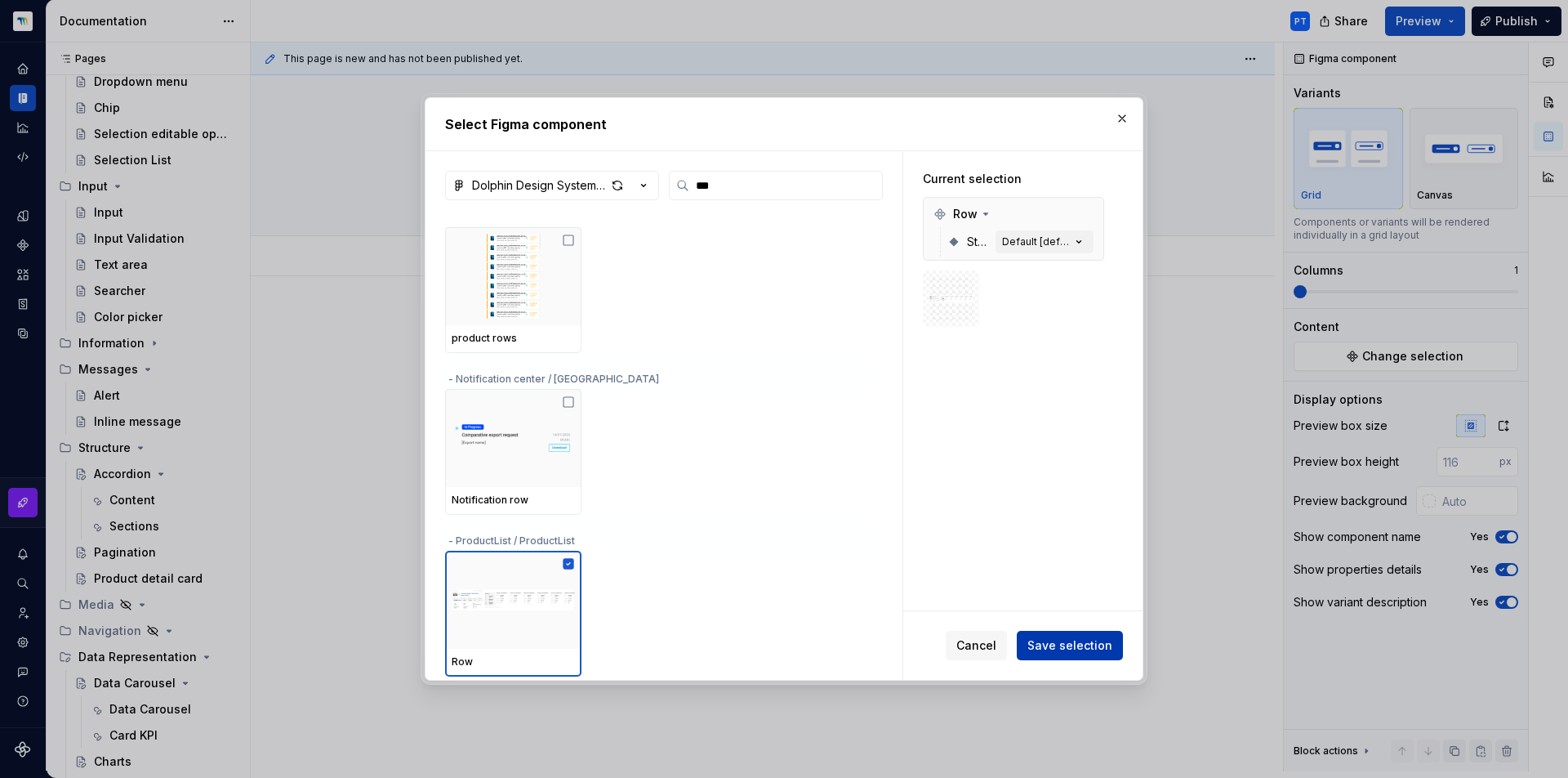
click at [1072, 651] on span "Save selection" at bounding box center [1069, 645] width 85 height 16
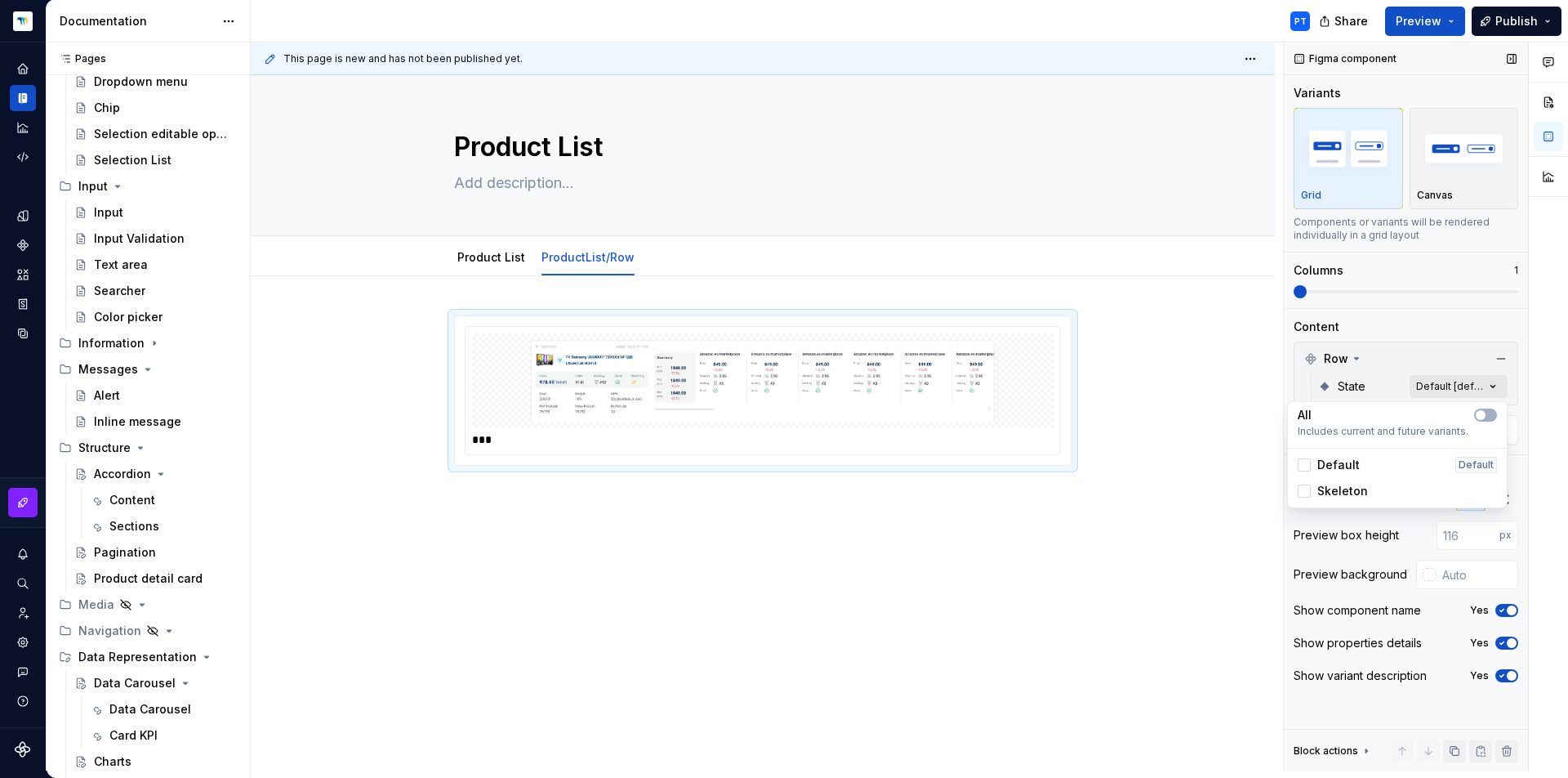
click at [1464, 388] on div "Comments Open comments No comments yet Select ‘Comment’ from the block context …" at bounding box center [1425, 406] width 284 height 729
click at [1492, 412] on button "button" at bounding box center [1485, 415] width 22 height 13
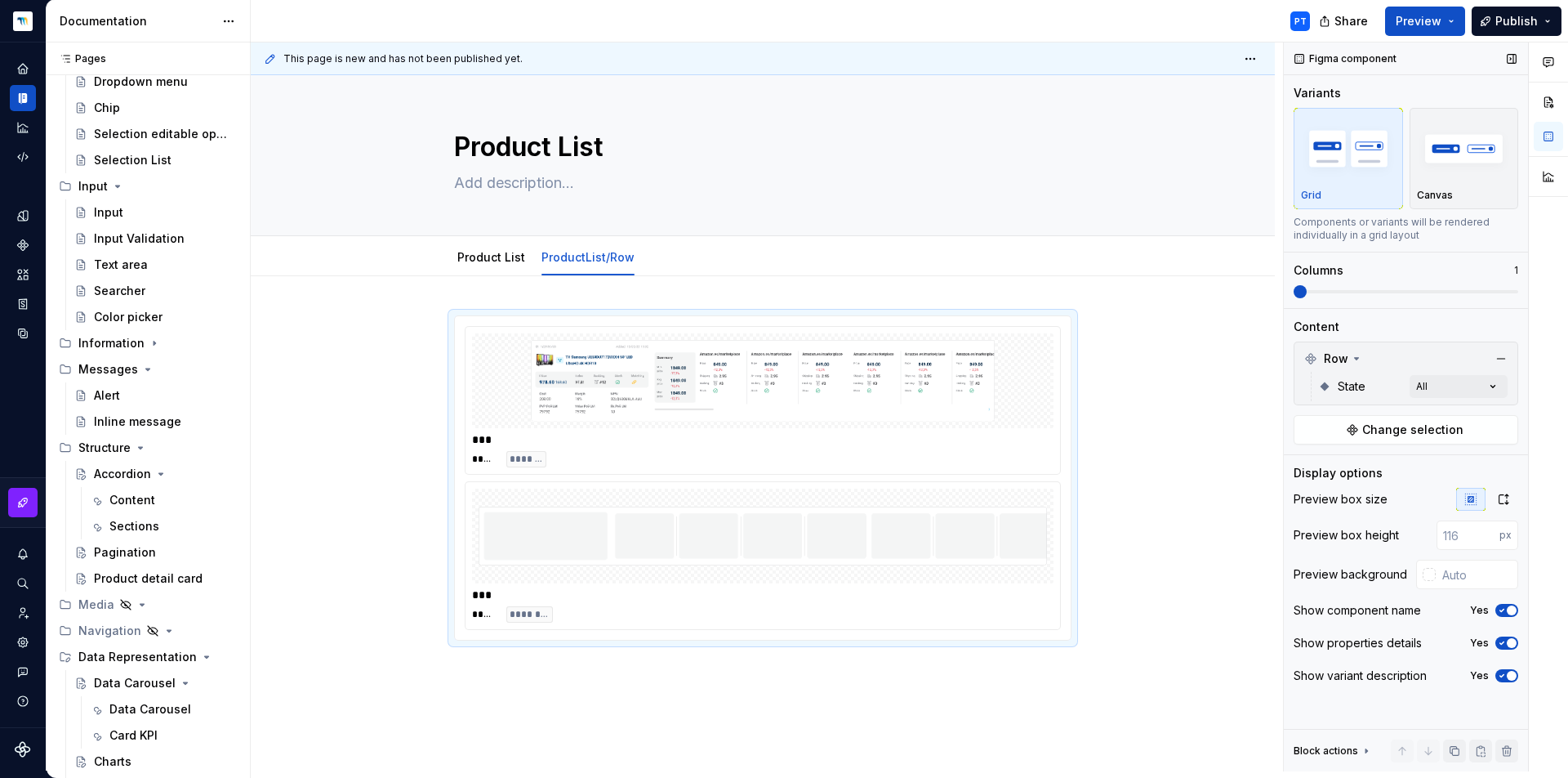
click at [1363, 287] on div "Comments Open comments No comments yet Select ‘Comment’ from the block context …" at bounding box center [1425, 406] width 284 height 729
click at [1365, 288] on span at bounding box center [1406, 292] width 224 height 13
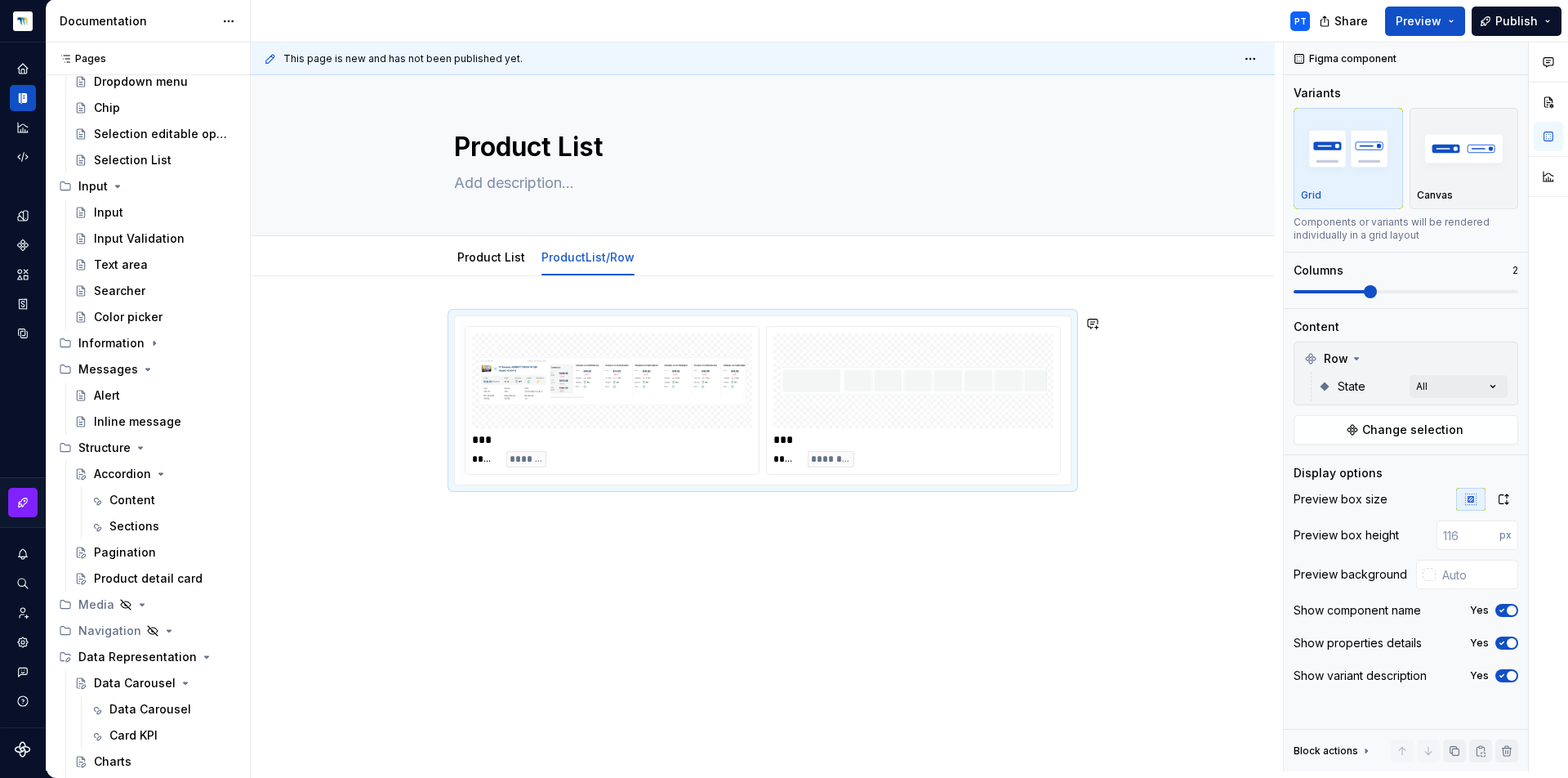
click at [707, 569] on div "*** ***** ******* *** ***** ********" at bounding box center [763, 507] width 1024 height 462
click at [584, 534] on div "*** ***** ******* *** ***** ********" at bounding box center [763, 507] width 1024 height 462
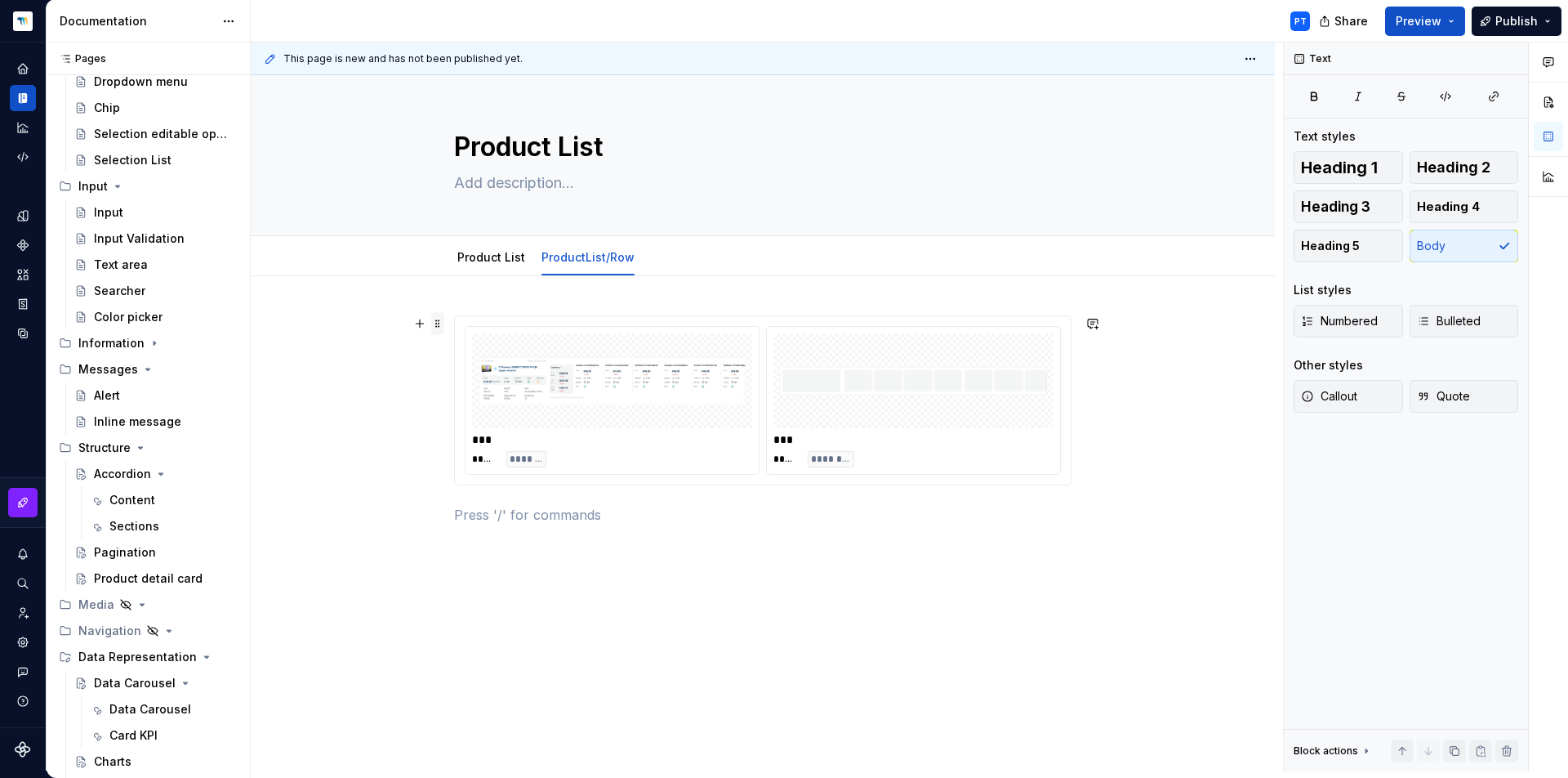
click at [442, 328] on span at bounding box center [438, 323] width 13 height 22
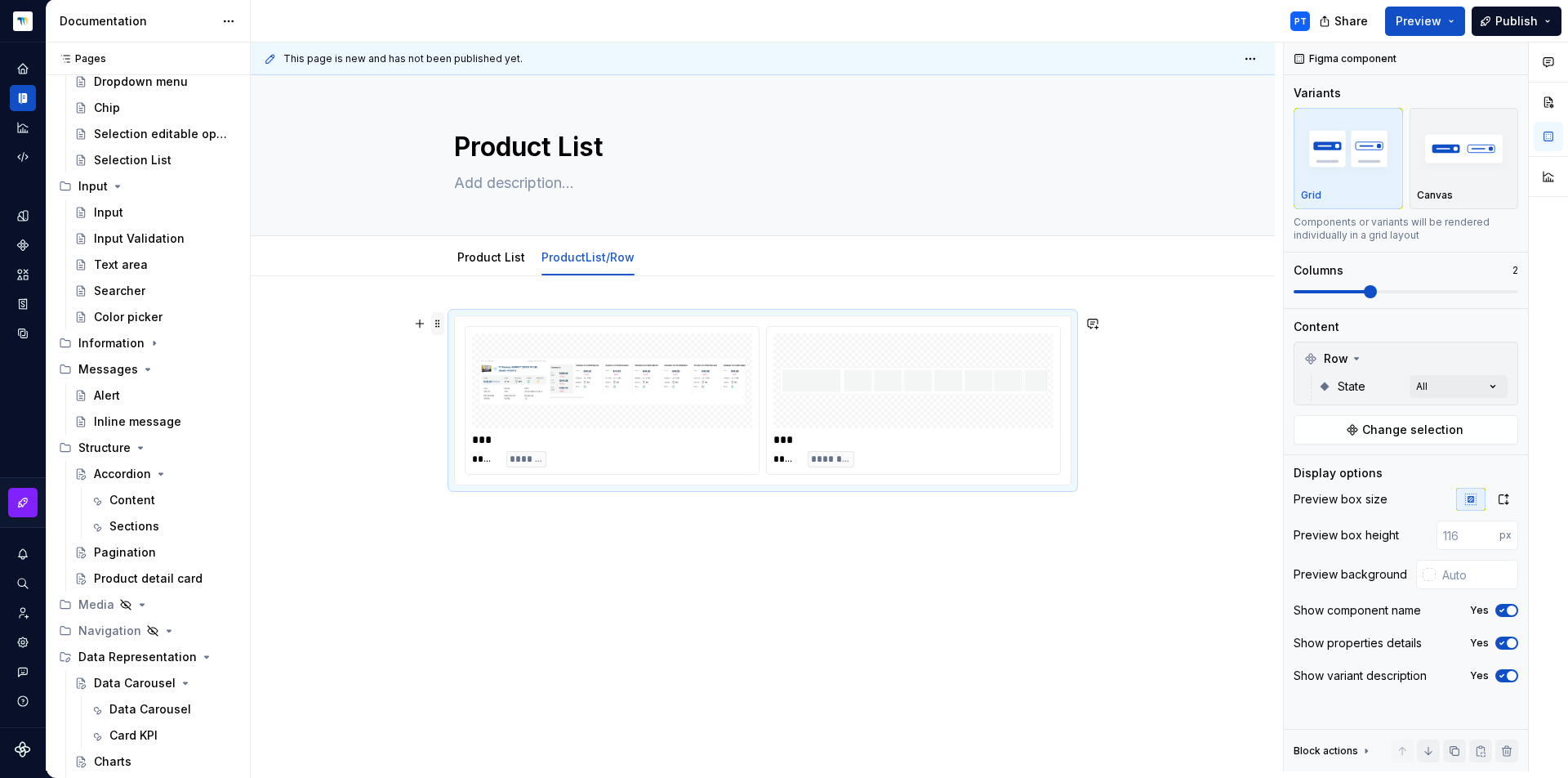
click at [442, 315] on span at bounding box center [438, 323] width 13 height 22
click at [440, 324] on span at bounding box center [438, 323] width 13 height 22
click at [488, 479] on div "Delete" at bounding box center [514, 472] width 106 height 16
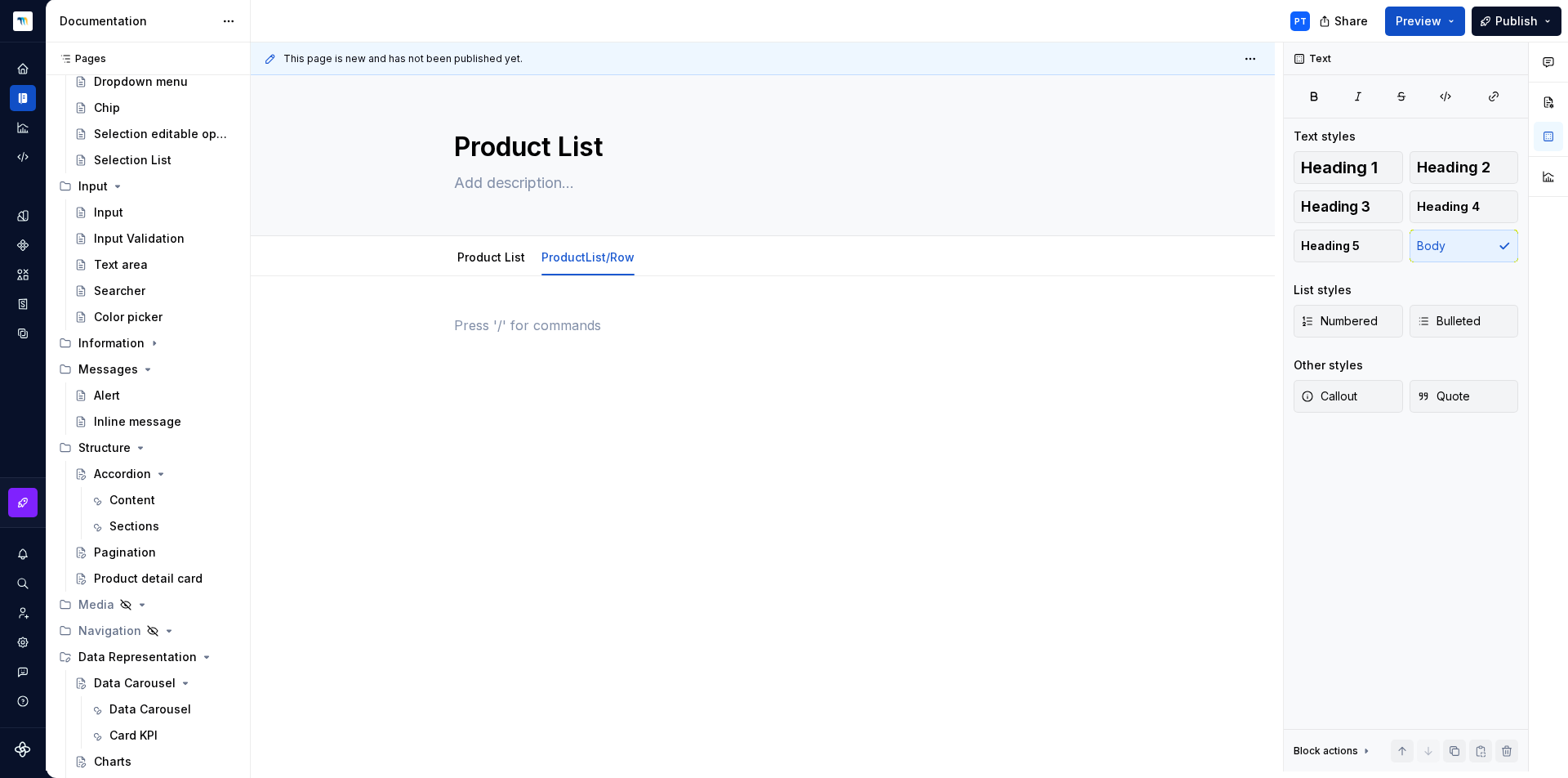
click at [485, 325] on p at bounding box center [762, 325] width 617 height 20
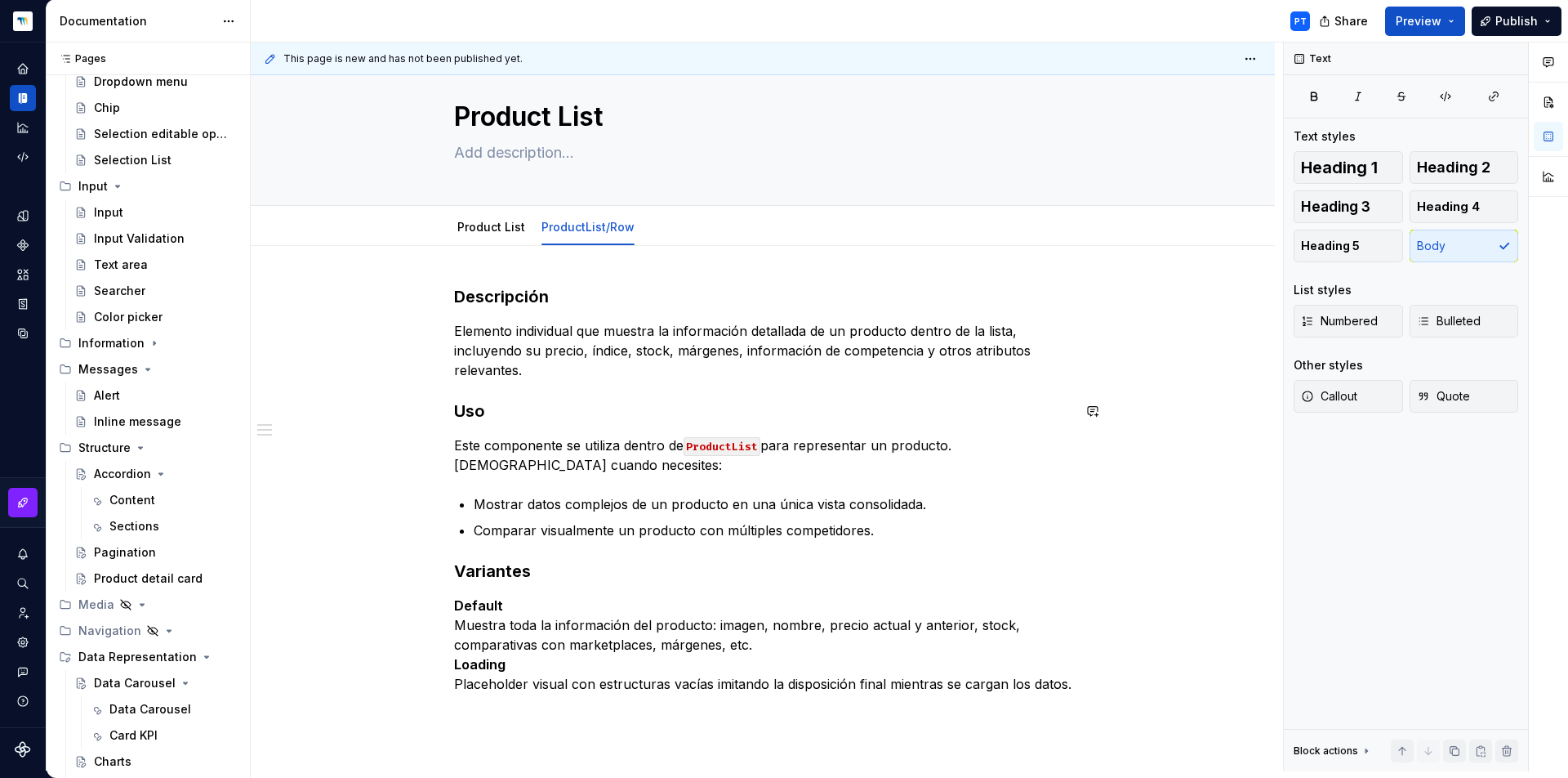
scroll to position [37, 0]
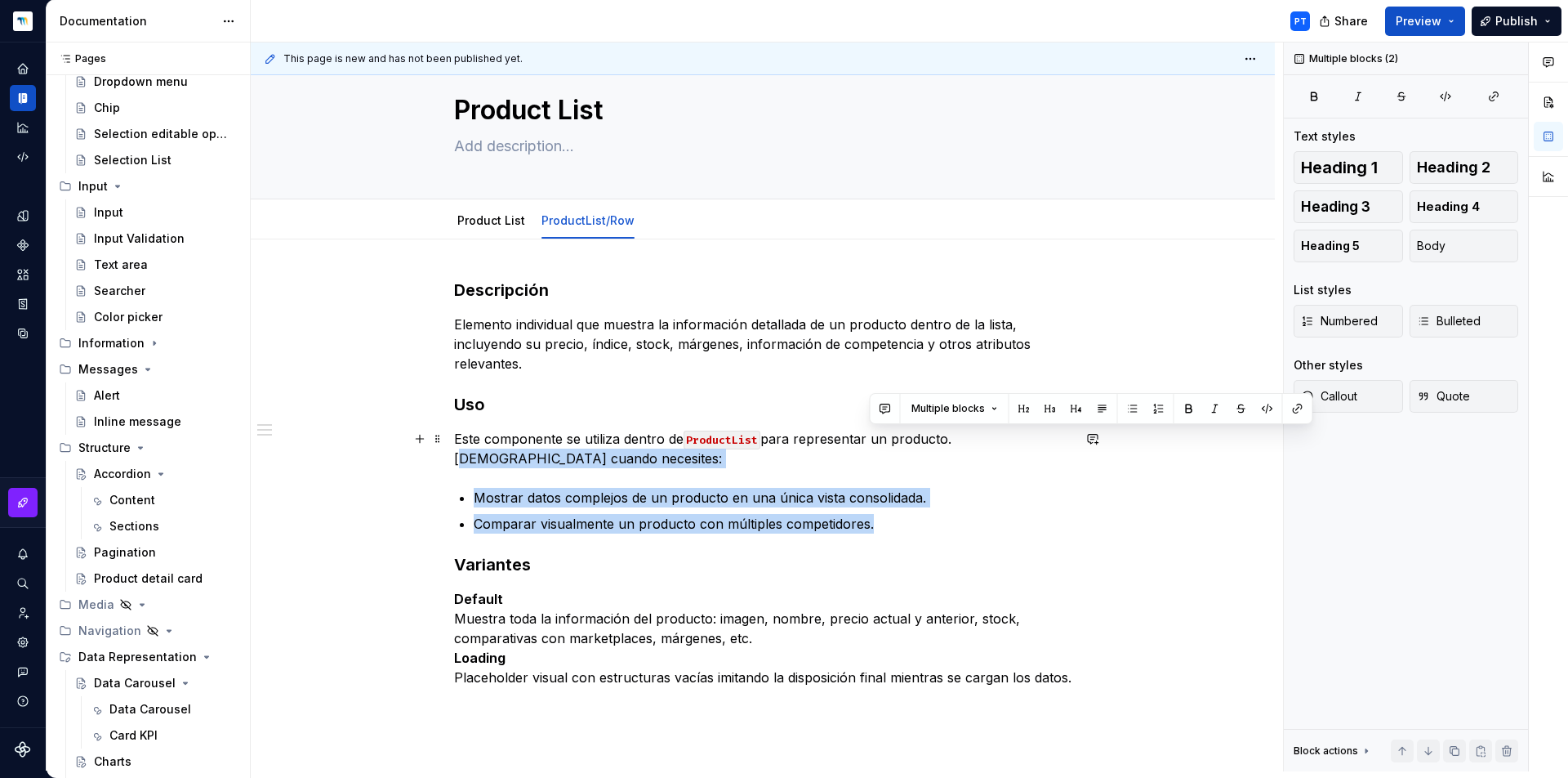
drag, startPoint x: 935, startPoint y: 529, endPoint x: 956, endPoint y: 439, distance: 92.4
click at [956, 439] on div "Descripción Elemento individual que muestra la información detallada de un prod…" at bounding box center [762, 482] width 617 height 408
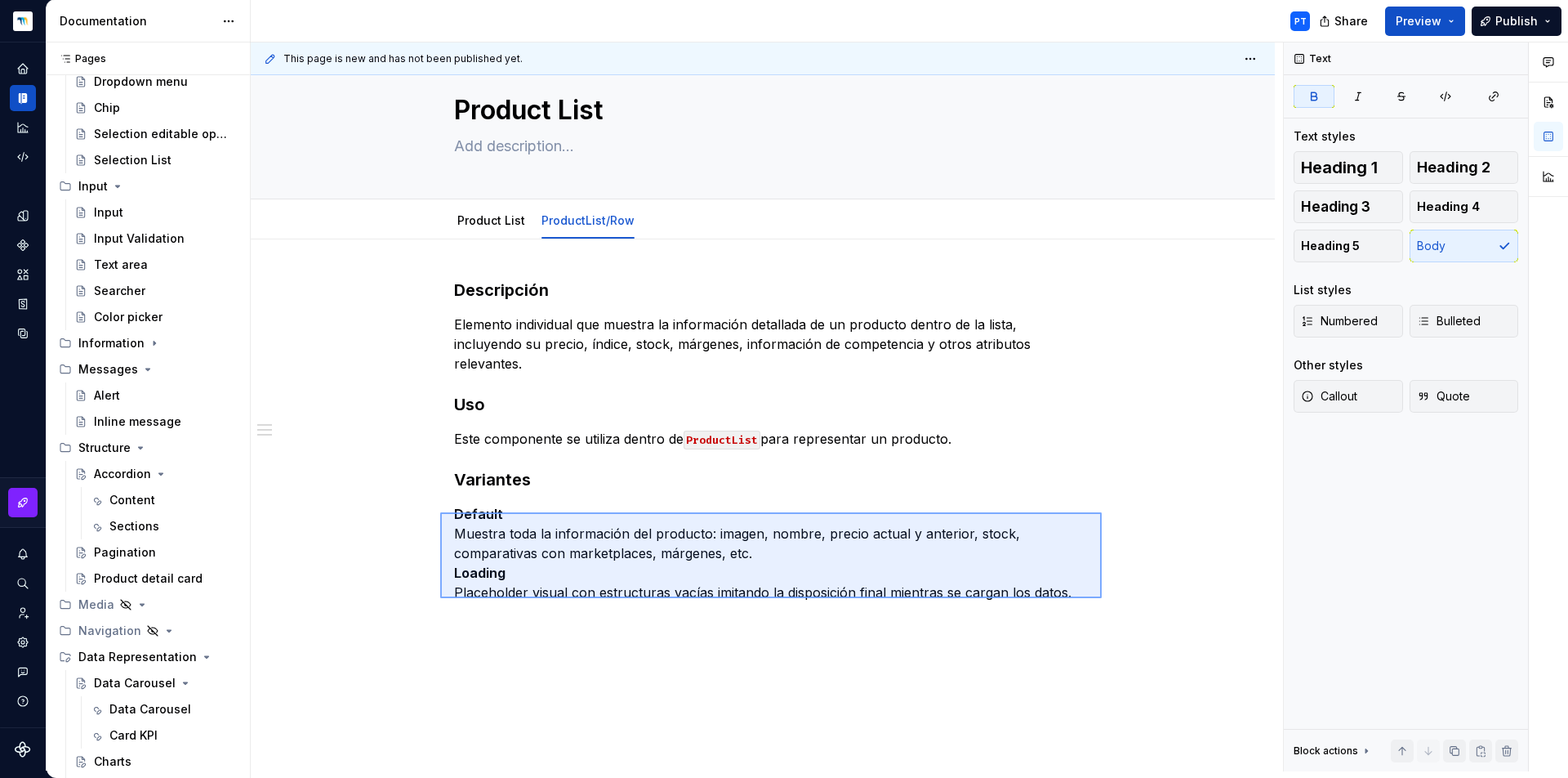
drag, startPoint x: 1102, startPoint y: 598, endPoint x: 440, endPoint y: 512, distance: 667.6
click at [440, 512] on div "This page is new and has not been published yet. Product List Edit header Produ…" at bounding box center [767, 406] width 1032 height 729
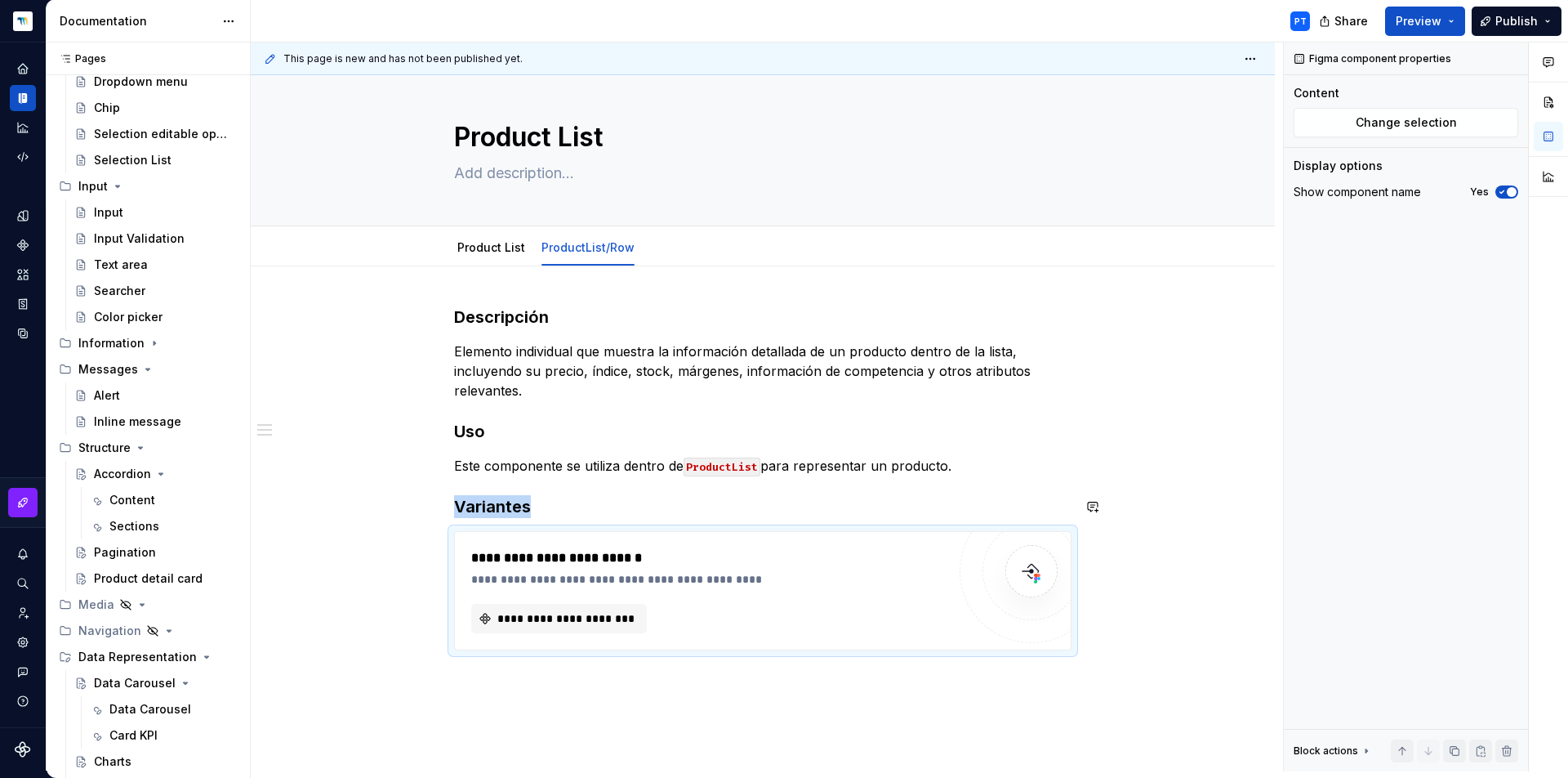
type textarea "*"
click at [543, 613] on span "**********" at bounding box center [566, 618] width 142 height 16
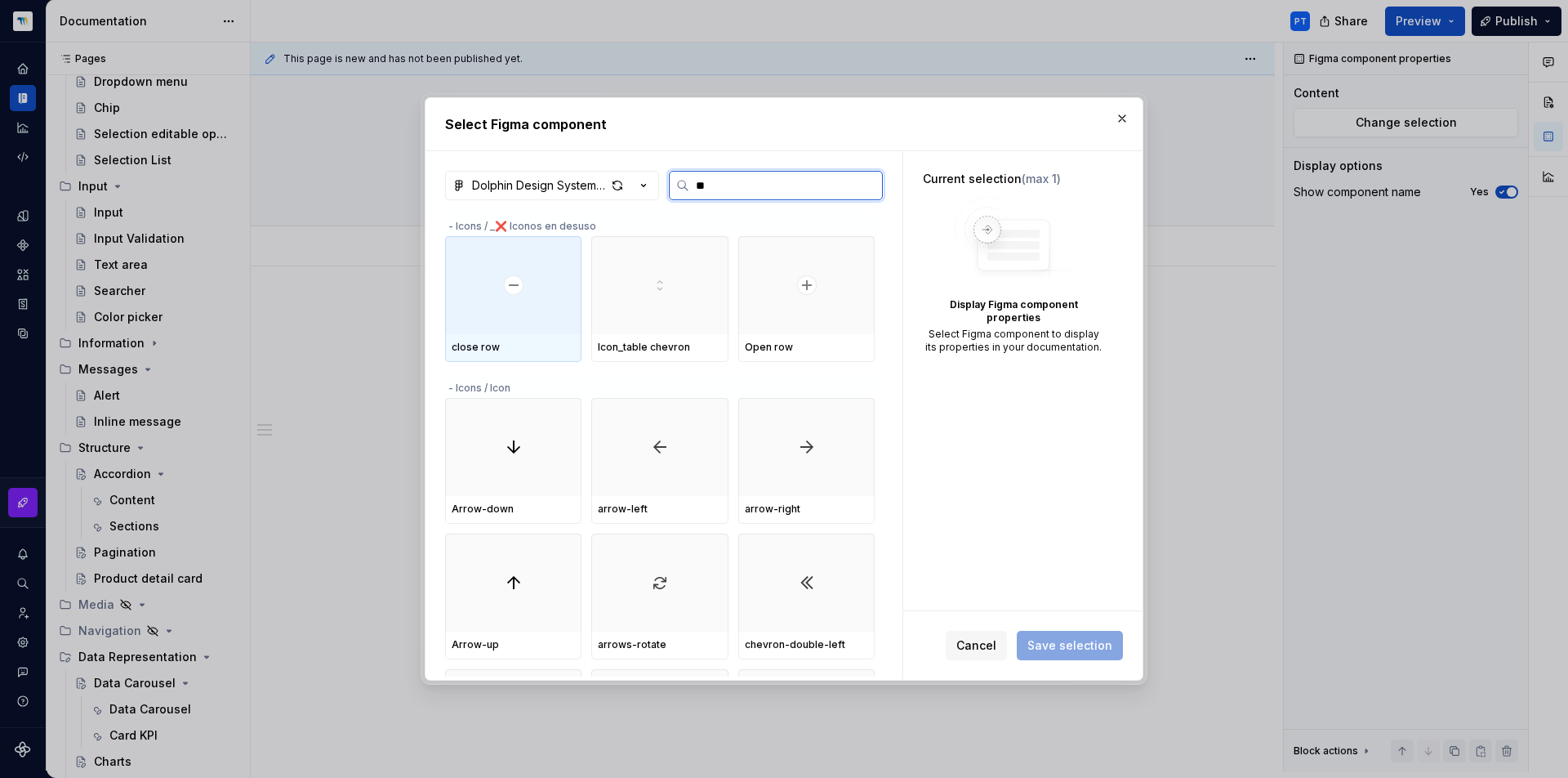
type input "***"
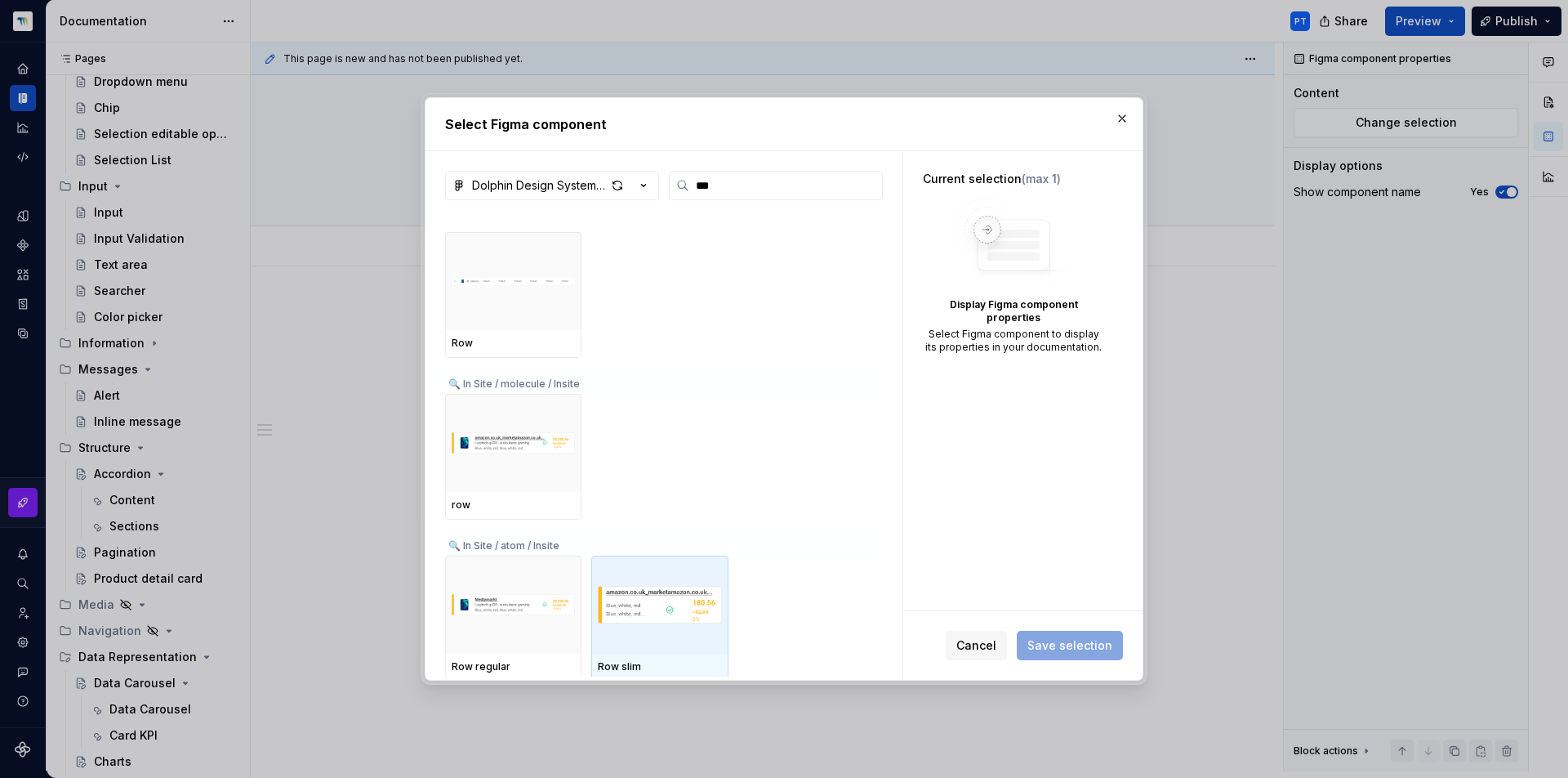
scroll to position [895, 0]
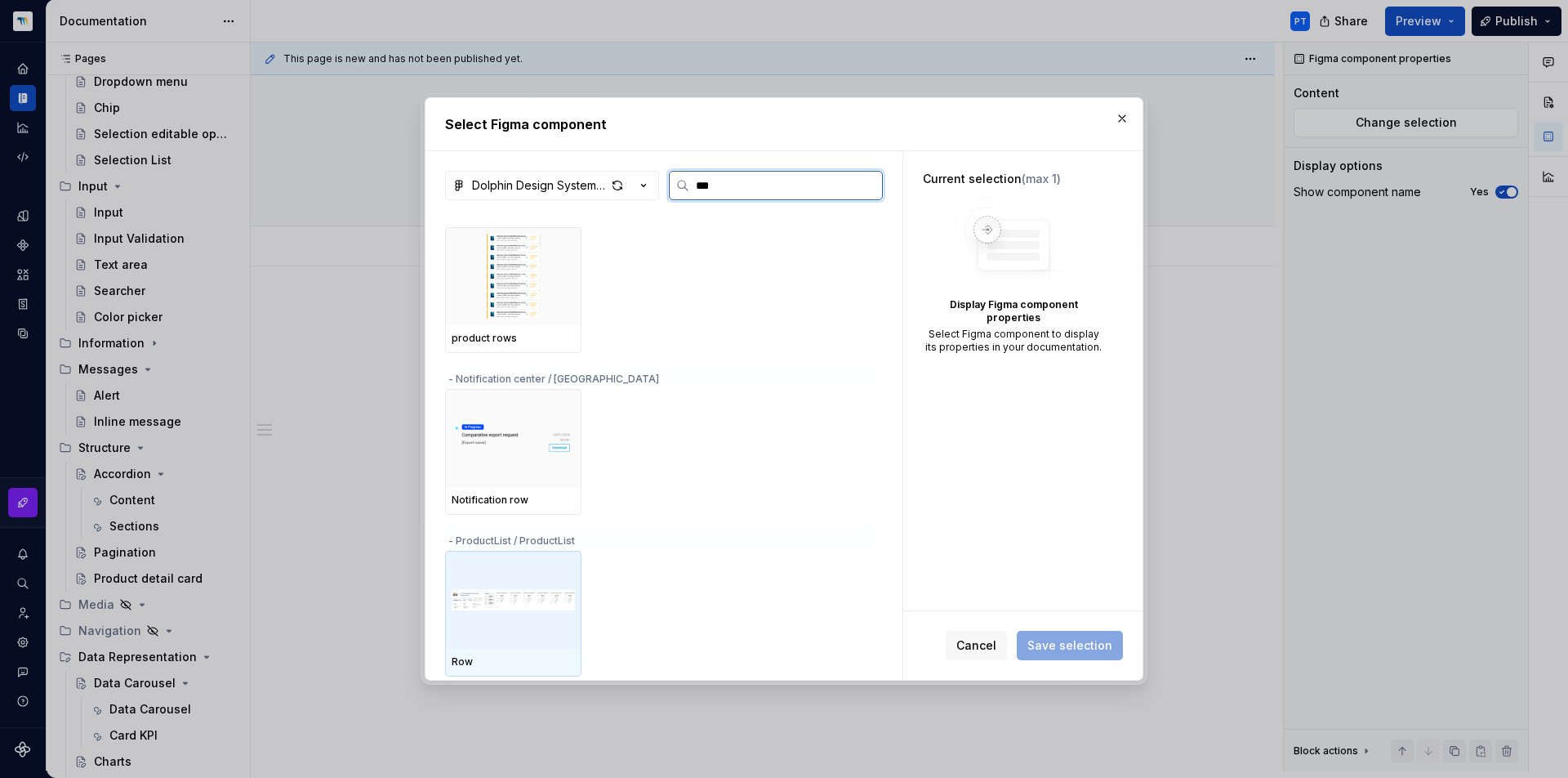
click at [524, 580] on img at bounding box center [512, 599] width 123 height 85
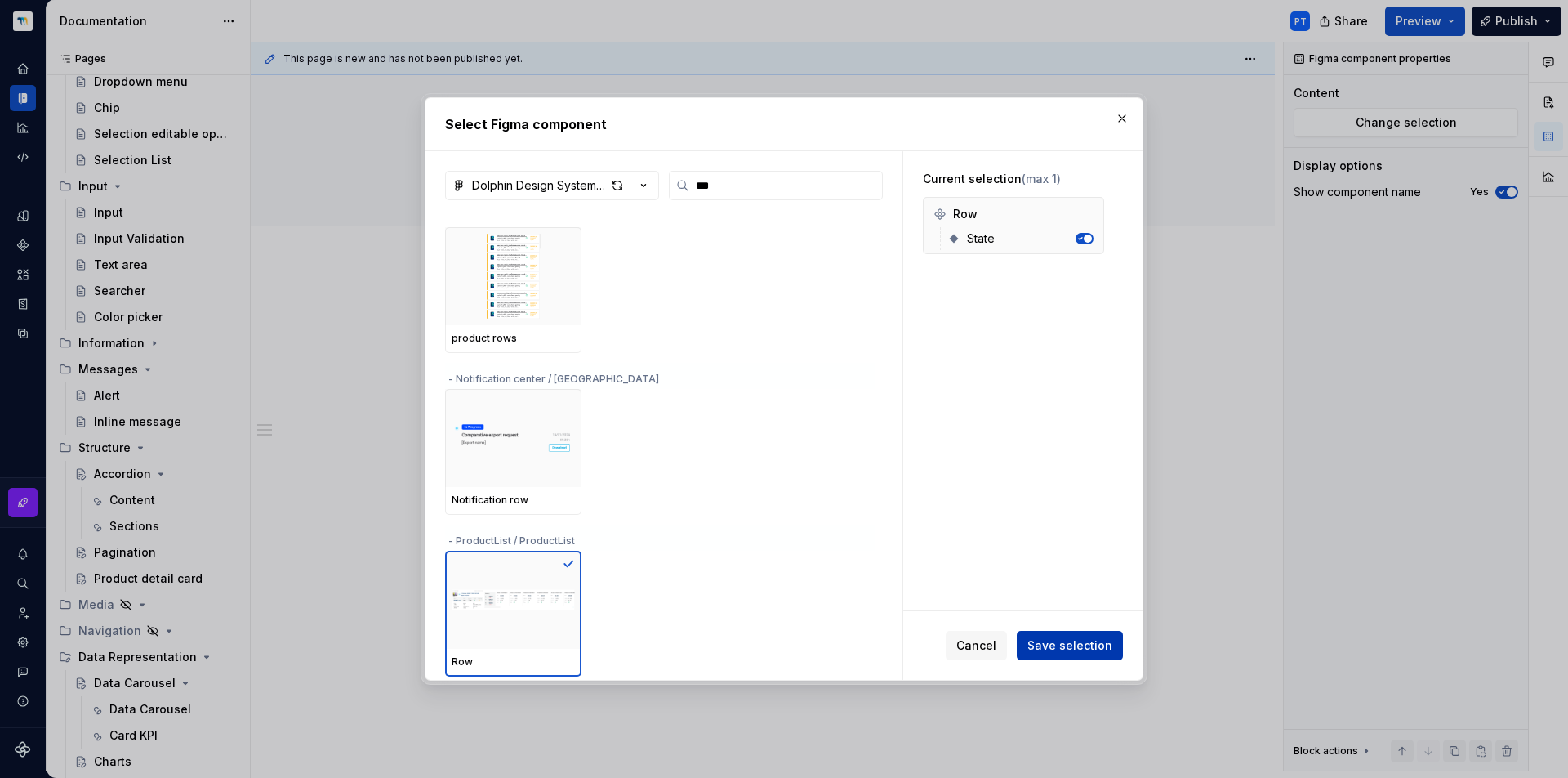
click at [1113, 651] on button "Save selection" at bounding box center [1070, 645] width 106 height 30
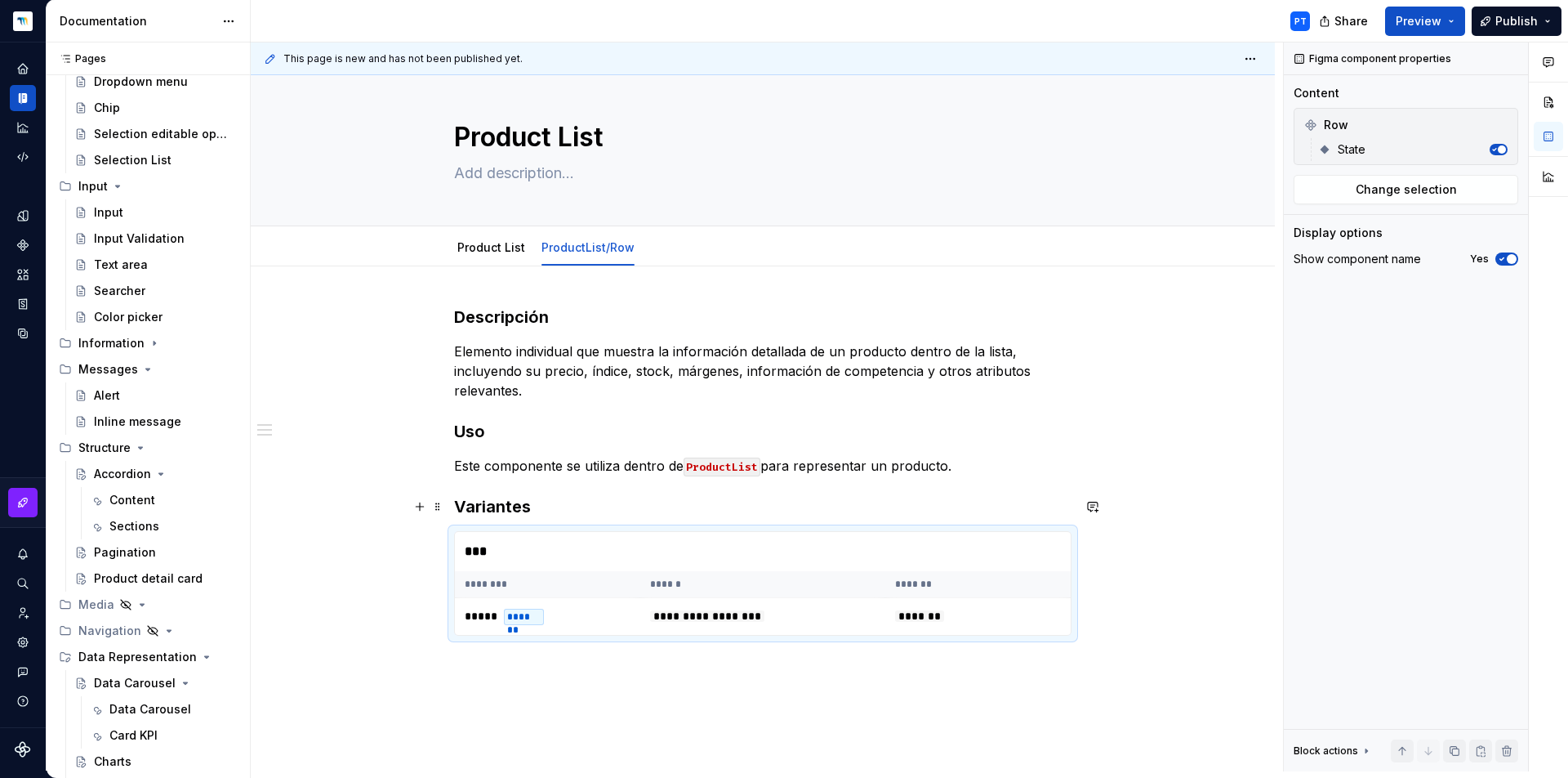
click at [558, 516] on h3 "Variantes" at bounding box center [762, 506] width 617 height 22
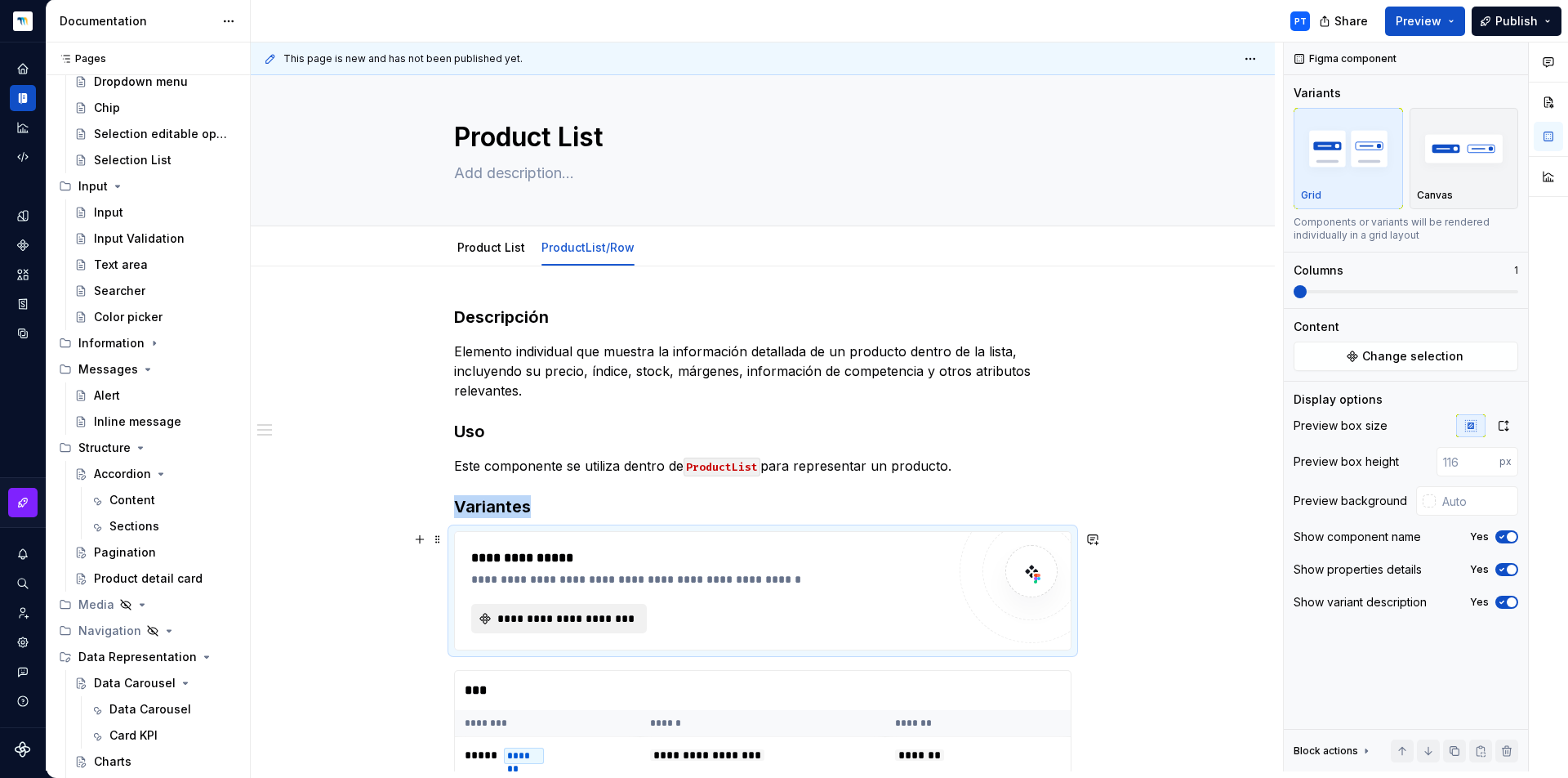
click at [549, 616] on span "**********" at bounding box center [566, 618] width 142 height 16
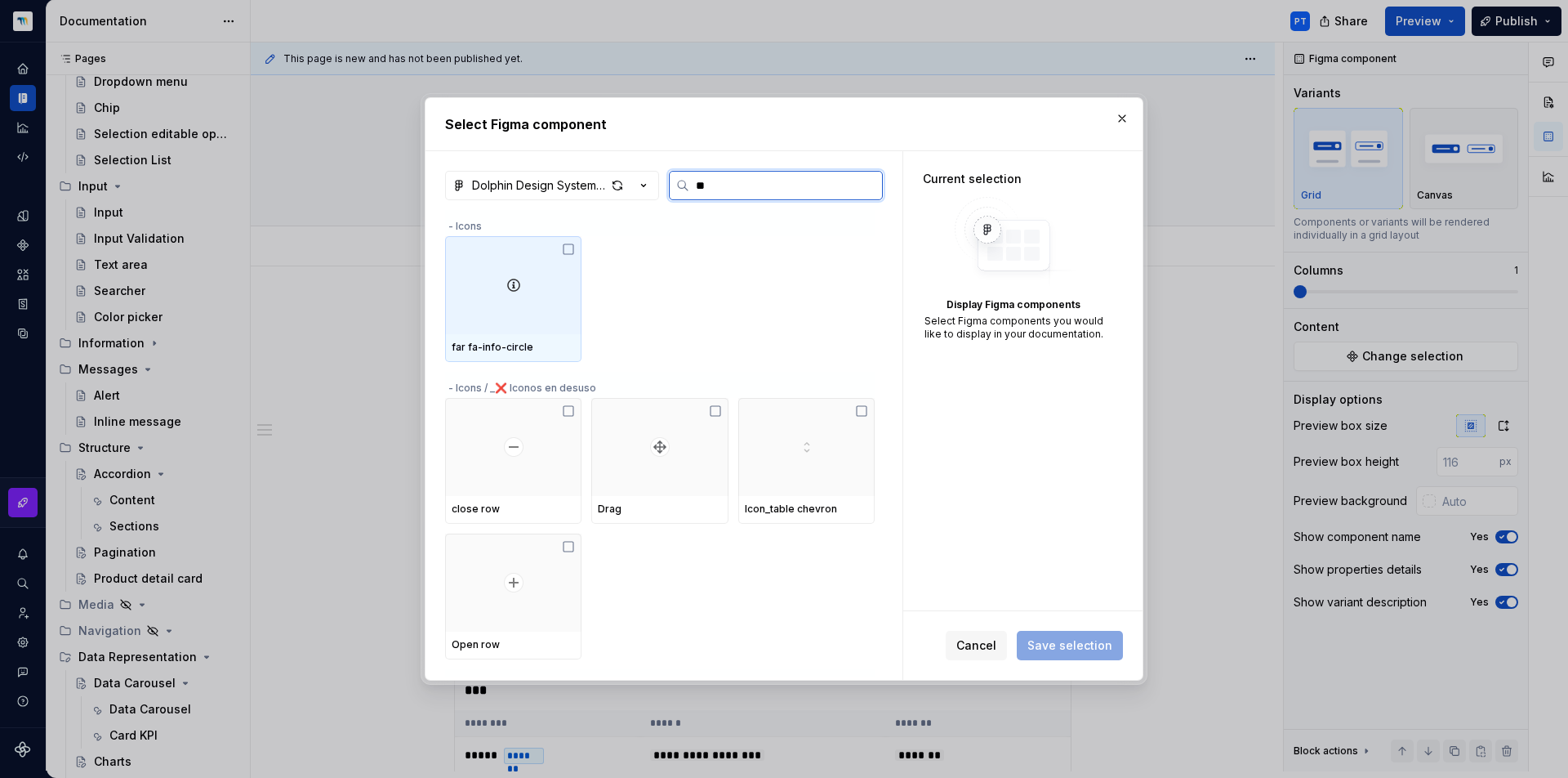
type input "***"
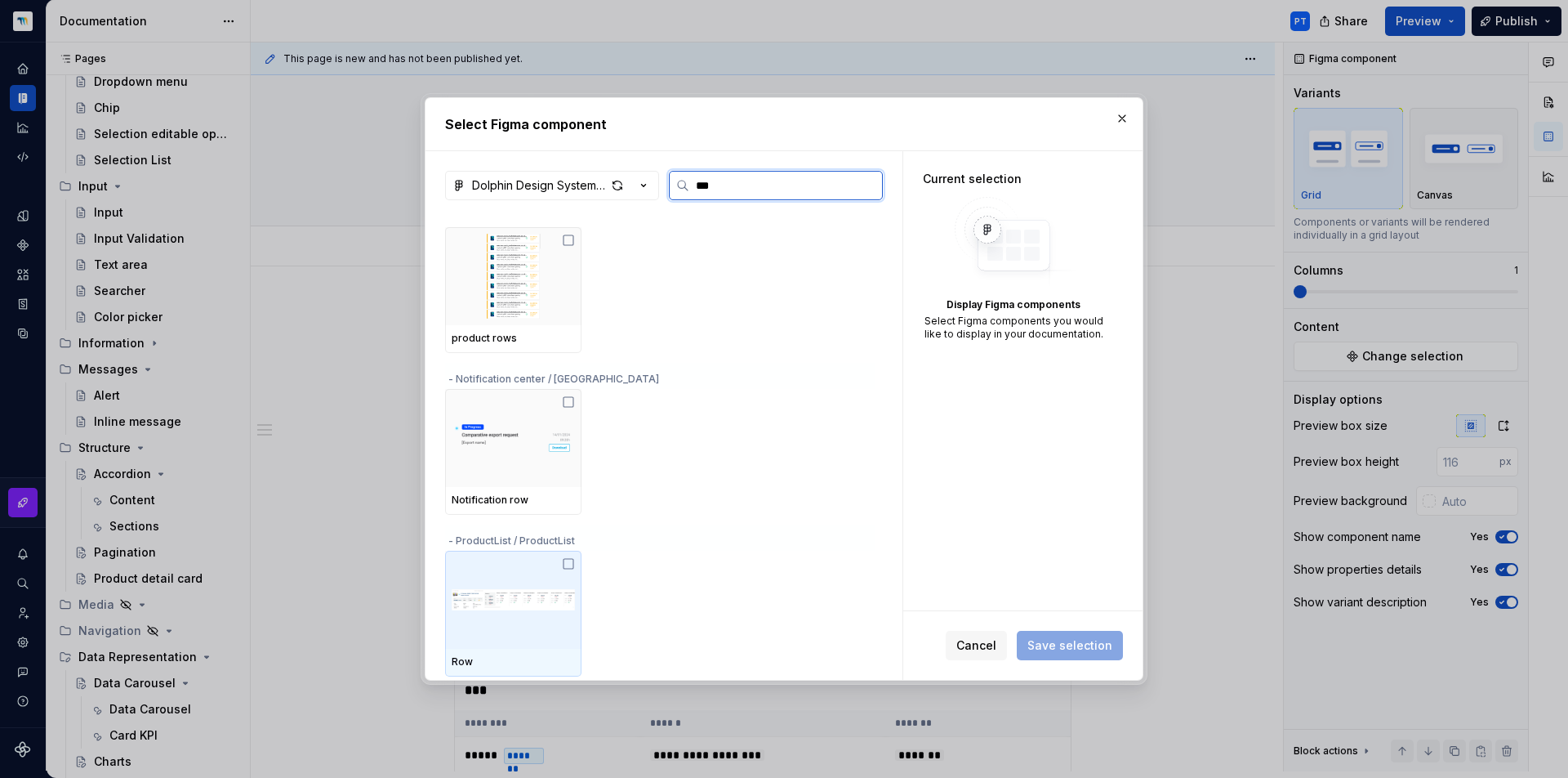
click at [526, 606] on img at bounding box center [512, 599] width 123 height 85
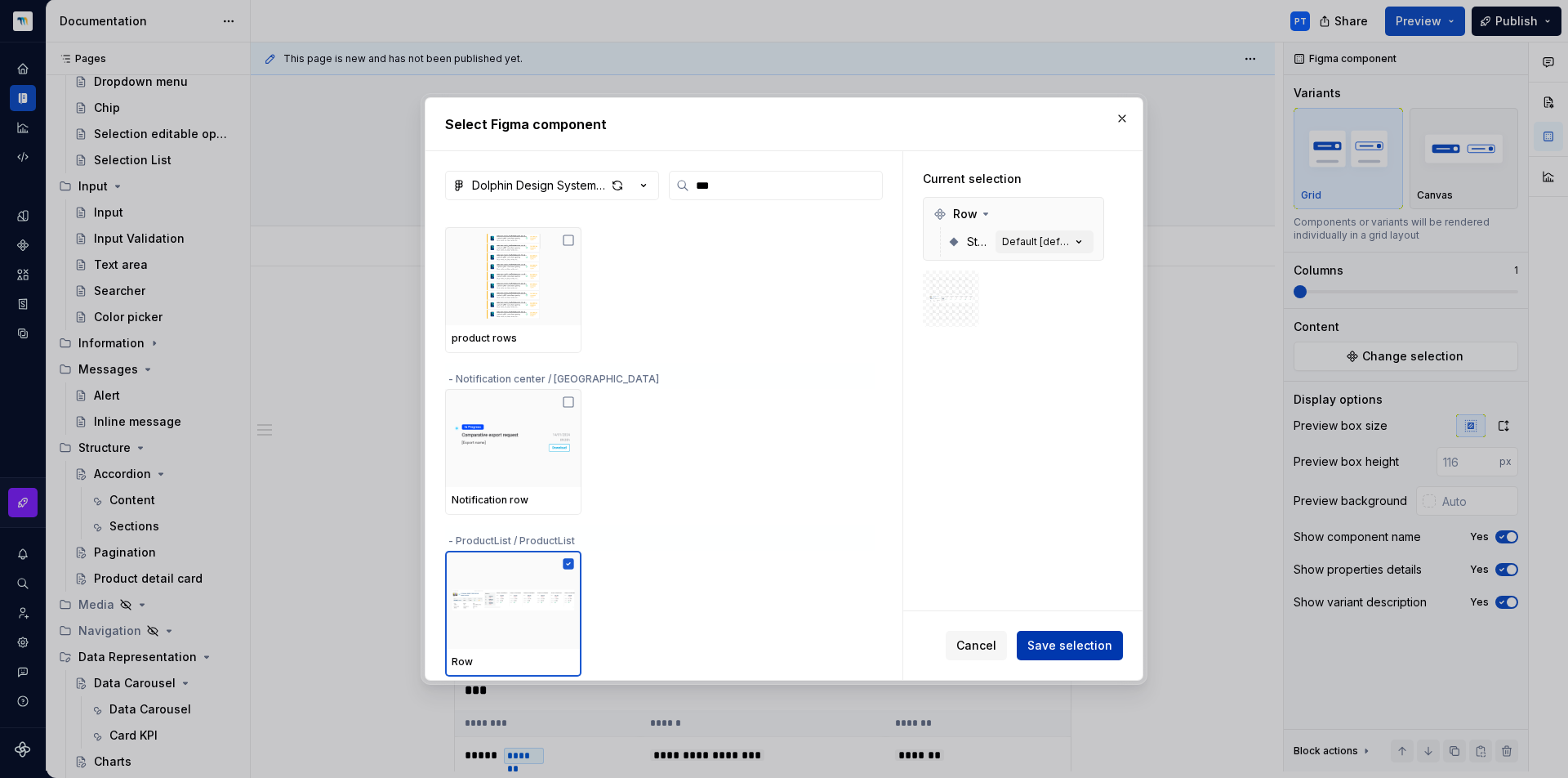
click at [1086, 639] on span "Save selection" at bounding box center [1069, 645] width 85 height 16
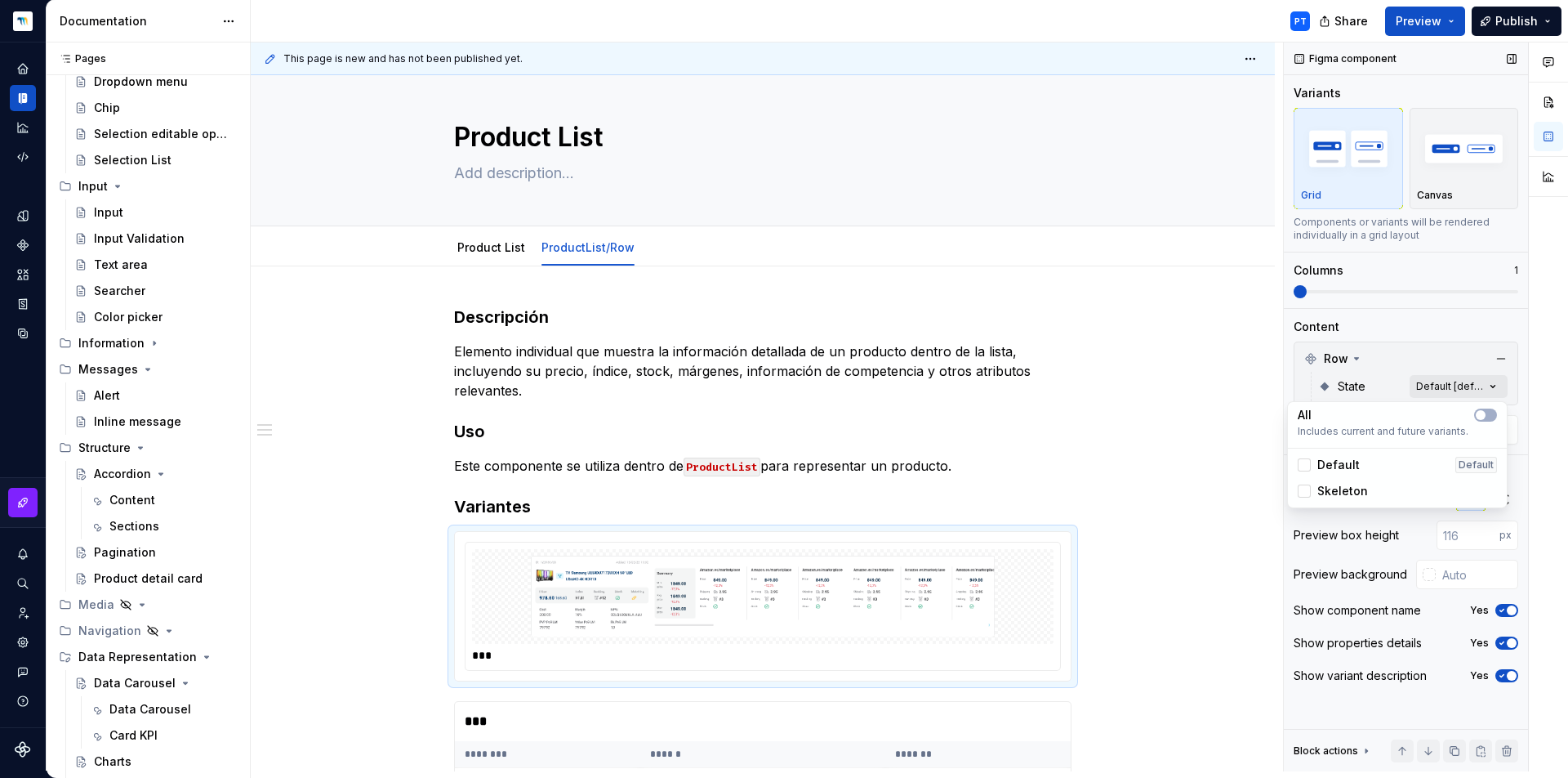
click at [1474, 389] on div "Comments Open comments No comments yet Select ‘Comment’ from the block context …" at bounding box center [1425, 406] width 284 height 729
click at [1485, 420] on button "button" at bounding box center [1485, 415] width 22 height 13
click at [1337, 289] on div "Comments Open comments No comments yet Select ‘Comment’ from the block context …" at bounding box center [1425, 406] width 284 height 729
click at [1349, 290] on span at bounding box center [1406, 292] width 224 height 4
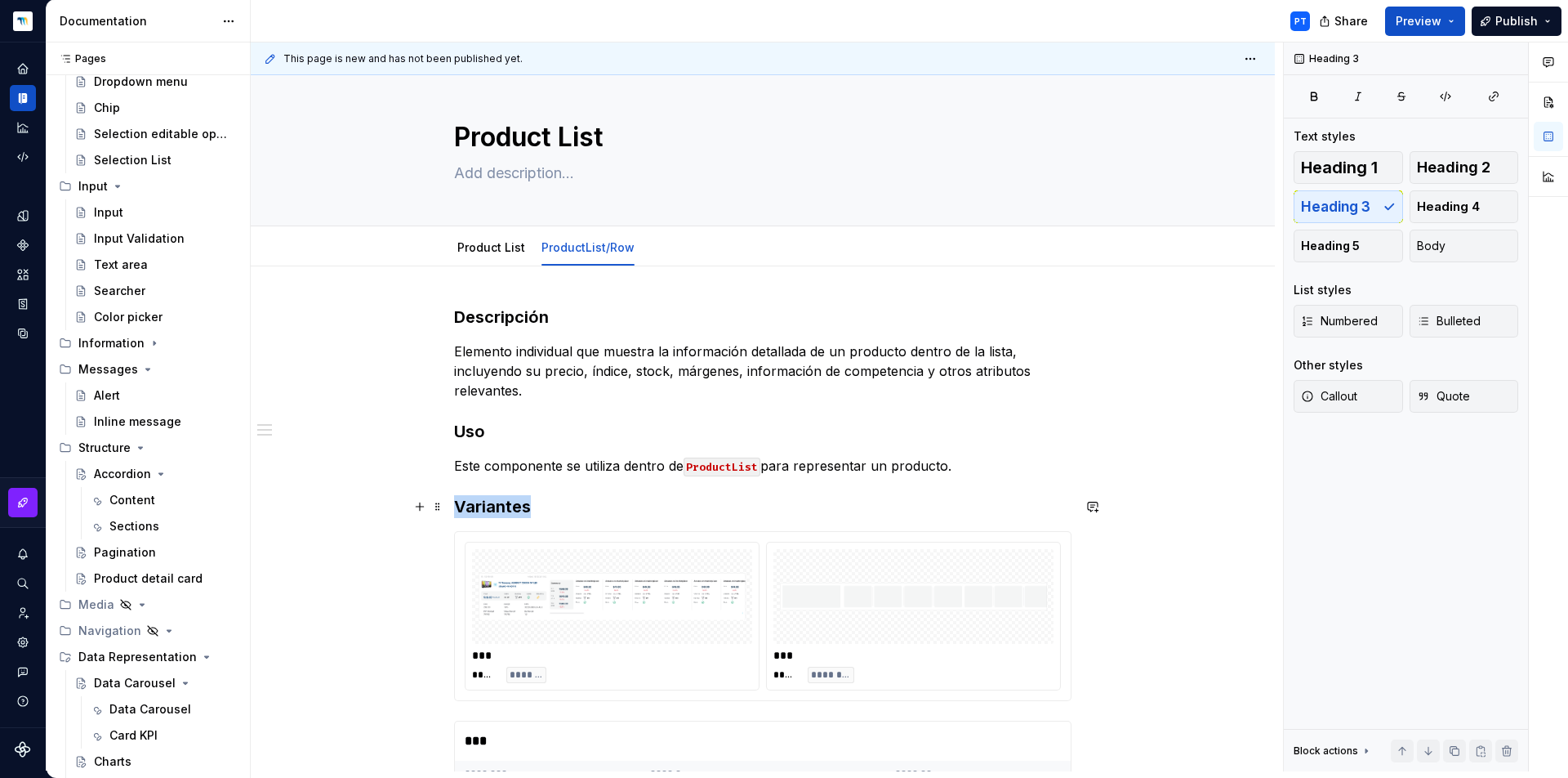
click at [558, 504] on h3 "Variantes" at bounding box center [762, 506] width 617 height 22
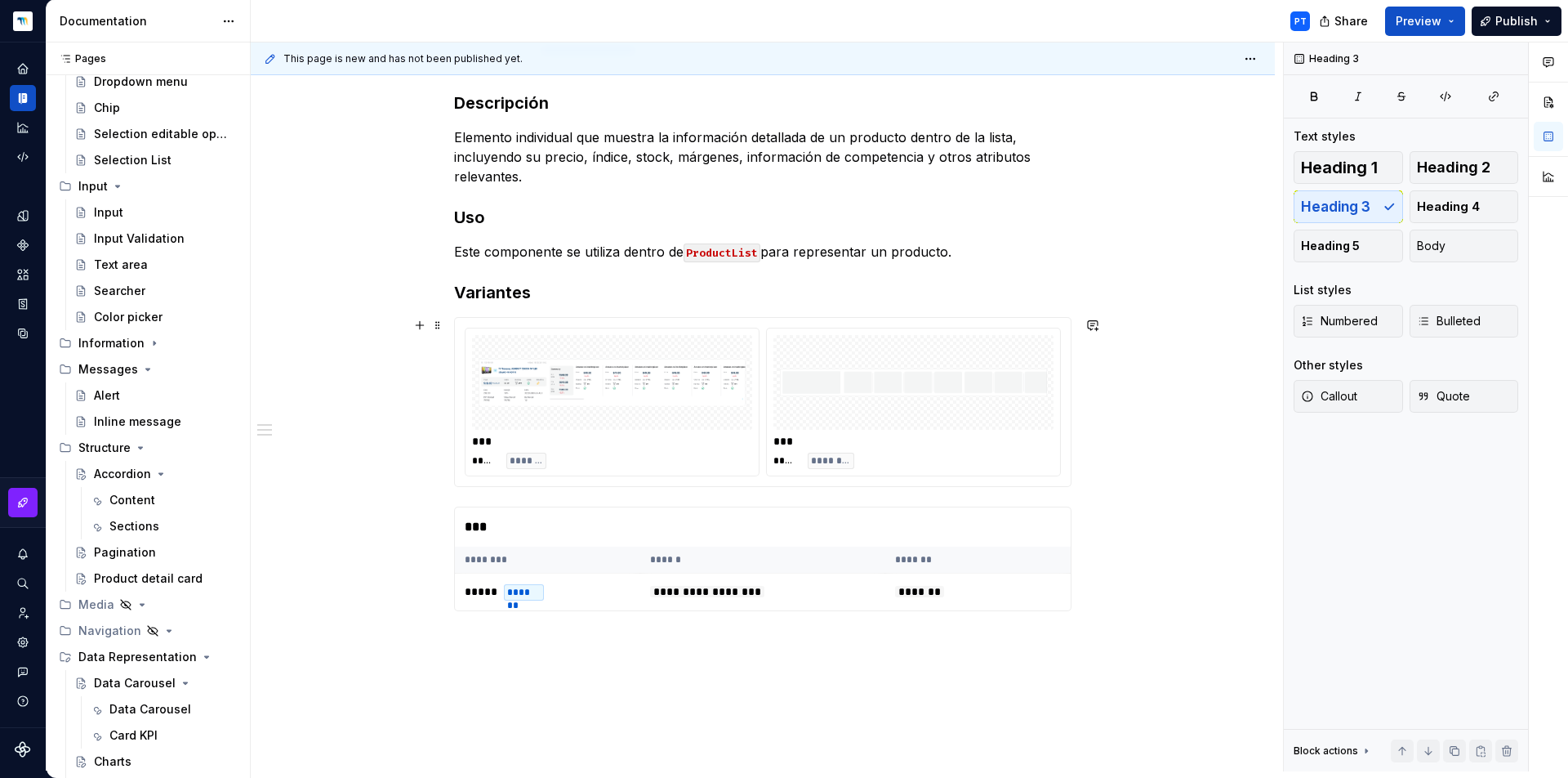
scroll to position [0, 0]
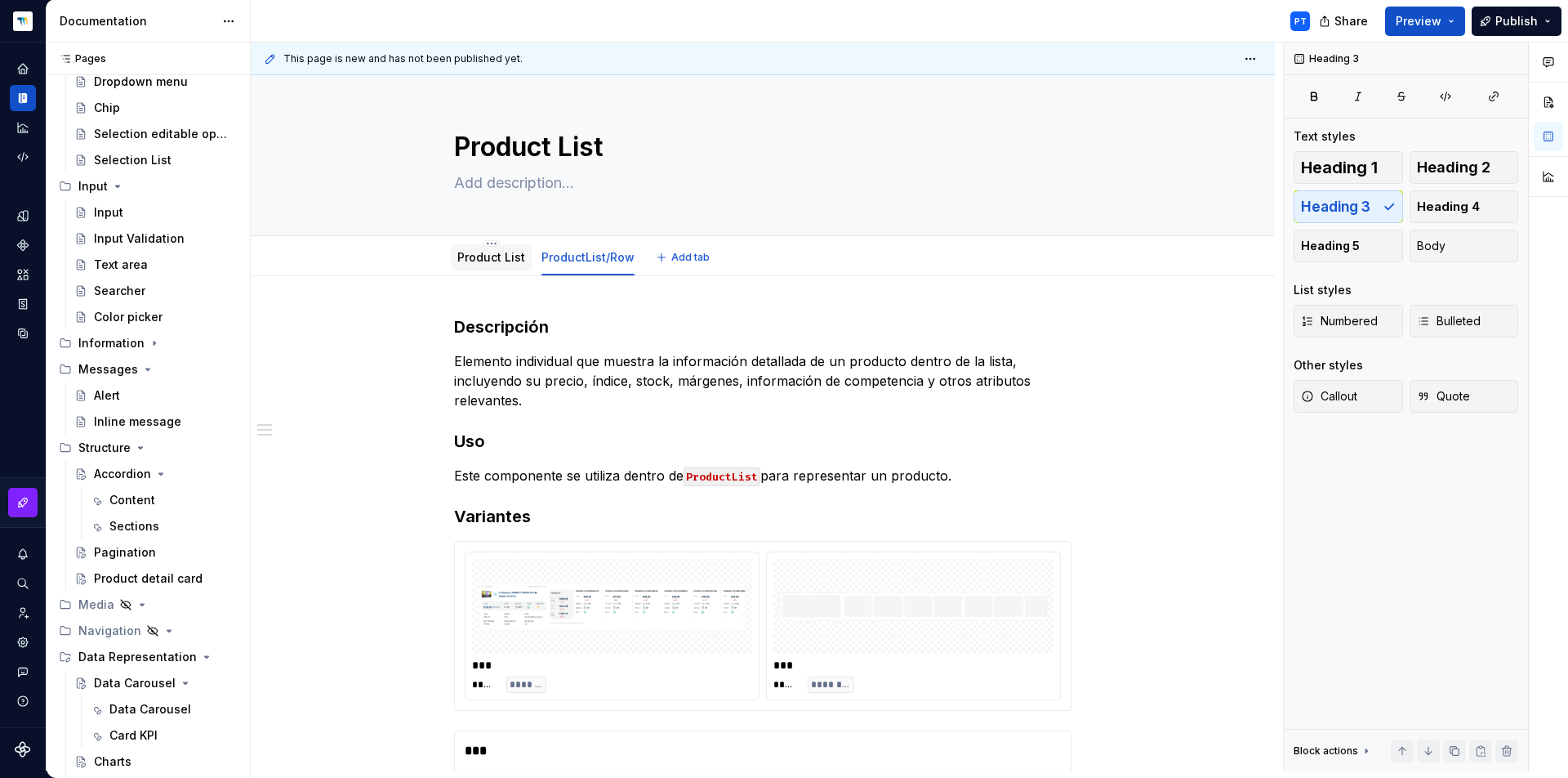
click at [512, 260] on link "Product List" at bounding box center [492, 257] width 68 height 13
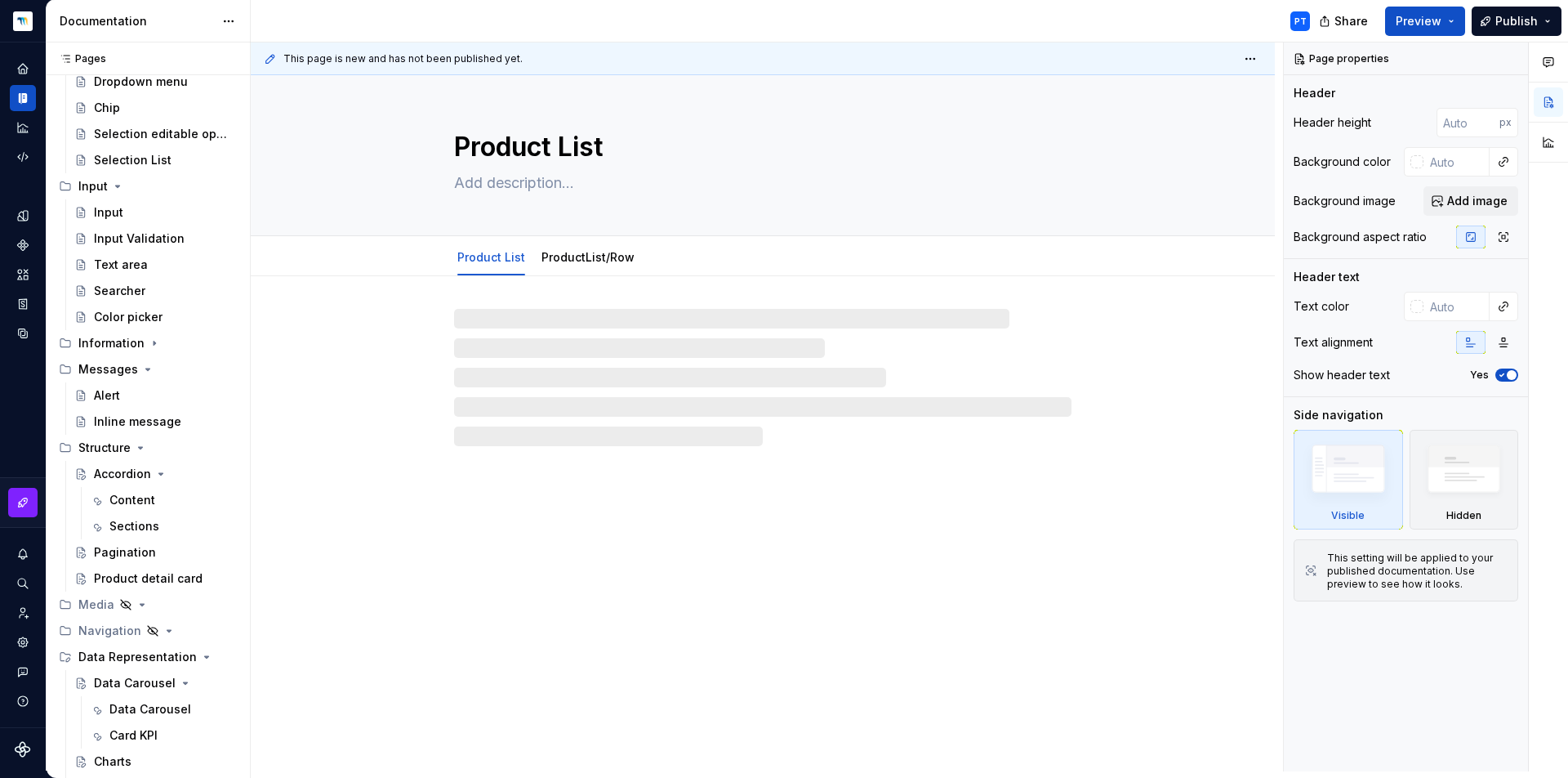
type textarea "*"
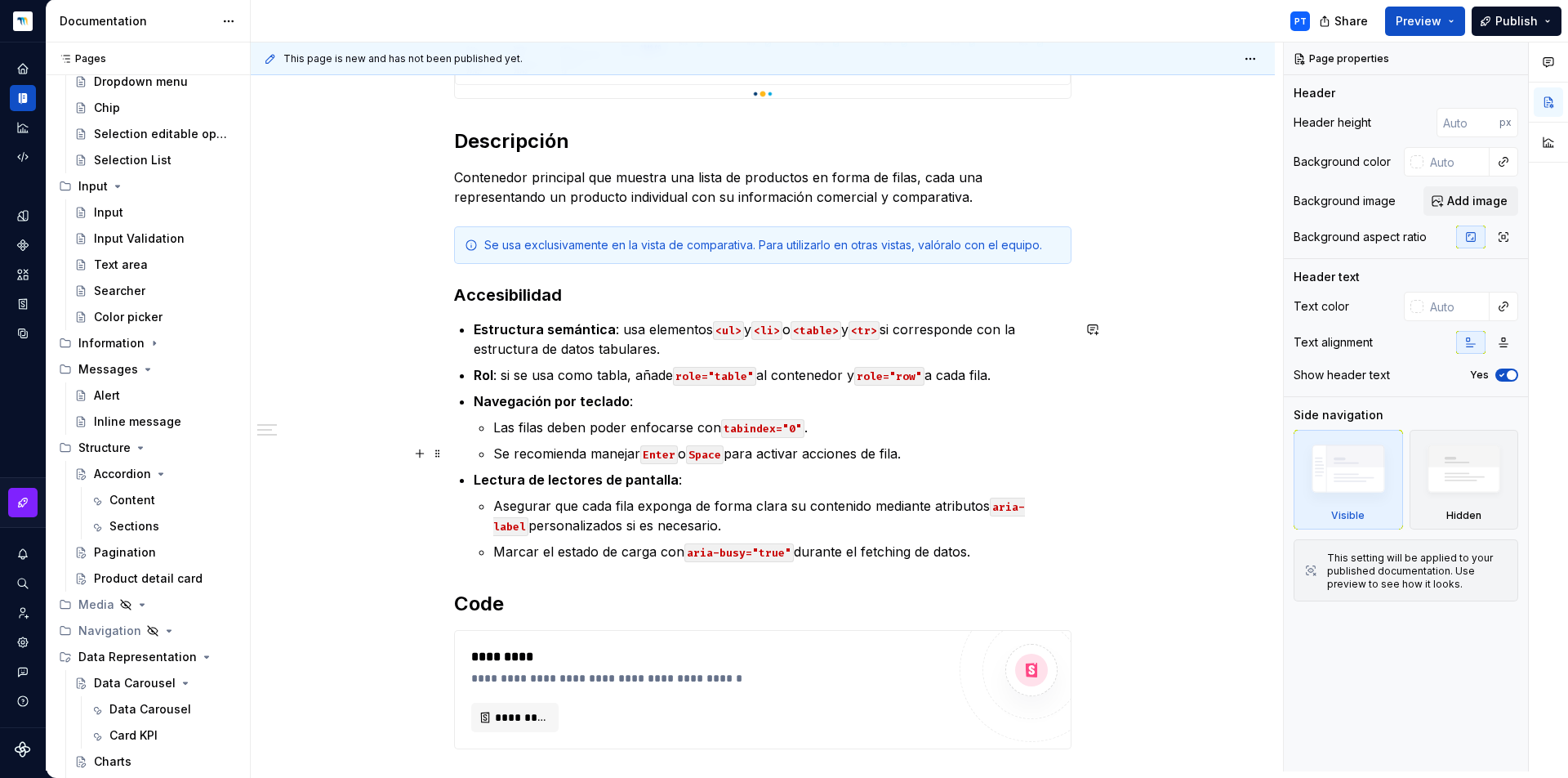
scroll to position [1123, 0]
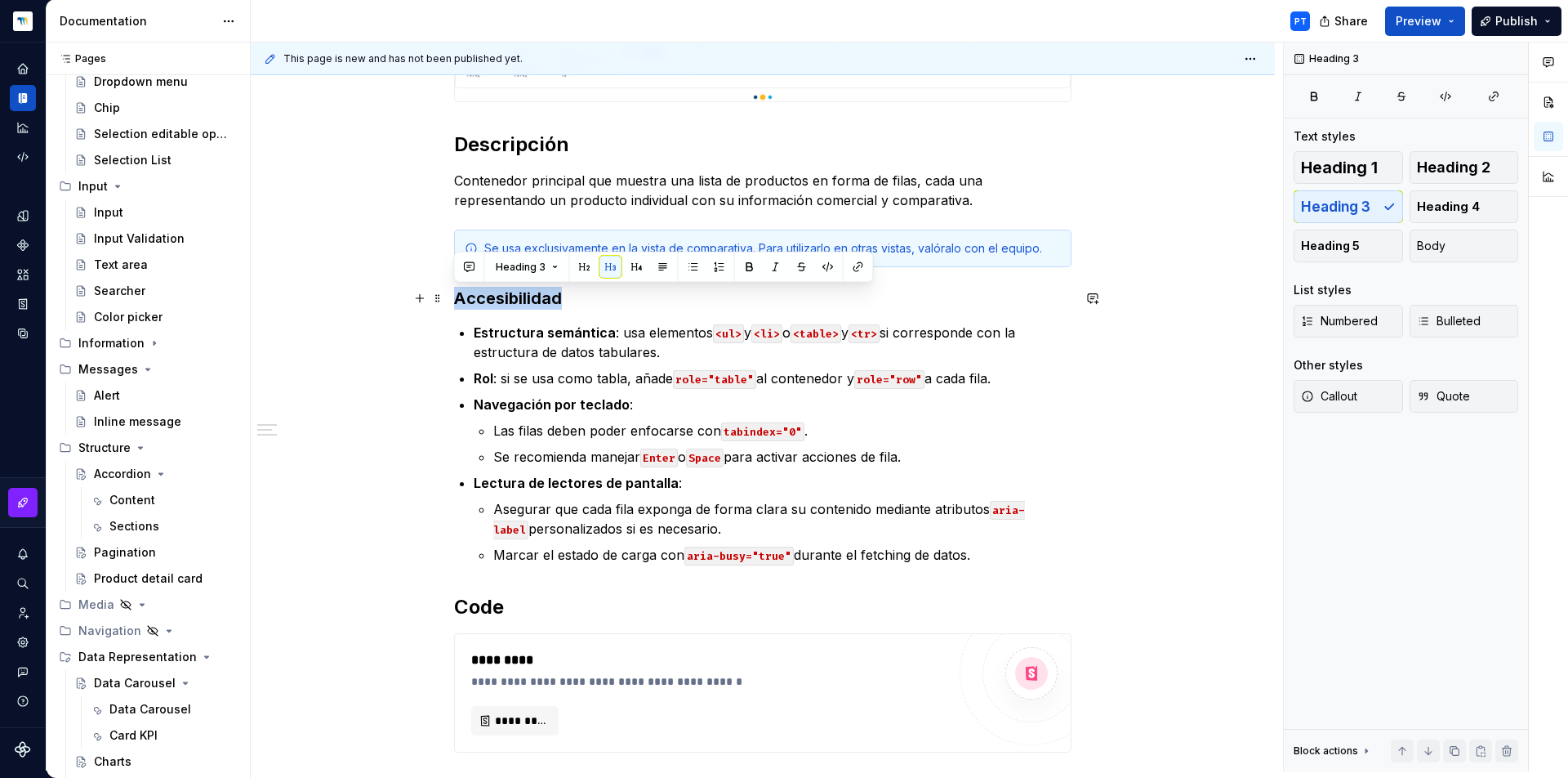
drag, startPoint x: 457, startPoint y: 297, endPoint x: 594, endPoint y: 300, distance: 137.0
click at [594, 300] on h3 "Accesibilidad" at bounding box center [762, 298] width 617 height 22
click at [589, 300] on h3 "Accesibilidad" at bounding box center [762, 298] width 617 height 22
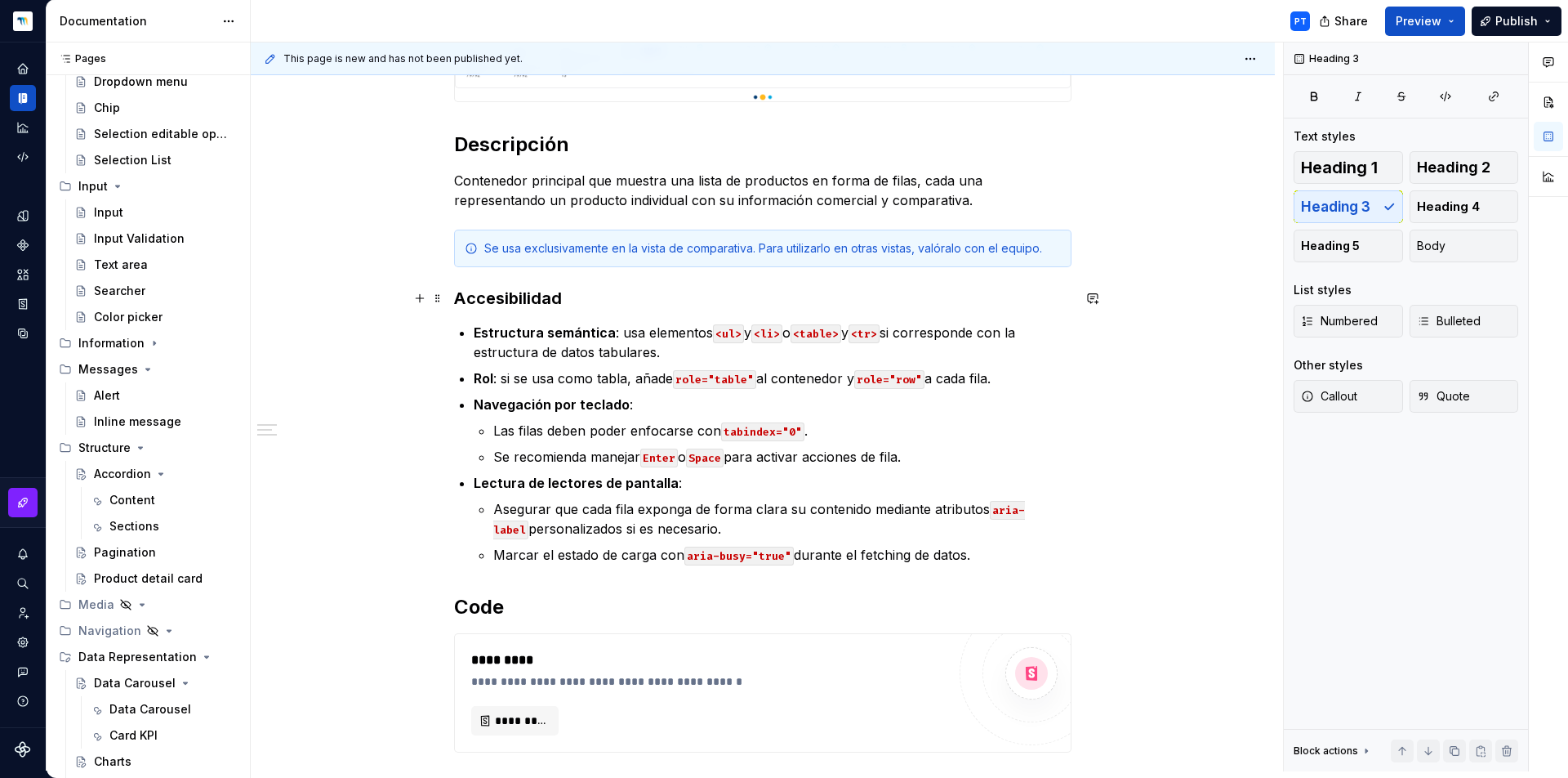
click at [471, 300] on h3 "Accesibilidad" at bounding box center [762, 298] width 617 height 22
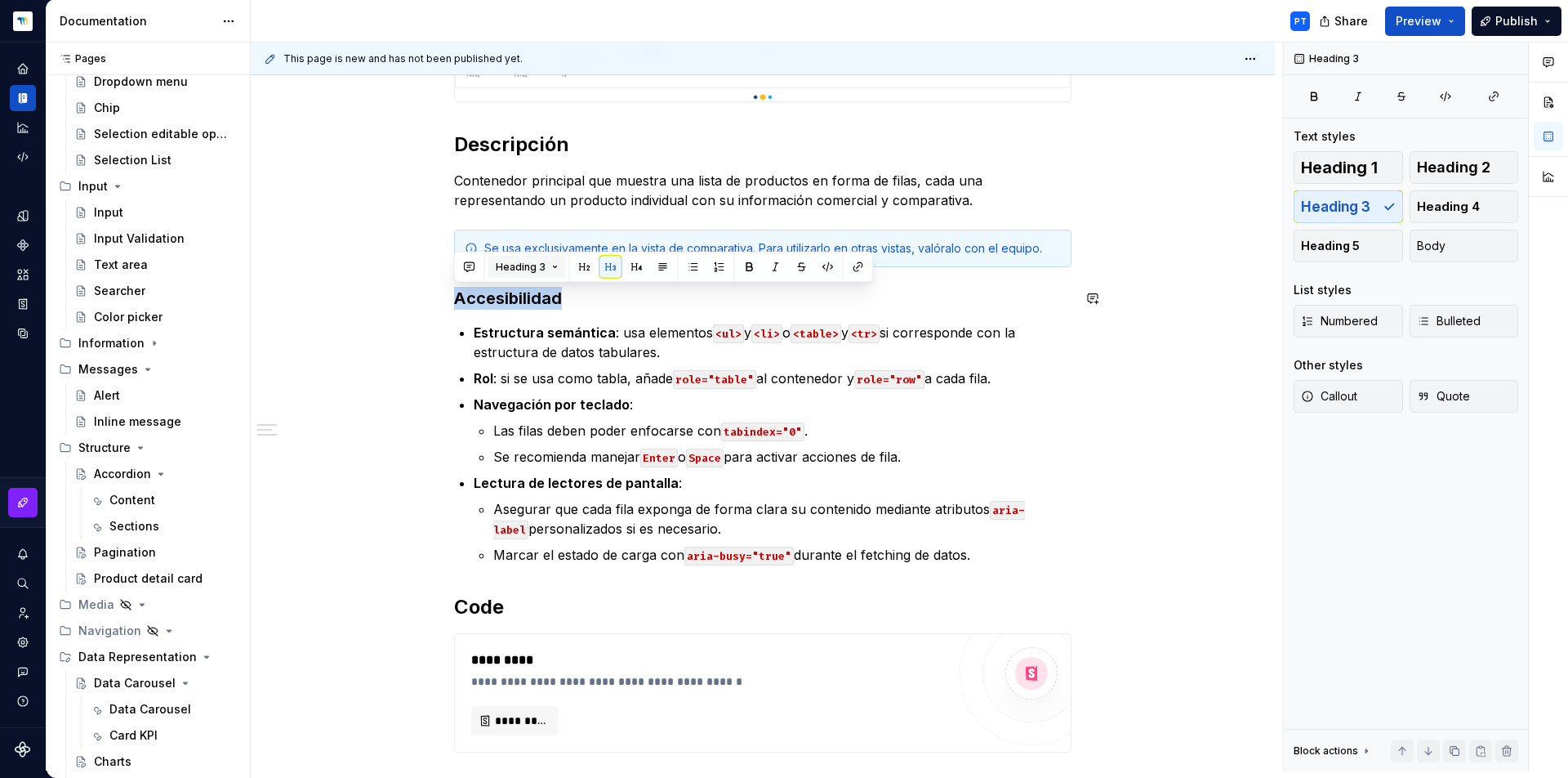
click at [515, 262] on span "Heading 3" at bounding box center [521, 267] width 50 height 13
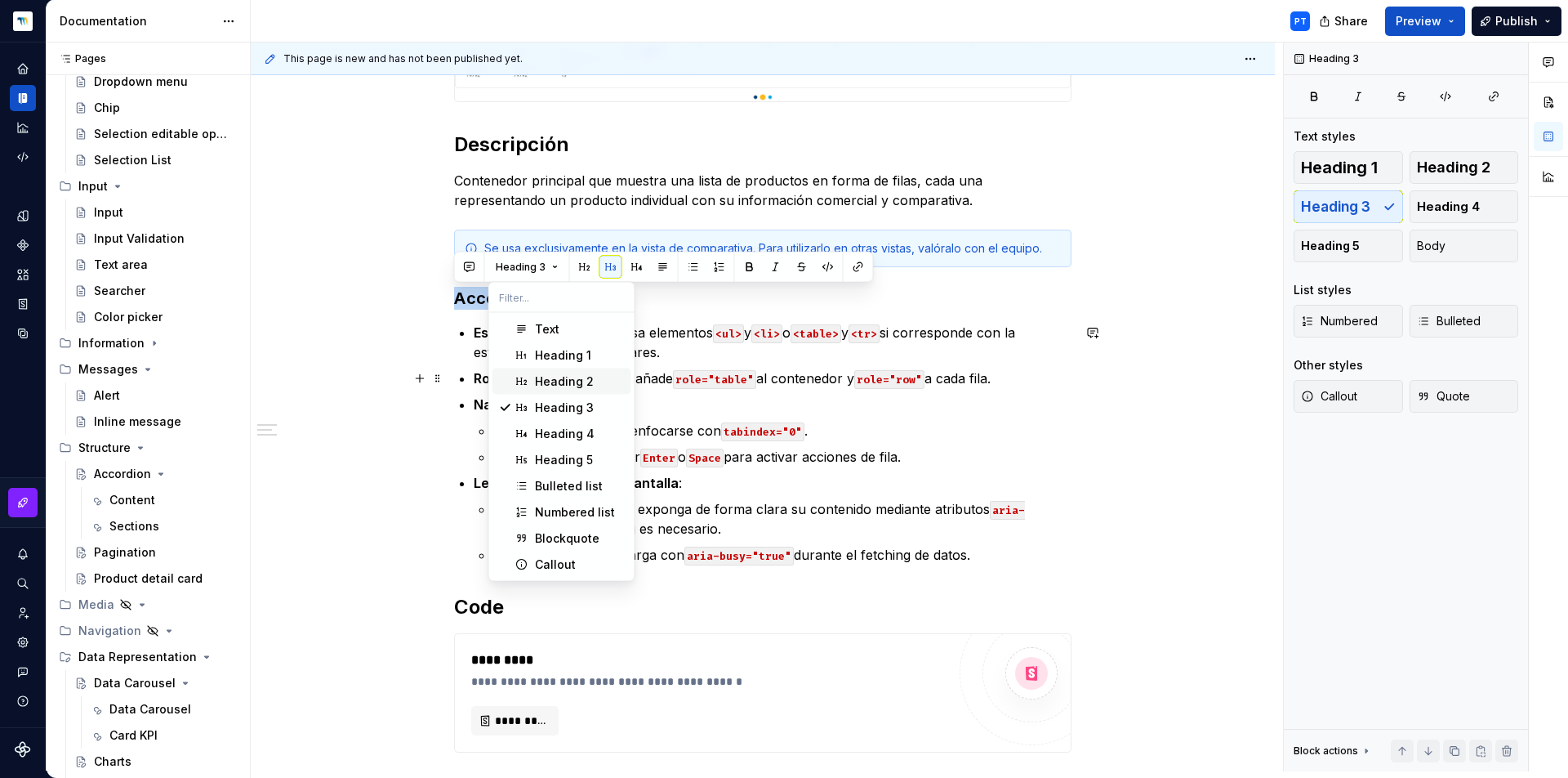
click at [543, 372] on span "Heading 2" at bounding box center [562, 381] width 139 height 26
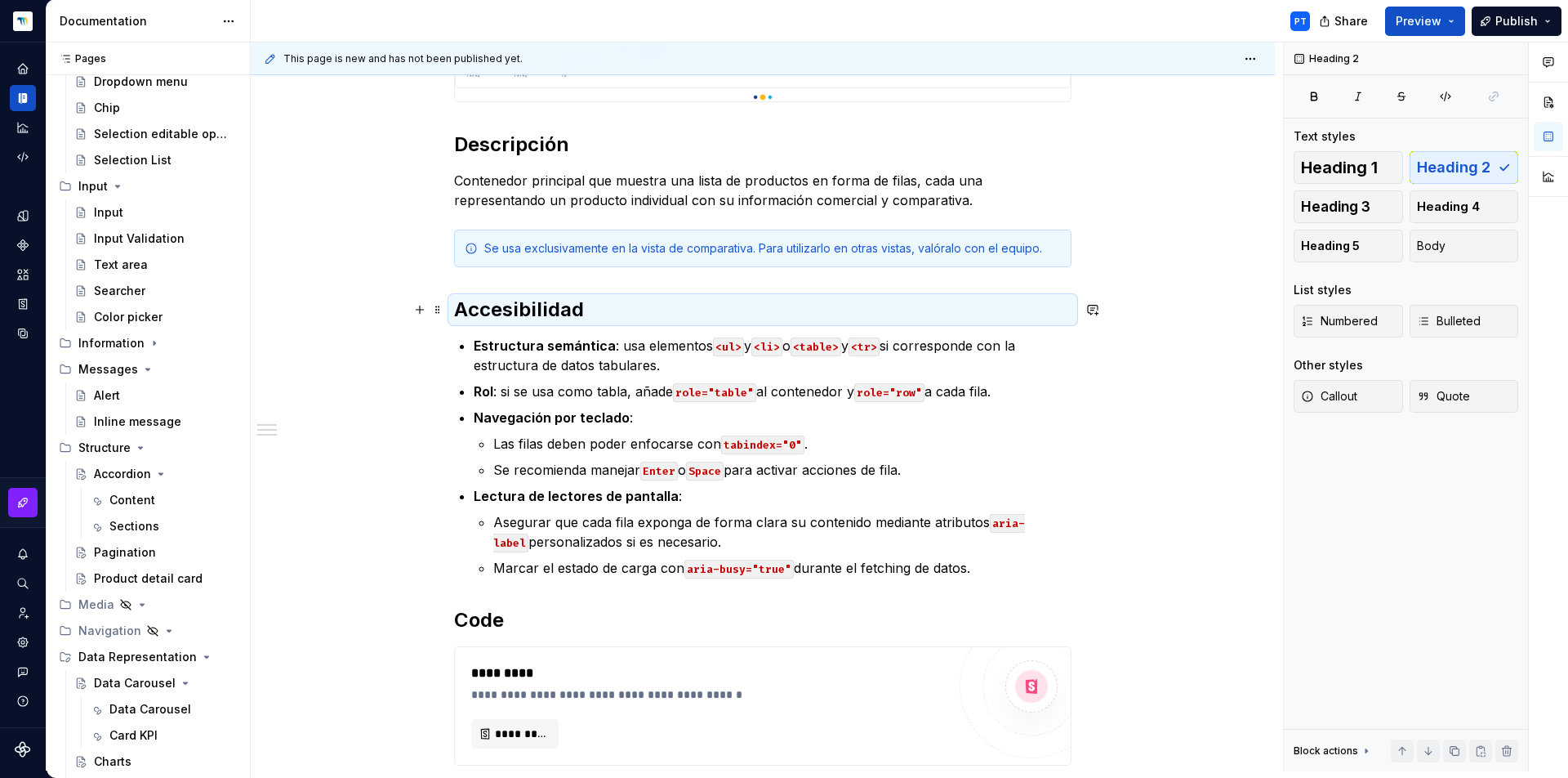
click at [455, 305] on h2 "Accesibilidad" at bounding box center [762, 310] width 617 height 26
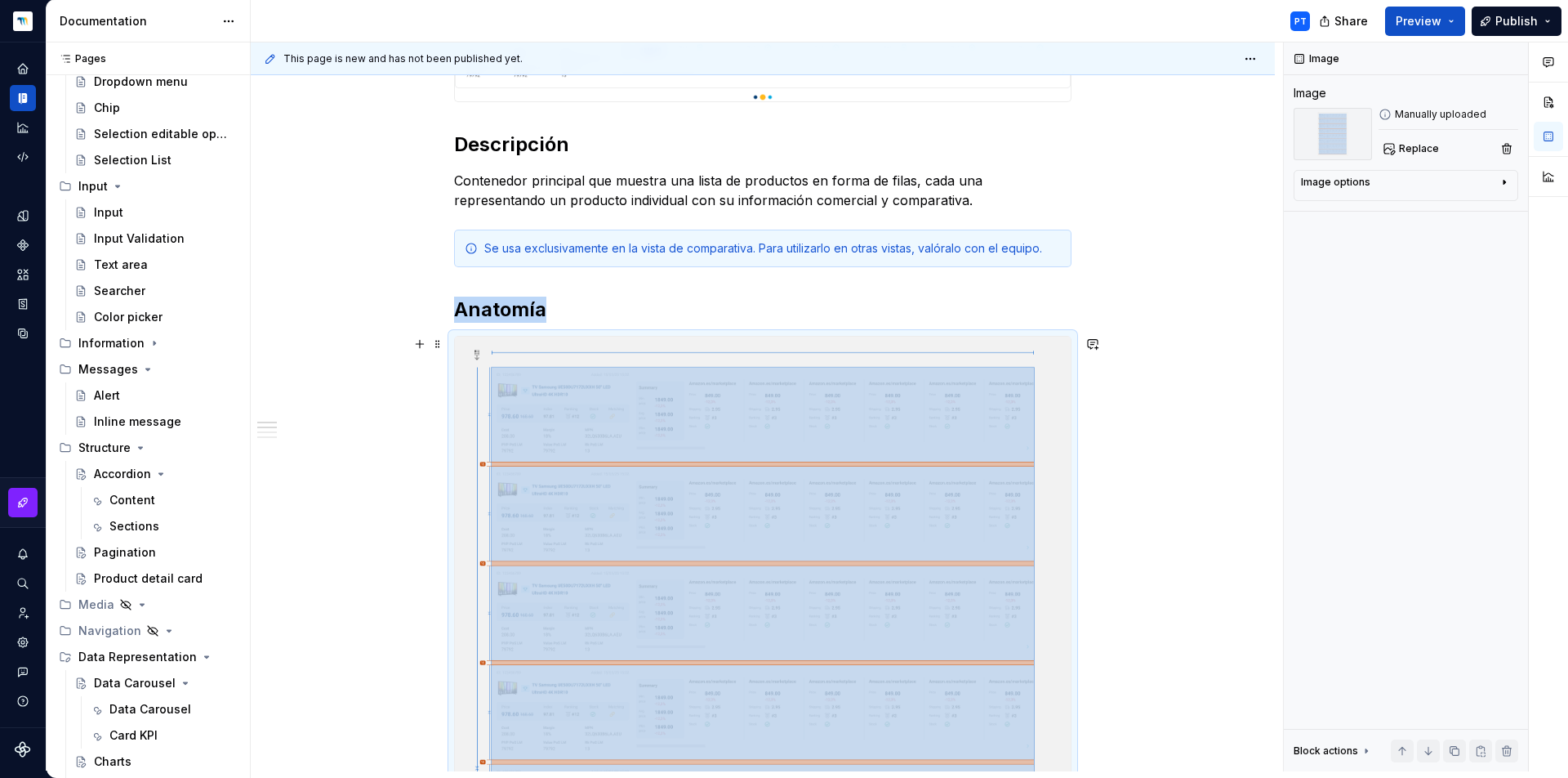
click at [1128, 400] on div "**********" at bounding box center [763, 552] width 1024 height 2798
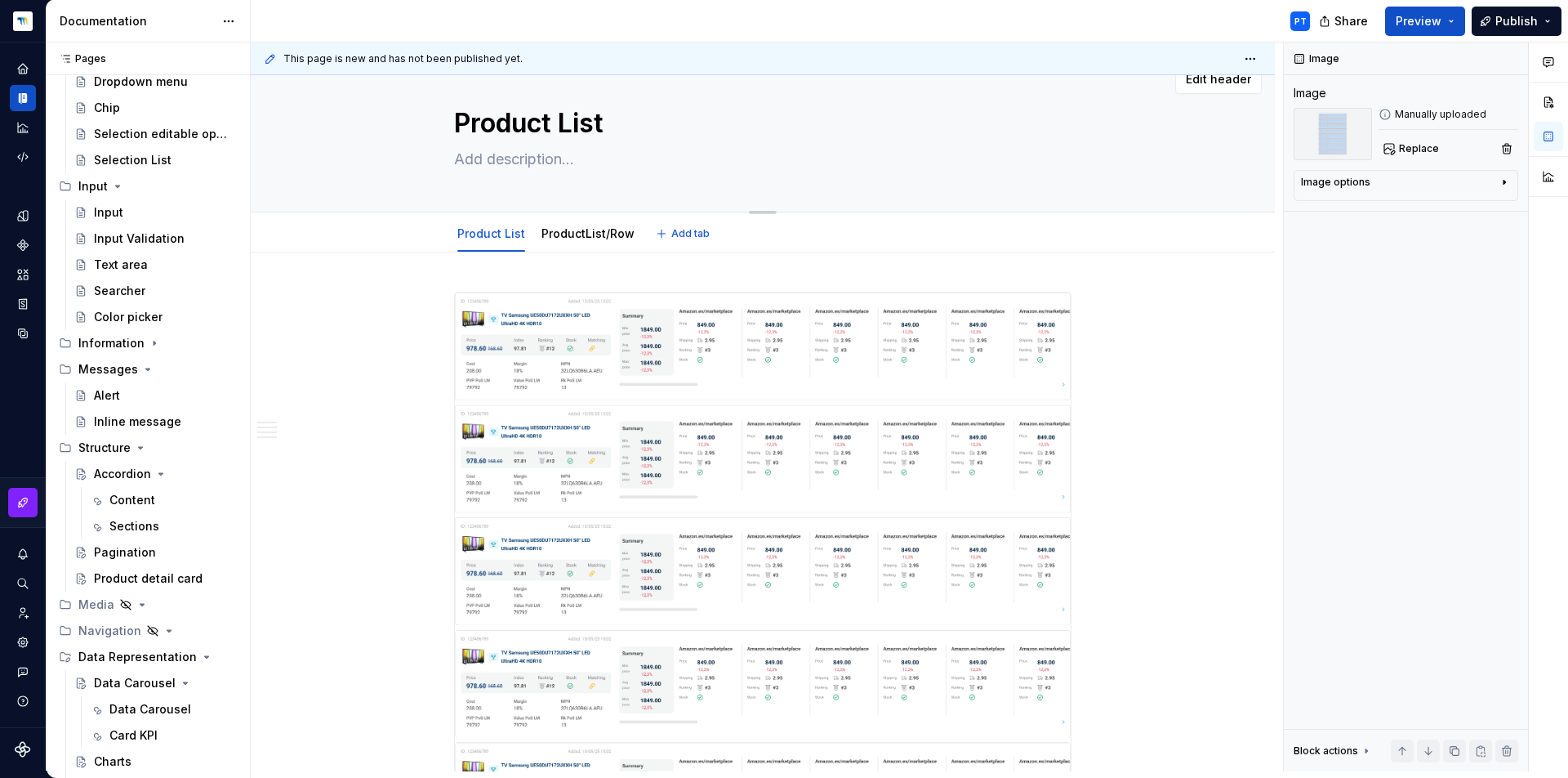
scroll to position [0, 0]
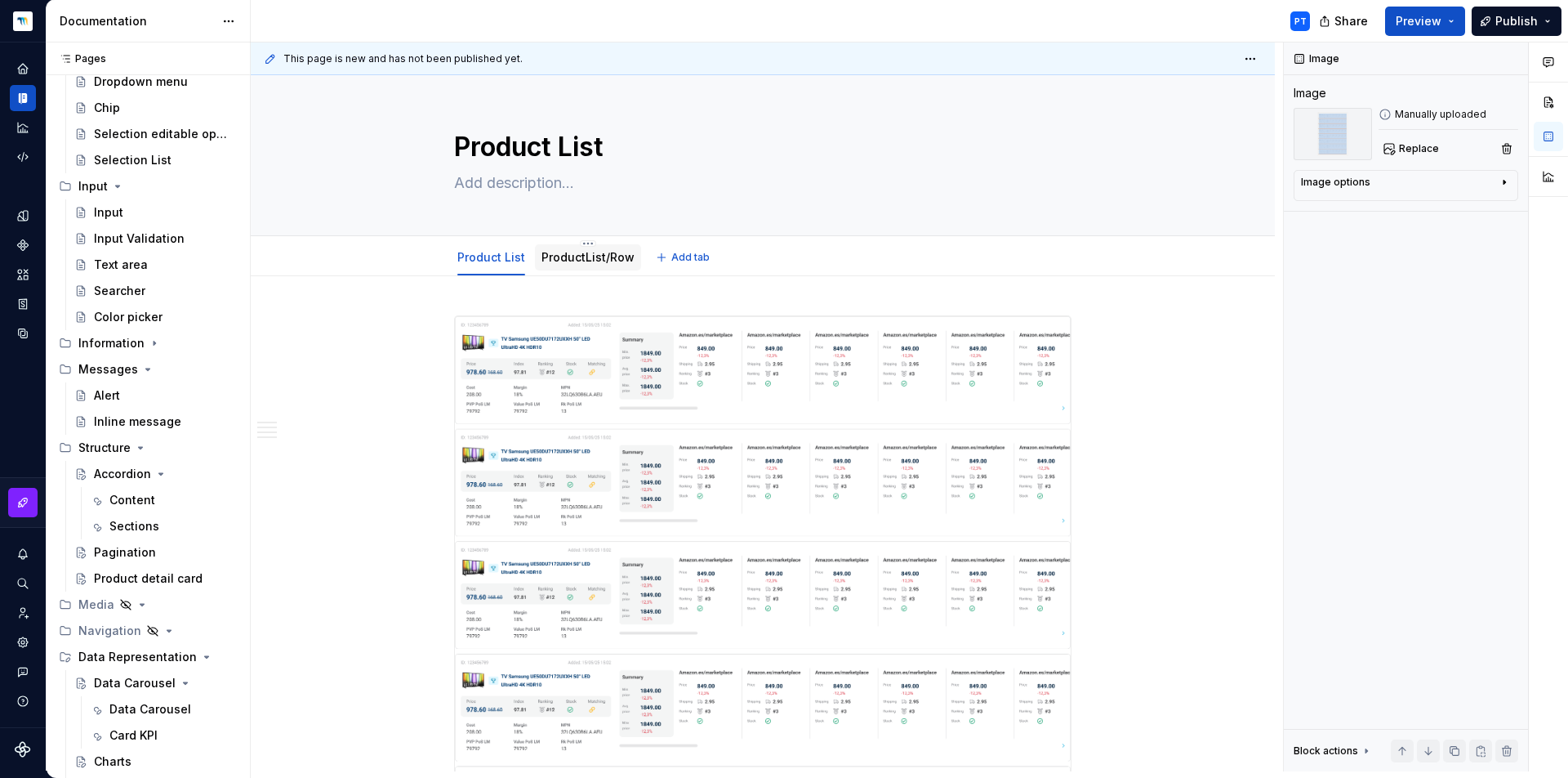
click at [588, 266] on div "ProductList/Row" at bounding box center [588, 258] width 93 height 20
click at [597, 267] on div "ProductList/Row" at bounding box center [588, 258] width 93 height 20
click at [602, 260] on link "ProductList/Row" at bounding box center [588, 257] width 93 height 13
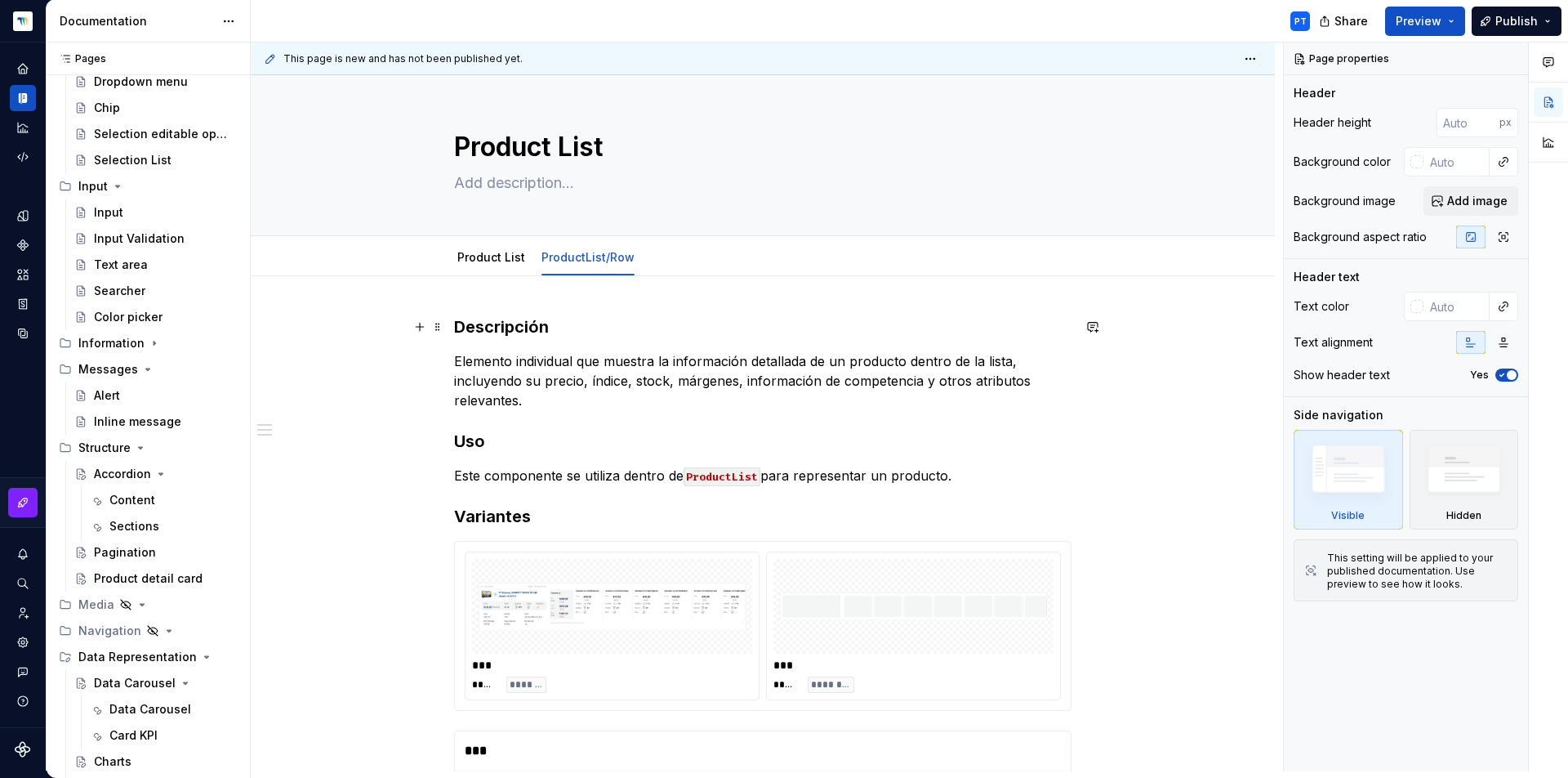
click at [457, 324] on h3 "Descripción" at bounding box center [762, 326] width 617 height 22
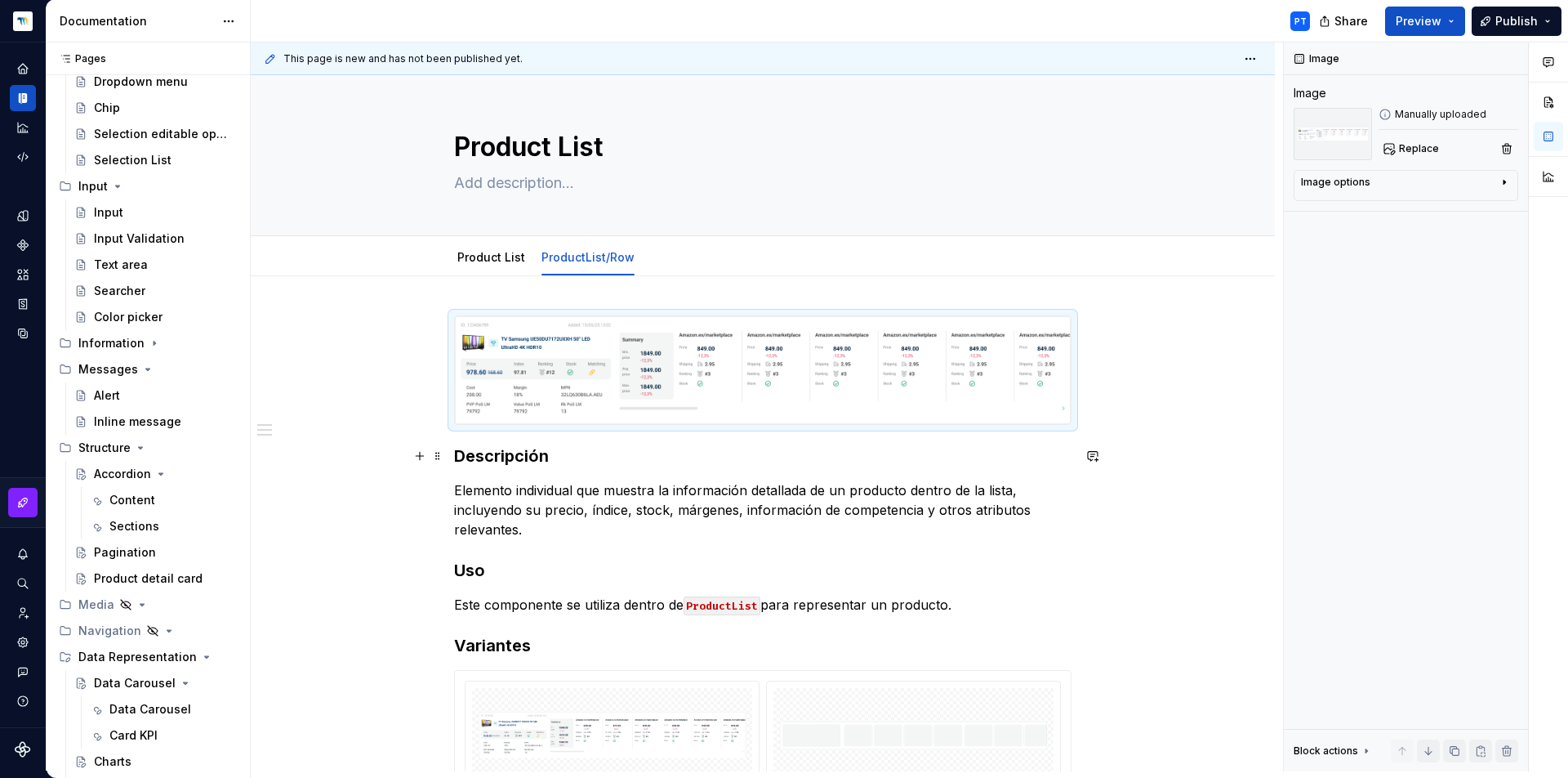
scroll to position [347, 0]
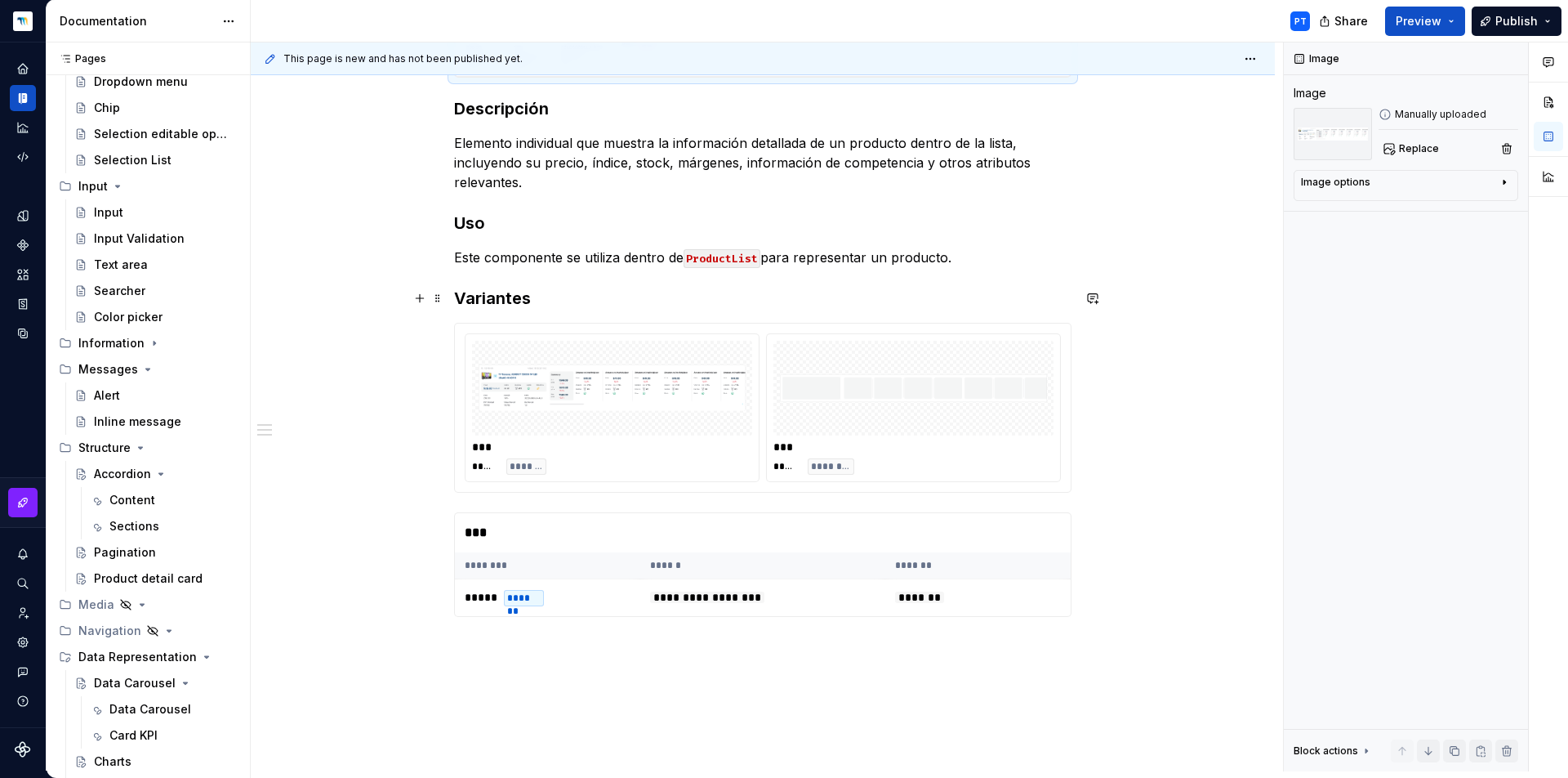
click at [455, 294] on h3 "Variantes" at bounding box center [762, 298] width 617 height 22
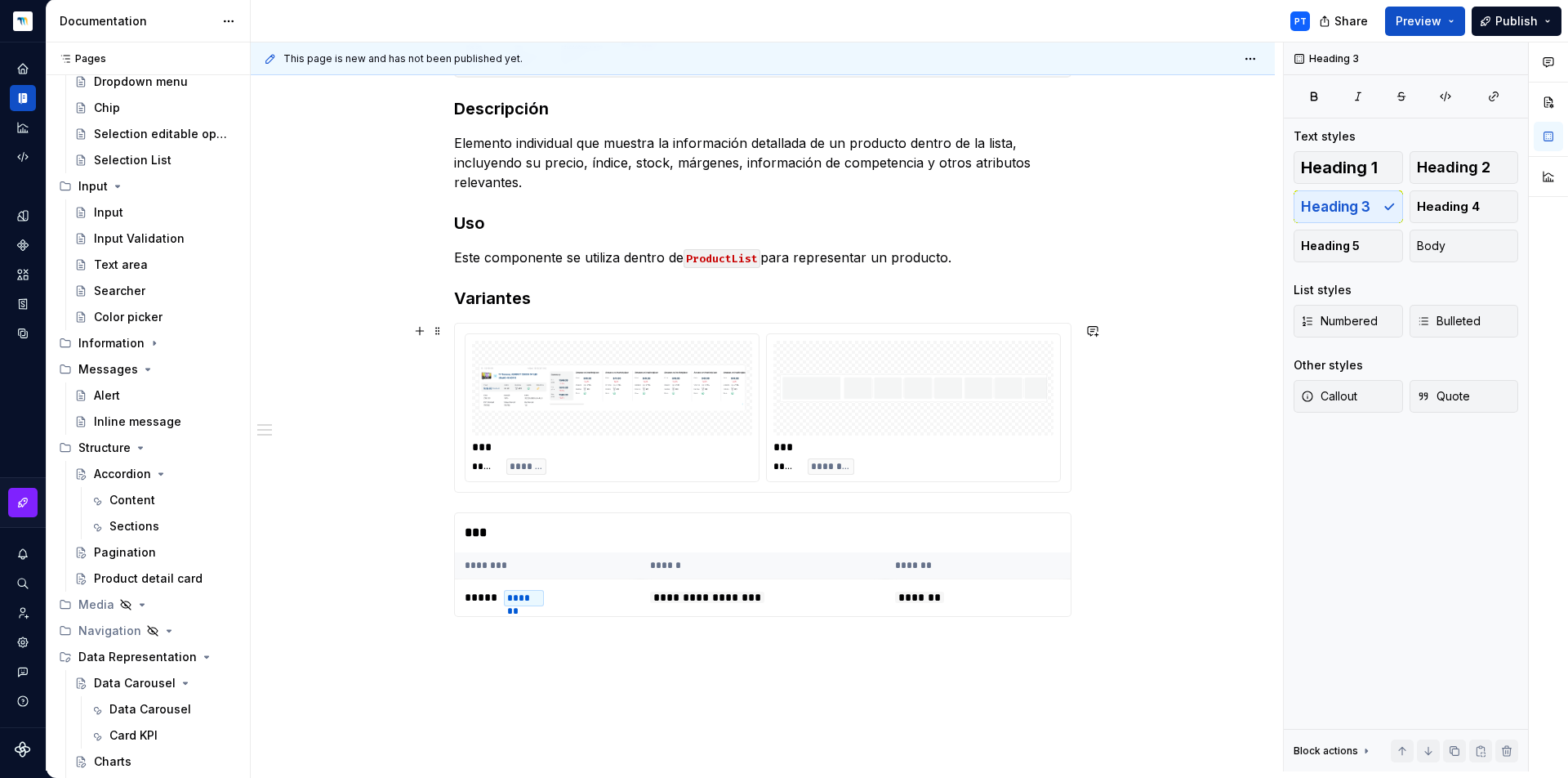
scroll to position [445, 0]
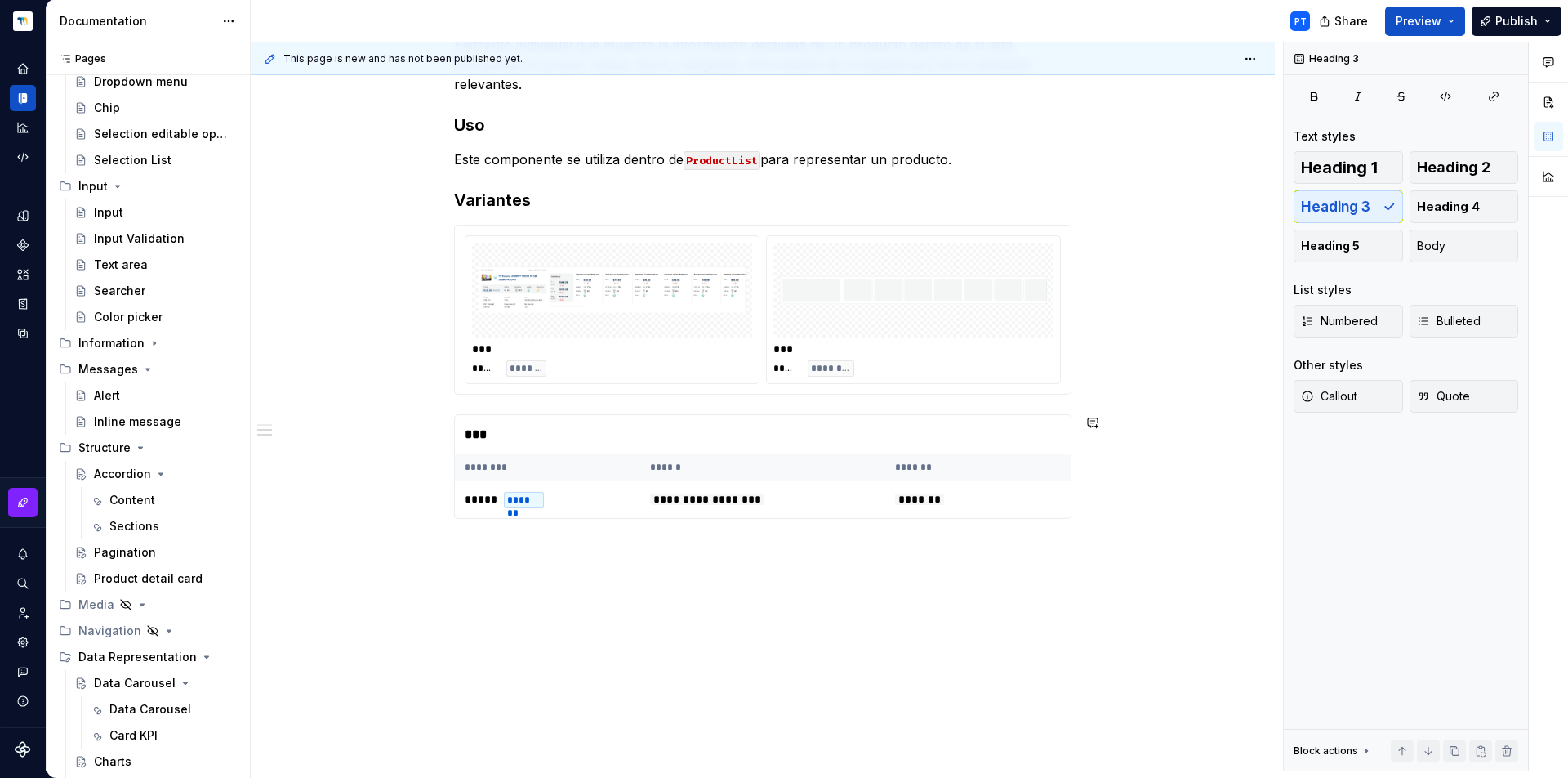
click at [480, 563] on div "**********" at bounding box center [763, 302] width 1024 height 940
type textarea "*"
click at [502, 546] on p at bounding box center [762, 548] width 617 height 20
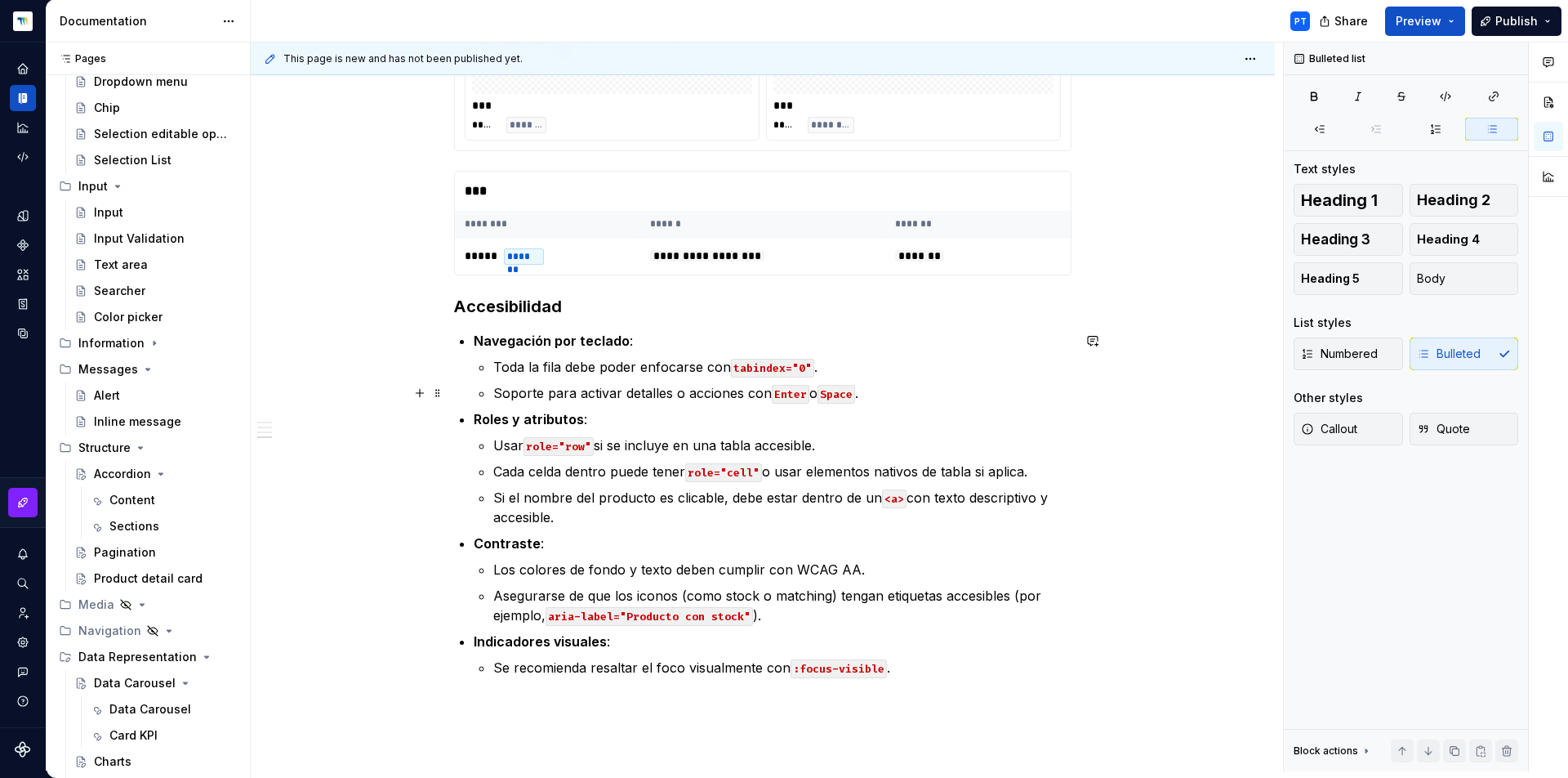
scroll to position [535, 0]
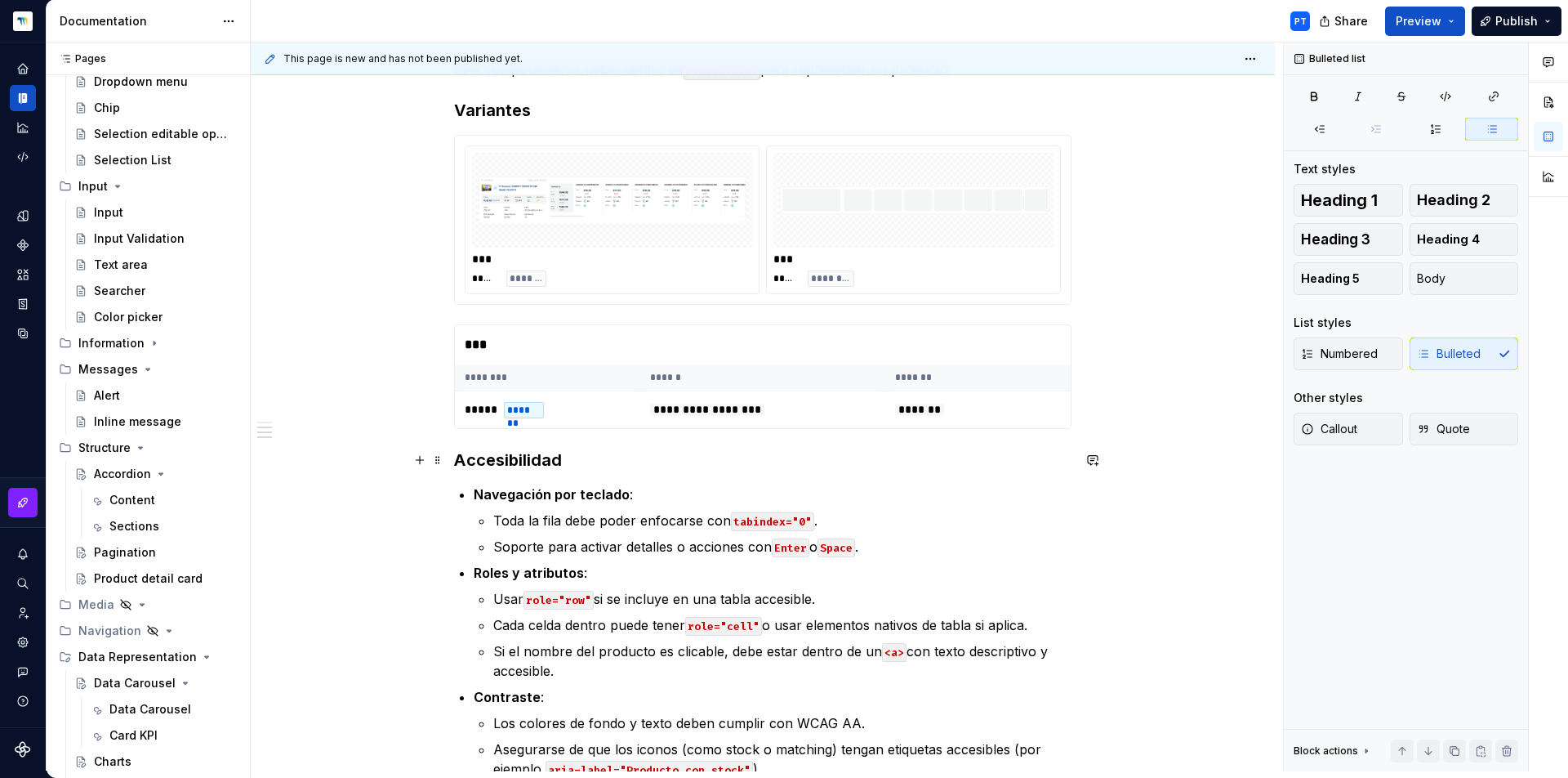
click at [461, 461] on h3 "Accesibilidad" at bounding box center [762, 459] width 617 height 22
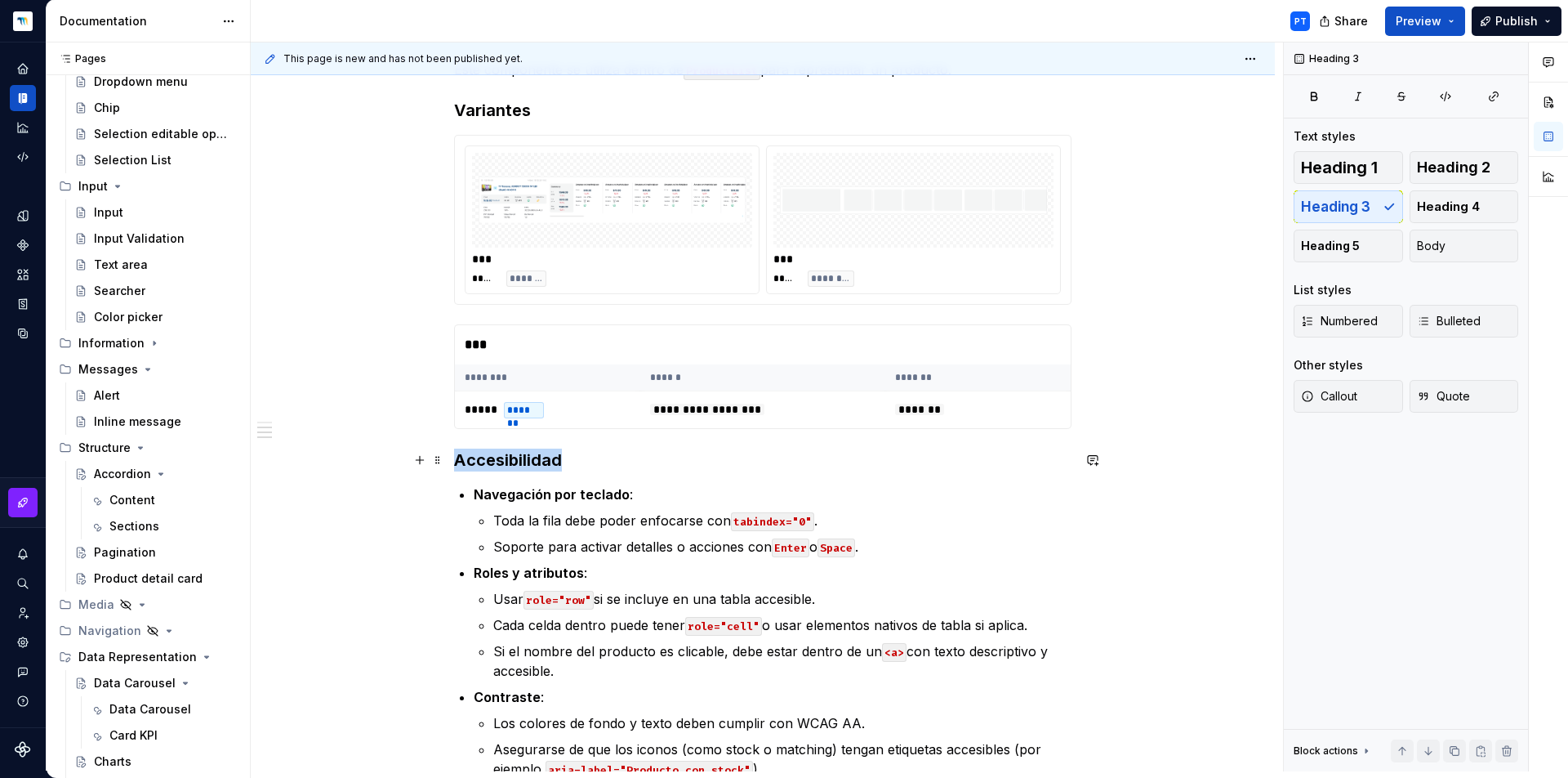
click at [461, 461] on h3 "Accesibilidad" at bounding box center [762, 459] width 617 height 22
copy h3 "Accesibilidad"
click at [534, 434] on button "Heading 3" at bounding box center [527, 427] width 77 height 22
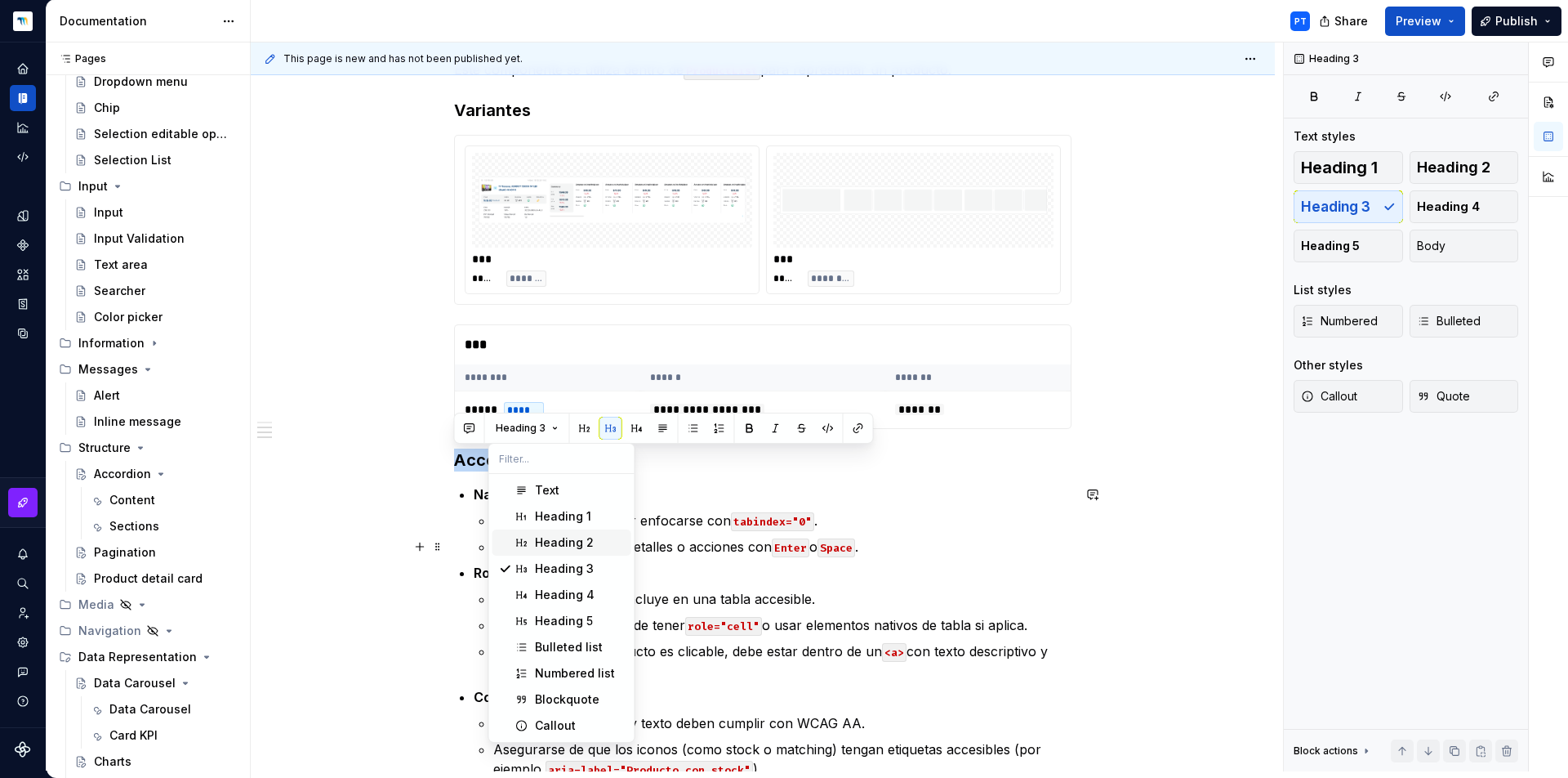
click at [551, 536] on div "Heading 2" at bounding box center [564, 542] width 59 height 16
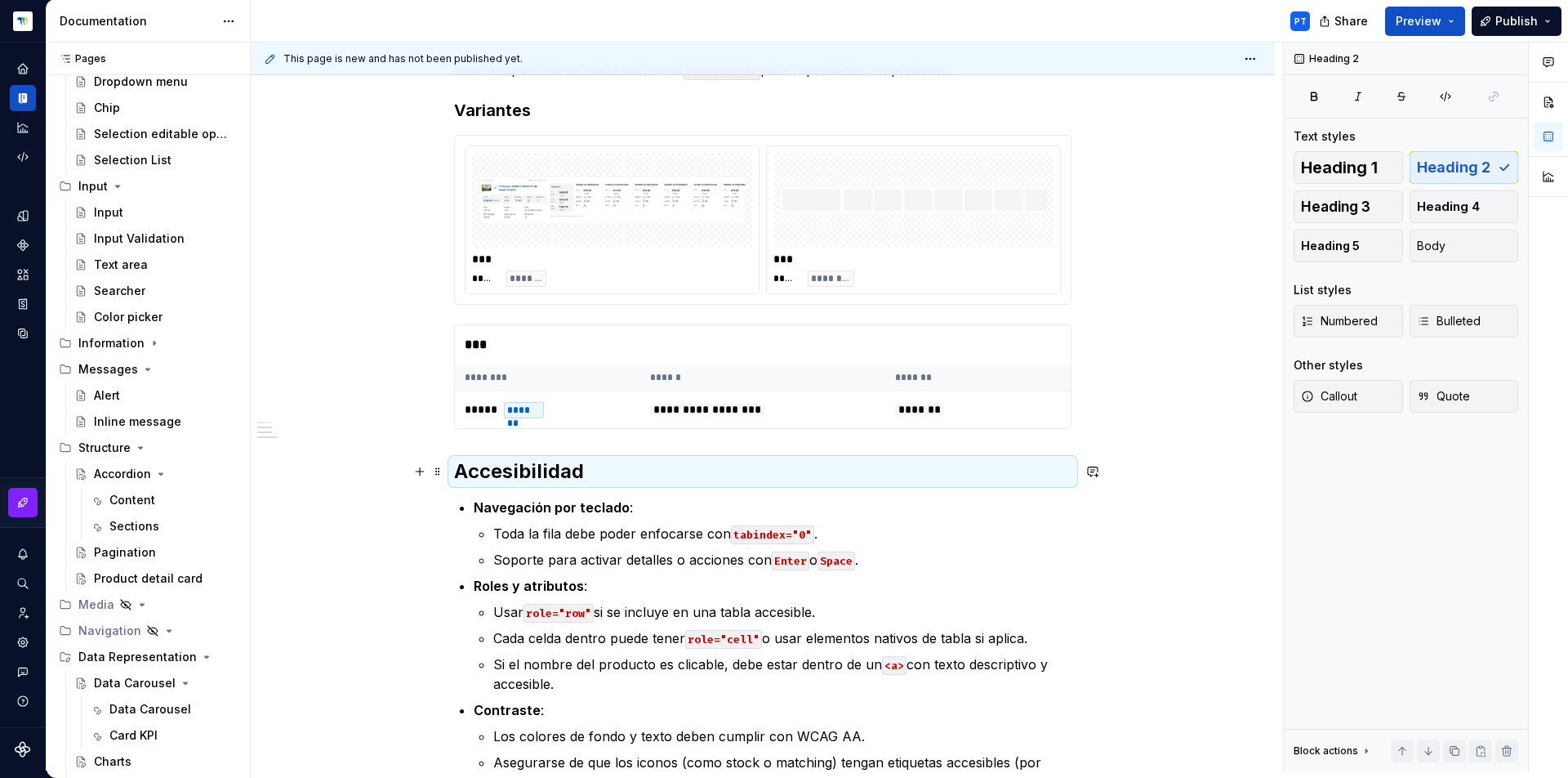
click at [457, 471] on h2 "Accesibilidad" at bounding box center [762, 471] width 617 height 26
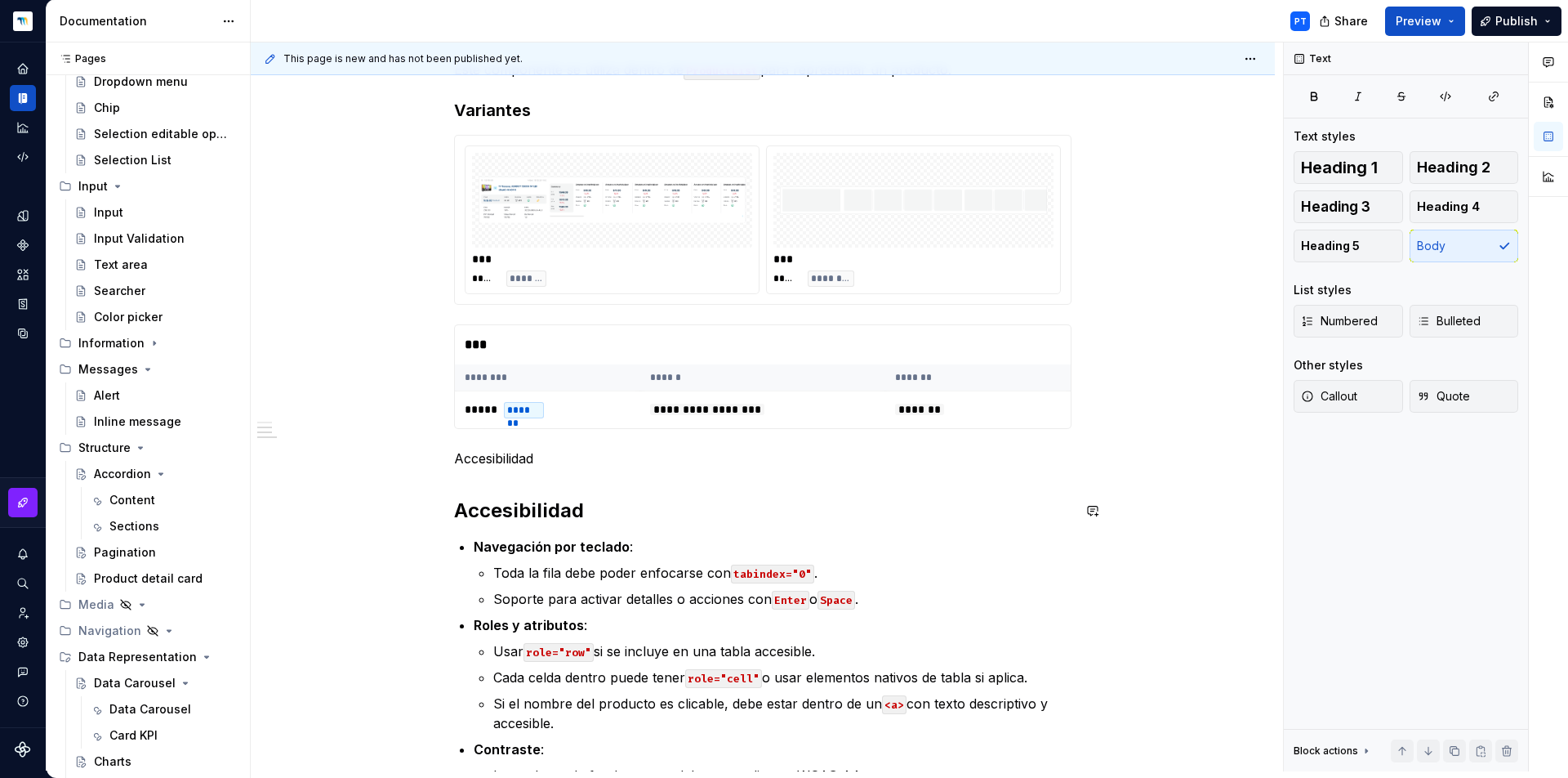
click at [488, 455] on p "Accesibilidad" at bounding box center [762, 459] width 617 height 20
click at [525, 427] on button "Text" at bounding box center [513, 427] width 50 height 22
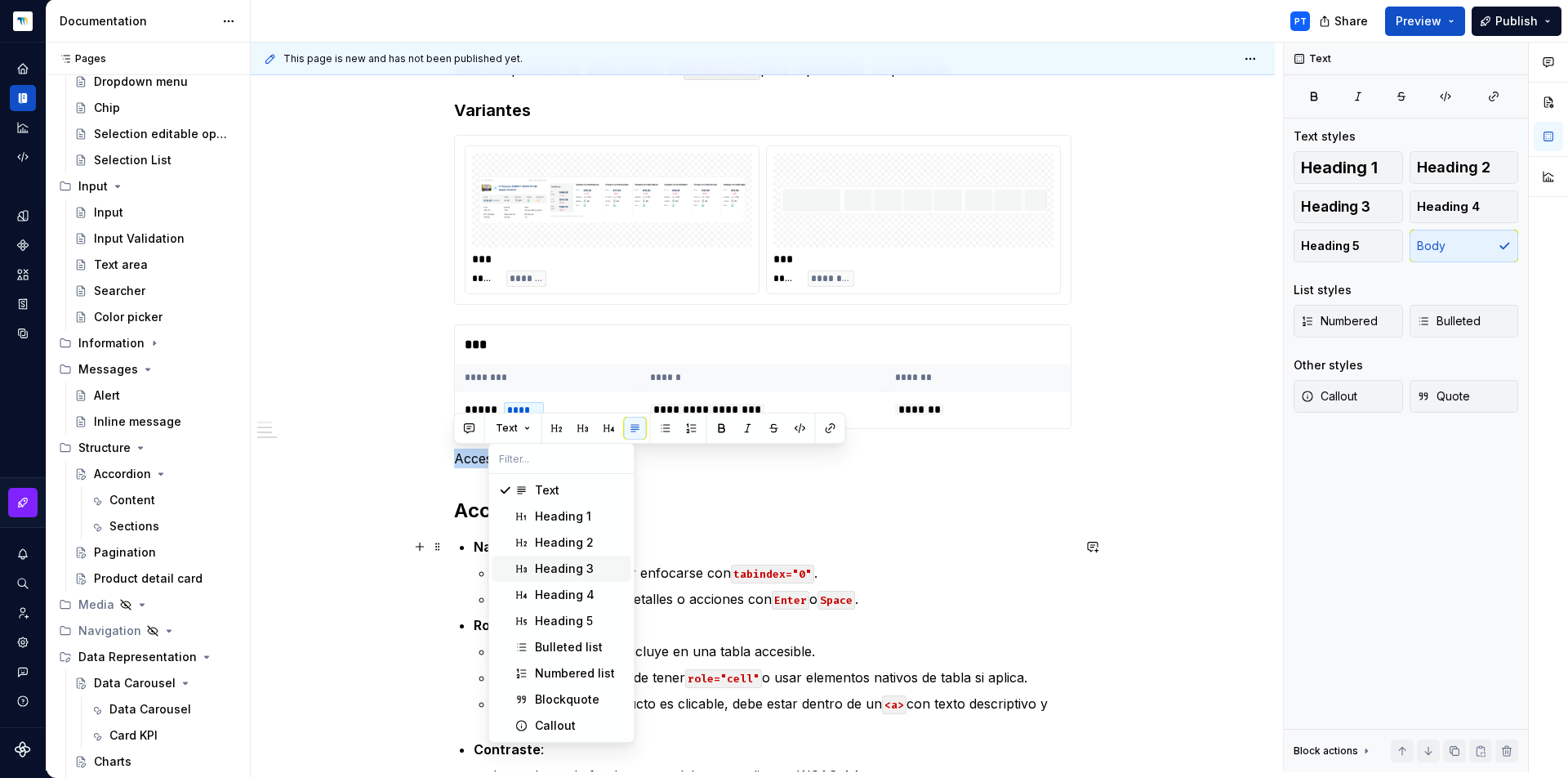
click at [570, 542] on div "Heading 2" at bounding box center [564, 542] width 59 height 16
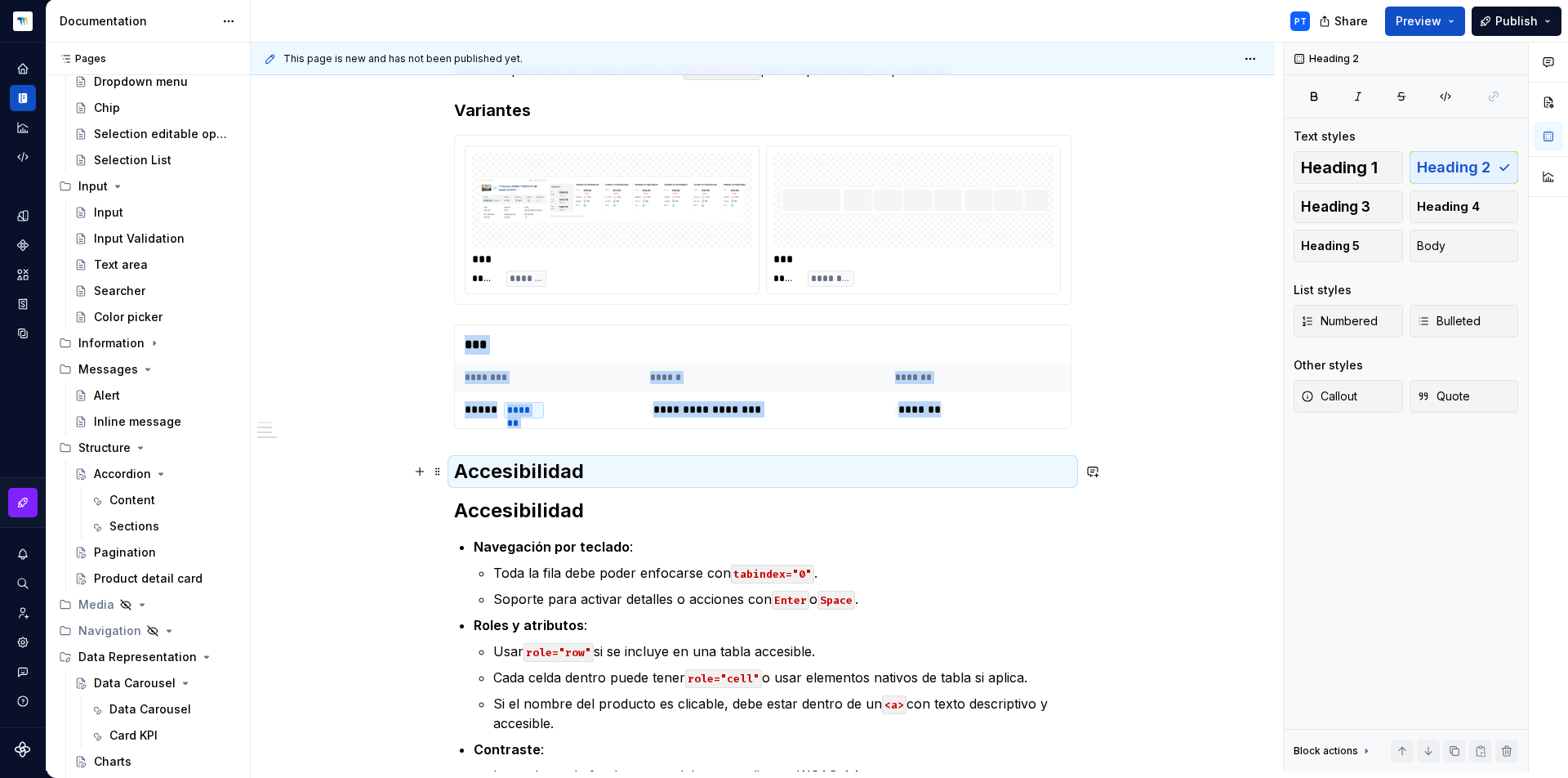
click at [505, 474] on h2 "Accesibilidad" at bounding box center [762, 471] width 617 height 26
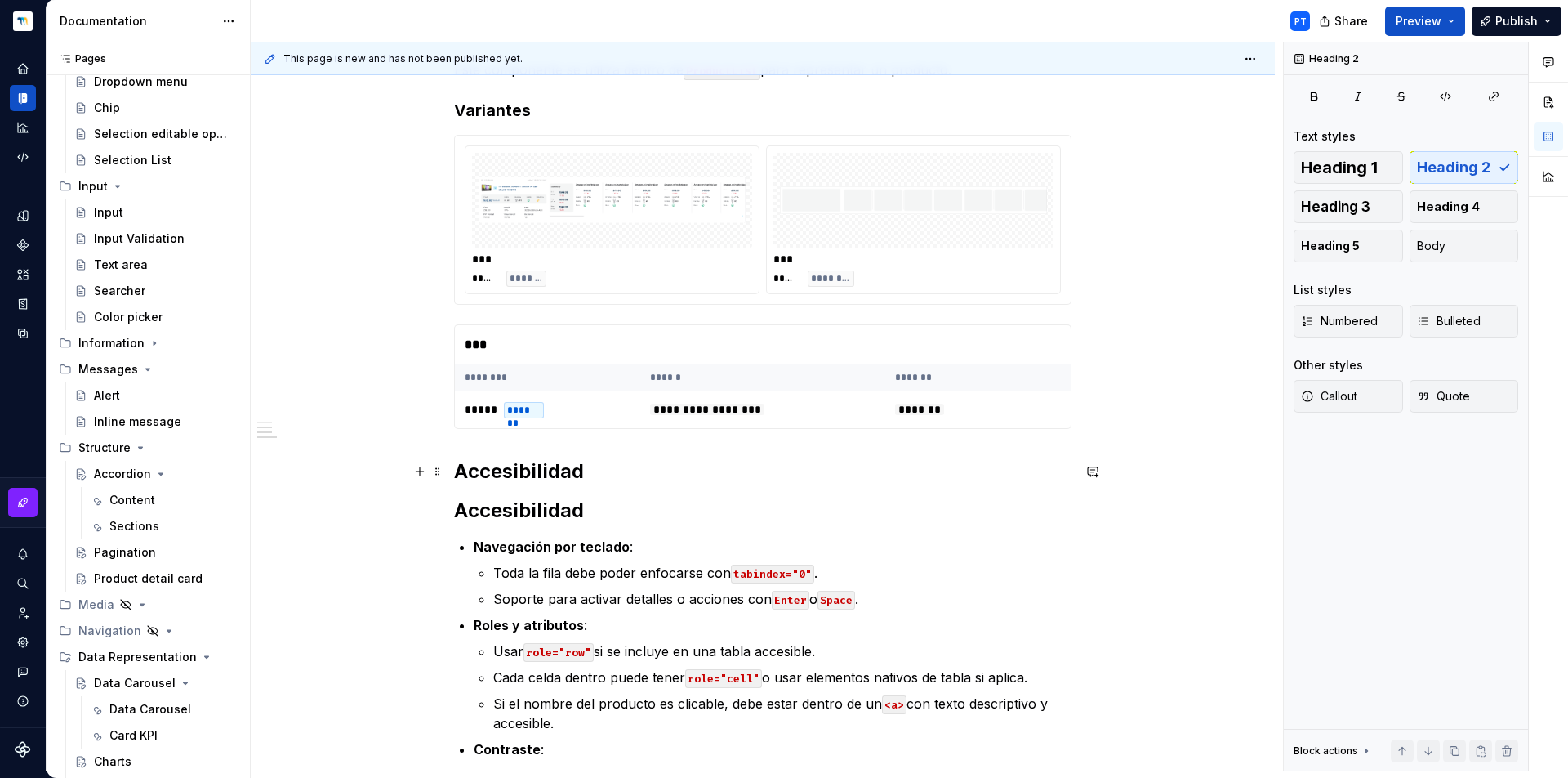
click at [591, 477] on h2 "Accesibilidad" at bounding box center [762, 471] width 617 height 26
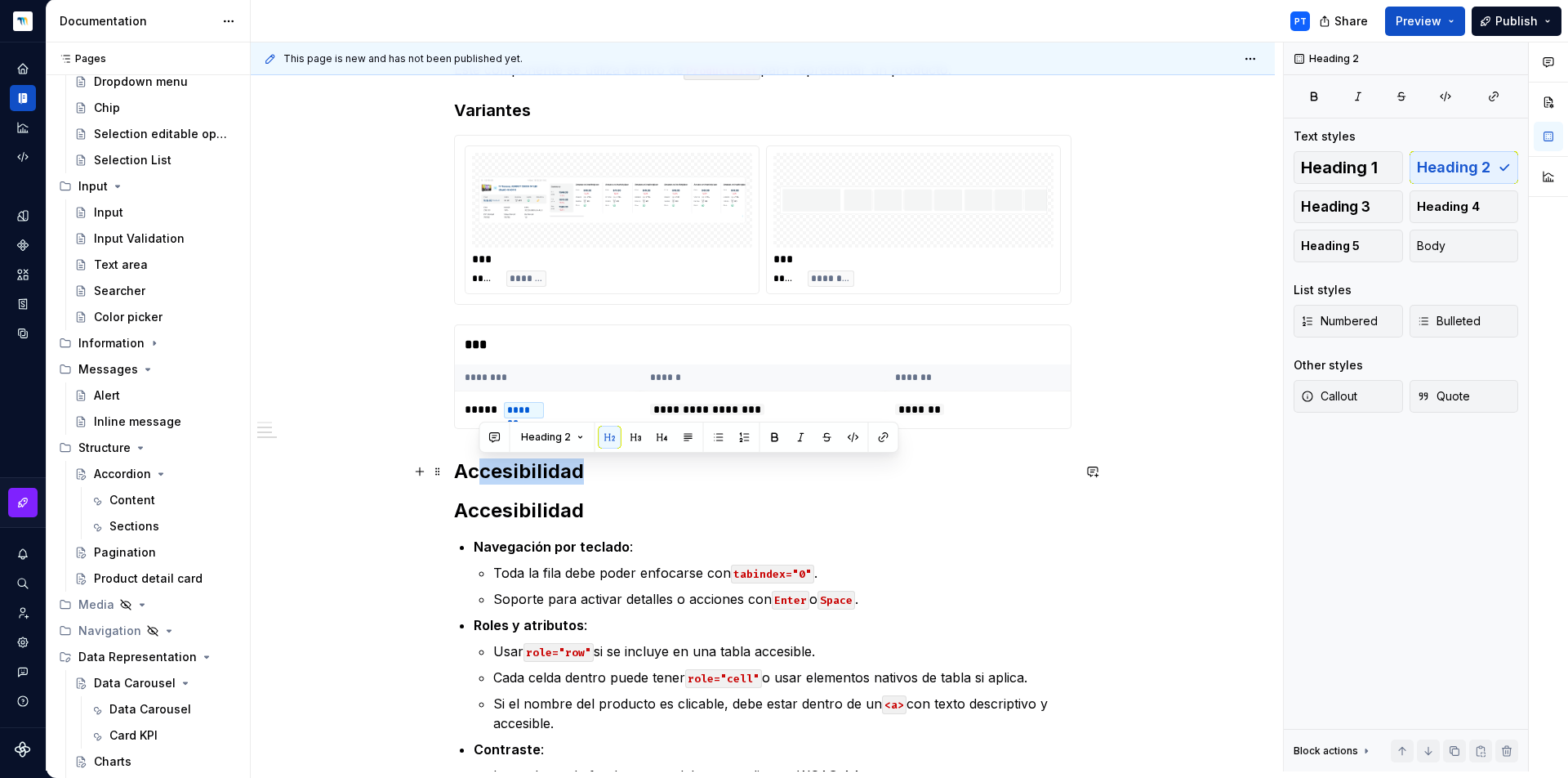
drag, startPoint x: 594, startPoint y: 476, endPoint x: 475, endPoint y: 470, distance: 119.2
click at [475, 470] on h2 "Accesibilidad" at bounding box center [762, 471] width 617 height 26
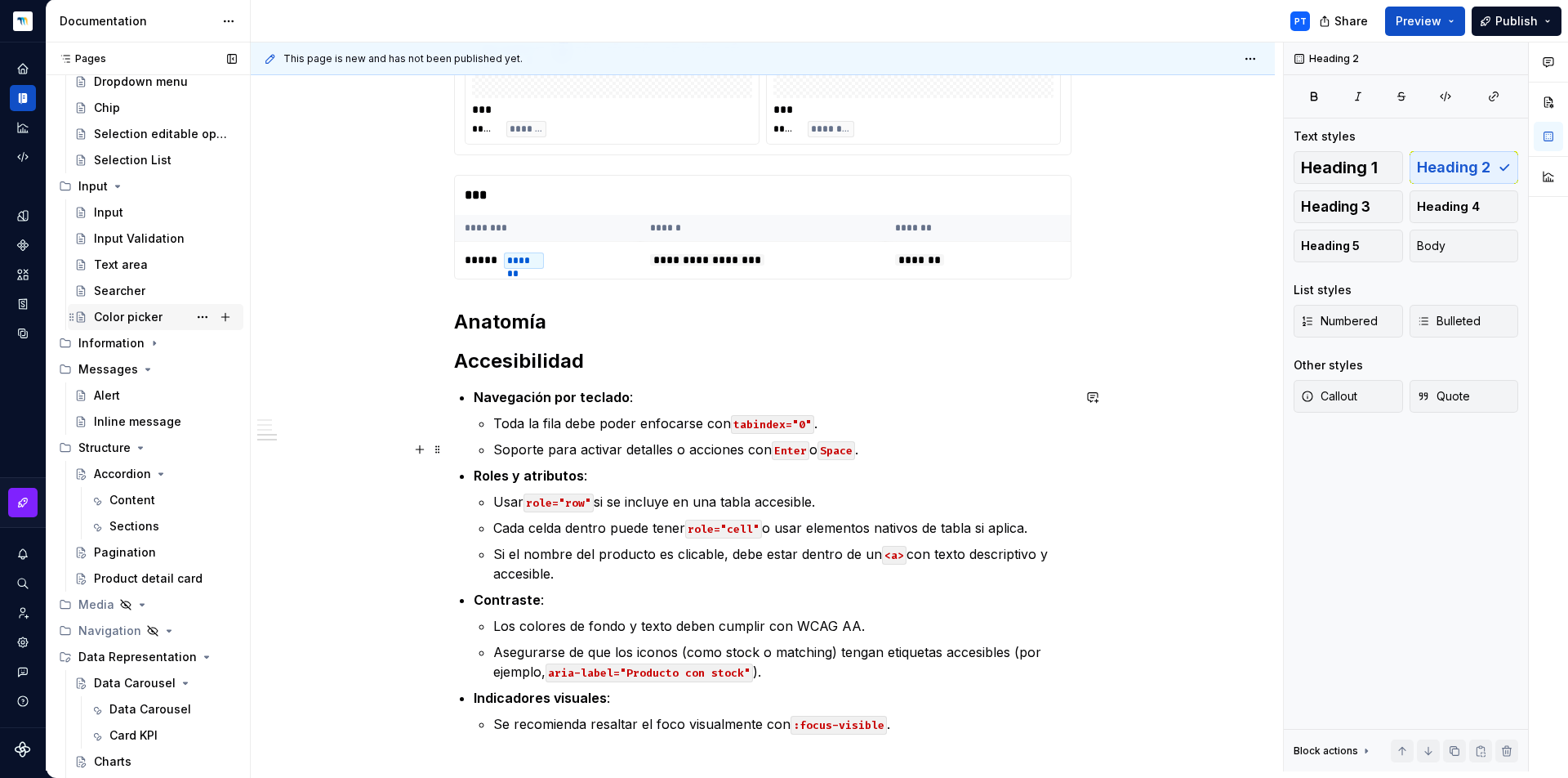
scroll to position [748, 0]
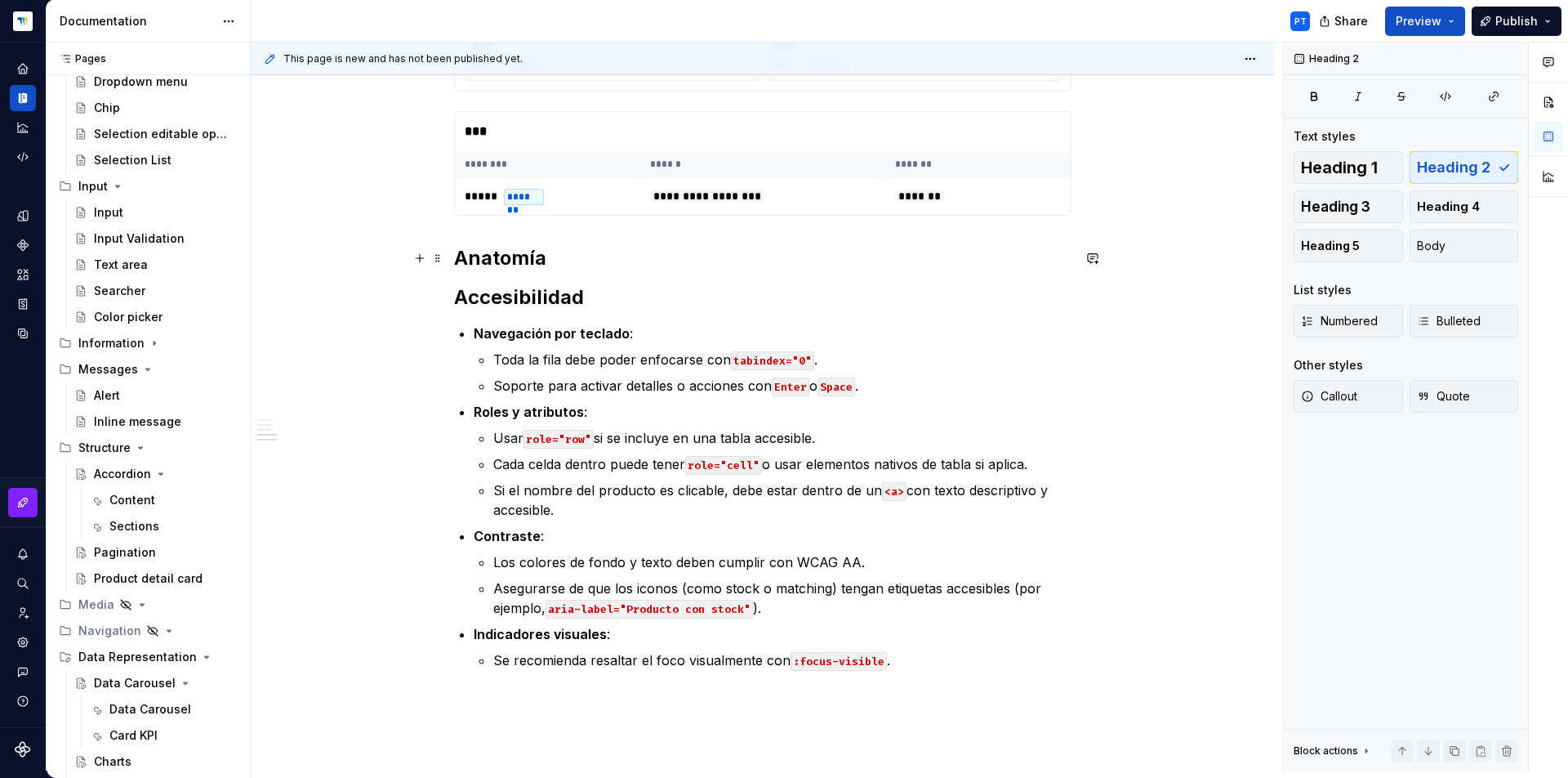
click at [580, 258] on h2 "Anatomía" at bounding box center [762, 258] width 617 height 26
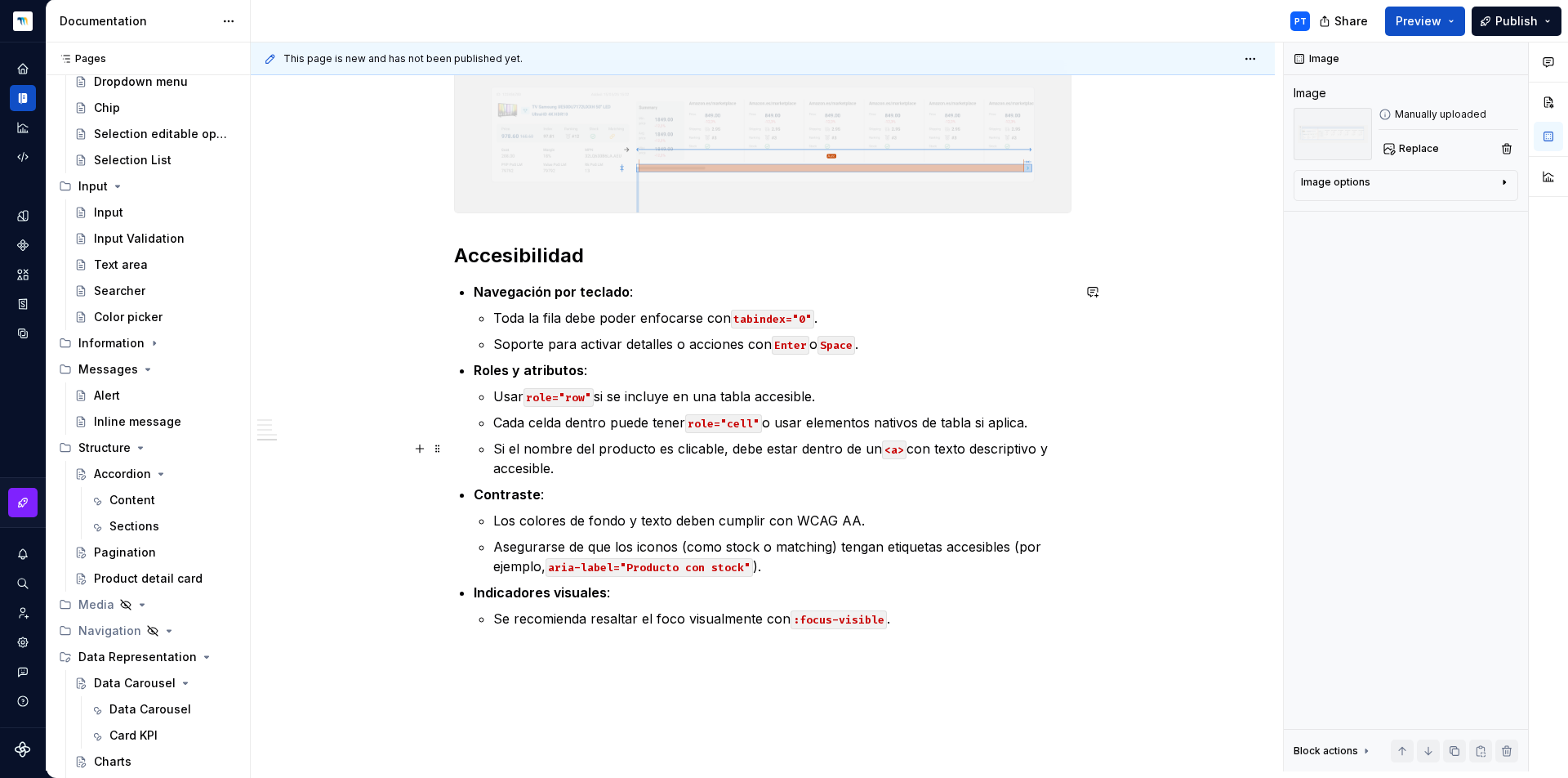
scroll to position [1718, 0]
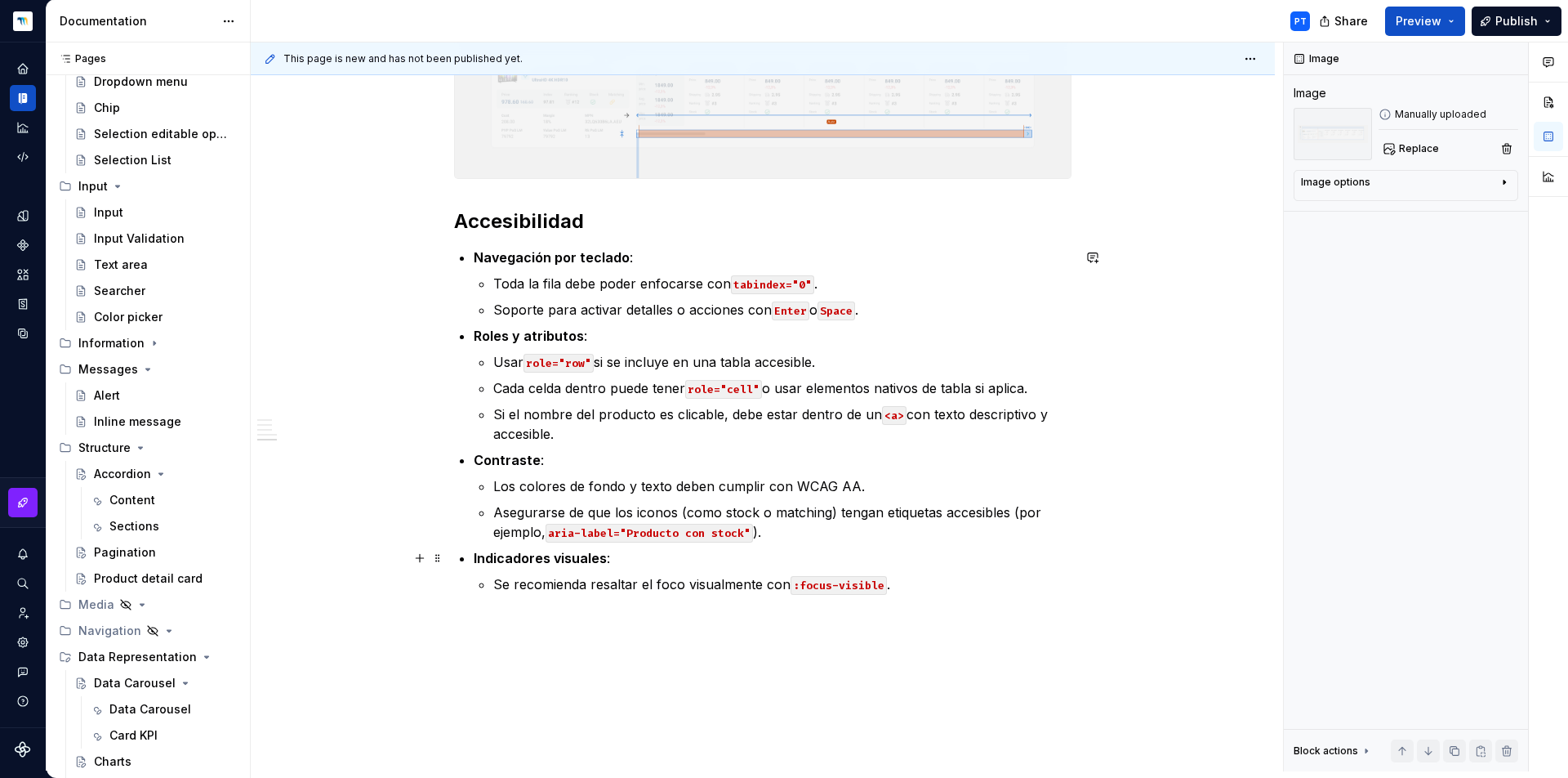
click at [611, 560] on p "Indicadores visuales :" at bounding box center [772, 558] width 597 height 20
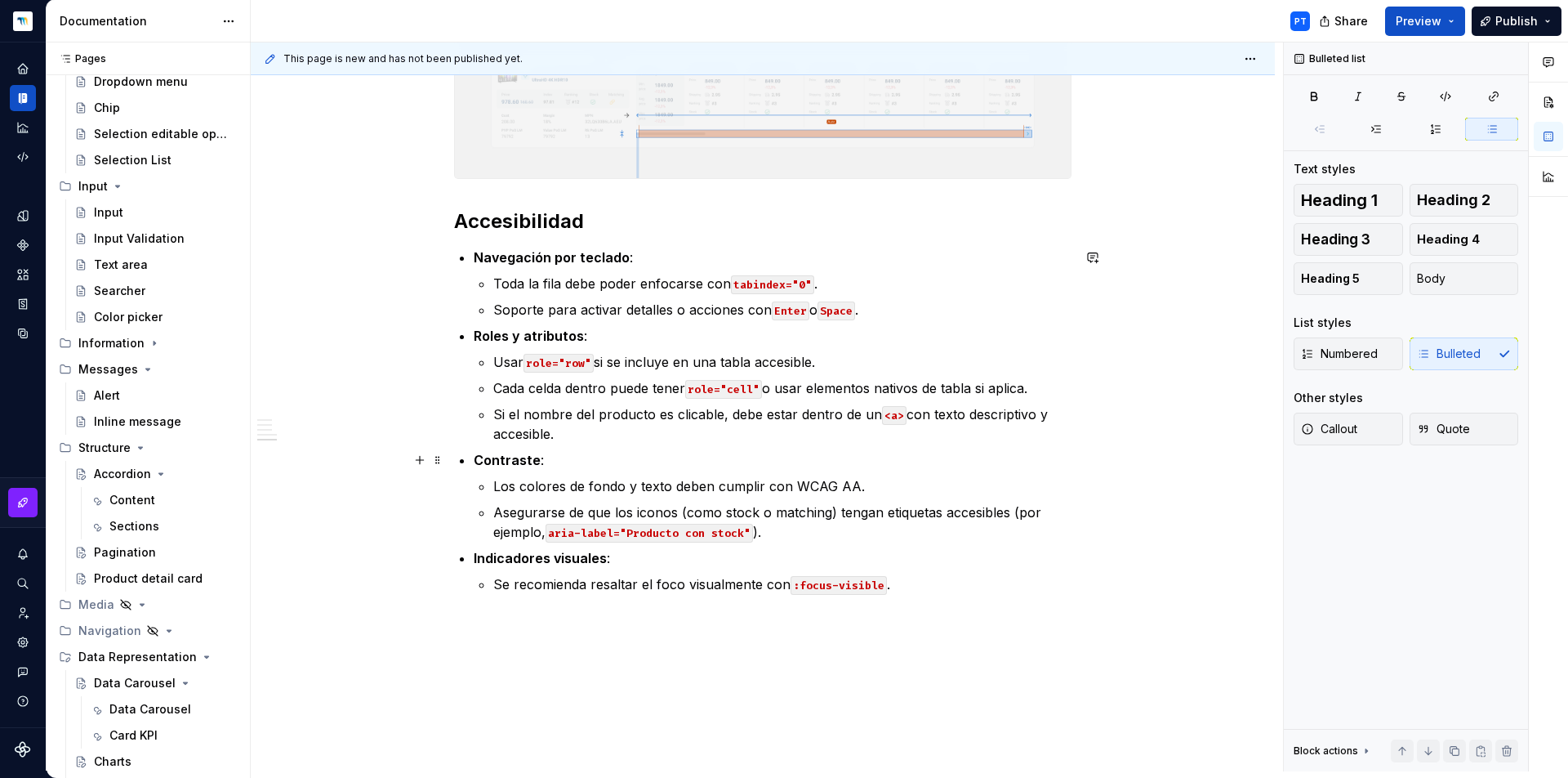
click at [581, 461] on p "Contraste :" at bounding box center [772, 460] width 597 height 20
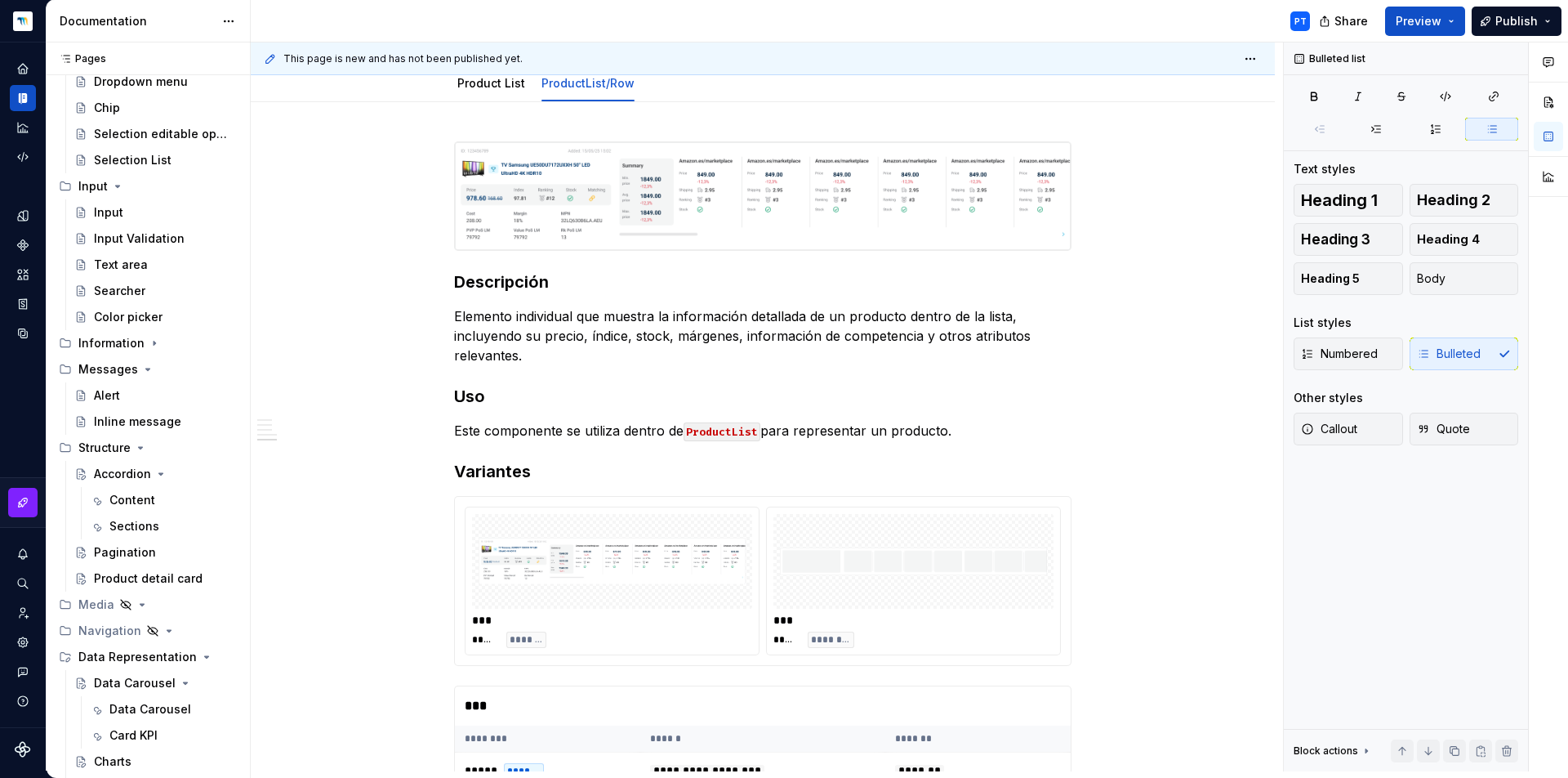
scroll to position [1794, 0]
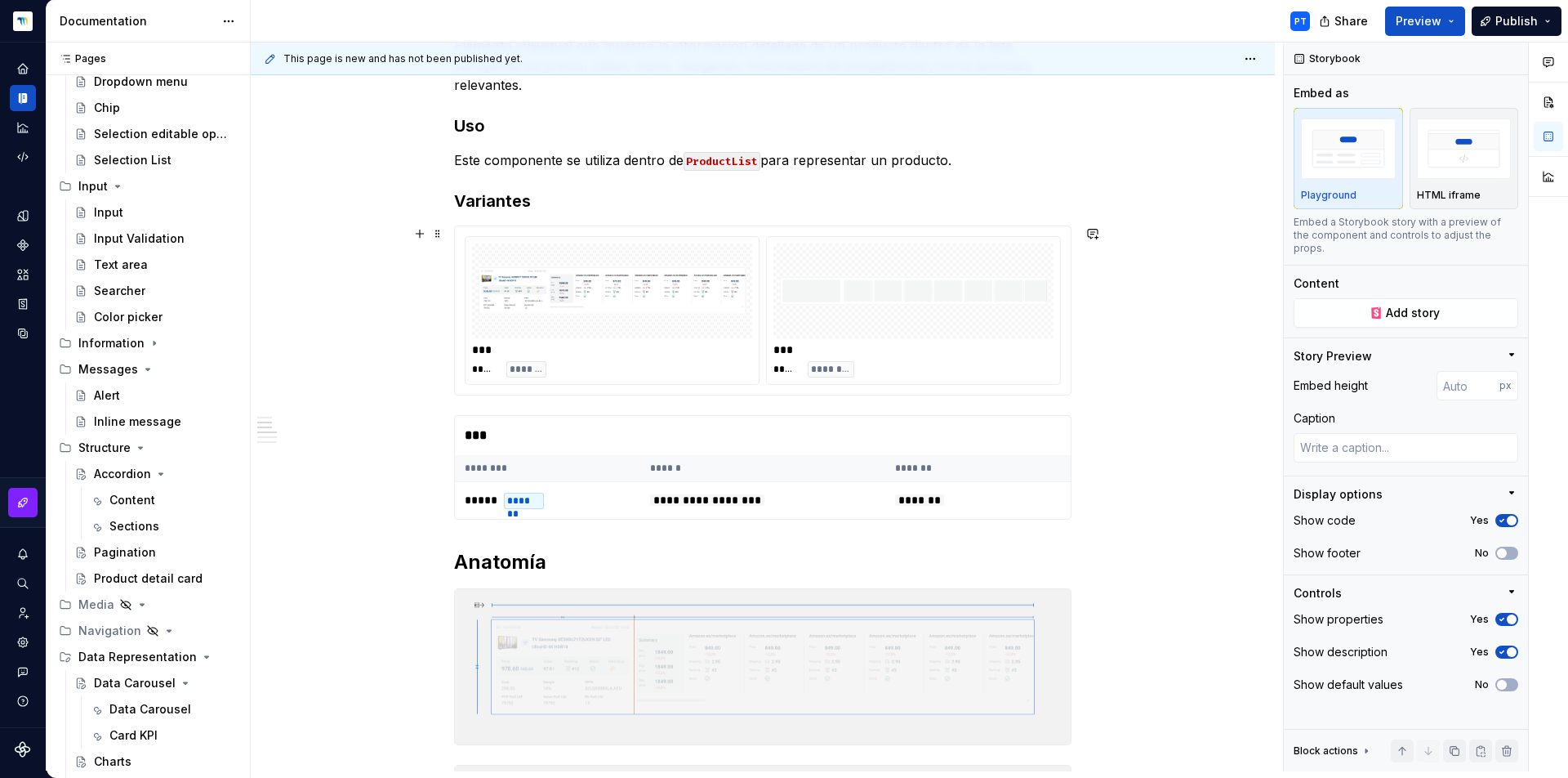
scroll to position [0, 0]
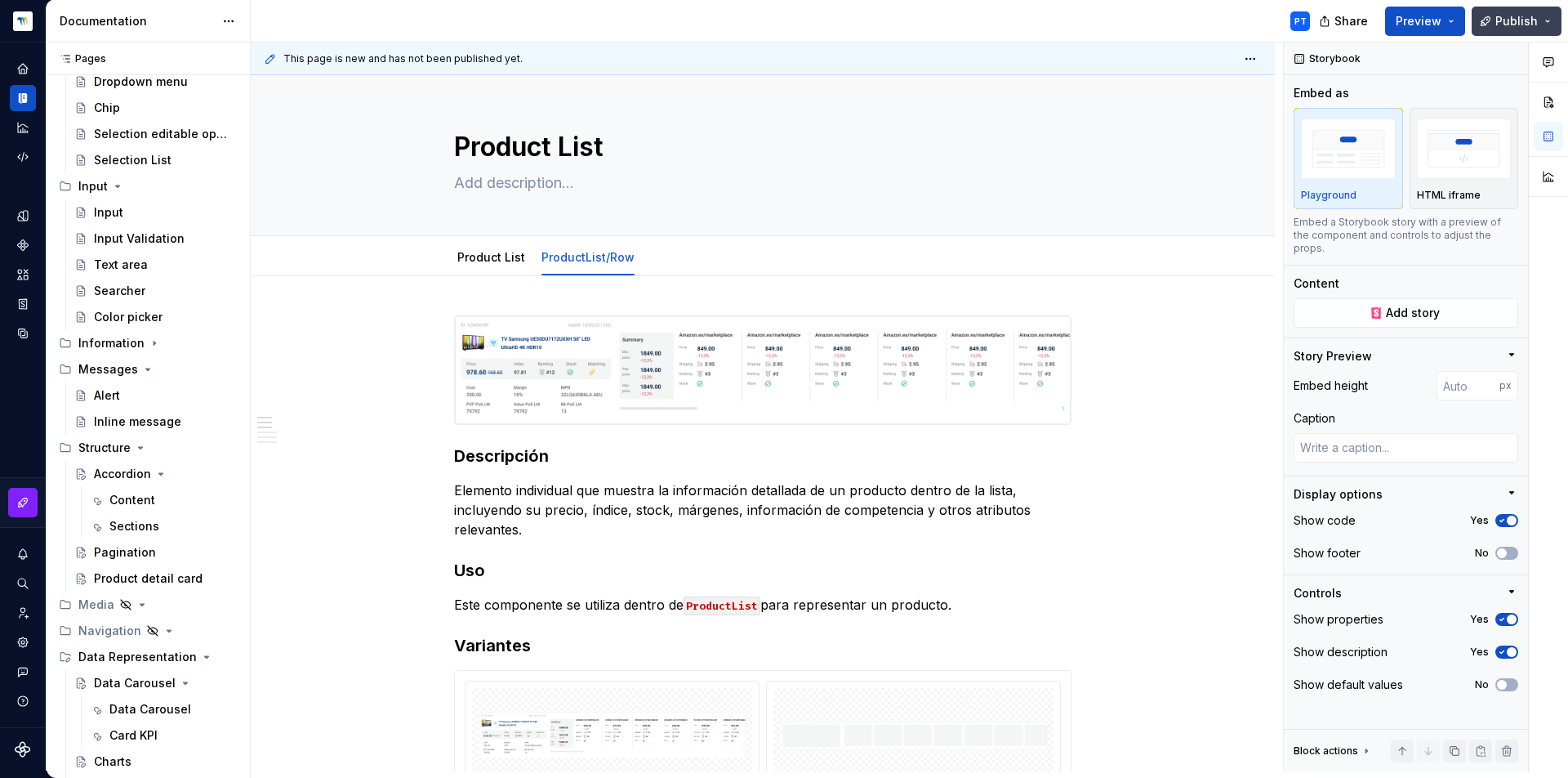
click at [1517, 25] on span "Publish" at bounding box center [1516, 22] width 42 height 16
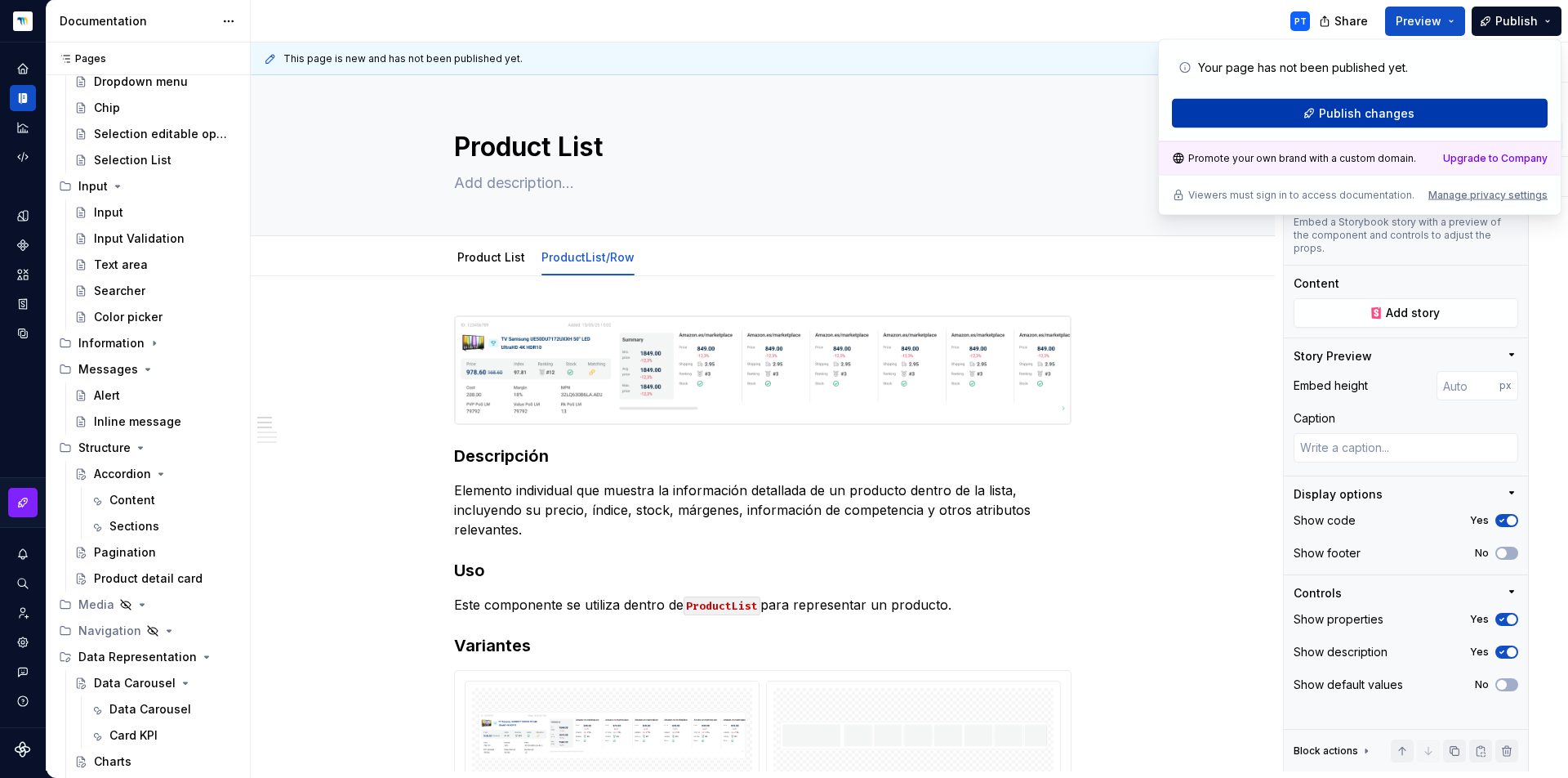
click at [1370, 118] on span "Publish changes" at bounding box center [1366, 113] width 96 height 16
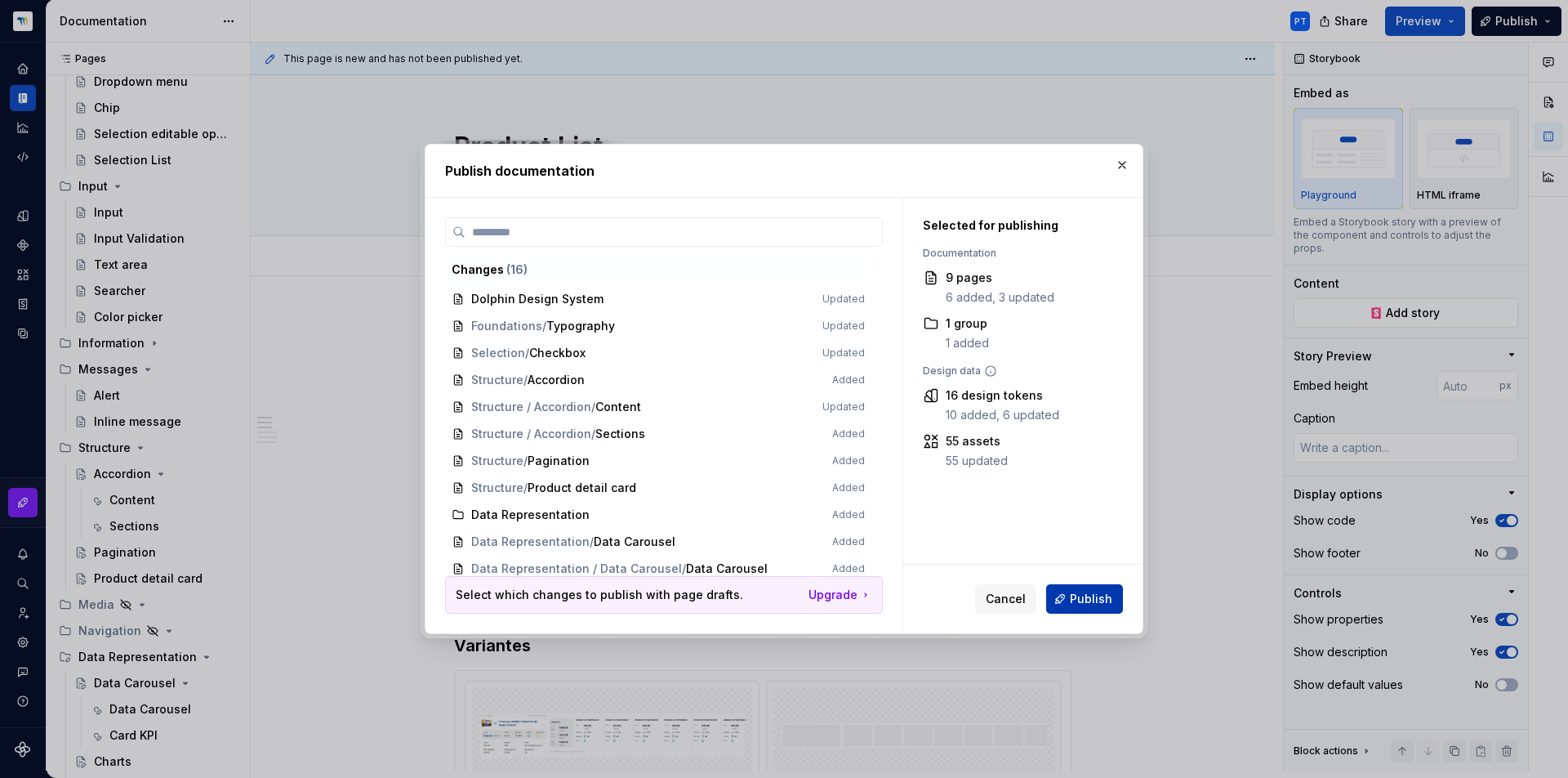
click at [1100, 605] on span "Publish" at bounding box center [1091, 599] width 42 height 16
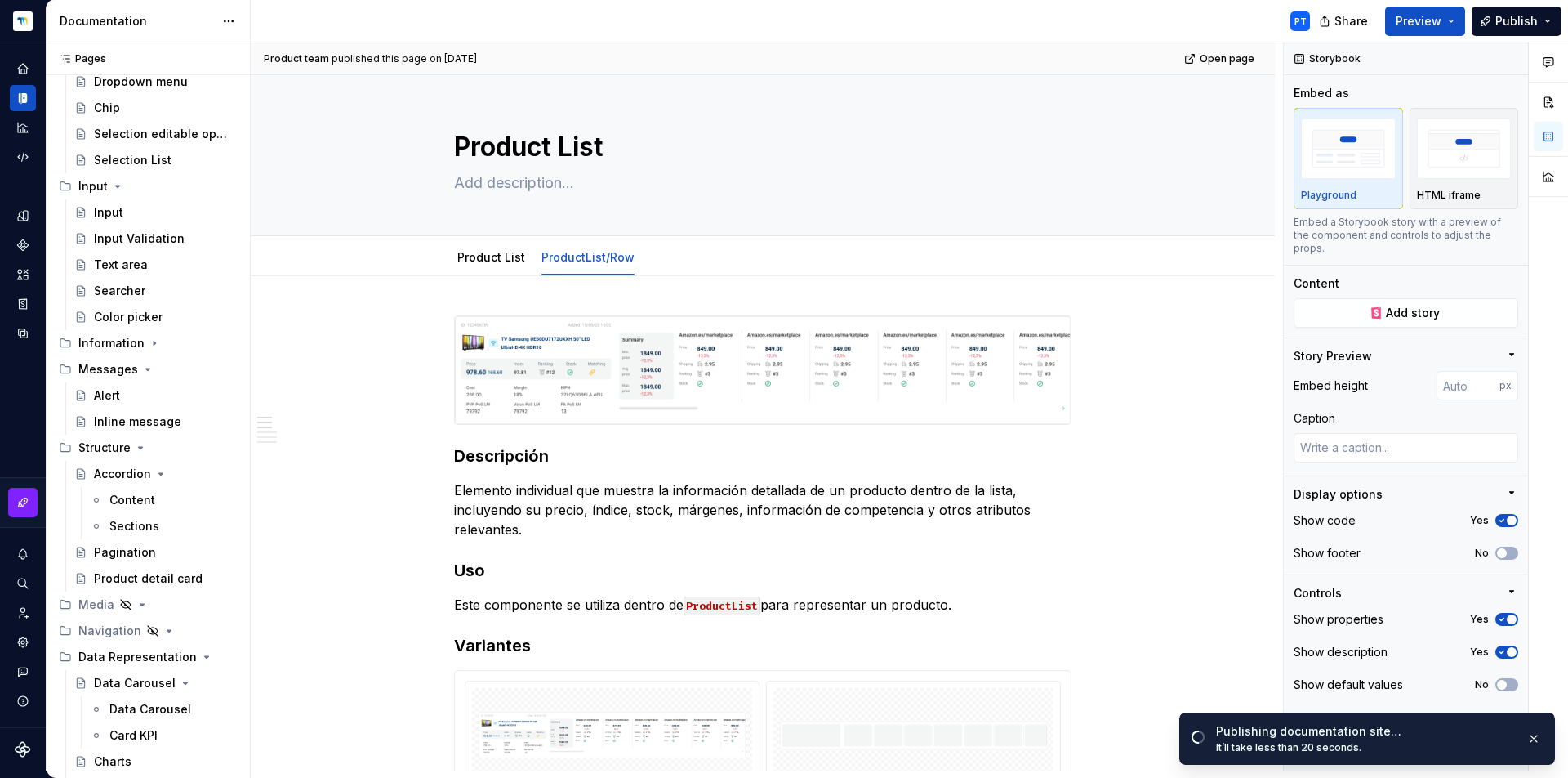
type textarea "*"
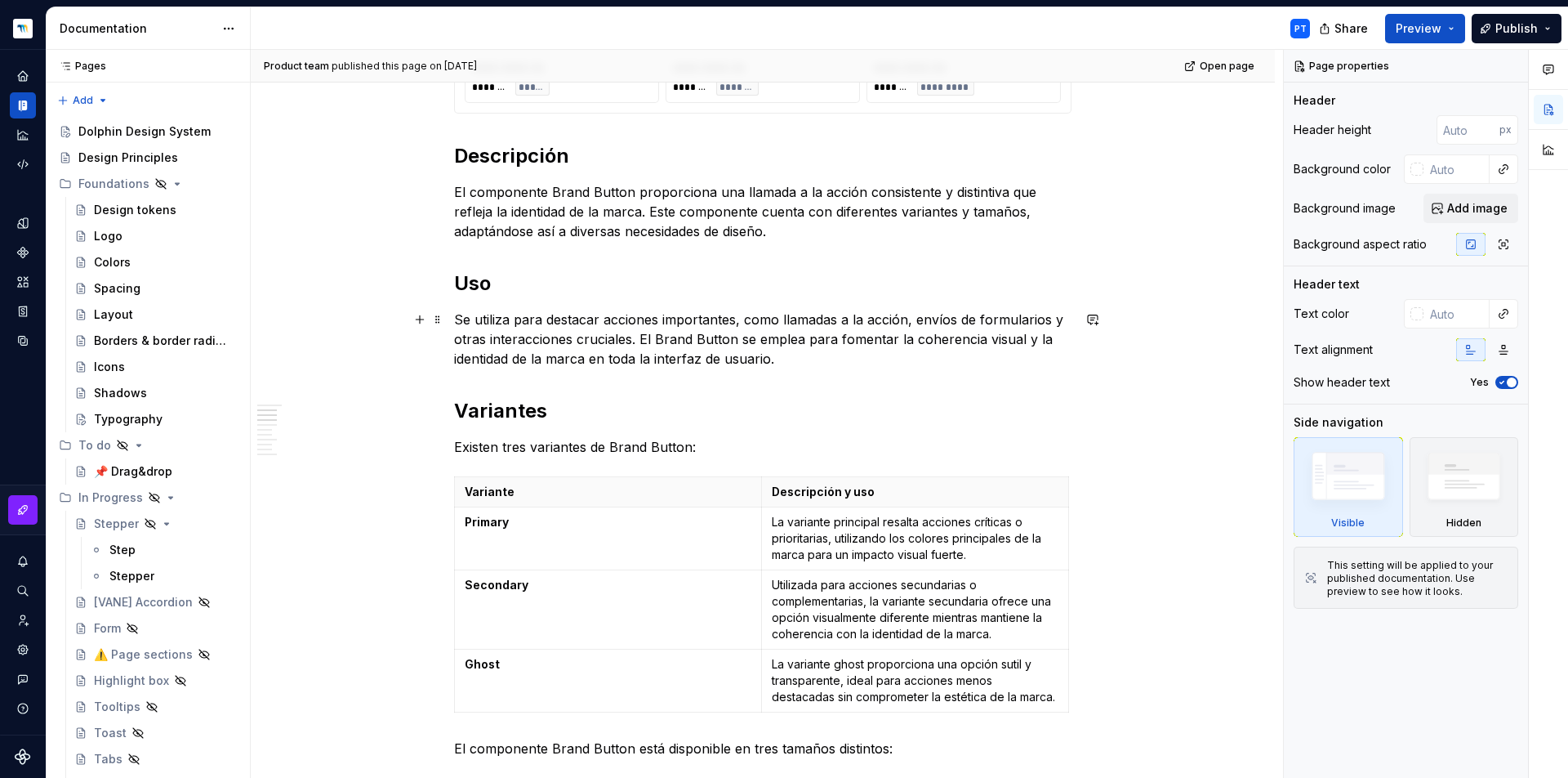
scroll to position [433, 0]
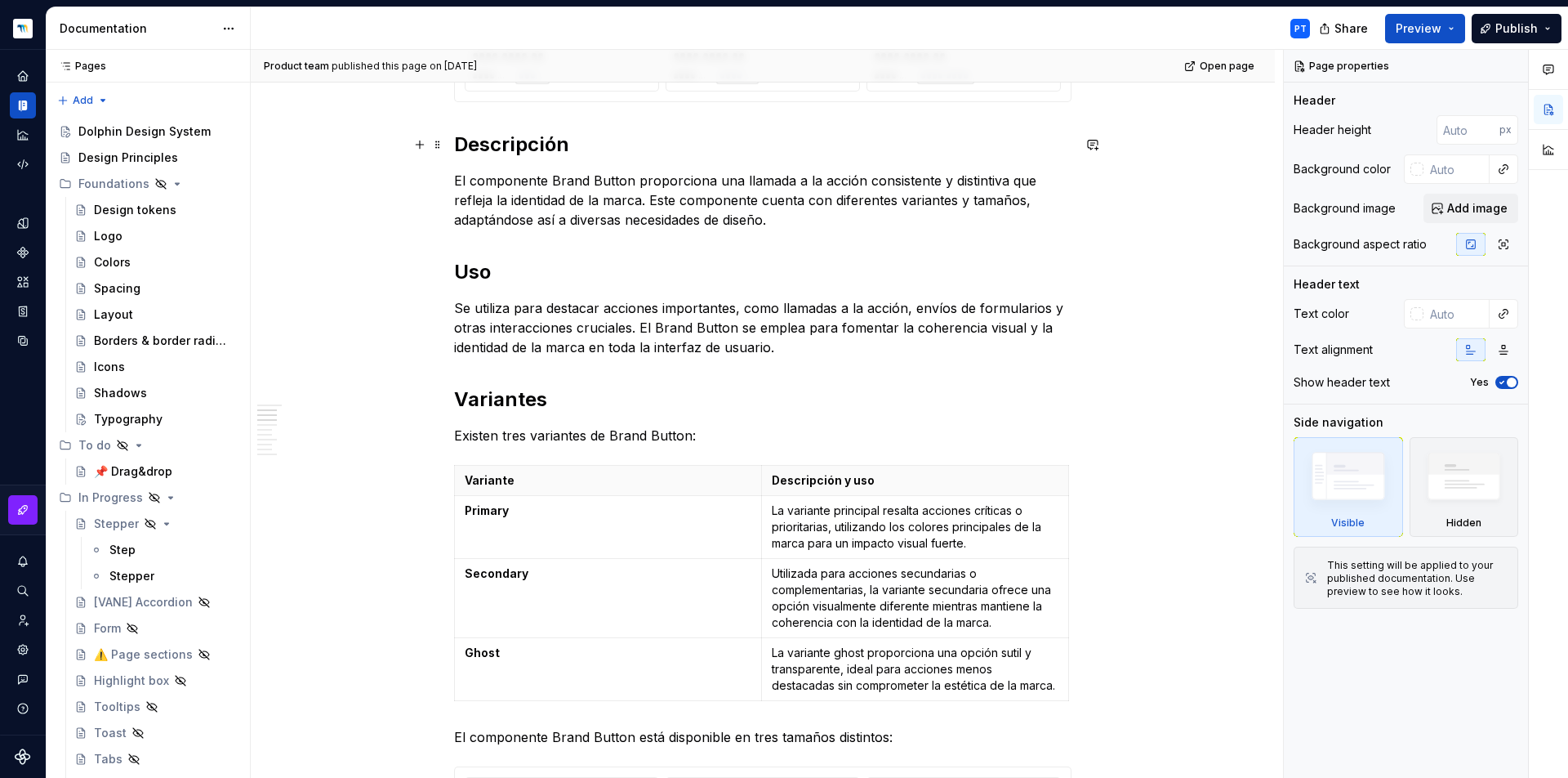
click at [500, 143] on h2 "Descripción" at bounding box center [762, 144] width 617 height 26
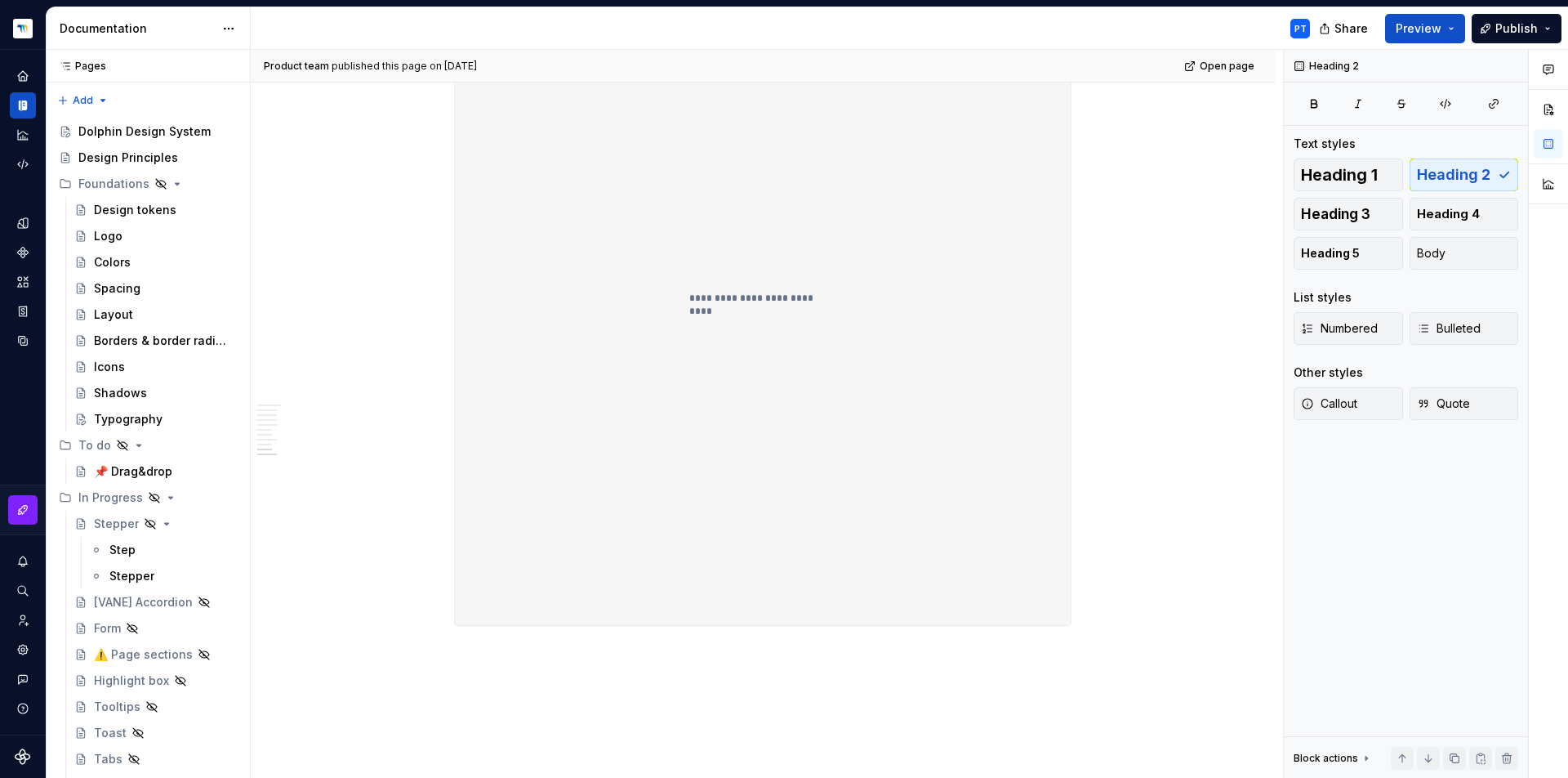
scroll to position [2309, 0]
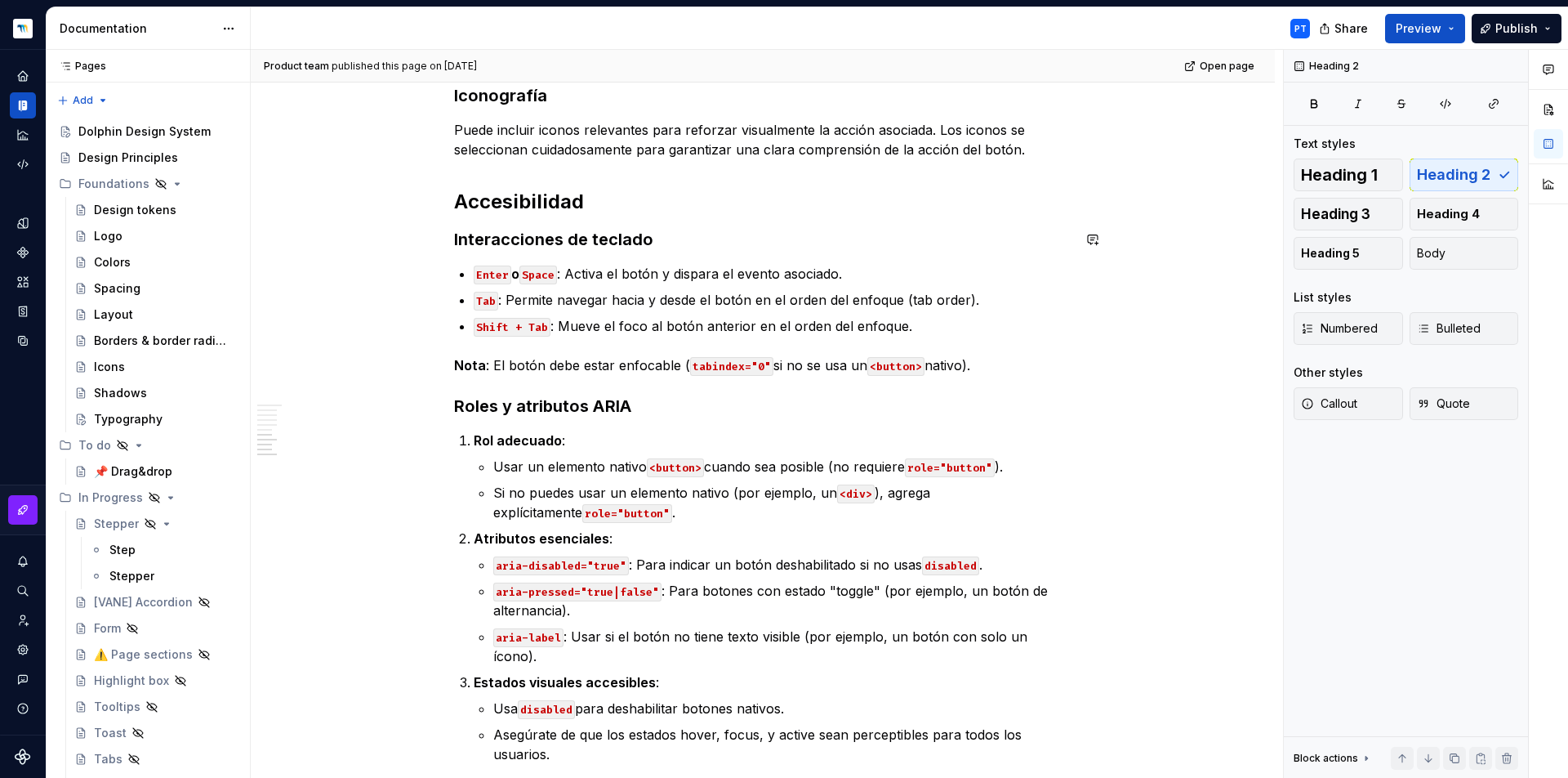
click at [548, 209] on h2 "Accesibilidad" at bounding box center [762, 201] width 617 height 26
click at [585, 232] on strong "Interacciones de teclado" at bounding box center [553, 240] width 199 height 20
click at [551, 404] on strong "Roles y atributos ARIA" at bounding box center [543, 406] width 178 height 20
type textarea "*"
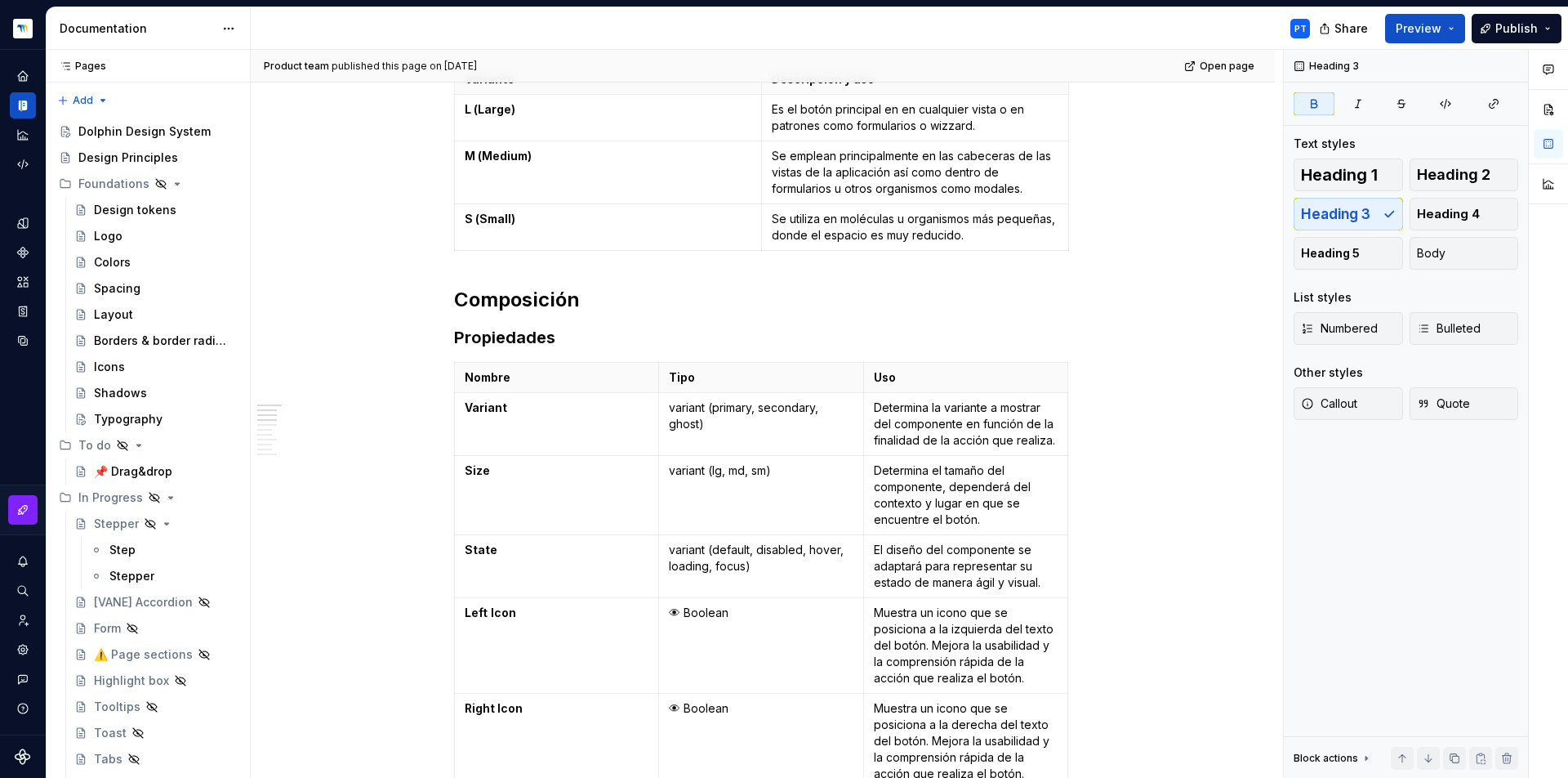
scroll to position [151, 0]
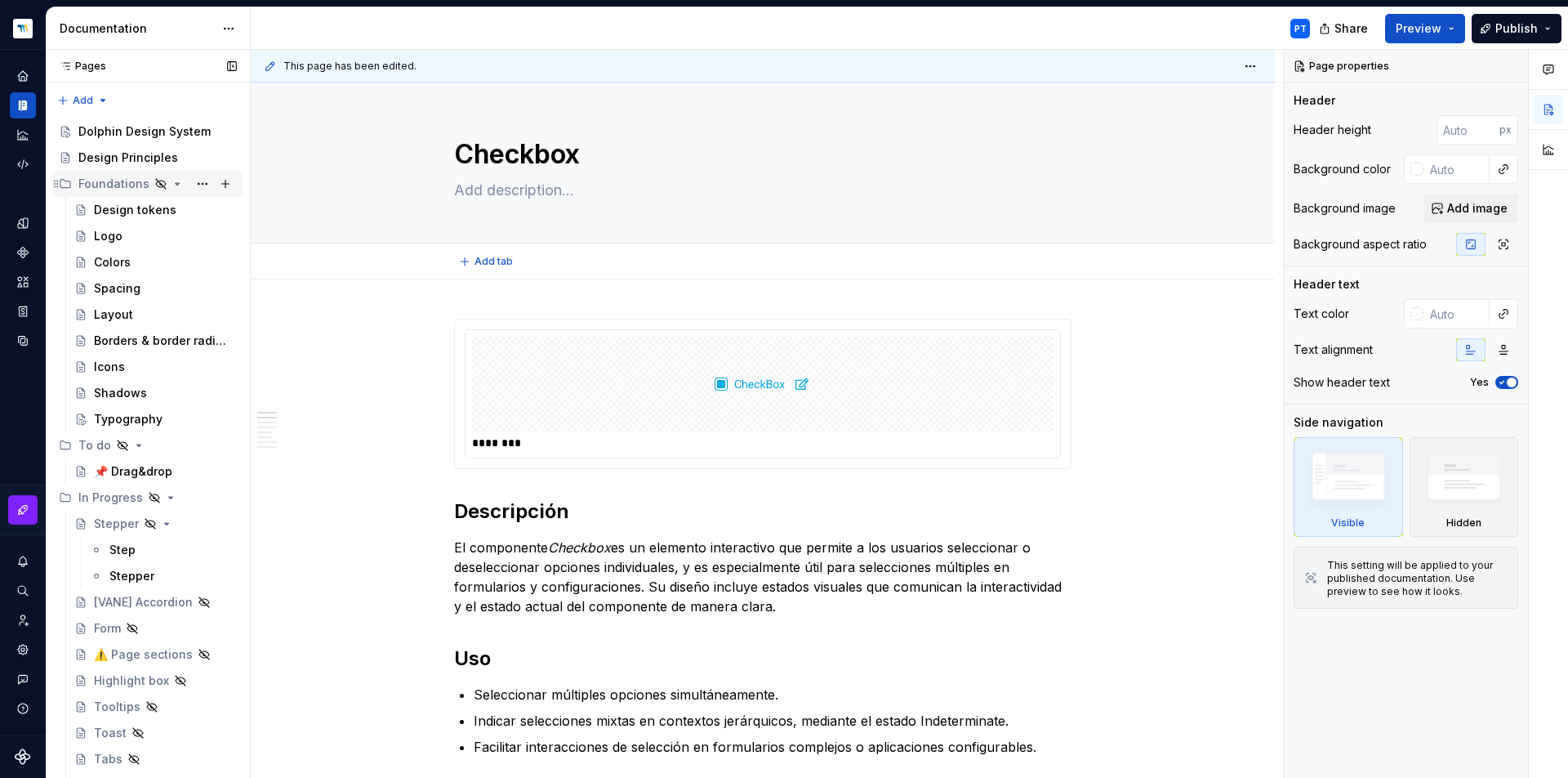
type textarea "*"
click at [26, 250] on icon "Components" at bounding box center [22, 252] width 12 height 12
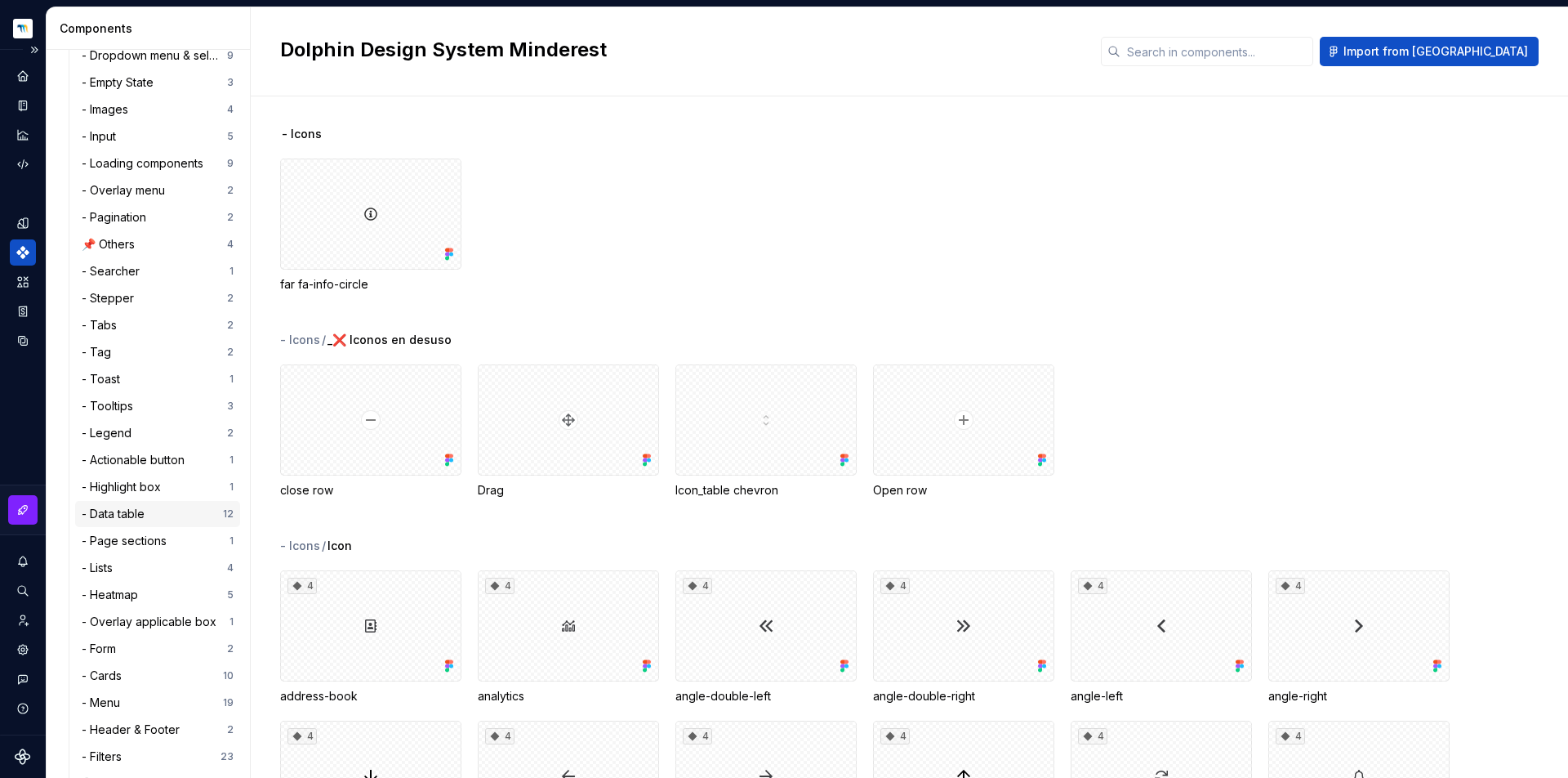
scroll to position [710, 0]
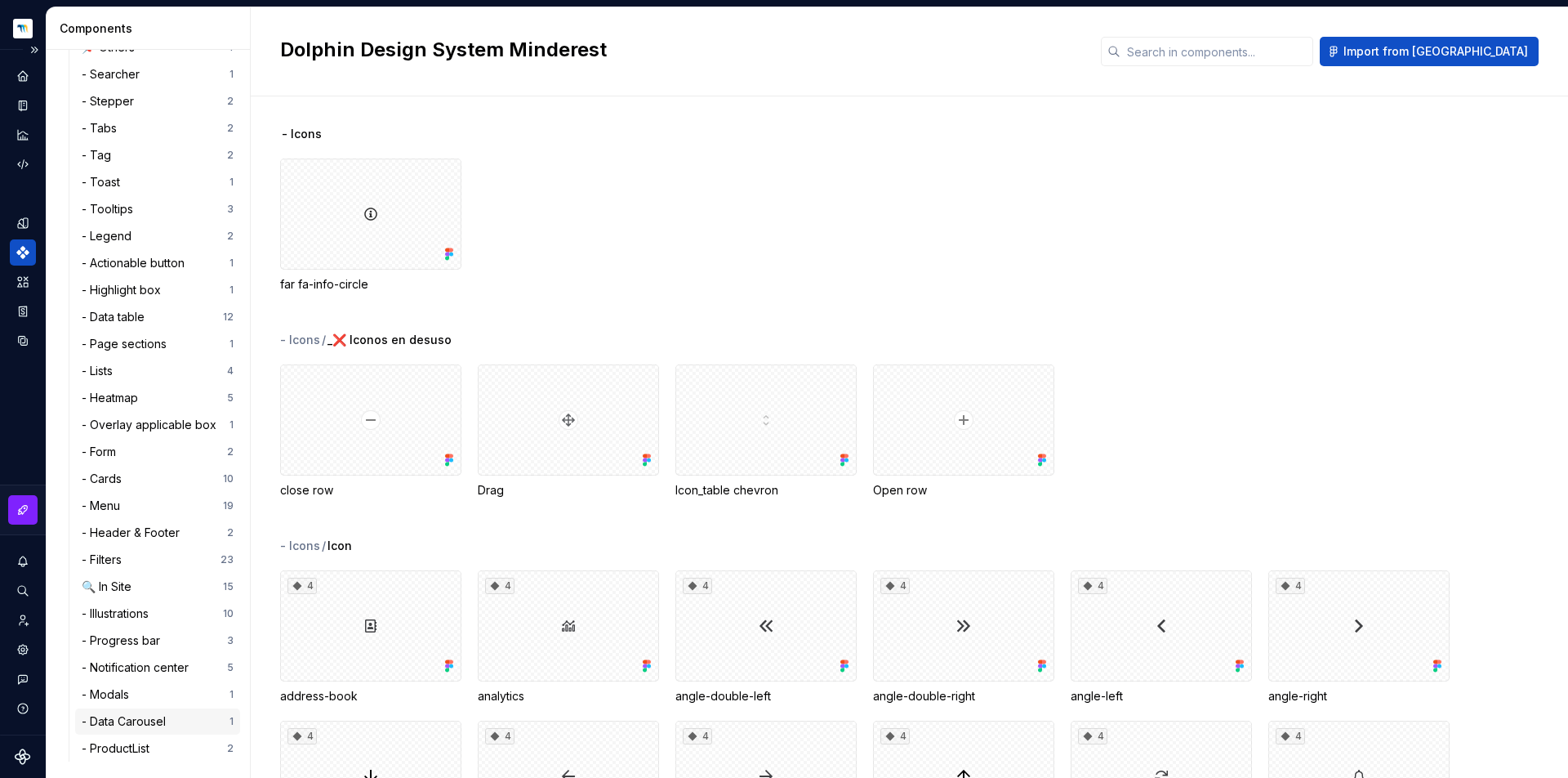
click at [125, 716] on div "- Data Carousel" at bounding box center [126, 721] width 91 height 16
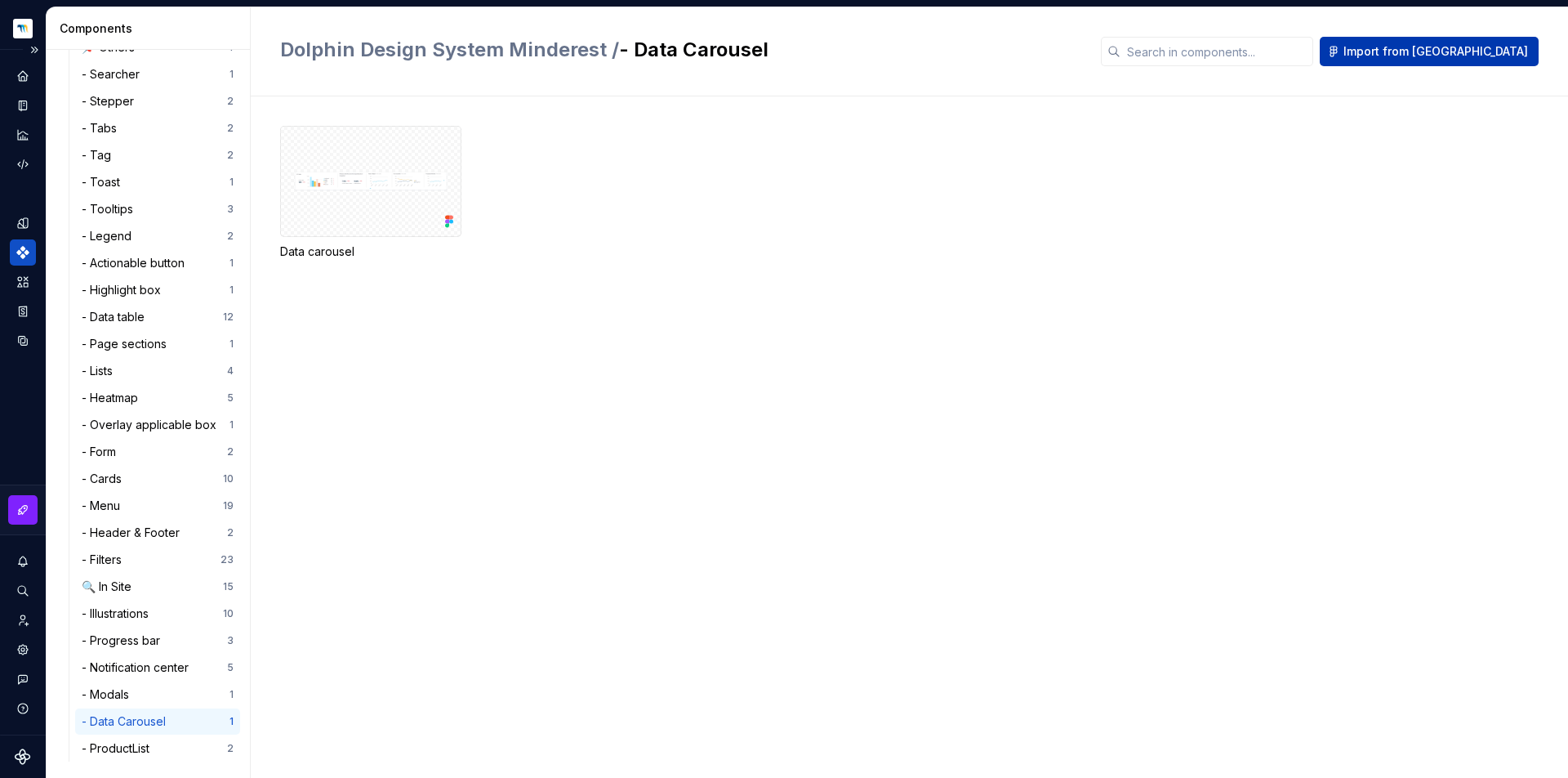
click at [1448, 58] on span "Import from [GEOGRAPHIC_DATA]" at bounding box center [1436, 51] width 185 height 16
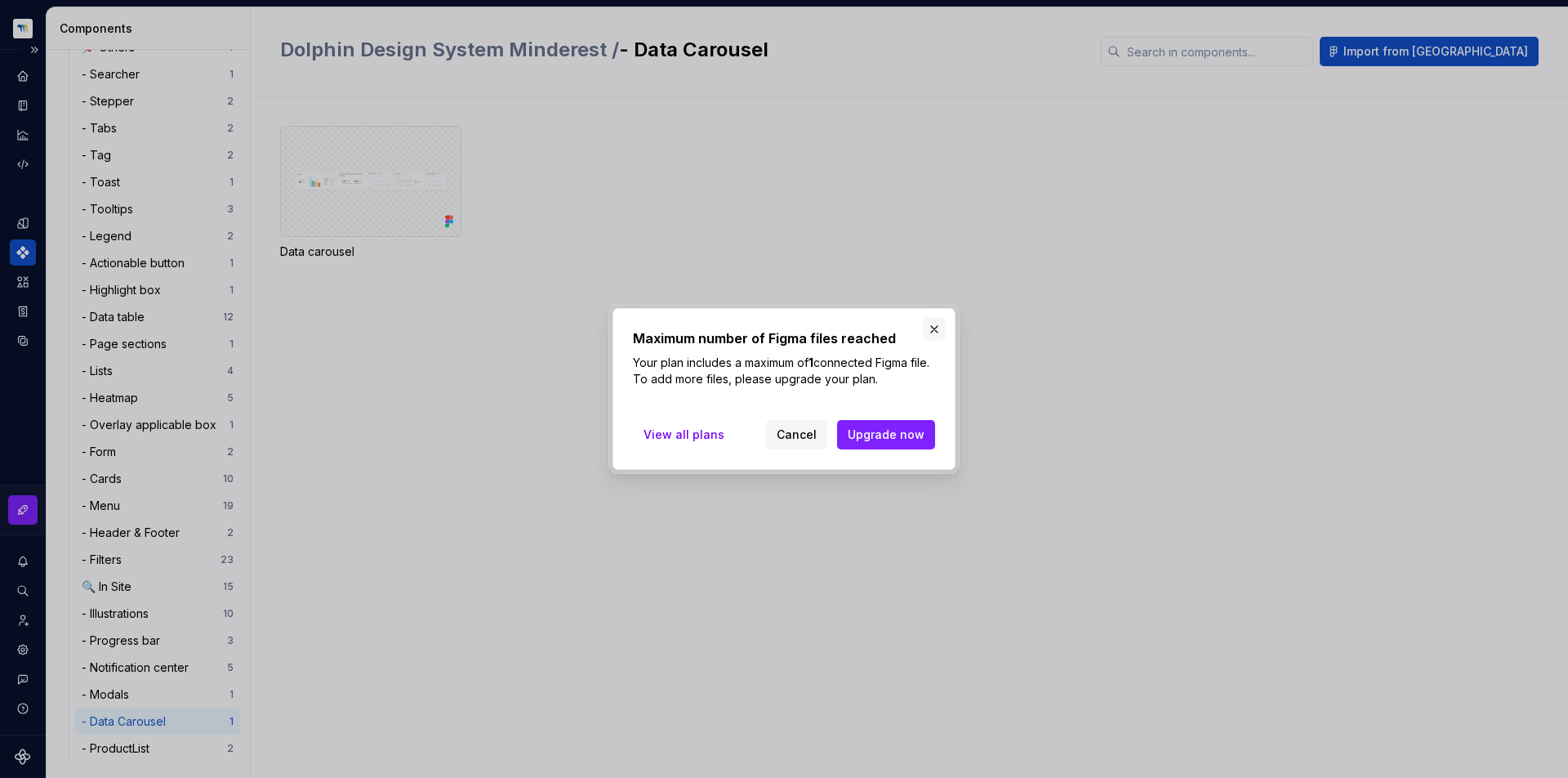
click at [936, 337] on button "button" at bounding box center [934, 328] width 22 height 22
